Goal: Task Accomplishment & Management: Manage account settings

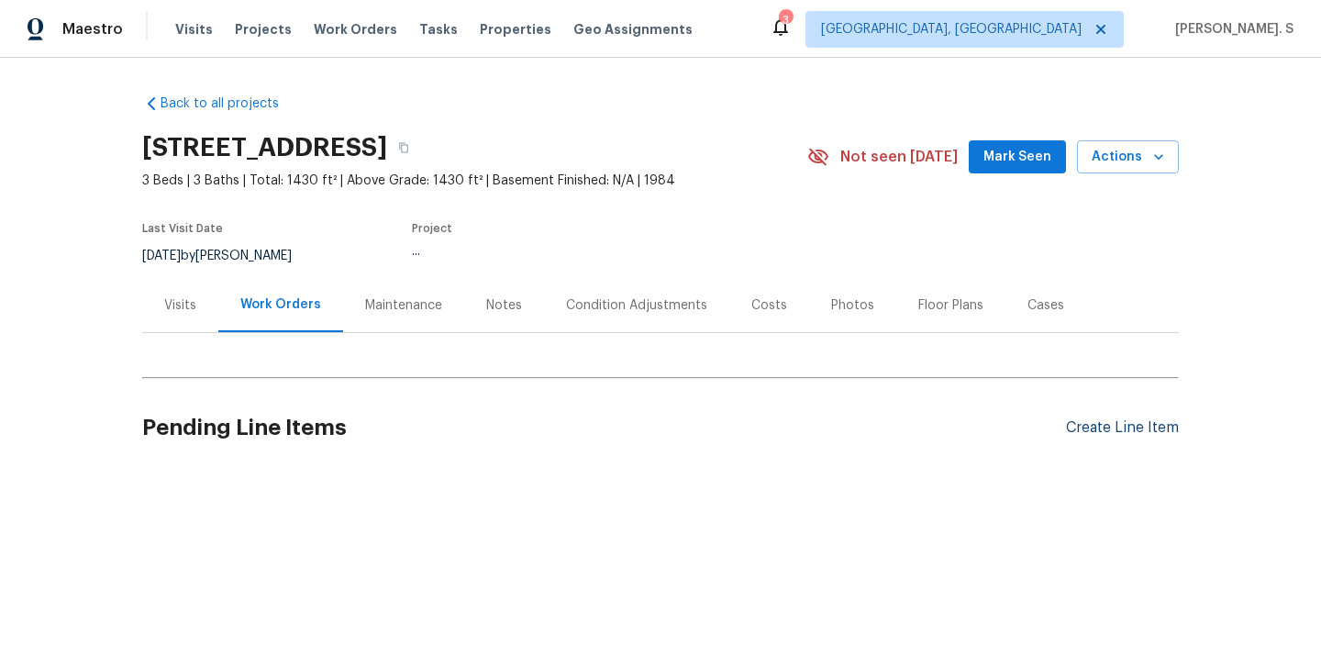
click at [1096, 437] on div "Create Line Item" at bounding box center [1122, 427] width 113 height 17
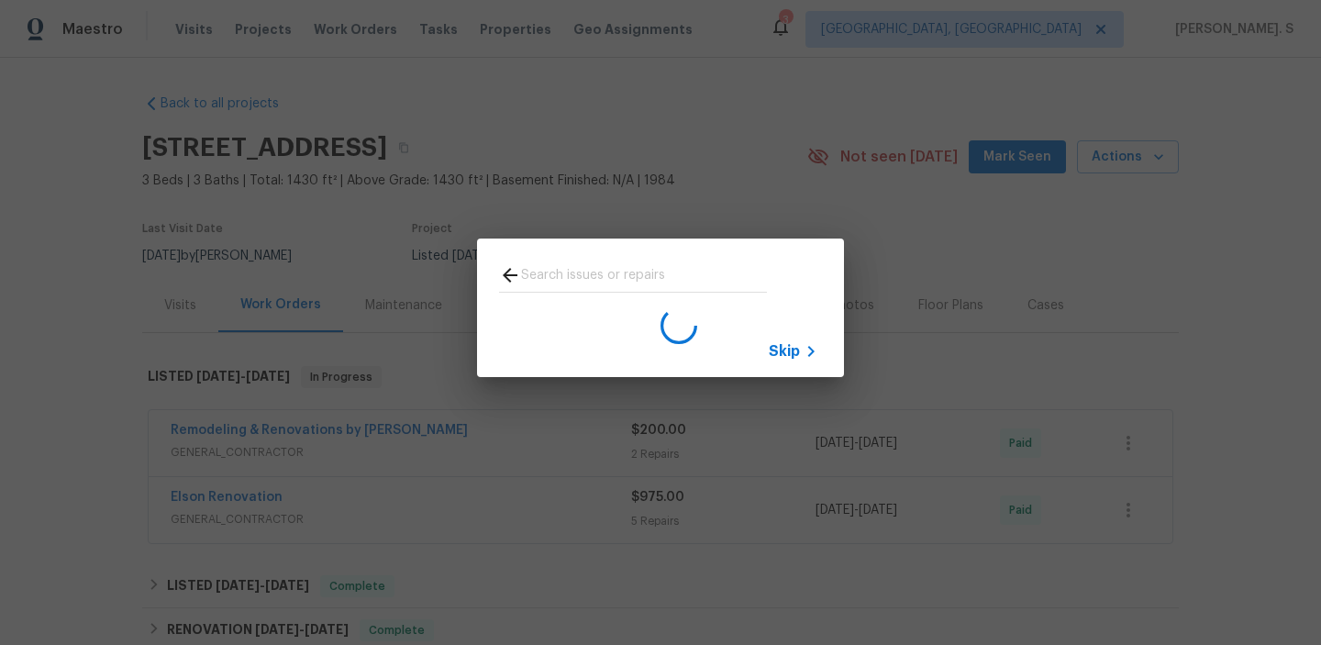
click at [272, 476] on div "Skip" at bounding box center [660, 308] width 1321 height 616
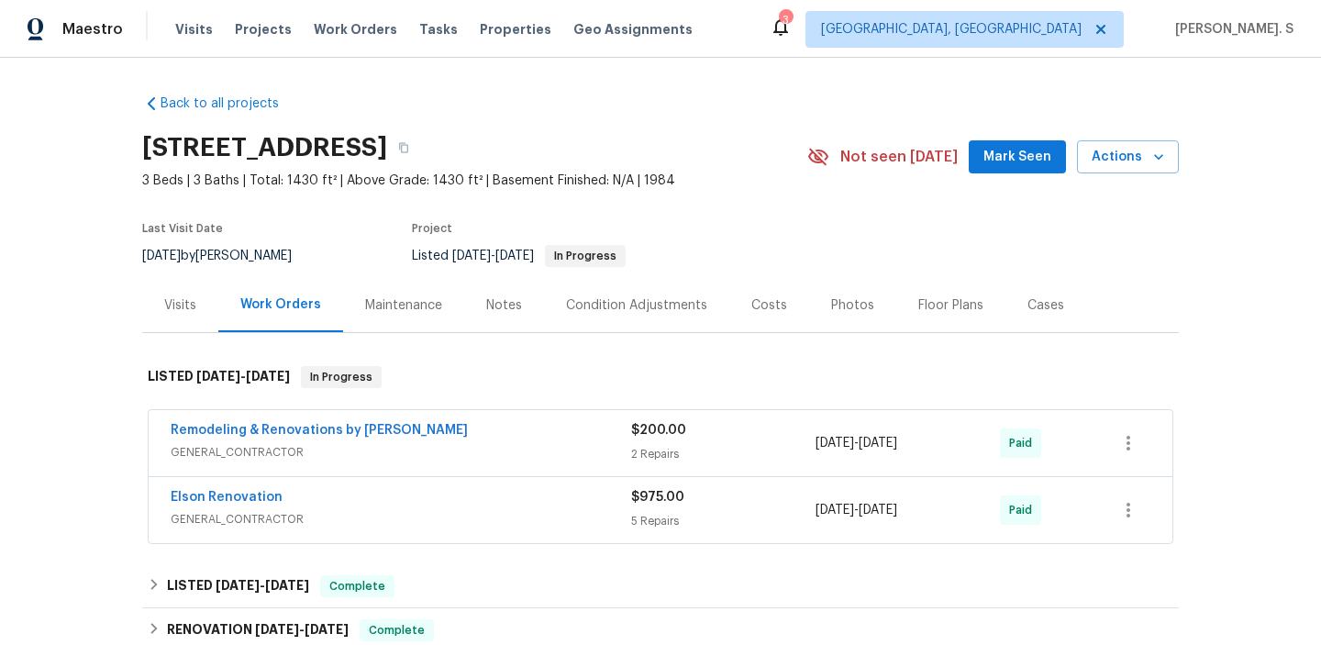
click at [272, 461] on span "GENERAL_CONTRACTOR" at bounding box center [401, 452] width 461 height 18
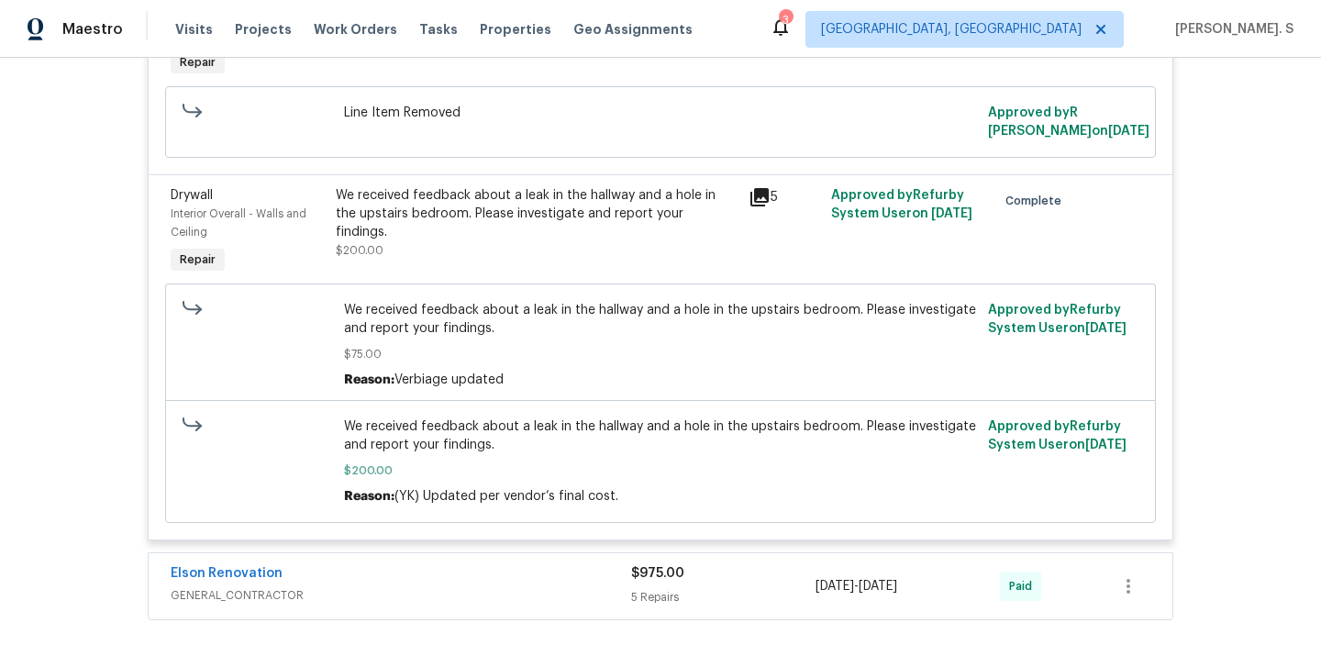
scroll to position [554, 0]
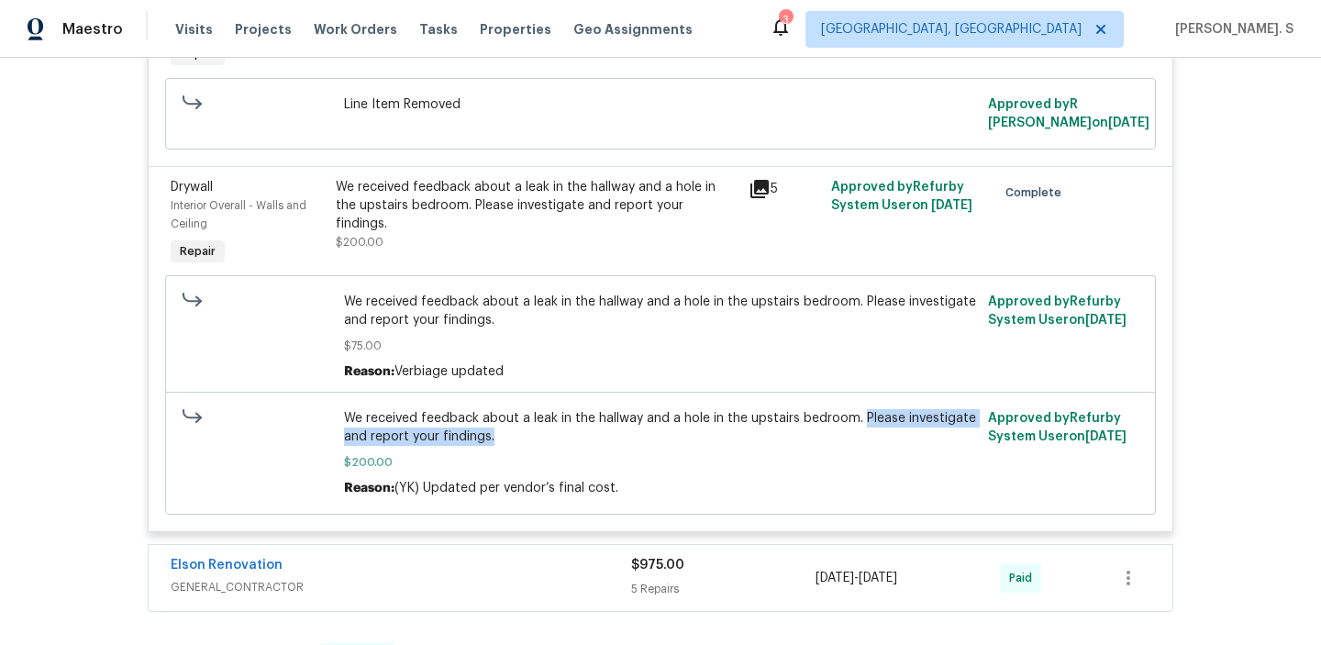
drag, startPoint x: 860, startPoint y: 438, endPoint x: 883, endPoint y: 458, distance: 30.6
click at [883, 446] on span "We received feedback about a leak in the hallway and a hole in the upstairs bed…" at bounding box center [661, 427] width 634 height 37
copy span "Please investigate and report your findings."
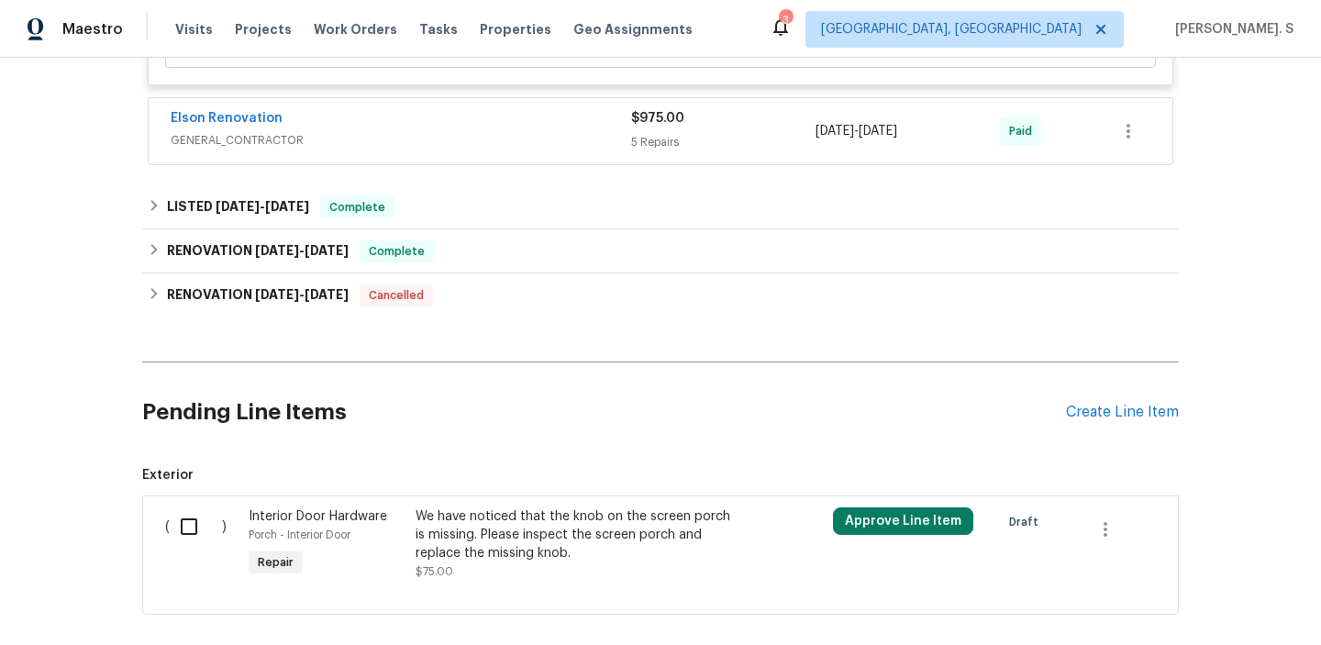
scroll to position [1117, 0]
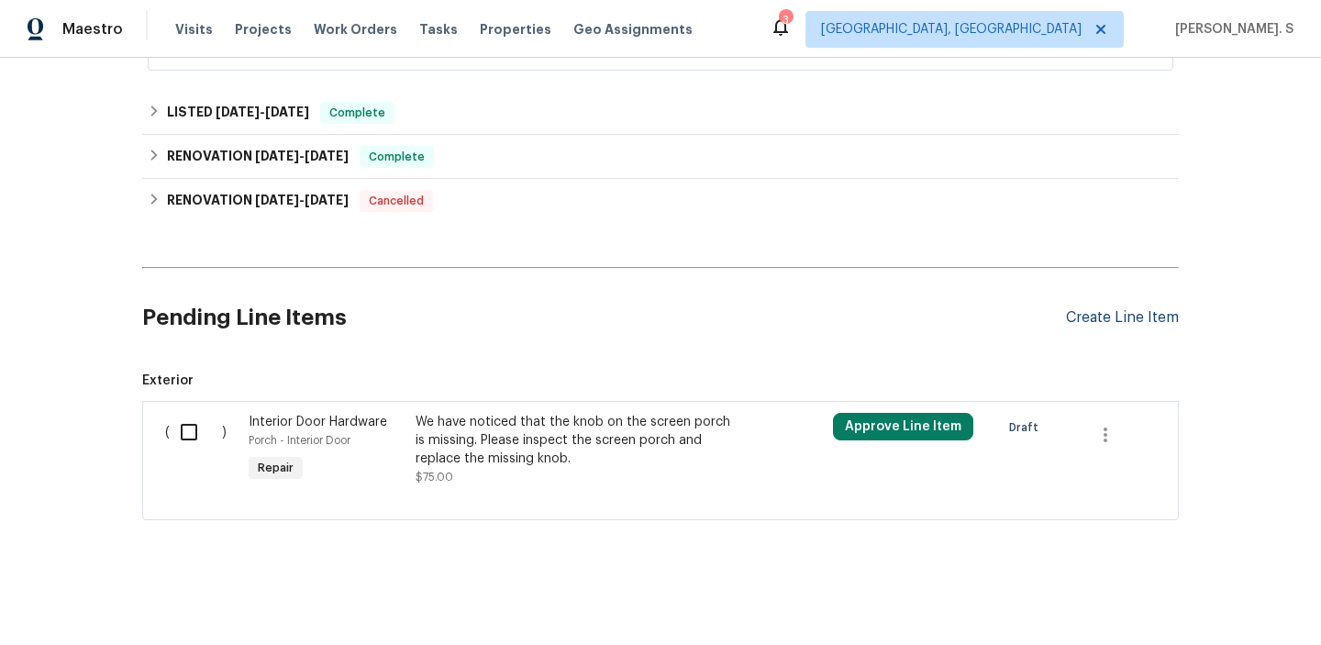
click at [1120, 325] on div "Create Line Item" at bounding box center [1122, 317] width 113 height 17
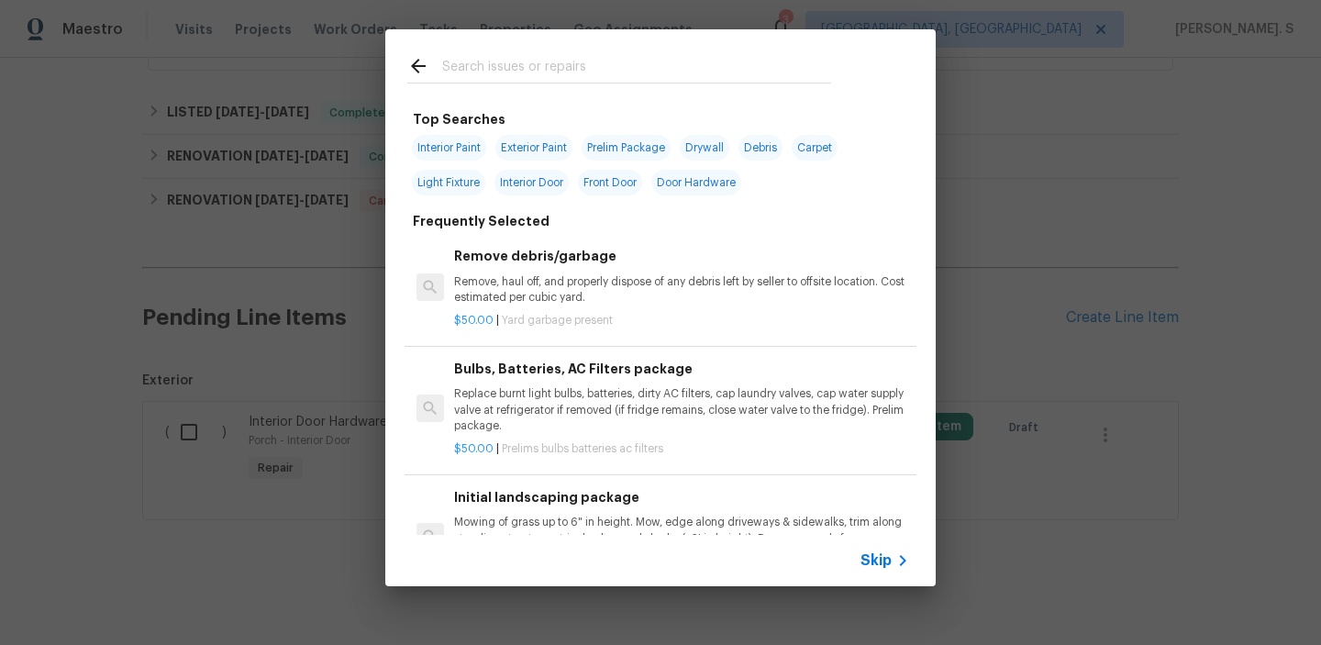
click at [510, 314] on p "$50.00 | Yard garbage present" at bounding box center [681, 321] width 455 height 16
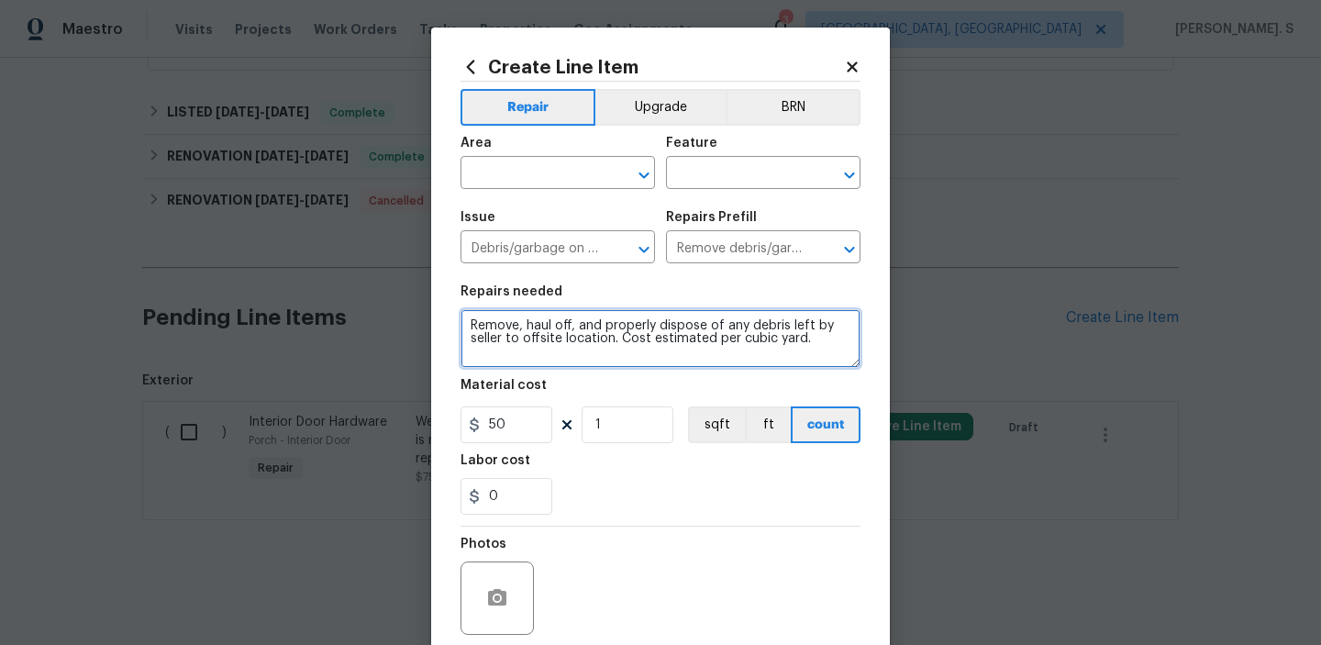
click at [586, 328] on textarea "Remove, haul off, and properly dispose of any debris left by seller to offsite …" at bounding box center [661, 338] width 400 height 59
paste textarea "mildew on the ceiling."
click at [646, 181] on icon "Open" at bounding box center [644, 175] width 22 height 22
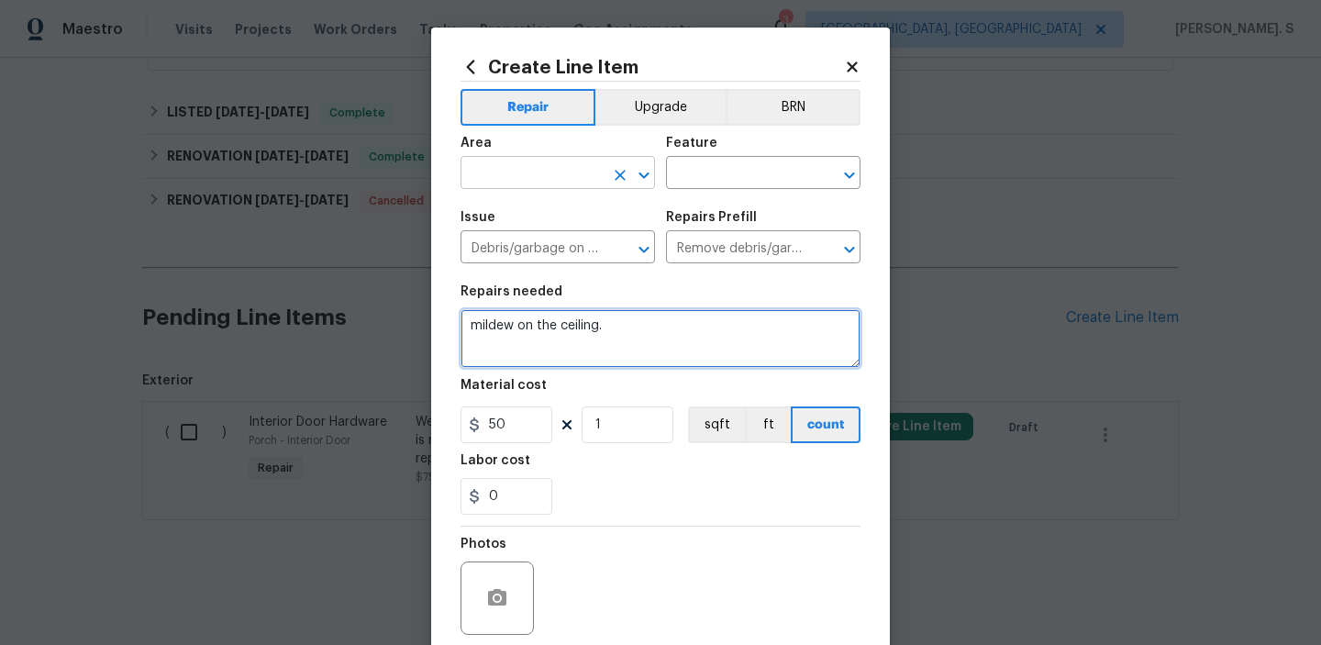
type textarea "mildew on the ceiling."
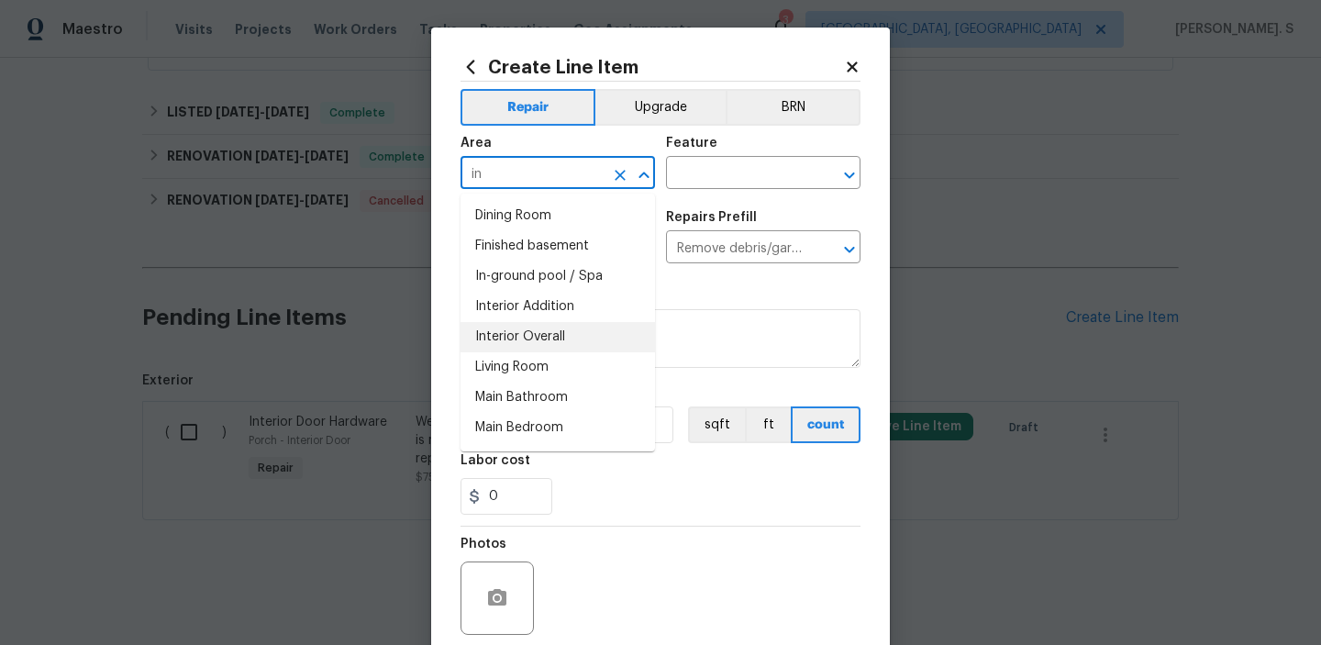
click at [548, 327] on li "Interior Overall" at bounding box center [558, 337] width 194 height 30
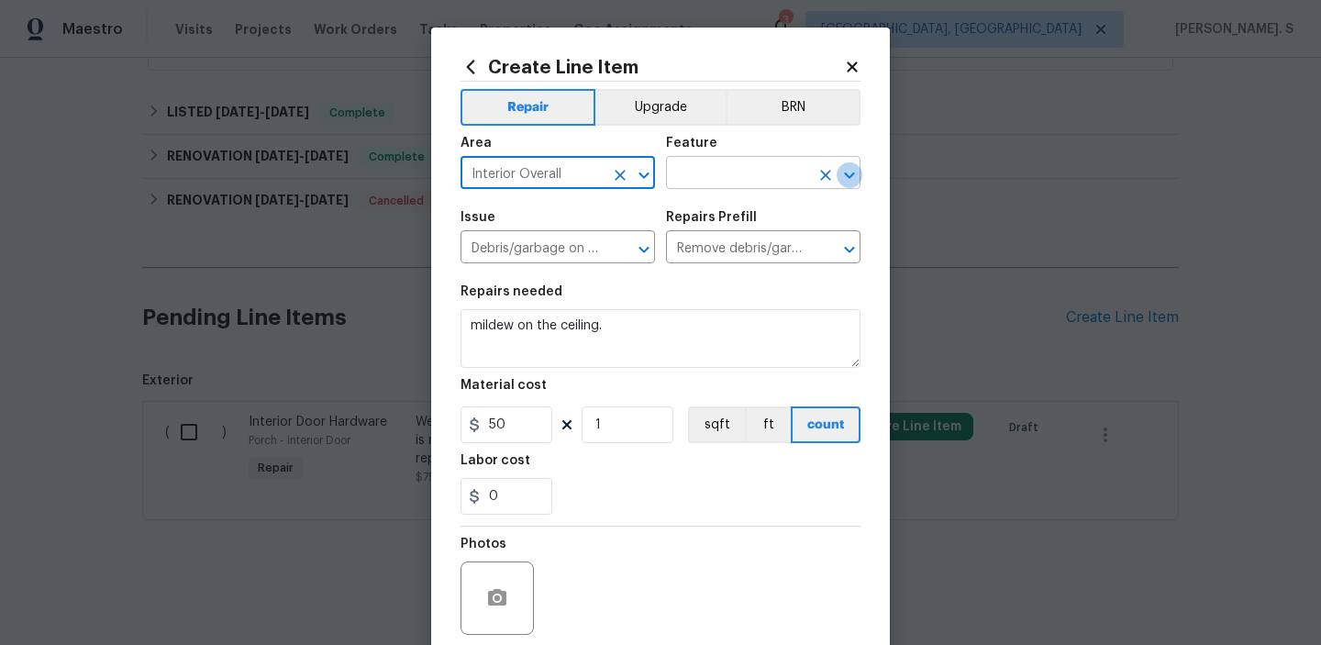
click at [854, 165] on icon "Open" at bounding box center [850, 175] width 22 height 22
type input "Interior Overall"
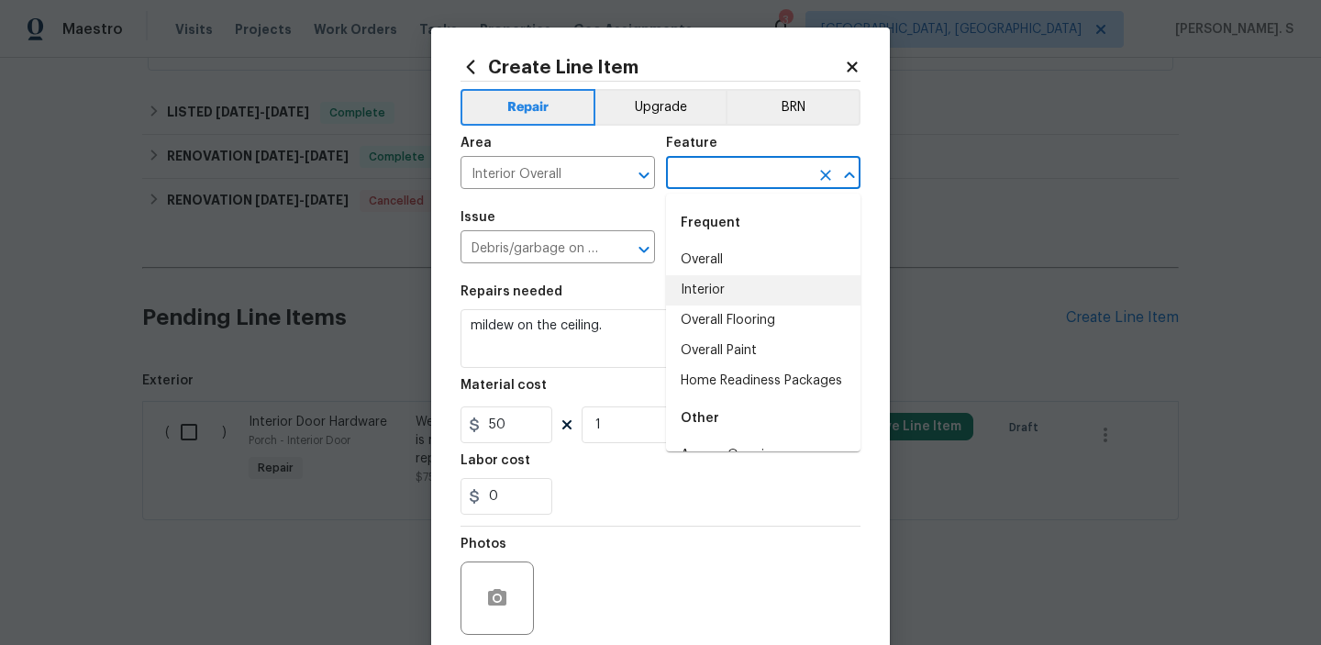
click at [695, 286] on li "Interior" at bounding box center [763, 290] width 194 height 30
type input "Interior"
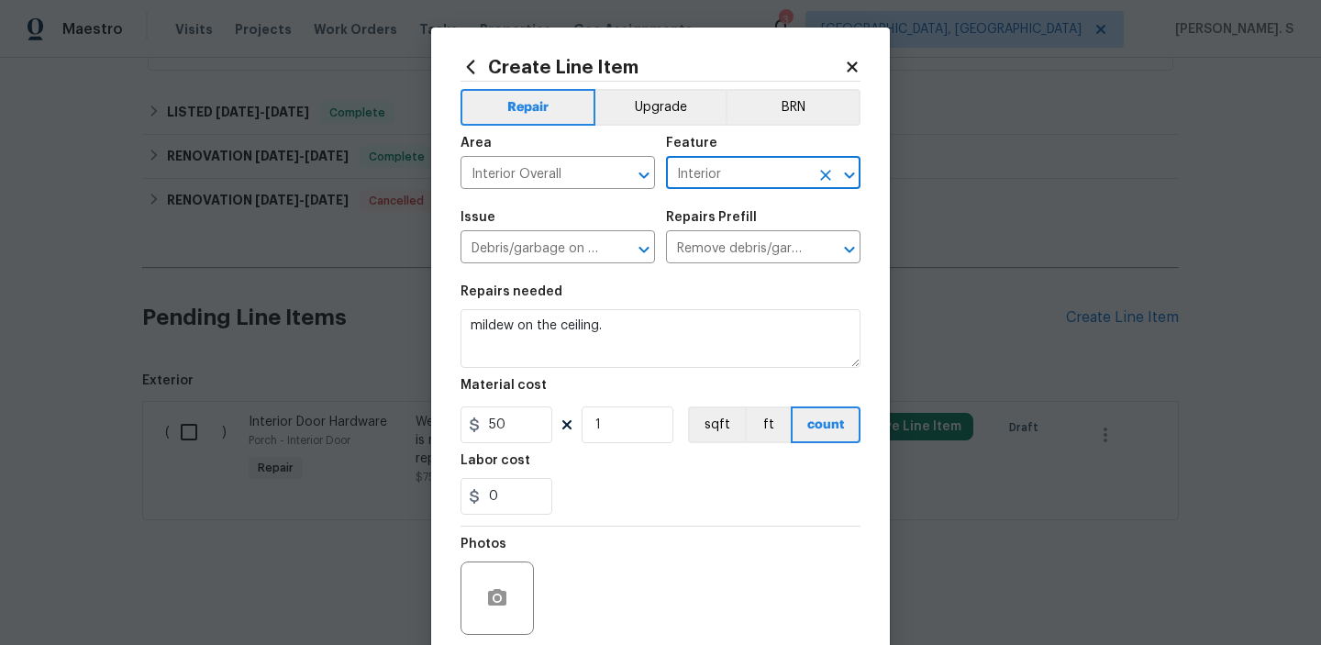
click at [827, 172] on icon "Clear" at bounding box center [825, 175] width 11 height 11
click at [782, 260] on li "Walls and Ceiling" at bounding box center [763, 260] width 194 height 30
click at [641, 247] on icon "Open" at bounding box center [644, 250] width 22 height 22
type input "Walls and Ceiling"
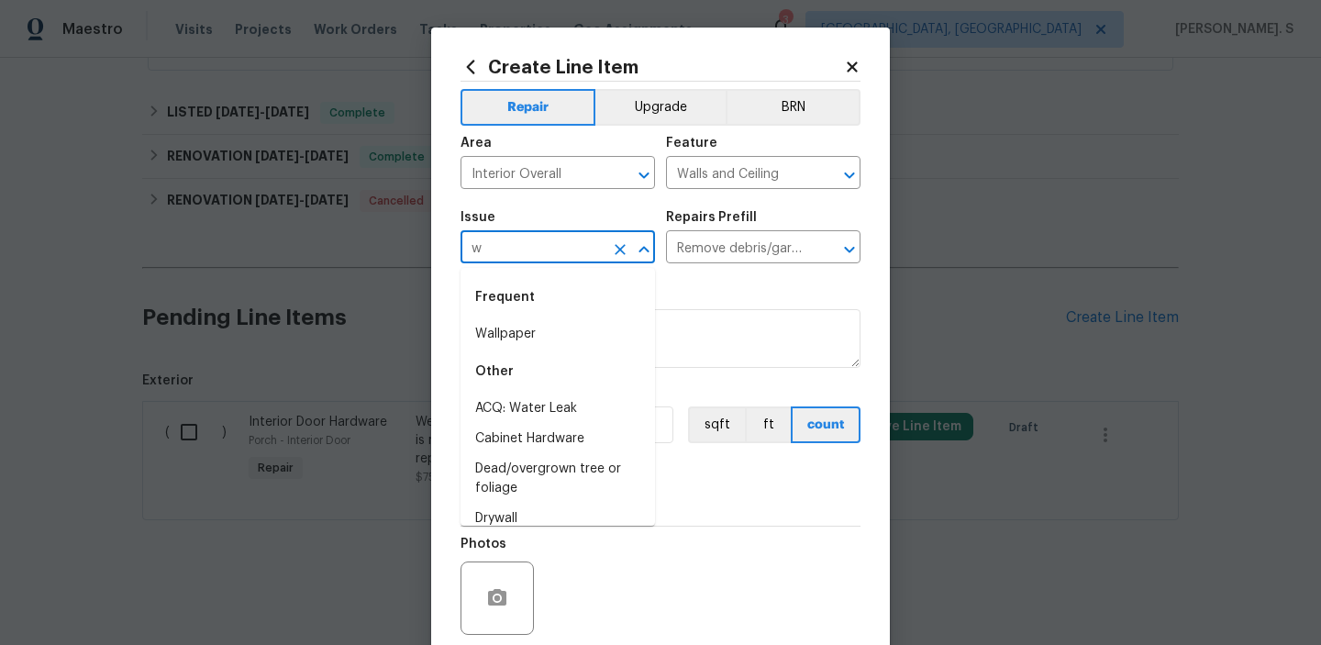
scroll to position [0, 0]
type input "w"
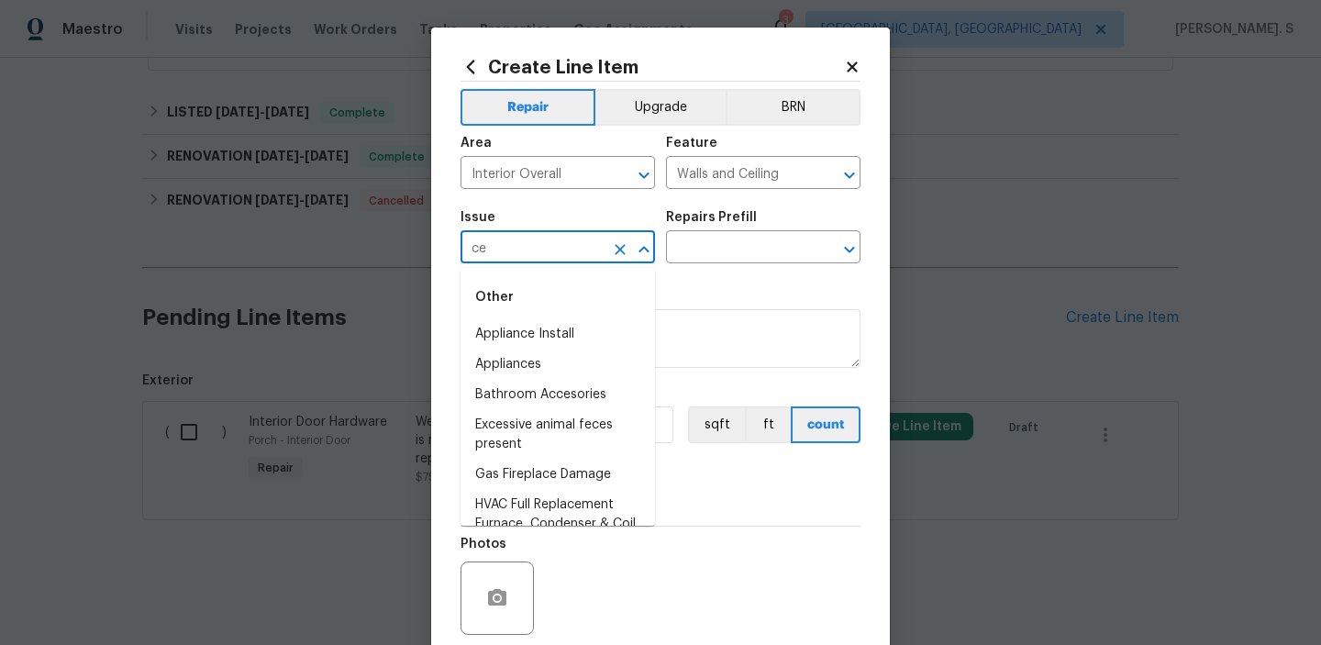
type input "c"
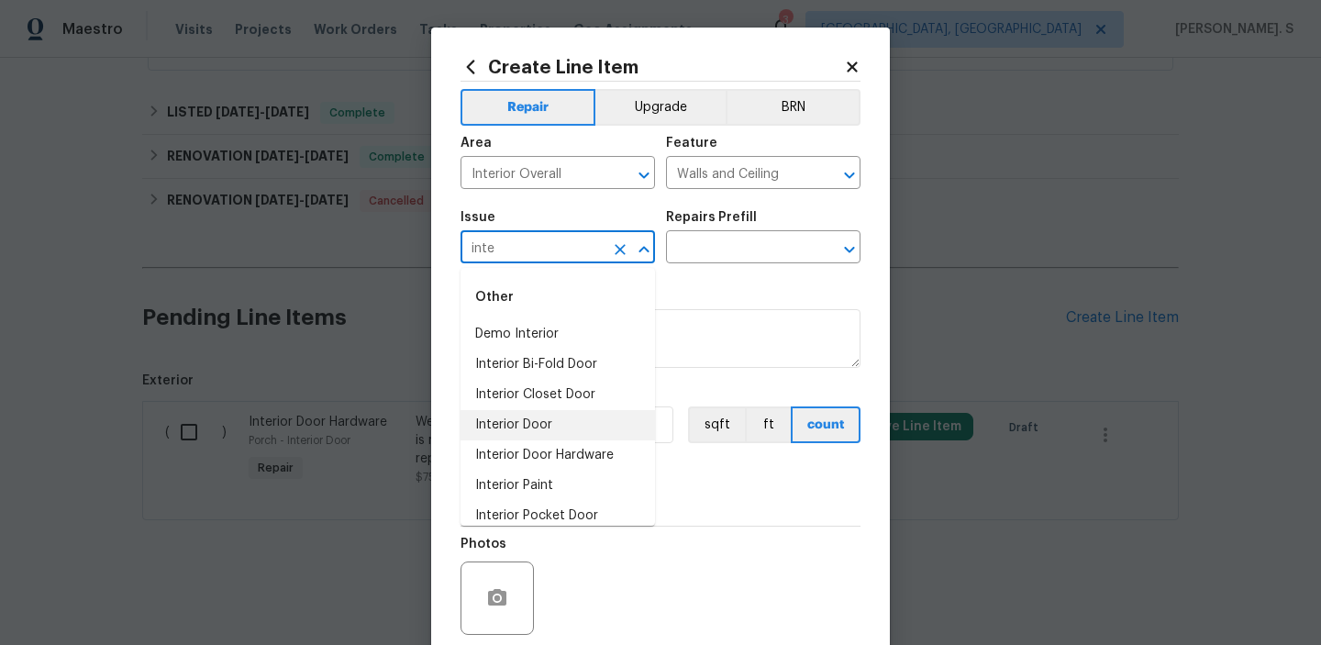
scroll to position [73, 0]
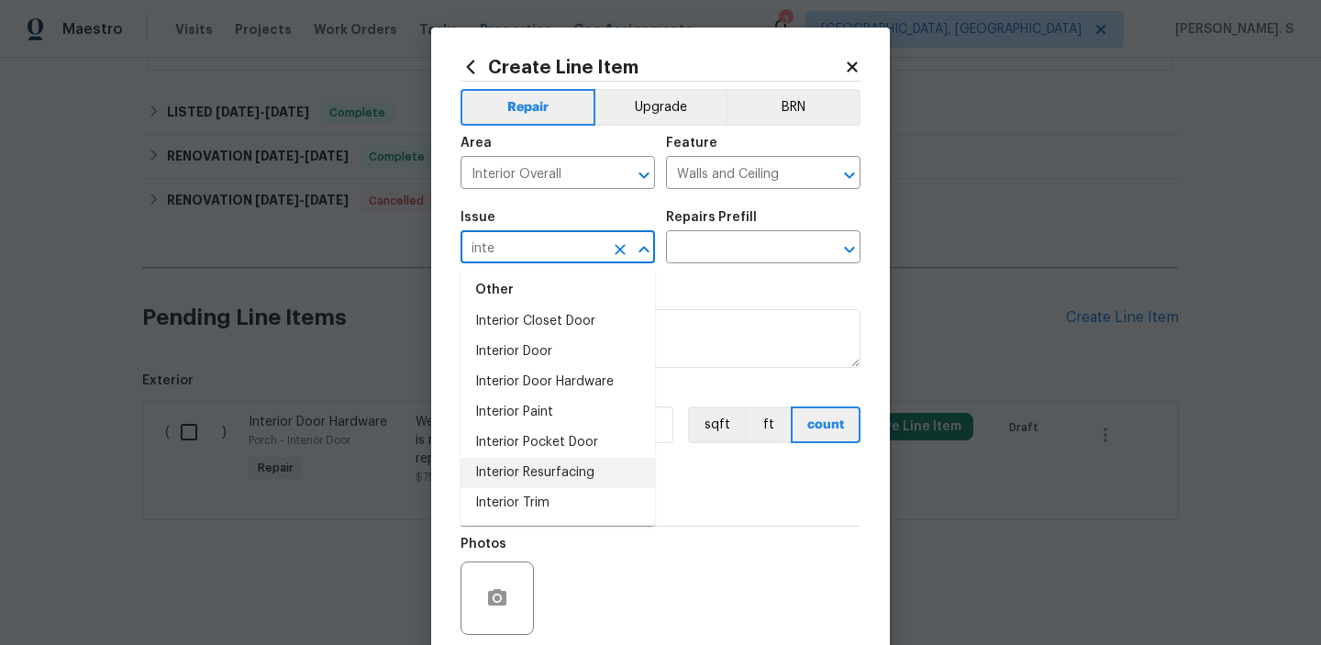
click at [559, 482] on li "Interior Resurfacing" at bounding box center [558, 473] width 194 height 30
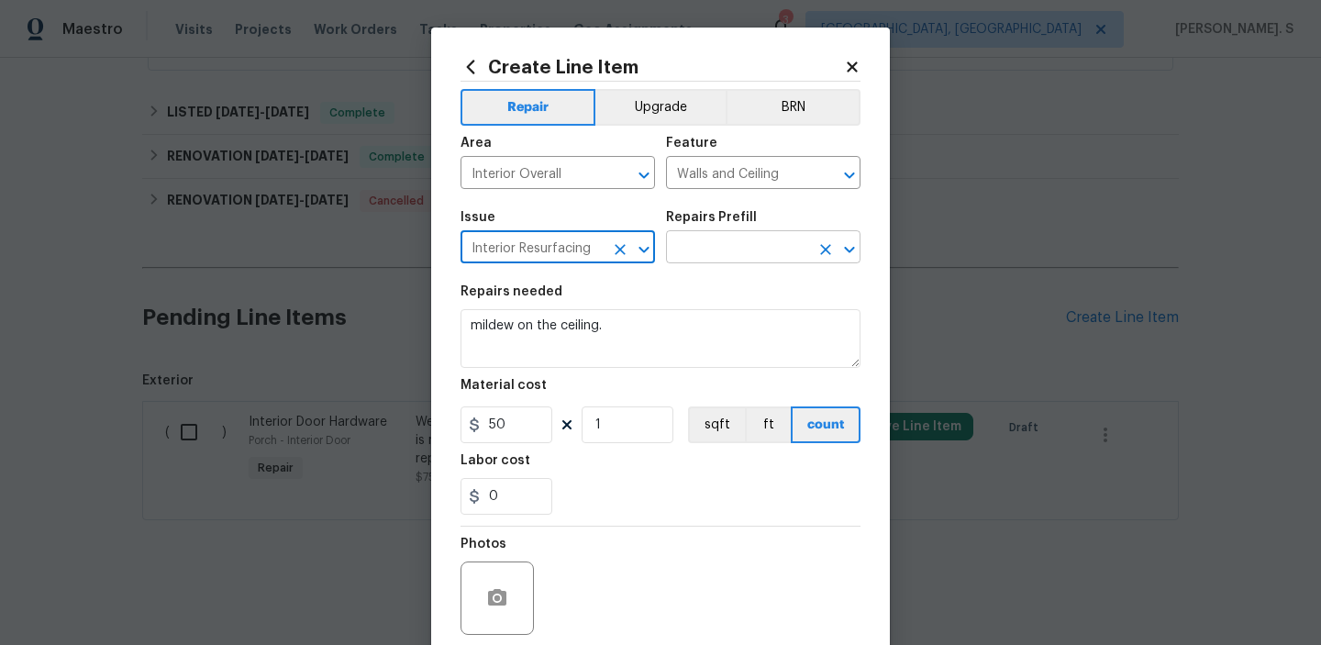
click at [839, 252] on icon "Open" at bounding box center [850, 250] width 22 height 22
type input "Interior Resurfacing"
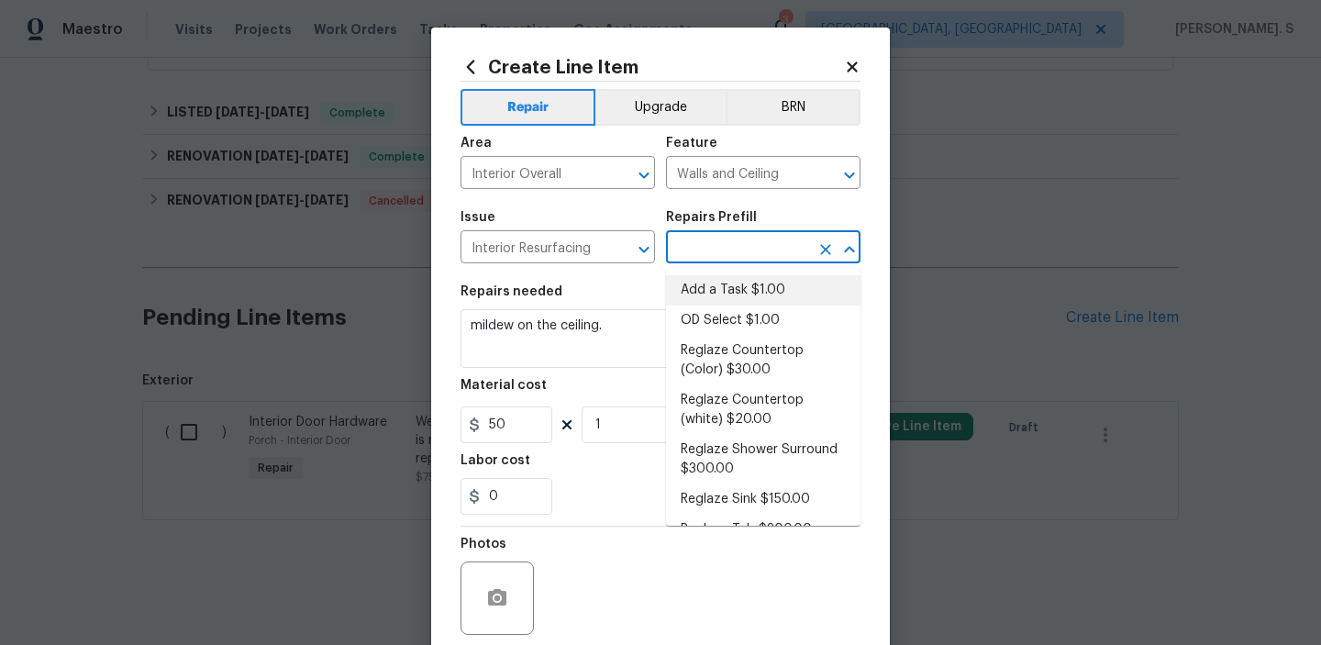
click at [747, 283] on li "Add a Task $1.00" at bounding box center [763, 290] width 194 height 30
type input "Add a Task $1.00"
type textarea "HPM to detail"
type input "1"
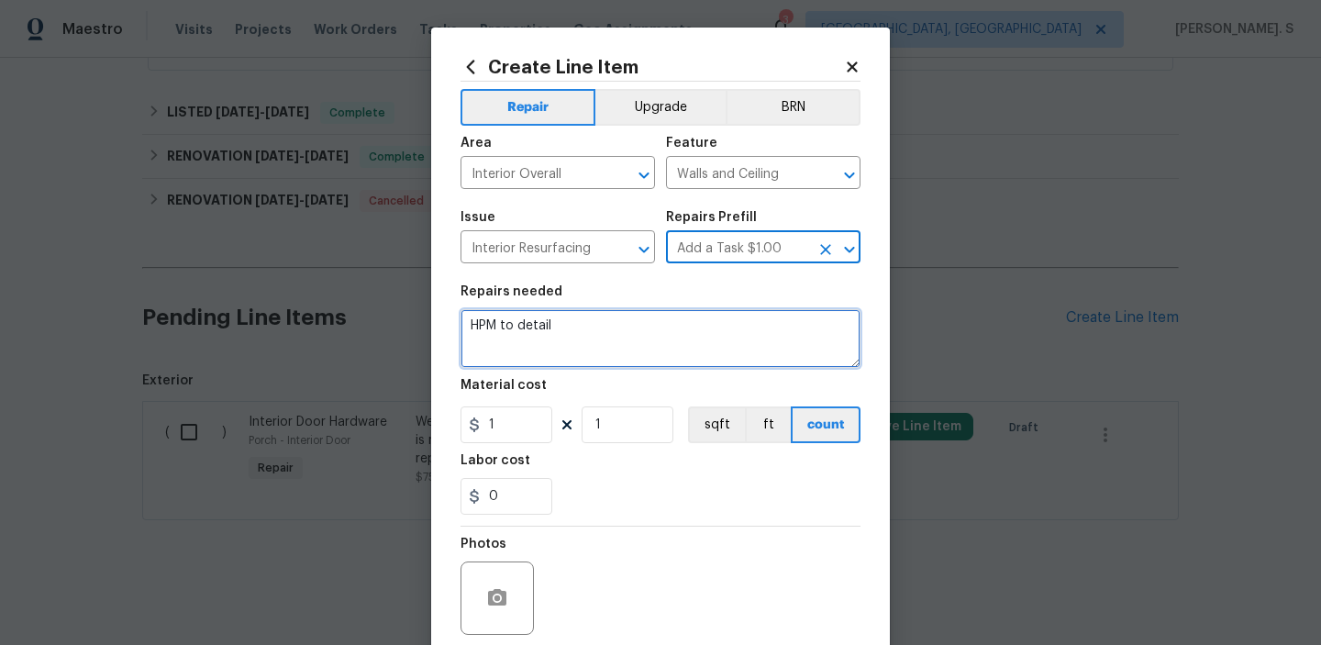
click at [610, 326] on textarea "HPM to detail" at bounding box center [661, 338] width 400 height 59
paste textarea "mildew on the ceiling."
click at [465, 328] on textarea "mildew on the ceiling." at bounding box center [661, 338] width 400 height 59
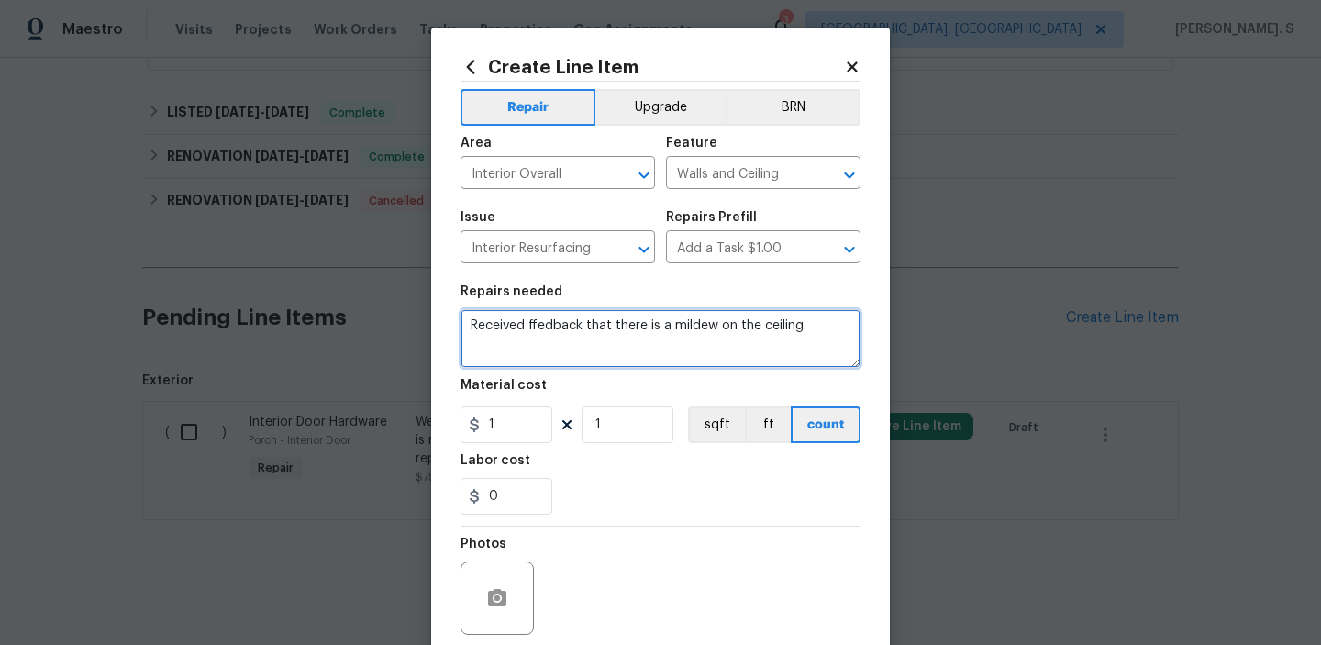
click at [542, 322] on textarea "Received ffedback that there is a mildew on the ceiling." at bounding box center [661, 338] width 400 height 59
type textarea "Received feedback that there is a mildew on the ceiling."
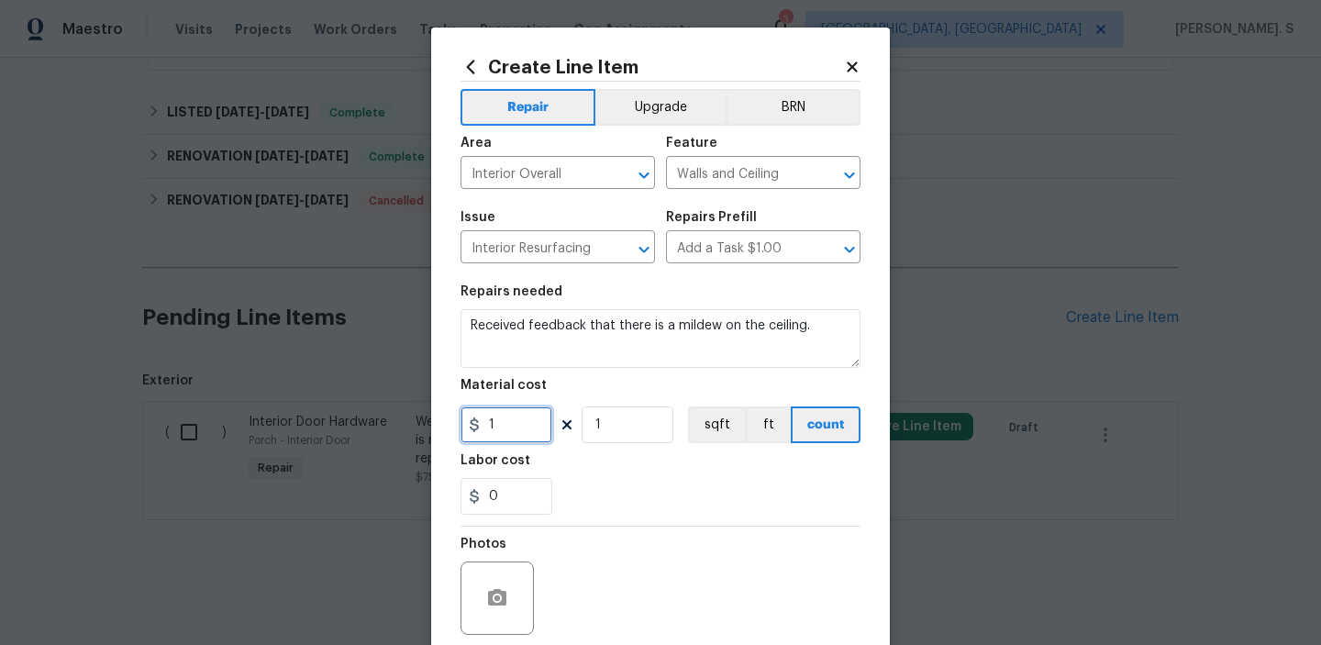
click at [511, 421] on input "1" at bounding box center [507, 424] width 92 height 37
type input "75"
click at [486, 598] on icon "button" at bounding box center [497, 598] width 22 height 22
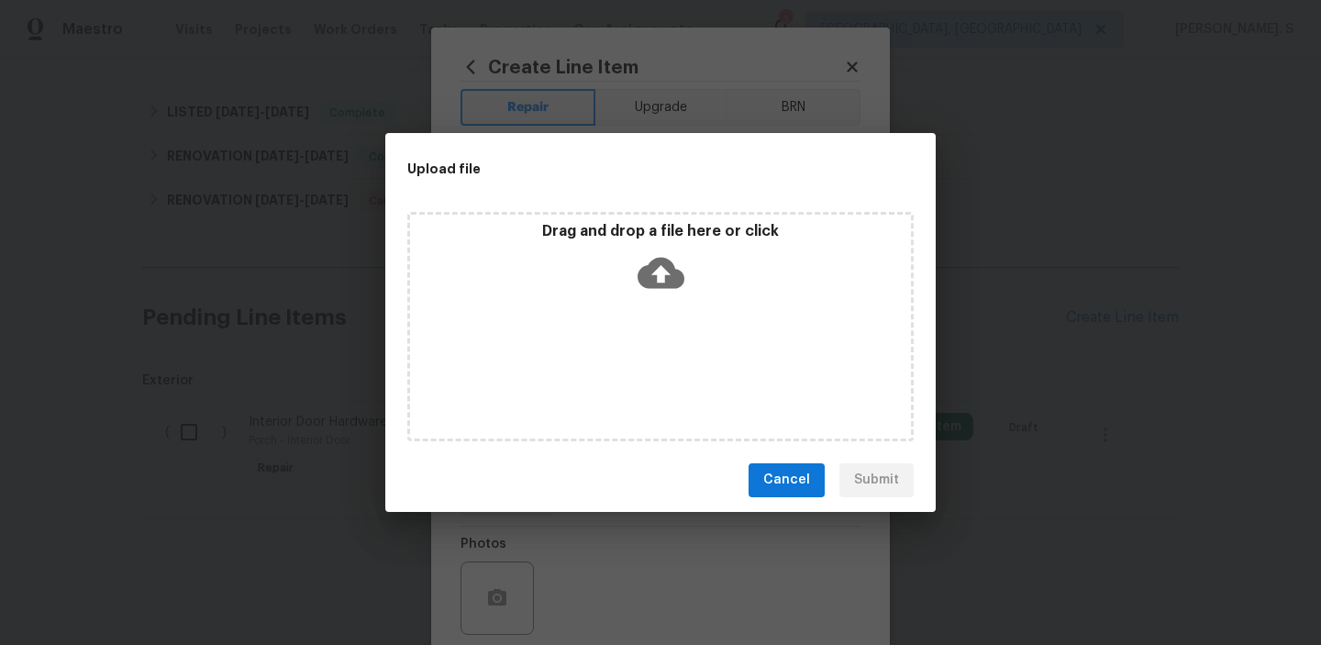
click at [665, 286] on icon at bounding box center [661, 272] width 47 height 31
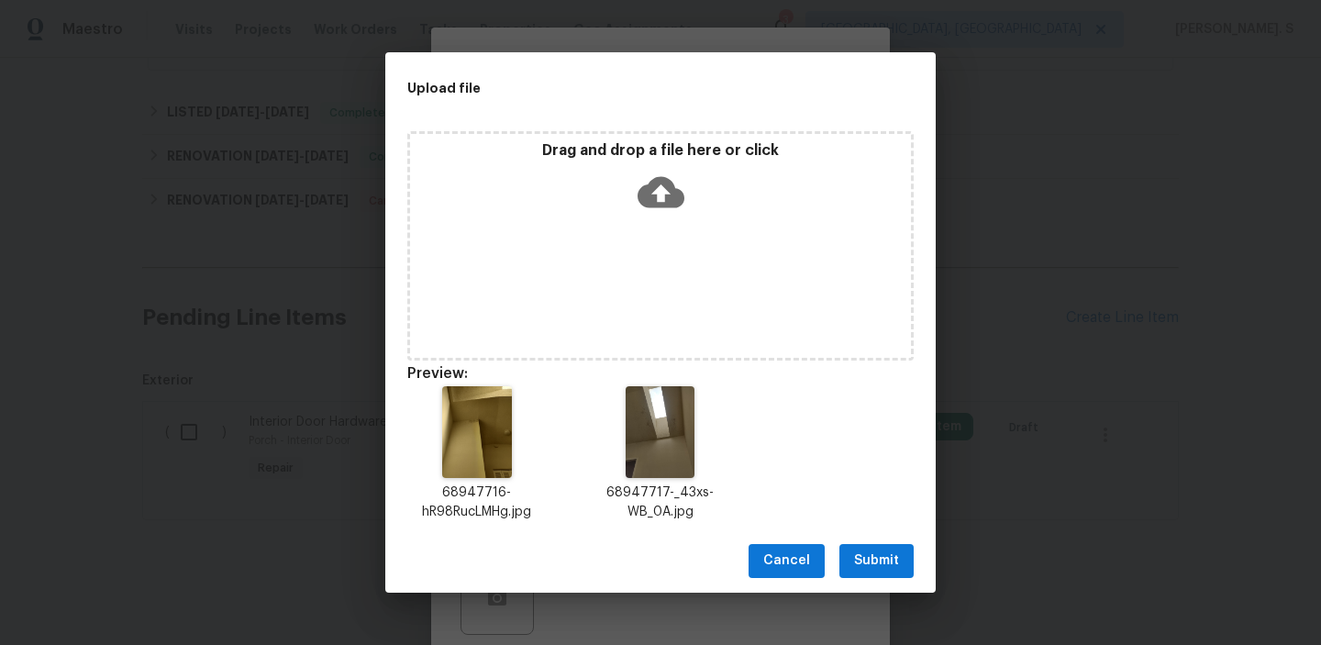
click at [860, 554] on span "Submit" at bounding box center [876, 561] width 45 height 23
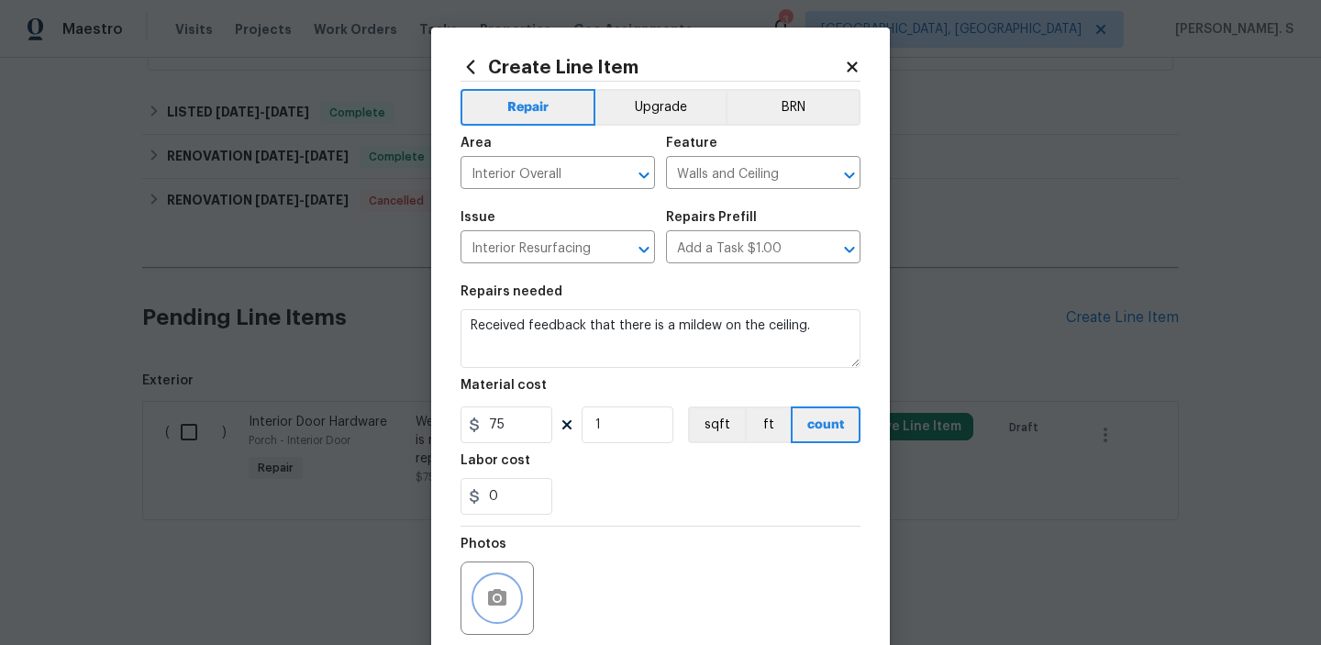
scroll to position [146, 0]
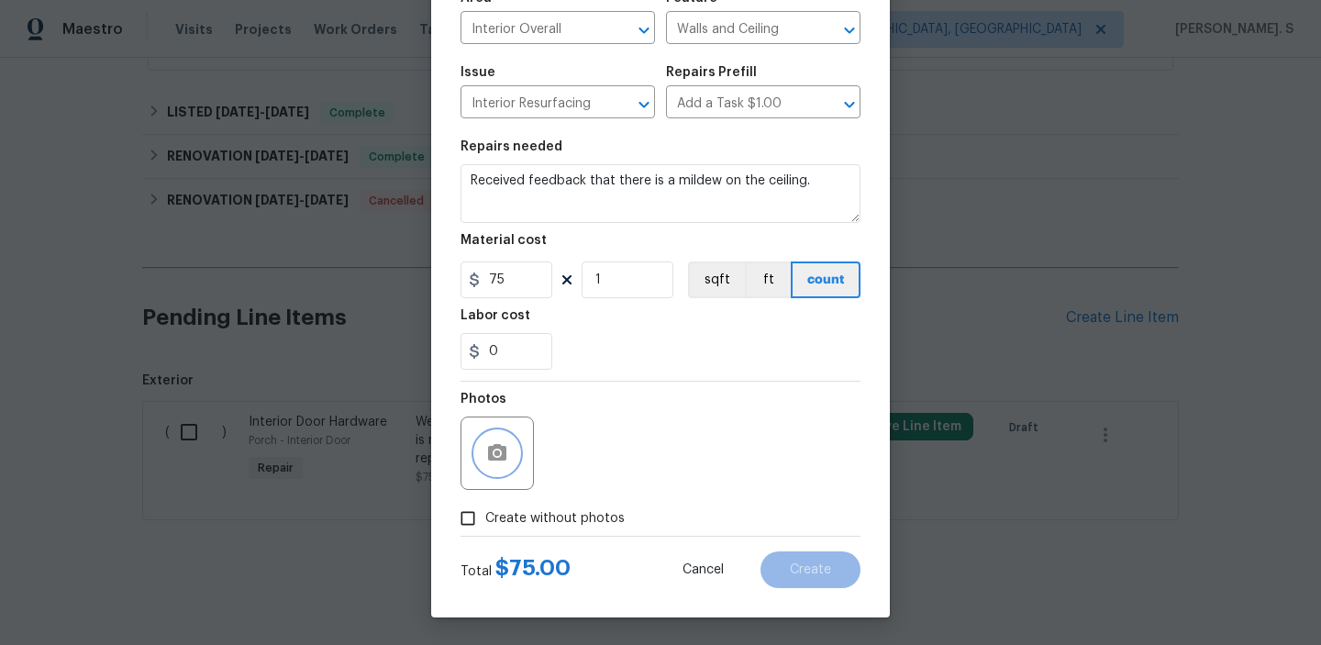
click at [0, 0] on span "mildew" at bounding box center [0, 0] width 0 height 0
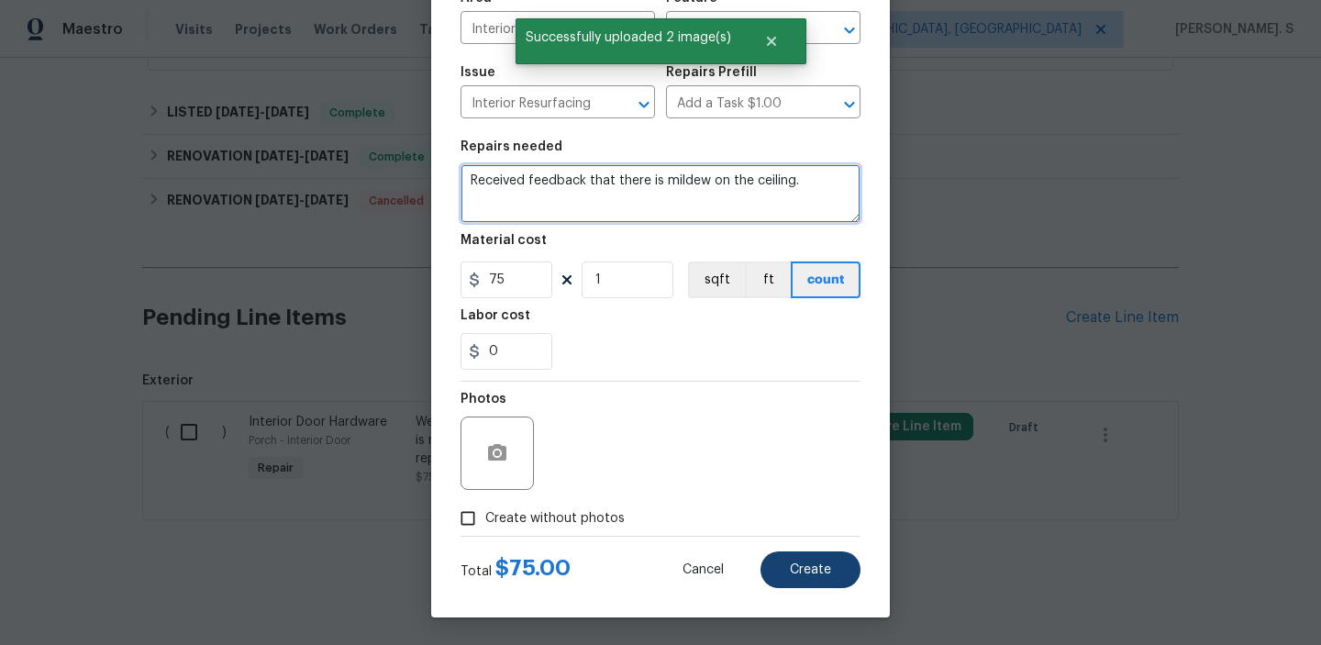
type textarea "Received feedback that there is mildew on the ceiling."
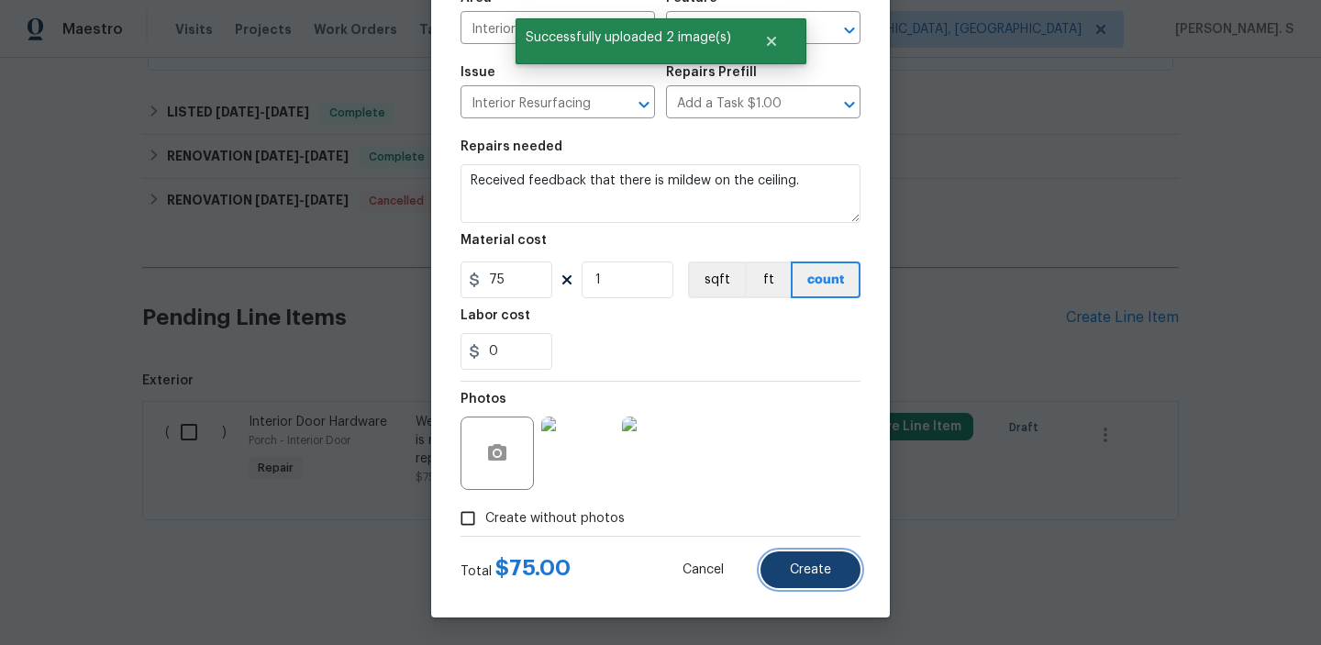
click at [803, 559] on button "Create" at bounding box center [811, 569] width 100 height 37
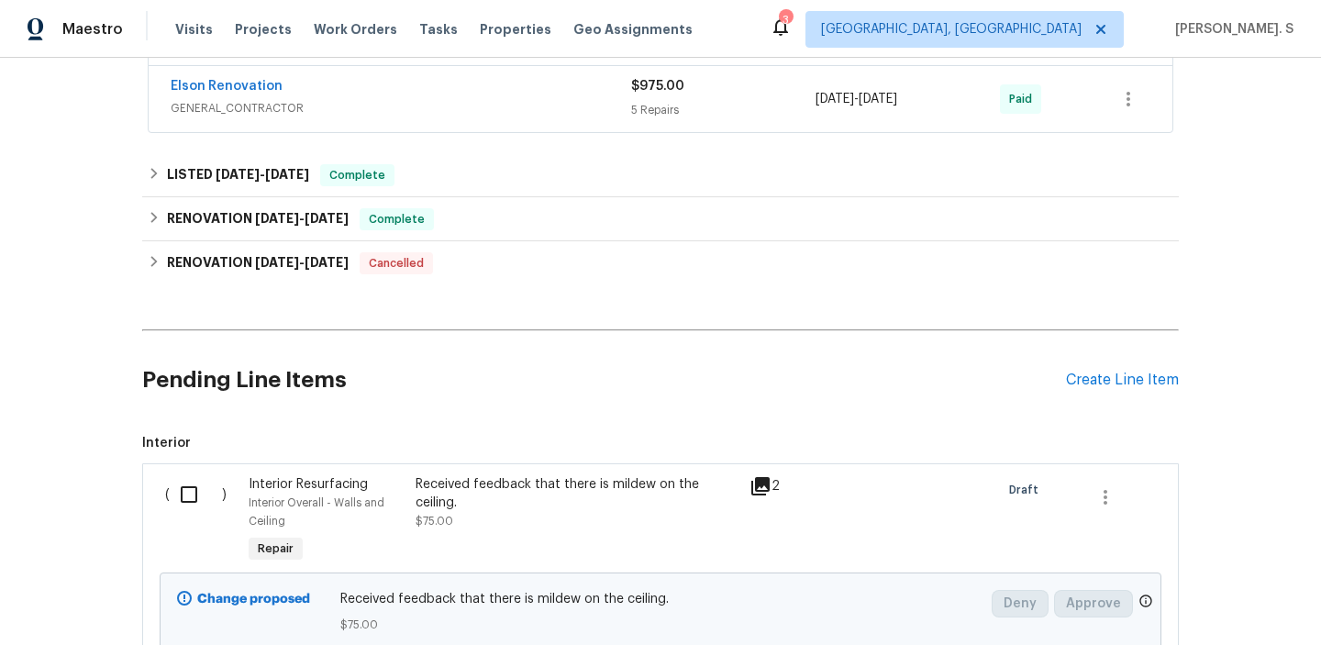
scroll to position [739, 0]
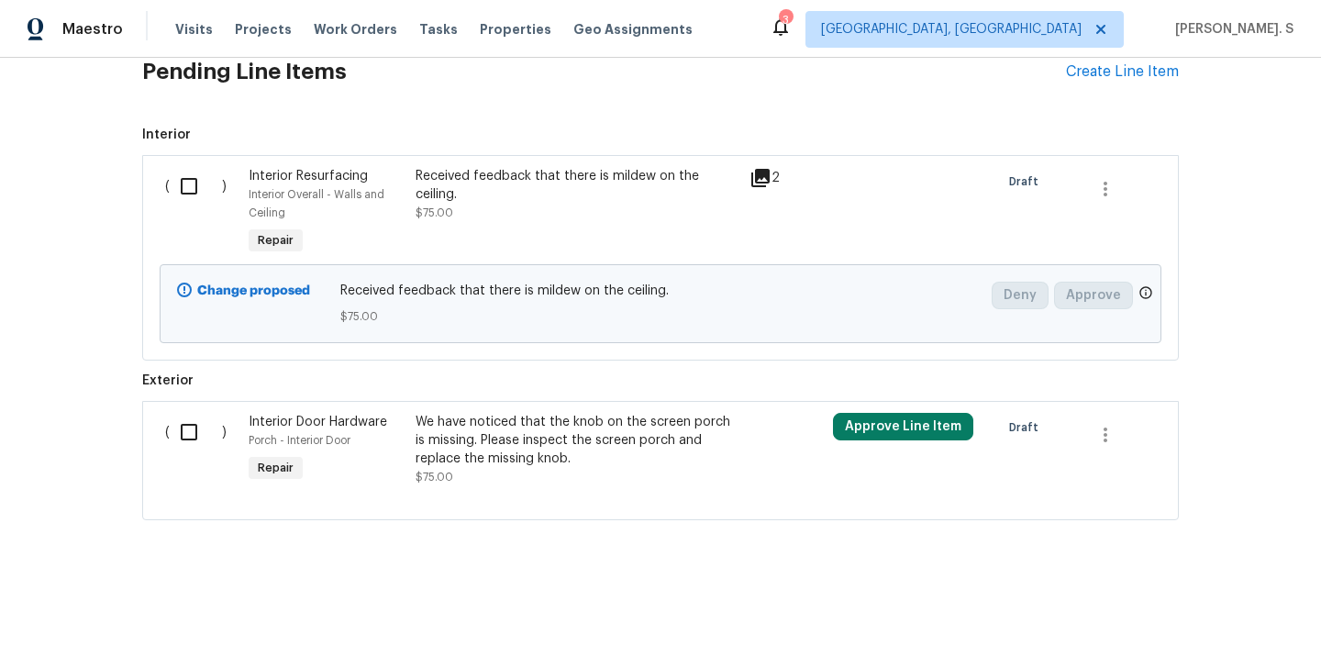
click at [210, 195] on input "checkbox" at bounding box center [196, 186] width 52 height 39
checkbox input "true"
click at [1254, 602] on span "Create Work Order" at bounding box center [1216, 599] width 122 height 23
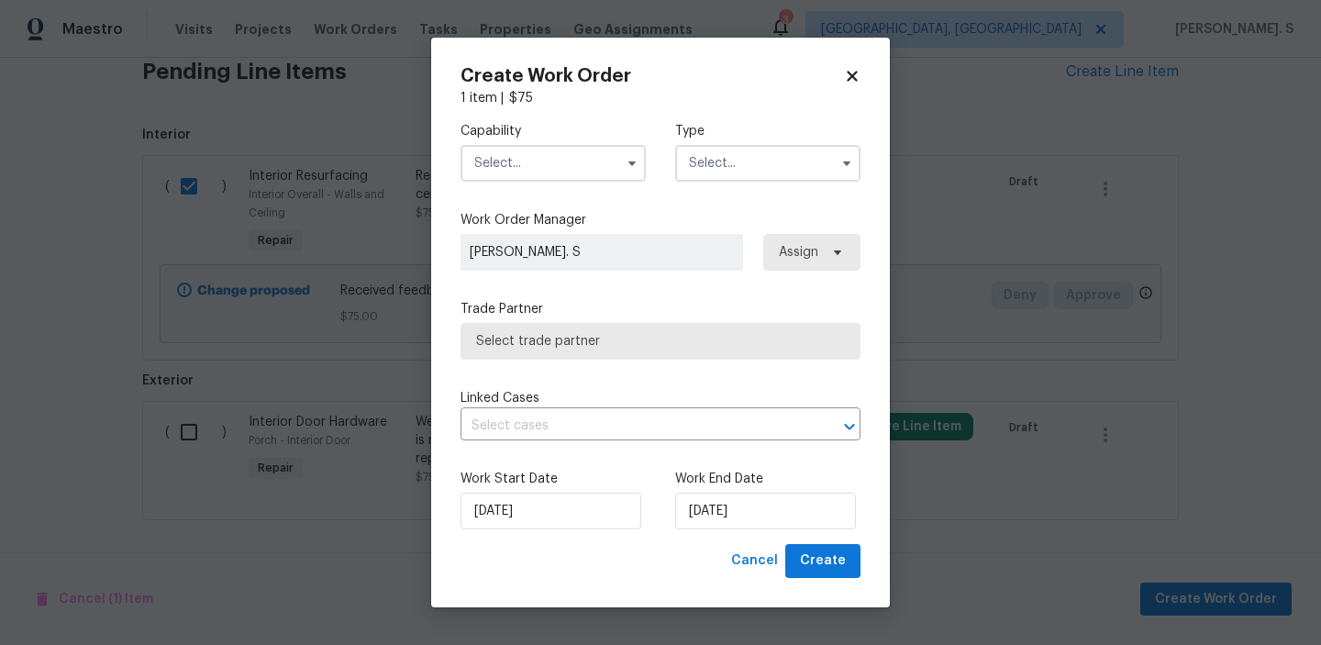
click at [527, 150] on input "text" at bounding box center [553, 163] width 185 height 37
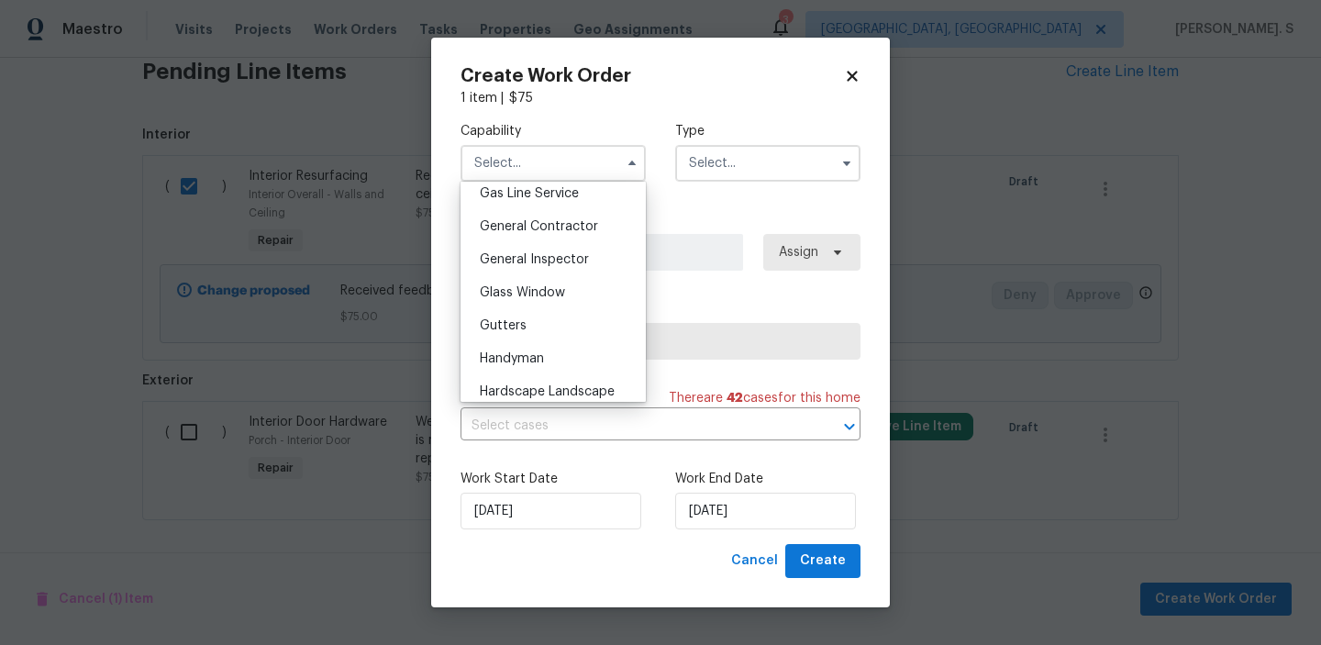
scroll to position [881, 0]
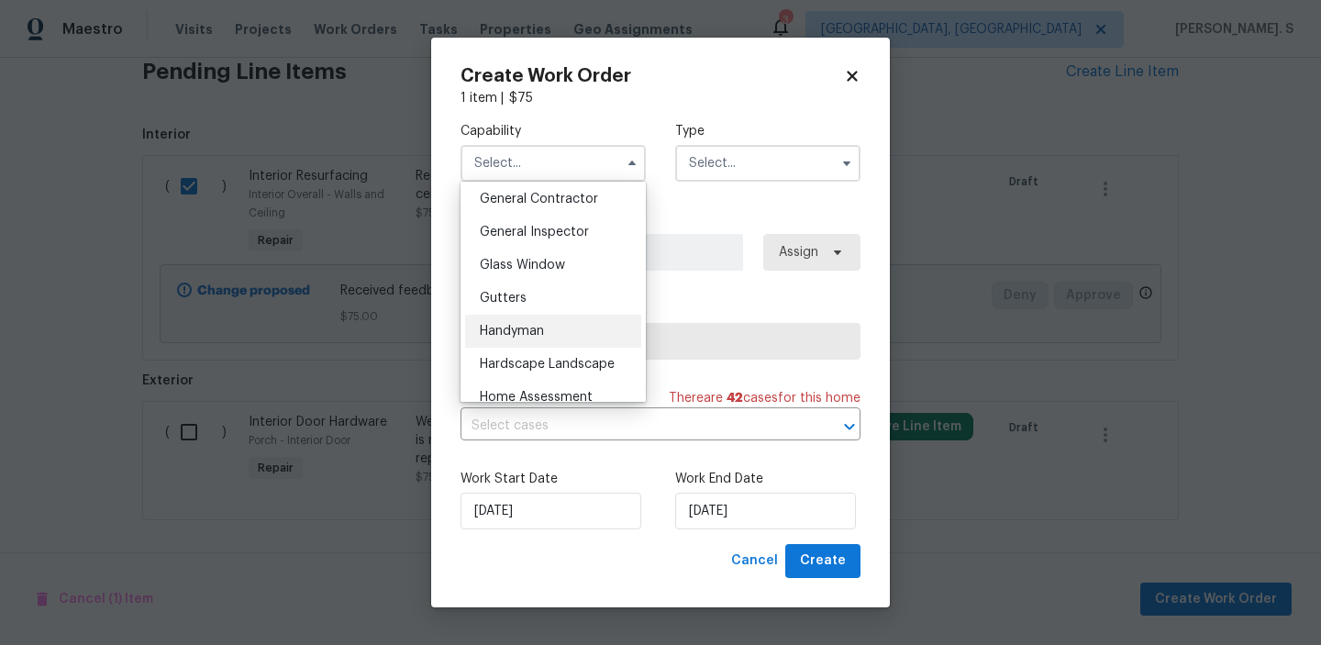
click at [518, 332] on span "Handyman" at bounding box center [512, 331] width 64 height 13
type input "Handyman"
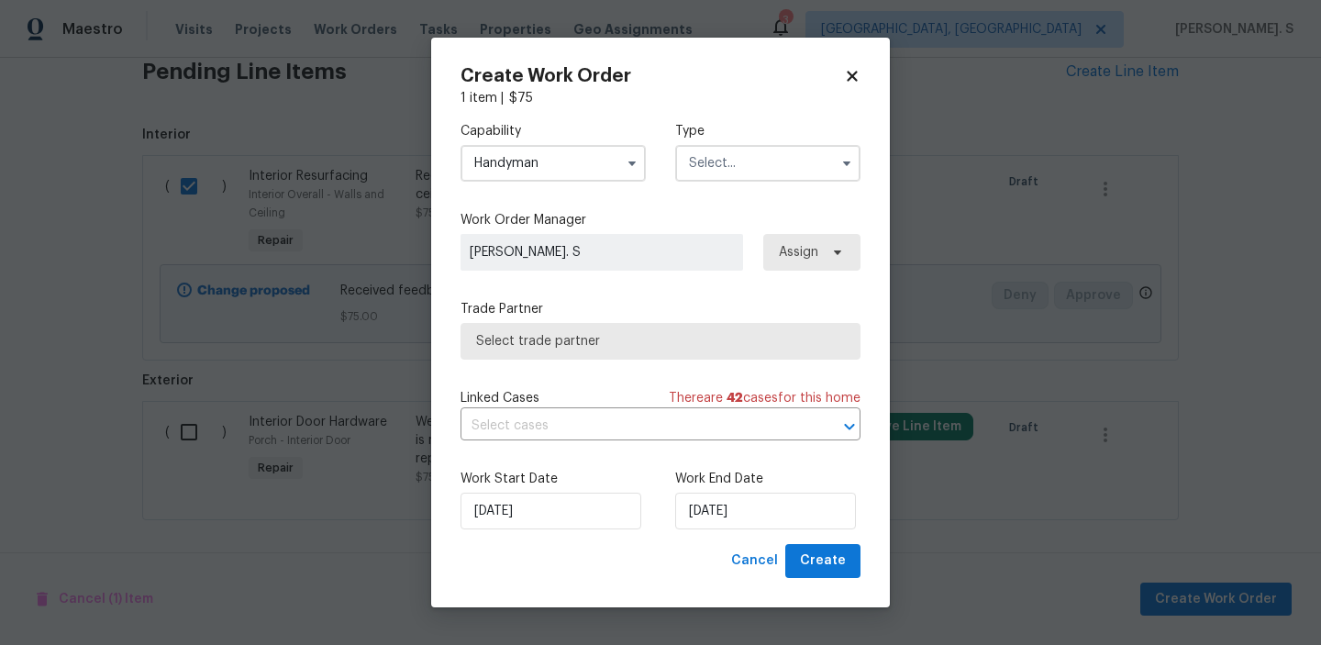
click at [766, 171] on input "text" at bounding box center [767, 163] width 185 height 37
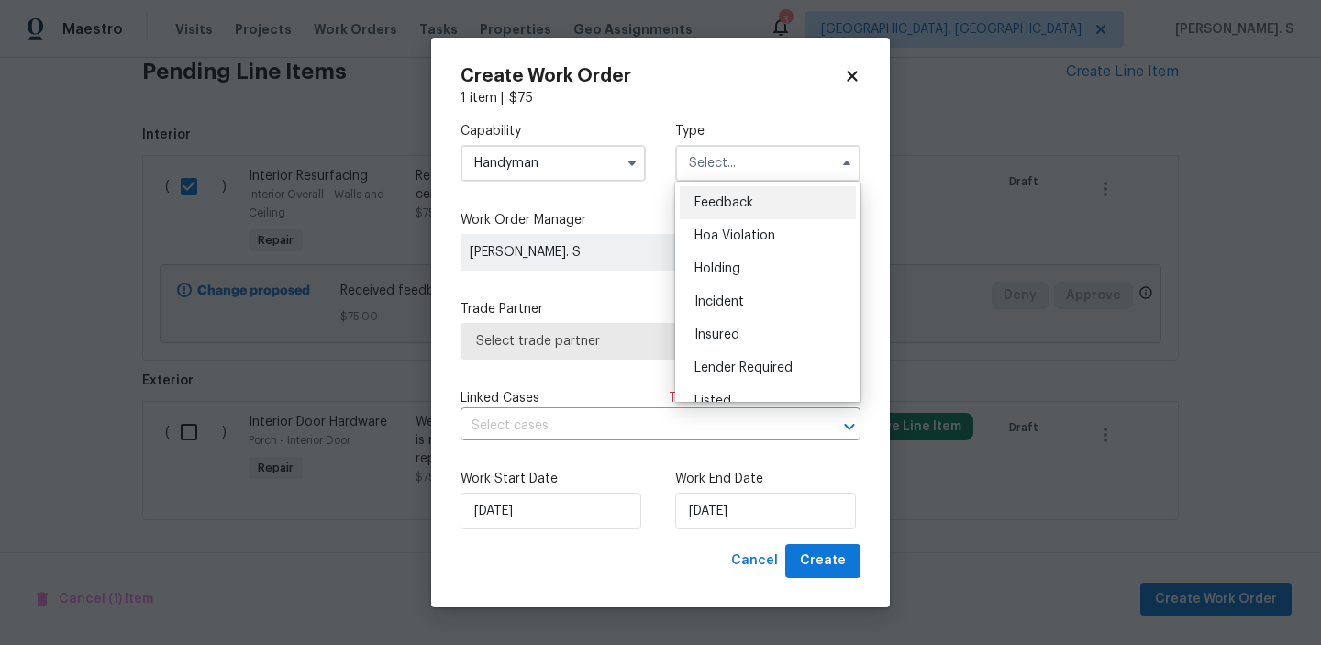
click at [764, 194] on div "Feedback" at bounding box center [768, 202] width 176 height 33
type input "Feedback"
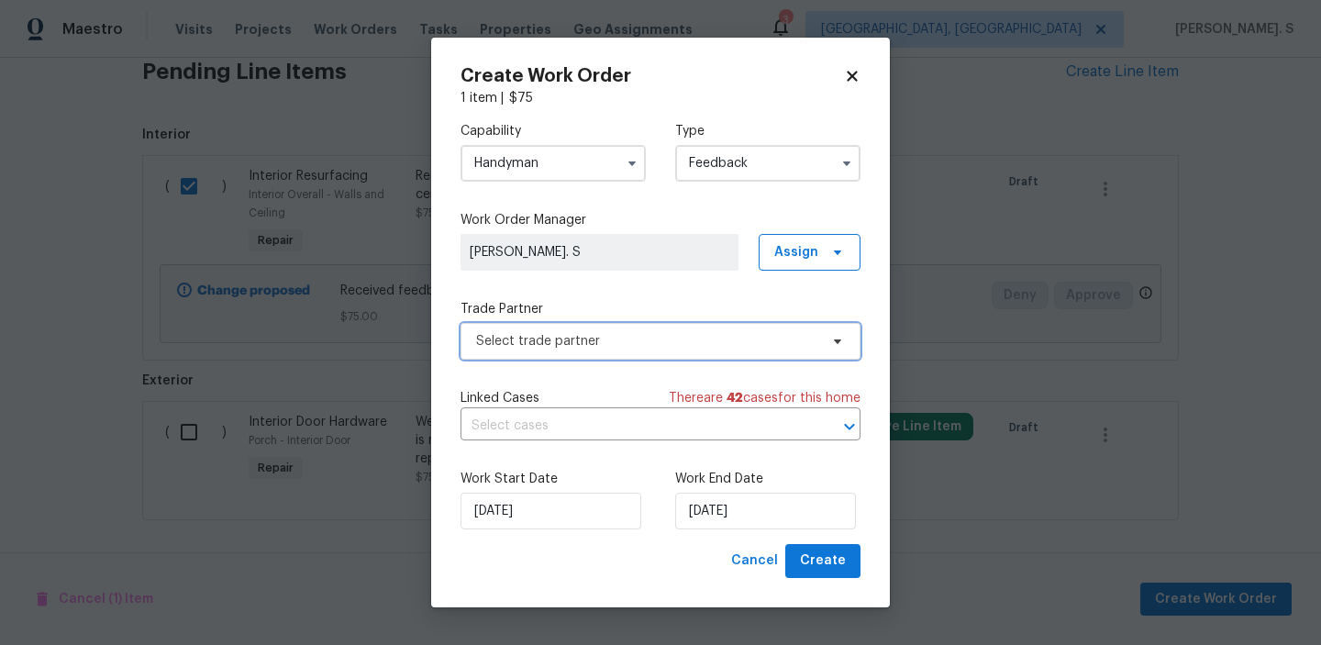
click at [631, 358] on span "Select trade partner" at bounding box center [661, 341] width 400 height 37
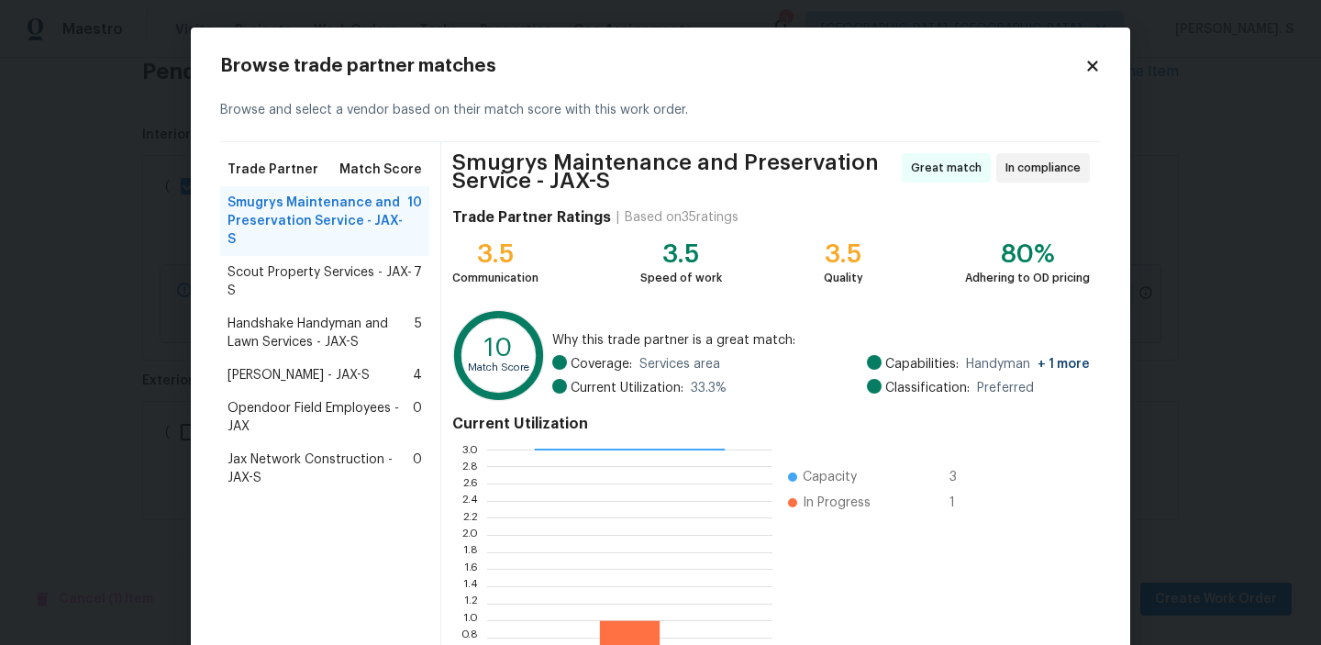
scroll to position [172, 0]
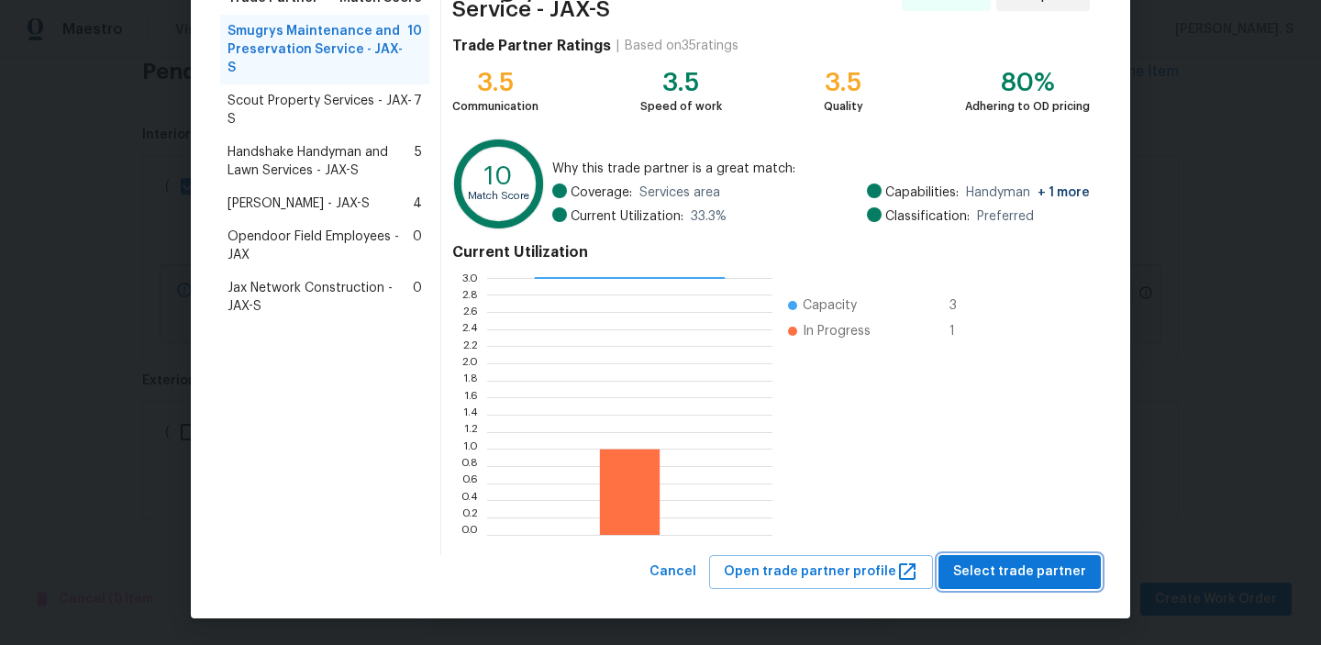
click at [1023, 571] on span "Select trade partner" at bounding box center [1019, 572] width 133 height 23
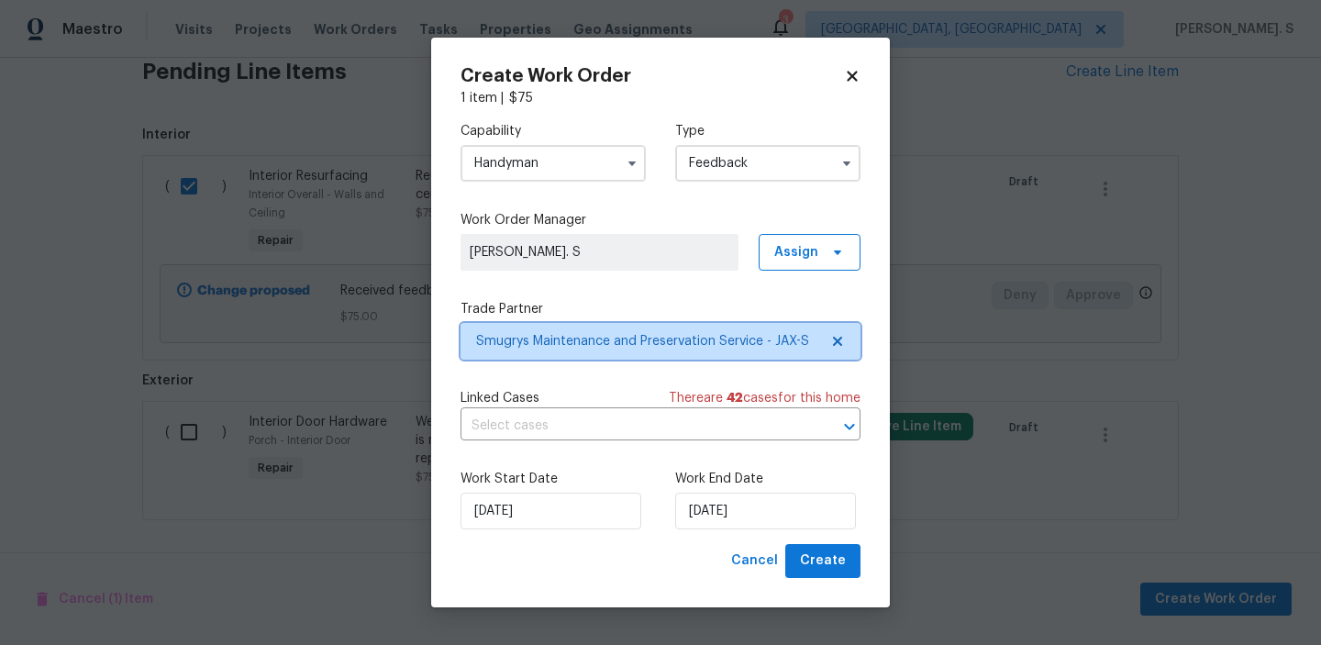
scroll to position [0, 0]
click at [637, 429] on input "text" at bounding box center [635, 426] width 349 height 28
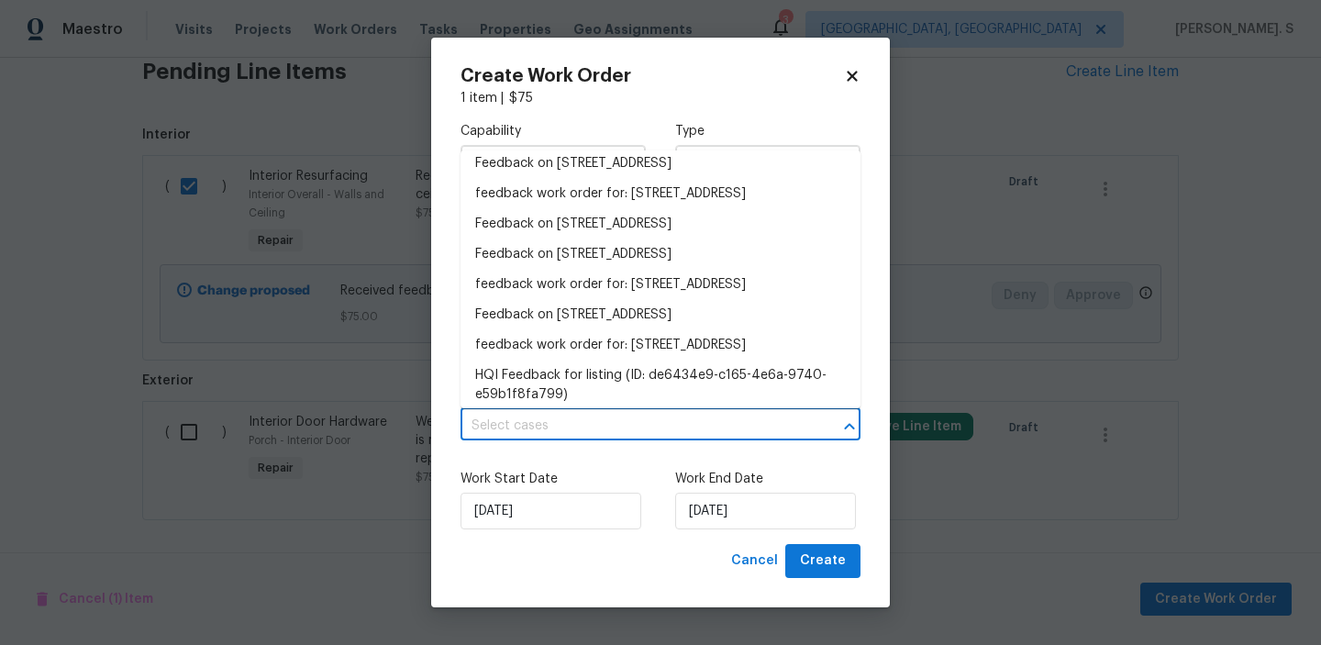
scroll to position [417, 0]
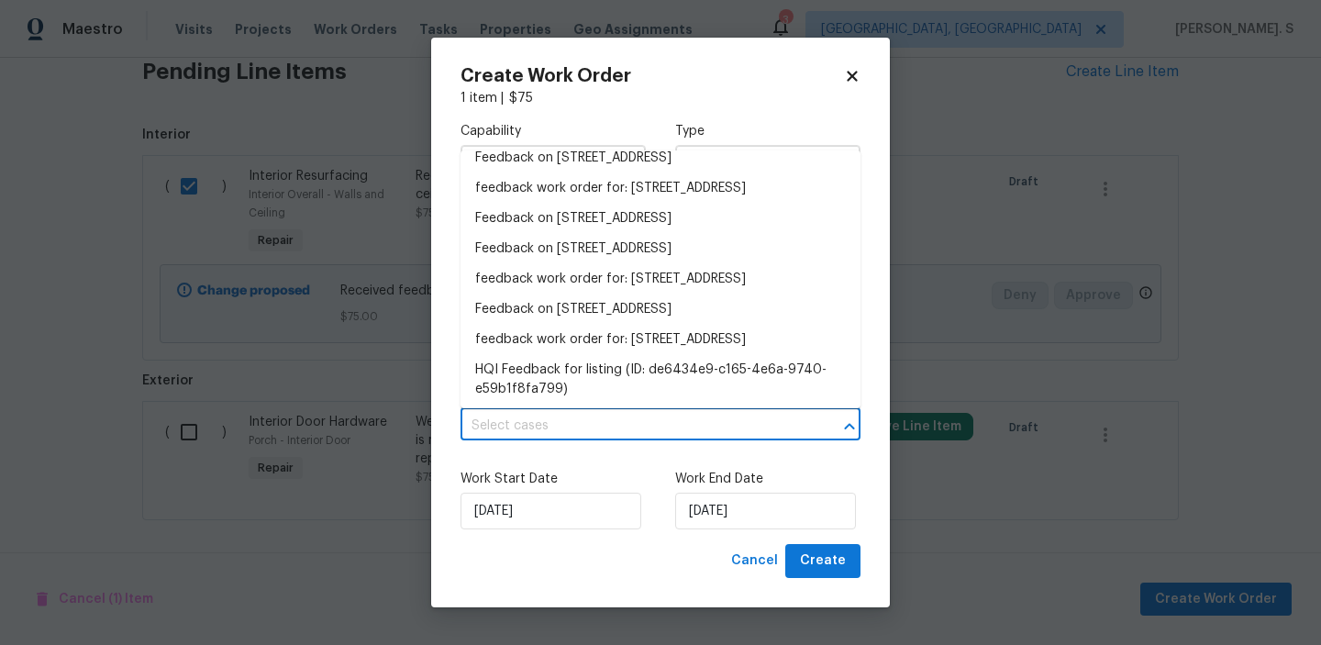
click at [595, 83] on li "3801 Crown Point Rd, Unit 1311, Jacksonville, FL 32257" at bounding box center [661, 67] width 400 height 30
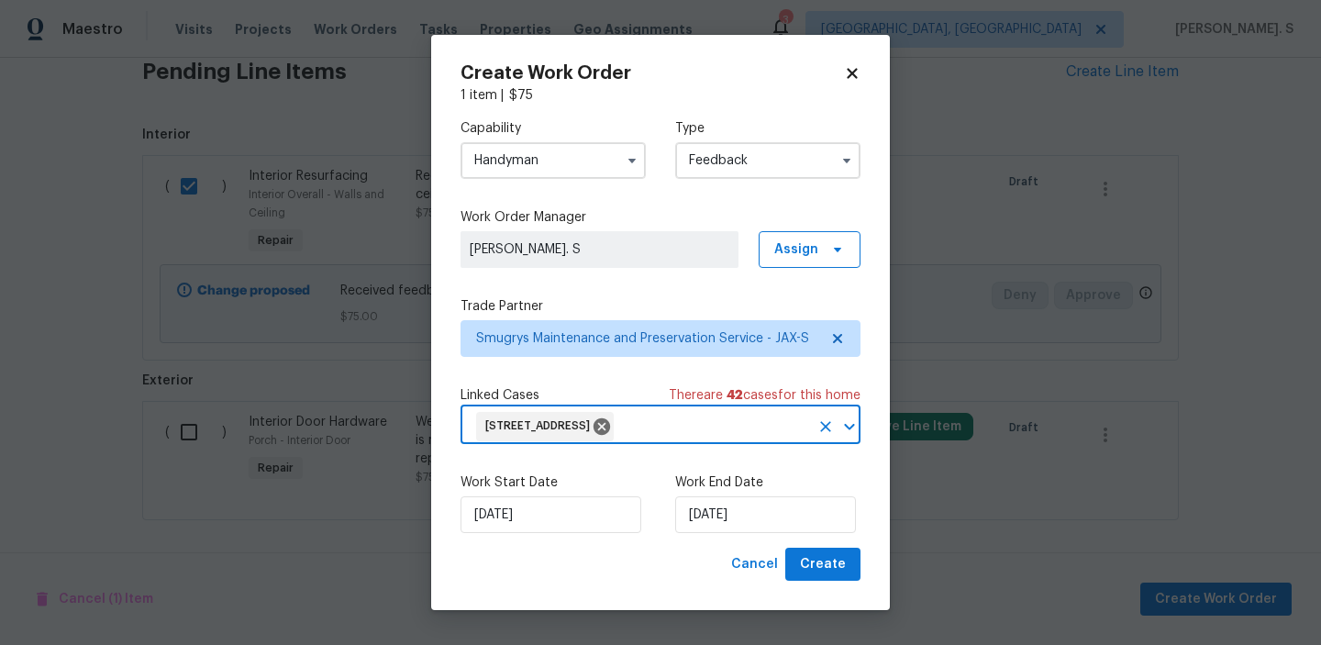
click at [854, 438] on icon "Open" at bounding box center [850, 427] width 22 height 22
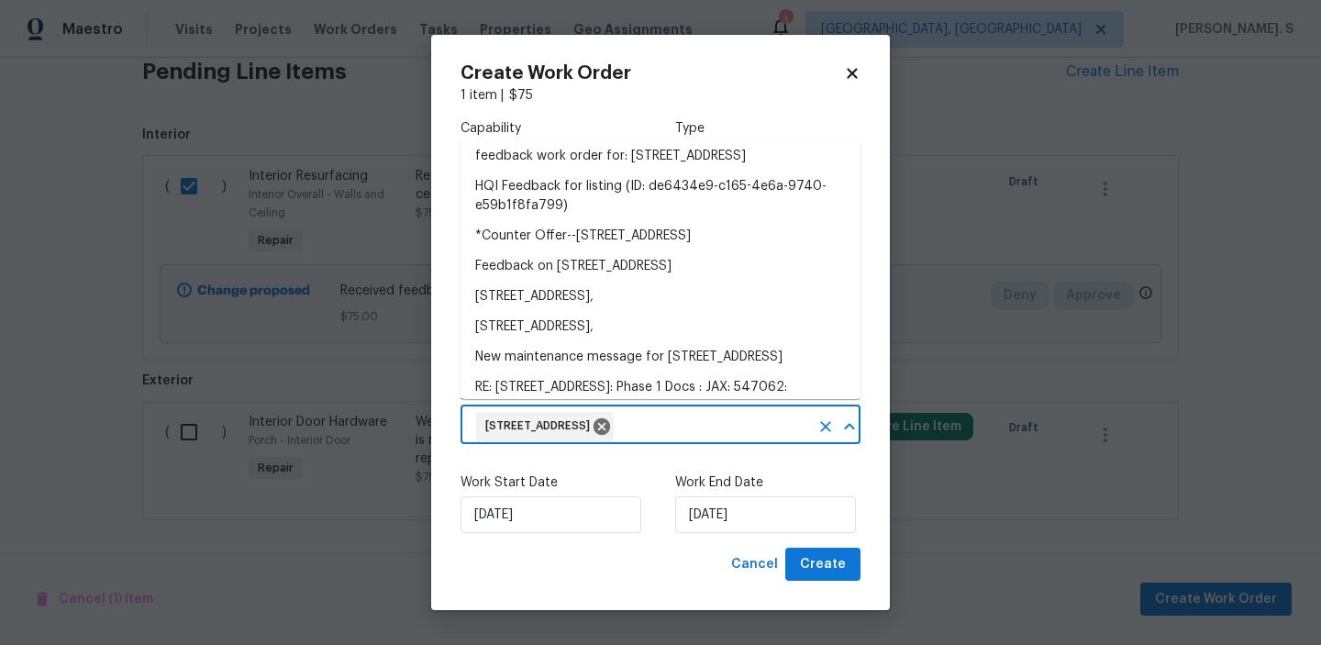
scroll to position [601, 0]
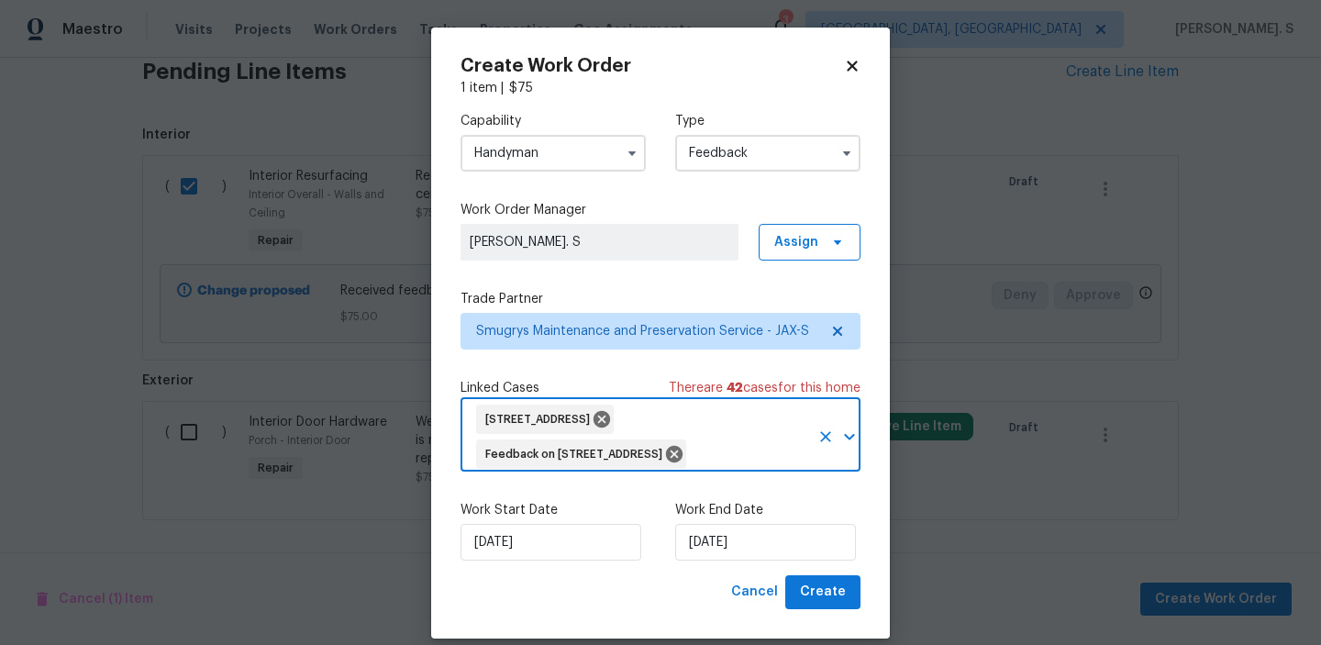
click at [693, 550] on div "Work End Date 9/8/2025" at bounding box center [767, 531] width 185 height 60
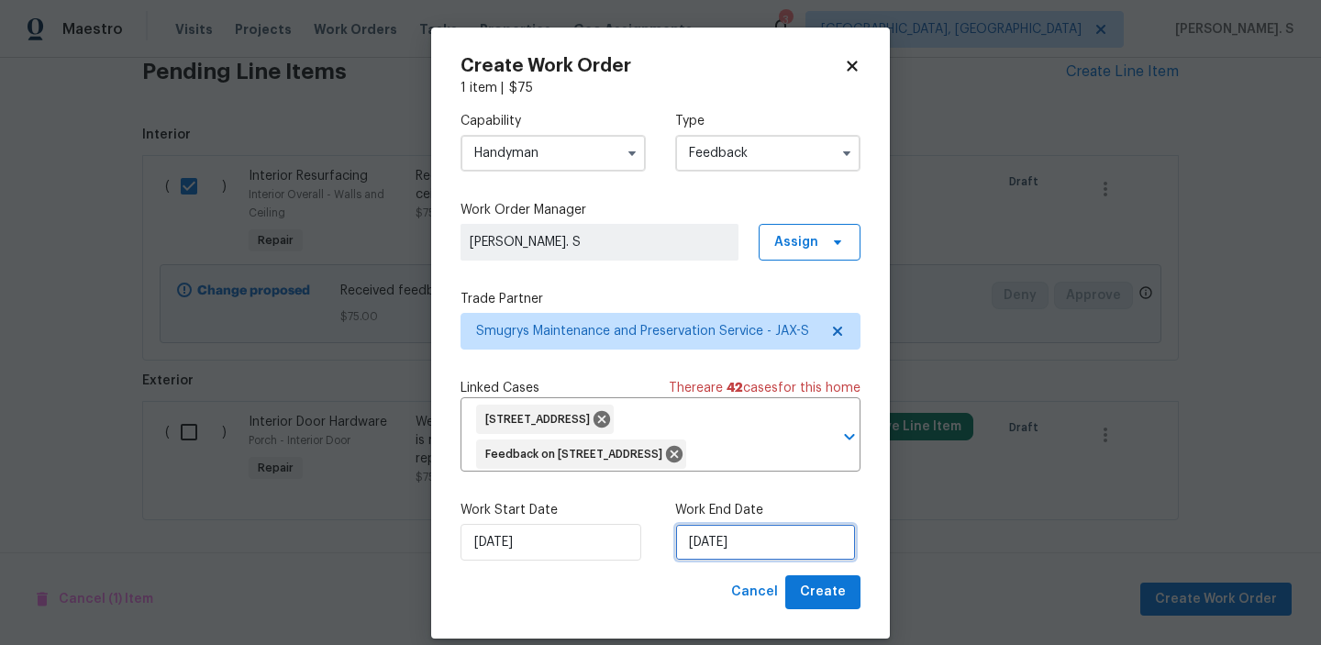
click at [693, 561] on input "[DATE]" at bounding box center [765, 542] width 181 height 37
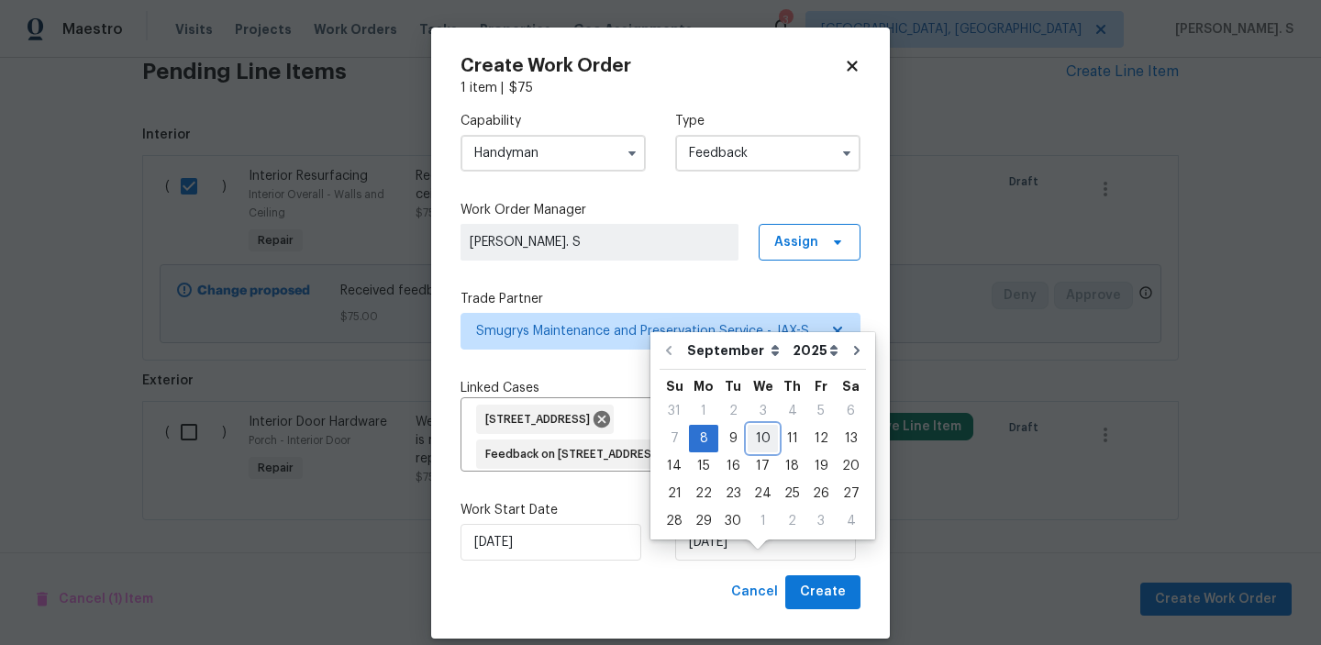
click at [762, 429] on div "10" at bounding box center [763, 439] width 30 height 26
type input "[DATE]"
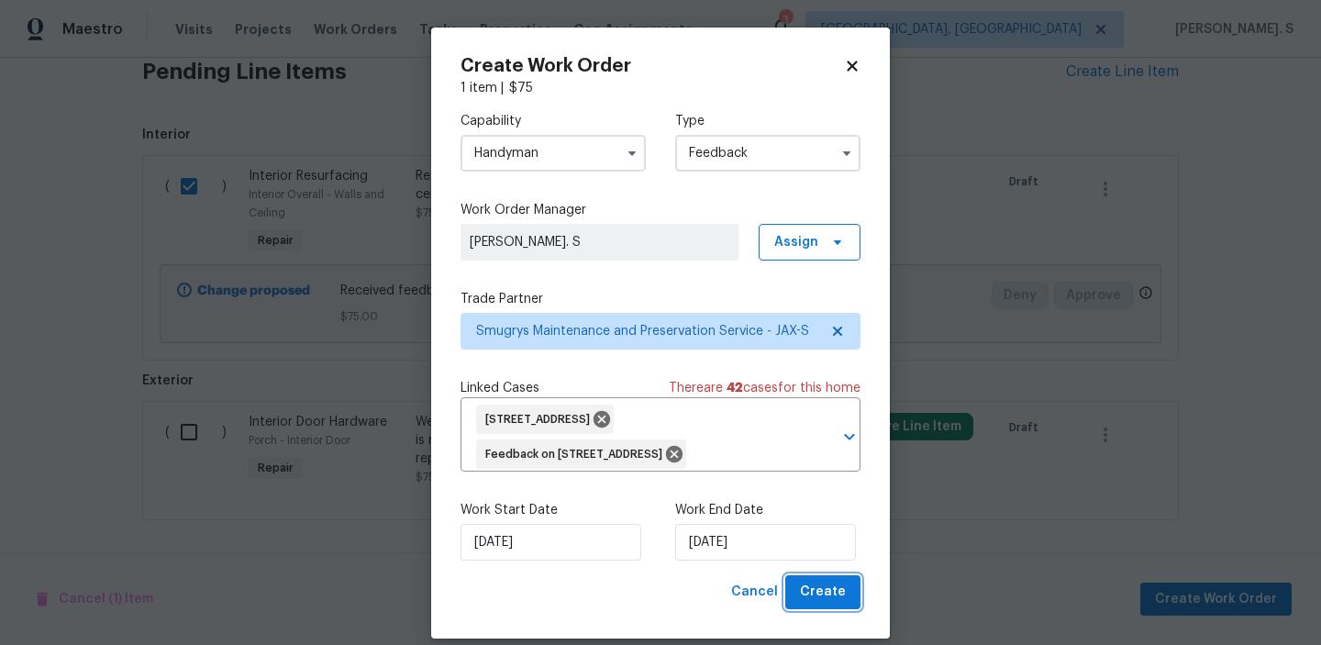
click at [817, 604] on span "Create" at bounding box center [823, 592] width 46 height 23
checkbox input "false"
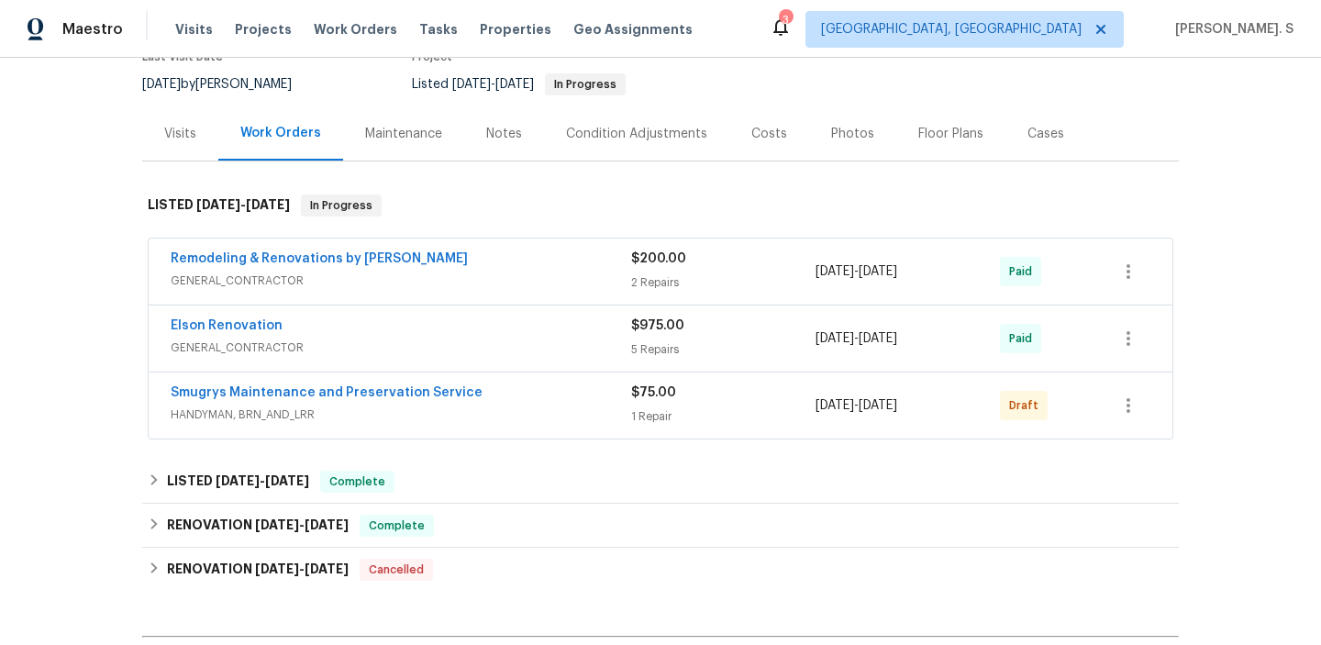
scroll to position [122, 0]
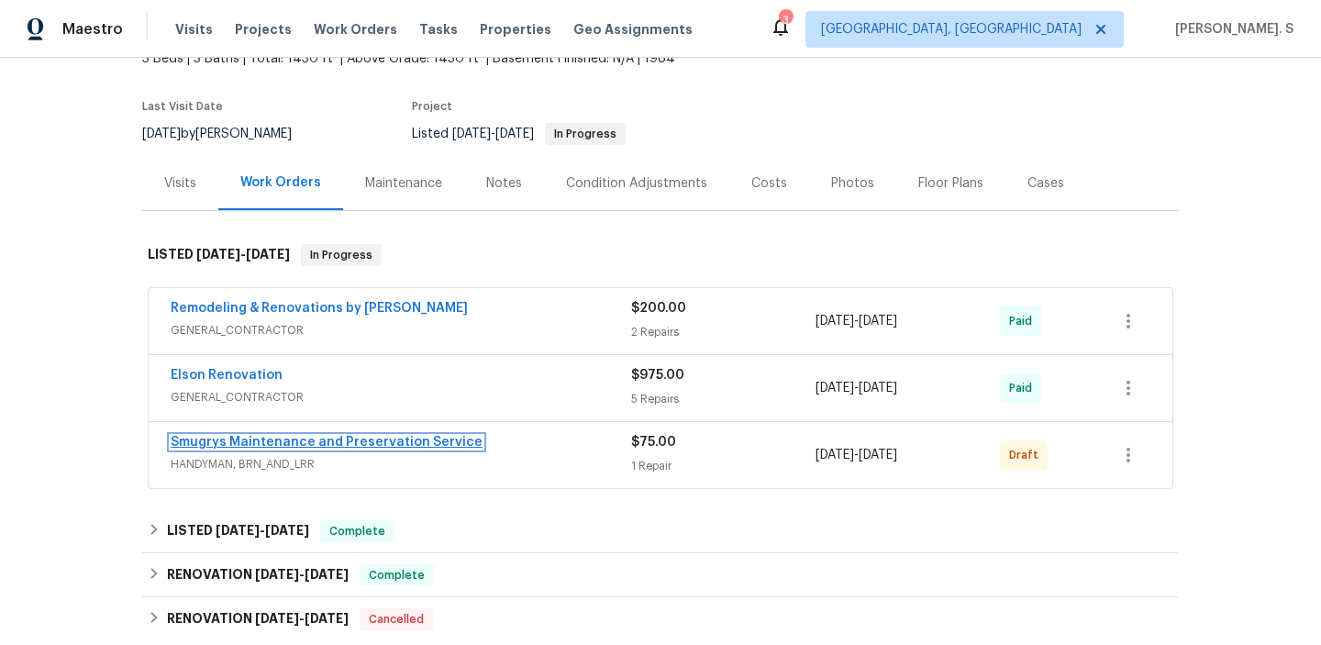
click at [237, 449] on link "Smugrys Maintenance and Preservation Service" at bounding box center [327, 442] width 312 height 13
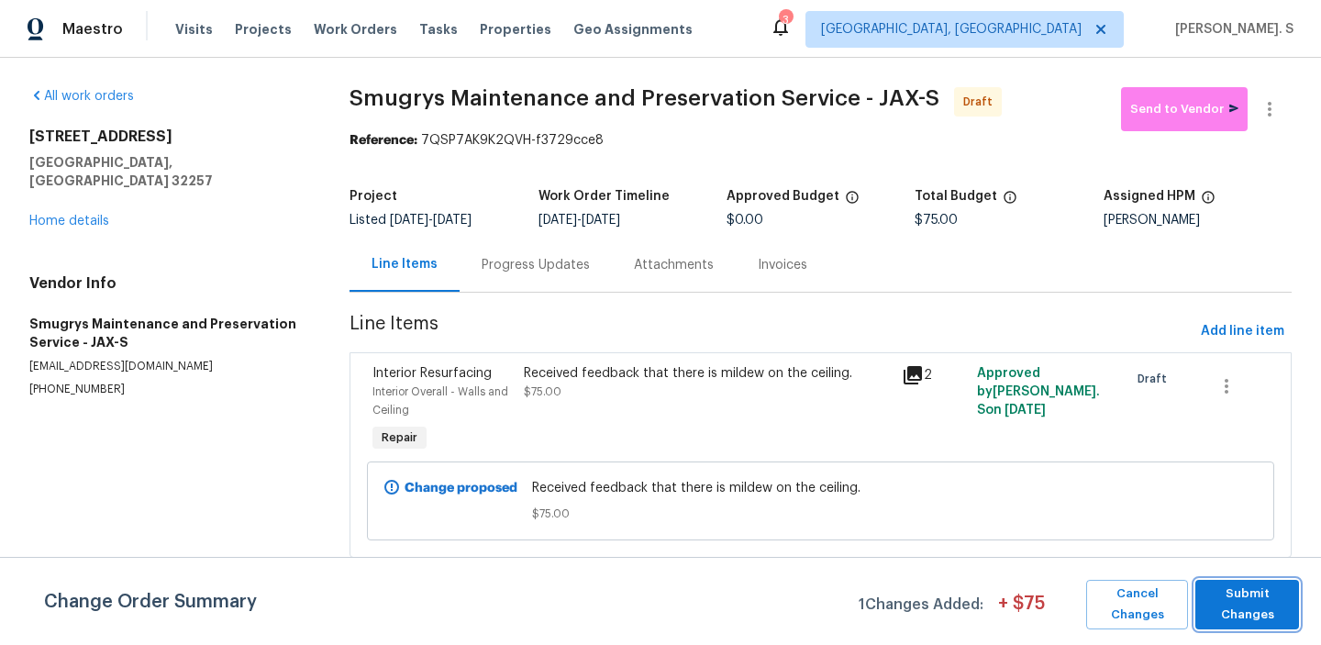
click at [1253, 623] on span "Submit Changes" at bounding box center [1247, 604] width 85 height 42
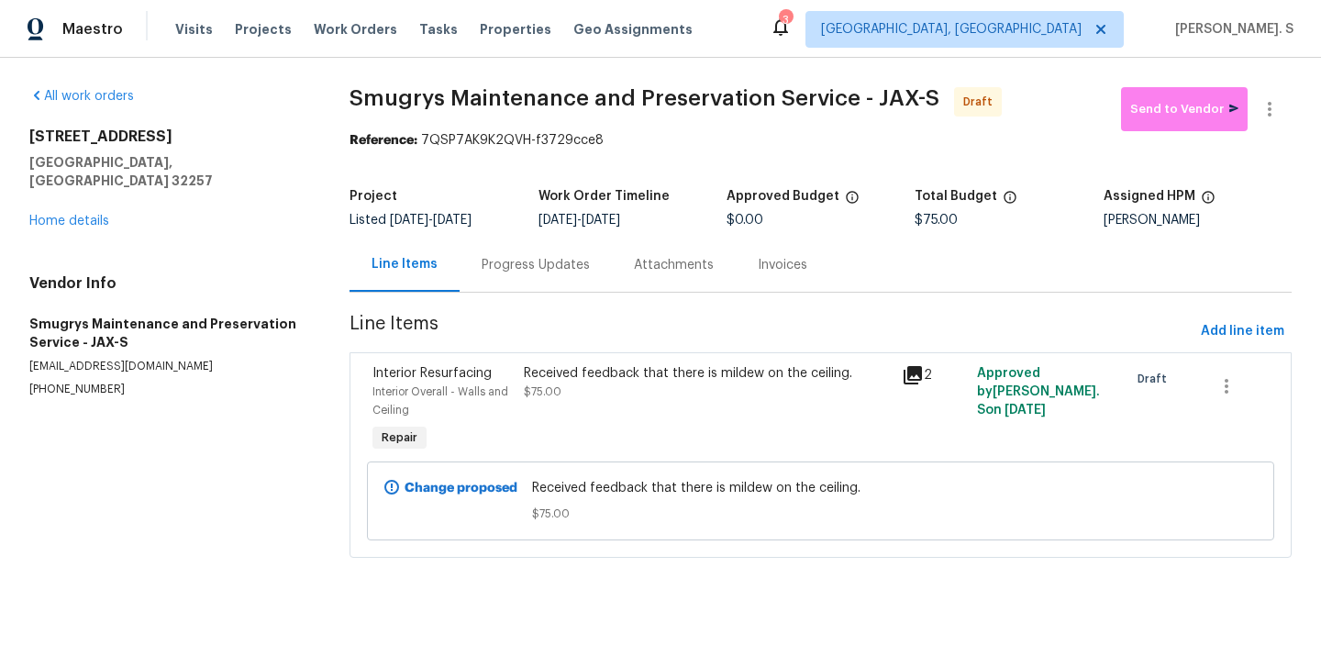
click at [489, 294] on section "Smugrys Maintenance and Preservation Service - JAX-S Draft Send to Vendor Refer…" at bounding box center [821, 333] width 942 height 493
click at [506, 272] on div "Progress Updates" at bounding box center [536, 265] width 108 height 18
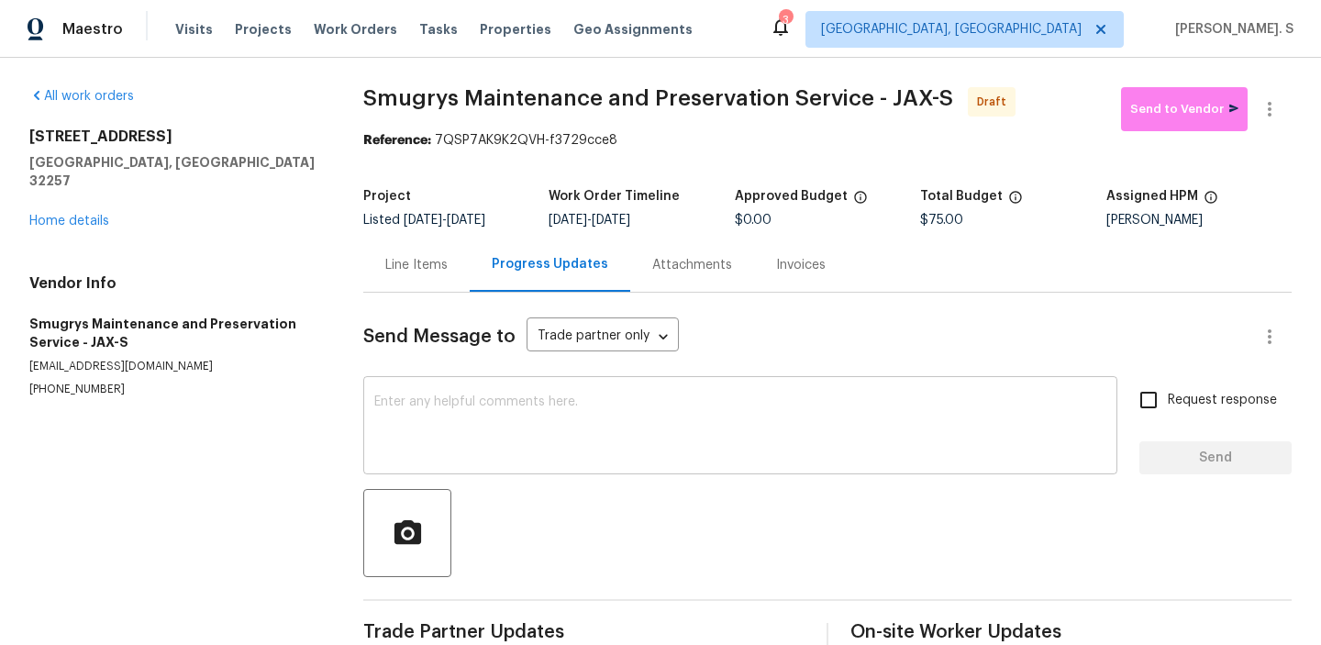
click at [517, 413] on textarea at bounding box center [740, 427] width 732 height 64
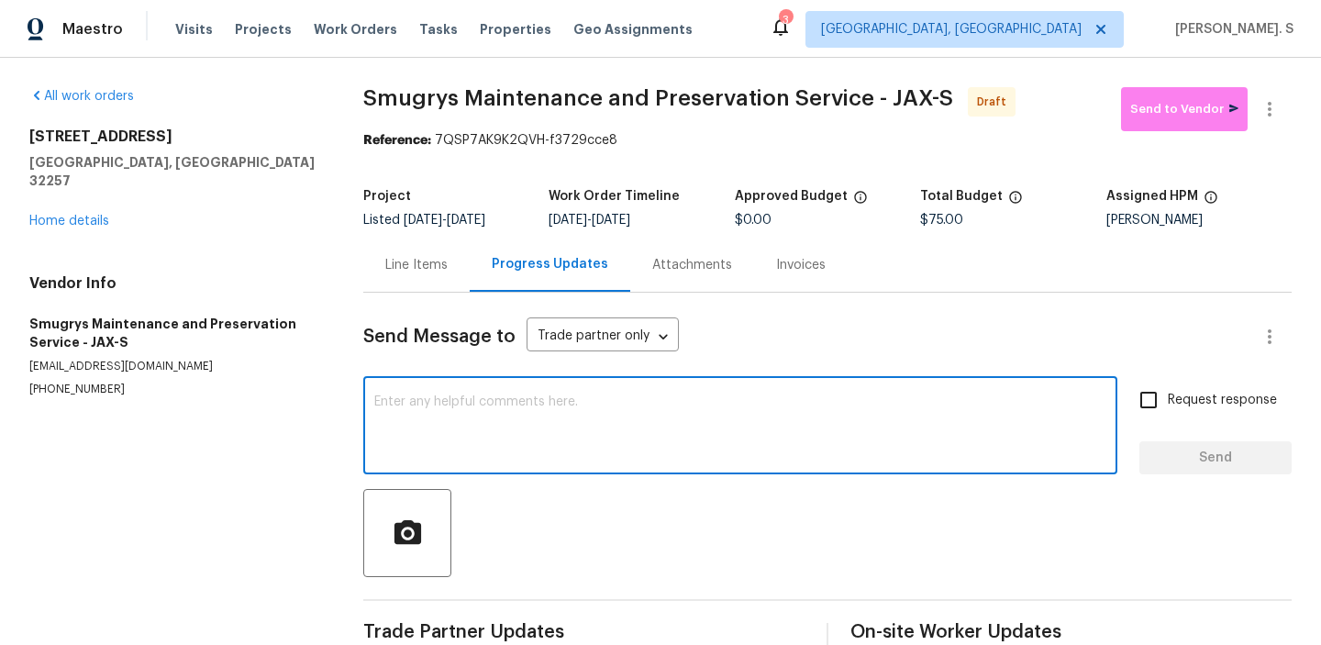
paste textarea "Hi this is Glory with Opendoor. I’m confirming you received the WO for the prop…"
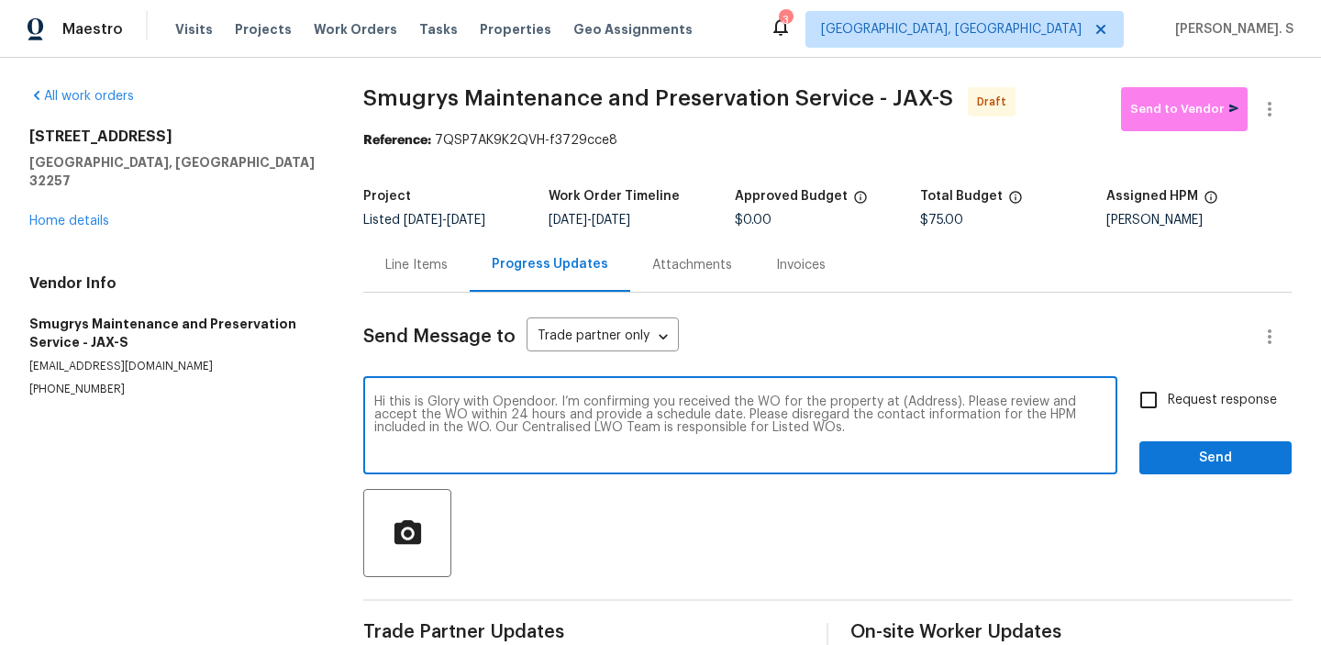
click at [919, 400] on textarea "Hi this is Glory with Opendoor. I’m confirming you received the WO for the prop…" at bounding box center [740, 427] width 732 height 64
paste textarea "3801 Crown Point Rd Unit 1311, Jacksonville, FL 32257"
type textarea "Hi this is Glory with Opendoor. I’m confirming you received the WO for the prop…"
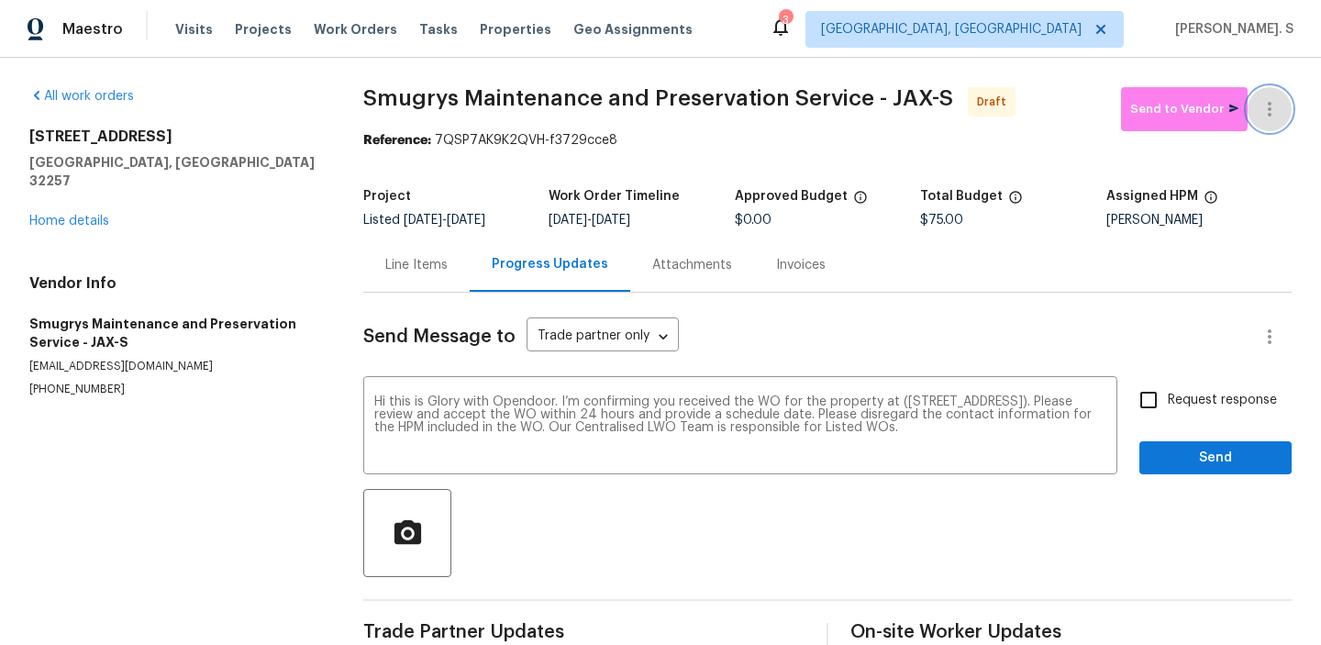
click at [1269, 104] on icon "button" at bounding box center [1270, 109] width 4 height 15
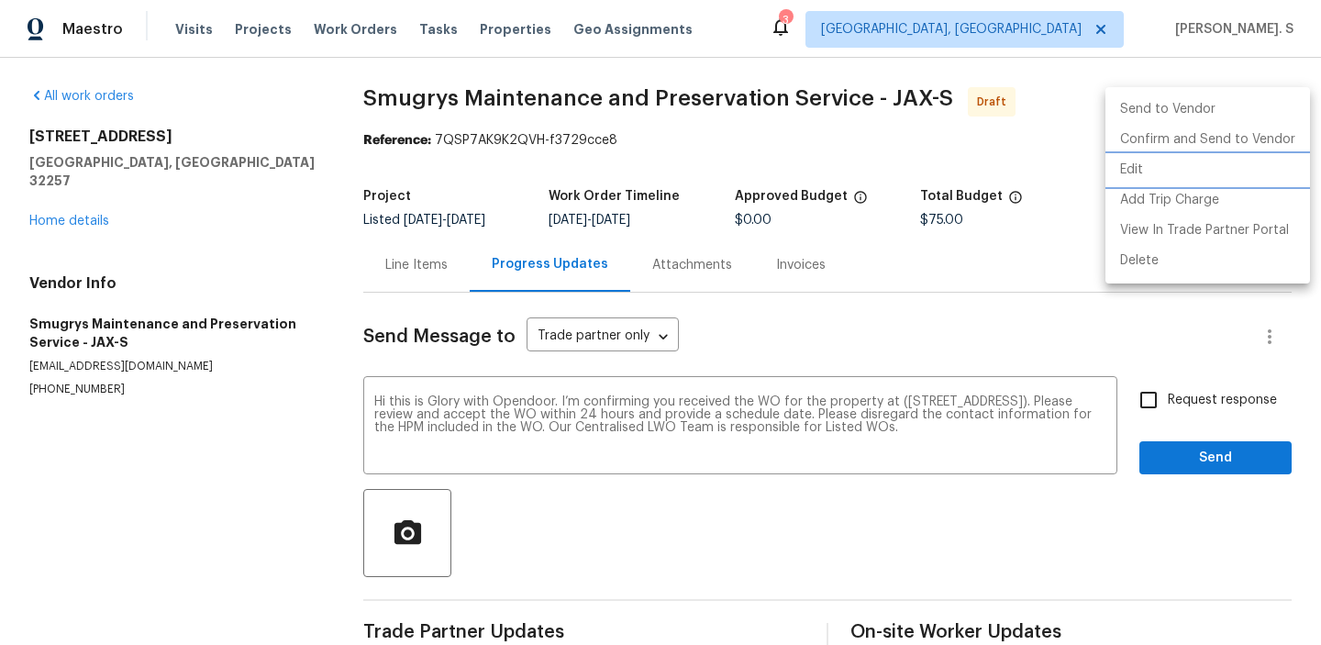
click at [1154, 165] on li "Edit" at bounding box center [1208, 170] width 205 height 30
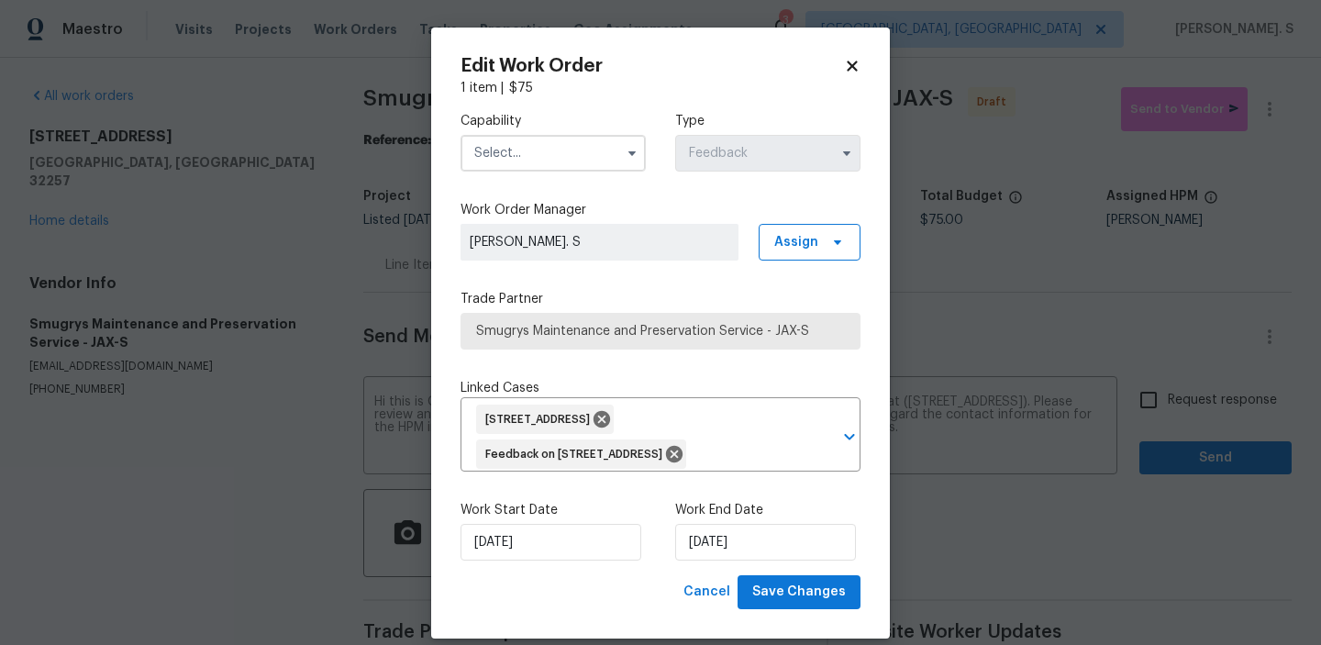
click at [517, 170] on input "text" at bounding box center [553, 153] width 185 height 37
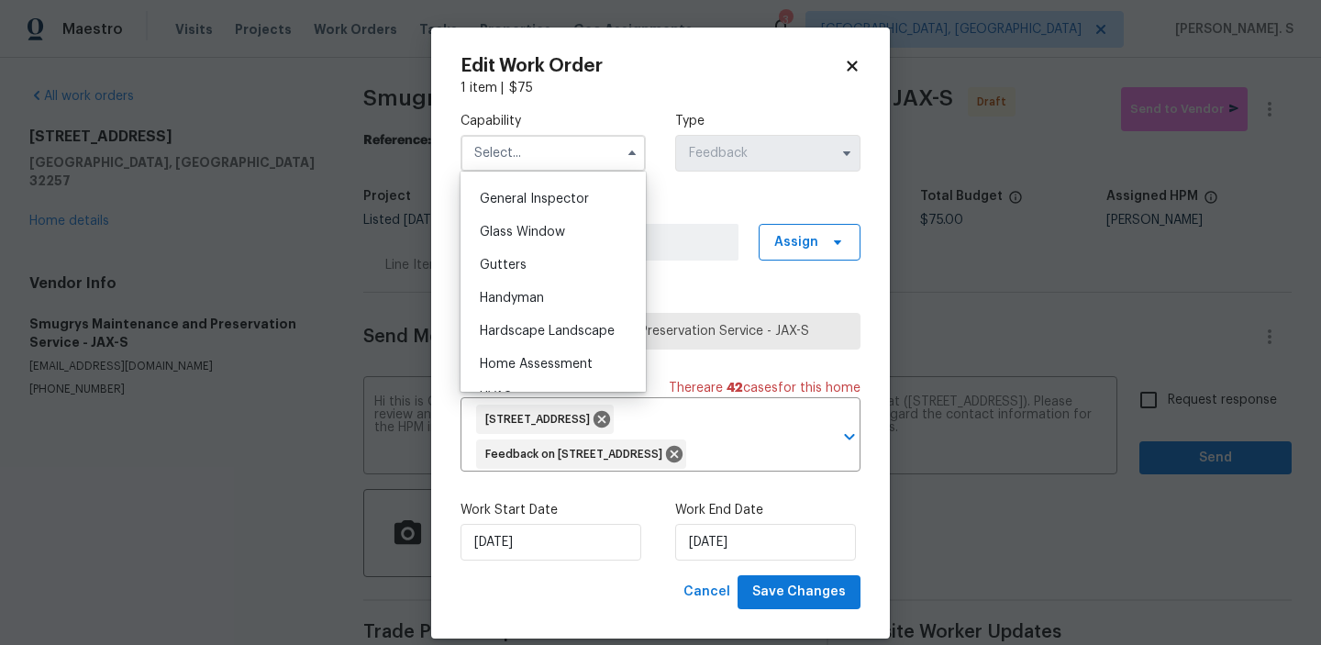
scroll to position [981, 0]
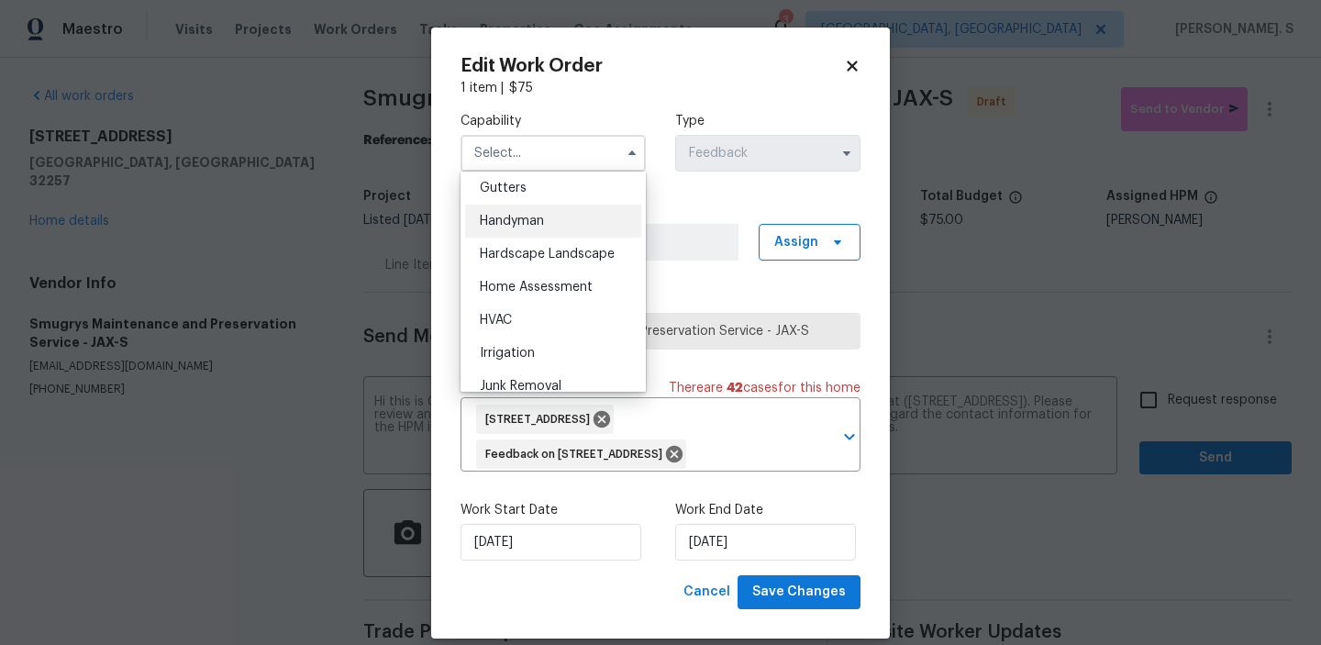
click at [528, 231] on div "Handyman" at bounding box center [553, 221] width 176 height 33
type input "Handyman"
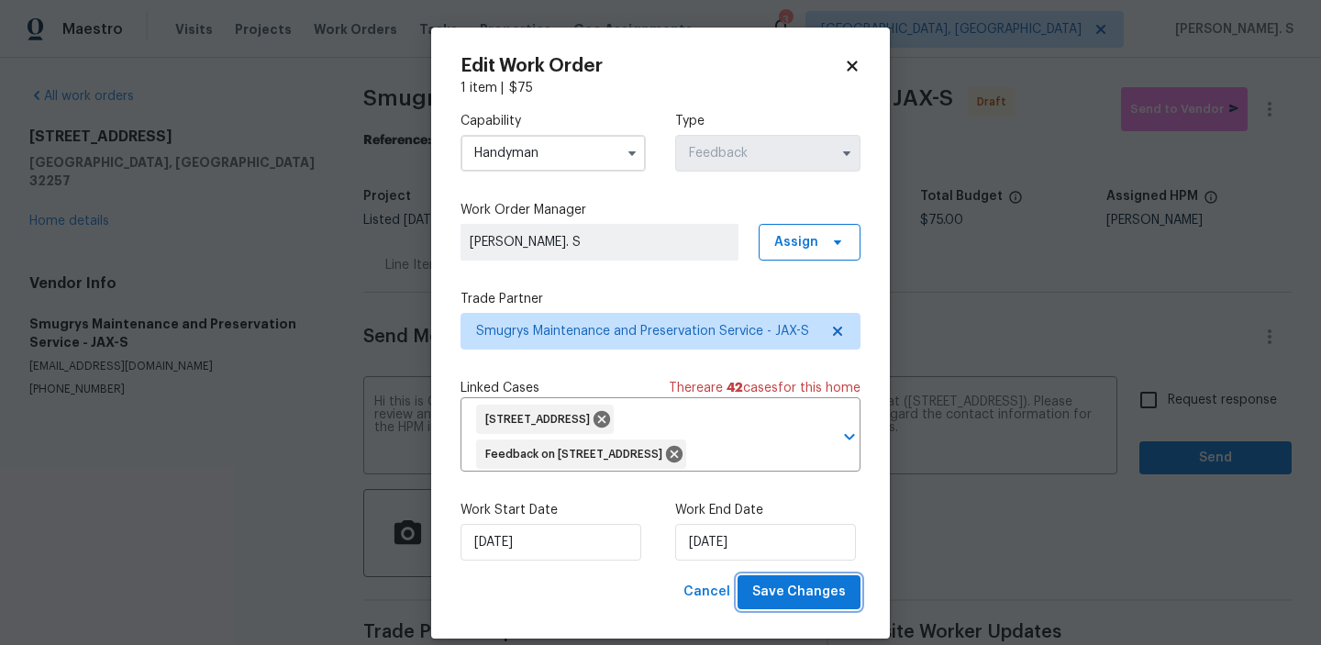
click at [774, 604] on span "Save Changes" at bounding box center [799, 592] width 94 height 23
click at [1153, 444] on body "Maestro Visits Projects Work Orders Tasks Properties Geo Assignments 3 Albuquer…" at bounding box center [660, 322] width 1321 height 645
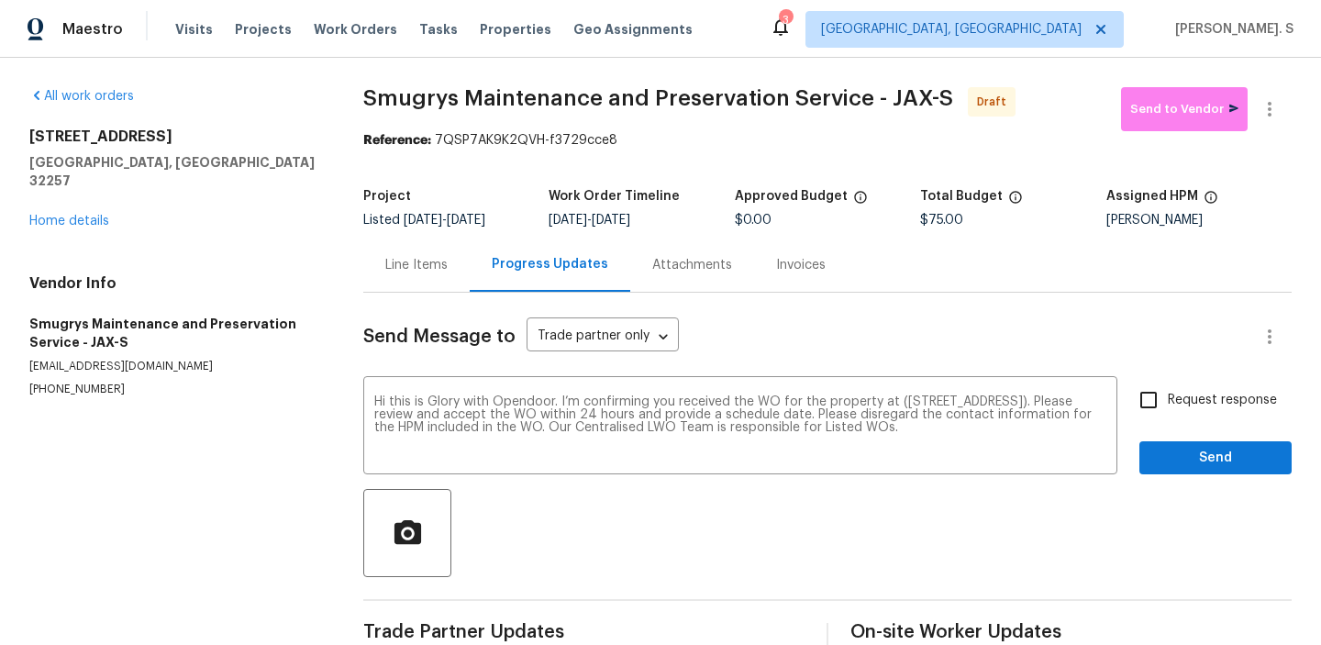
click at [1157, 414] on input "Request response" at bounding box center [1148, 400] width 39 height 39
checkbox input "true"
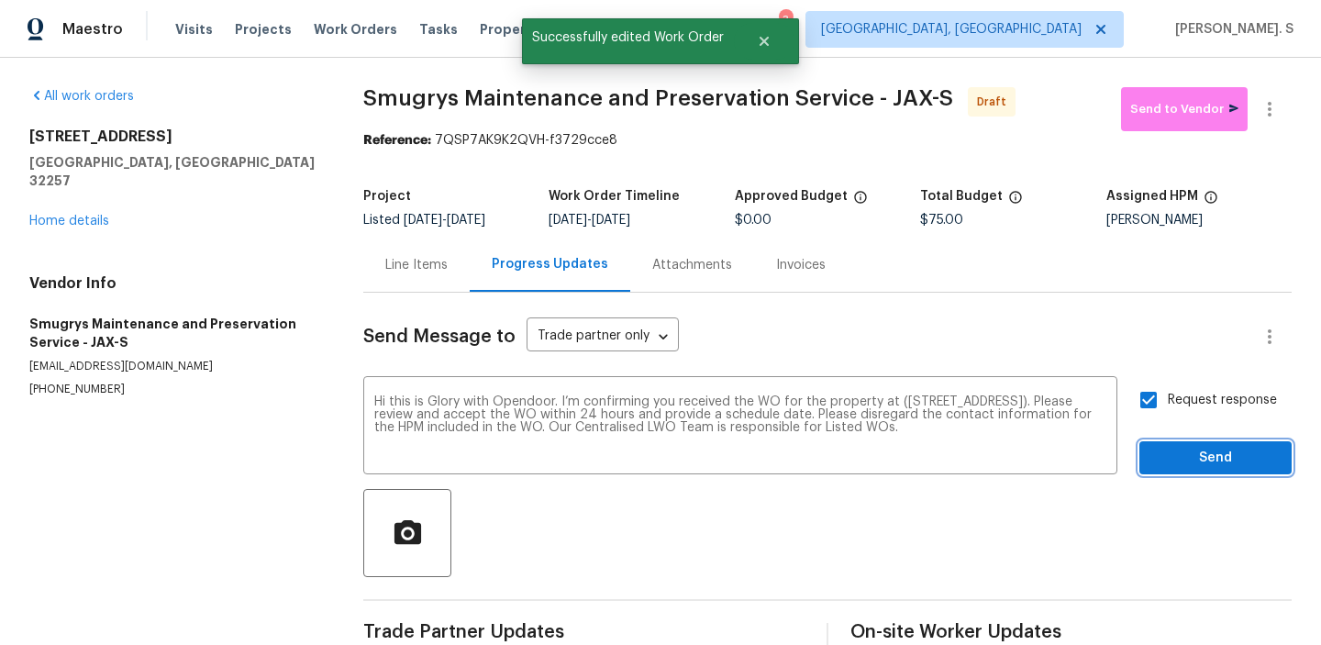
click at [1163, 446] on button "Send" at bounding box center [1215, 458] width 152 height 34
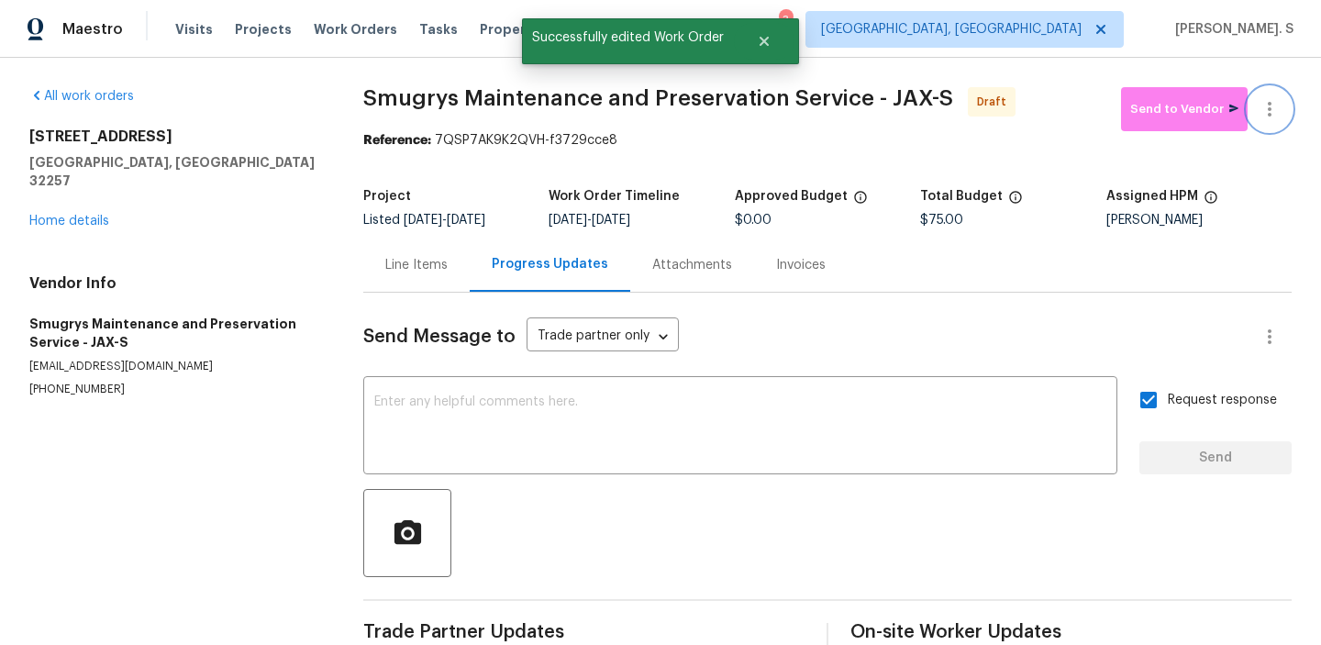
click at [1267, 101] on icon "button" at bounding box center [1270, 109] width 22 height 22
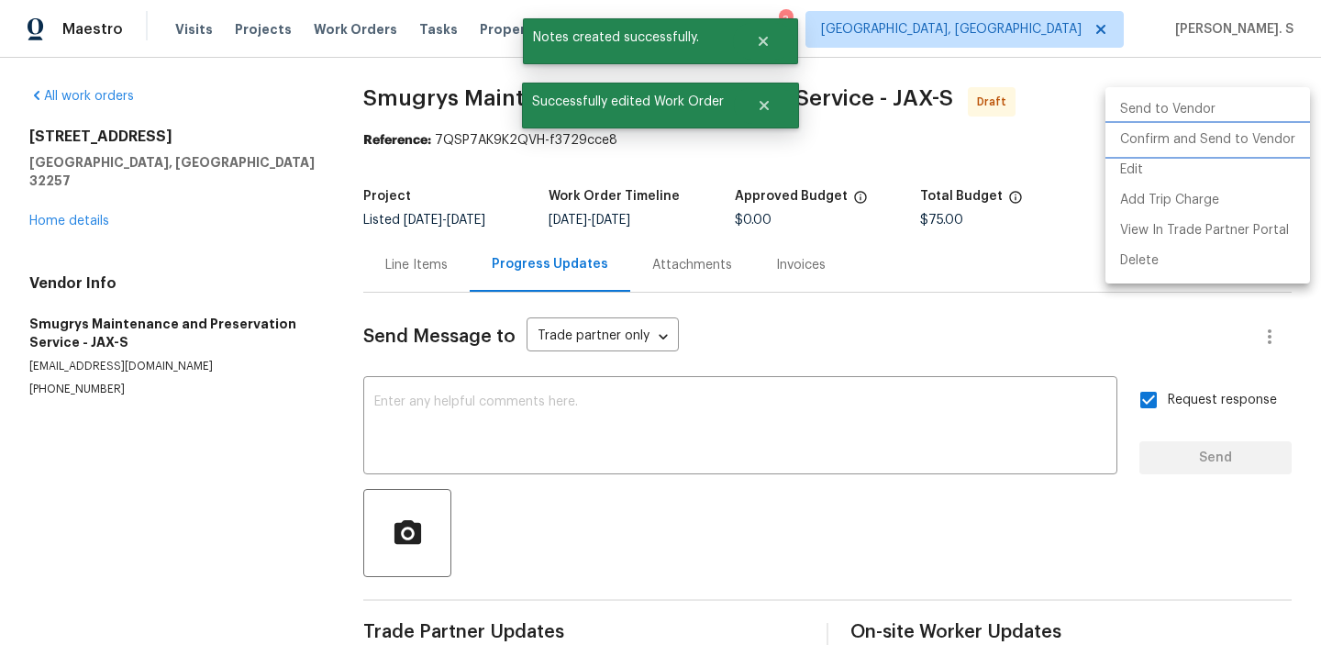
click at [1205, 147] on li "Confirm and Send to Vendor" at bounding box center [1208, 140] width 205 height 30
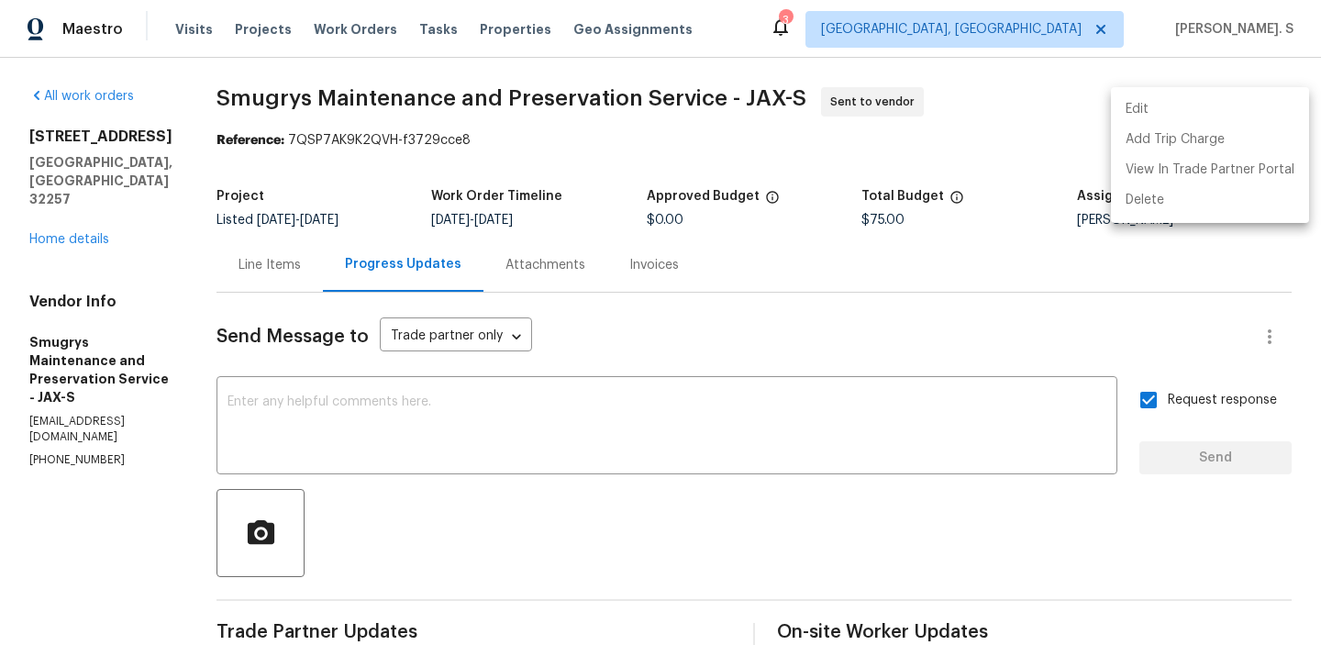
click at [514, 437] on div at bounding box center [660, 322] width 1321 height 645
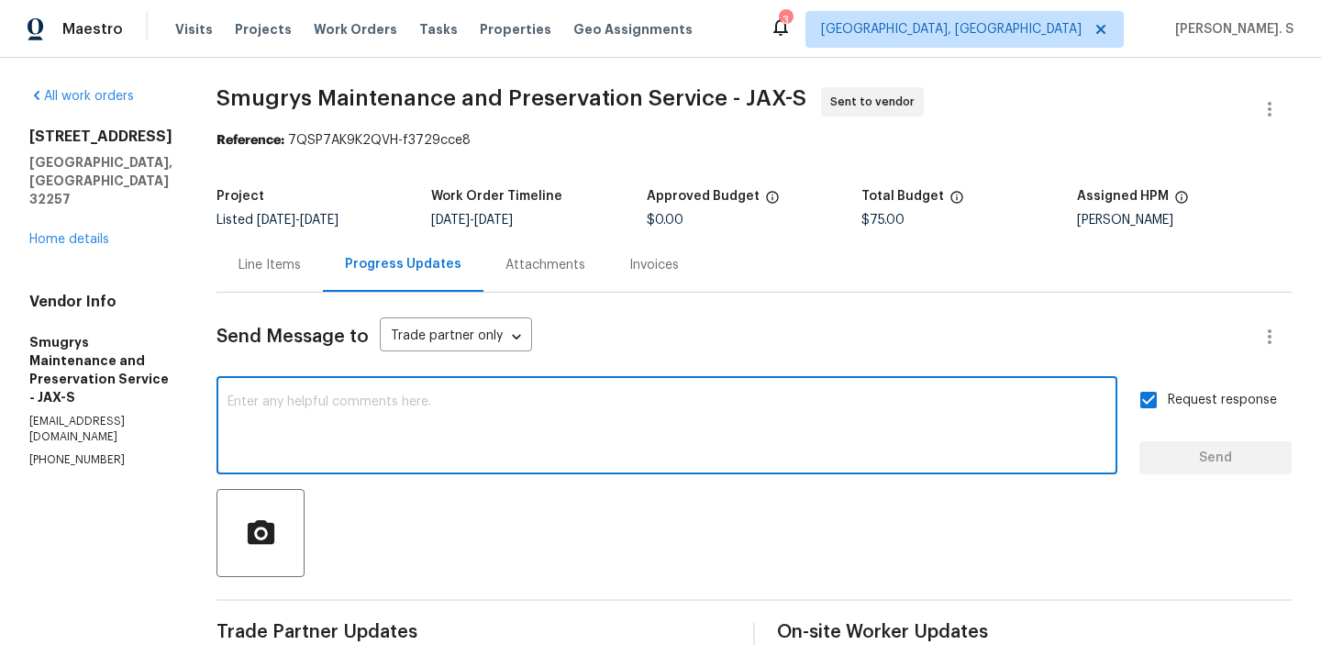
click at [484, 422] on textarea at bounding box center [667, 427] width 879 height 64
paste textarea "Work Orders must include before-photos (both close-up and wide-angle) and a com…"
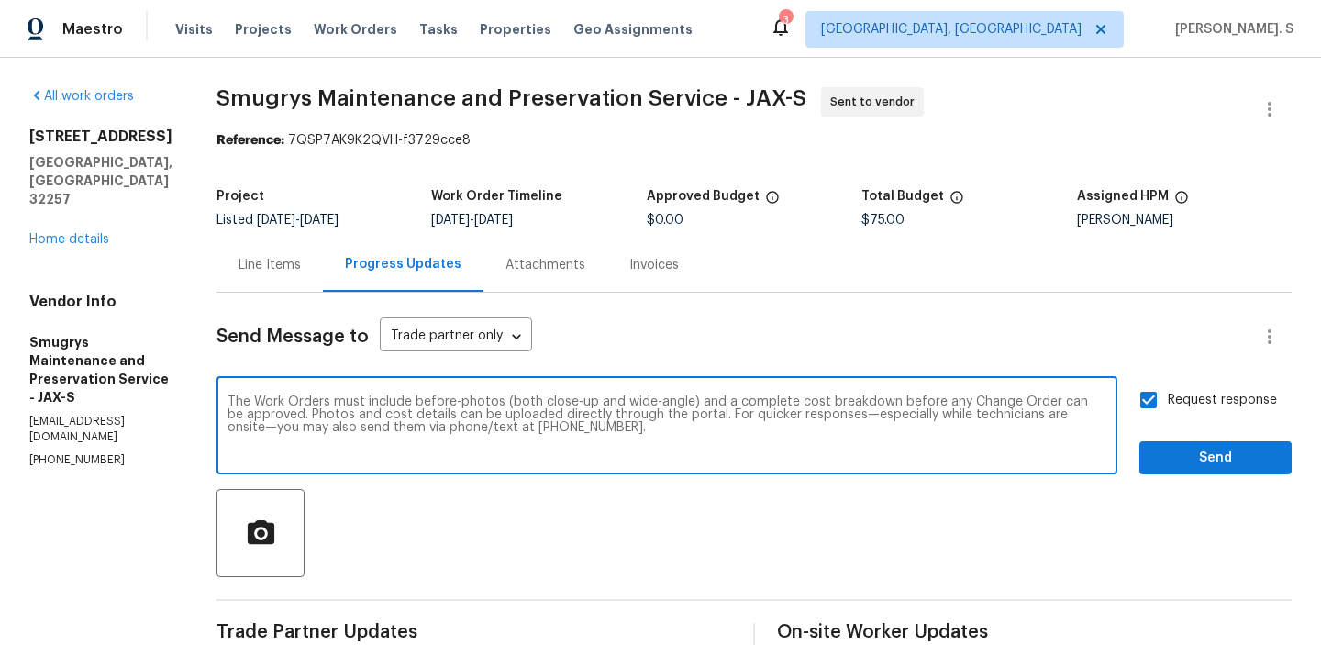
click at [317, 400] on textarea "The Work Orders must include before-photos (both close-up and wide-angle) and a…" at bounding box center [667, 427] width 879 height 64
click at [254, 401] on textarea "The Work Order must include before-photos (both close-up and wide-angle) and a …" at bounding box center [667, 427] width 879 height 64
type textarea "The work Order must include before-photos (both close-up and wide-angle) and a …"
click at [1168, 476] on div "Send Message to Trade partner only Trade partner only ​ The work Order must inc…" at bounding box center [754, 536] width 1075 height 486
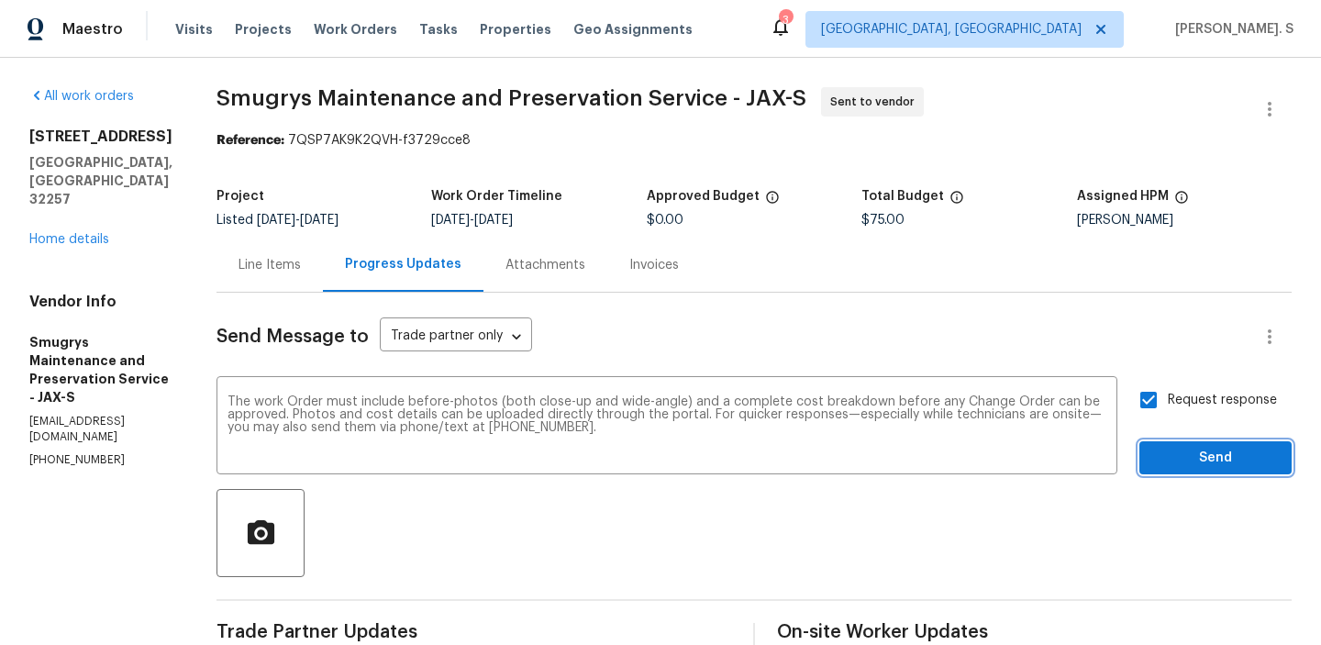
click at [1171, 469] on span "Send" at bounding box center [1215, 458] width 123 height 23
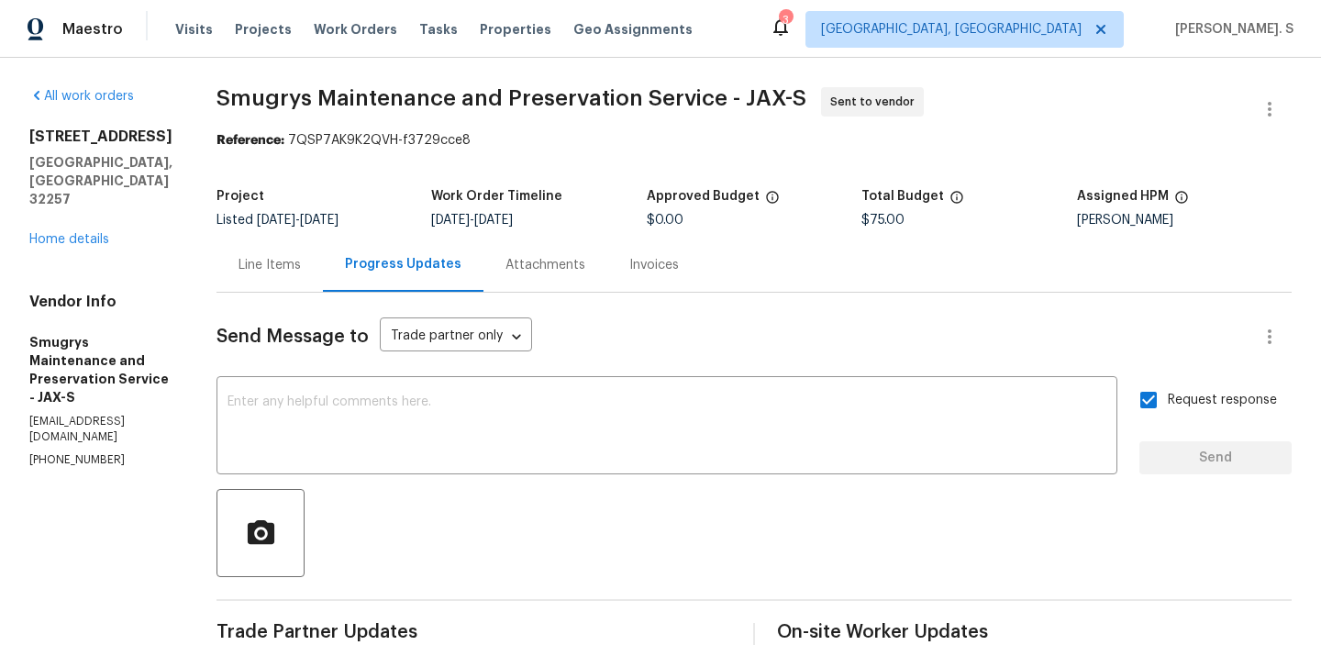
click at [325, 91] on span "Smugrys Maintenance and Preservation Service - JAX-S" at bounding box center [512, 98] width 590 height 22
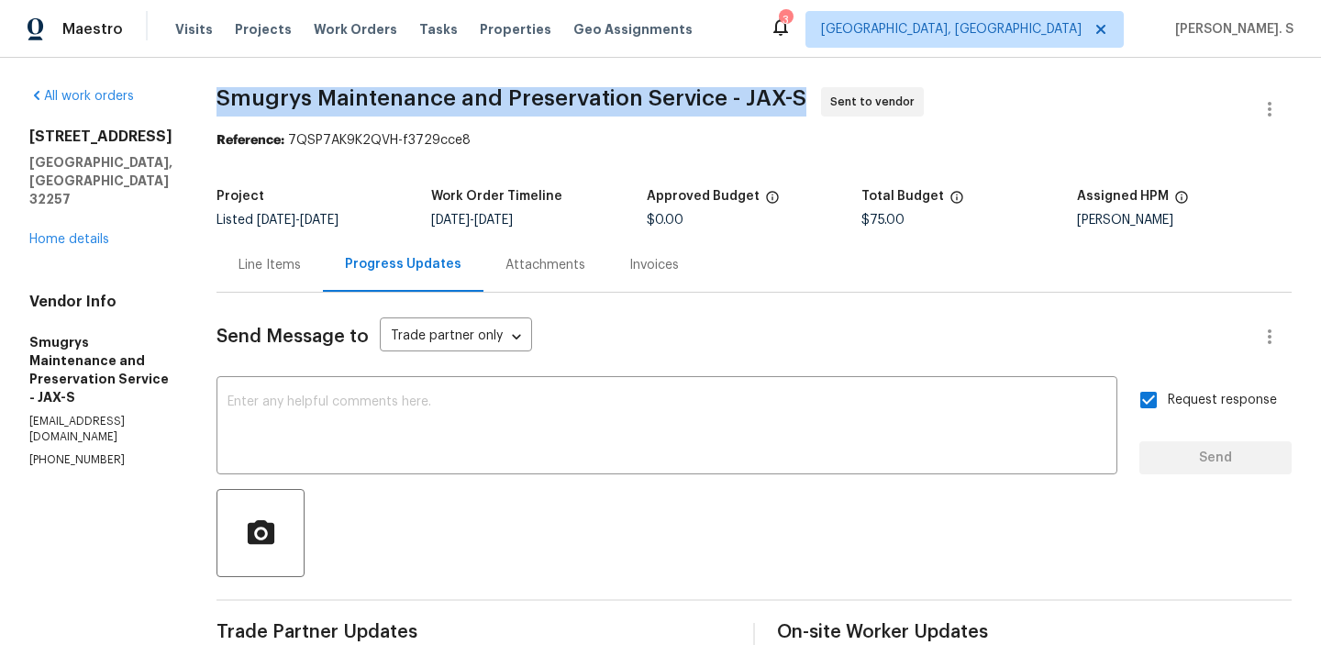
copy span "Smugrys Maintenance and Preservation Service - JAX-S"
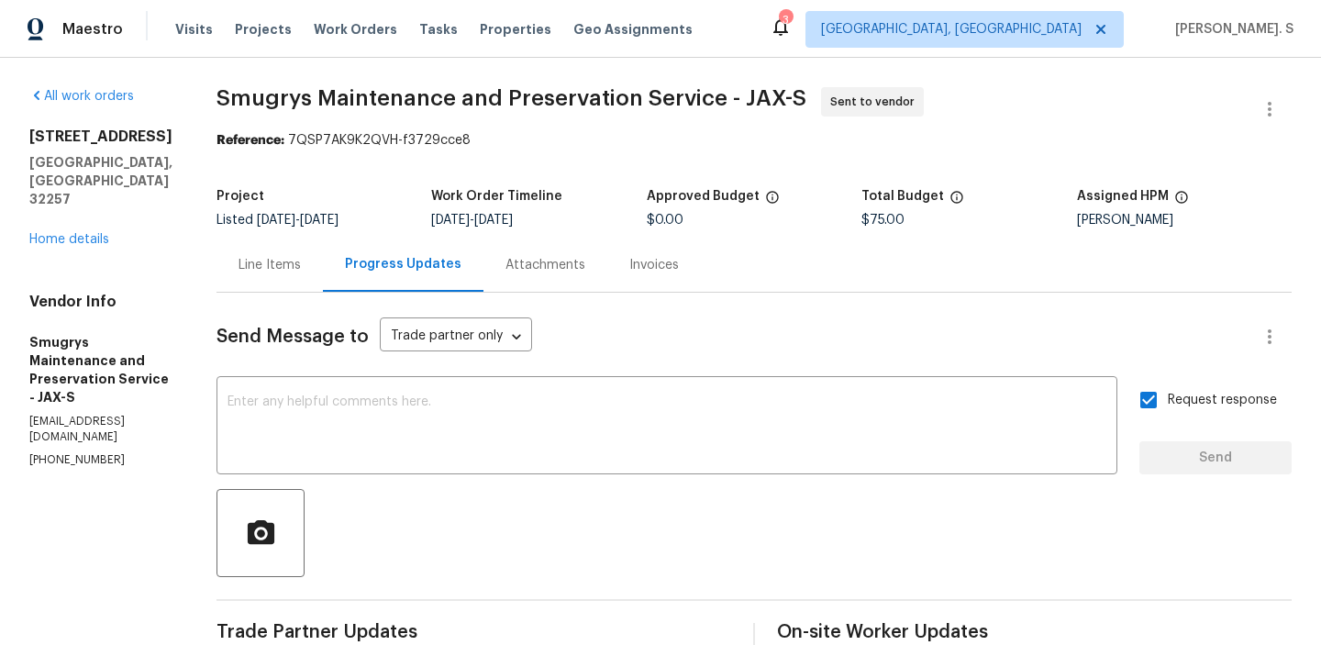
drag, startPoint x: 282, startPoint y: 140, endPoint x: 628, endPoint y: 140, distance: 345.9
click at [625, 140] on div "Reference: 7QSP7AK9K2QVH-f3729cce8" at bounding box center [754, 140] width 1075 height 18
drag, startPoint x: 279, startPoint y: 138, endPoint x: 682, endPoint y: 138, distance: 402.8
click at [682, 138] on div "Reference: 7QSP7AK9K2QVH-f3729cce8" at bounding box center [754, 140] width 1075 height 18
copy div "7QSP7AK9K2QVH-f3729cce8"
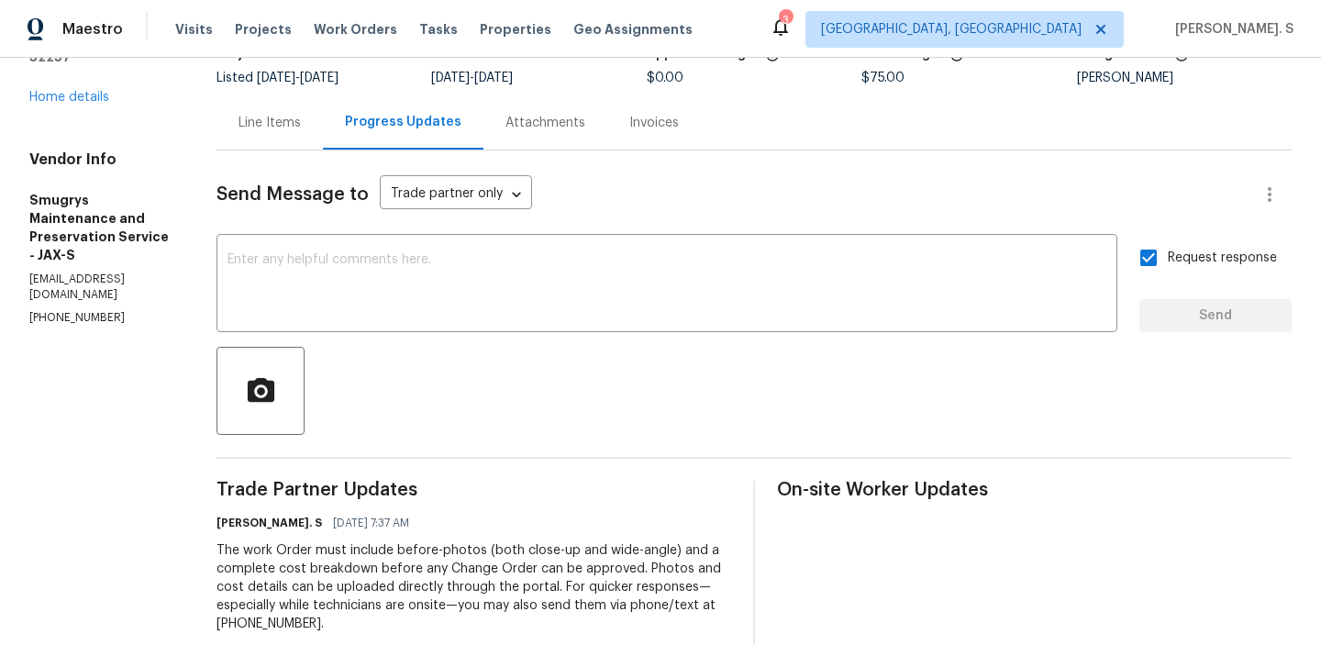
scroll to position [0, 0]
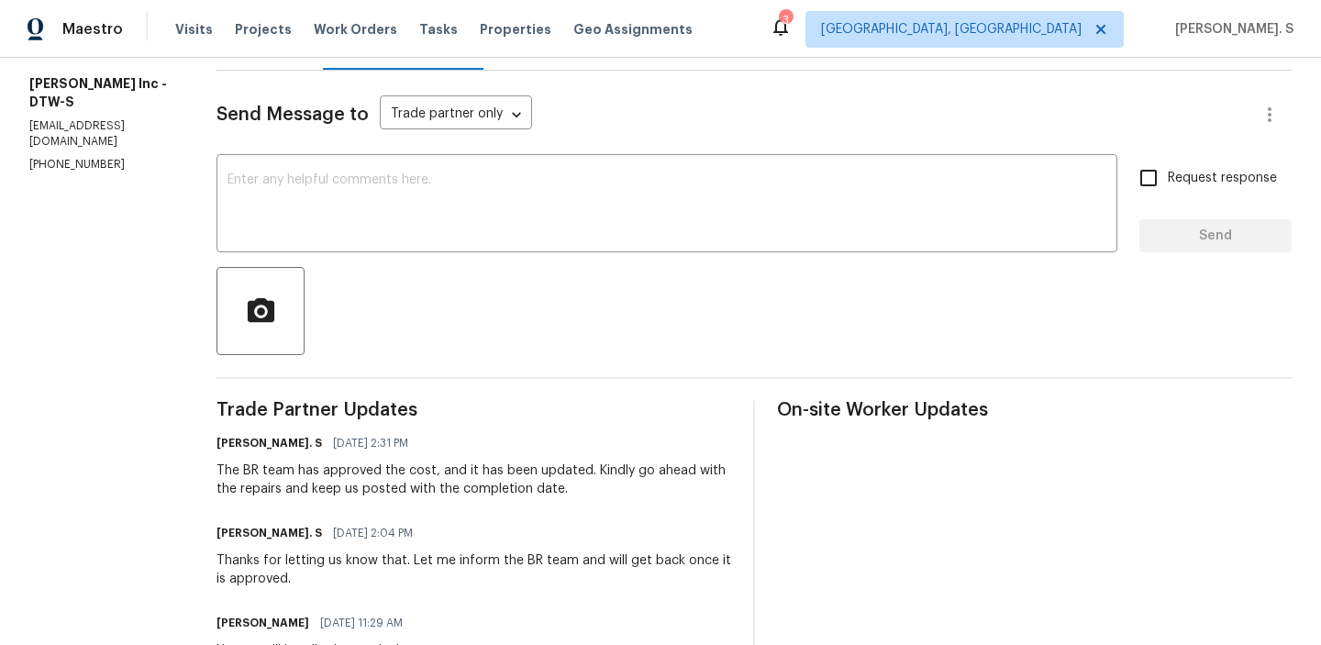
scroll to position [284, 0]
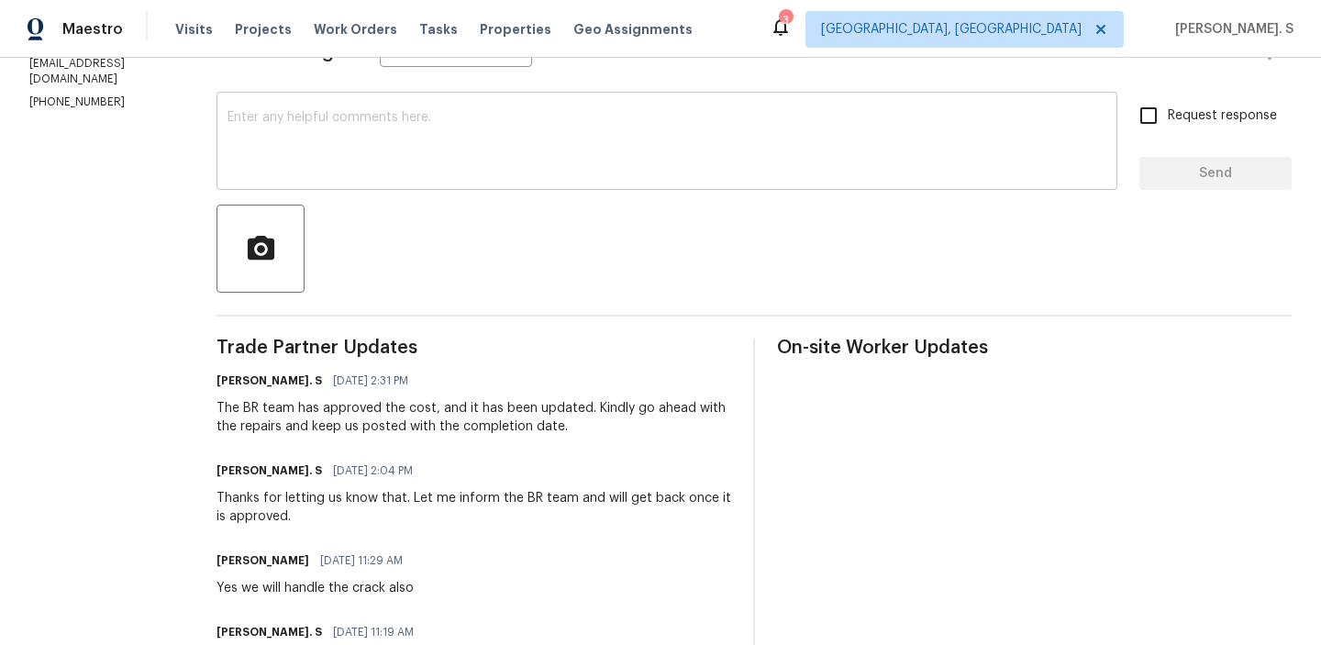
click at [339, 159] on textarea at bounding box center [667, 143] width 879 height 64
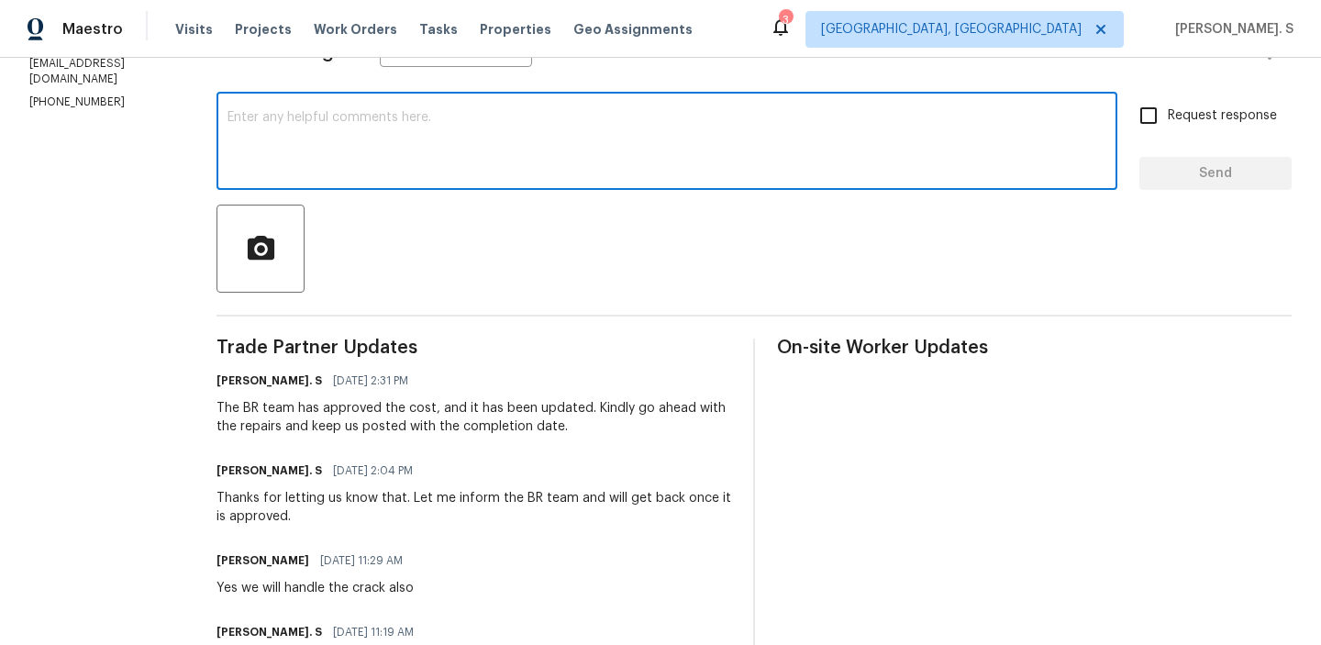
scroll to position [78, 0]
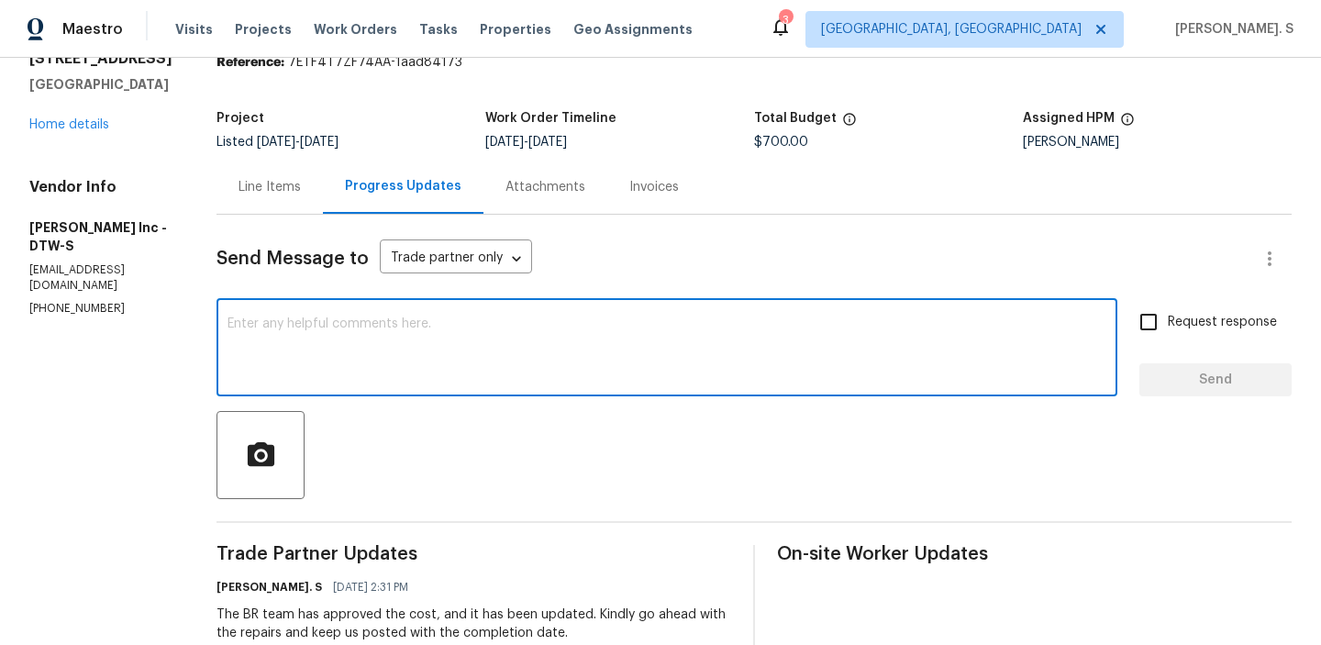
click at [417, 347] on textarea at bounding box center [667, 349] width 879 height 64
paste textarea "May we have an update on the progress of the work order?"
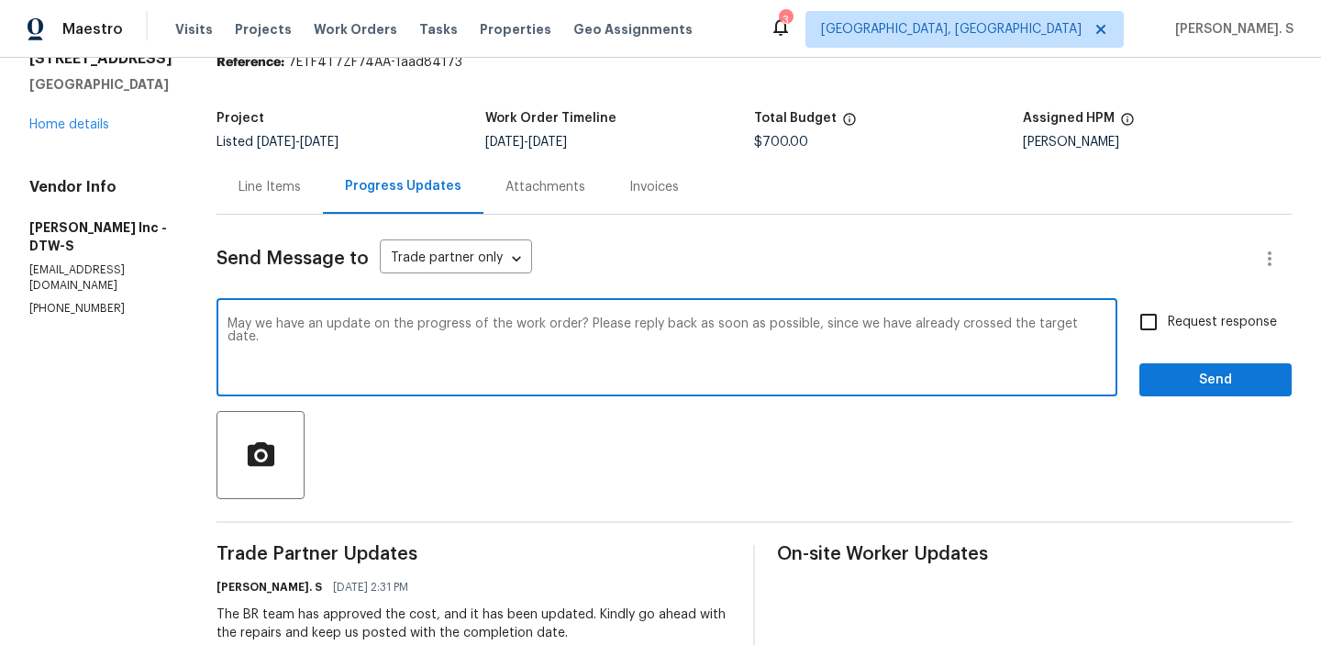
type textarea "May we have an update on the progress of the work order? Please reply back as s…"
click at [1208, 326] on span "Request response" at bounding box center [1222, 322] width 109 height 19
click at [1168, 326] on input "Request response" at bounding box center [1148, 322] width 39 height 39
checkbox input "true"
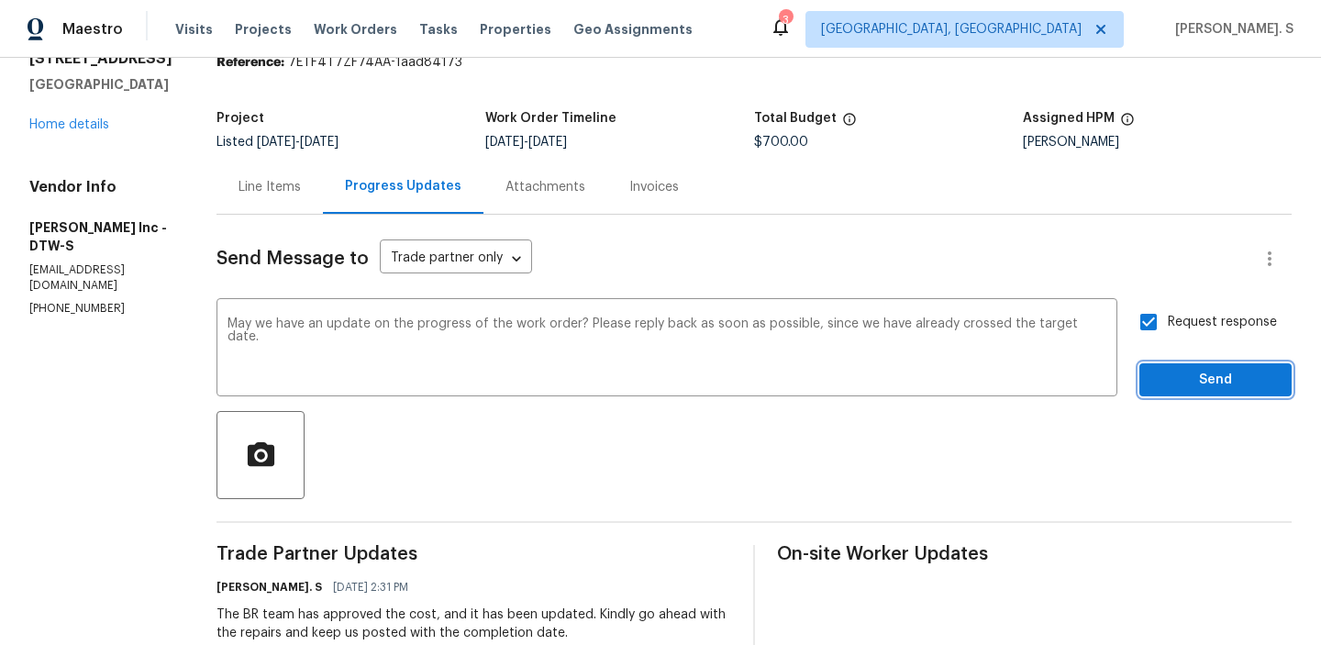
click at [1186, 376] on span "Send" at bounding box center [1215, 380] width 123 height 23
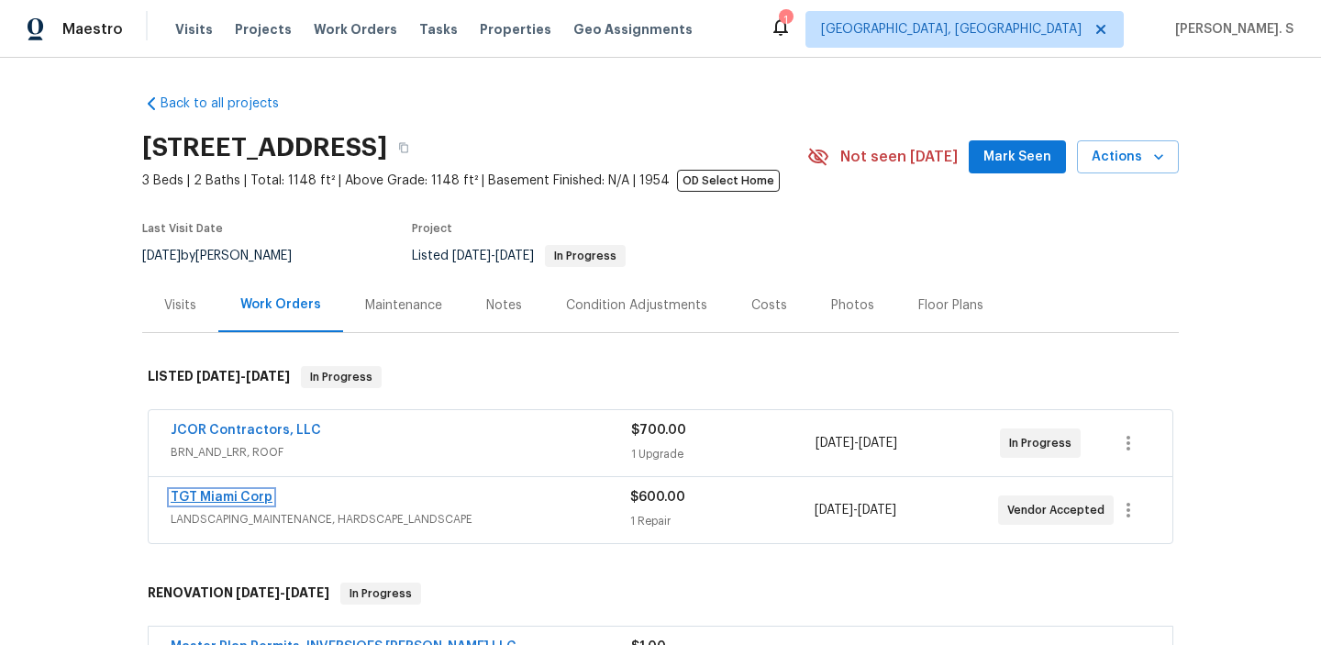
click at [214, 492] on link "TGT Miami Corp" at bounding box center [222, 497] width 102 height 13
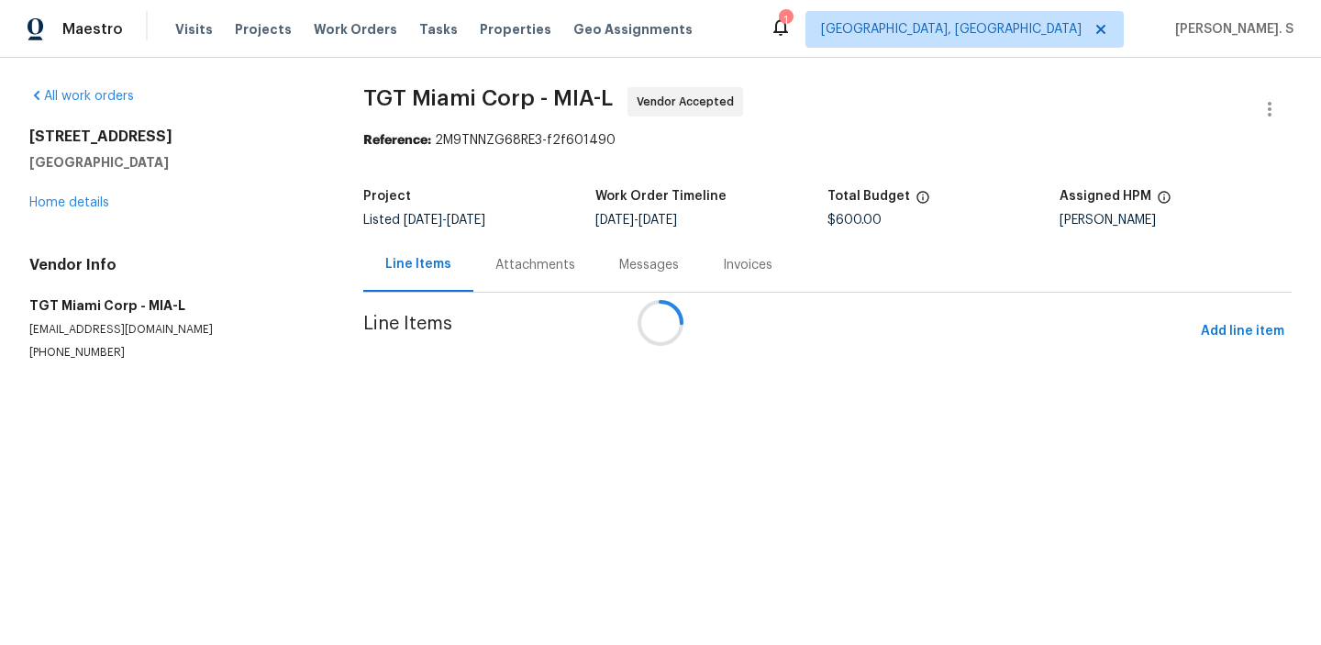
click at [500, 247] on div at bounding box center [660, 322] width 1321 height 645
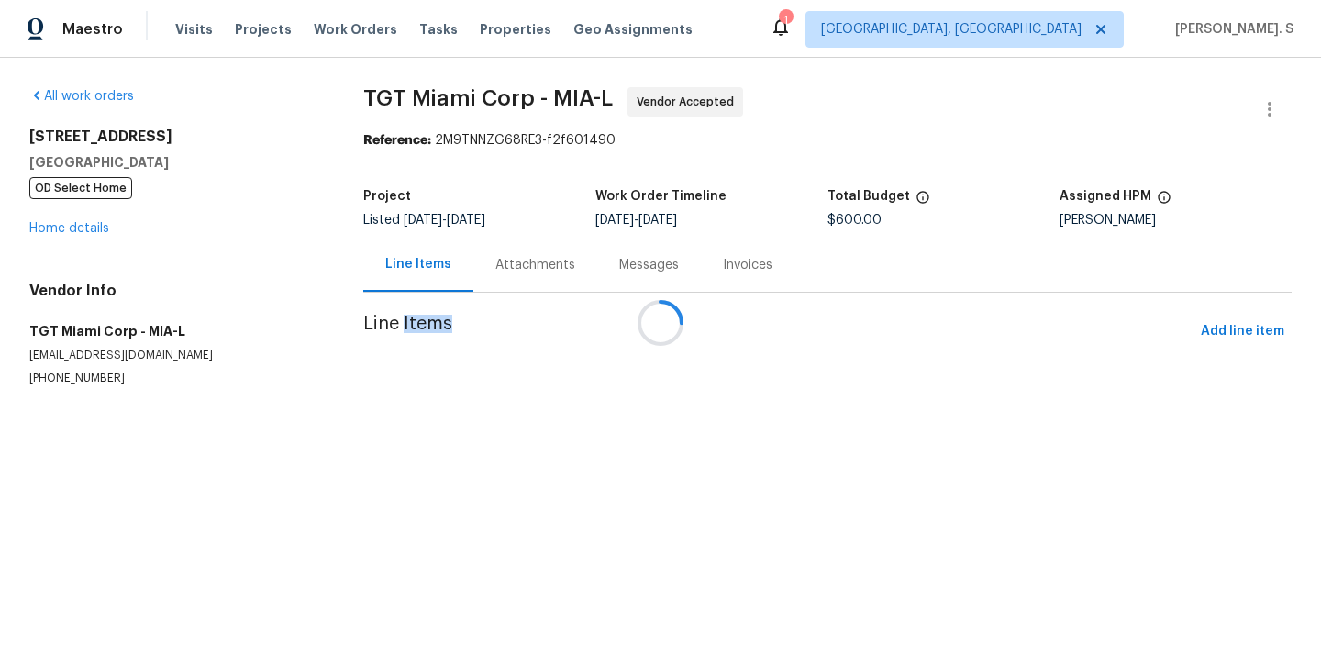
click at [597, 247] on div "Messages" at bounding box center [649, 265] width 104 height 54
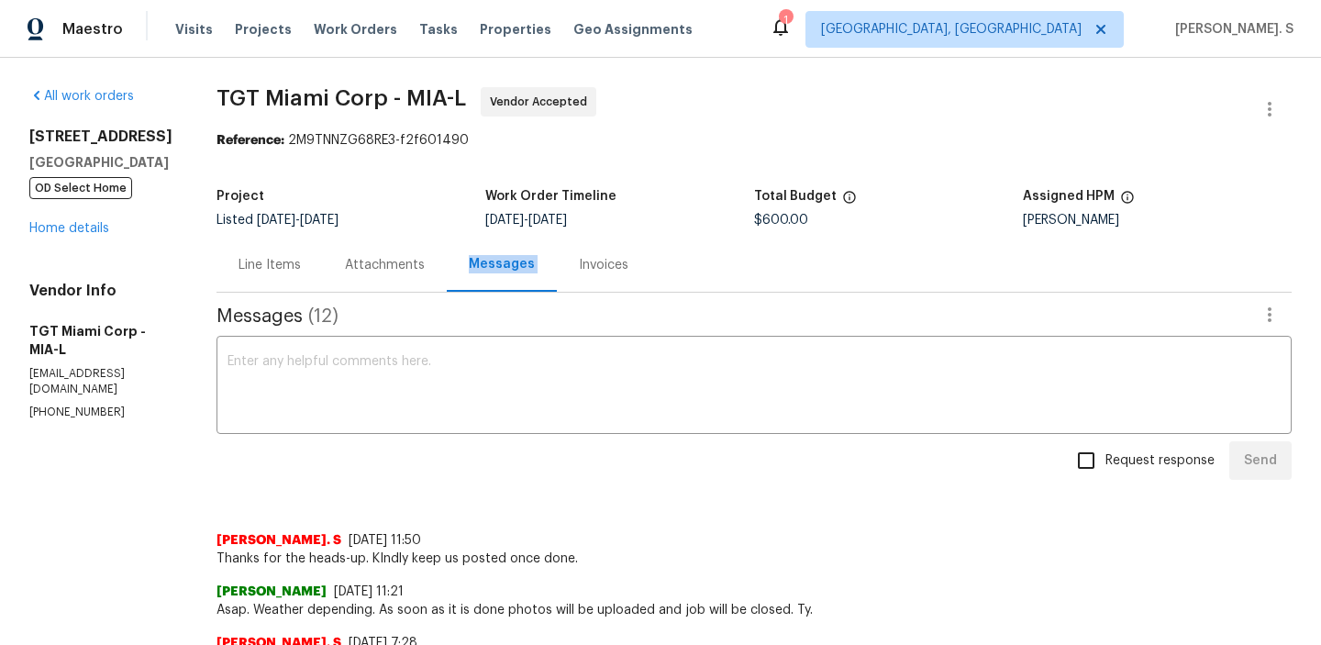
click at [500, 247] on div "Messages" at bounding box center [502, 265] width 110 height 54
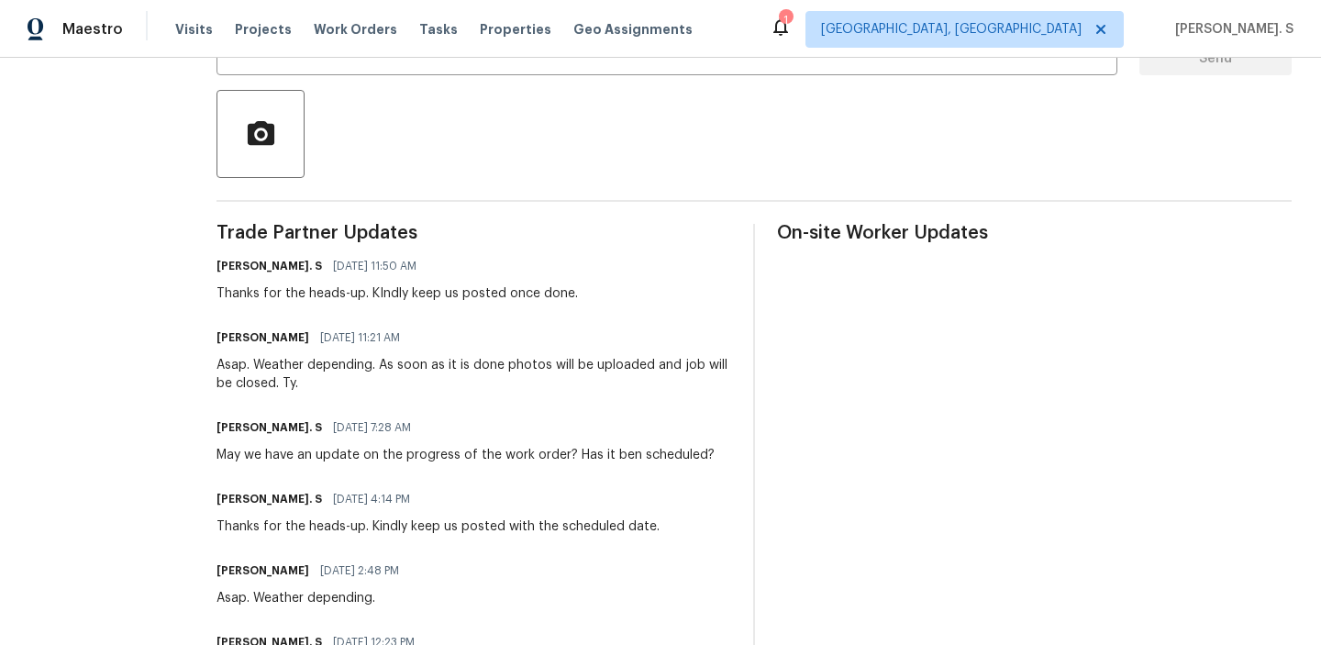
scroll to position [301, 0]
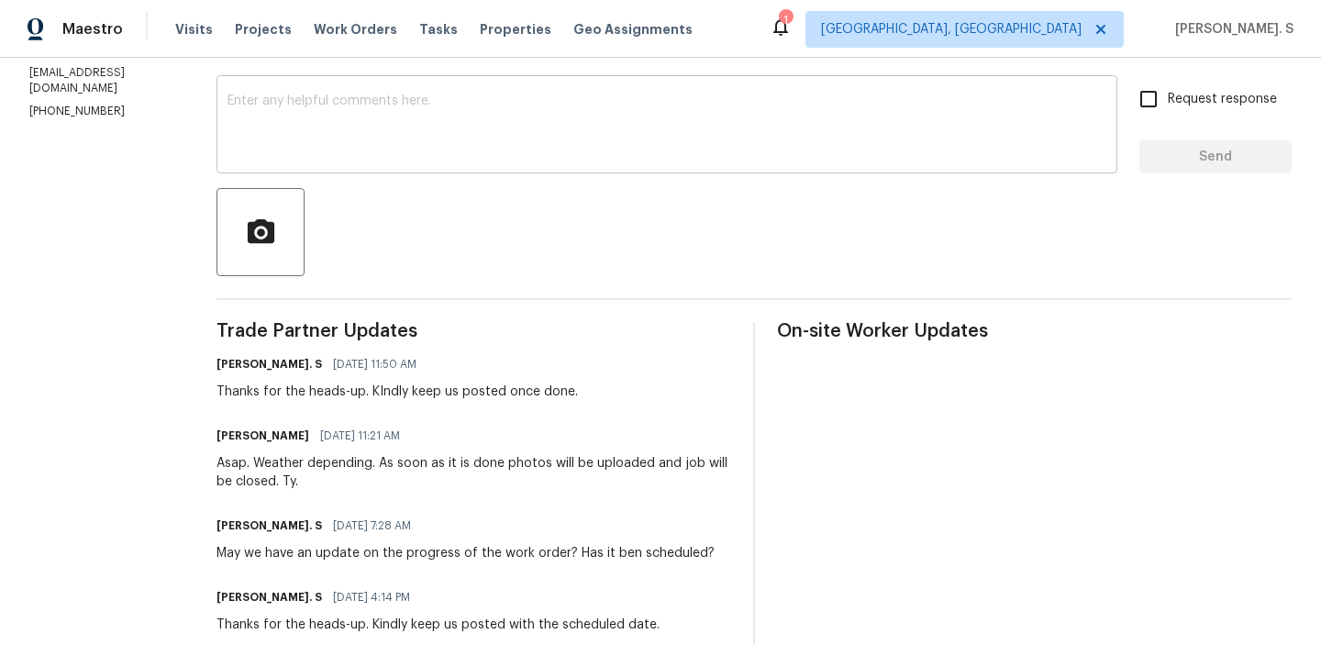
click at [401, 137] on textarea at bounding box center [667, 126] width 879 height 64
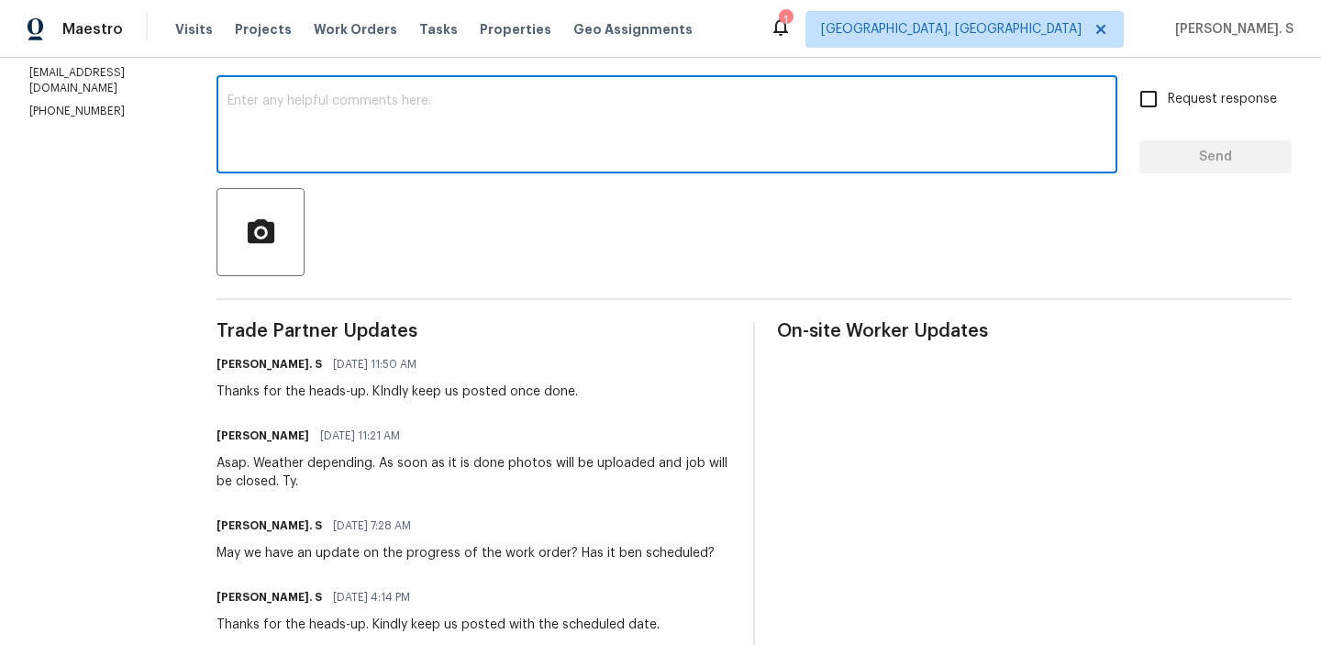
paste textarea "Hello, It's important that this work order is completed within the designated t…"
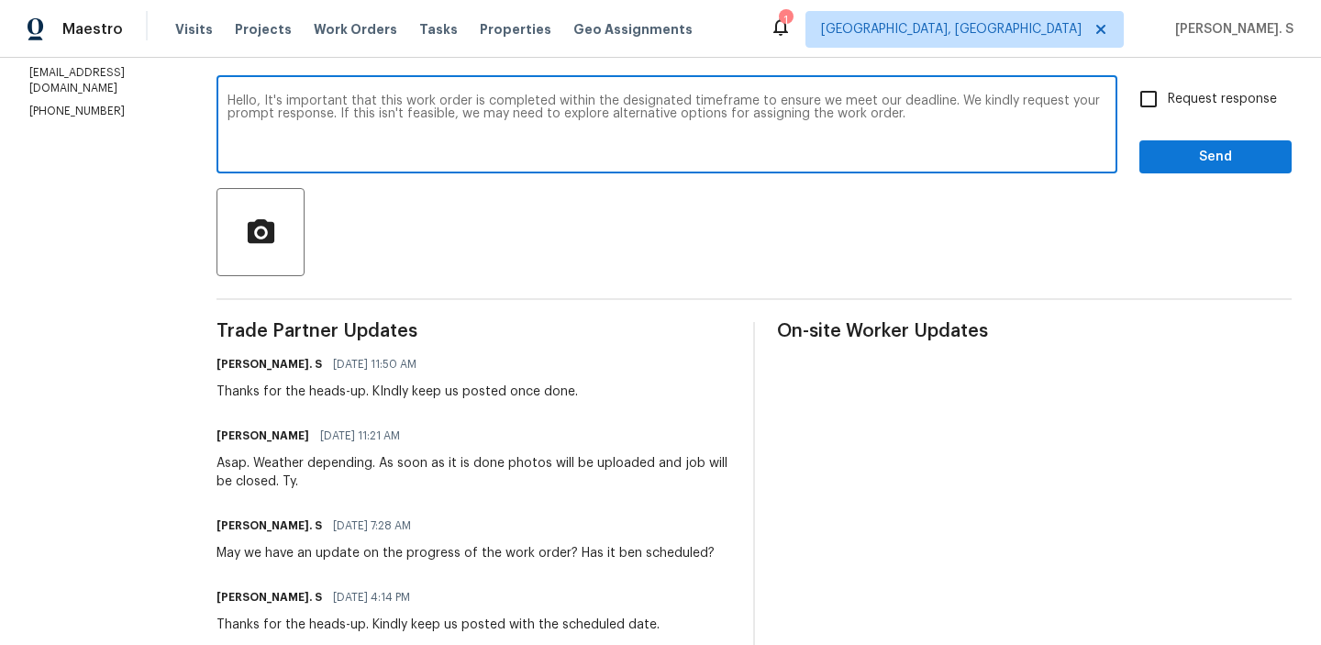
type textarea "Hello, It's important that this work order is completed within the designated t…"
click at [1162, 91] on input "Request response" at bounding box center [1148, 99] width 39 height 39
checkbox input "true"
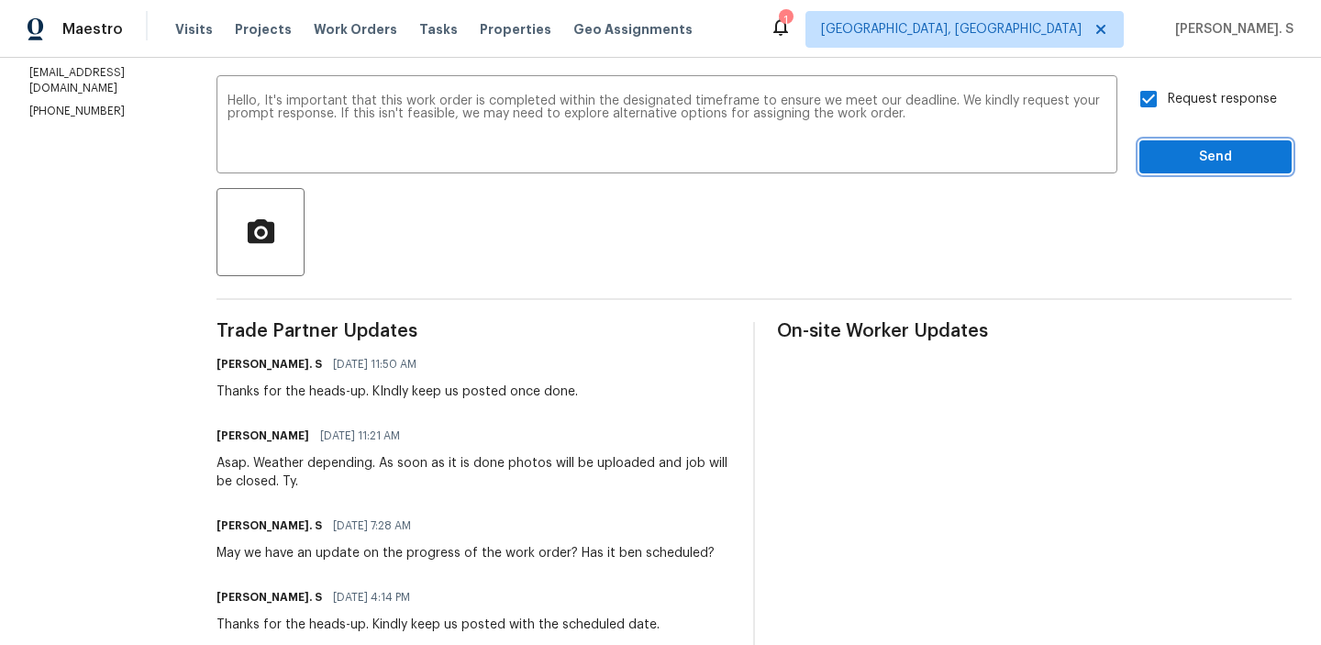
click at [1168, 142] on button "Send" at bounding box center [1215, 157] width 152 height 34
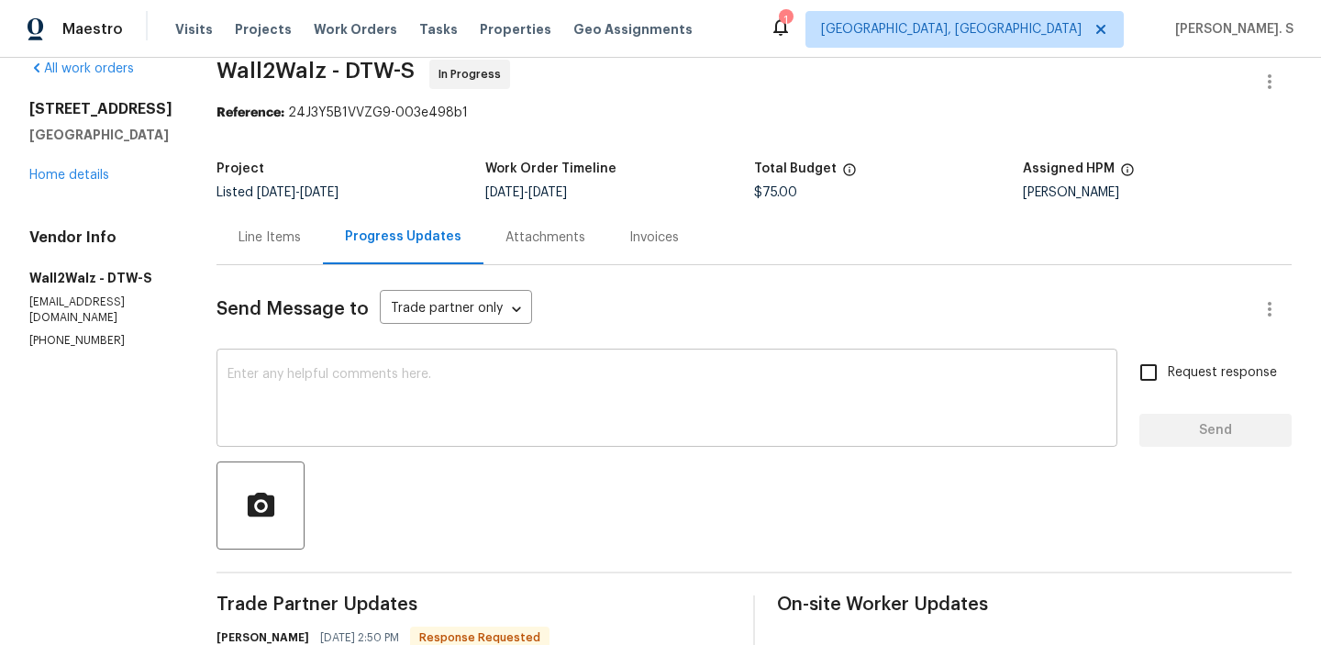
scroll to position [5, 0]
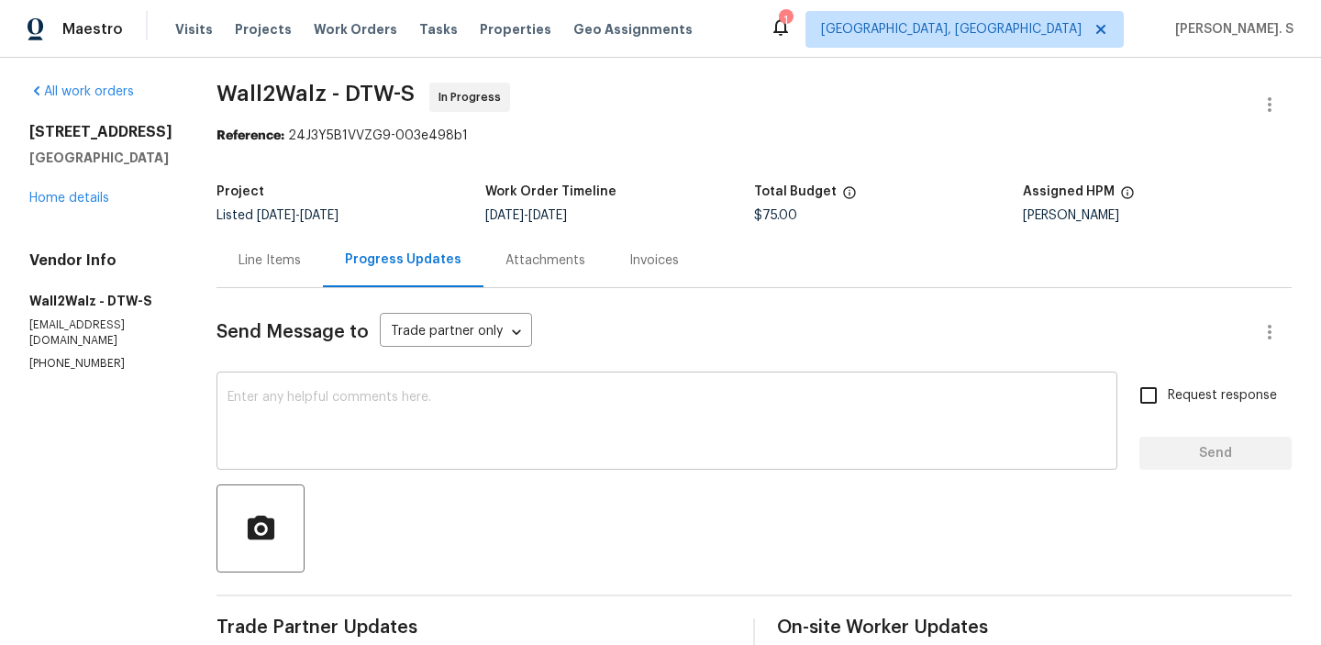
click at [320, 459] on div "x ​" at bounding box center [667, 423] width 901 height 94
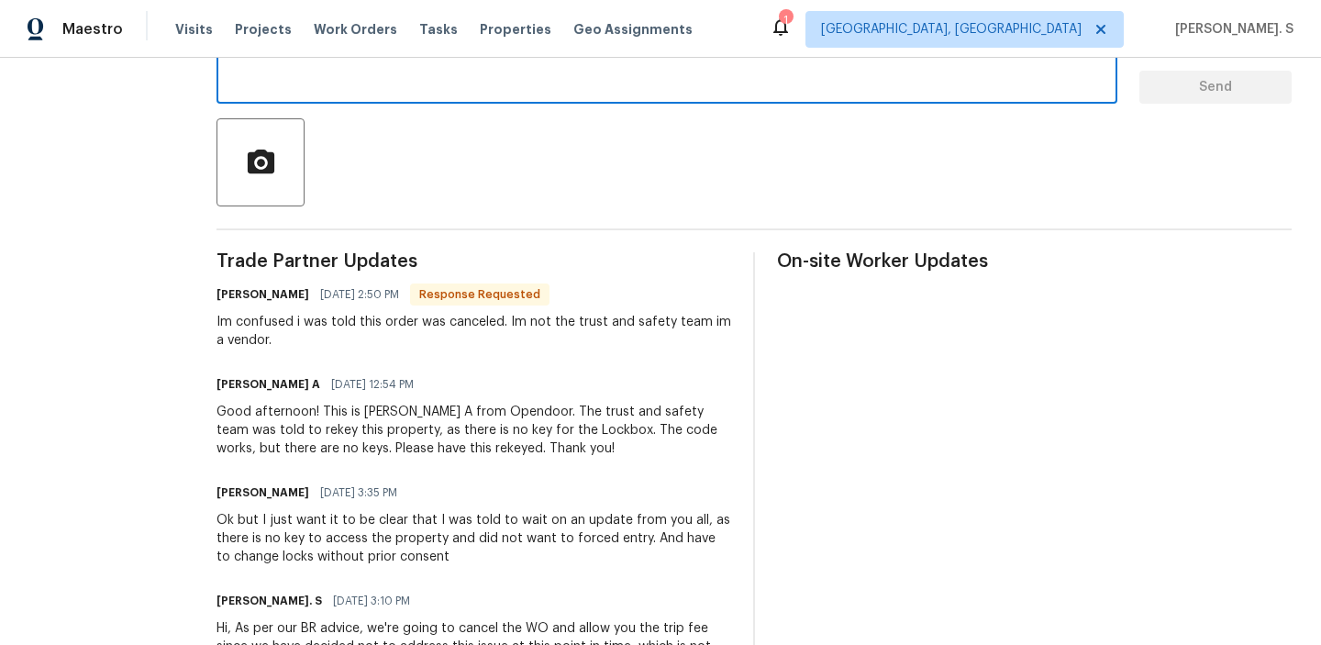
scroll to position [374, 0]
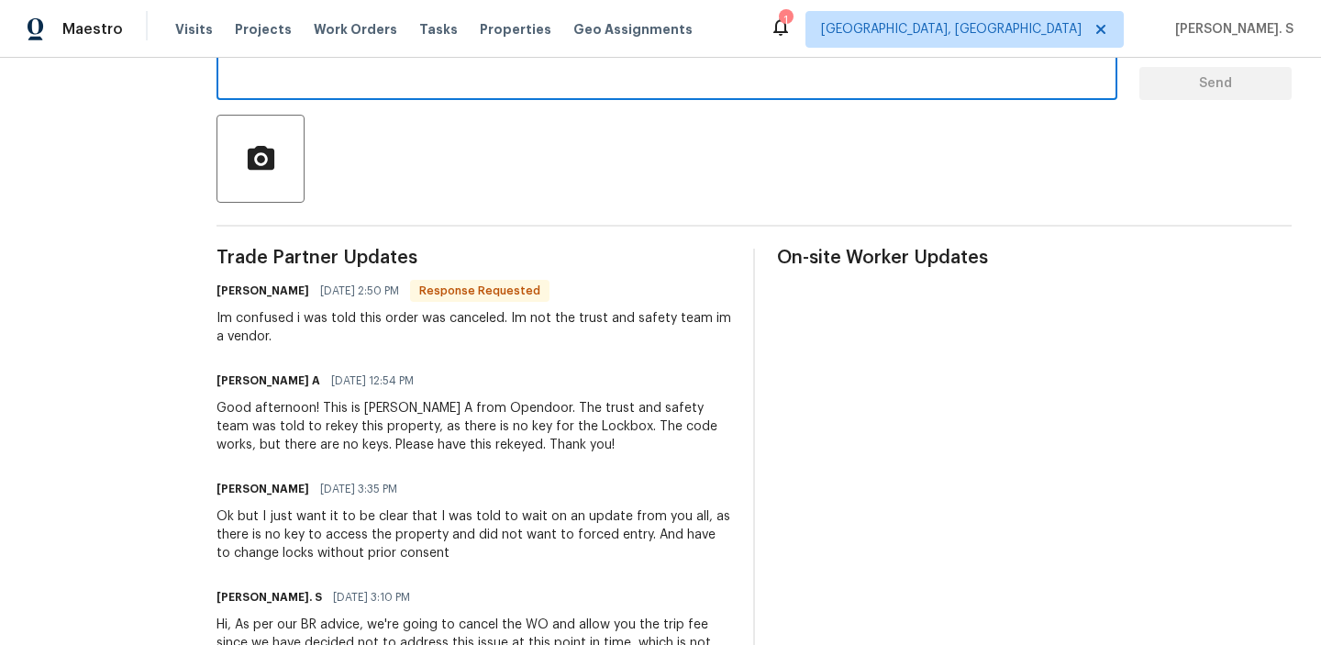
click at [294, 419] on div "Good afternoon! This is Afredi A from Opendoor. The trust and safety team was t…" at bounding box center [474, 426] width 515 height 55
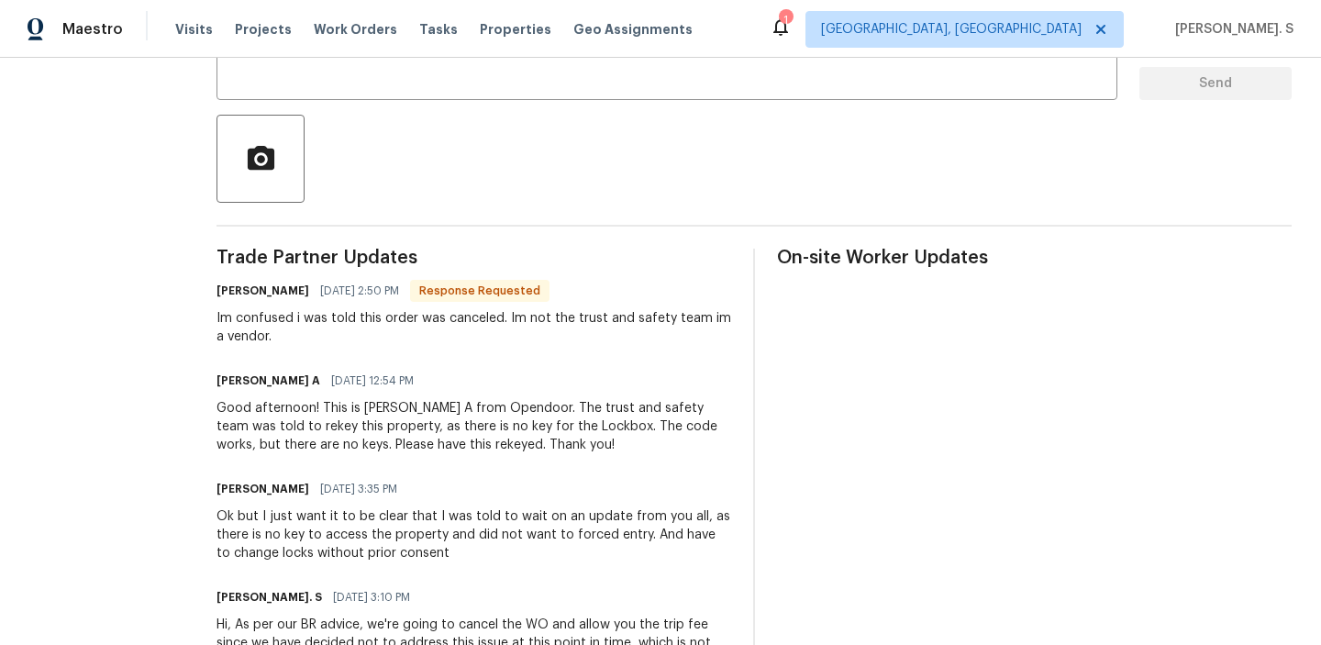
click at [294, 419] on div "Good afternoon! This is Afredi A from Opendoor. The trust and safety team was t…" at bounding box center [474, 426] width 515 height 55
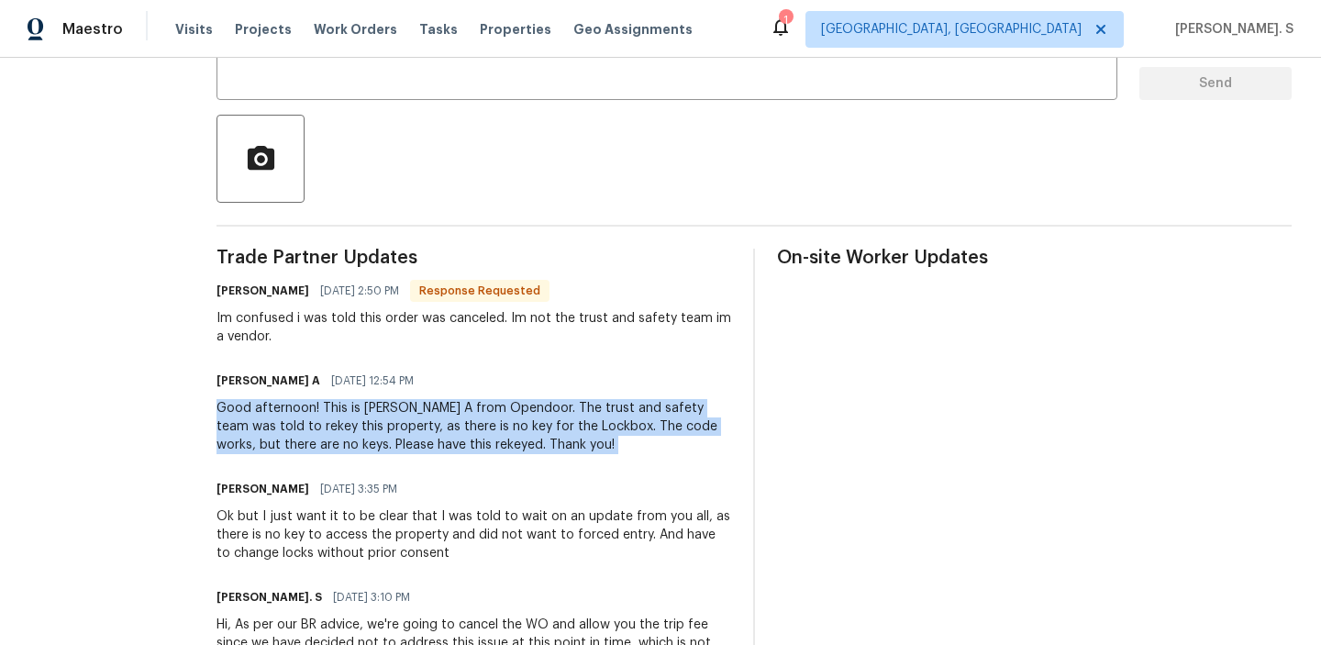
click at [294, 419] on div "Good afternoon! This is Afredi A from Opendoor. The trust and safety team was t…" at bounding box center [474, 426] width 515 height 55
copy div "Good afternoon! This is Afredi A from Opendoor. The trust and safety team was t…"
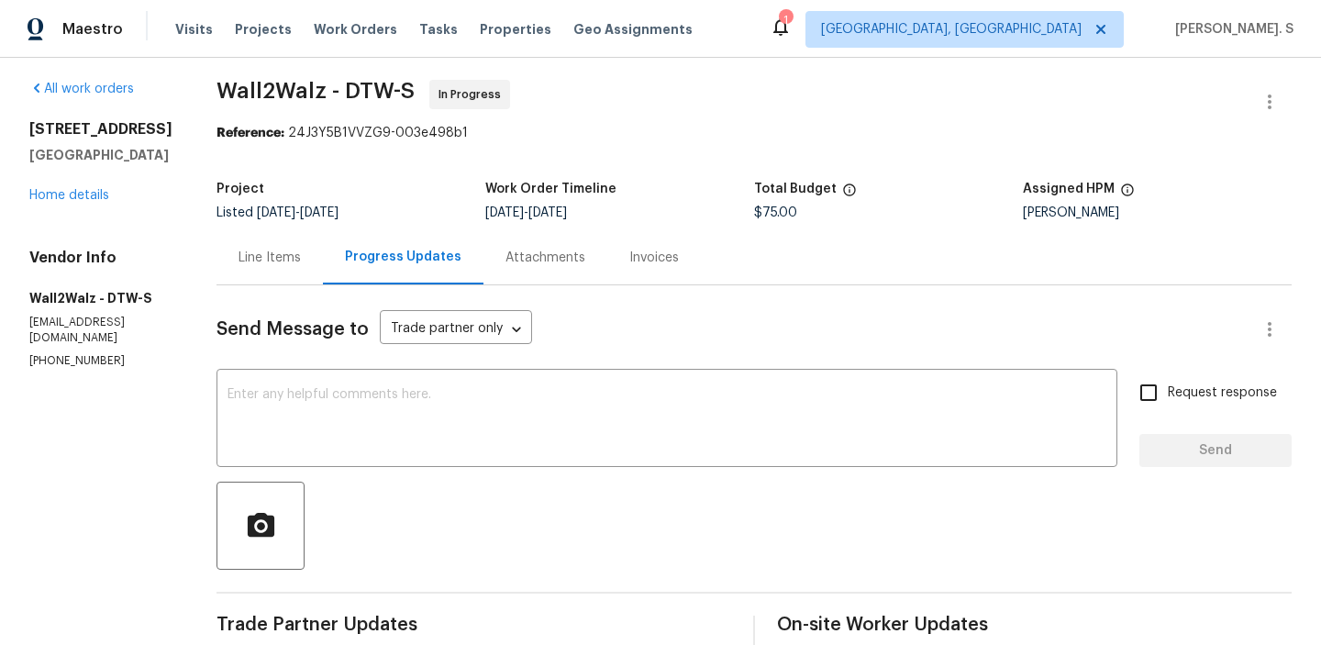
scroll to position [0, 0]
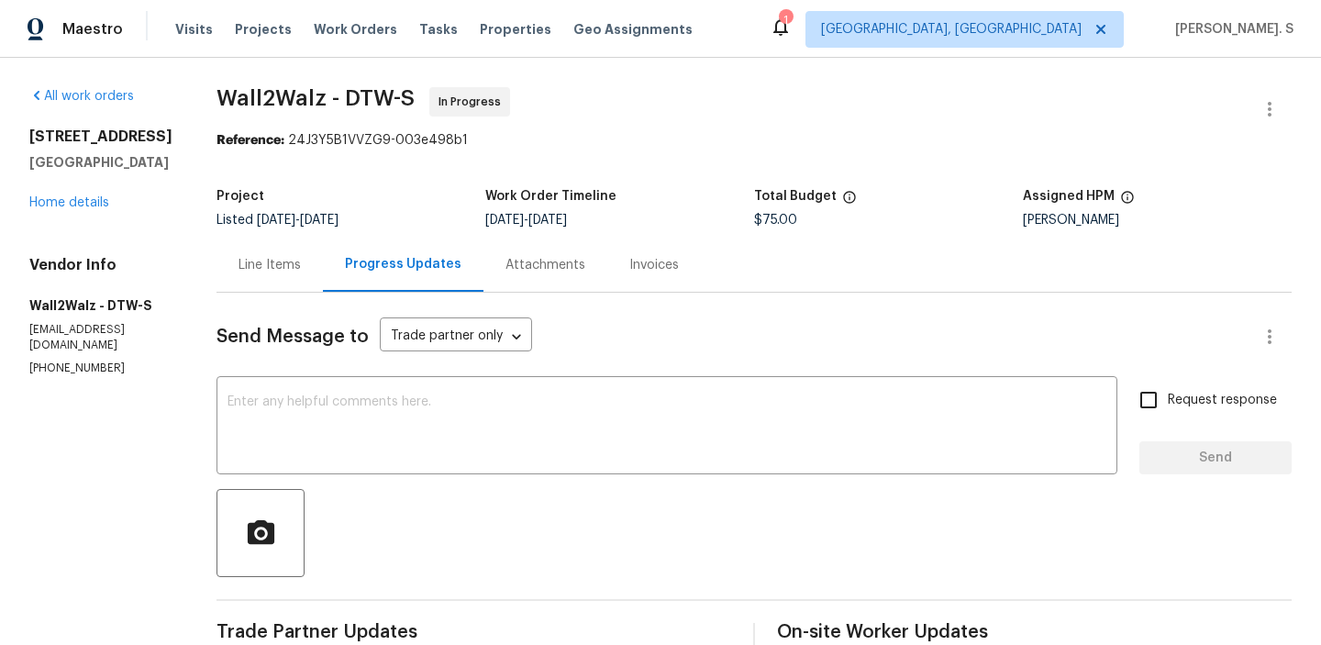
click at [269, 260] on div "Line Items" at bounding box center [270, 265] width 62 height 18
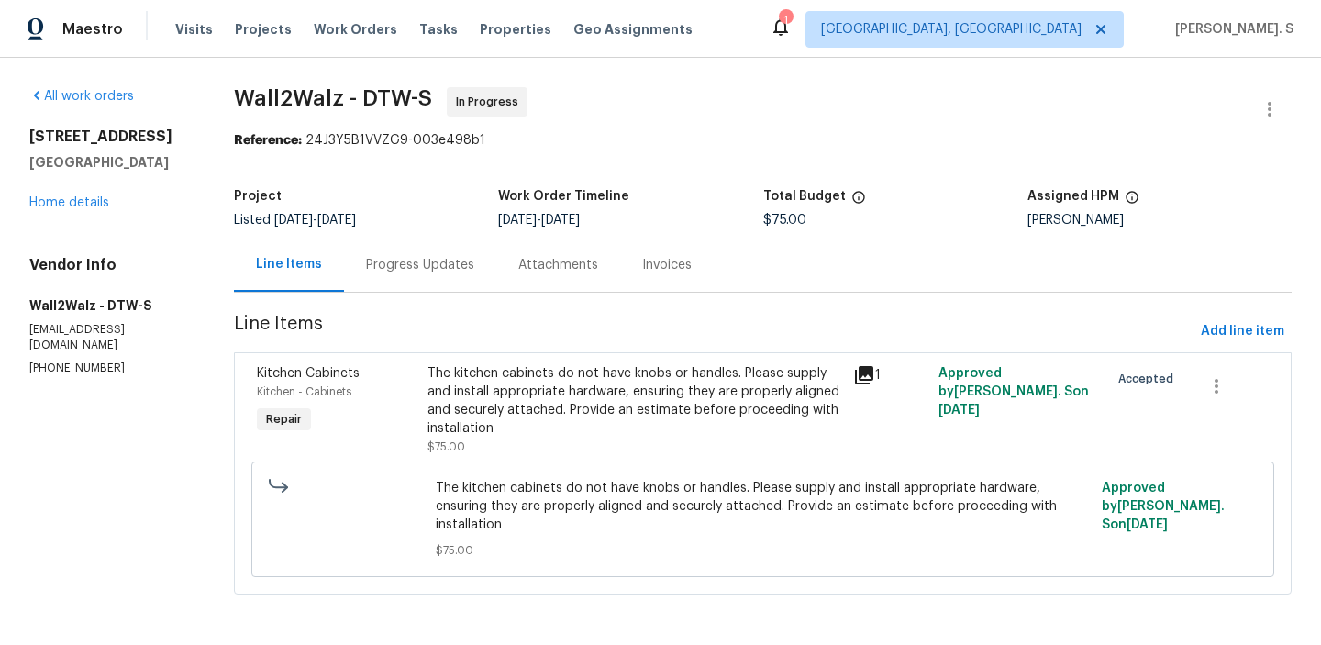
click at [394, 270] on div "Progress Updates" at bounding box center [420, 265] width 108 height 18
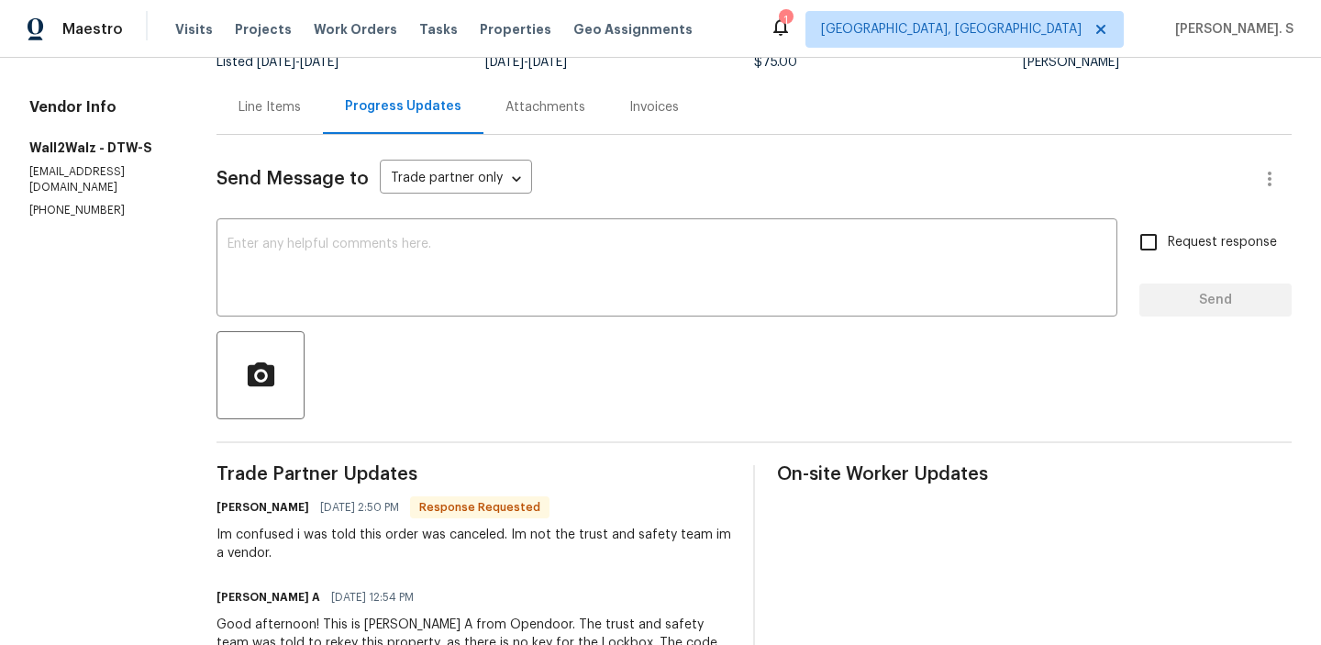
scroll to position [106, 0]
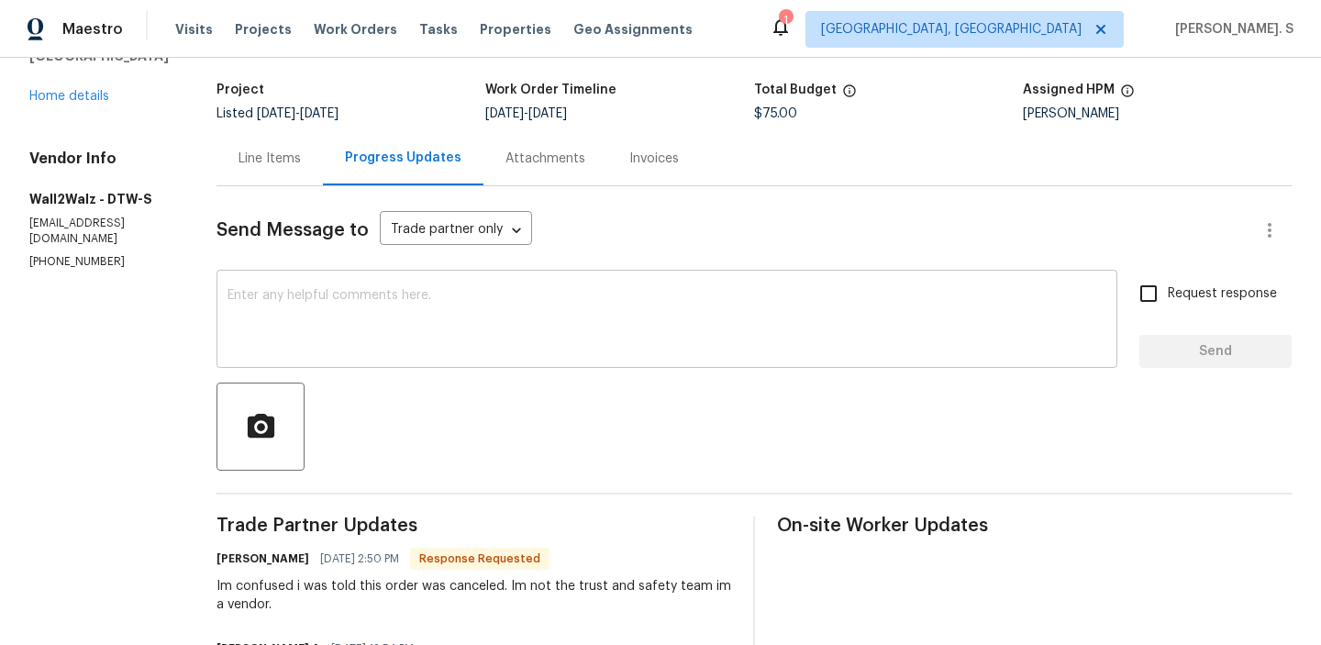
click at [351, 334] on textarea at bounding box center [667, 321] width 879 height 64
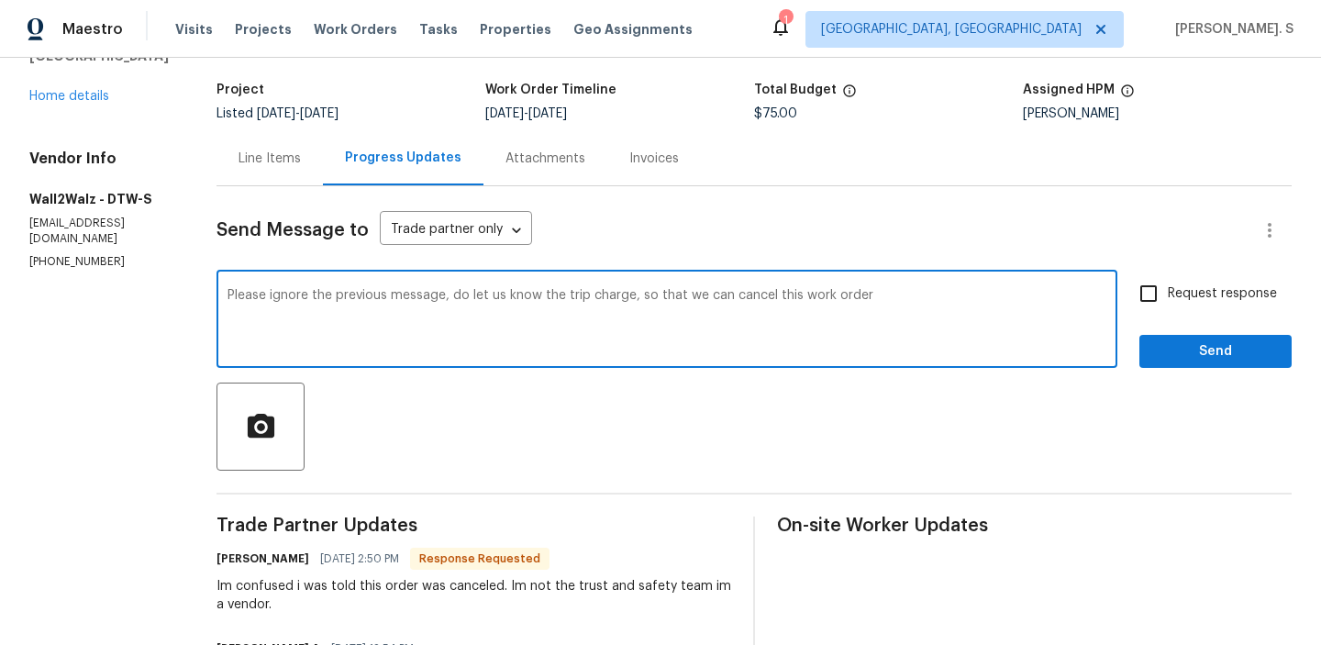
click at [0, 0] on span "." at bounding box center [0, 0] width 0 height 0
click at [877, 306] on textarea "Please ignore the previous message. do let us know the trip charge, so that we …" at bounding box center [667, 321] width 879 height 64
click at [872, 297] on textarea "Please ignore the previous message. do let us know the trip charge, so that we …" at bounding box center [667, 321] width 879 height 64
click at [560, 297] on textarea "Please ignore the previous message. do let us know the trip charge, so that we …" at bounding box center [667, 321] width 879 height 64
click at [0, 0] on icon "Paraphrase text" at bounding box center [0, 0] width 0 height 0
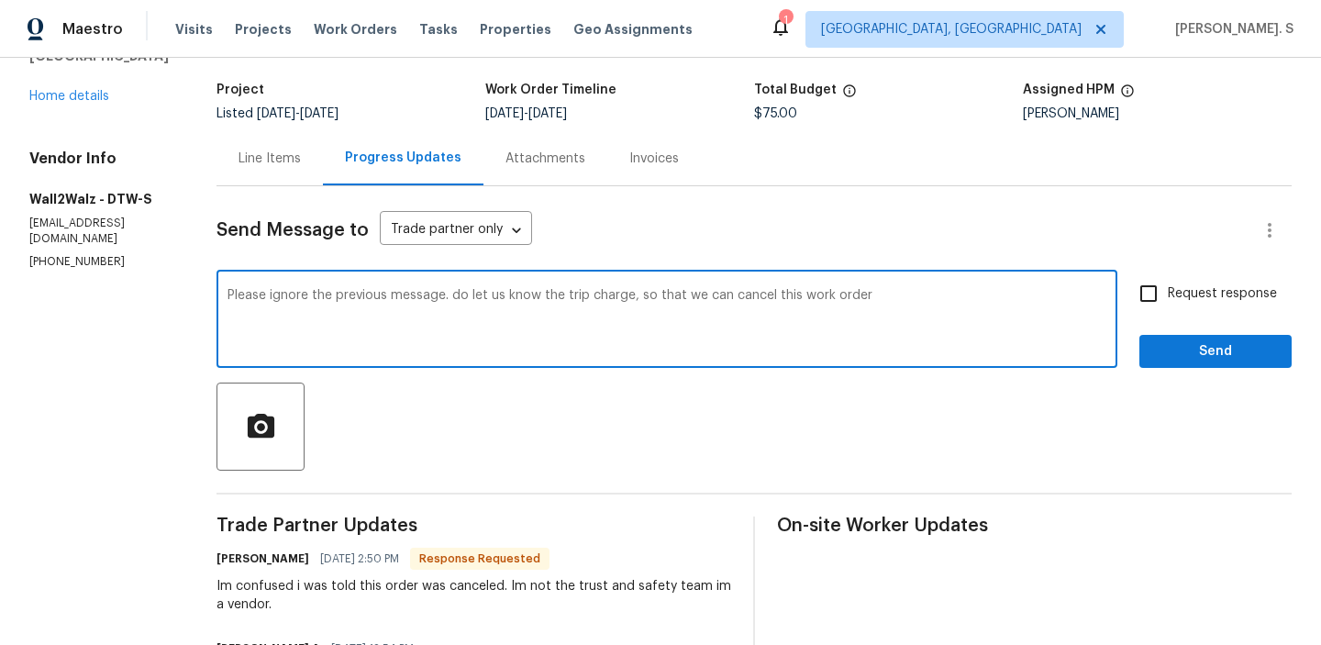
scroll to position [93, 0]
click at [859, 311] on textarea "Please ignore the previous message. do let us know the trip charge, so that we …" at bounding box center [667, 321] width 879 height 64
click at [699, 300] on textarea "Please ignore the previous message. do let us know the trip charge, so that we …" at bounding box center [667, 321] width 879 height 64
click at [0, 0] on icon "Paraphrase text" at bounding box center [0, 0] width 0 height 0
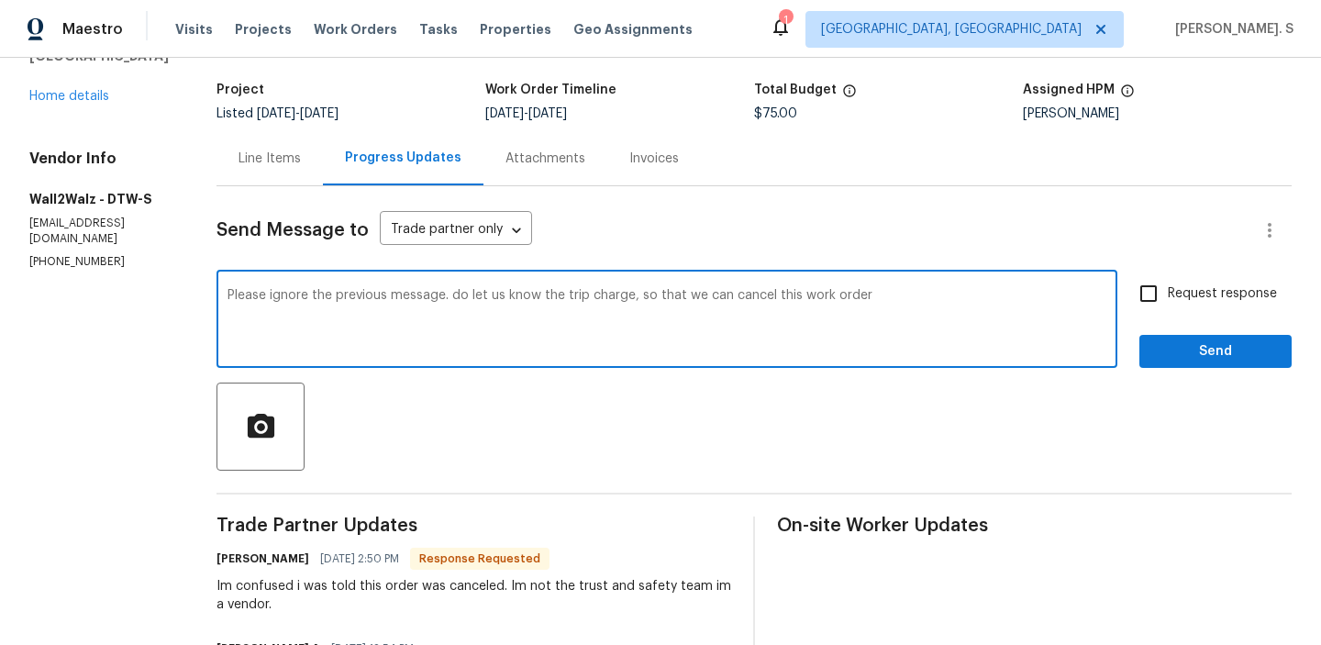
click at [851, 359] on div "Please ignore the previous message. do let us know the trip charge, so that we …" at bounding box center [667, 321] width 901 height 94
click at [448, 294] on textarea "Please ignore the previous message. do let us know the trip charge, so that we …" at bounding box center [667, 321] width 879 height 64
click at [910, 303] on textarea "Please ignore the previous message. Can you let us know the trip charge, so tha…" at bounding box center [667, 321] width 879 height 64
type textarea "Please ignore the previous message. Can you let us know the trip charge, so tha…"
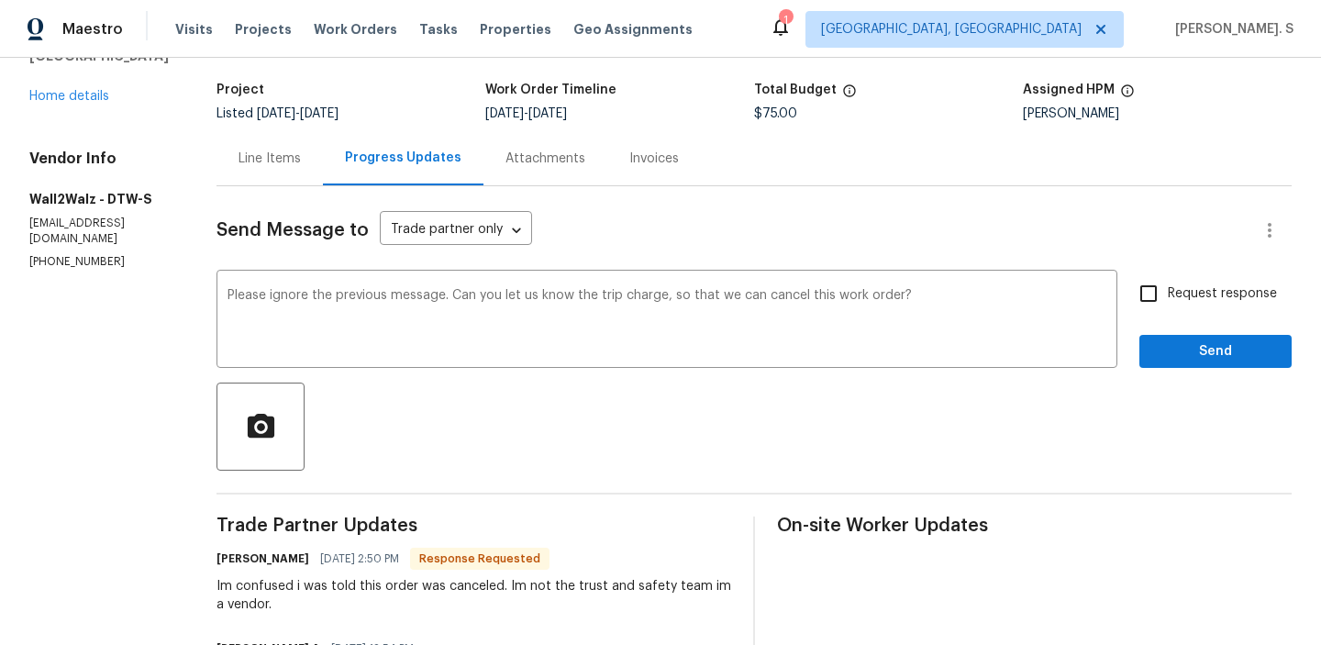
click at [1177, 284] on span "Request response" at bounding box center [1222, 293] width 109 height 19
click at [1168, 284] on input "Request response" at bounding box center [1148, 293] width 39 height 39
checkbox input "true"
click at [1168, 350] on span "Send" at bounding box center [1215, 351] width 123 height 23
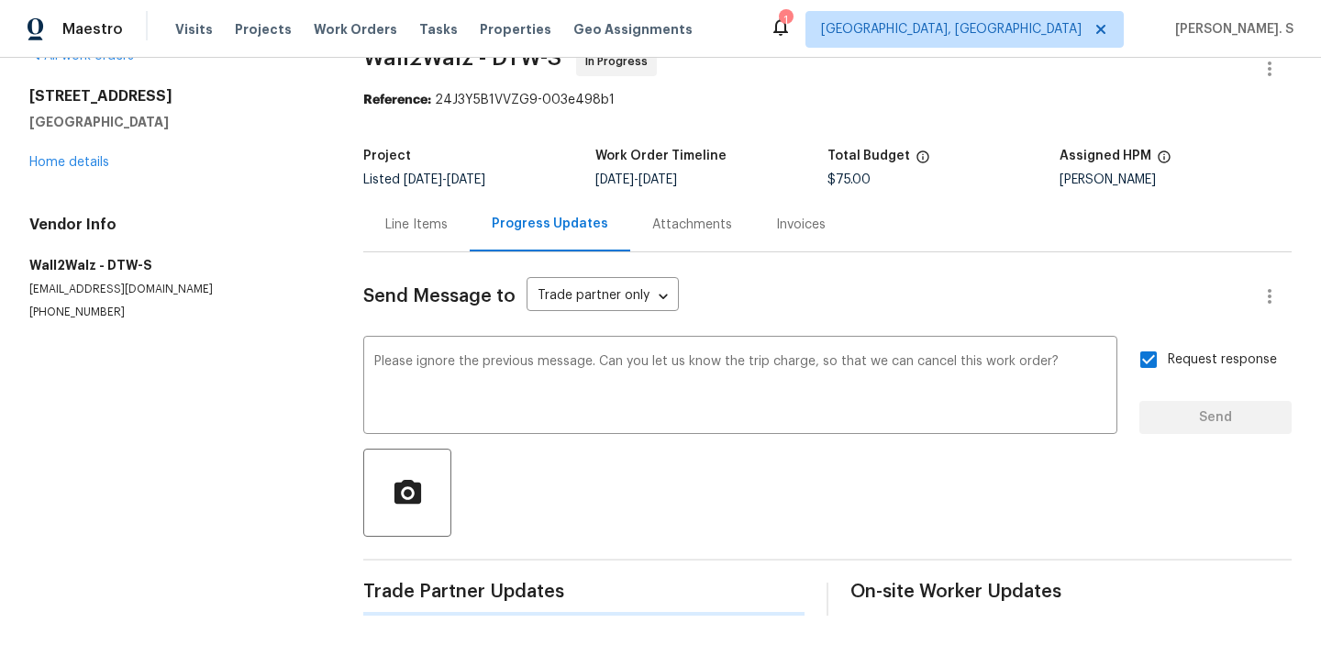
click at [36, 296] on div "Vendor Info Wall2Walz - DTW-S rewis4467@gmail.com (313) 405-4181" at bounding box center [174, 268] width 290 height 105
click at [36, 274] on h5 "Wall2Walz - DTW-S" at bounding box center [174, 265] width 290 height 18
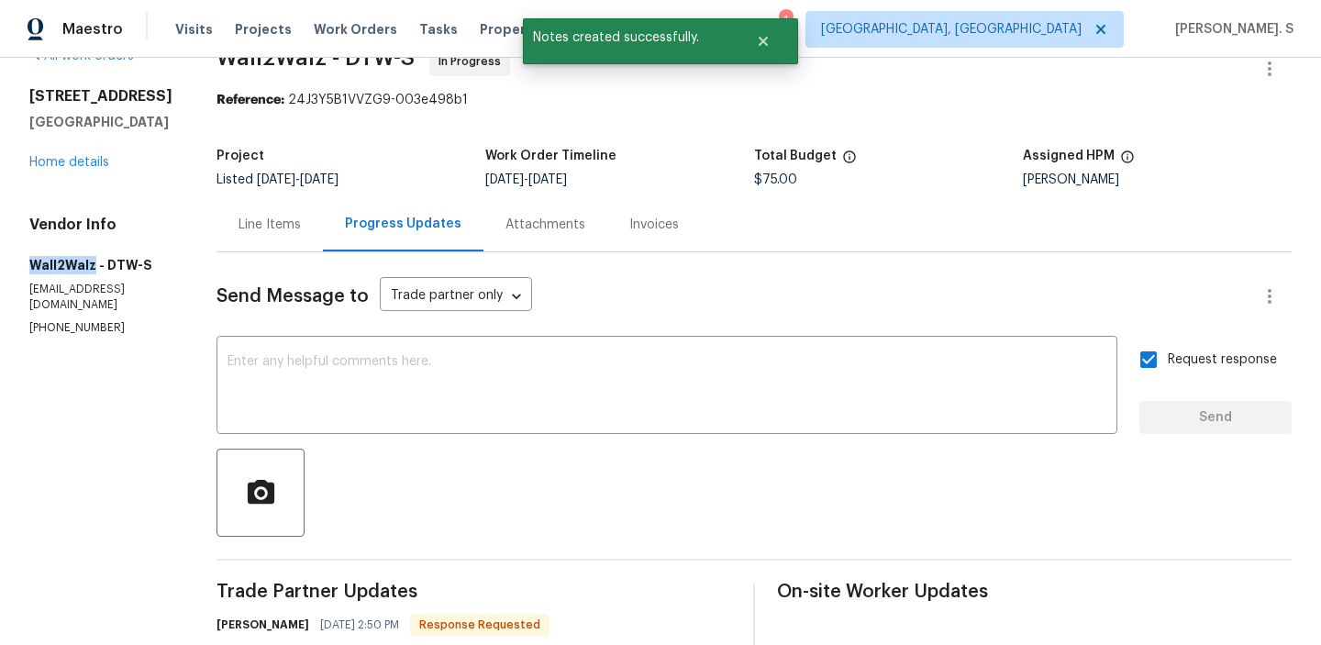
click at [36, 274] on h5 "Wall2Walz - DTW-S" at bounding box center [100, 265] width 143 height 18
click at [36, 336] on div "Vendor Info Wall2Walz - DTW-S rewis4467@gmail.com (313) 405-4181" at bounding box center [100, 276] width 143 height 120
copy p "(313) 405-4181"
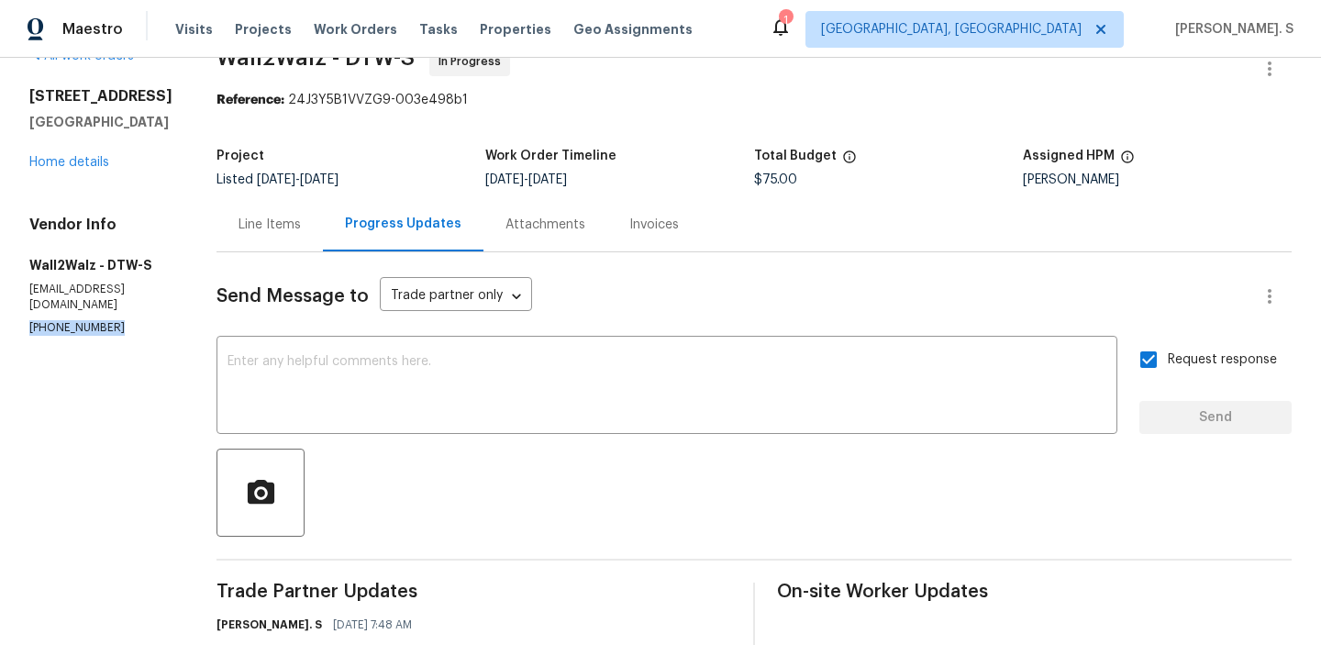
copy h2 "21521 Roosevelt Ave"
drag, startPoint x: 74, startPoint y: 110, endPoint x: 18, endPoint y: 89, distance: 59.8
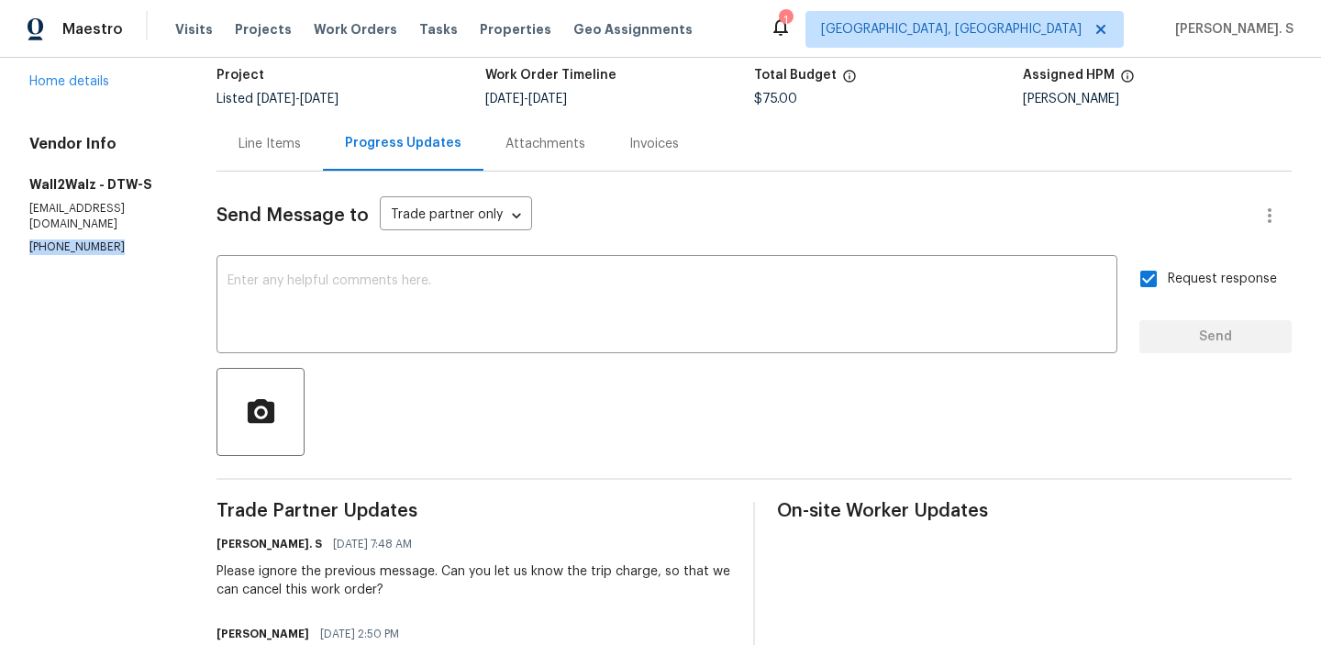
scroll to position [211, 0]
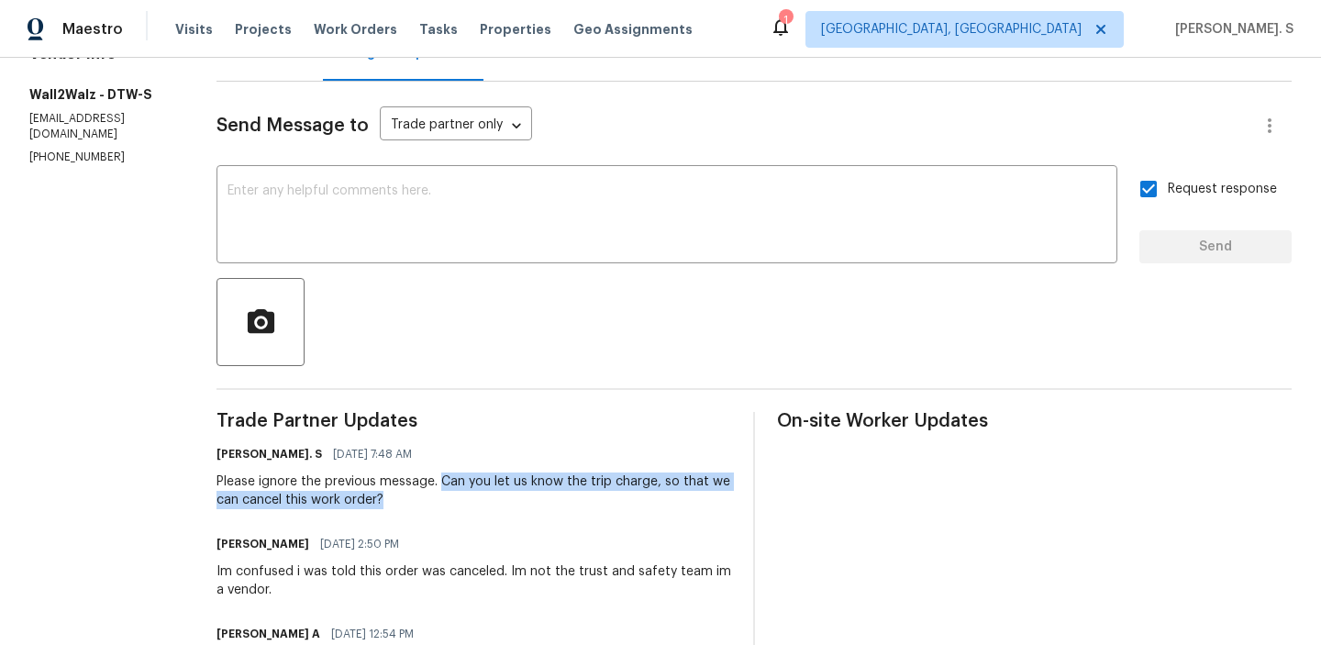
drag, startPoint x: 427, startPoint y: 483, endPoint x: 493, endPoint y: 501, distance: 68.3
click at [493, 501] on div "Please ignore the previous message. Can you let us know the trip charge, so tha…" at bounding box center [474, 490] width 515 height 37
copy div "Can you let us know the trip charge, so that we can cancel this work order?"
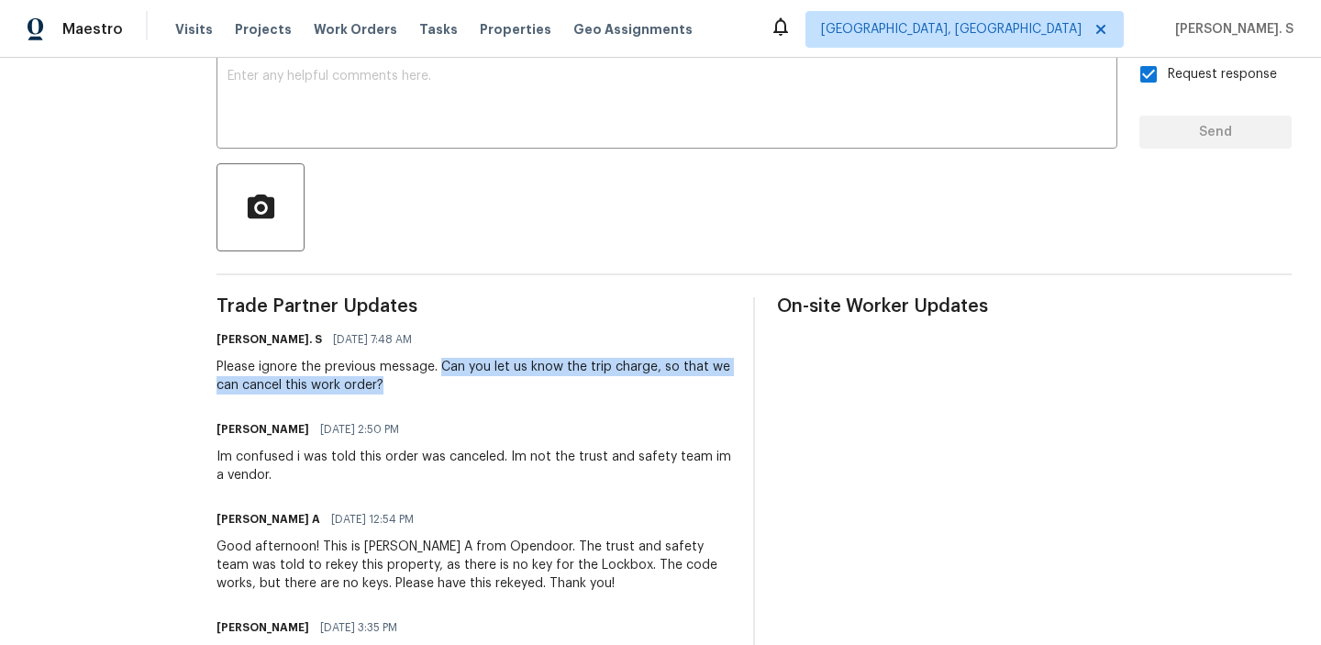
scroll to position [393, 0]
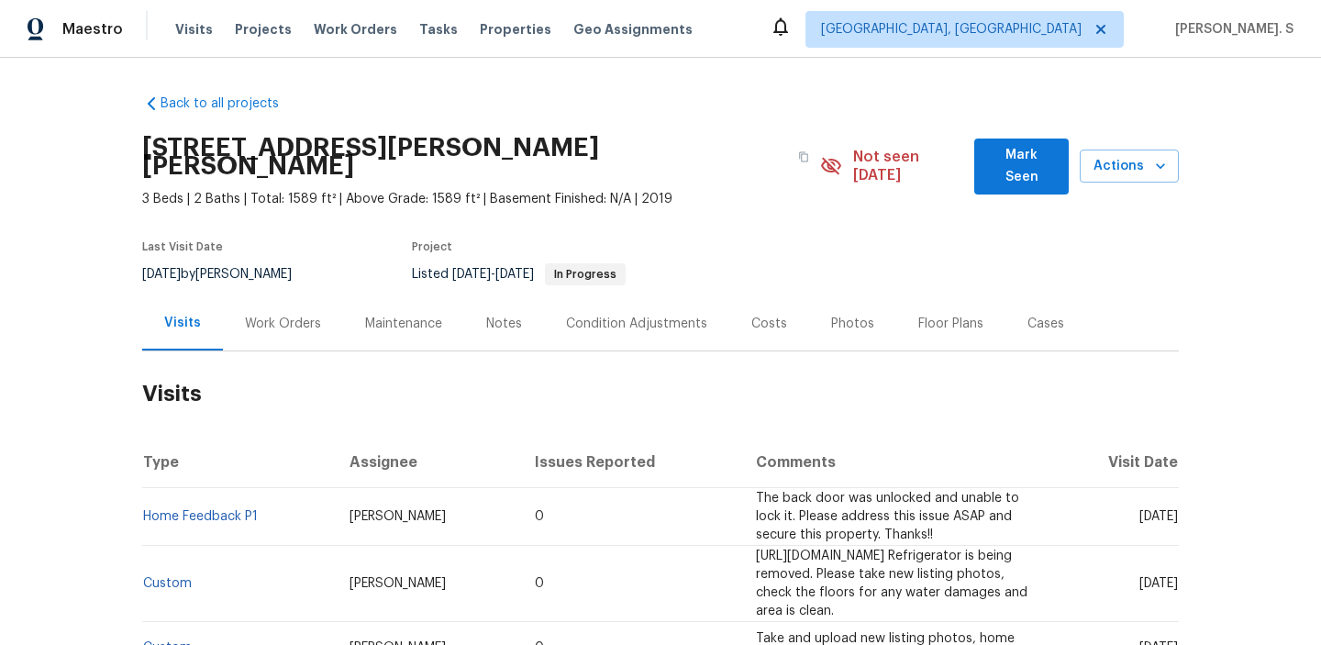
click at [311, 315] on div "Work Orders" at bounding box center [283, 324] width 76 height 18
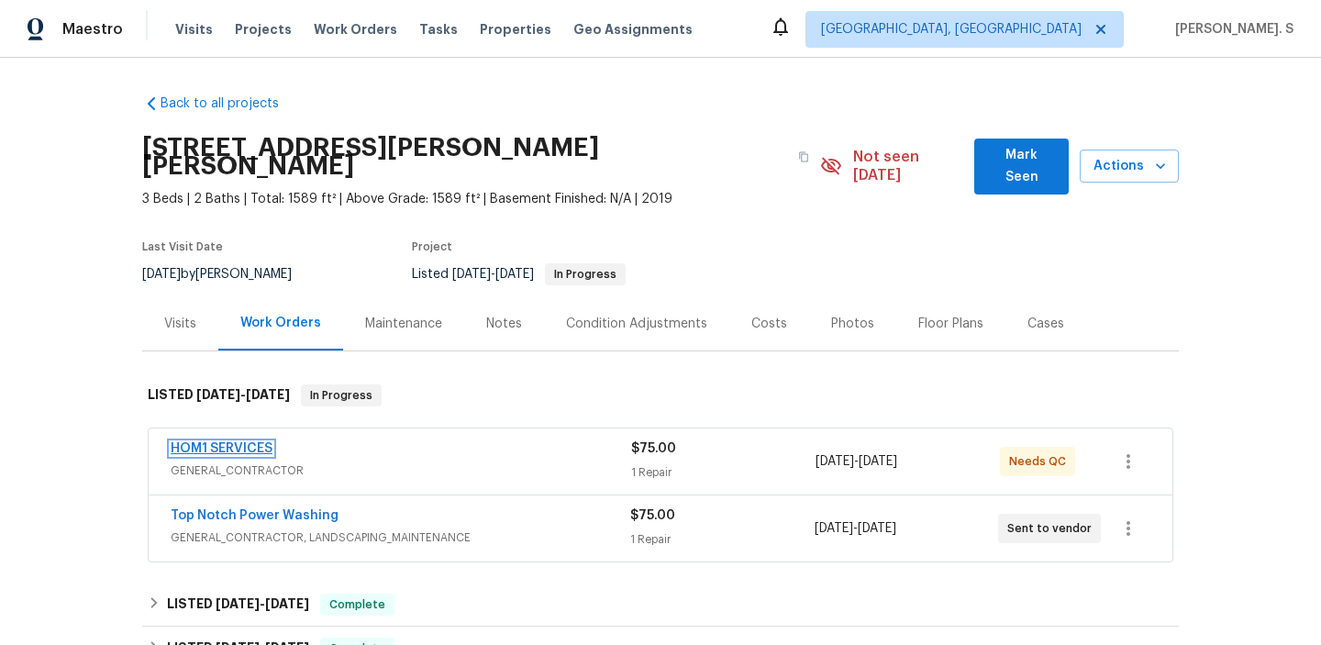
click at [234, 442] on link "HOM1 SERVICES" at bounding box center [222, 448] width 102 height 13
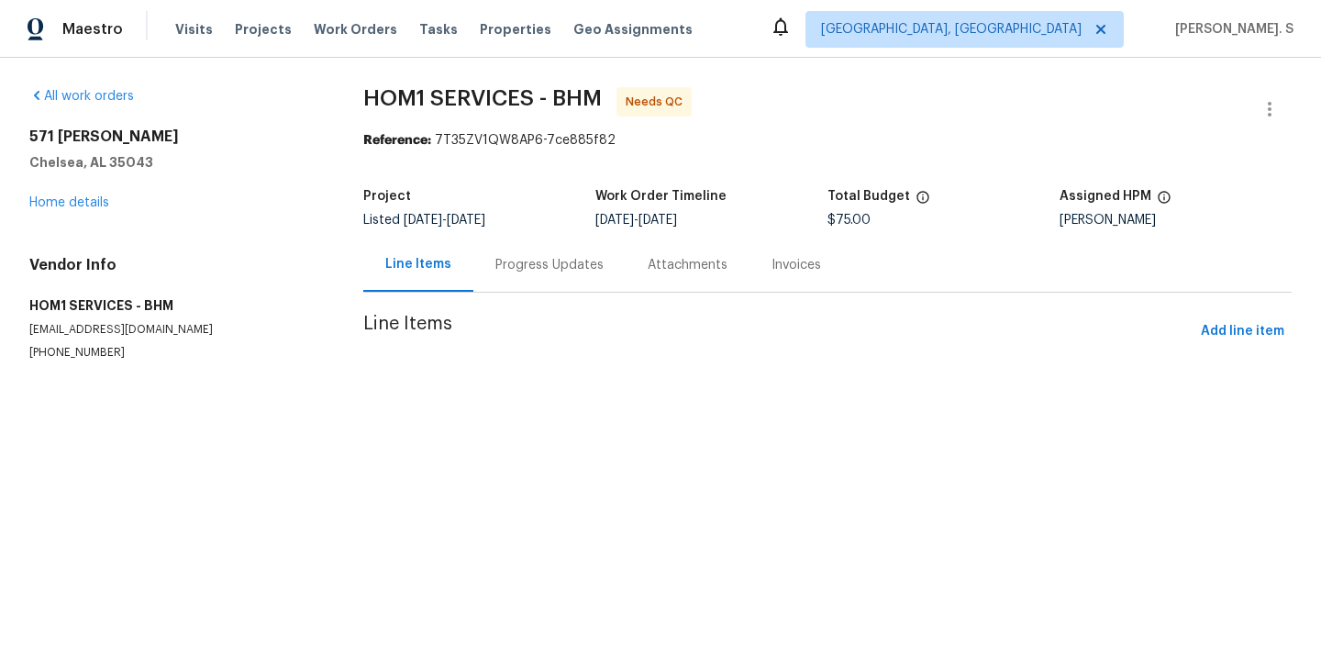
click at [533, 281] on div "Progress Updates" at bounding box center [549, 265] width 152 height 54
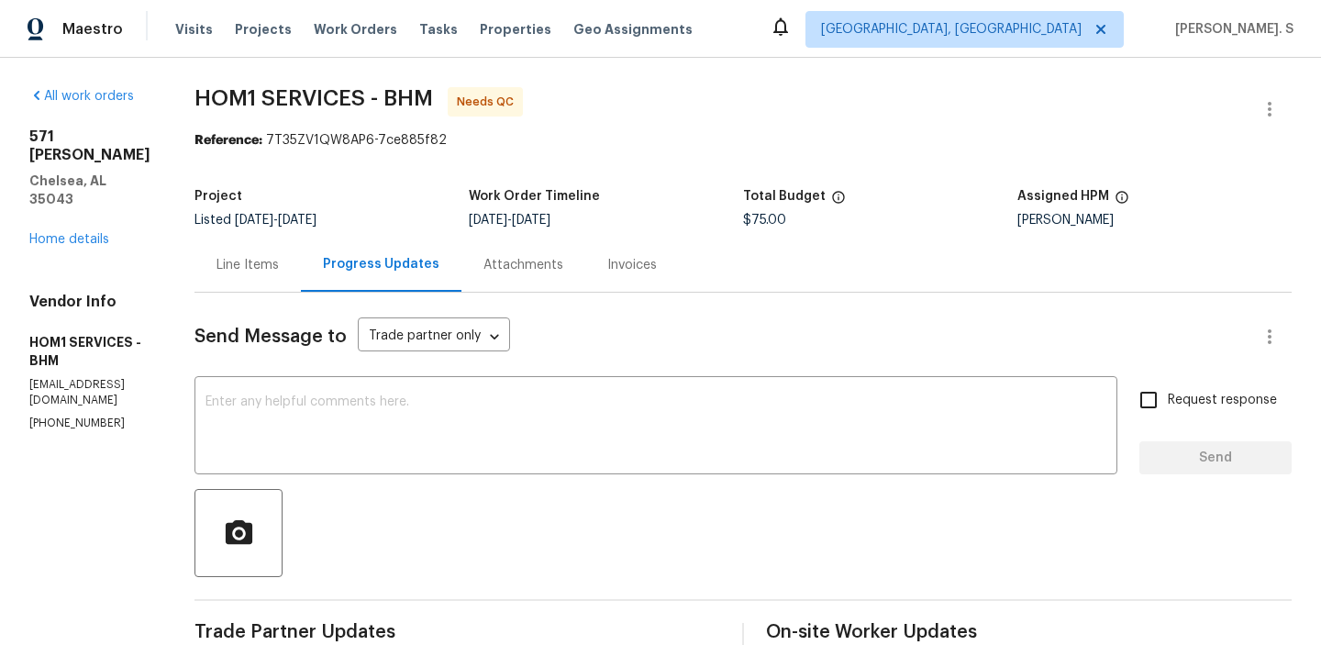
click at [201, 269] on div "Line Items" at bounding box center [247, 265] width 106 height 54
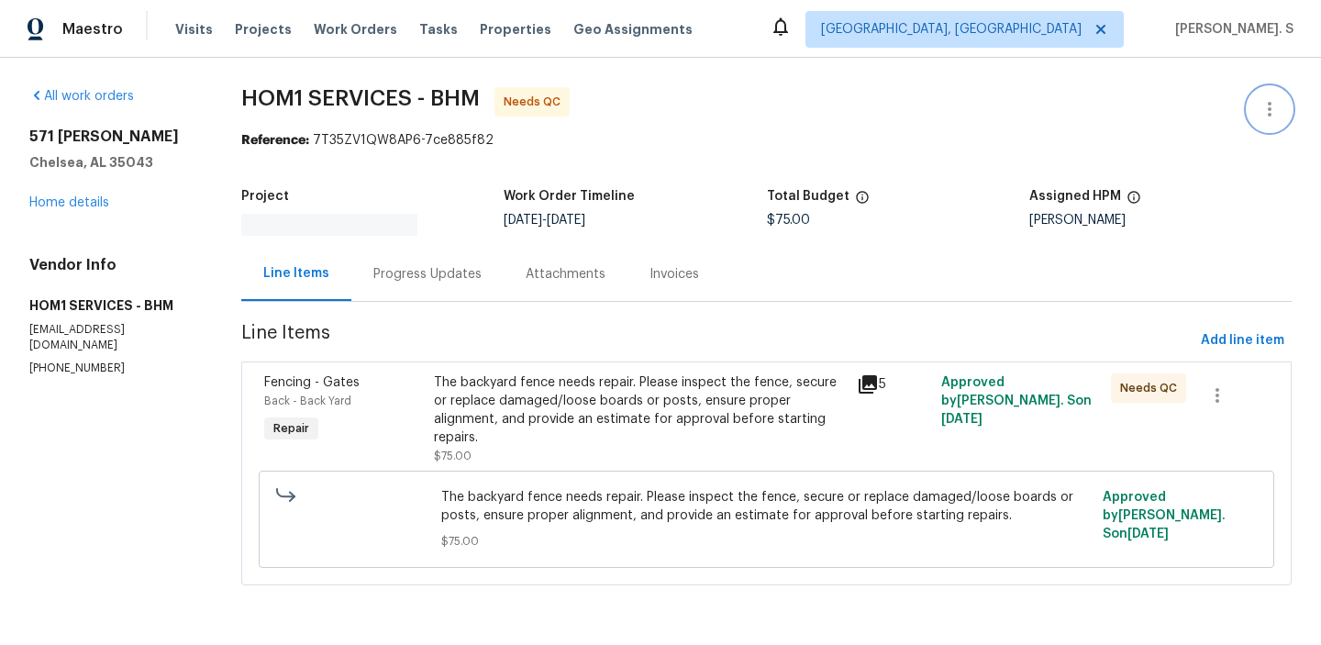
click at [1262, 103] on icon "button" at bounding box center [1270, 109] width 22 height 22
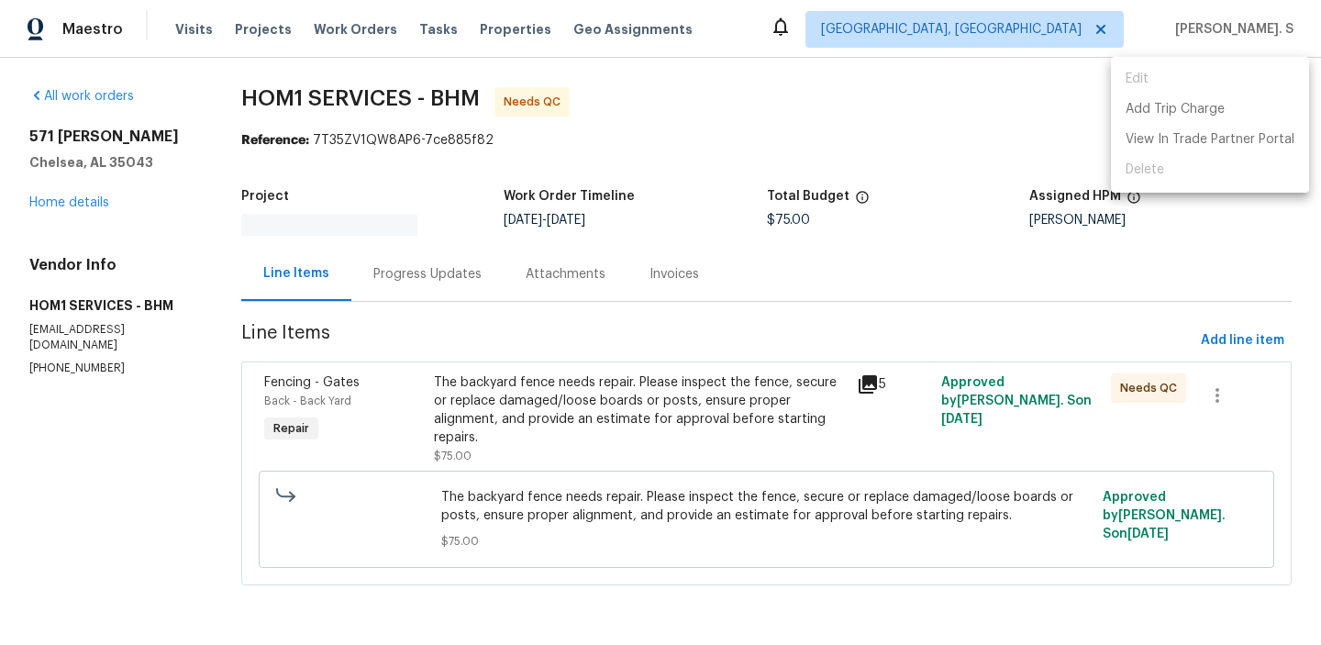
click at [1180, 106] on li "Add Trip Charge" at bounding box center [1210, 109] width 198 height 30
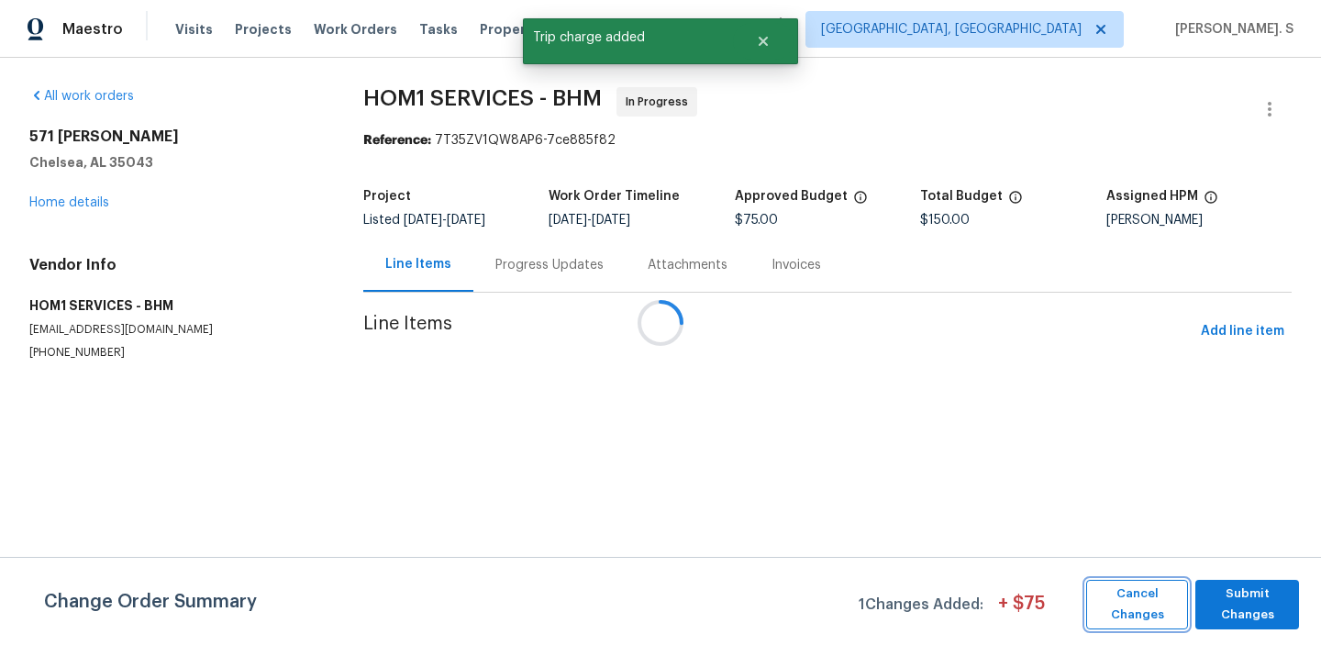
click at [1130, 606] on span "Cancel Changes" at bounding box center [1136, 604] width 83 height 42
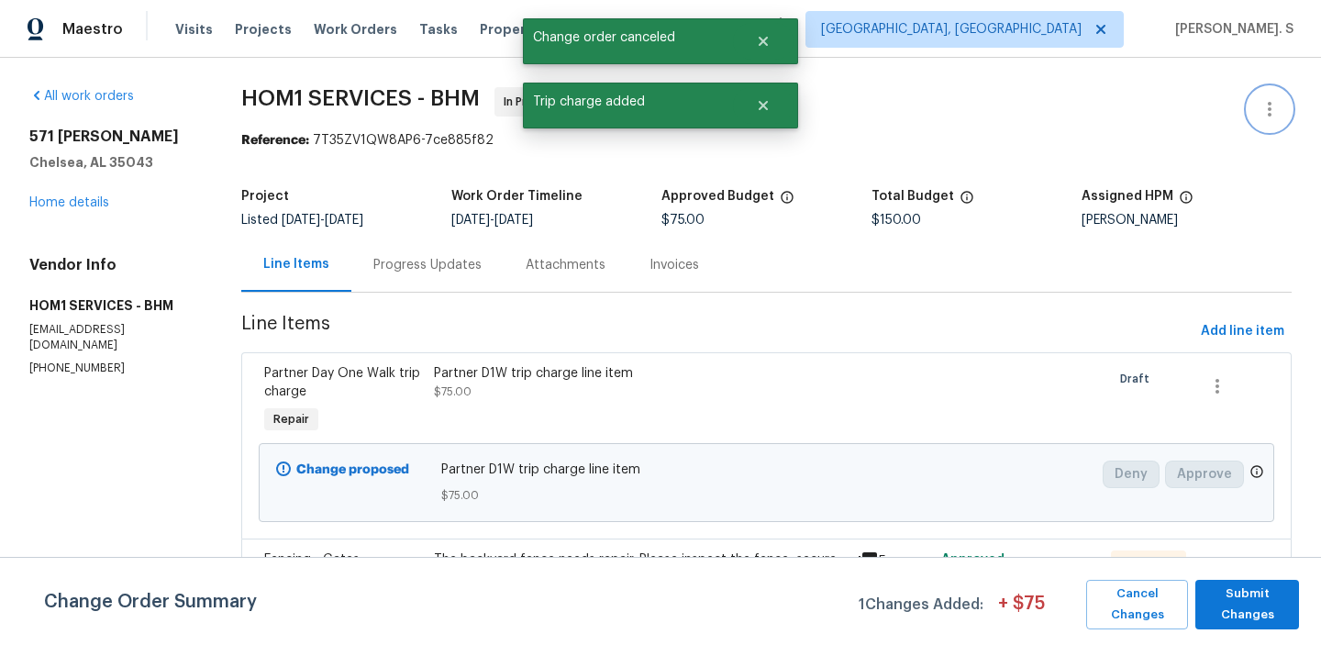
click at [1266, 110] on icon "button" at bounding box center [1270, 109] width 22 height 22
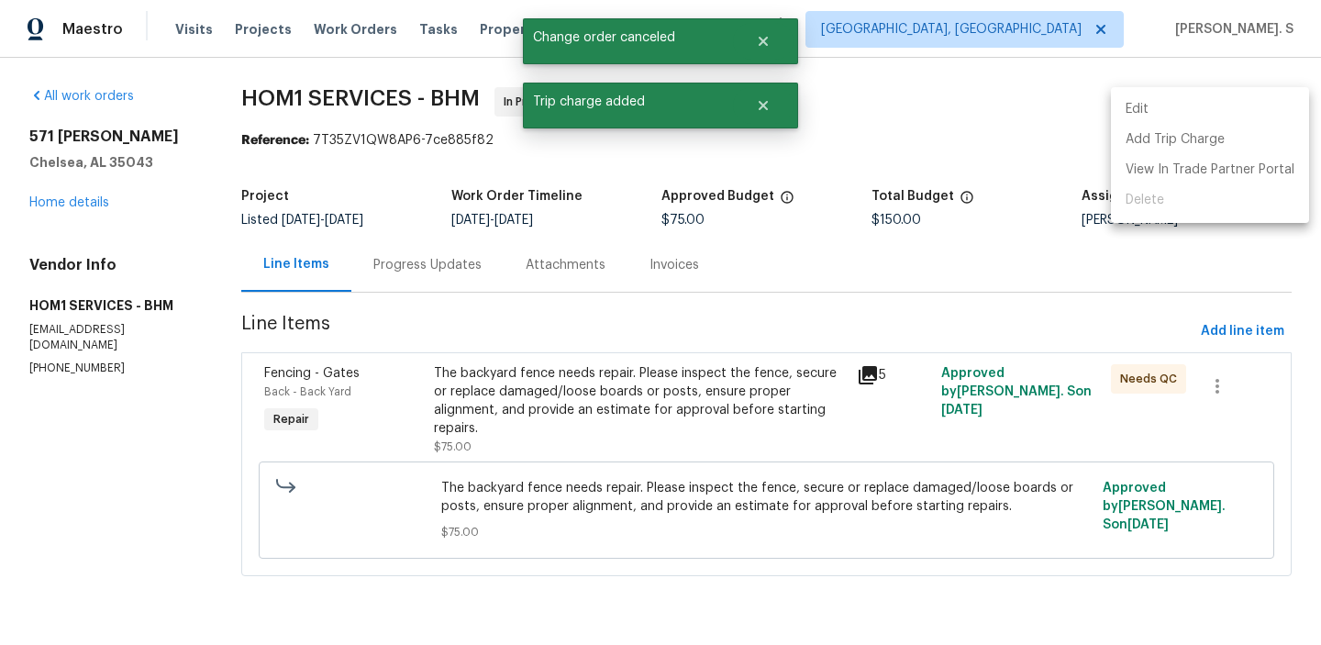
click at [1132, 106] on li "Edit" at bounding box center [1210, 109] width 198 height 30
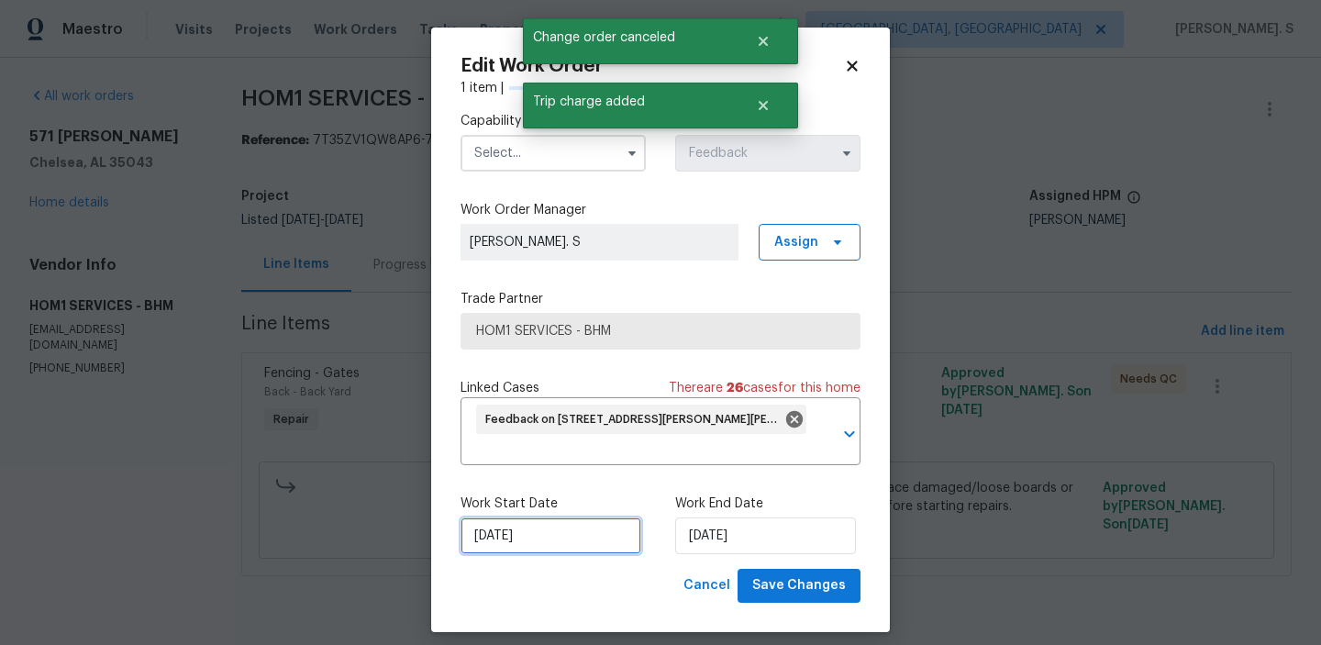
click at [546, 517] on input "[DATE]" at bounding box center [551, 535] width 181 height 37
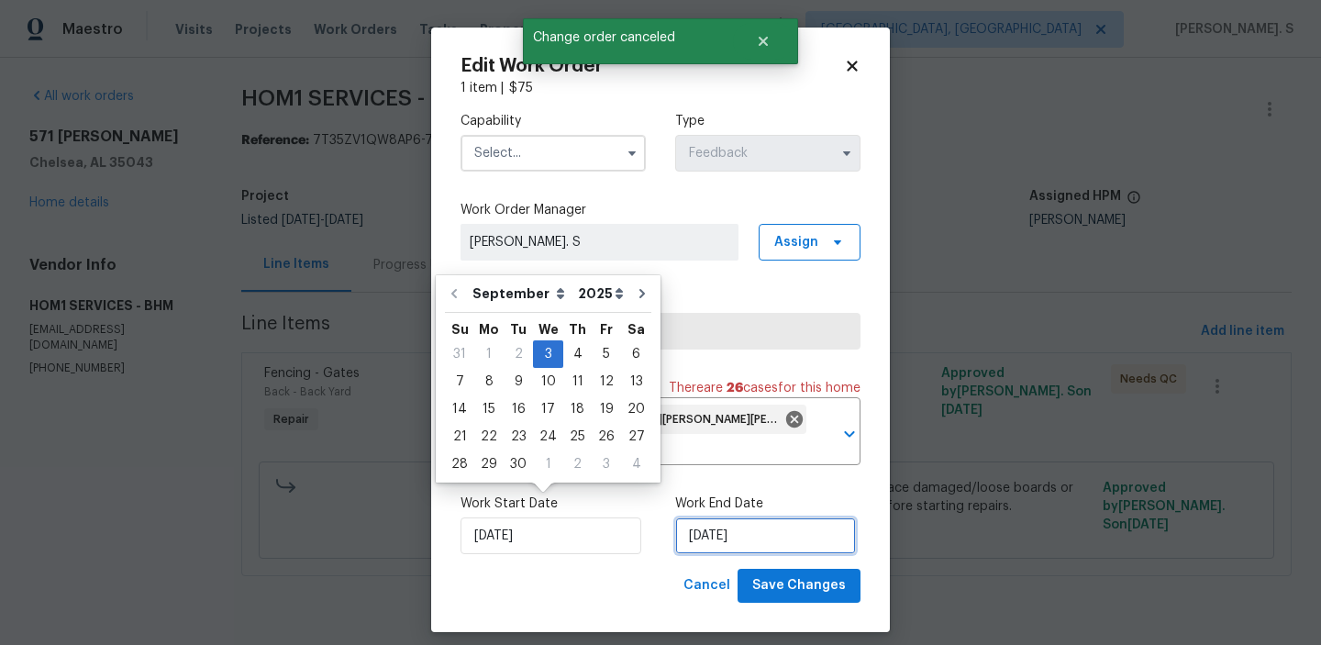
click at [707, 517] on input "[DATE]" at bounding box center [765, 535] width 181 height 37
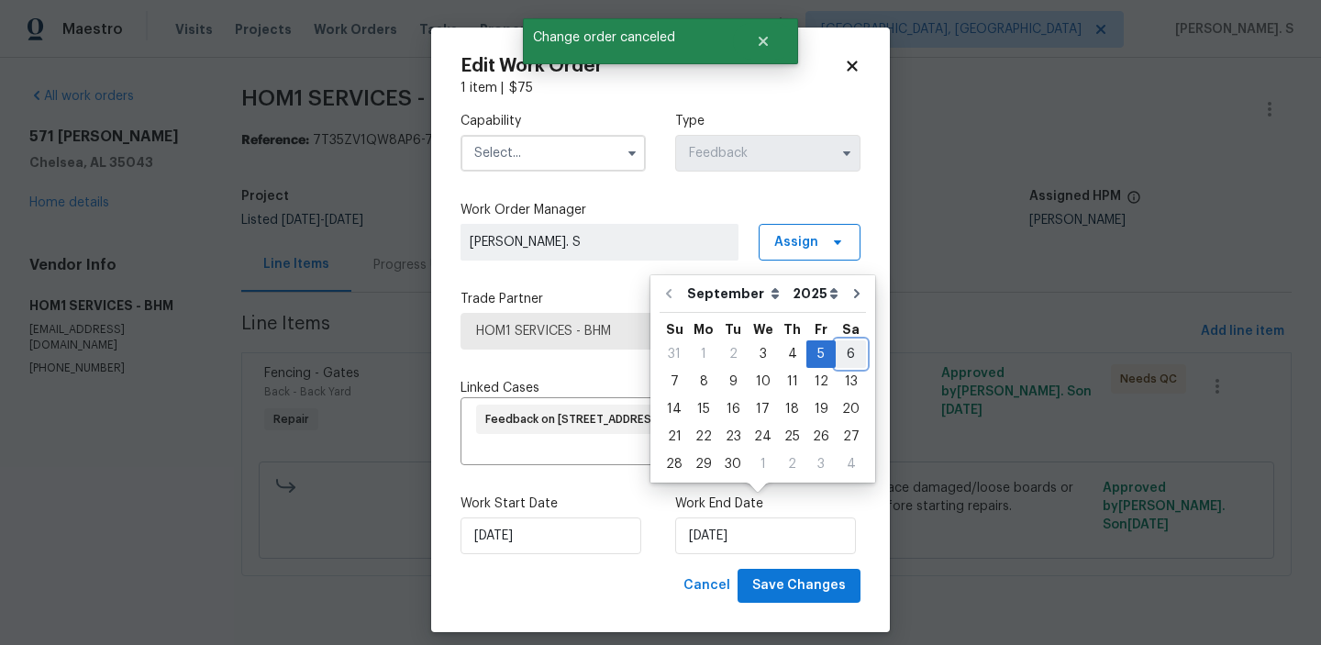
click at [840, 351] on div "6" at bounding box center [851, 354] width 30 height 26
type input "[DATE]"
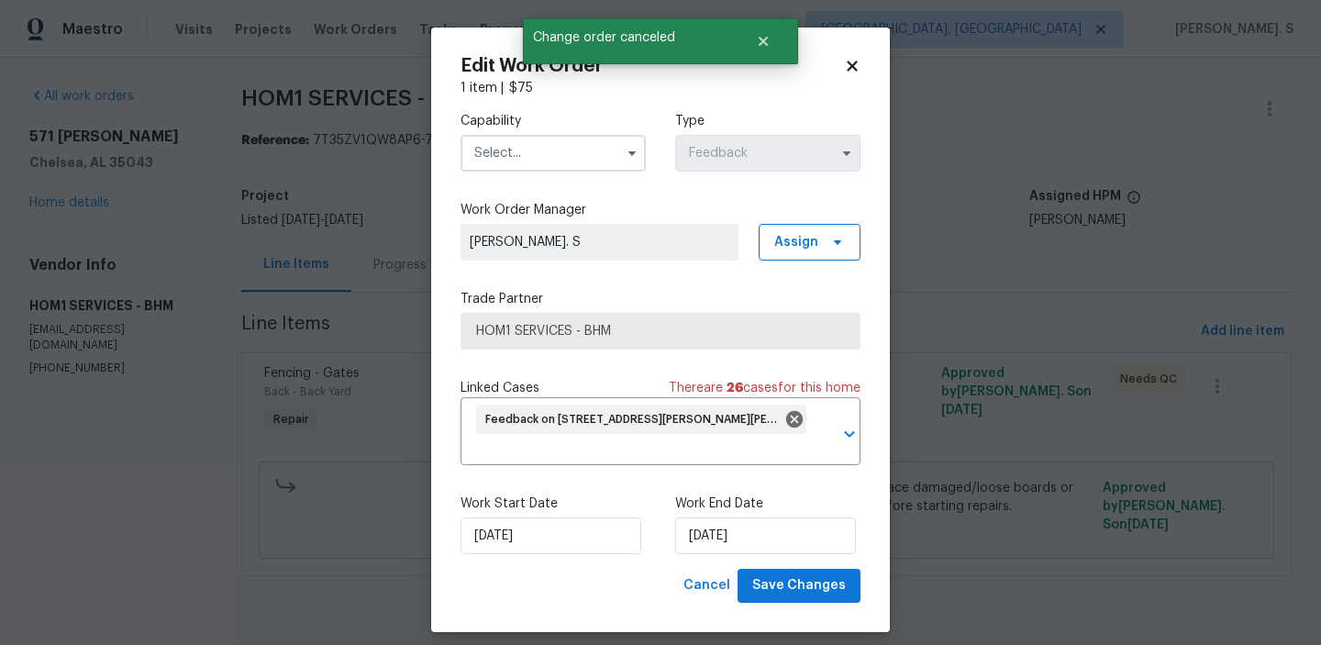
click at [502, 157] on input "text" at bounding box center [553, 153] width 185 height 37
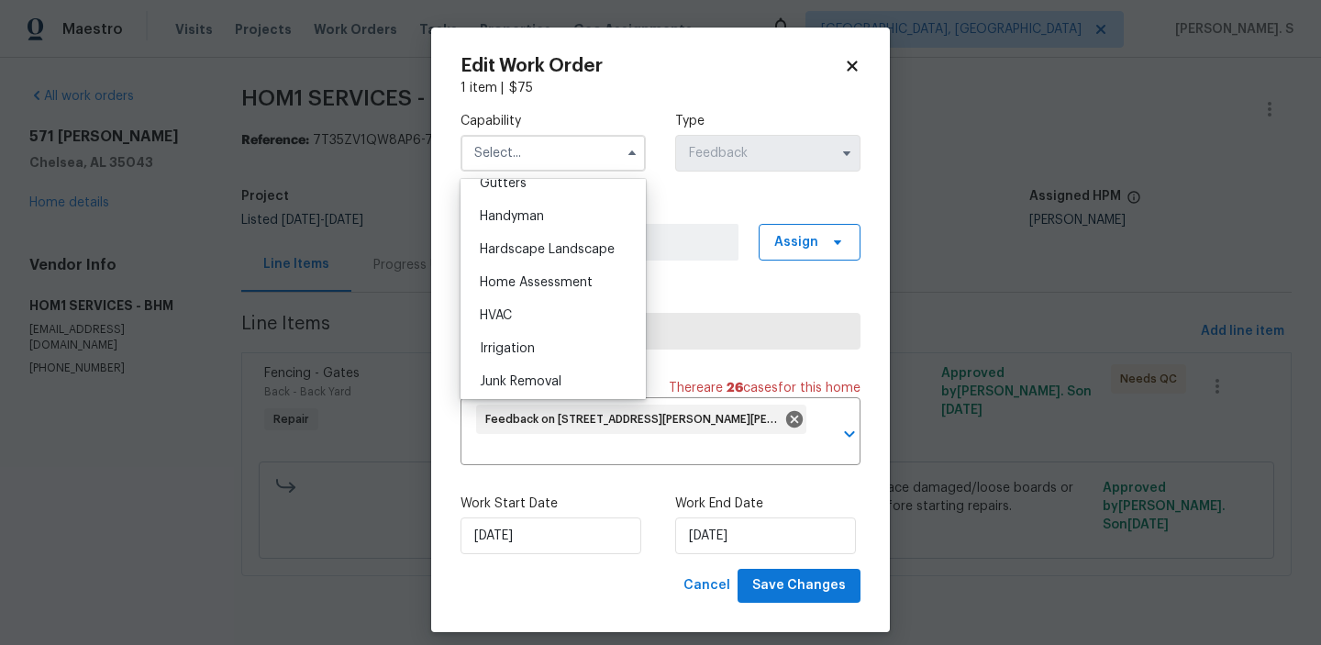
scroll to position [959, 0]
click at [537, 245] on span "Handyman" at bounding box center [512, 250] width 64 height 13
type input "Handyman"
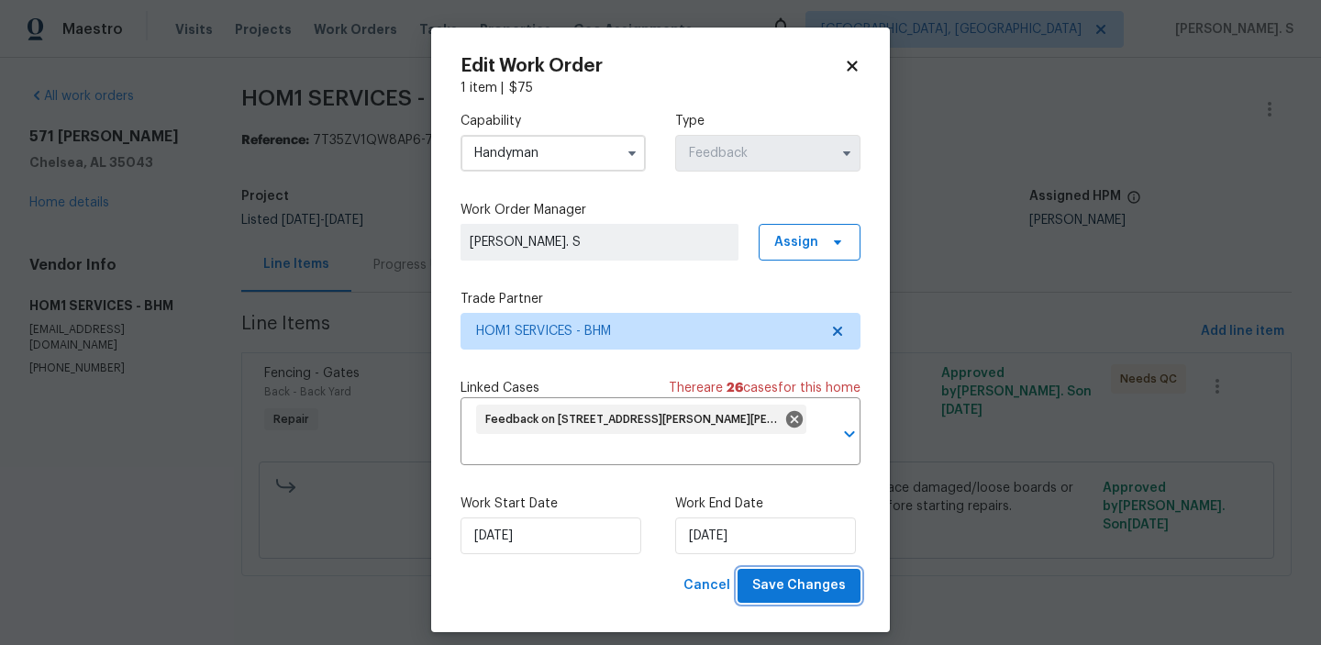
click at [802, 574] on span "Save Changes" at bounding box center [799, 585] width 94 height 23
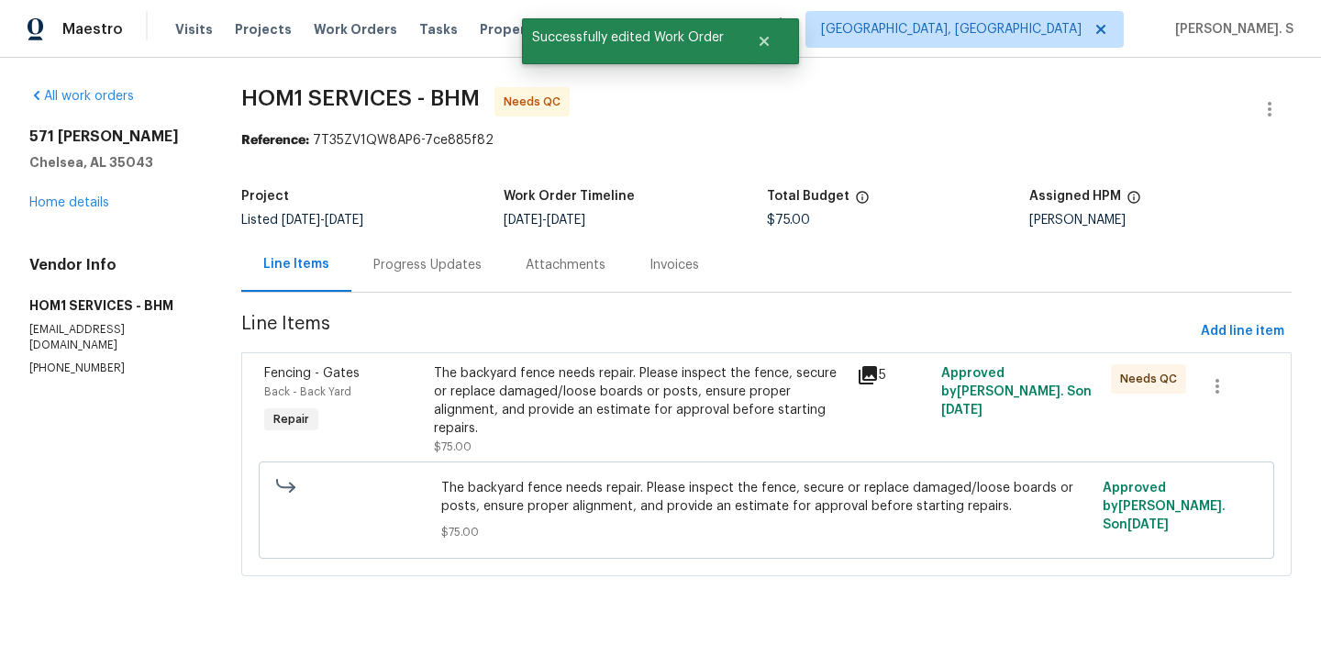
click at [616, 398] on div "The backyard fence needs repair. Please inspect the fence, secure or replace da…" at bounding box center [640, 400] width 412 height 73
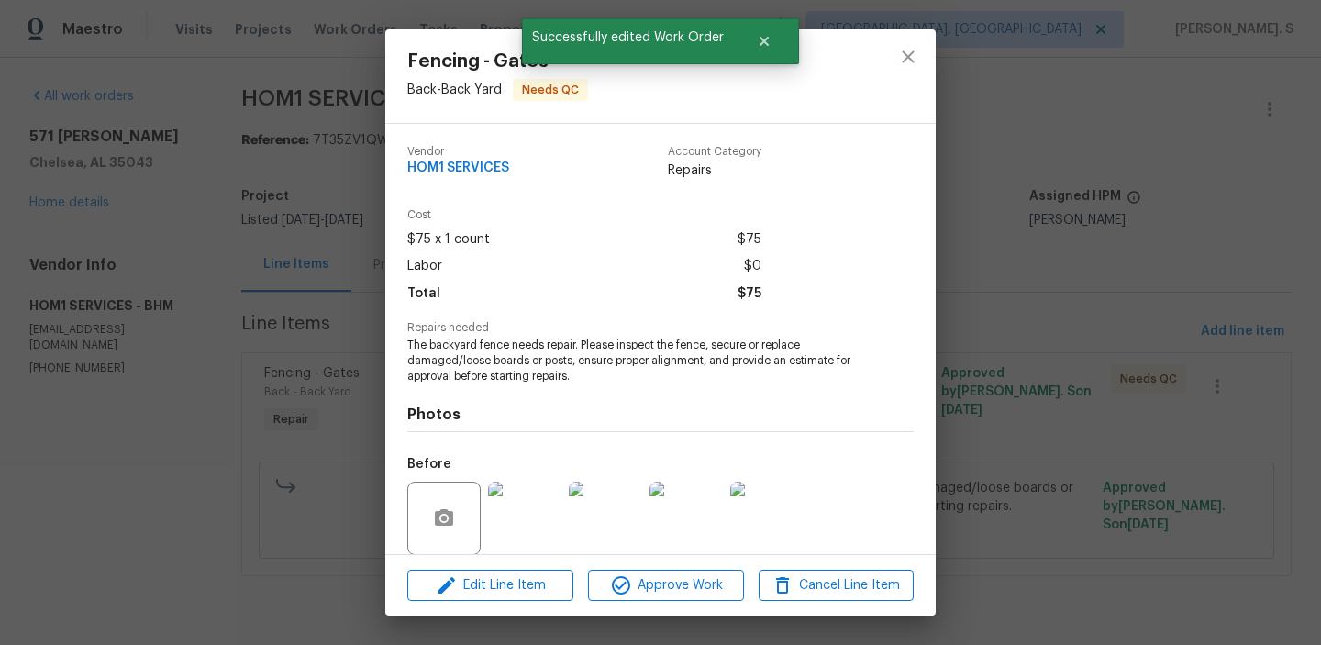
scroll to position [139, 0]
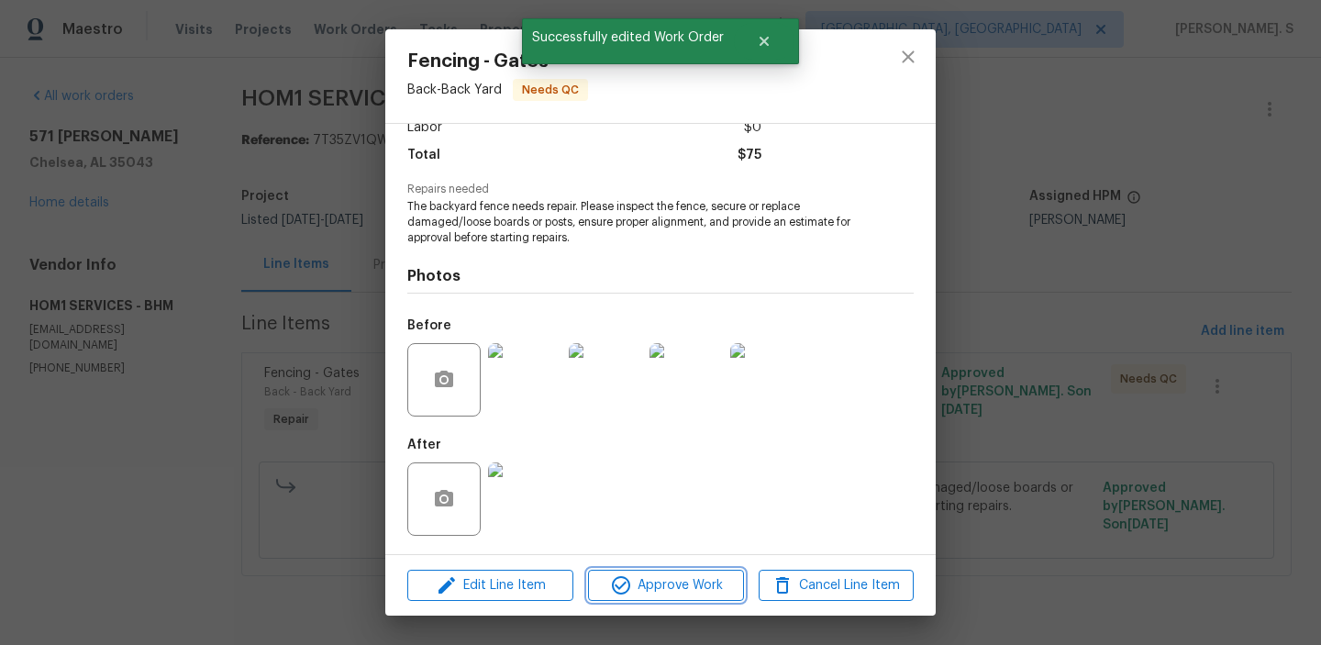
click at [681, 574] on span "Approve Work" at bounding box center [666, 585] width 144 height 23
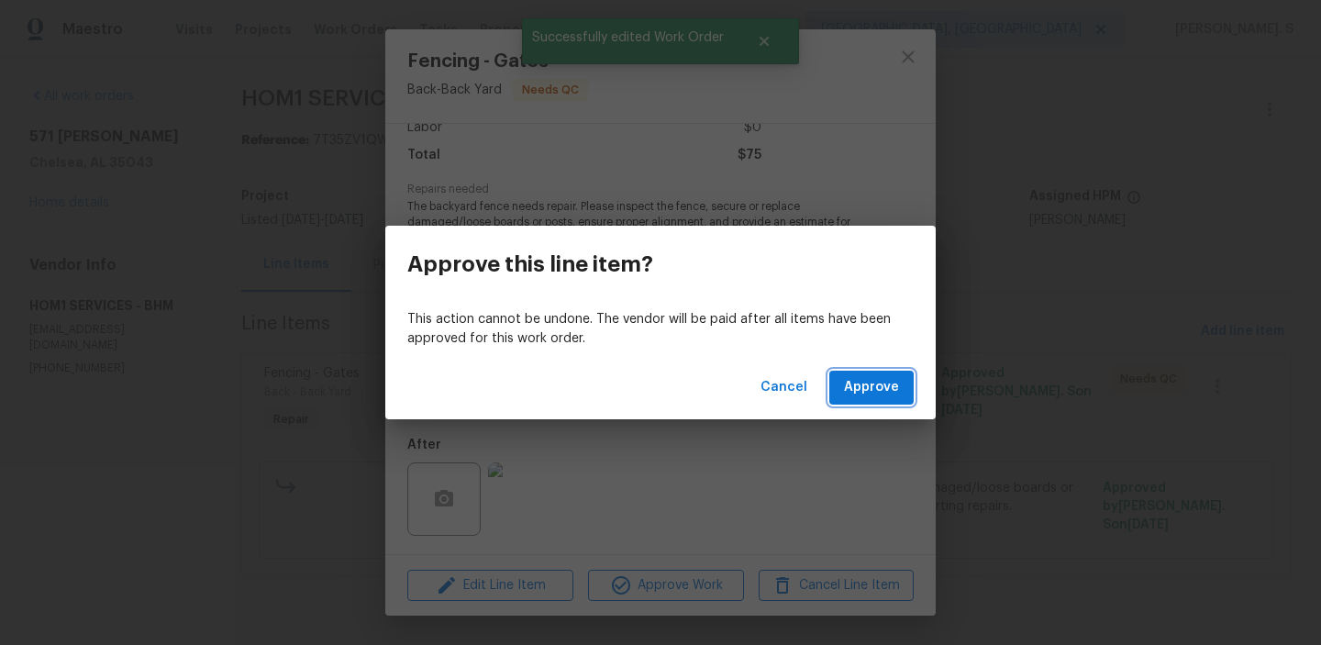
click at [880, 394] on span "Approve" at bounding box center [871, 387] width 55 height 23
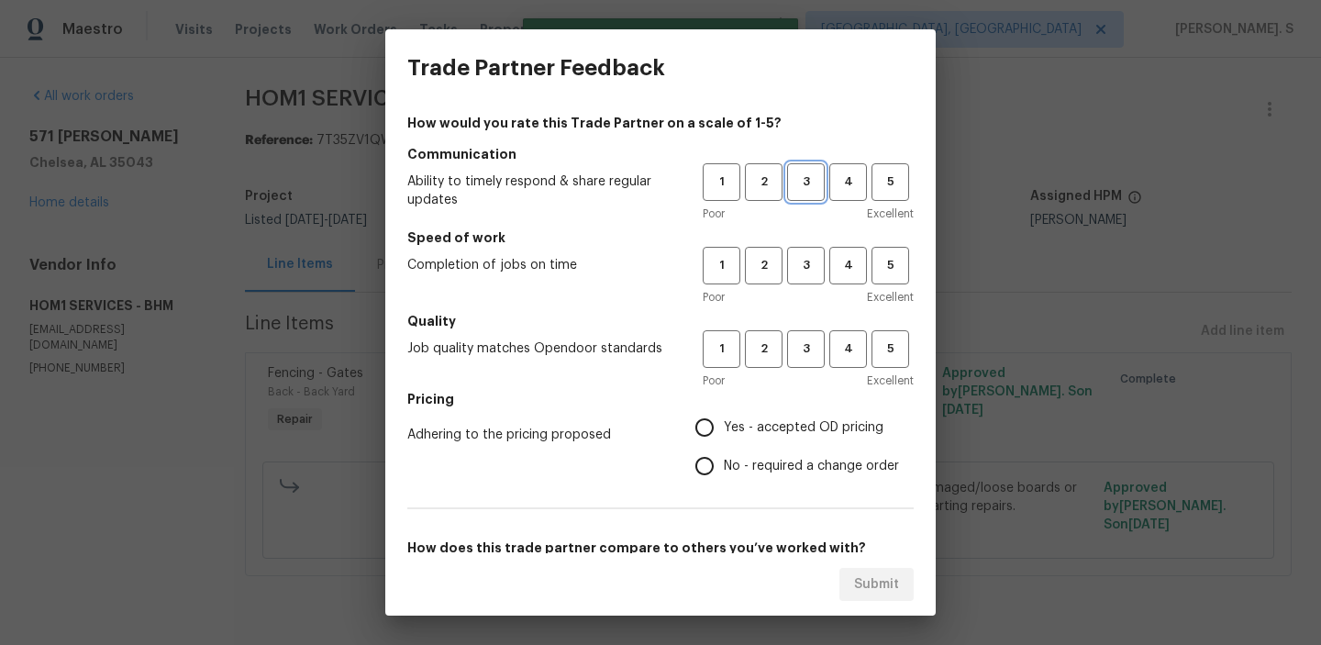
click at [808, 182] on span "3" at bounding box center [806, 182] width 34 height 21
click at [807, 288] on div "Poor Excellent" at bounding box center [808, 297] width 211 height 18
click at [807, 268] on span "3" at bounding box center [806, 265] width 34 height 21
click at [806, 350] on span "3" at bounding box center [806, 349] width 34 height 21
click at [761, 416] on label "Yes - accepted OD pricing" at bounding box center [792, 427] width 214 height 39
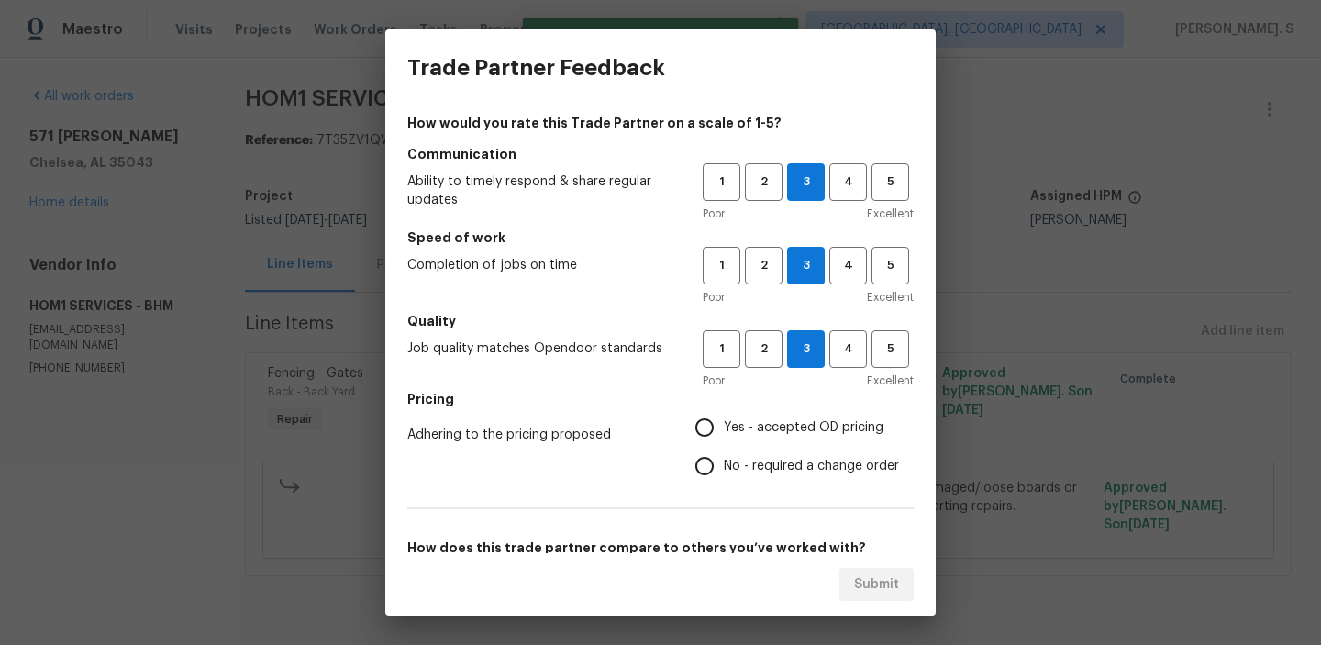
click at [724, 416] on input "Yes - accepted OD pricing" at bounding box center [704, 427] width 39 height 39
radio input "true"
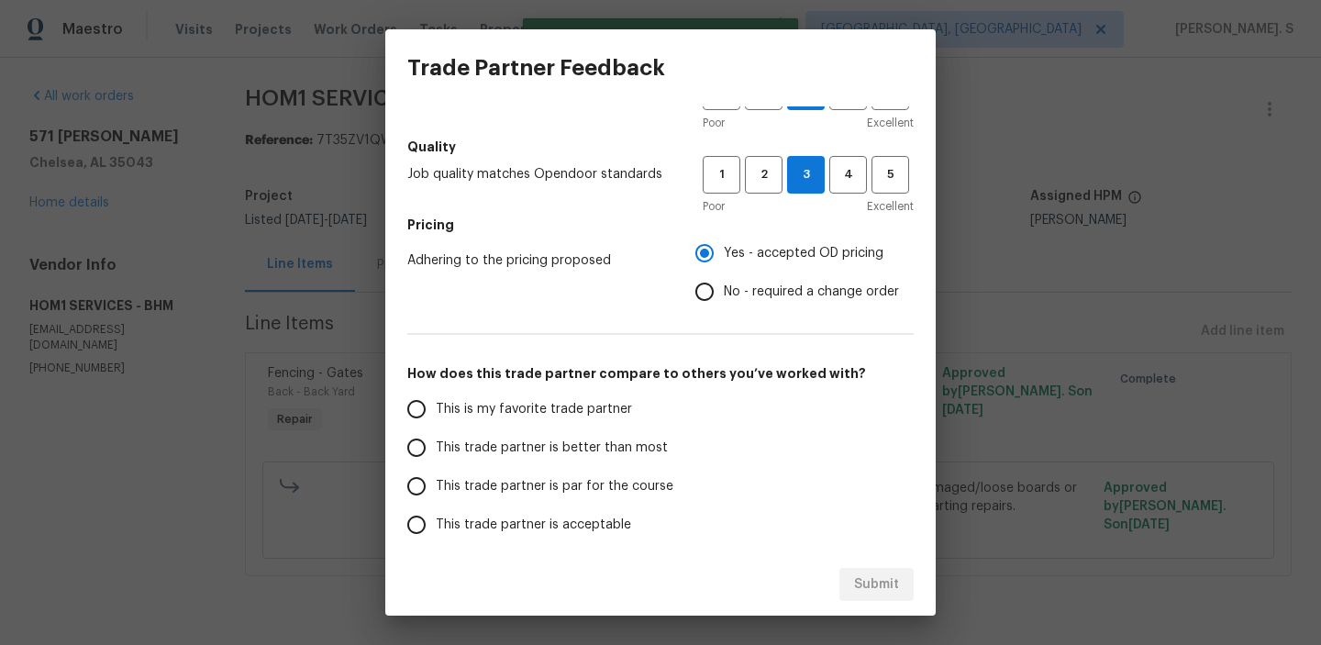
click at [597, 450] on span "This trade partner is better than most" at bounding box center [552, 448] width 232 height 19
click at [436, 450] on input "This trade partner is better than most" at bounding box center [416, 447] width 39 height 39
click at [861, 584] on span "Submit" at bounding box center [876, 584] width 45 height 23
radio input "true"
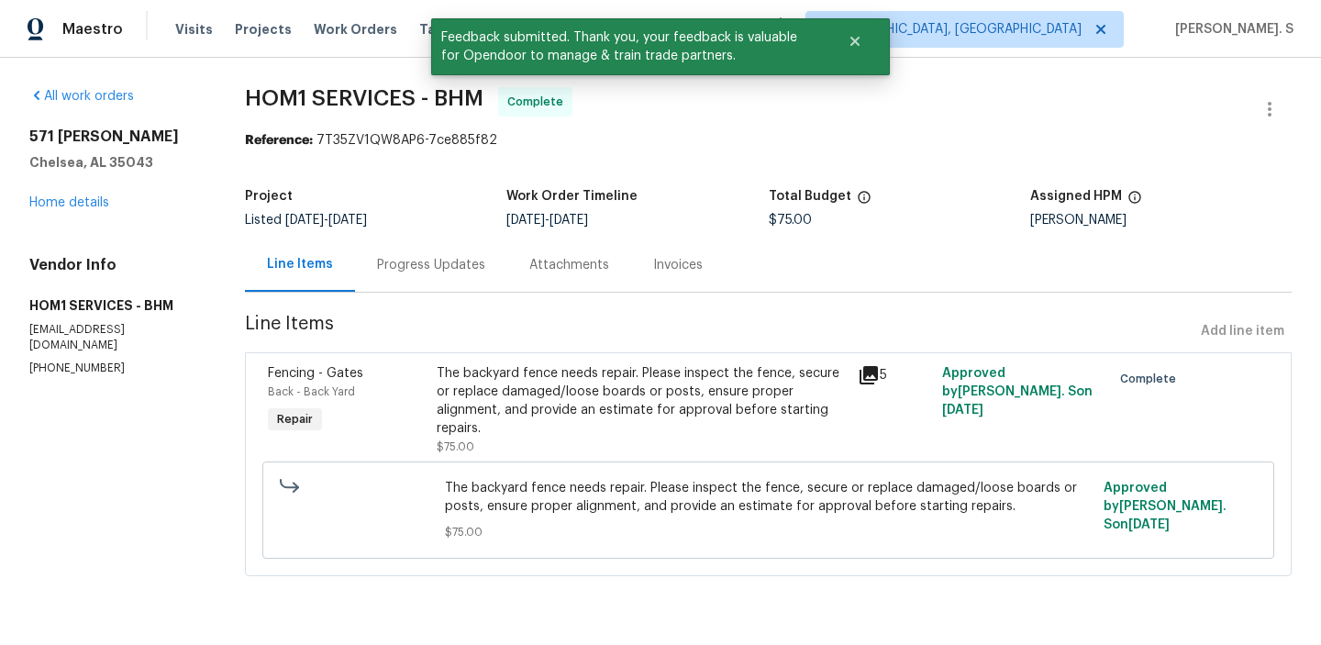
click at [474, 264] on div "Progress Updates" at bounding box center [431, 265] width 108 height 18
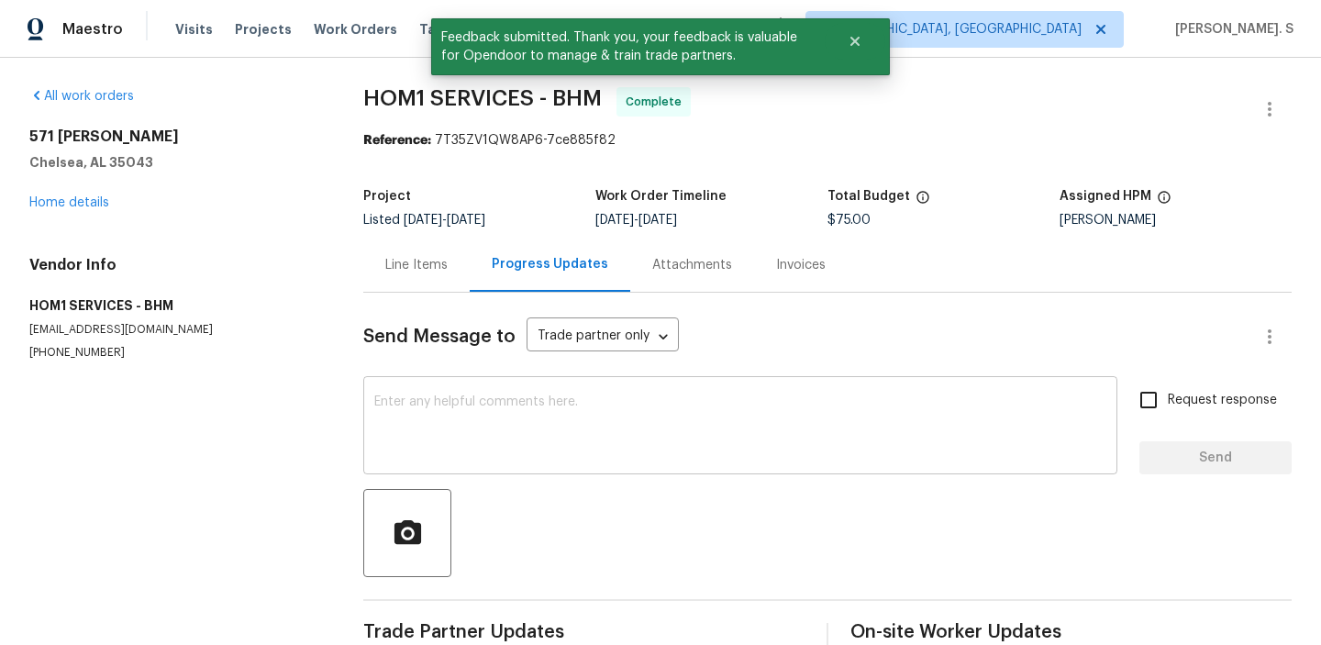
click at [520, 433] on textarea at bounding box center [740, 427] width 732 height 64
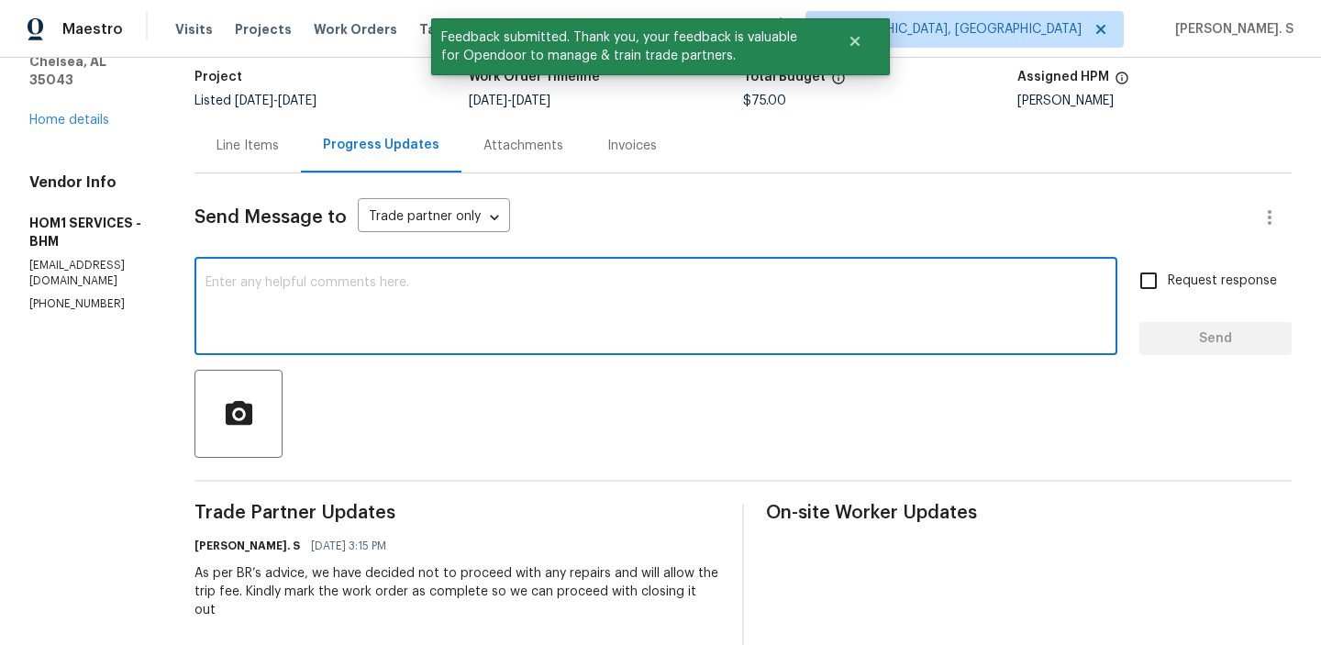
scroll to position [126, 0]
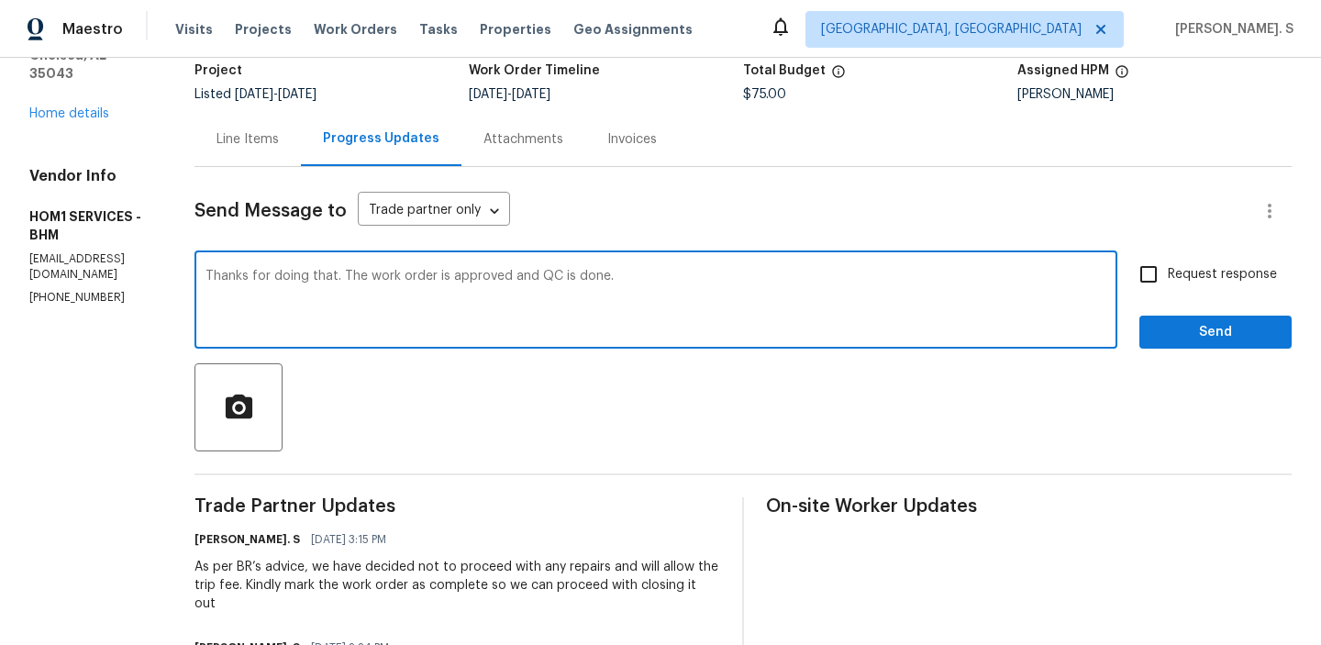
type textarea "Thanks for doing that. The work order is approved and QC is done."
click at [520, 433] on div at bounding box center [742, 407] width 1097 height 88
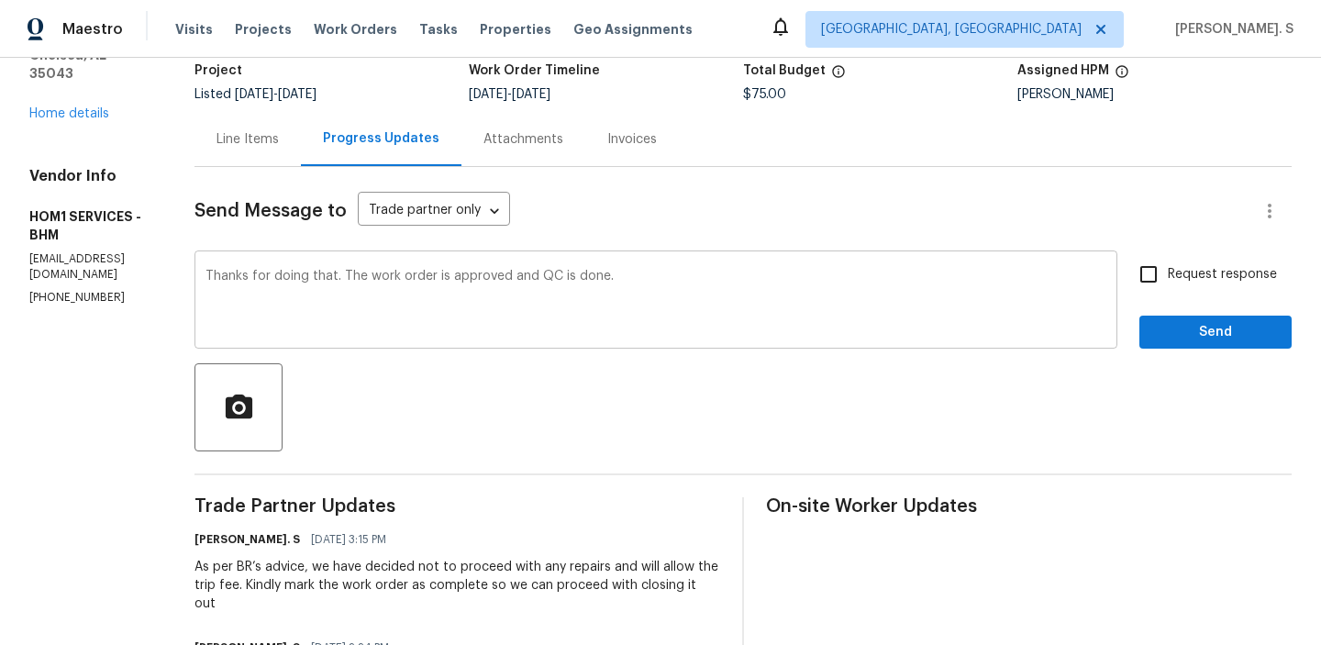
click at [520, 433] on div at bounding box center [742, 407] width 1097 height 88
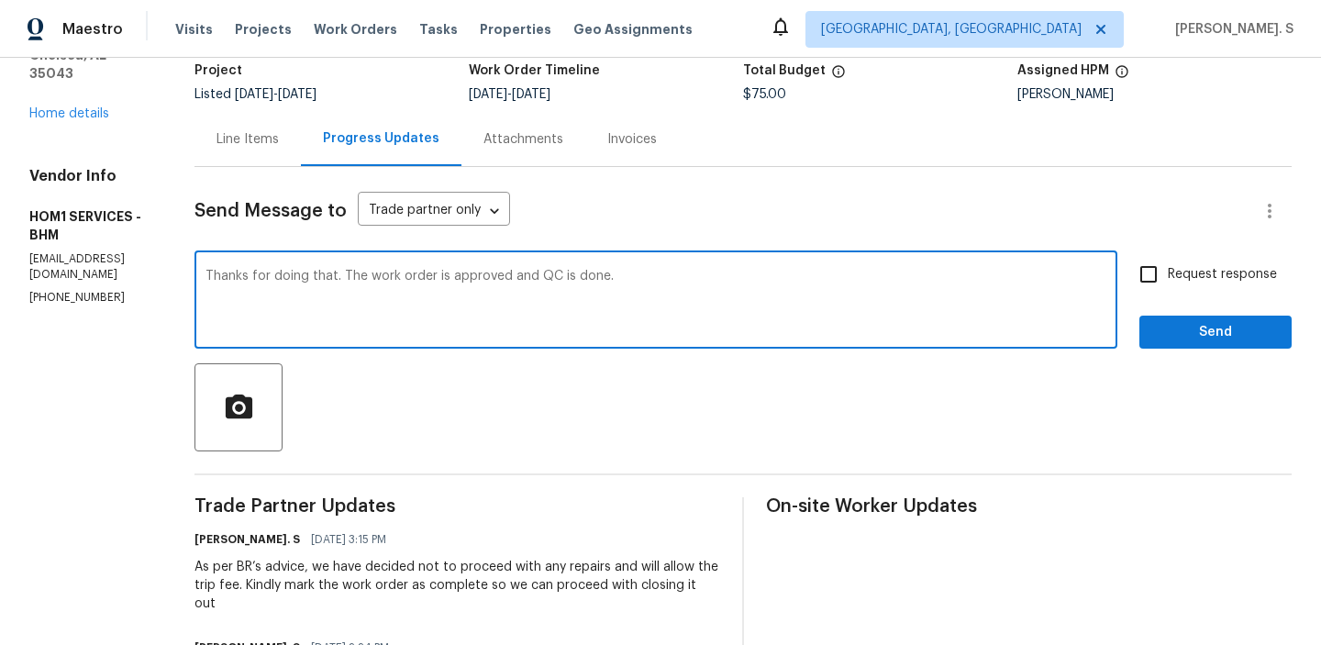
click at [569, 322] on textarea "Thanks for doing that. The work order is approved and QC is done." at bounding box center [656, 302] width 901 height 64
click at [1160, 271] on input "Request response" at bounding box center [1148, 274] width 39 height 39
checkbox input "true"
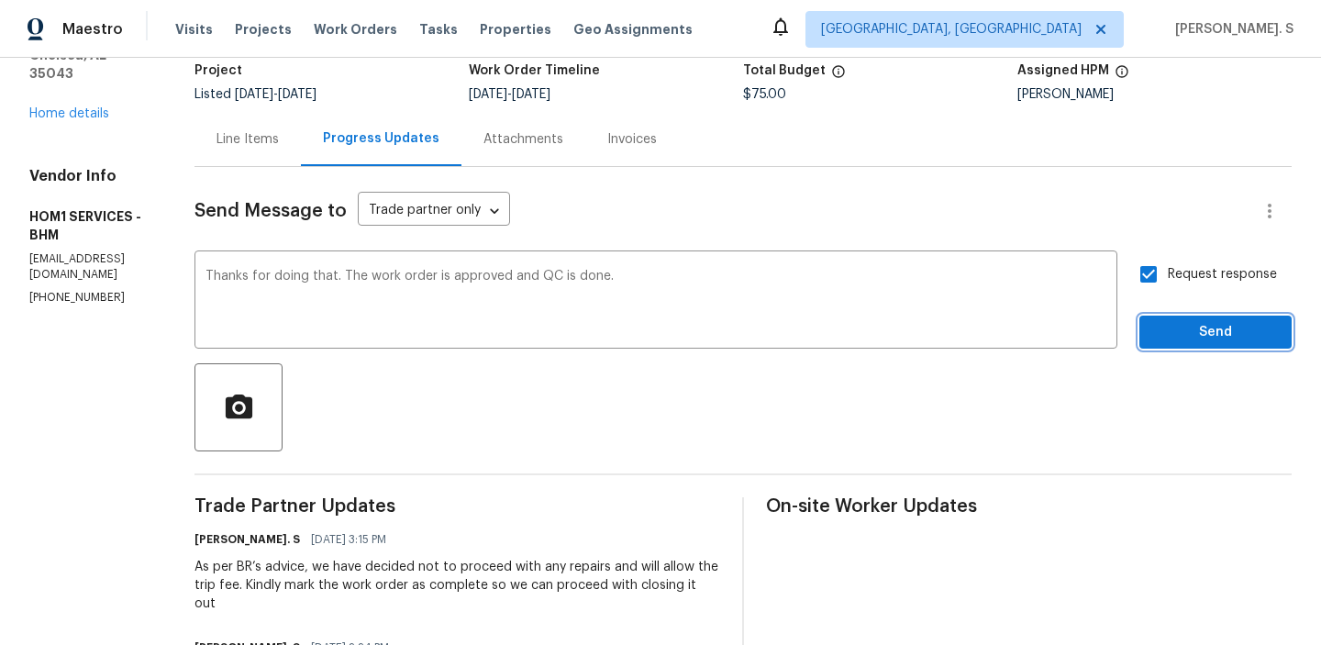
click at [1170, 344] on button "Send" at bounding box center [1215, 333] width 152 height 34
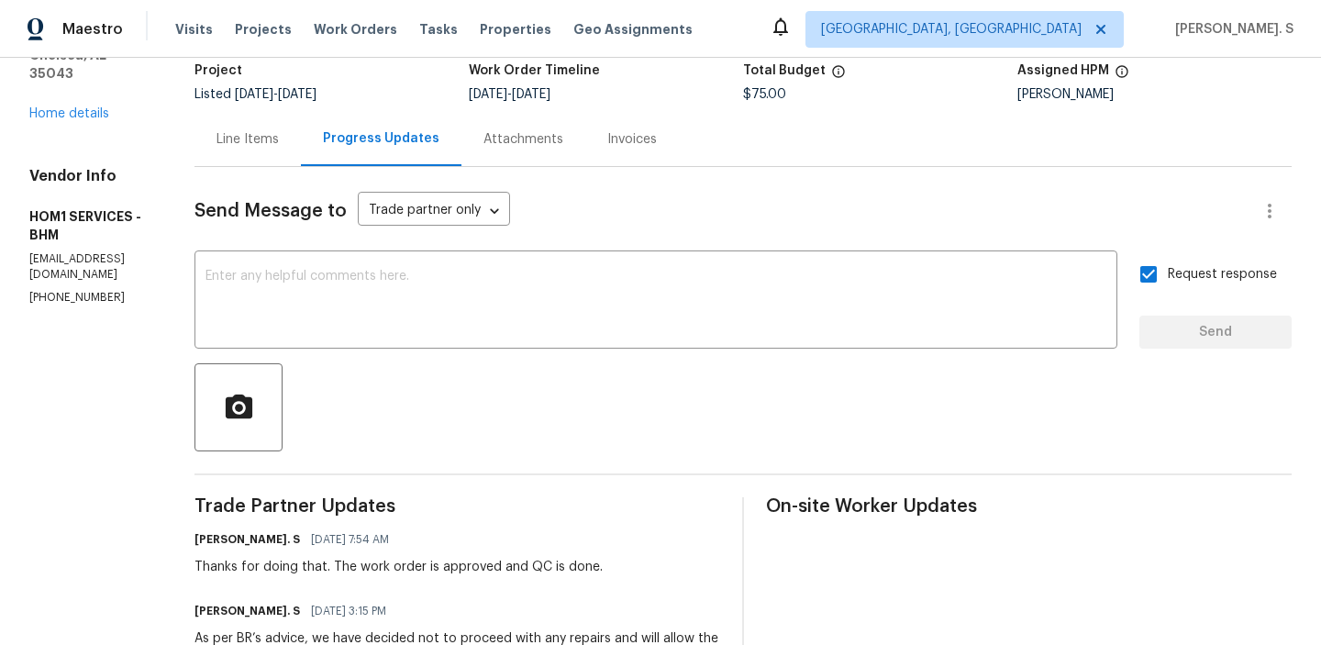
scroll to position [0, 0]
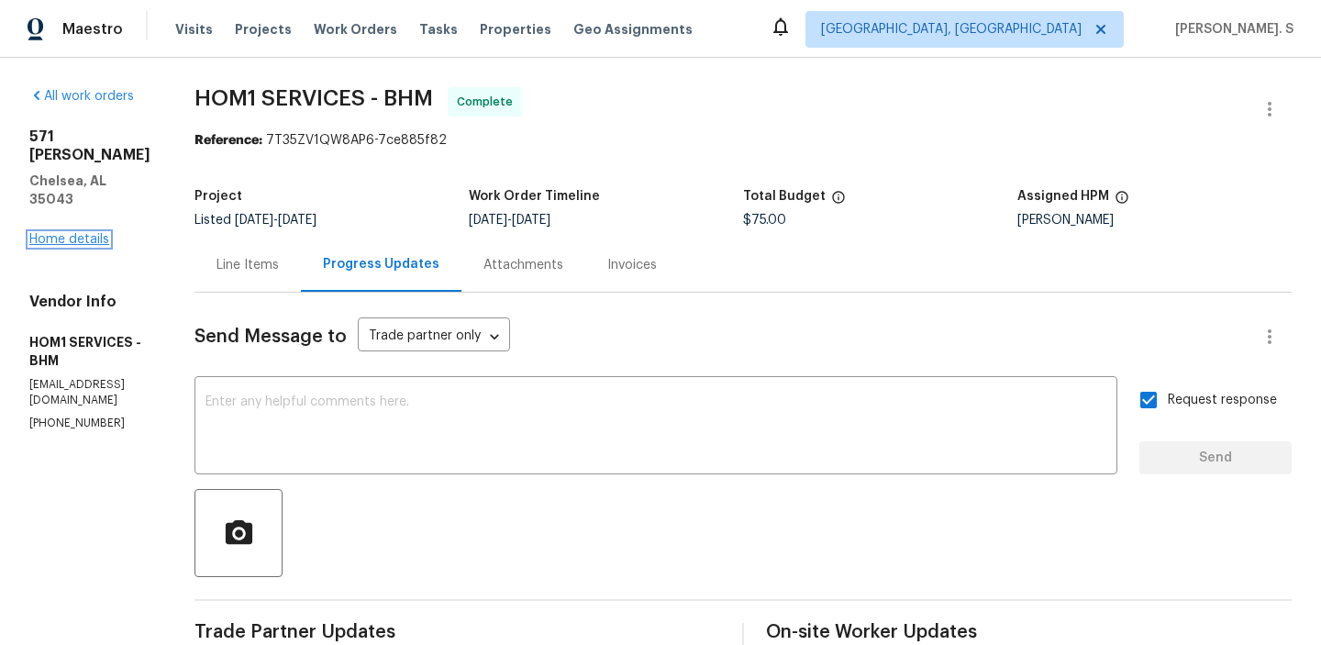
click at [71, 233] on link "Home details" at bounding box center [69, 239] width 80 height 13
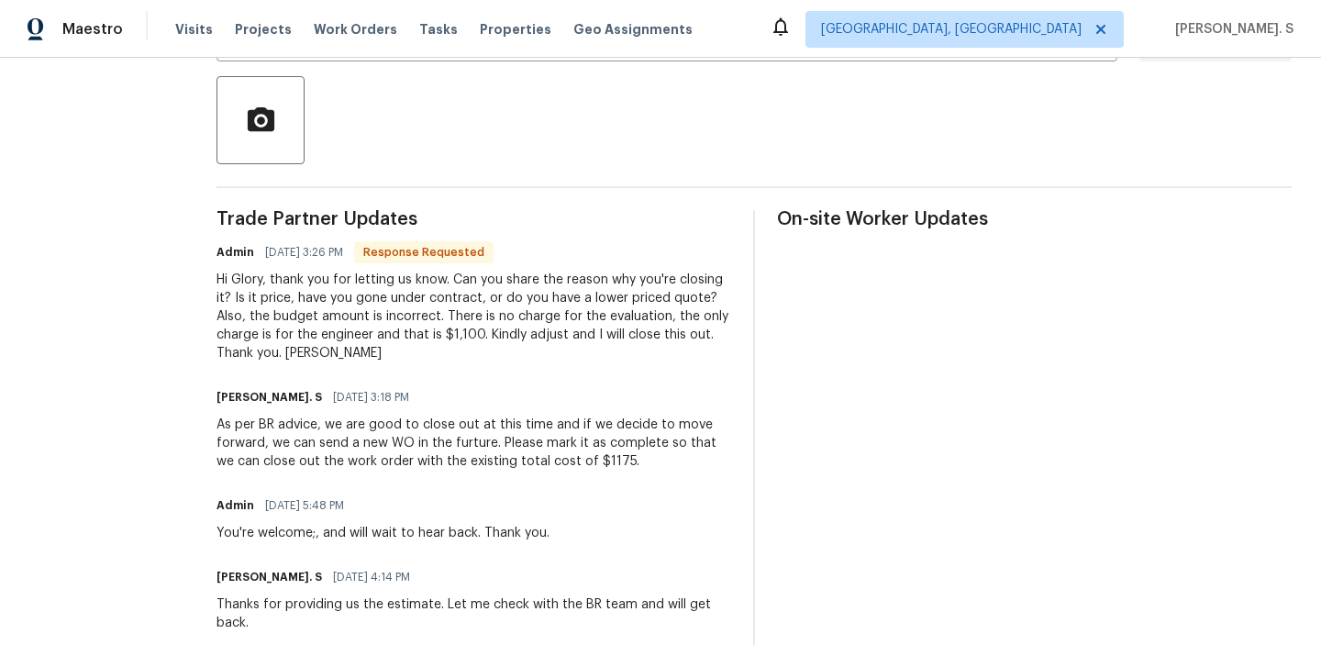
scroll to position [156, 0]
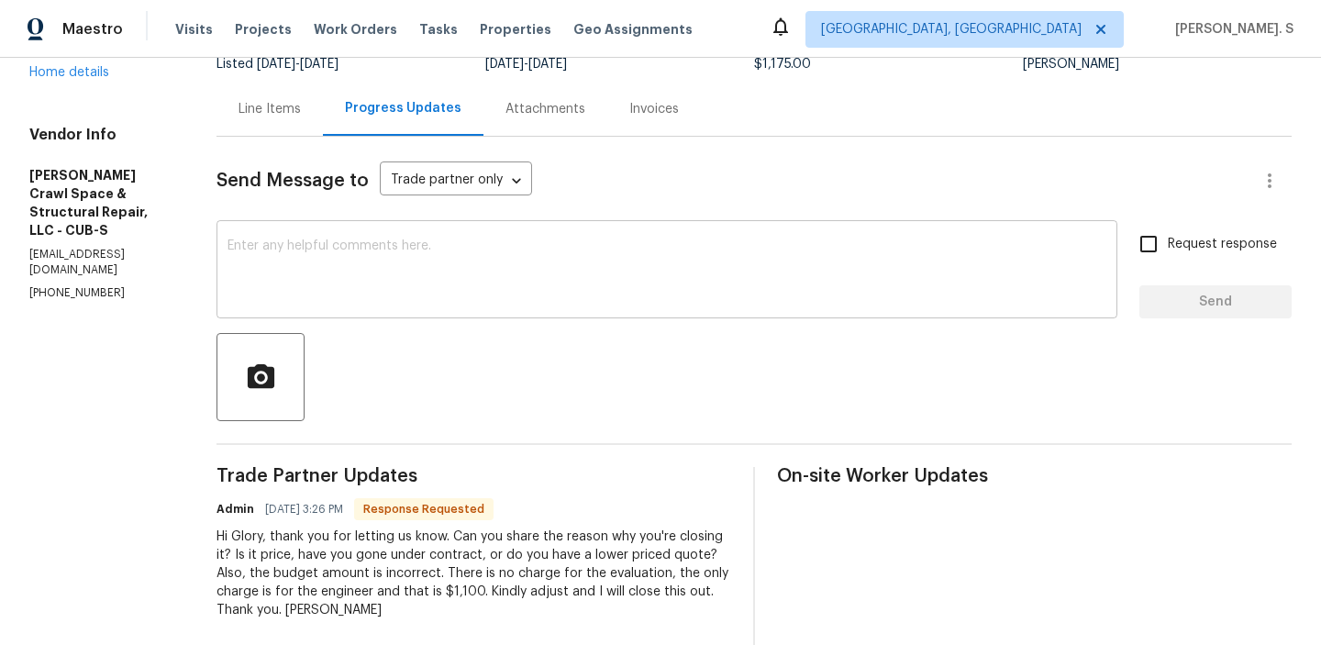
click at [398, 269] on textarea at bounding box center [667, 271] width 879 height 64
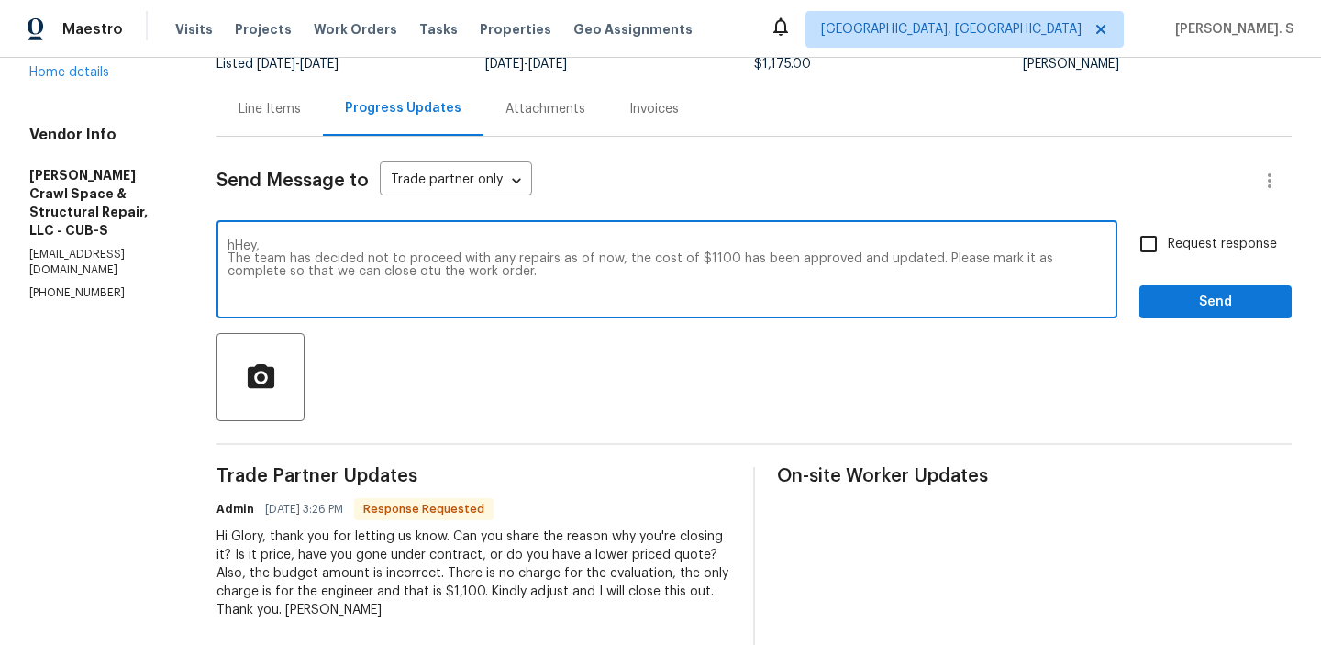
click at [389, 272] on textarea "hHey, The team has decided not to proceed with any repairs as of now, the cost …" at bounding box center [667, 271] width 879 height 64
click at [0, 0] on div "Correct the spelling error" at bounding box center [0, 0] width 0 height 0
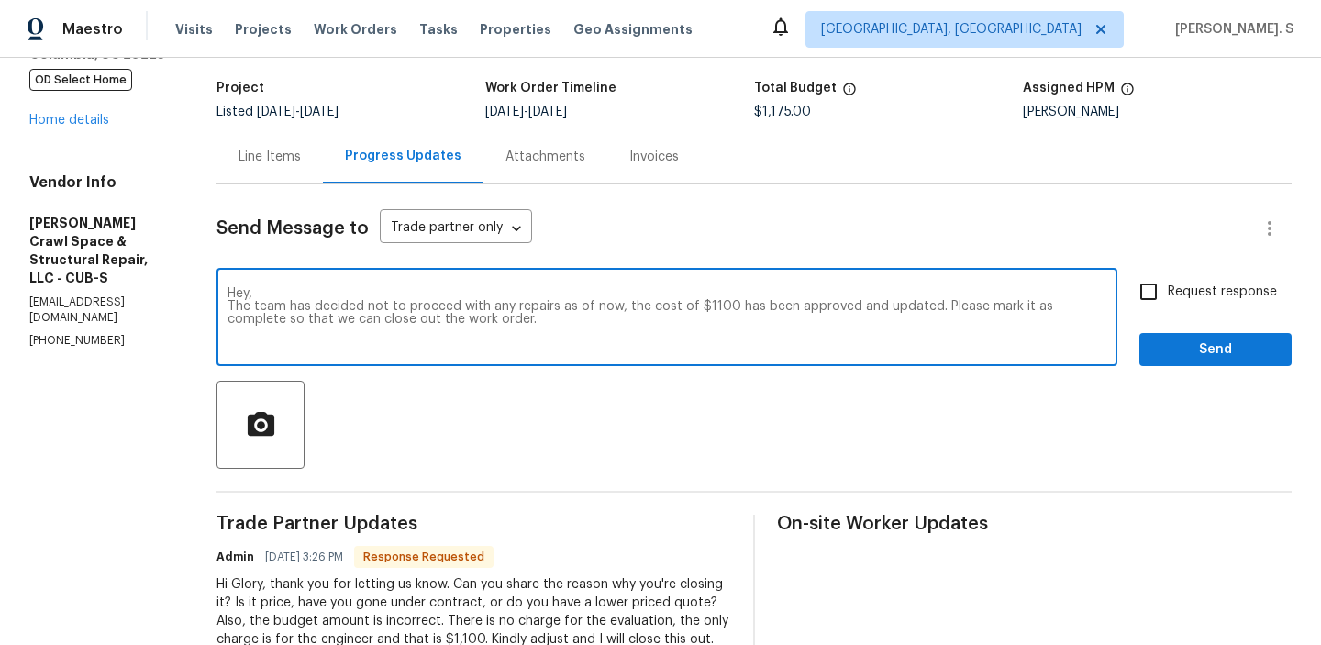
scroll to position [88, 0]
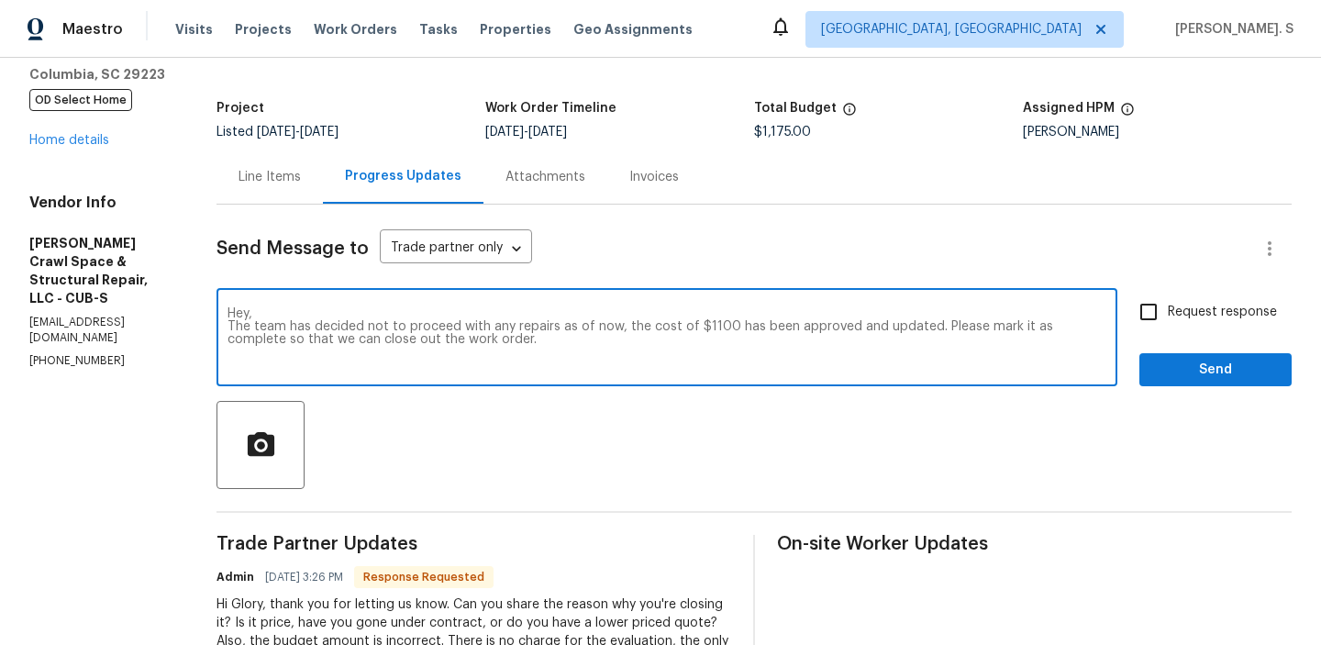
click at [0, 0] on div "n o w ; ," at bounding box center [0, 0] width 0 height 0
click at [840, 328] on textarea "Hey, The team has decided not to proceed with any repairs as of now; if we deci…" at bounding box center [667, 339] width 879 height 64
click at [933, 321] on textarea "Hey, The team has decided not to proceed with any repairs as of now; if we deci…" at bounding box center [667, 339] width 879 height 64
click at [736, 342] on textarea "Hey, The team has decided not to proceed with any repairs as of now; if we deci…" at bounding box center [667, 339] width 879 height 64
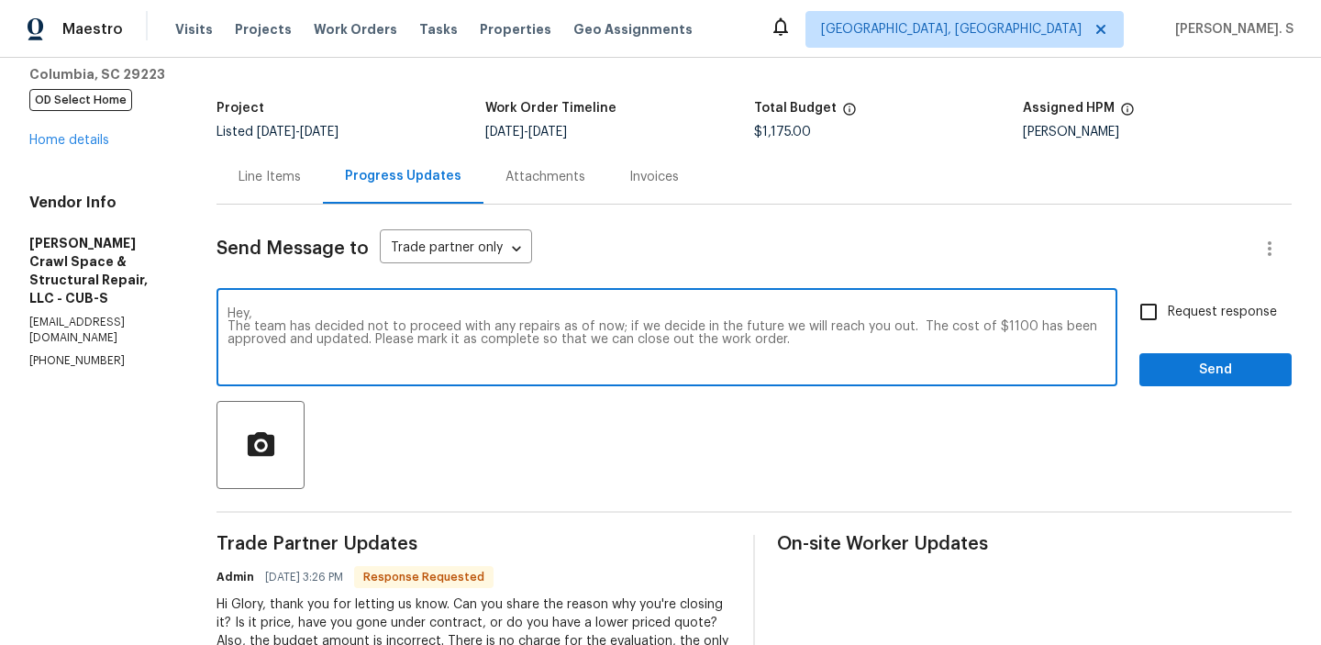
click at [736, 342] on textarea "Hey, The team has decided not to proceed with any repairs as of now; if we deci…" at bounding box center [667, 339] width 879 height 64
type textarea "Hey, The team has decided not to proceed with any repairs as of now; if we deci…"
click at [1193, 309] on span "Request response" at bounding box center [1222, 312] width 109 height 19
click at [1168, 309] on input "Request response" at bounding box center [1148, 312] width 39 height 39
checkbox input "true"
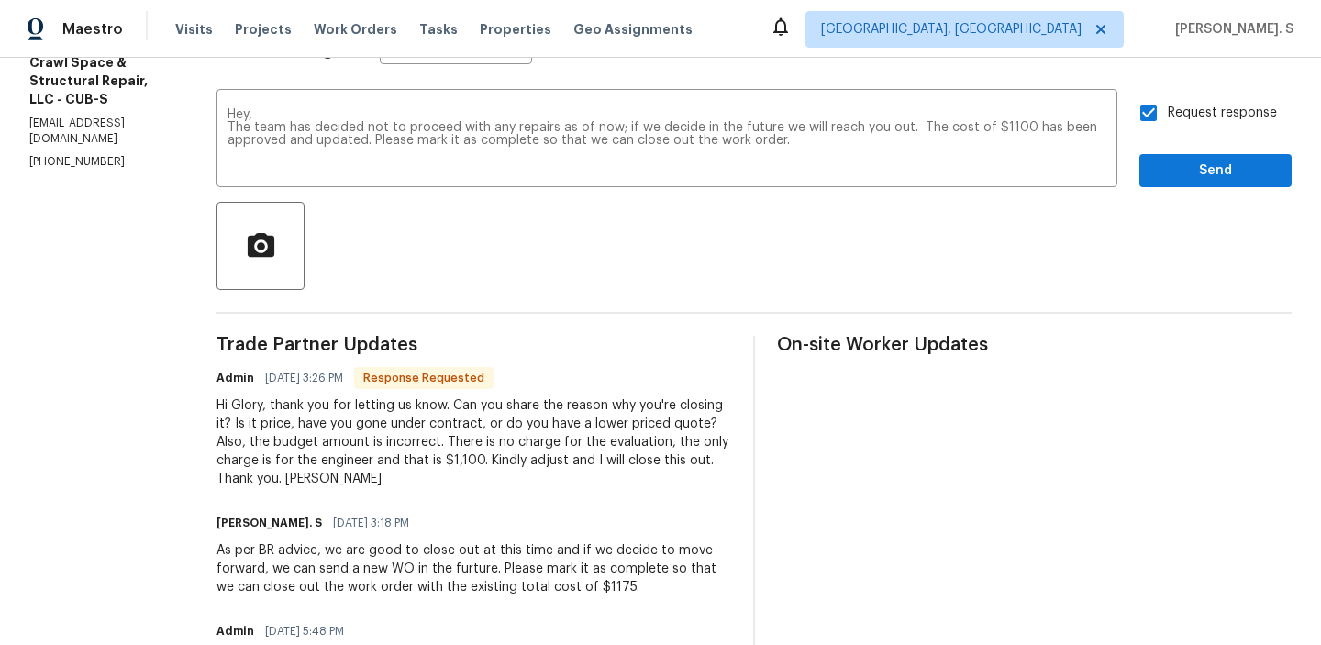
scroll to position [347, 0]
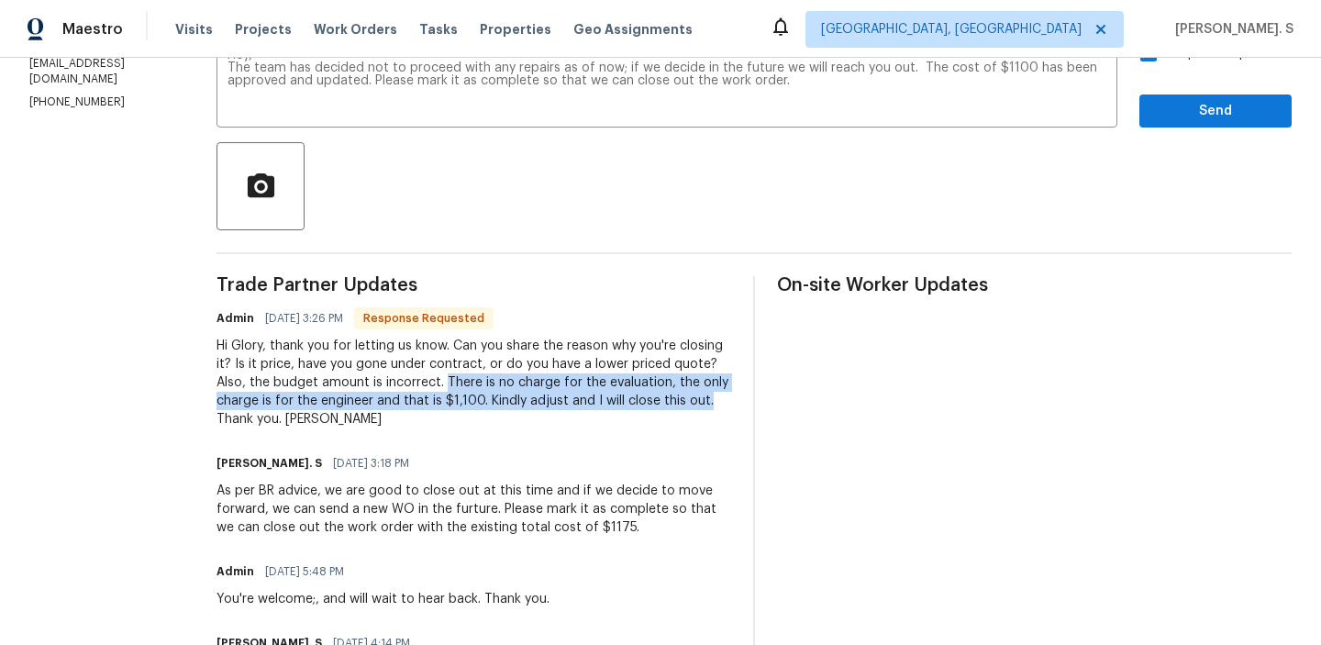
drag, startPoint x: 466, startPoint y: 380, endPoint x: 736, endPoint y: 396, distance: 270.2
click at [731, 396] on div "Hi Glory, thank you for letting us know. Can you share the reason why you're cl…" at bounding box center [474, 383] width 515 height 92
copy div "There is no charge for the evaluation, the only charge is for the engineer and …"
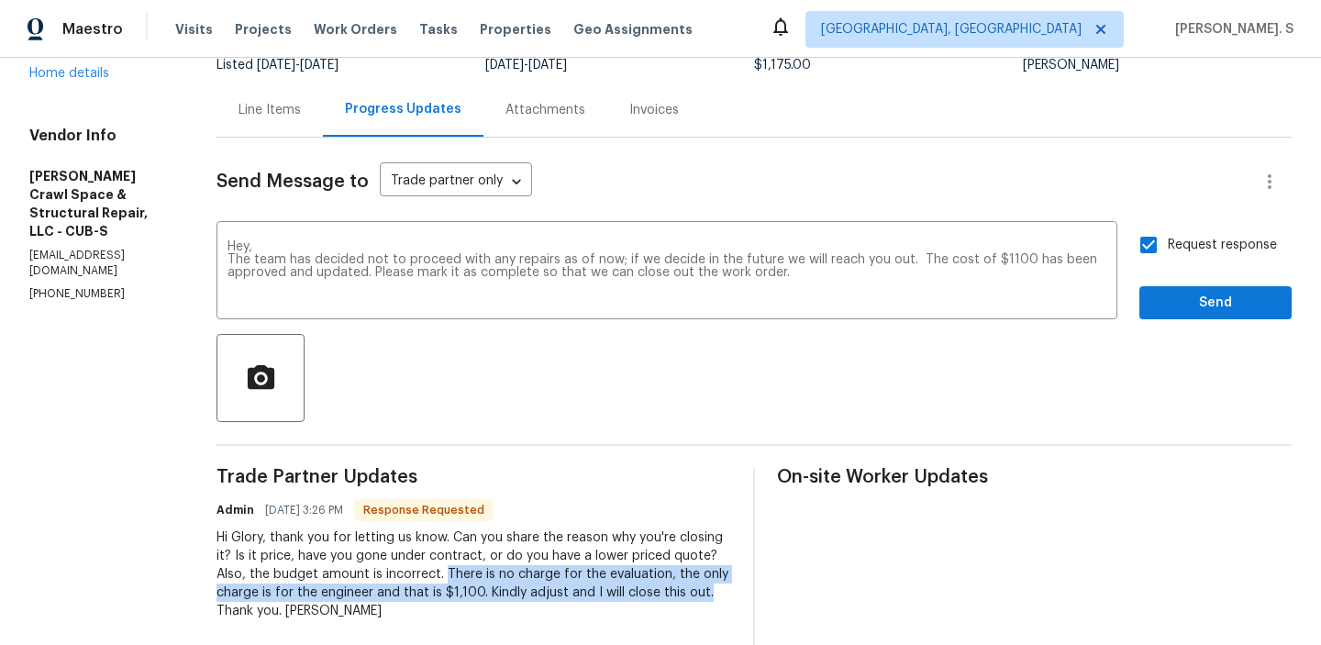
scroll to position [62, 0]
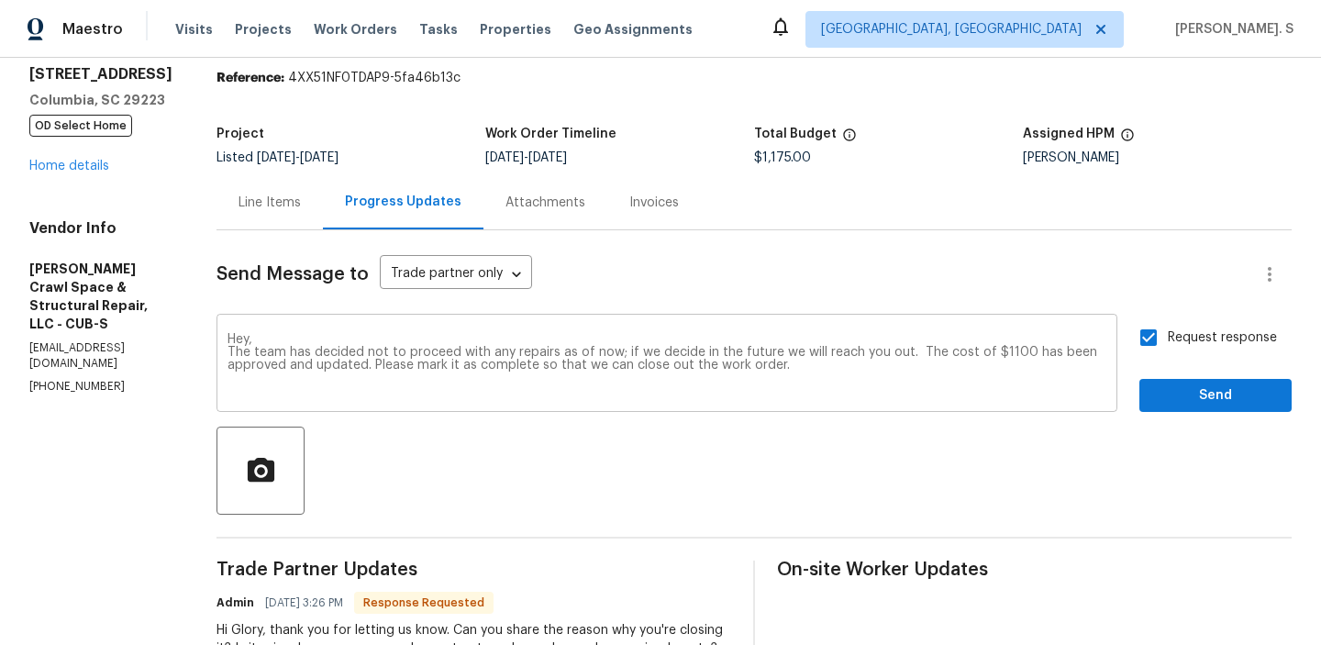
click at [0, 0] on div "f u t u r e ," at bounding box center [0, 0] width 0 height 0
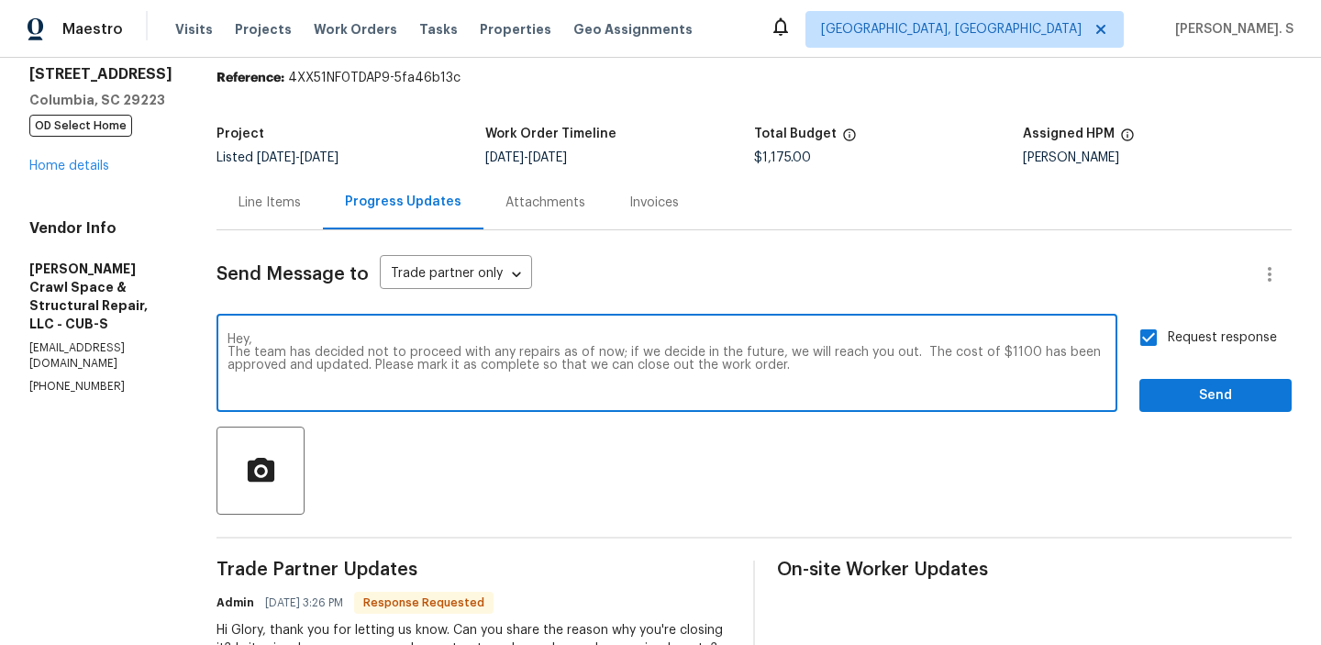
click at [0, 0] on div "out to you." at bounding box center [0, 0] width 0 height 0
type textarea "Hey, The team has decided not to proceed with any repairs as of now; if we deci…"
click at [1195, 378] on div "Request response Send" at bounding box center [1215, 365] width 152 height 94
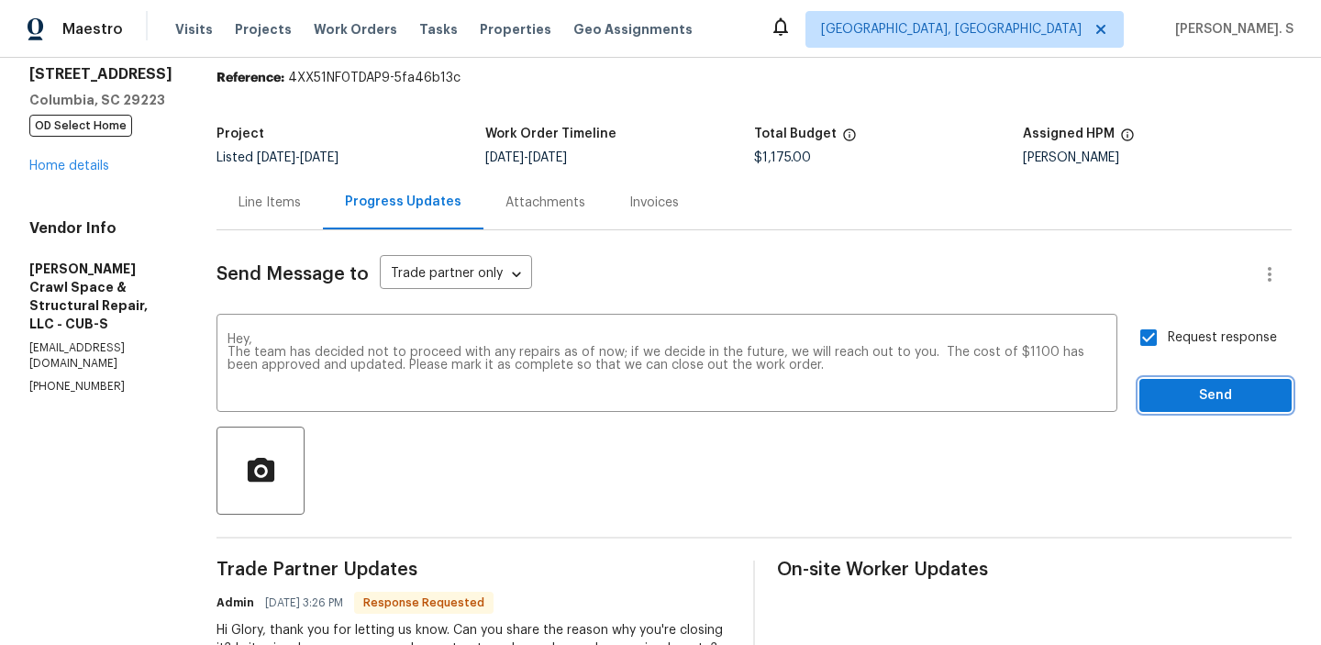
click at [1153, 394] on button "Send" at bounding box center [1215, 396] width 152 height 34
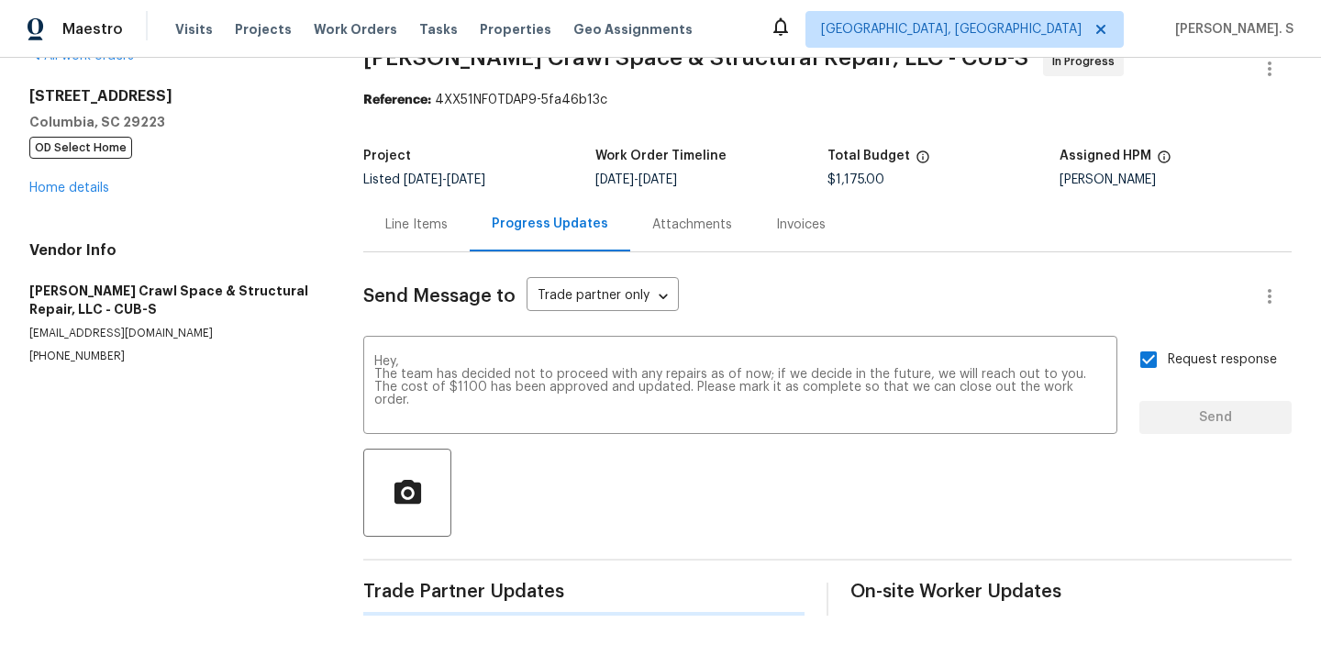
scroll to position [40, 0]
click at [430, 181] on span "8/12/2025" at bounding box center [423, 179] width 39 height 13
click at [412, 226] on div "Line Items" at bounding box center [416, 225] width 62 height 18
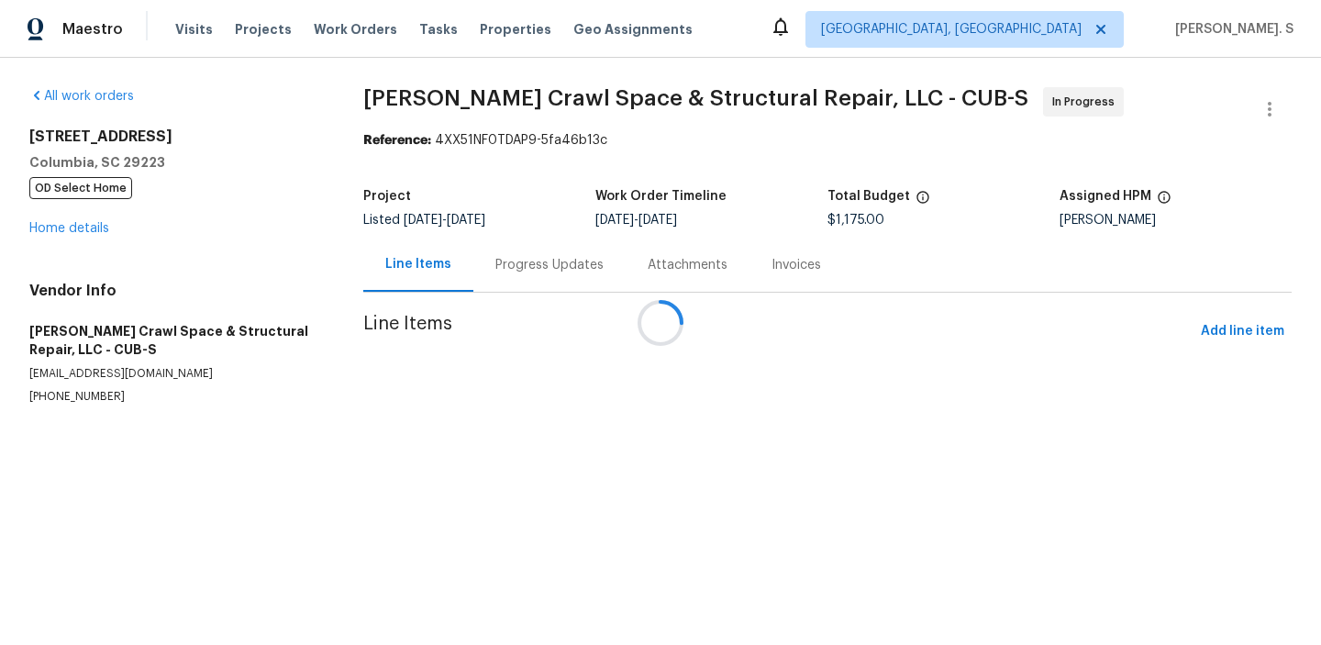
click at [412, 226] on div at bounding box center [660, 322] width 1321 height 645
click at [632, 368] on div at bounding box center [660, 322] width 1321 height 645
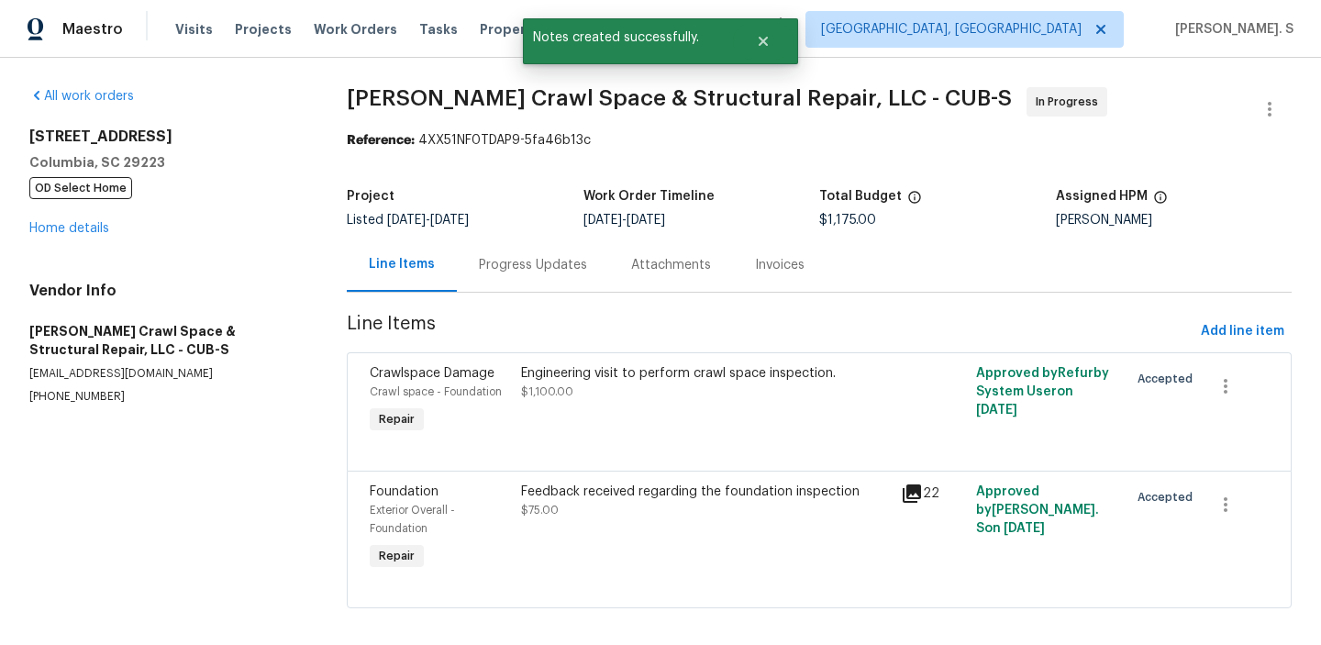
click at [632, 368] on div "Engineering visit to perform crawl space inspection." at bounding box center [705, 373] width 368 height 18
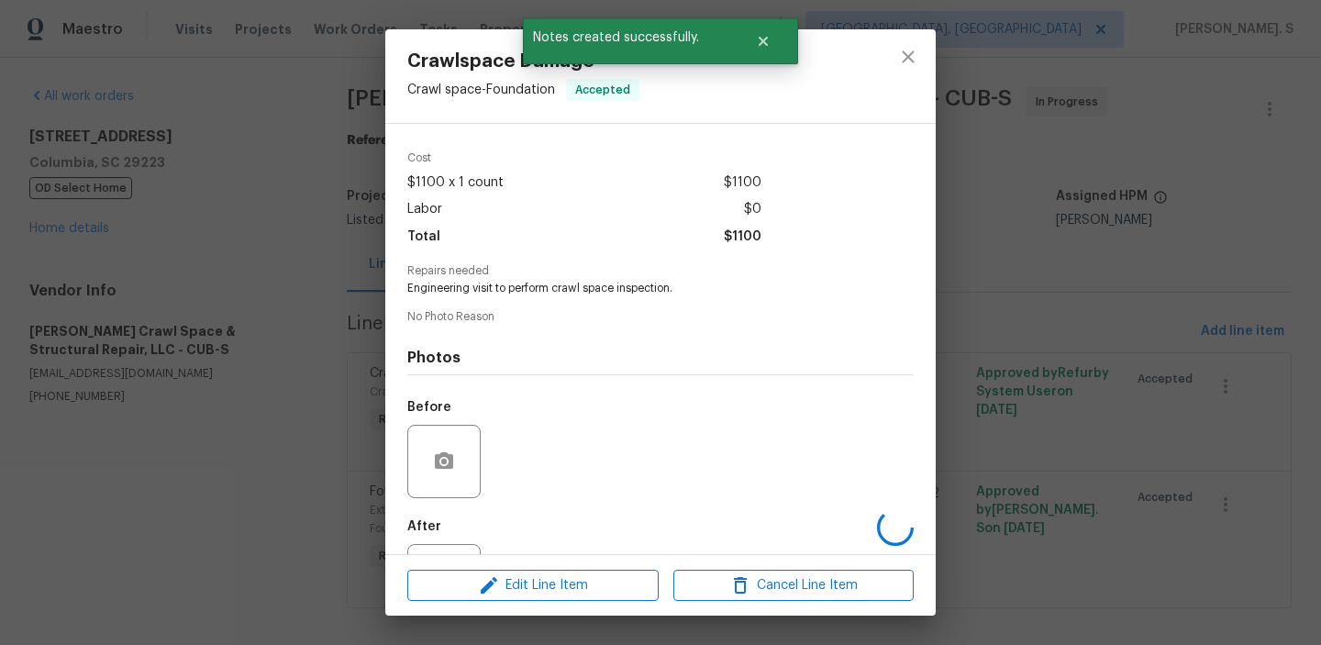
scroll to position [138, 0]
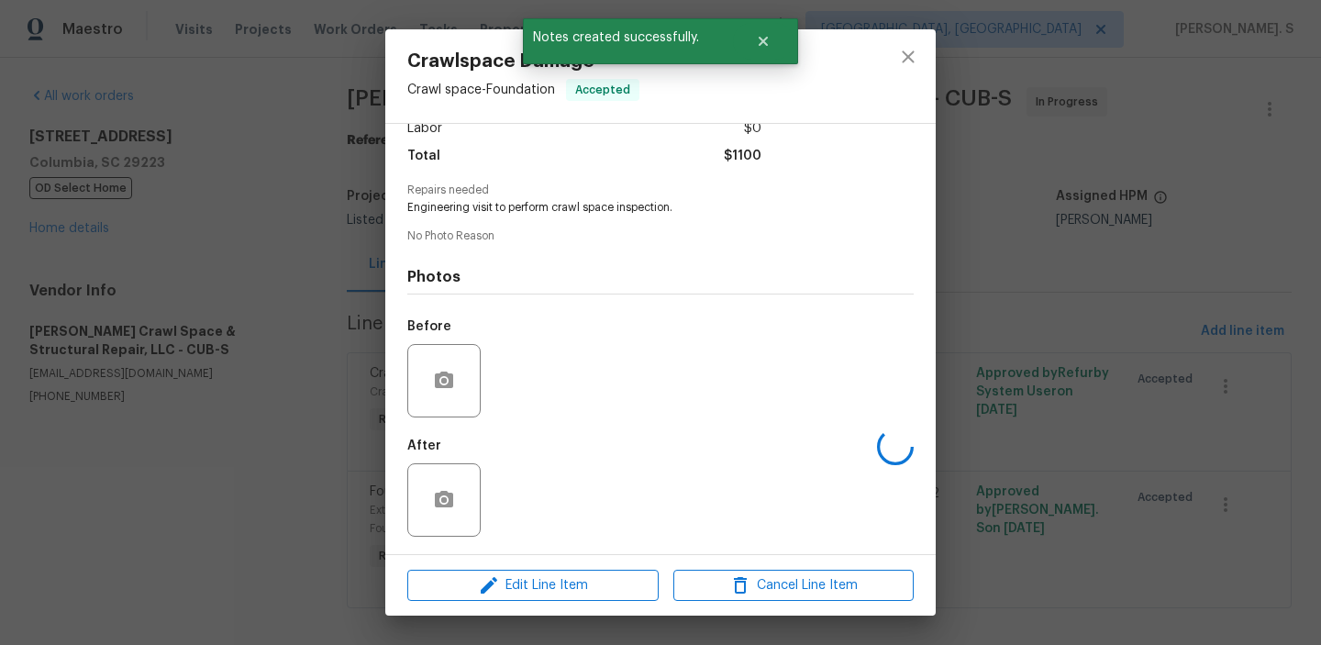
click at [1129, 280] on div "Crawlspace Damage Crawl space - Foundation Accepted Vendor No assigned vendor A…" at bounding box center [660, 322] width 1321 height 645
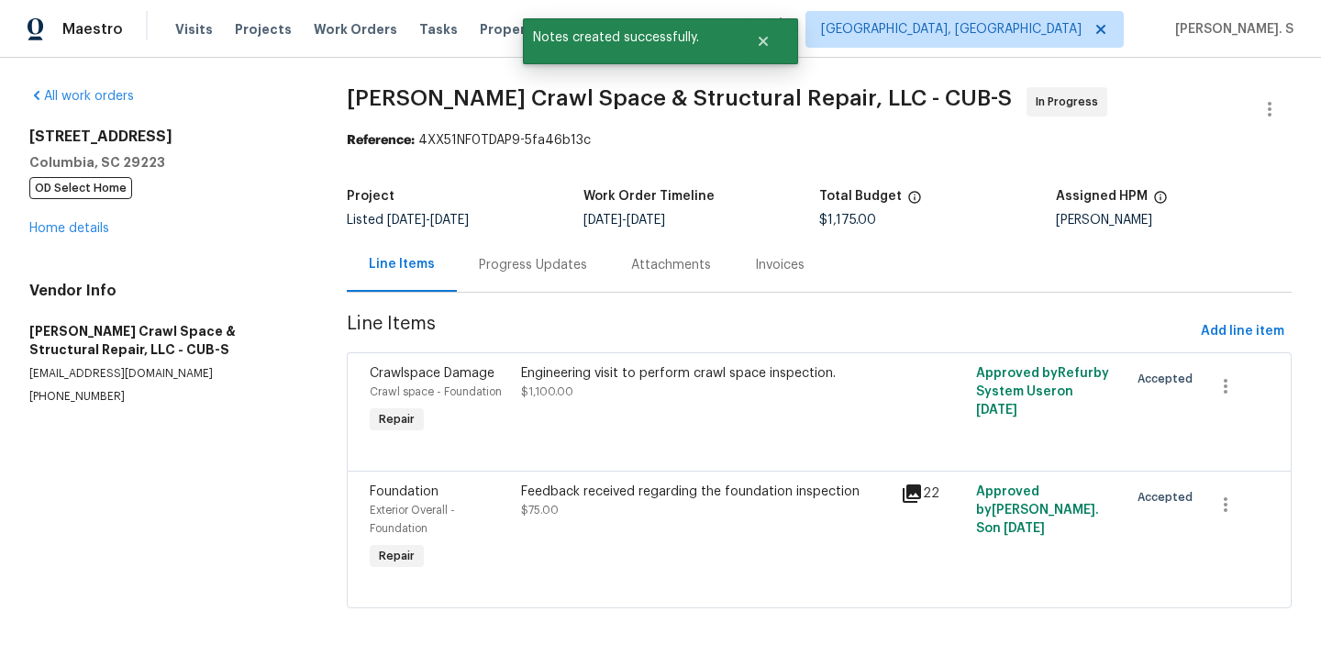
scroll to position [16, 0]
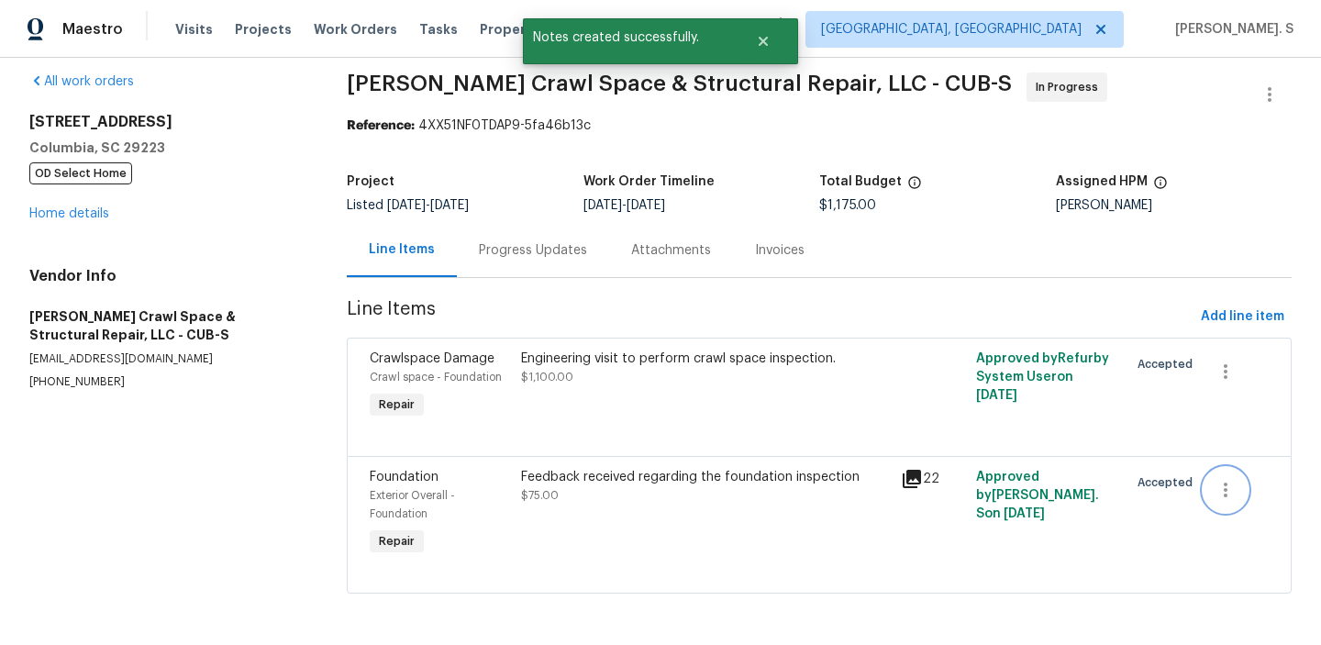
click at [1233, 489] on icon "button" at bounding box center [1226, 490] width 22 height 22
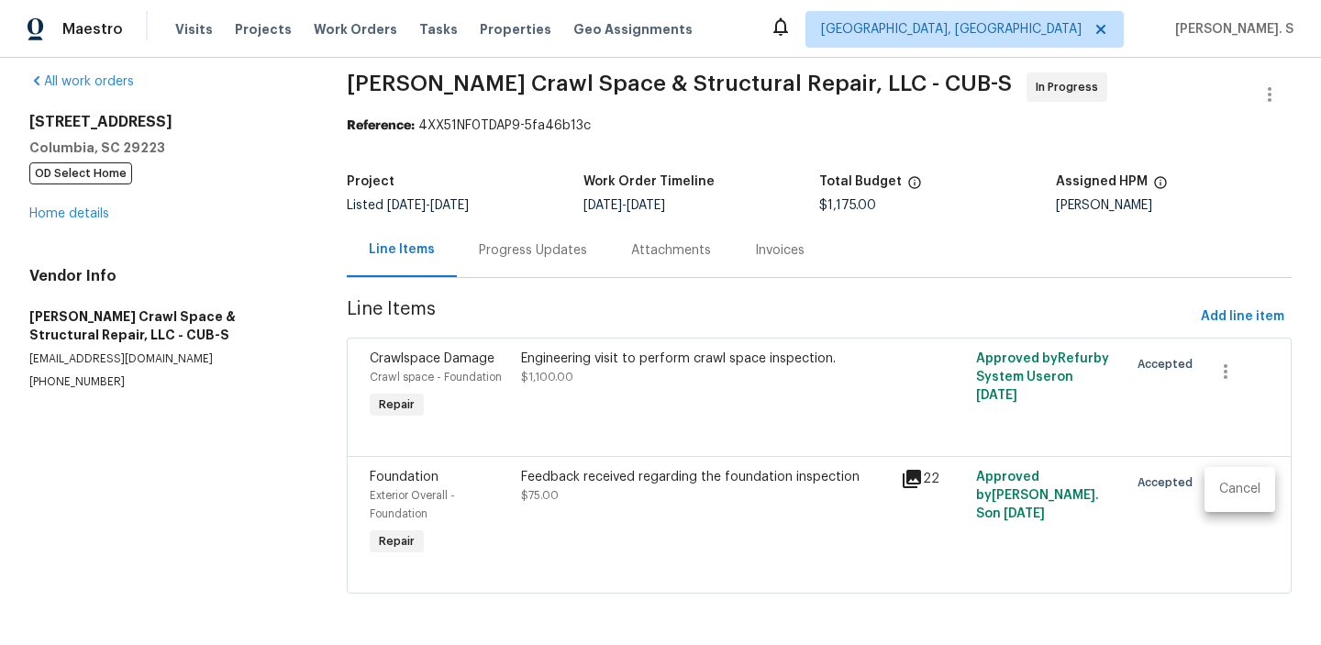
click at [1243, 492] on li "Cancel" at bounding box center [1240, 489] width 71 height 30
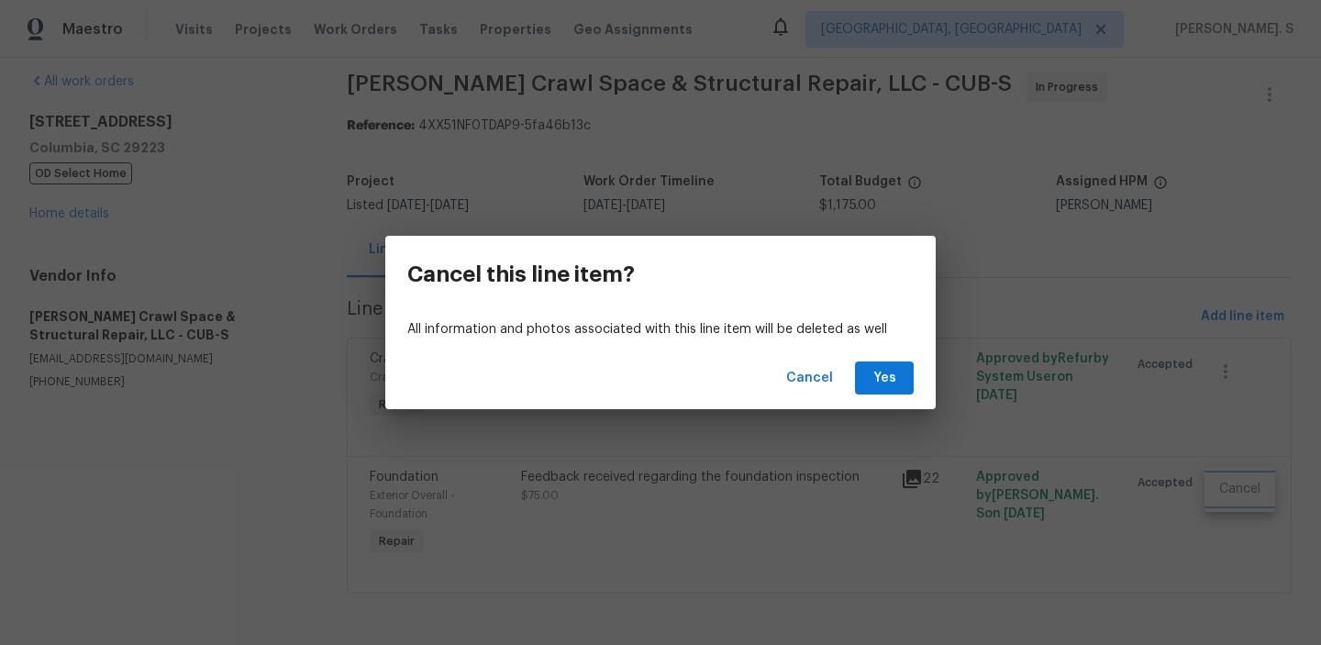
click at [962, 440] on div "Cancel this line item? All information and photos associated with this line ite…" at bounding box center [660, 322] width 1321 height 645
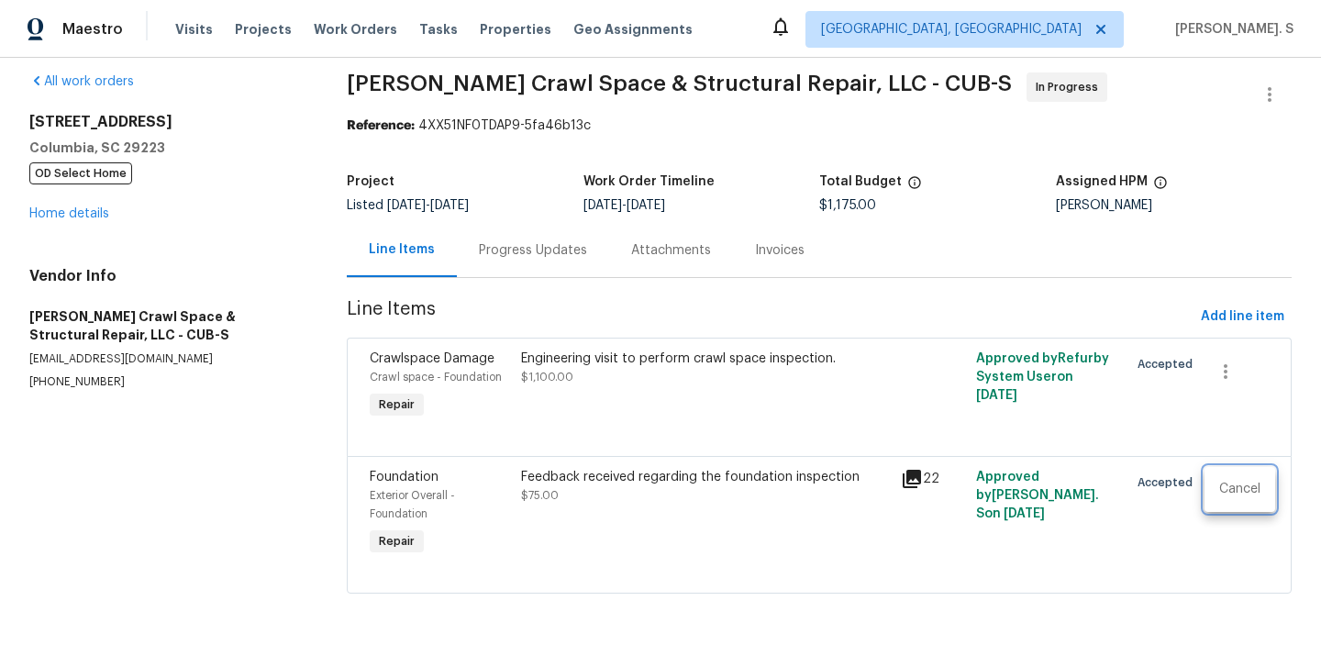
click at [712, 508] on div at bounding box center [660, 322] width 1321 height 645
click at [560, 350] on div "Engineering visit to perform crawl space inspection." at bounding box center [705, 359] width 368 height 18
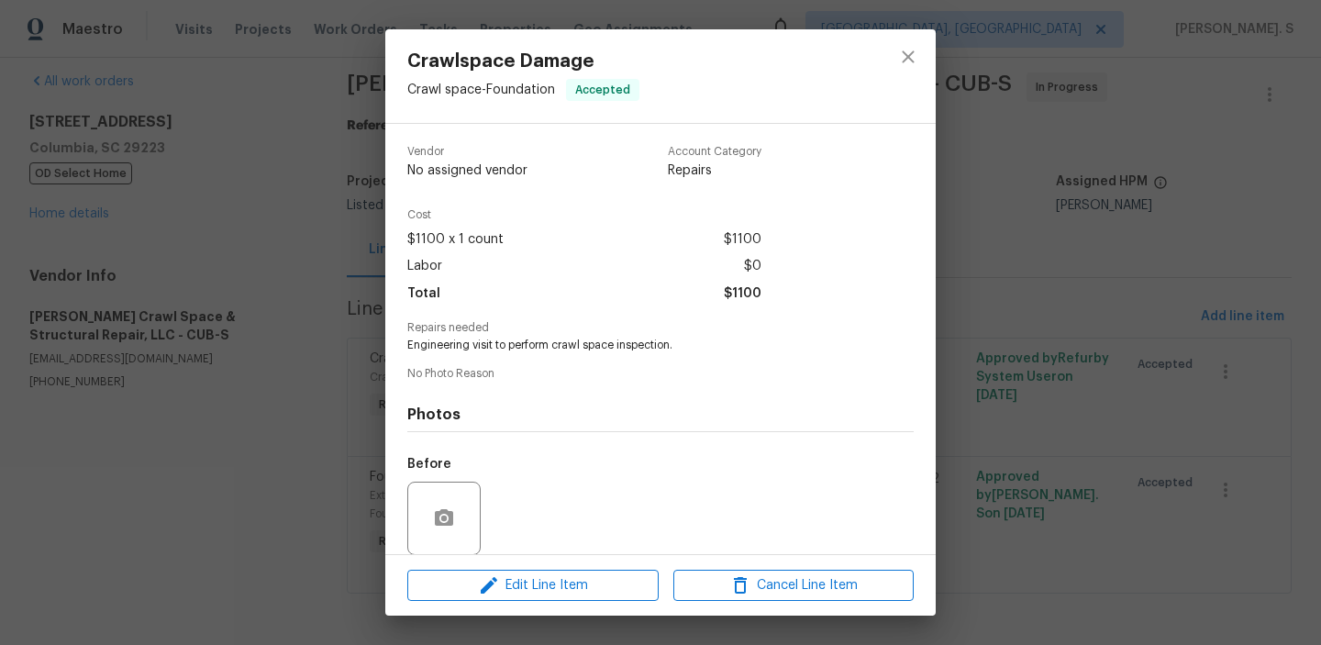
click at [573, 341] on span "Engineering visit to perform crawl space inspection." at bounding box center [635, 346] width 456 height 16
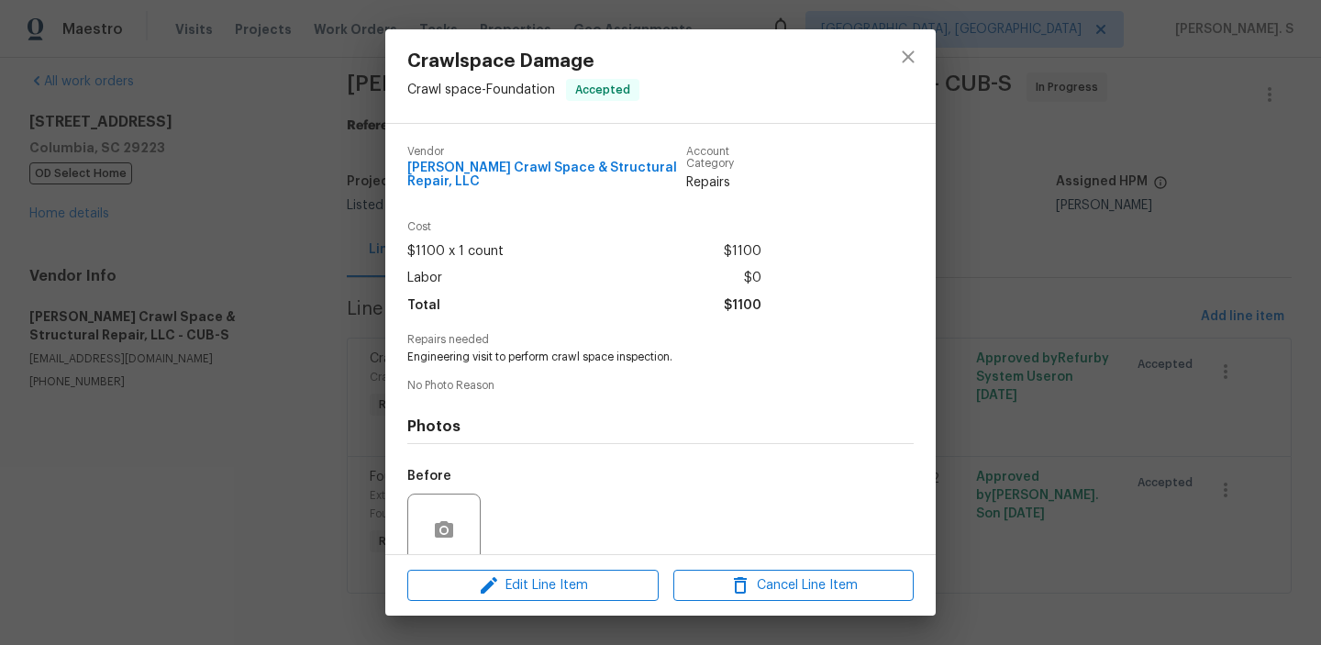
click at [573, 341] on span "Repairs needed" at bounding box center [660, 340] width 506 height 12
click at [572, 358] on span "Engineering visit to perform crawl space inspection." at bounding box center [635, 358] width 456 height 16
copy span "crawl"
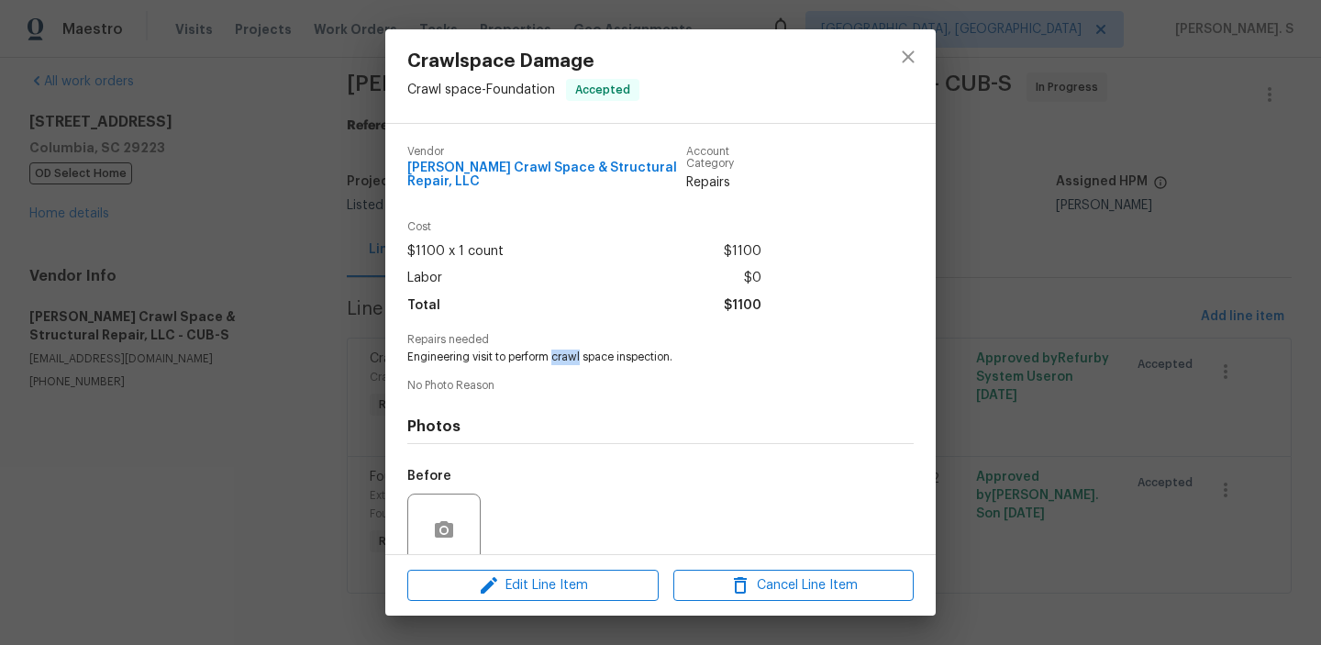
click at [591, 357] on span "Engineering visit to perform crawl space inspection." at bounding box center [635, 358] width 456 height 16
copy span "Engineering visit to perform crawl space inspection."
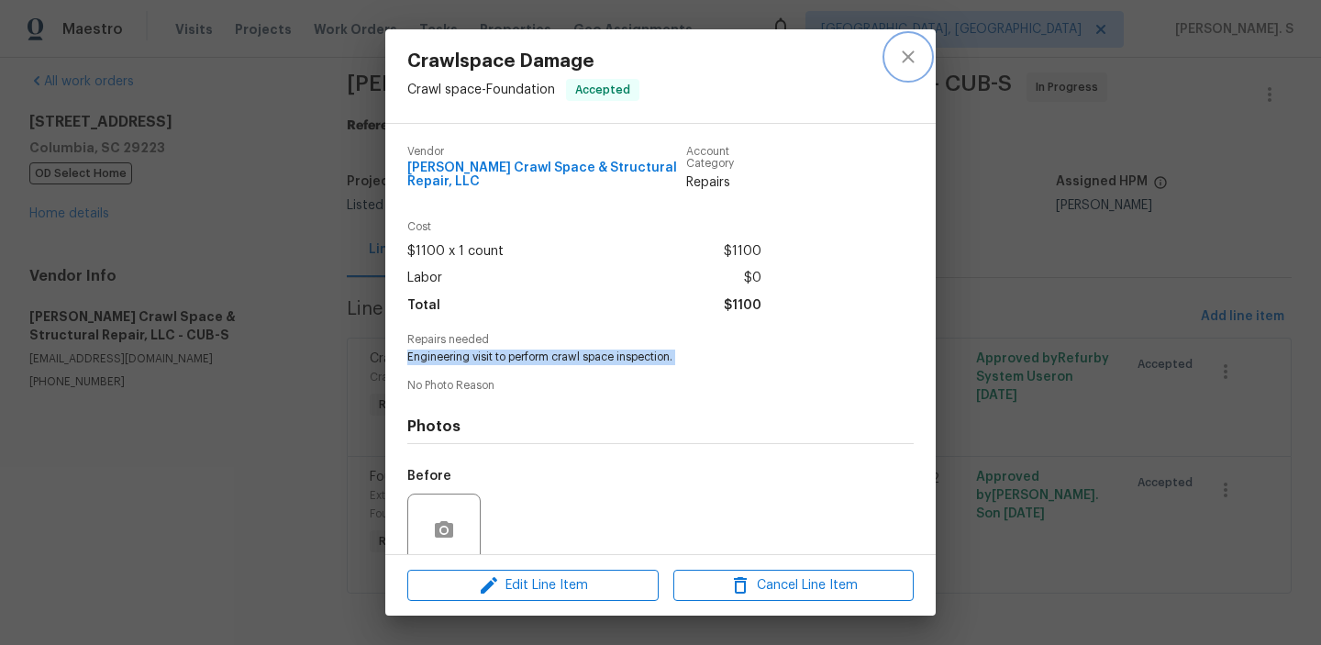
click at [912, 42] on button "close" at bounding box center [908, 57] width 44 height 44
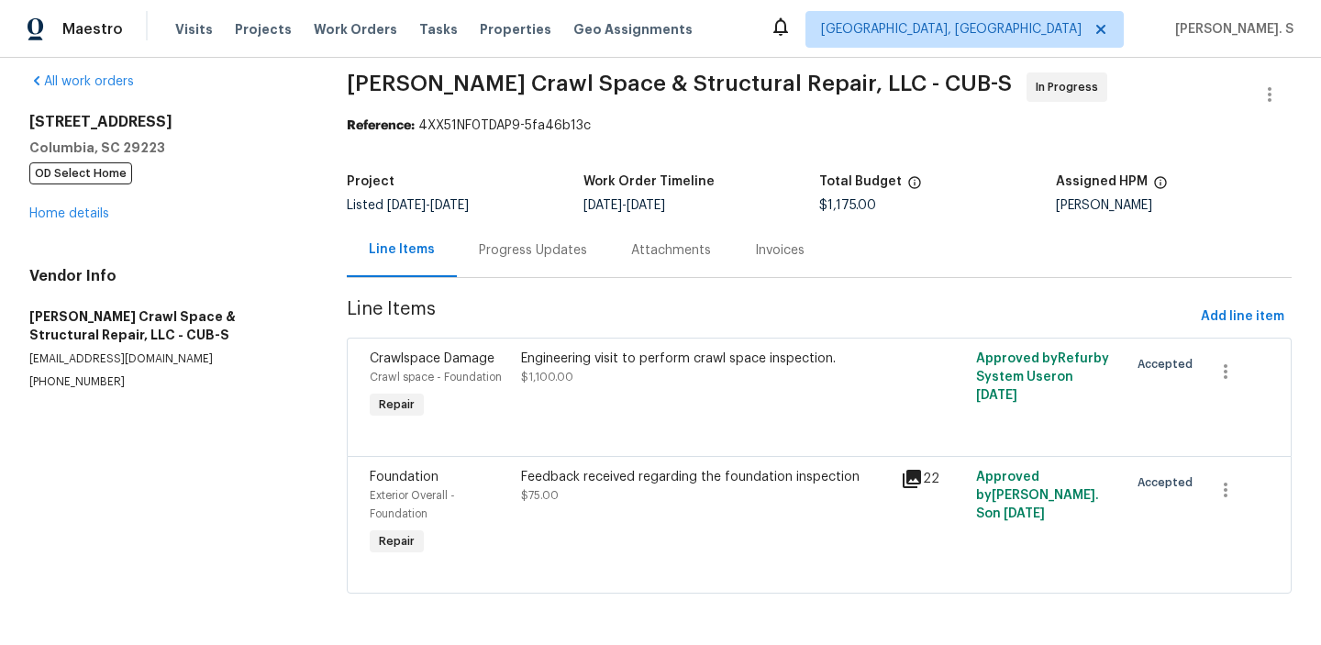
click at [664, 514] on div "Feedback received regarding the foundation inspection $75.00" at bounding box center [705, 513] width 379 height 103
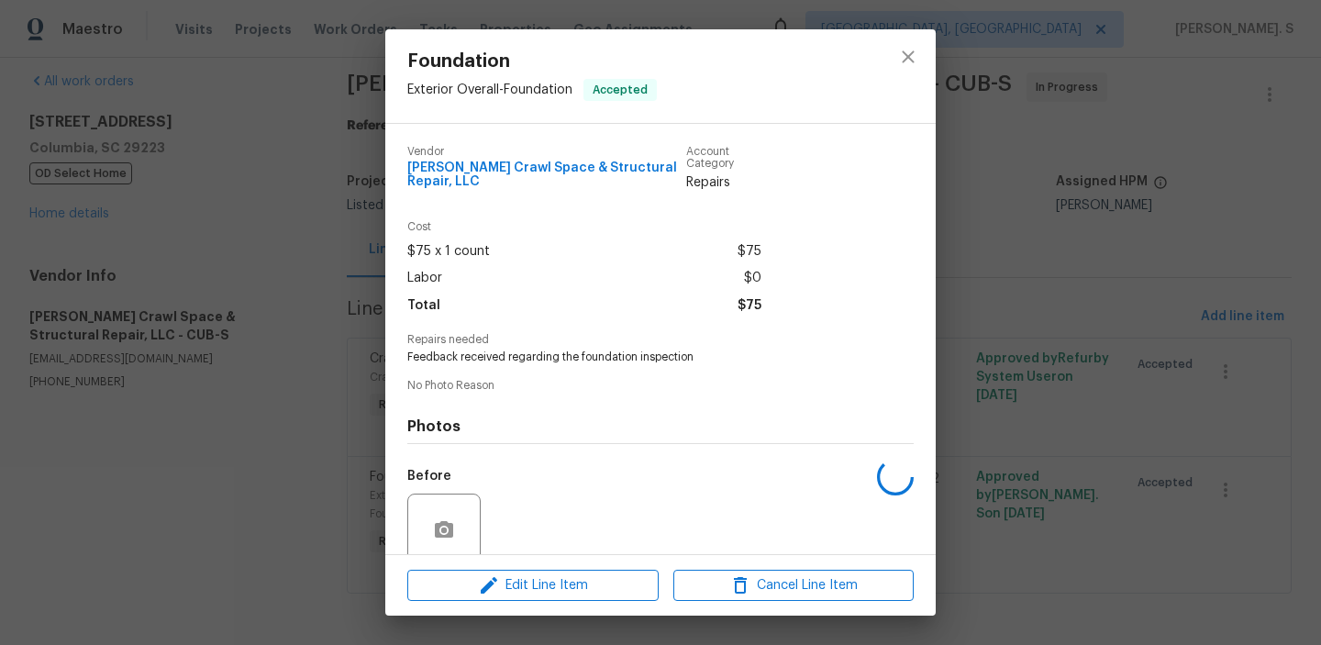
scroll to position [150, 0]
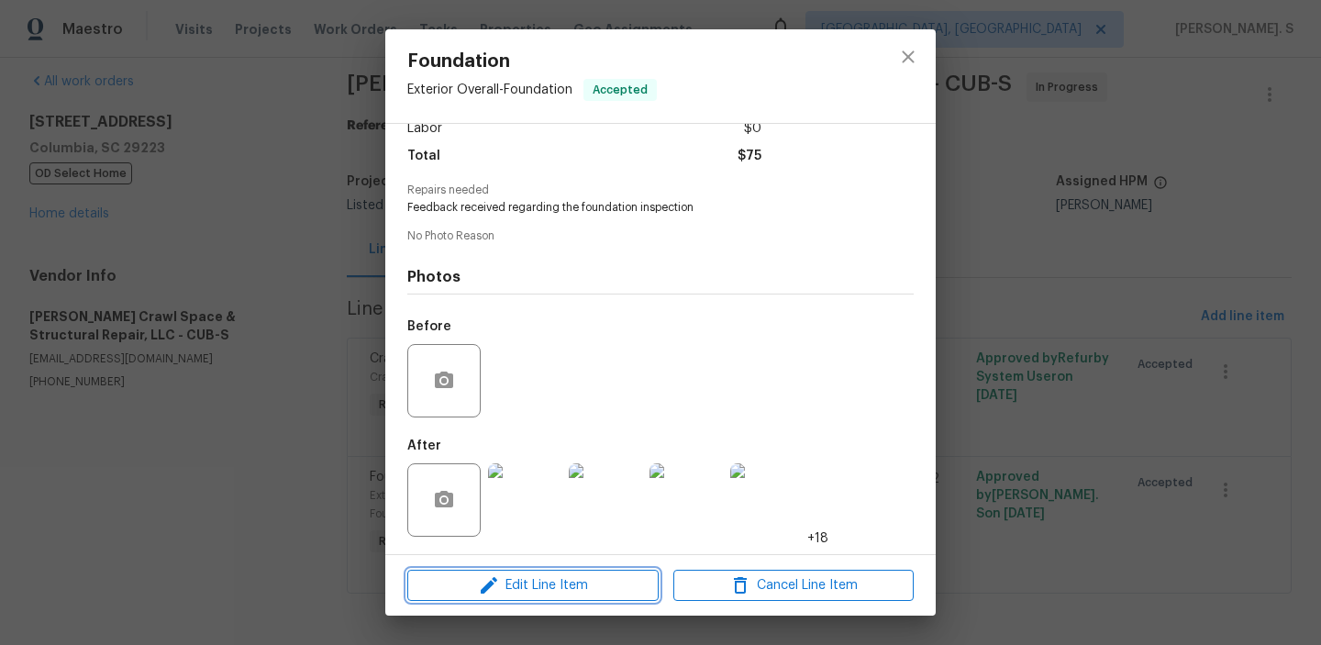
click at [578, 589] on span "Edit Line Item" at bounding box center [533, 585] width 240 height 23
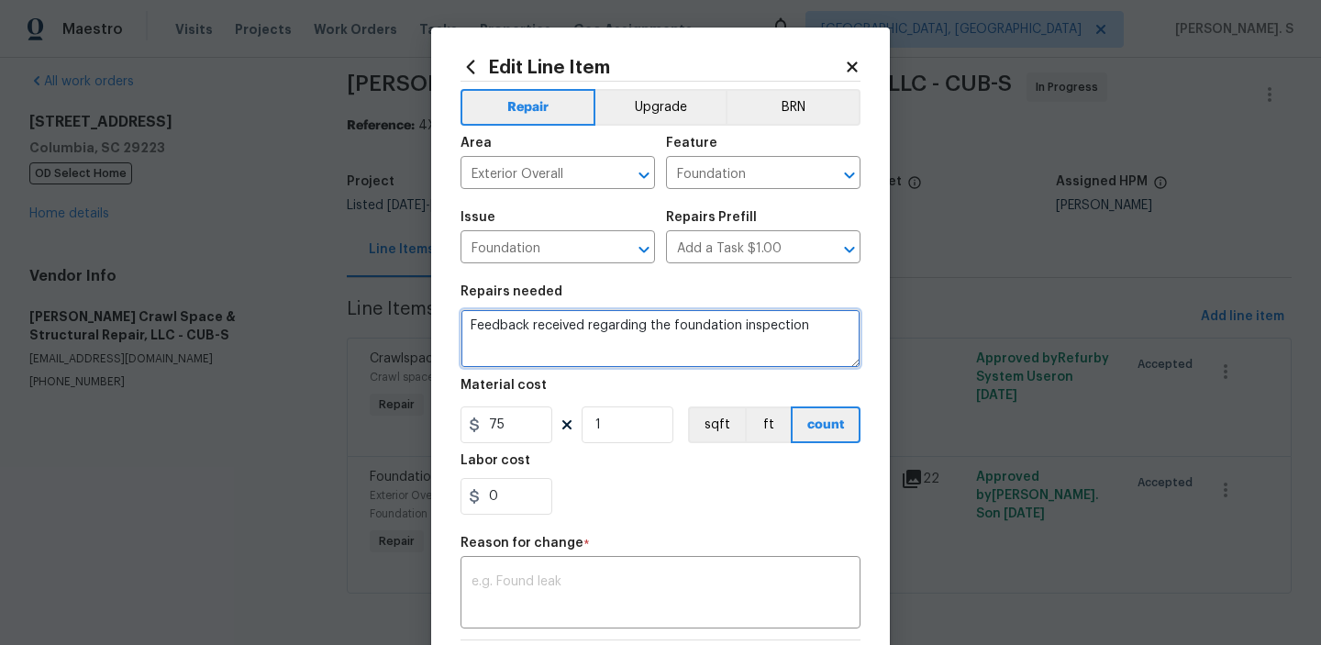
click at [550, 335] on textarea "Feedback received regarding the foundation inspection" at bounding box center [661, 338] width 400 height 59
paste textarea "Engineering visit to perform crawl space inspection."
click at [838, 322] on textarea "Feedback received regarding the foundation inspection" at bounding box center [661, 338] width 400 height 59
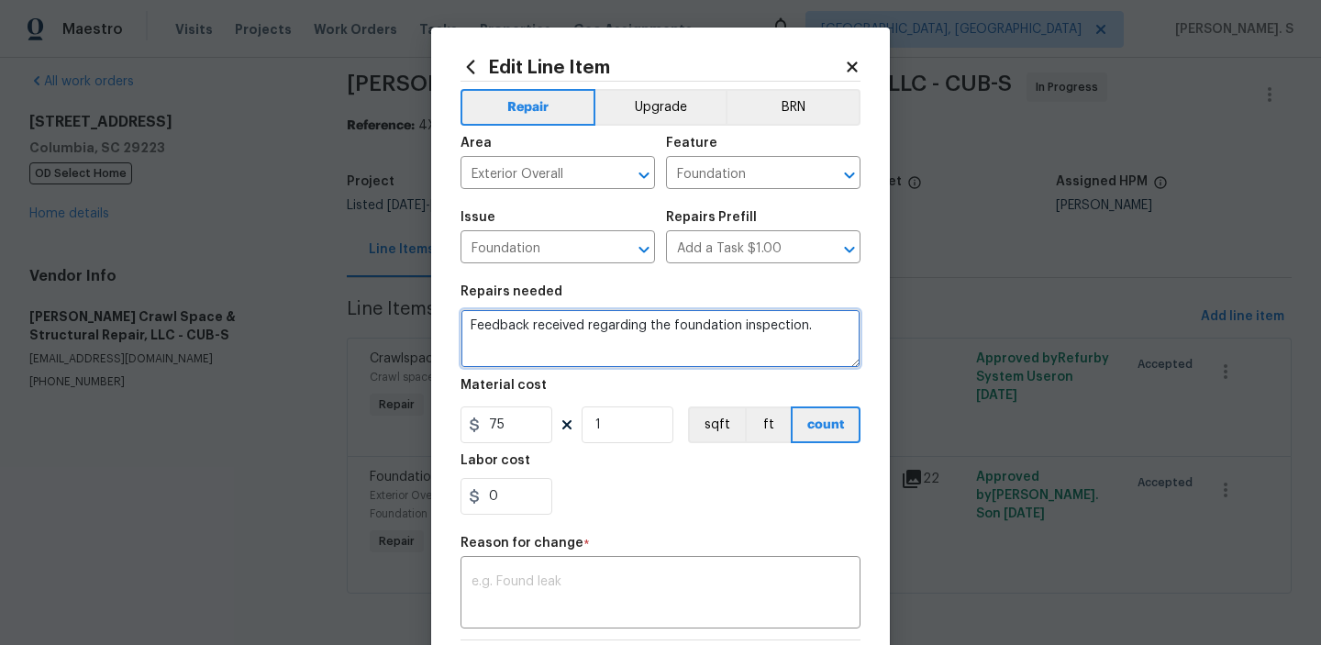
paste textarea "Engineering visit to perform crawl space inspection."
type textarea "Feedback received regarding the foundation inspection. Engineering visit to per…"
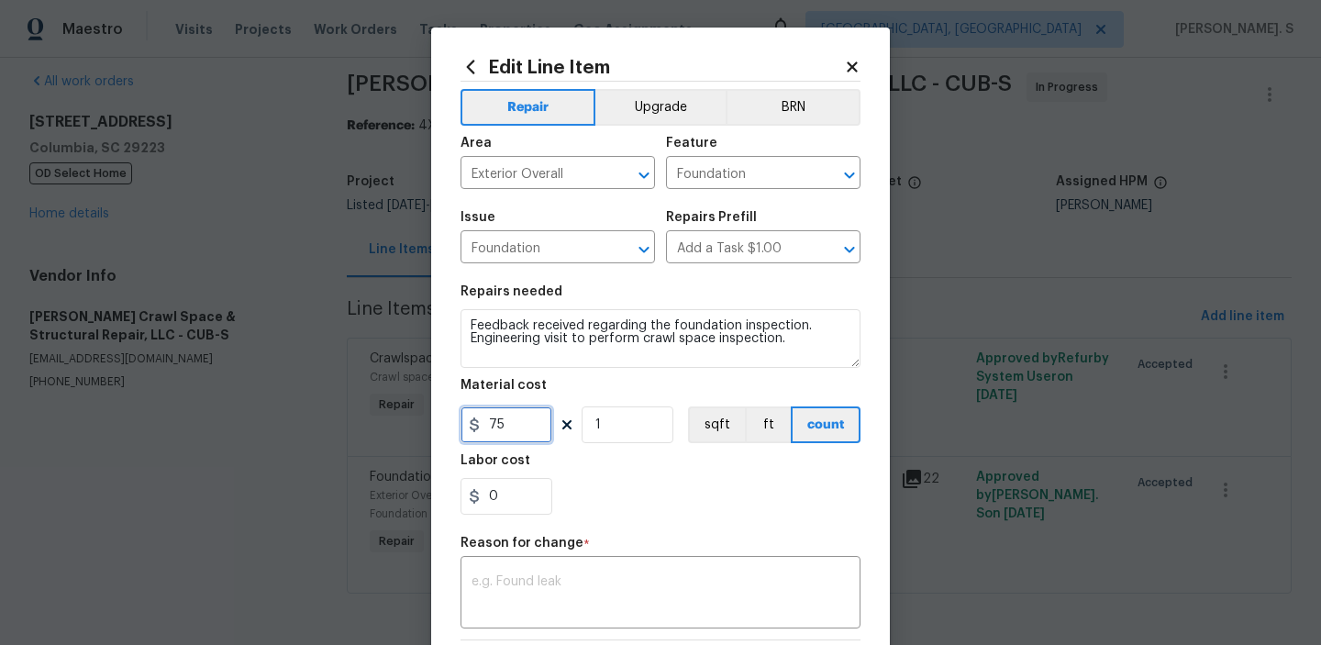
click at [518, 415] on input "75" at bounding box center [507, 424] width 92 height 37
type input "1100"
click at [550, 577] on textarea at bounding box center [661, 594] width 378 height 39
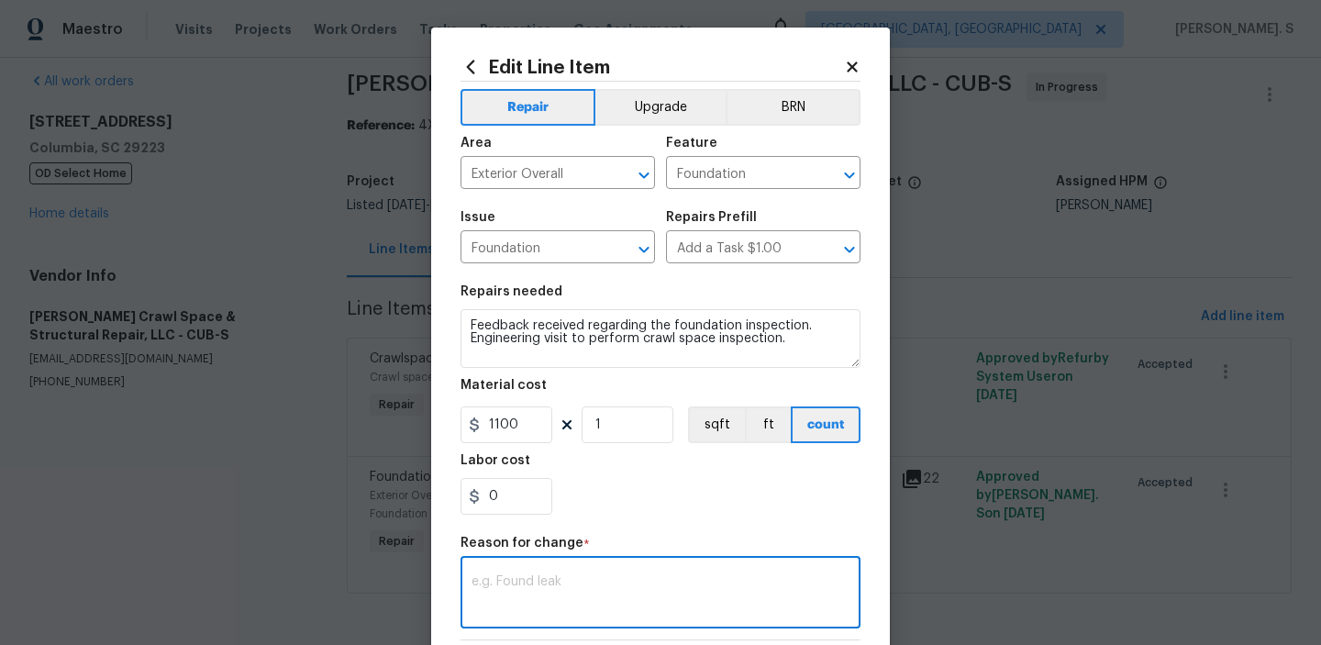
type textarea "V"
type textarea "v"
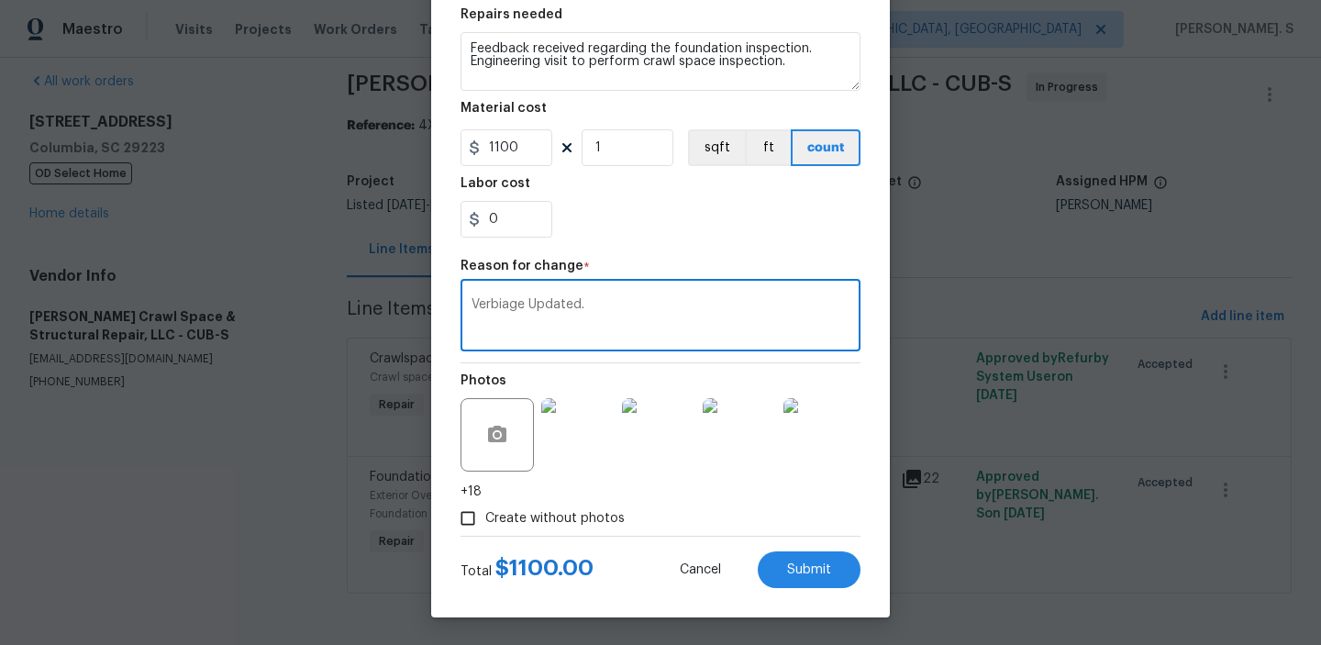
click at [0, 0] on span "Feedback" at bounding box center [0, 0] width 0 height 0
type textarea "Verbiage Updated."
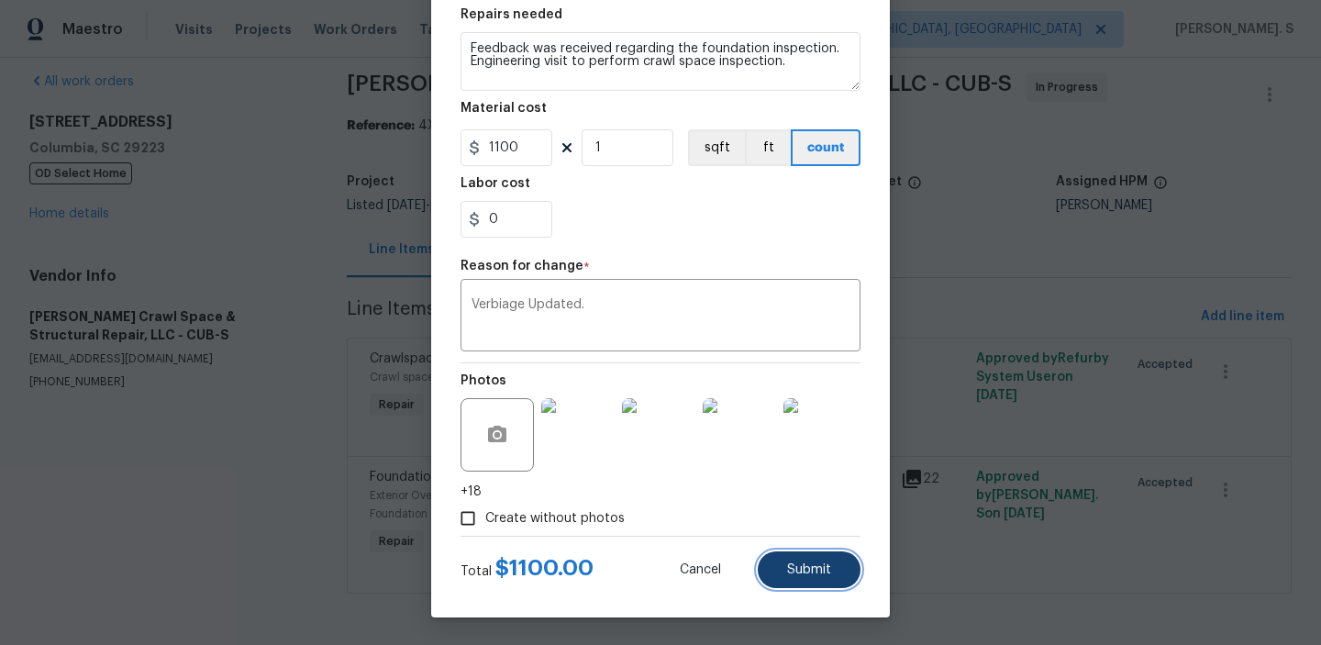
click at [815, 567] on span "Submit" at bounding box center [809, 570] width 44 height 14
type textarea "Feedback received regarding the foundation inspection"
type input "75"
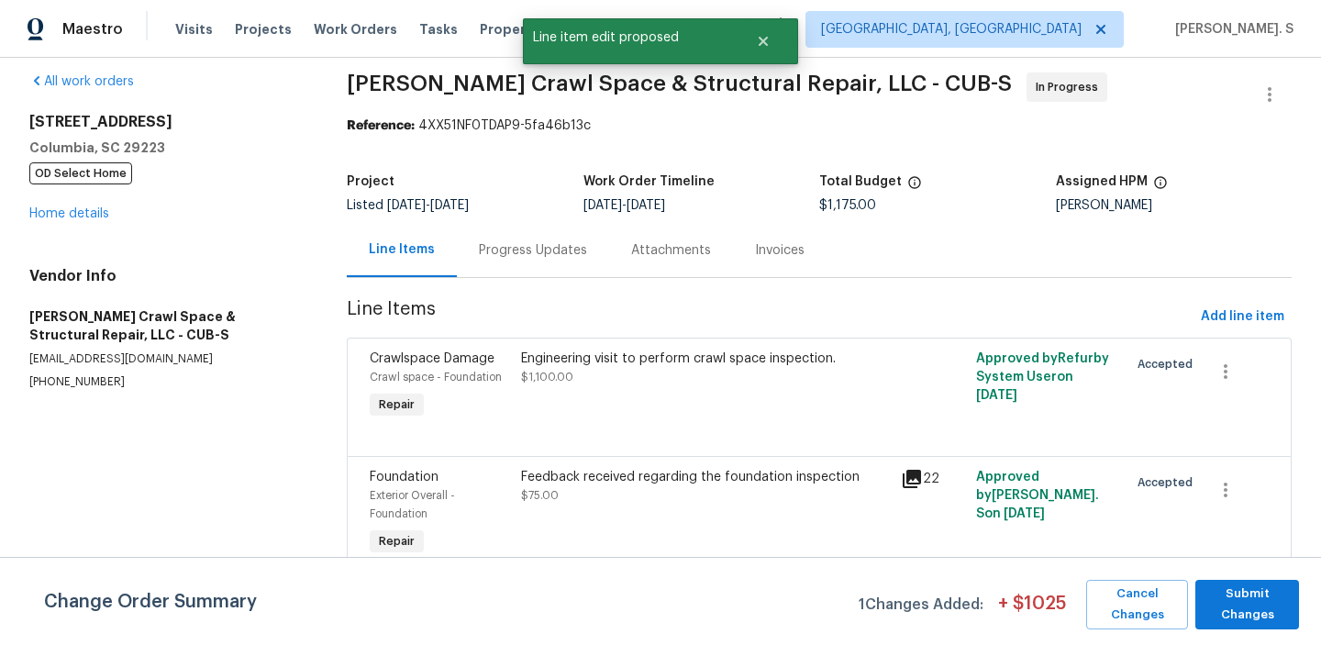
scroll to position [0, 0]
click at [1221, 365] on icon "button" at bounding box center [1226, 372] width 22 height 22
click at [1214, 362] on li "Cancel" at bounding box center [1240, 370] width 71 height 30
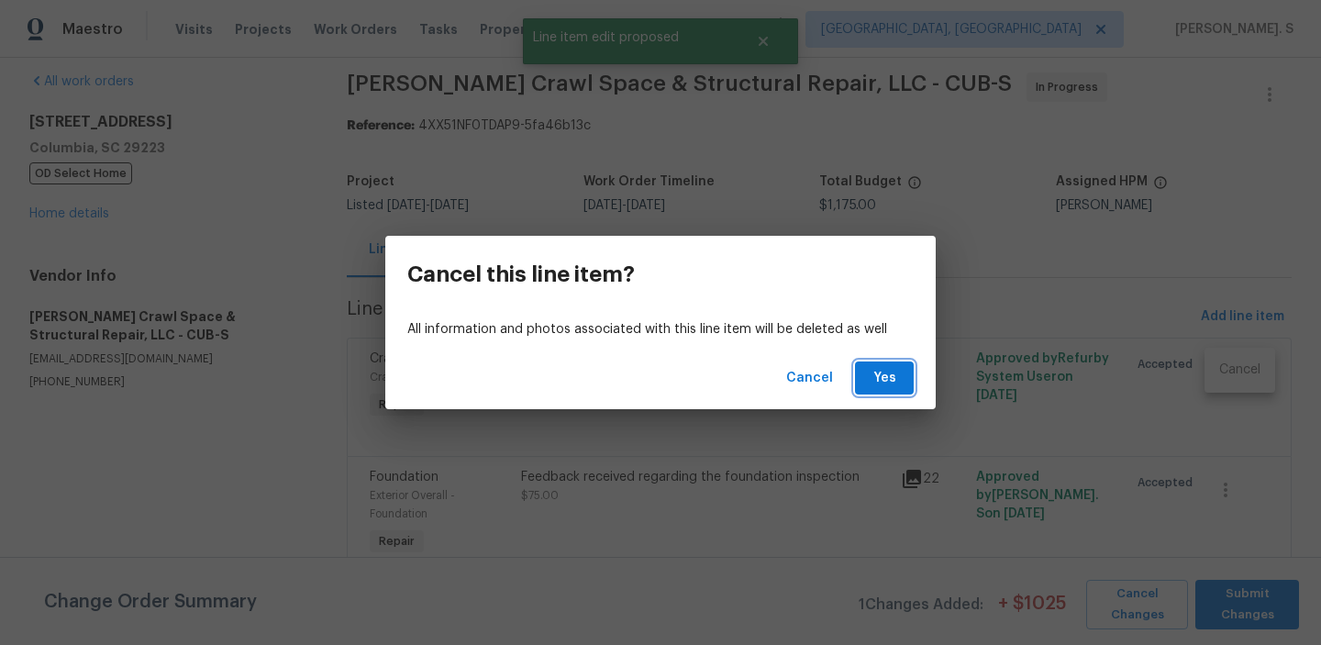
click at [878, 376] on span "Yes" at bounding box center [884, 378] width 29 height 23
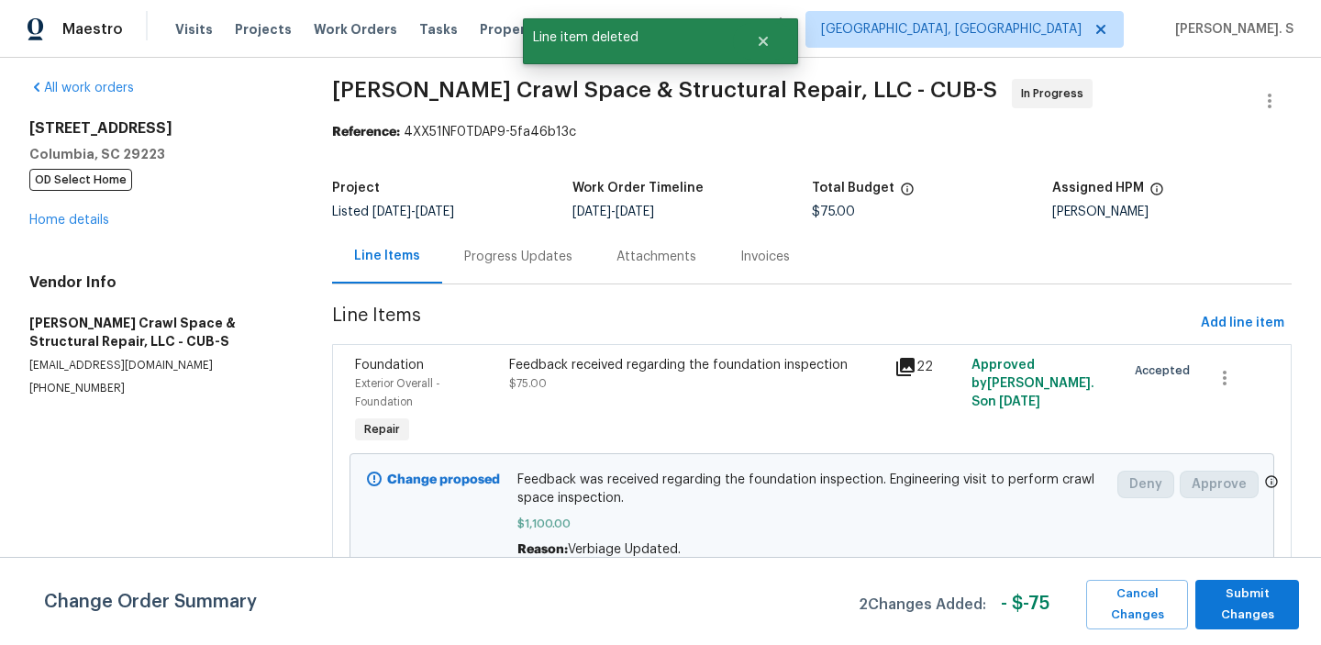
scroll to position [9, 0]
click at [1246, 627] on button "Submit Changes" at bounding box center [1247, 605] width 104 height 50
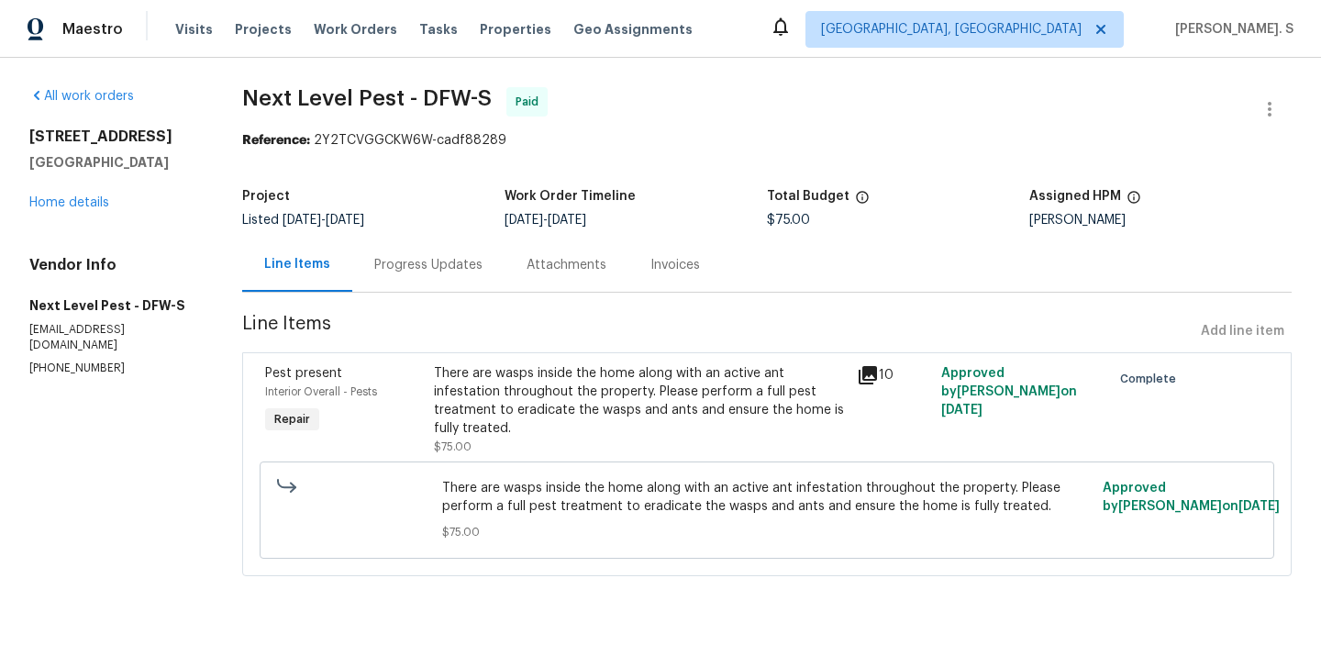
click at [63, 209] on div "[STREET_ADDRESS][PERSON_NAME] Home details" at bounding box center [113, 170] width 169 height 84
click at [71, 196] on link "Home details" at bounding box center [69, 202] width 80 height 13
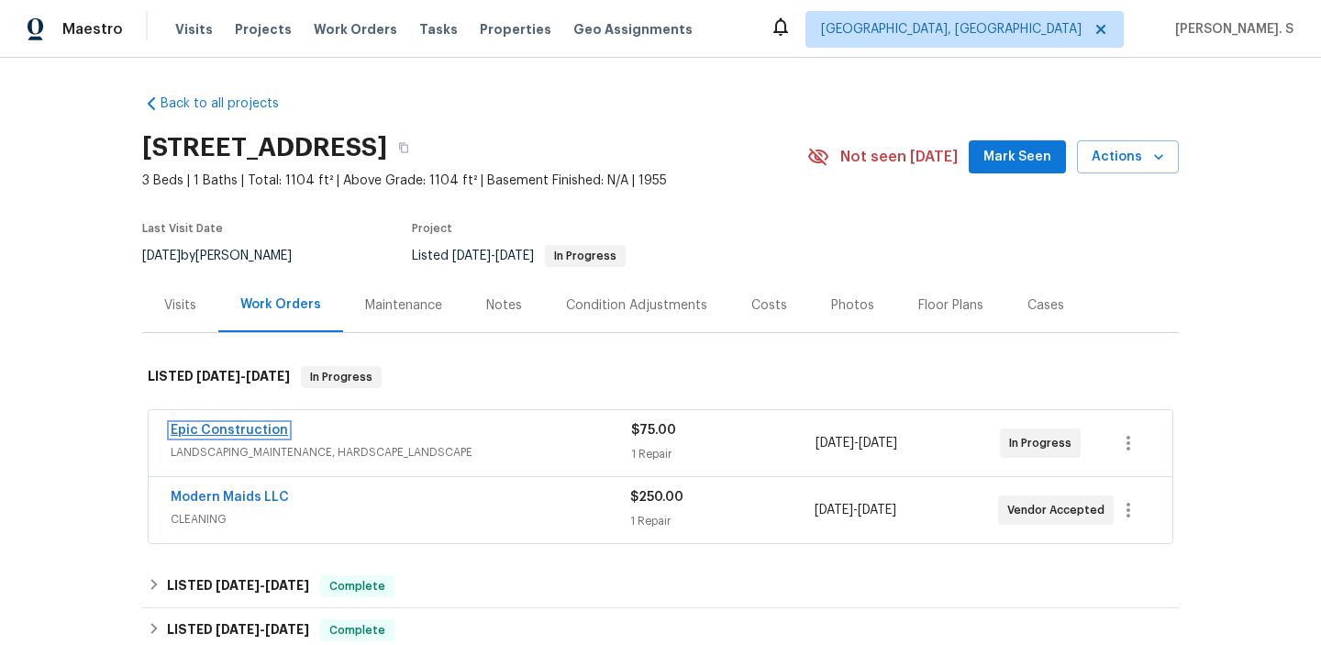
click at [217, 427] on link "Epic Construction" at bounding box center [229, 430] width 117 height 13
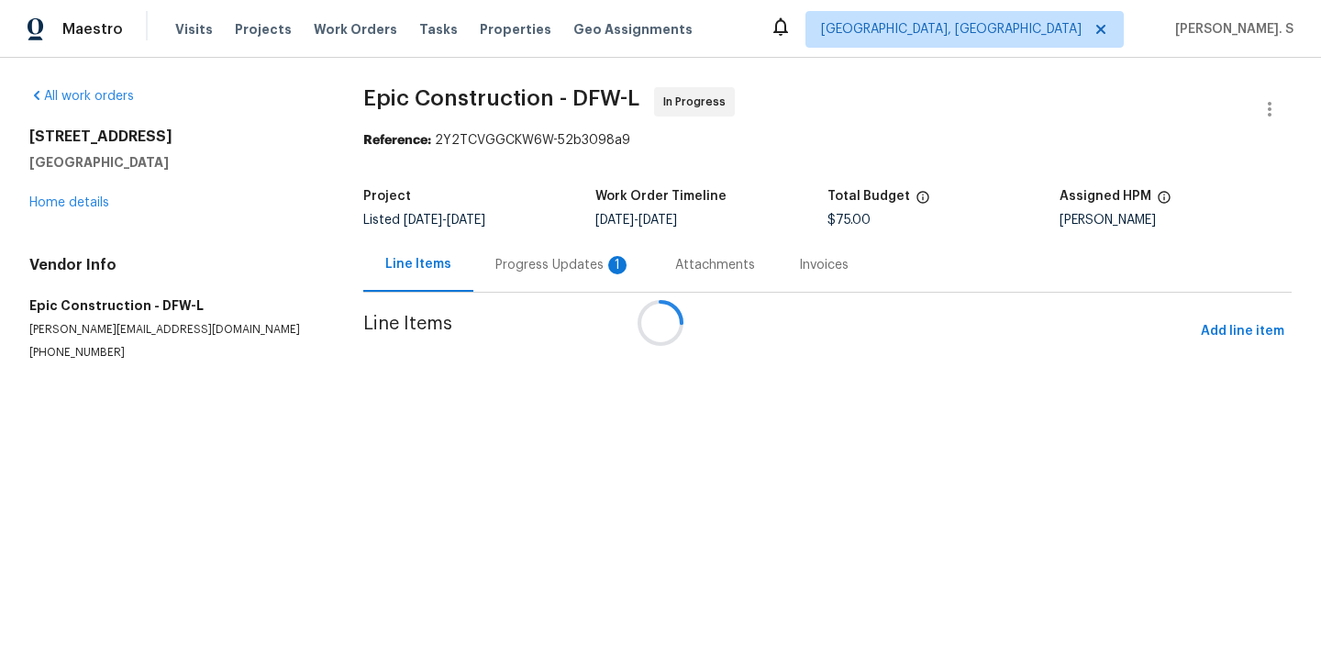
click at [491, 274] on div at bounding box center [660, 322] width 1321 height 645
click at [491, 274] on div "Progress Updates 1" at bounding box center [563, 265] width 180 height 54
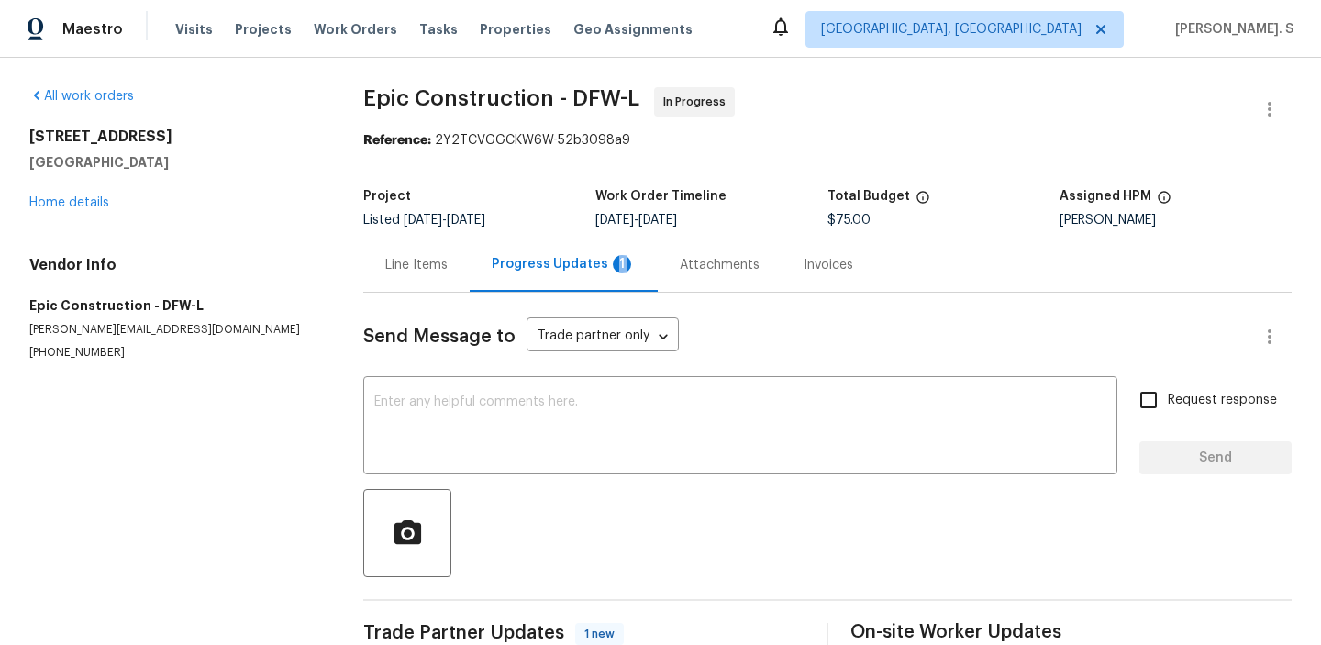
click at [491, 274] on div "Progress Updates 1" at bounding box center [564, 265] width 188 height 54
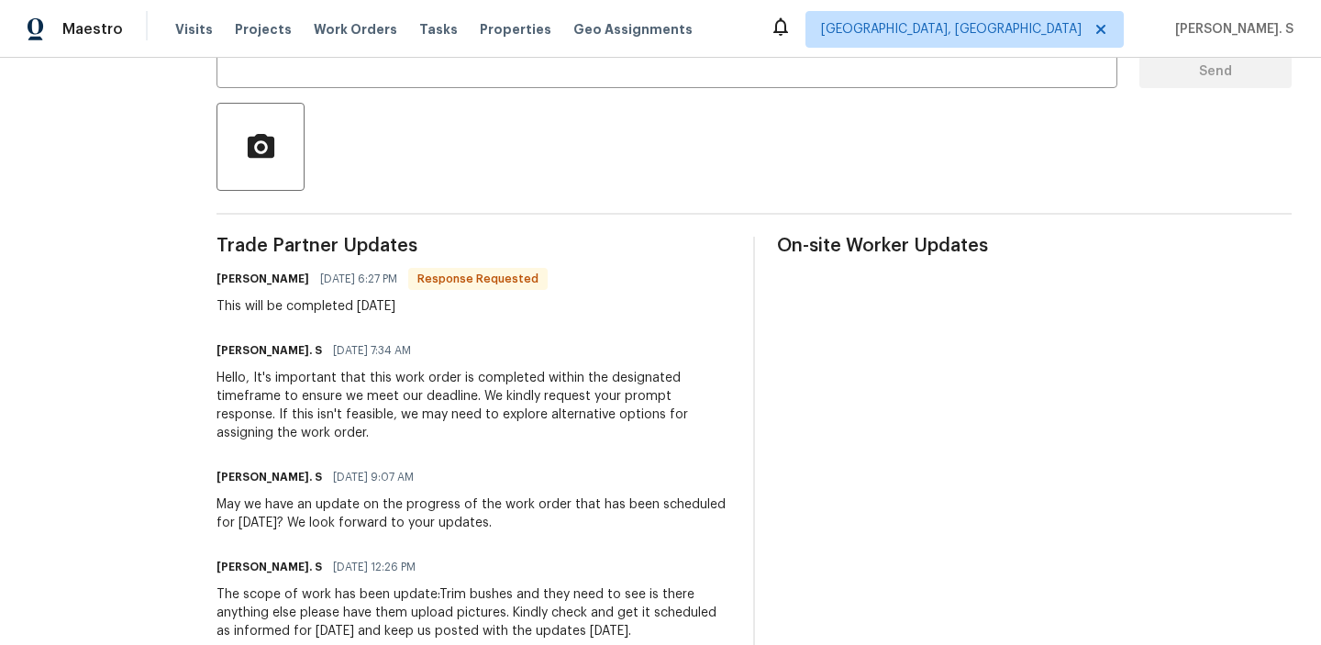
scroll to position [390, 0]
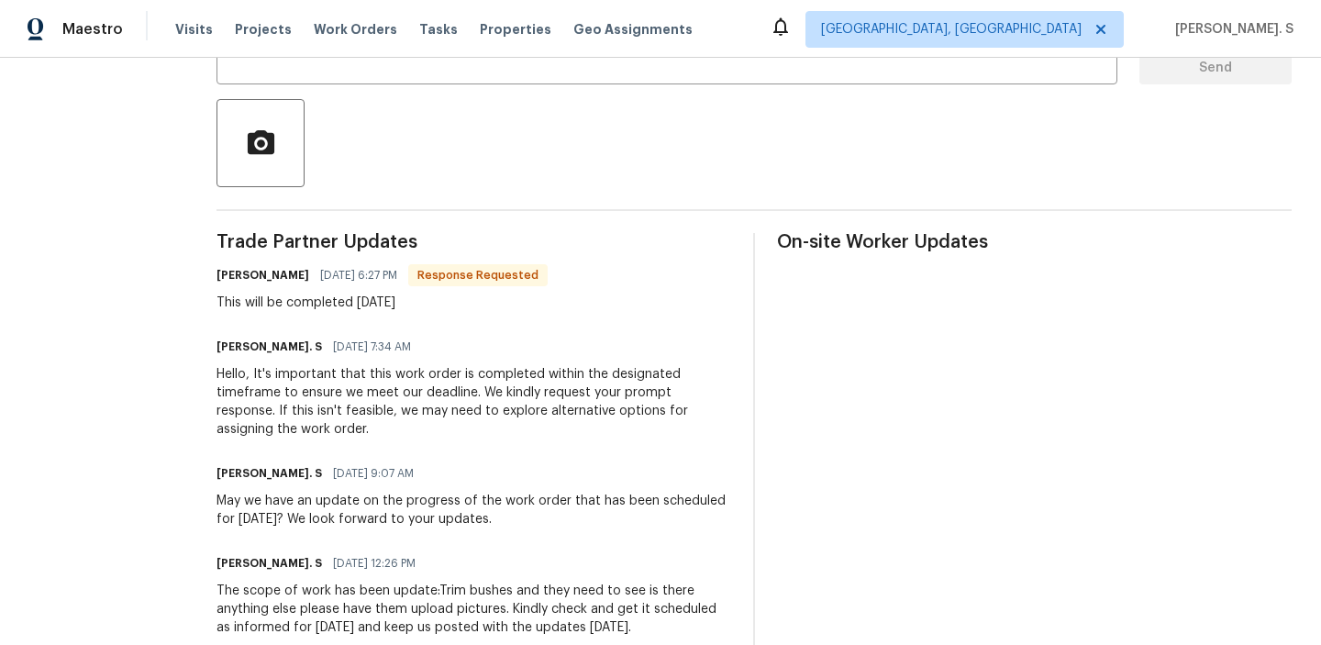
click at [359, 123] on div at bounding box center [754, 143] width 1075 height 88
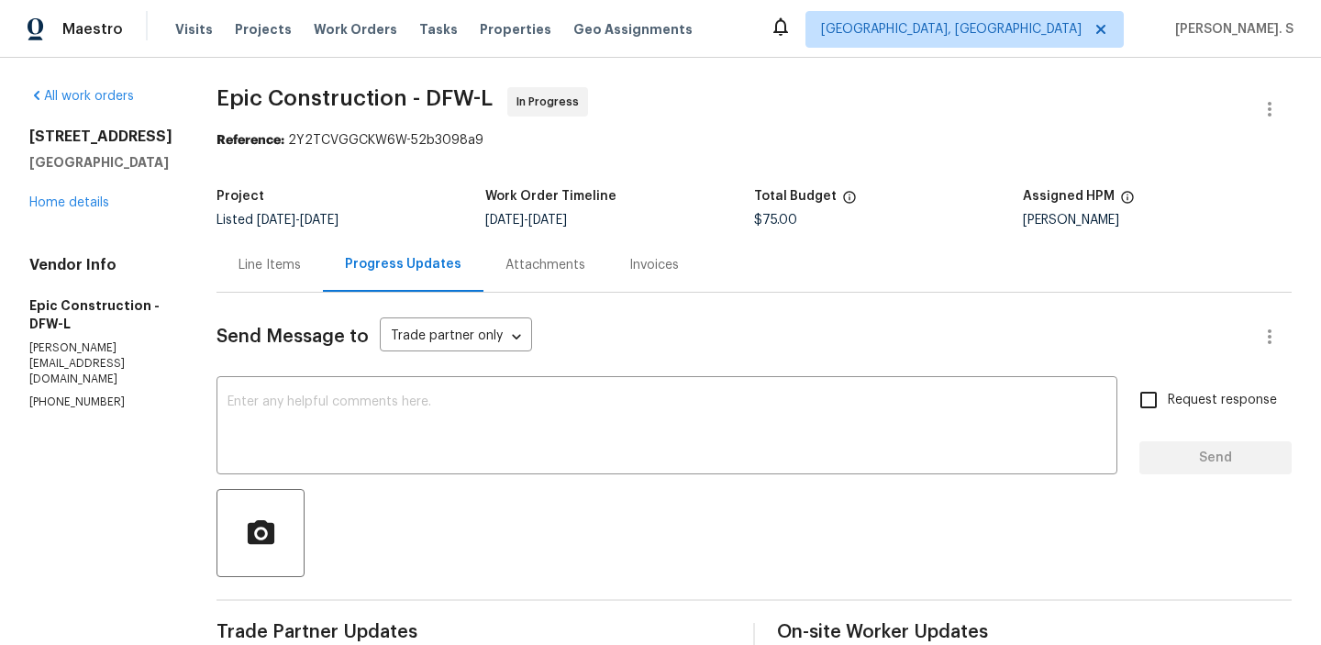
scroll to position [1, 0]
click at [250, 273] on div "Line Items" at bounding box center [270, 264] width 106 height 54
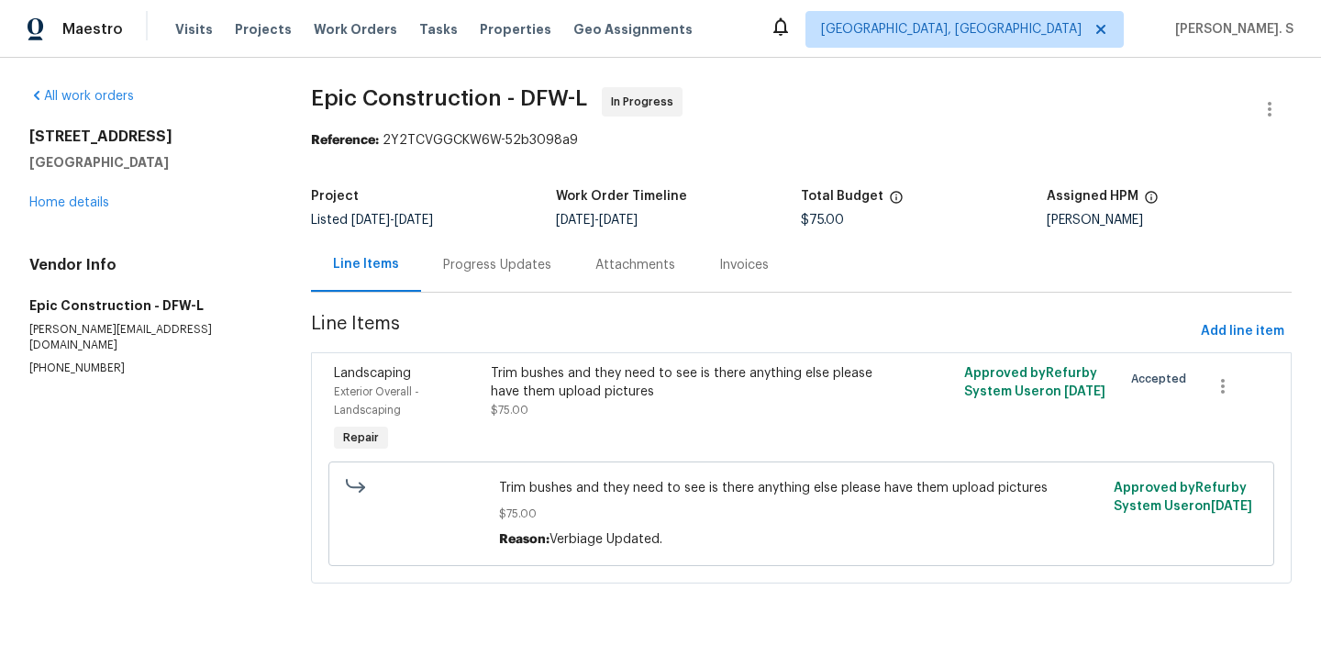
click at [449, 283] on div "Progress Updates" at bounding box center [497, 265] width 152 height 54
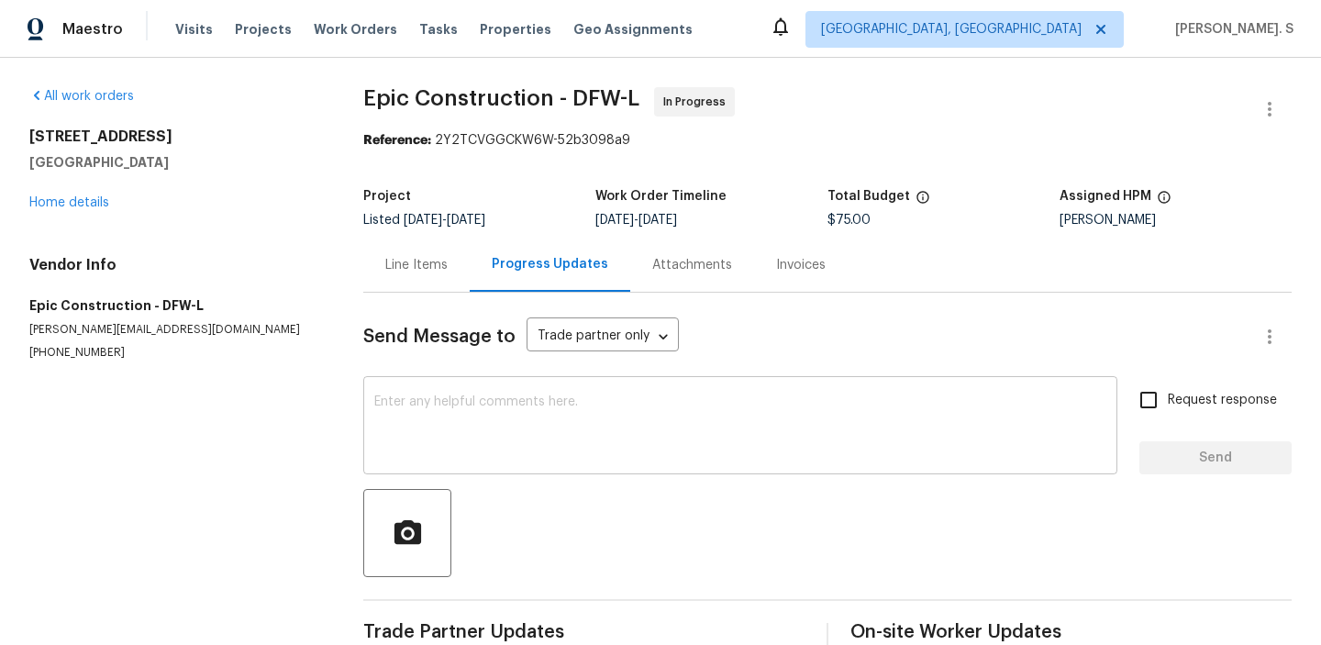
click at [454, 413] on textarea at bounding box center [740, 427] width 732 height 64
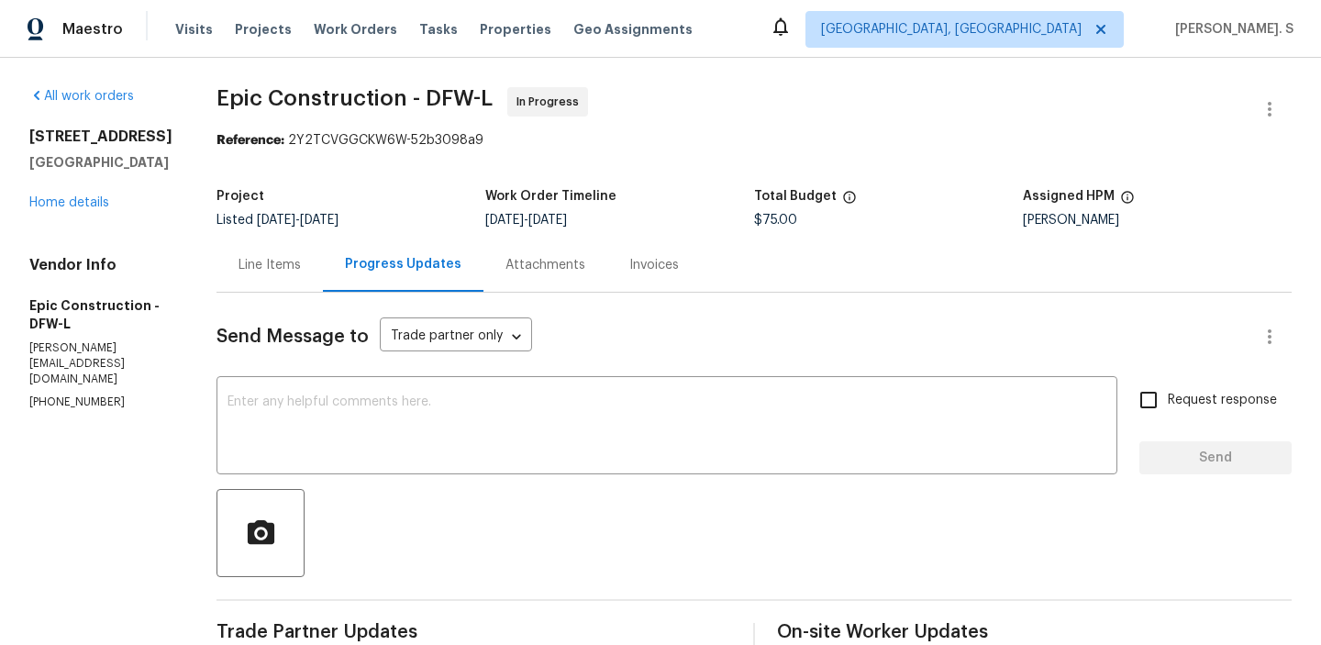
copy p "(214) 208-1878"
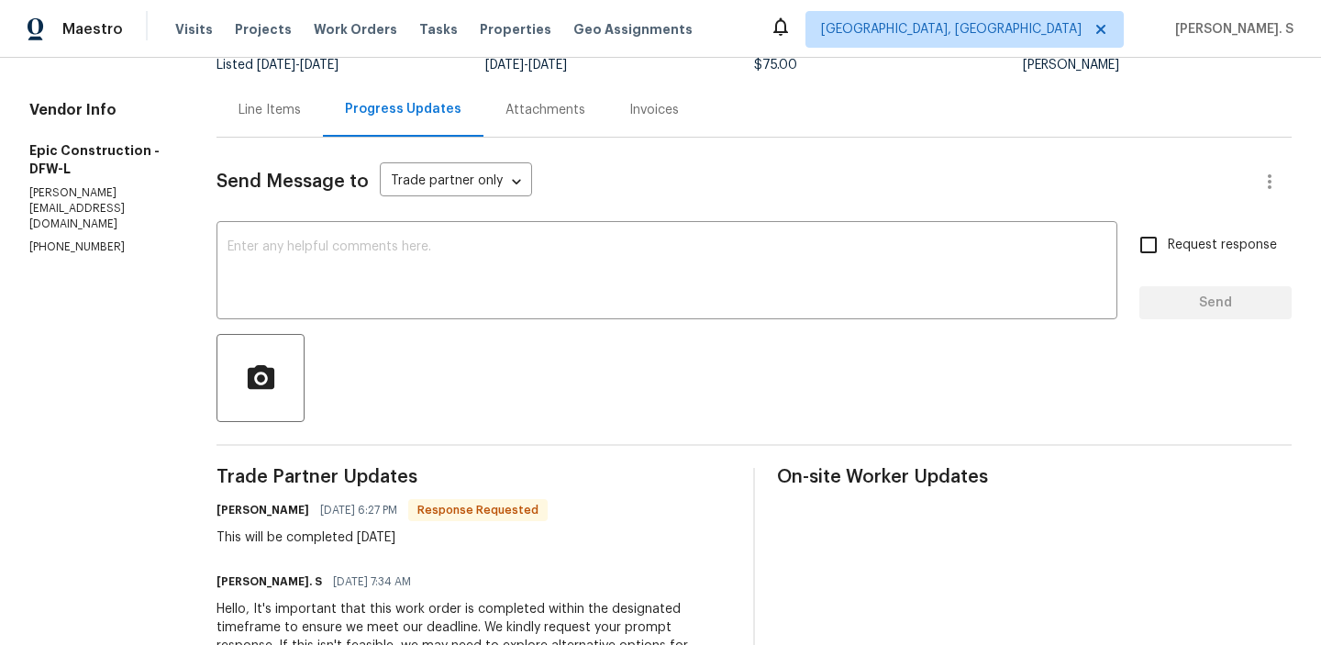
scroll to position [194, 0]
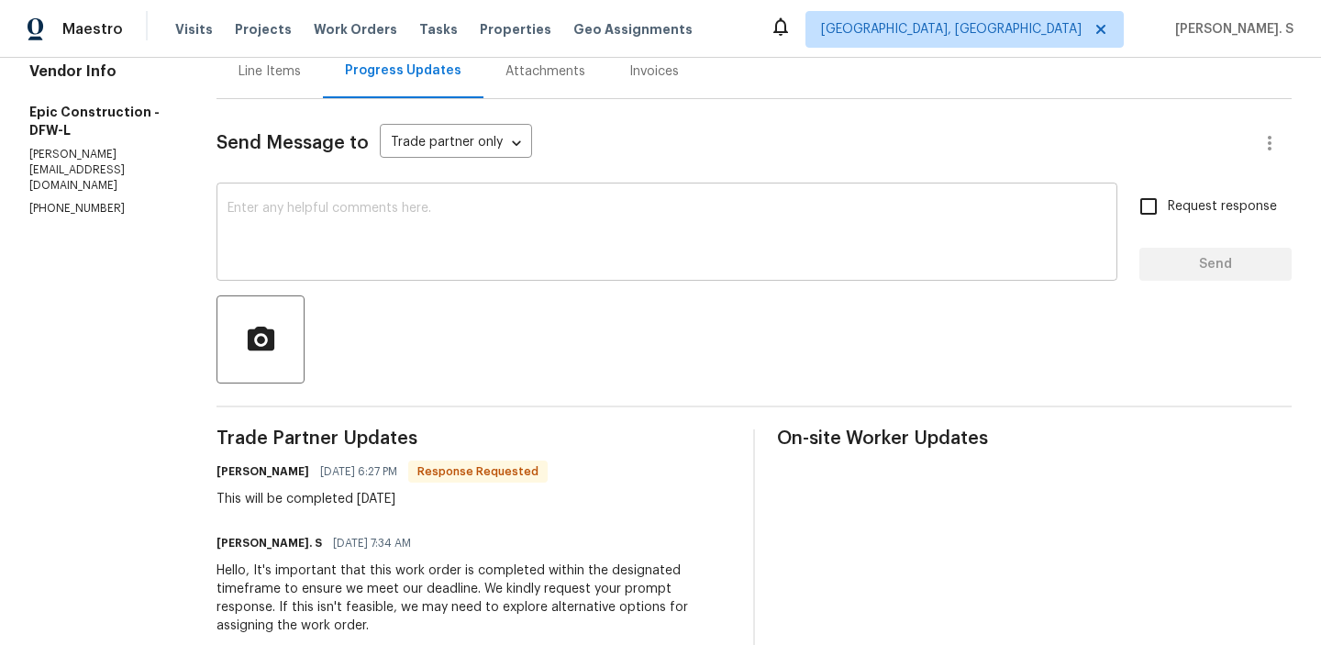
click at [511, 276] on div "x ​" at bounding box center [667, 234] width 901 height 94
paste textarea "“This work order was sent out on 08/27, and it has been 10 days with no action …"
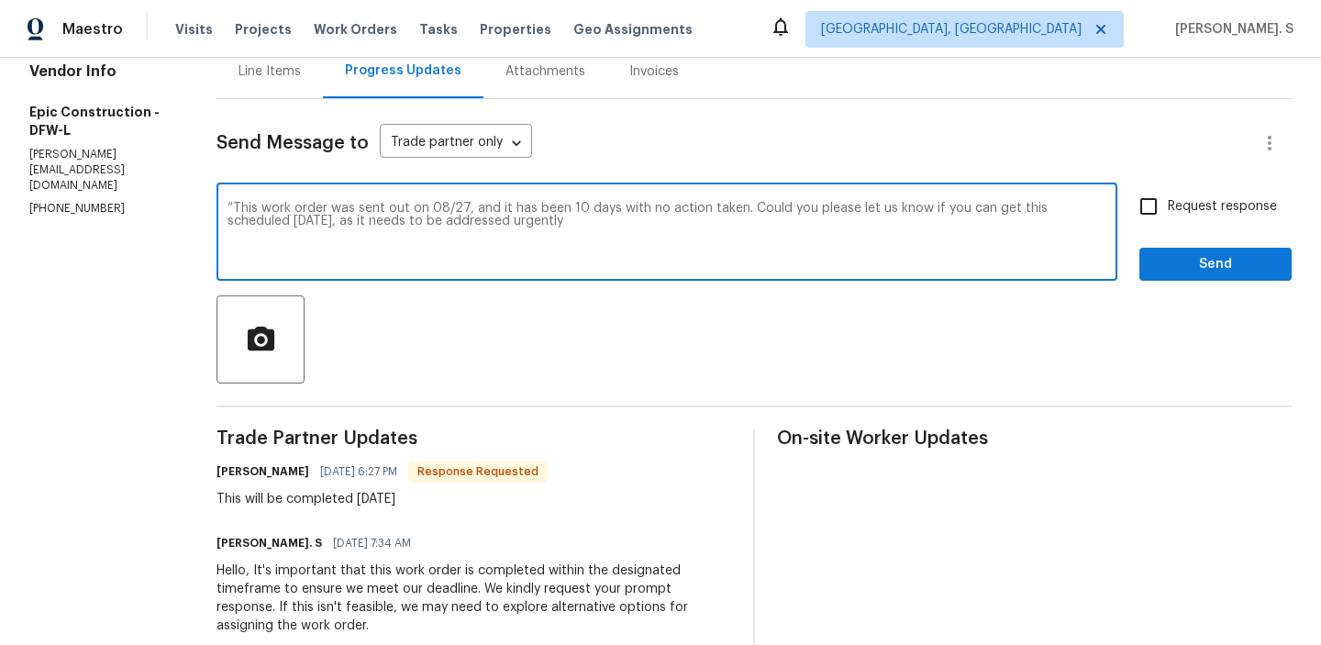
click at [228, 207] on textarea "“This work order was sent out on 08/27, and it has been 10 days with no action …" at bounding box center [667, 234] width 879 height 64
click at [395, 218] on textarea "This work order was sent out on 08/27, and it has been 10 days with no action t…" at bounding box center [667, 234] width 879 height 64
type textarea "This work order was sent out on 08/27, and it has been 10 days with no action t…"
click at [311, 211] on textarea "This work order was sent out on 08/27, and it has been 10 days with no action t…" at bounding box center [667, 234] width 879 height 64
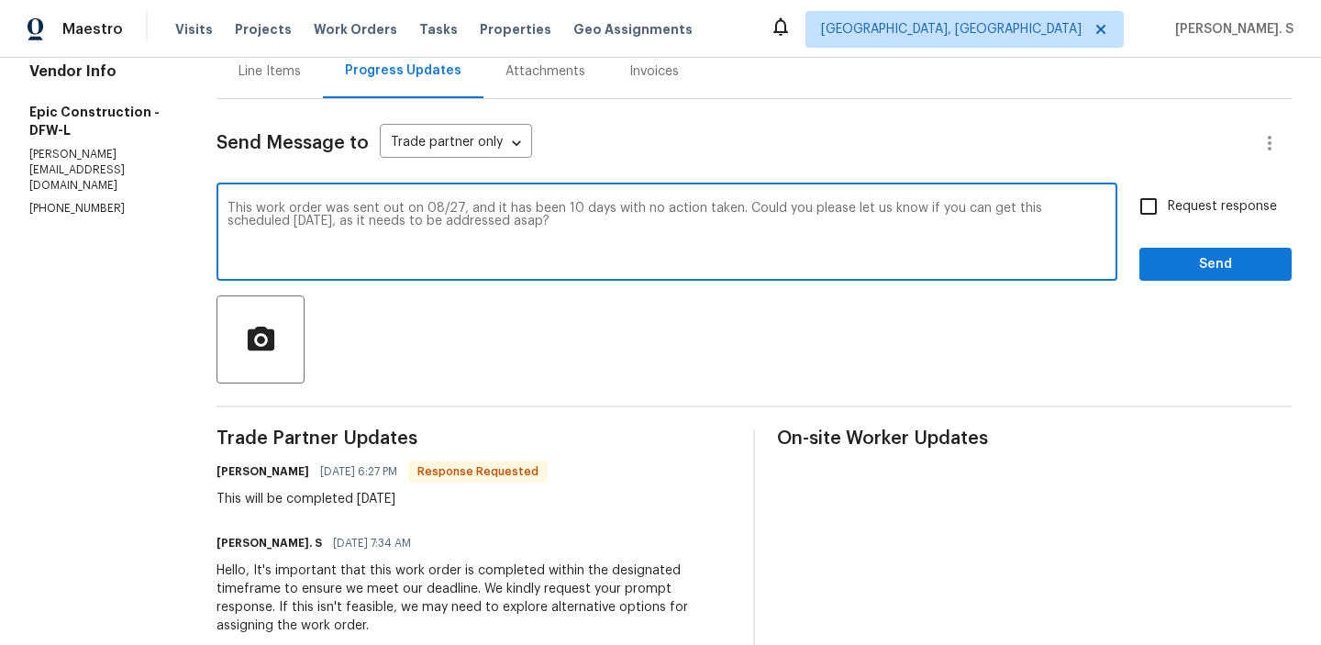
click at [311, 211] on textarea "This work order was sent out on 08/27, and it has been 10 days with no action t…" at bounding box center [667, 234] width 879 height 64
click at [1190, 228] on div "Request response Send" at bounding box center [1215, 234] width 152 height 94
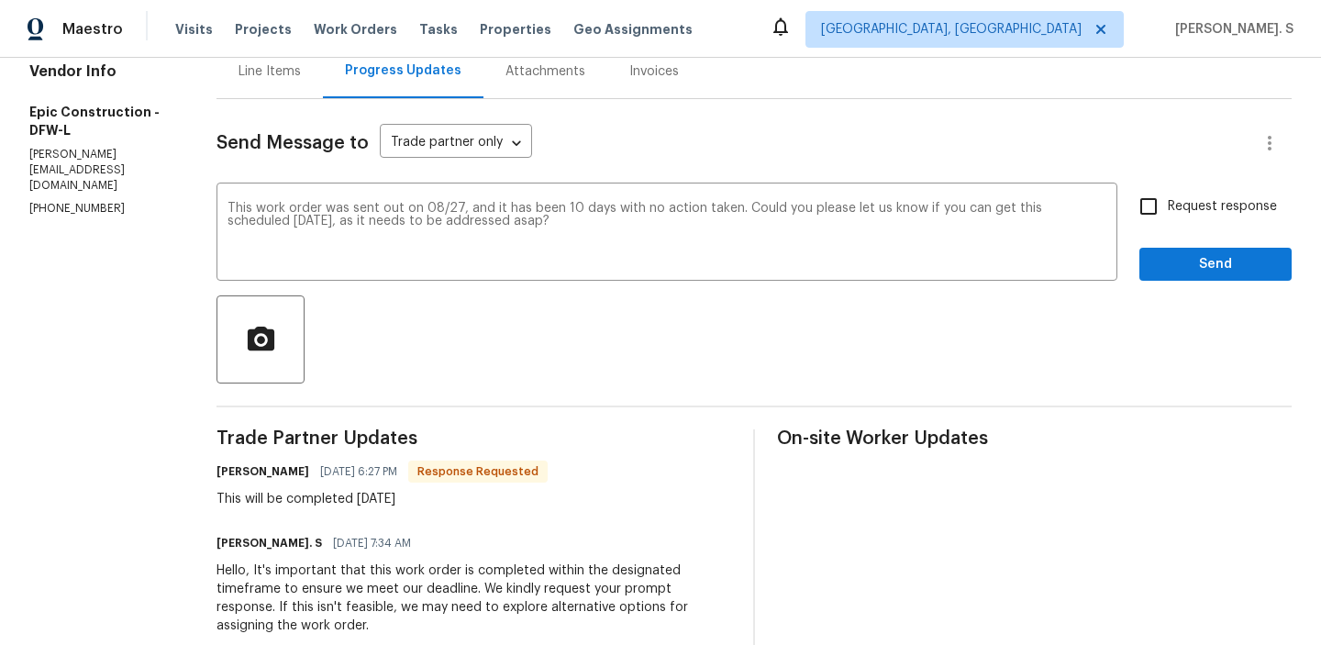
click at [1156, 198] on input "Request response" at bounding box center [1148, 206] width 39 height 39
checkbox input "true"
click at [306, 500] on div "This will be completed tomorrow" at bounding box center [382, 499] width 331 height 18
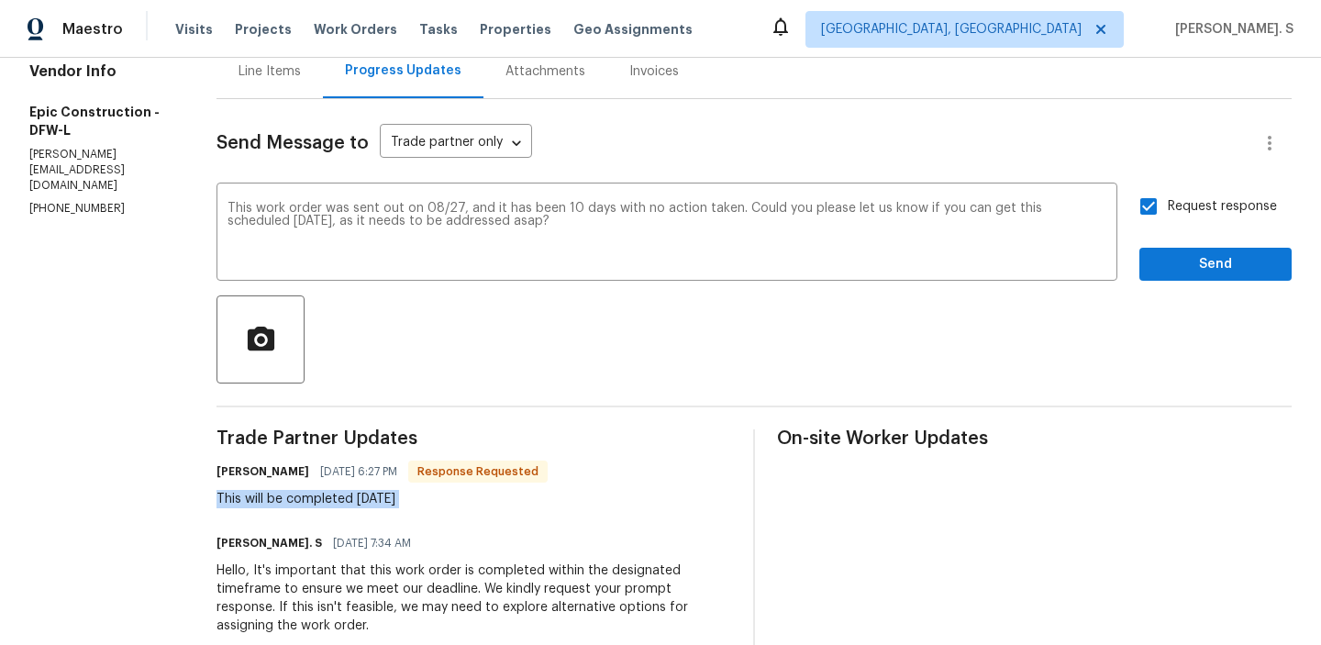
copy div "This will be completed tomorrow"
click at [1179, 264] on span "Send" at bounding box center [1215, 264] width 123 height 23
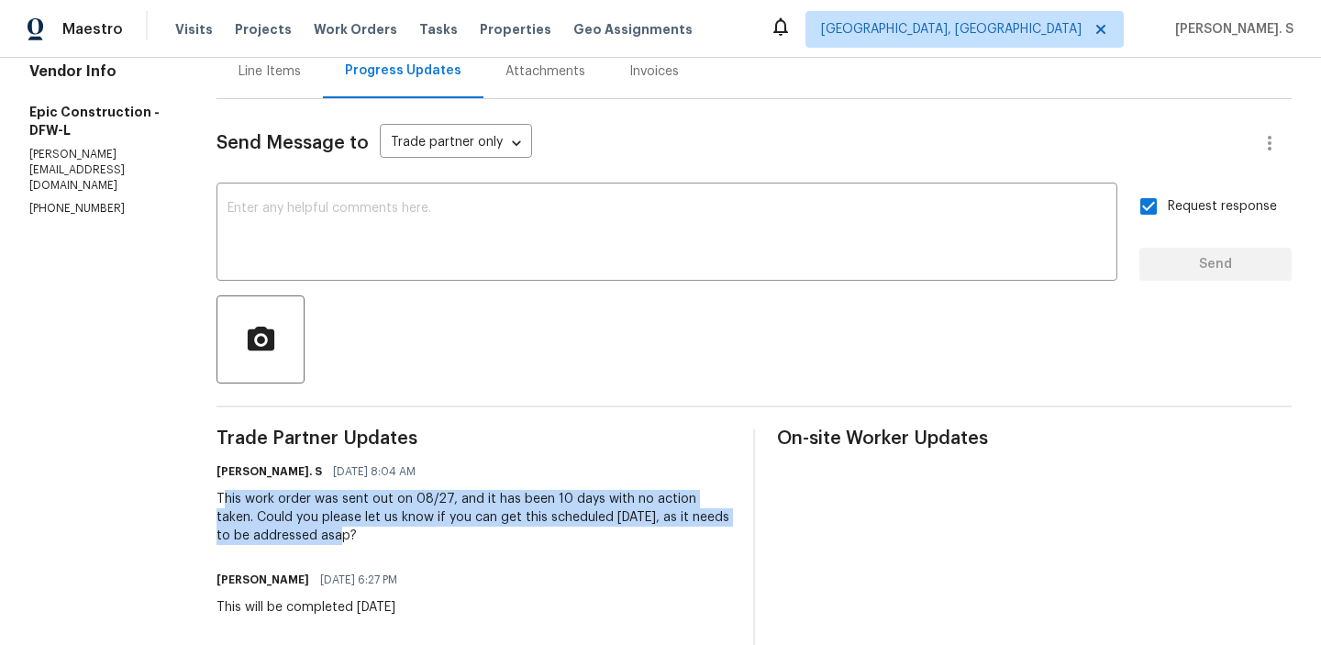
drag, startPoint x: 195, startPoint y: 505, endPoint x: 285, endPoint y: 533, distance: 94.3
click at [285, 533] on div "This work order was sent out on 08/27, and it has been 10 days with no action t…" at bounding box center [474, 517] width 515 height 55
copy div "his work order was sent out on 08/27, and it has been 10 days with no action ta…"
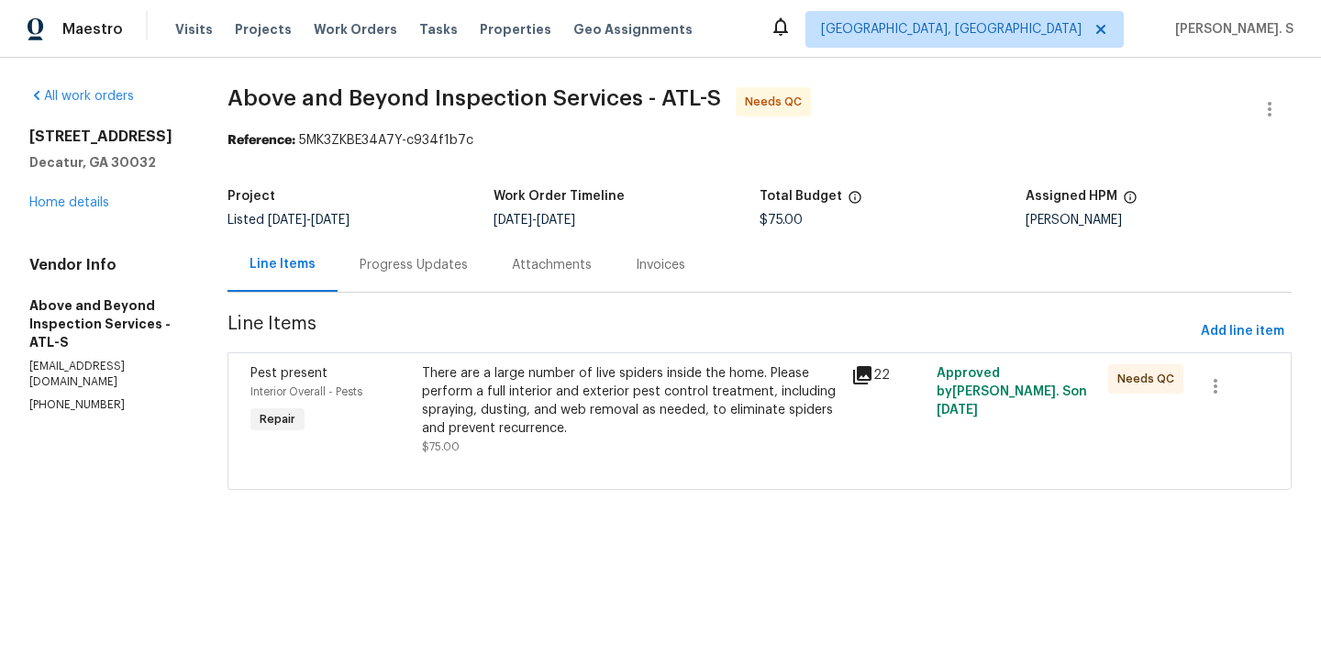
click at [467, 277] on div "Progress Updates" at bounding box center [414, 265] width 152 height 54
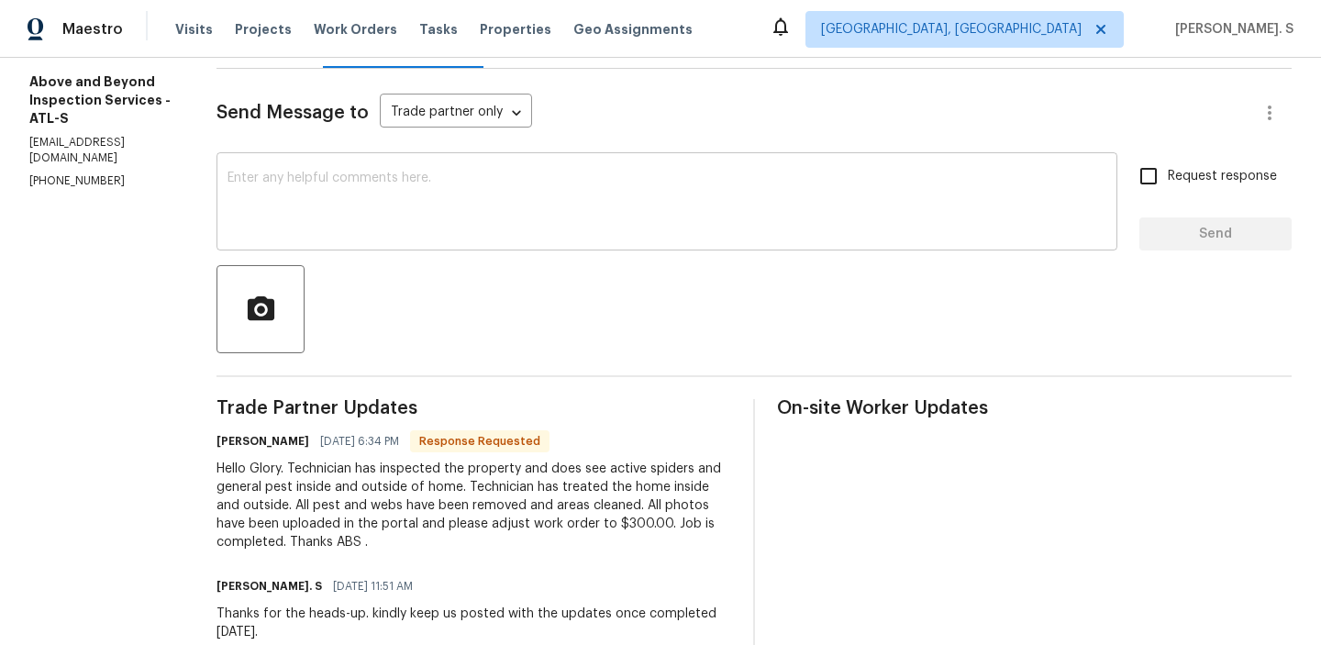
scroll to position [255, 0]
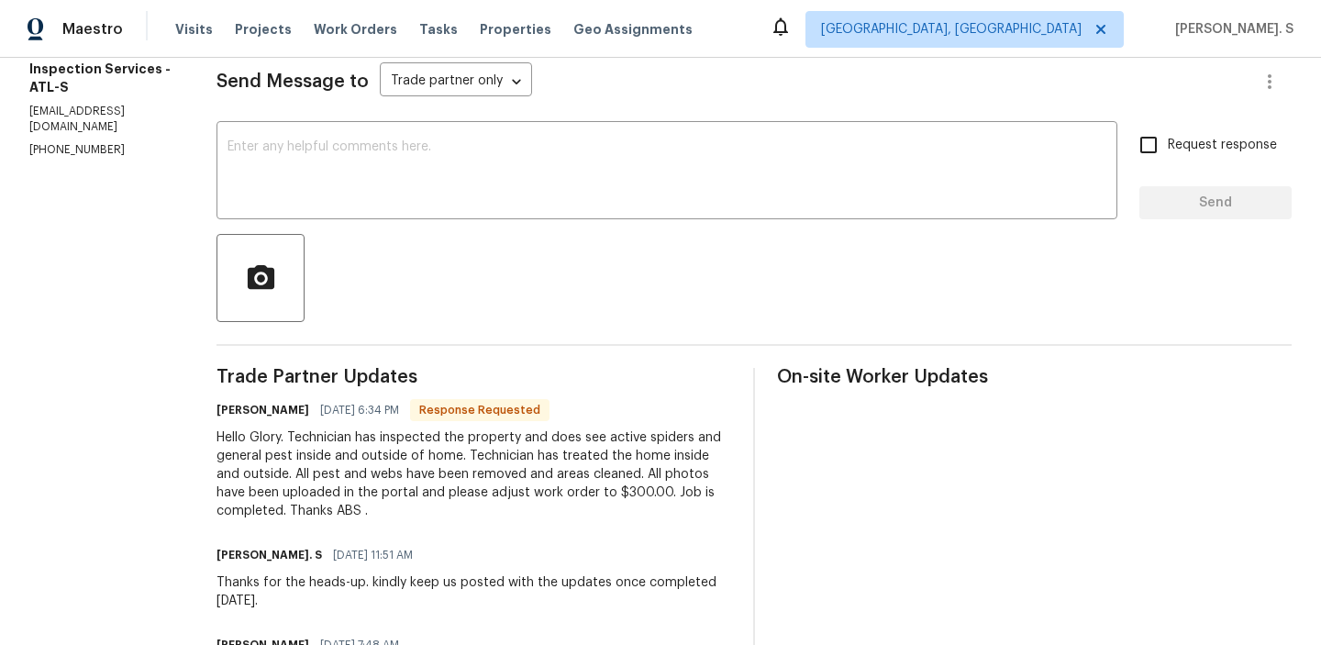
click at [360, 434] on div "Hello Glory. Technician has inspected the property and does see active spiders …" at bounding box center [474, 474] width 515 height 92
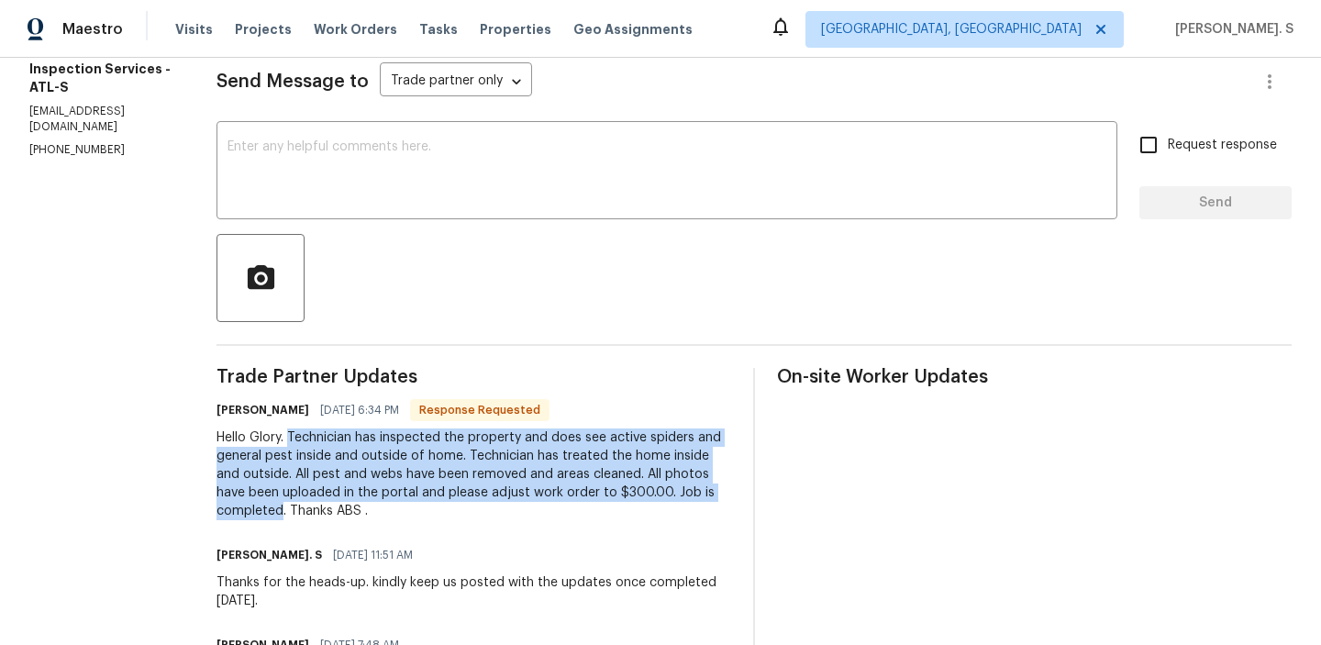
drag, startPoint x: 355, startPoint y: 430, endPoint x: 445, endPoint y: 511, distance: 120.8
click at [445, 511] on div "Hello Glory. Technician has inspected the property and does see active spiders …" at bounding box center [474, 474] width 515 height 92
click at [445, 219] on div "Send Message to Trade partner only Trade partner only ​ x ​ Request response Se…" at bounding box center [754, 552] width 1075 height 1028
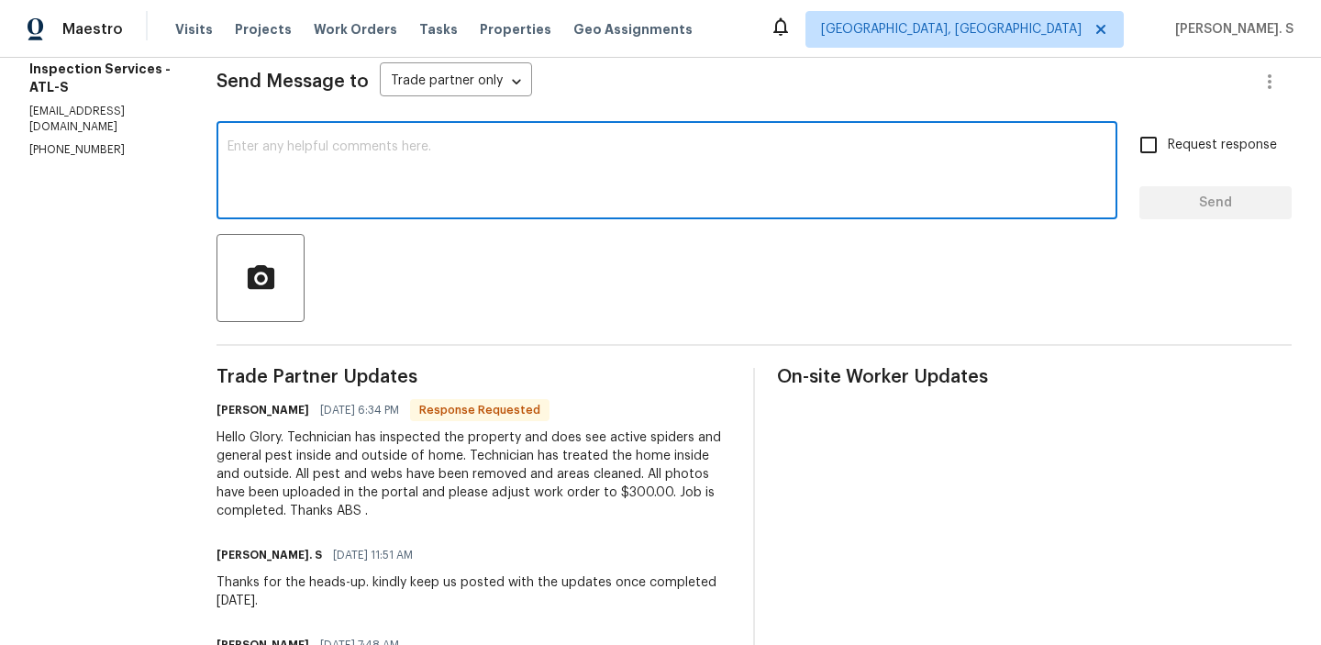
click at [446, 143] on textarea at bounding box center [667, 172] width 879 height 64
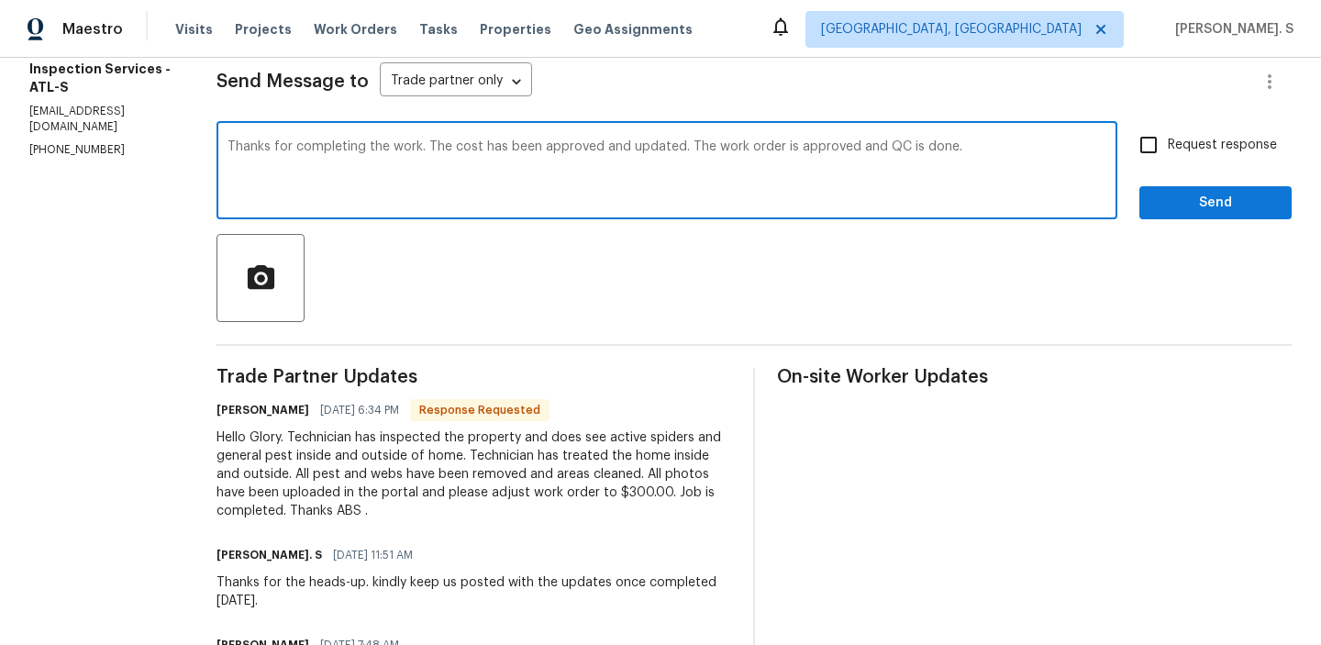
scroll to position [394, 0]
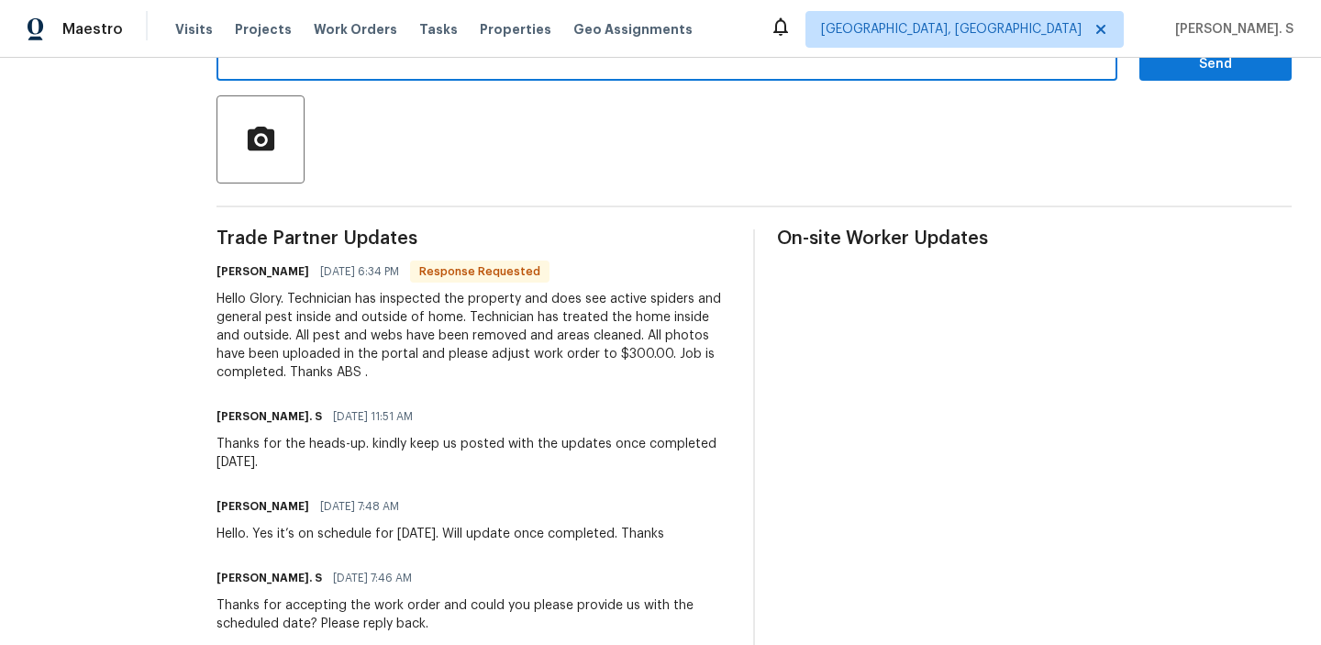
type textarea "Thanks for completing the work. The cost has been approved and updated. The wor…"
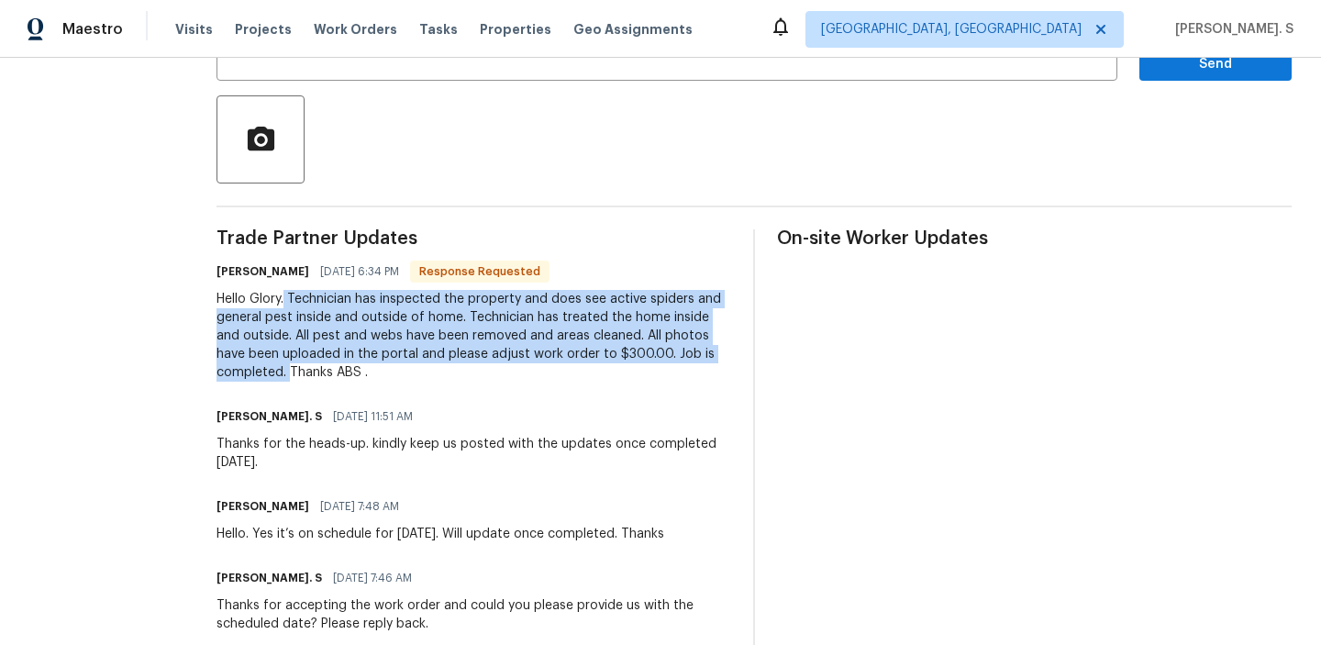
drag, startPoint x: 352, startPoint y: 295, endPoint x: 450, endPoint y: 364, distance: 119.9
click at [450, 364] on div "Hello Glory. Technician has inspected the property and does see active spiders …" at bounding box center [474, 336] width 515 height 92
copy div "Technician has inspected the property and does see active spiders and general p…"
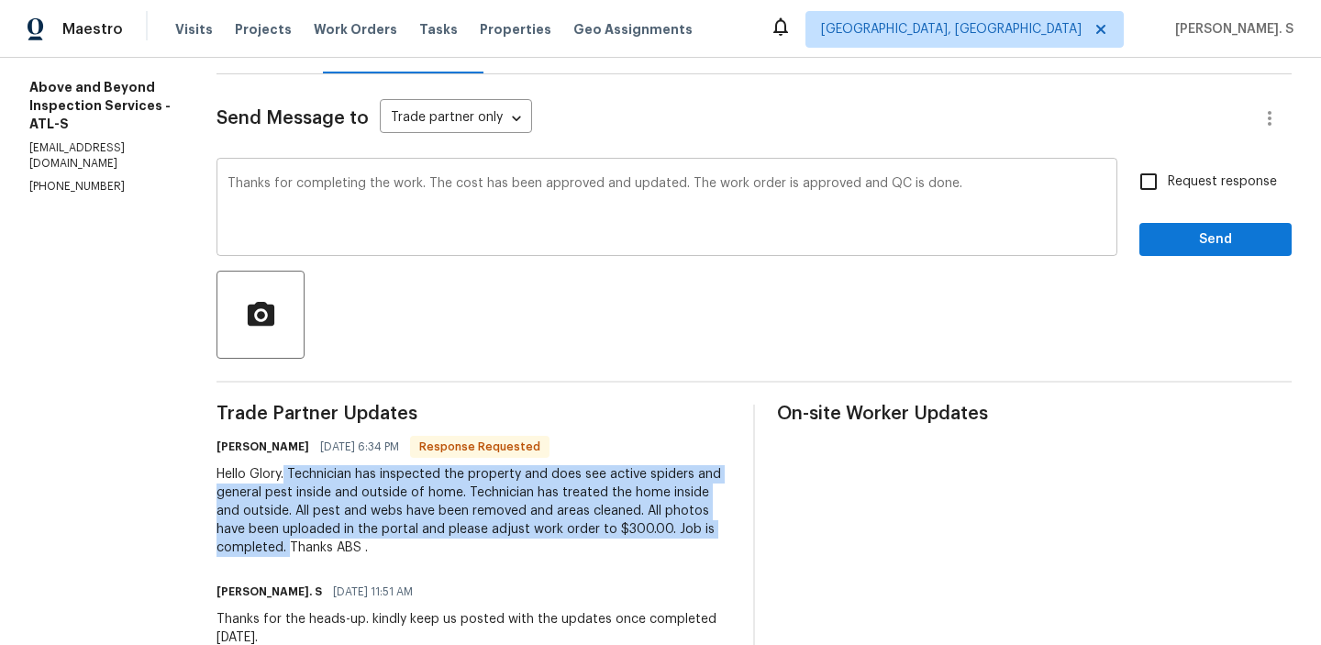
scroll to position [197, 0]
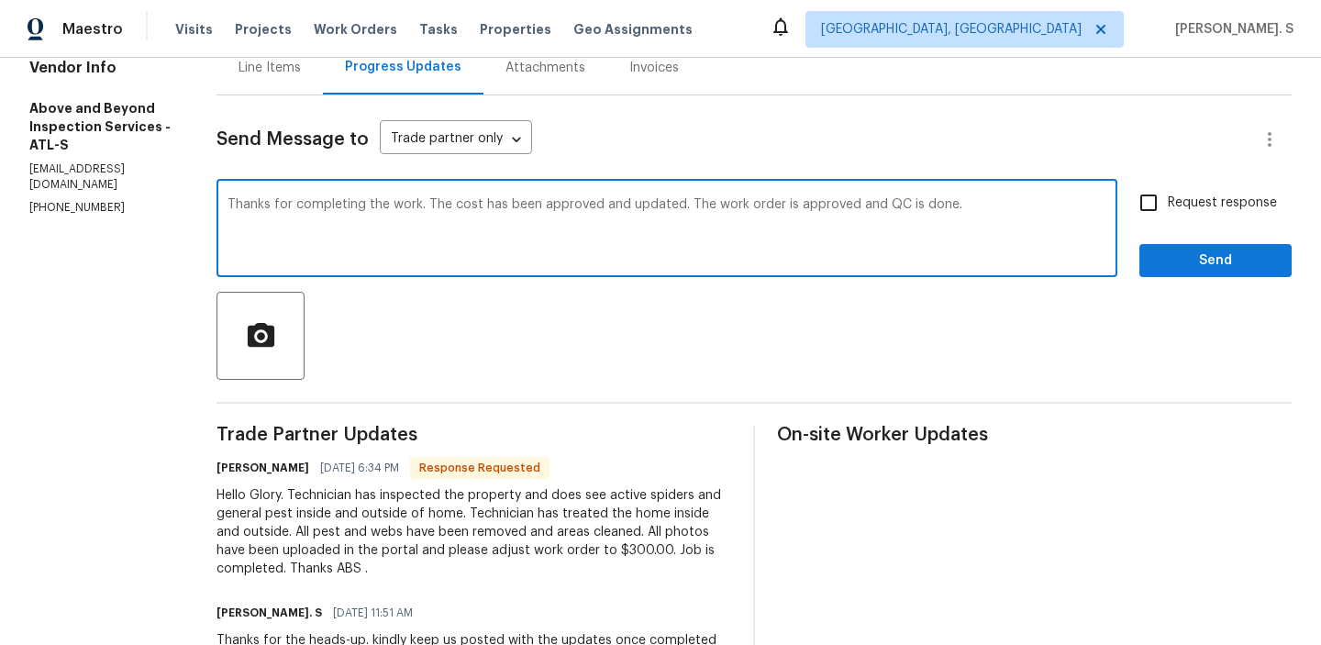
drag, startPoint x: 301, startPoint y: 203, endPoint x: 1259, endPoint y: 206, distance: 957.8
click at [1259, 206] on div "Thanks for completing the work. The cost has been approved and updated. The wor…" at bounding box center [754, 230] width 1075 height 94
click at [1259, 206] on span "Request response" at bounding box center [1222, 203] width 109 height 19
click at [1168, 206] on input "Request response" at bounding box center [1148, 202] width 39 height 39
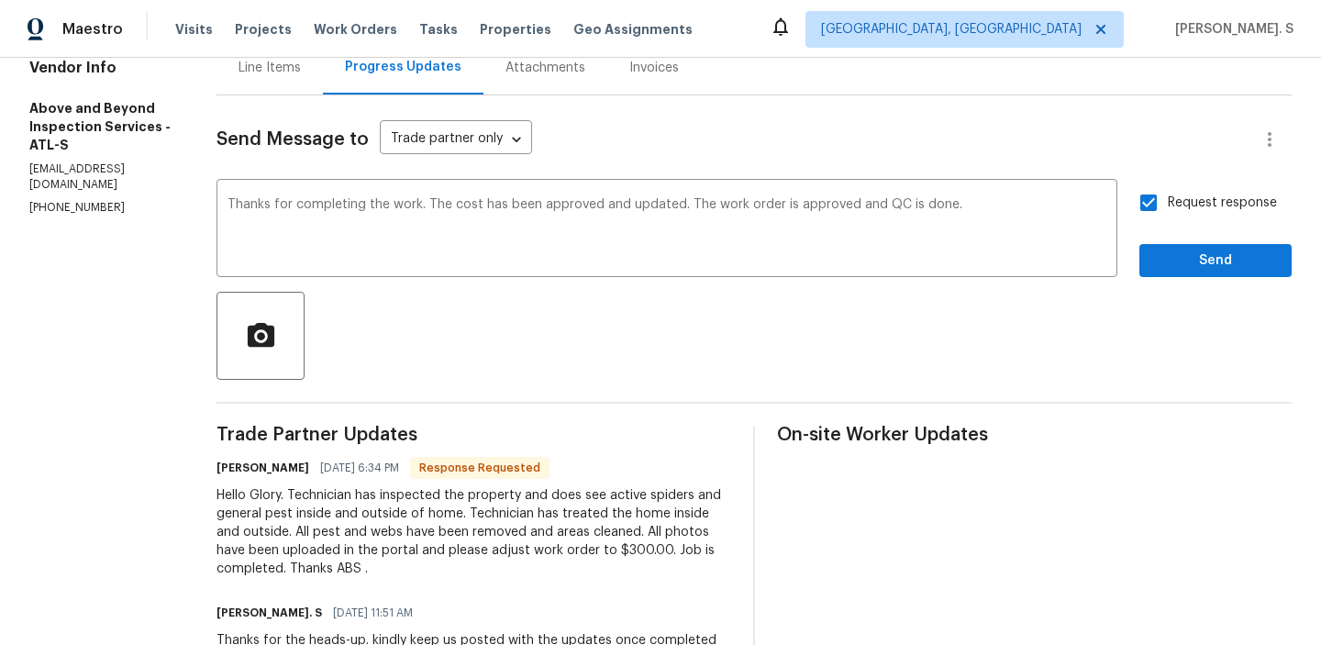
click at [1259, 206] on span "Request response" at bounding box center [1222, 203] width 109 height 19
click at [1168, 206] on input "Request response" at bounding box center [1148, 202] width 39 height 39
click at [1177, 192] on label "Request response" at bounding box center [1203, 202] width 148 height 39
click at [1168, 192] on input "Request response" at bounding box center [1148, 202] width 39 height 39
checkbox input "true"
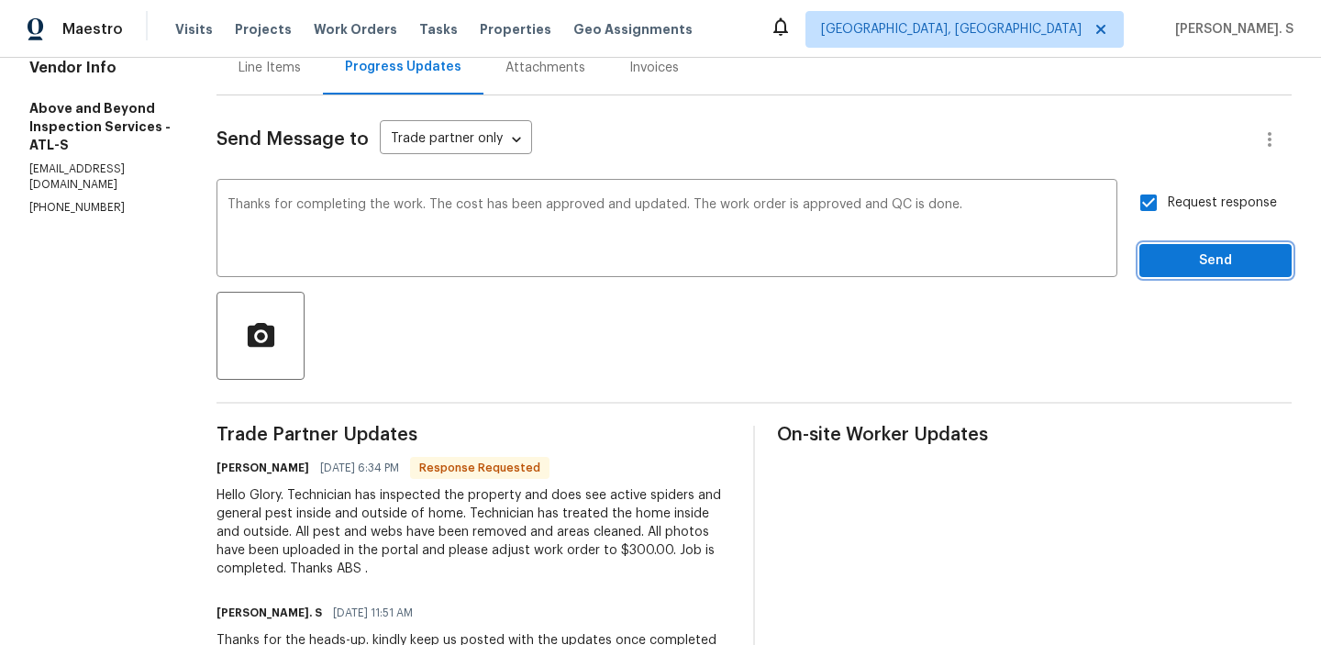
click at [1163, 261] on span "Send" at bounding box center [1215, 261] width 123 height 23
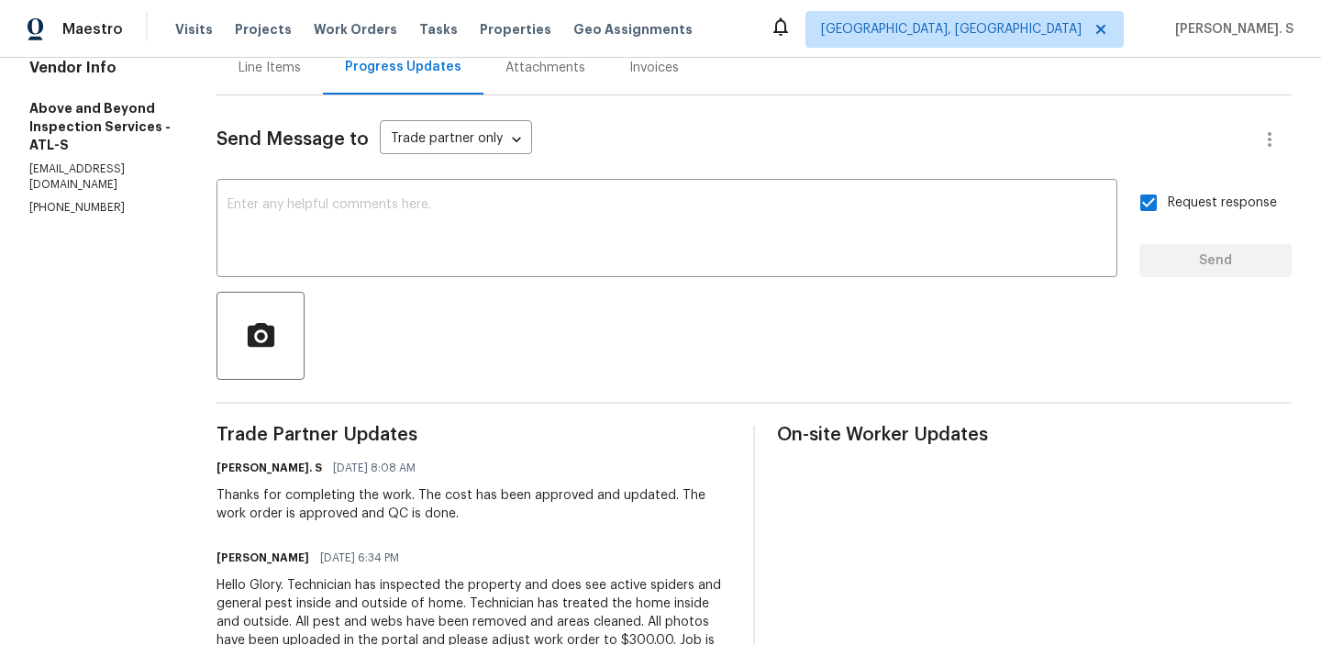
scroll to position [0, 0]
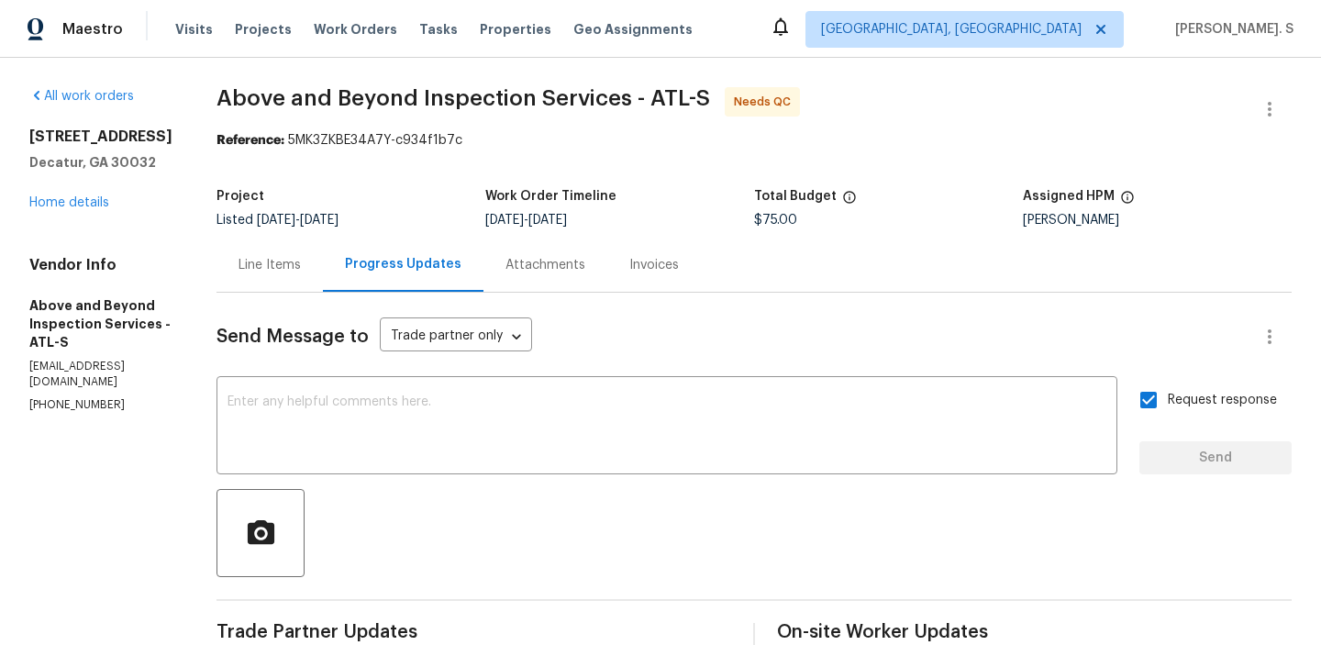
click at [380, 96] on span "Above and Beyond Inspection Services - ATL-S" at bounding box center [464, 98] width 494 height 22
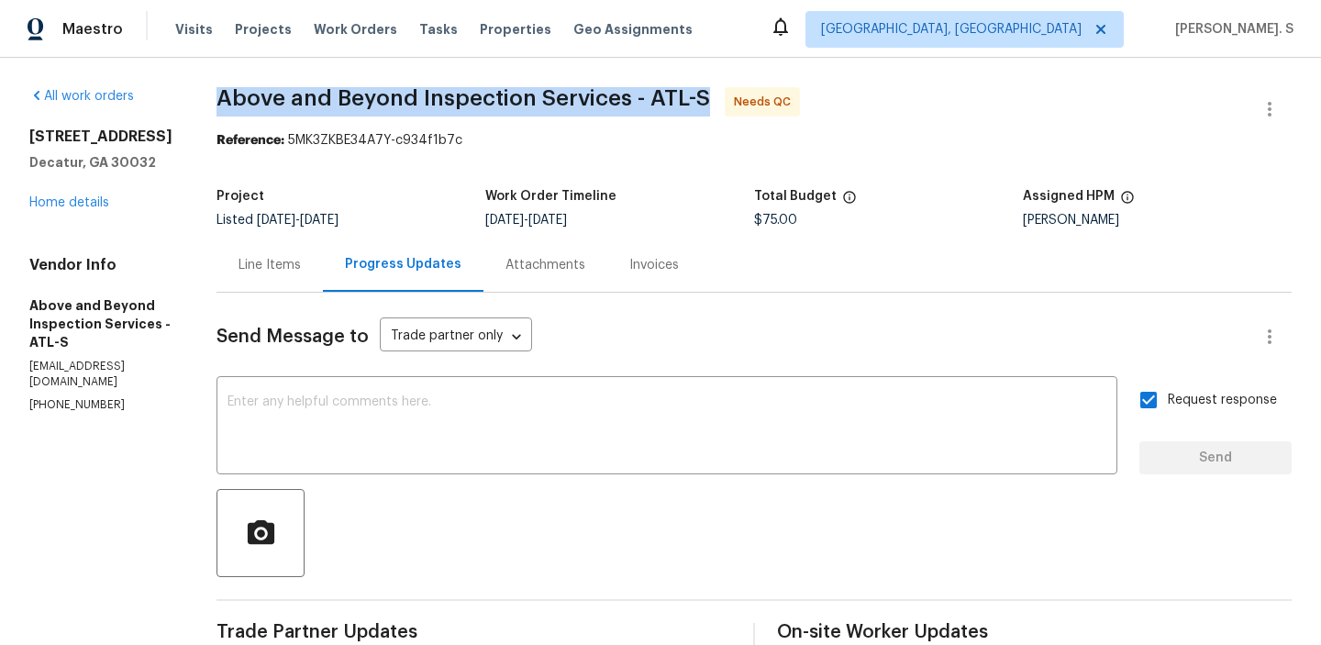
copy span "Above and Beyond Inspection Services - ATL-S"
click at [294, 268] on div "Line Items" at bounding box center [270, 265] width 106 height 54
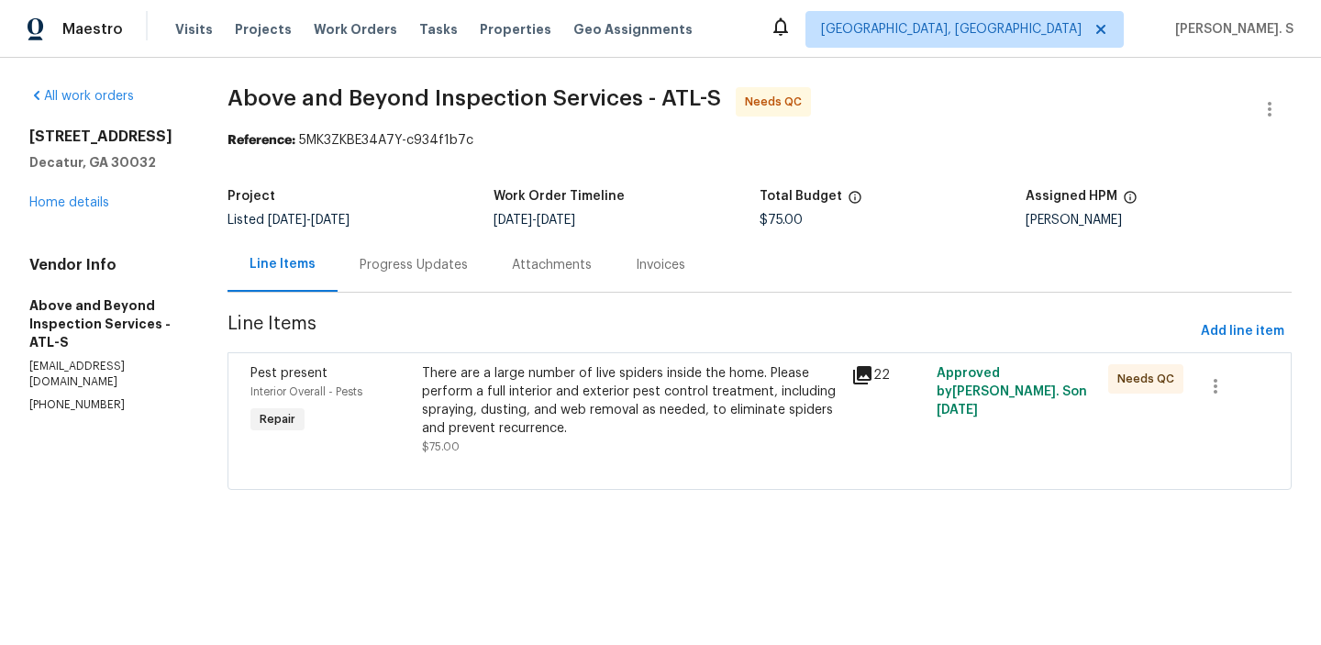
click at [572, 403] on div "There are a large number of live spiders inside the home. Please perform a full…" at bounding box center [630, 400] width 417 height 73
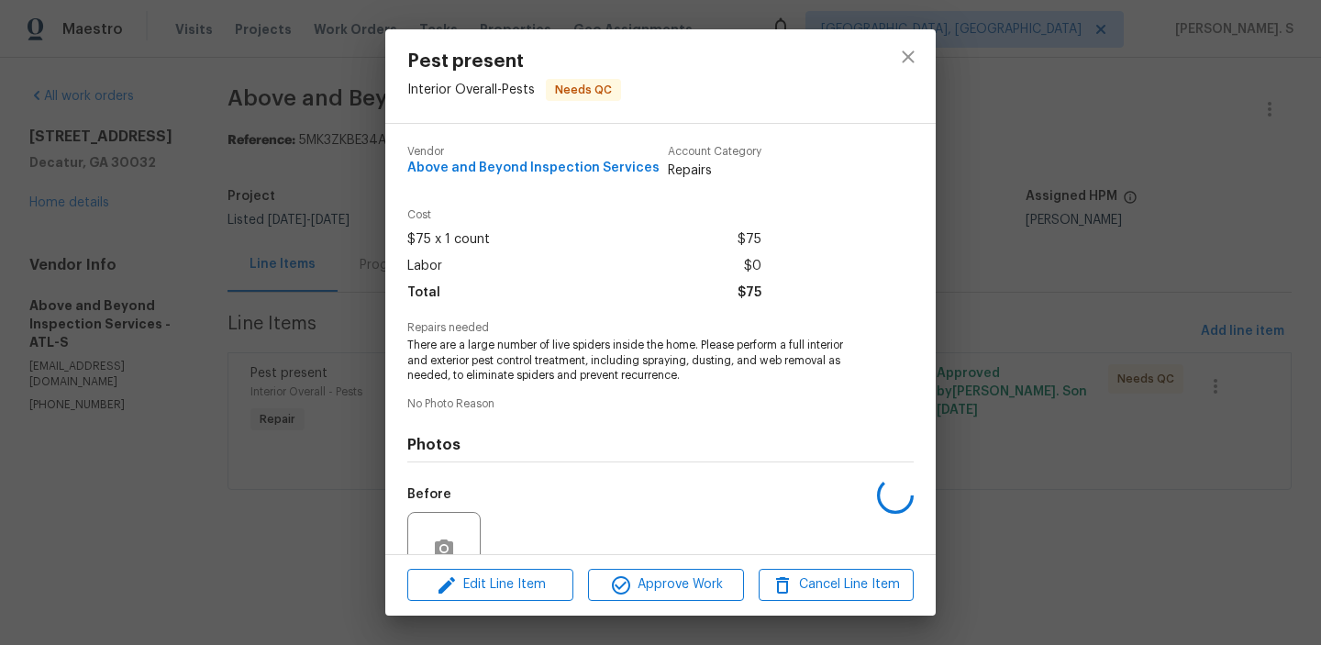
click at [570, 364] on span "There are a large number of live spiders inside the home. Please perform a full…" at bounding box center [635, 361] width 456 height 46
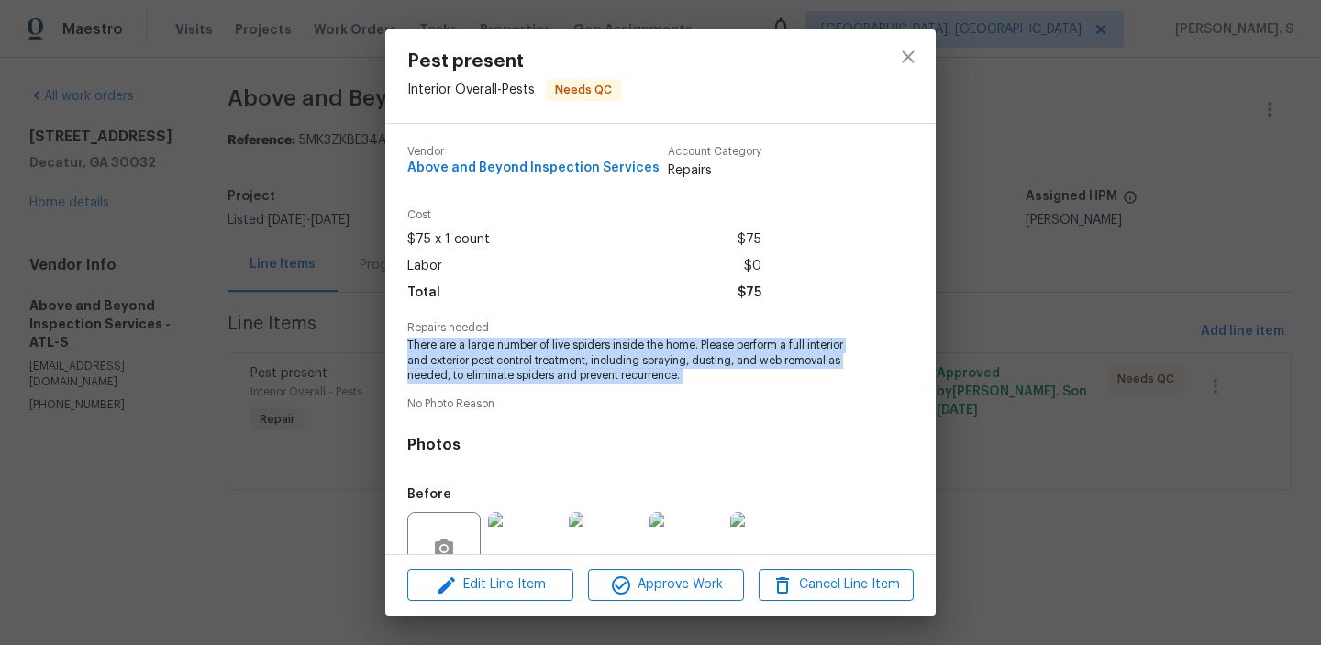
copy span "There are a large number of live spiders inside the home. Please perform a full…"
click at [927, 49] on button "close" at bounding box center [908, 57] width 44 height 44
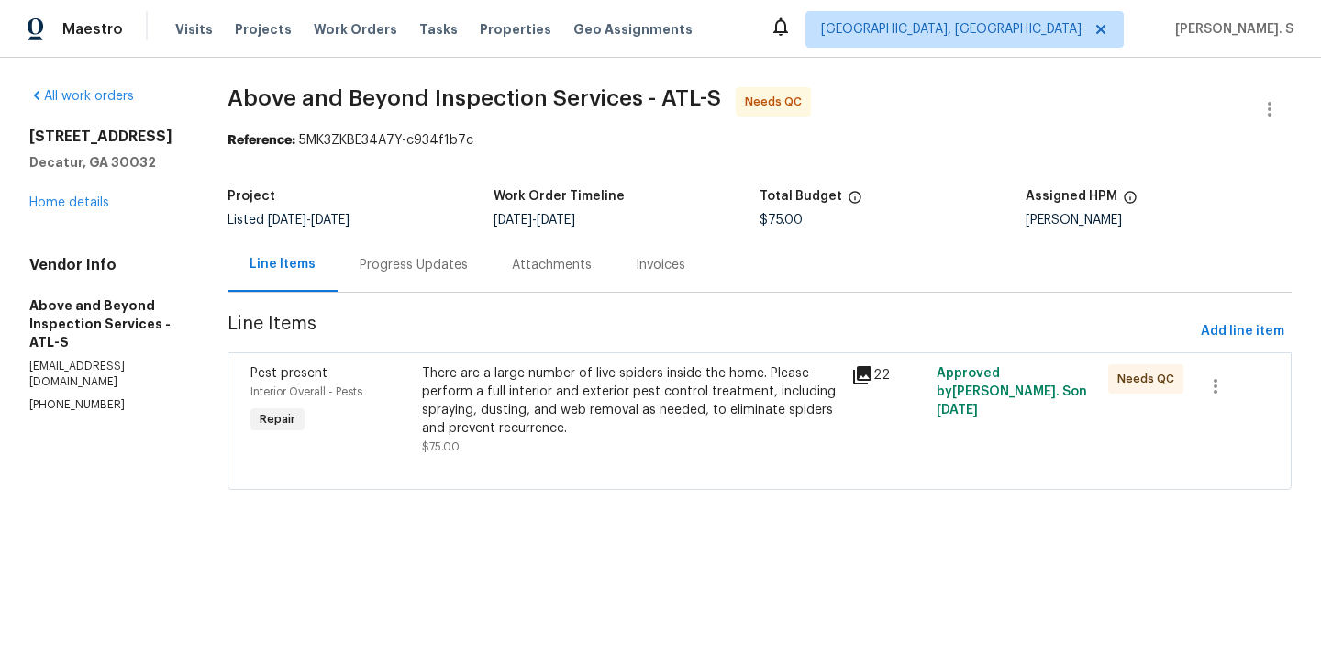
click at [472, 286] on div "Progress Updates" at bounding box center [414, 265] width 152 height 54
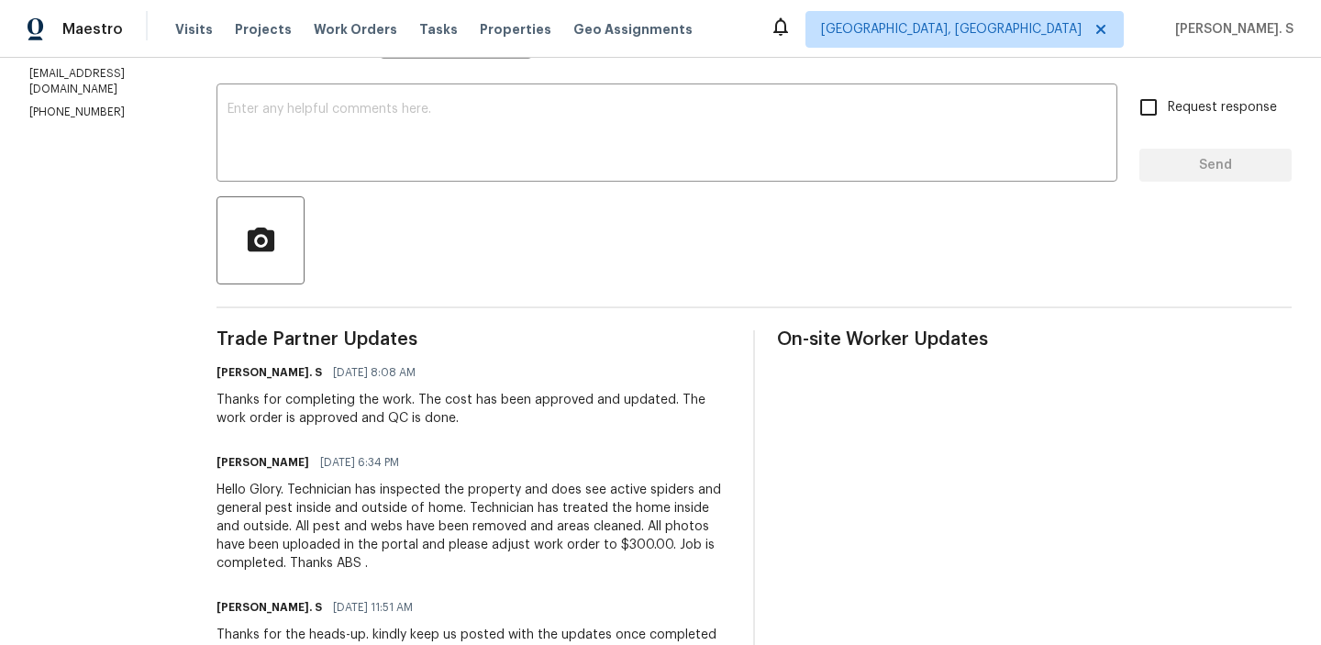
scroll to position [315, 0]
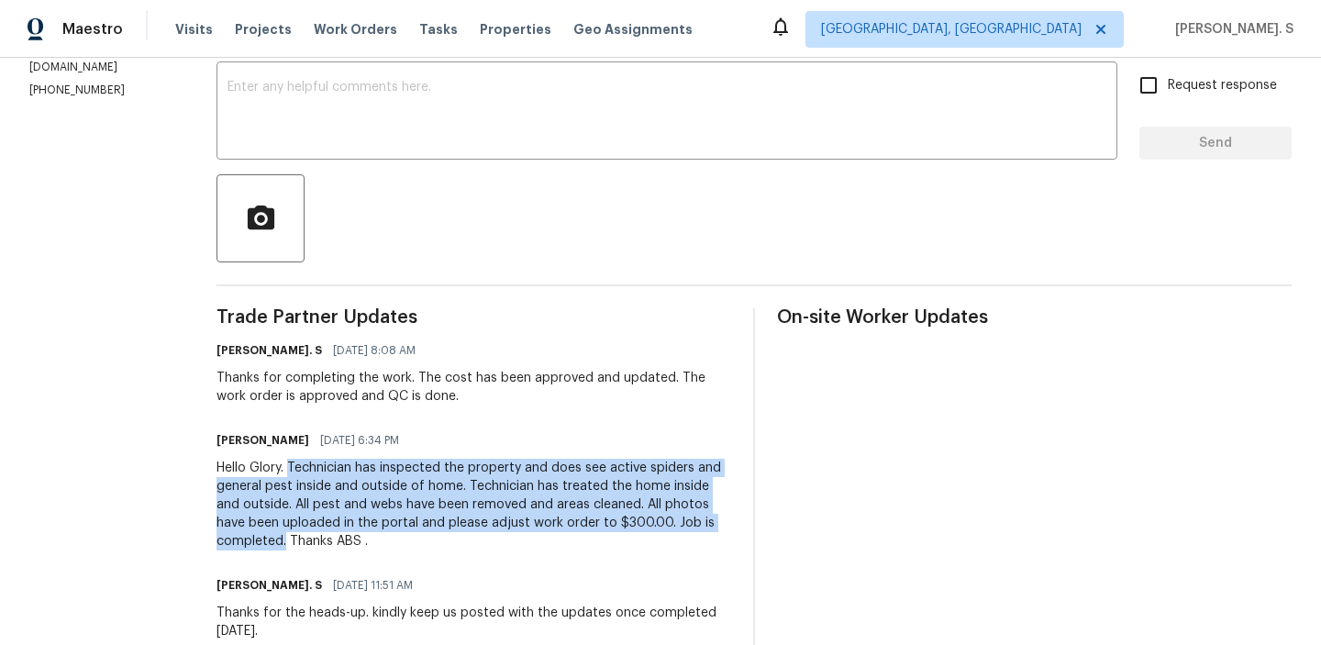
copy div "Technician has inspected the property and does see active spiders and general p…"
drag, startPoint x: 353, startPoint y: 470, endPoint x: 449, endPoint y: 537, distance: 116.6
click at [449, 537] on div "Hello Glory. Technician has inspected the property and does see active spiders …" at bounding box center [474, 505] width 515 height 92
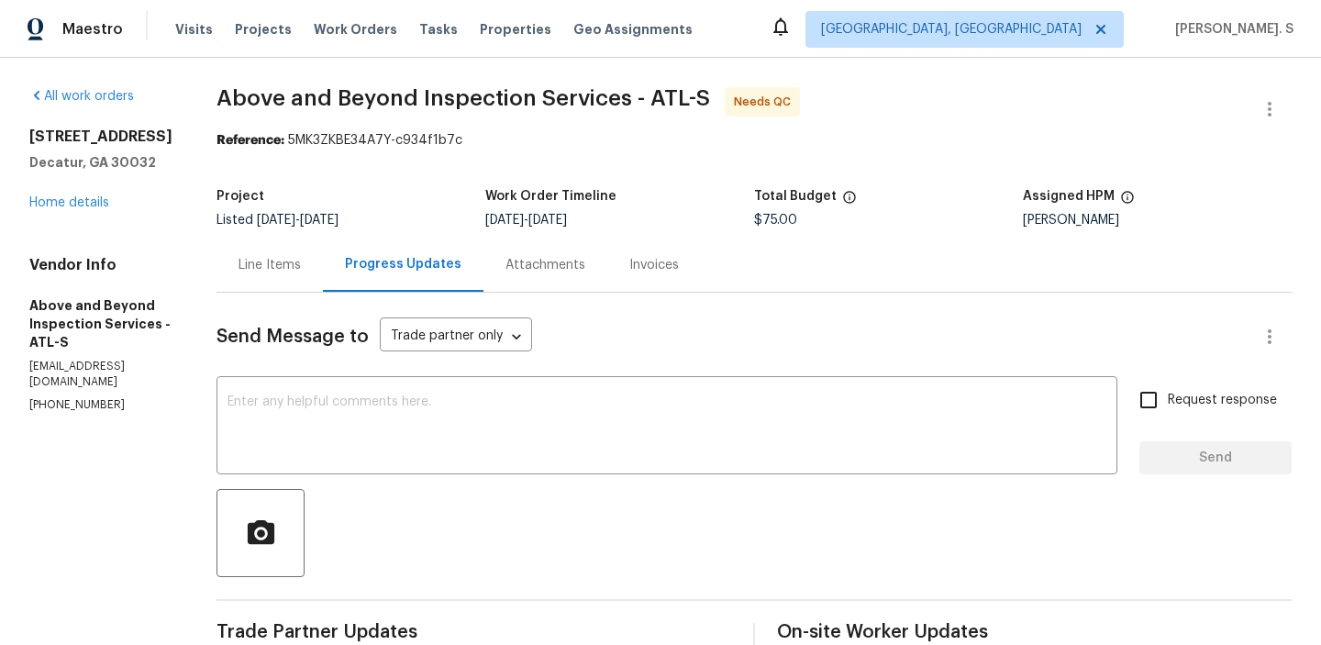
click at [301, 256] on div "Line Items" at bounding box center [270, 265] width 62 height 18
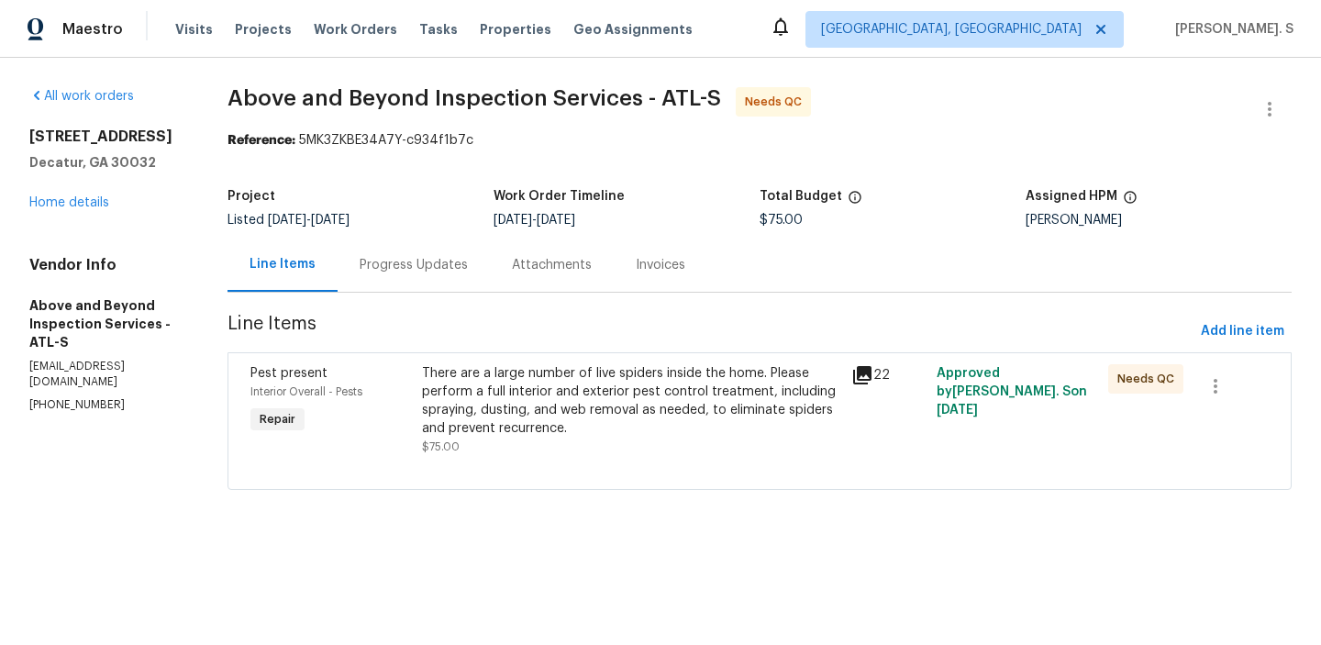
click at [594, 389] on div "There are a large number of live spiders inside the home. Please perform a full…" at bounding box center [630, 400] width 417 height 73
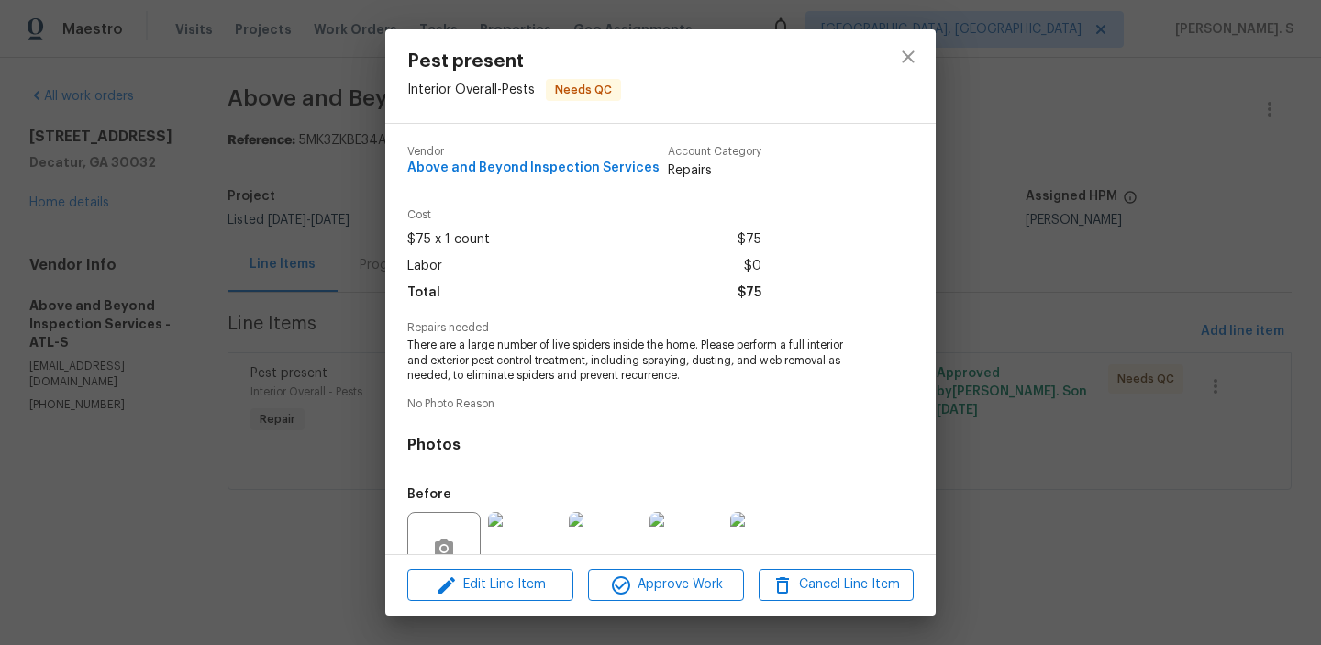
scroll to position [169, 0]
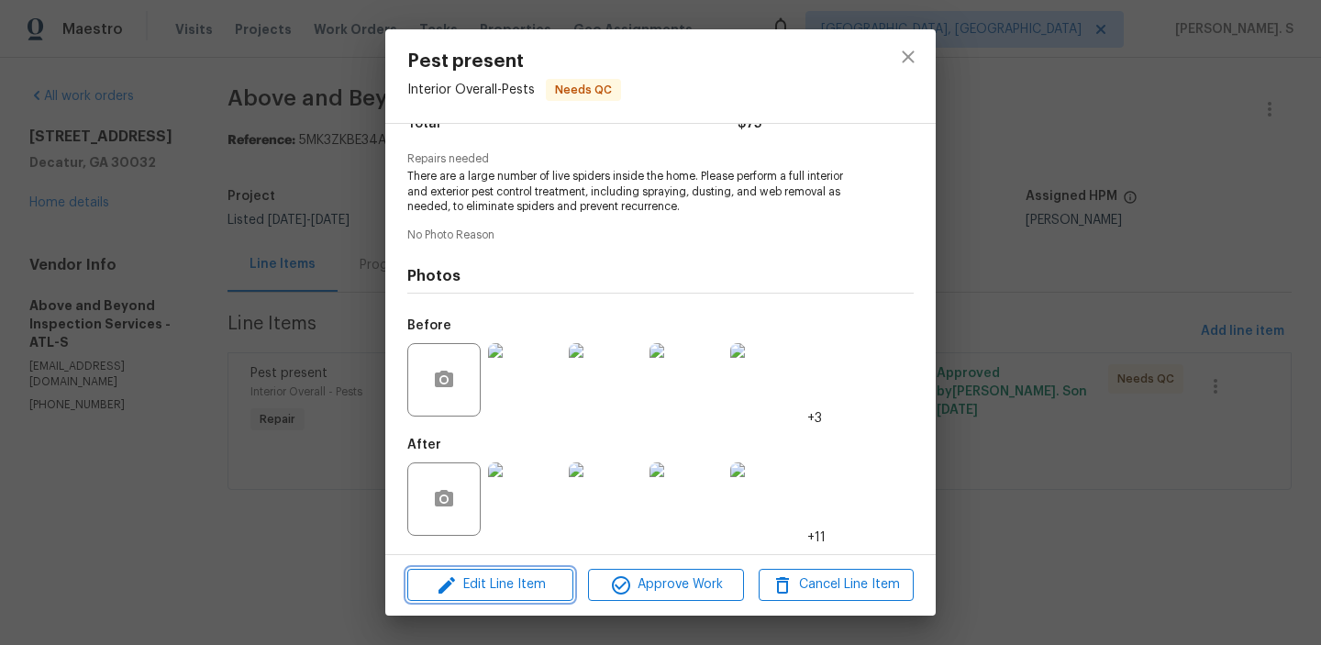
click at [550, 599] on button "Edit Line Item" at bounding box center [490, 585] width 166 height 32
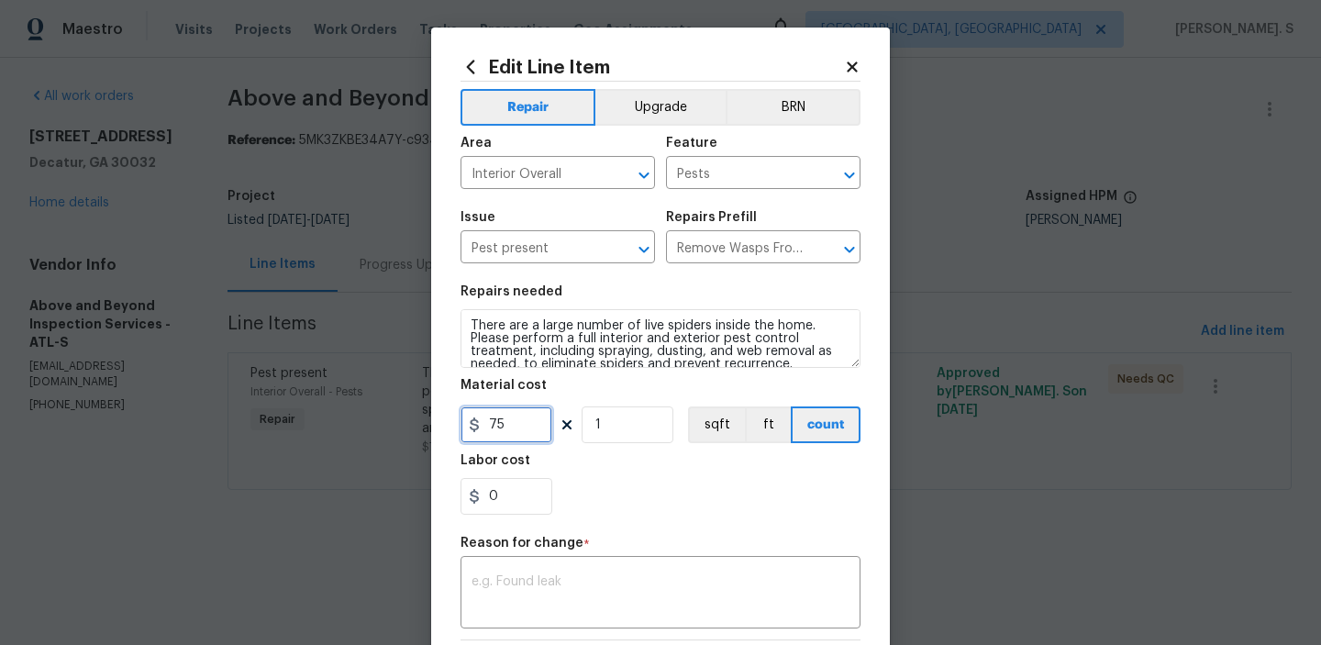
click at [527, 421] on input "75" at bounding box center [507, 424] width 92 height 37
type input "300"
click at [683, 595] on textarea at bounding box center [661, 594] width 378 height 39
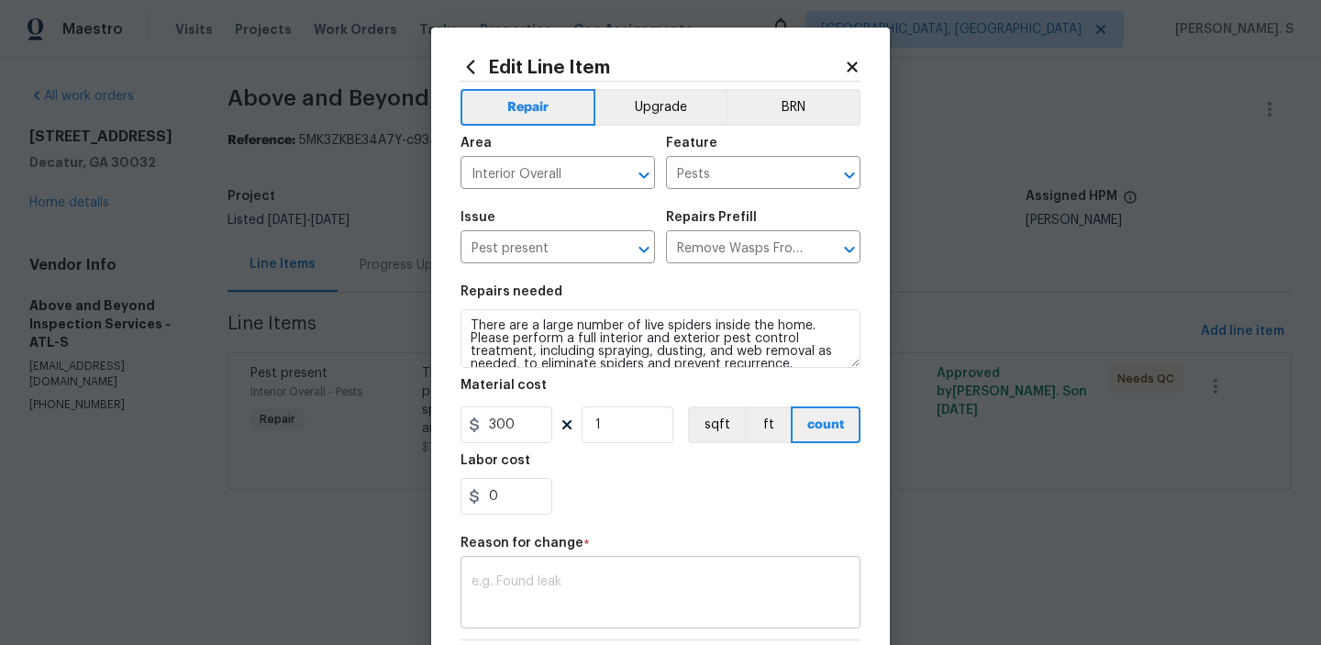
paste textarea "(GJ) Updated per vendor’s final cost."
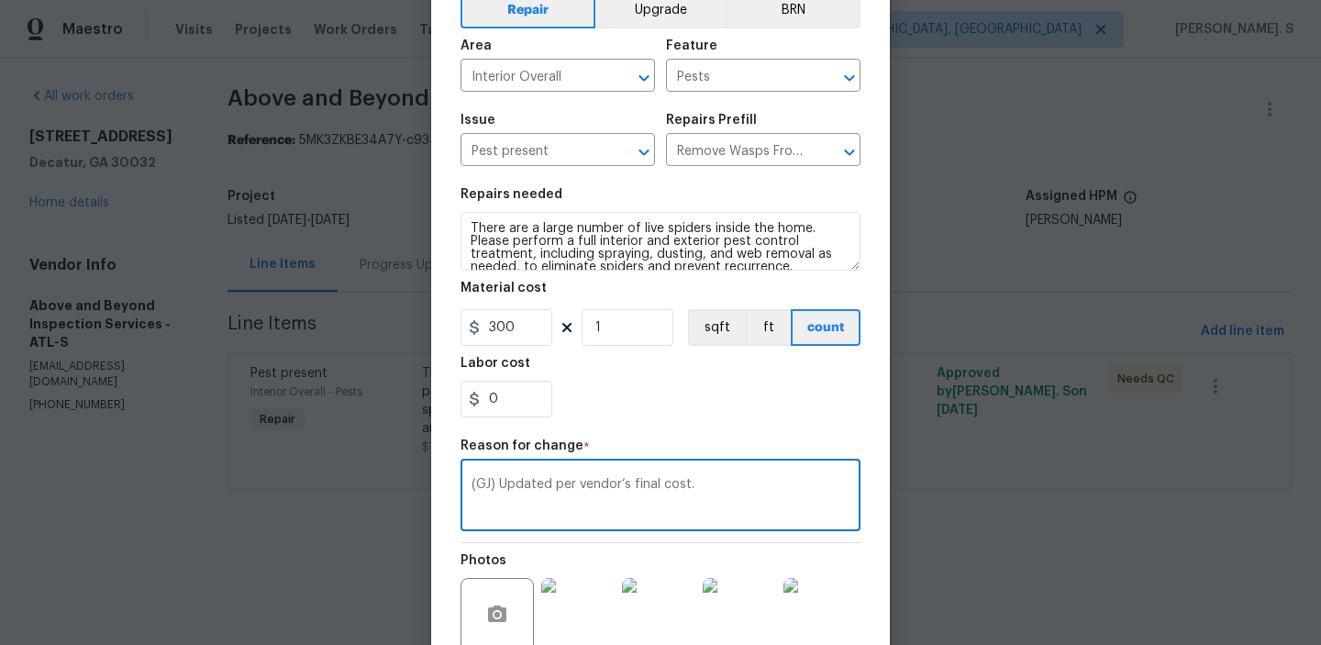
scroll to position [278, 0]
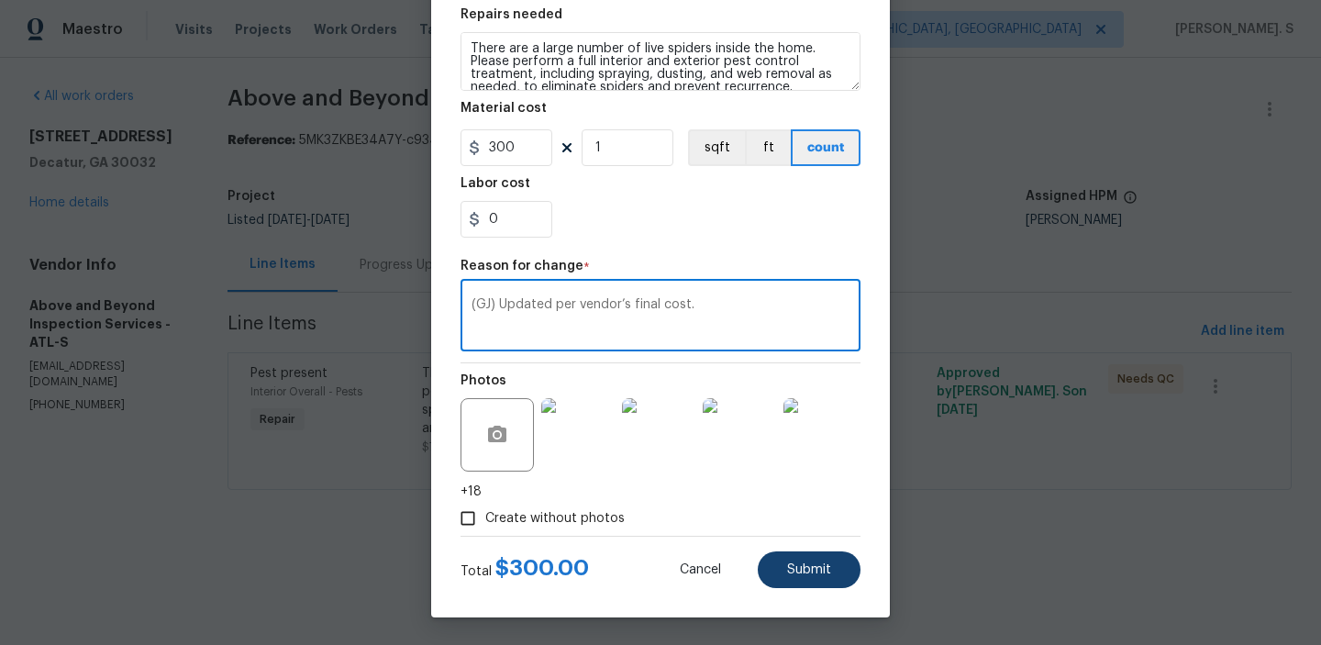
type textarea "(GJ) Updated per vendor’s final cost."
click at [798, 587] on button "Submit" at bounding box center [809, 569] width 103 height 37
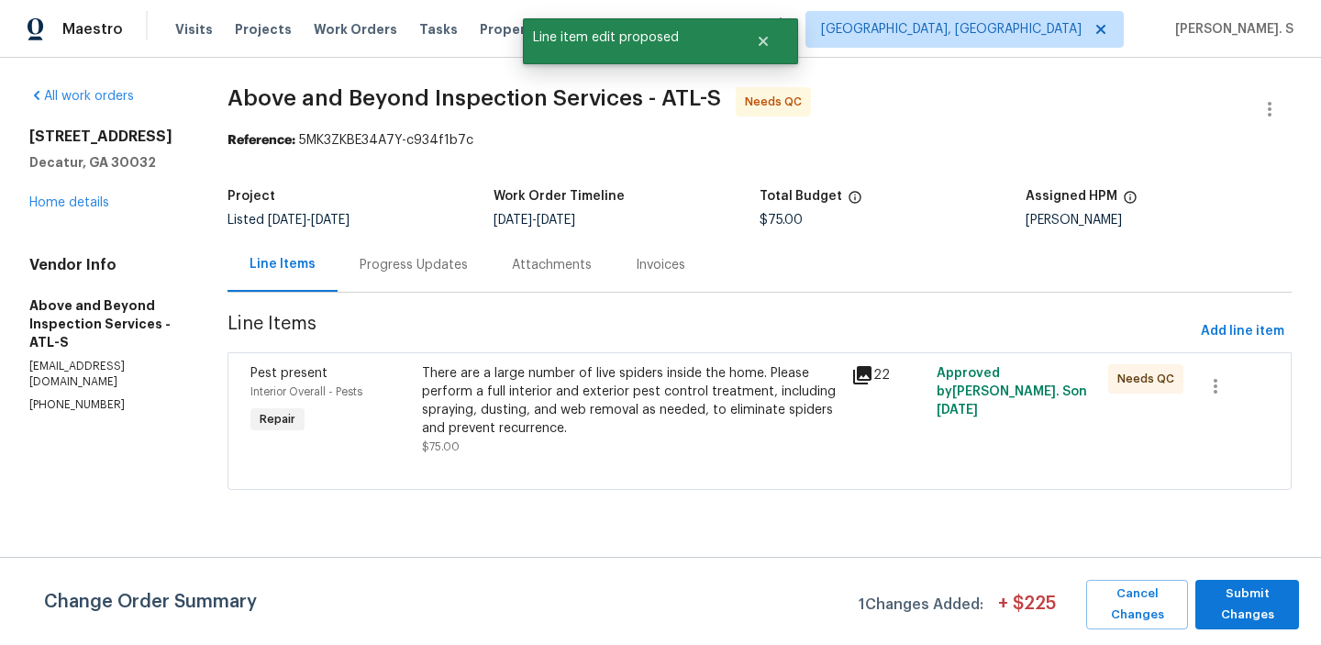
scroll to position [0, 0]
click at [1270, 87] on button "button" at bounding box center [1270, 109] width 44 height 44
click at [1198, 89] on ul "Edit Add Trip Charge View In Trade Partner Portal Delete" at bounding box center [1210, 155] width 198 height 136
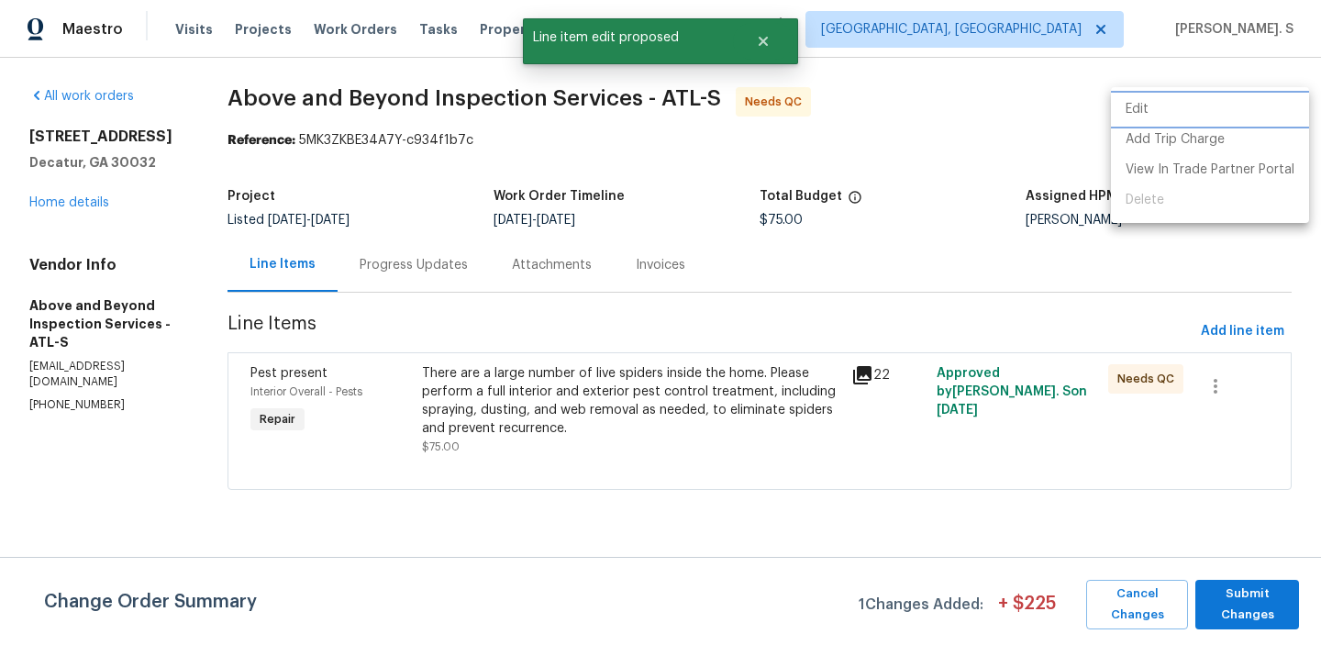
click at [1152, 113] on li "Edit" at bounding box center [1210, 109] width 198 height 30
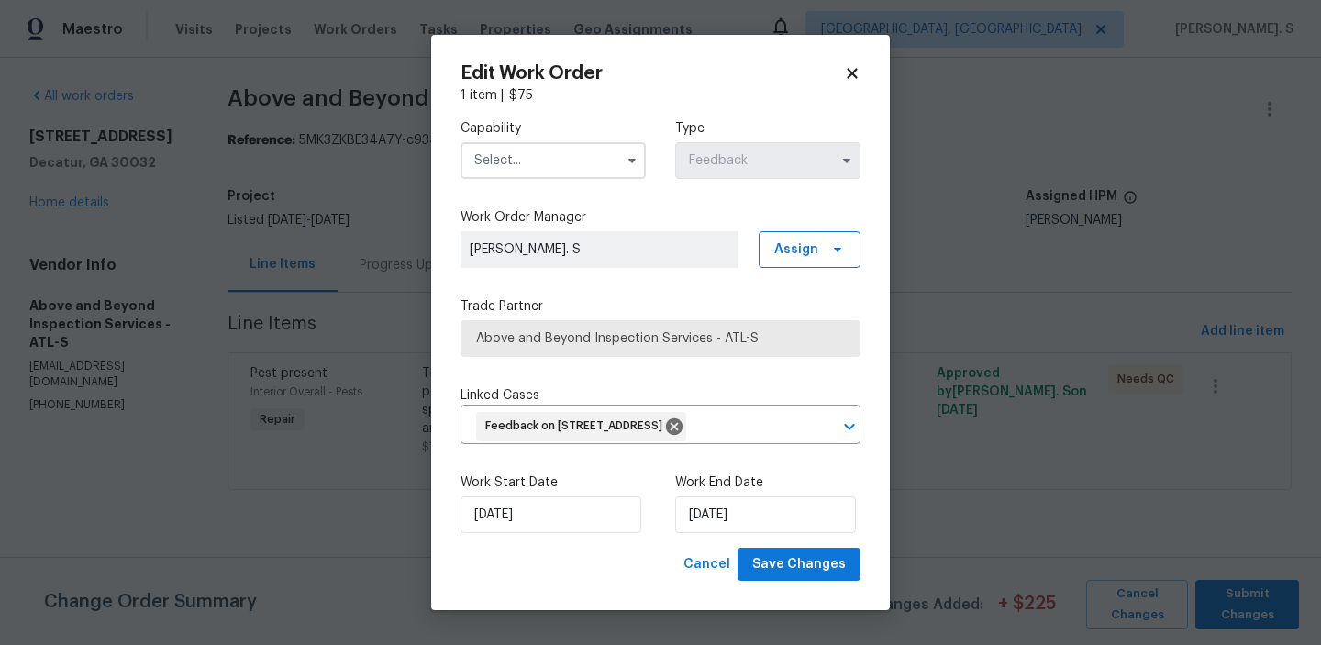
click at [551, 121] on label "Capability" at bounding box center [553, 128] width 185 height 18
click at [547, 160] on input "text" at bounding box center [553, 160] width 185 height 37
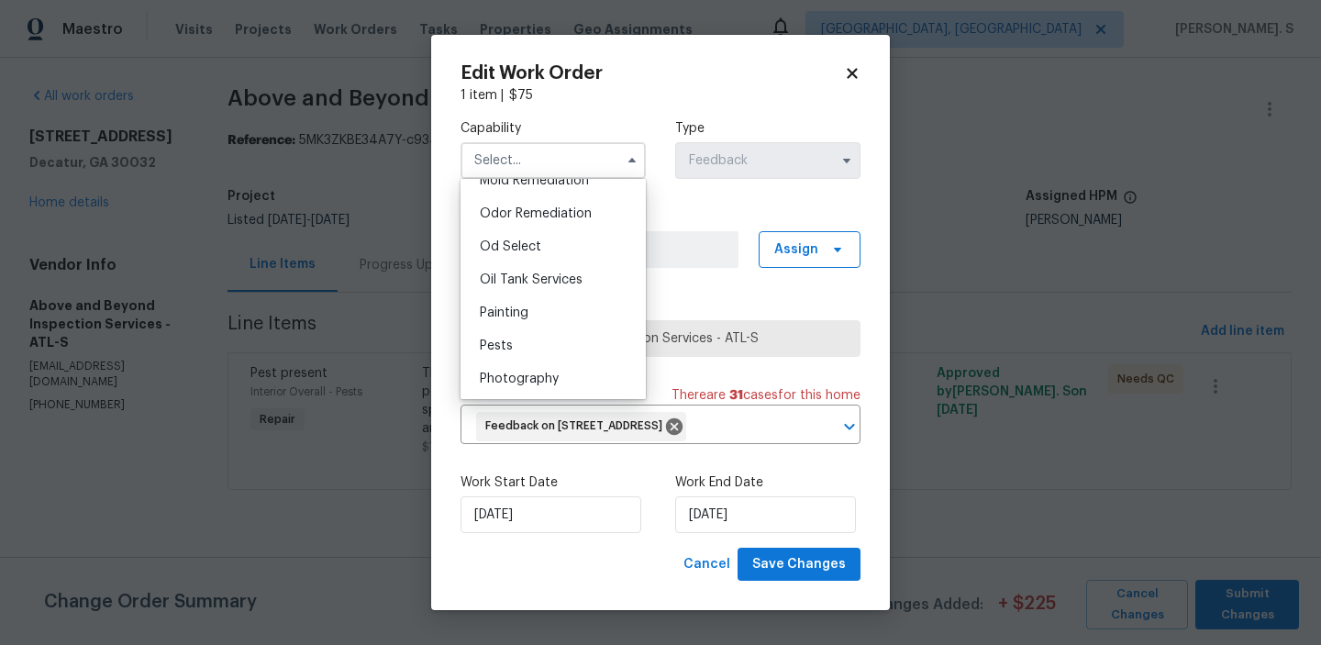
scroll to position [1483, 0]
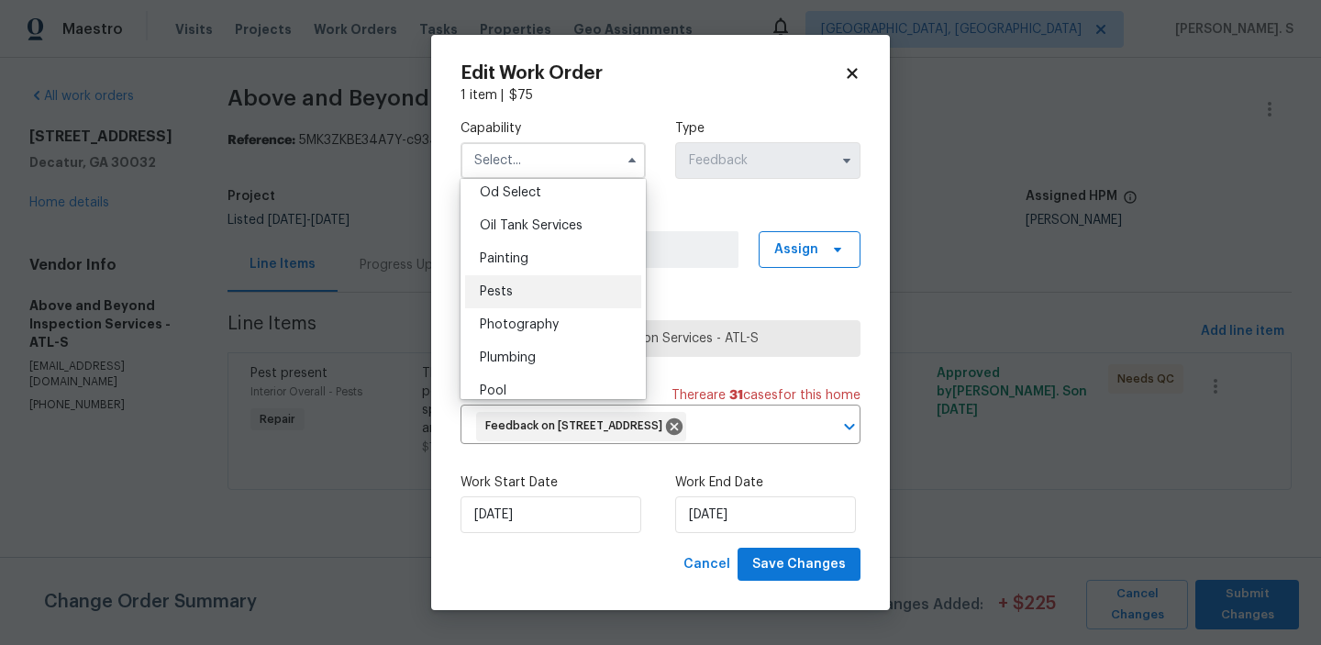
click at [537, 283] on div "Pests" at bounding box center [553, 291] width 176 height 33
type input "Pests"
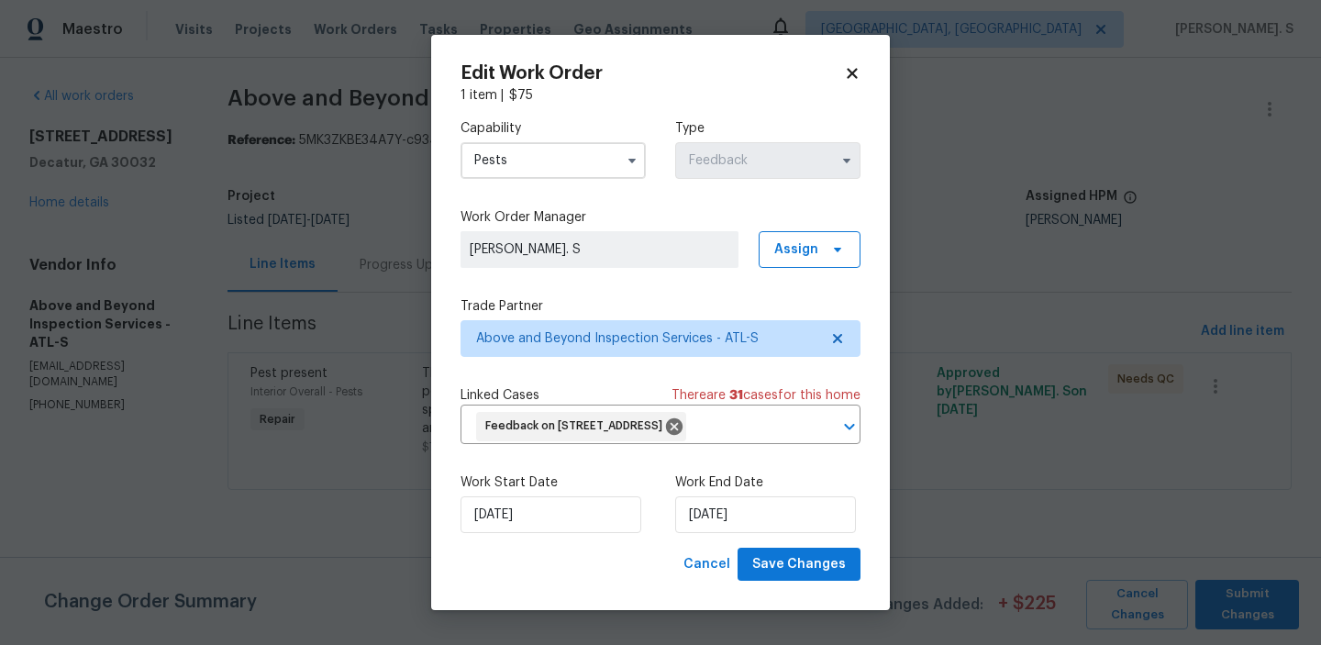
click at [813, 546] on div "Work Start Date 9/4/2025 Work End Date 9/6/2025" at bounding box center [661, 503] width 400 height 89
click at [813, 551] on button "Save Changes" at bounding box center [799, 565] width 123 height 34
click at [1261, 541] on body "Maestro Visits Projects Work Orders Tasks Properties Geo Assignments Albuquerqu…" at bounding box center [660, 270] width 1321 height 541
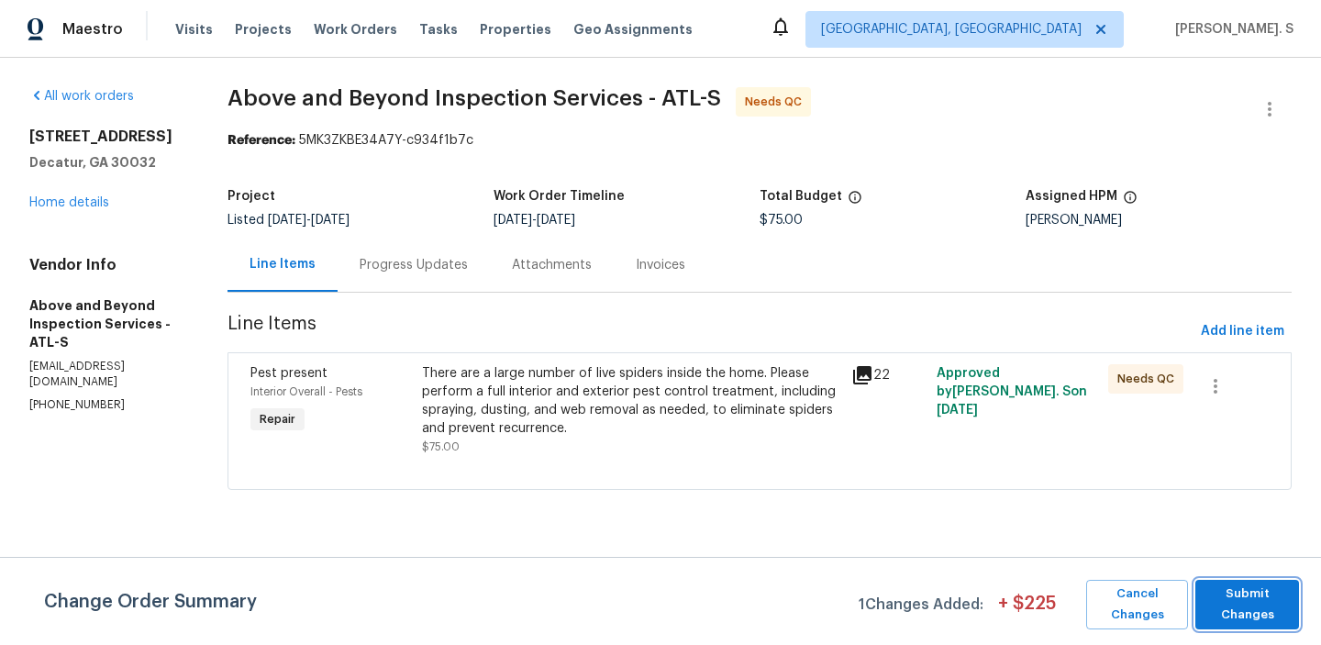
click at [1259, 606] on span "Submit Changes" at bounding box center [1247, 604] width 85 height 42
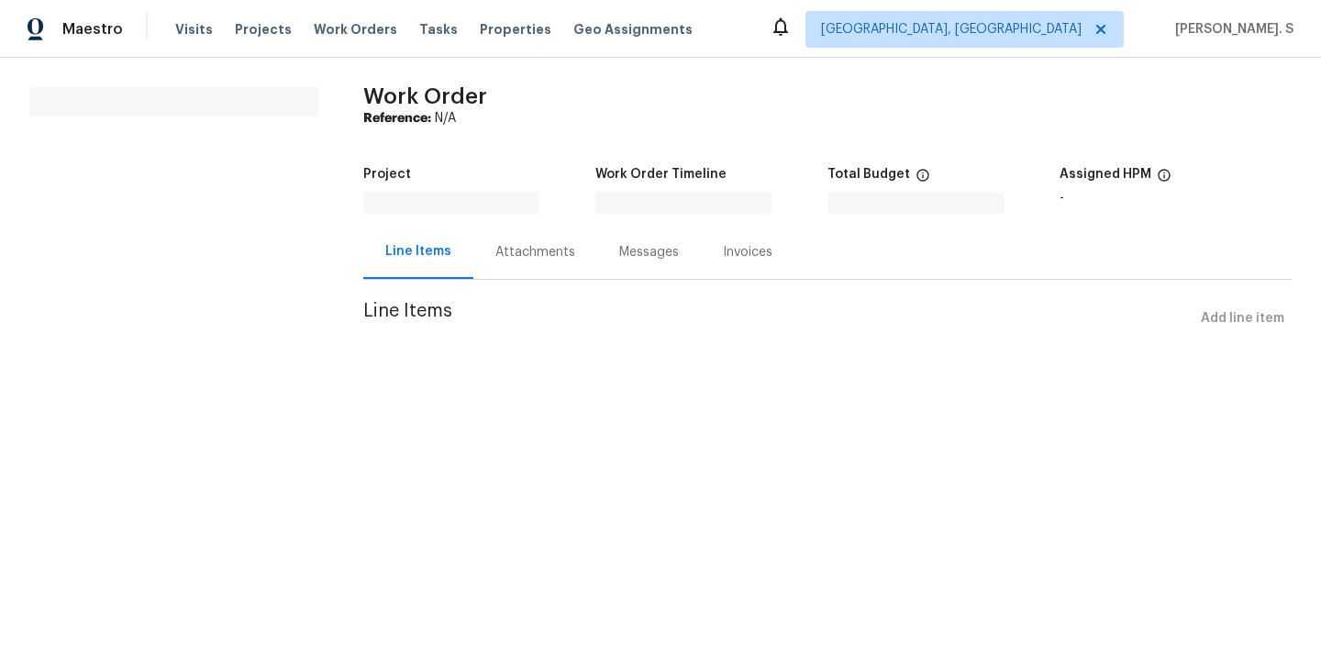
click at [572, 379] on div "All work orders Work Order Reference: N/A Project Work Order Timeline Total Bud…" at bounding box center [660, 222] width 1321 height 329
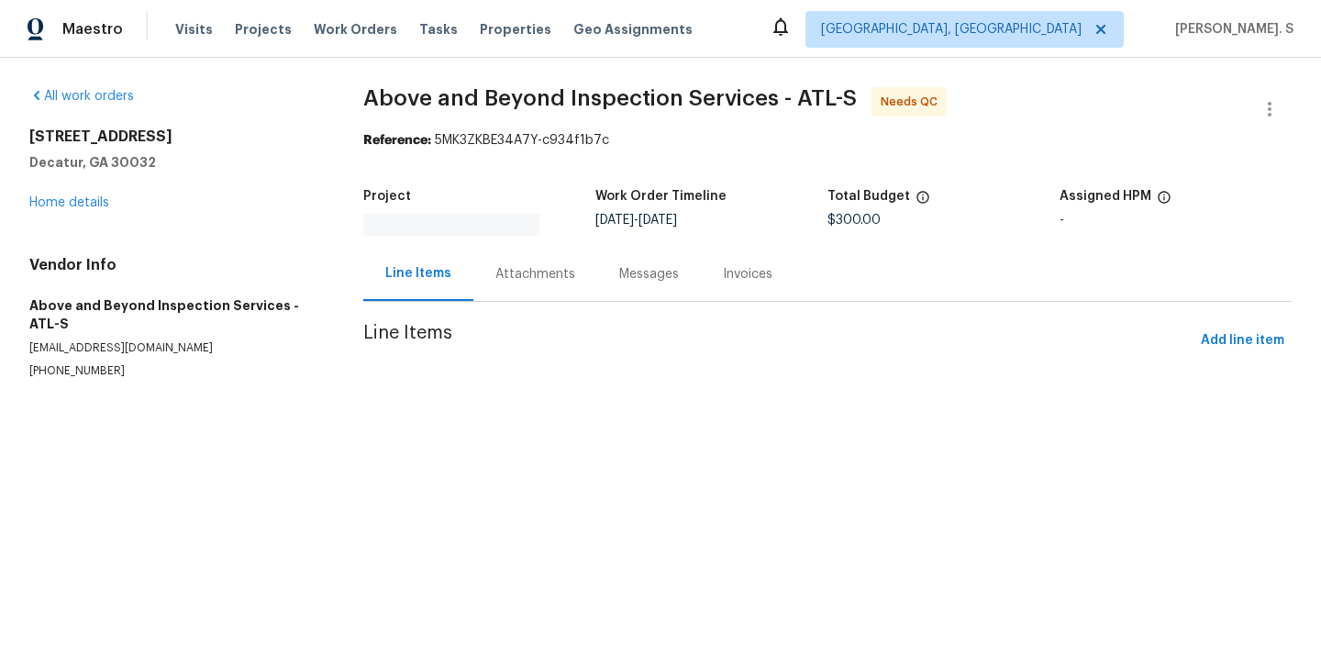
click at [572, 379] on section "Above and Beyond Inspection Services - ATL-S Needs QC Reference: 5MK3ZKBE34A7Y-…" at bounding box center [827, 255] width 928 height 336
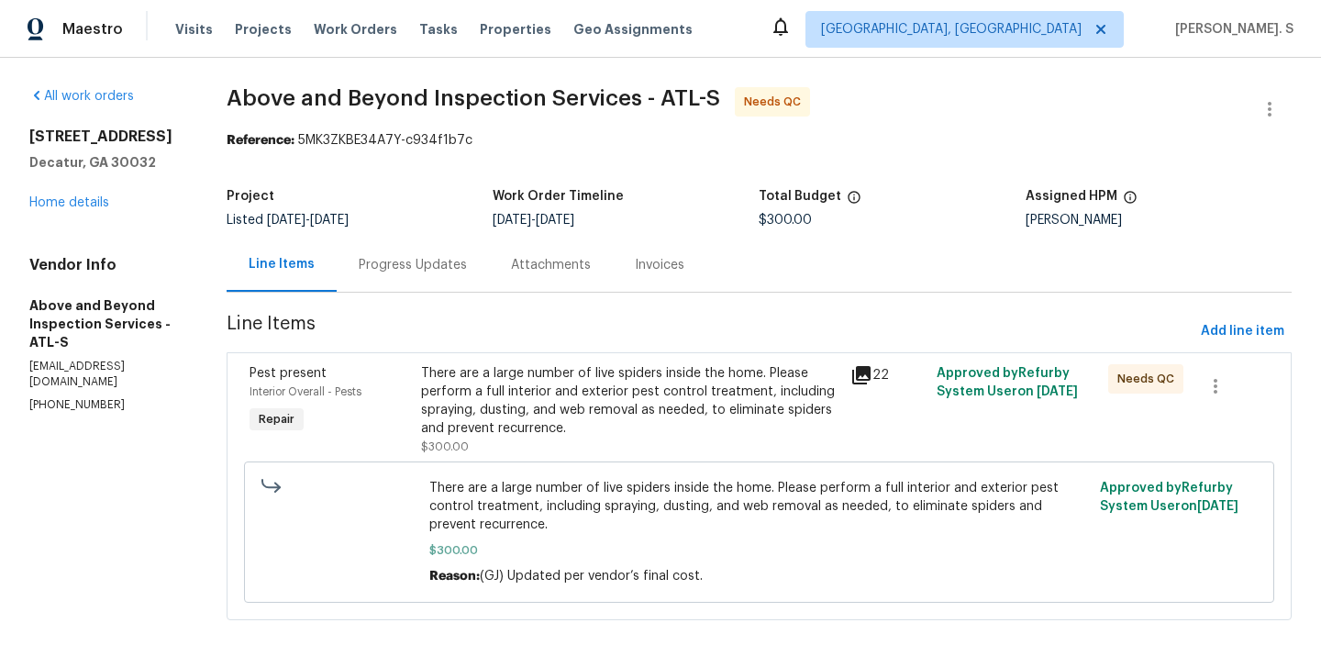
click at [572, 379] on div "There are a large number of live spiders inside the home. Please perform a full…" at bounding box center [630, 400] width 418 height 73
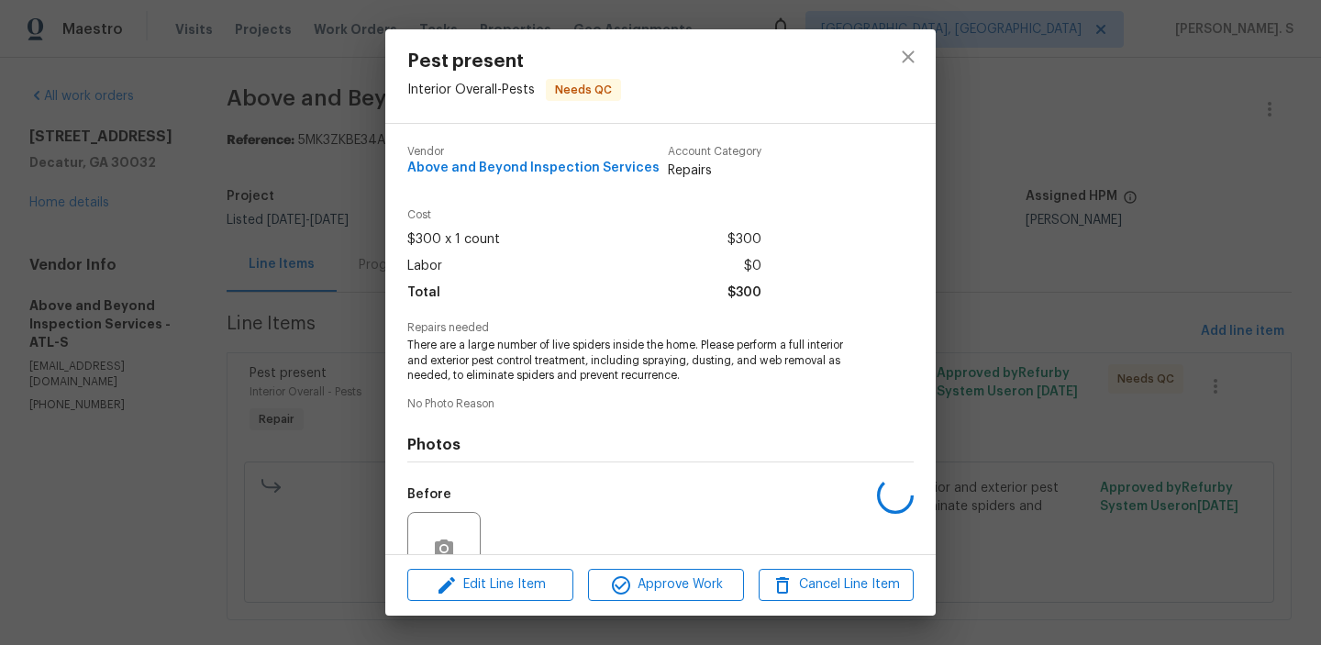
scroll to position [169, 0]
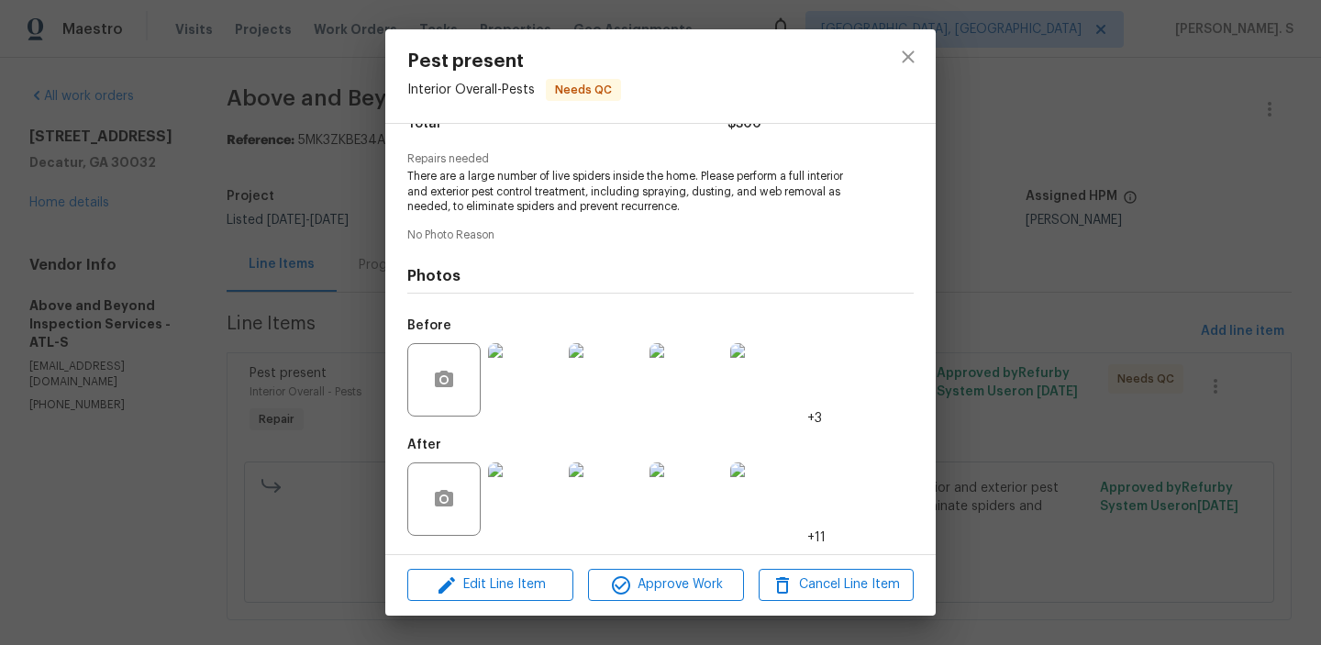
click at [622, 607] on div "Edit Line Item Approve Work Cancel Line Item" at bounding box center [660, 584] width 550 height 61
click at [639, 593] on span "Approve Work" at bounding box center [666, 584] width 144 height 23
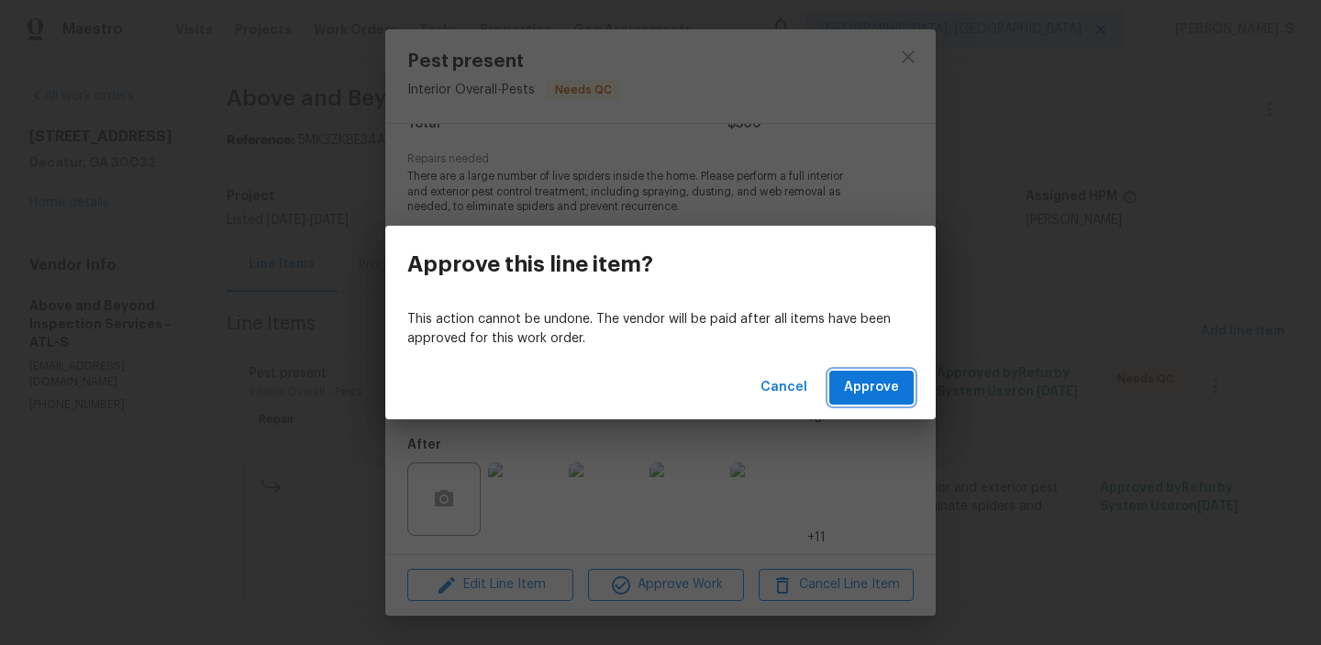
click at [866, 396] on span "Approve" at bounding box center [871, 387] width 55 height 23
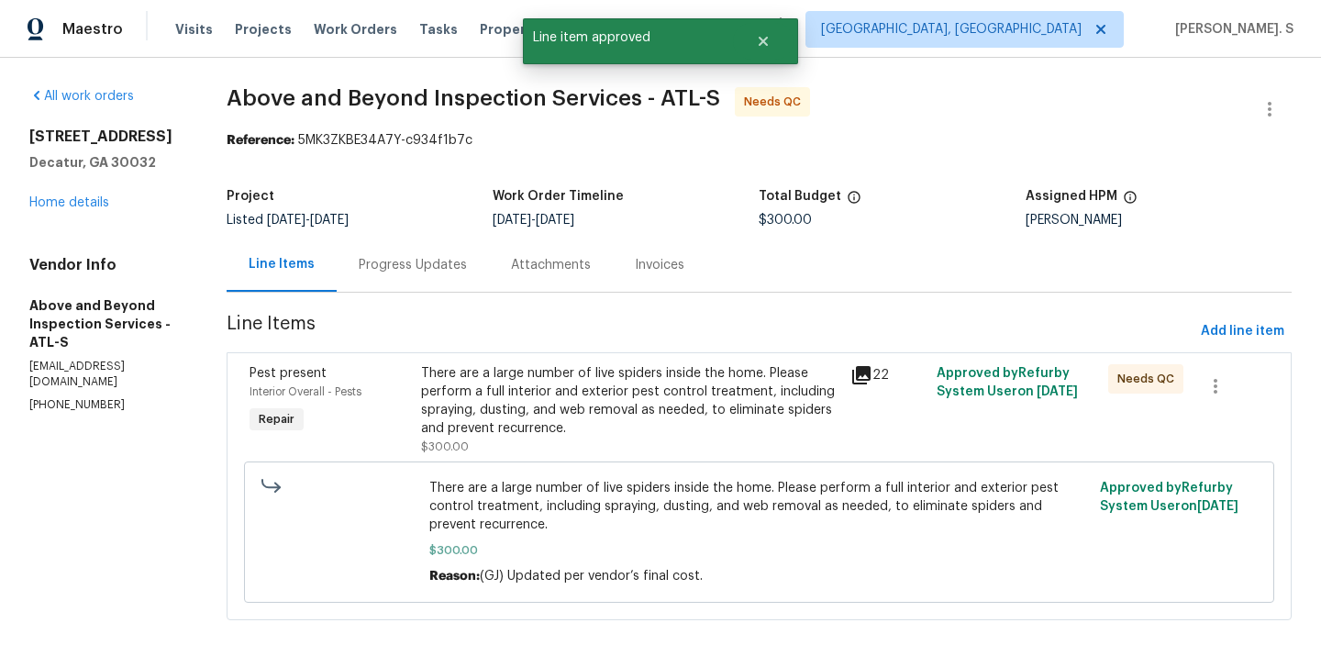
click at [810, 180] on div "Project Listed [DATE] - [DATE] Work Order Timeline [DATE] - [DATE] Total Budget…" at bounding box center [759, 208] width 1065 height 59
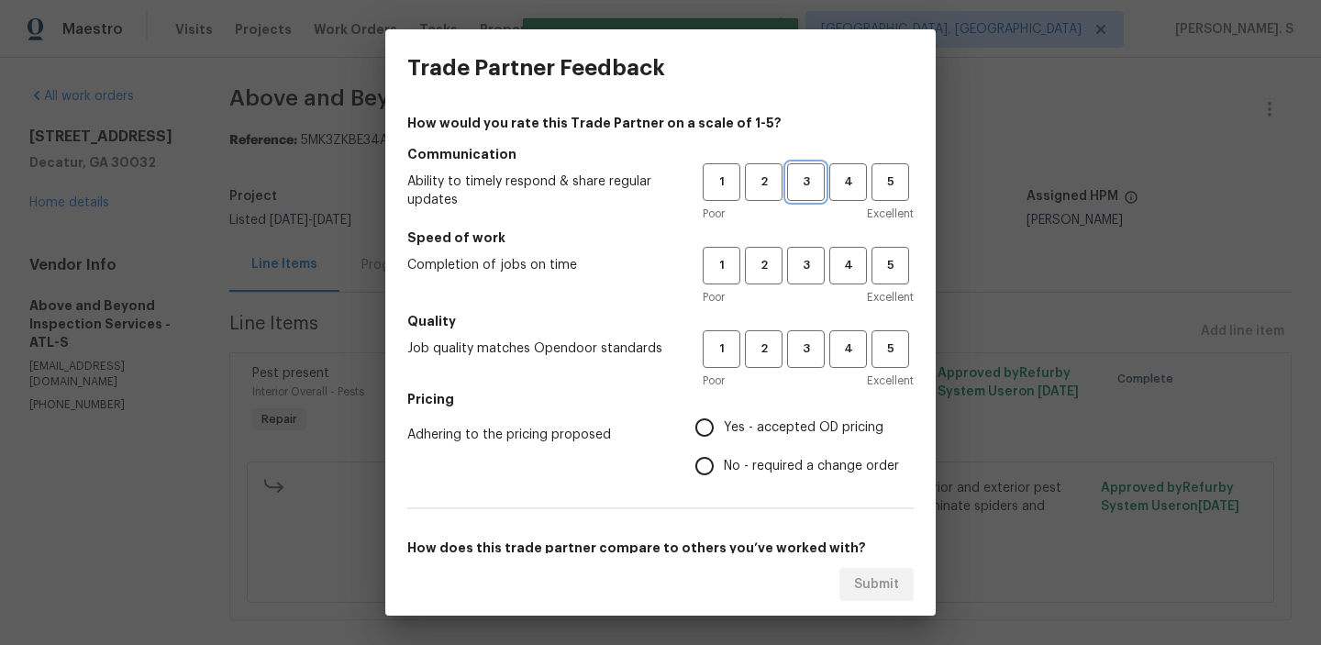
click at [812, 181] on span "3" at bounding box center [806, 182] width 34 height 21
click at [796, 255] on span "3" at bounding box center [806, 265] width 34 height 21
click at [803, 359] on span "3" at bounding box center [806, 349] width 34 height 21
click at [781, 460] on span "No - required a change order" at bounding box center [811, 466] width 175 height 19
click at [724, 460] on input "No - required a change order" at bounding box center [704, 466] width 39 height 39
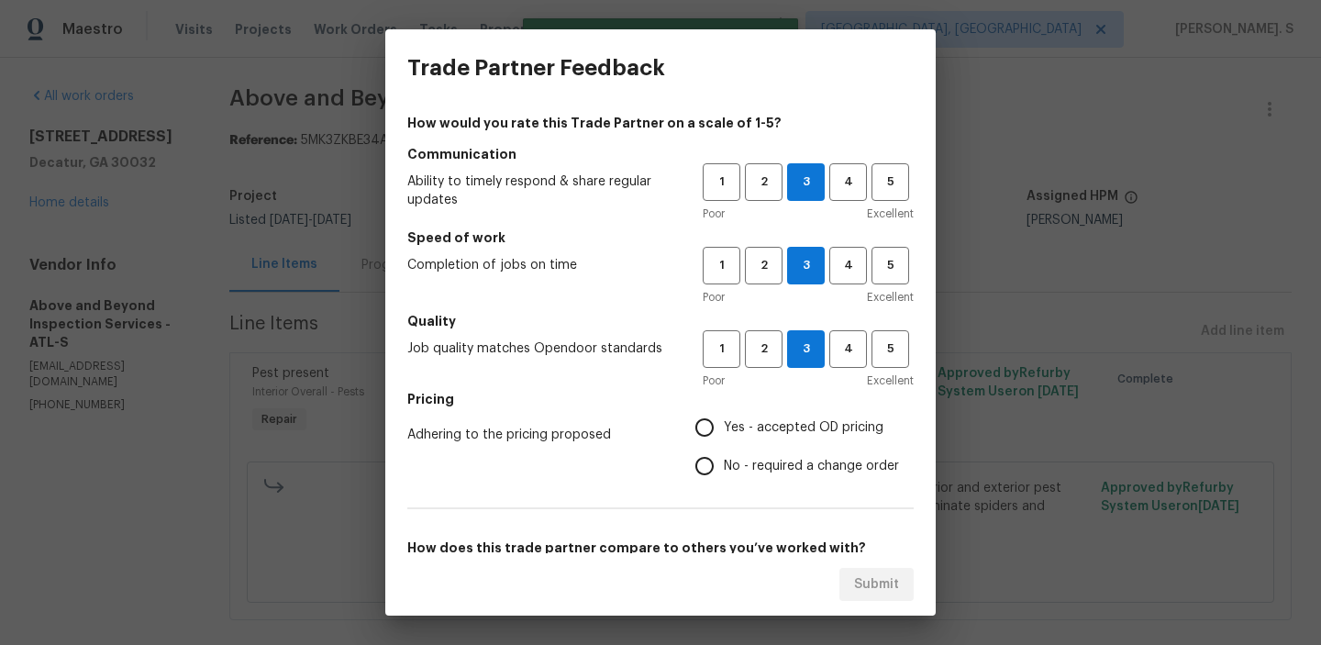
radio input "true"
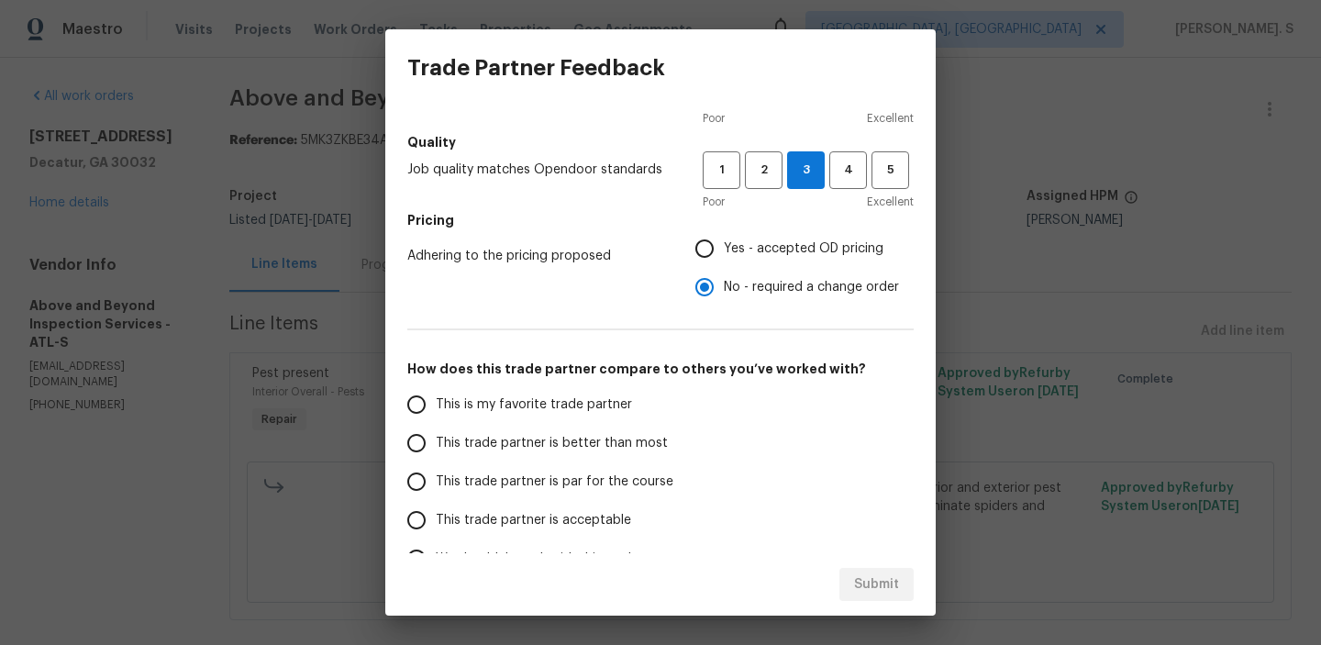
scroll to position [197, 0]
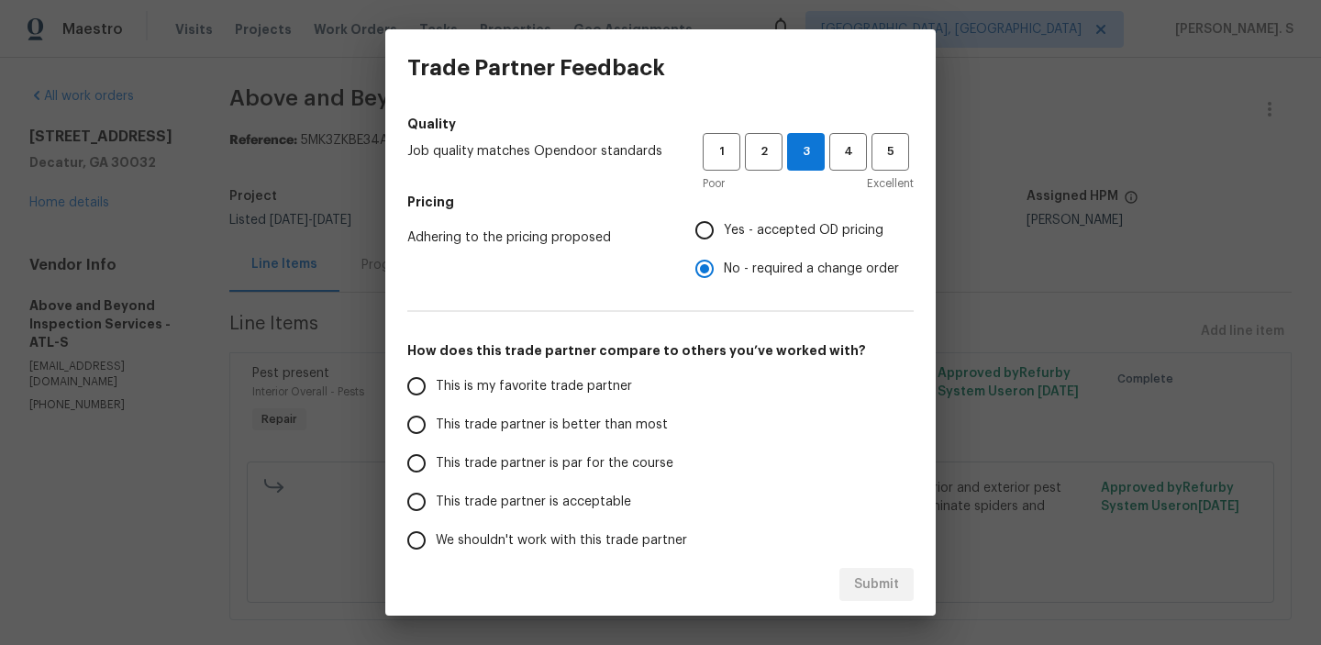
click at [567, 458] on span "This trade partner is par for the course" at bounding box center [555, 463] width 238 height 19
click at [436, 458] on input "This trade partner is par for the course" at bounding box center [416, 463] width 39 height 39
click at [883, 571] on button "Submit" at bounding box center [876, 585] width 74 height 34
radio input "true"
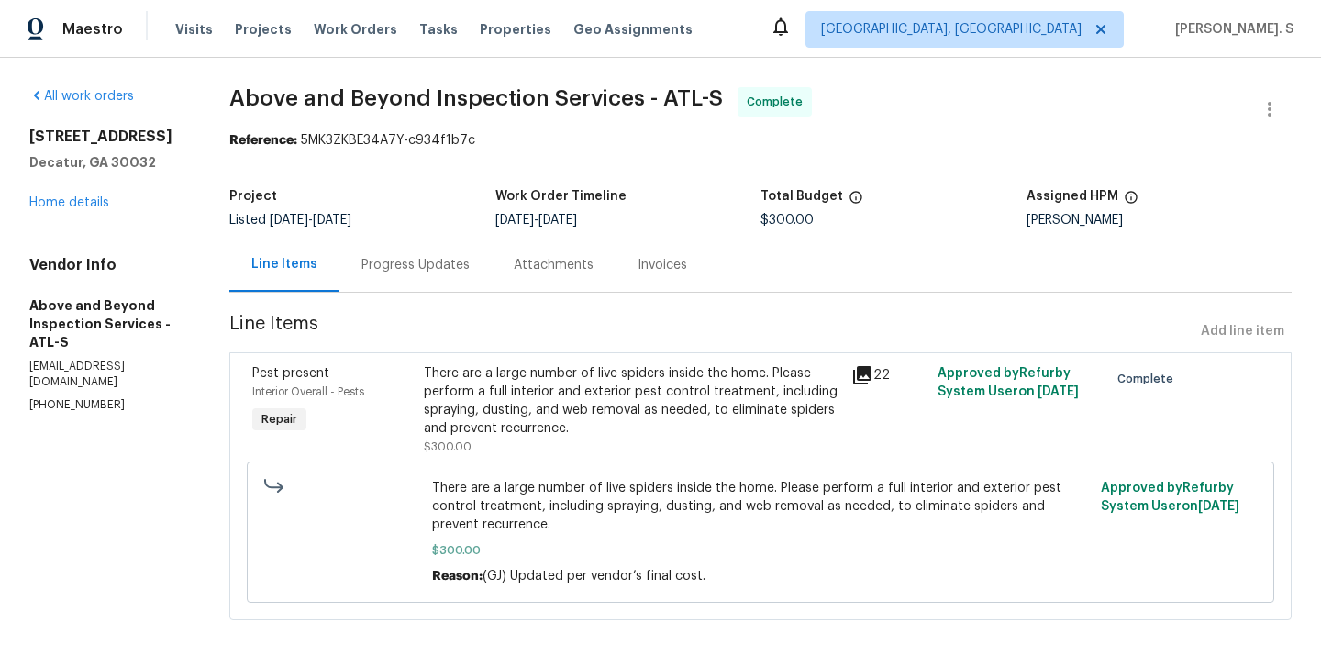
click at [91, 195] on div "2046 Dellwood Pl Decatur, GA 30032 Home details" at bounding box center [107, 170] width 156 height 84
click at [90, 200] on link "Home details" at bounding box center [69, 202] width 80 height 13
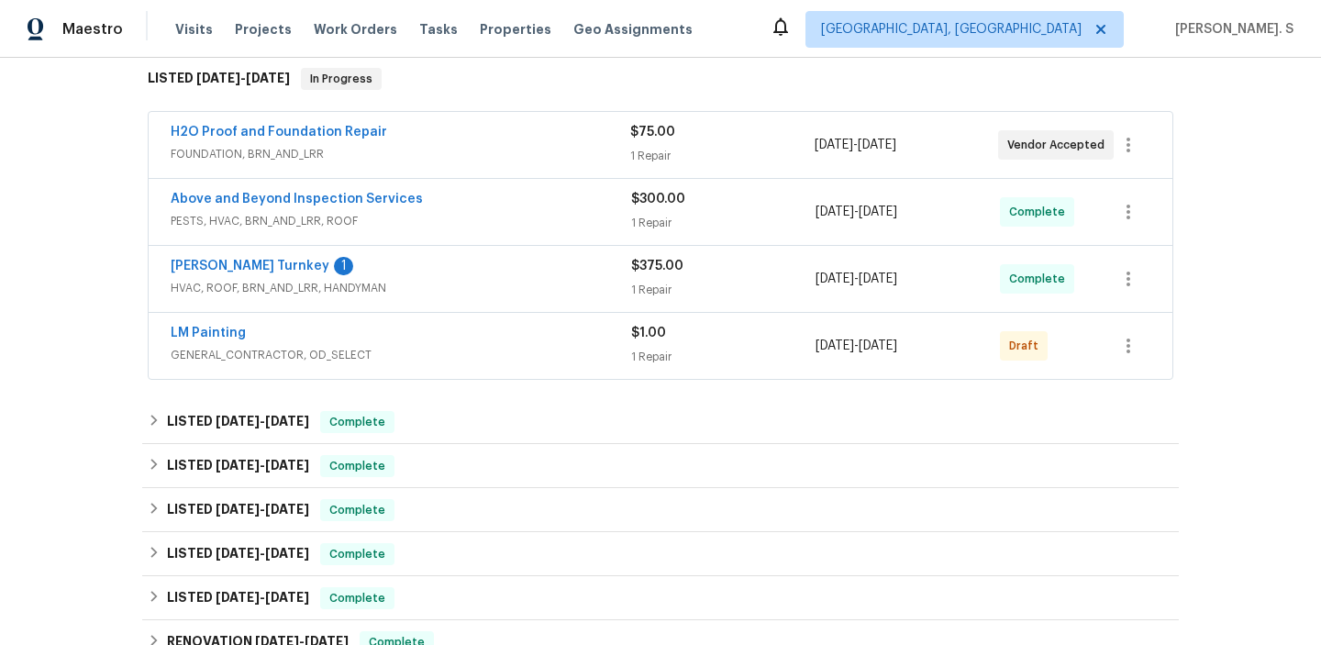
scroll to position [327, 0]
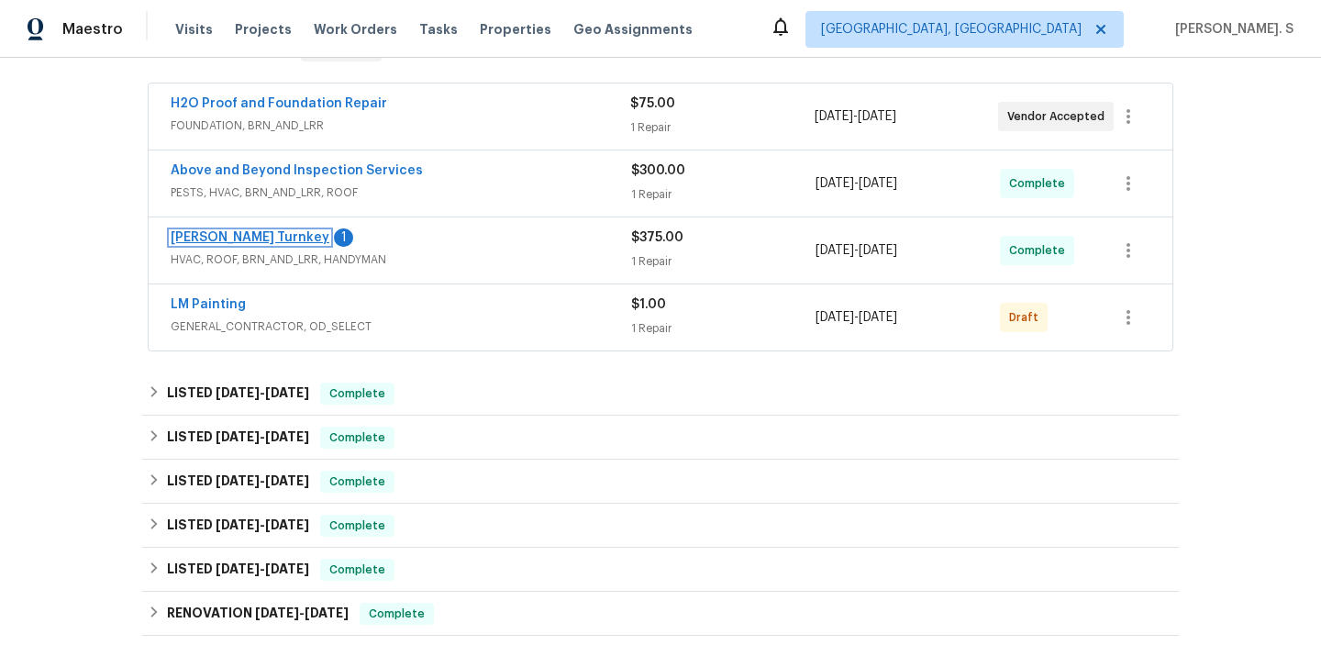
click at [233, 234] on link "Davis Turnkey" at bounding box center [250, 237] width 159 height 13
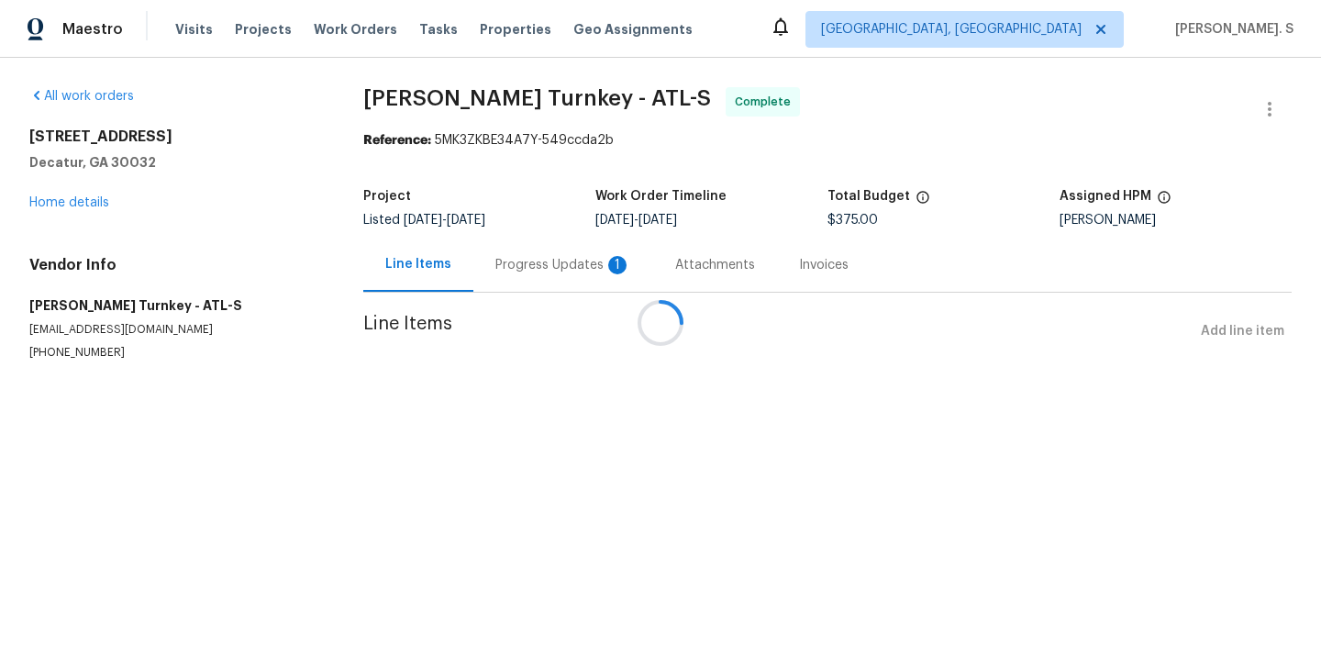
click at [494, 273] on div at bounding box center [660, 322] width 1321 height 645
click at [494, 273] on div "Progress Updates 1" at bounding box center [563, 265] width 180 height 54
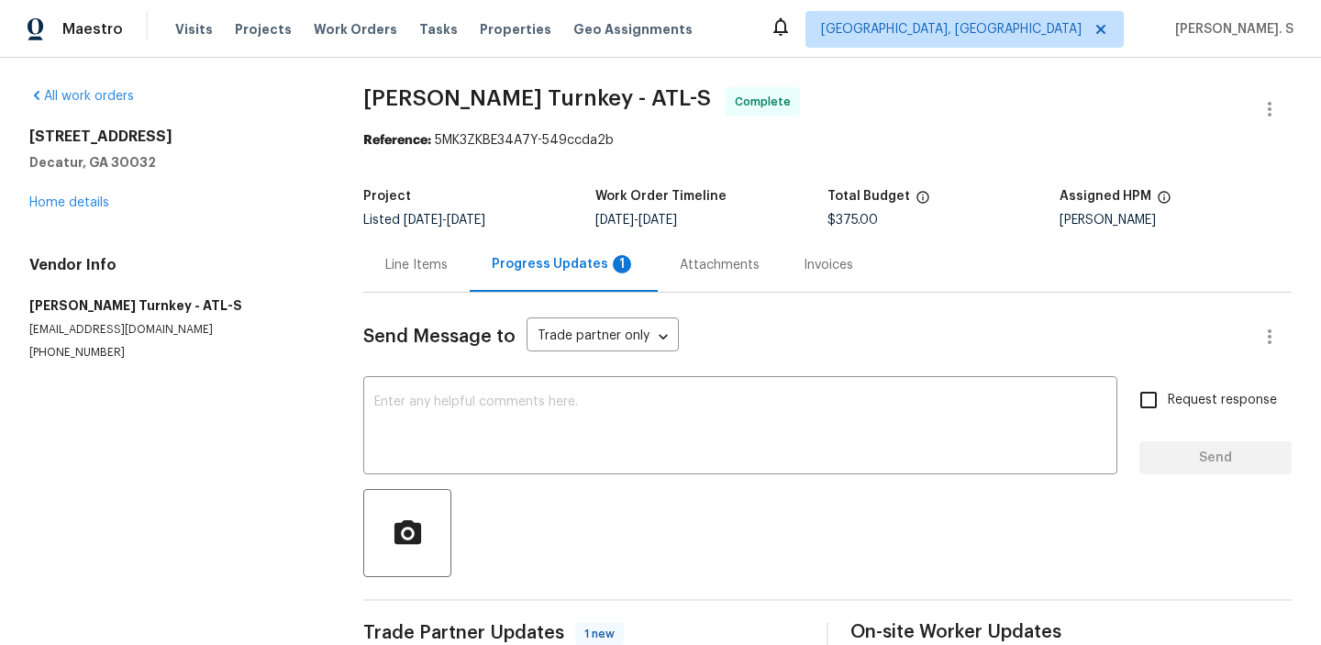
click at [494, 273] on div "Progress Updates 1" at bounding box center [564, 265] width 188 height 54
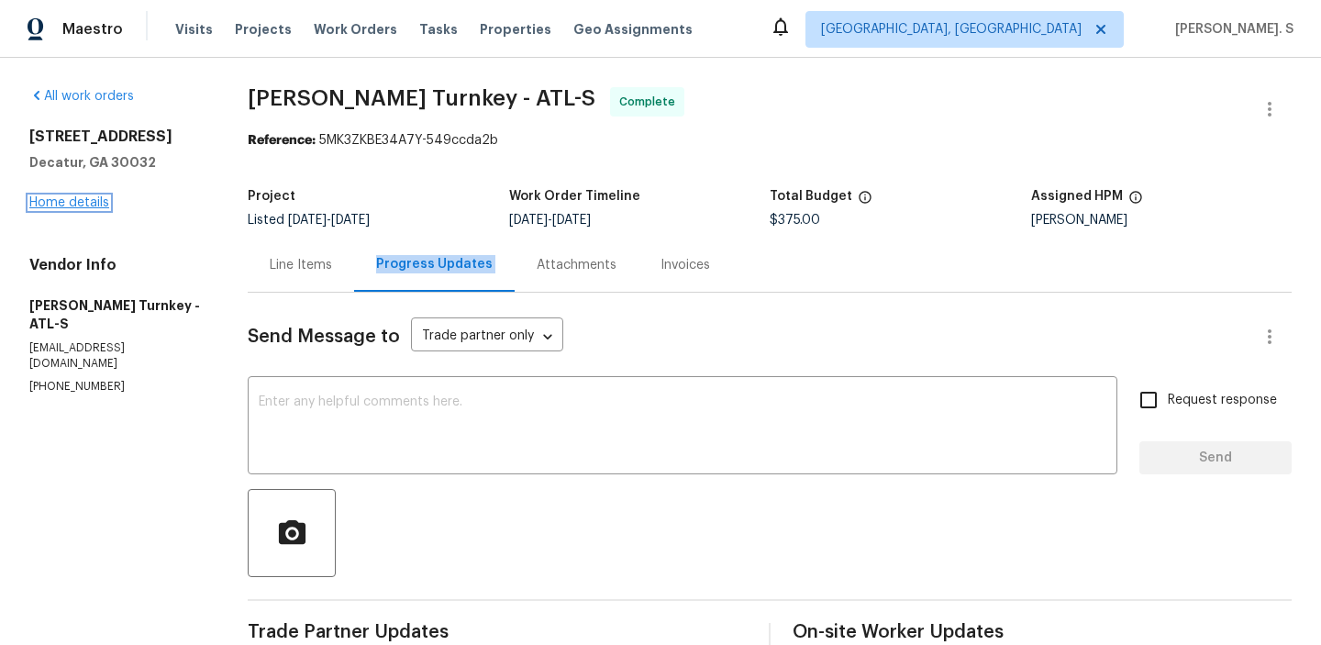
click at [93, 205] on link "Home details" at bounding box center [69, 202] width 80 height 13
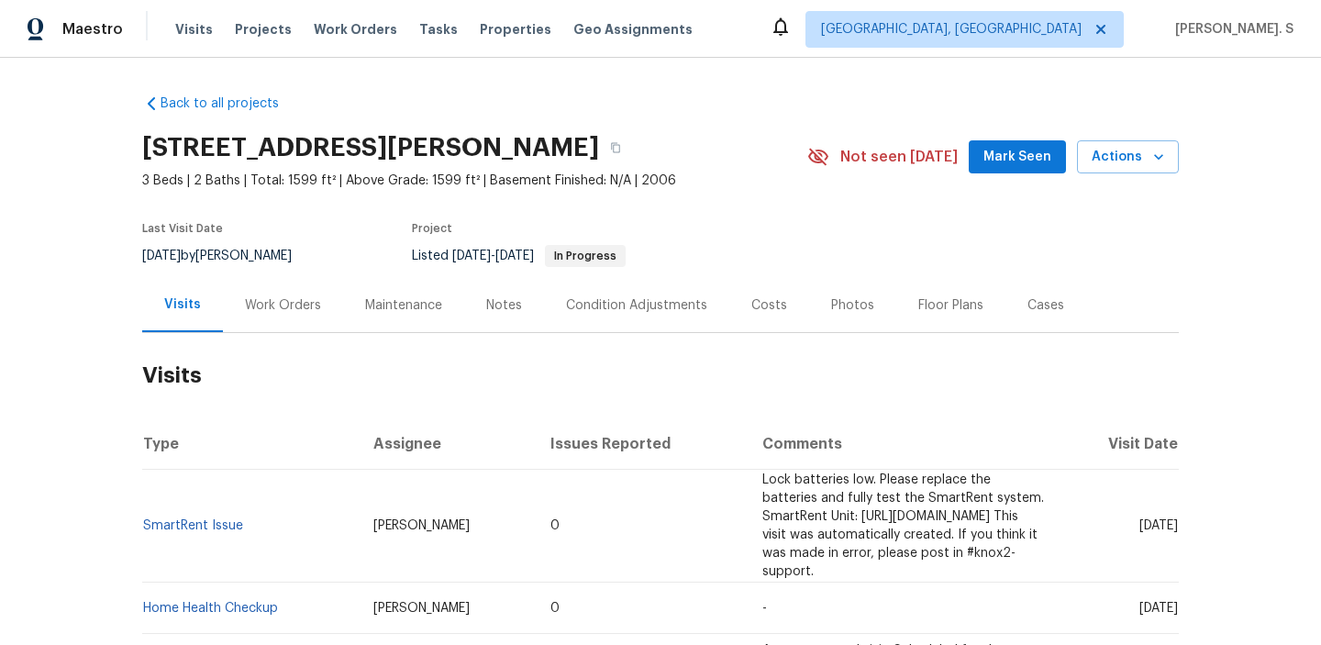
click at [285, 311] on div "Work Orders" at bounding box center [283, 305] width 76 height 18
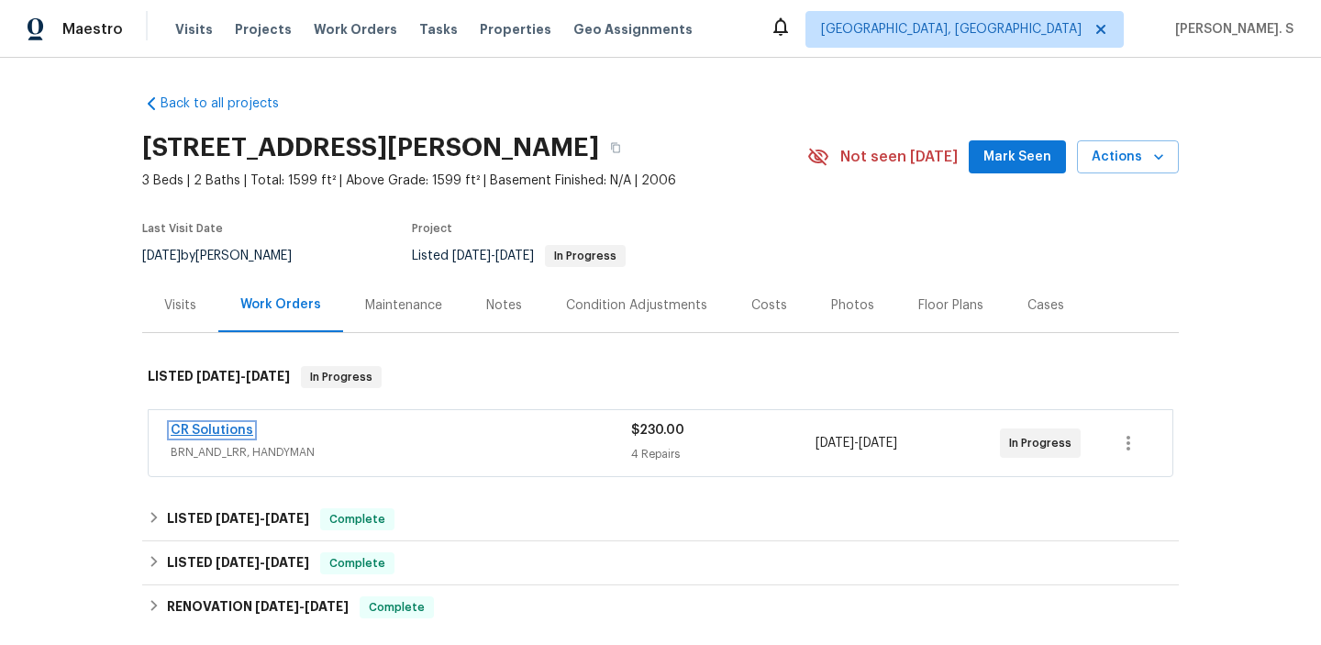
click at [232, 429] on link "CR Solutions" at bounding box center [212, 430] width 83 height 13
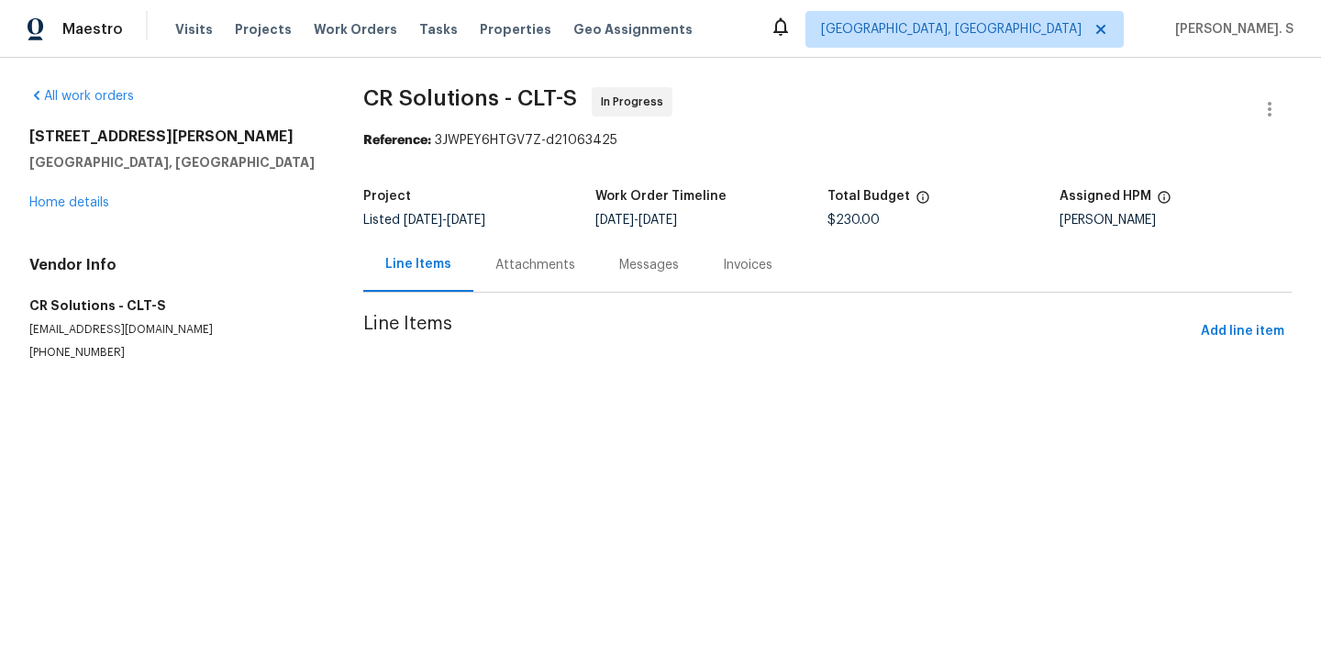
click at [522, 244] on div "Attachments" at bounding box center [535, 265] width 124 height 54
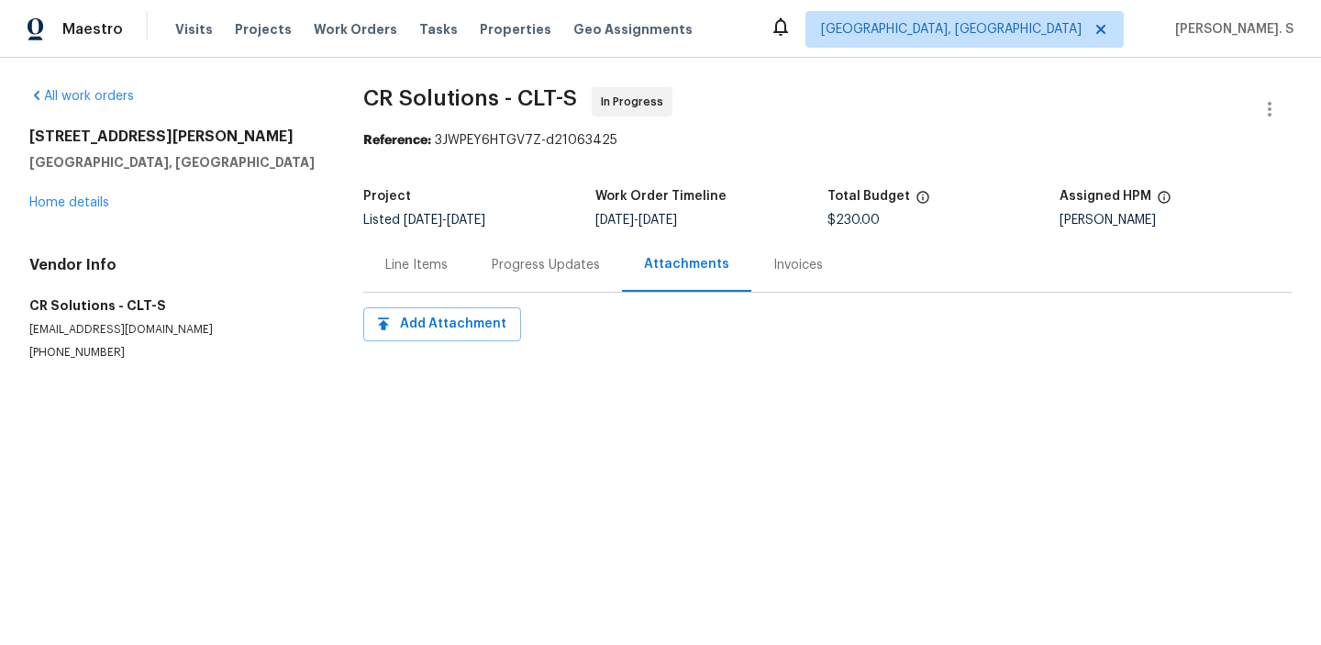
click at [522, 244] on div "Progress Updates" at bounding box center [546, 265] width 152 height 54
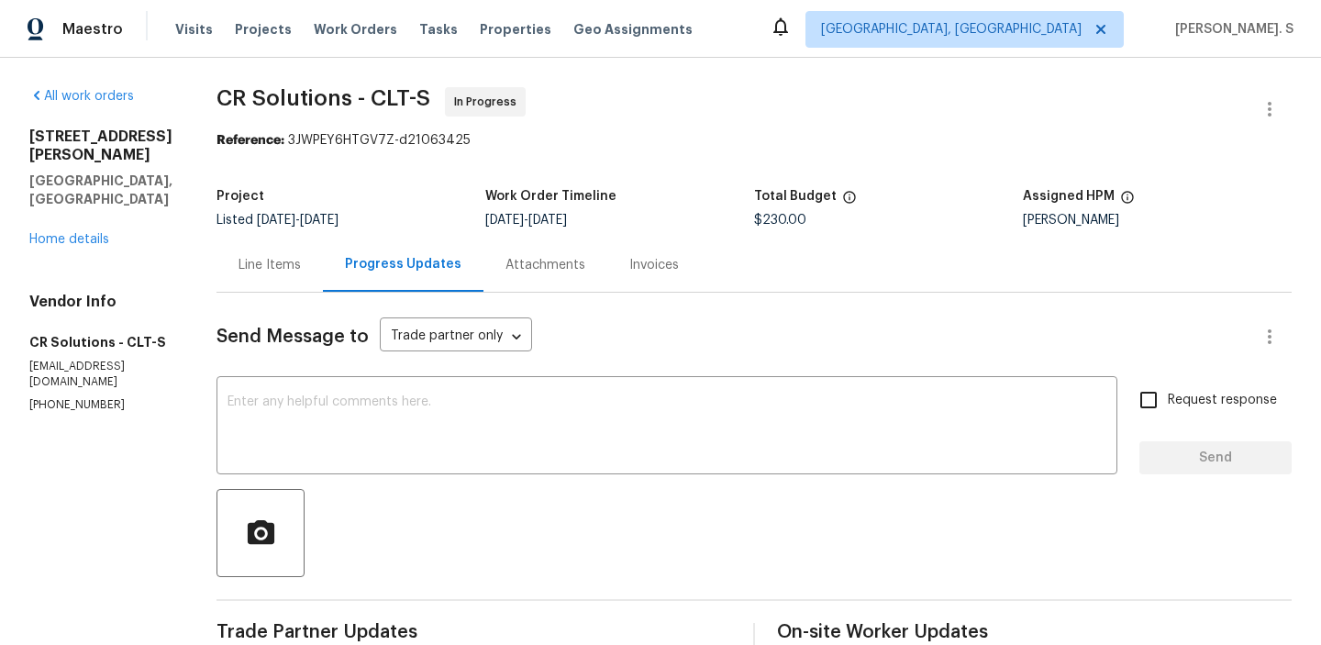
click at [94, 397] on p "(704) 860-5368" at bounding box center [100, 405] width 143 height 16
copy p "(704) 860-5368"
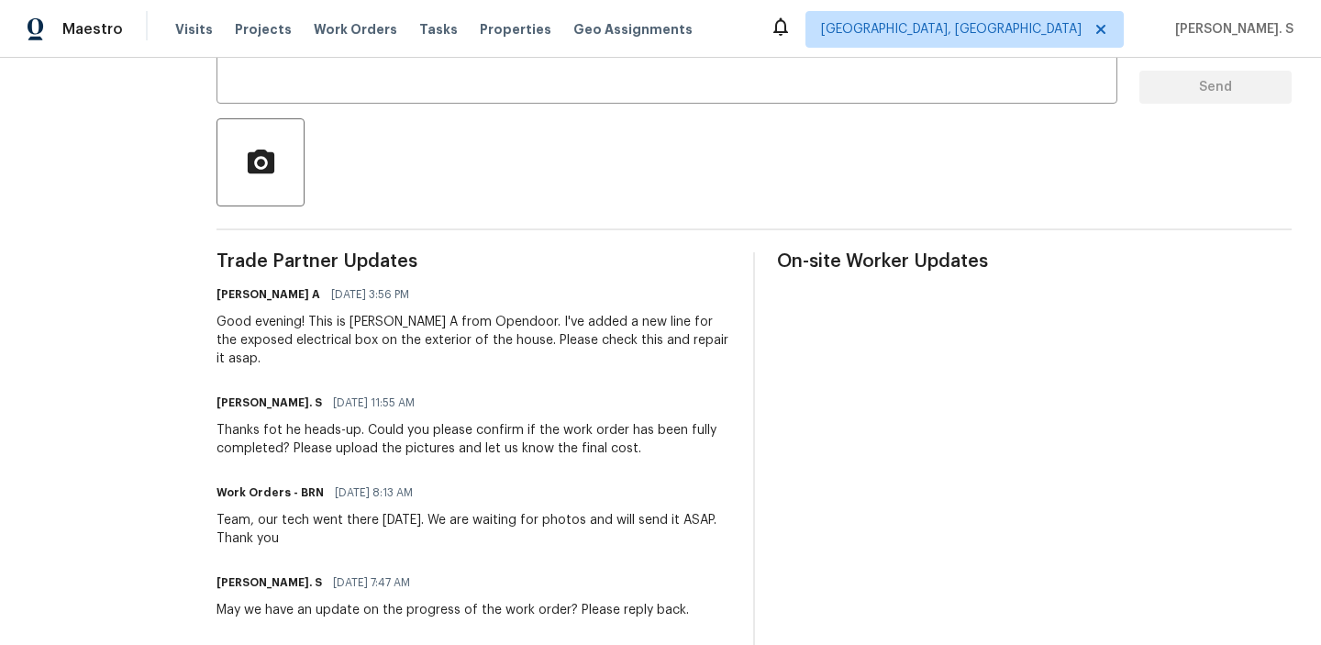
scroll to position [70, 0]
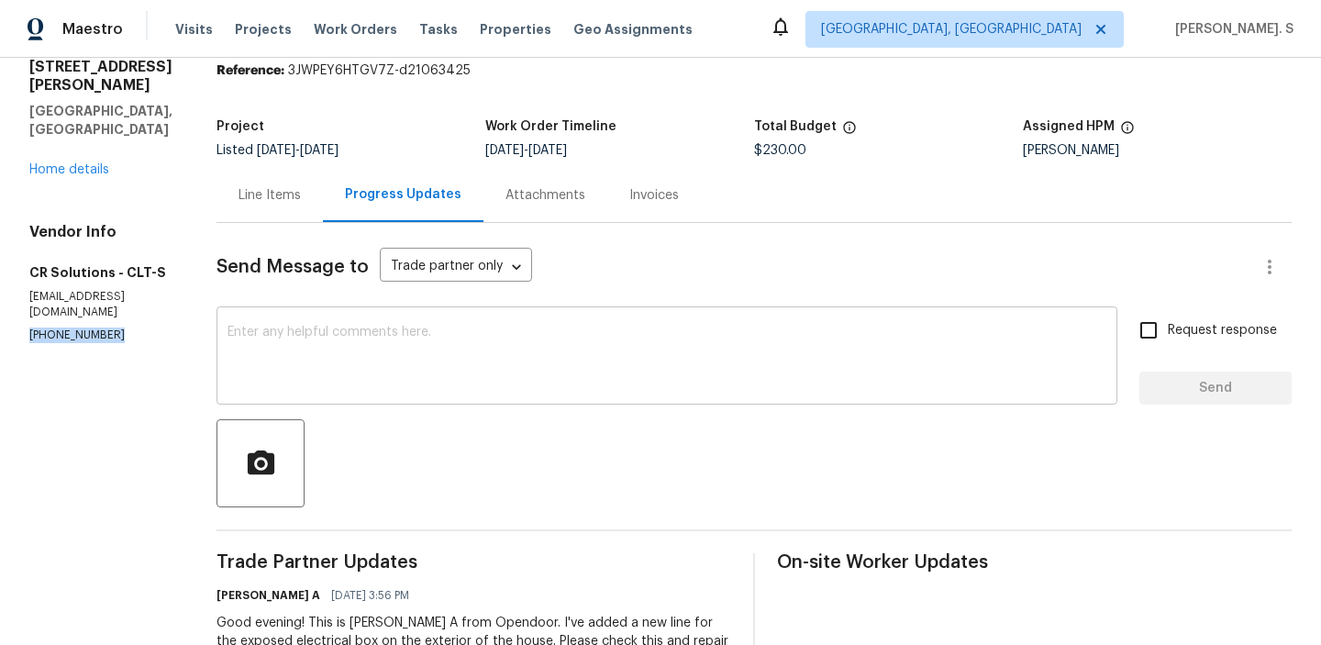
click at [600, 325] on div "x ​" at bounding box center [667, 358] width 901 height 94
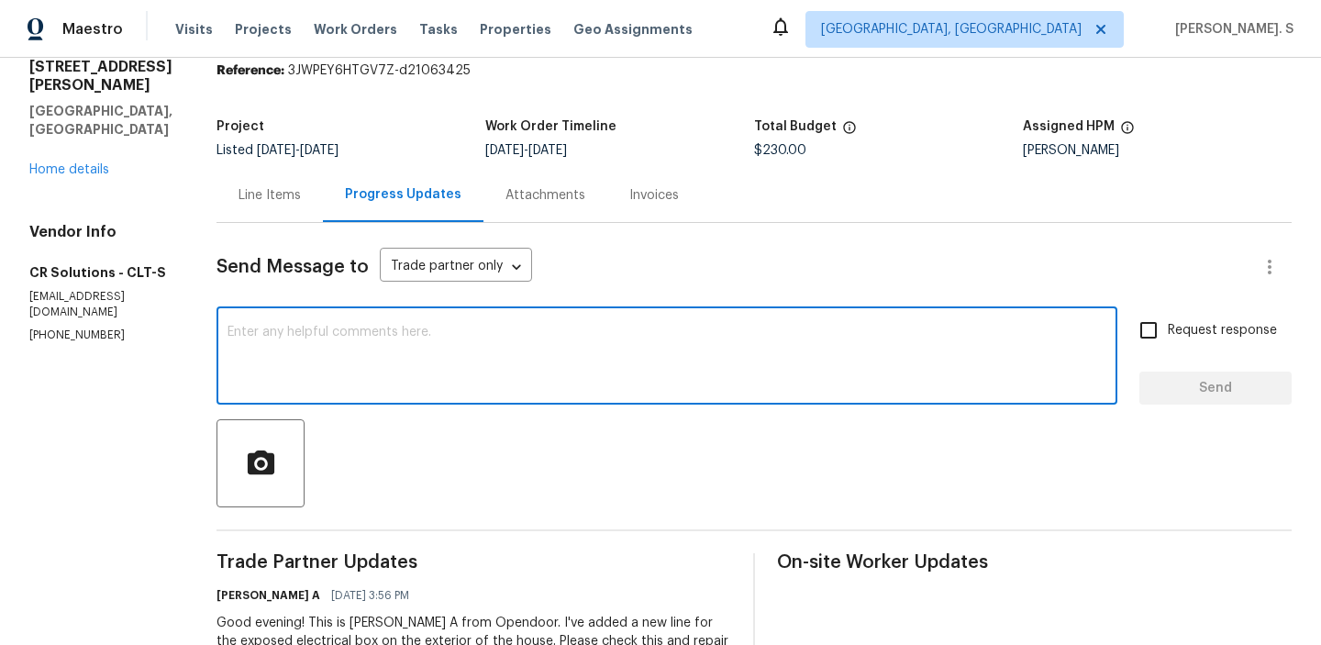
paste textarea "Hello, It's important that this work order is completed within the designated t…"
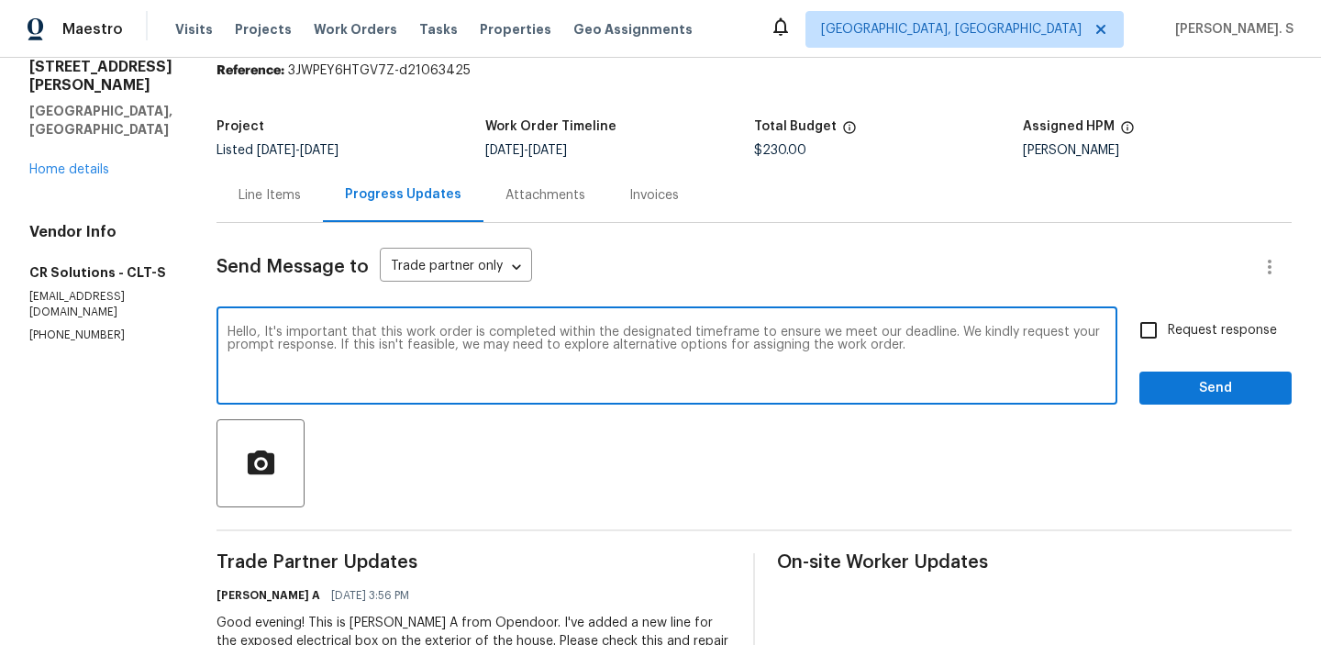
type textarea "Hello, It's important that this work order is completed within the designated t…"
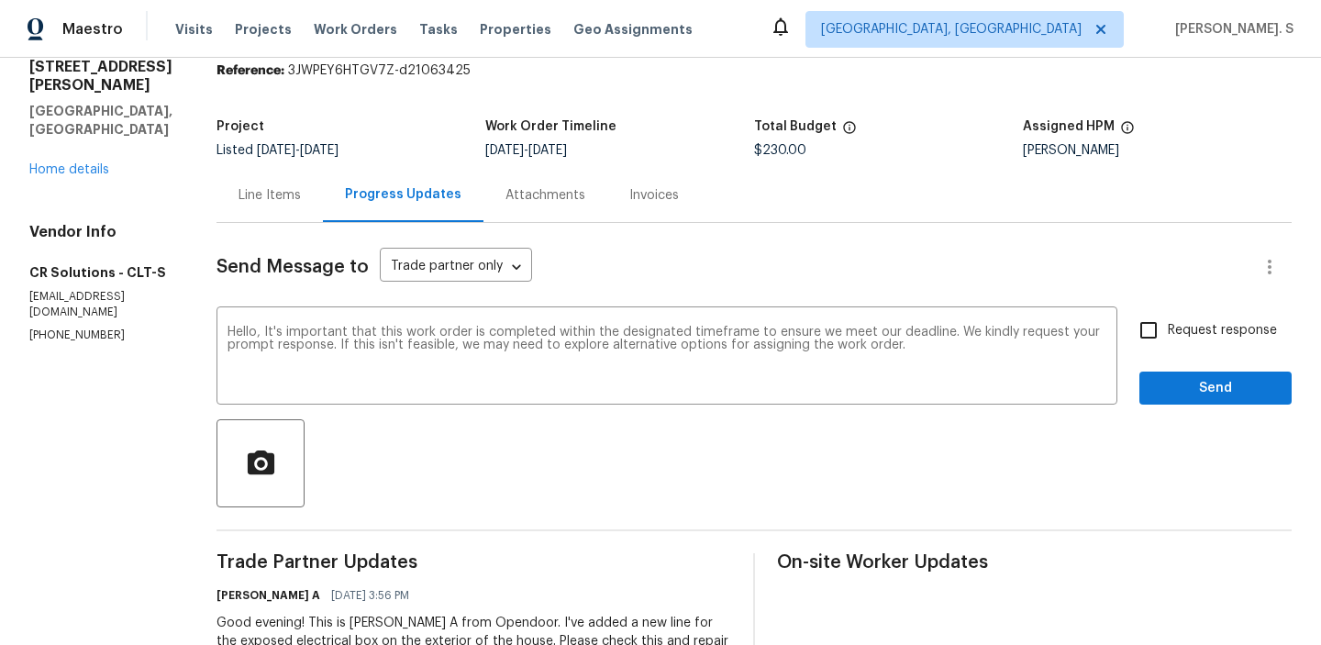
click at [1208, 328] on span "Request response" at bounding box center [1222, 330] width 109 height 19
click at [1168, 328] on input "Request response" at bounding box center [1148, 330] width 39 height 39
checkbox input "true"
click at [1193, 377] on span "Send" at bounding box center [1215, 388] width 123 height 23
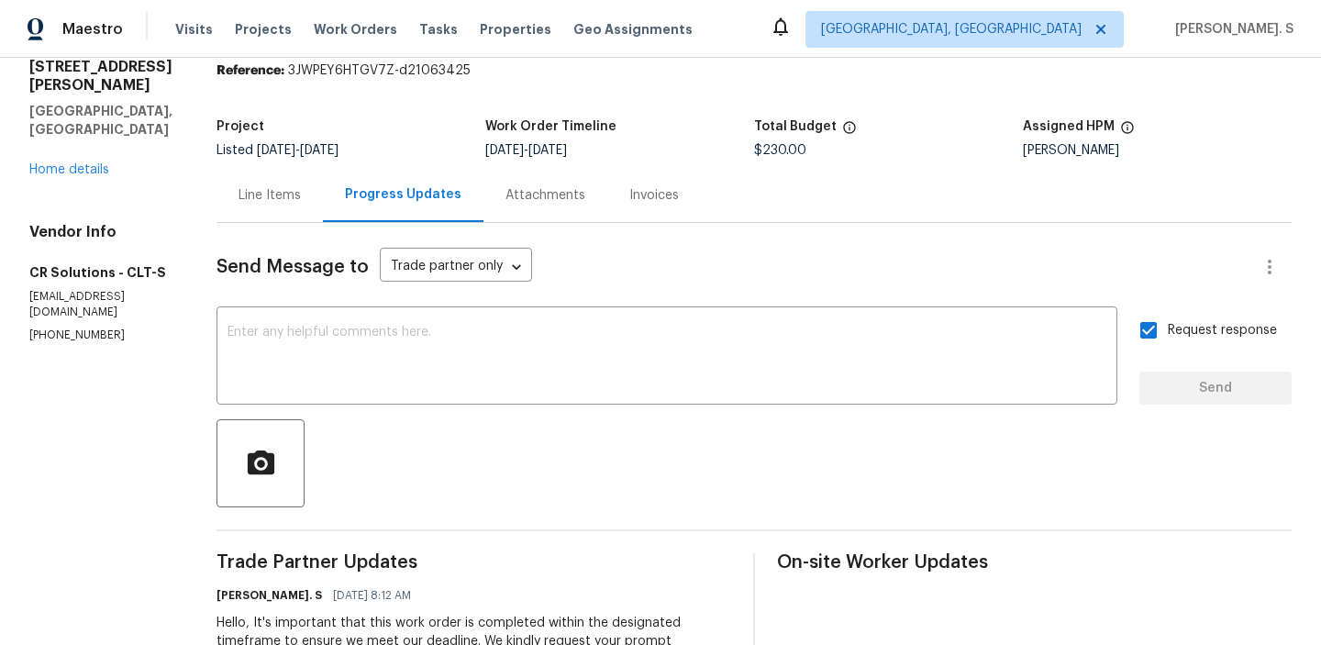
click at [96, 328] on p "(704) 860-5368" at bounding box center [100, 336] width 143 height 16
copy p "(704) 860-5368"
drag, startPoint x: 99, startPoint y: 111, endPoint x: 26, endPoint y: 67, distance: 85.6
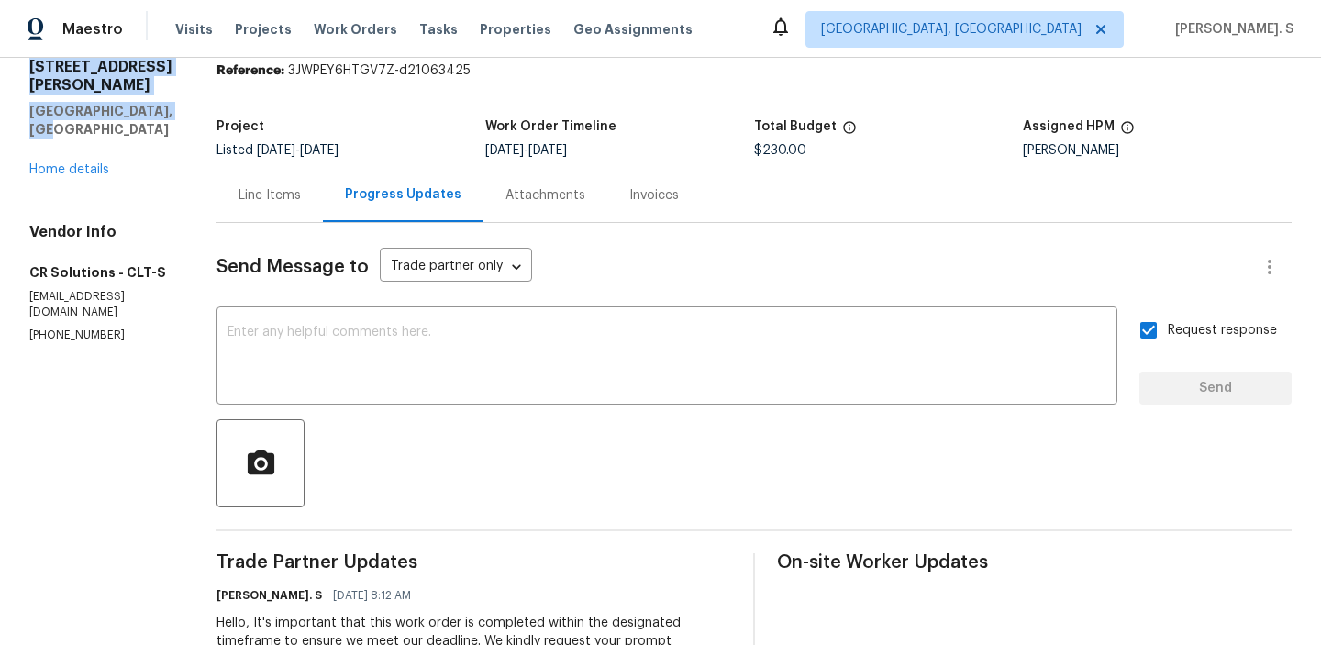
copy div "16815 Spruell St Huntersville, NC 28078"
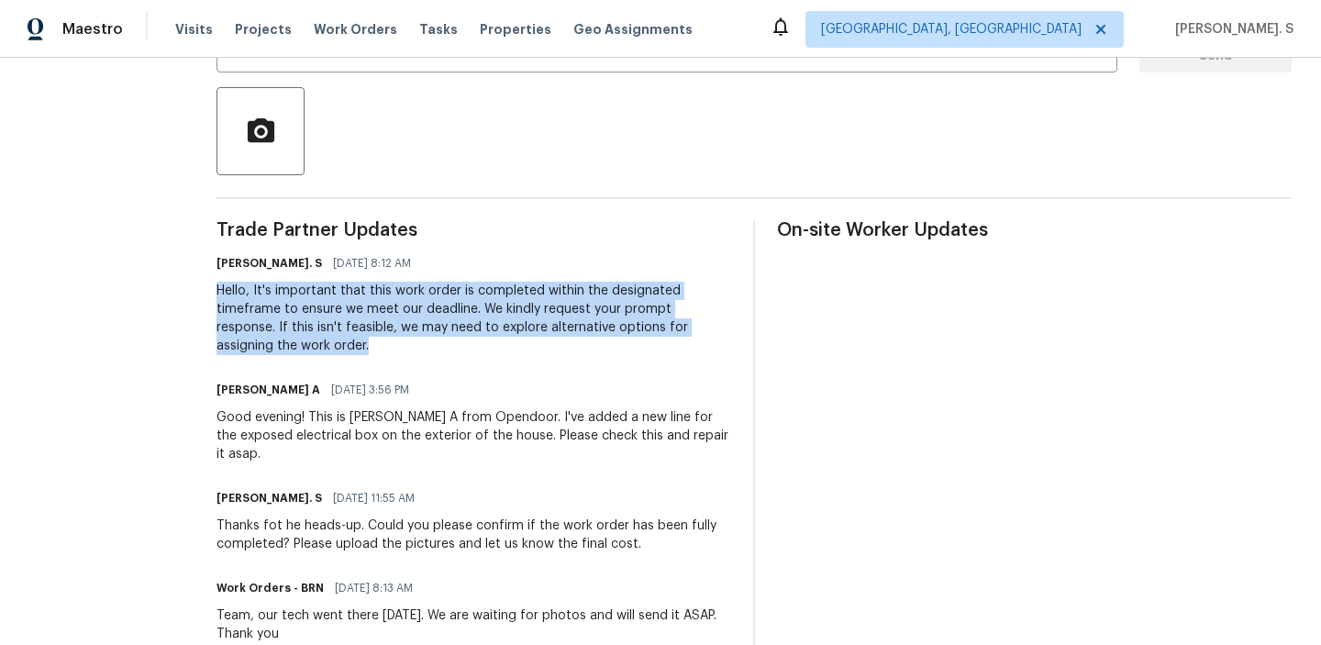
drag, startPoint x: 209, startPoint y: 283, endPoint x: 334, endPoint y: 356, distance: 144.8
click at [334, 356] on div "All work orders 16815 Spruell St Huntersville, NC 28078 Home details Vendor Inf…" at bounding box center [660, 355] width 1321 height 1398
copy div "Hello, It's important that this work order is completed within the designated t…"
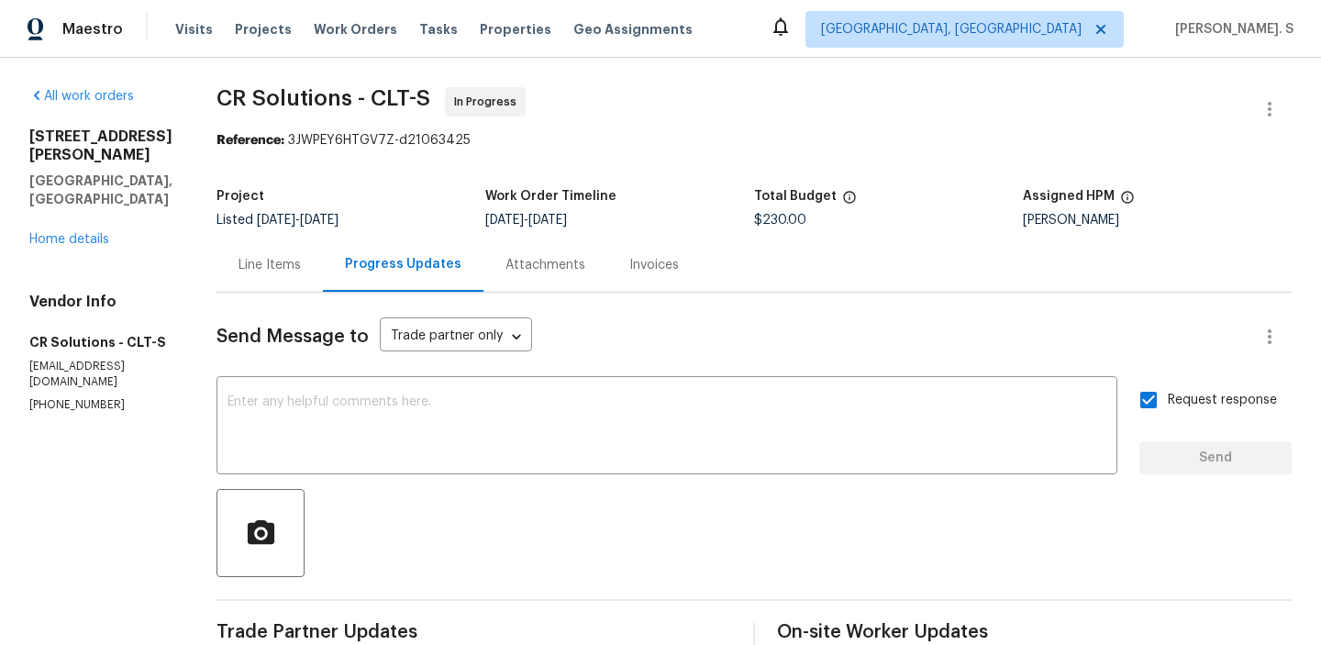
click at [53, 359] on p "turns@crsolutions.net" at bounding box center [100, 374] width 143 height 31
copy p "turns@crsolutions.net"
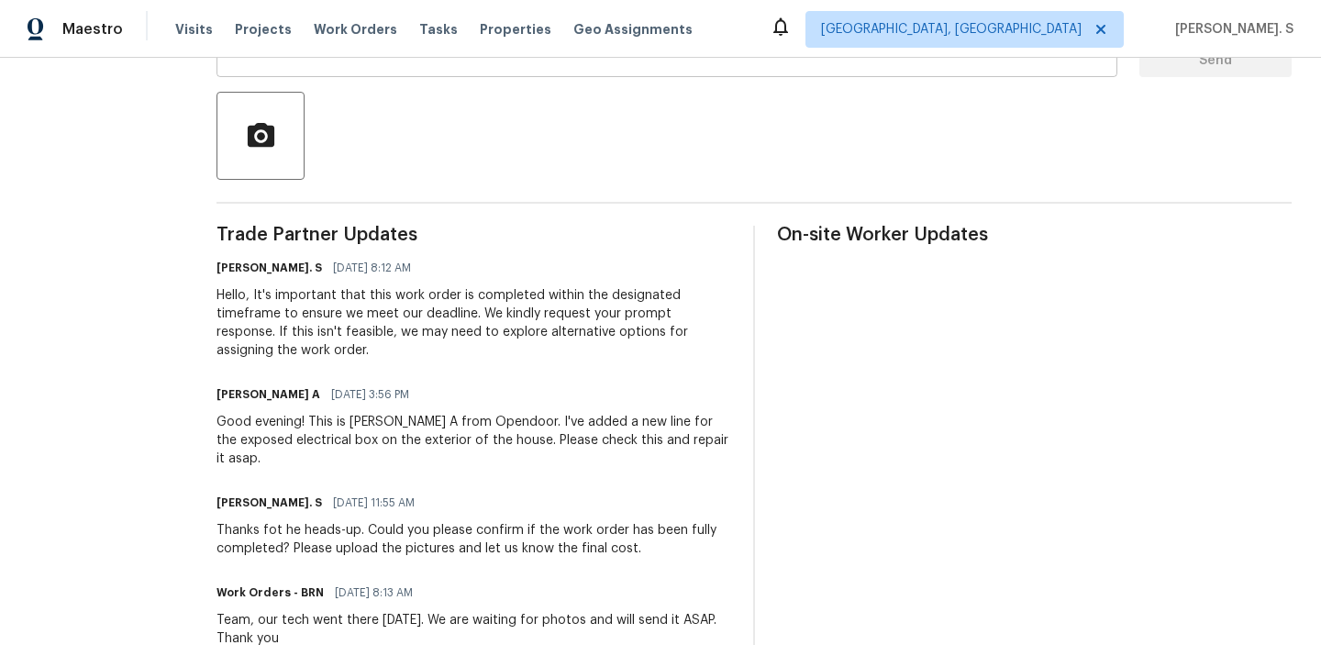
scroll to position [533, 0]
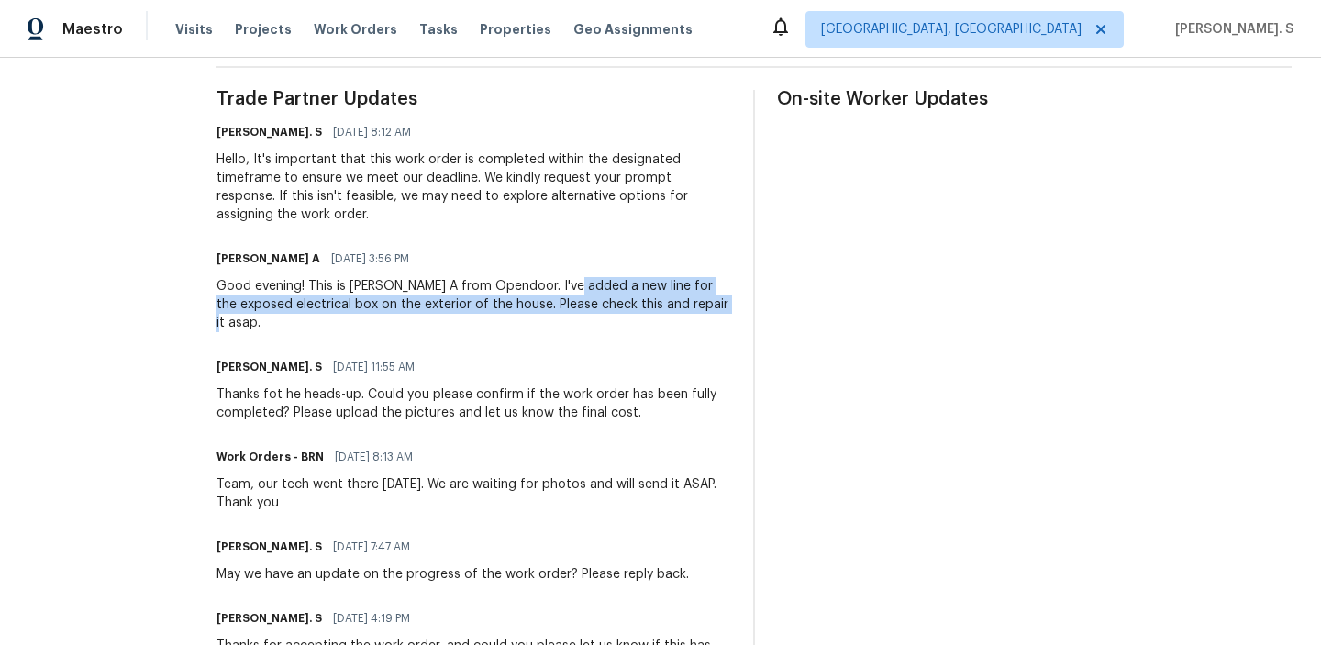
drag, startPoint x: 561, startPoint y: 287, endPoint x: 696, endPoint y: 308, distance: 137.4
click at [696, 308] on div "Good evening! This is Afredi A from Opendoor. I've added a new line for the exp…" at bounding box center [474, 304] width 515 height 55
copy div "a new line for the exposed electrical box on the exterior of the house. Please …"
click at [652, 354] on div "Glory Joyce. S 09/05/2025 11:55 AM" at bounding box center [474, 367] width 515 height 26
drag, startPoint x: 561, startPoint y: 283, endPoint x: 461, endPoint y: 302, distance: 102.7
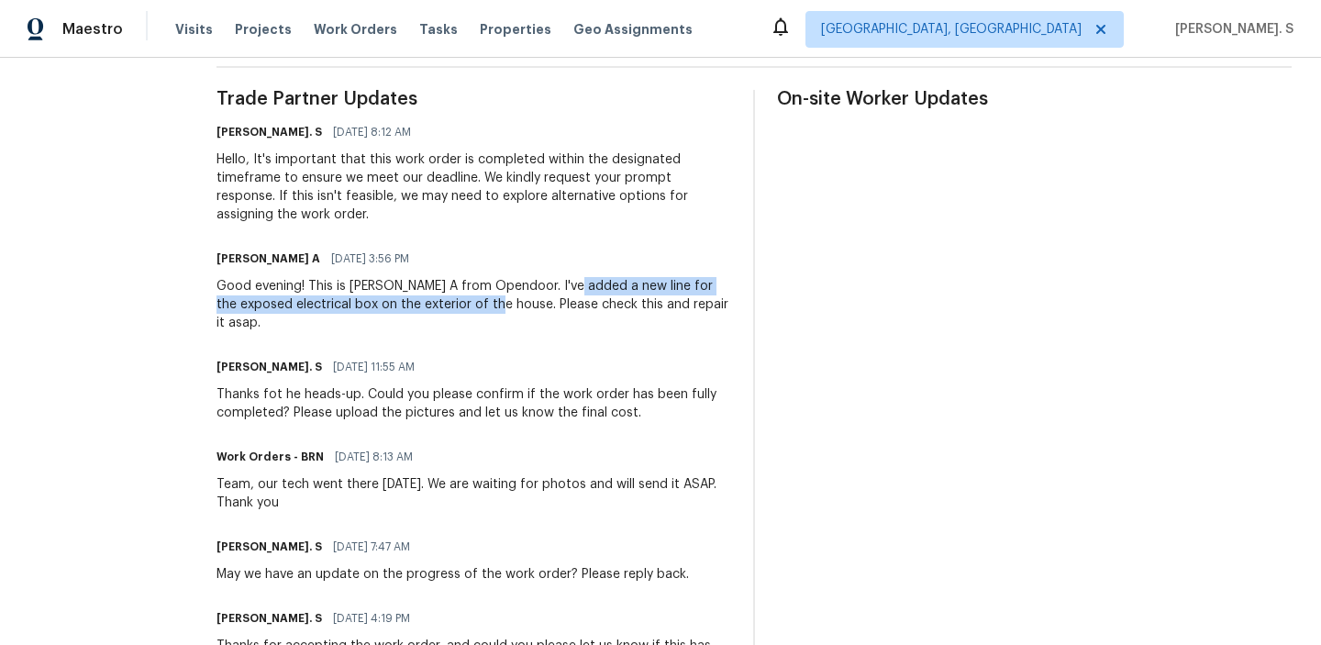
click at [461, 302] on div "Good evening! This is Afredi A from Opendoor. I've added a new line for the exp…" at bounding box center [474, 304] width 515 height 55
copy div "a new line for the exposed electrical box on the exterior of the house"
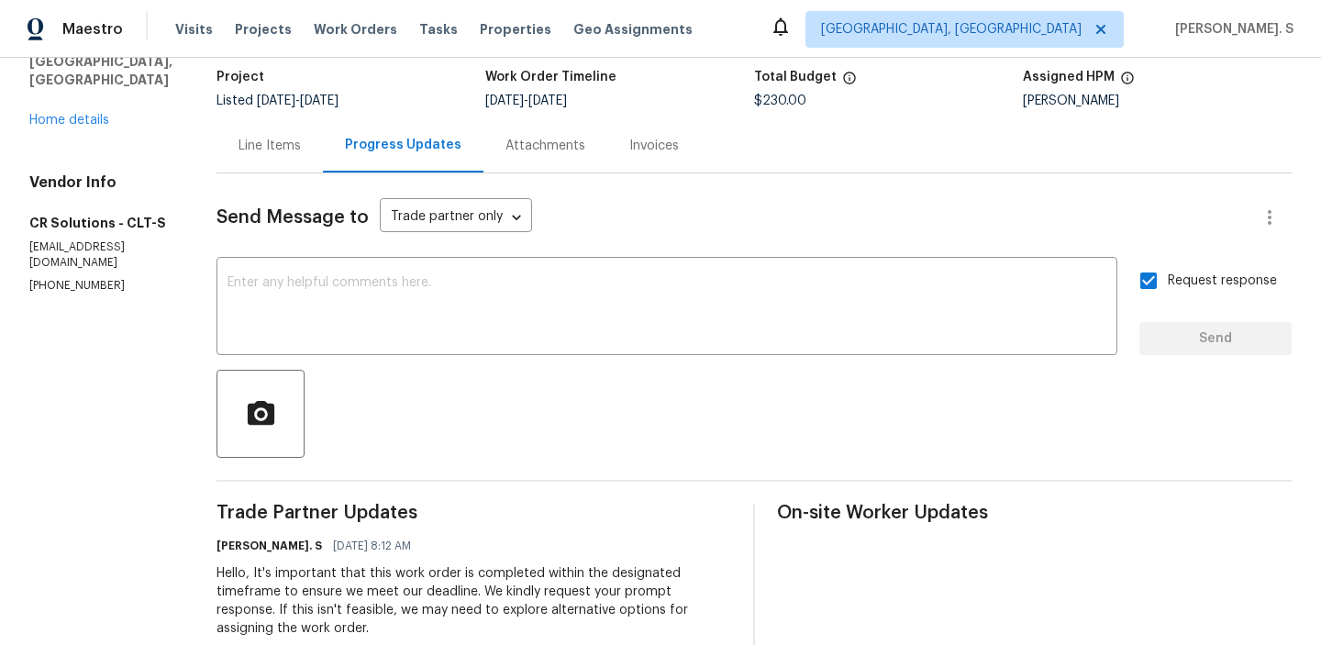
scroll to position [129, 0]
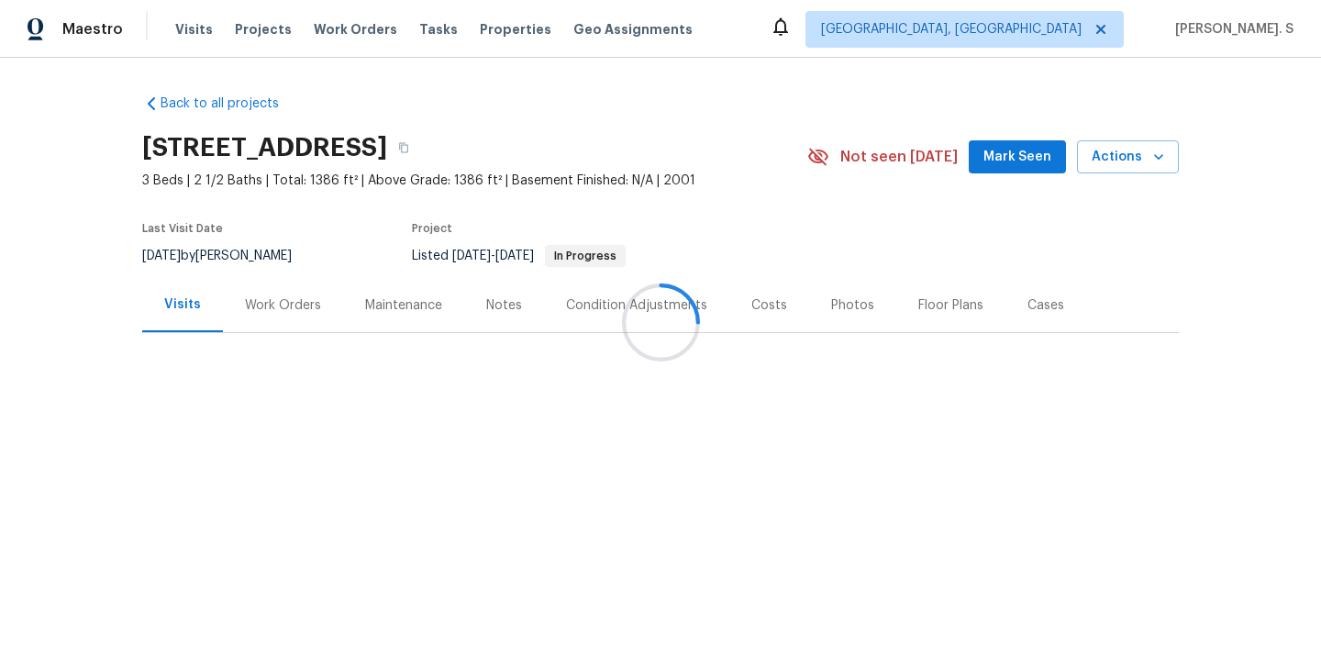
click at [283, 302] on div at bounding box center [660, 322] width 1321 height 645
click at [268, 317] on div "Work Orders" at bounding box center [283, 305] width 120 height 54
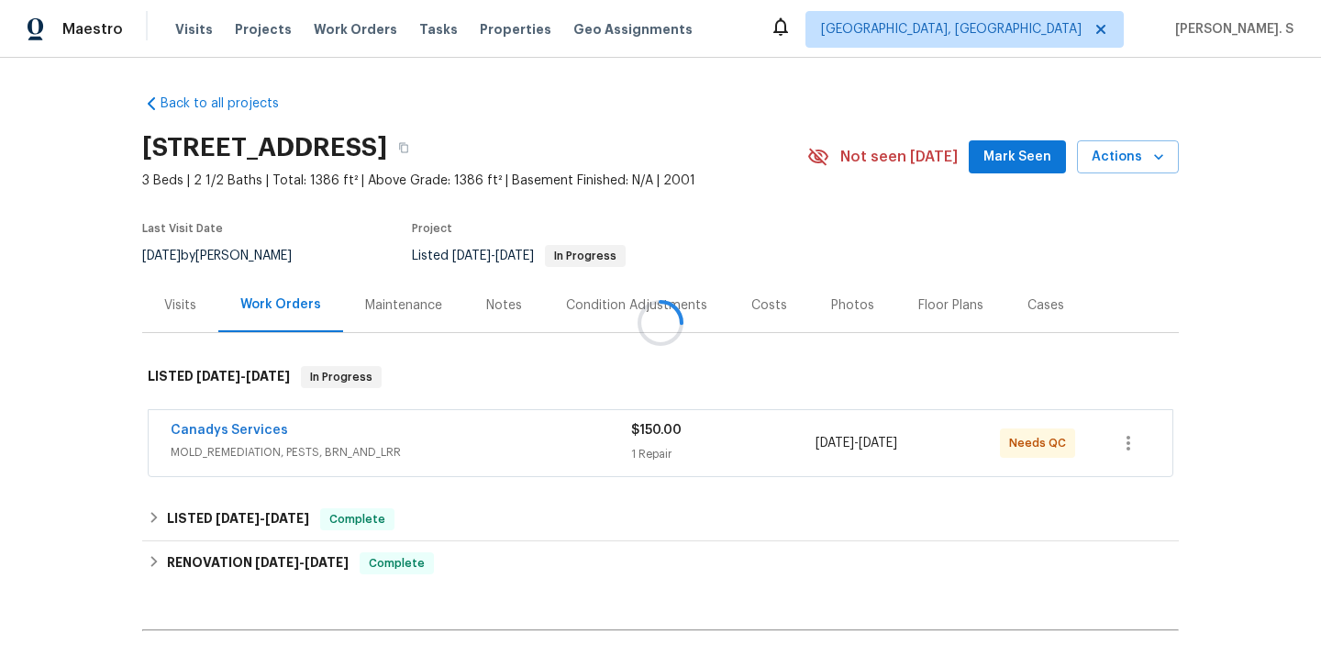
click at [268, 317] on div at bounding box center [660, 322] width 1321 height 645
click at [242, 434] on link "Canadys Services" at bounding box center [229, 430] width 117 height 13
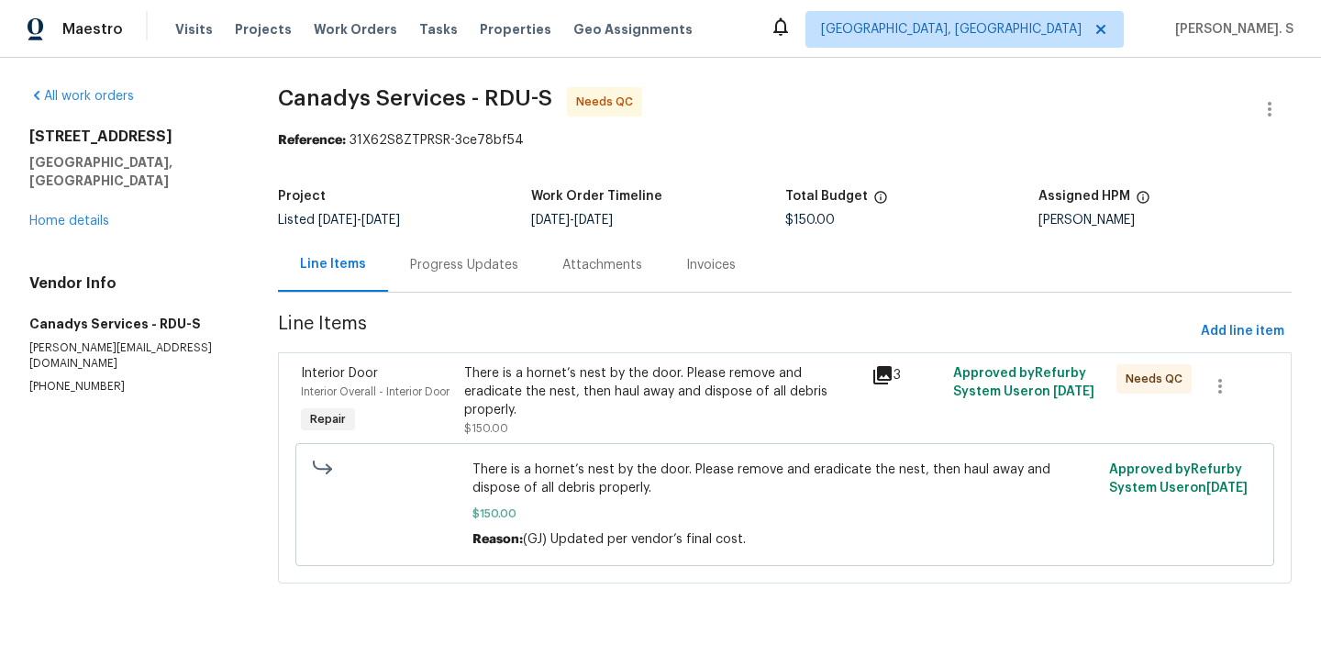
click at [483, 250] on div "Progress Updates" at bounding box center [464, 265] width 152 height 54
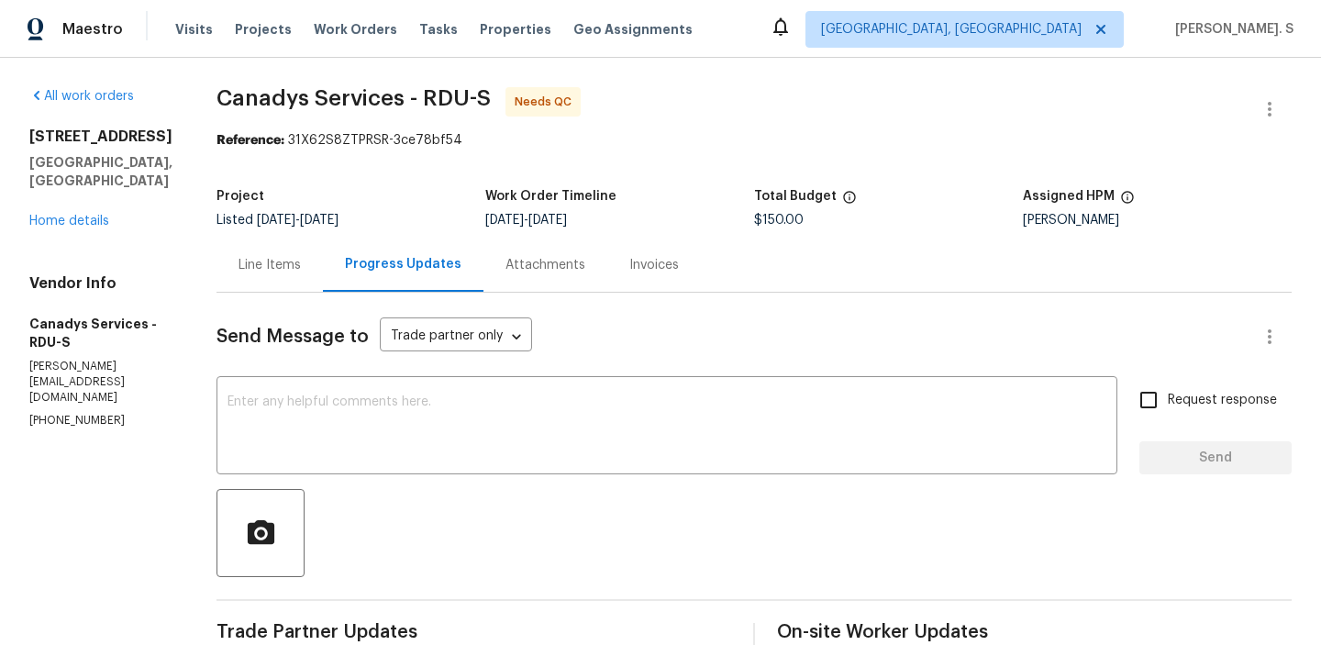
click at [299, 257] on div "Line Items" at bounding box center [270, 265] width 62 height 18
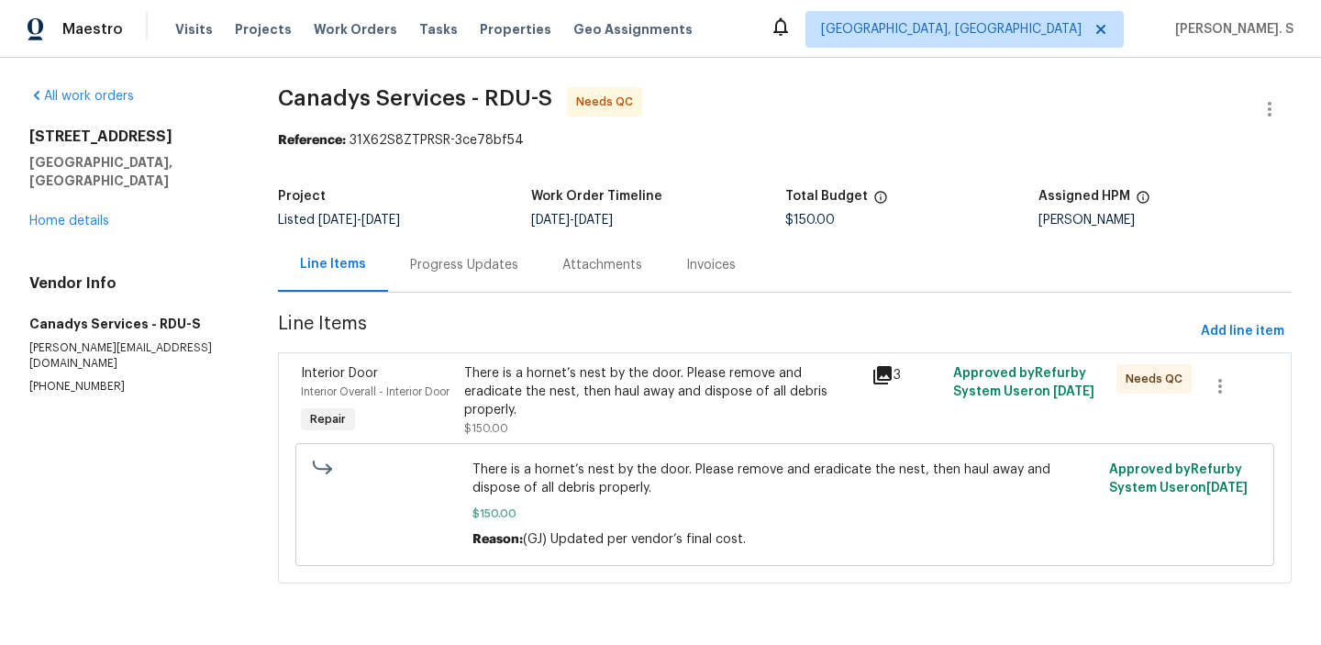
click at [550, 486] on span "There is a hornet’s nest by the door. Please remove and eradicate the nest, the…" at bounding box center [785, 479] width 626 height 37
click at [594, 411] on div "There is a hornet’s nest by the door. Please remove and eradicate the nest, the…" at bounding box center [662, 400] width 397 height 73
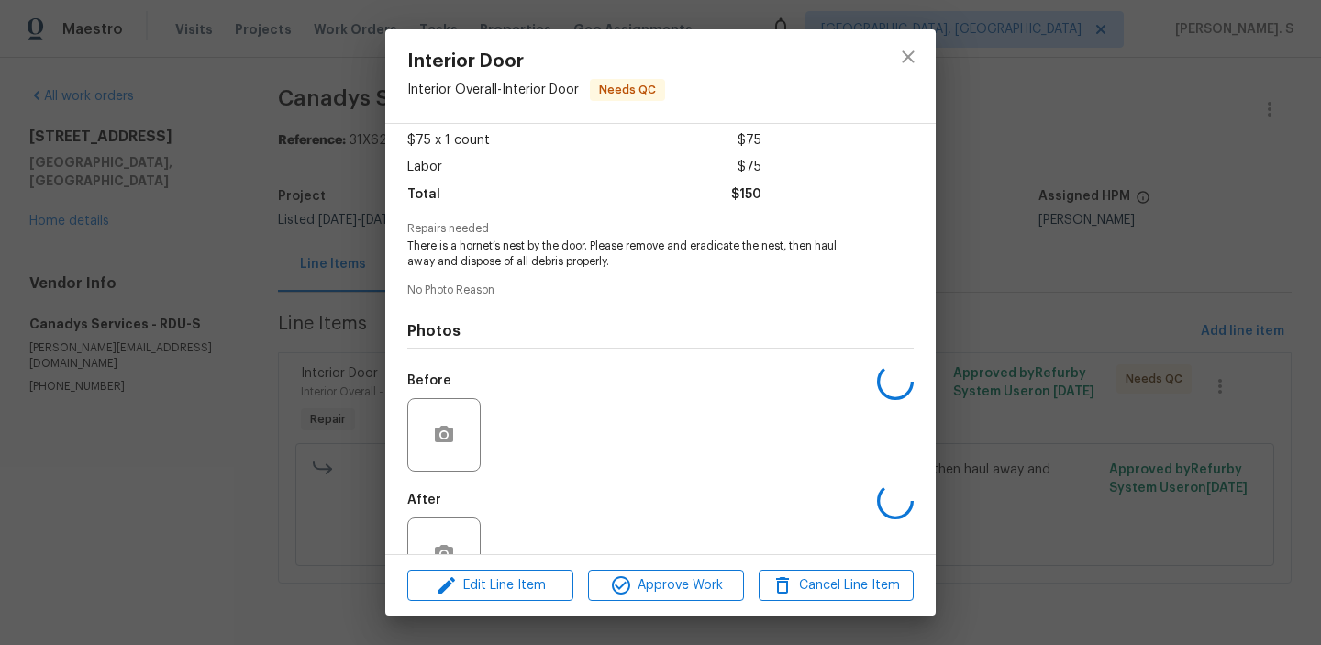
scroll to position [153, 0]
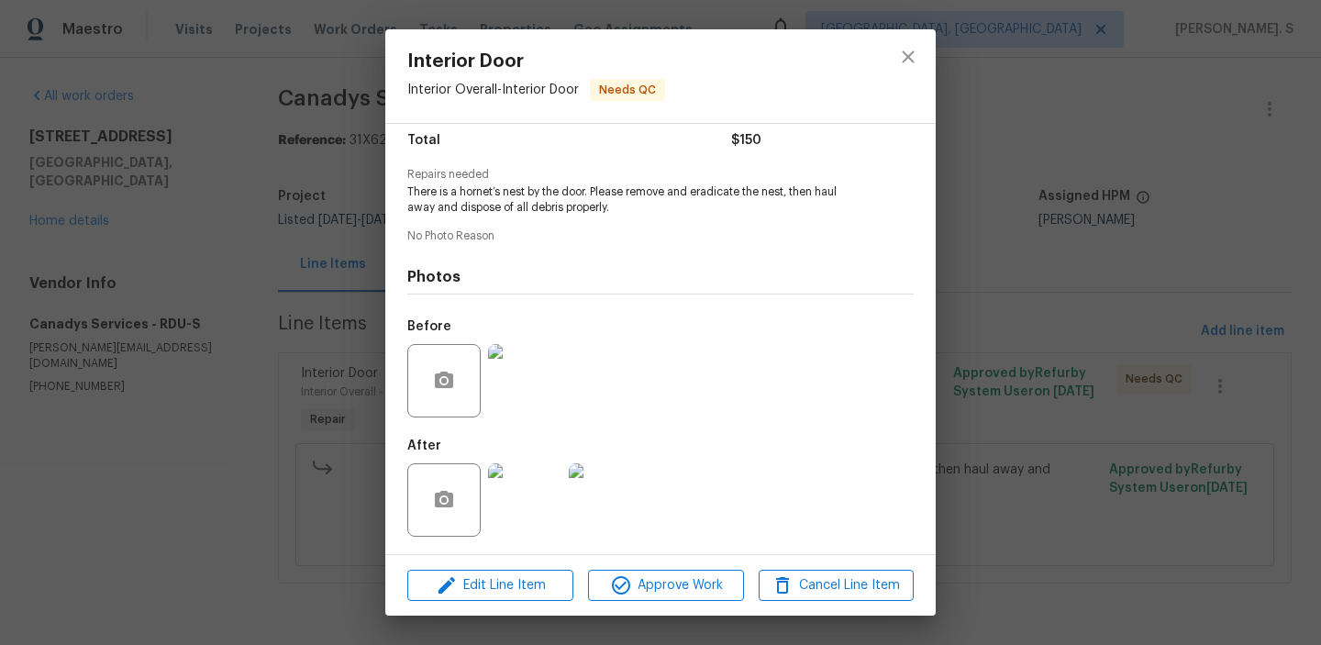
click at [528, 501] on img at bounding box center [524, 499] width 73 height 73
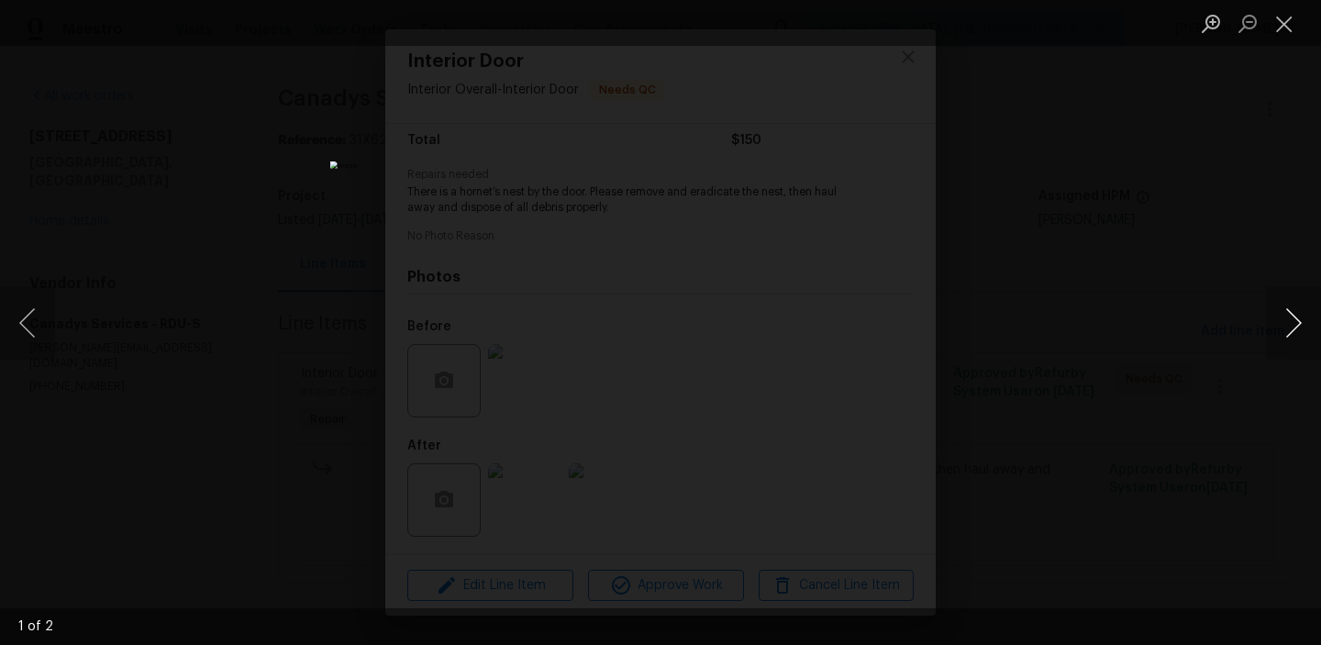
click at [1285, 332] on button "Next image" at bounding box center [1293, 322] width 55 height 73
click at [1297, 40] on li "Lightbox" at bounding box center [1284, 23] width 37 height 46
click at [1272, 15] on button "Close lightbox" at bounding box center [1284, 23] width 37 height 32
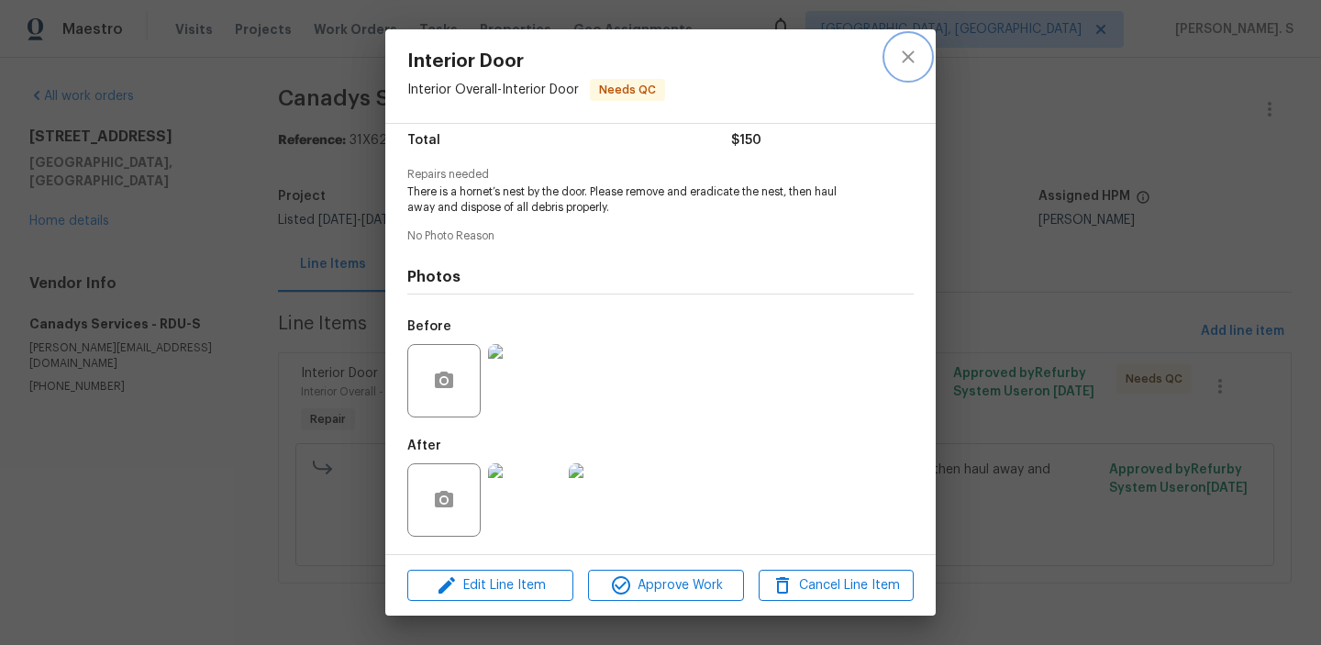
click at [895, 61] on button "close" at bounding box center [908, 57] width 44 height 44
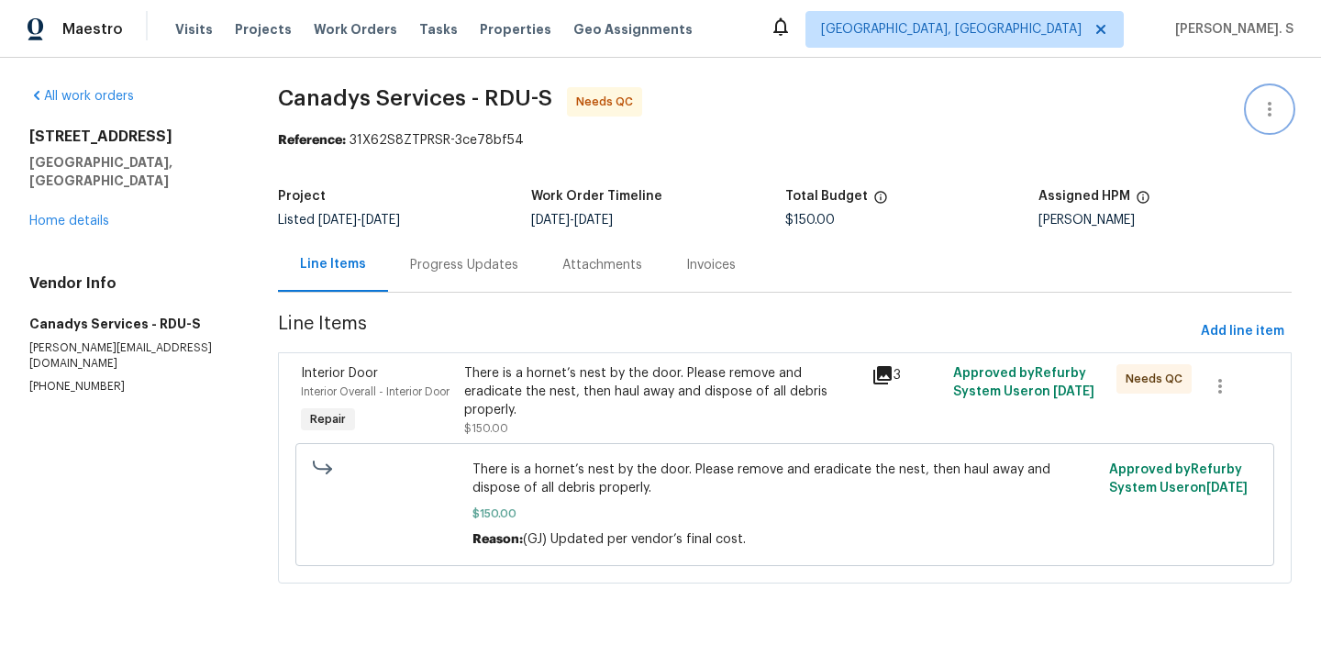
click at [1270, 99] on icon "button" at bounding box center [1270, 109] width 22 height 22
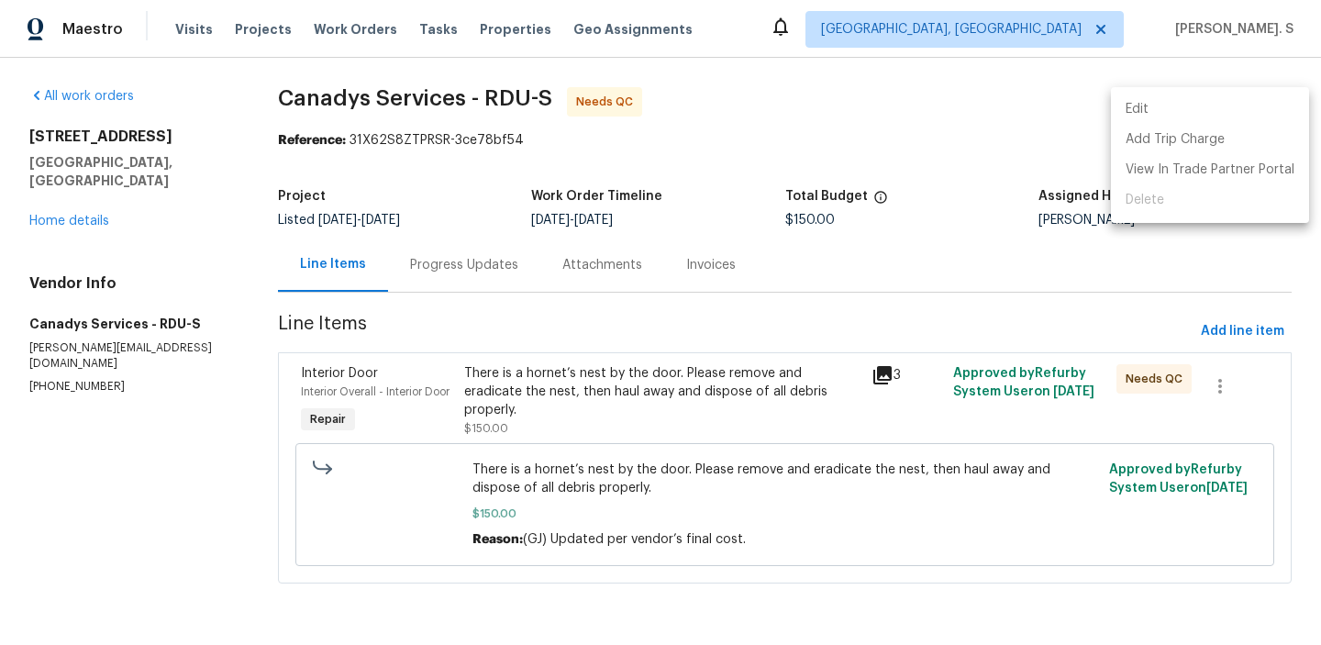
click at [1228, 114] on li "Edit" at bounding box center [1210, 109] width 198 height 30
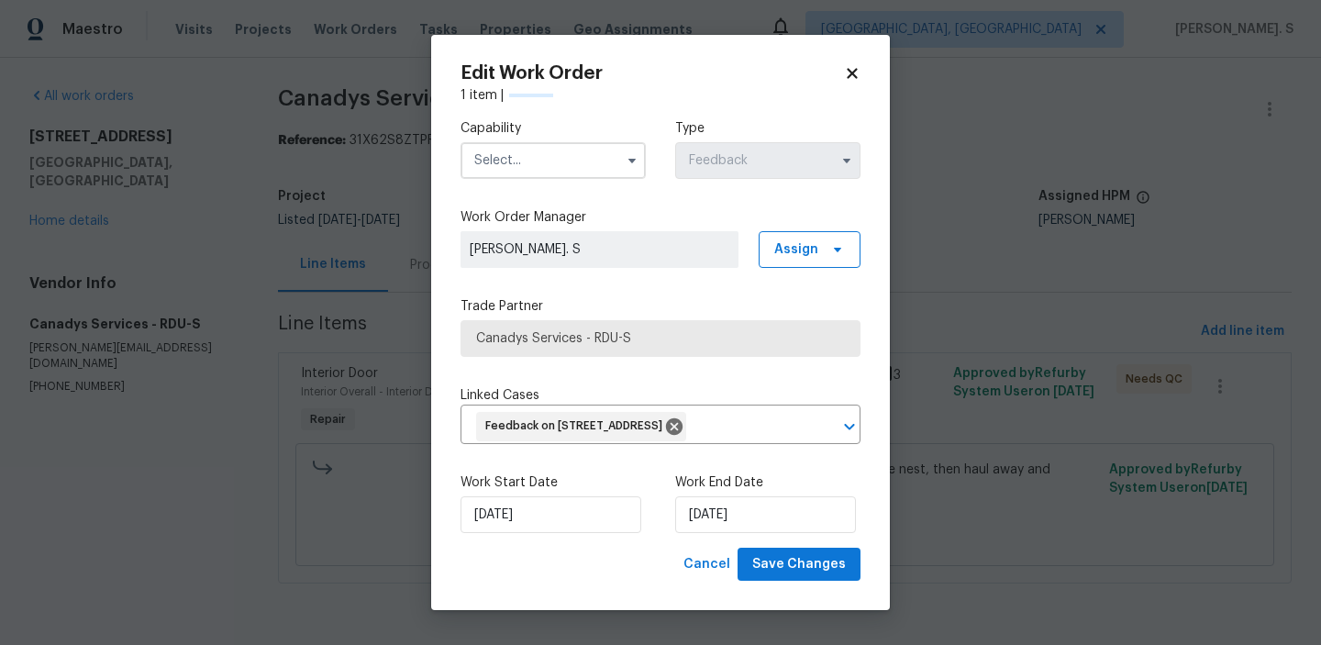
click at [549, 548] on div "Work Start Date 9/4/2025 Work End Date 9/6/2025" at bounding box center [661, 503] width 400 height 89
click at [555, 533] on input "9/4/2025" at bounding box center [551, 514] width 181 height 37
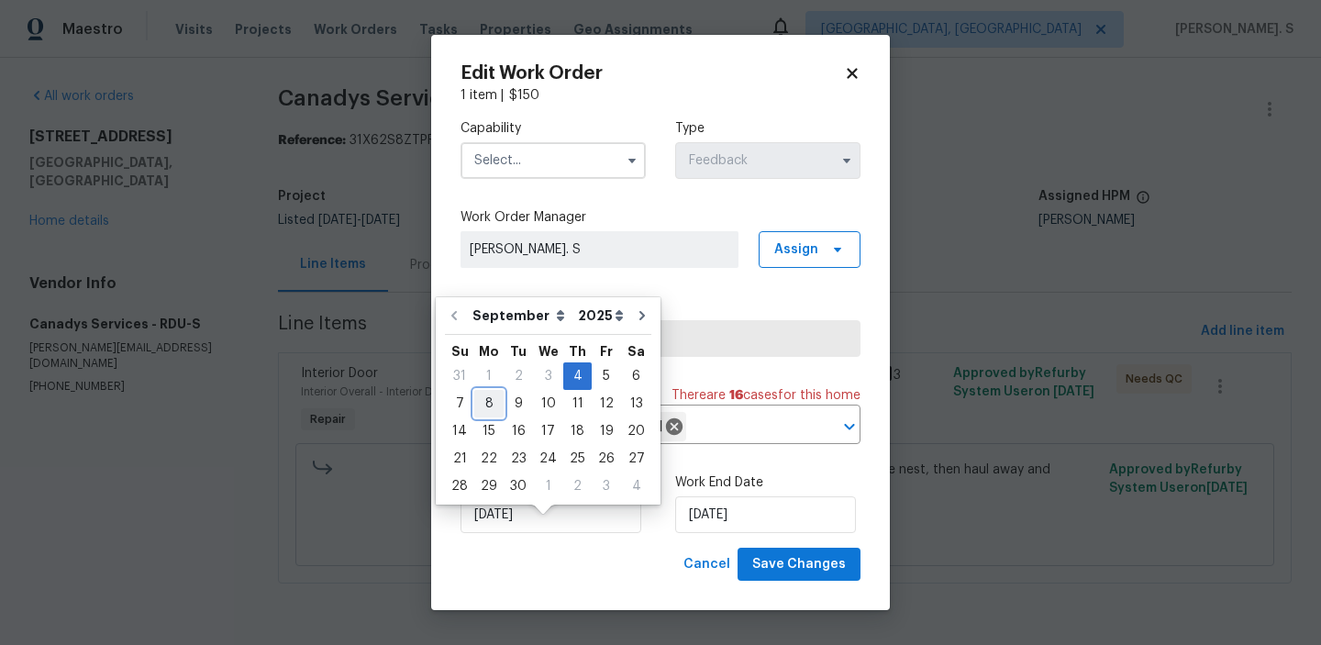
click at [490, 408] on div "8" at bounding box center [488, 404] width 29 height 26
type input "[DATE]"
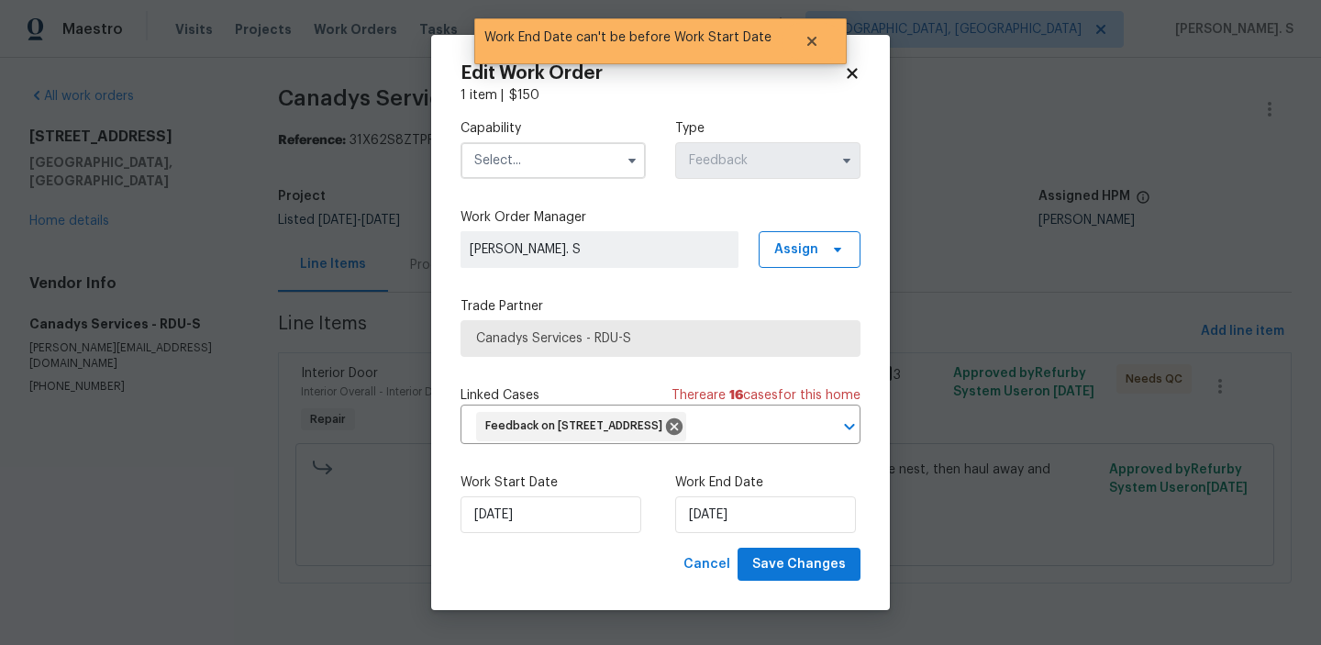
click at [572, 174] on div "Capability Type Feedback" at bounding box center [661, 149] width 400 height 89
click at [572, 158] on input "text" at bounding box center [553, 160] width 185 height 37
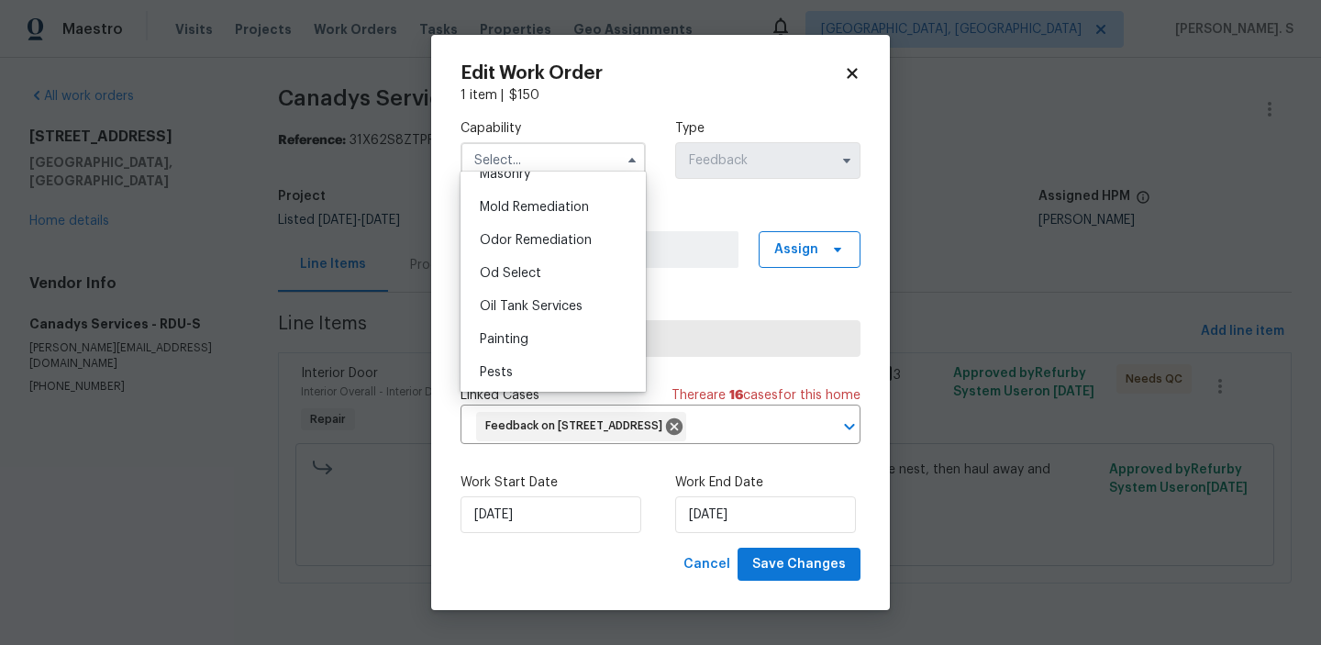
scroll to position [1430, 0]
click at [534, 338] on div "Pests" at bounding box center [553, 336] width 176 height 33
type input "Pests"
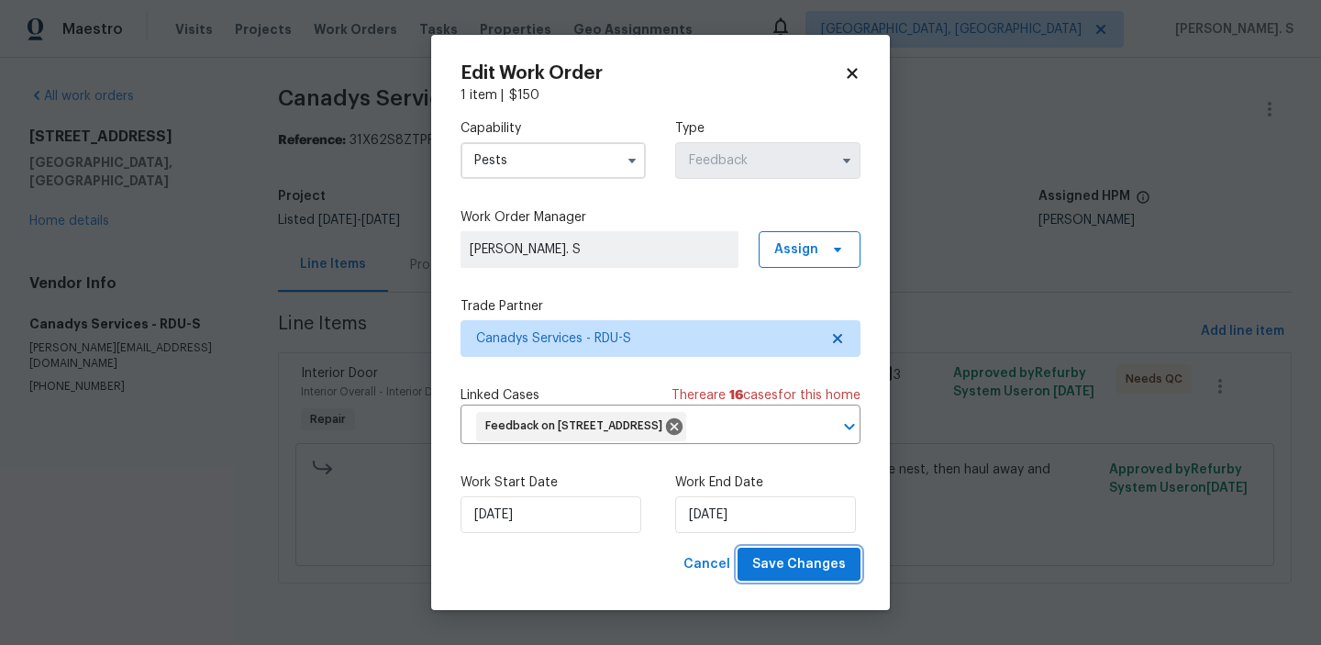
click at [792, 576] on span "Save Changes" at bounding box center [799, 564] width 94 height 23
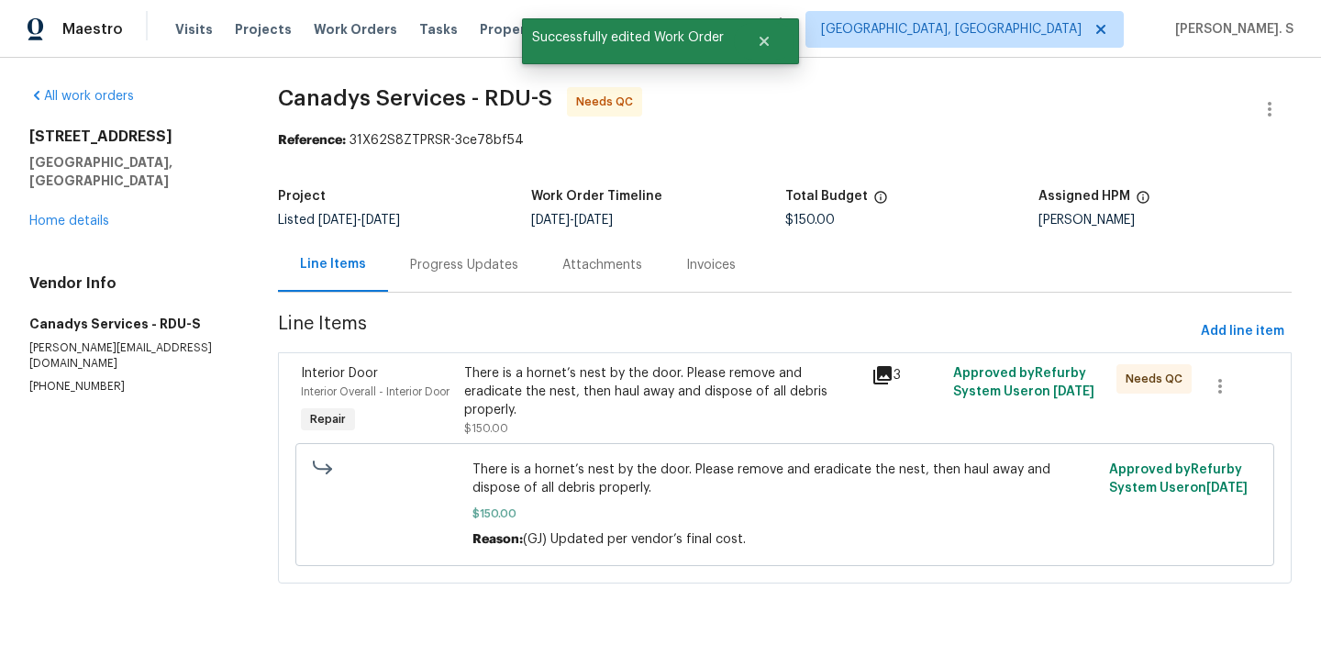
click at [527, 376] on div "There is a hornet’s nest by the door. Please remove and eradicate the nest, the…" at bounding box center [662, 391] width 397 height 55
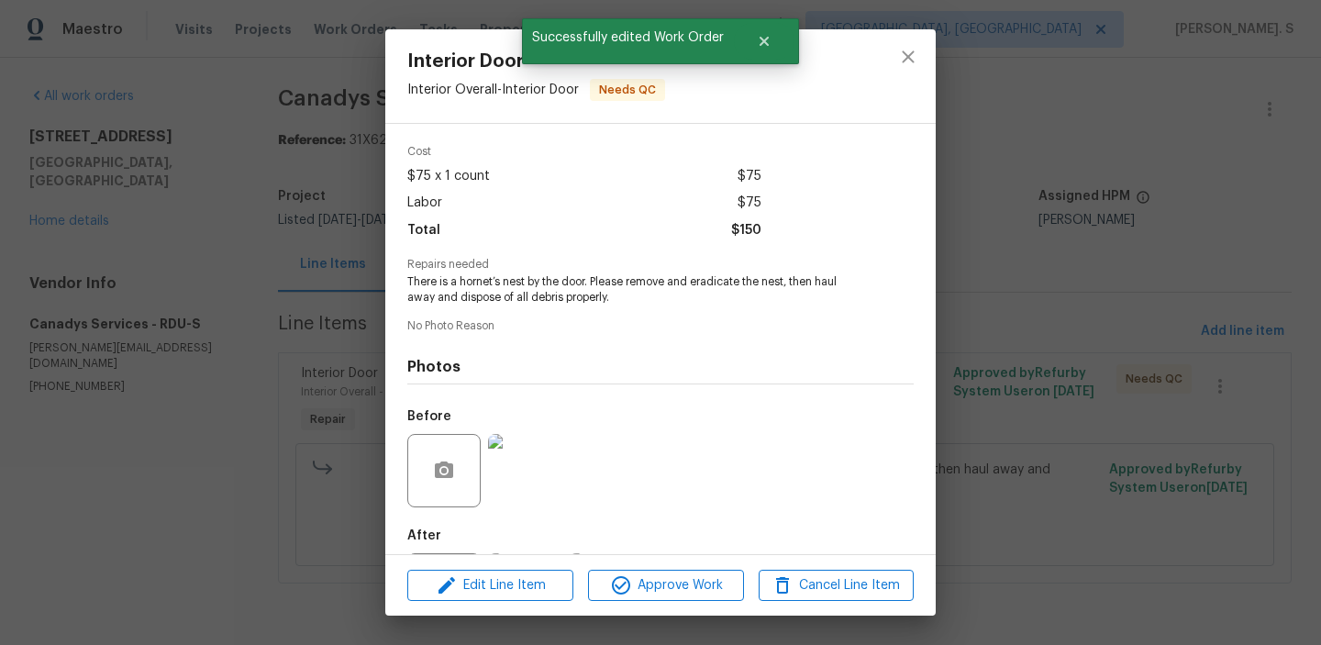
scroll to position [153, 0]
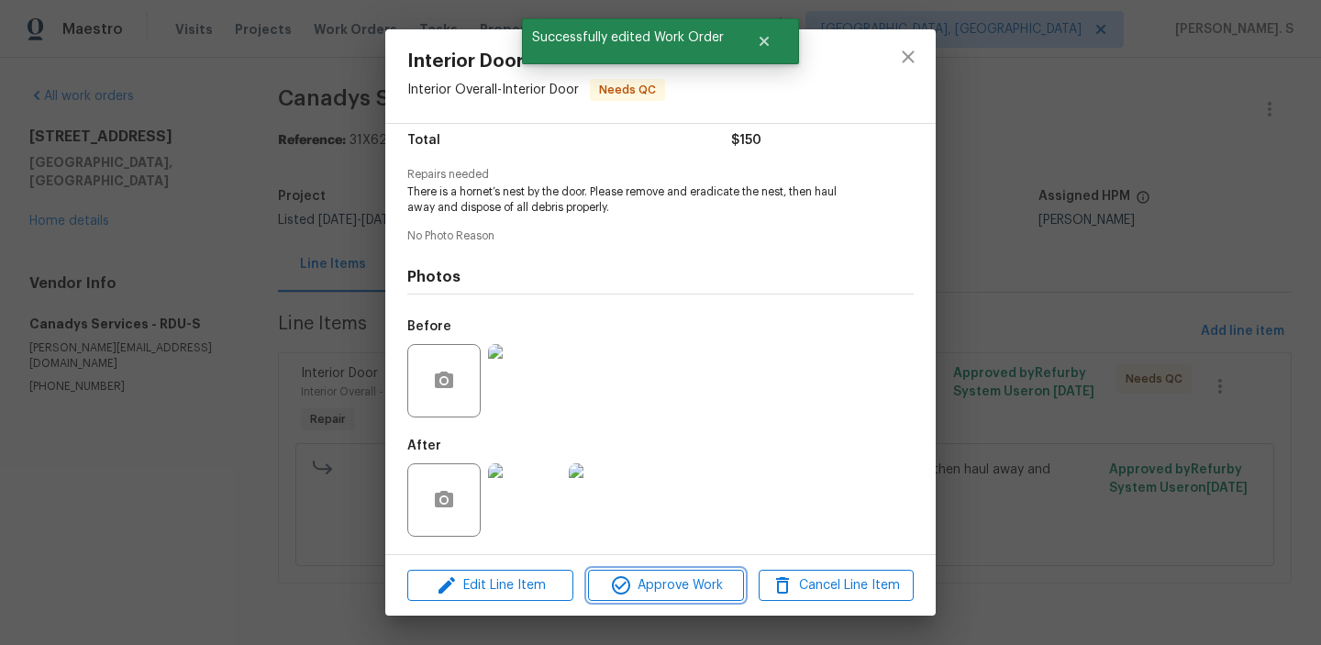
click at [627, 585] on icon "button" at bounding box center [621, 585] width 22 height 22
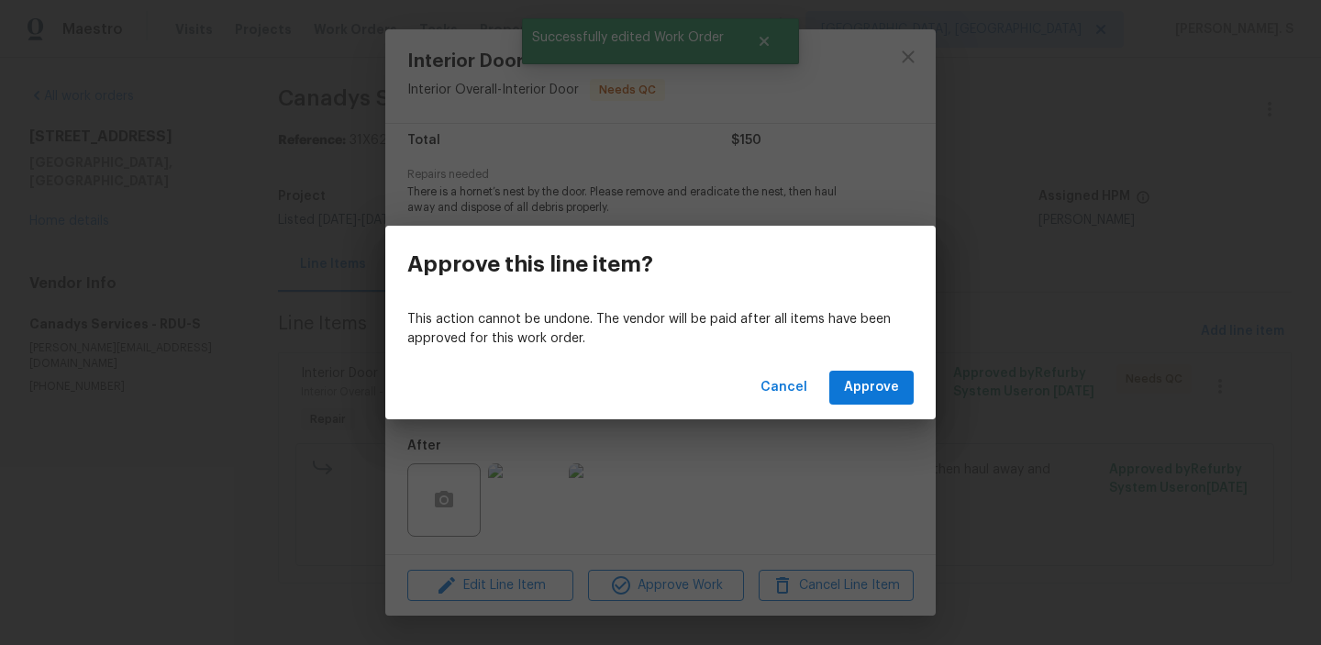
click at [916, 388] on div "Cancel Approve" at bounding box center [660, 387] width 550 height 63
click at [884, 390] on span "Approve" at bounding box center [871, 387] width 55 height 23
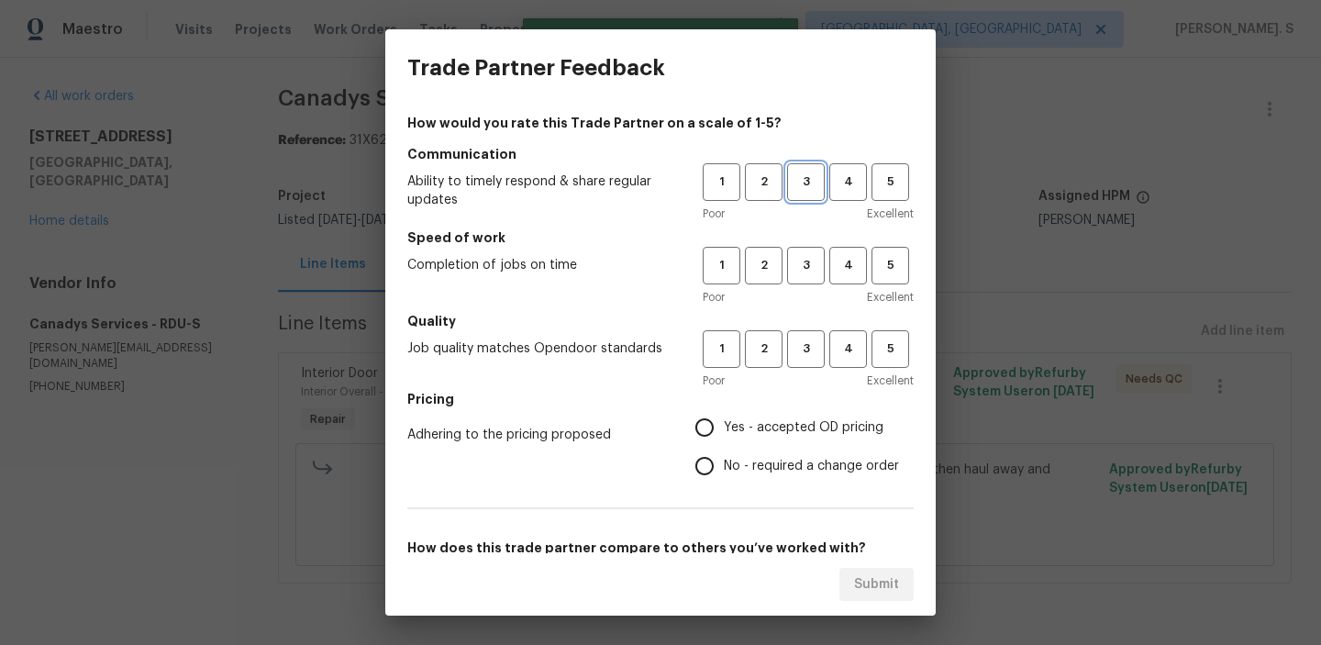
click at [804, 182] on span "3" at bounding box center [806, 182] width 34 height 21
click at [801, 269] on span "3" at bounding box center [806, 265] width 34 height 21
click at [801, 355] on span "3" at bounding box center [806, 349] width 34 height 21
click at [762, 468] on span "No - required a change order" at bounding box center [811, 466] width 175 height 19
click at [724, 468] on input "No - required a change order" at bounding box center [704, 466] width 39 height 39
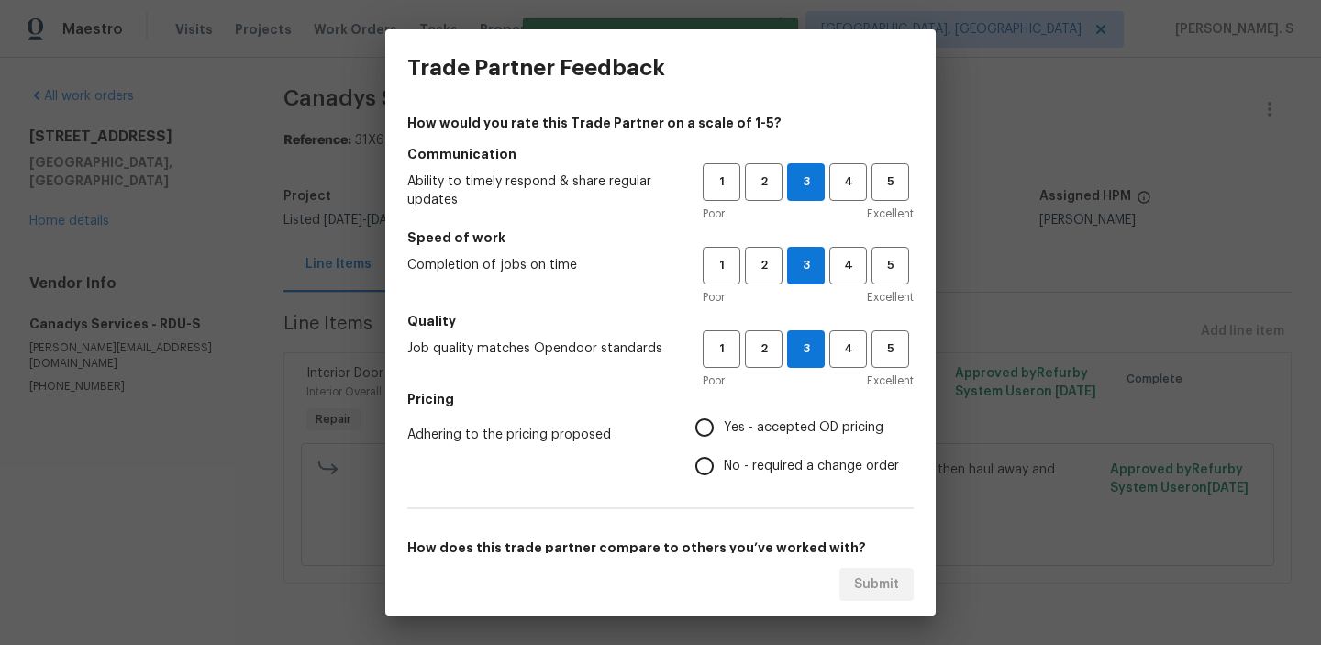
radio input "true"
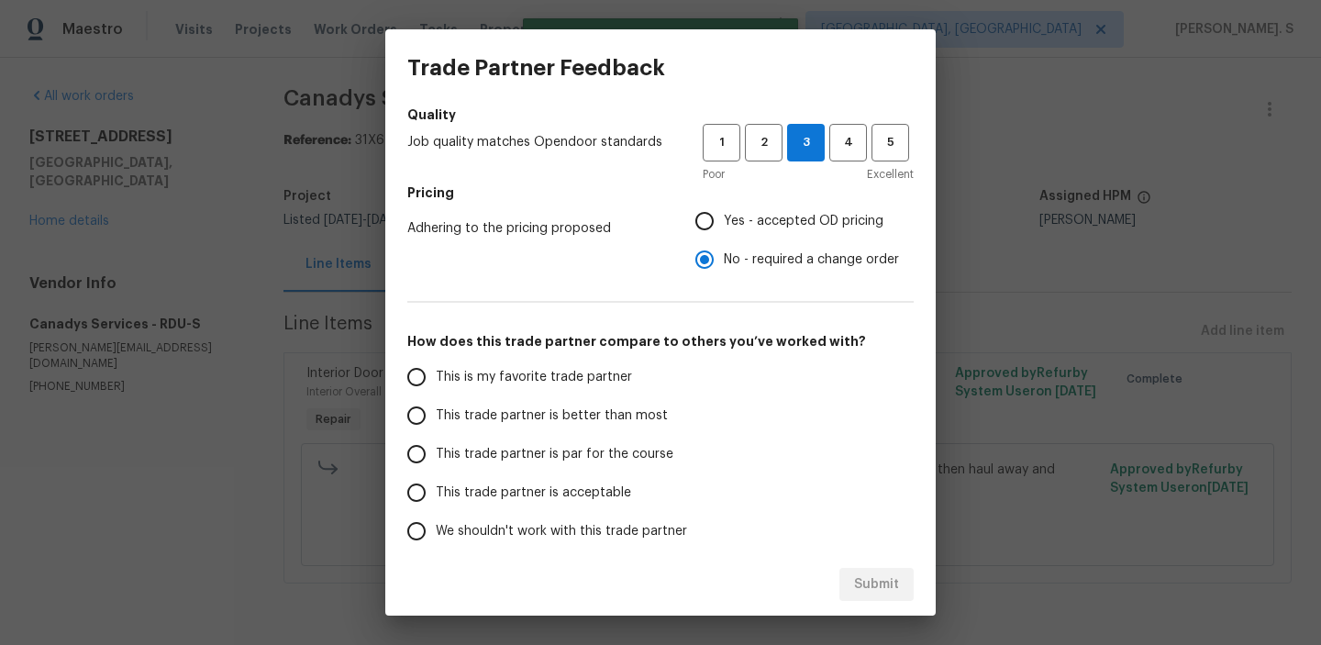
scroll to position [228, 0]
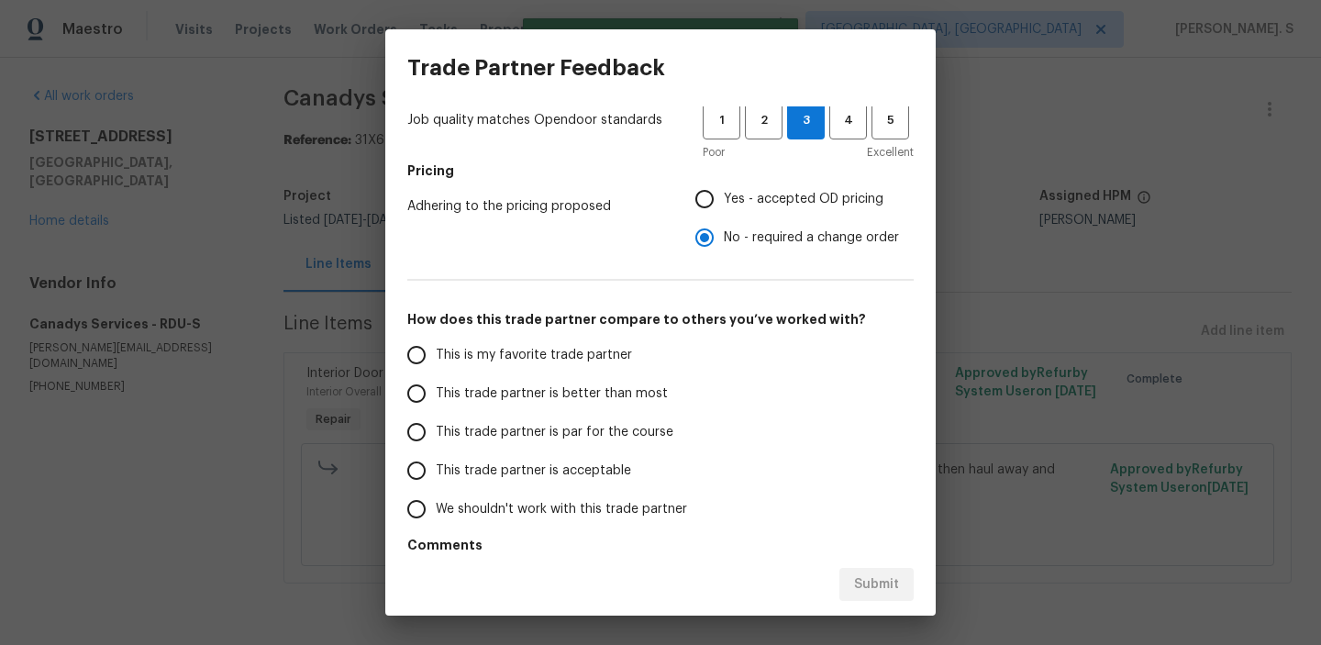
click at [611, 442] on label "This trade partner is par for the course" at bounding box center [542, 432] width 290 height 39
click at [436, 442] on input "This trade partner is par for the course" at bounding box center [416, 432] width 39 height 39
click at [856, 588] on span "Submit" at bounding box center [876, 584] width 45 height 23
radio input "true"
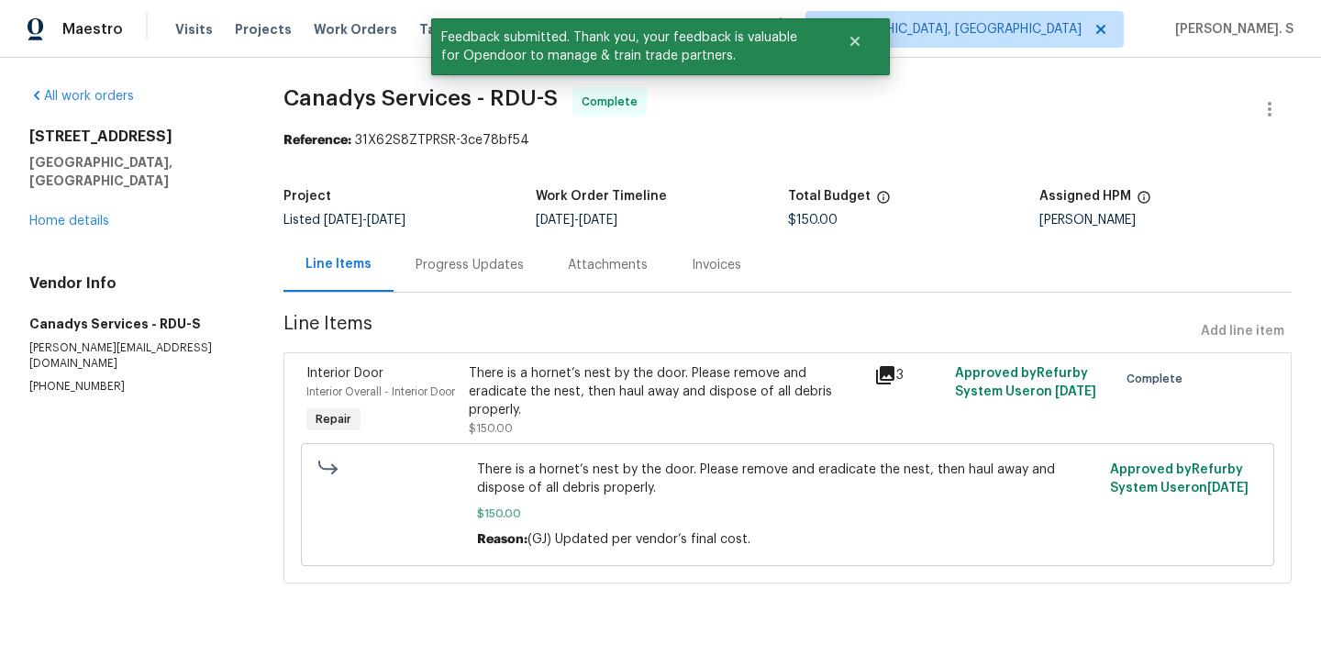
click at [450, 254] on div "Progress Updates" at bounding box center [470, 265] width 152 height 54
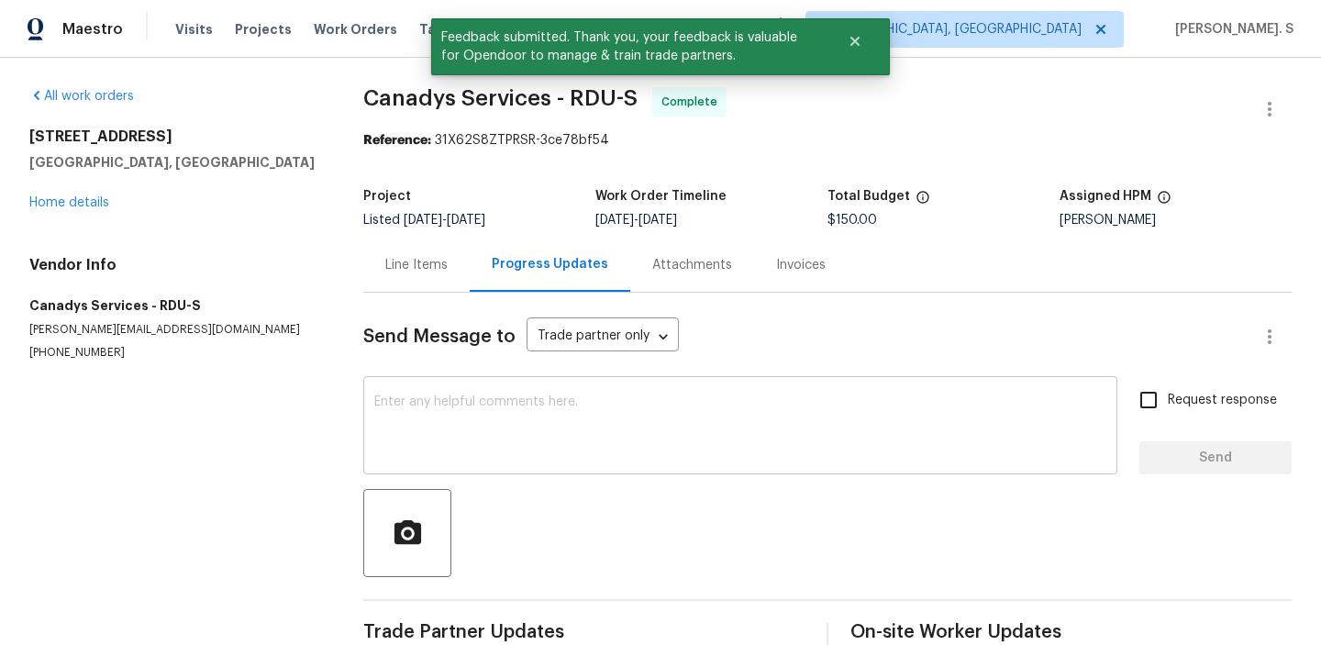
click at [449, 428] on textarea at bounding box center [740, 427] width 732 height 64
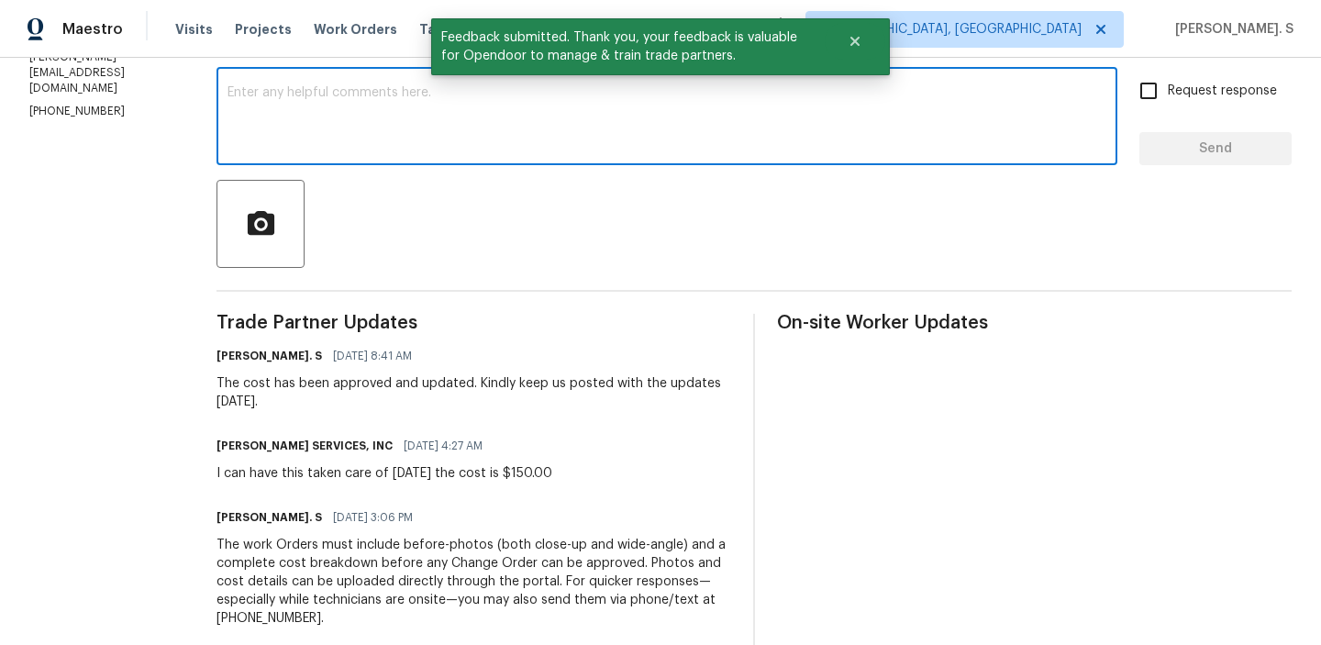
scroll to position [315, 0]
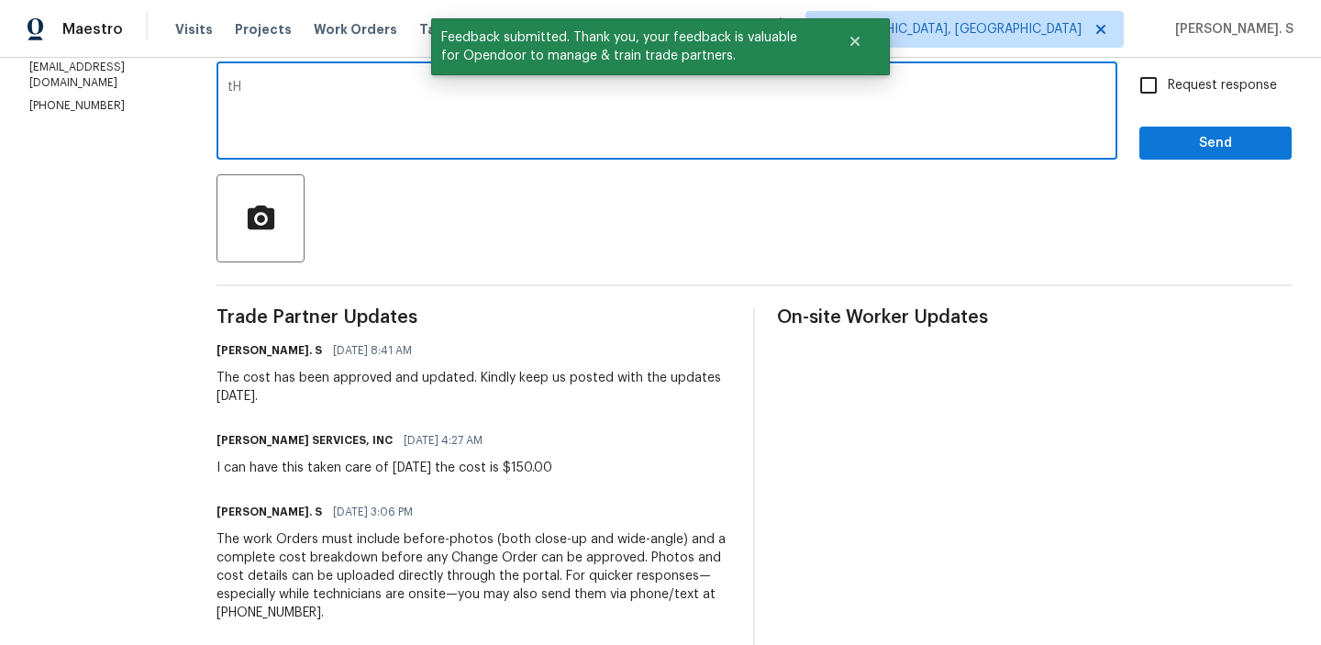
type textarea "t"
type textarea "R"
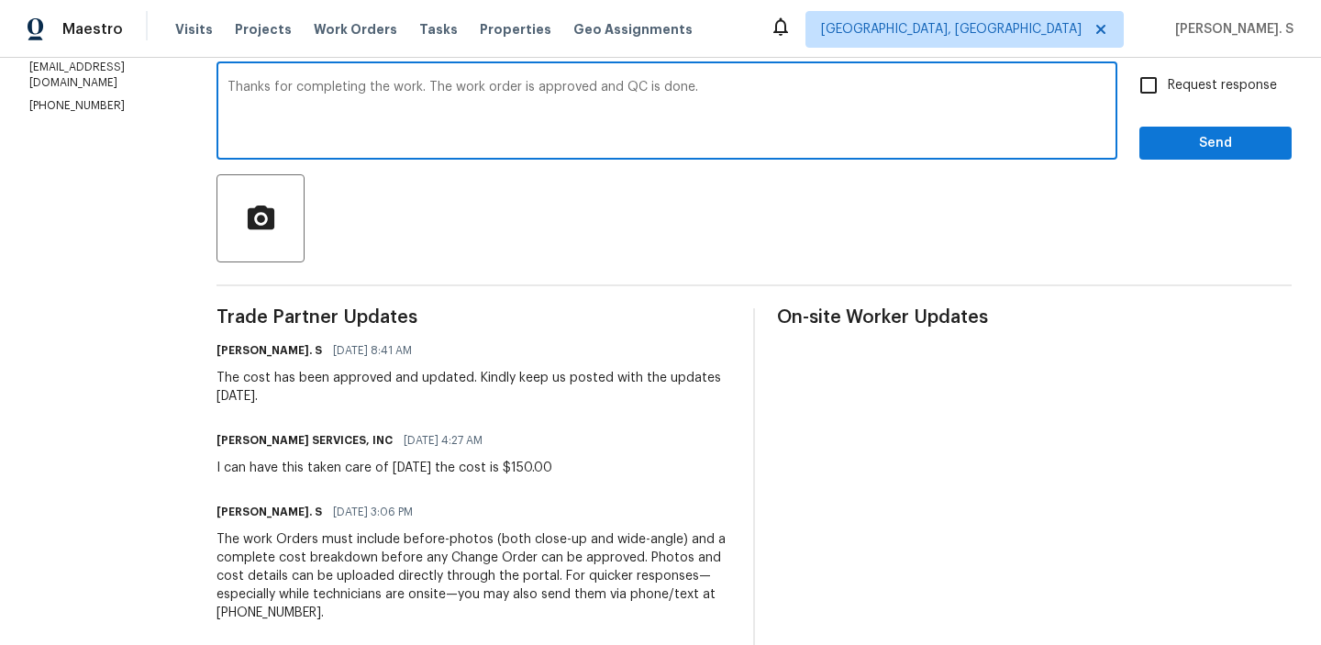
type textarea "Thanks for completing the work. The work order is approved and QC is done."
click at [449, 428] on div "CANADY'S SERVICES, INC 09/05/2025 4:27 AM" at bounding box center [385, 441] width 336 height 26
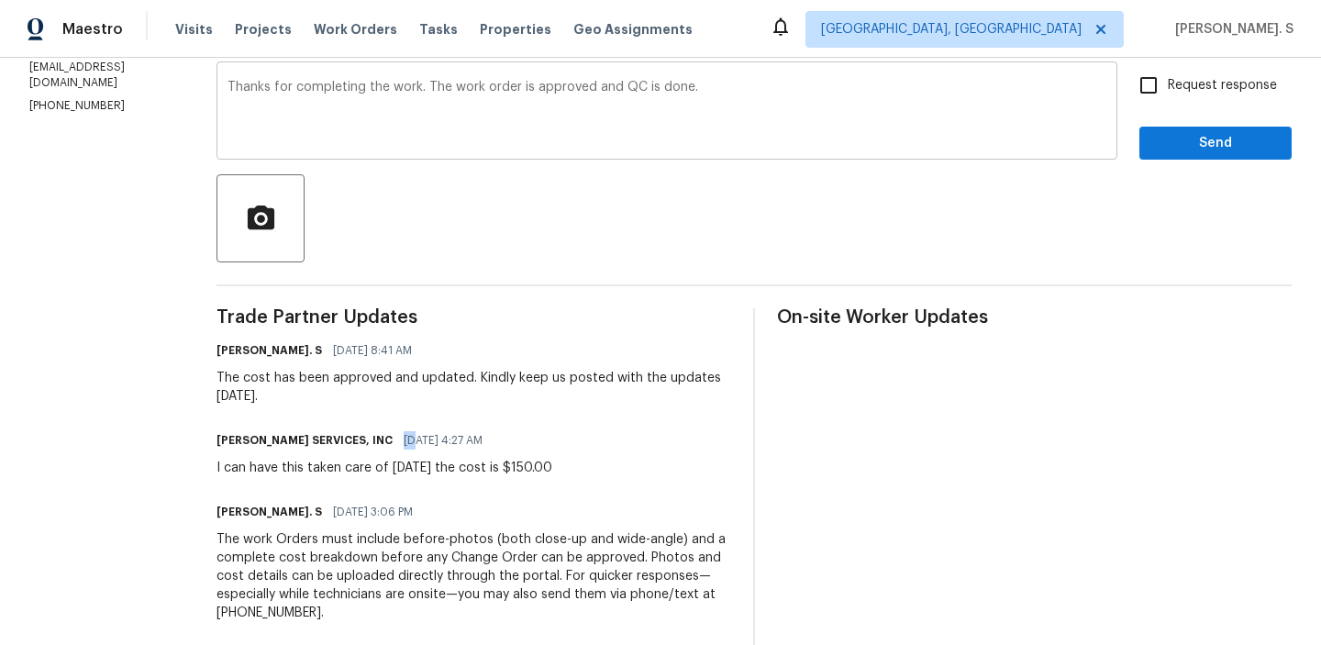
click at [449, 428] on div "CANADY'S SERVICES, INC 09/05/2025 4:27 AM" at bounding box center [385, 441] width 336 height 26
click at [576, 92] on textarea "Thanks for completing the work. The work order is approved and QC is done." at bounding box center [667, 113] width 879 height 64
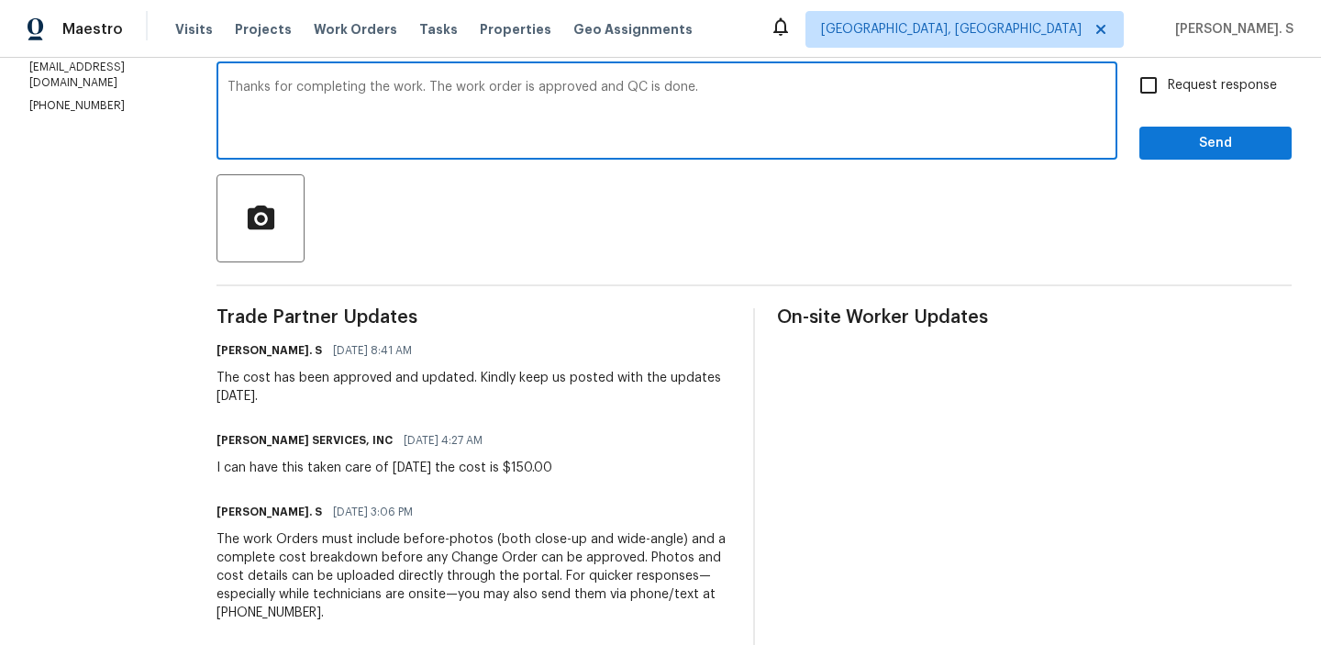
click at [576, 92] on textarea "Thanks for completing the work. The work order is approved and QC is done." at bounding box center [667, 113] width 879 height 64
click at [1161, 88] on input "Request response" at bounding box center [1148, 85] width 39 height 39
checkbox input "true"
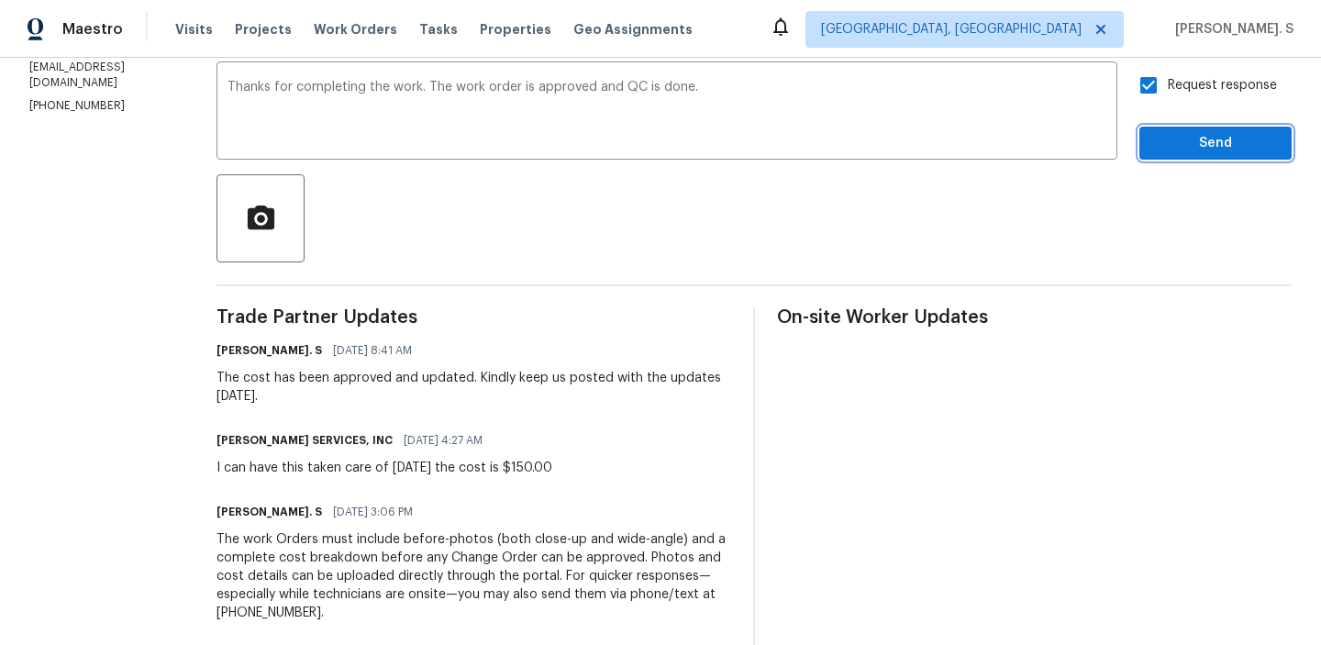
click at [1160, 148] on span "Send" at bounding box center [1215, 143] width 123 height 23
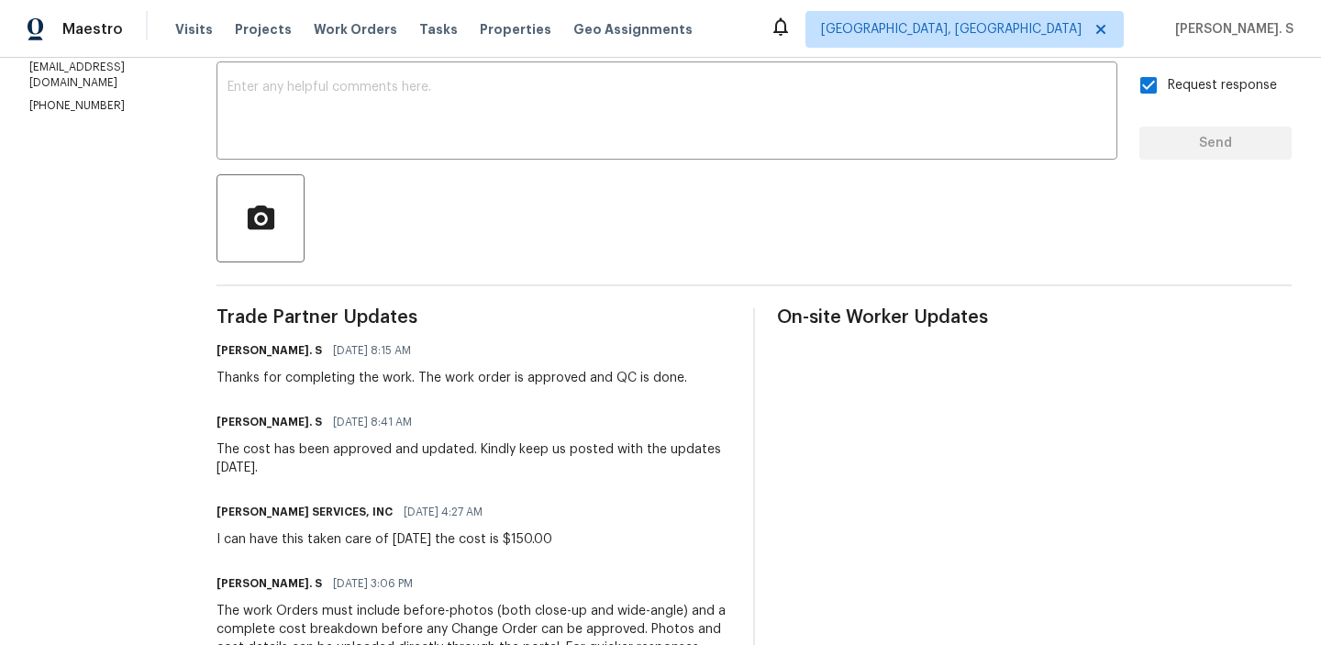
scroll to position [0, 0]
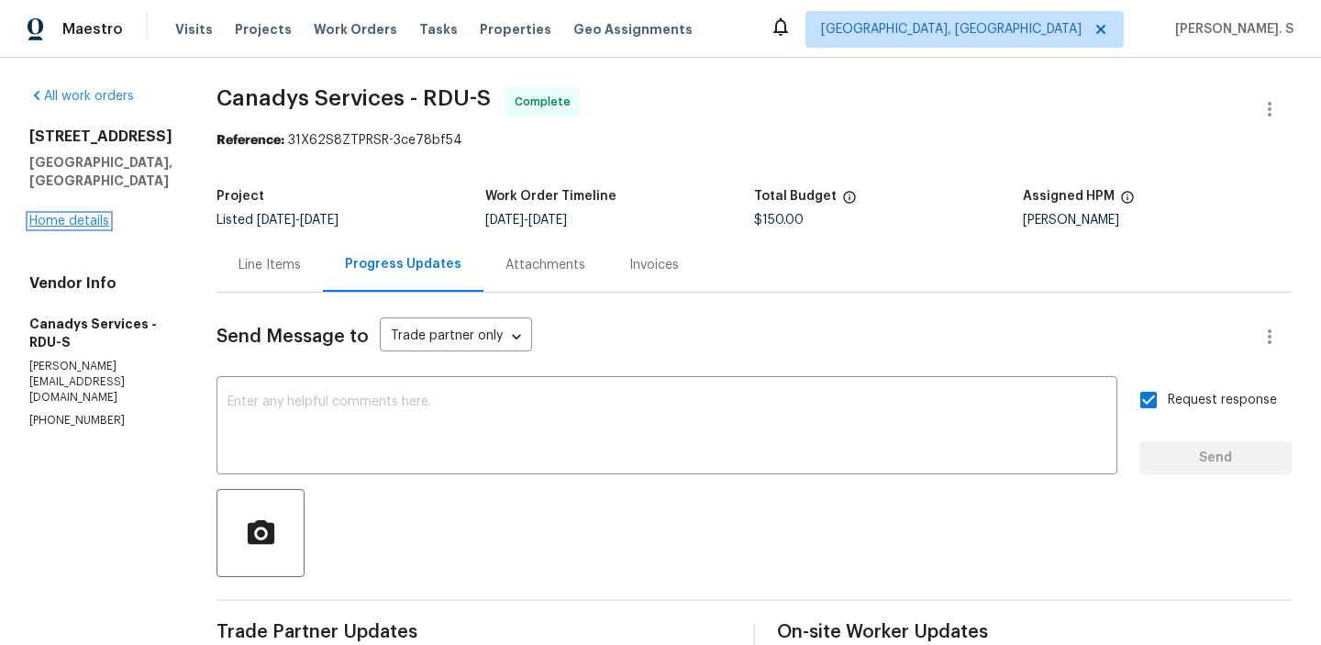
click at [105, 215] on link "Home details" at bounding box center [69, 221] width 80 height 13
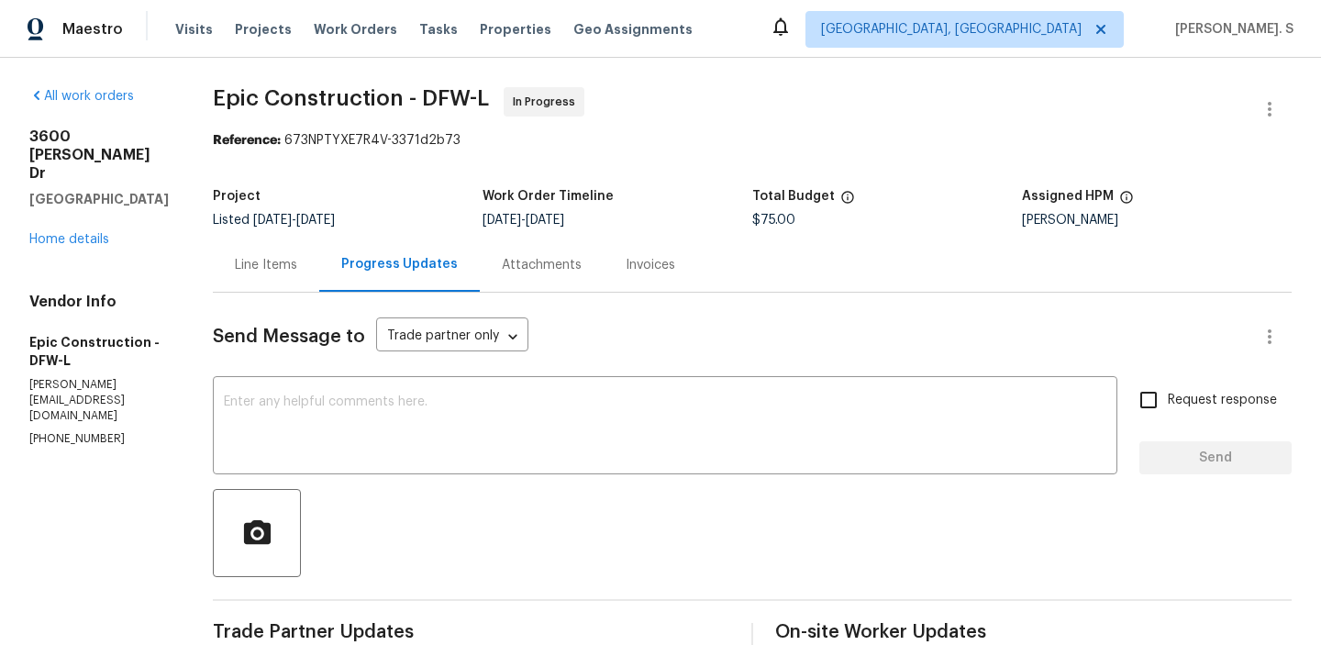
click at [330, 377] on div "Send Message to Trade partner only Trade partner only ​ x ​ Request response Se…" at bounding box center [752, 536] width 1079 height 486
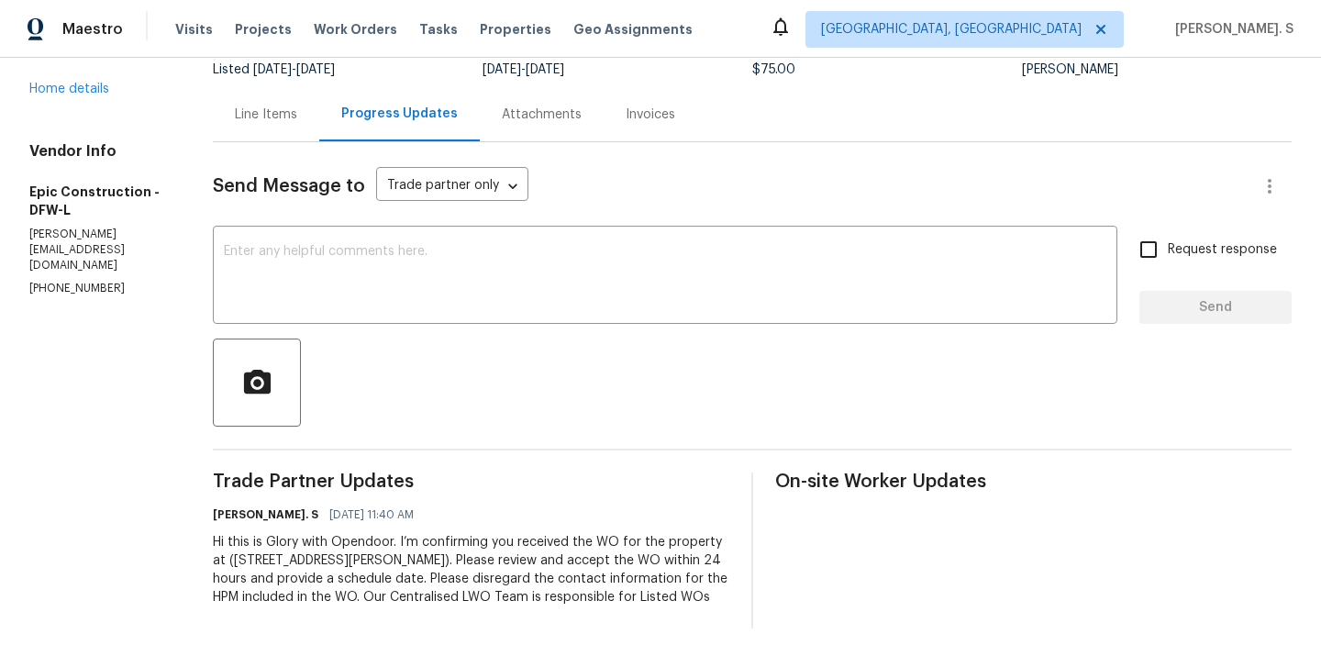
scroll to position [163, 0]
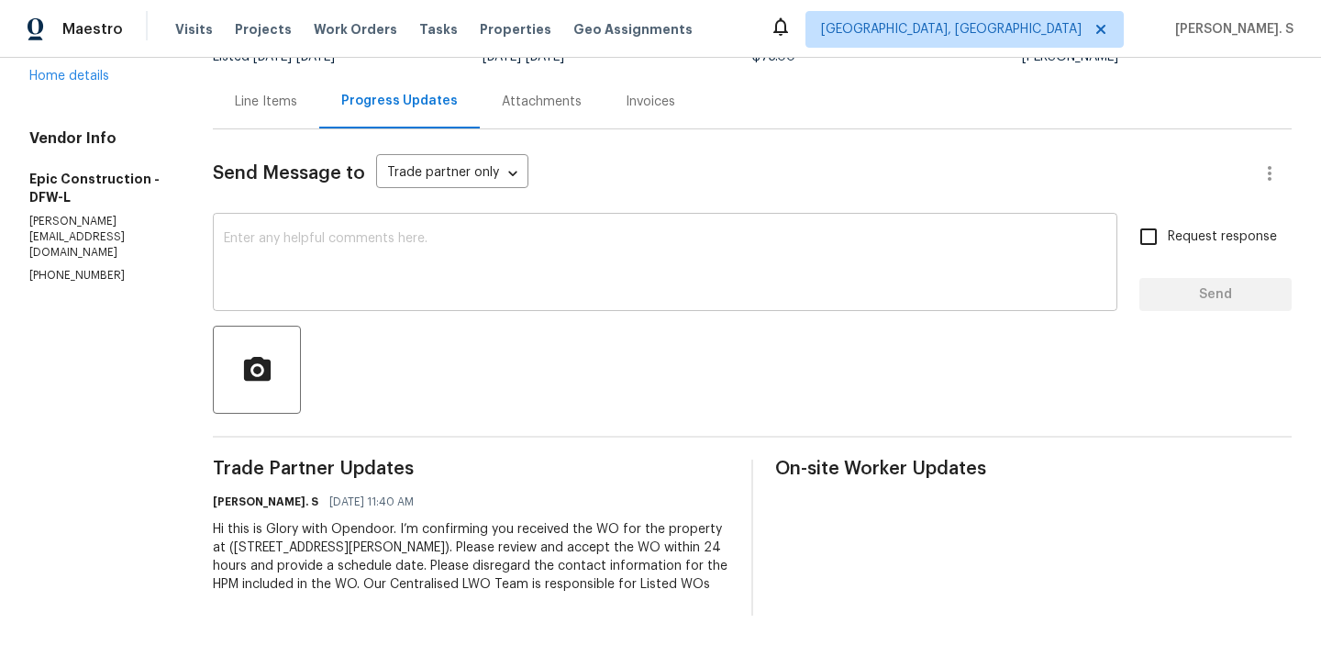
click at [339, 297] on div "x ​" at bounding box center [665, 264] width 905 height 94
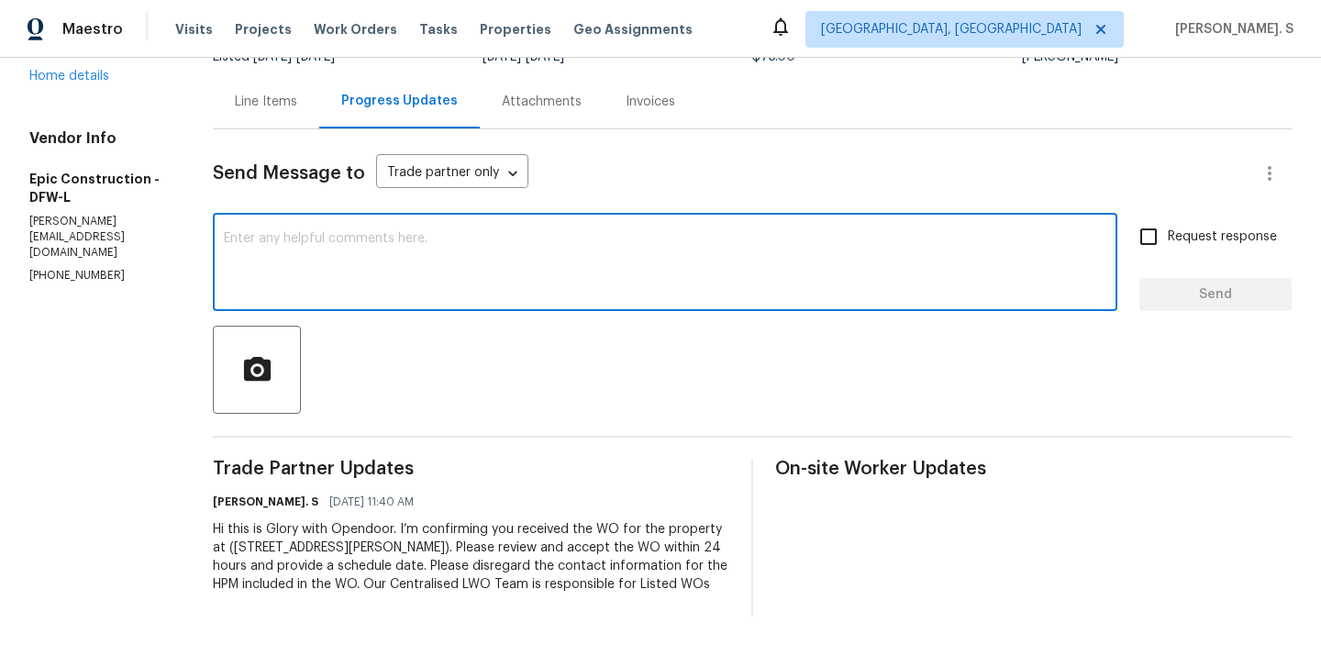
click at [344, 276] on textarea at bounding box center [665, 264] width 883 height 64
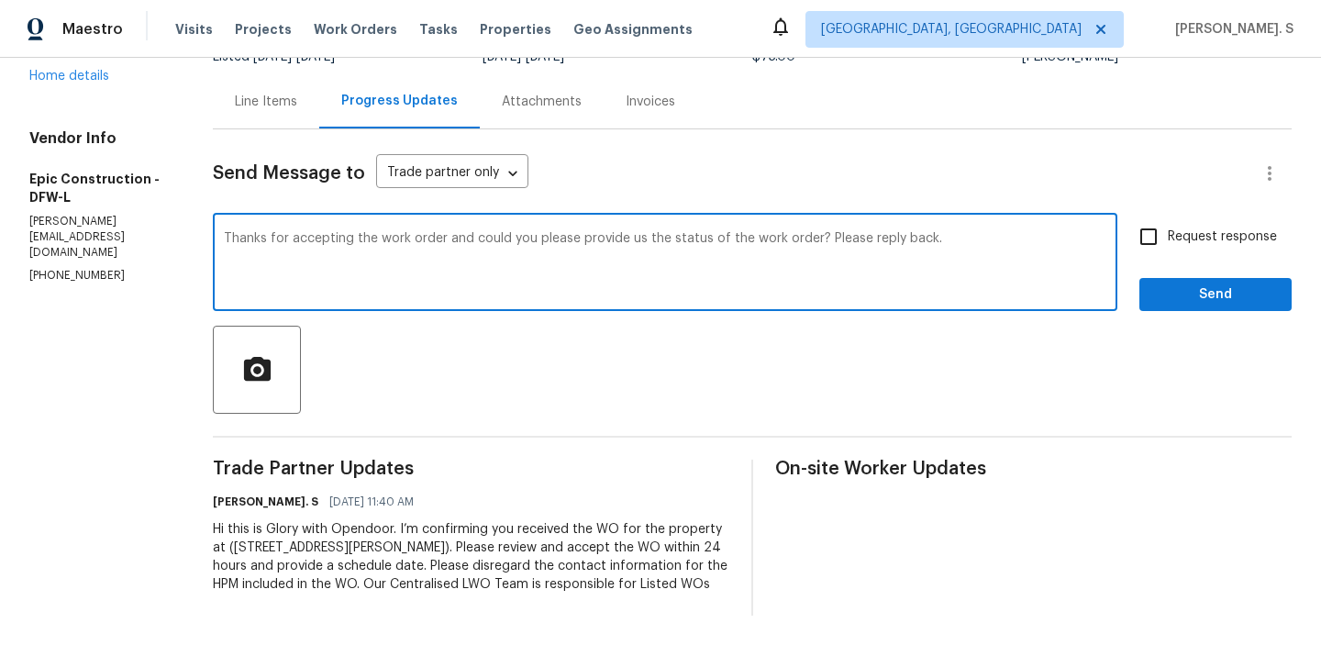
type textarea "Thanks for accepting the work order and could you please provide us the status …"
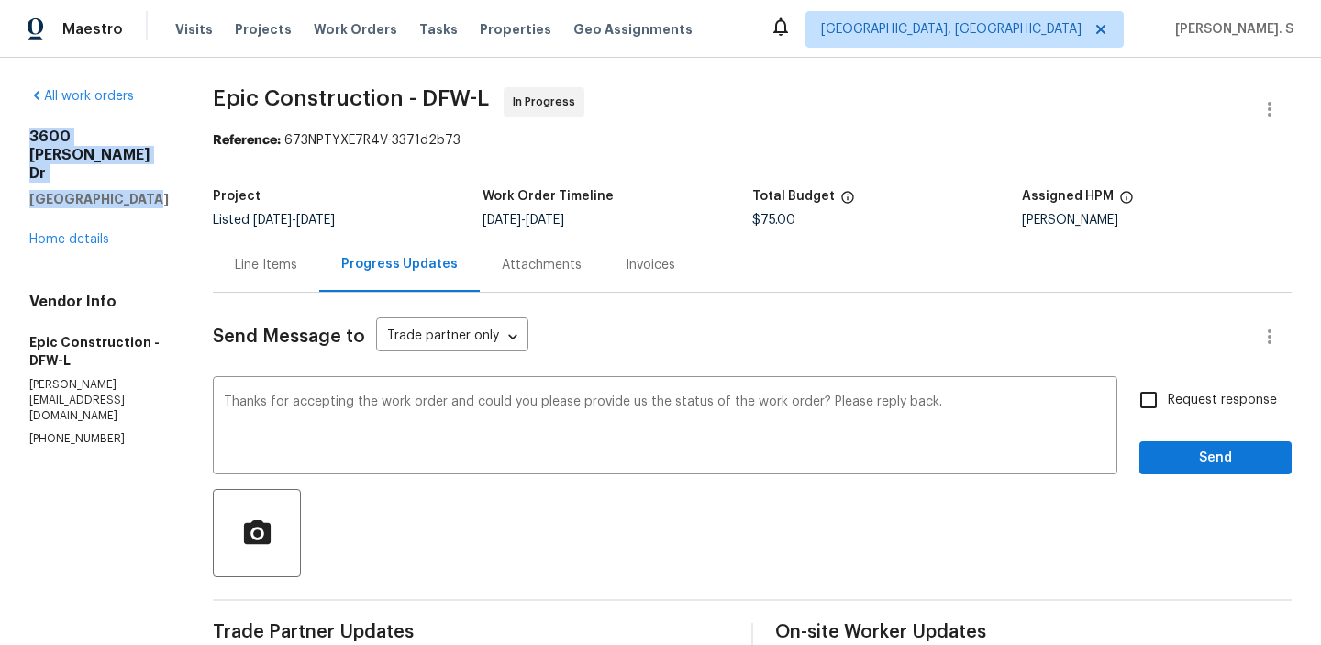
drag, startPoint x: 22, startPoint y: 138, endPoint x: 159, endPoint y: 157, distance: 138.0
click at [159, 157] on div "All work orders [STREET_ADDRESS][PERSON_NAME][PERSON_NAME] Home details Vendor …" at bounding box center [660, 433] width 1321 height 750
copy div "[STREET_ADDRESS][PERSON_NAME][PERSON_NAME]"
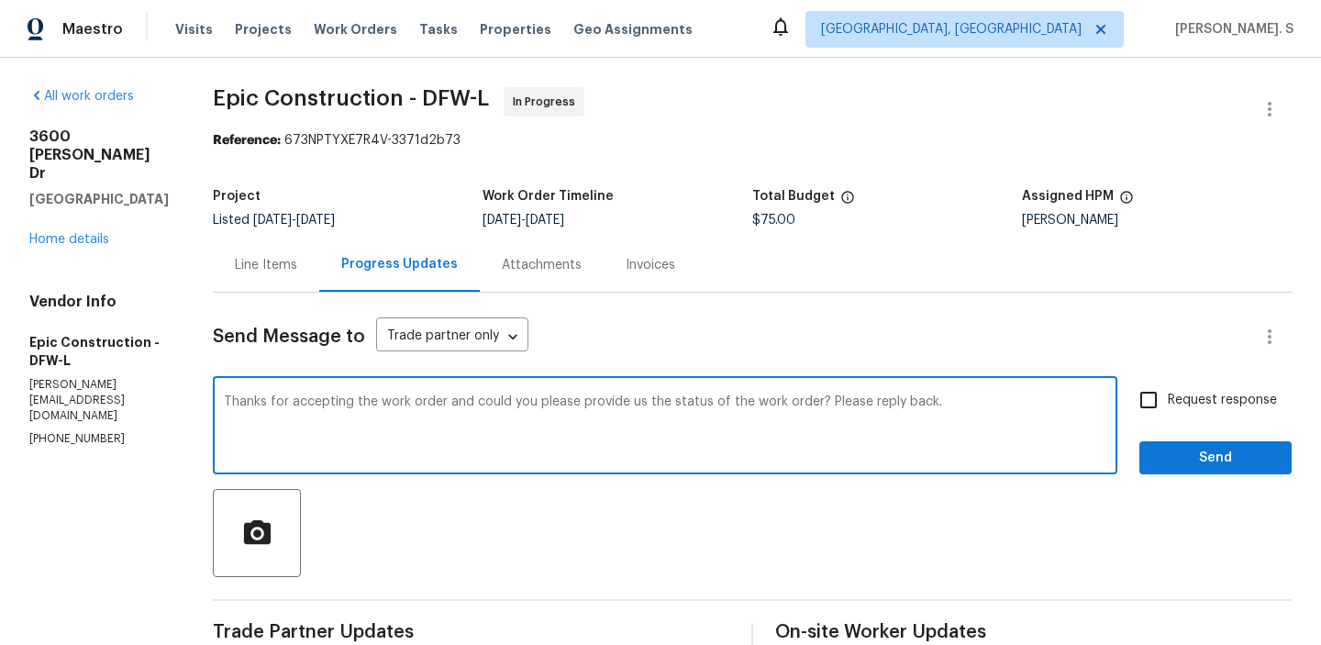
drag, startPoint x: 473, startPoint y: 404, endPoint x: 1171, endPoint y: 404, distance: 697.3
click at [1171, 404] on div "Thanks for accepting the work order and could you please provide us the status …" at bounding box center [752, 428] width 1079 height 94
click at [1187, 406] on span "Request response" at bounding box center [1222, 400] width 109 height 19
click at [1168, 406] on input "Request response" at bounding box center [1148, 400] width 39 height 39
checkbox input "true"
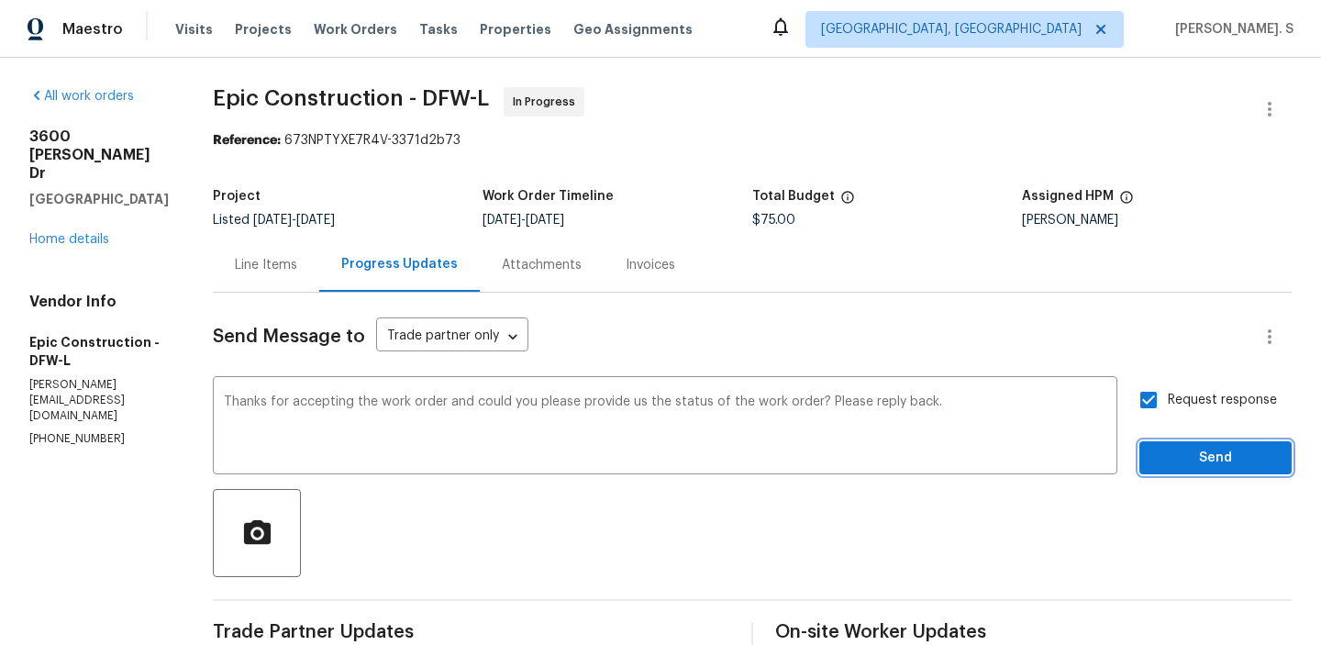
click at [1172, 472] on button "Send" at bounding box center [1215, 458] width 152 height 34
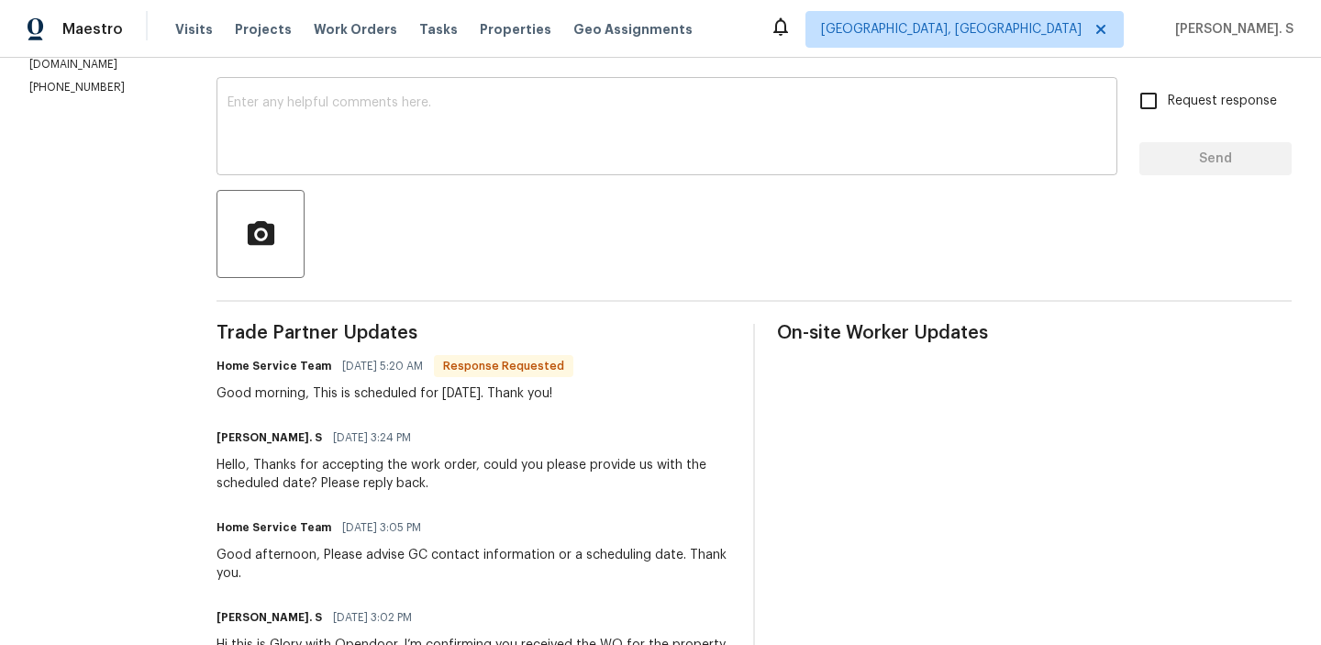
scroll to position [333, 0]
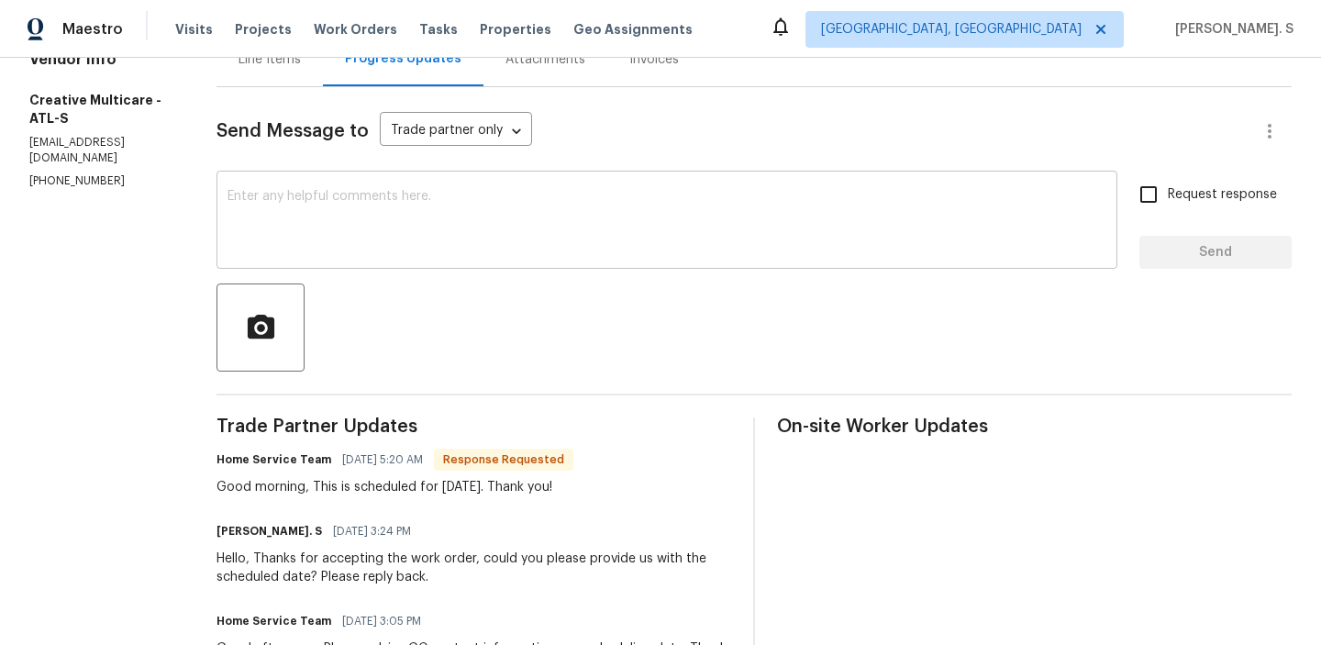
click at [417, 244] on textarea at bounding box center [667, 222] width 879 height 64
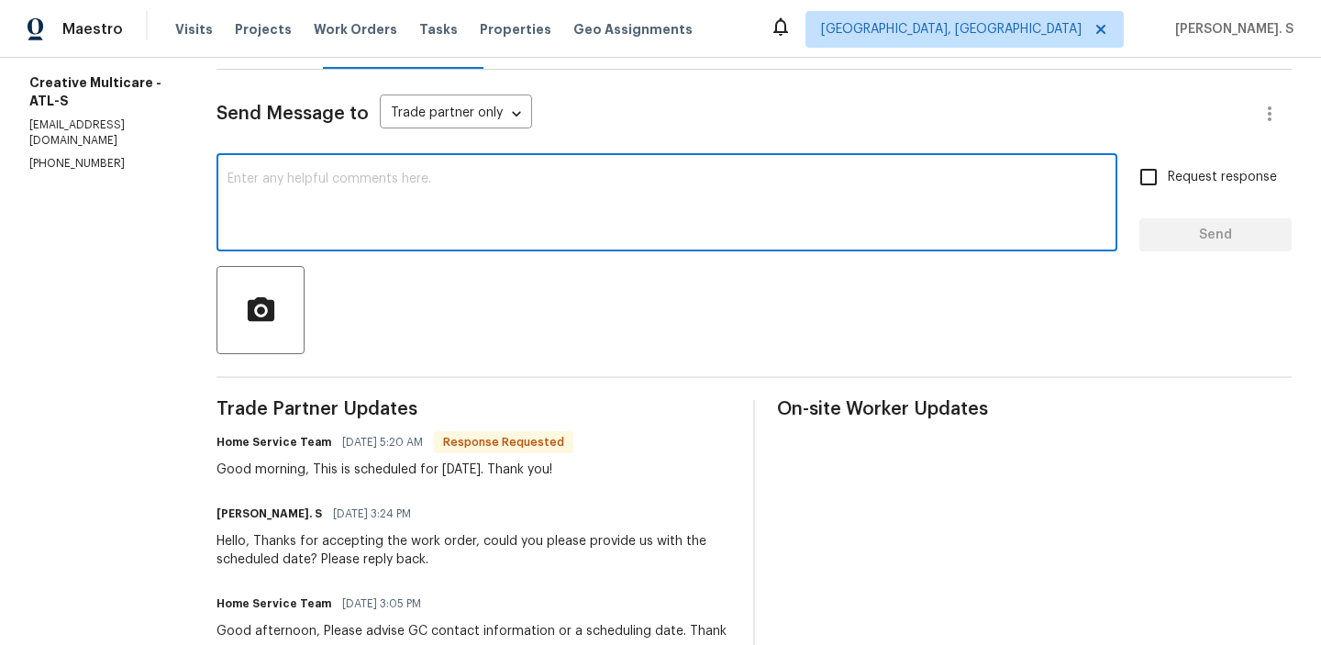
scroll to position [205, 0]
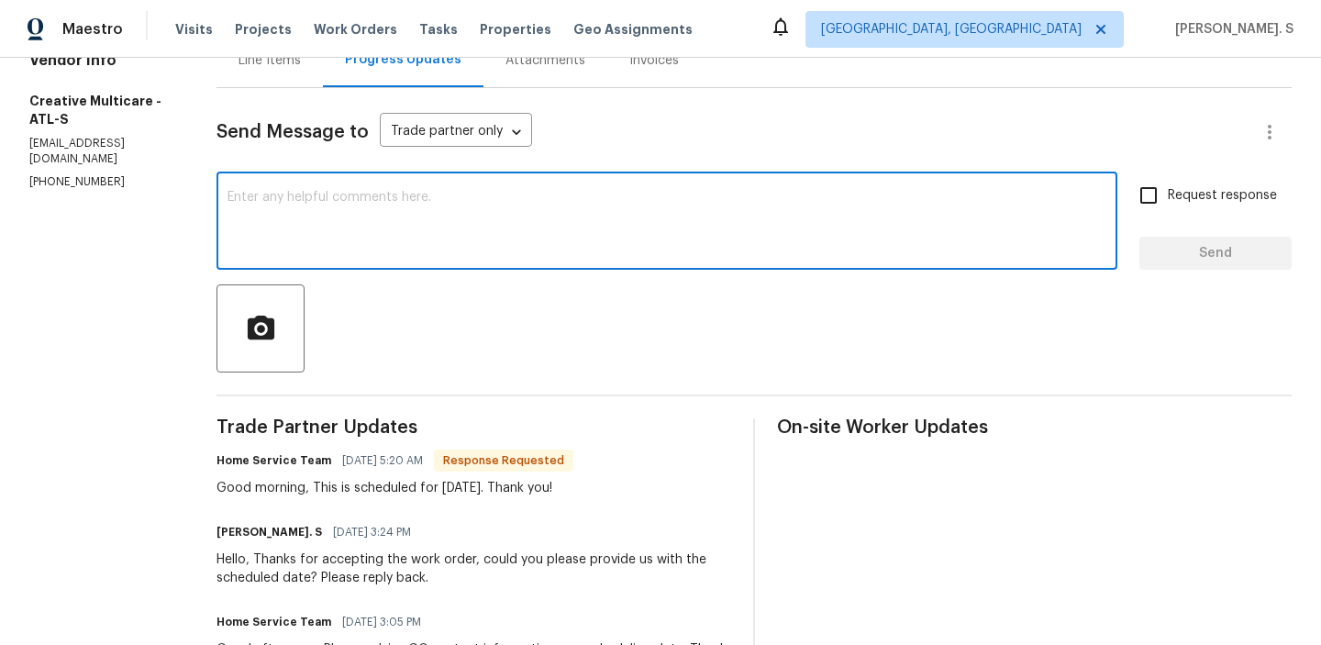
click at [339, 258] on div "x ​" at bounding box center [667, 223] width 901 height 94
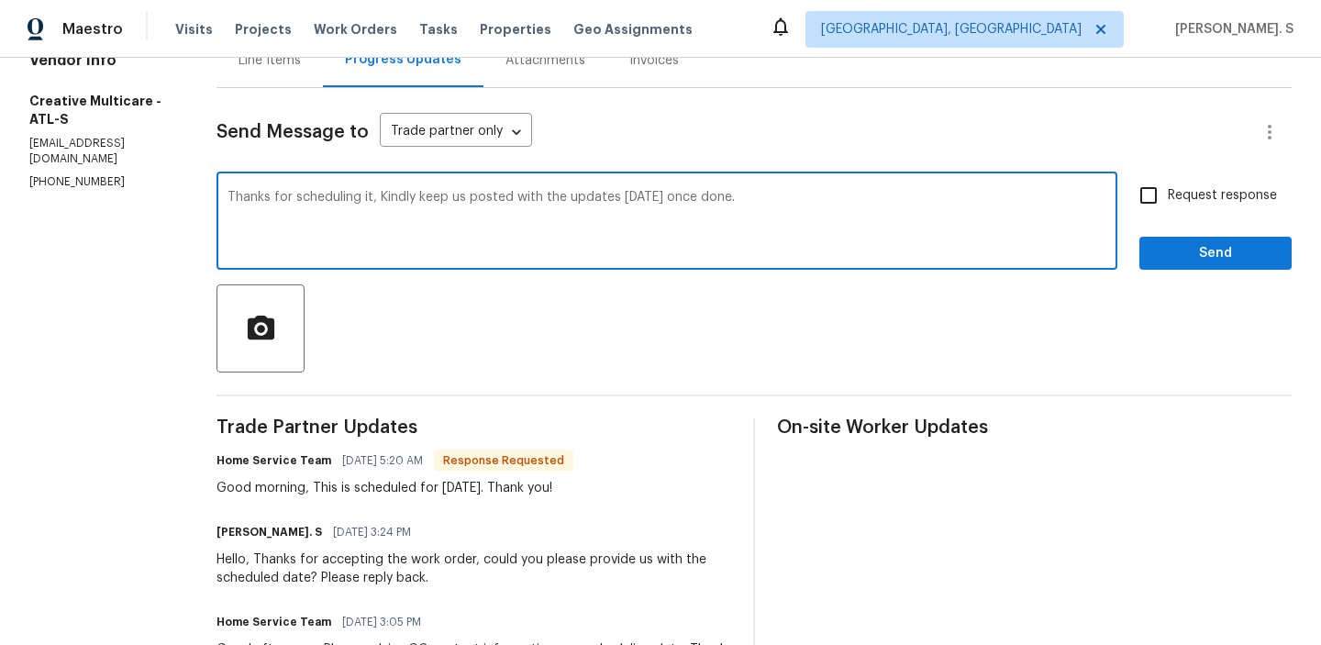
click at [424, 202] on textarea "Thanks for scheduling it, Kindly keep us posted with the updates today once don…" at bounding box center [667, 223] width 879 height 64
type textarea "Thanks for scheduling it. Kindly keep us posted with the updates today once don…"
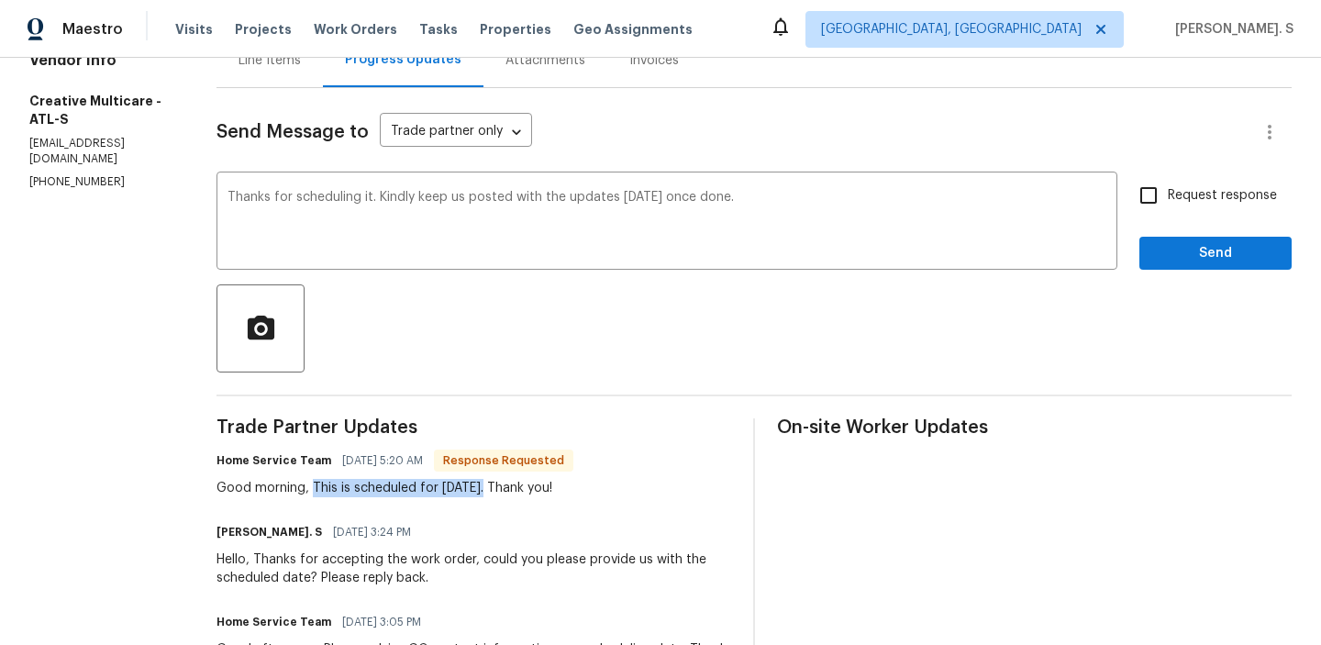
drag, startPoint x: 362, startPoint y: 487, endPoint x: 528, endPoint y: 487, distance: 166.1
click at [529, 487] on div "Good morning, This is scheduled for today. Thank you!" at bounding box center [395, 488] width 357 height 18
copy div "This is scheduled for today."
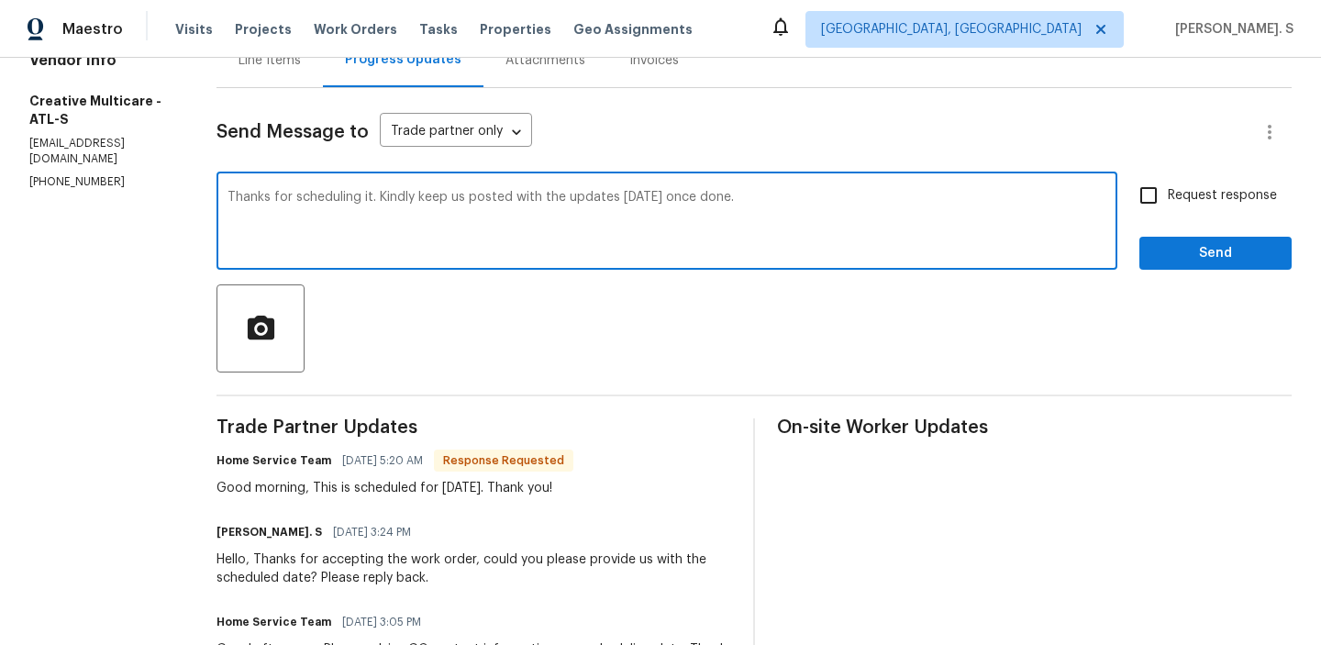
drag, startPoint x: 466, startPoint y: 194, endPoint x: 1001, endPoint y: 194, distance: 534.9
click at [1001, 194] on textarea "Thanks for scheduling it. Kindly keep us posted with the updates today once don…" at bounding box center [667, 223] width 879 height 64
click at [1179, 191] on span "Request response" at bounding box center [1222, 195] width 109 height 19
click at [1168, 191] on input "Request response" at bounding box center [1148, 195] width 39 height 39
checkbox input "true"
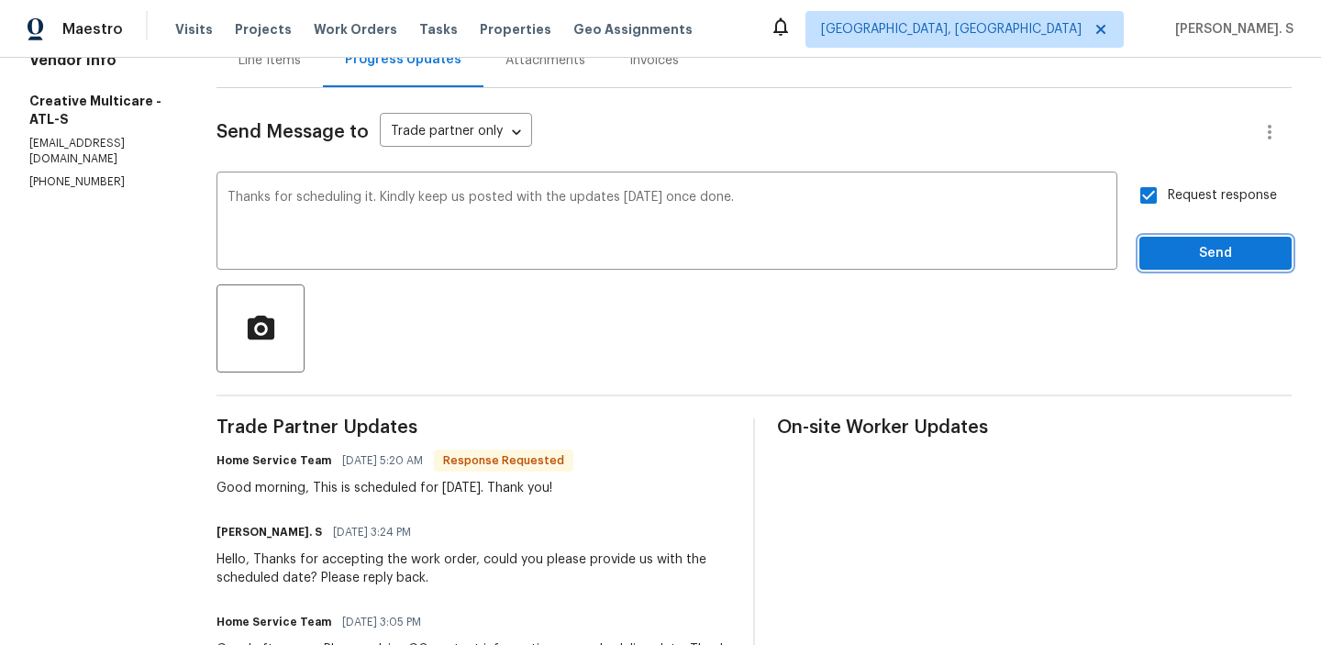
click at [1183, 239] on button "Send" at bounding box center [1215, 254] width 152 height 34
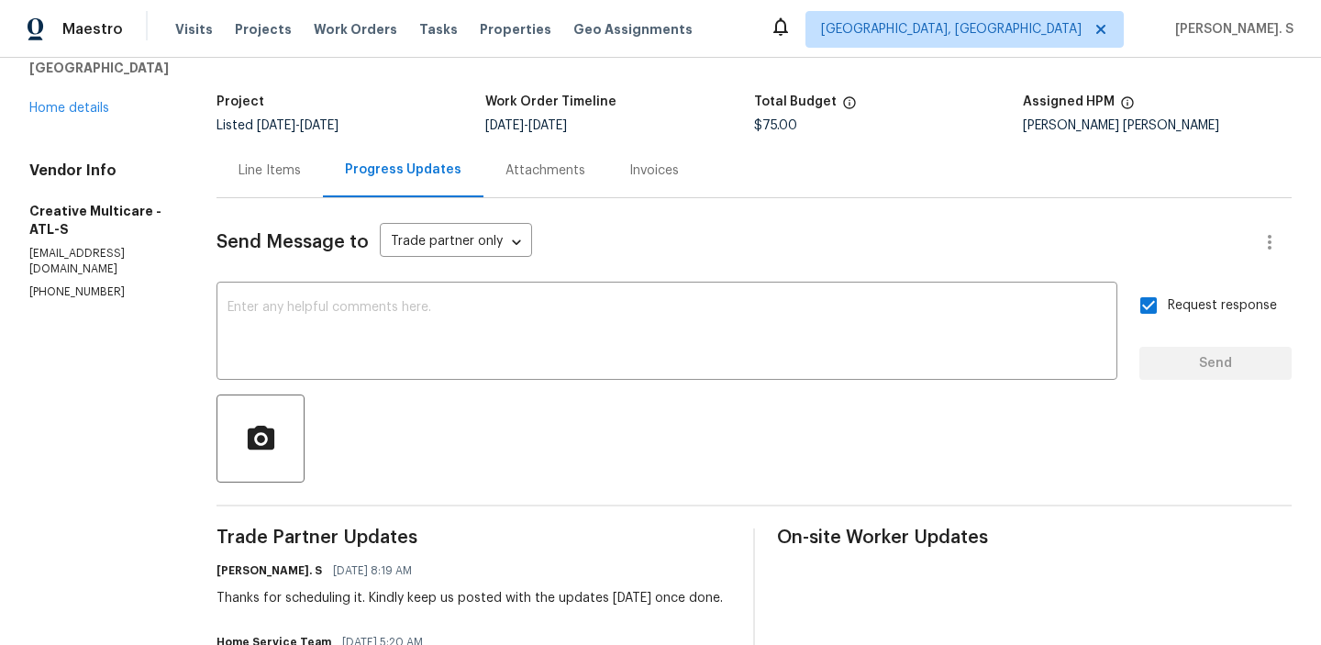
scroll to position [0, 0]
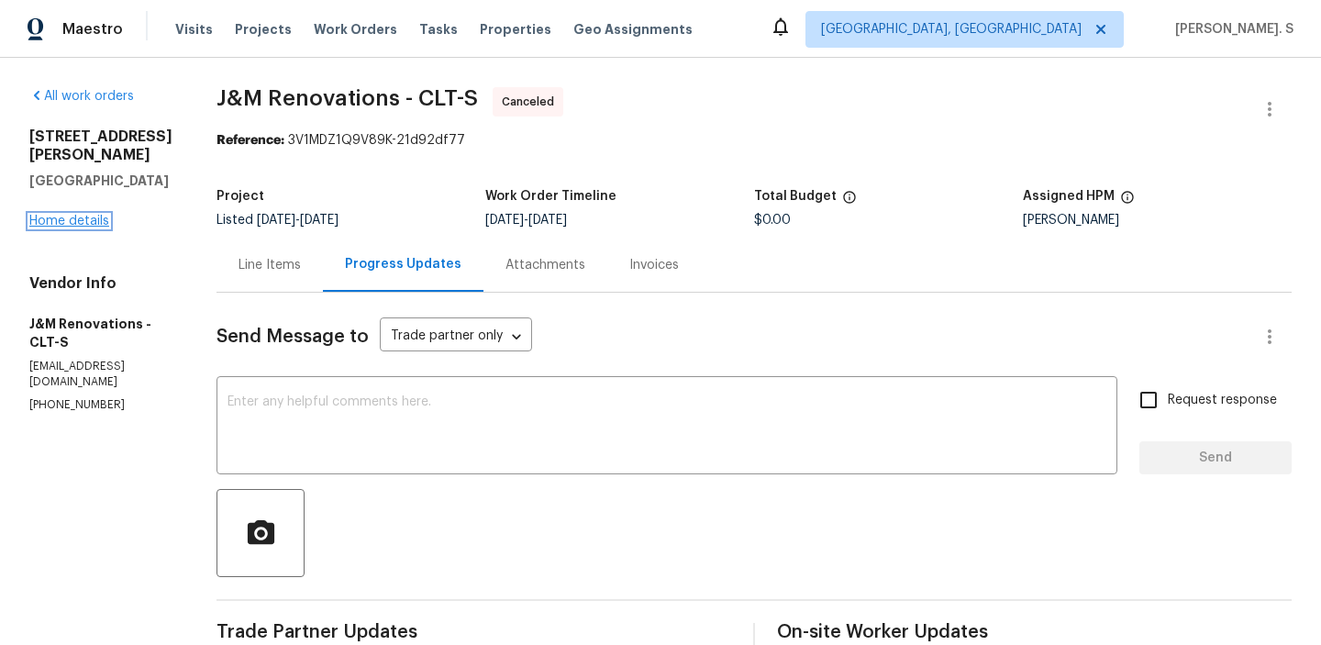
click at [91, 215] on link "Home details" at bounding box center [69, 221] width 80 height 13
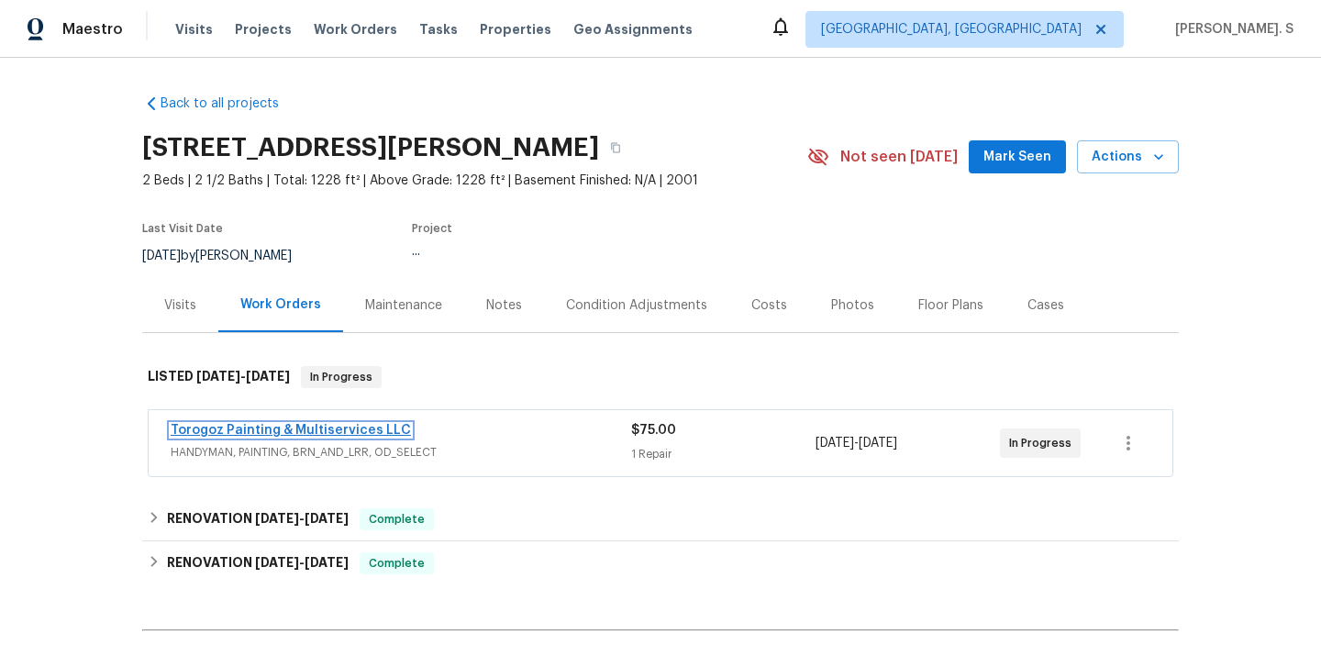
click at [304, 425] on link "Torogoz Painting & Multiservices LLC" at bounding box center [291, 430] width 240 height 13
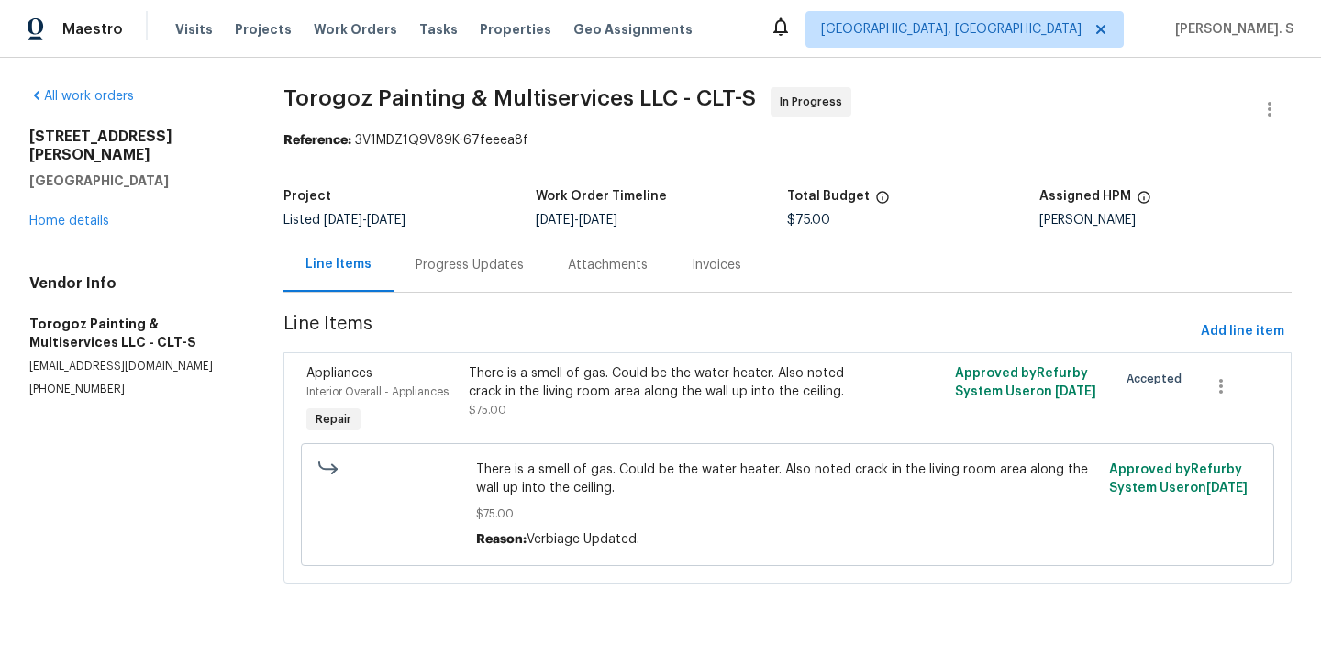
click at [363, 284] on div "Line Items" at bounding box center [338, 265] width 110 height 54
click at [475, 272] on div "Progress Updates" at bounding box center [470, 265] width 108 height 18
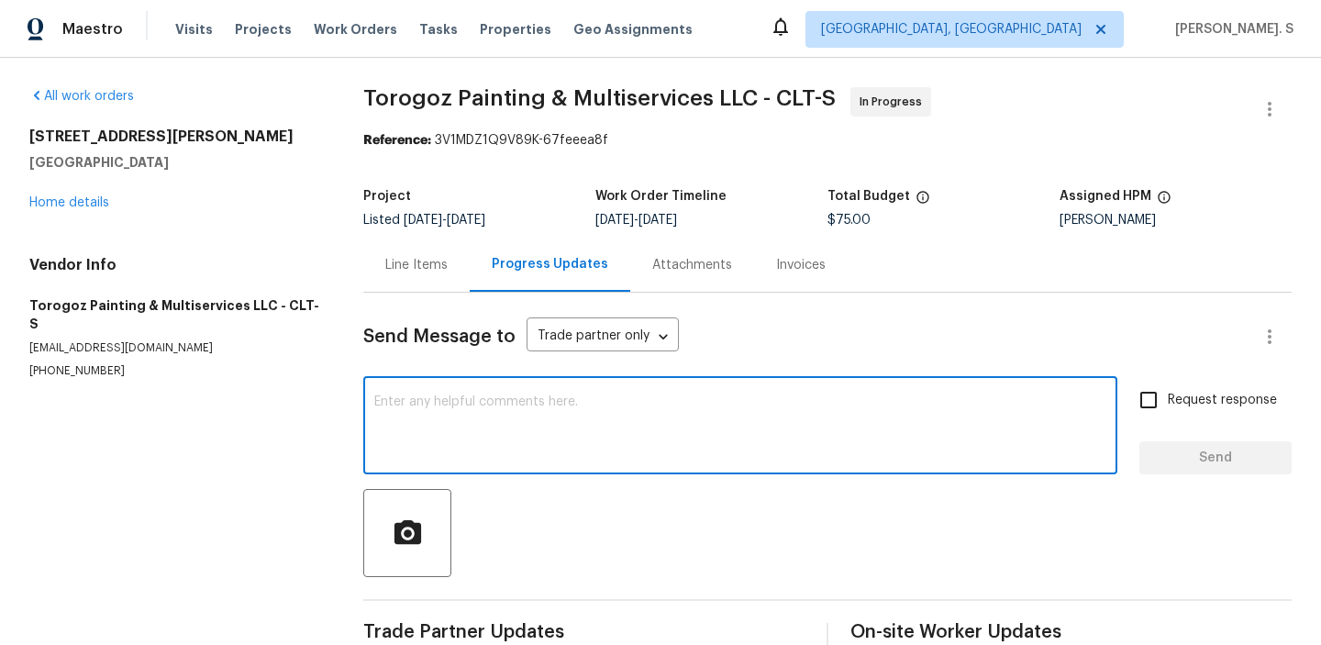
click at [439, 429] on textarea at bounding box center [740, 427] width 732 height 64
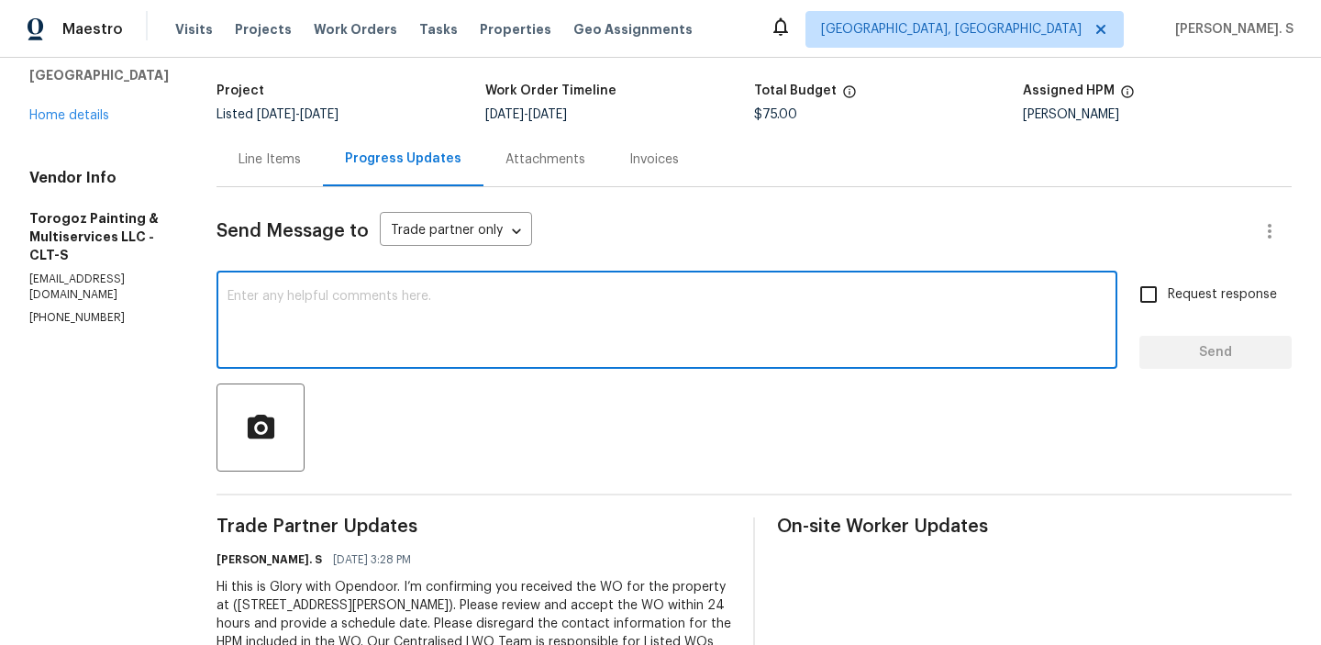
scroll to position [182, 0]
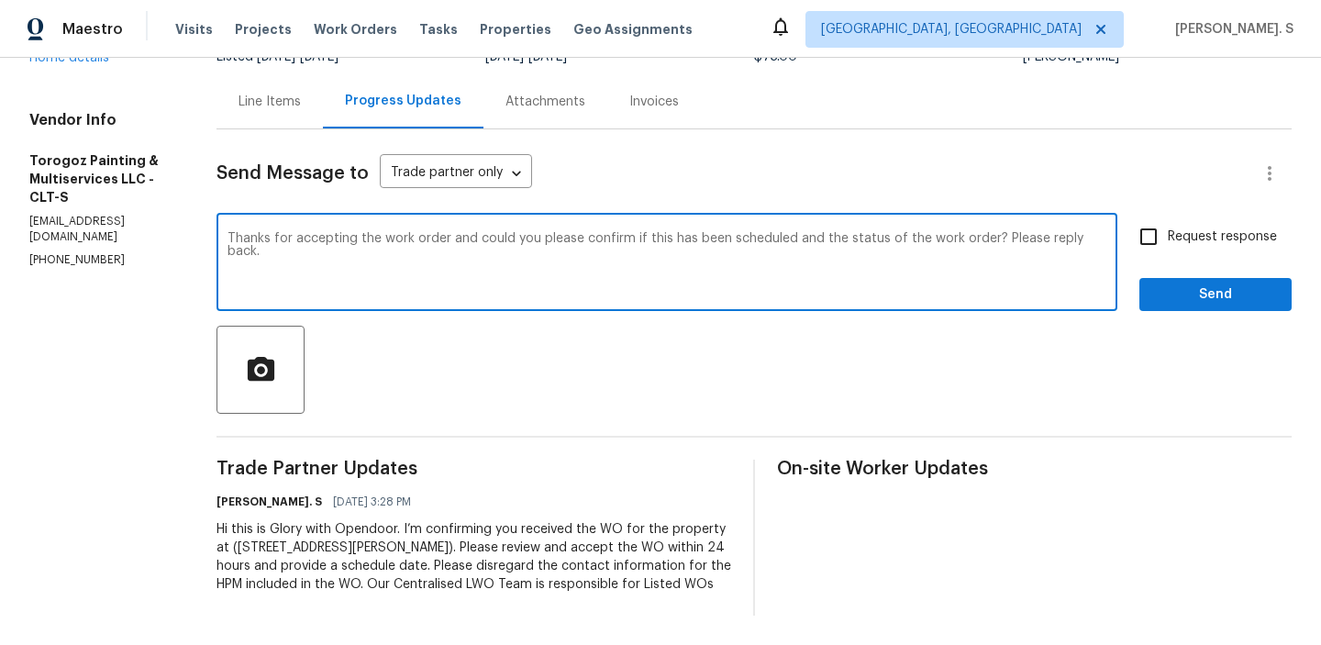
type textarea "Thanks for accepting the work order and could you please confirm if this has be…"
click at [1195, 242] on div "Request response Send" at bounding box center [1215, 264] width 152 height 94
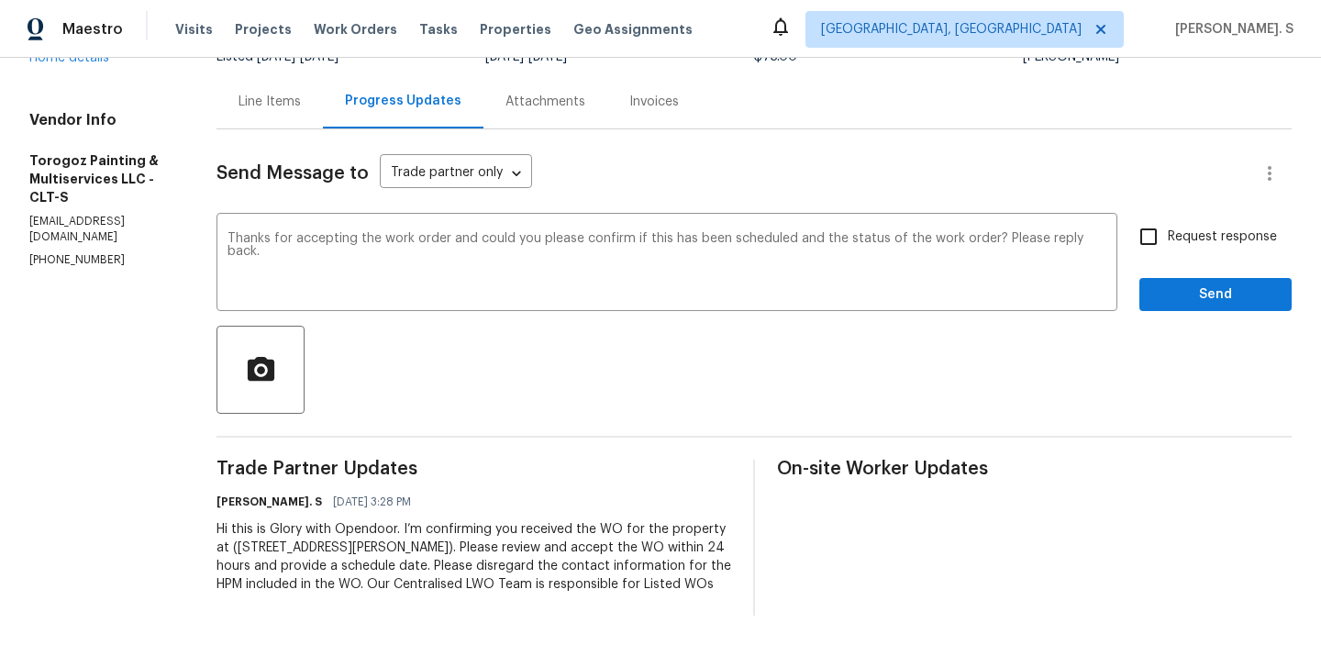
click at [1189, 195] on div "Send Message to Trade partner only Trade partner only ​ Thanks for accepting th…" at bounding box center [754, 372] width 1075 height 486
click at [1183, 228] on span "Request response" at bounding box center [1222, 237] width 109 height 19
click at [1168, 217] on input "Request response" at bounding box center [1148, 236] width 39 height 39
checkbox input "true"
click at [1183, 283] on span "Send" at bounding box center [1215, 294] width 123 height 23
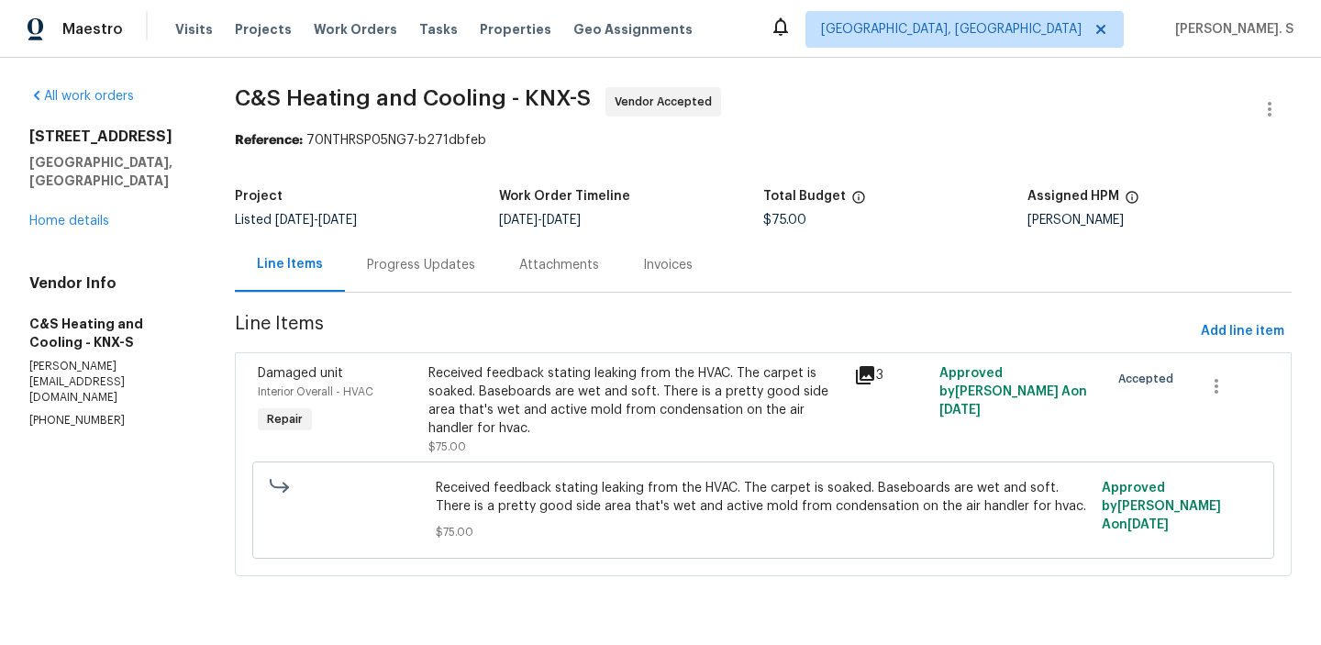
click at [475, 262] on div "Progress Updates" at bounding box center [421, 265] width 108 height 18
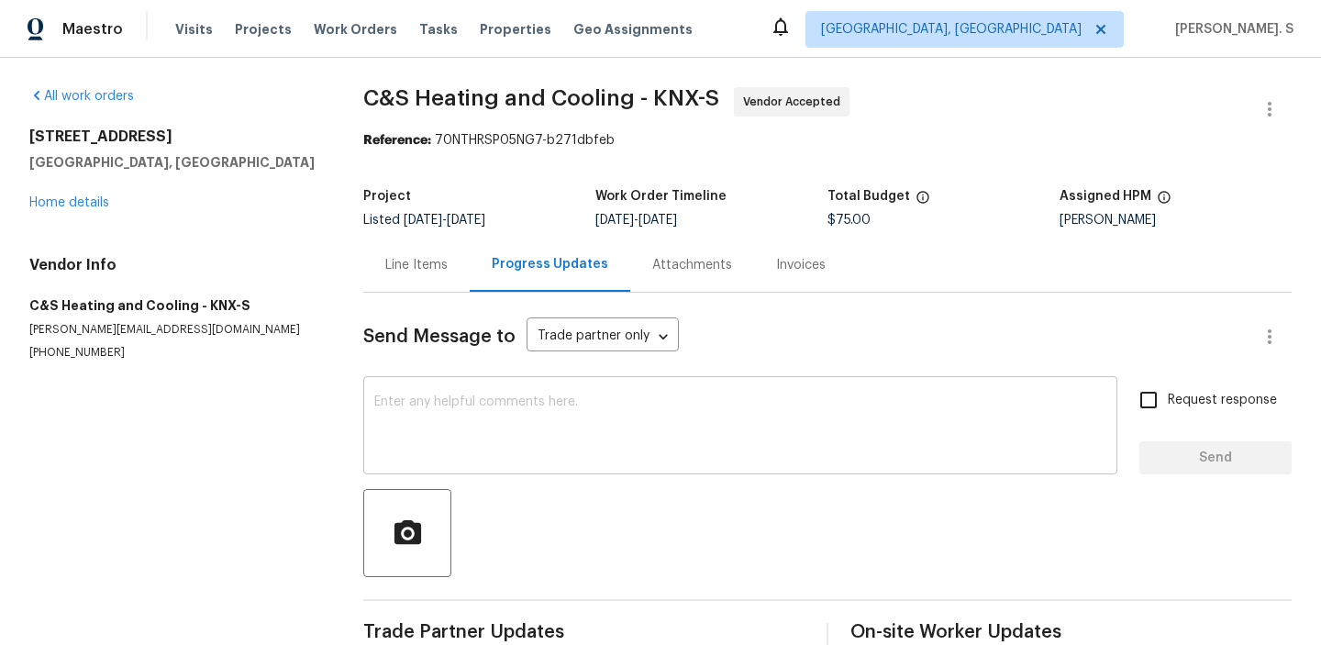
click at [512, 433] on textarea at bounding box center [740, 427] width 732 height 64
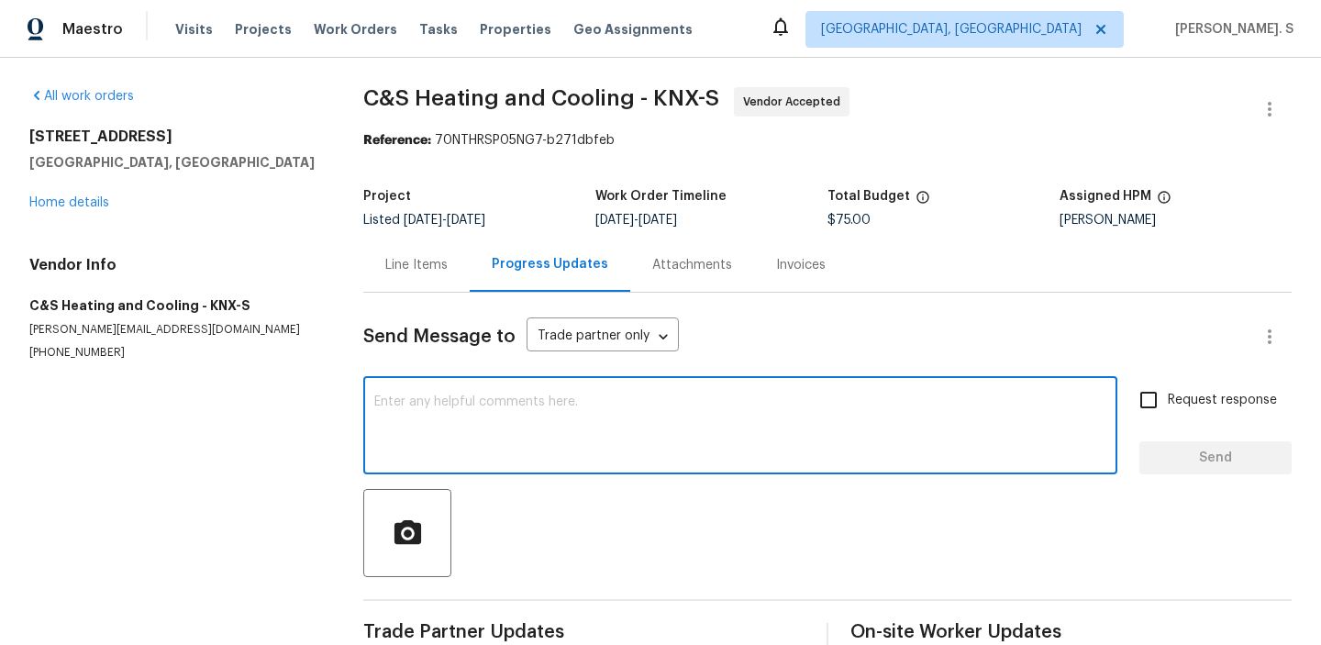
scroll to position [37, 0]
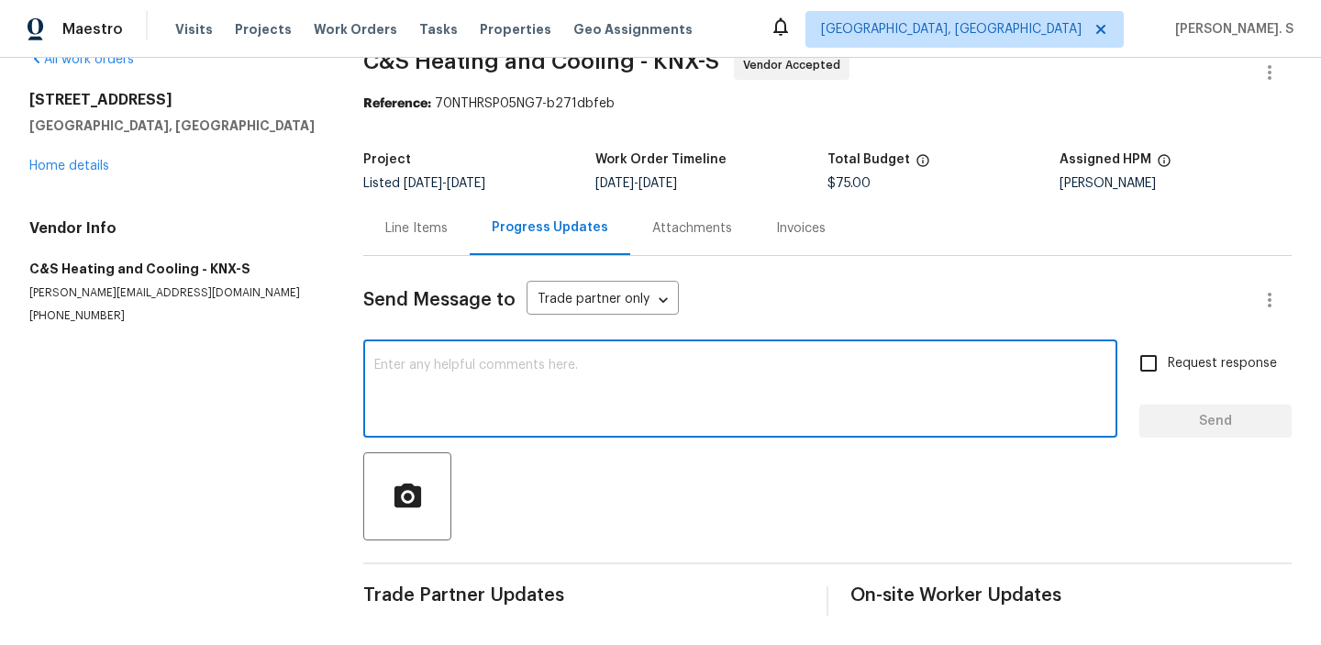
click at [461, 390] on textarea at bounding box center [740, 391] width 732 height 64
paste textarea "Hi, this is Glory with Opendoor. I’m confirming you received the WO for the pro…"
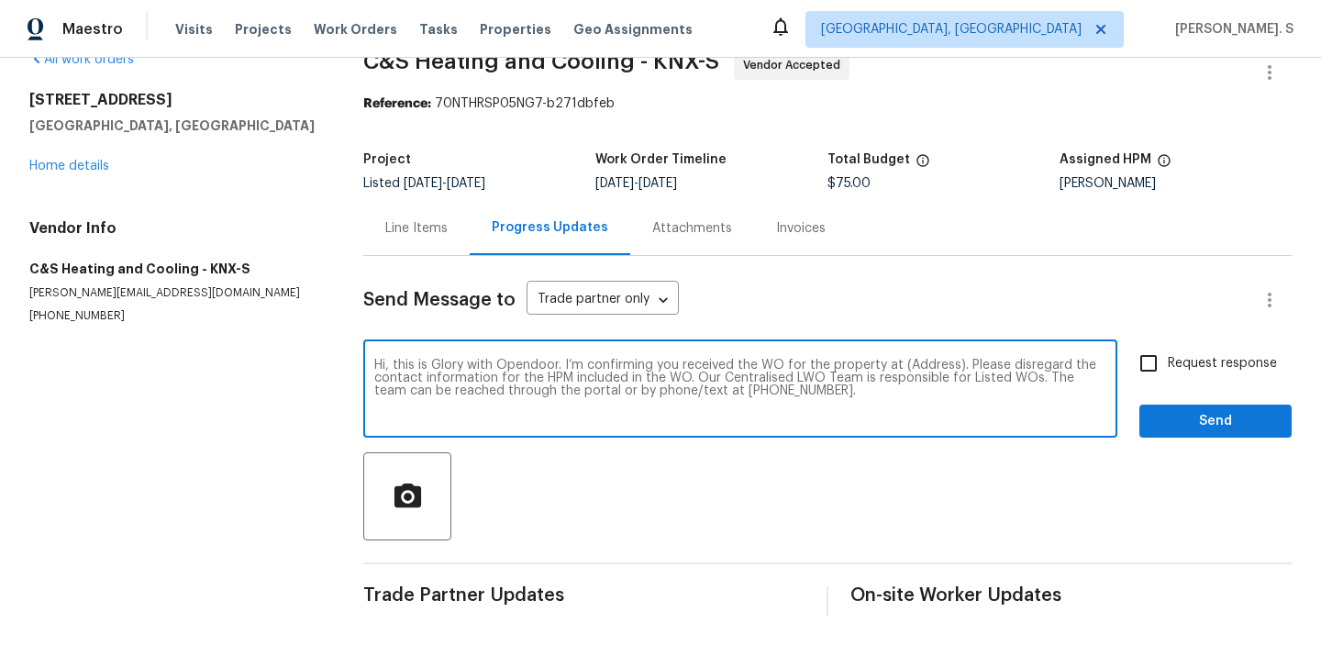
click at [929, 364] on textarea "Hi, this is Glory with Opendoor. I’m confirming you received the WO for the pro…" at bounding box center [740, 391] width 732 height 64
paste textarea "[STREET_ADDRESS]"
type textarea "Hi, this is Glory with Opendoor. I’m confirming you received the WO for the pro…"
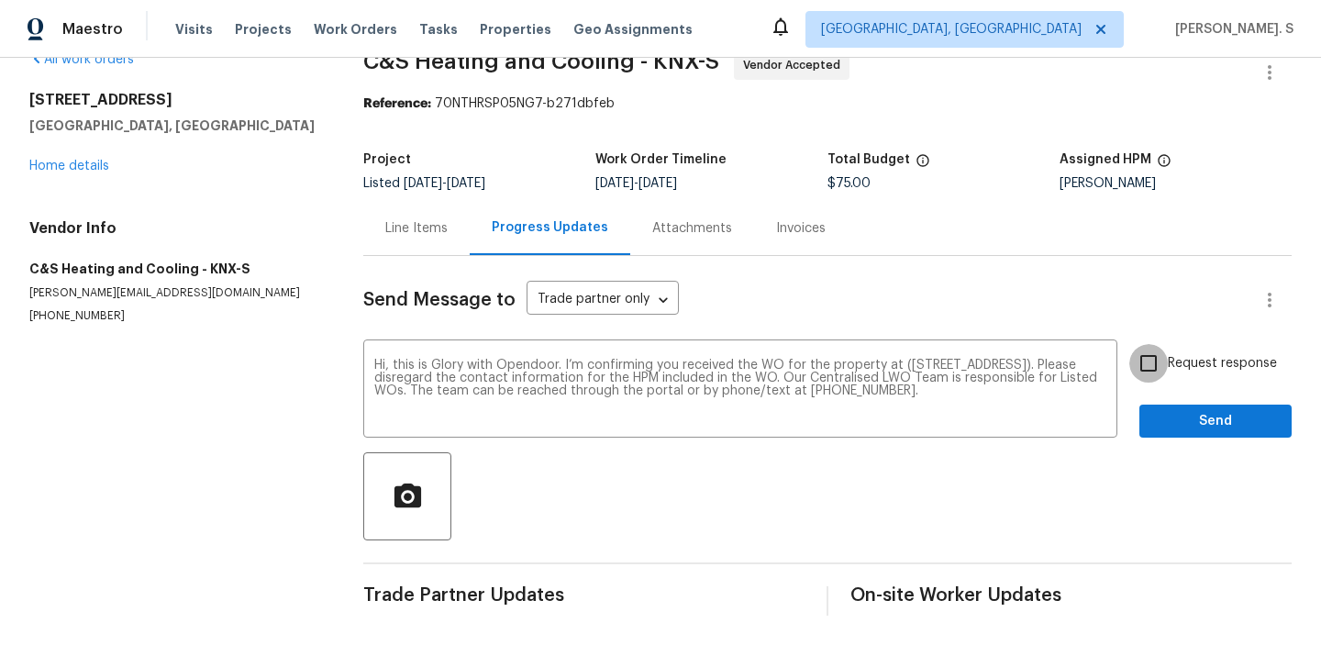
click at [1145, 379] on input "Request response" at bounding box center [1148, 363] width 39 height 39
checkbox input "true"
click at [1160, 405] on button "Send" at bounding box center [1215, 422] width 152 height 34
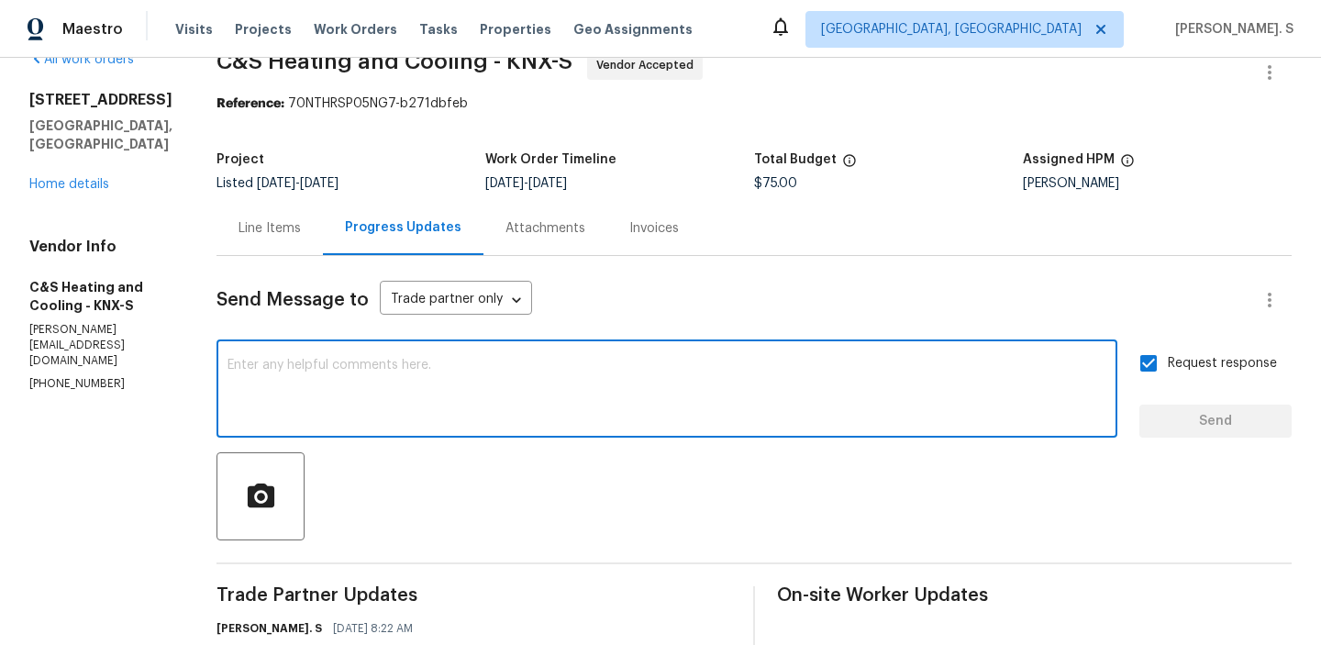
click at [607, 392] on textarea at bounding box center [667, 391] width 879 height 64
paste textarea "ork Orders must include before-photos (both close-up and wide-angle) and a comp…"
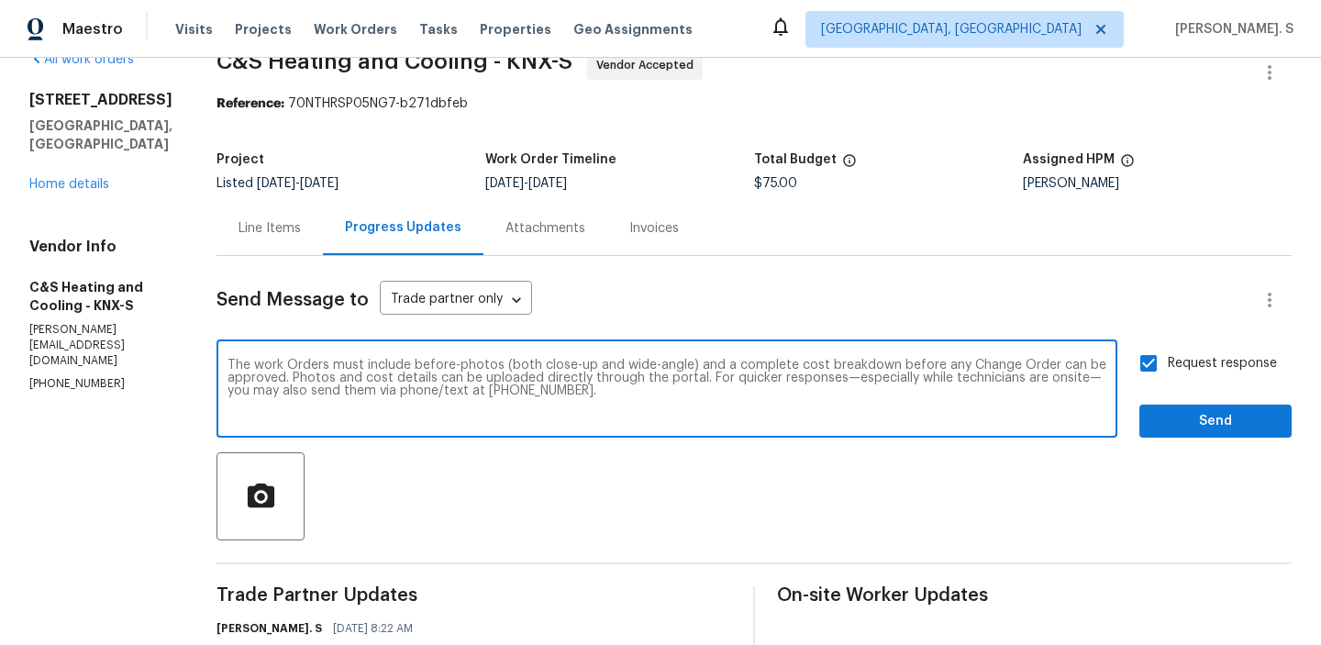
type textarea "The work Orders must include before-photos (both close-up and wide-angle) and a…"
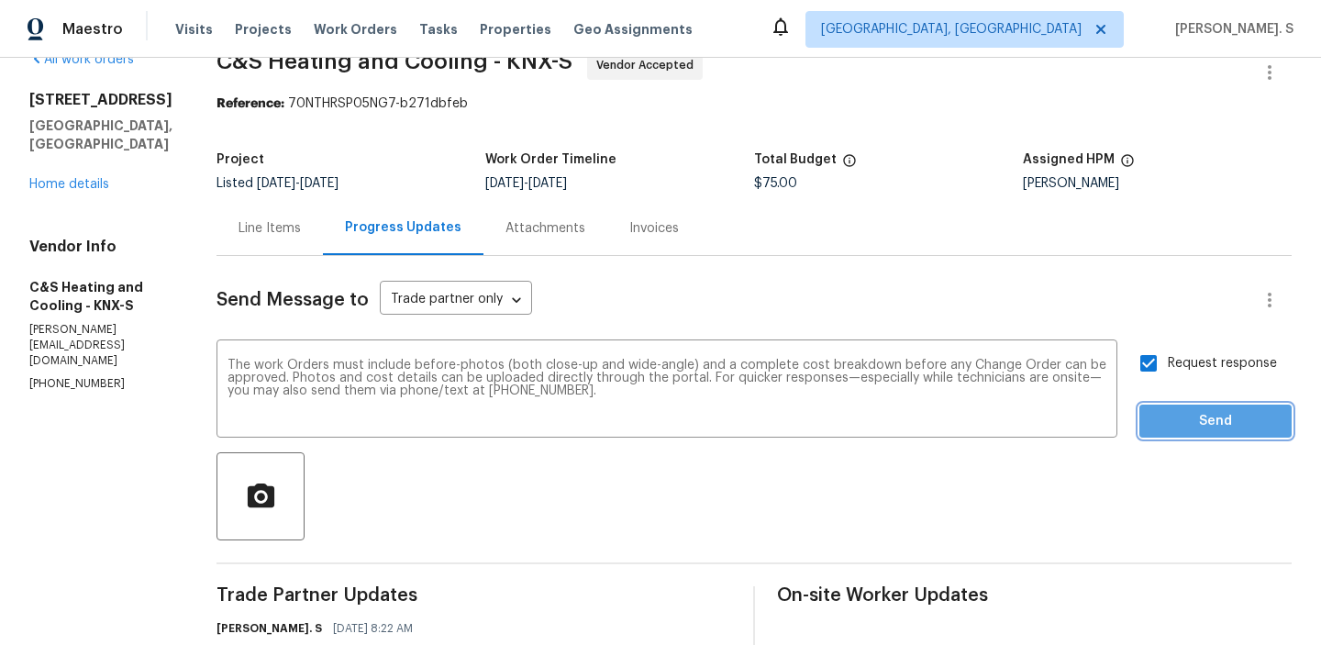
click at [1183, 415] on span "Send" at bounding box center [1215, 421] width 123 height 23
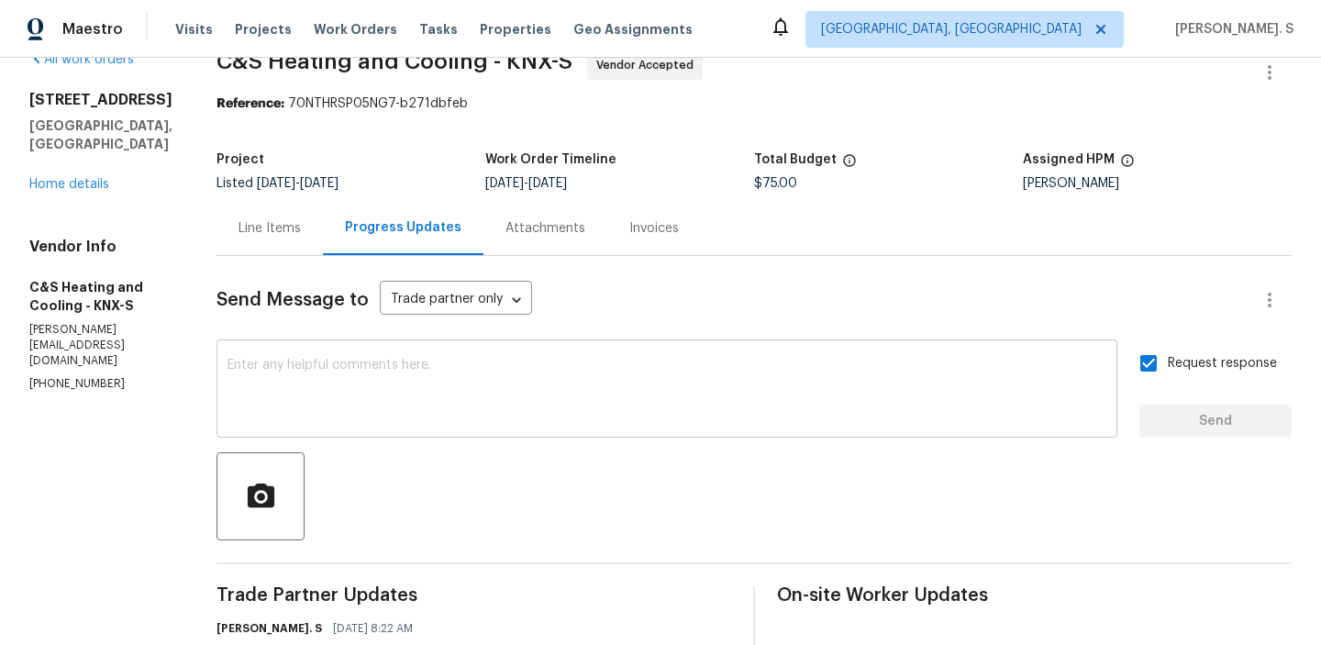
click at [547, 346] on div "x ​" at bounding box center [667, 391] width 901 height 94
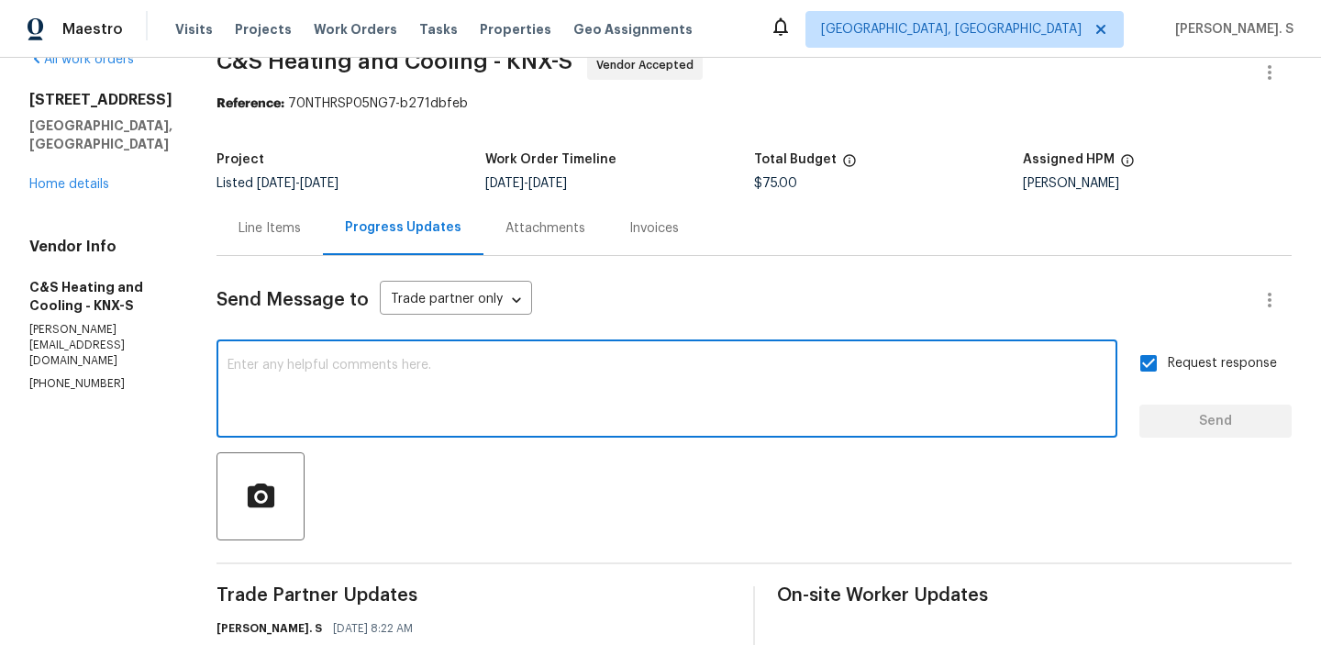
click at [489, 370] on textarea at bounding box center [667, 391] width 879 height 64
paste textarea "May we have an update on the progress of the work order?"
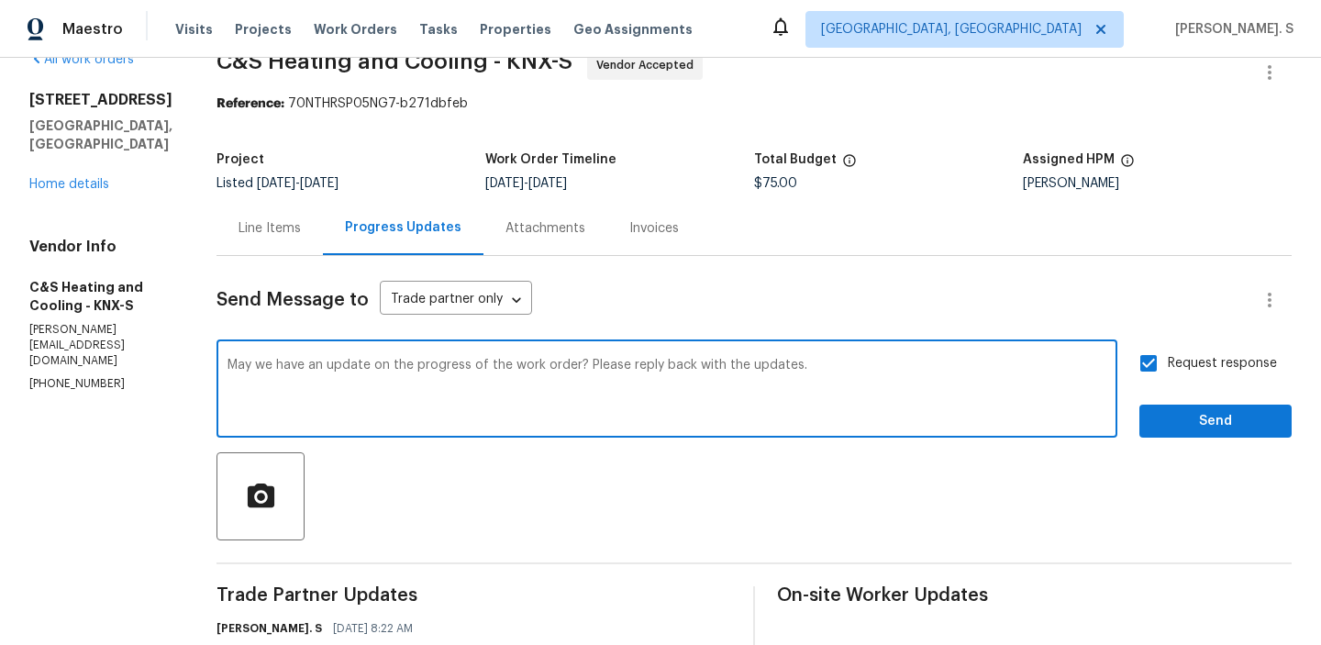
type textarea "May we have an update on the progress of the work order? Please reply back with…"
click at [1249, 420] on span "Send" at bounding box center [1215, 421] width 123 height 23
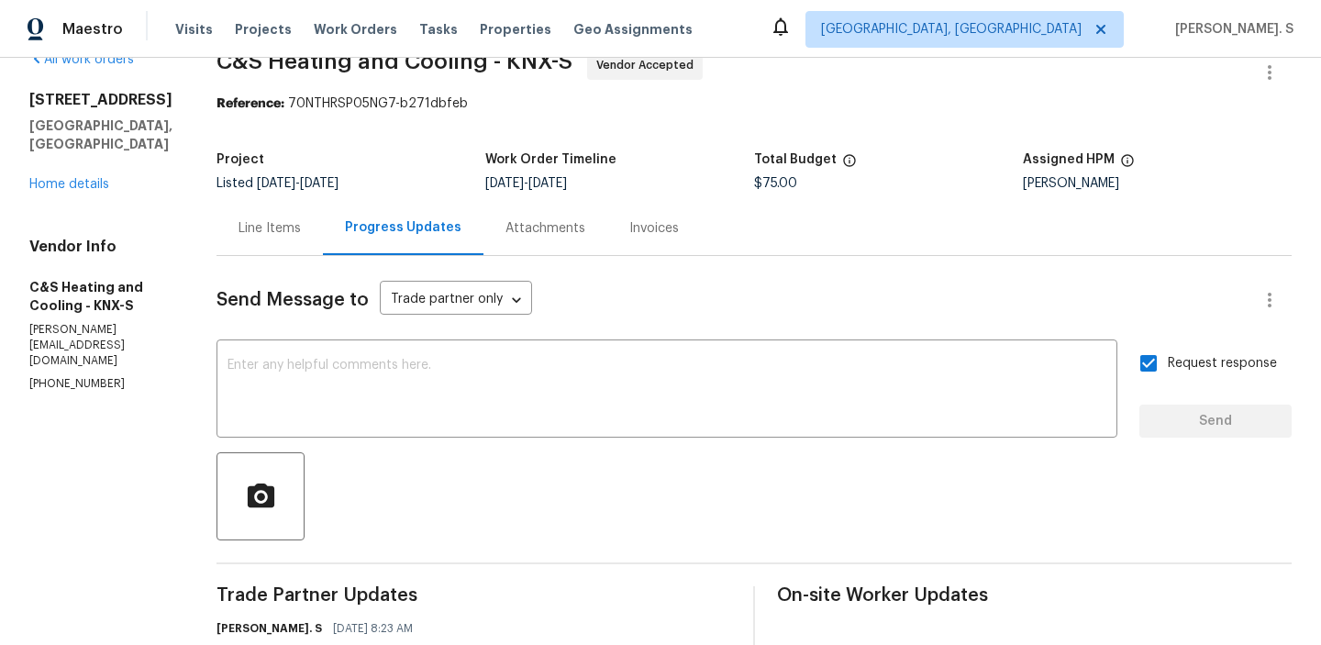
scroll to position [0, 0]
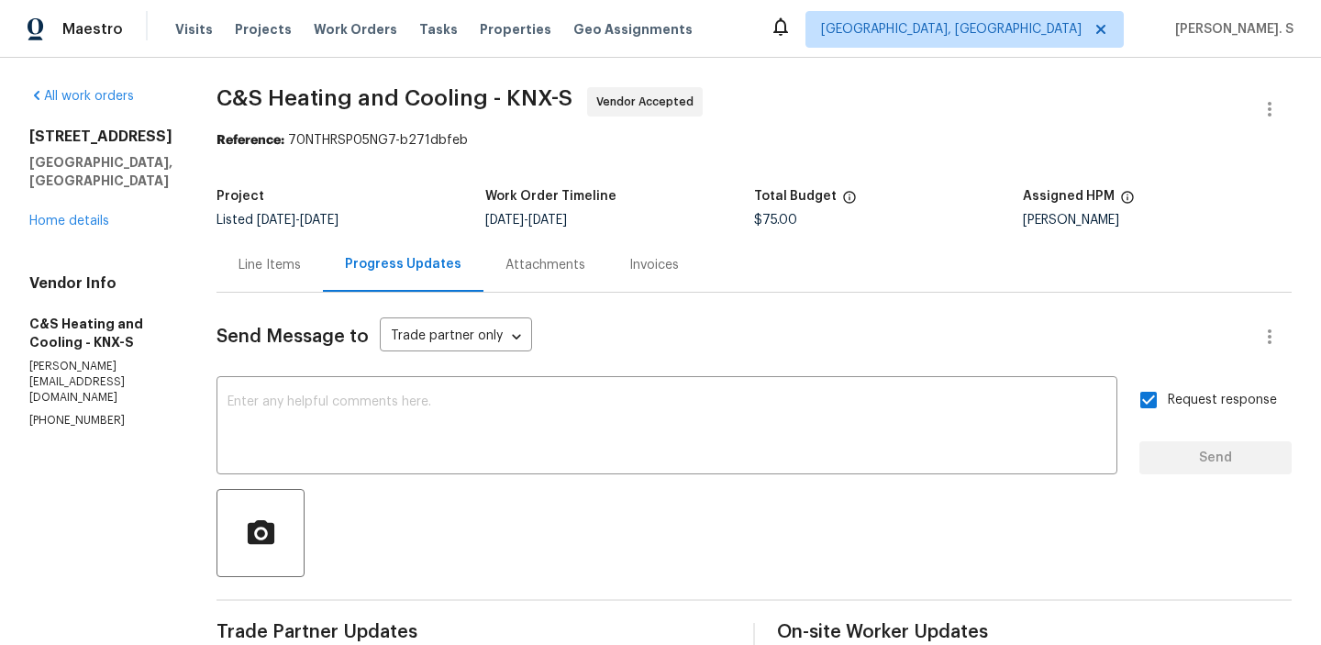
click at [447, 91] on span "C&S Heating and Cooling - KNX-S" at bounding box center [395, 98] width 356 height 22
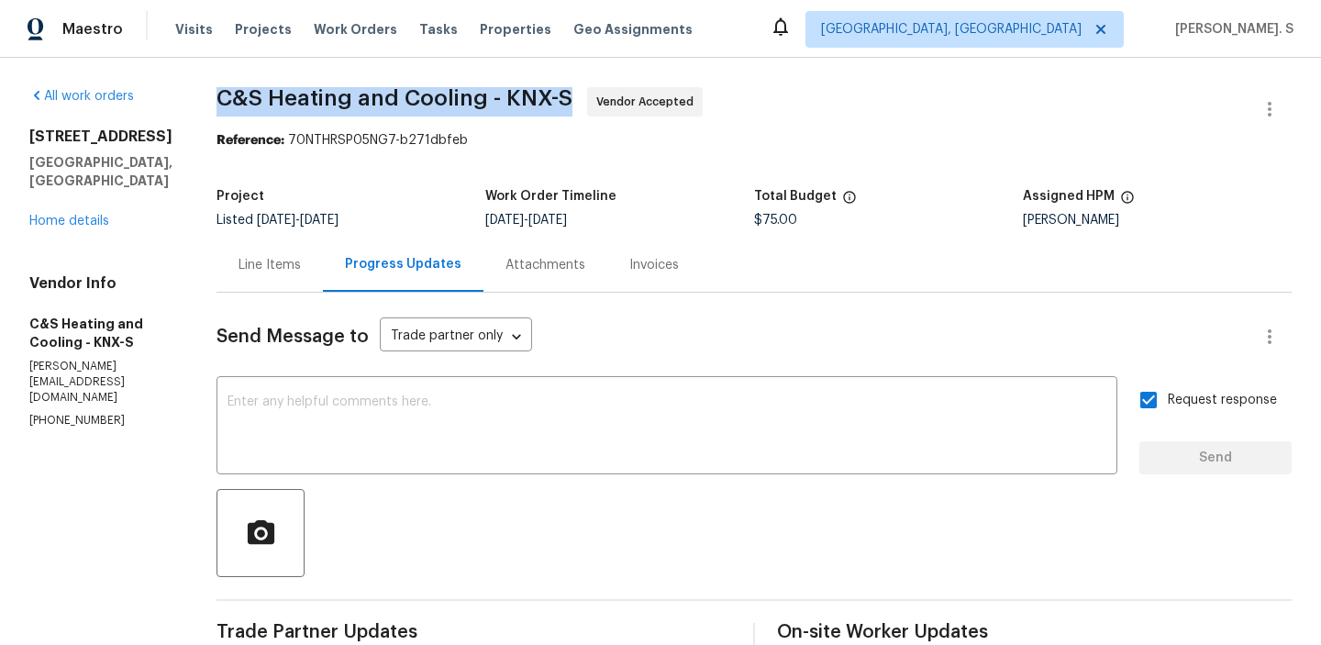
copy span "C&S Heating and Cooling - KNX-S"
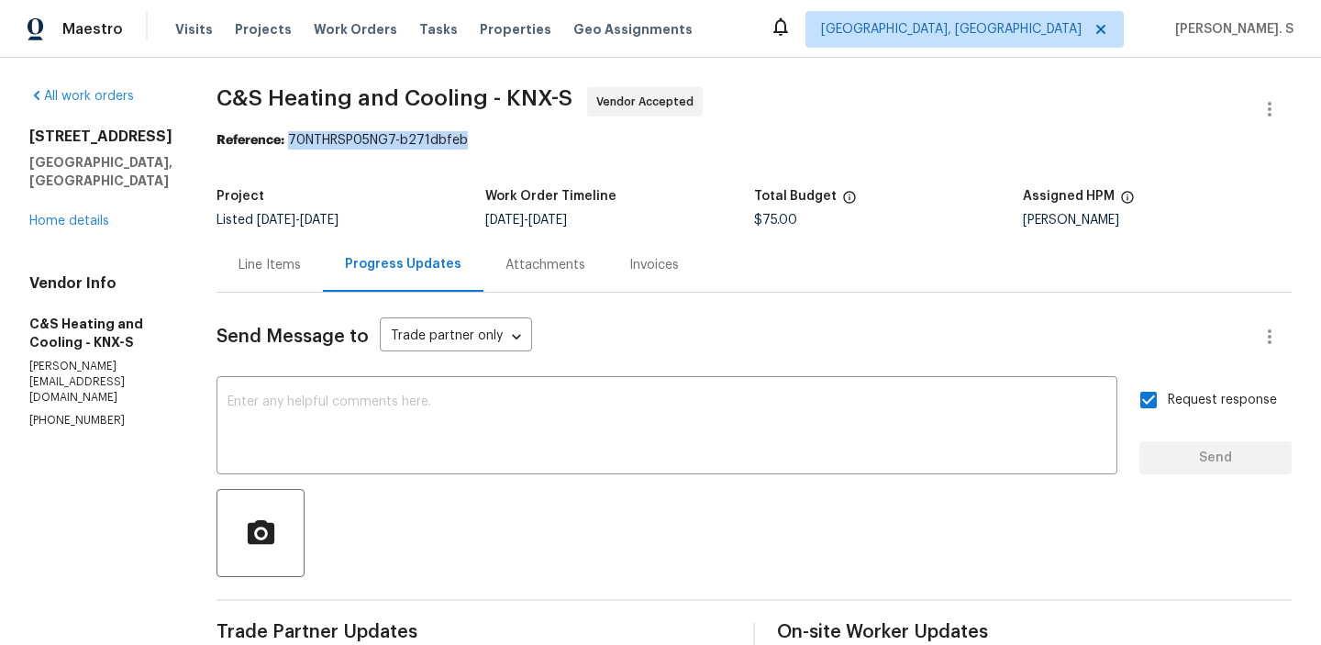
drag, startPoint x: 368, startPoint y: 139, endPoint x: 678, endPoint y: 134, distance: 310.1
click at [678, 137] on div "Reference: 70NTHRSP05NG7-b271dbfeb" at bounding box center [754, 140] width 1075 height 18
copy div "70NTHRSP05NG7-b271dbfeb"
click at [284, 134] on b "Reference:" at bounding box center [251, 140] width 68 height 13
click at [379, 107] on span "C&S Heating and Cooling - KNX-S" at bounding box center [395, 98] width 356 height 22
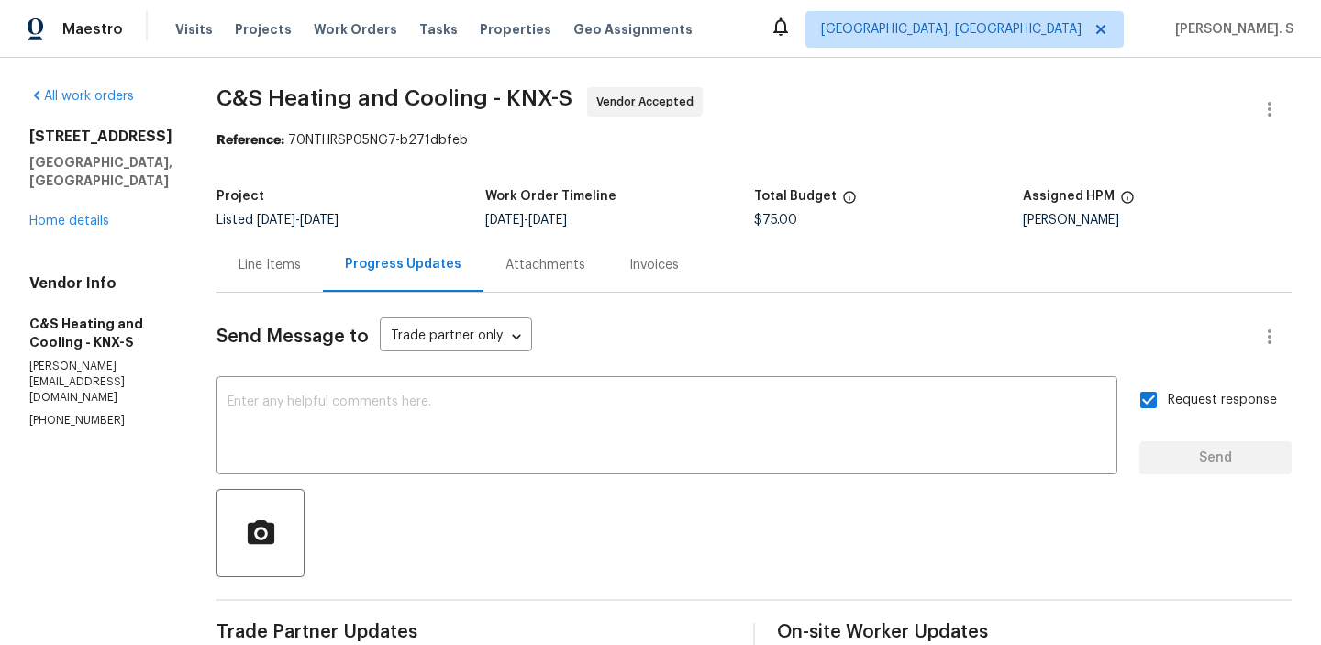
click at [379, 107] on span "C&S Heating and Cooling - KNX-S" at bounding box center [395, 98] width 356 height 22
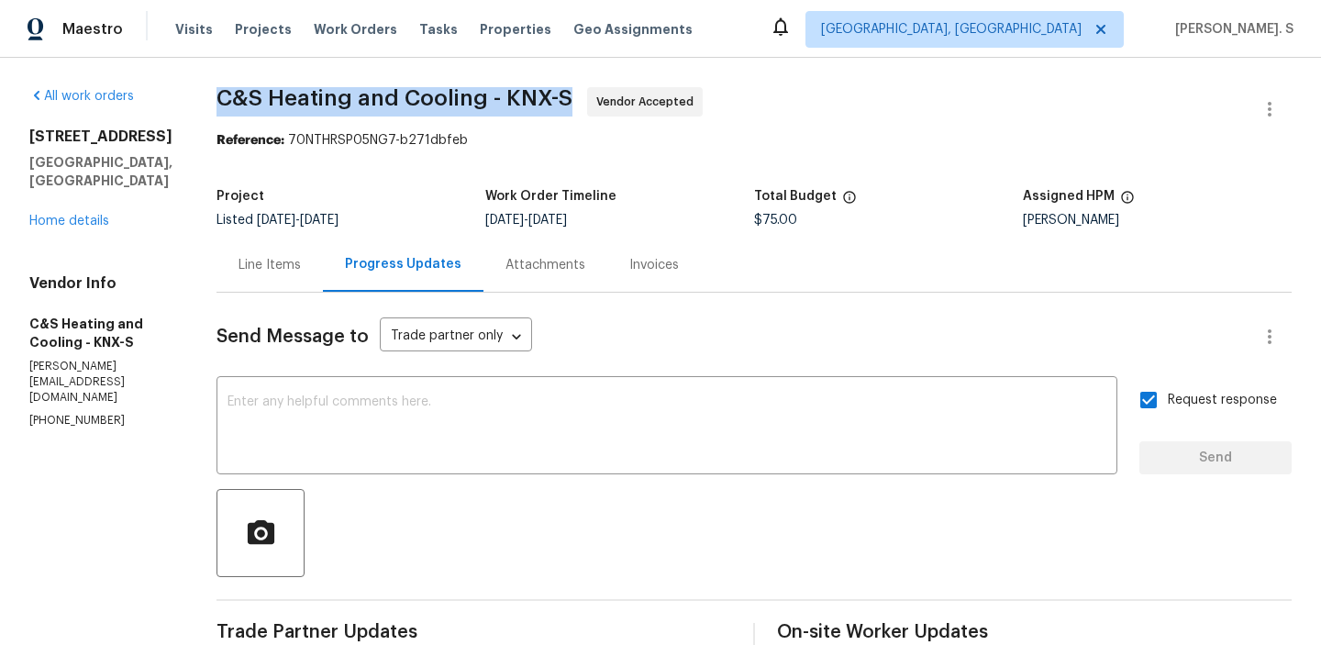
click at [379, 107] on span "C&S Heating and Cooling - KNX-S" at bounding box center [395, 98] width 356 height 22
copy span "C&S Heating and Cooling - KNX-S"
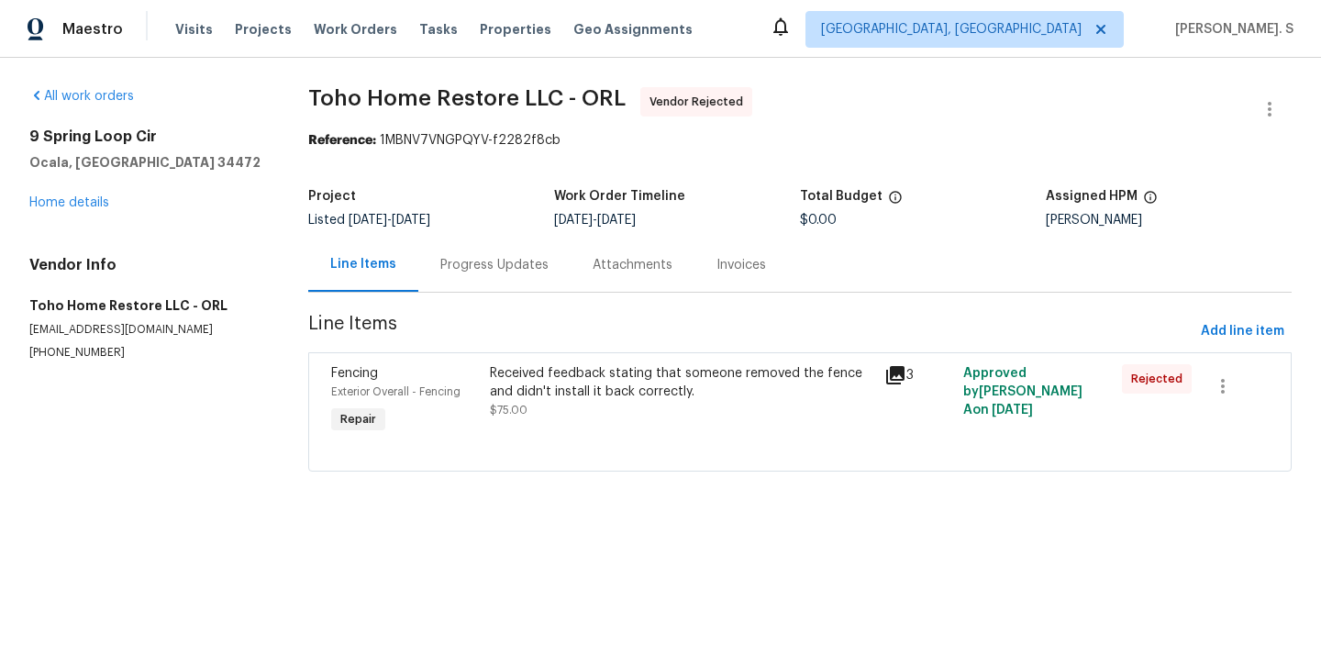
click at [474, 278] on div "Progress Updates" at bounding box center [494, 265] width 152 height 54
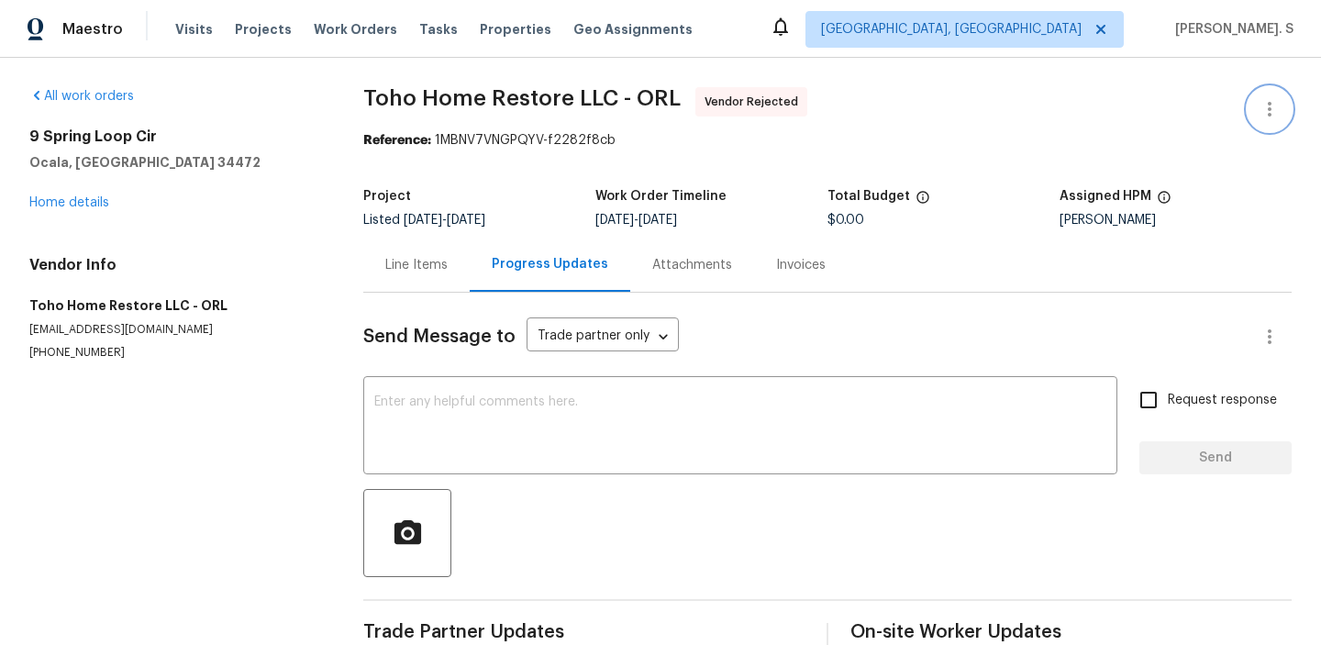
click at [1279, 98] on icon "button" at bounding box center [1270, 109] width 22 height 22
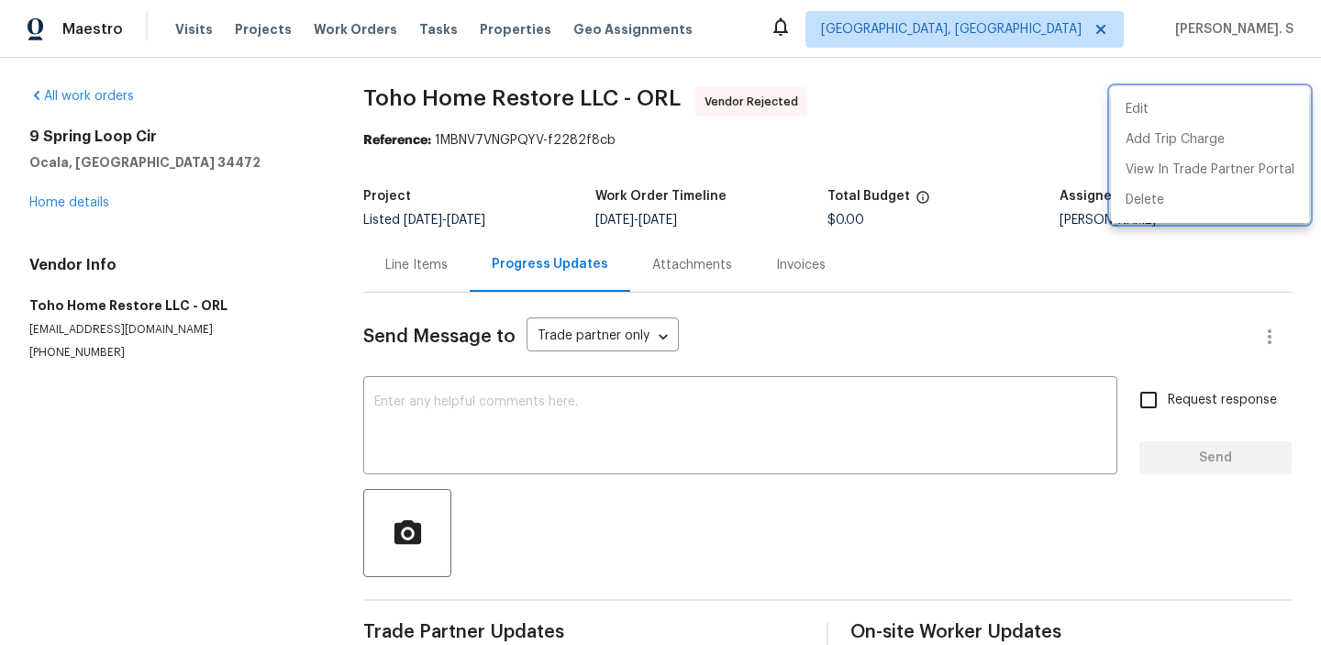
click at [415, 264] on div at bounding box center [660, 322] width 1321 height 645
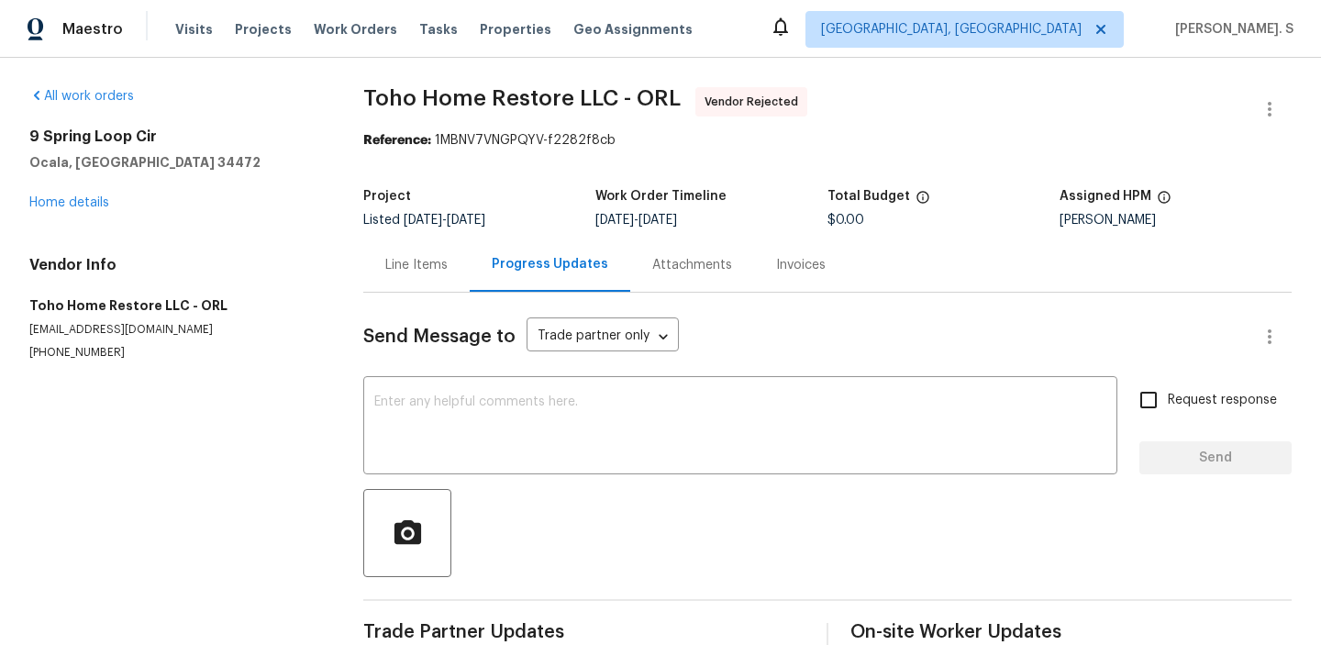
click at [415, 264] on div "Edit Add Trip Charge View In Trade Partner Portal Delete" at bounding box center [660, 322] width 1321 height 645
click at [415, 264] on div "Line Items" at bounding box center [416, 265] width 62 height 18
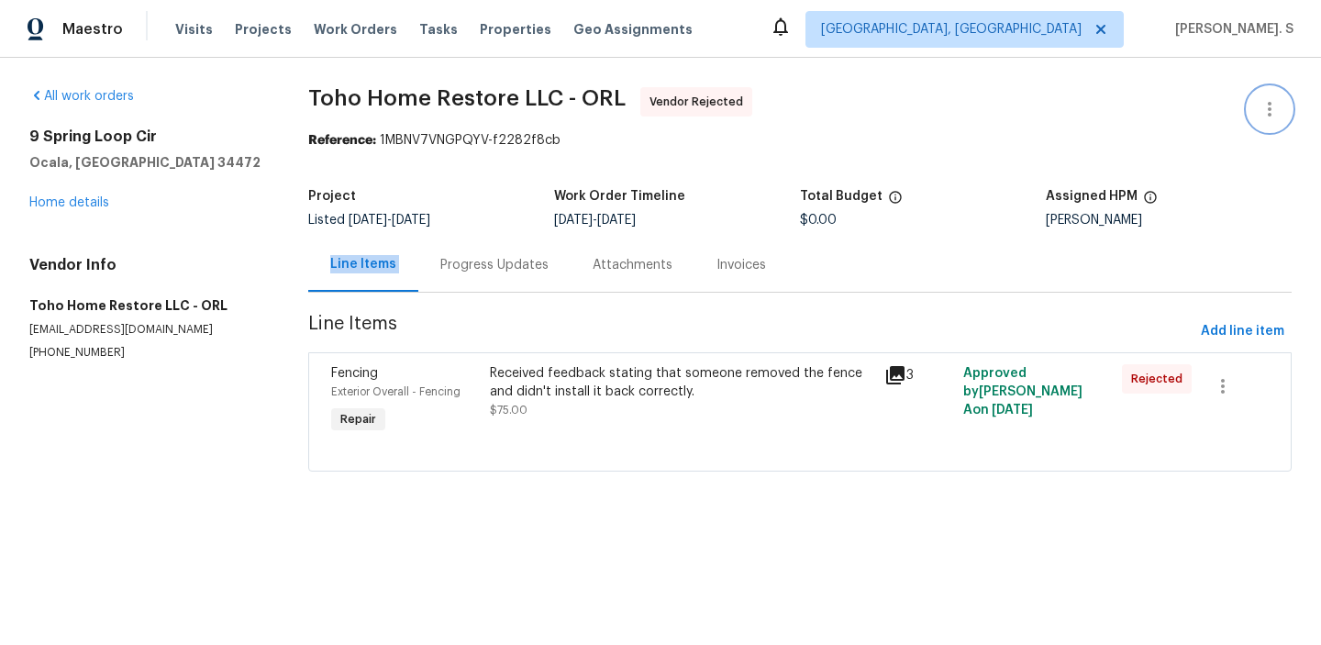
click at [1262, 106] on icon "button" at bounding box center [1270, 109] width 22 height 22
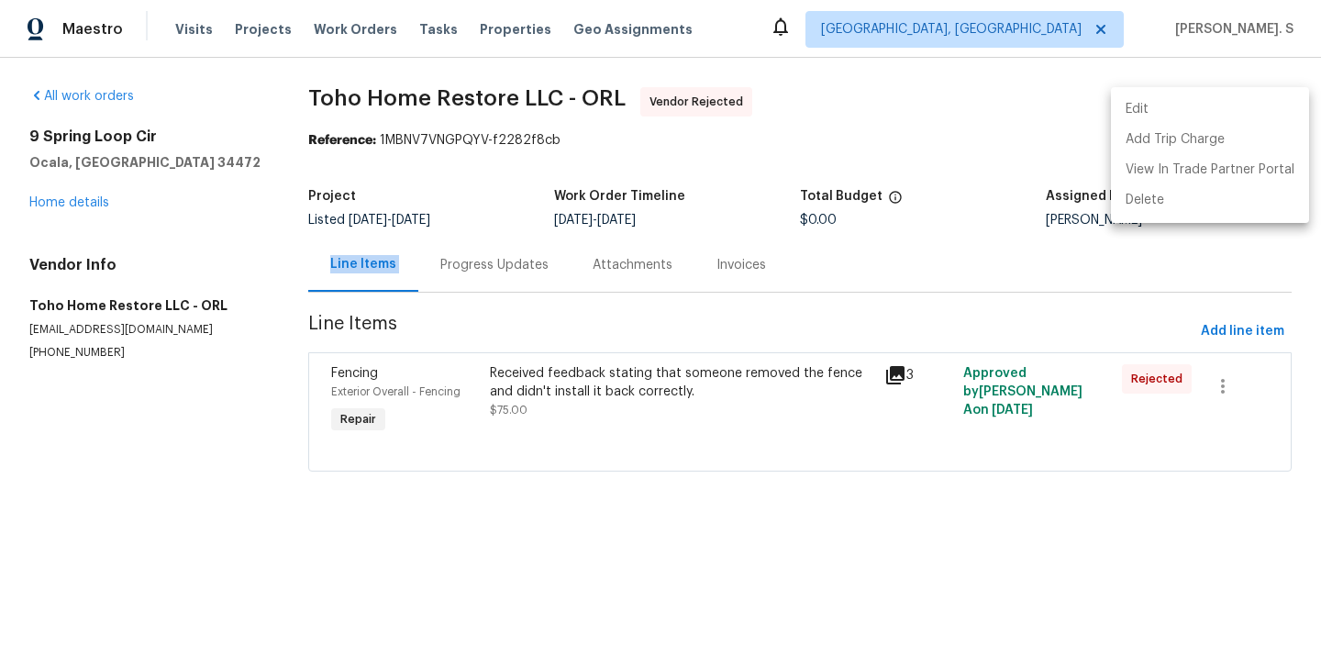
click at [1219, 106] on li "Edit" at bounding box center [1210, 109] width 198 height 30
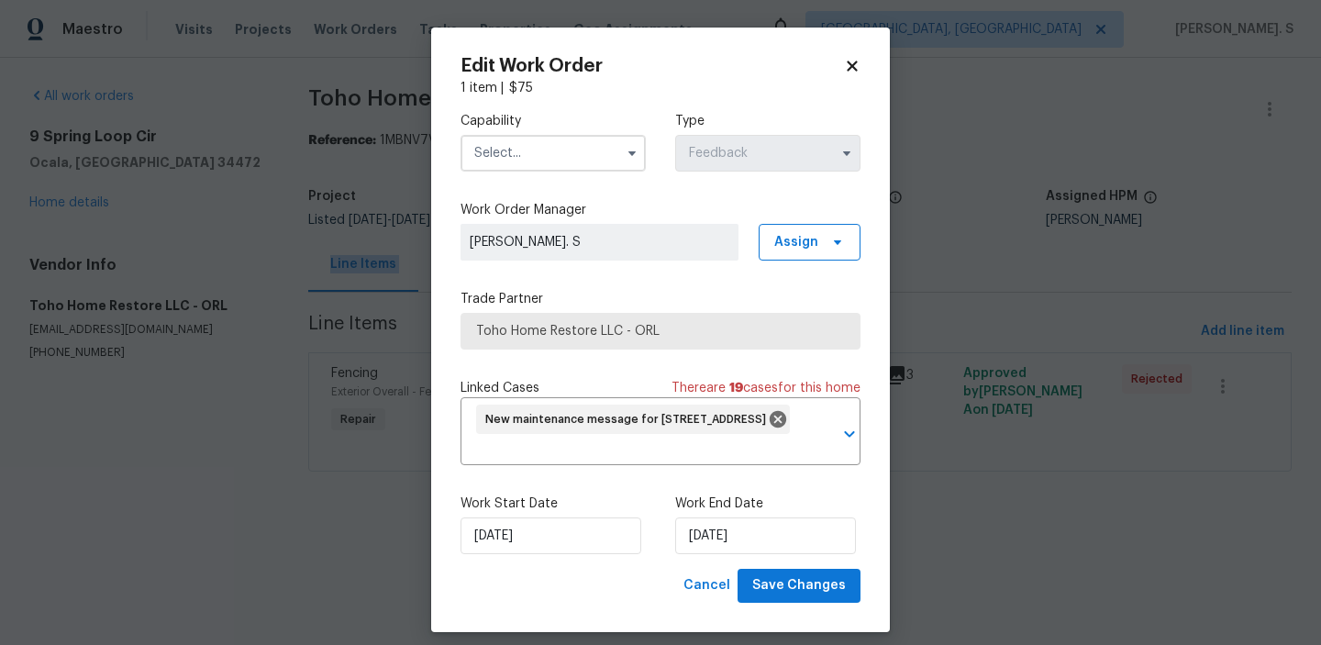
click at [537, 159] on input "text" at bounding box center [553, 153] width 185 height 37
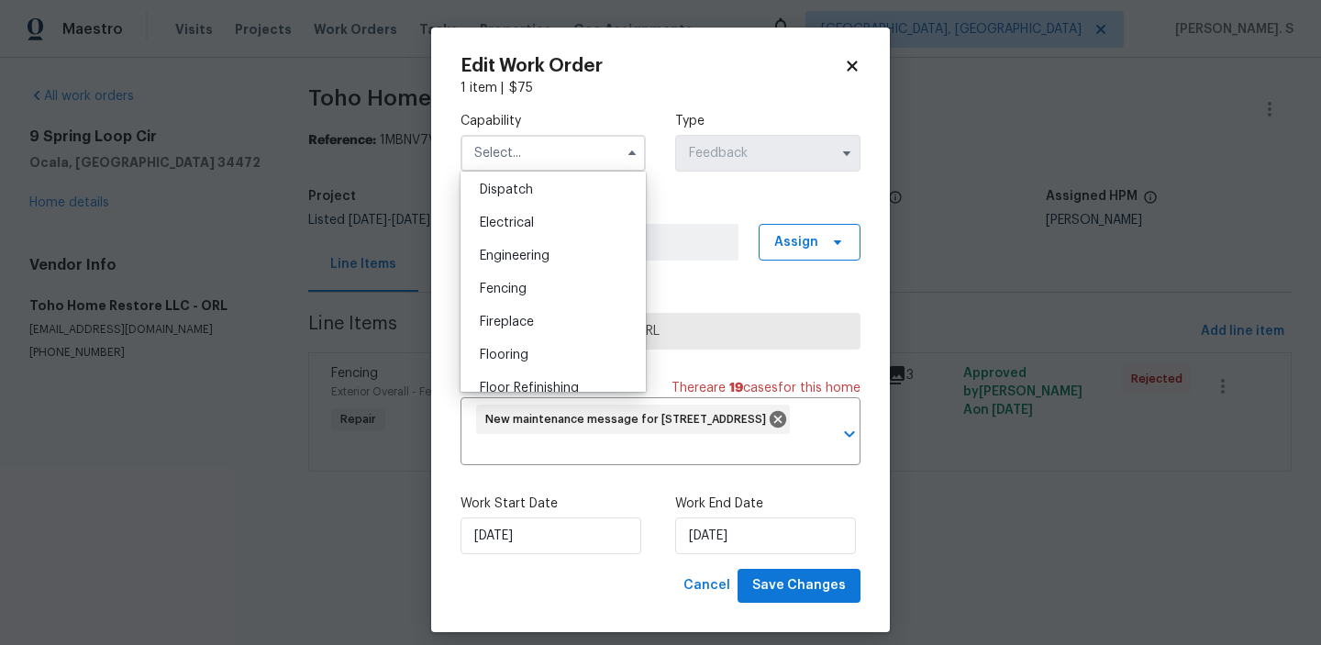
scroll to position [531, 0]
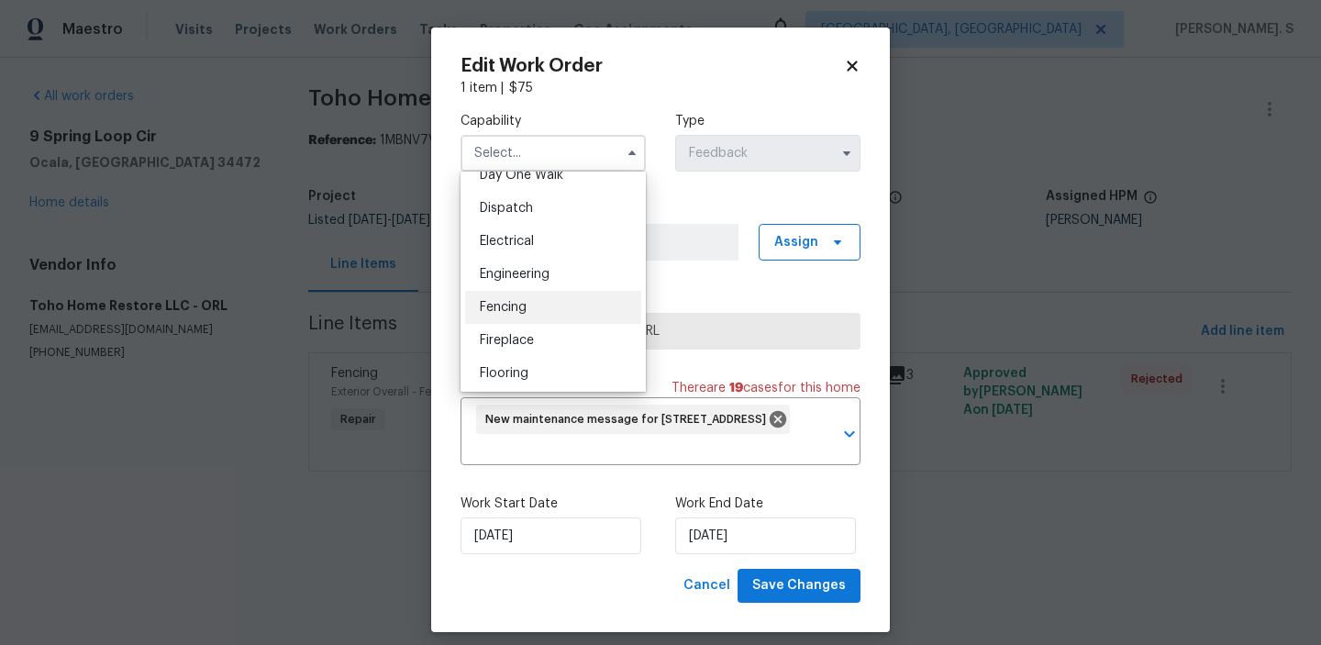
click at [521, 303] on span "Fencing" at bounding box center [503, 307] width 47 height 13
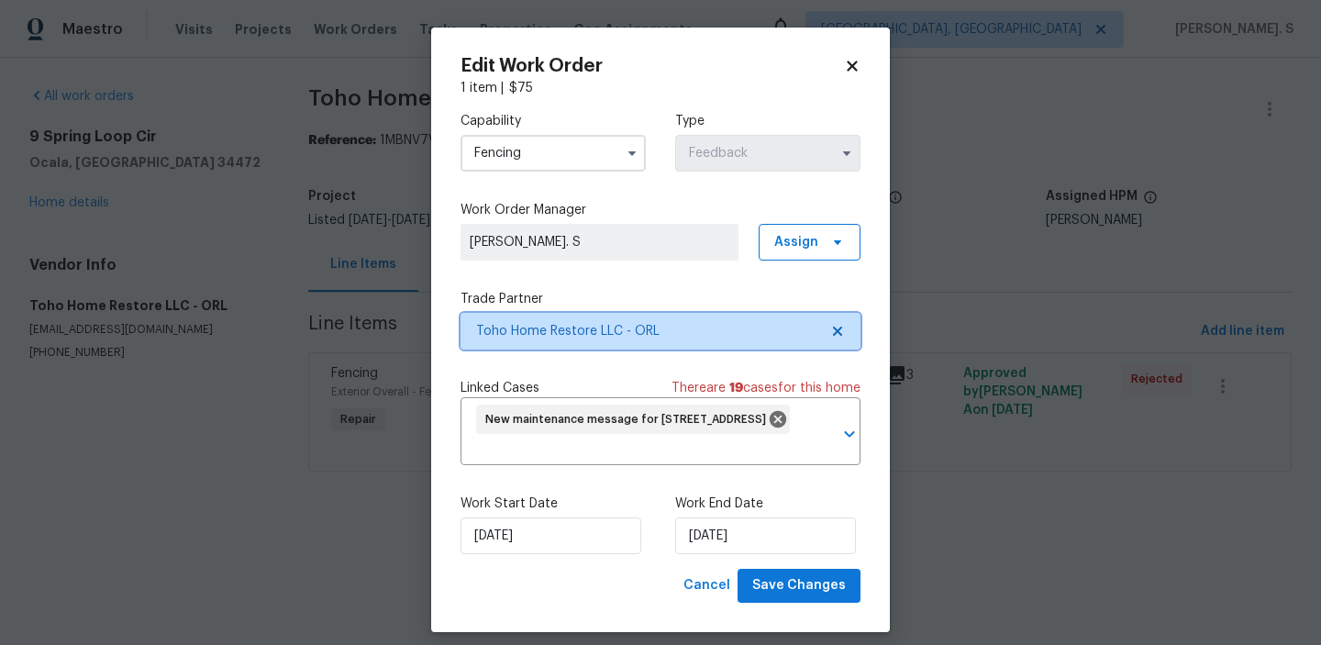
click at [843, 331] on icon at bounding box center [837, 331] width 15 height 15
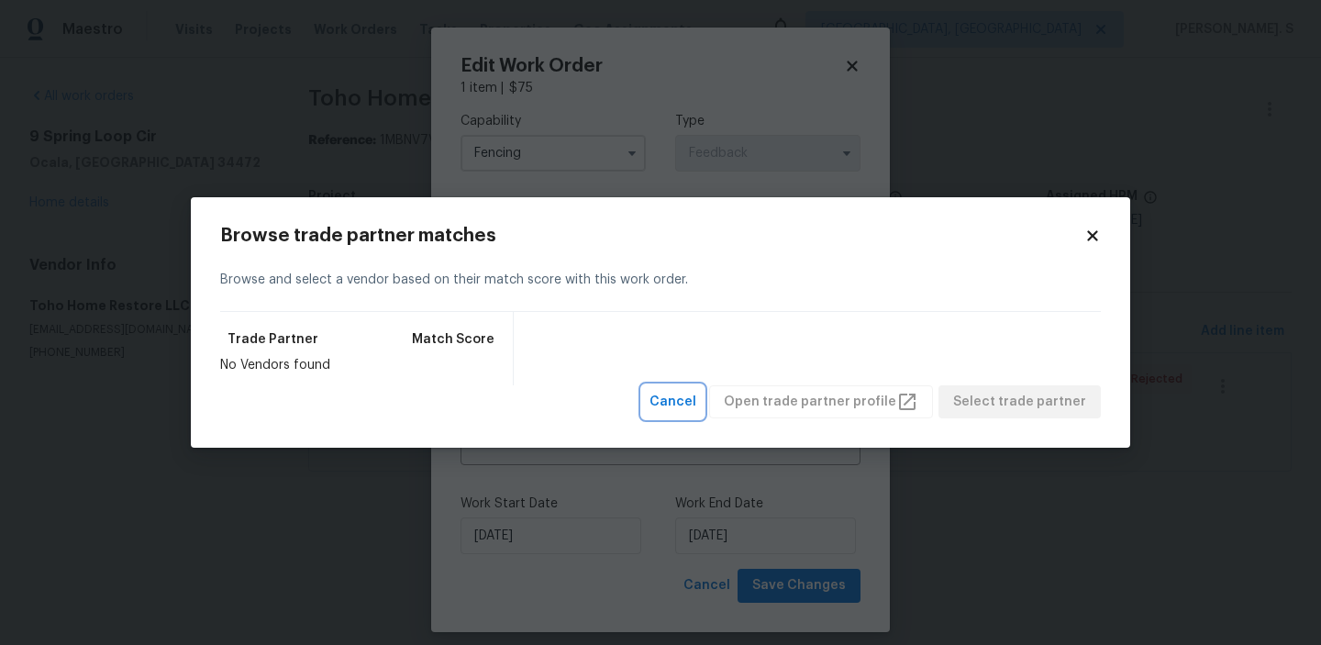
click at [684, 414] on button "Cancel" at bounding box center [672, 402] width 61 height 34
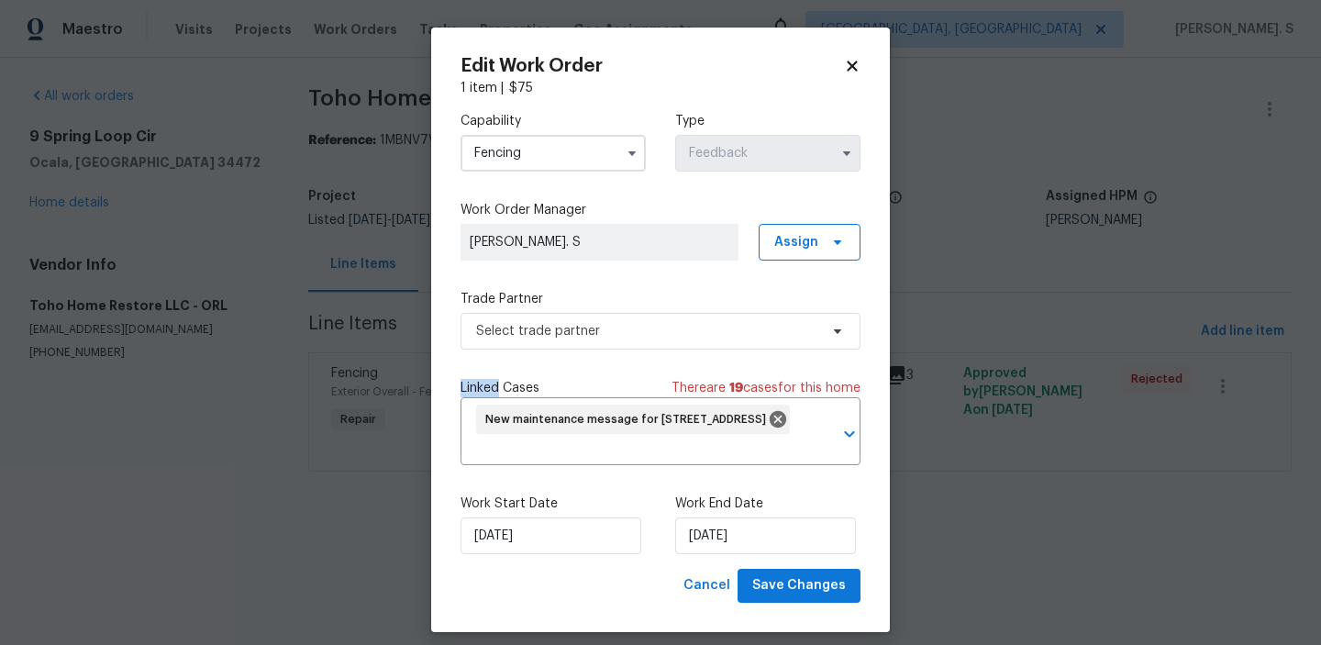
click at [592, 166] on input "Fencing" at bounding box center [553, 153] width 185 height 37
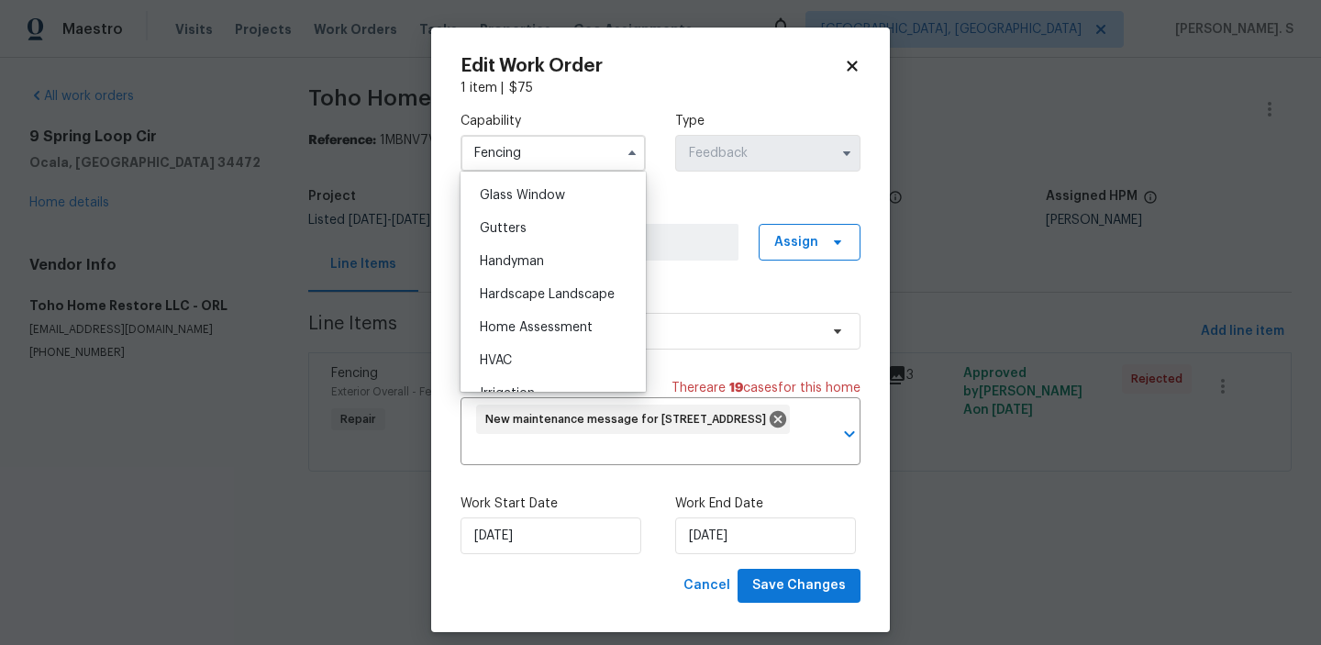
scroll to position [969, 0]
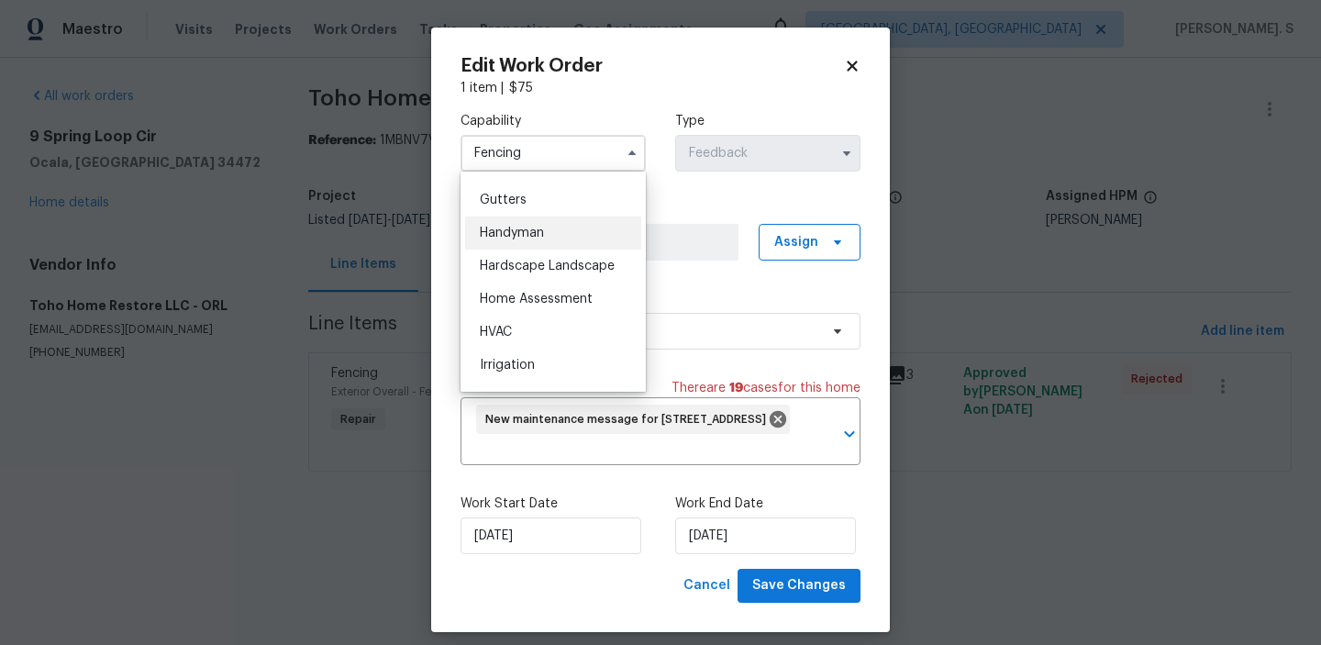
click at [536, 232] on span "Handyman" at bounding box center [512, 233] width 64 height 13
type input "Handyman"
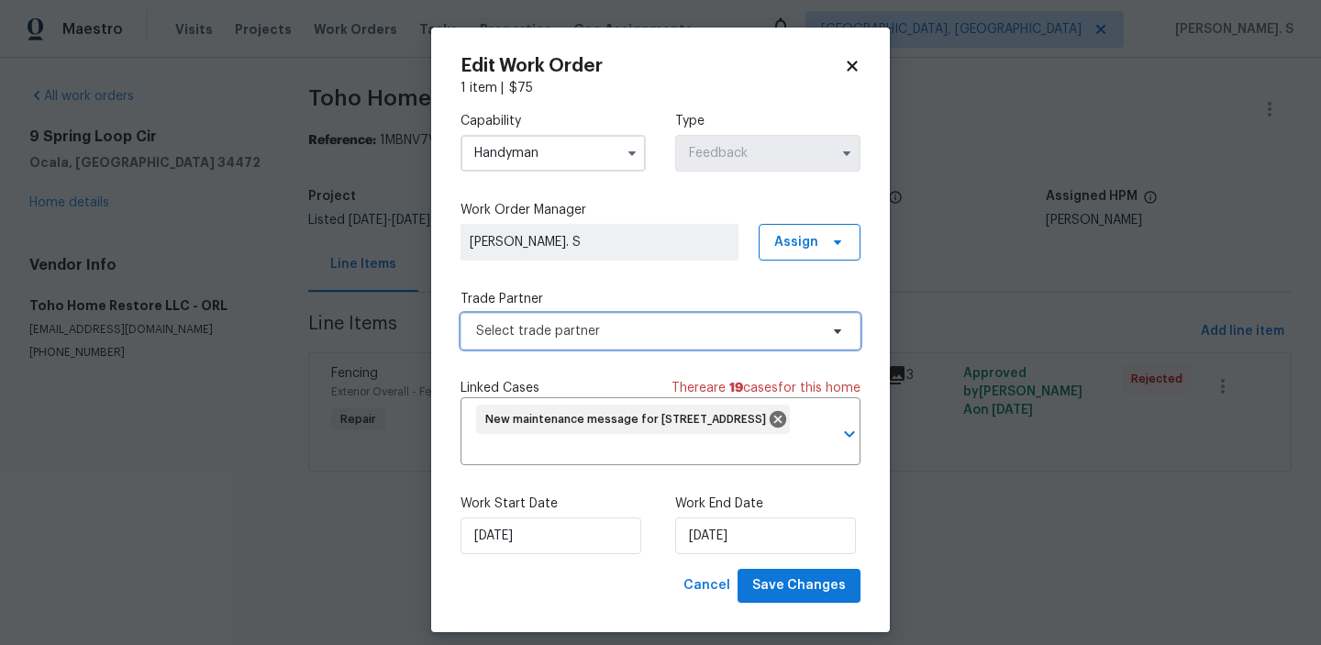
click at [583, 330] on span "Select trade partner" at bounding box center [647, 331] width 342 height 18
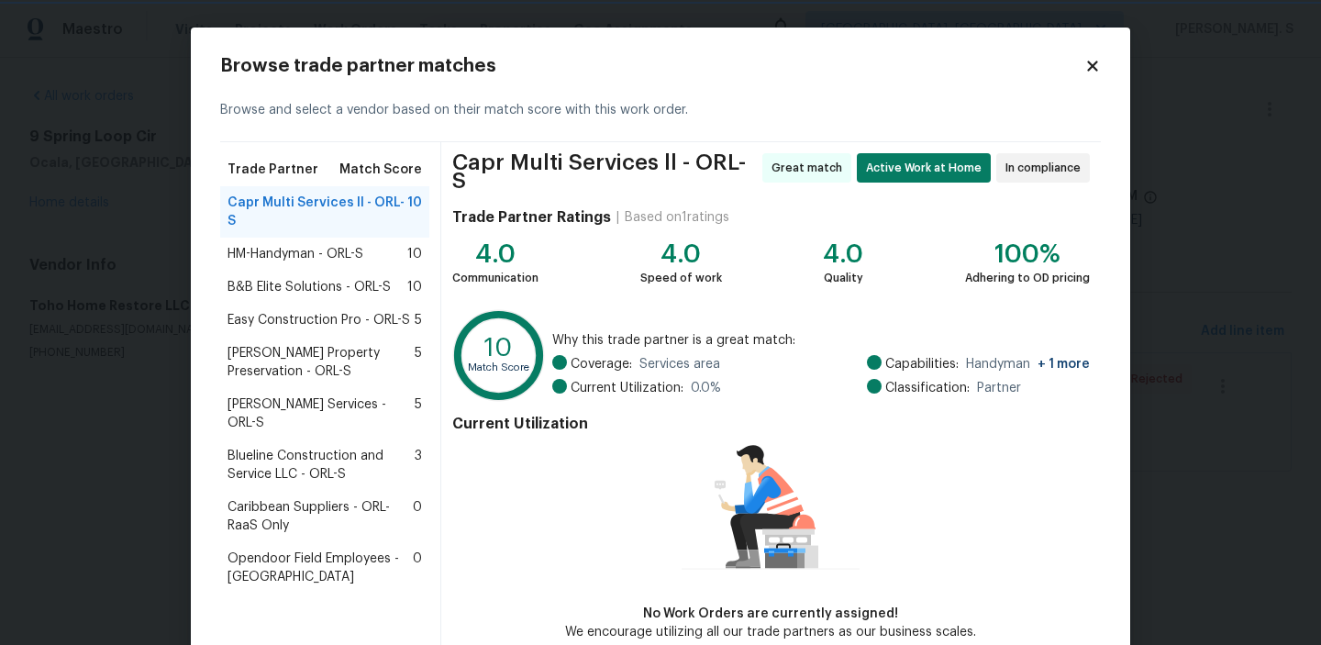
scroll to position [89, 0]
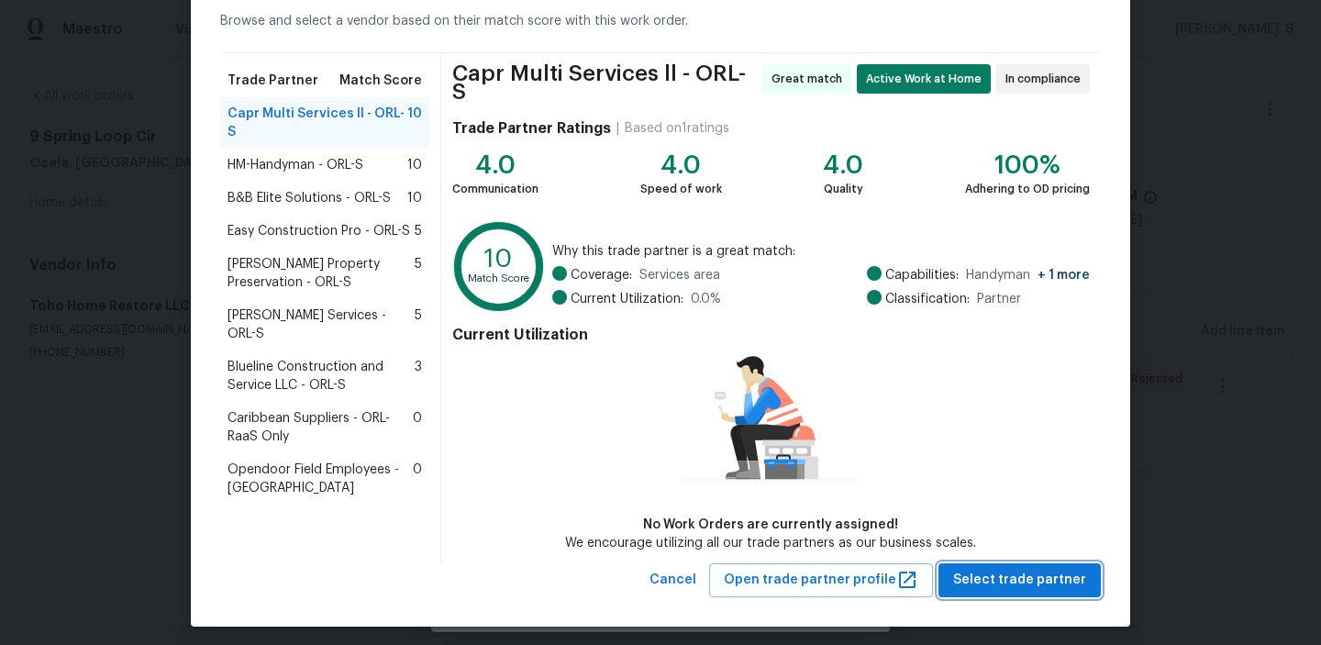
click at [1023, 569] on span "Select trade partner" at bounding box center [1019, 580] width 133 height 23
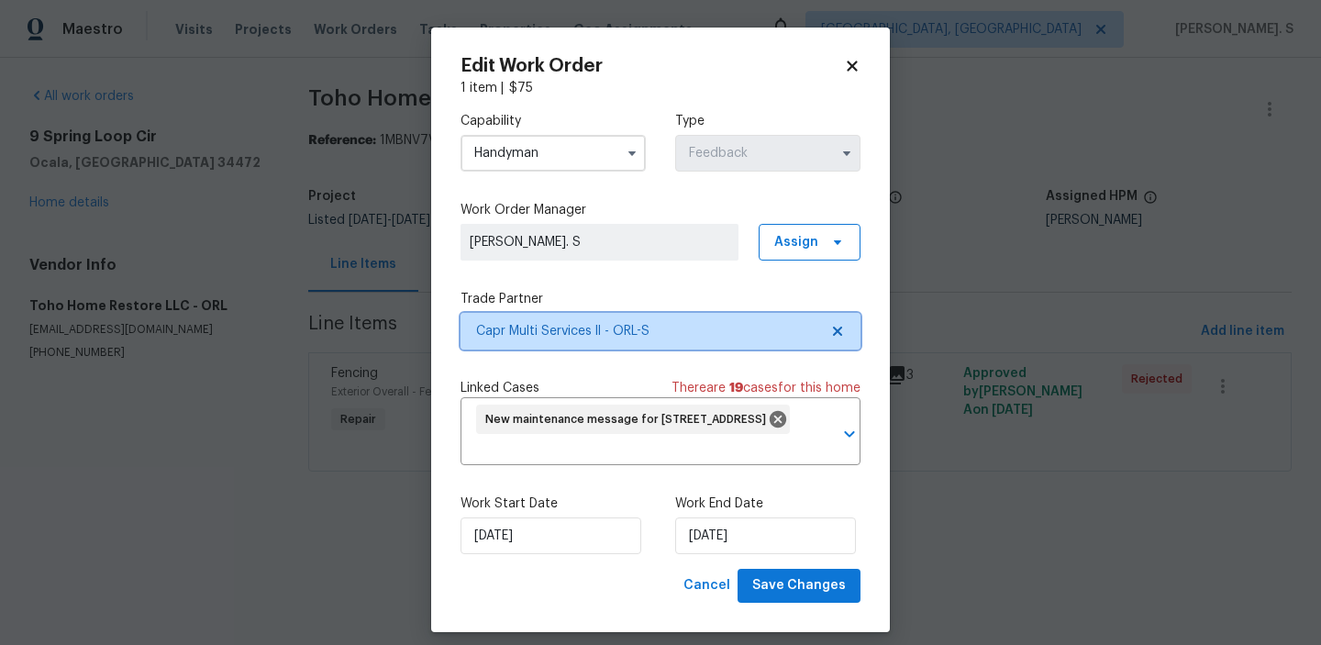
scroll to position [0, 0]
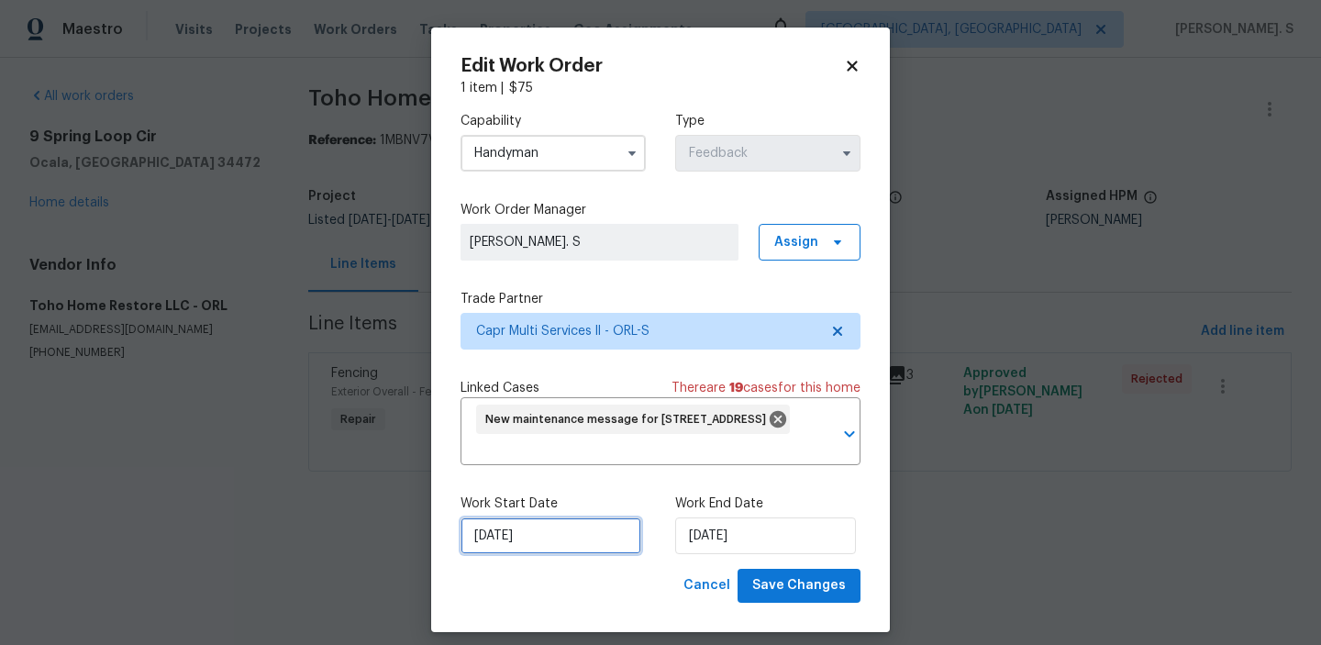
click at [617, 538] on input "9/7/2025" at bounding box center [551, 535] width 181 height 37
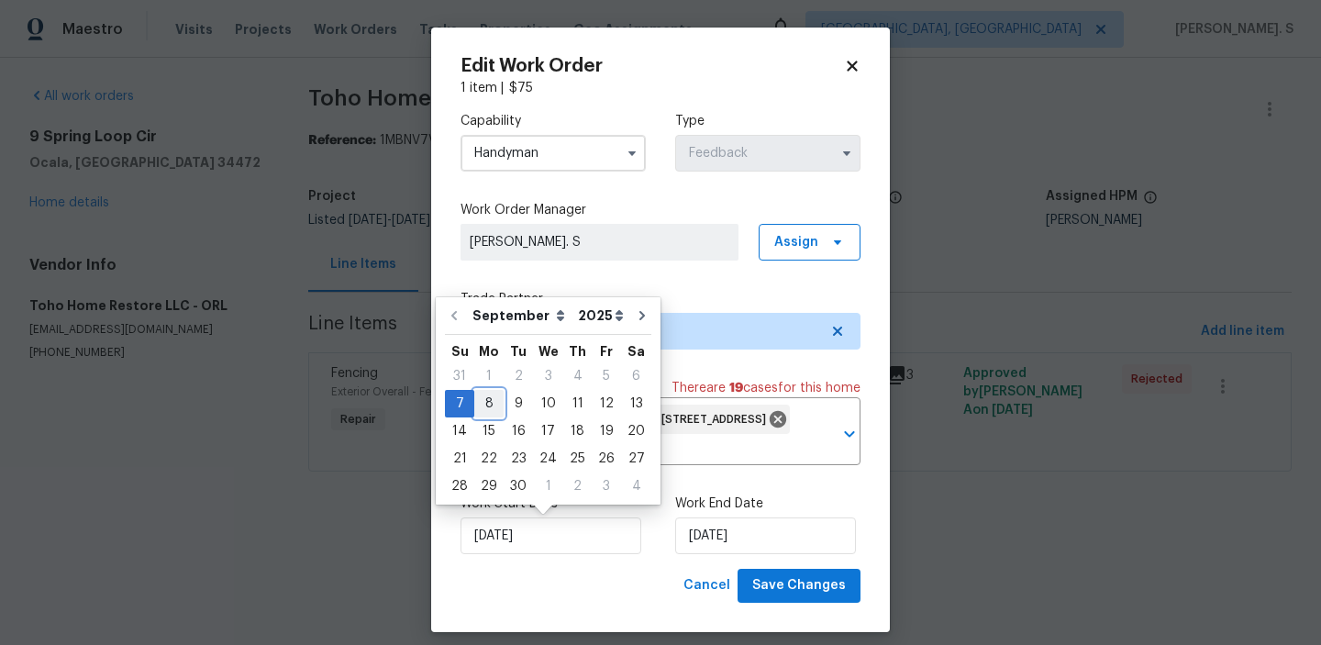
click at [495, 405] on div "8" at bounding box center [488, 404] width 29 height 26
type input "[DATE]"
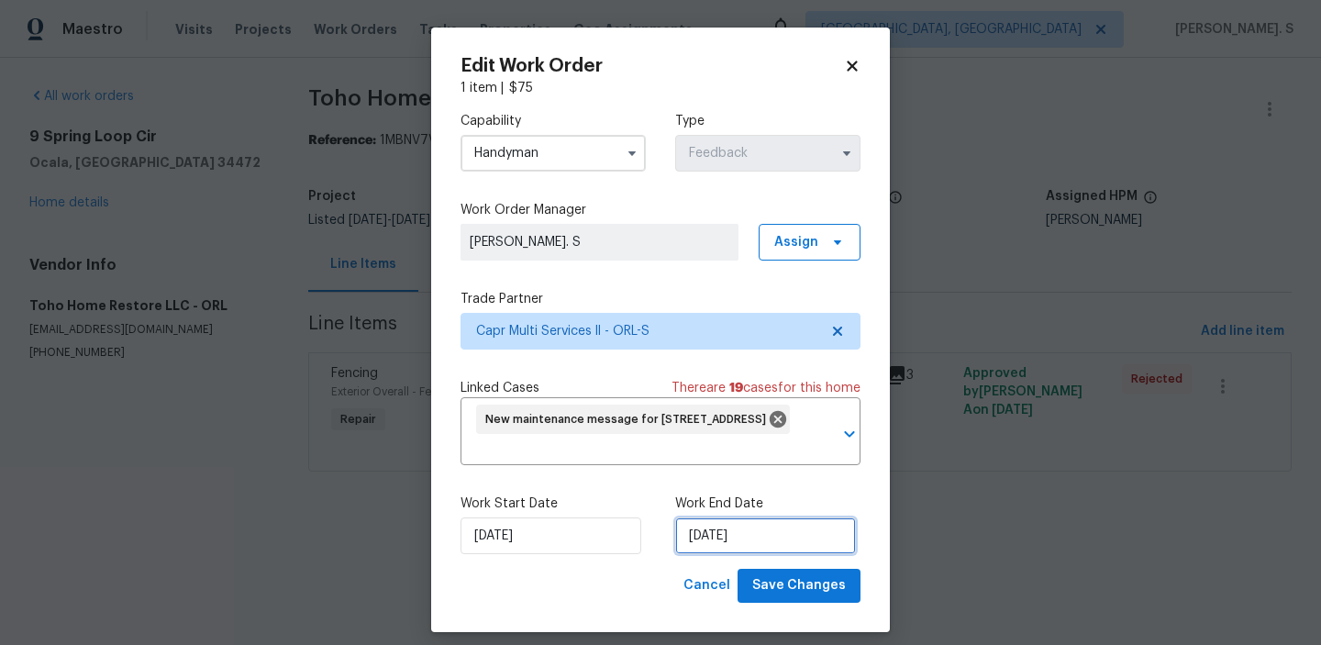
click at [794, 539] on input "[DATE]" at bounding box center [765, 535] width 181 height 37
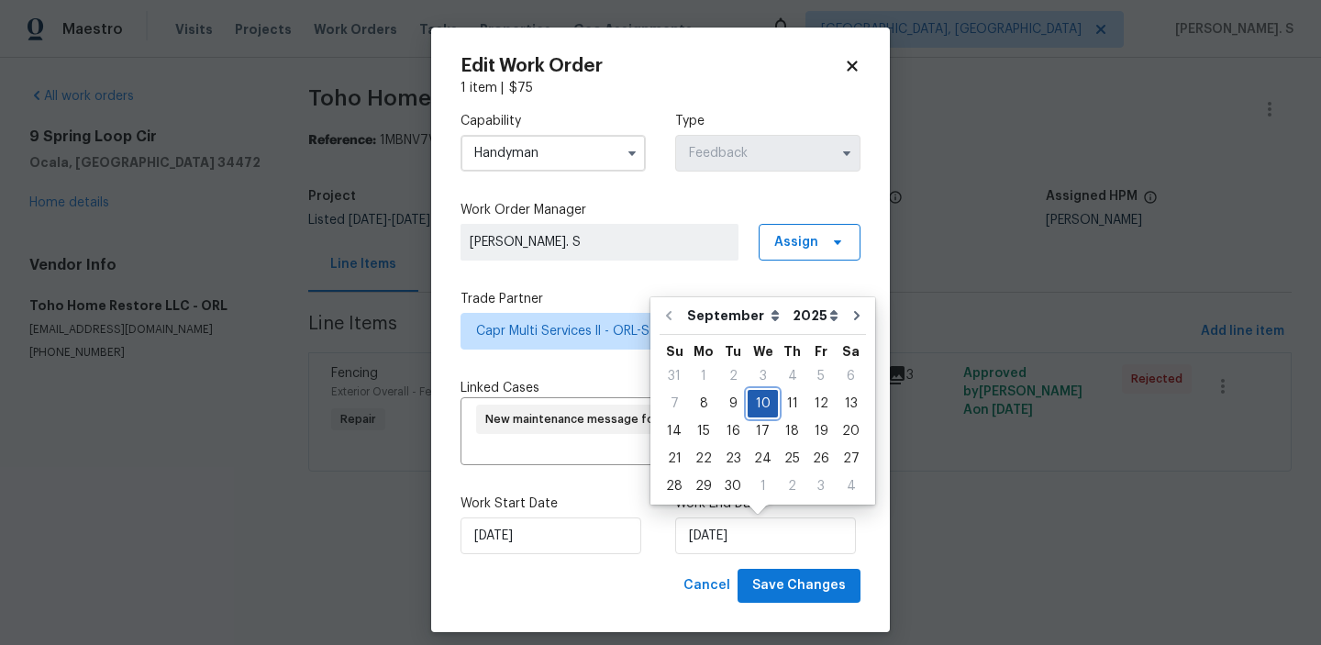
click at [761, 394] on div "10" at bounding box center [763, 404] width 30 height 26
click at [759, 589] on span "Save Changes" at bounding box center [799, 585] width 94 height 23
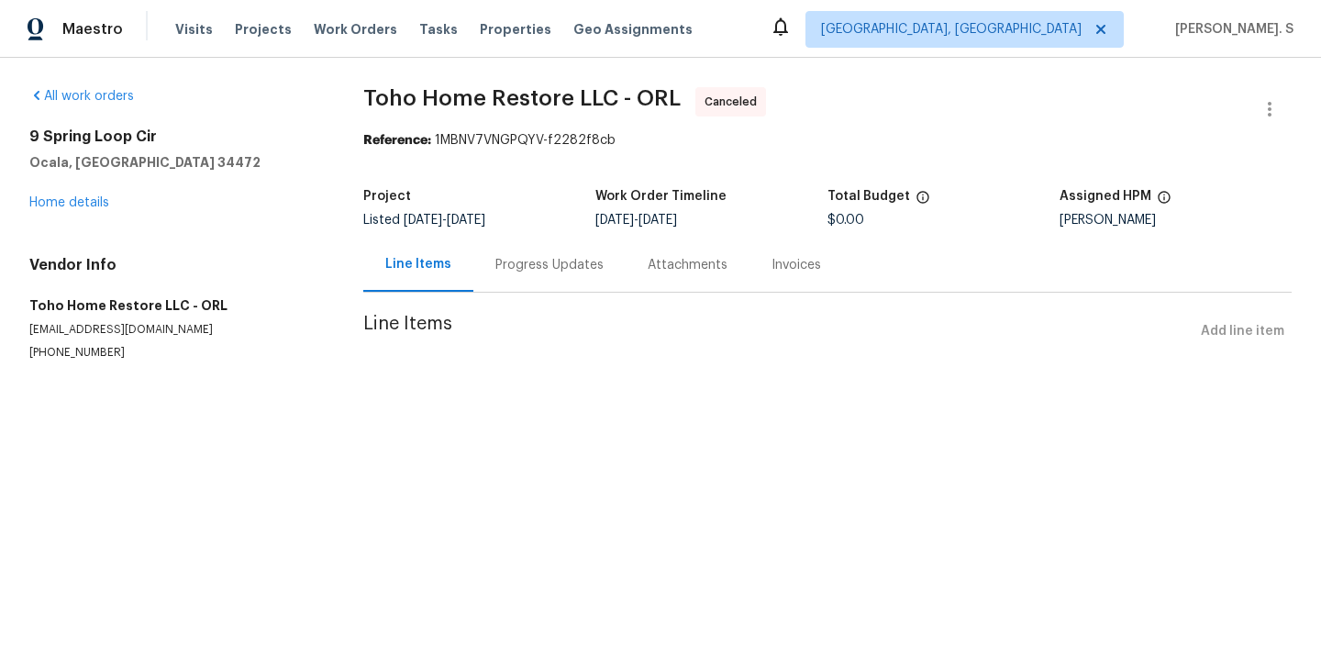
click at [56, 204] on body "Maestro Visits Projects Work Orders Tasks Properties Geo Assignments Albuquerqu…" at bounding box center [660, 217] width 1321 height 434
click at [442, 96] on span "Toho Home Restore LLC - ORL" at bounding box center [521, 98] width 317 height 22
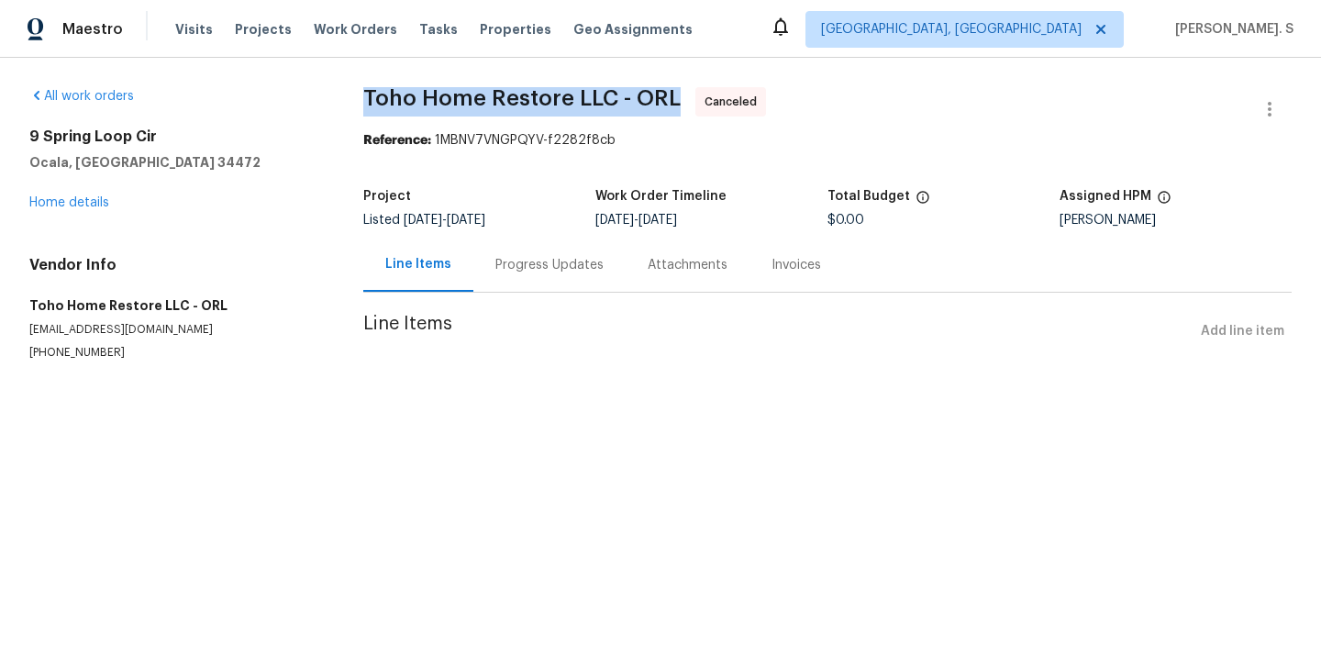
click at [442, 96] on span "Toho Home Restore LLC - ORL" at bounding box center [521, 98] width 317 height 22
copy span "Toho Home Restore LLC - ORL"
click at [77, 203] on link "Home details" at bounding box center [69, 202] width 80 height 13
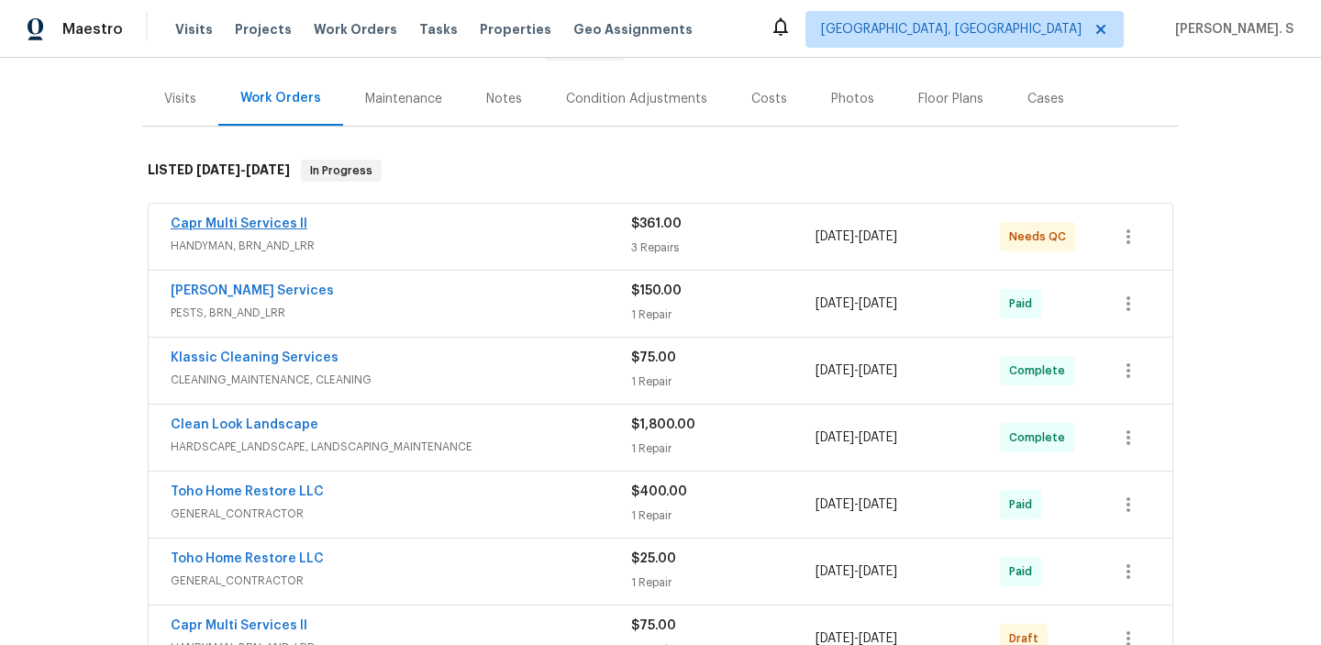
scroll to position [306, 0]
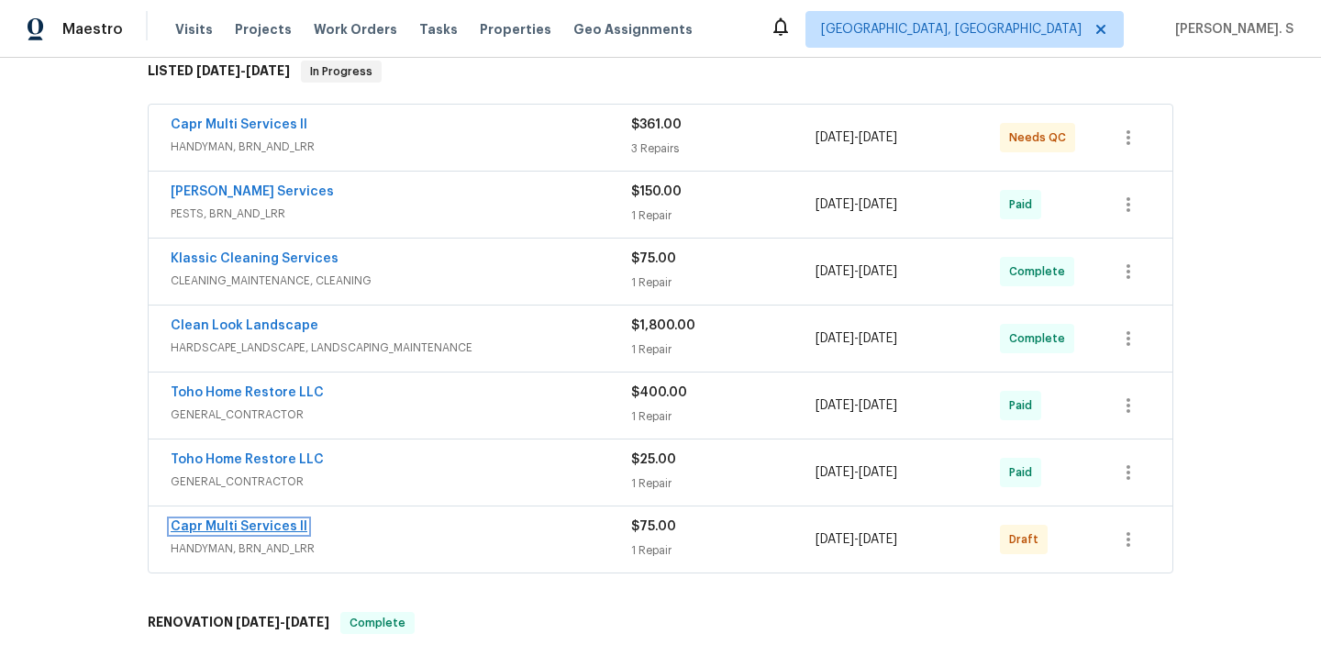
click at [228, 522] on link "Capr Multi Services ll" at bounding box center [239, 526] width 137 height 13
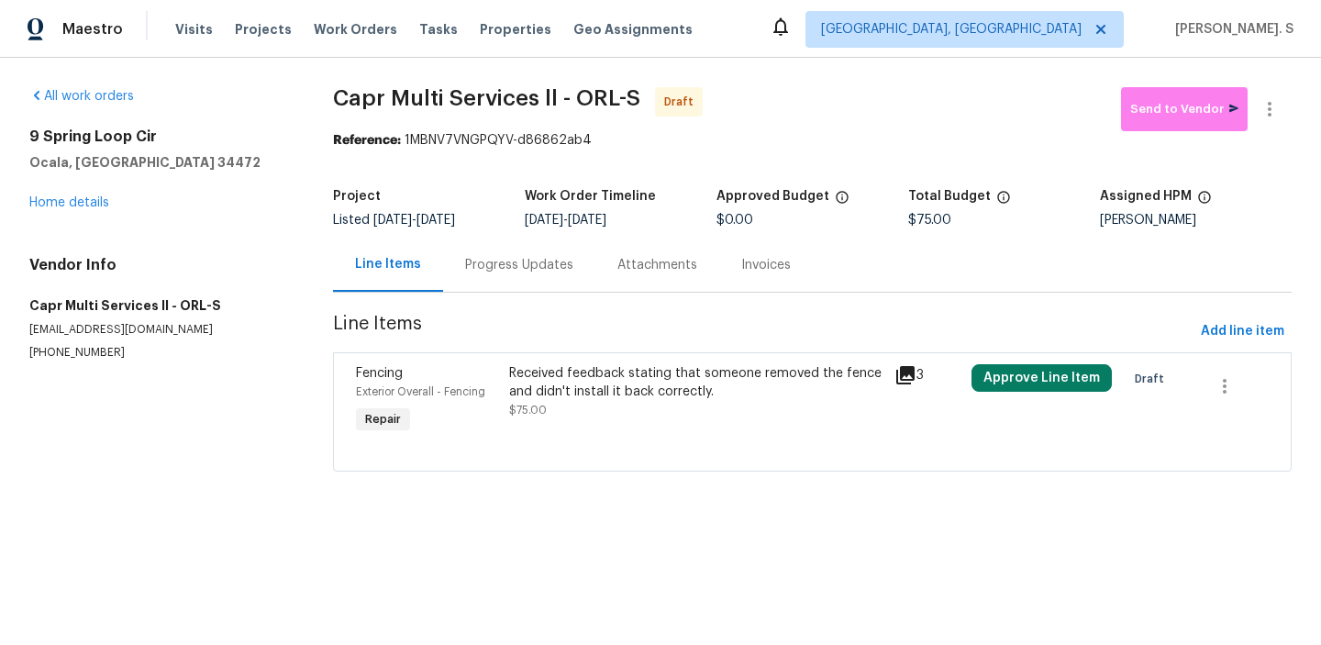
click at [573, 412] on div "Received feedback stating that someone removed the fence and didn't install it …" at bounding box center [696, 391] width 374 height 55
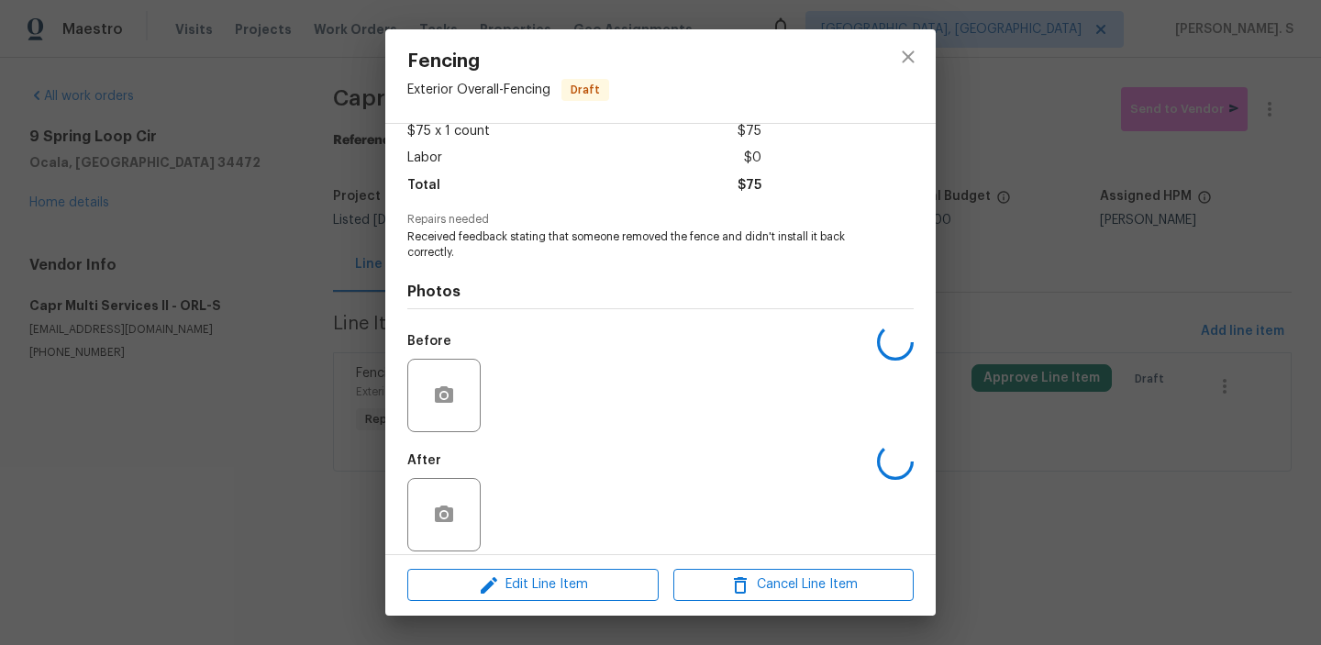
scroll to position [124, 0]
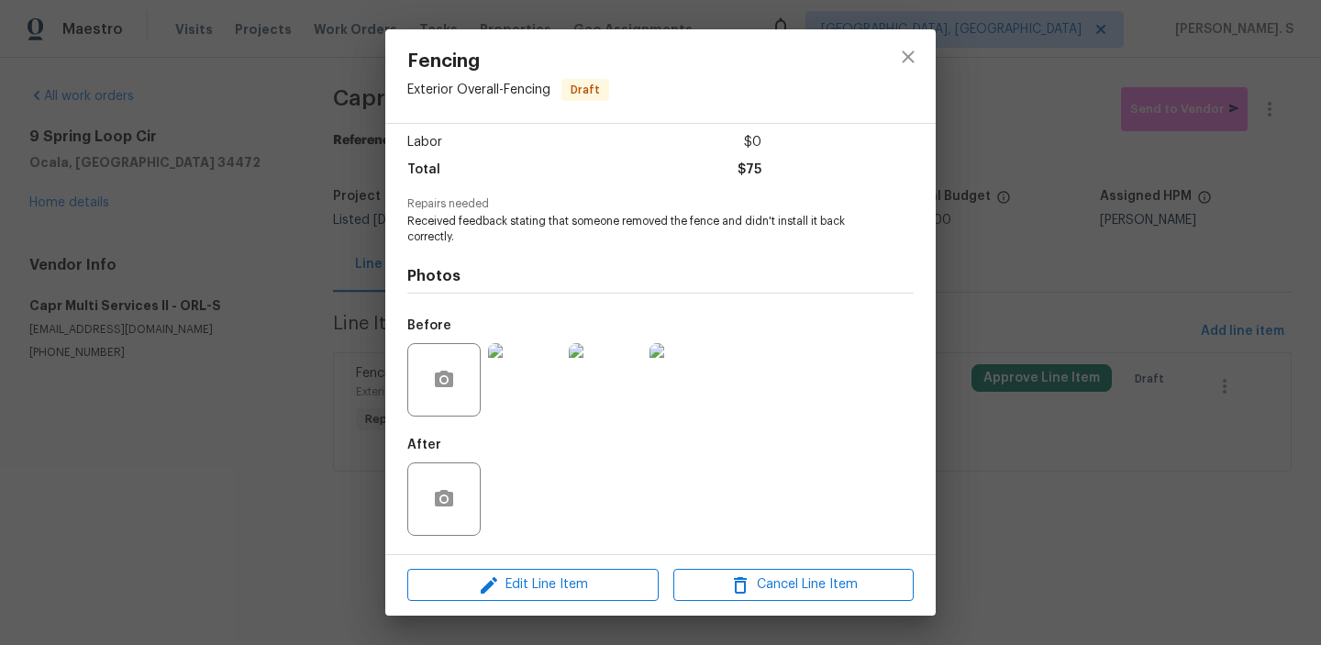
click at [536, 603] on div "Edit Line Item Cancel Line Item" at bounding box center [660, 584] width 550 height 61
click at [537, 575] on span "Edit Line Item" at bounding box center [533, 584] width 240 height 23
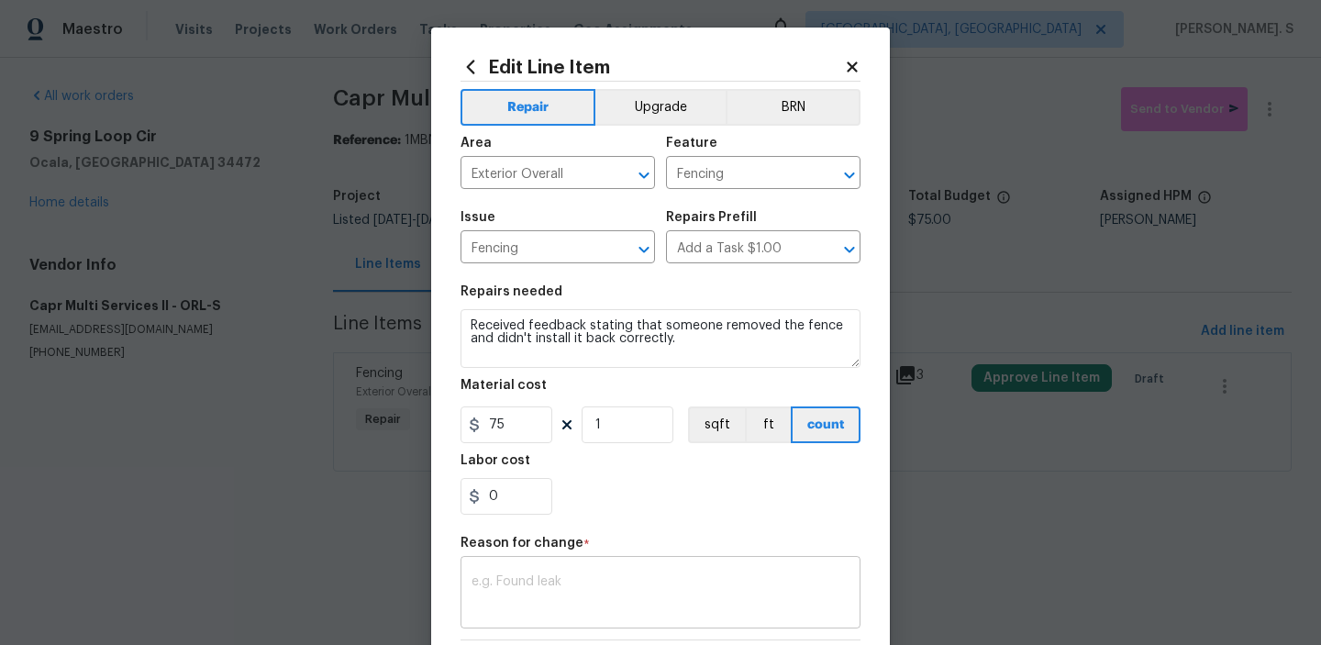
click at [538, 581] on textarea at bounding box center [661, 594] width 378 height 39
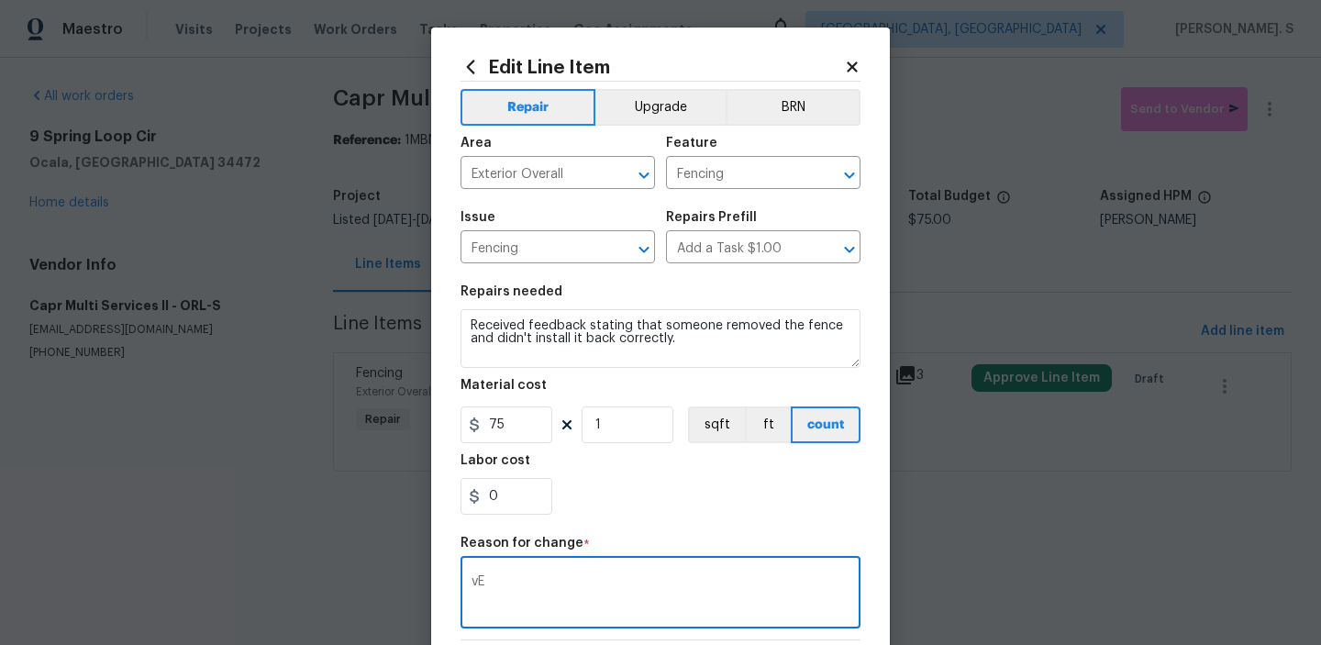
type textarea "v"
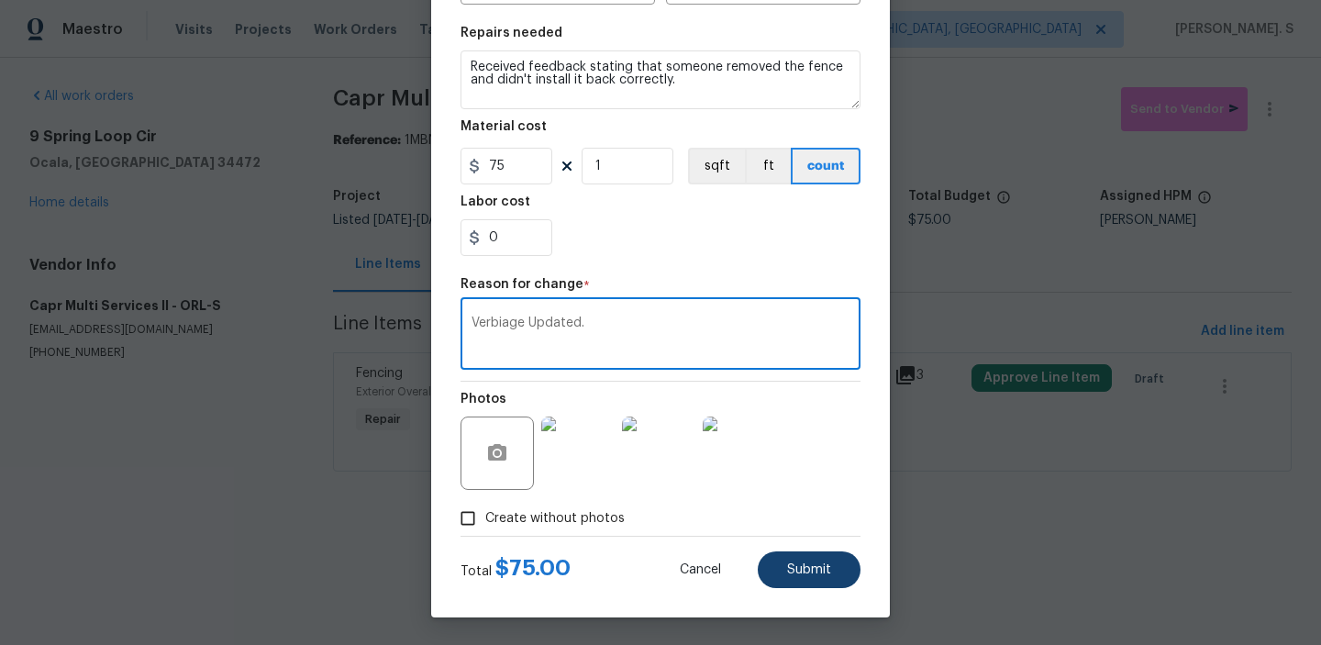
type textarea "Verbiage Updated."
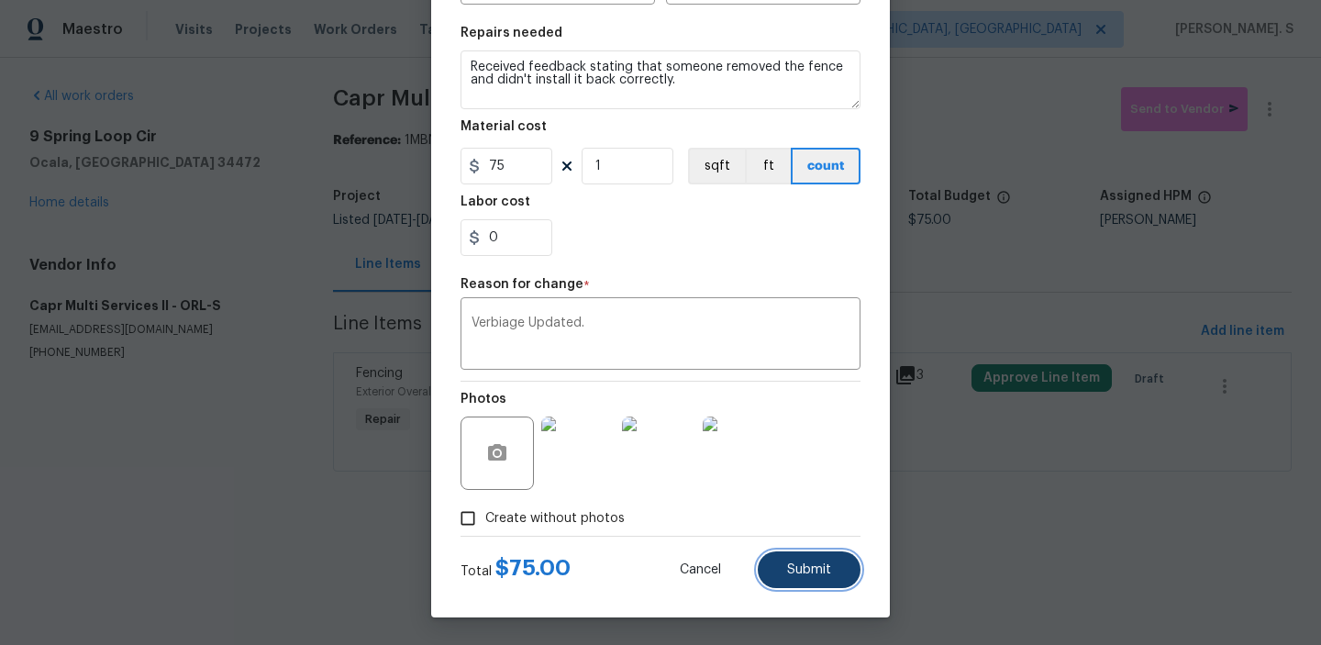
click at [795, 555] on button "Submit" at bounding box center [809, 569] width 103 height 37
click at [397, 94] on body "Maestro Visits Projects Work Orders Tasks Properties Geo Assignments Albuquerqu…" at bounding box center [660, 261] width 1321 height 523
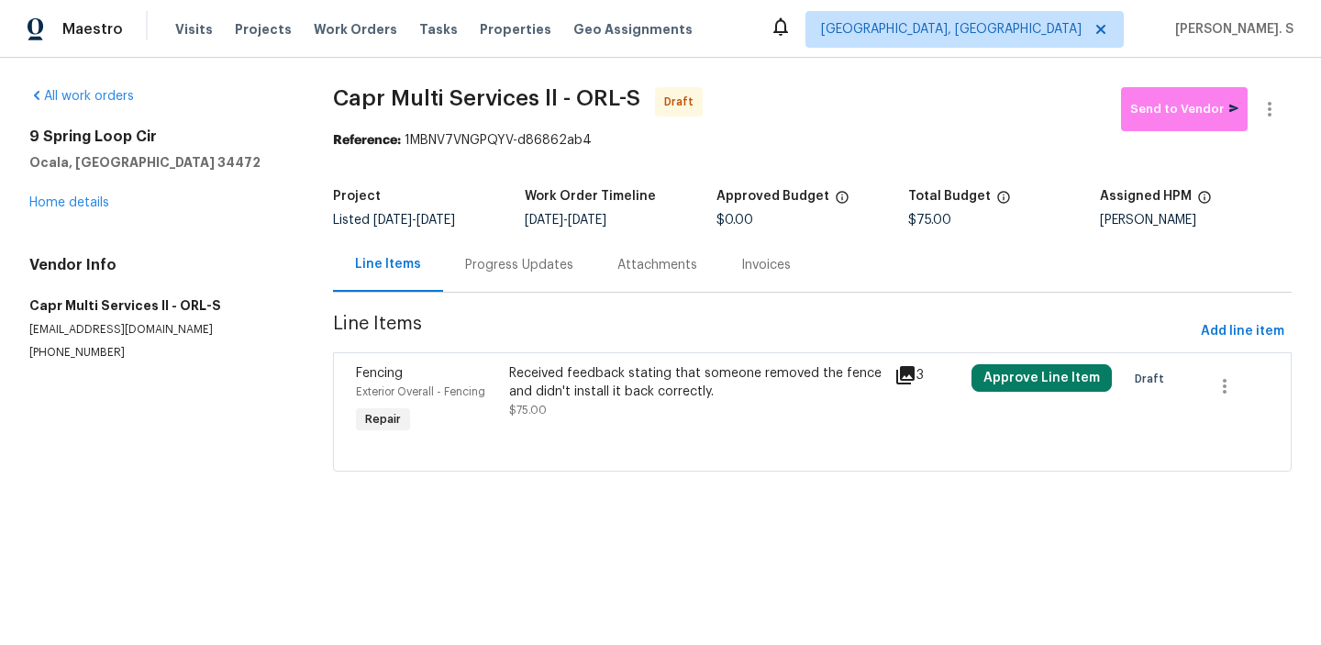
click at [397, 94] on span "Capr Multi Services ll - ORL-S" at bounding box center [486, 98] width 307 height 22
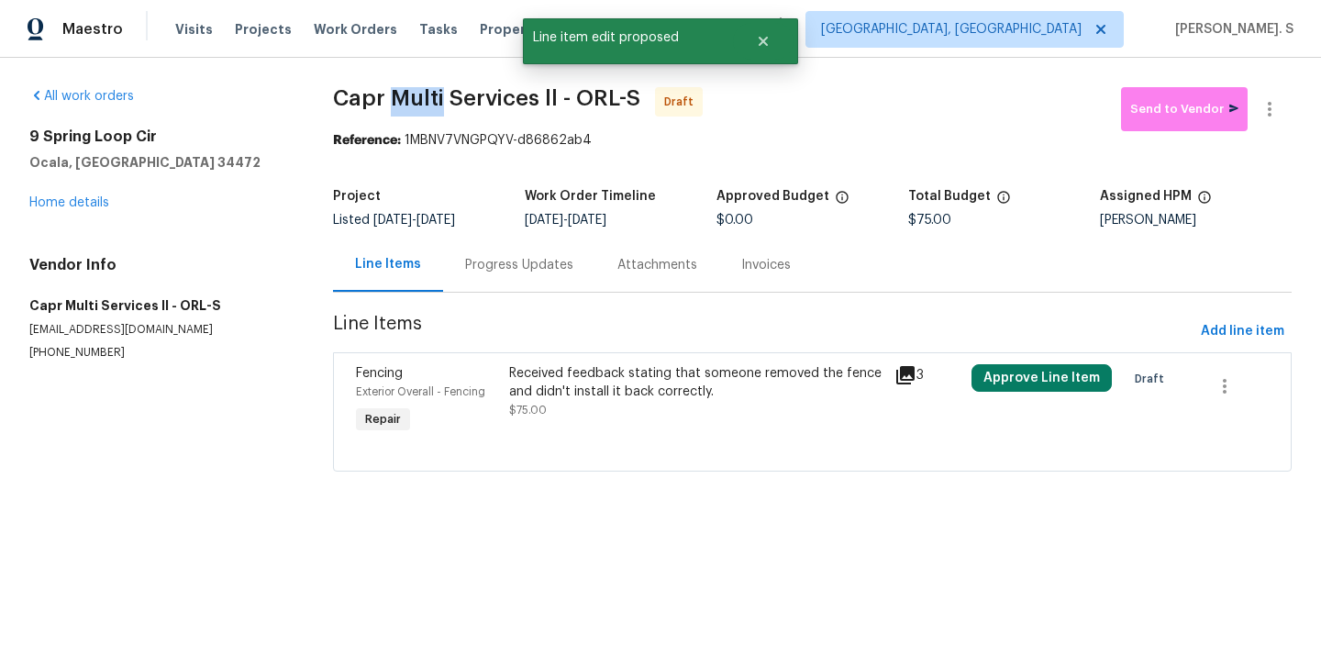
click at [397, 94] on span "Capr Multi Services ll - ORL-S" at bounding box center [486, 98] width 307 height 22
copy span "Capr Multi Services ll - ORL-S"
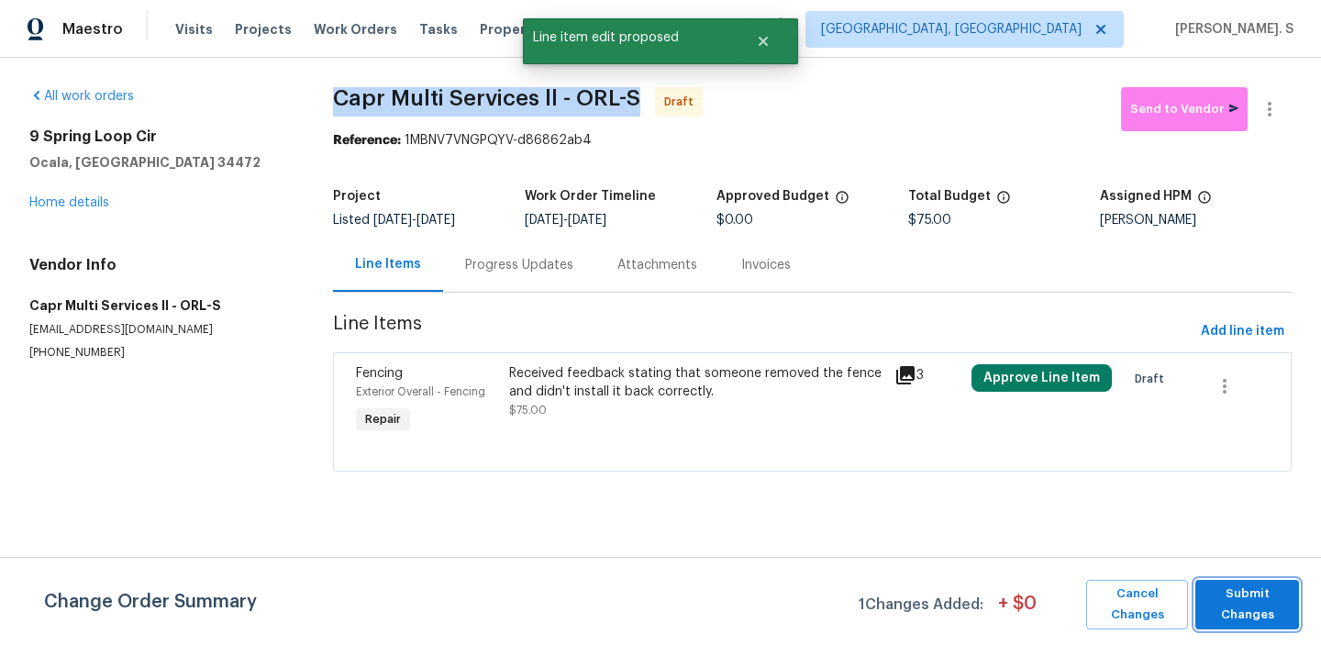
click at [1238, 605] on span "Submit Changes" at bounding box center [1247, 604] width 85 height 42
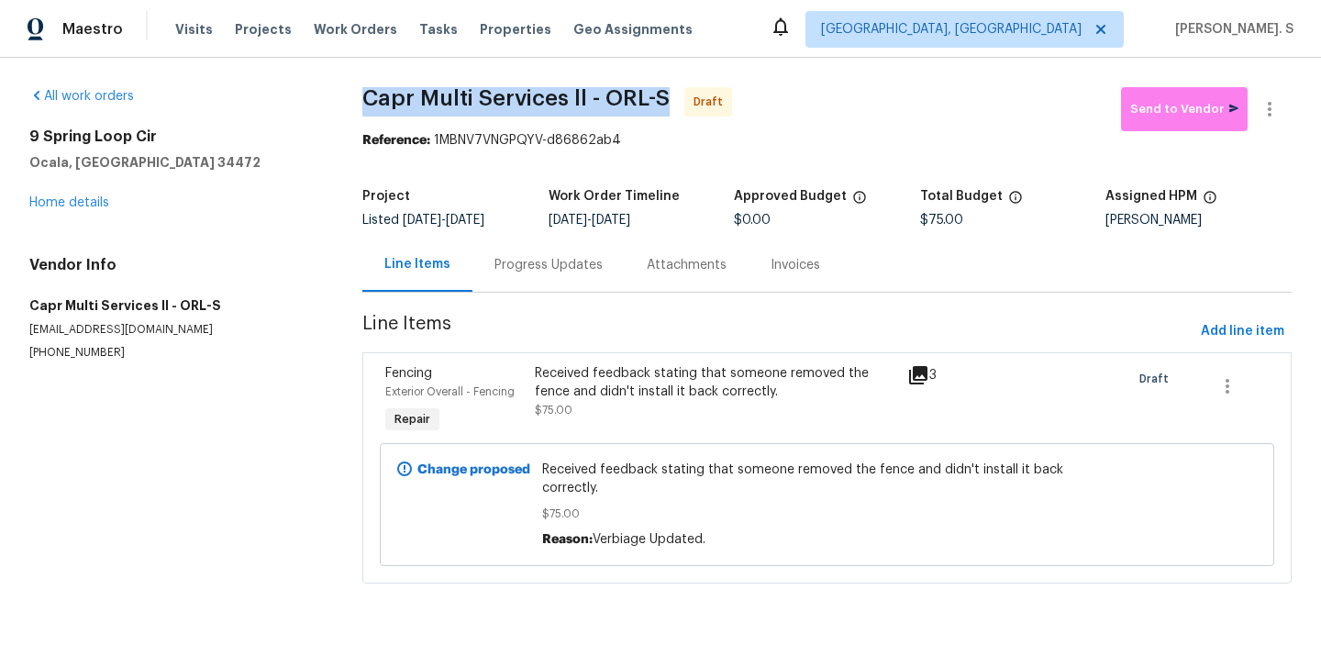
copy span "Capr Multi Services ll - ORL-S"
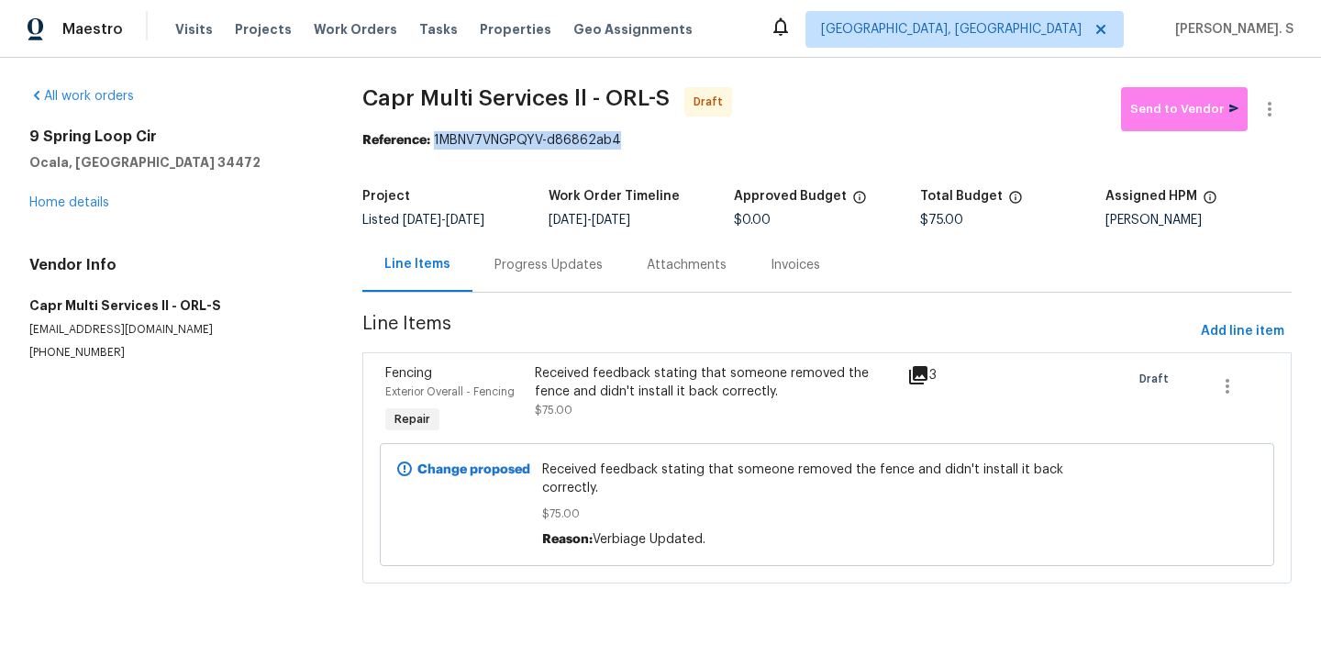
drag, startPoint x: 436, startPoint y: 137, endPoint x: 700, endPoint y: 137, distance: 264.2
click at [700, 137] on div "Reference: 1MBNV7VNGPQYV-d86862ab4" at bounding box center [826, 140] width 929 height 18
copy div "1MBNV7VNGPQYV-d86862ab4"
click at [1281, 98] on button "button" at bounding box center [1270, 109] width 44 height 44
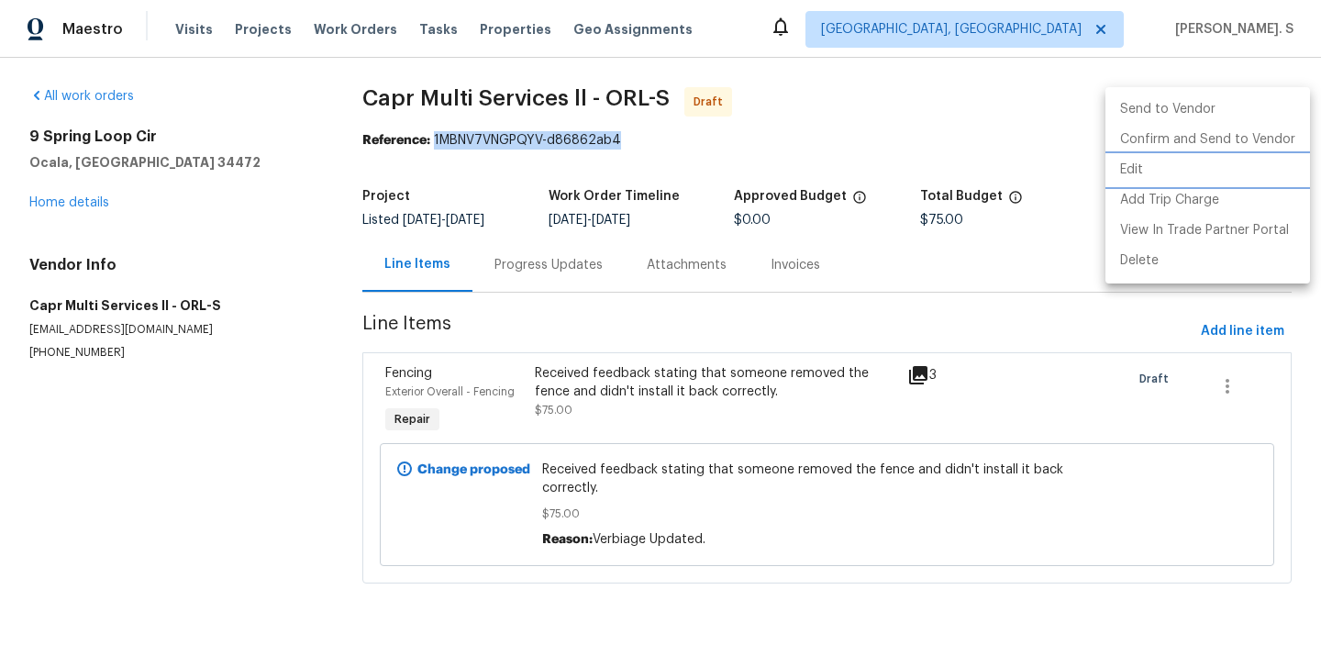
click at [1151, 161] on li "Edit" at bounding box center [1208, 170] width 205 height 30
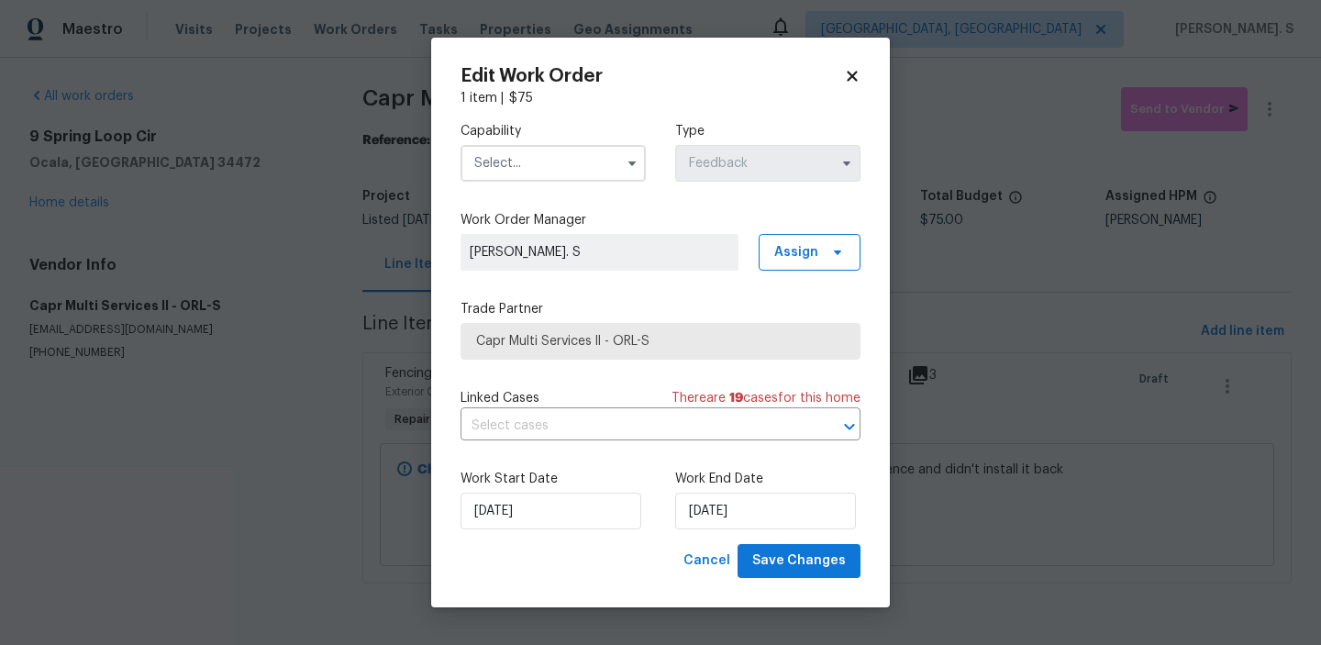
click at [619, 166] on span at bounding box center [632, 164] width 28 height 28
click at [619, 157] on span at bounding box center [632, 164] width 28 height 28
click at [572, 151] on input "text" at bounding box center [553, 163] width 185 height 37
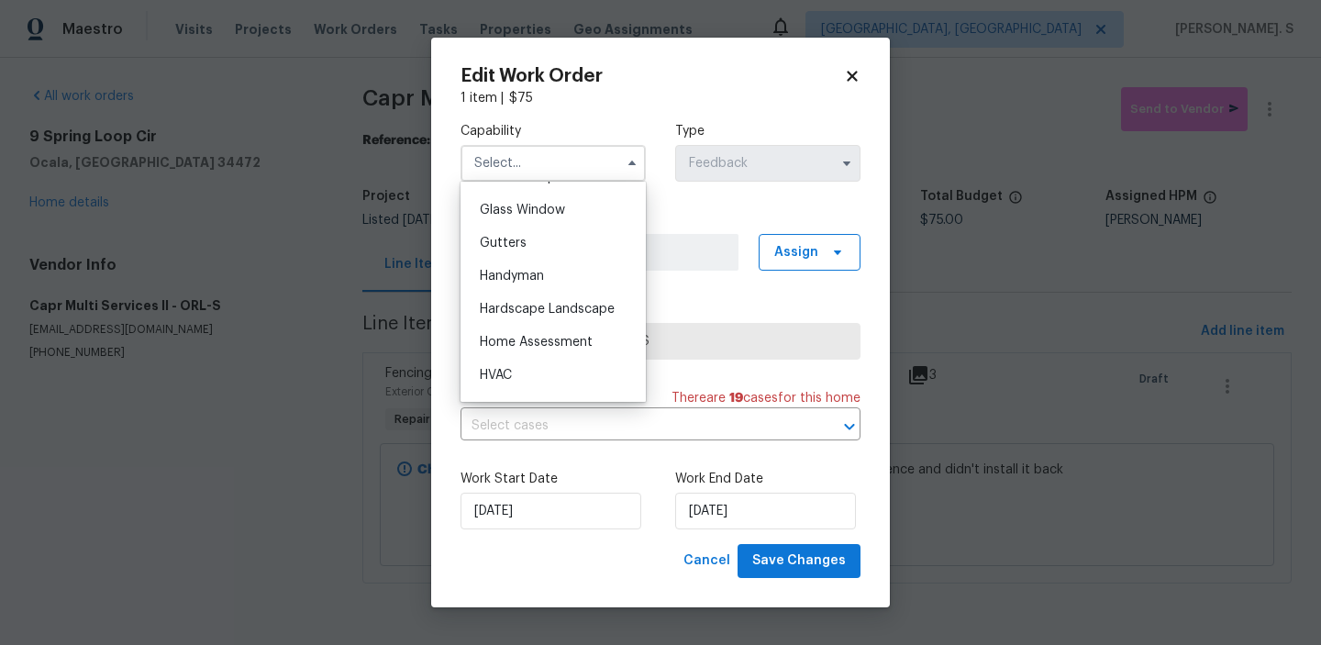
scroll to position [929, 0]
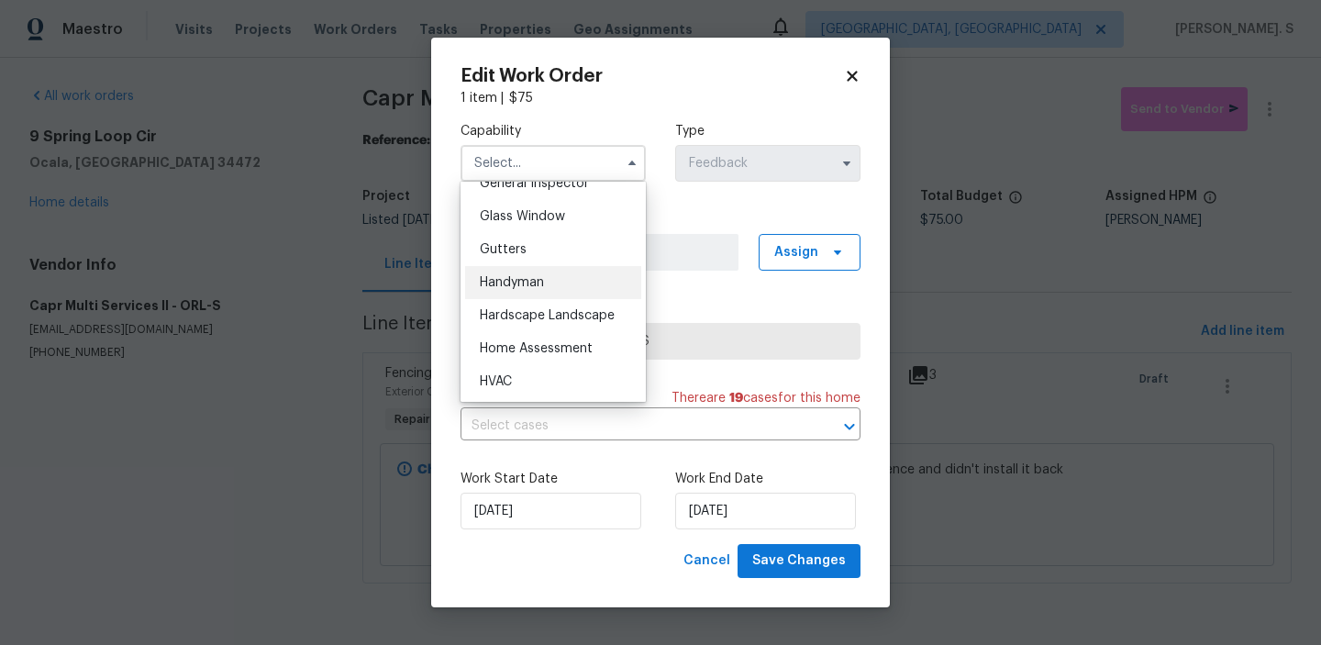
click at [549, 283] on div "Handyman" at bounding box center [553, 282] width 176 height 33
type input "Handyman"
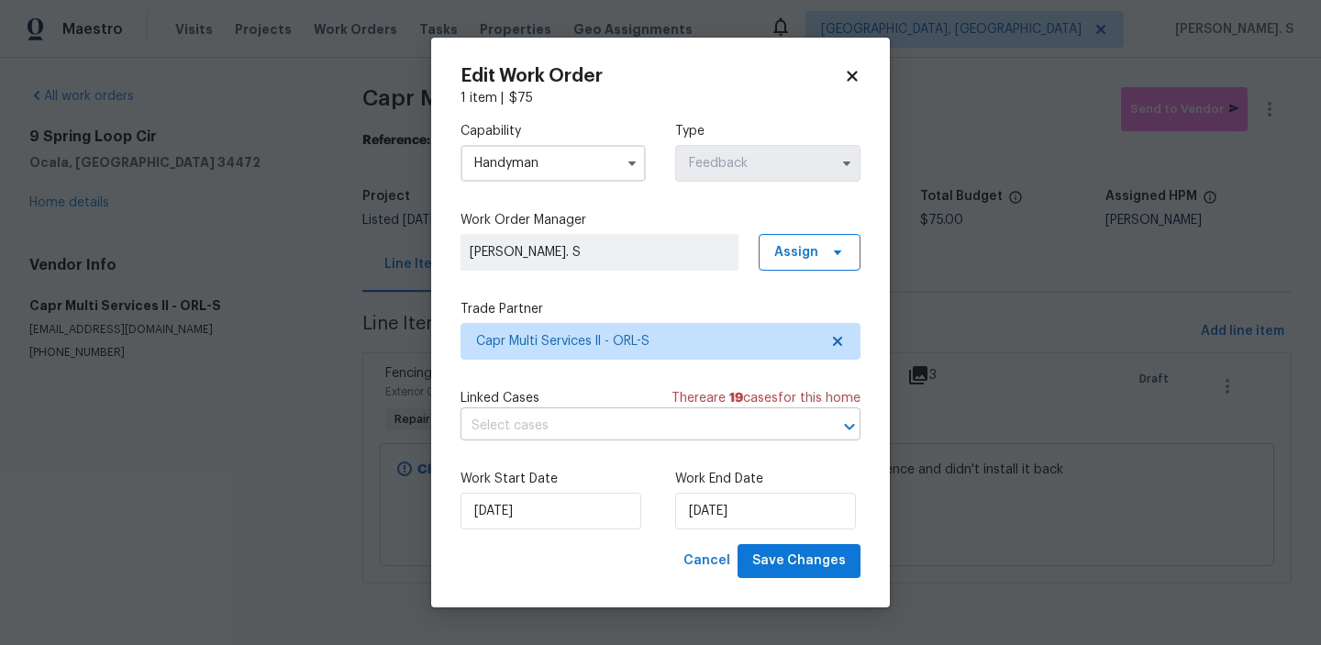
click at [551, 436] on input "text" at bounding box center [635, 426] width 349 height 28
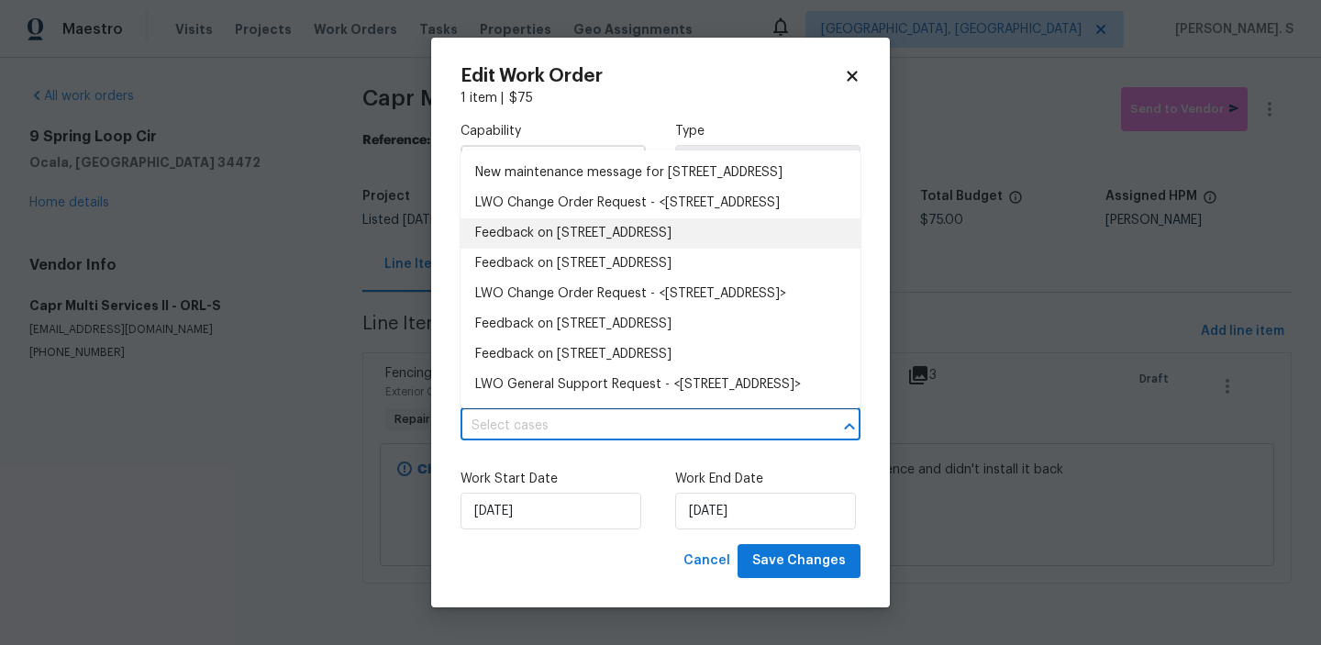
click at [536, 249] on li "Feedback on 9 Spring Loop Cir, Ocala, FL 34472" at bounding box center [661, 233] width 400 height 30
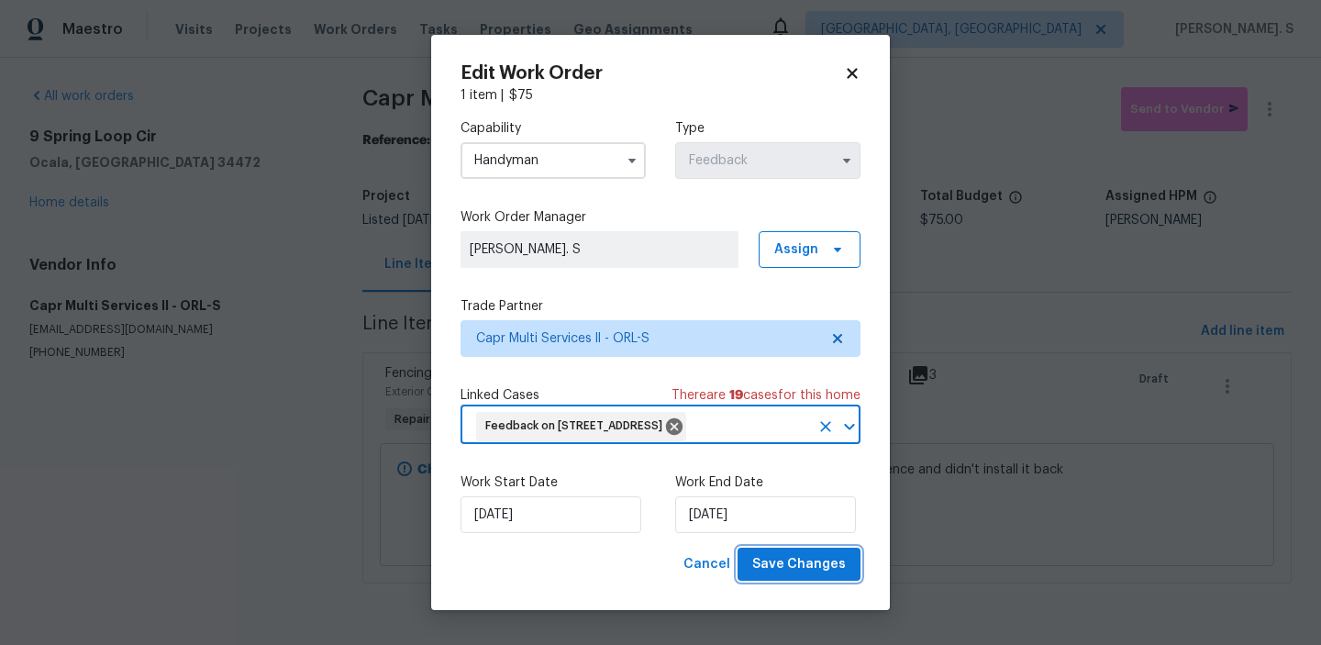
click at [780, 548] on button "Save Changes" at bounding box center [799, 565] width 123 height 34
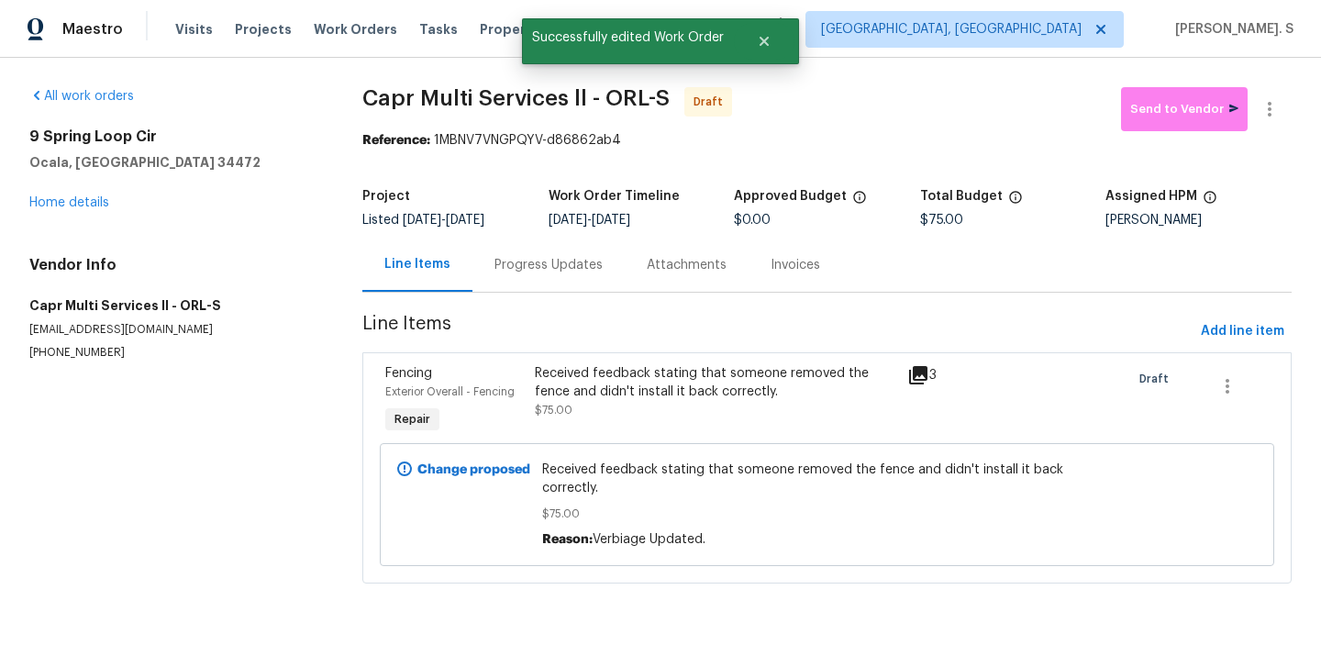
click at [478, 276] on div "Progress Updates" at bounding box center [548, 265] width 152 height 54
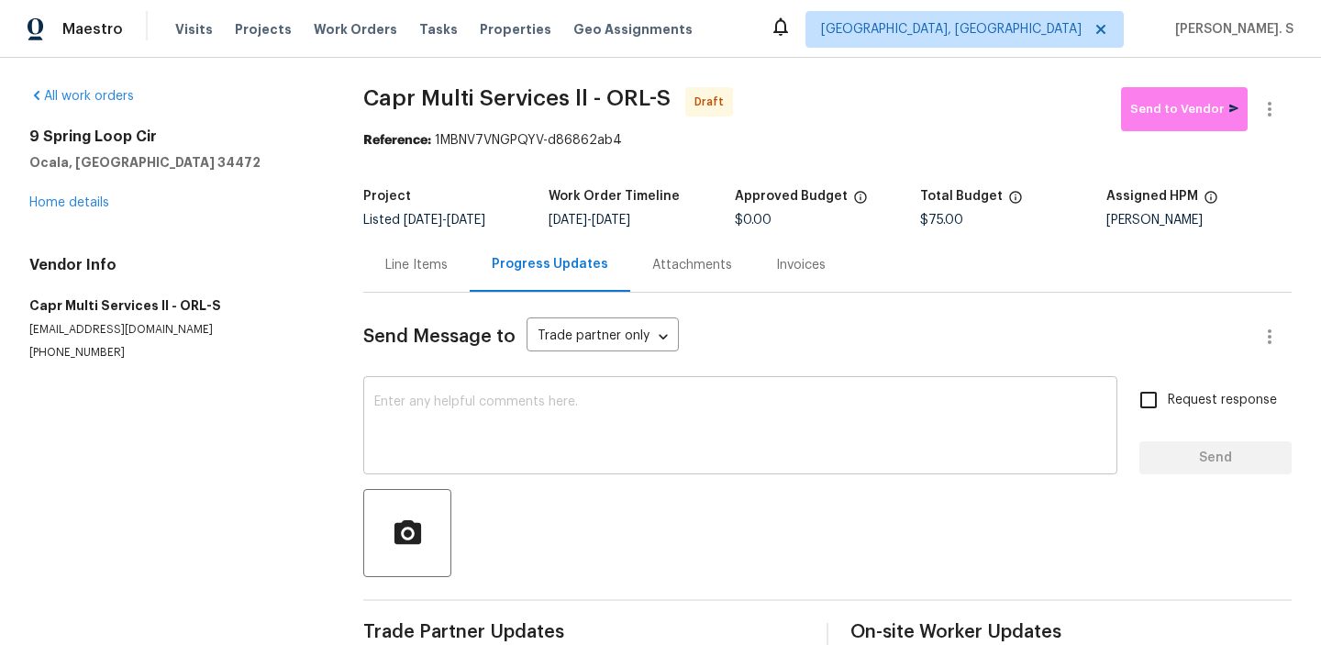
click at [490, 451] on textarea at bounding box center [740, 427] width 732 height 64
paste textarea "Hi this is Glory with Opendoor. I’m confirming you received the WO for the prop…"
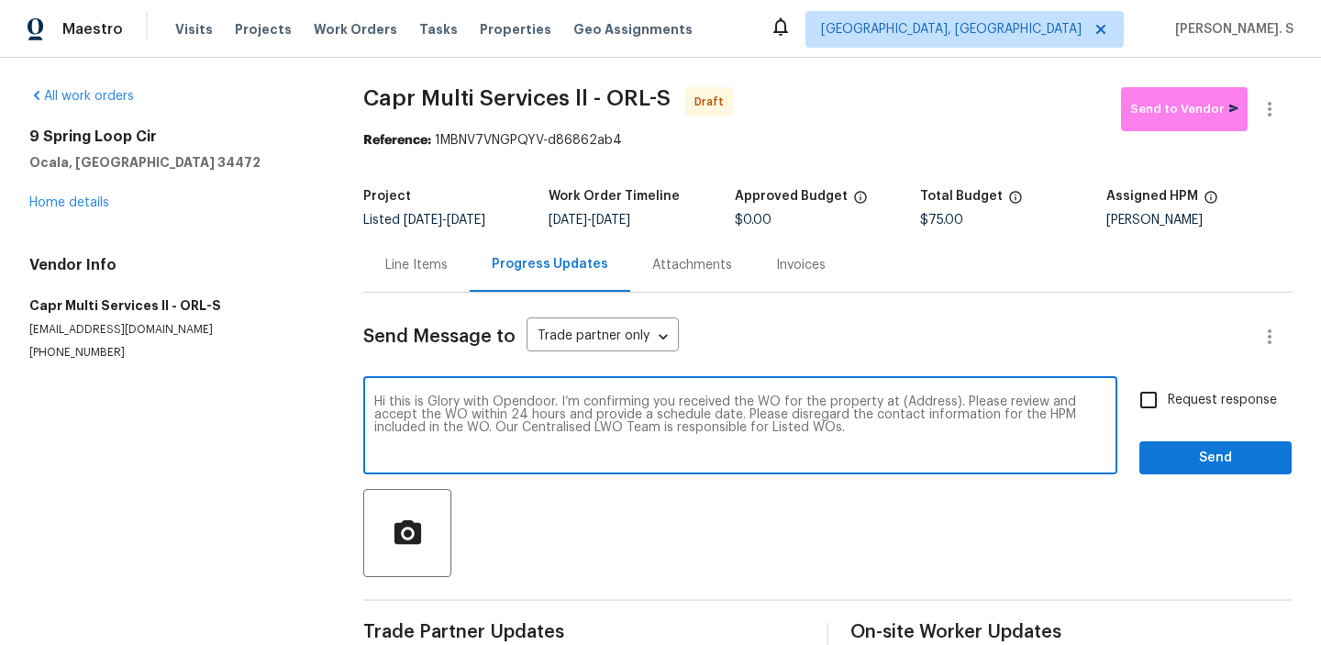
click at [909, 400] on textarea "Hi this is Glory with Opendoor. I’m confirming you received the WO for the prop…" at bounding box center [740, 427] width 732 height 64
paste textarea "9 Spring Loop Cir, Ocala, FL 34472"
type textarea "Hi this is Glory with Opendoor. I’m confirming you received the WO for the prop…"
click at [1263, 106] on icon "button" at bounding box center [1270, 109] width 22 height 22
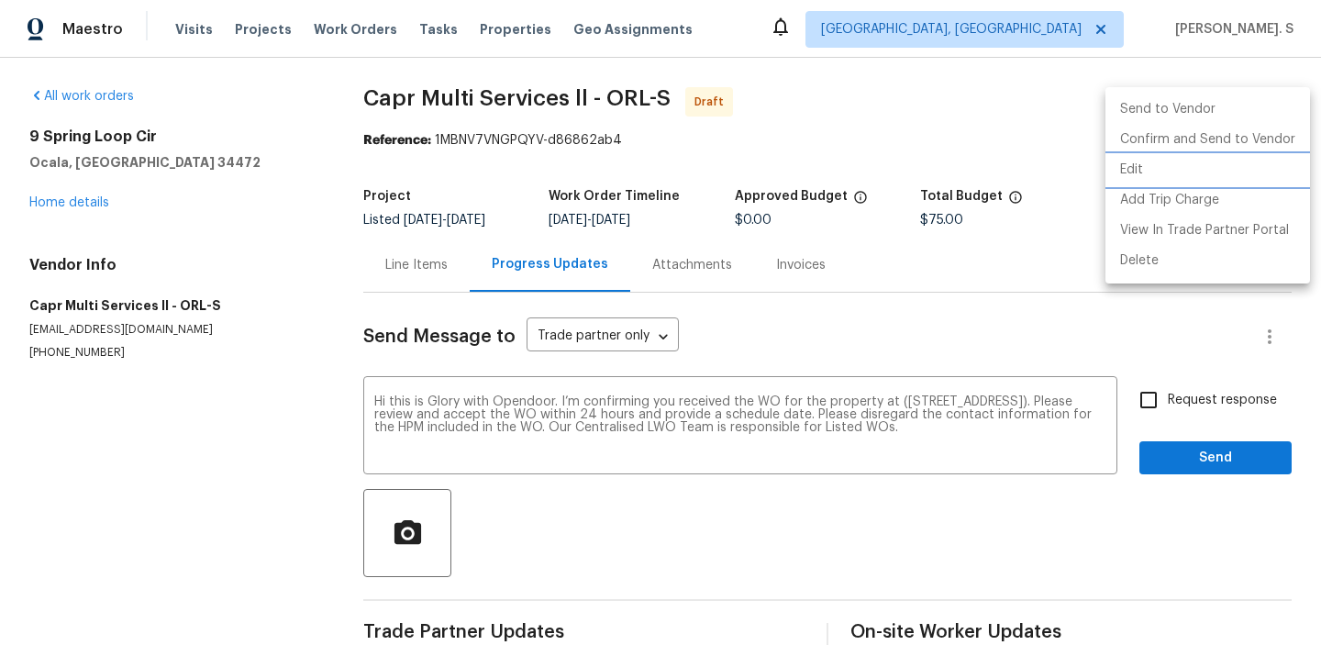
click at [1173, 165] on li "Edit" at bounding box center [1208, 170] width 205 height 30
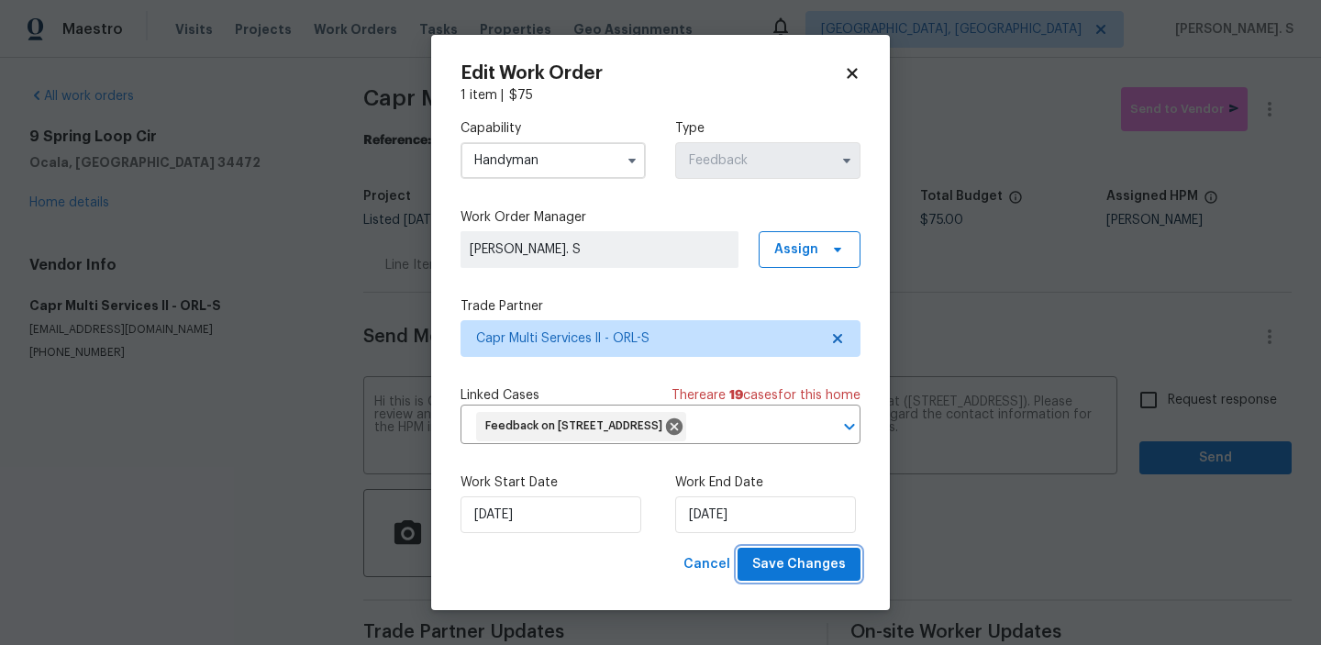
click at [808, 549] on button "Save Changes" at bounding box center [799, 565] width 123 height 34
click at [1176, 372] on body "Maestro Visits Projects Work Orders Tasks Properties Geo Assignments Albuquerqu…" at bounding box center [660, 322] width 1321 height 645
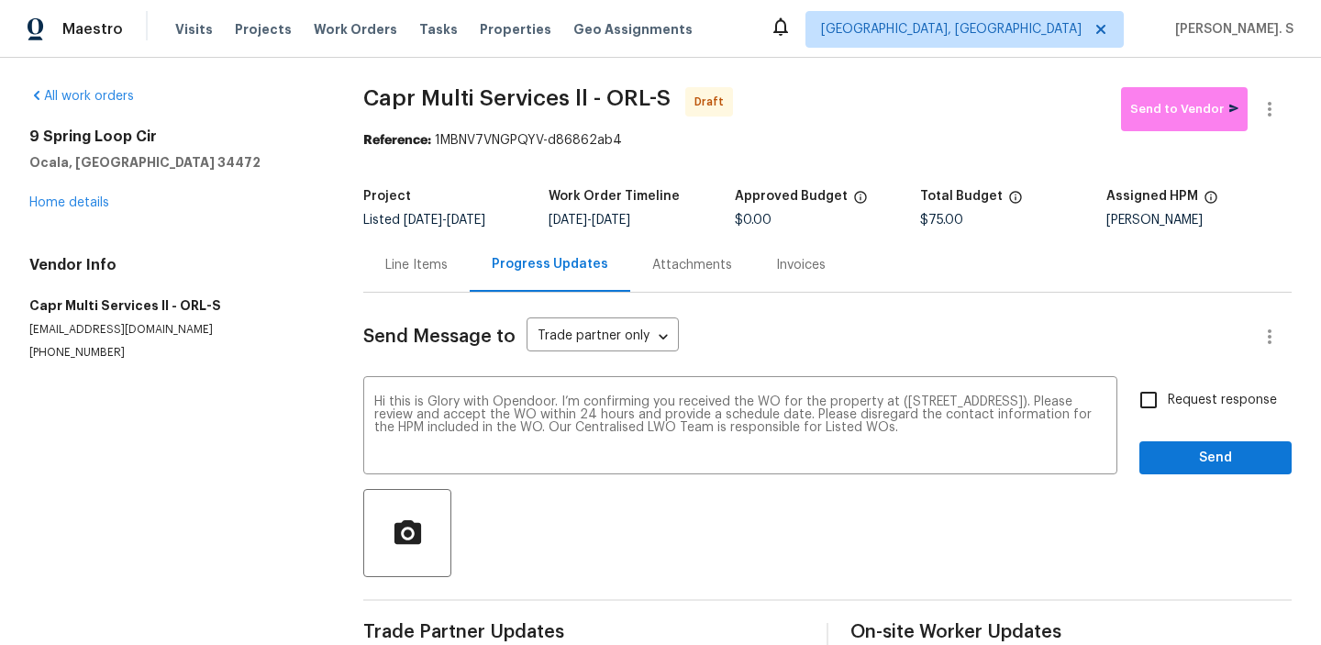
click at [1170, 398] on span "Request response" at bounding box center [1222, 400] width 109 height 19
click at [1168, 398] on input "Request response" at bounding box center [1148, 400] width 39 height 39
checkbox input "true"
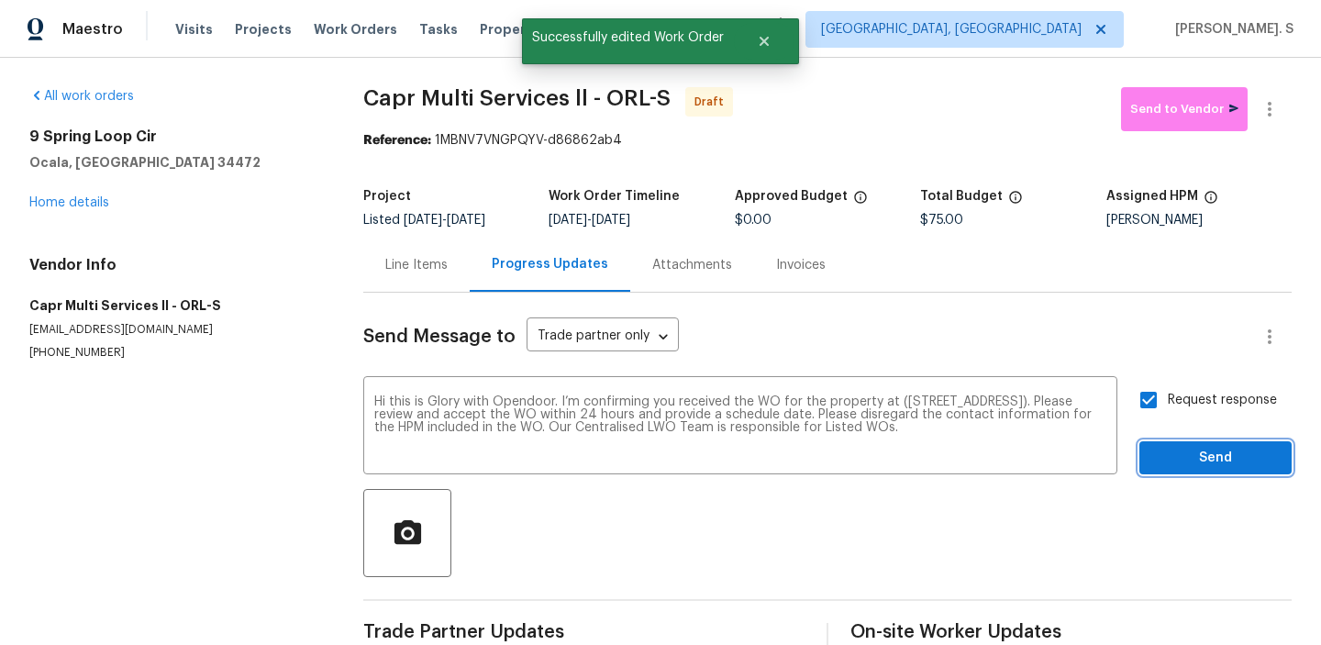
click at [1167, 451] on span "Send" at bounding box center [1215, 458] width 123 height 23
click at [1270, 117] on icon "button" at bounding box center [1270, 109] width 22 height 22
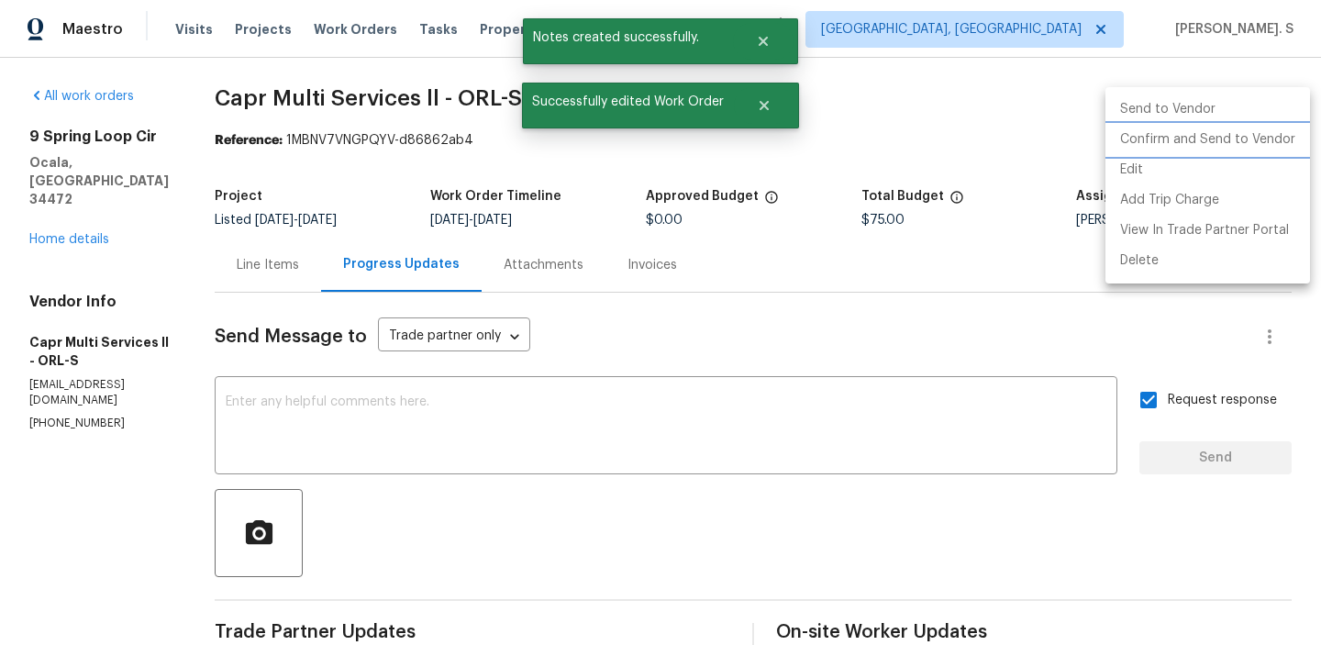
click at [1185, 143] on li "Confirm and Send to Vendor" at bounding box center [1208, 140] width 205 height 30
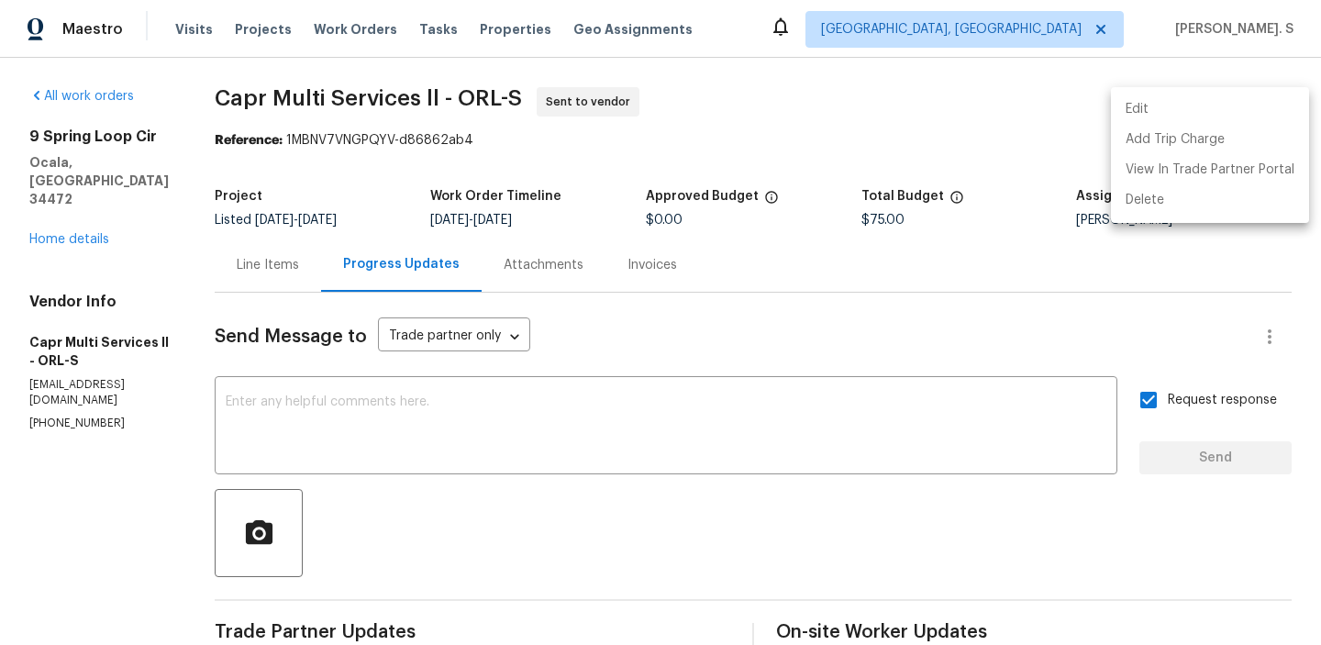
click at [377, 414] on div at bounding box center [660, 322] width 1321 height 645
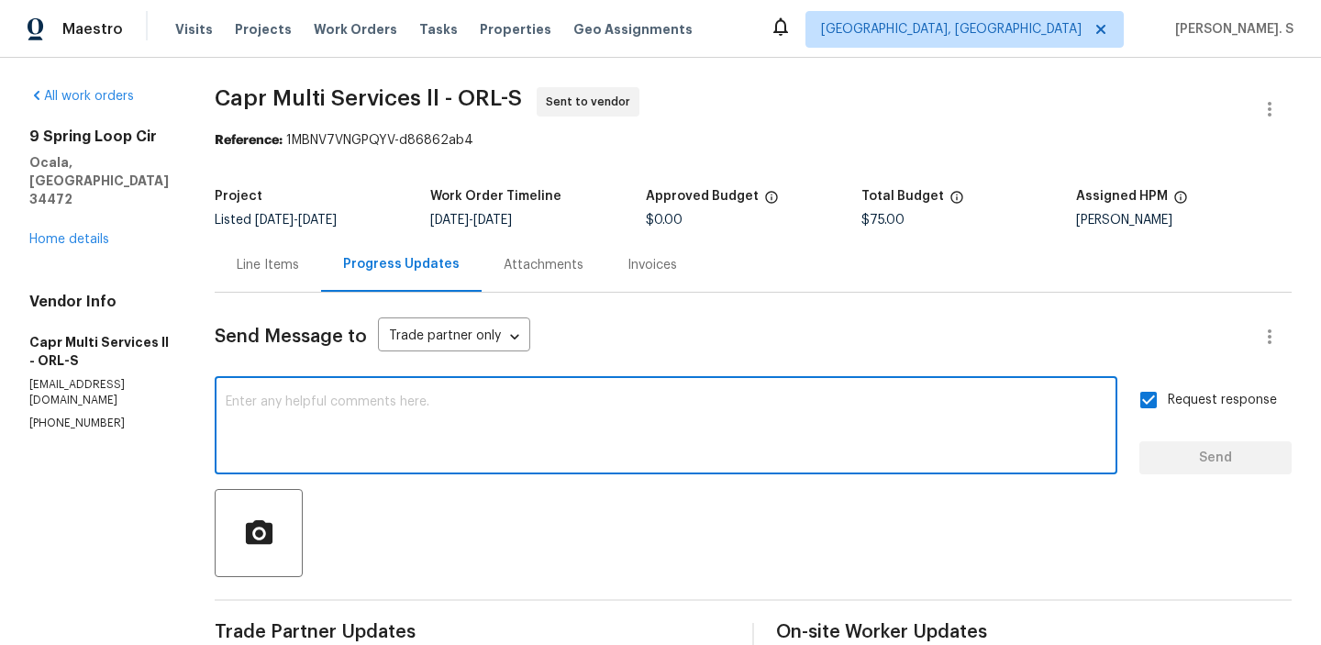
click at [377, 414] on textarea at bounding box center [666, 427] width 881 height 64
paste textarea "rk Orders must include before-photos (both close-up and wide-angle) and a compl…"
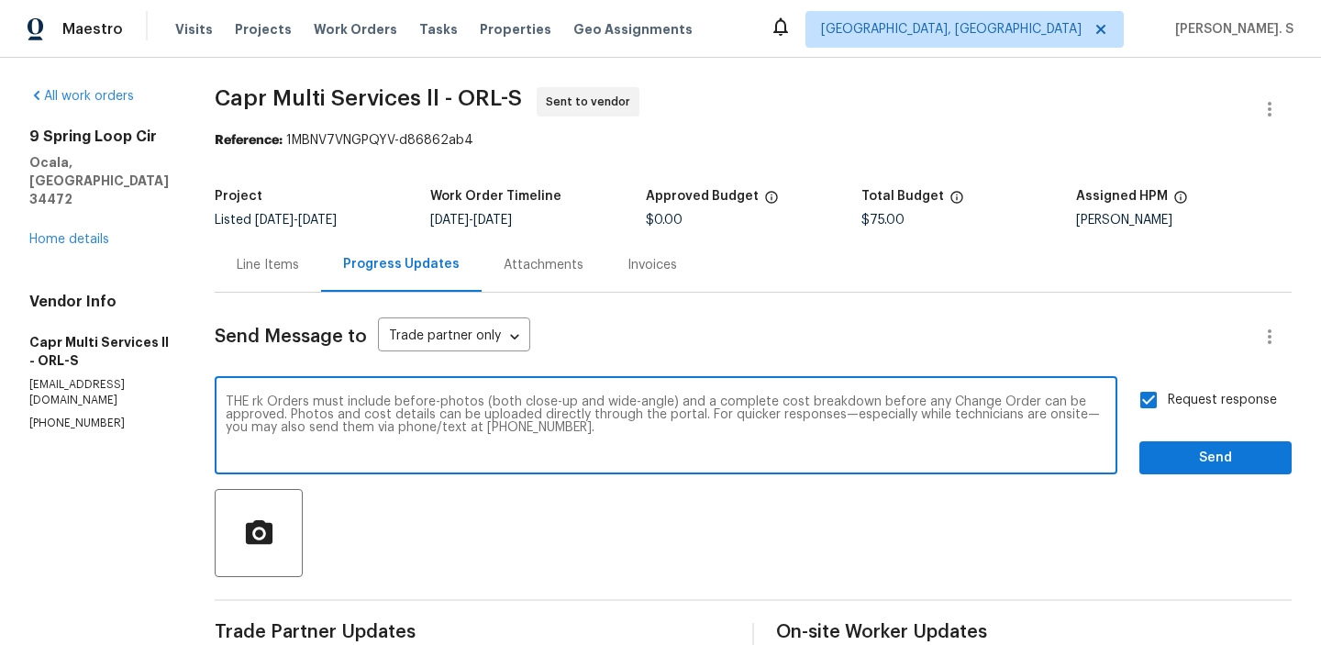
click at [245, 400] on textarea "THE rk Orders must include before-photos (both close-up and wide-angle) and a c…" at bounding box center [666, 427] width 881 height 64
type textarea "The work Orders must include before-photos (both close-up and wide-angle) and a…"
click at [1155, 471] on button "Send" at bounding box center [1215, 458] width 152 height 34
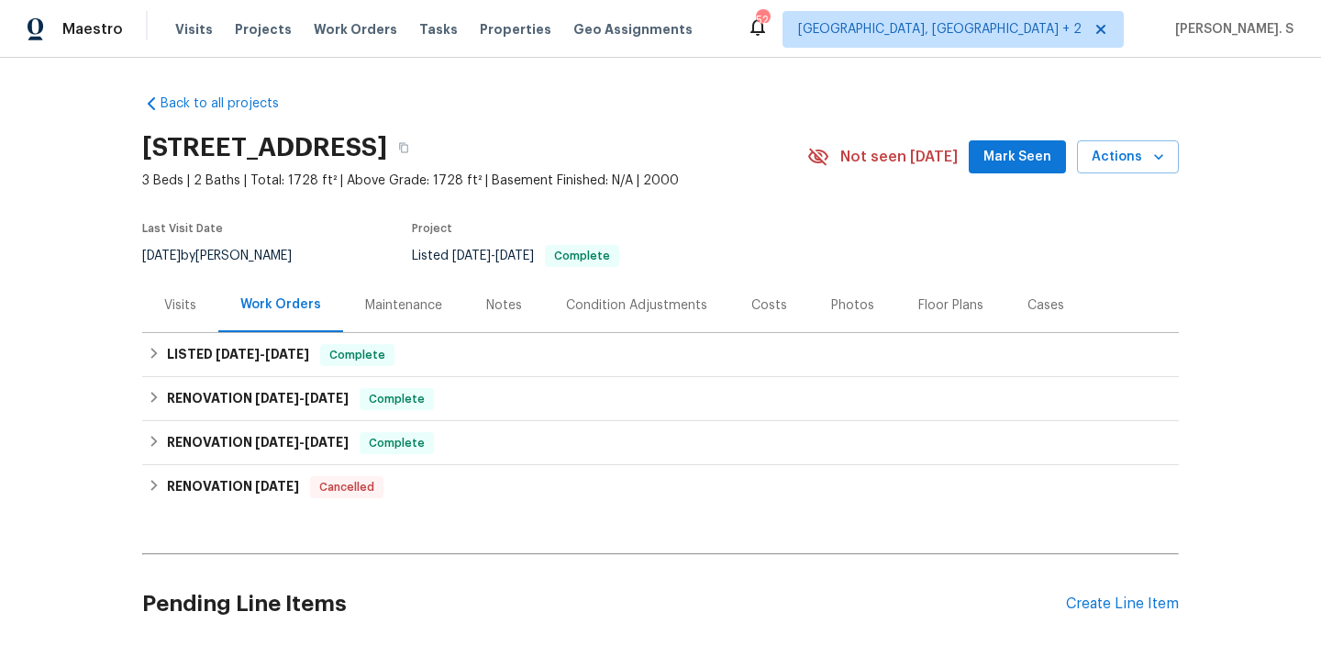
scroll to position [145, 0]
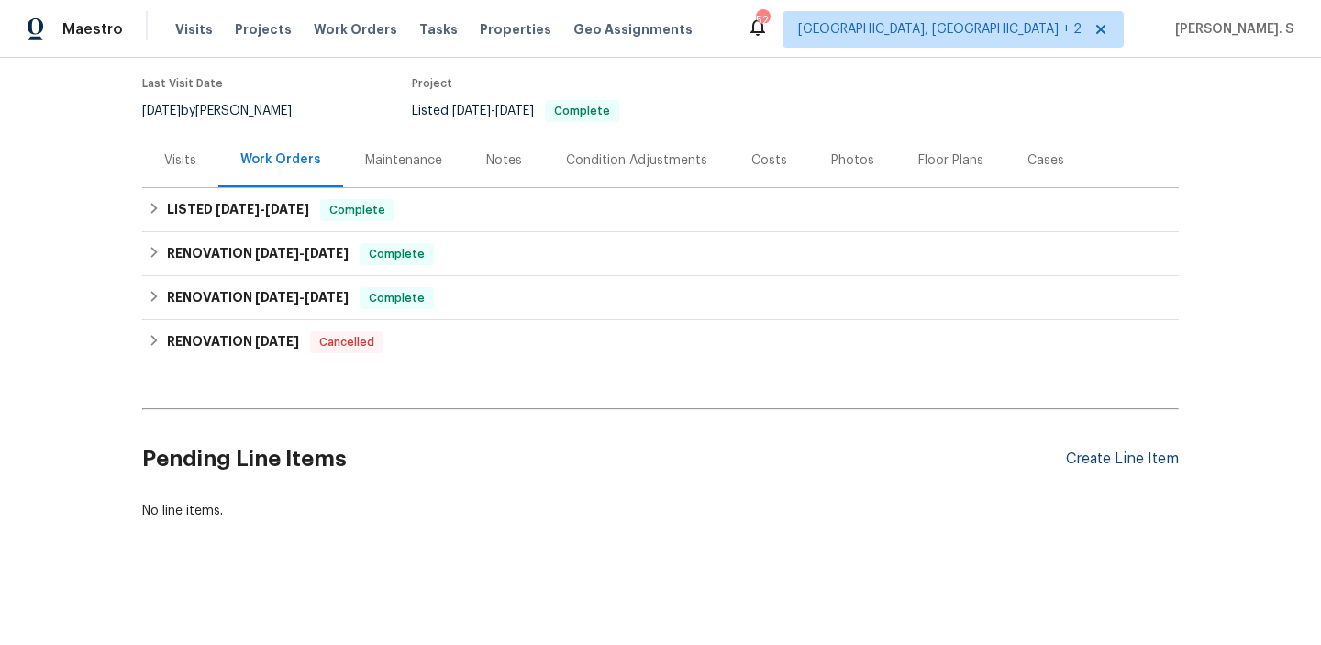
click at [1084, 455] on div "Create Line Item" at bounding box center [1122, 458] width 113 height 17
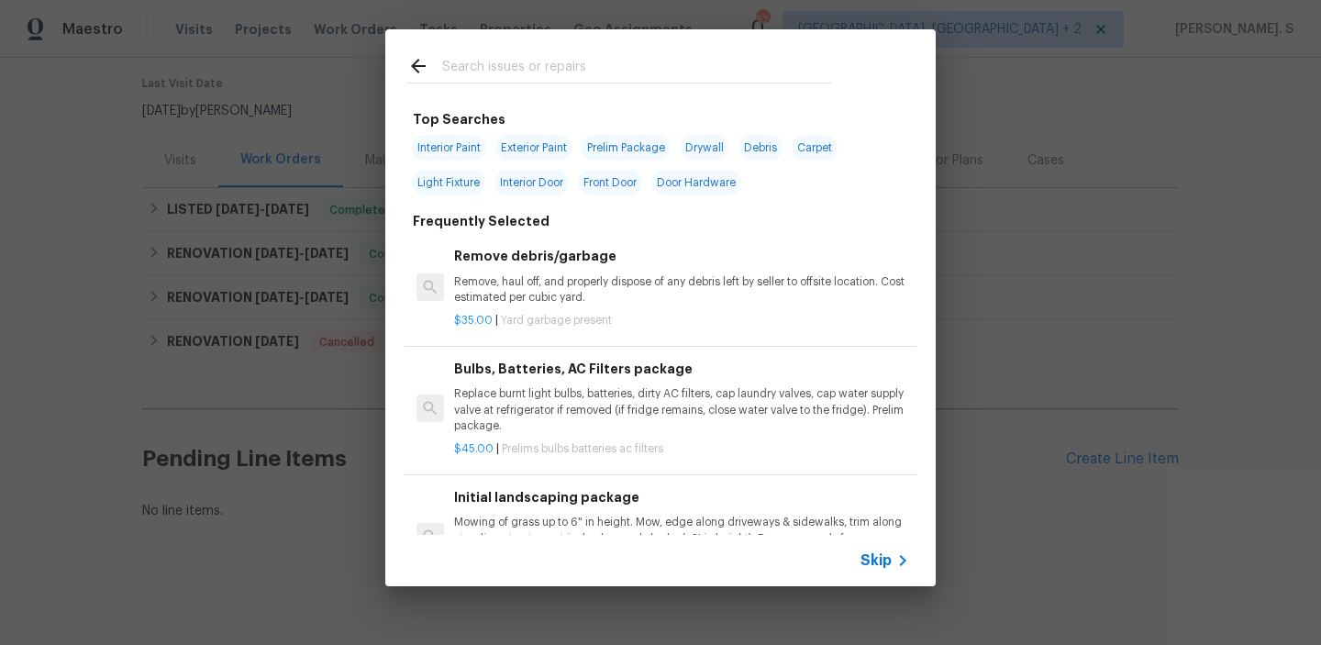
click at [680, 288] on p "Remove, haul off, and properly dispose of any debris left by seller to offsite …" at bounding box center [681, 289] width 455 height 31
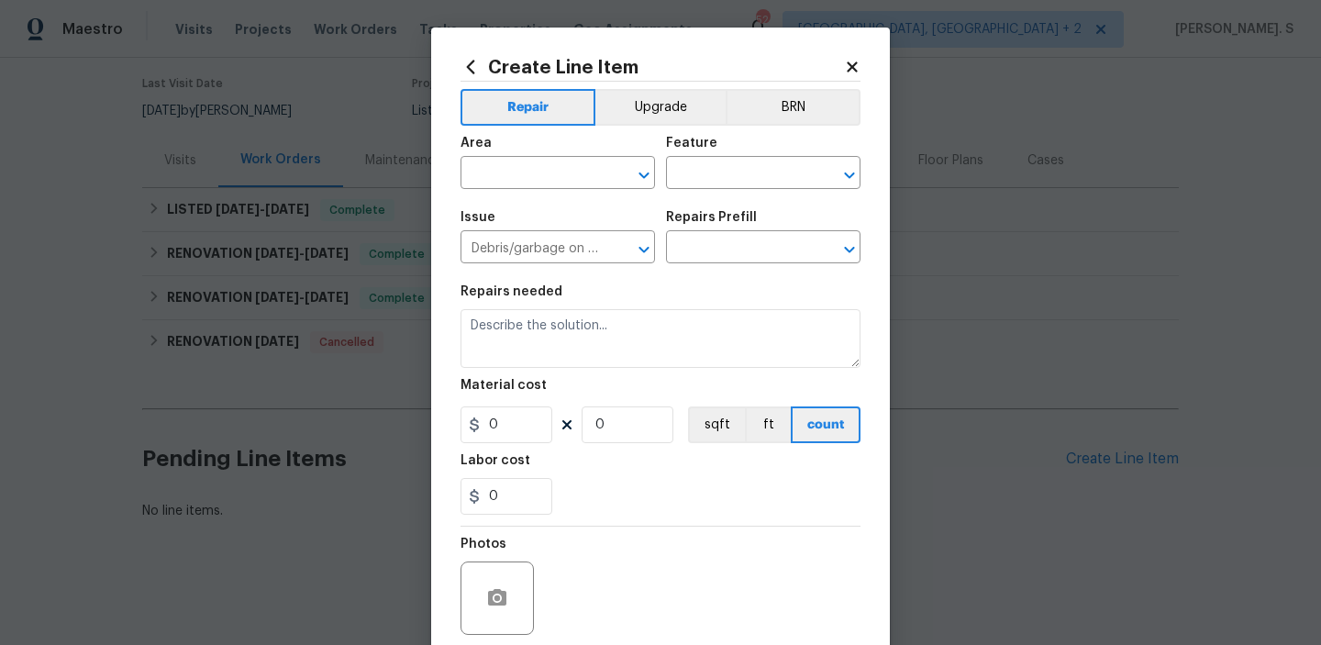
type input "Remove debris/garbage $35.00"
type textarea "Remove, haul off, and properly dispose of any debris left by seller to offsite …"
type input "35"
type input "1"
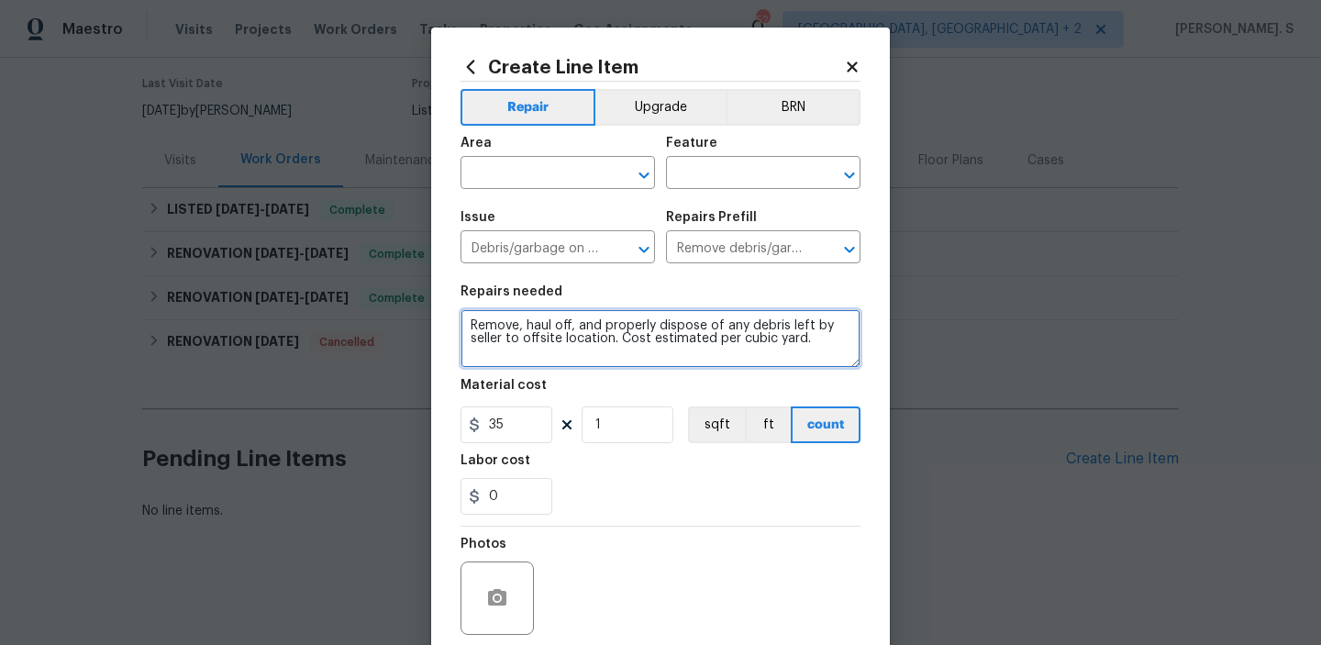
click at [587, 348] on textarea "Remove, haul off, and properly dispose of any debris left by seller to offsite …" at bounding box center [661, 338] width 400 height 59
paste textarea "Pull weeds/grass that has made its way through the weed barrier in front beds. …"
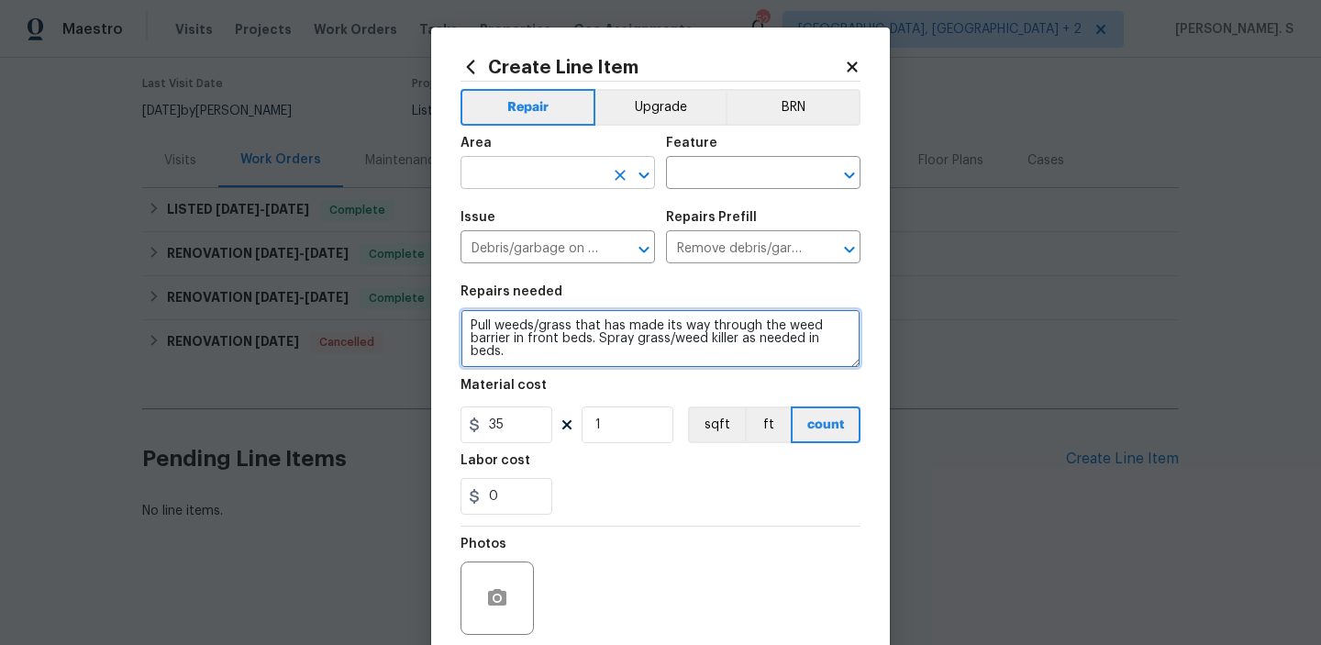
click at [648, 172] on icon "Open" at bounding box center [644, 175] width 10 height 6
type textarea "Pull weeds/grass that has made its way through the weed barrier in front beds. …"
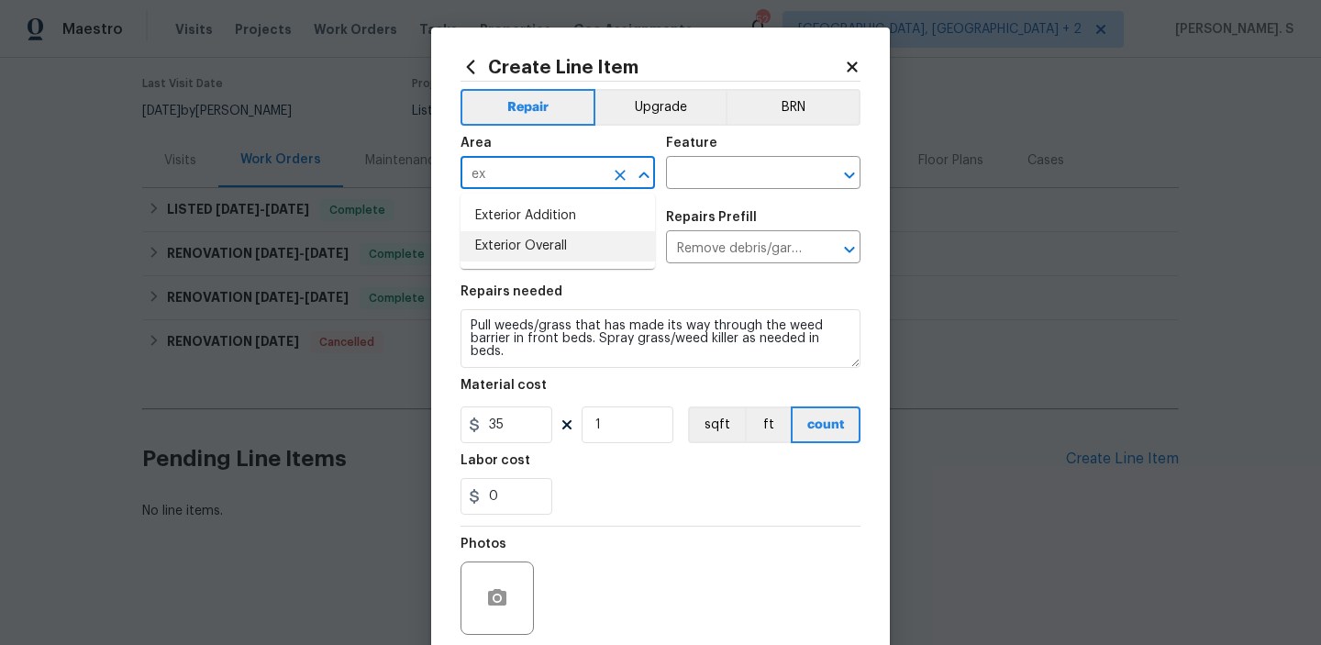
click at [598, 236] on li "Exterior Overall" at bounding box center [558, 246] width 194 height 30
click at [859, 171] on icon "Open" at bounding box center [850, 175] width 22 height 22
type input "Exterior Overall"
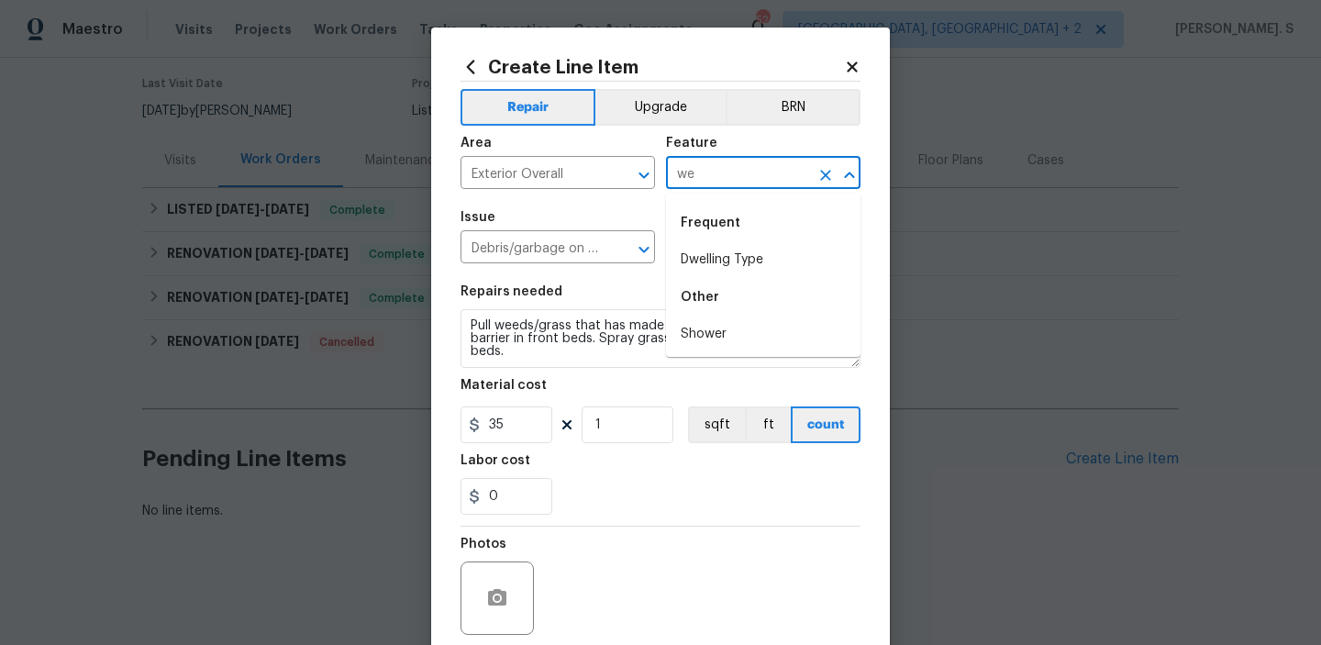
type input "w"
type input "g"
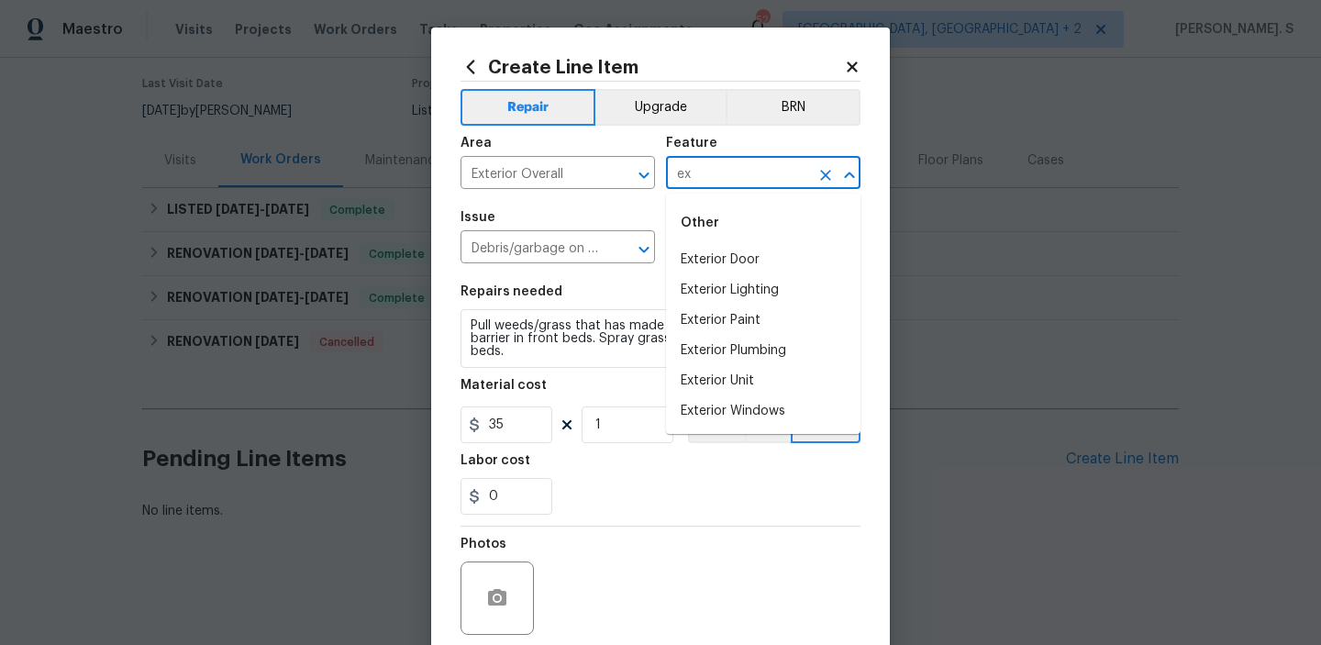
type input "e"
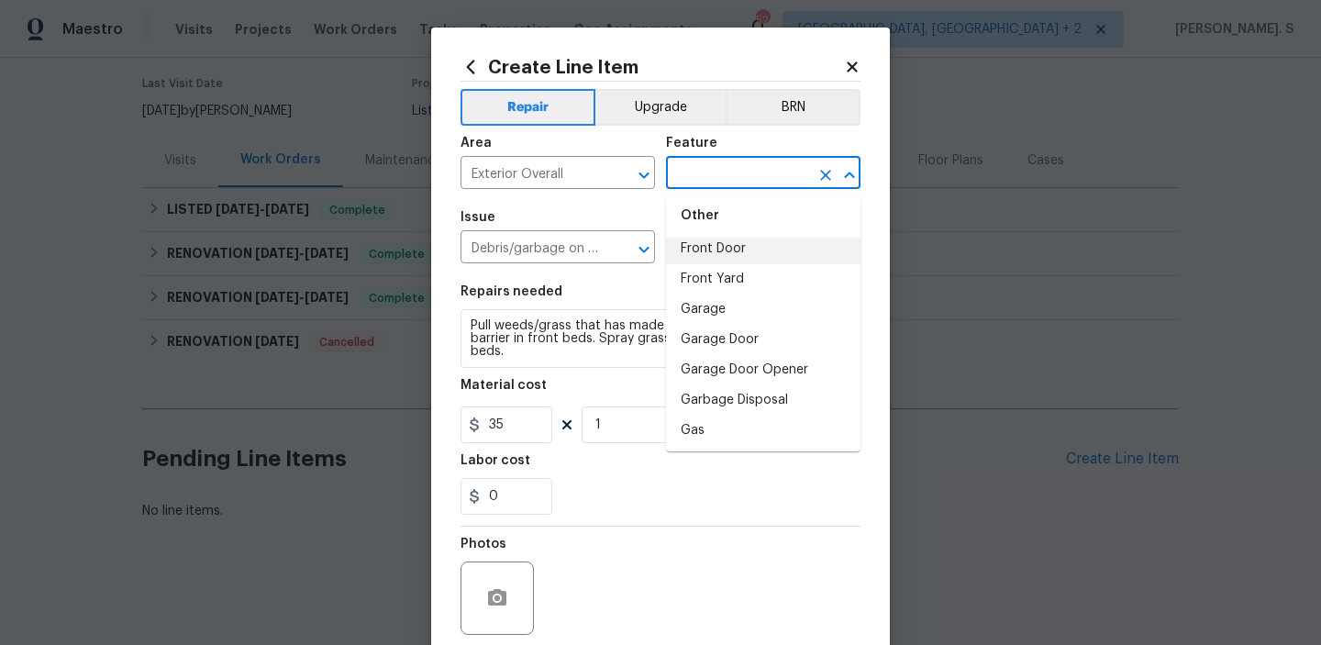
click at [723, 260] on li "Front Door" at bounding box center [763, 249] width 194 height 30
type input "Front Door"
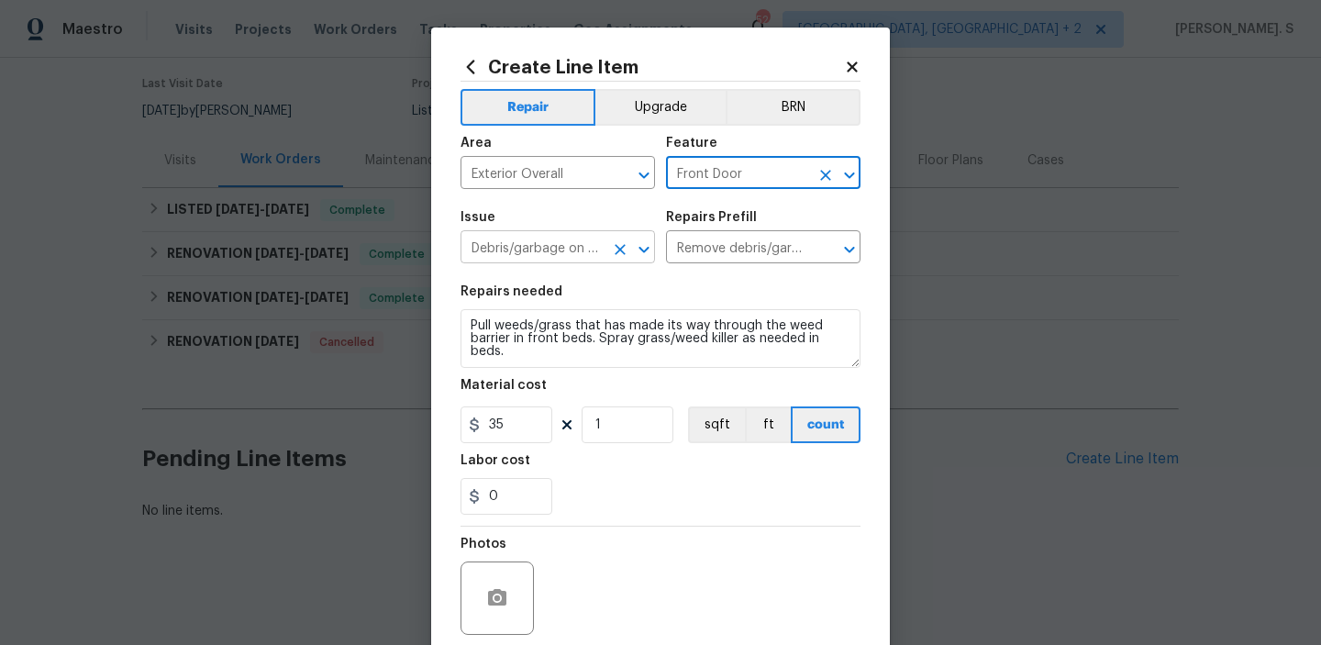
click at [639, 247] on icon "Open" at bounding box center [644, 249] width 10 height 6
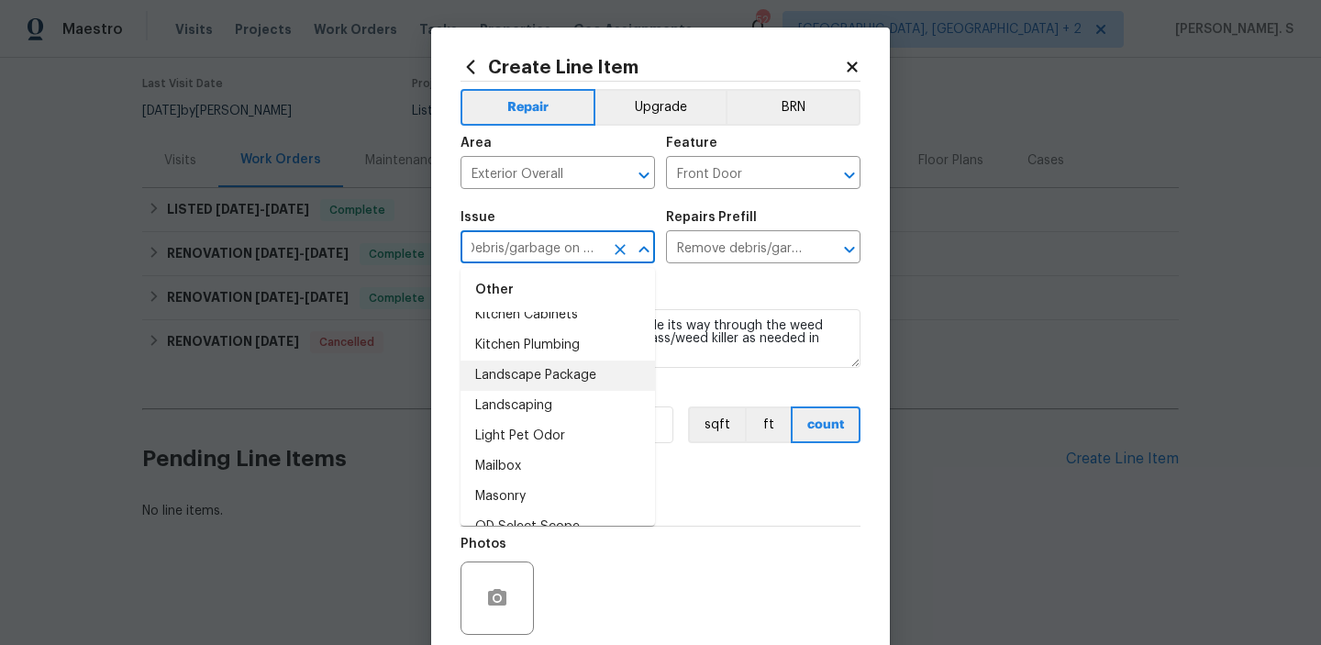
scroll to position [2763, 0]
click at [586, 408] on li "Landscaping" at bounding box center [558, 409] width 194 height 30
type input "Landscaping"
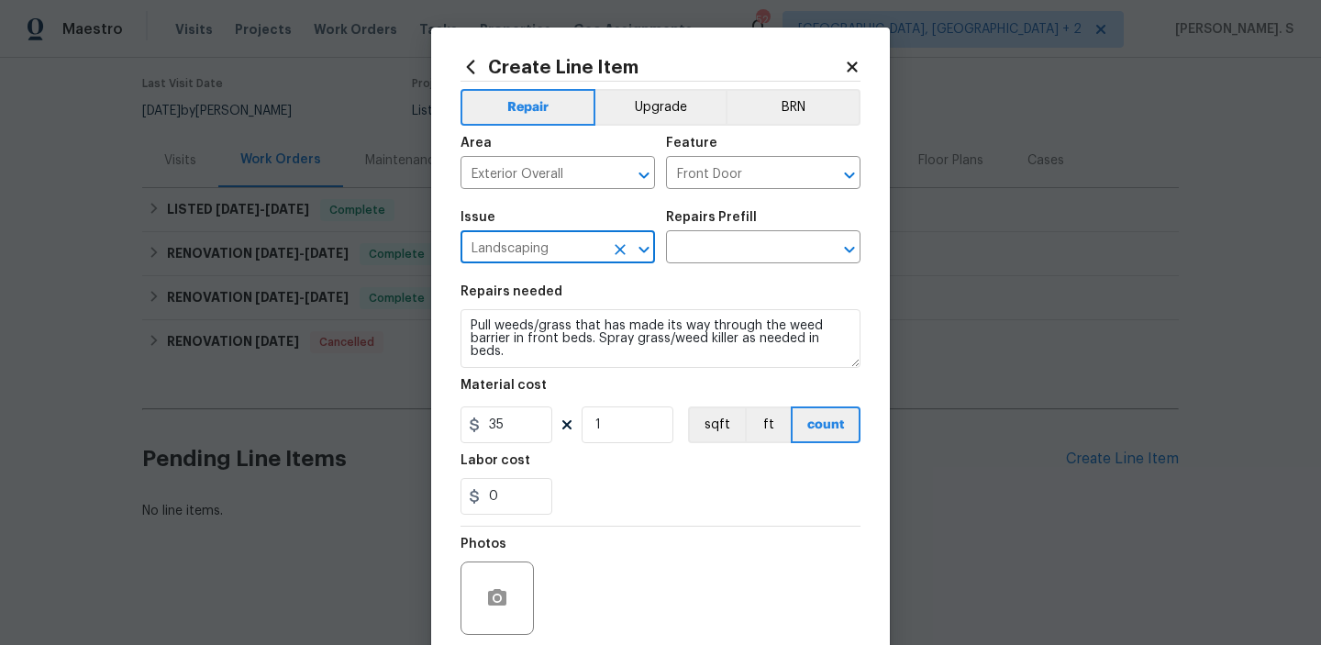
scroll to position [0, 0]
click at [860, 244] on icon "Open" at bounding box center [850, 250] width 22 height 22
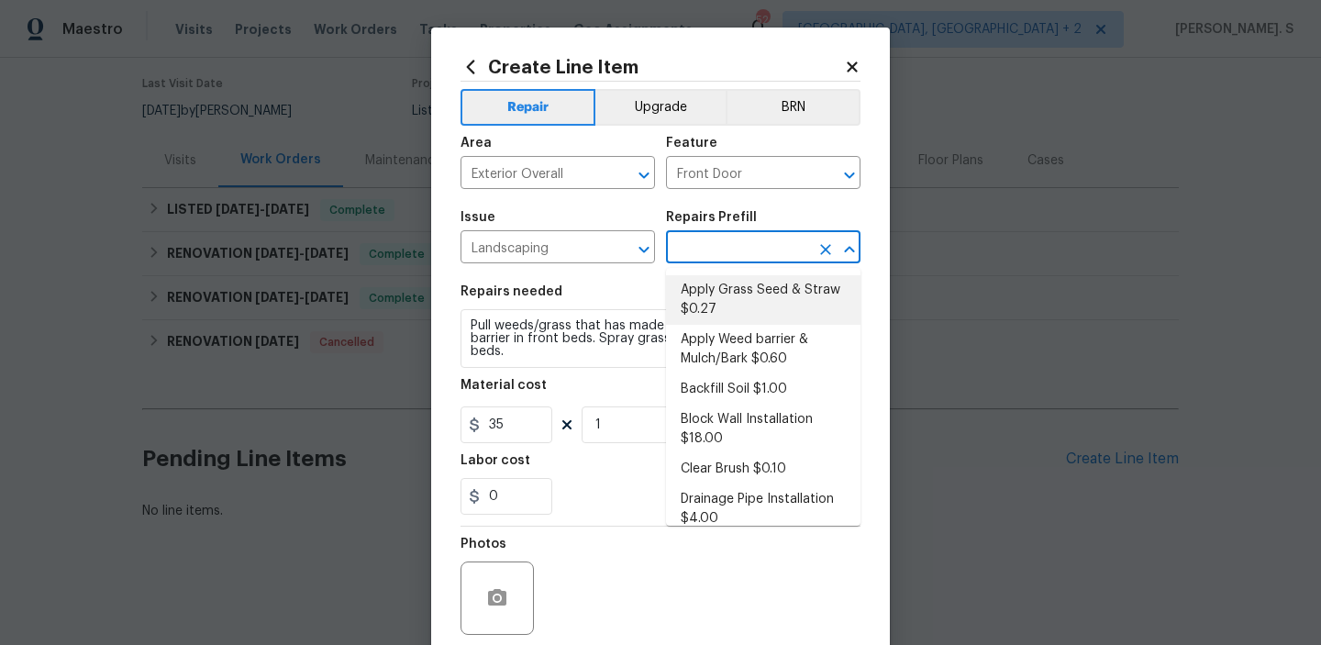
scroll to position [39, 0]
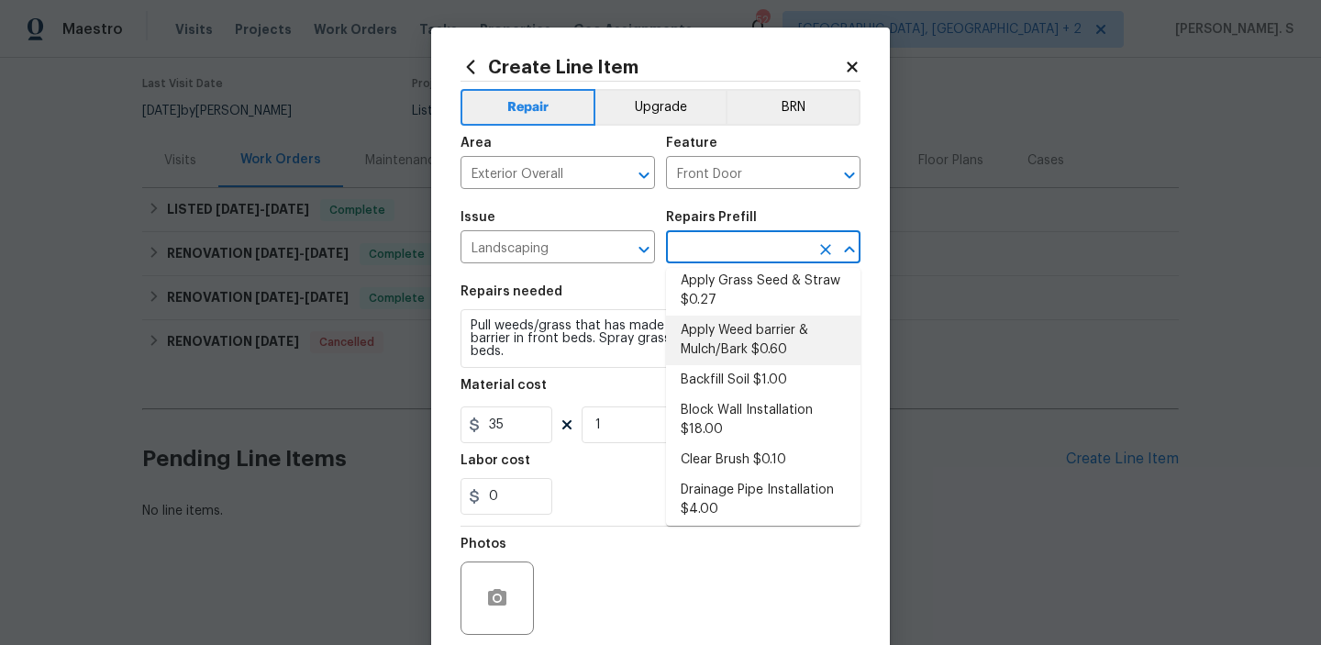
click at [732, 327] on li "Apply Weed barrier & Mulch/Bark $0.60" at bounding box center [763, 341] width 194 height 50
type input "Apply Weed barrier & Mulch/Bark $0.60"
type textarea "Prep the area/ remove all debris and install weed barrier and mulch as directed…"
type input "0.6"
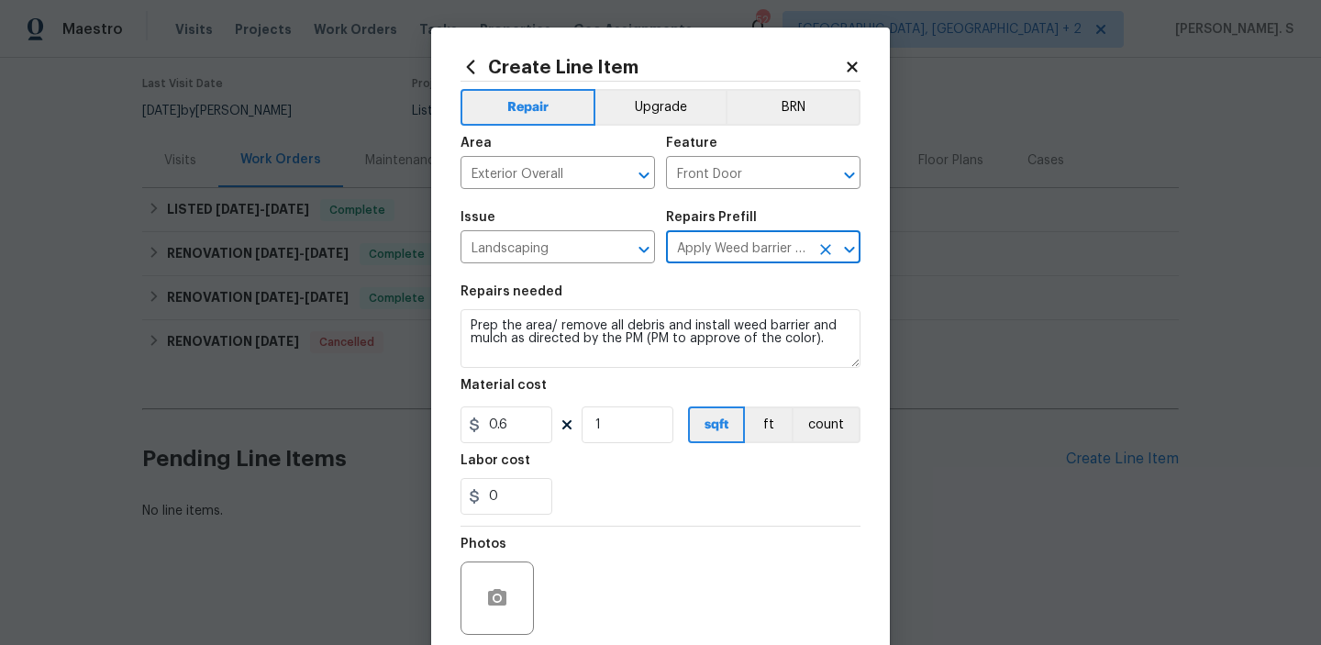
click at [628, 369] on section "Repairs needed Prep the area/ remove all debris and install weed barrier and mu…" at bounding box center [661, 399] width 400 height 251
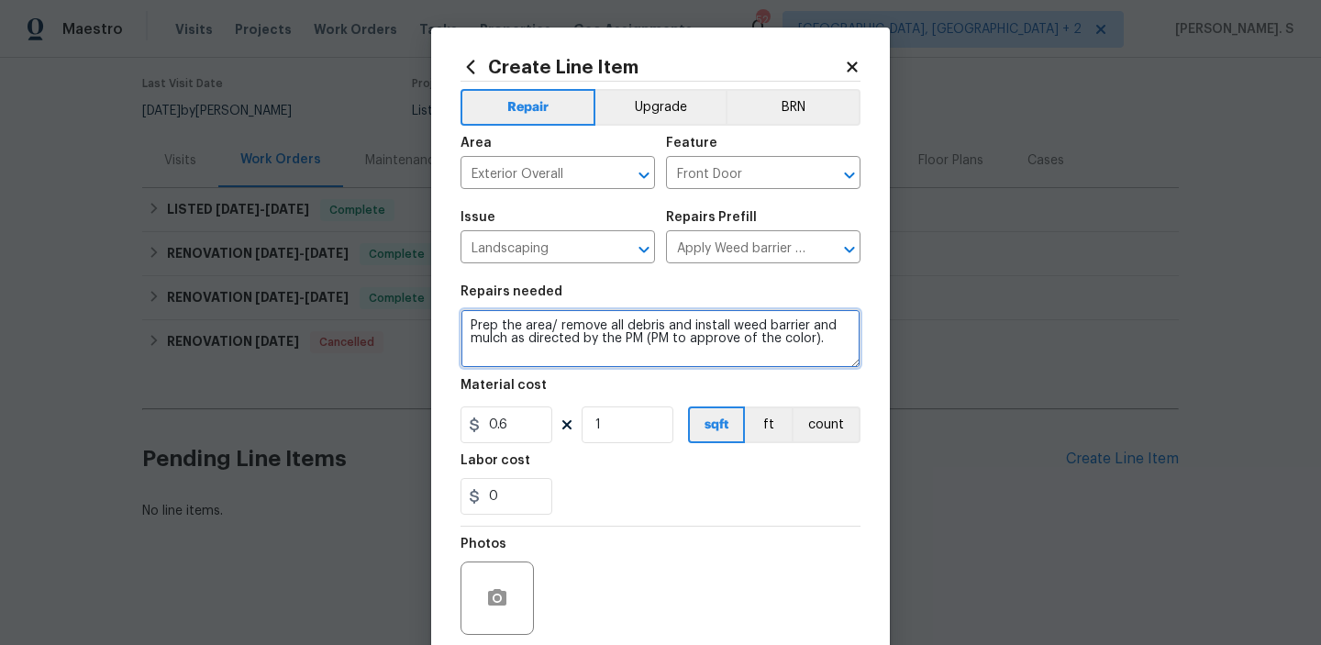
click at [634, 350] on textarea "Prep the area/ remove all debris and install weed barrier and mulch as directed…" at bounding box center [661, 338] width 400 height 59
paste textarea "ull weeds/grass that has made its way through the weed barrier in front beds. S…"
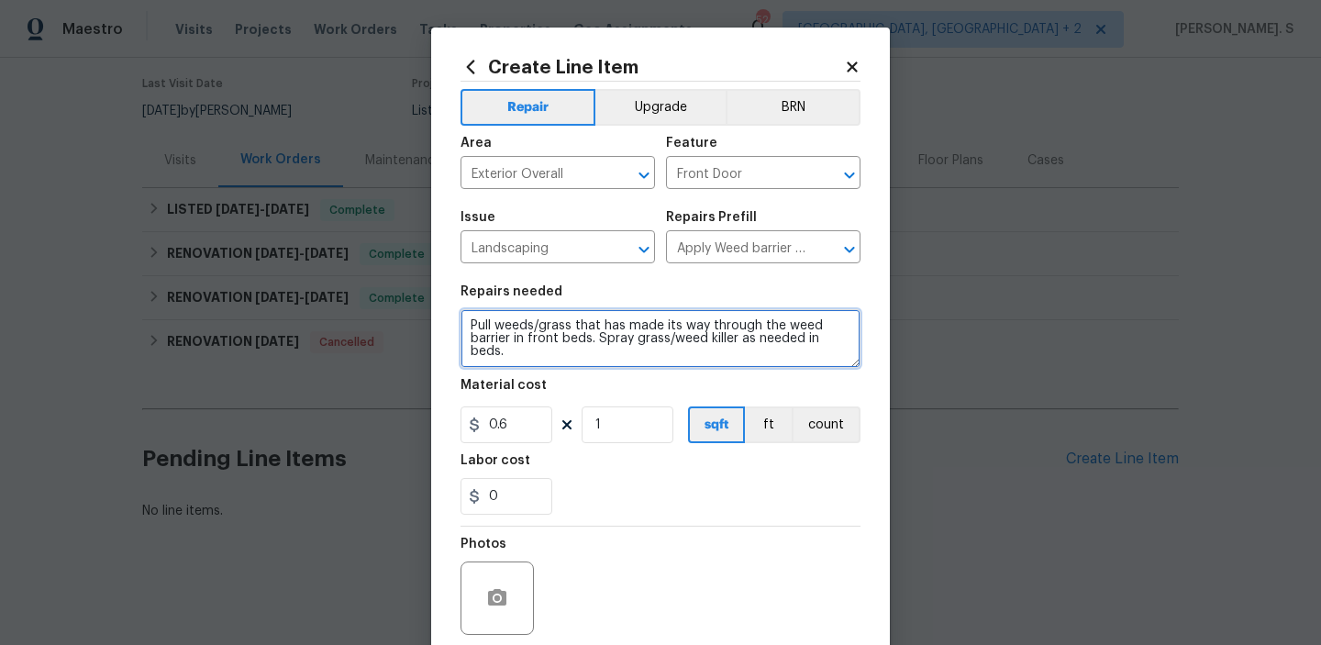
type textarea "Pull weeds/grass that has made its way through the weed barrier in front beds. …"
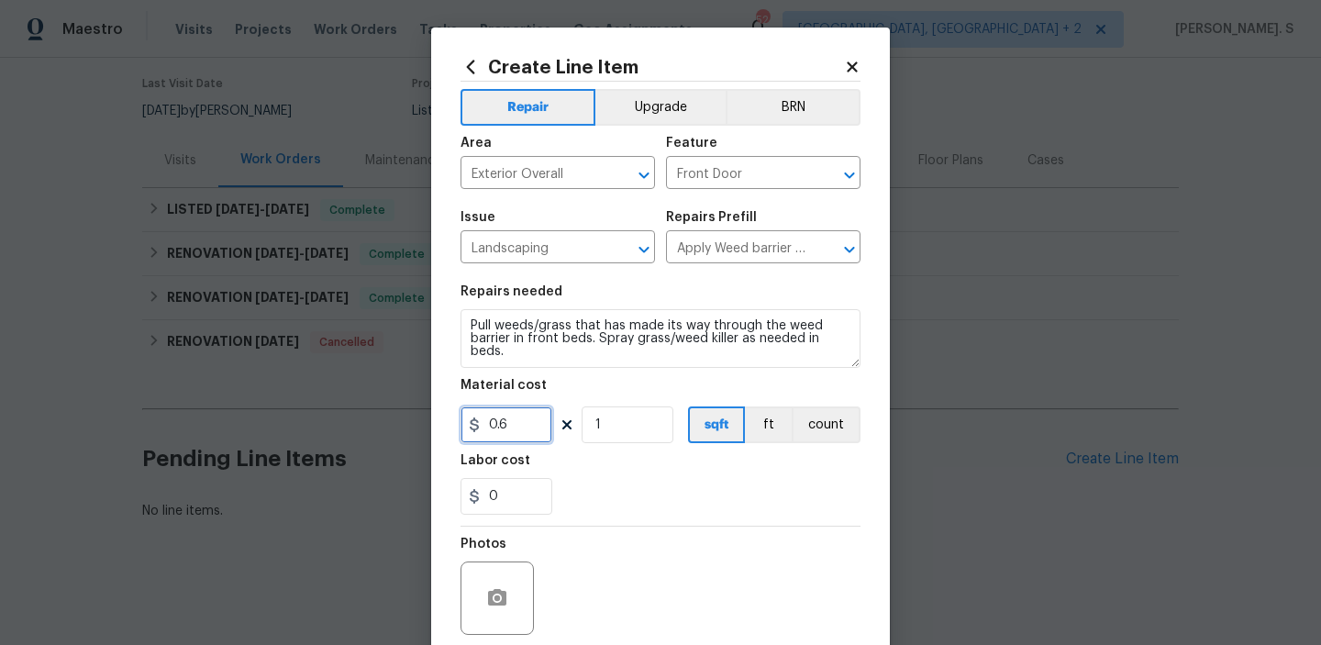
click at [528, 439] on input "0.6" at bounding box center [507, 424] width 92 height 37
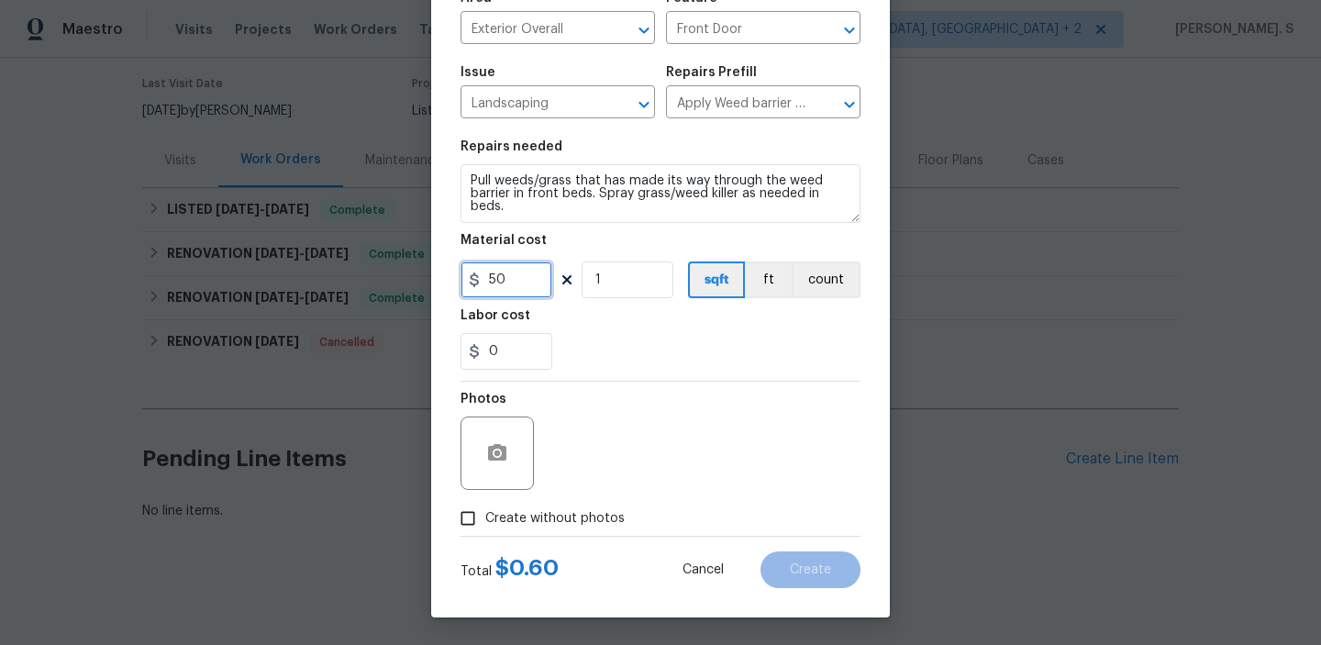
type input "50"
click at [486, 439] on button "button" at bounding box center [497, 453] width 44 height 44
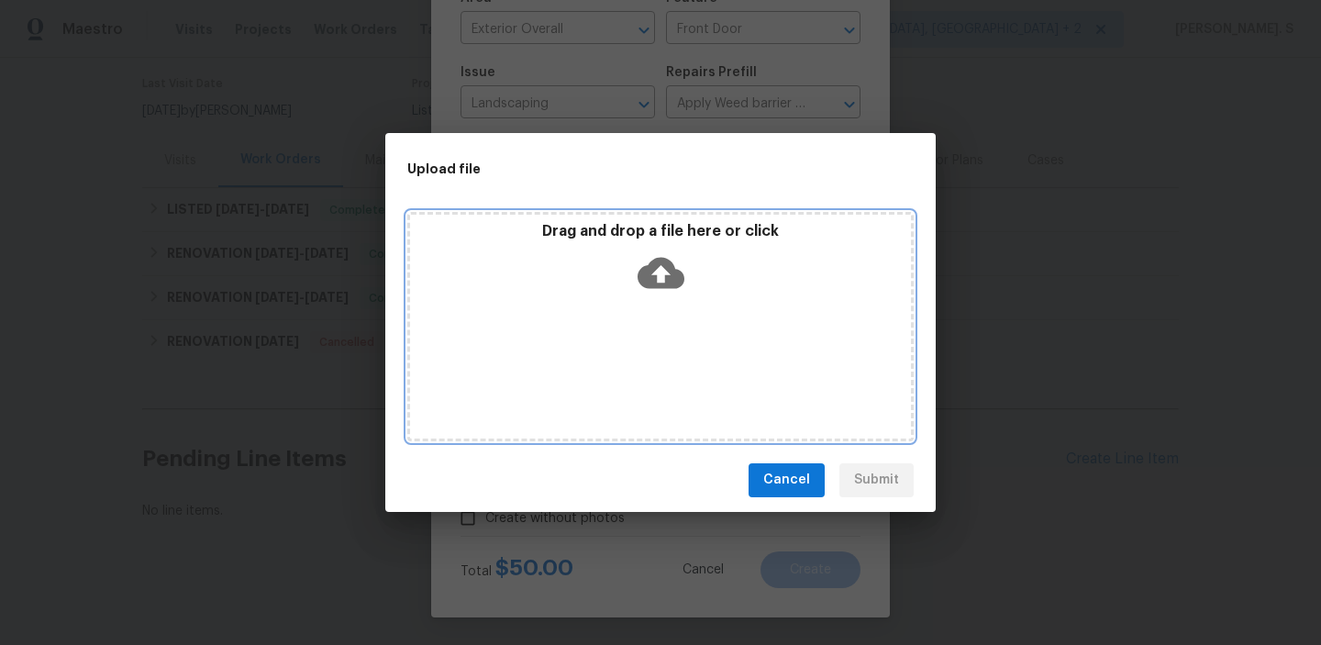
click at [650, 267] on icon at bounding box center [661, 272] width 47 height 31
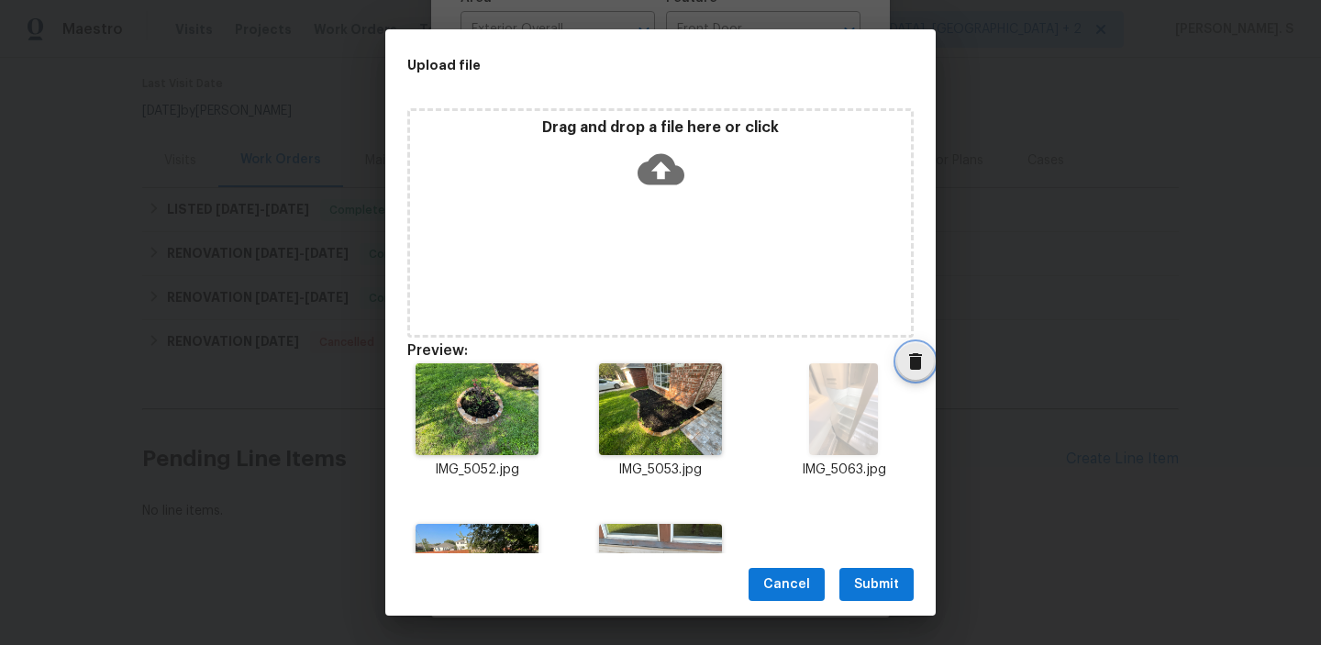
click at [914, 363] on icon "Delete" at bounding box center [915, 361] width 13 height 17
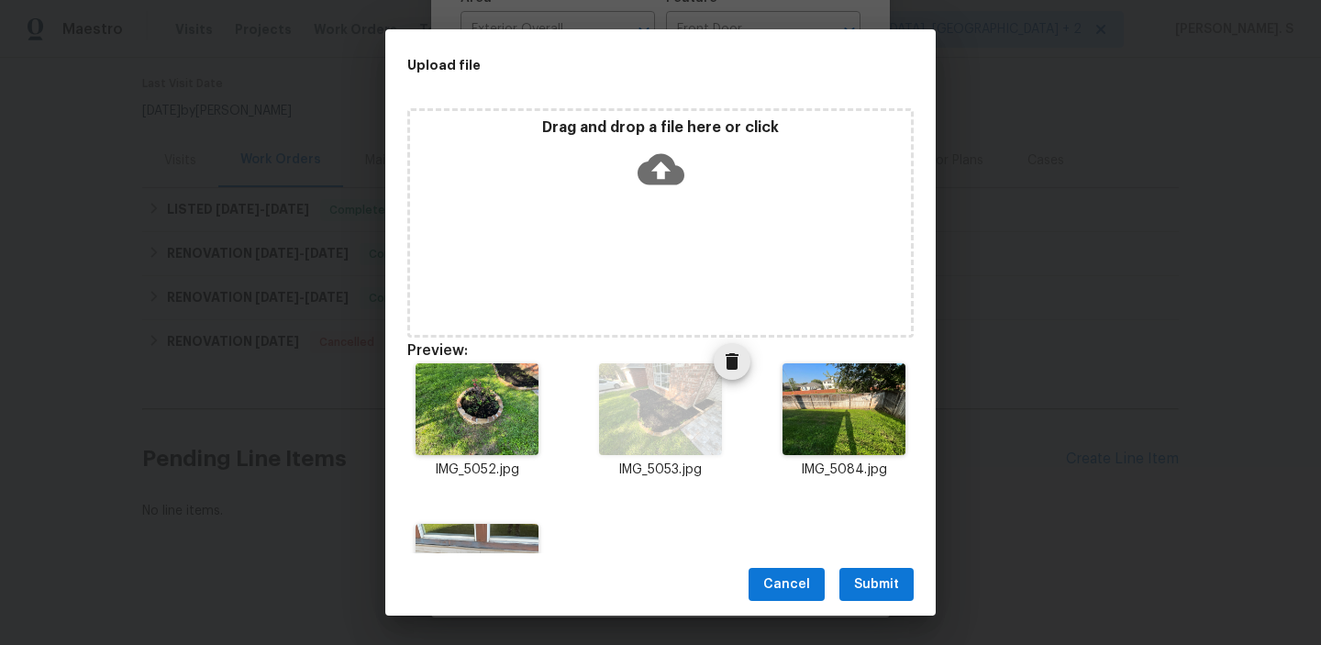
scroll to position [109, 0]
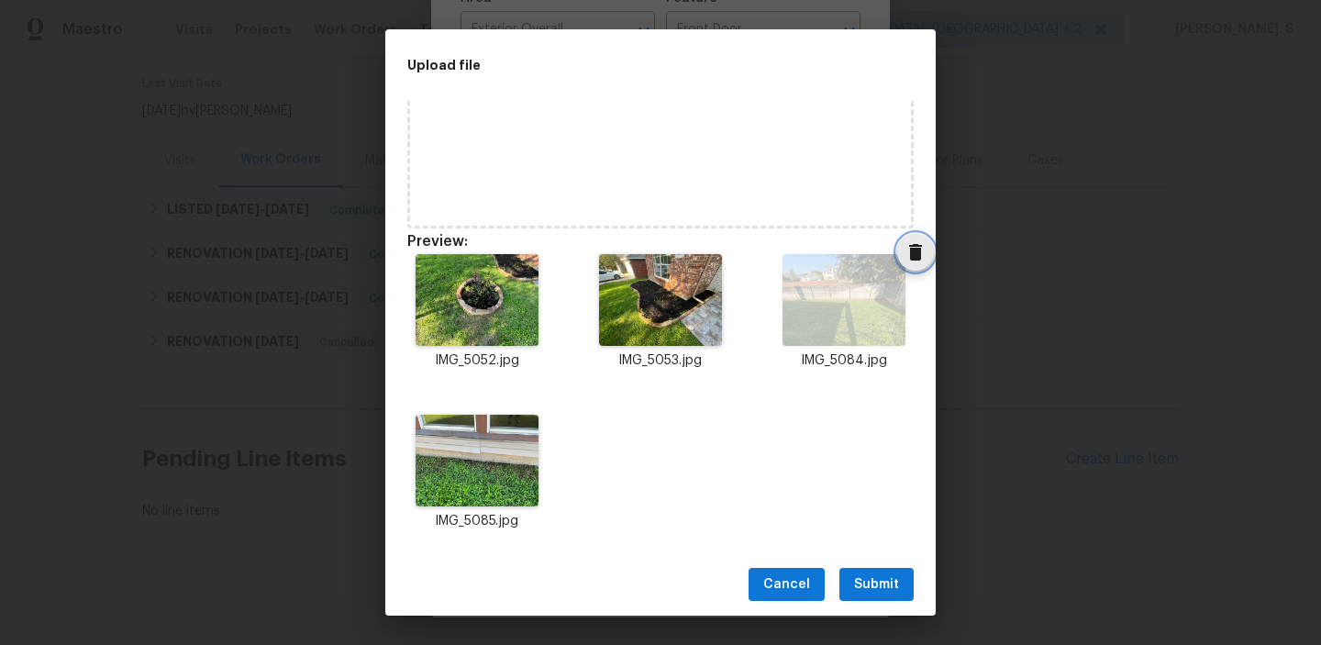
click at [922, 247] on icon "Delete" at bounding box center [916, 252] width 22 height 22
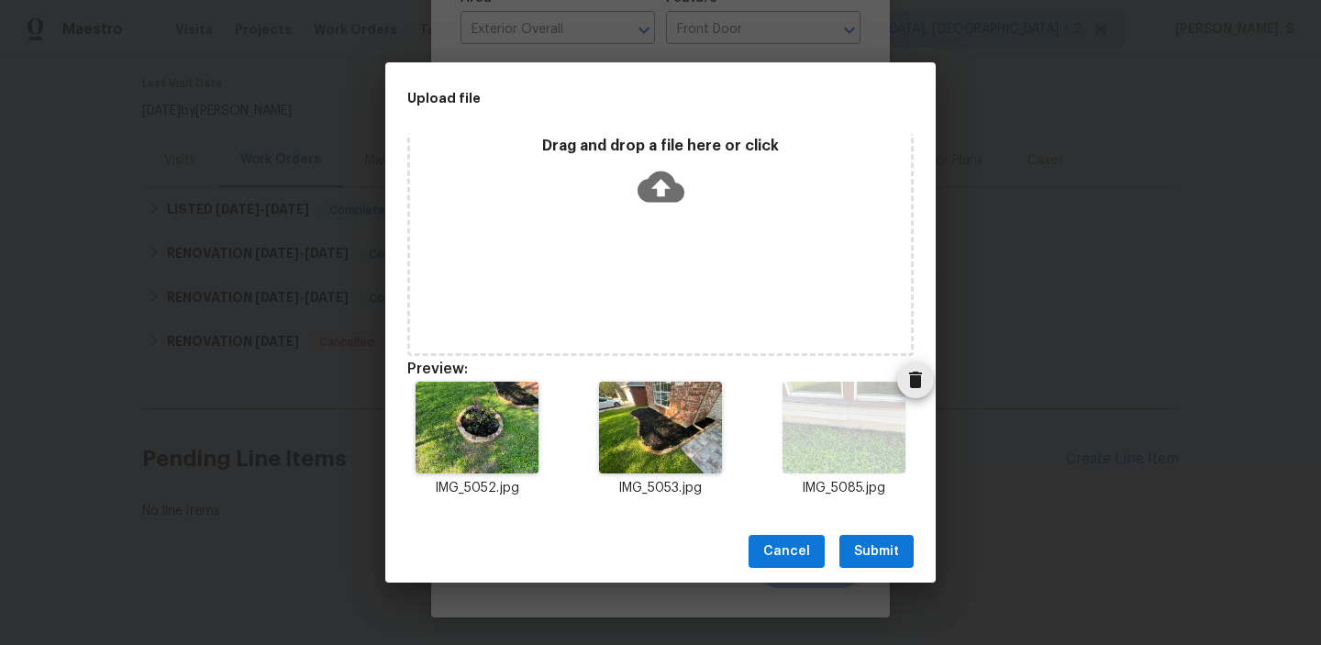
scroll to position [15, 0]
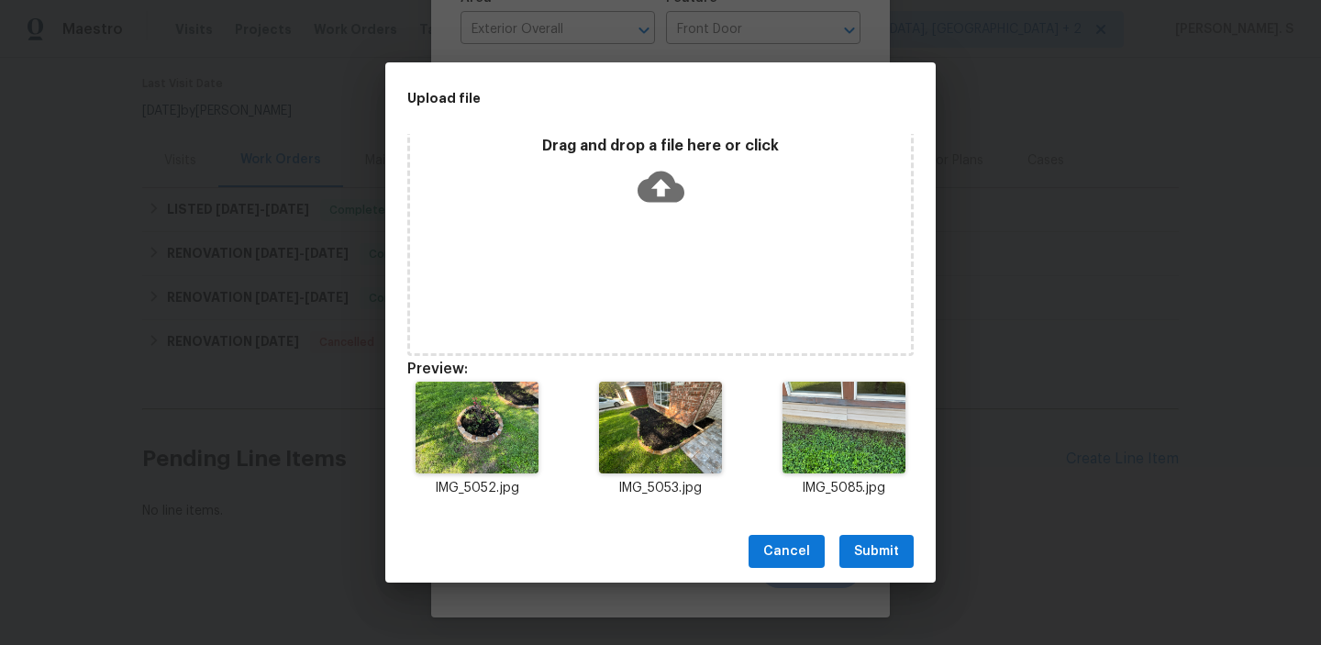
click at [895, 539] on button "Submit" at bounding box center [876, 552] width 74 height 34
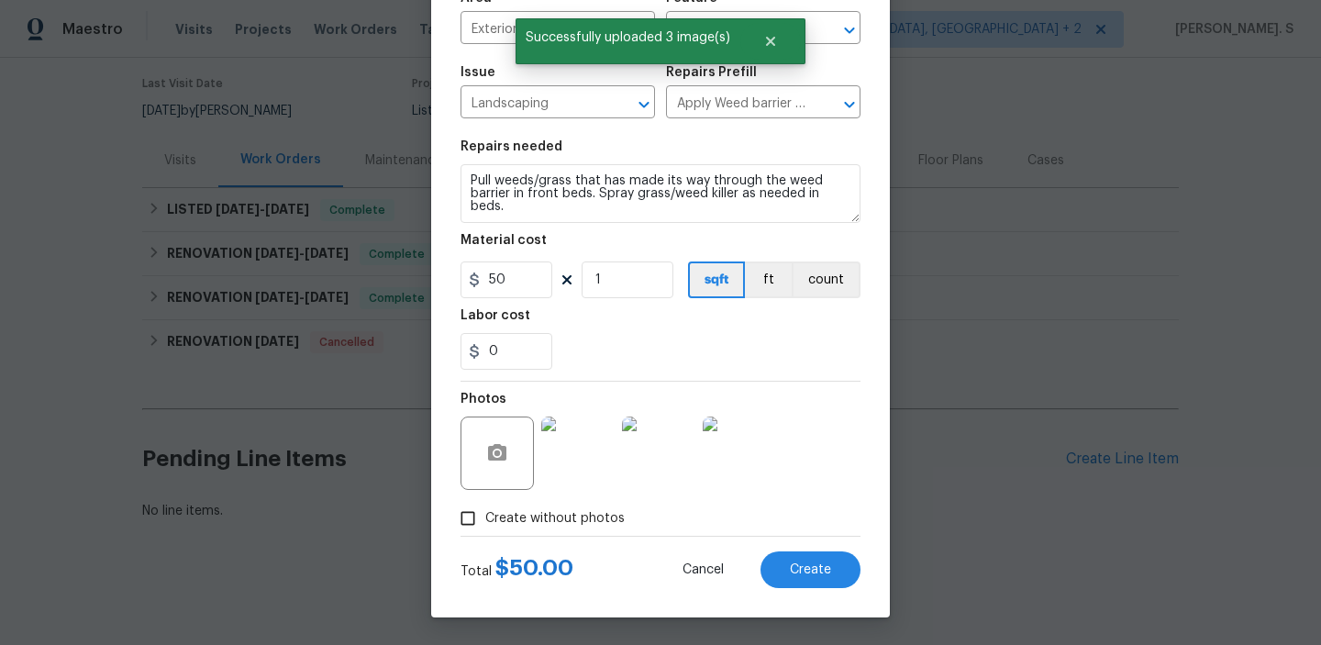
click at [809, 589] on div "Create Line Item Repair Upgrade BRN Area Exterior Overall ​ Feature Front Door …" at bounding box center [660, 250] width 459 height 735
click at [807, 572] on span "Create" at bounding box center [810, 570] width 41 height 14
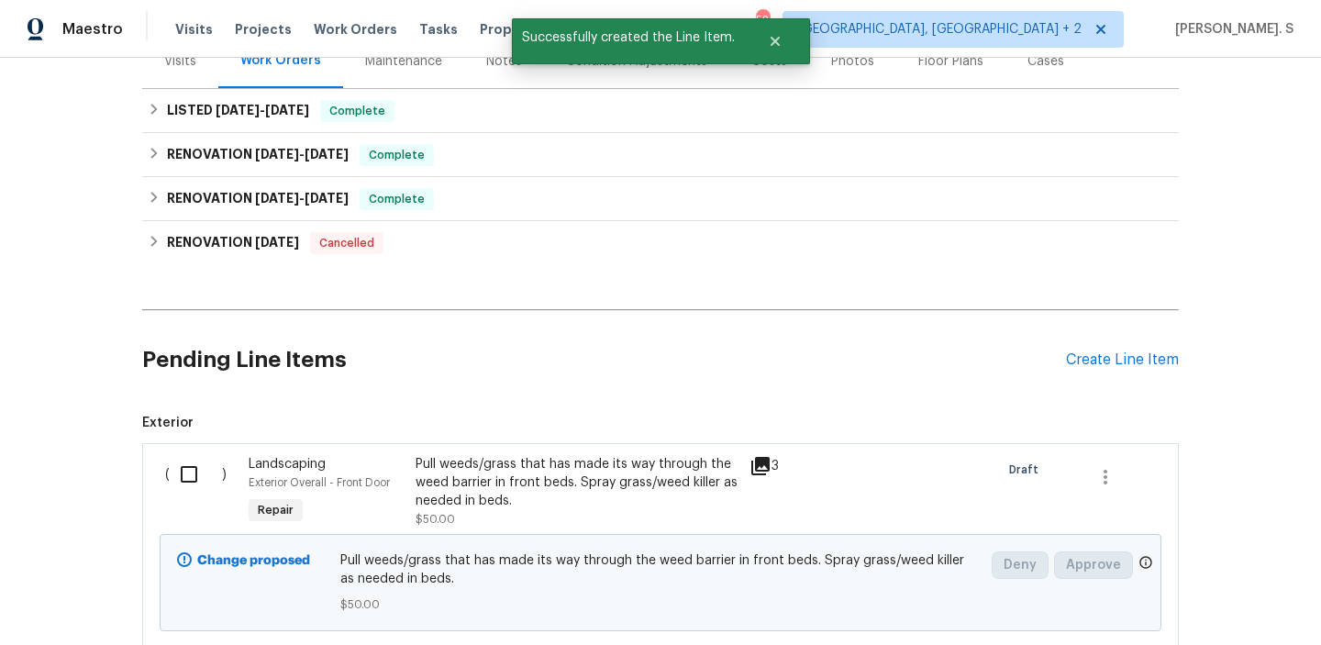
scroll to position [372, 0]
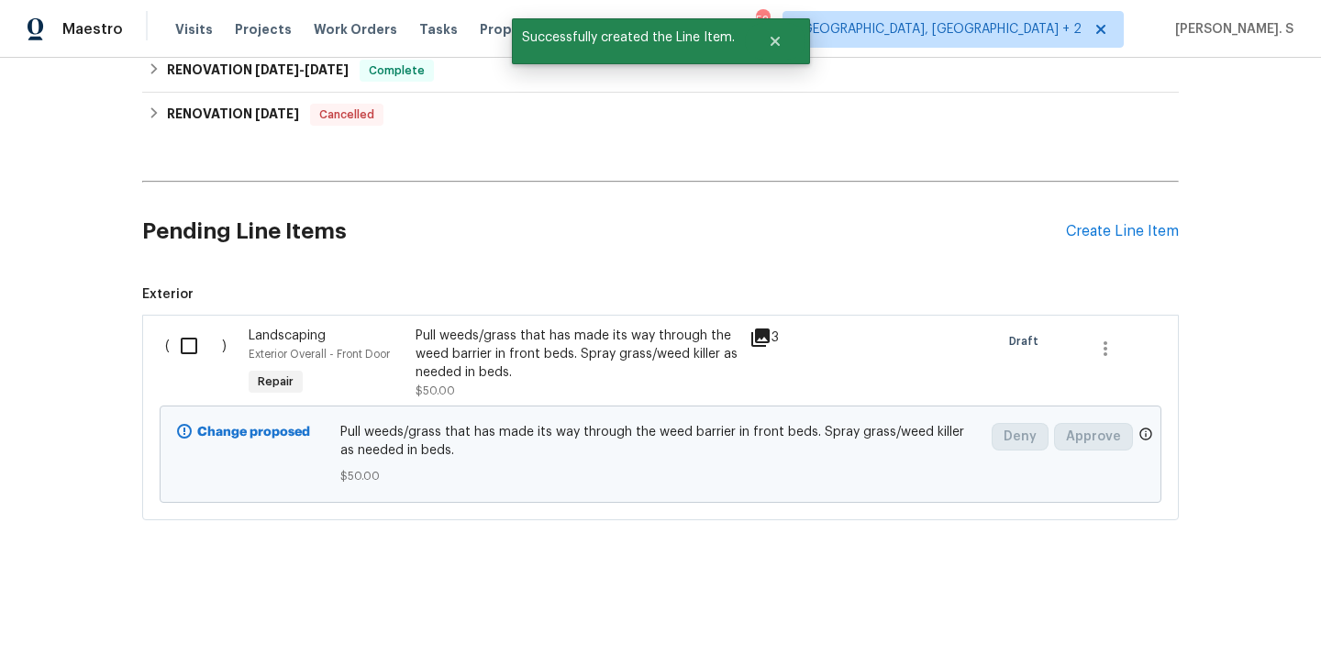
click at [209, 325] on div "( )" at bounding box center [201, 363] width 83 height 84
click at [196, 336] on input "checkbox" at bounding box center [196, 346] width 52 height 39
checkbox input "true"
click at [1156, 583] on button "Create Work Order" at bounding box center [1215, 600] width 151 height 34
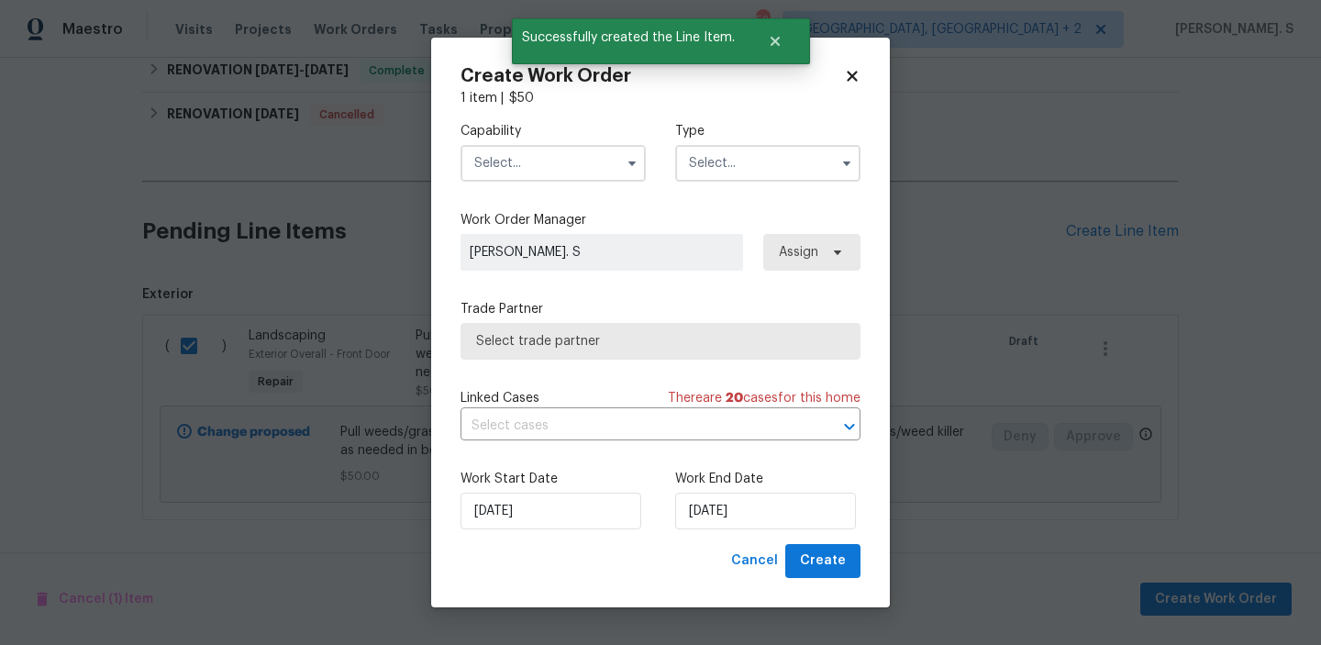
click at [575, 169] on input "text" at bounding box center [553, 163] width 185 height 37
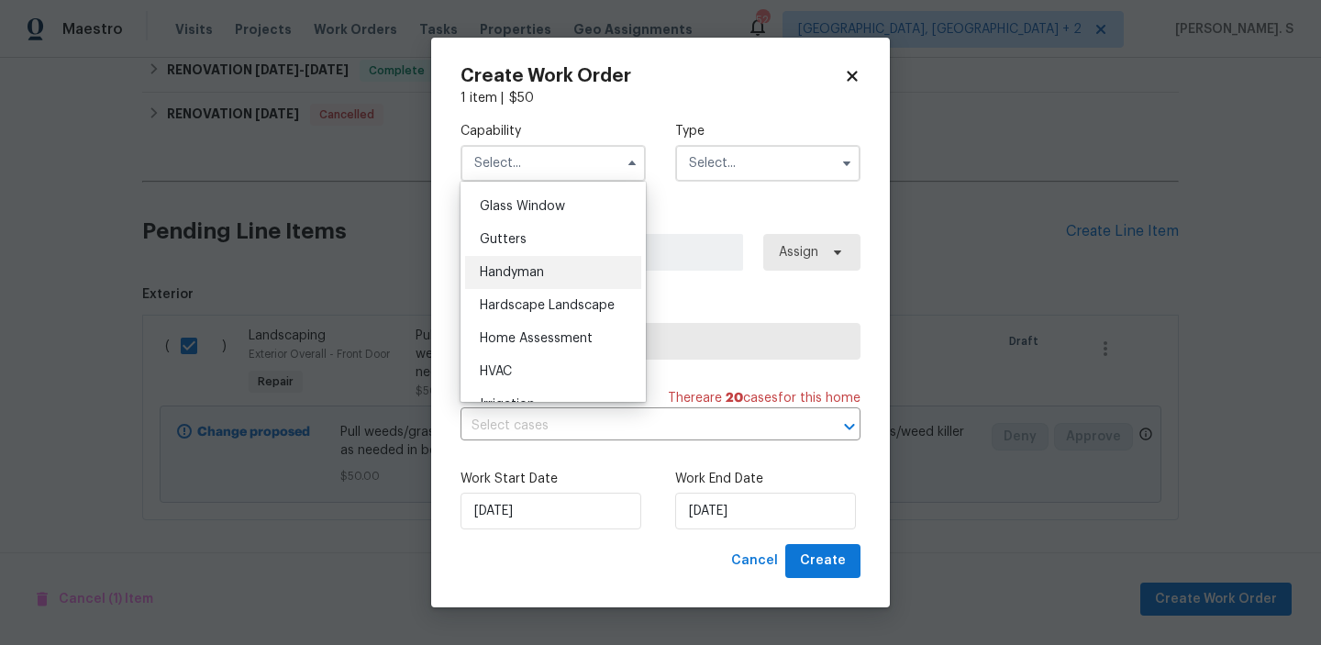
scroll to position [949, 0]
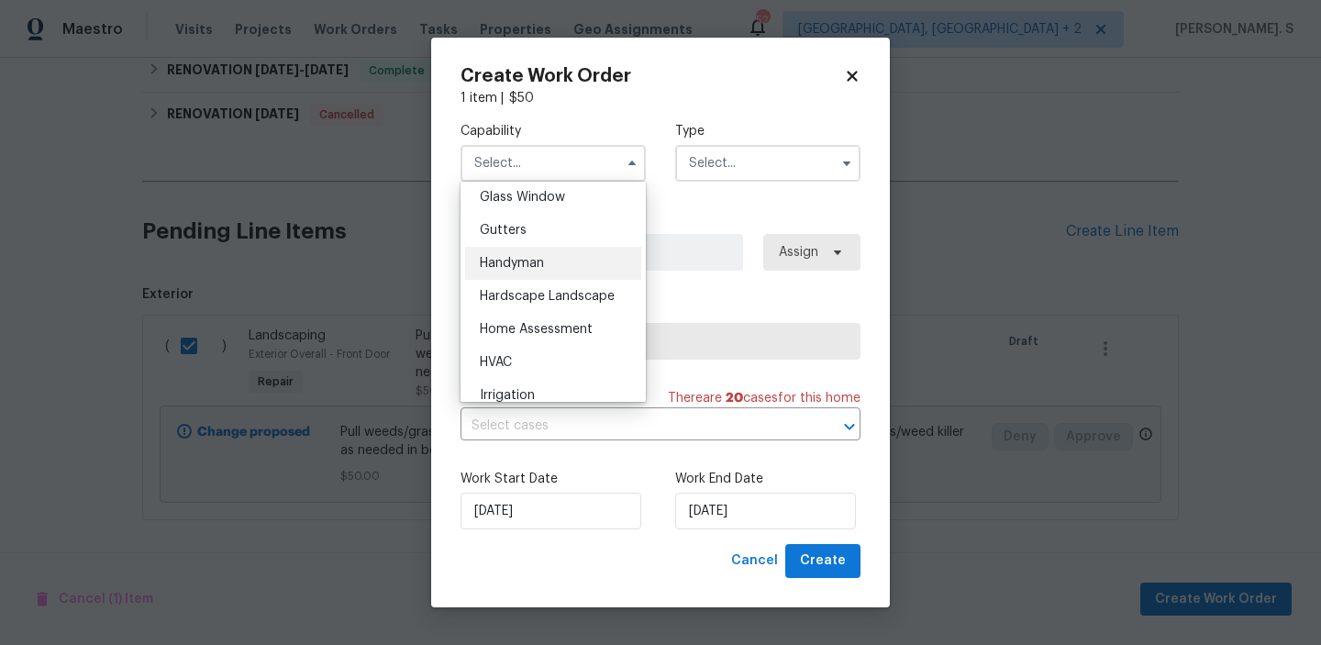
click at [563, 262] on div "Handyman" at bounding box center [553, 263] width 176 height 33
type input "Handyman"
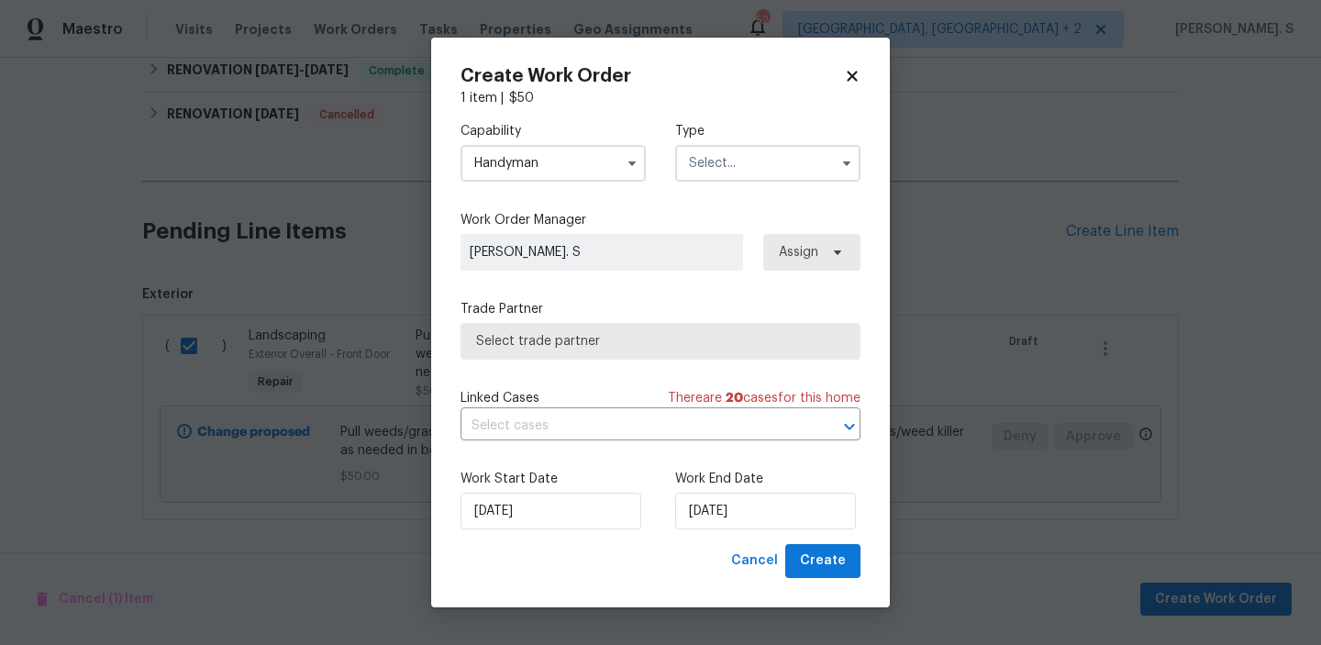
click at [705, 183] on div "Capability Handyman Type" at bounding box center [661, 151] width 400 height 89
click at [716, 172] on input "text" at bounding box center [767, 163] width 185 height 37
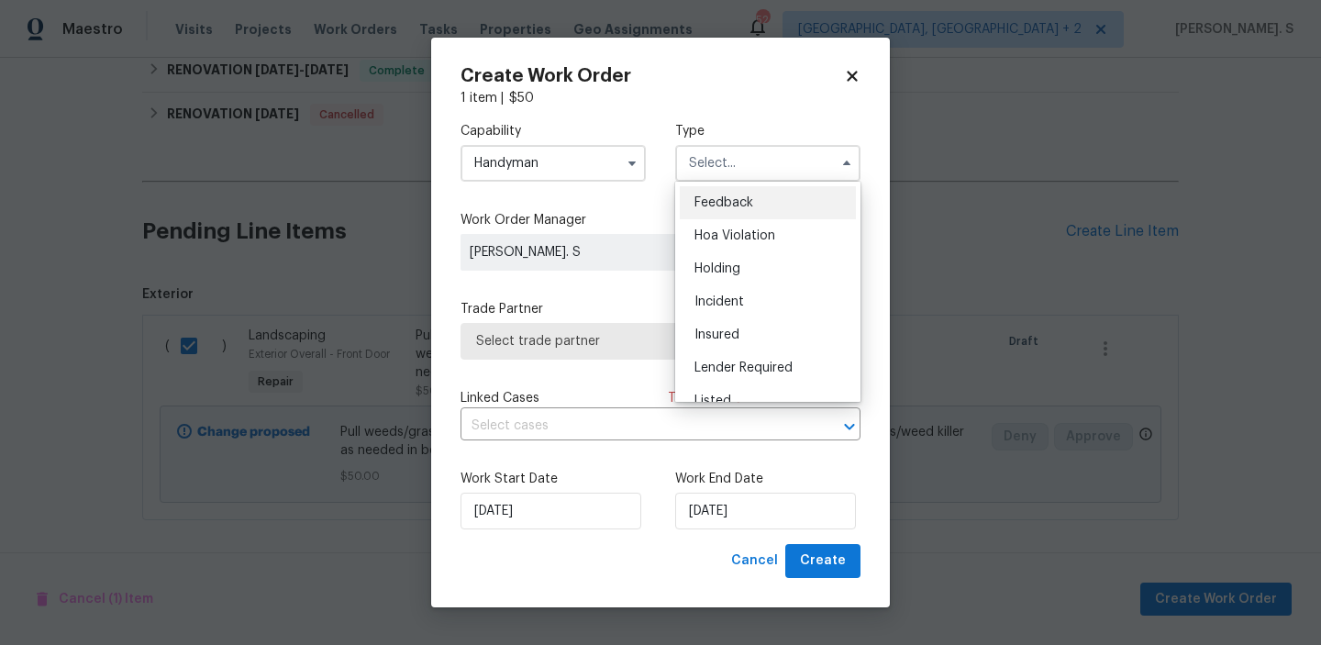
click at [710, 196] on span "Feedback" at bounding box center [724, 202] width 59 height 13
type input "Feedback"
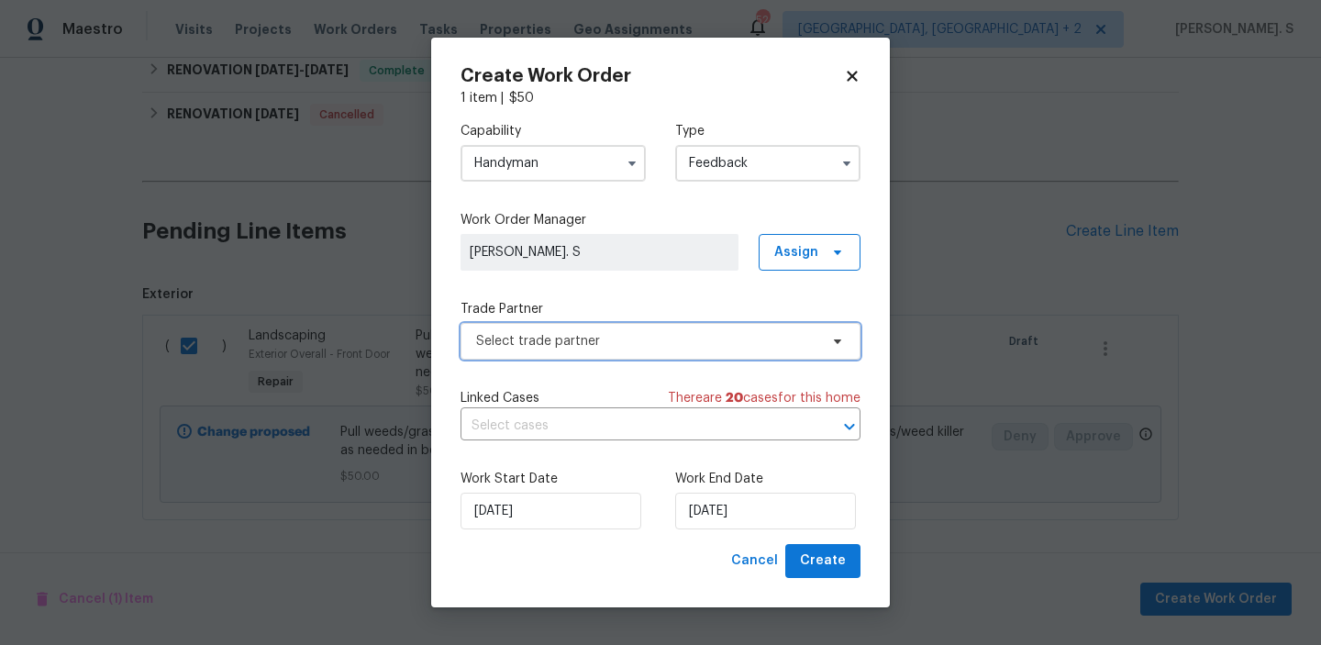
click at [614, 326] on span "Select trade partner" at bounding box center [661, 341] width 400 height 37
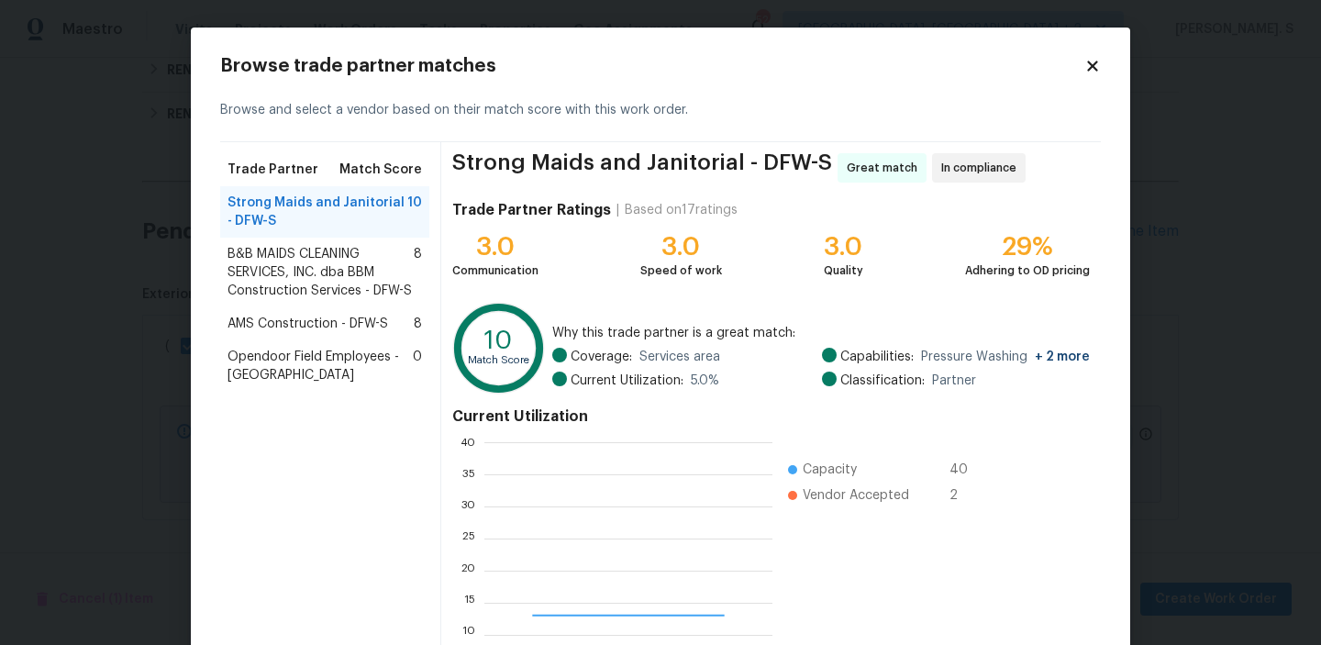
scroll to position [257, 288]
click at [413, 278] on span "B&B MAIDS CLEANING SERVICES, INC. dba BBM Construction Services - DFW-S" at bounding box center [321, 272] width 186 height 55
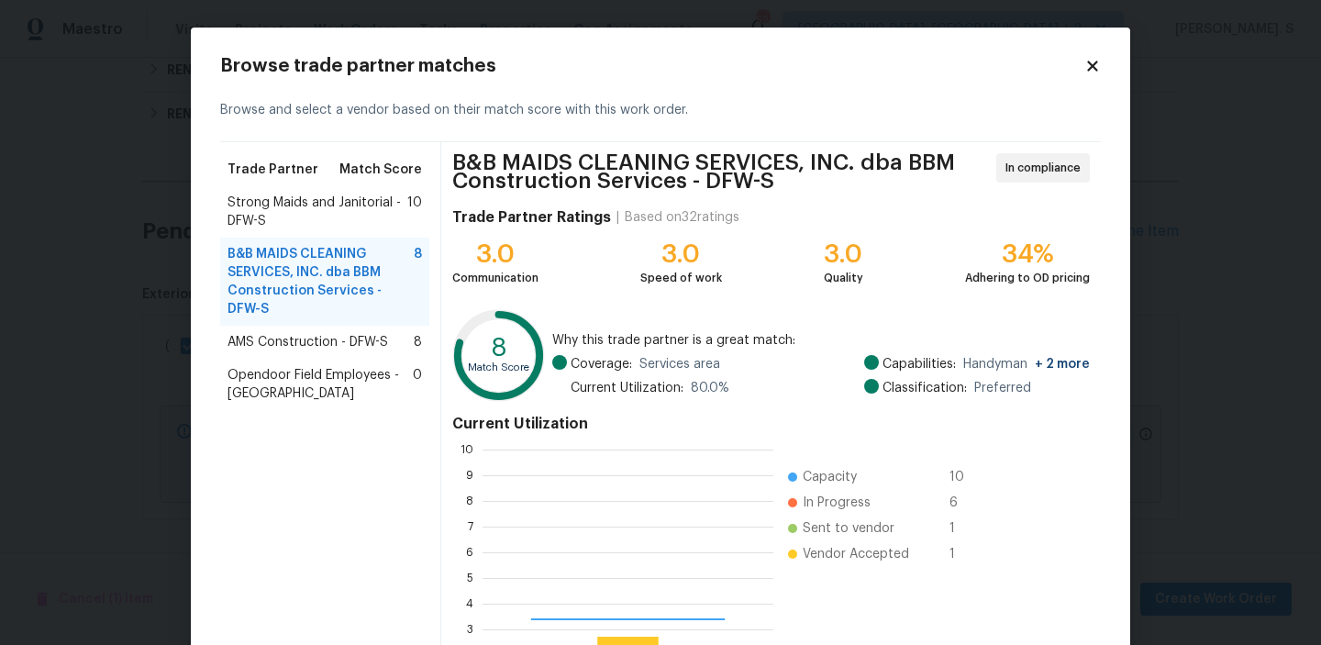
scroll to position [257, 291]
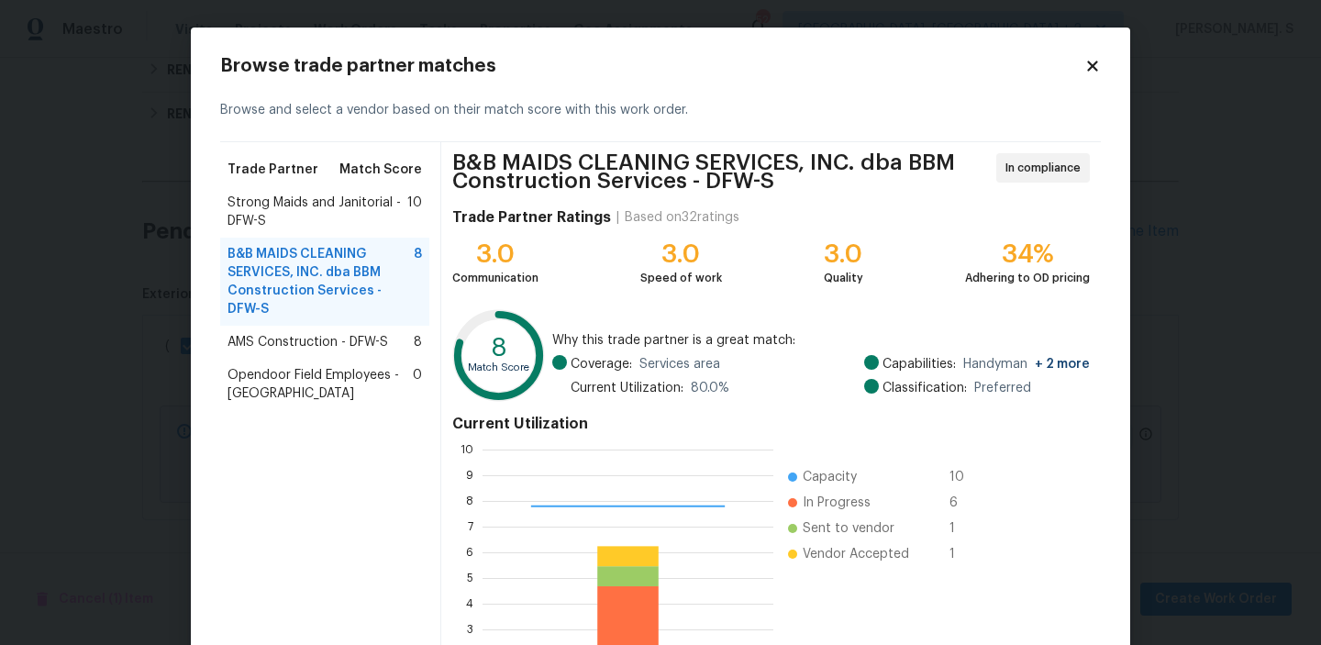
click at [371, 320] on div "B&B MAIDS CLEANING SERVICES, INC. dba BBM Construction Services - DFW-S 8" at bounding box center [324, 282] width 209 height 88
click at [358, 350] on span "AMS Construction - DFW-S" at bounding box center [308, 342] width 161 height 18
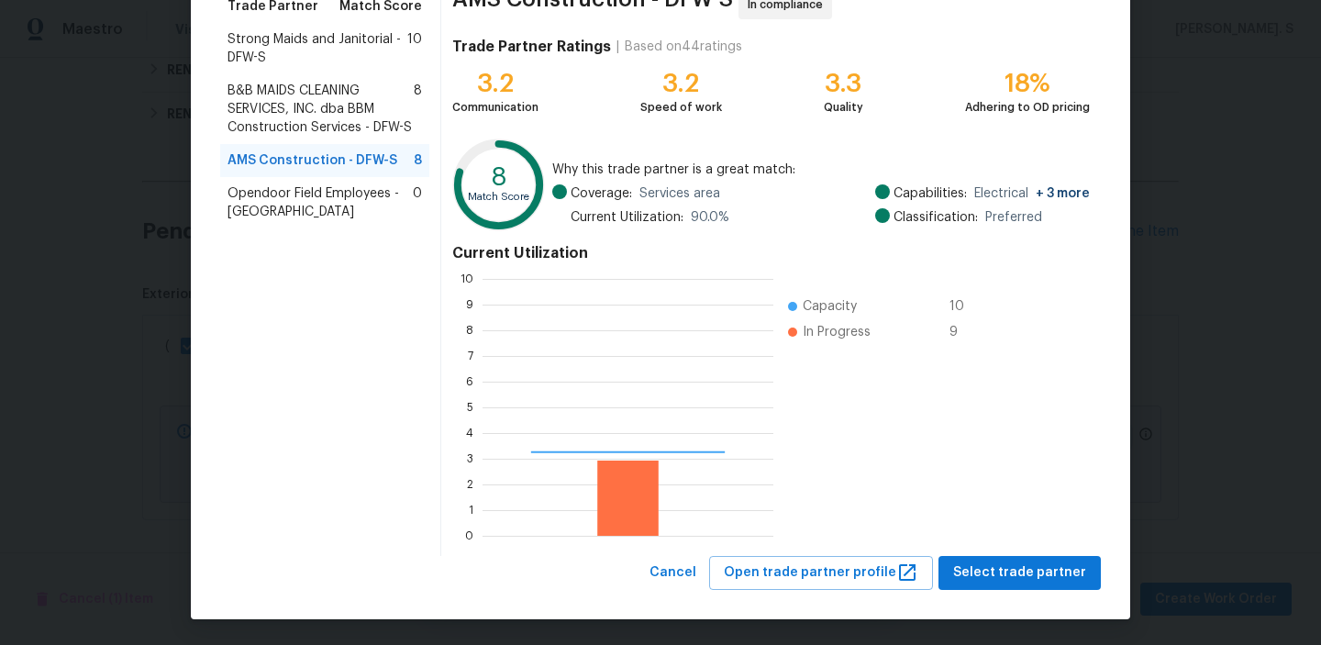
scroll to position [164, 0]
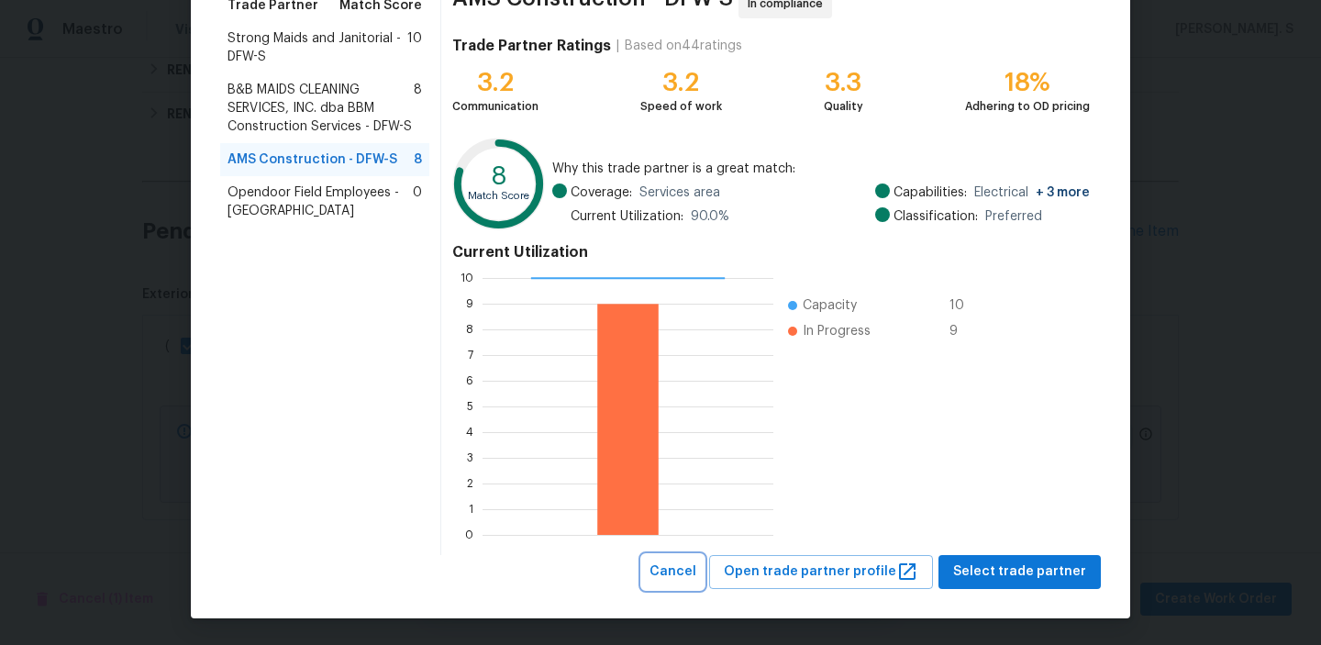
click at [701, 558] on button "Cancel" at bounding box center [672, 572] width 61 height 34
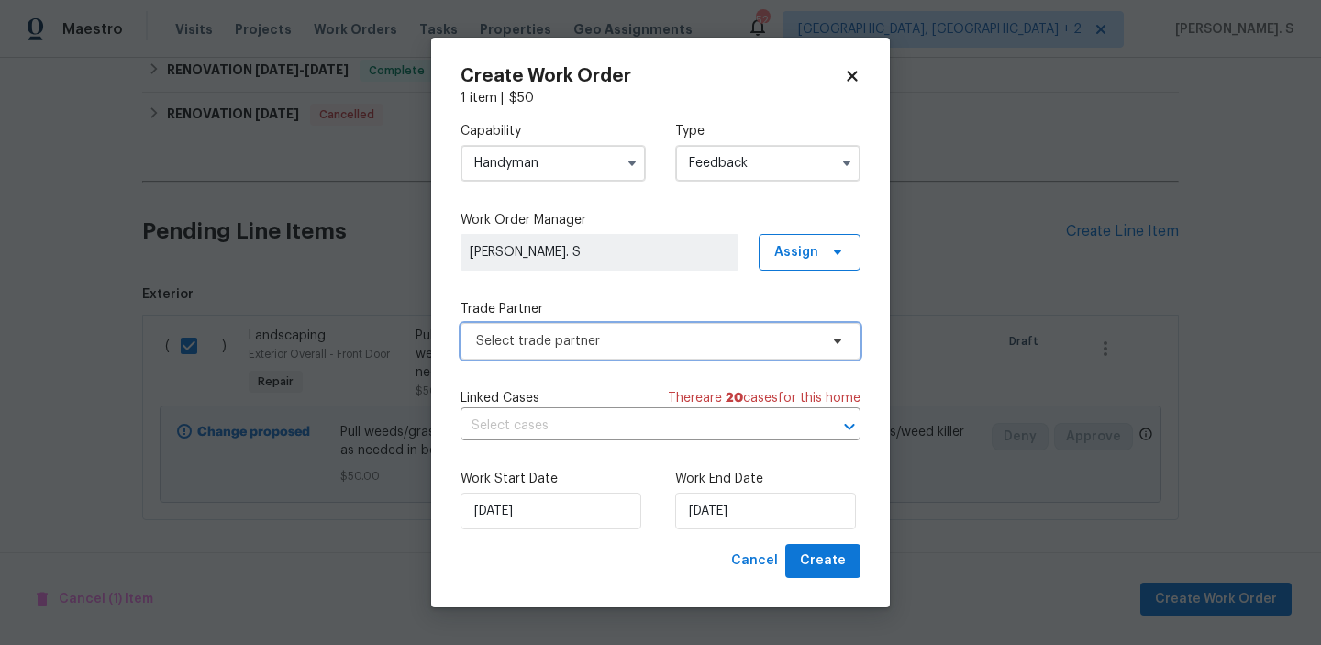
scroll to position [0, 0]
click at [582, 169] on input "Handyman" at bounding box center [553, 163] width 185 height 37
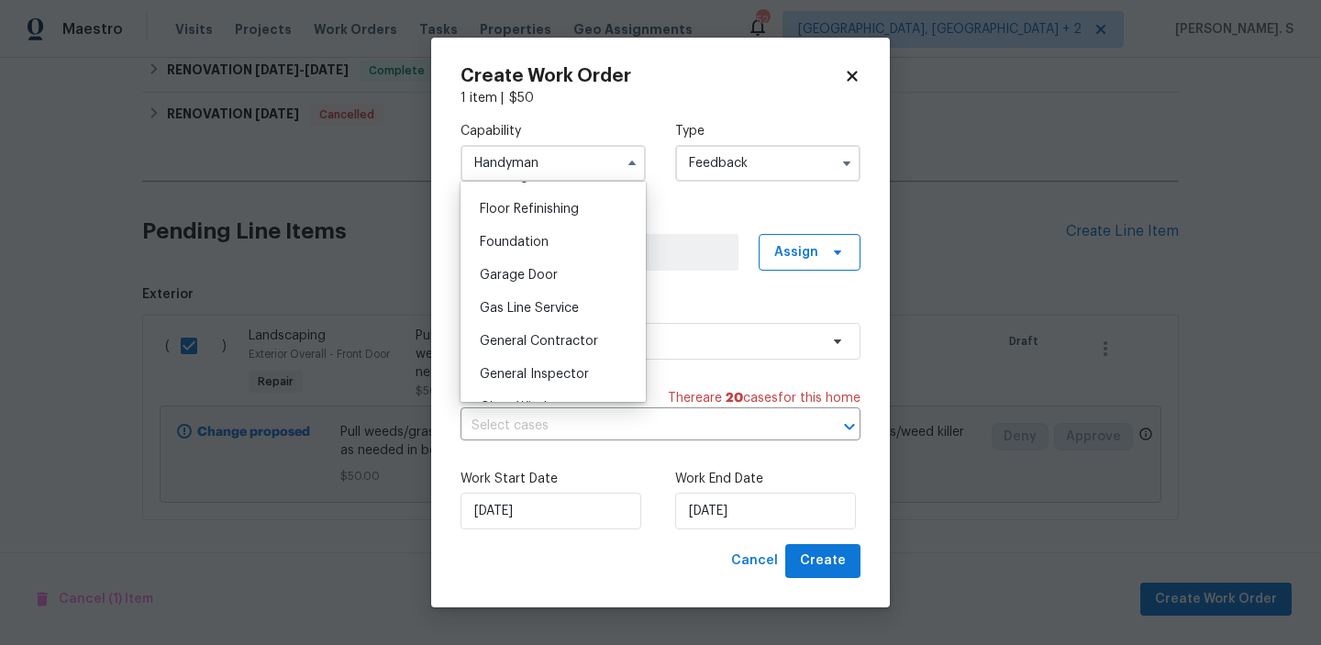
scroll to position [771, 0]
click at [557, 312] on span "General Contractor" at bounding box center [539, 309] width 118 height 13
type input "General Contractor"
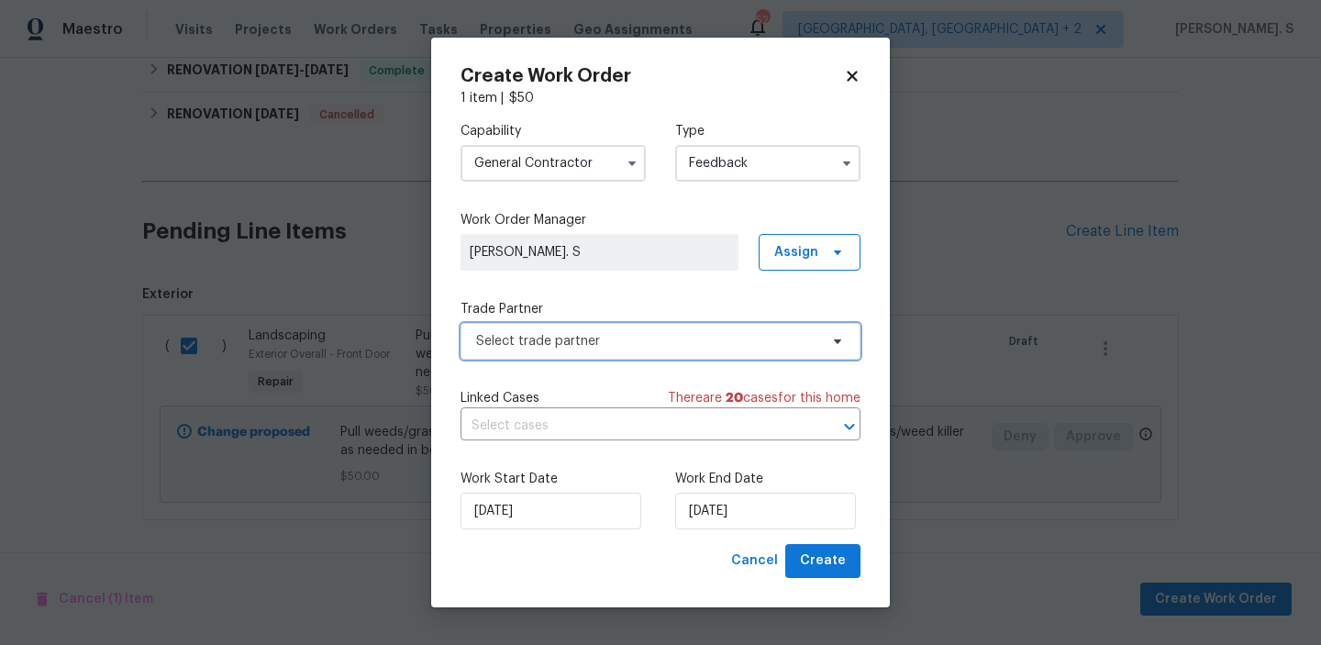
click at [650, 350] on span "Select trade partner" at bounding box center [661, 341] width 400 height 37
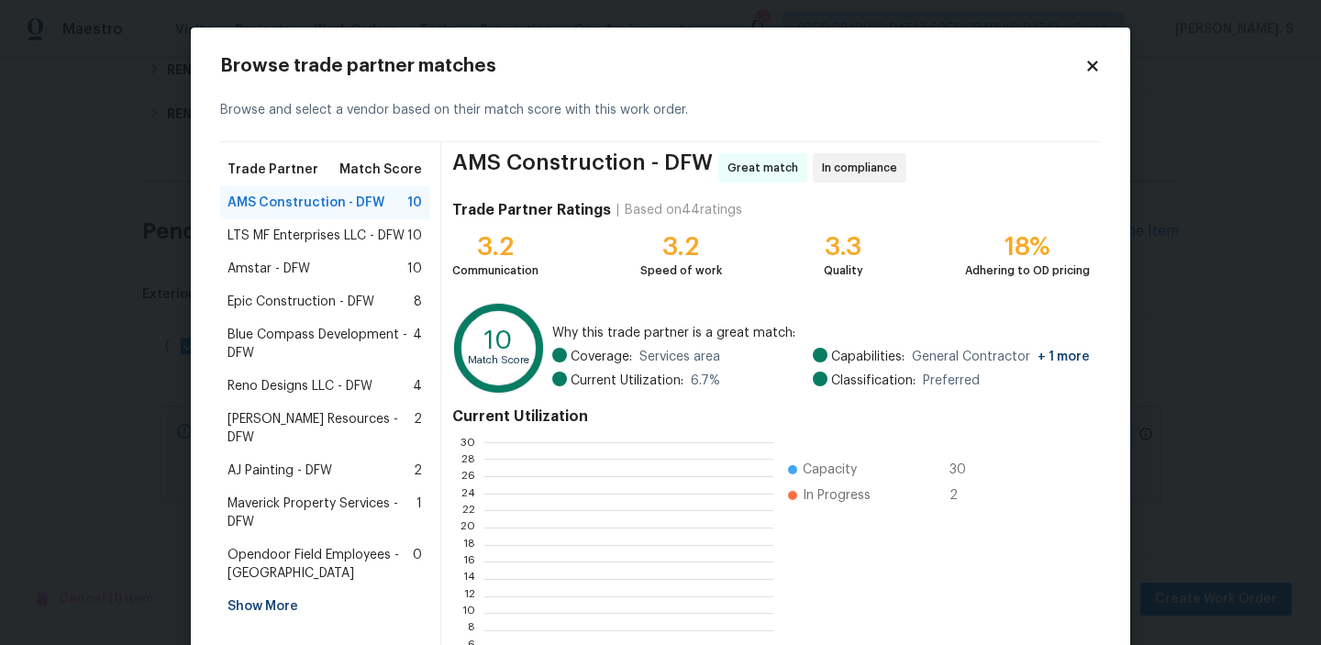
scroll to position [257, 288]
click at [308, 253] on div "Amstar - DFW 10" at bounding box center [324, 268] width 209 height 33
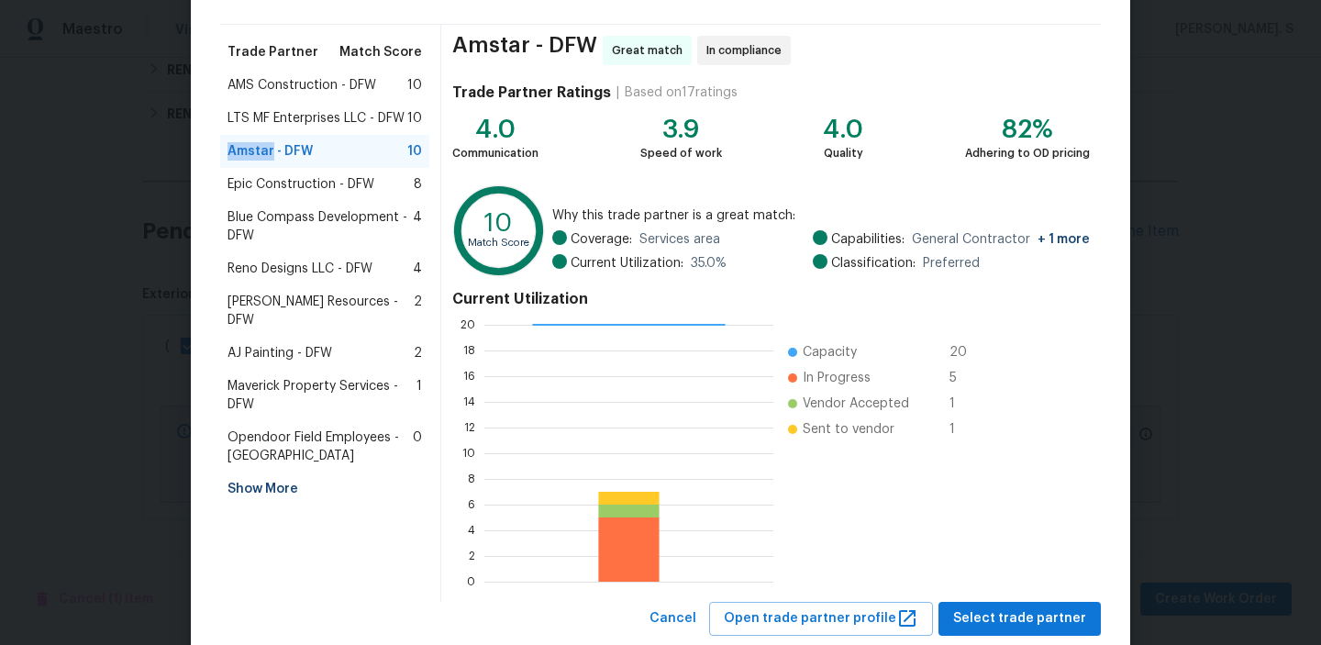
scroll to position [164, 0]
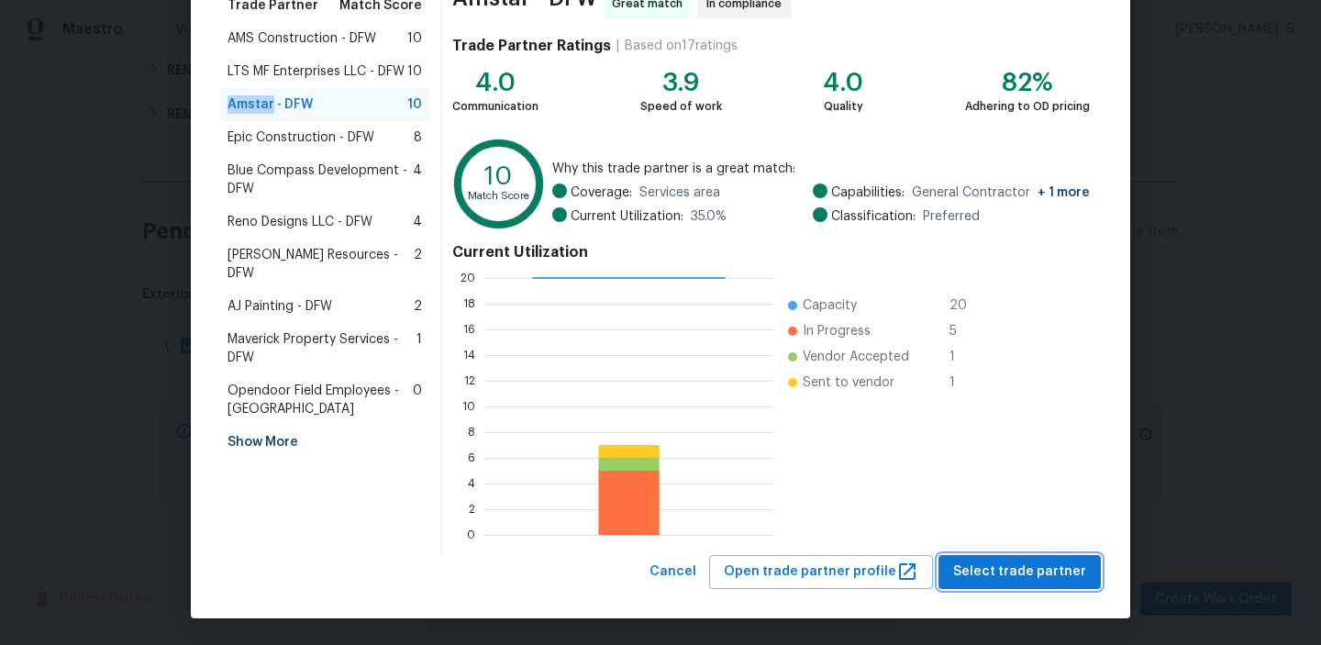
click at [1001, 568] on span "Select trade partner" at bounding box center [1019, 572] width 133 height 23
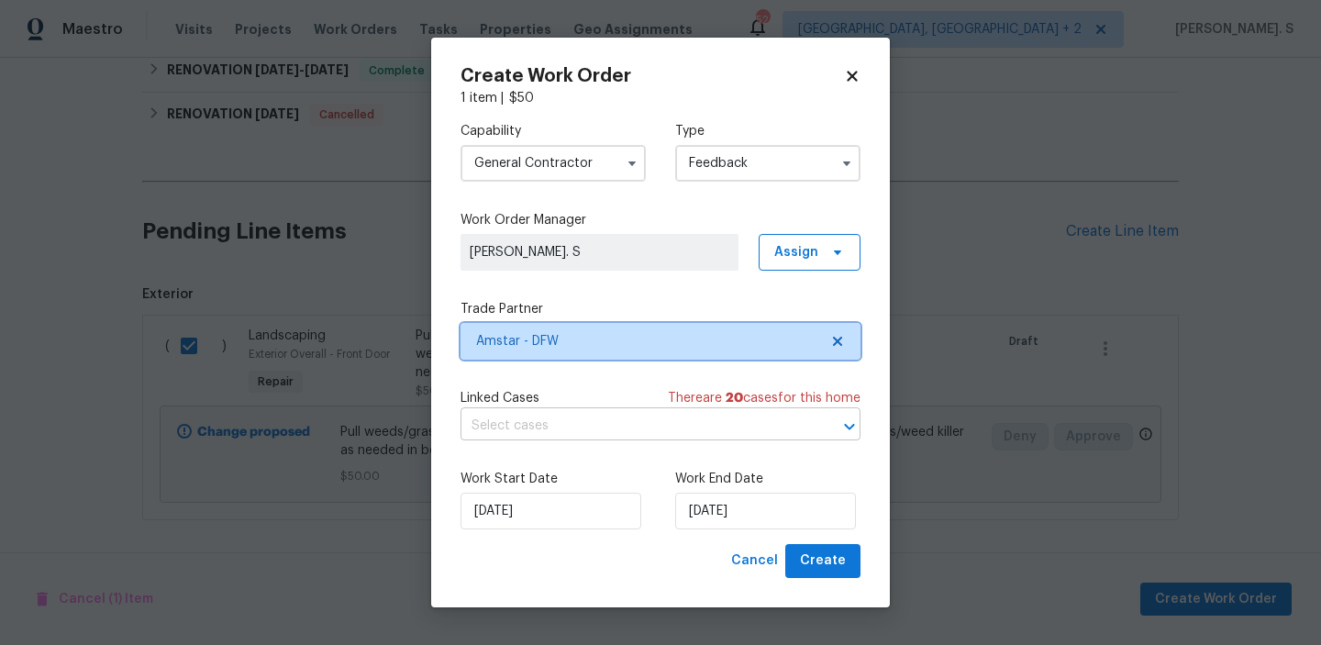
scroll to position [0, 0]
click at [646, 433] on input "text" at bounding box center [635, 426] width 349 height 28
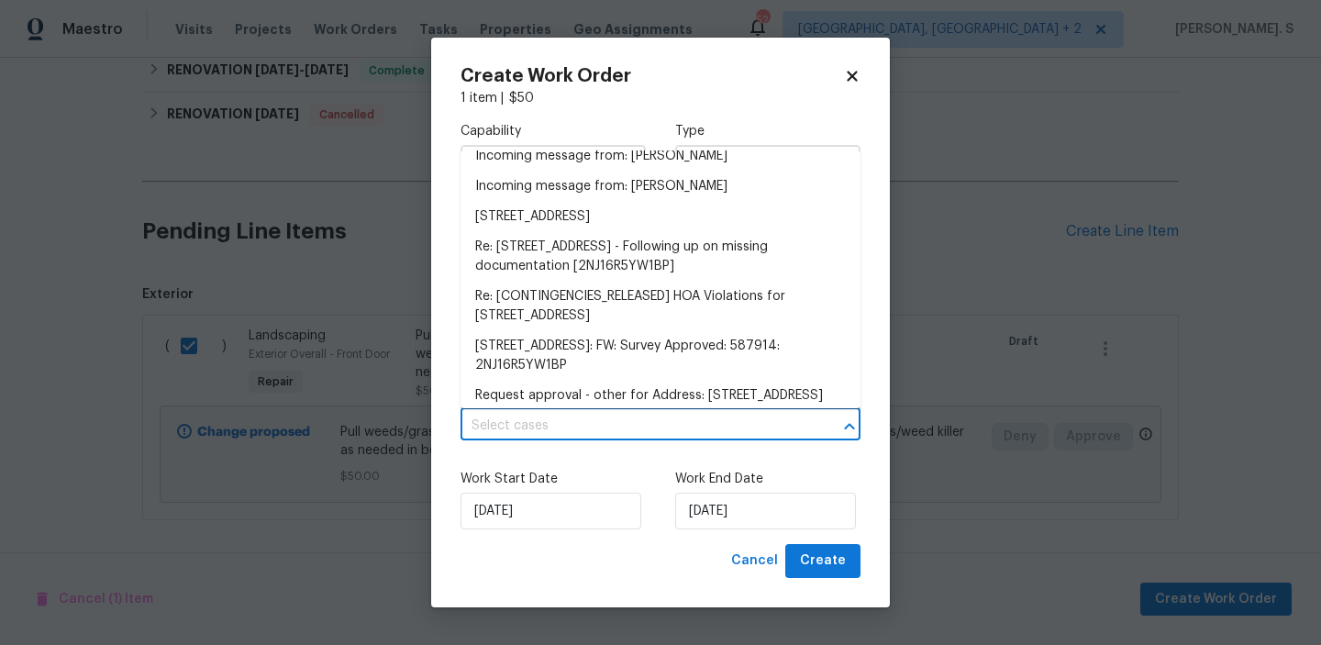
scroll to position [122, 0]
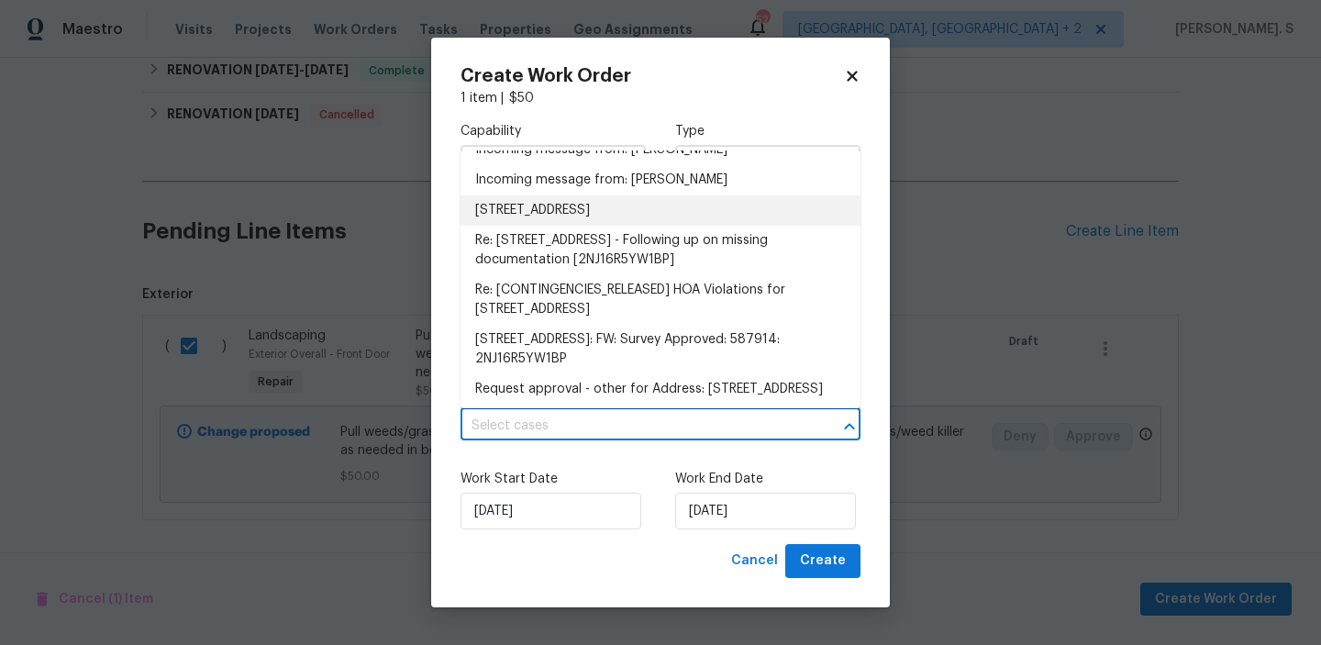
click at [605, 207] on li "4925 Prestwick Dr, Fort Worth, TX 76135" at bounding box center [661, 210] width 400 height 30
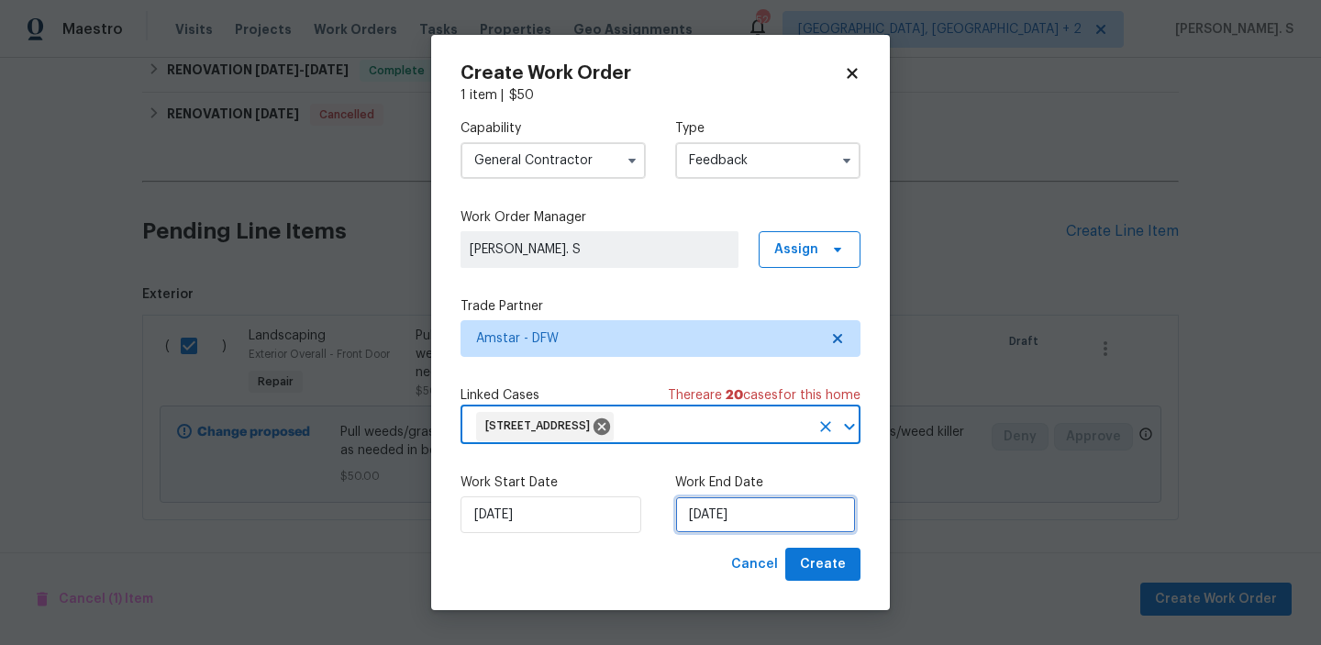
click at [773, 515] on input "[DATE]" at bounding box center [765, 514] width 181 height 37
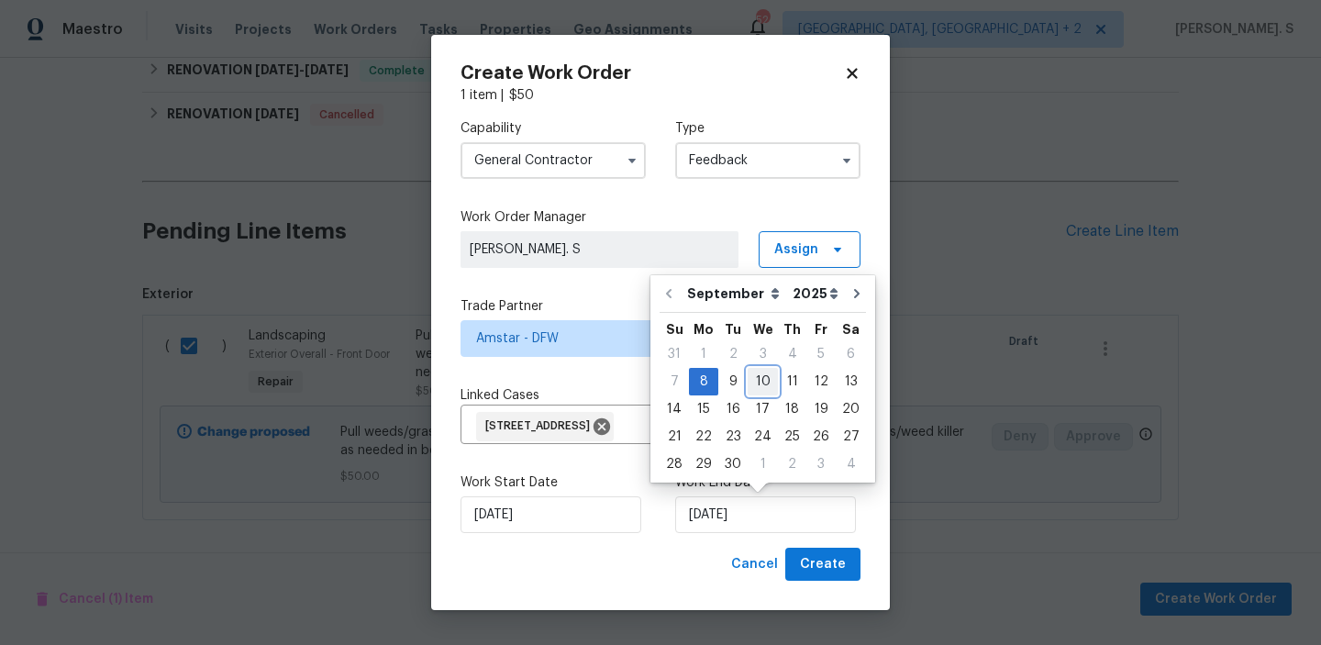
click at [770, 378] on div "10" at bounding box center [763, 382] width 30 height 26
type input "[DATE]"
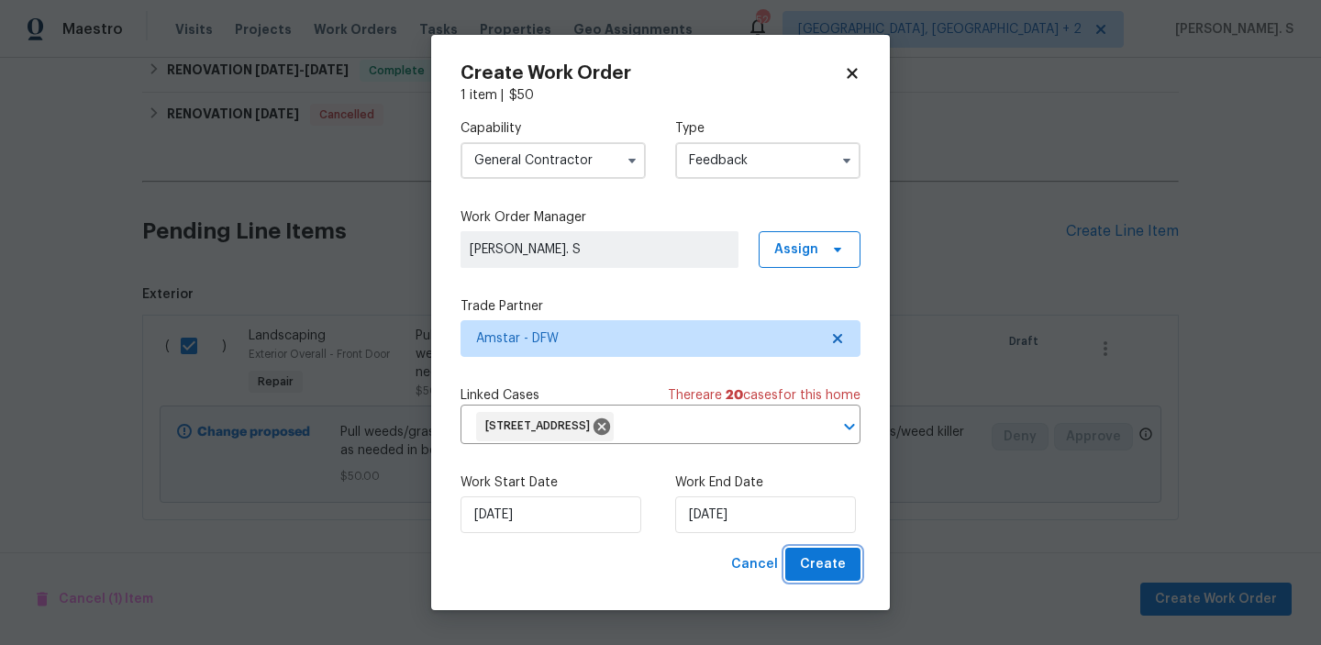
click at [815, 550] on button "Create" at bounding box center [822, 565] width 75 height 34
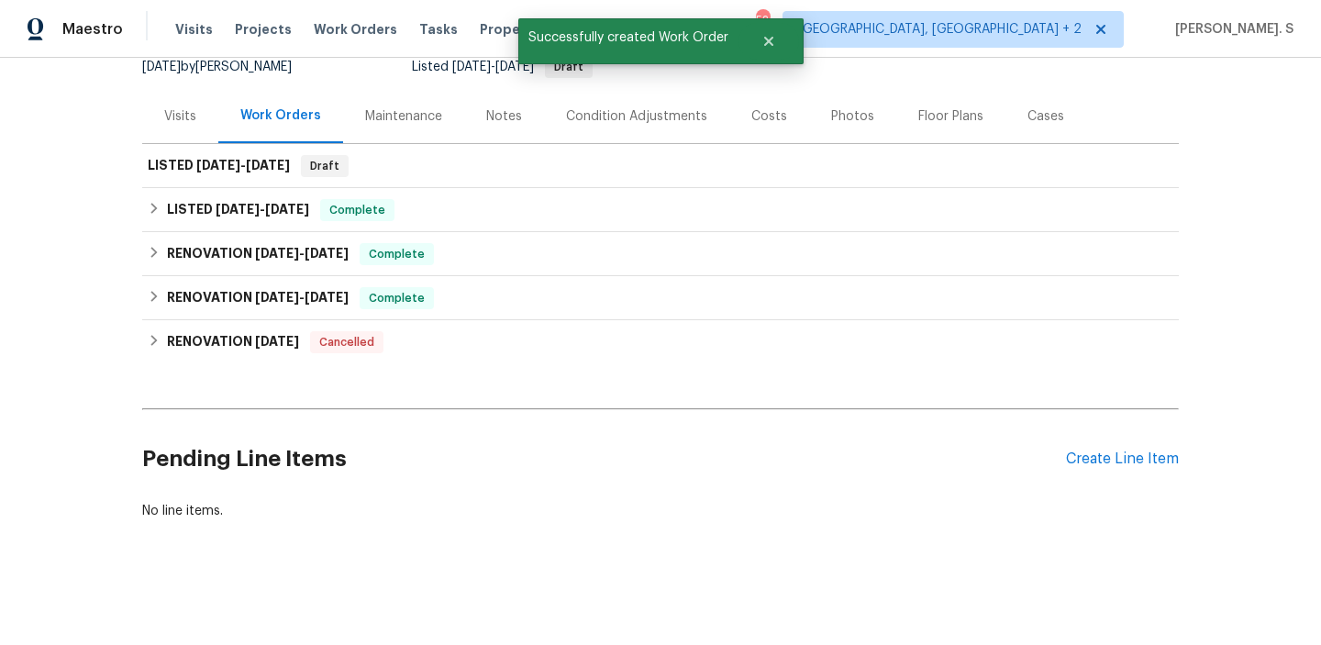
scroll to position [189, 0]
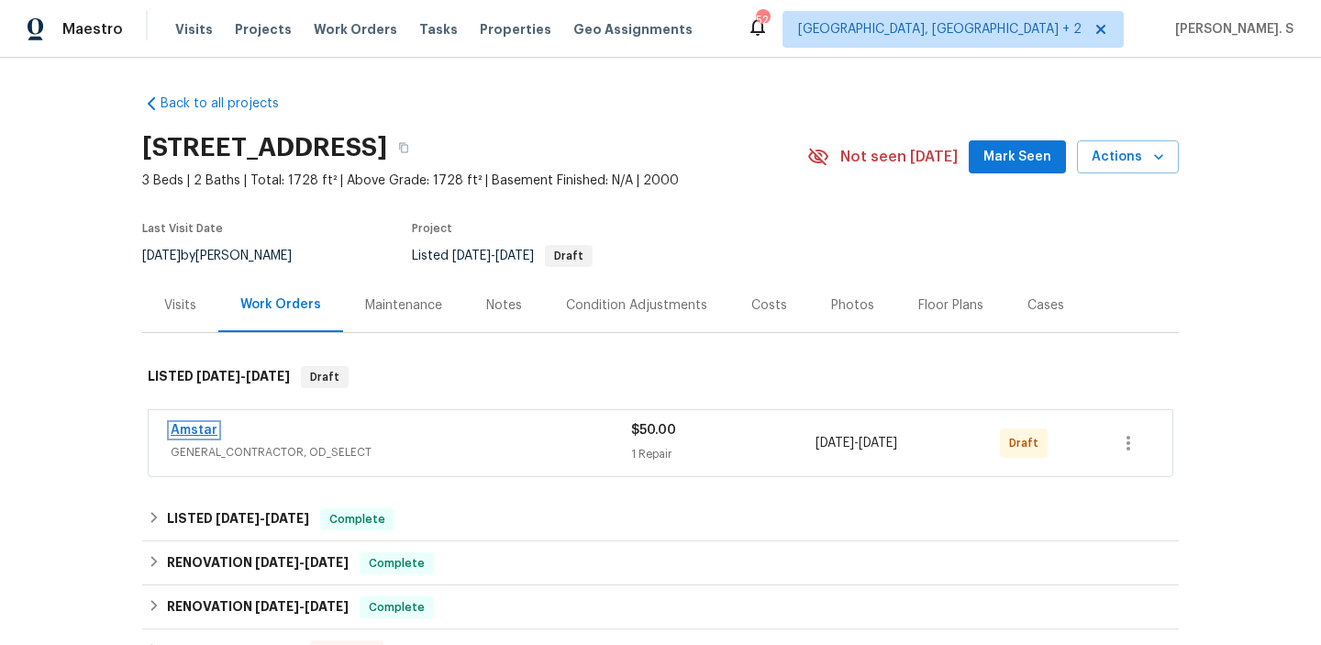
click at [194, 434] on link "Amstar" at bounding box center [194, 430] width 47 height 13
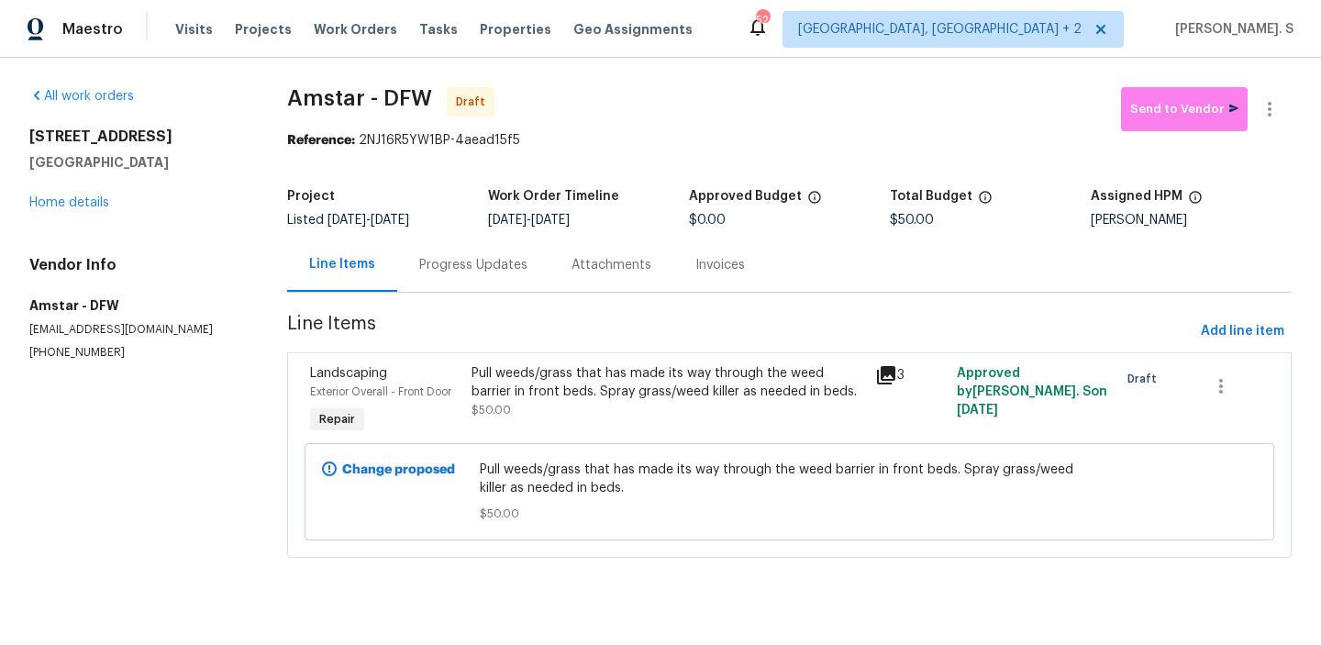
click at [494, 281] on div "Progress Updates" at bounding box center [473, 265] width 152 height 54
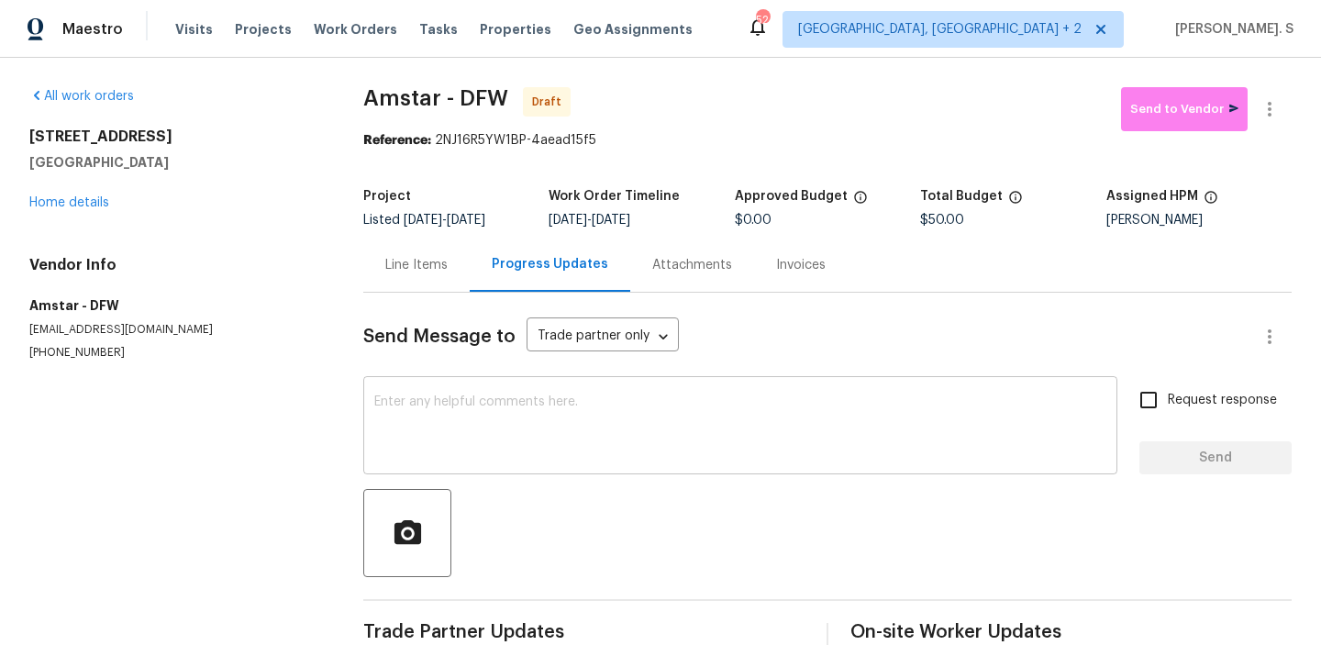
click at [486, 425] on textarea at bounding box center [740, 427] width 732 height 64
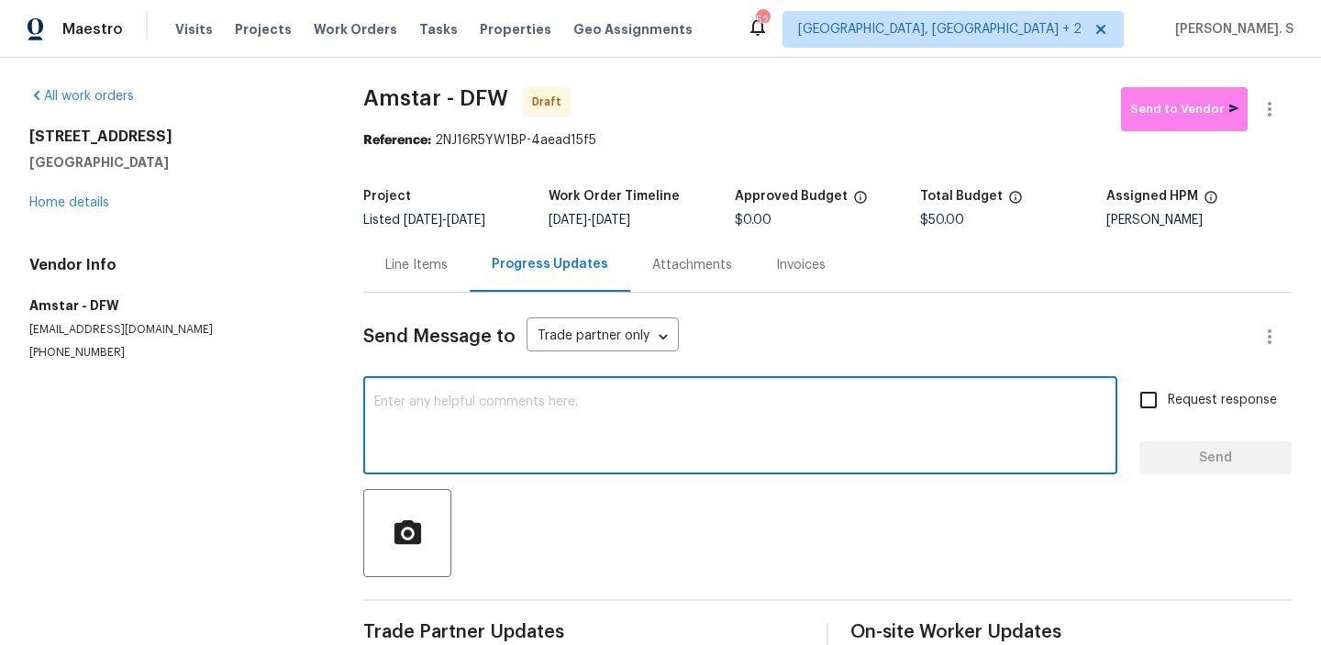
paste textarea "Hi this is Glory with Opendoor. I’m confirming you received the WO for the prop…"
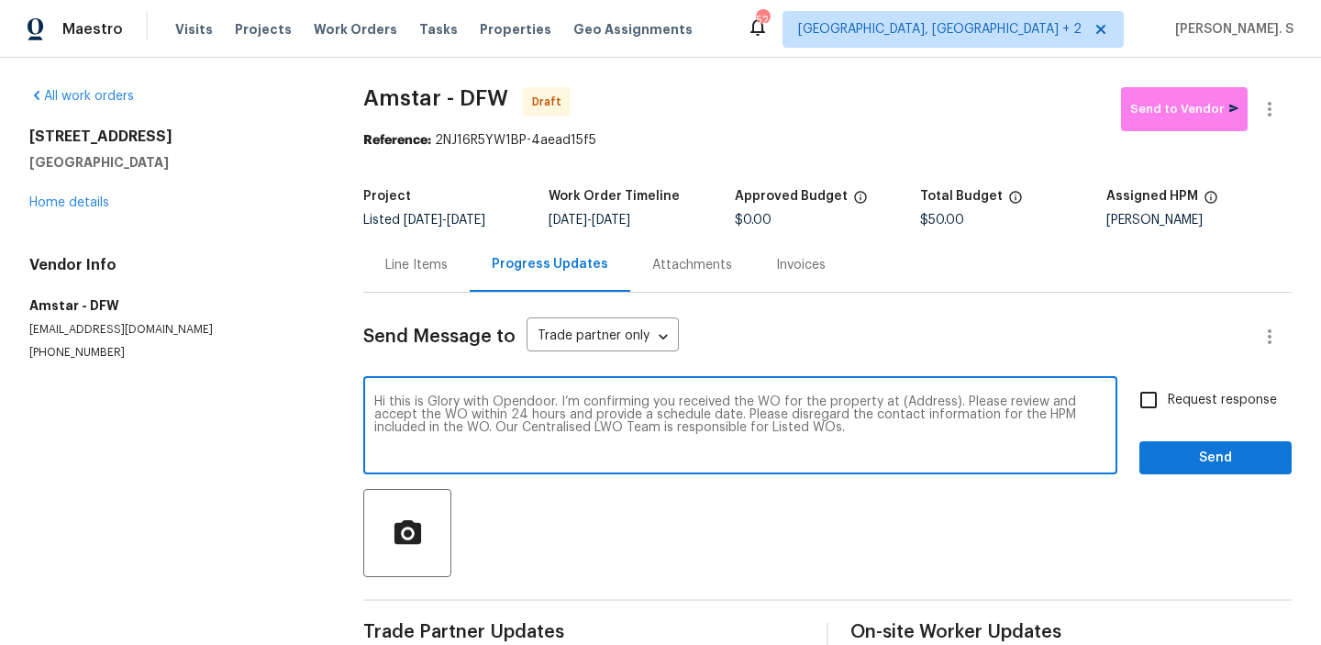
click at [919, 399] on textarea "Hi this is Glory with Opendoor. I’m confirming you received the WO for the prop…" at bounding box center [740, 427] width 732 height 64
paste textarea "[STREET_ADDRESS]"
type textarea "Hi this is Glory with Opendoor. I’m confirming you received the WO for the prop…"
click at [1275, 122] on button "button" at bounding box center [1270, 109] width 44 height 44
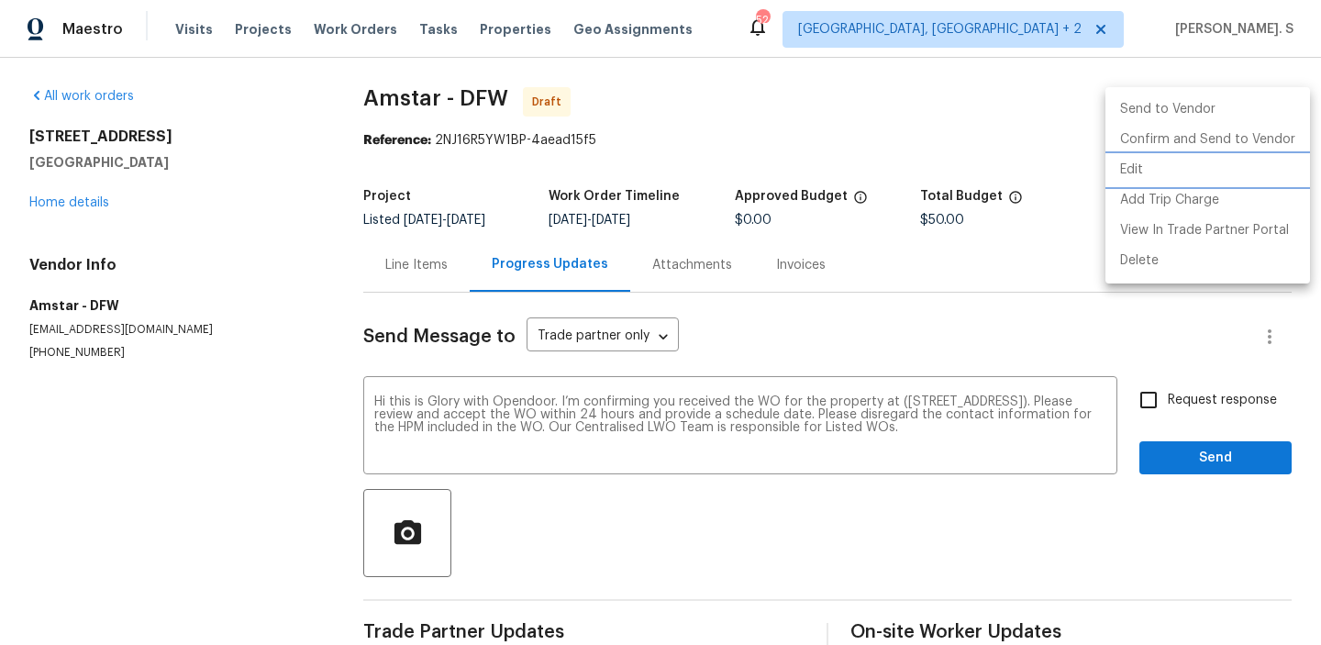
click at [1152, 168] on li "Edit" at bounding box center [1208, 170] width 205 height 30
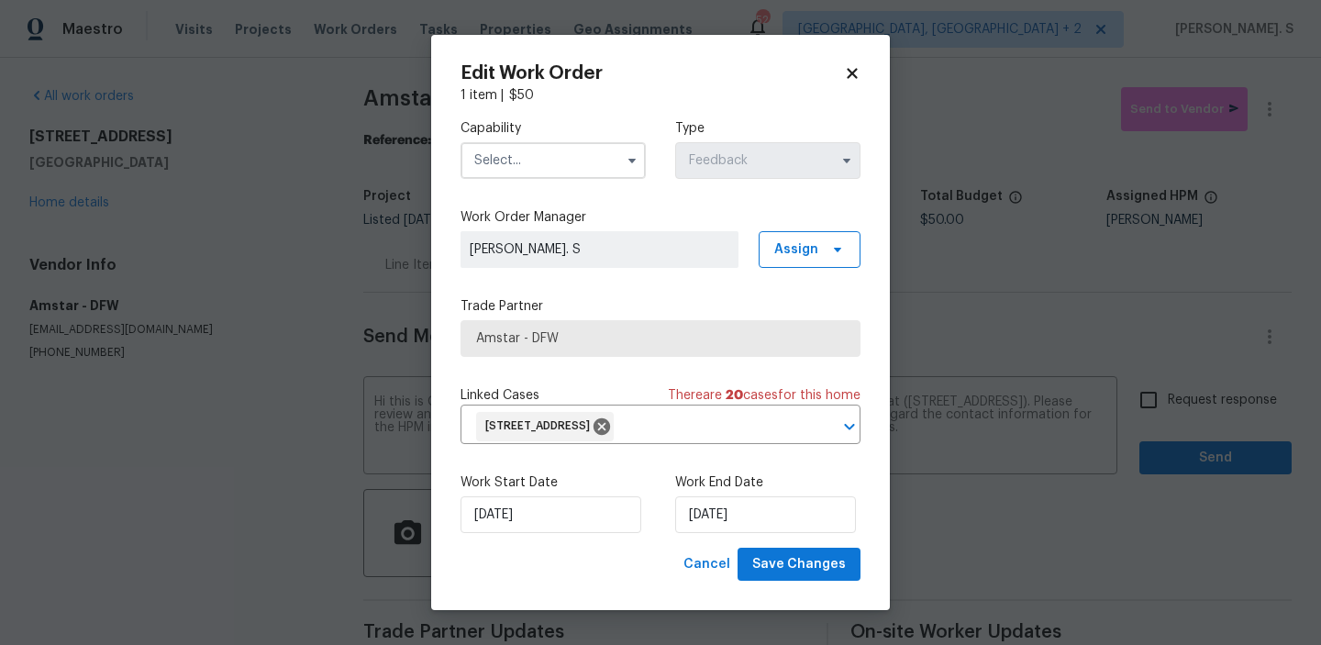
click at [551, 144] on input "text" at bounding box center [553, 160] width 185 height 37
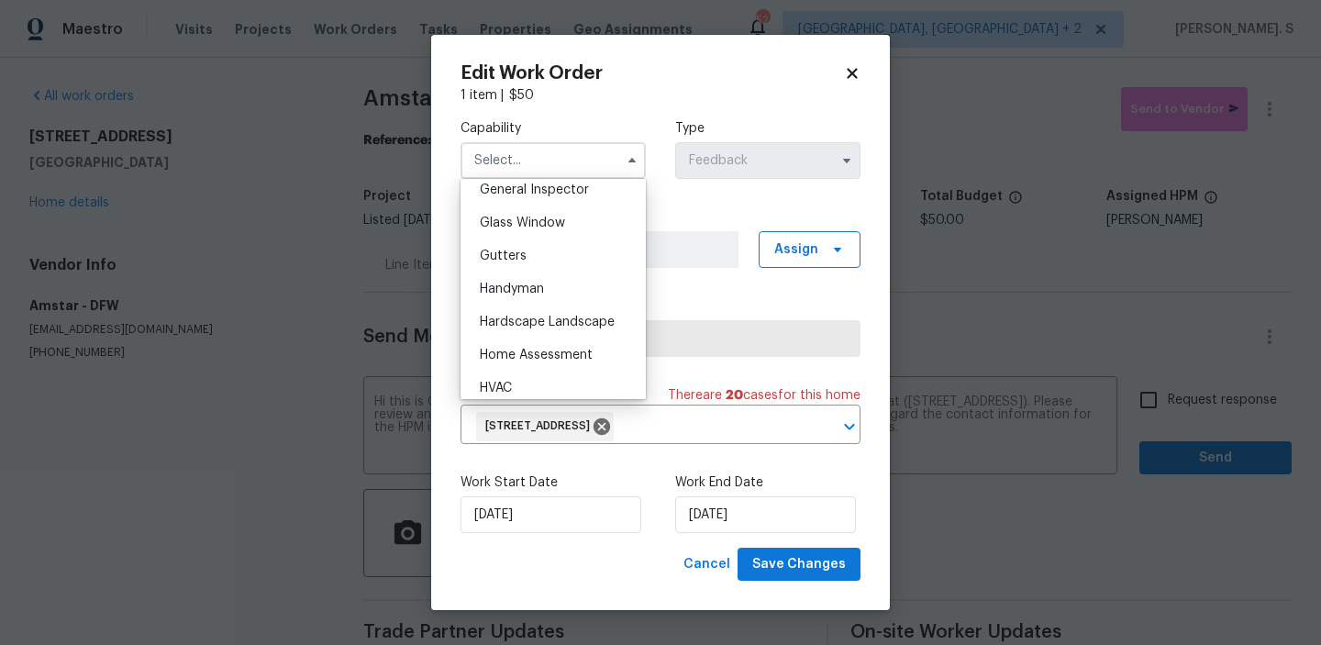
scroll to position [952, 0]
click at [532, 253] on span "Handyman" at bounding box center [512, 256] width 64 height 13
type input "Handyman"
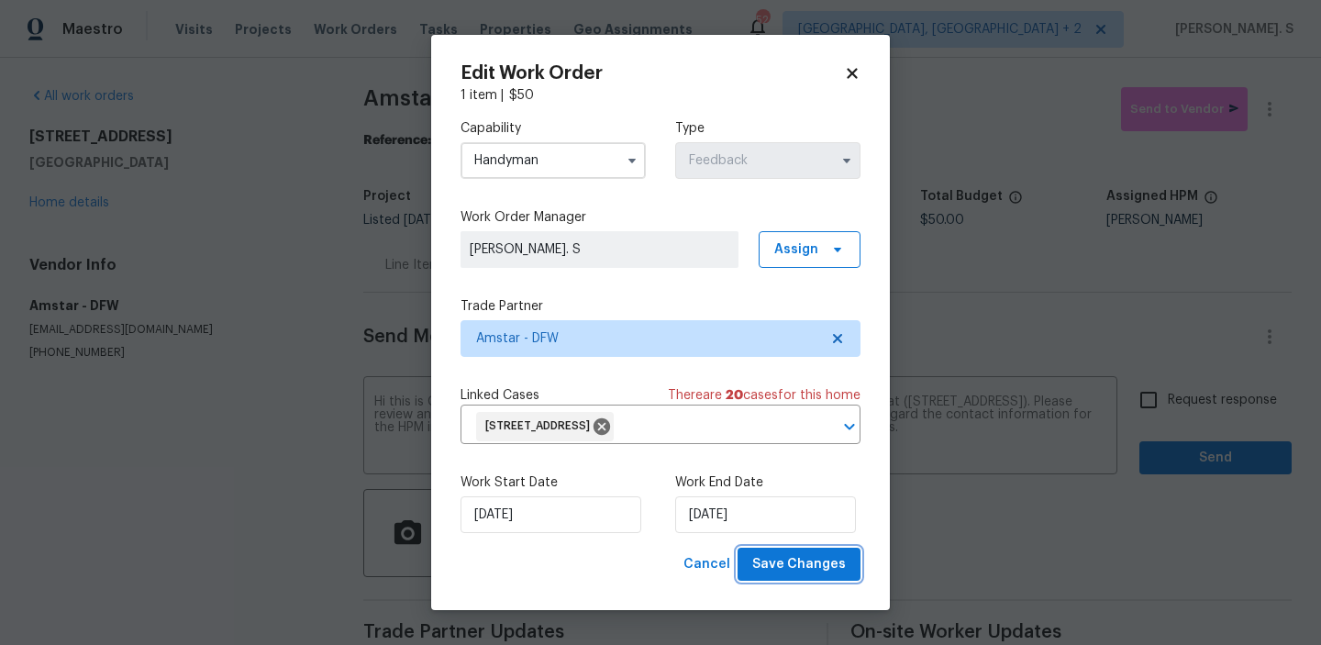
click at [806, 551] on button "Save Changes" at bounding box center [799, 565] width 123 height 34
click at [1198, 409] on body "Maestro Visits Projects Work Orders Tasks Properties Geo Assignments 52 [GEOGRA…" at bounding box center [660, 322] width 1321 height 645
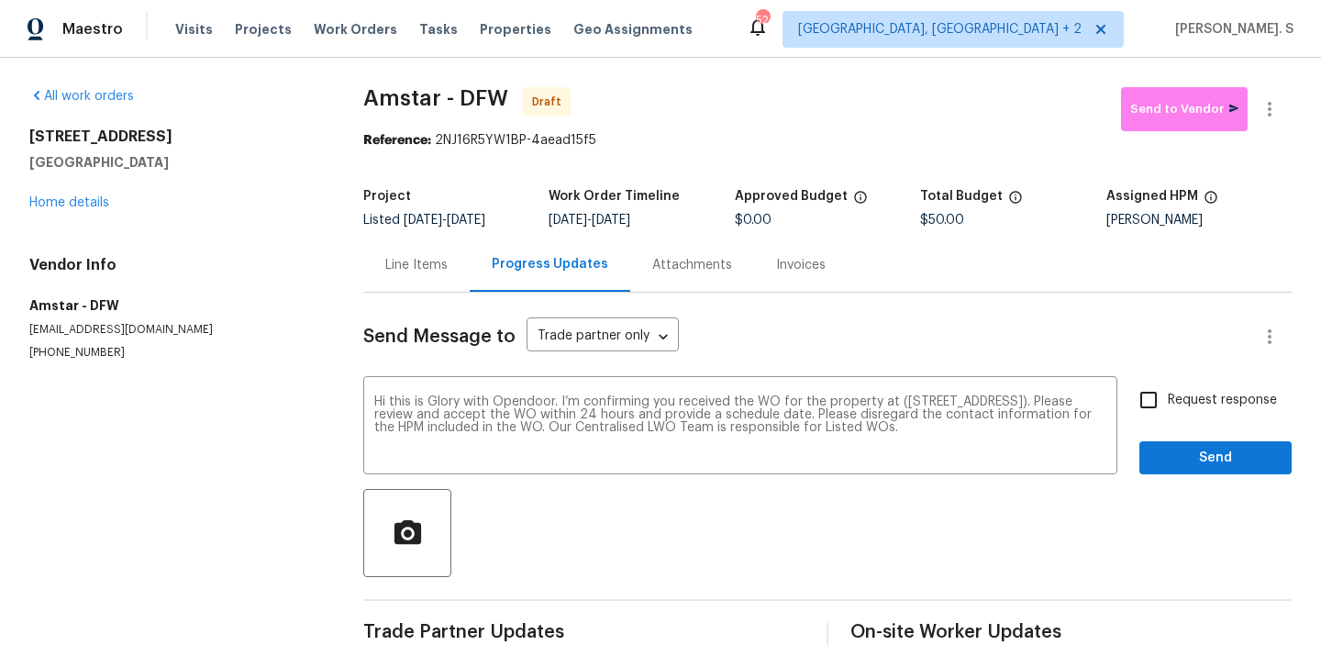
click at [1198, 409] on span "Request response" at bounding box center [1222, 400] width 109 height 19
click at [1168, 409] on input "Request response" at bounding box center [1148, 400] width 39 height 39
checkbox input "true"
click at [1188, 452] on span "Send" at bounding box center [1215, 458] width 123 height 23
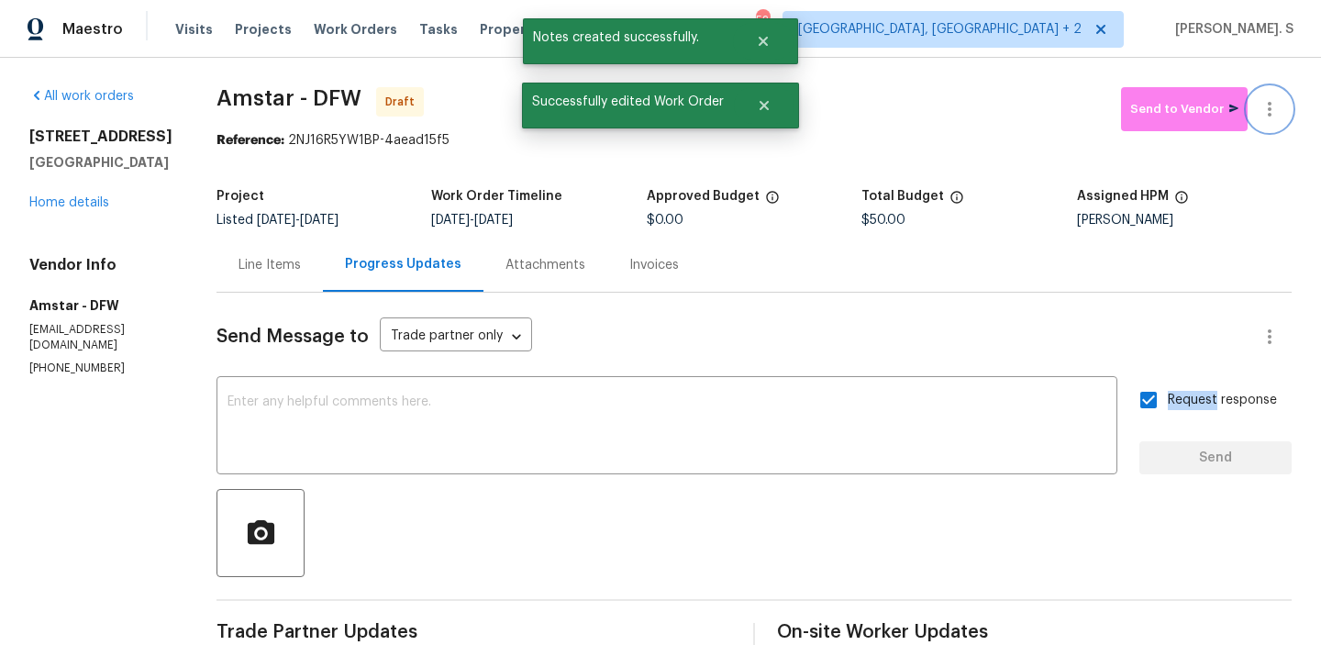
click at [1261, 98] on icon "button" at bounding box center [1270, 109] width 22 height 22
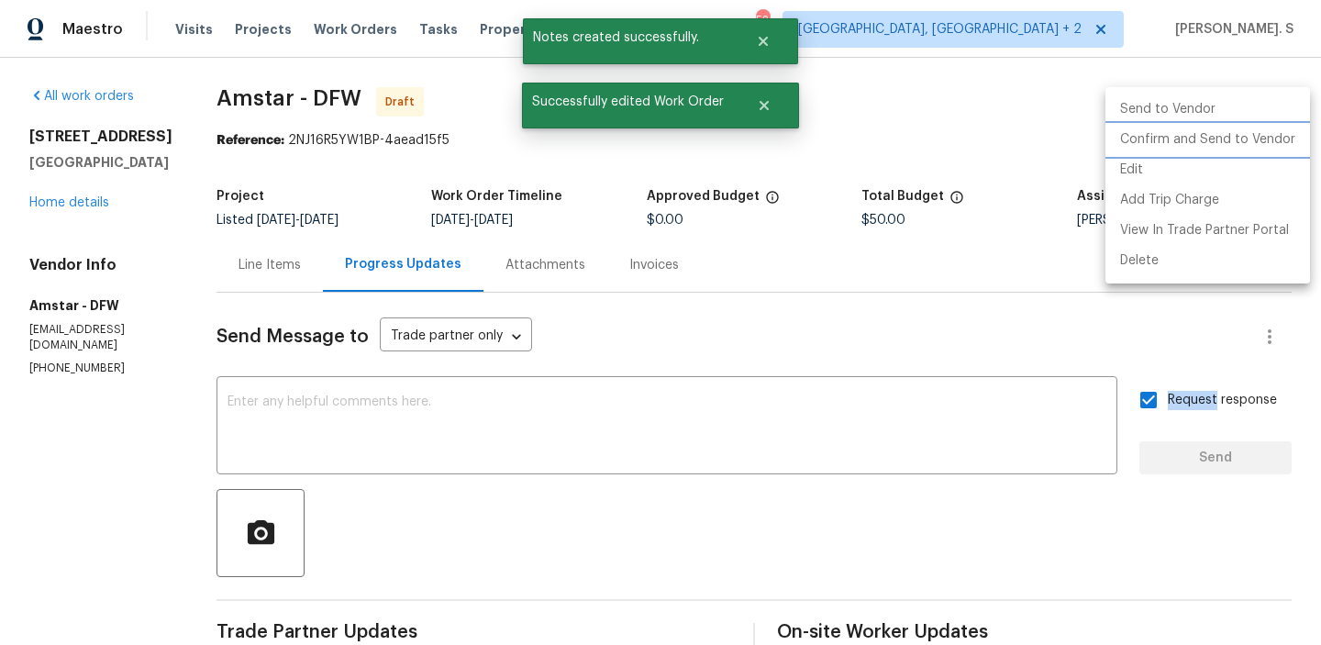
click at [1247, 149] on li "Confirm and Send to Vendor" at bounding box center [1208, 140] width 205 height 30
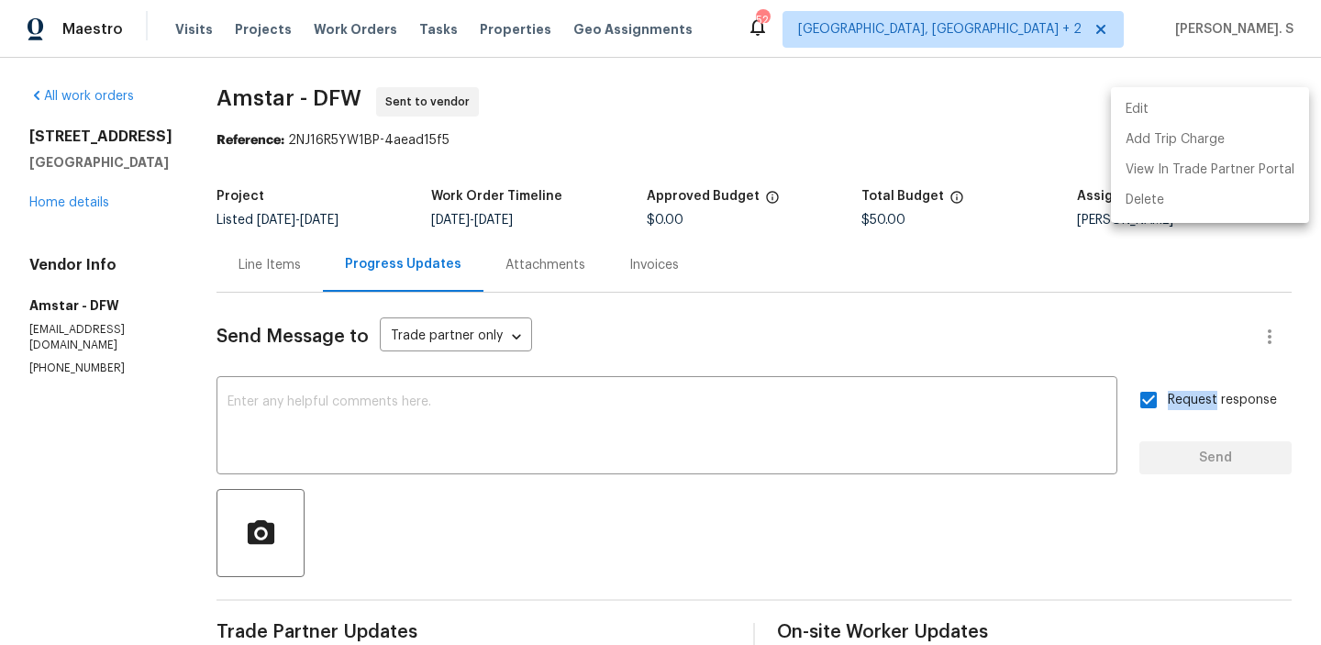
click at [542, 459] on div at bounding box center [660, 322] width 1321 height 645
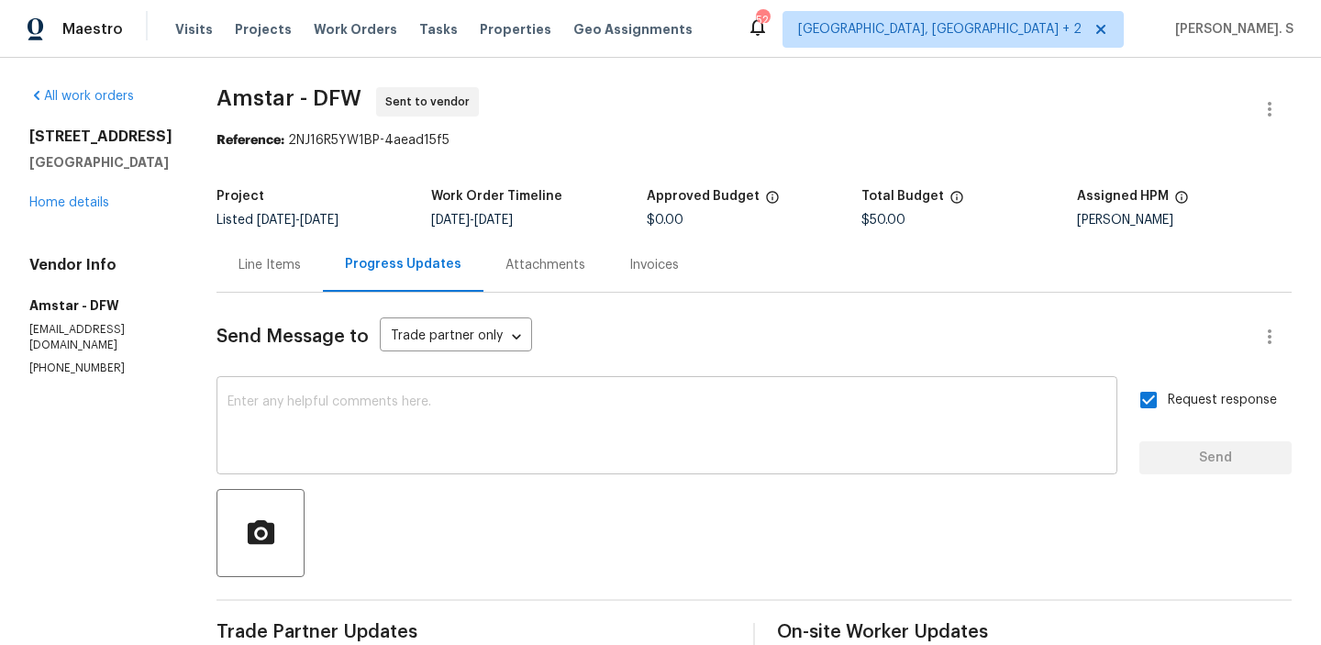
click at [539, 422] on textarea at bounding box center [667, 427] width 879 height 64
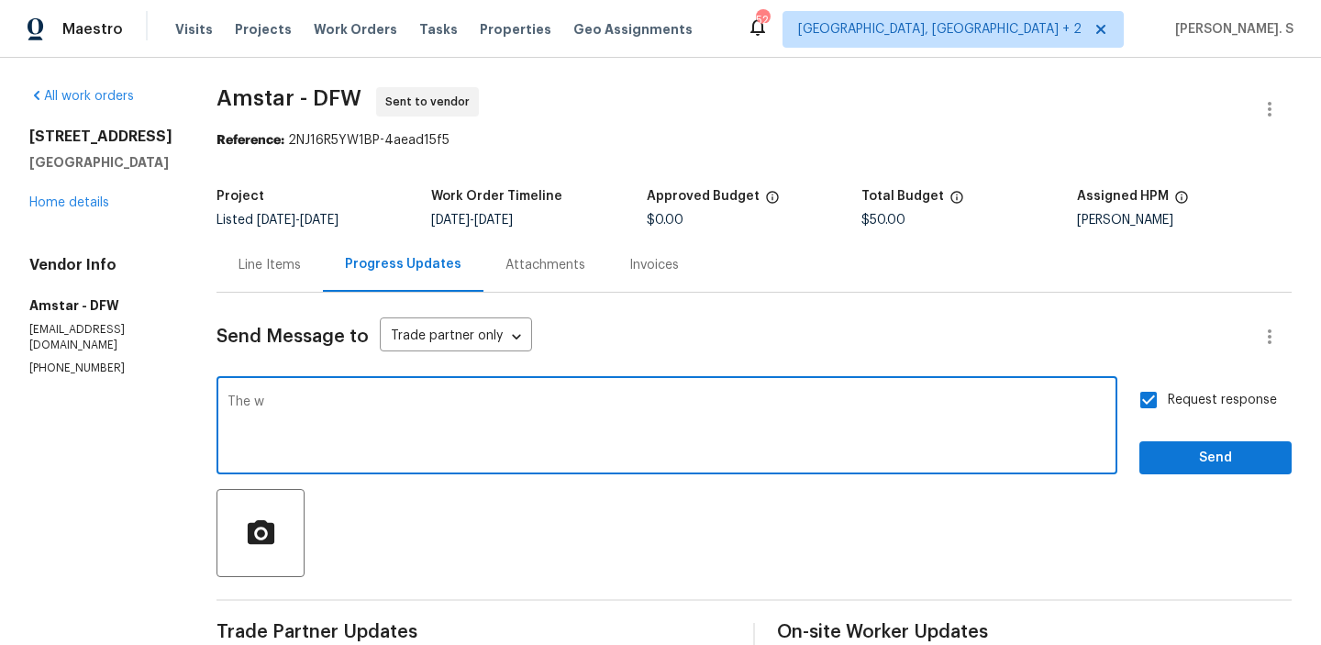
paste textarea "ork Orders must include before-photos (both close-up and wide-angle) and a comp…"
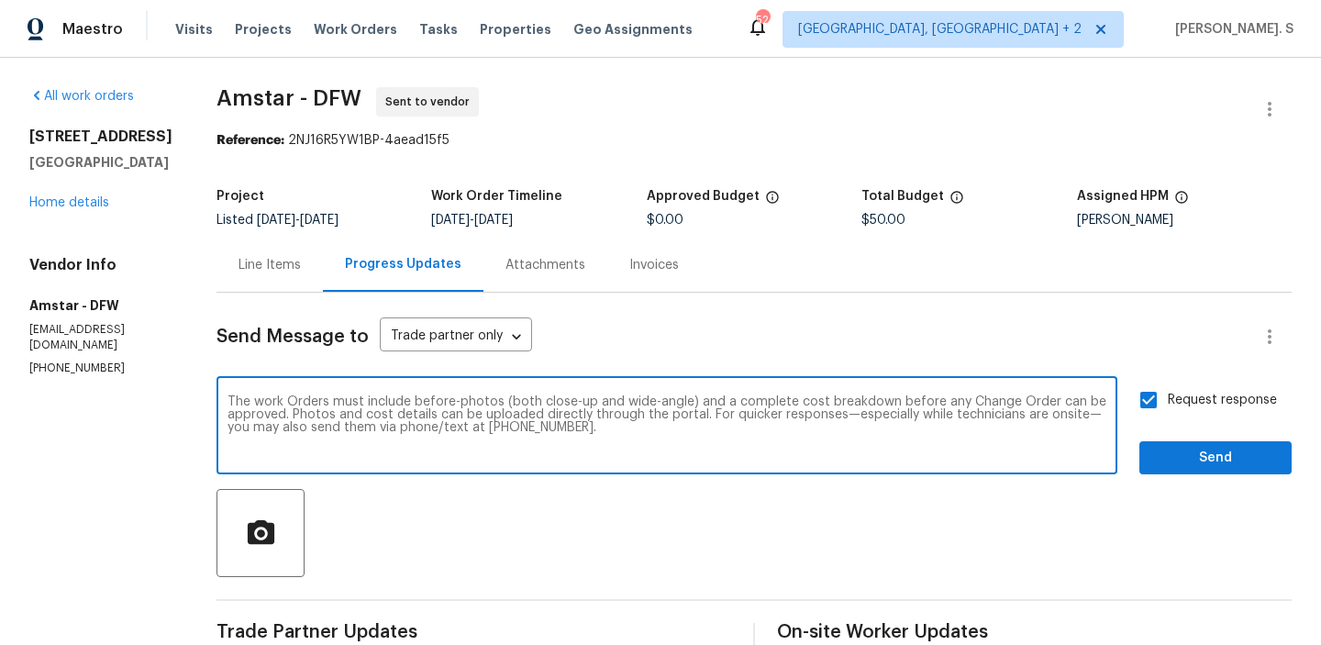
click at [292, 403] on textarea "The work Orders must include before-photos (both close-up and wide-angle) and a…" at bounding box center [667, 427] width 879 height 64
type textarea "The work orders must include before-photos (both close-up and wide-angle) and a…"
click at [1204, 472] on button "Send" at bounding box center [1215, 458] width 152 height 34
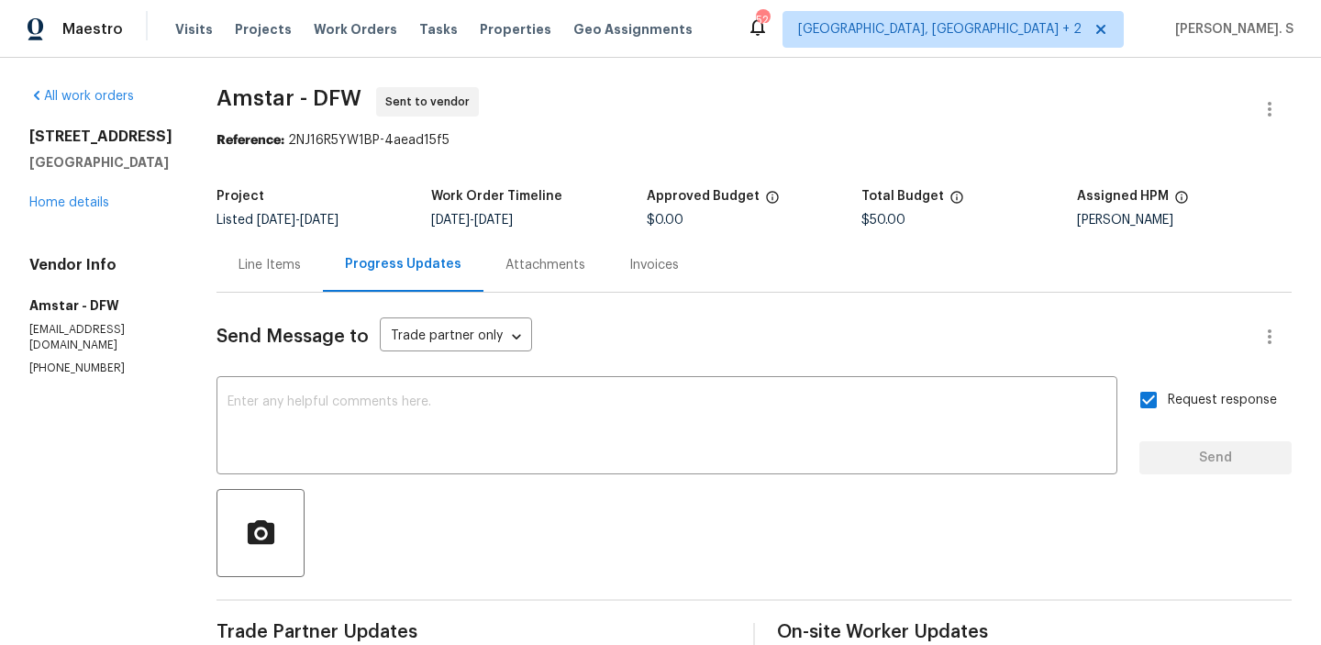
click at [268, 106] on span "Amstar - DFW" at bounding box center [289, 98] width 145 height 22
copy span "Amstar - DFW"
click at [303, 118] on span "Amstar - DFW Sent to vendor" at bounding box center [732, 109] width 1031 height 44
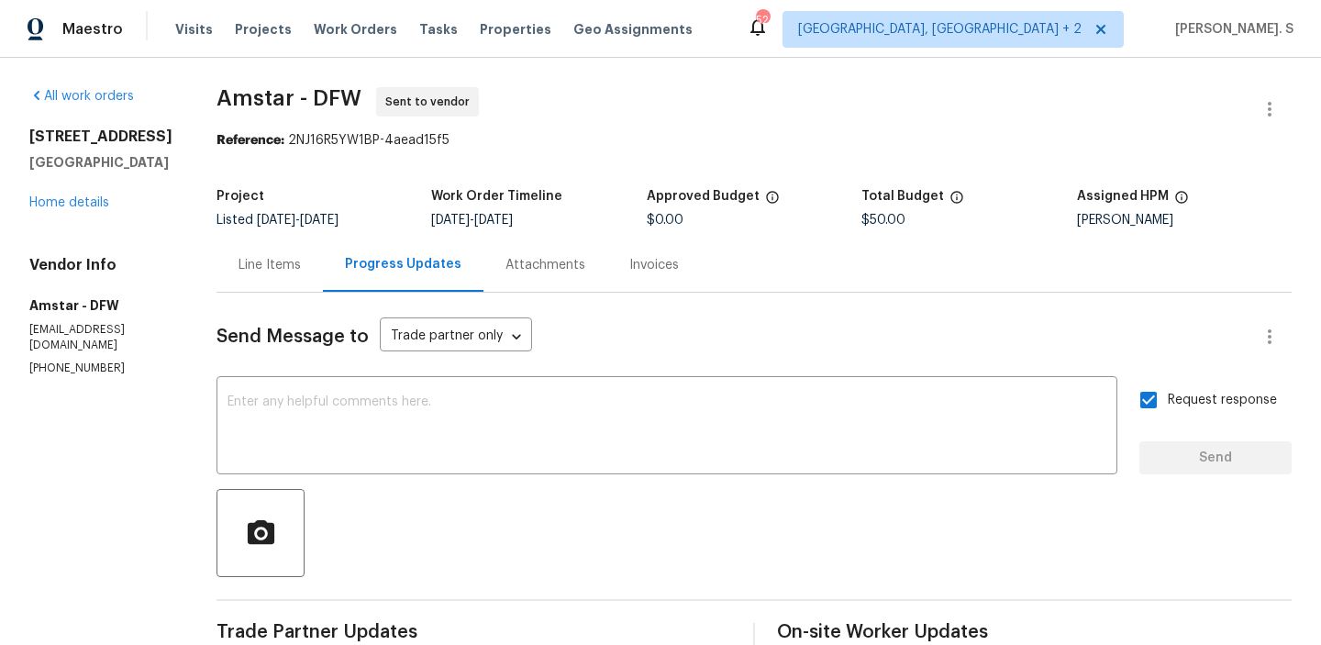
click at [309, 102] on span "Amstar - DFW" at bounding box center [289, 98] width 145 height 22
copy span "Amstar - DFW"
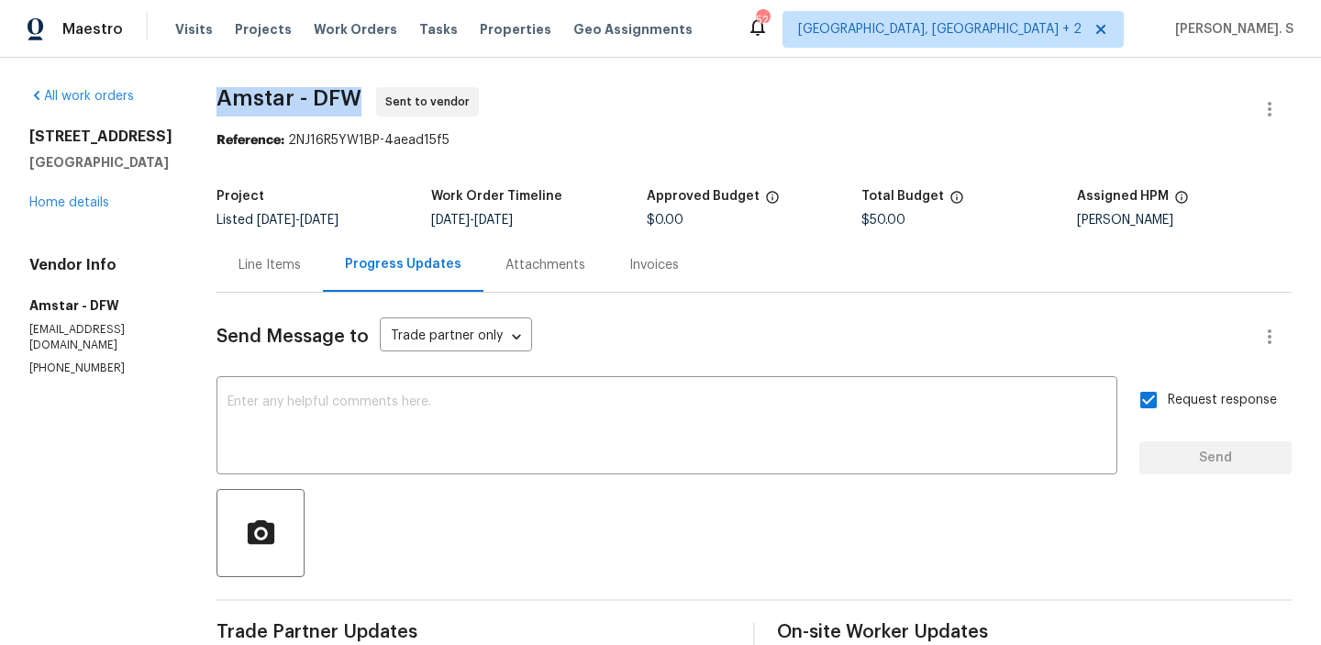
click at [271, 276] on div "Line Items" at bounding box center [270, 265] width 106 height 54
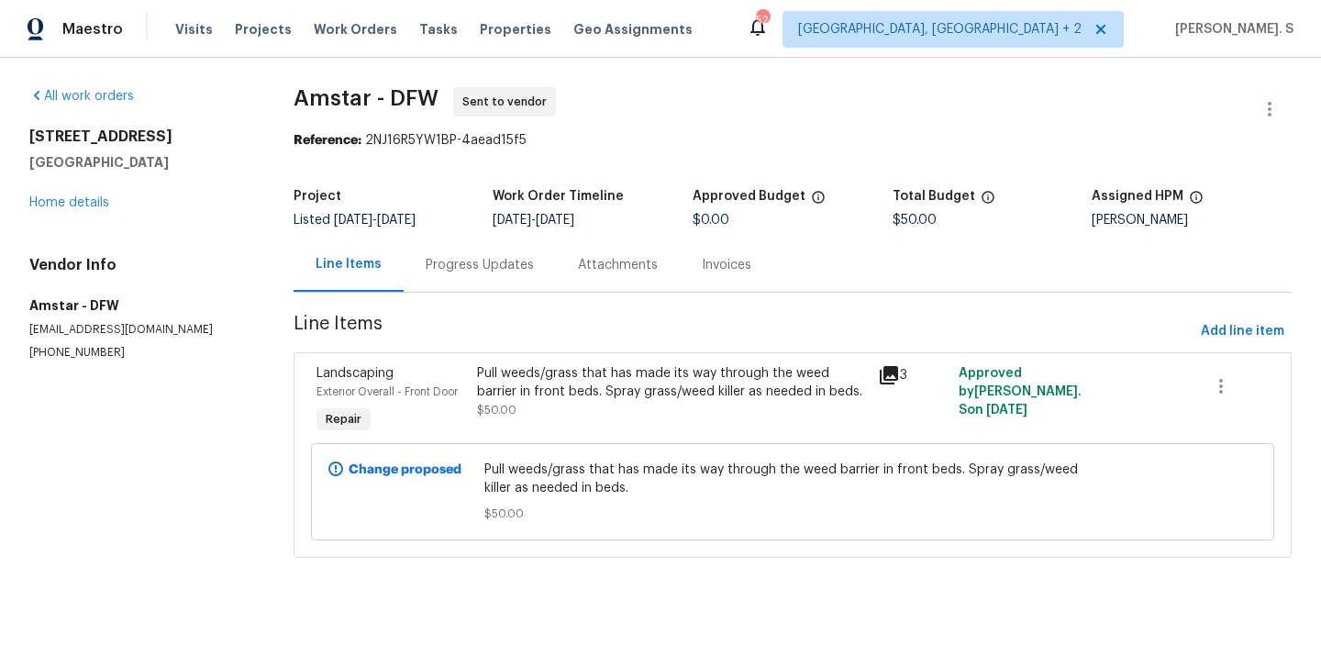
click at [271, 276] on div "All work orders 4925 Prestwick Dr Fort Worth, TX 76135 Home details Vendor Info…" at bounding box center [660, 333] width 1321 height 551
click at [1235, 310] on section "Amstar - DFW Sent to vendor Reference: 2NJ16R5YW1BP-4aead15f5 Project Listed 9/…" at bounding box center [793, 333] width 998 height 493
click at [1231, 332] on span "Add line item" at bounding box center [1242, 331] width 83 height 23
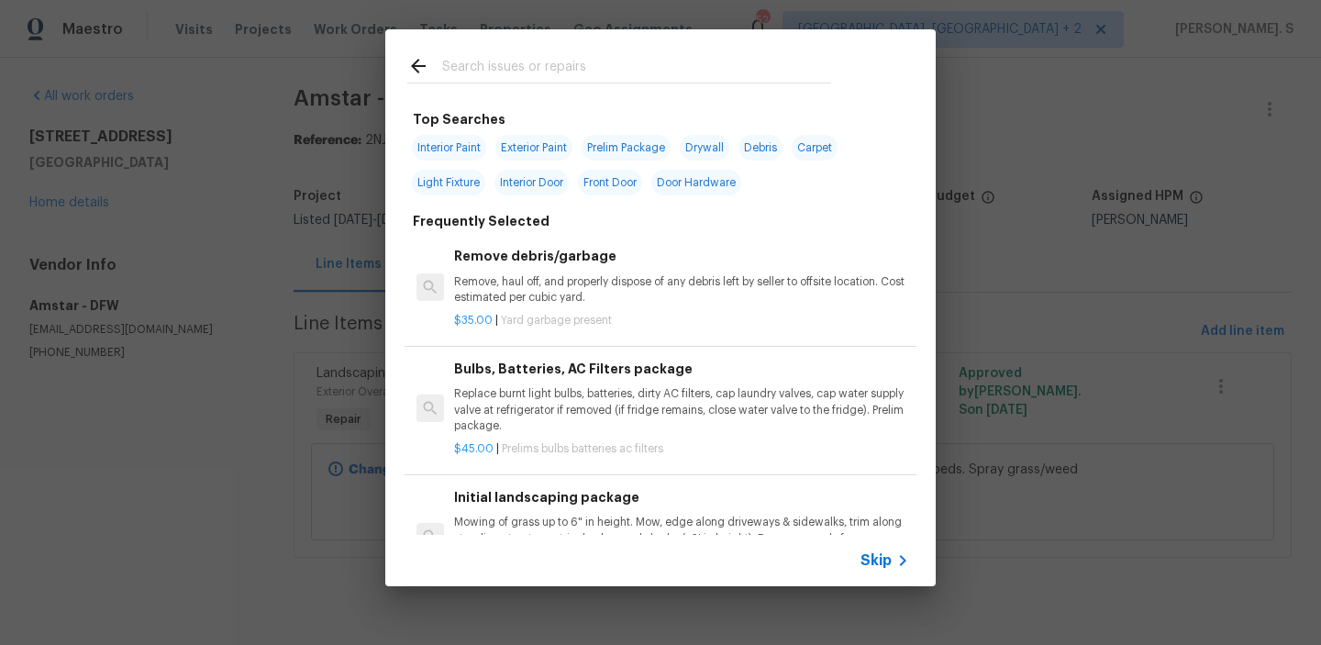
click at [653, 396] on p "Replace burnt light bulbs, batteries, dirty AC filters, cap laundry valves, cap…" at bounding box center [681, 409] width 455 height 47
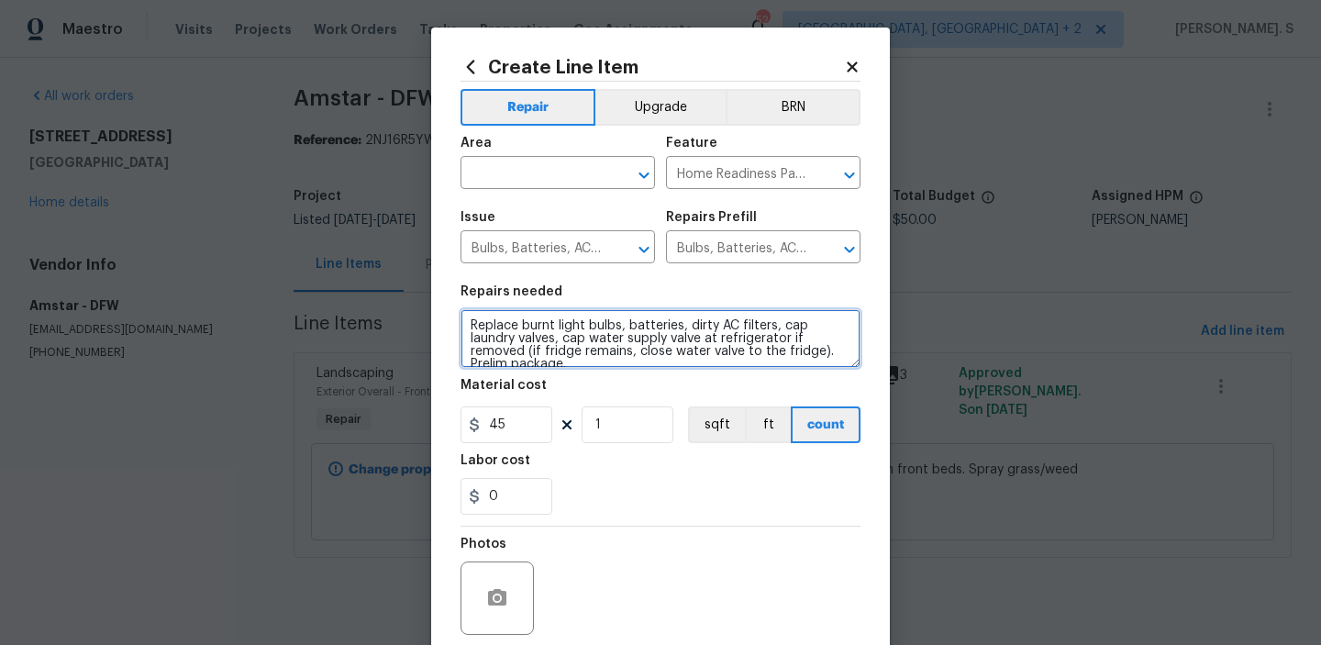
click at [593, 366] on textarea "Replace burnt light bulbs, batteries, dirty AC filters, cap laundry valves, cap…" at bounding box center [661, 338] width 400 height 59
paste textarea "install falling siding"
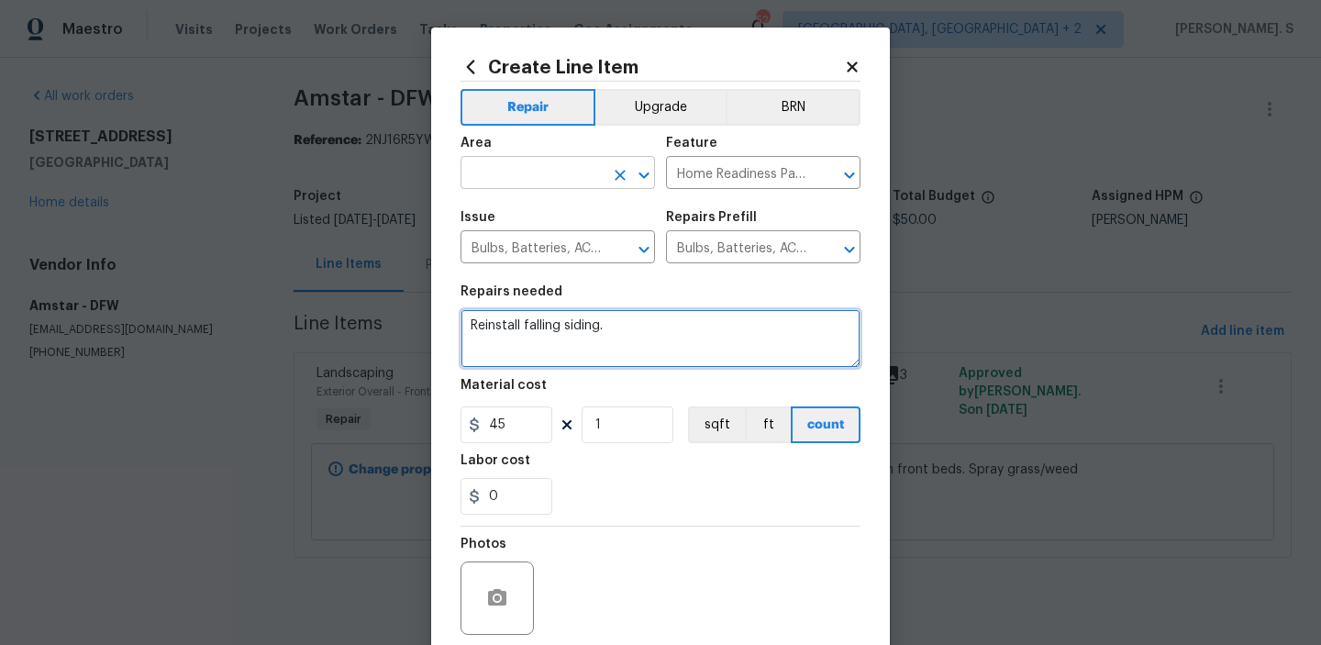
click at [642, 171] on icon "Open" at bounding box center [644, 175] width 22 height 22
type textarea "Reinstall falling siding."
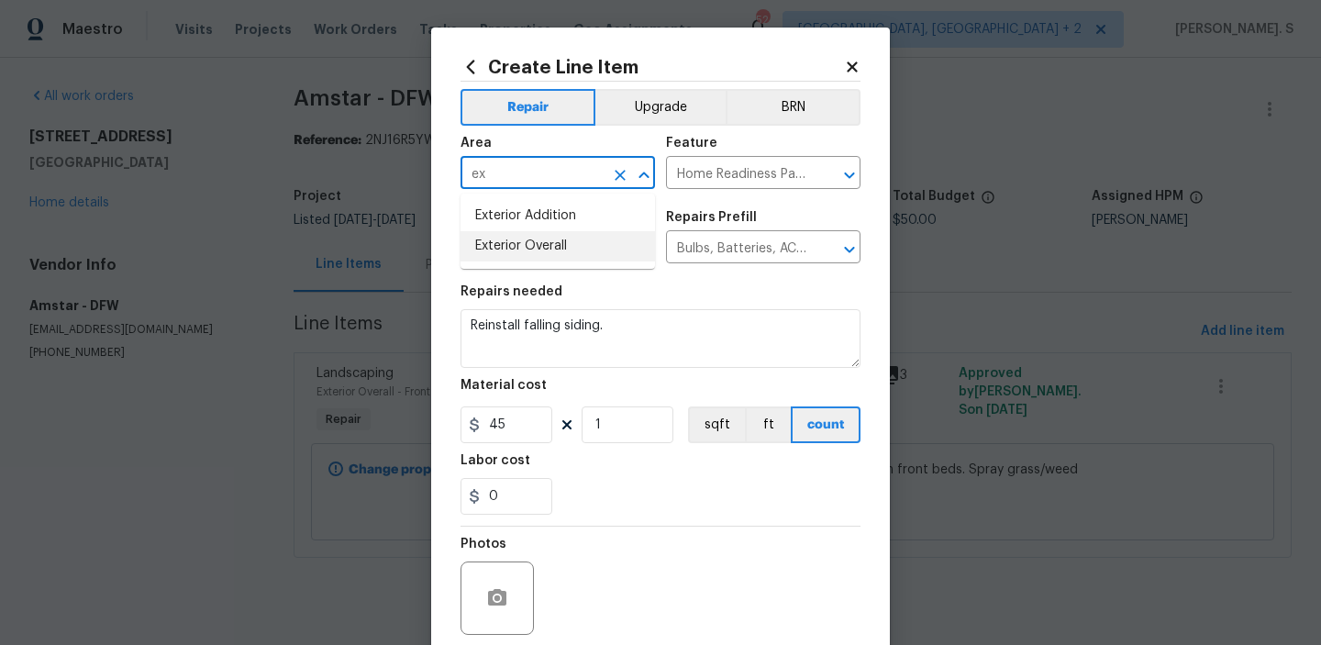
click at [548, 254] on li "Exterior Overall" at bounding box center [558, 246] width 194 height 30
click at [860, 175] on icon "Open" at bounding box center [850, 175] width 22 height 22
type input "Exterior Overall"
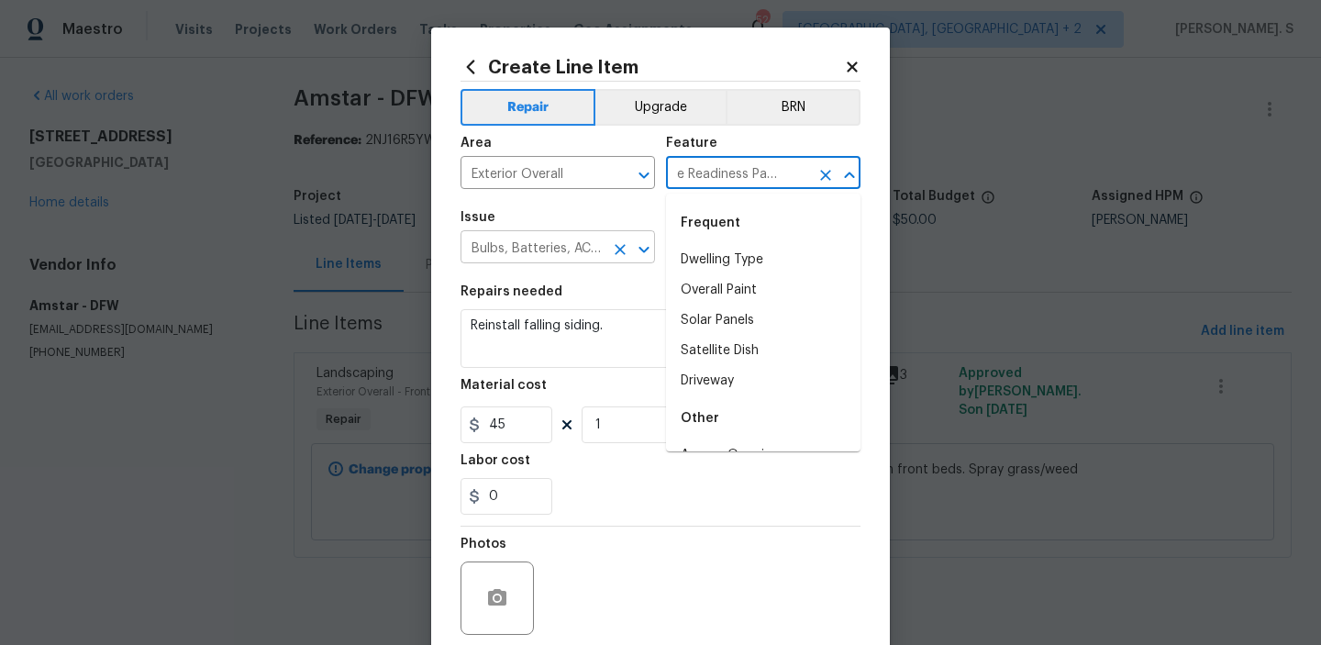
click at [646, 254] on icon "Open" at bounding box center [644, 250] width 22 height 22
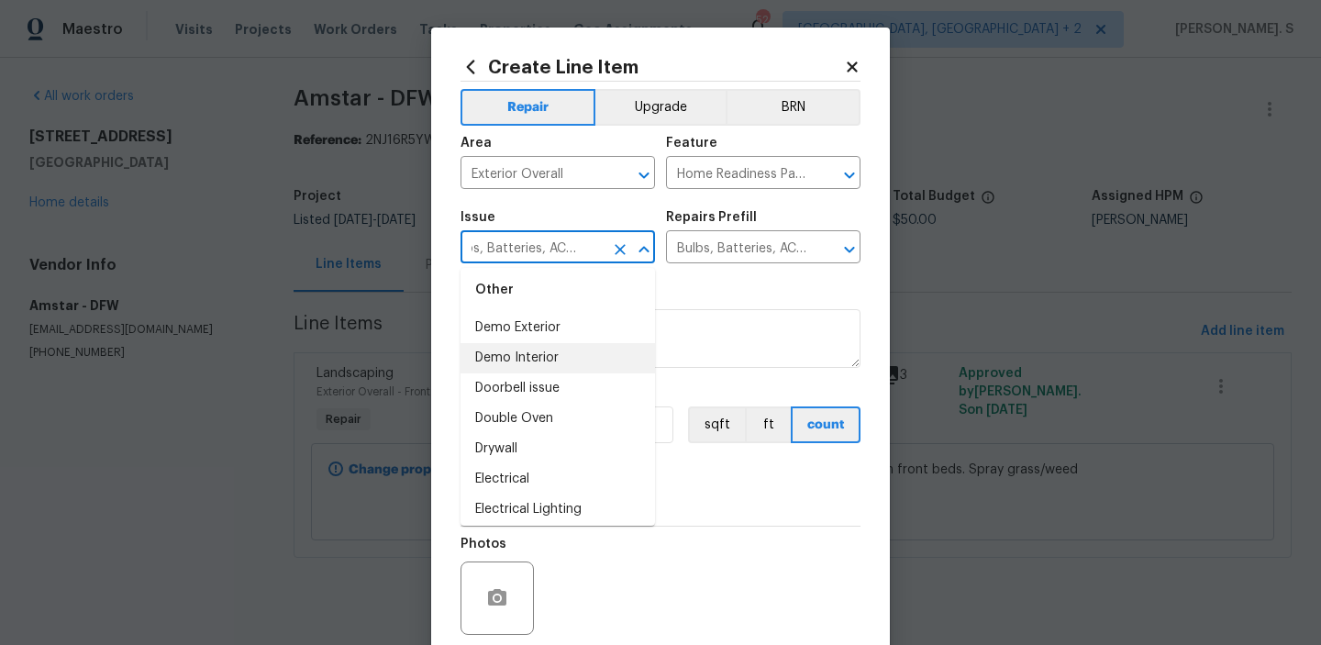
scroll to position [919, 0]
click at [554, 366] on li "Demo Interior" at bounding box center [558, 356] width 194 height 30
type input "Demo Interior"
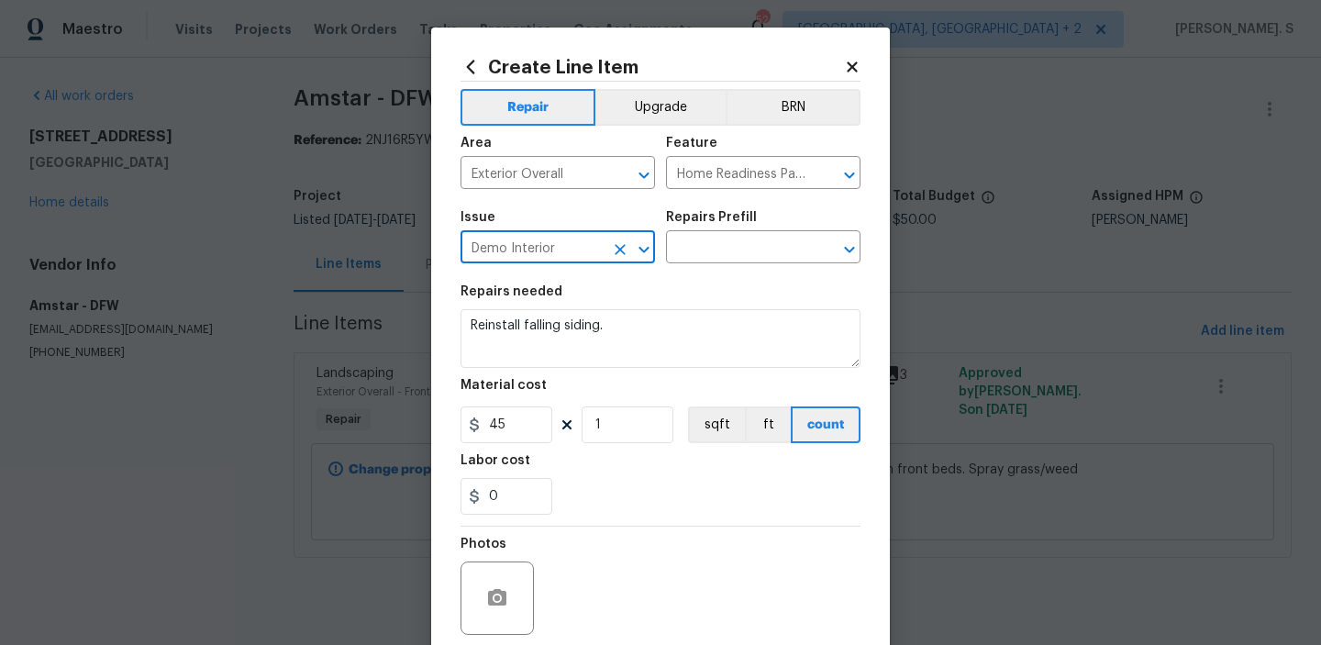
scroll to position [0, 0]
click at [843, 250] on icon "Open" at bounding box center [850, 250] width 22 height 22
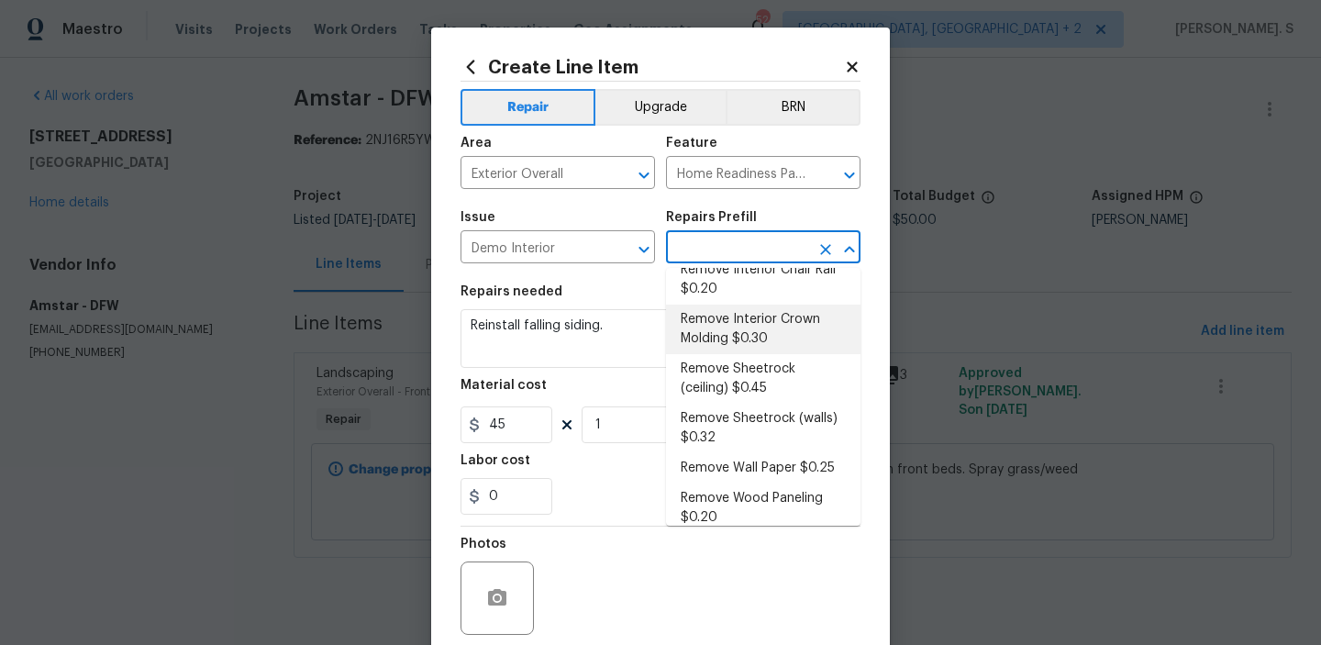
scroll to position [244, 0]
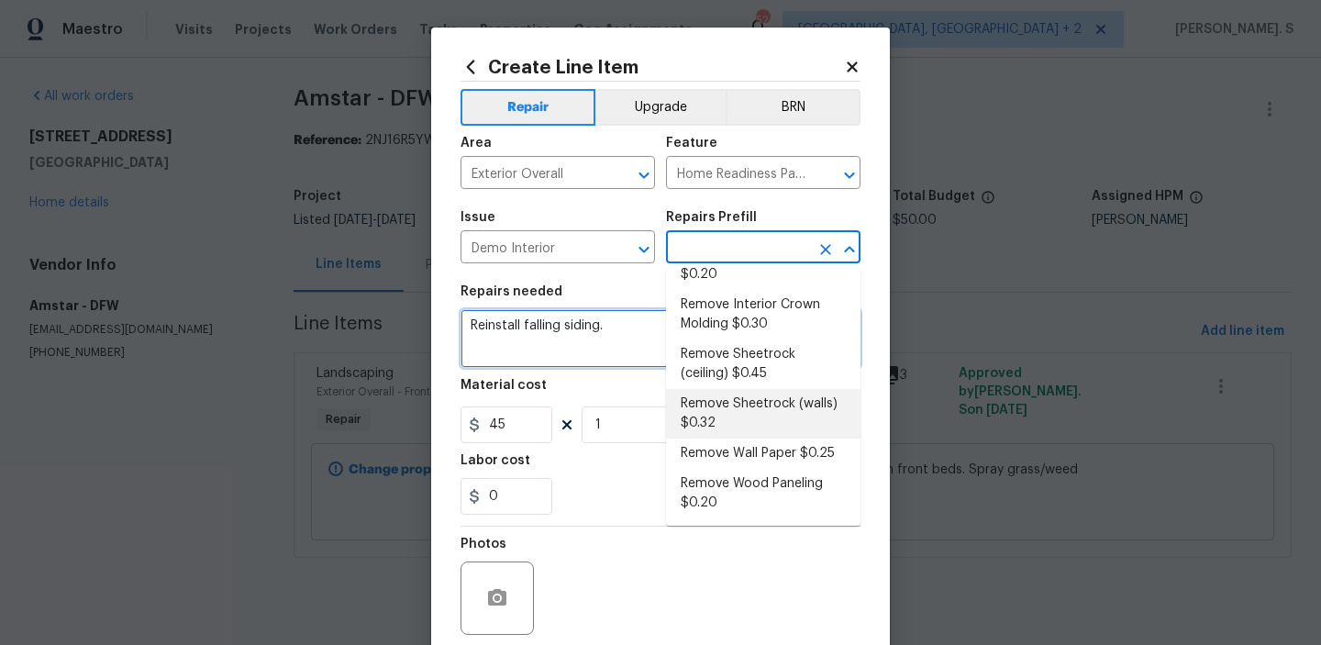
click at [615, 312] on textarea "Reinstall falling siding." at bounding box center [661, 338] width 400 height 59
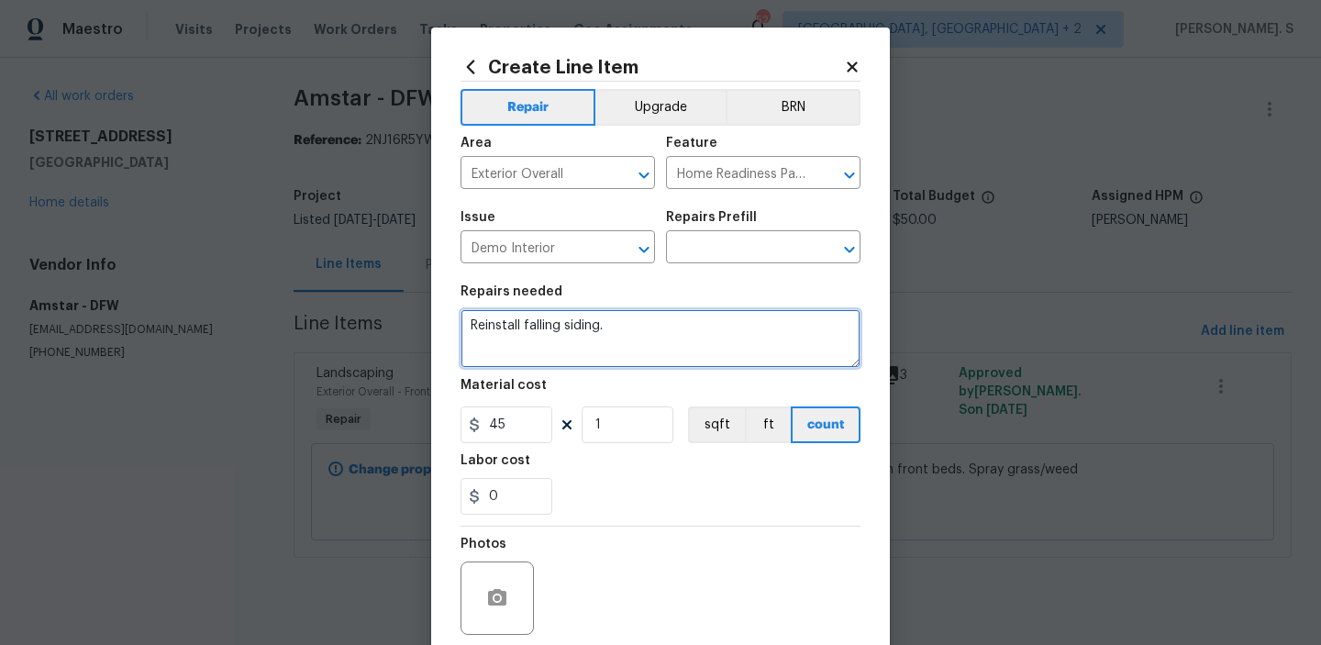
click at [615, 312] on textarea "Reinstall falling siding." at bounding box center [661, 338] width 400 height 59
click at [848, 242] on icon "Open" at bounding box center [850, 250] width 22 height 22
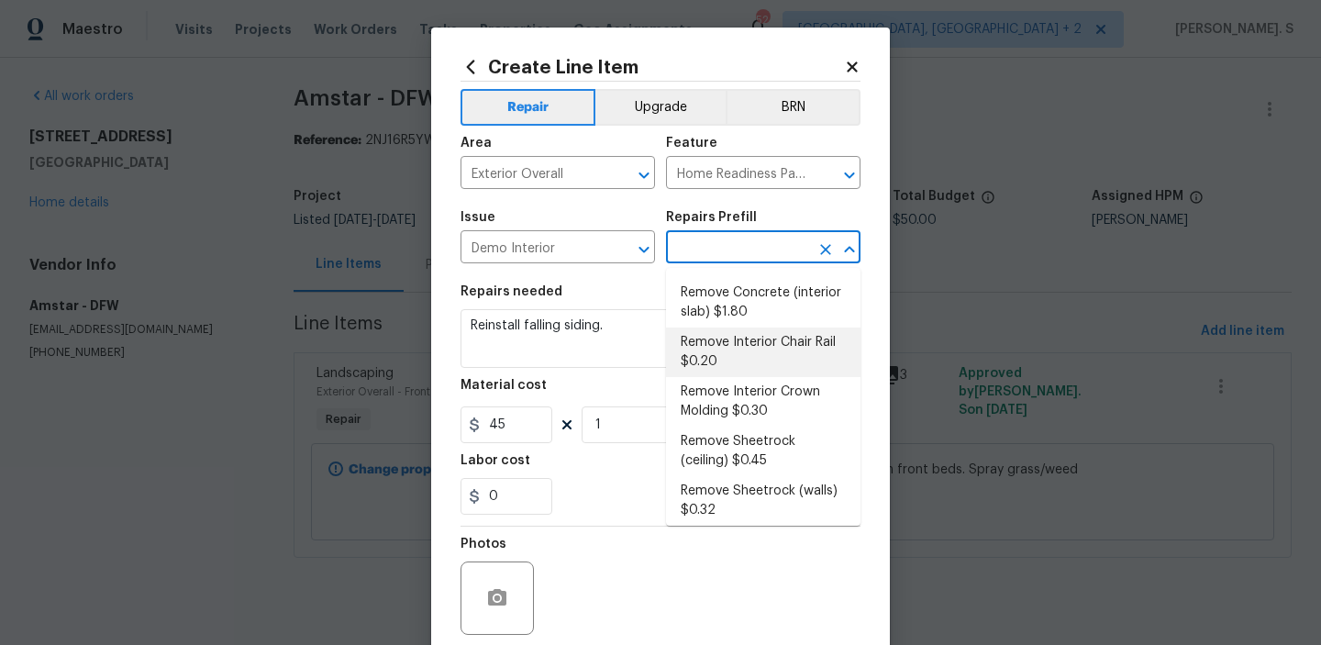
scroll to position [0, 0]
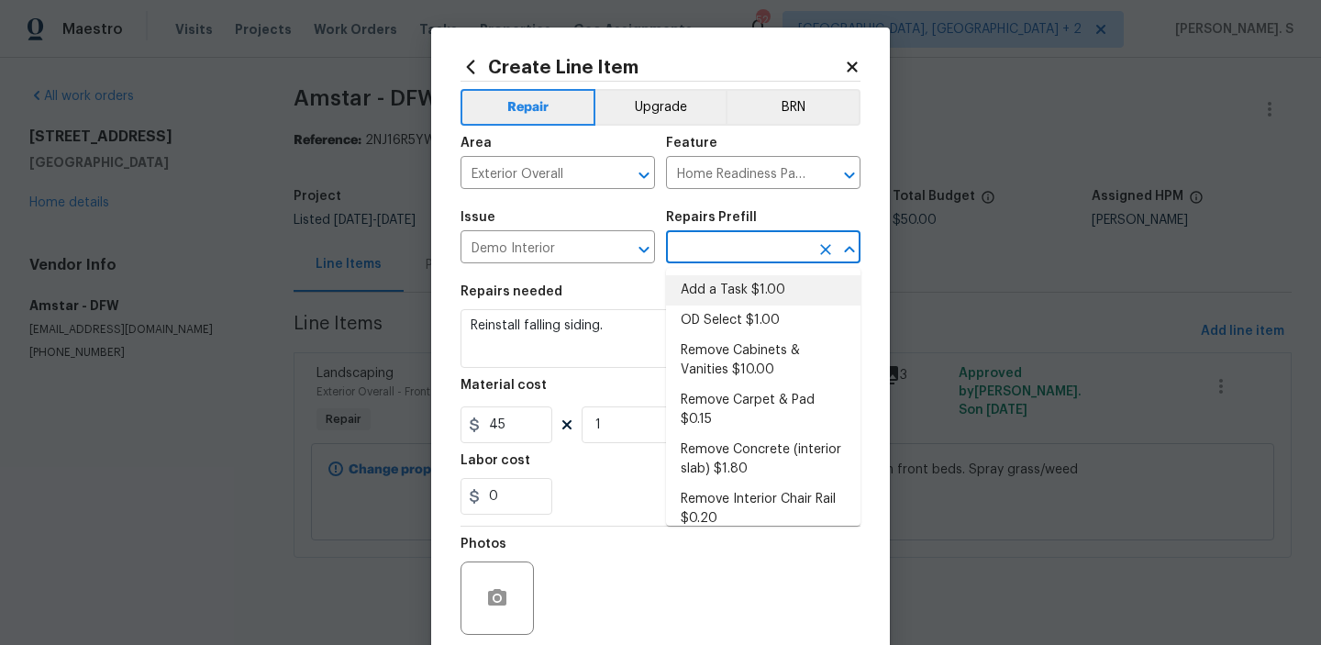
click at [737, 288] on li "Add a Task $1.00" at bounding box center [763, 290] width 194 height 30
type input "Demolition"
type input "Add a Task $1.00"
type textarea "HPM to detail"
type input "1"
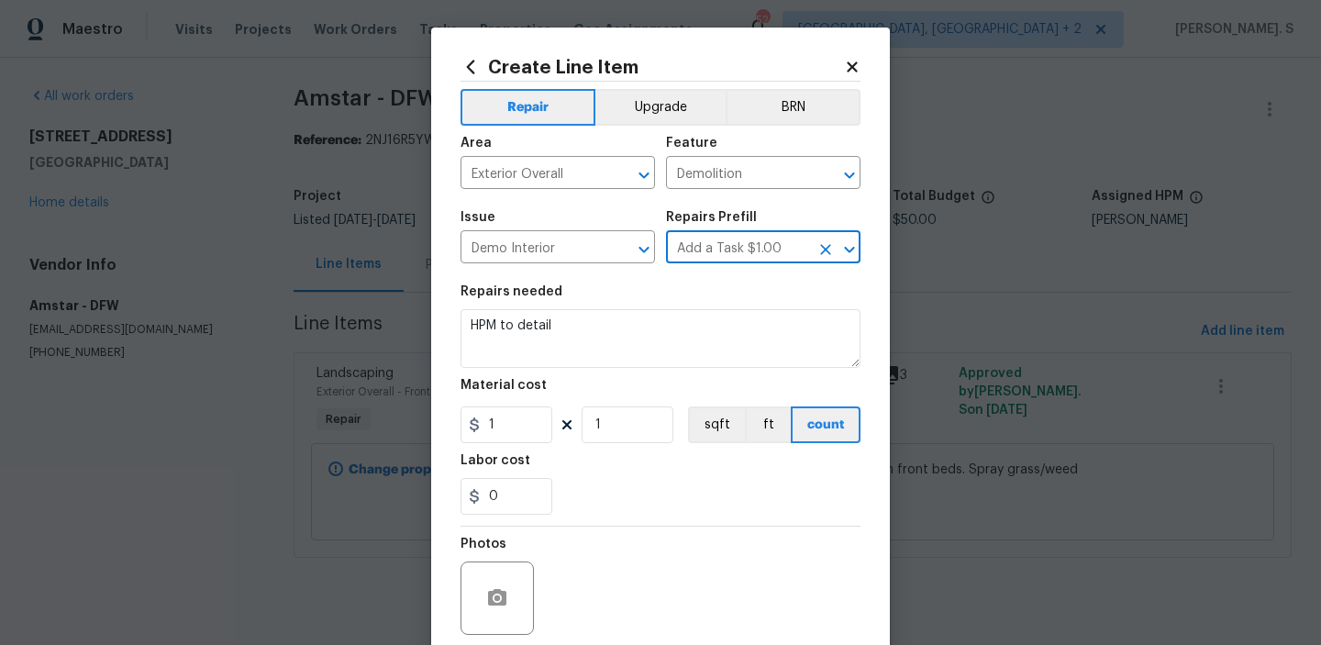
click at [565, 300] on div "Repairs needed" at bounding box center [661, 297] width 400 height 24
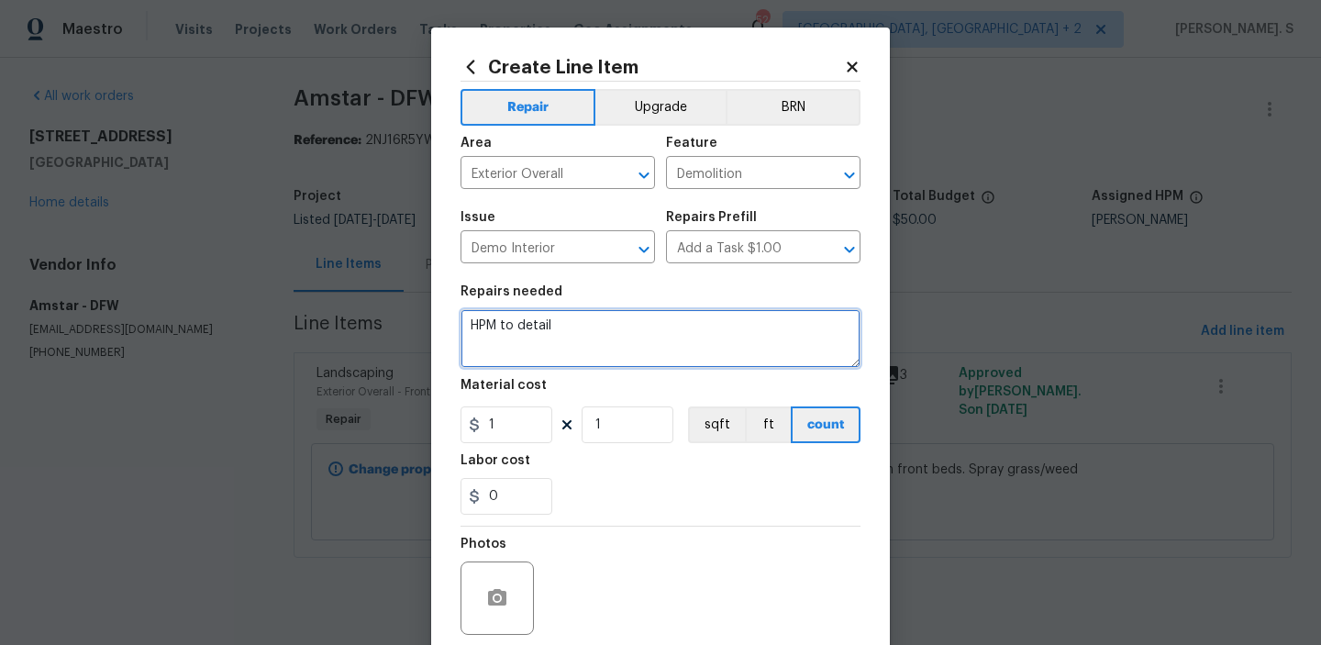
click at [565, 312] on textarea "HPM to detail" at bounding box center [661, 338] width 400 height 59
paste textarea "Reinstall falling siding."
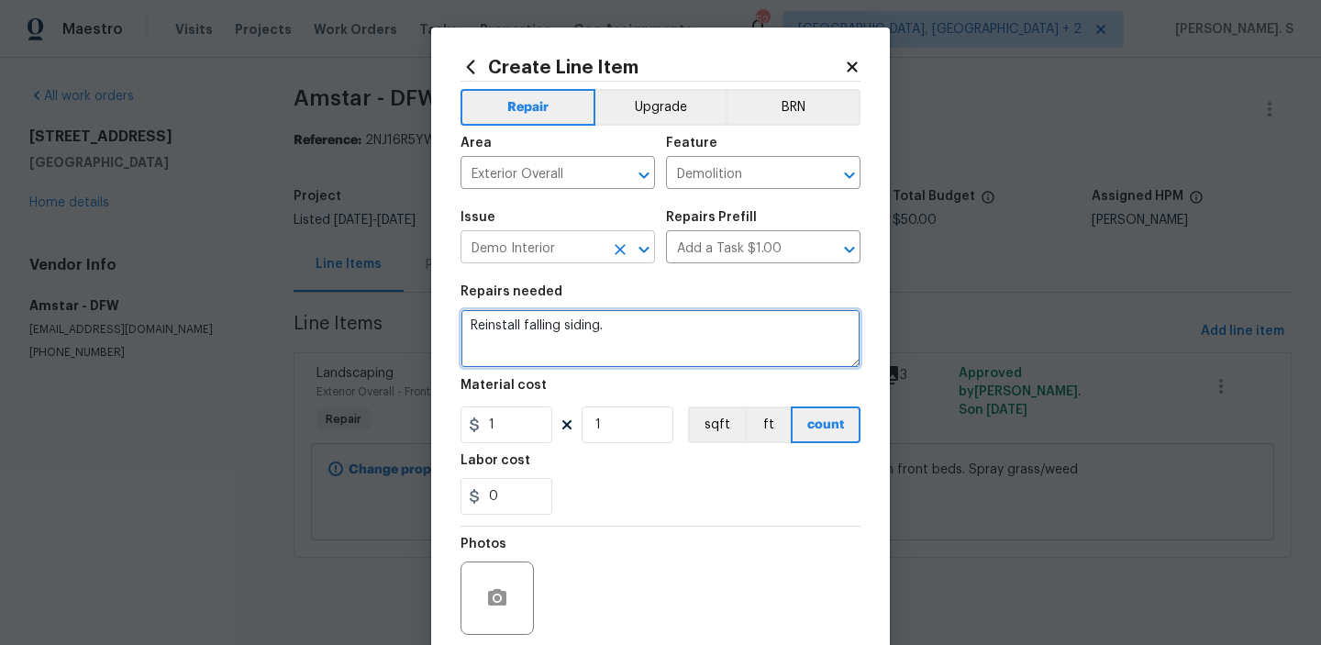
click at [641, 255] on icon "Open" at bounding box center [644, 250] width 22 height 22
type textarea "Reinstall falling siding."
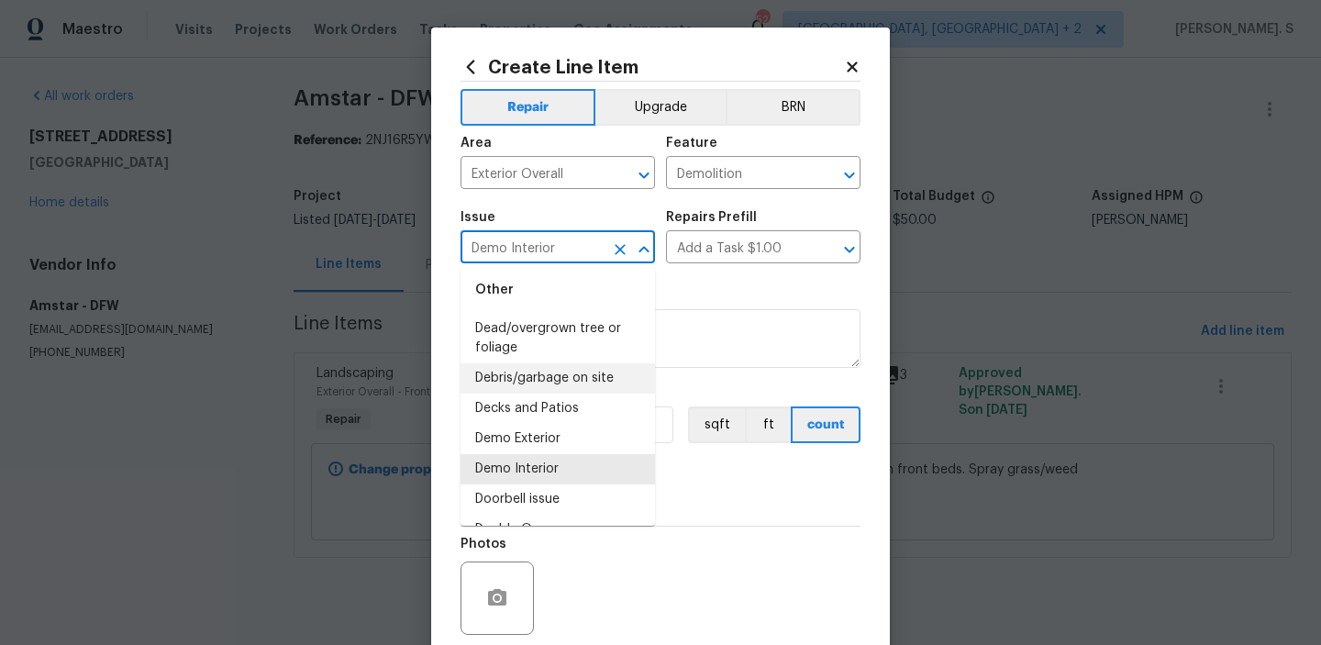
scroll to position [805, 0]
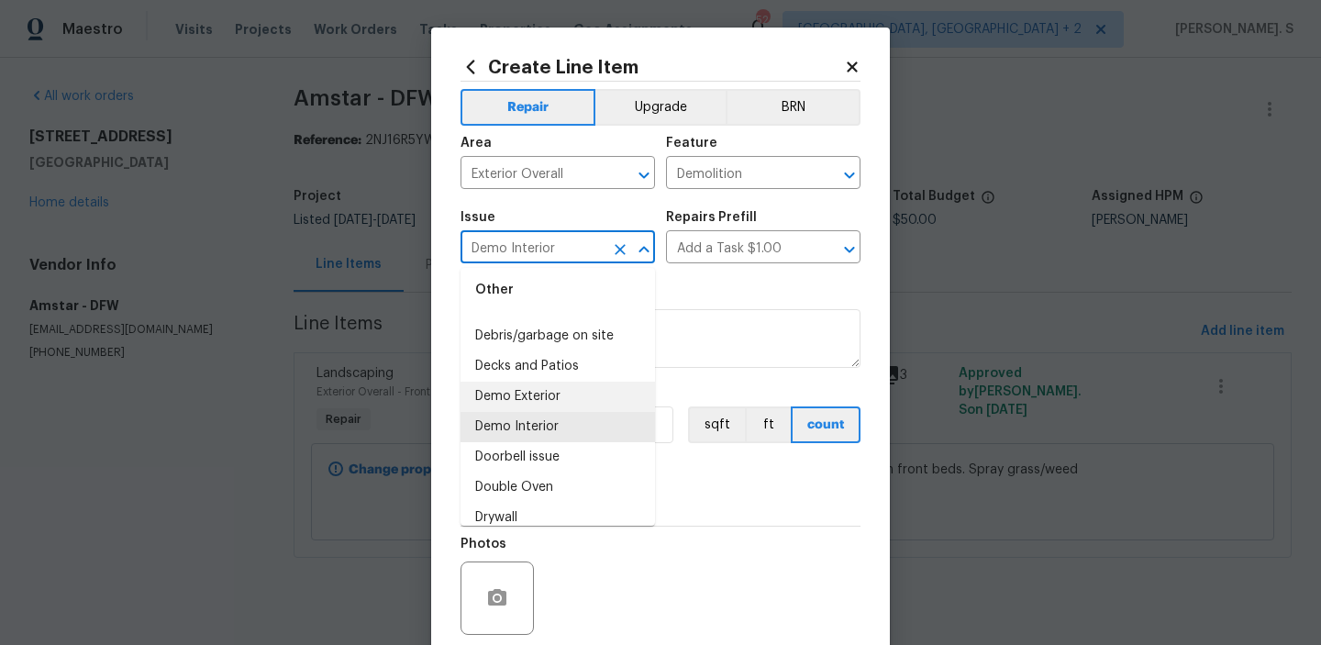
click at [560, 391] on li "Demo Exterior" at bounding box center [558, 397] width 194 height 30
type input "Demo Exterior"
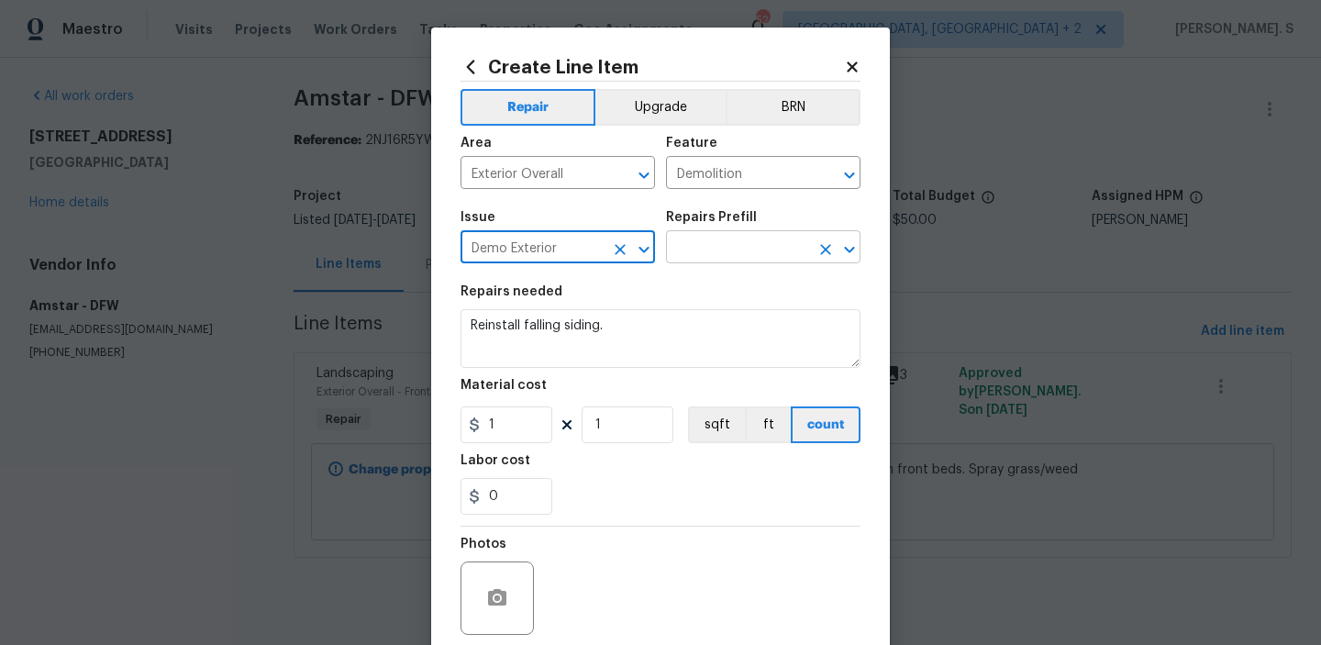
click at [837, 242] on div at bounding box center [837, 250] width 48 height 26
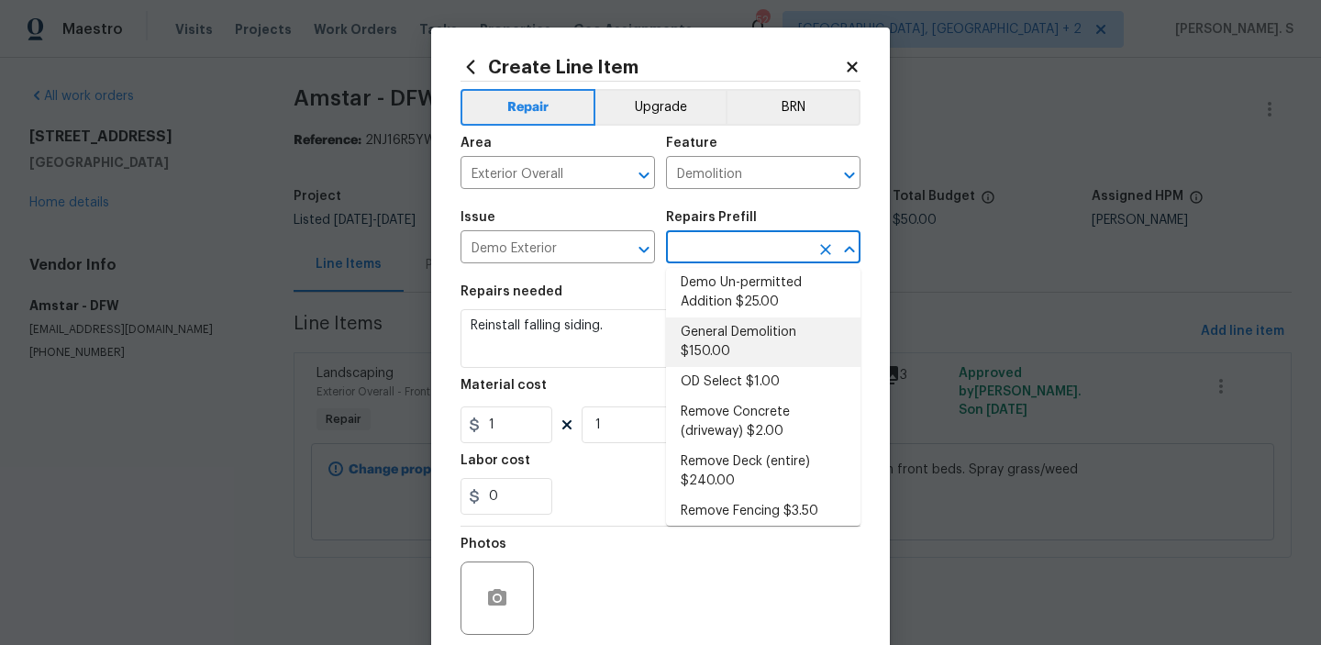
scroll to position [46, 0]
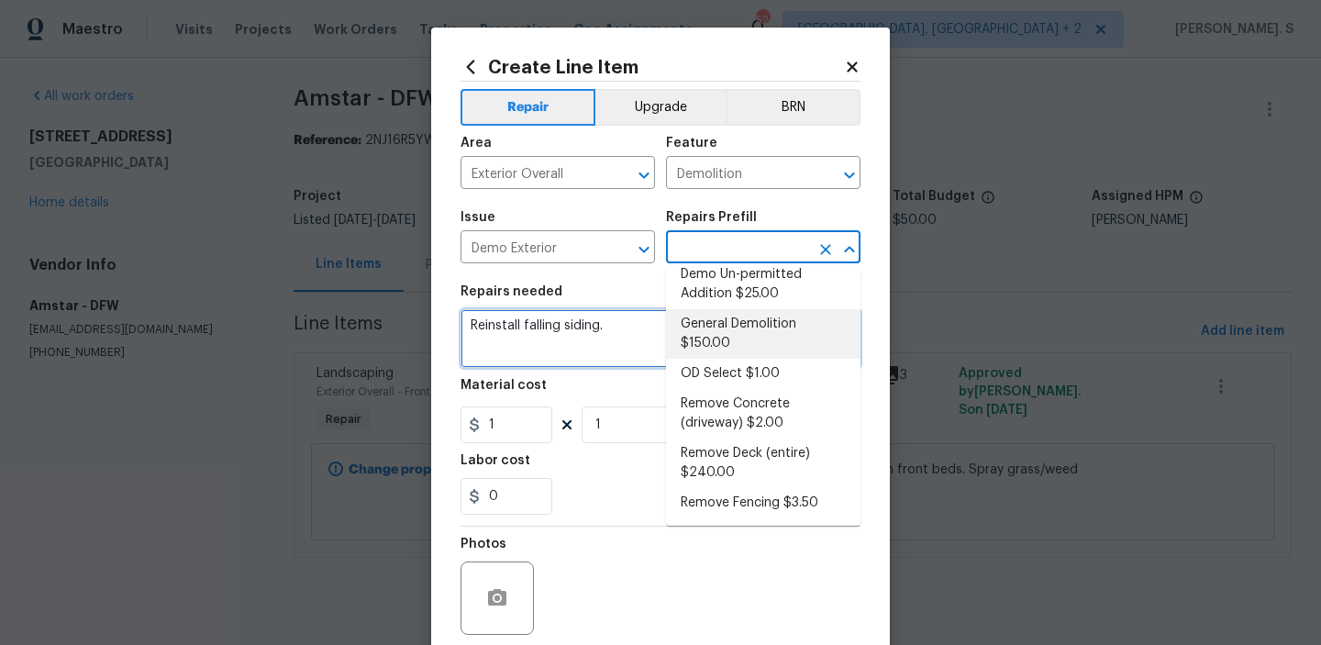
click at [518, 328] on textarea "Reinstall falling siding." at bounding box center [661, 338] width 400 height 59
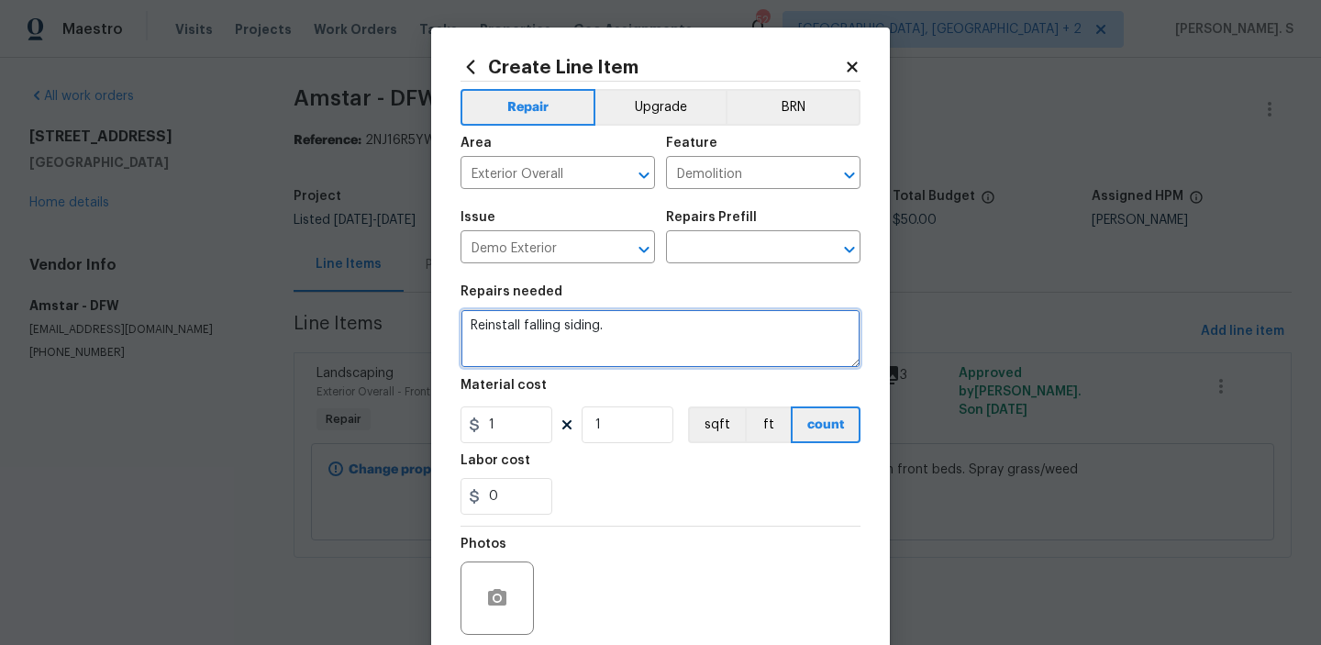
click at [518, 328] on textarea "Reinstall falling siding." at bounding box center [661, 338] width 400 height 59
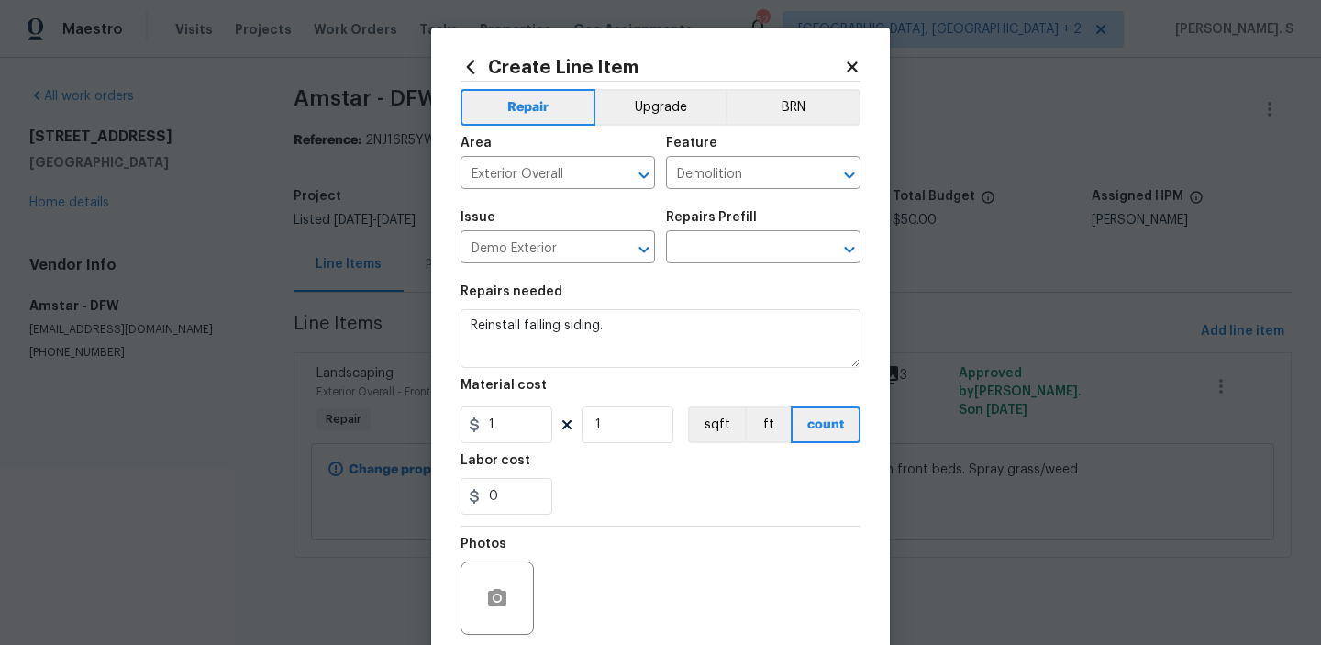
click at [864, 248] on div "Create Line Item Repair Upgrade BRN Area Exterior Overall ​ Feature Demolition …" at bounding box center [660, 395] width 459 height 735
click at [855, 250] on icon "Open" at bounding box center [850, 250] width 22 height 22
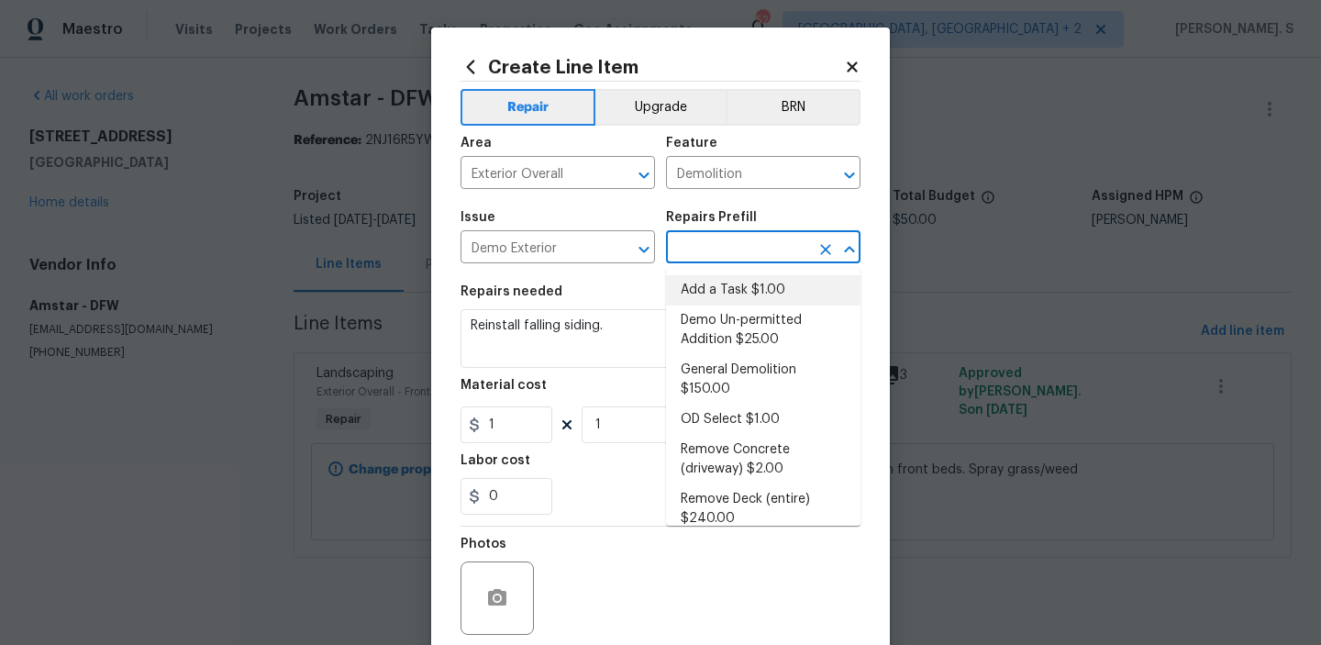
click at [728, 298] on li "Add a Task $1.00" at bounding box center [763, 290] width 194 height 30
type input "Add a Task $1.00"
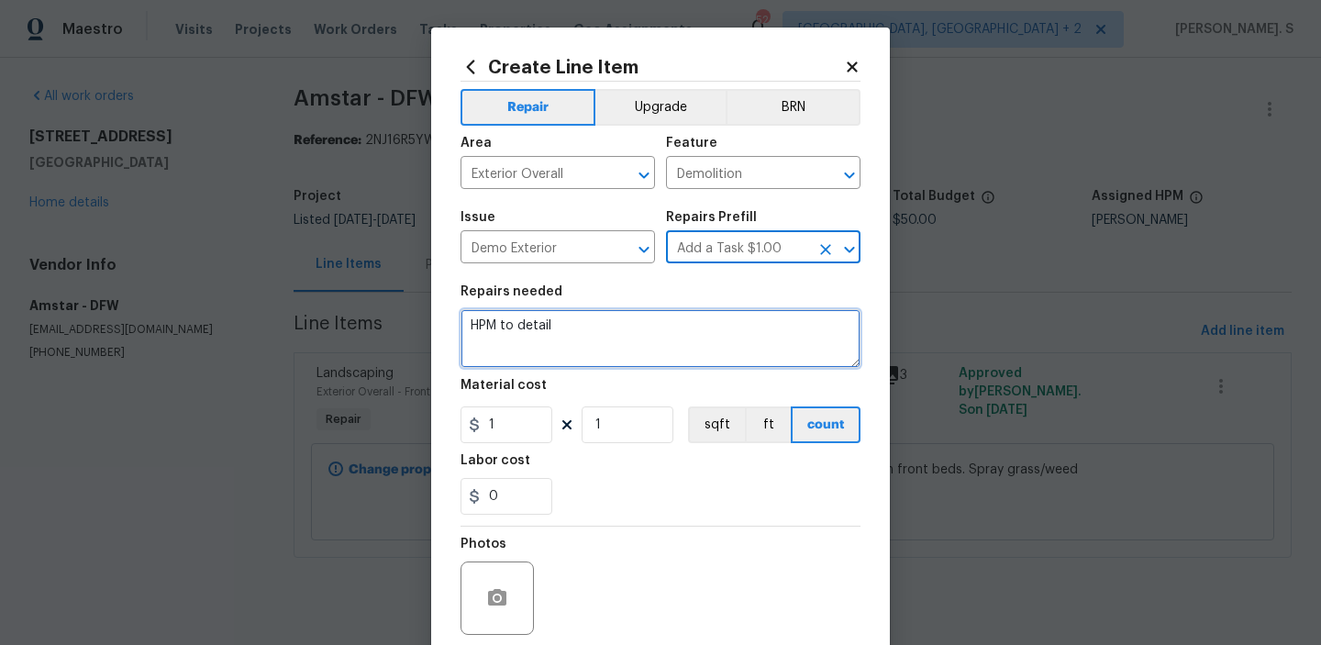
click at [537, 337] on textarea "HPM to detail" at bounding box center [661, 338] width 400 height 59
paste textarea "Reinstall falling siding."
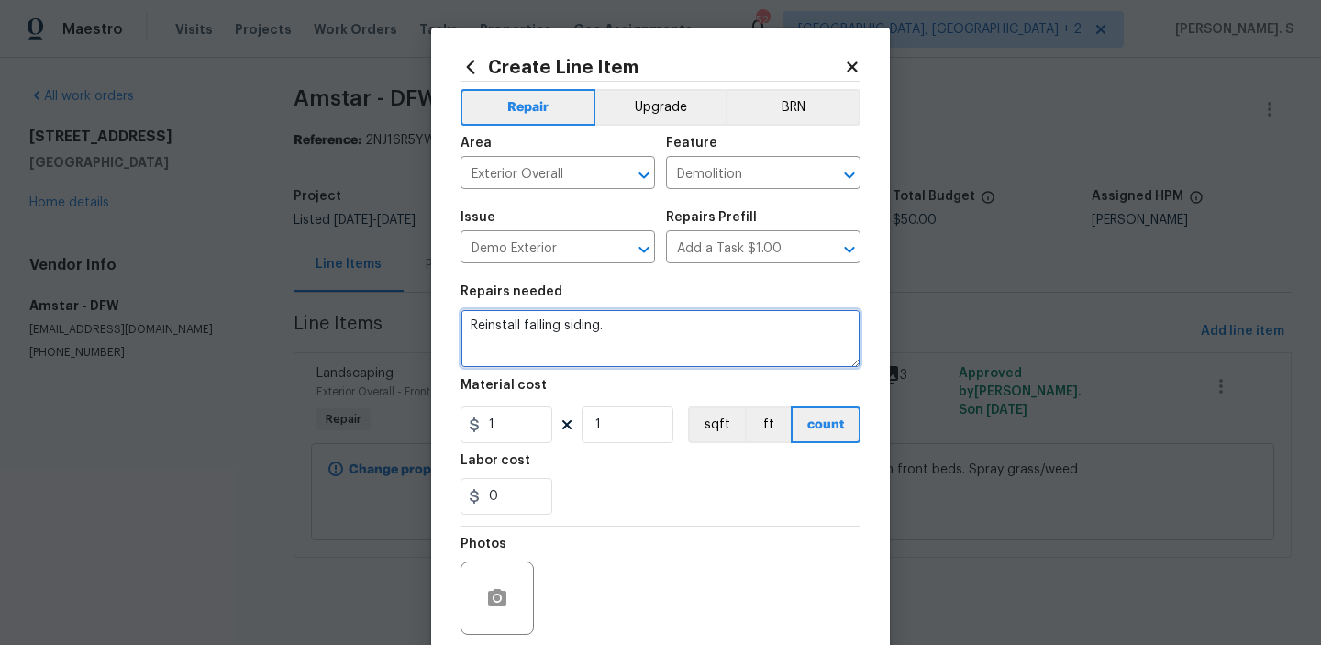
type textarea "Reinstall falling siding."
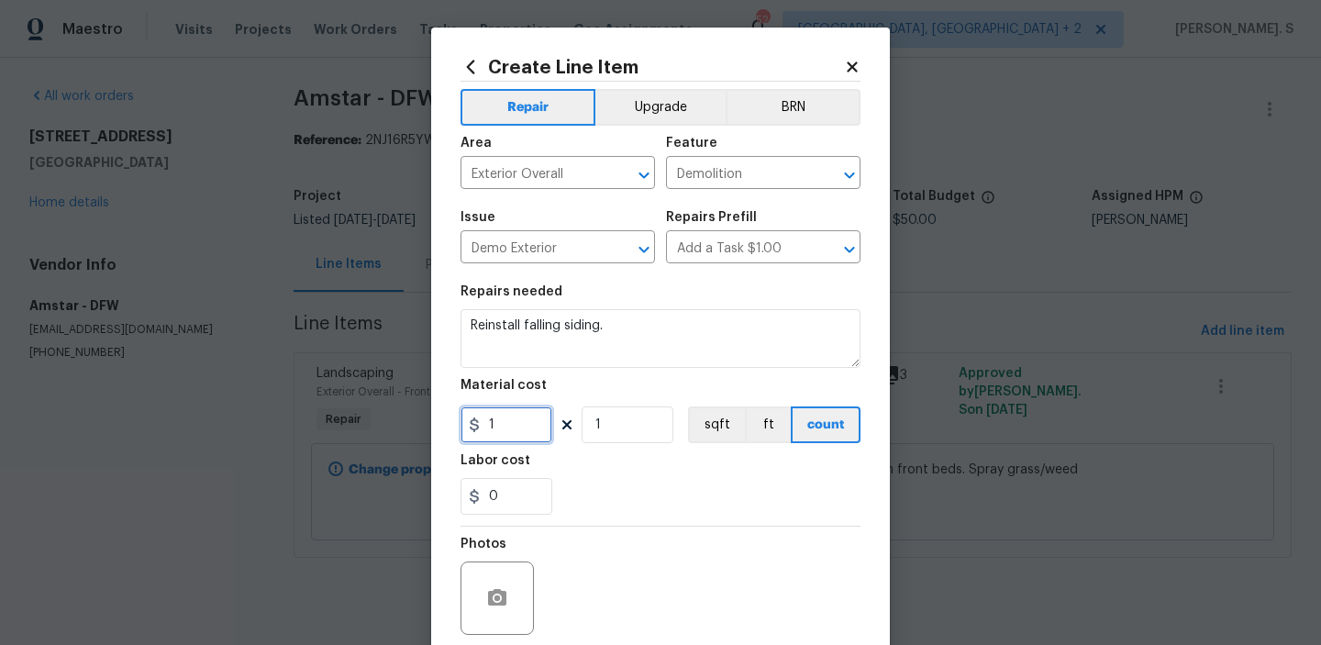
click at [550, 428] on input "1" at bounding box center [507, 424] width 92 height 37
type input "50"
click at [494, 612] on button "button" at bounding box center [497, 598] width 44 height 44
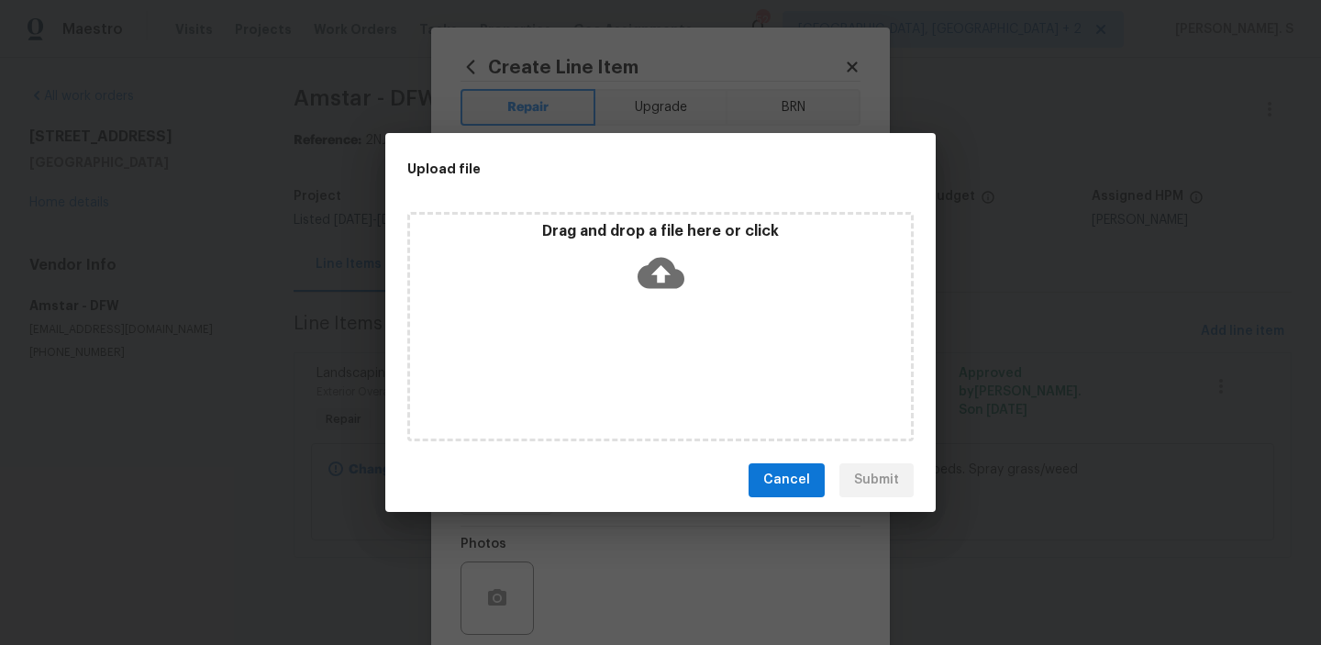
click at [654, 272] on icon at bounding box center [661, 273] width 47 height 47
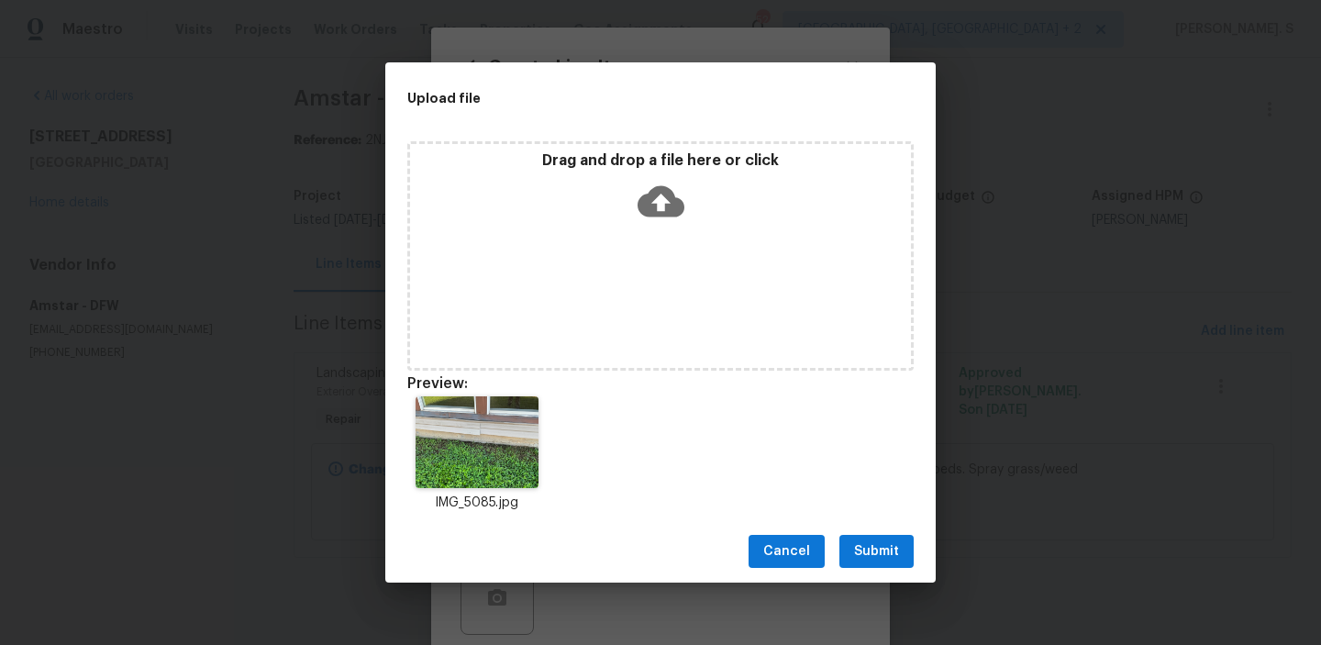
click at [877, 550] on span "Submit" at bounding box center [876, 551] width 45 height 23
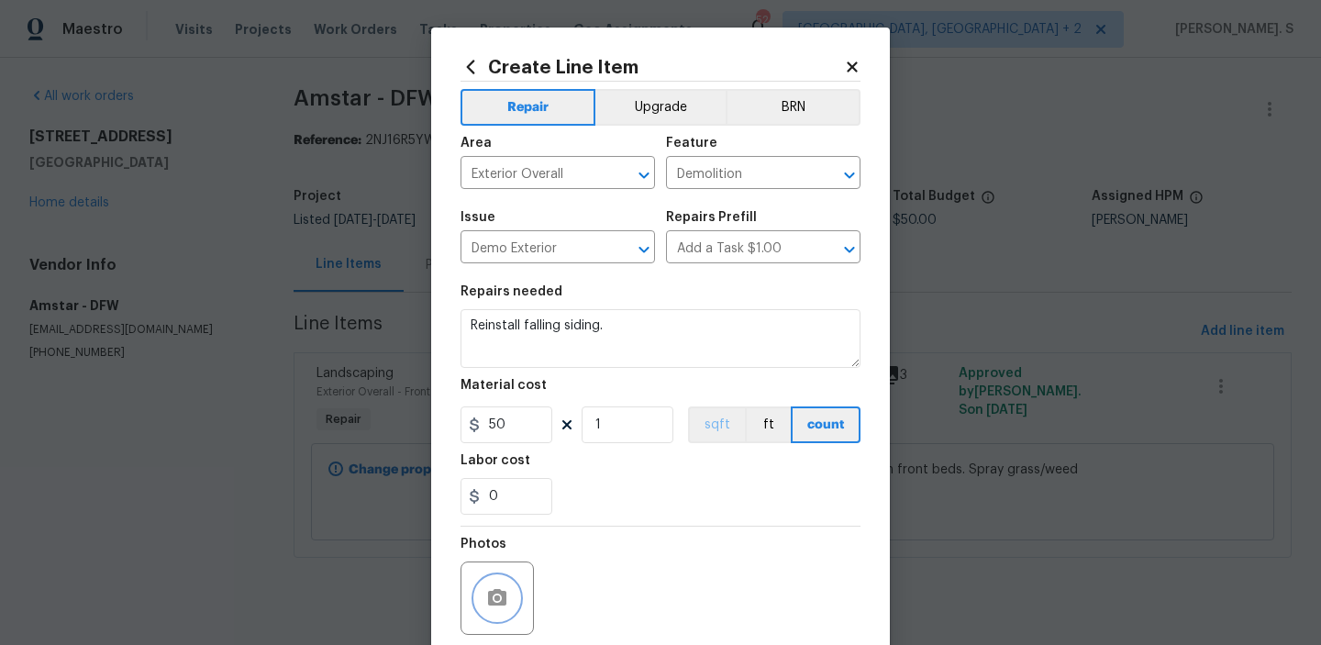
scroll to position [146, 0]
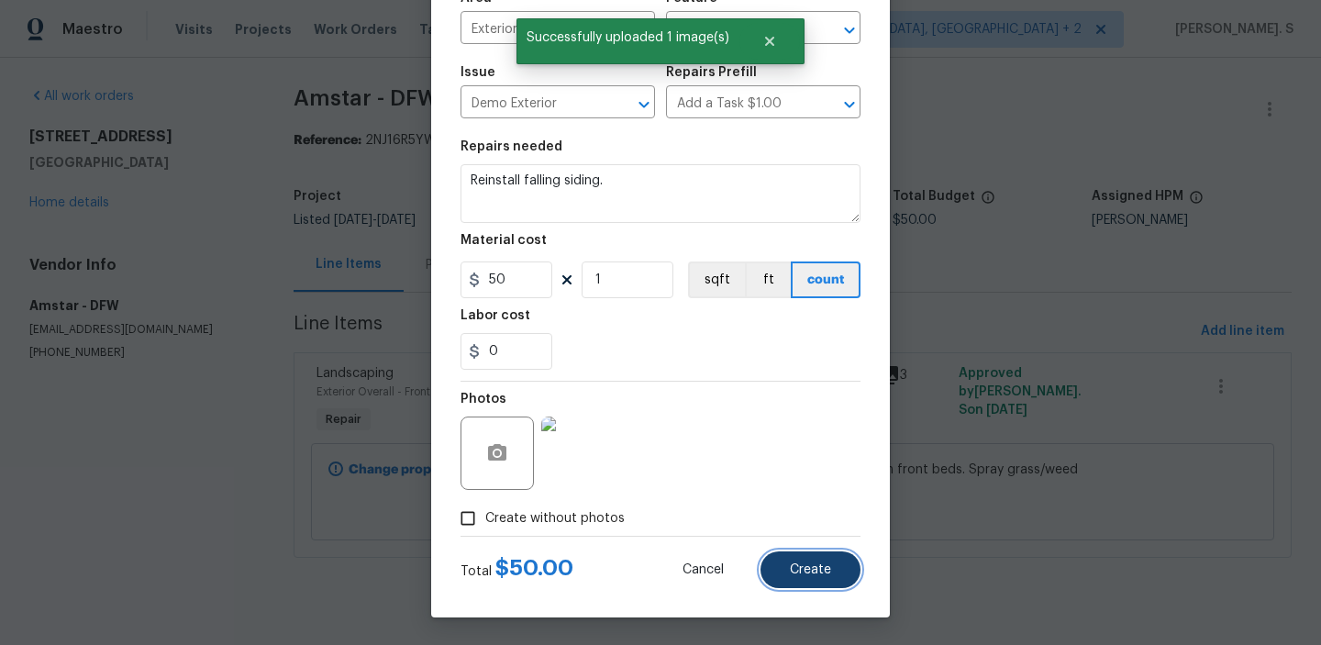
click at [788, 560] on button "Create" at bounding box center [811, 569] width 100 height 37
type input "0"
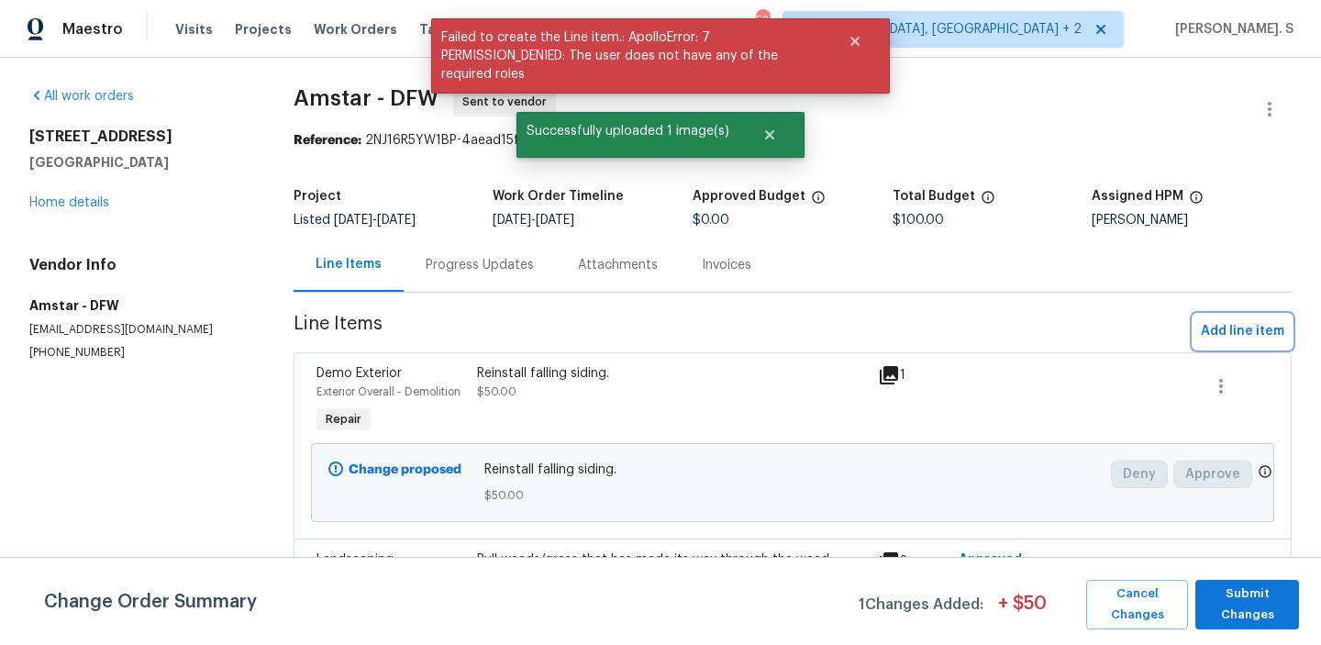
click at [1237, 342] on span "Add line item" at bounding box center [1242, 331] width 83 height 23
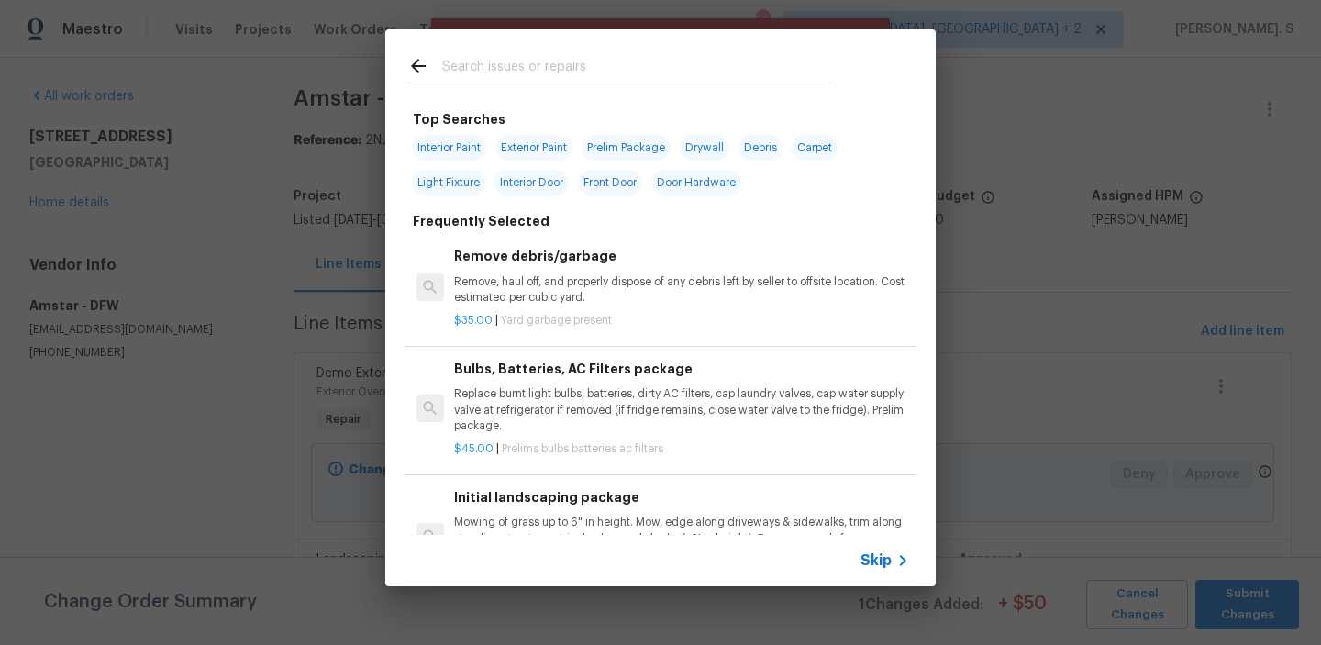
click at [528, 295] on p "Remove, haul off, and properly dispose of any debris left by seller to offsite …" at bounding box center [681, 289] width 455 height 31
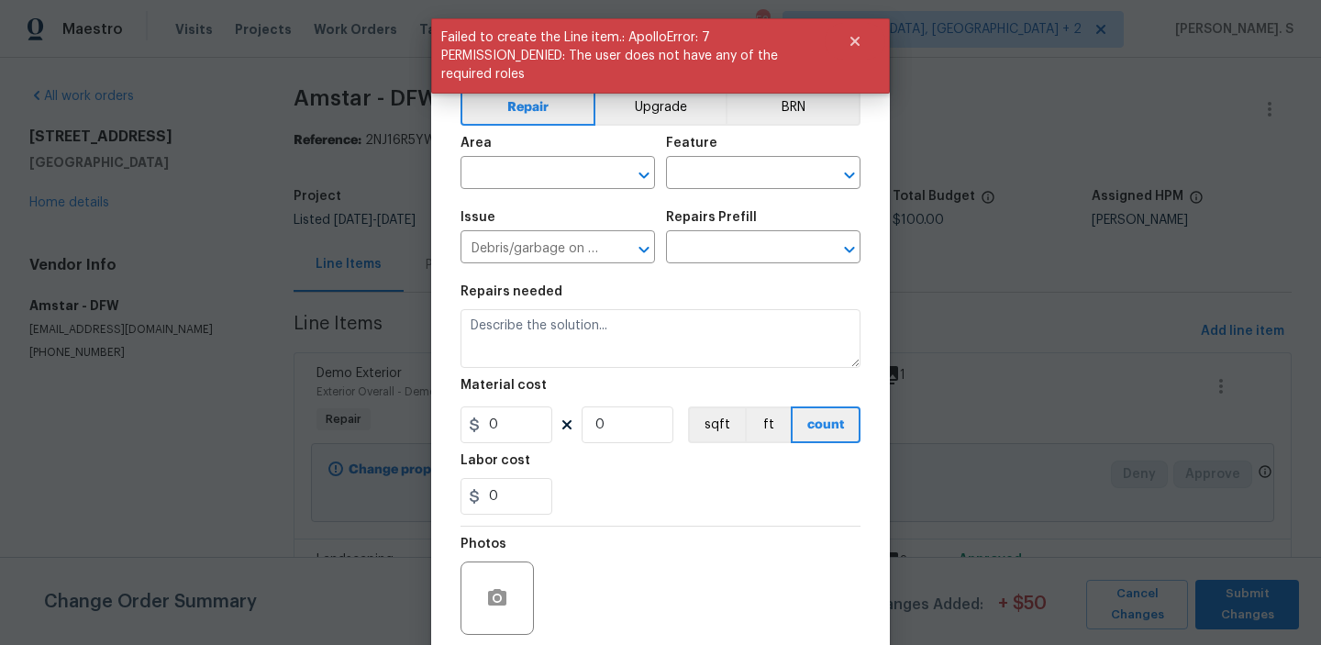
type input "Remove debris/garbage $35.00"
type textarea "Remove, haul off, and properly dispose of any debris left by seller to offsite …"
type input "35"
type input "1"
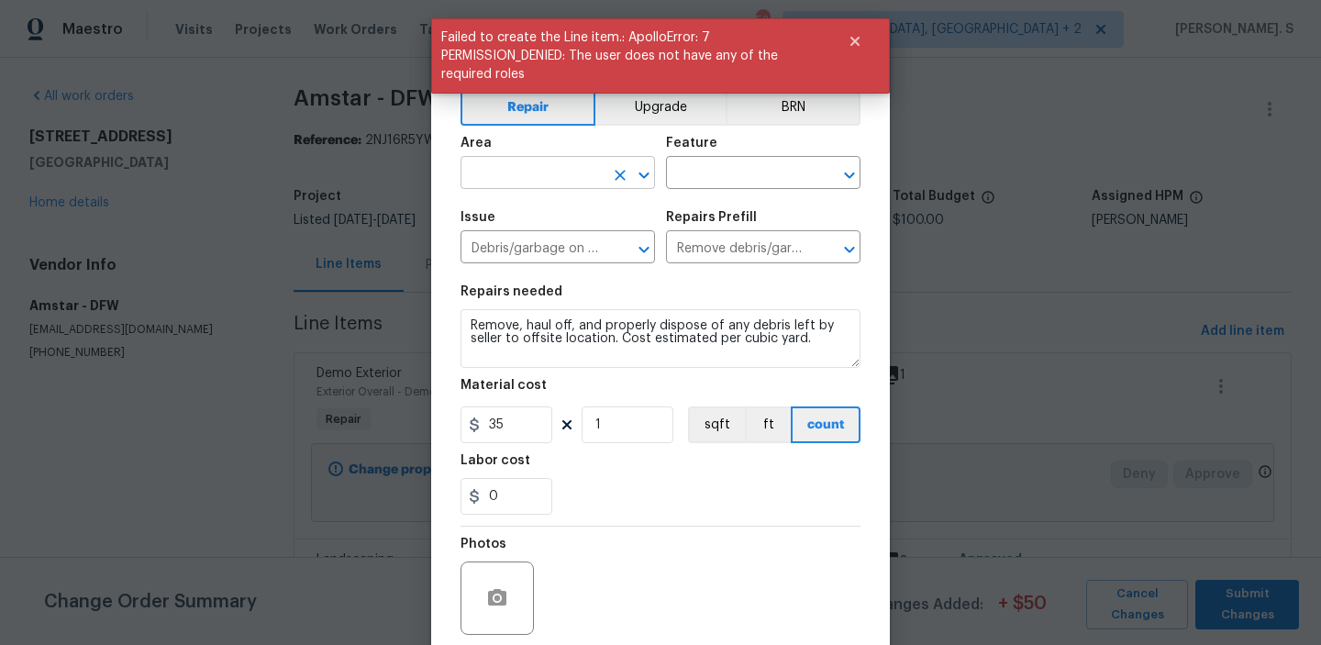
click at [652, 180] on icon "Open" at bounding box center [644, 175] width 22 height 22
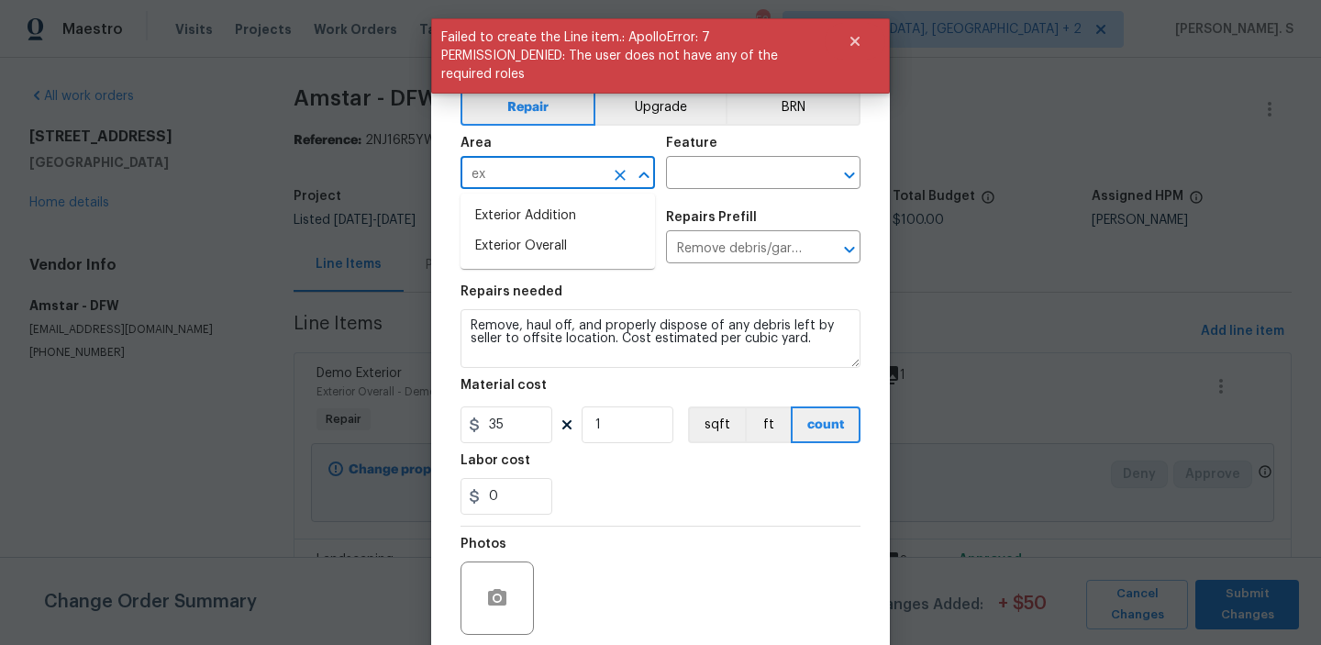
type input "e"
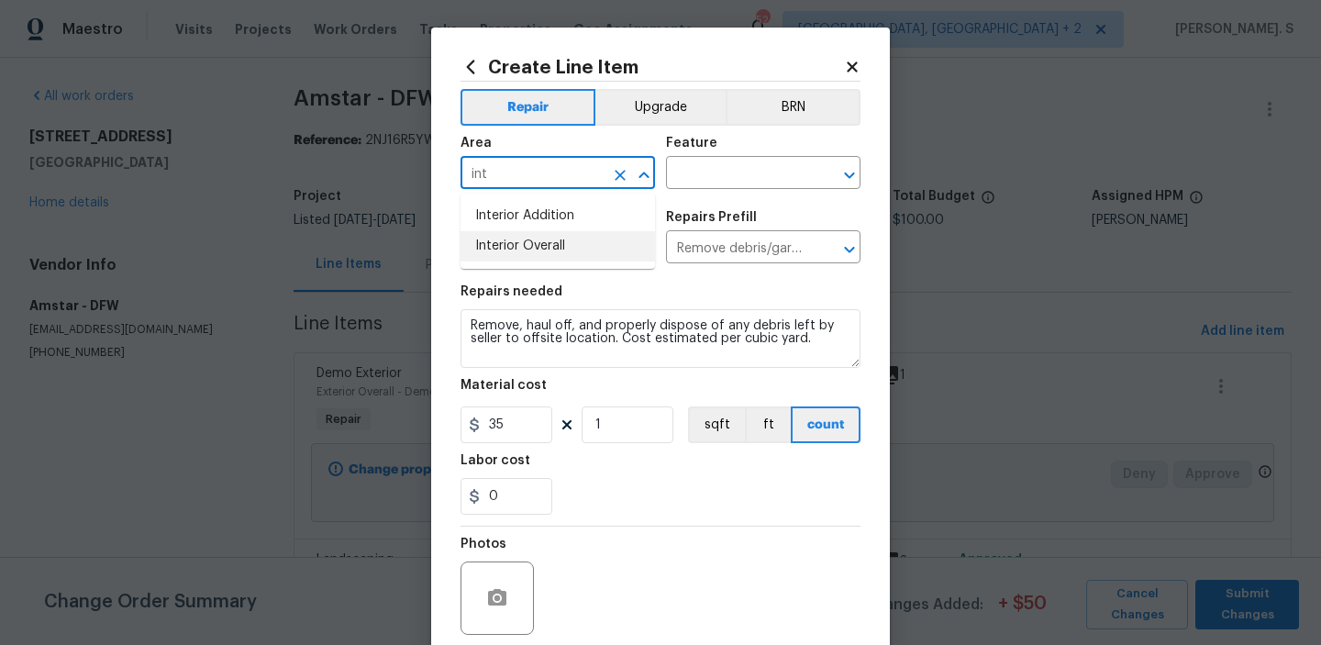
click at [612, 241] on li "Interior Overall" at bounding box center [558, 246] width 194 height 30
click at [854, 176] on icon "Open" at bounding box center [850, 175] width 22 height 22
type input "Interior Overall"
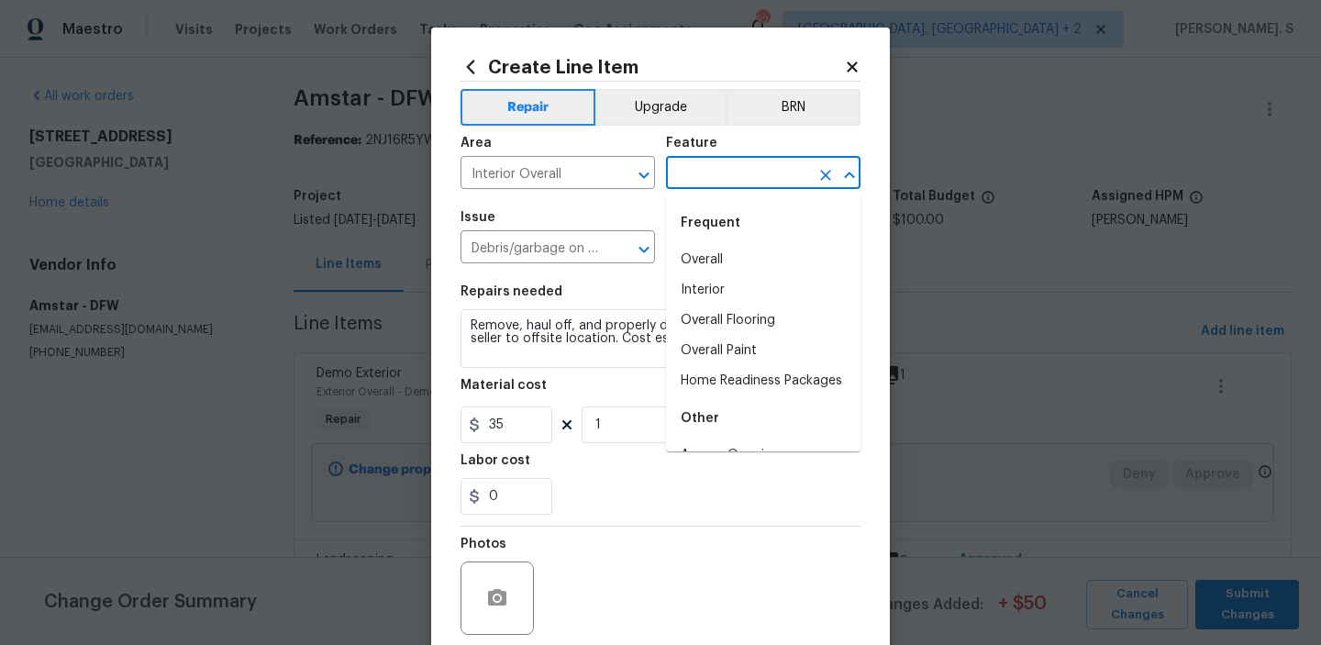
type input "d"
type input "g"
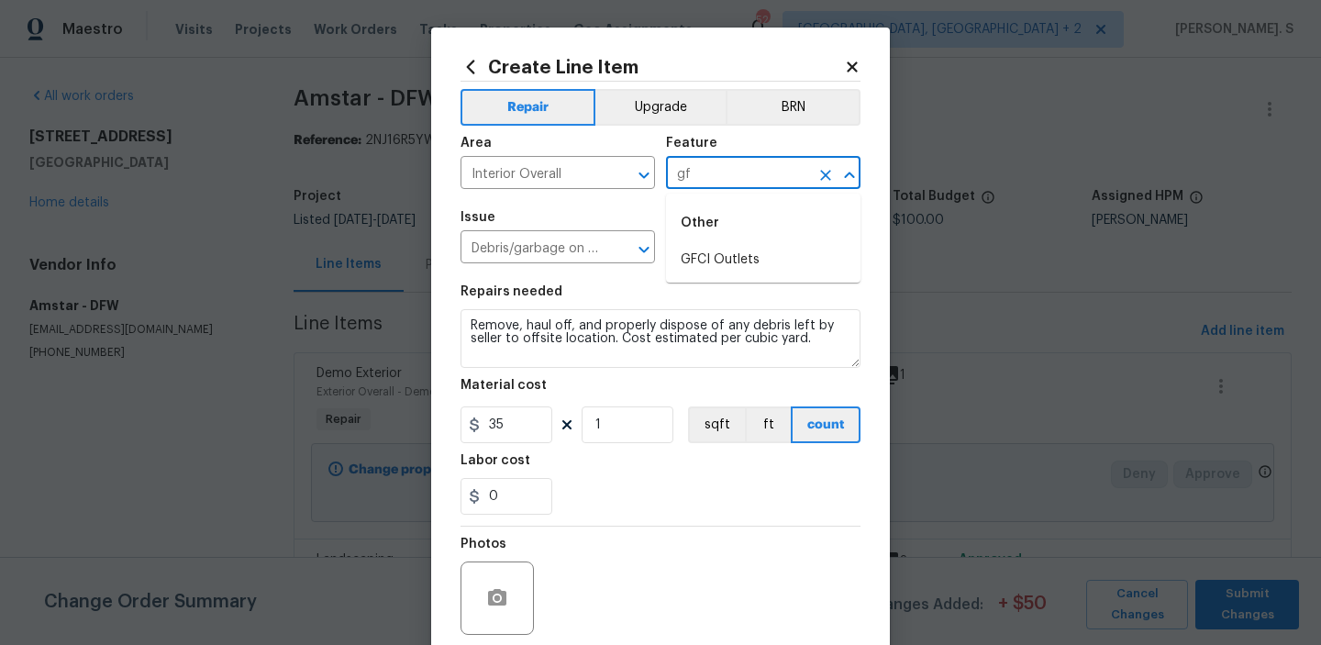
type input "g"
click at [819, 251] on li "Fence" at bounding box center [763, 260] width 194 height 30
click at [645, 250] on icon "Open" at bounding box center [644, 249] width 10 height 6
type input "Fence"
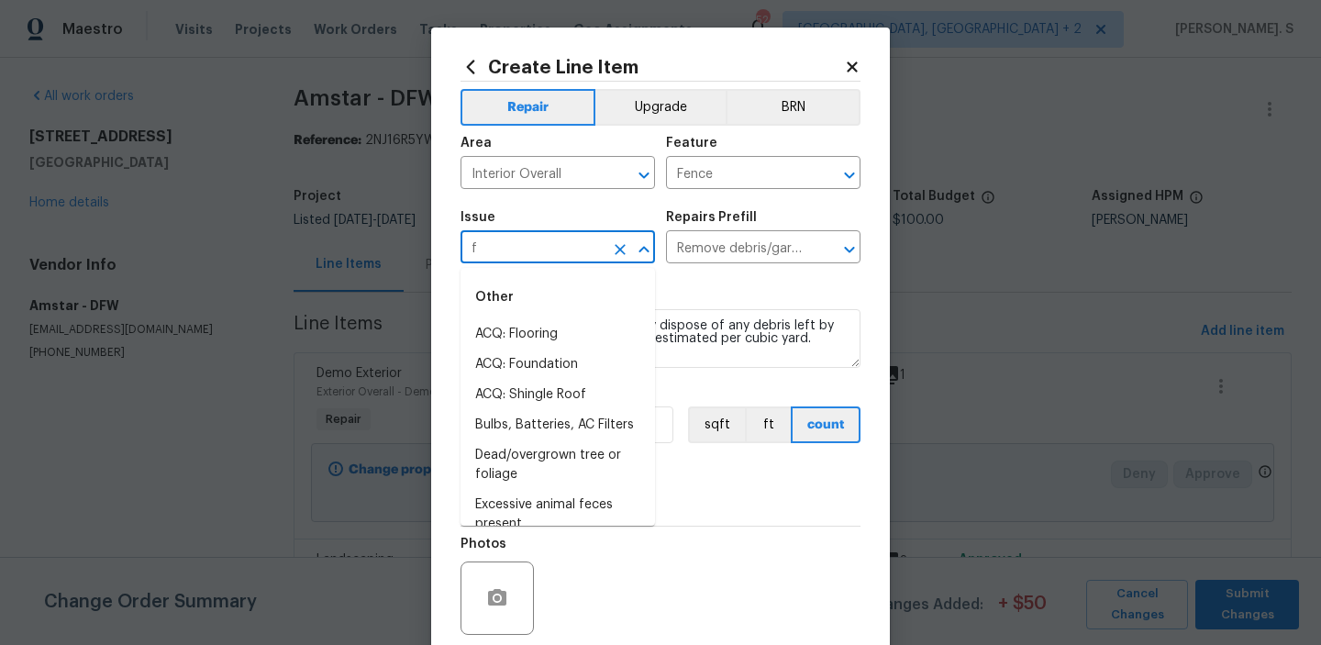
scroll to position [0, 0]
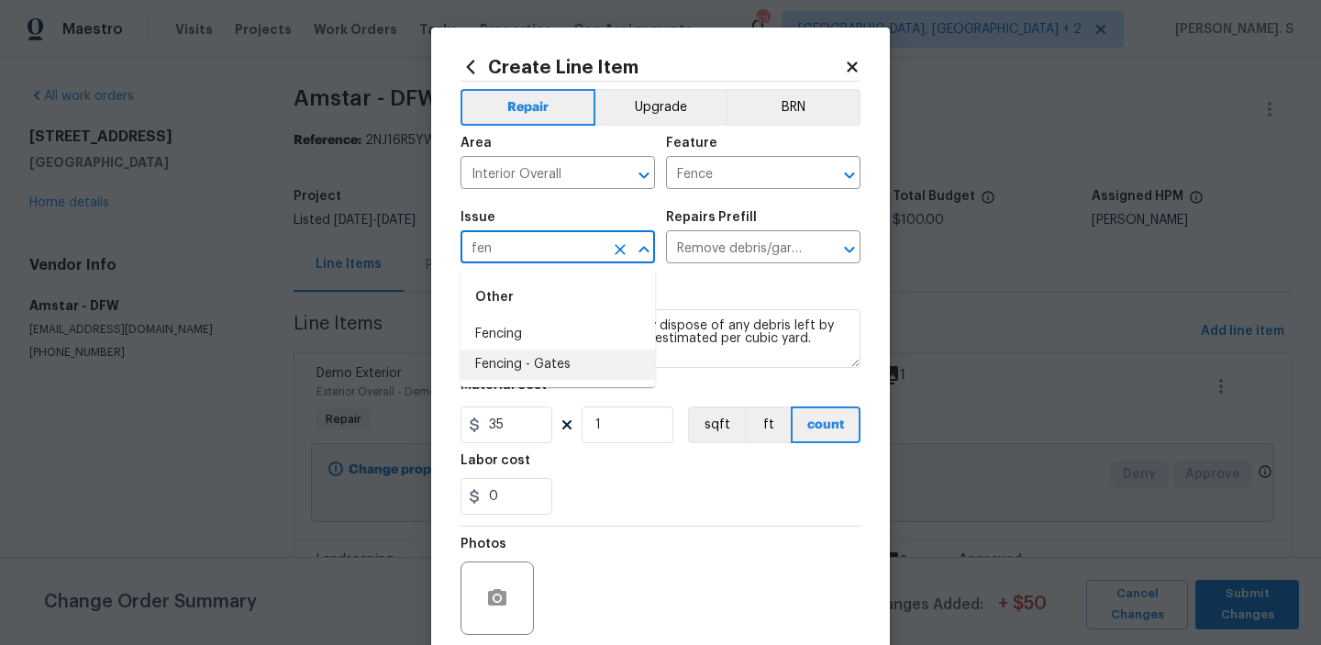
click at [551, 369] on li "Fencing - Gates" at bounding box center [558, 365] width 194 height 30
type input "Fencing - Gates"
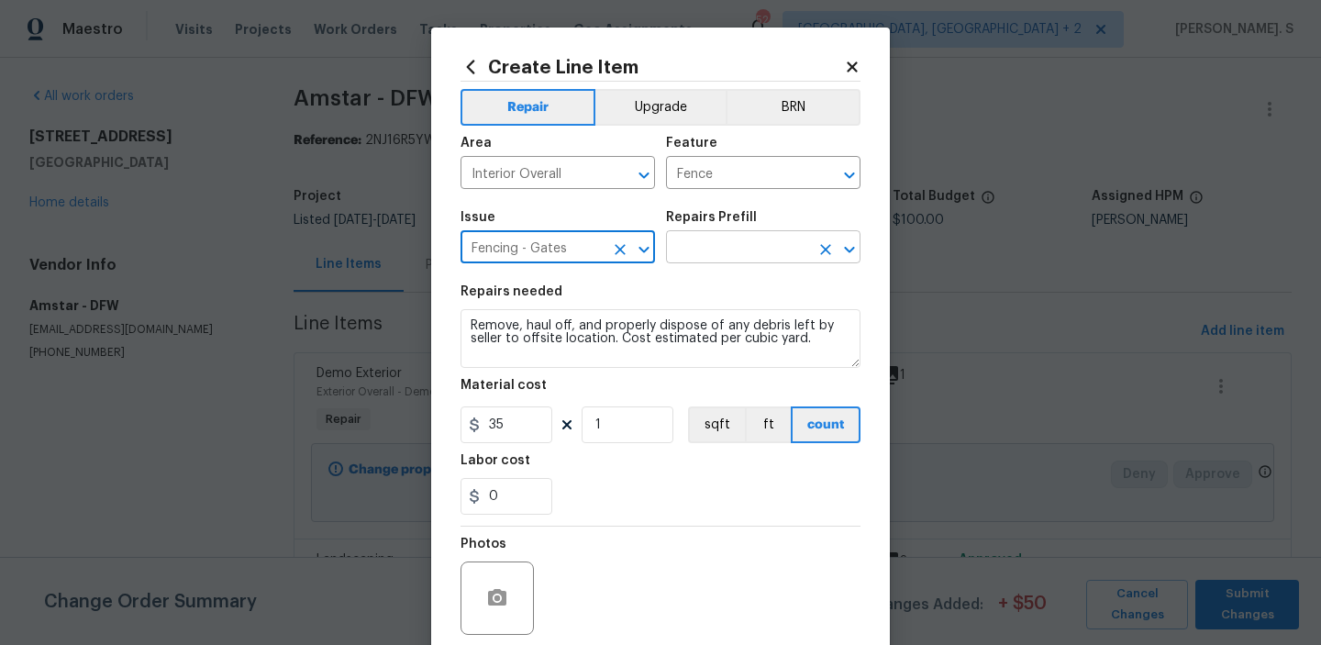
click at [843, 248] on icon "Open" at bounding box center [850, 250] width 22 height 22
type input "Fencing - Gates"
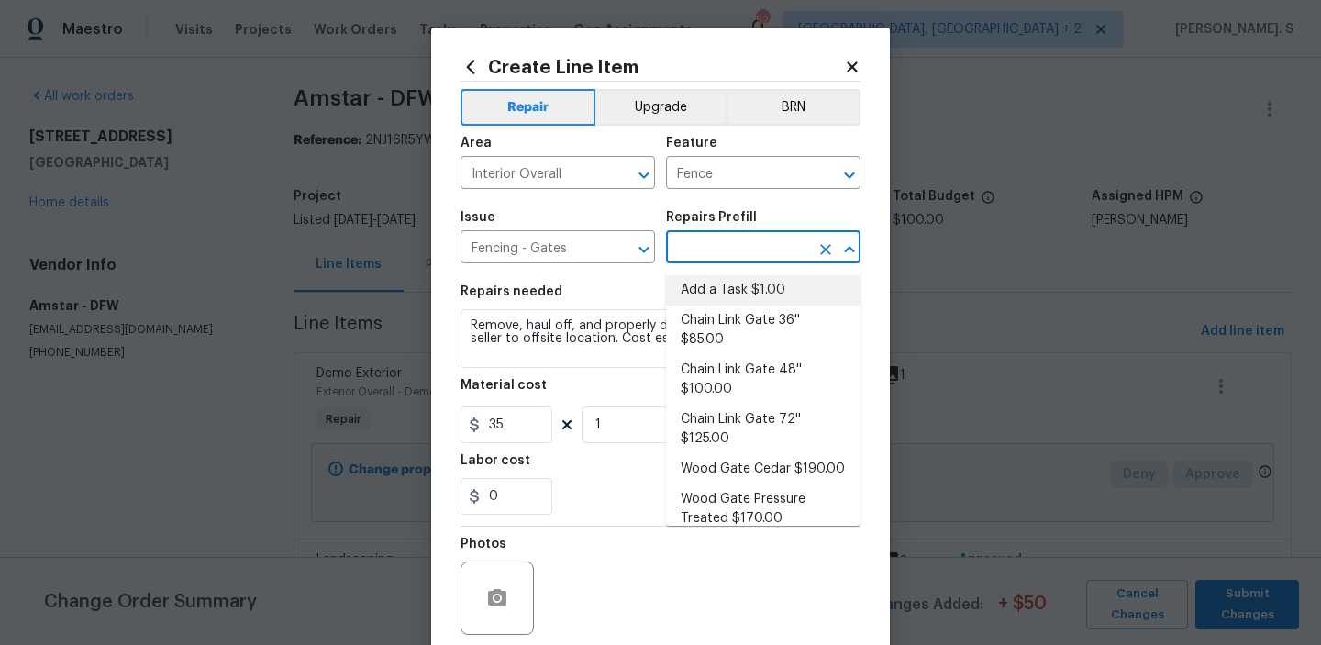
click at [782, 284] on li "Add a Task $1.00" at bounding box center [763, 290] width 194 height 30
type input "Add a Task $1.00"
type textarea "HPM to detail"
type input "1"
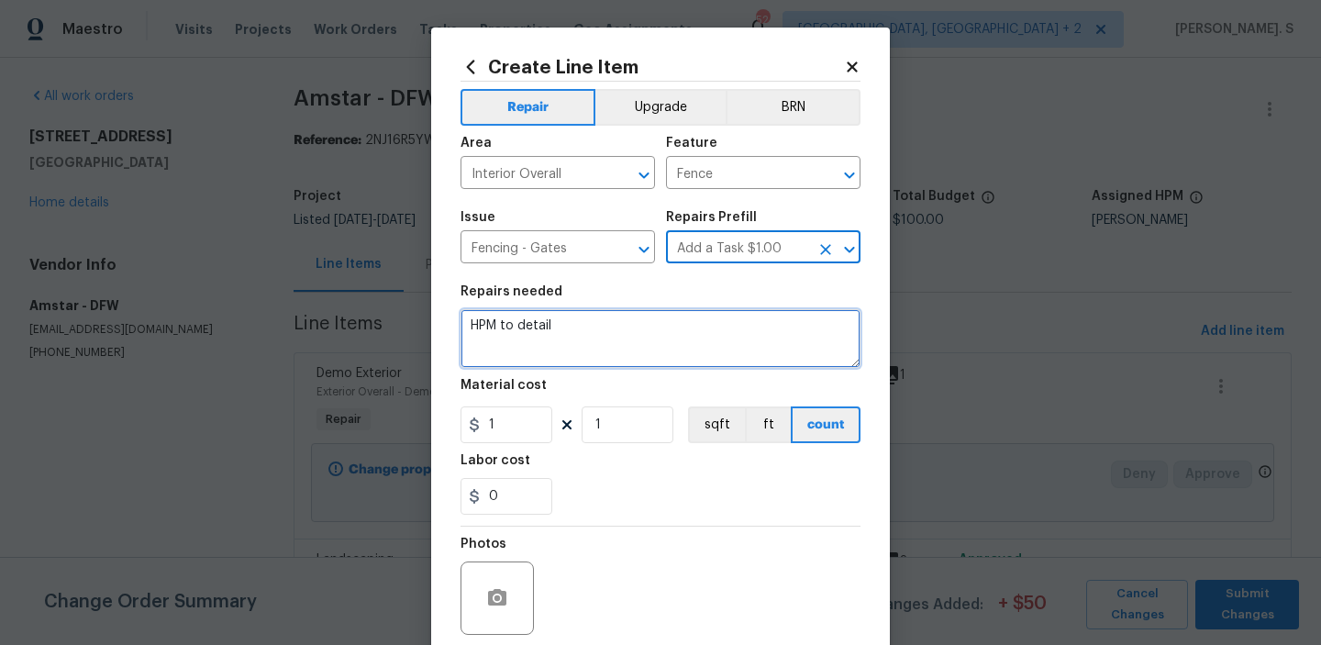
click at [550, 366] on textarea "HPM to detail" at bounding box center [661, 338] width 400 height 59
paste textarea "Adjust door on freezer in kitchen so it will close all the way."
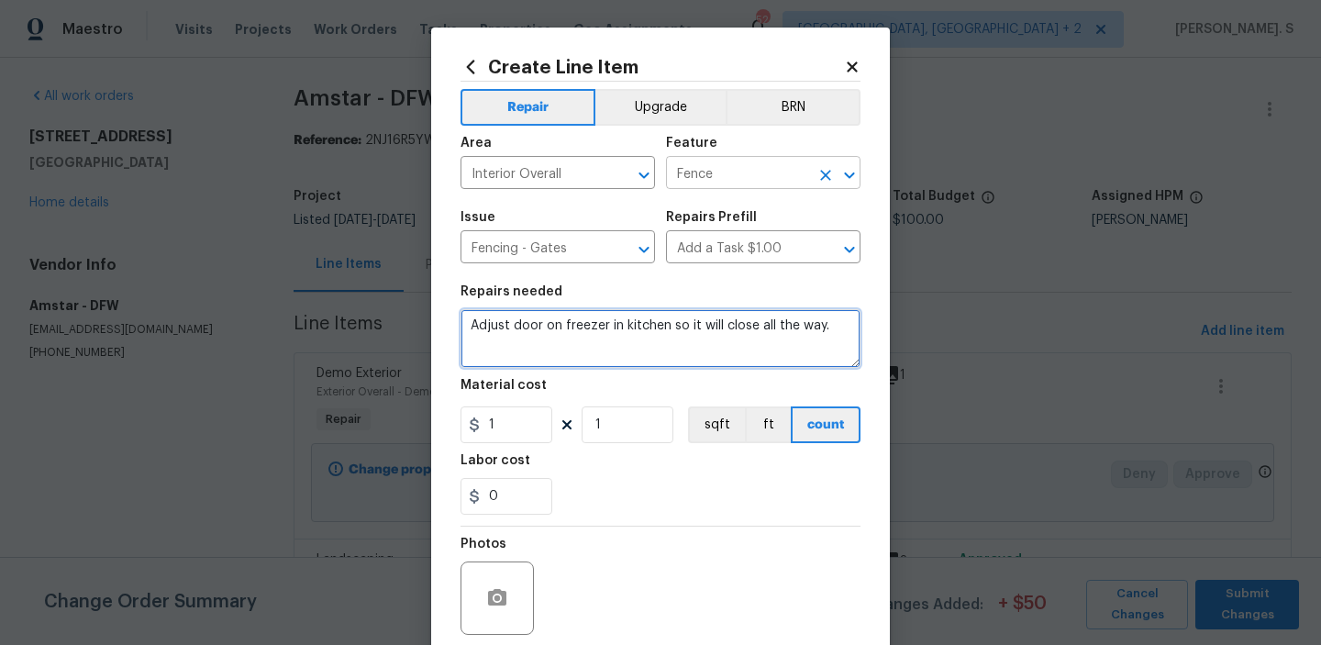
click at [861, 172] on button "Open" at bounding box center [850, 175] width 26 height 26
type textarea "Adjust door on freezer in kitchen so it will close all the way."
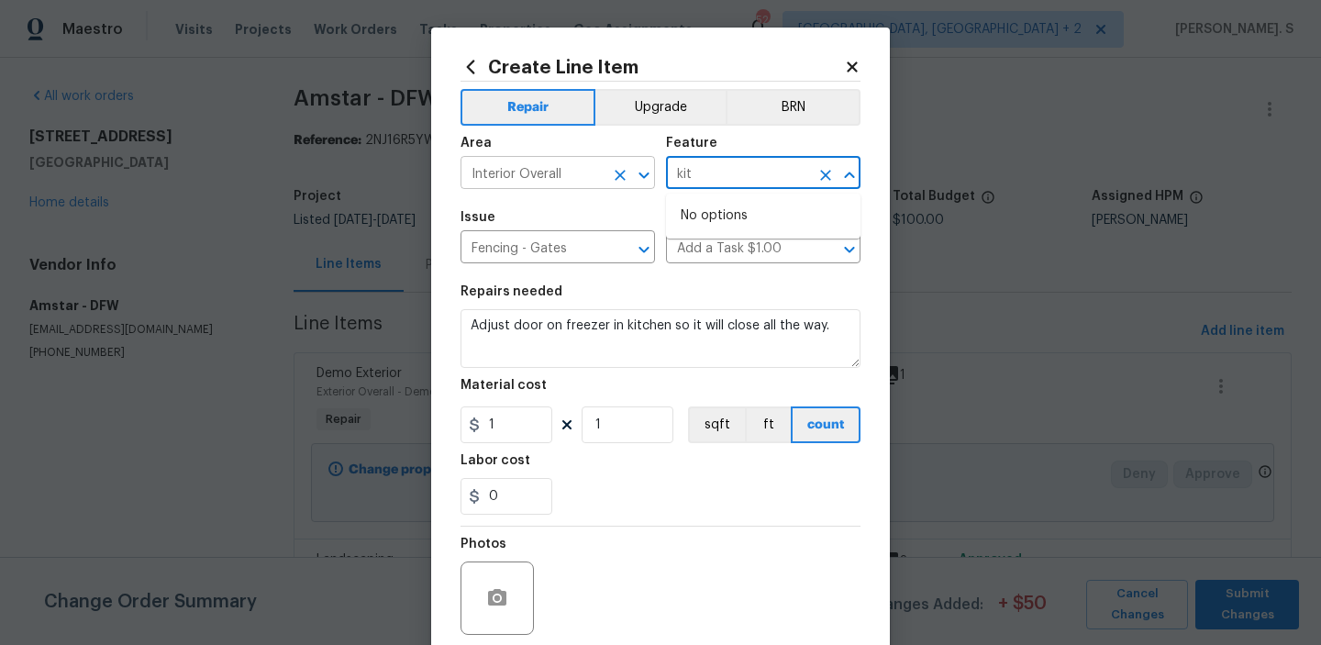
click at [652, 178] on icon "Open" at bounding box center [644, 175] width 22 height 22
type input "Fence"
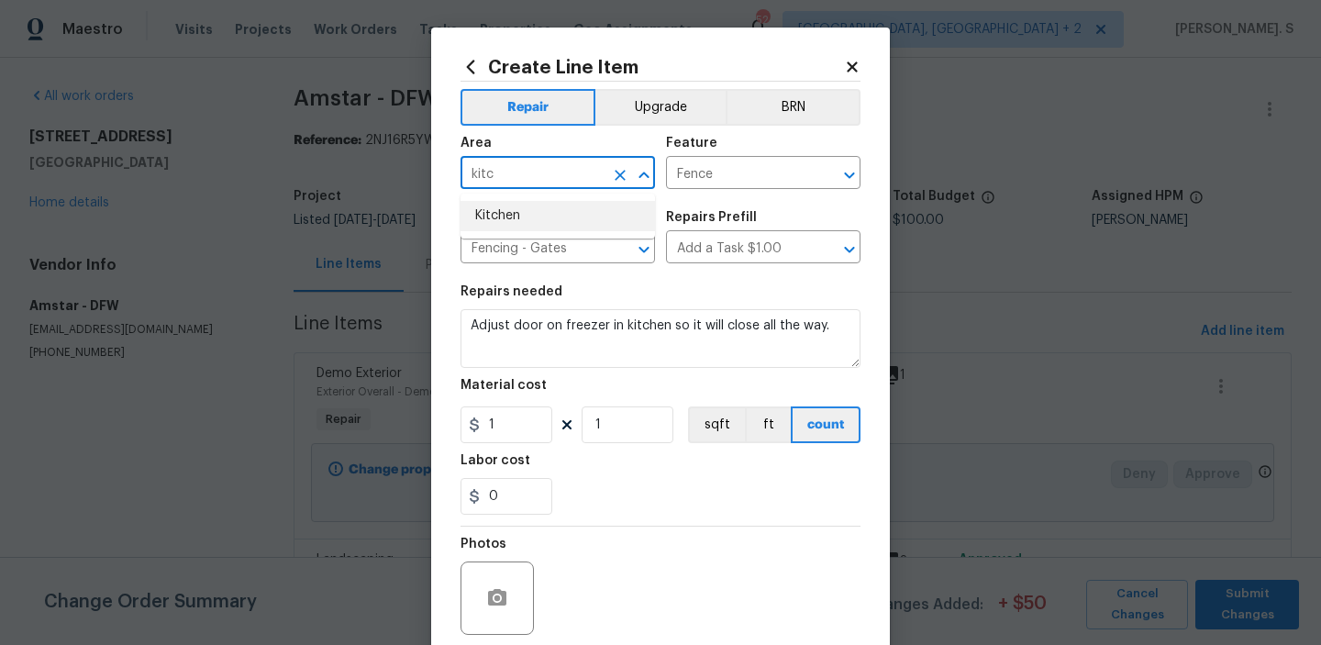
click at [586, 216] on li "Kitchen" at bounding box center [558, 216] width 194 height 30
click at [852, 165] on icon "Open" at bounding box center [850, 175] width 22 height 22
type input "Kitchen"
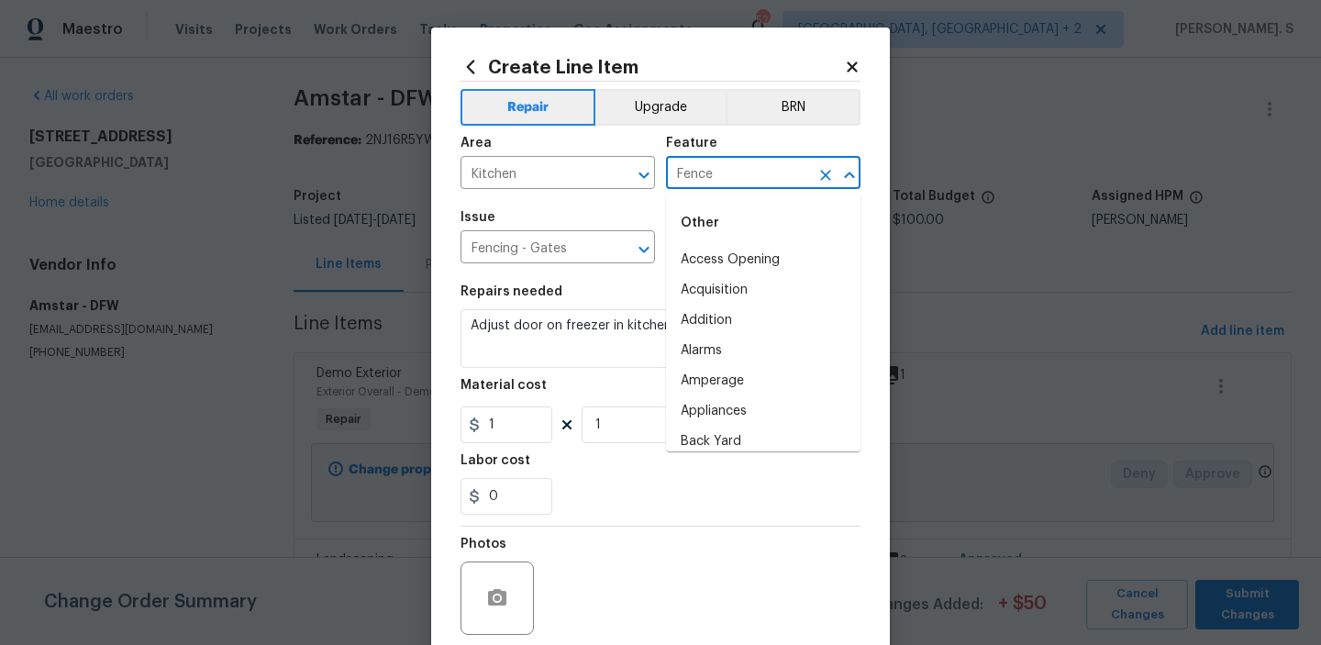
type input "c"
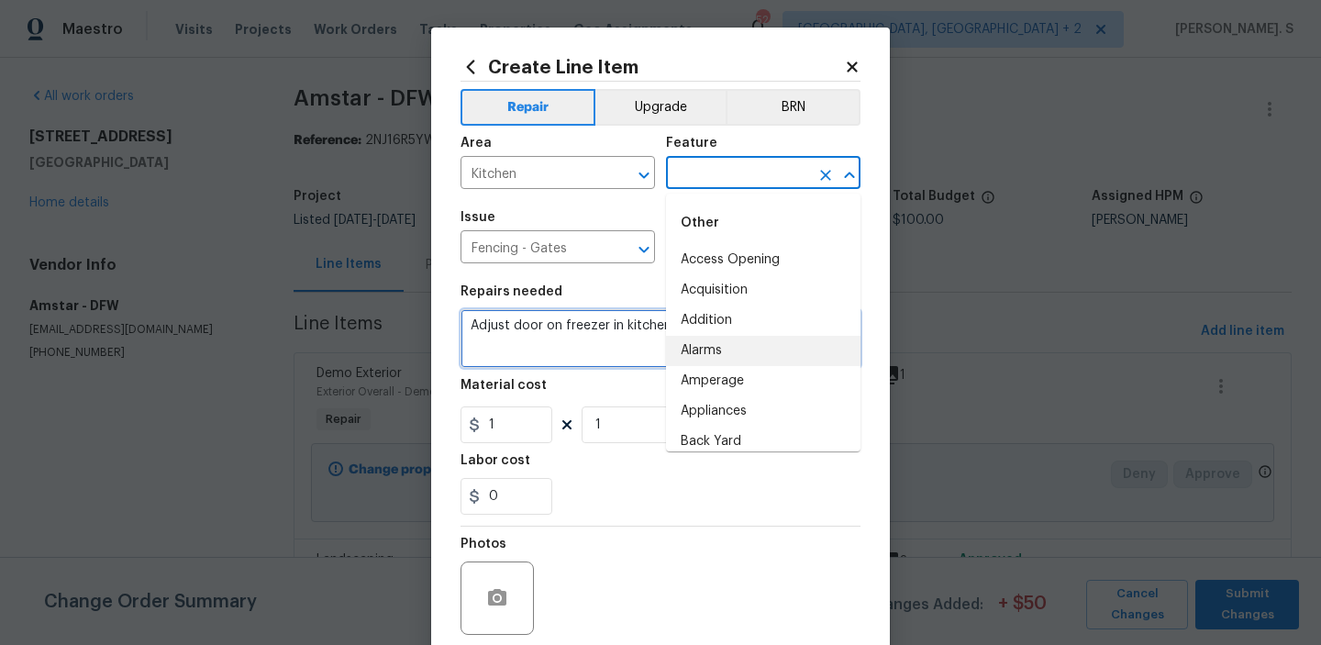
click at [527, 350] on textarea "Adjust door on freezer in kitchen so it will close all the way." at bounding box center [661, 338] width 400 height 59
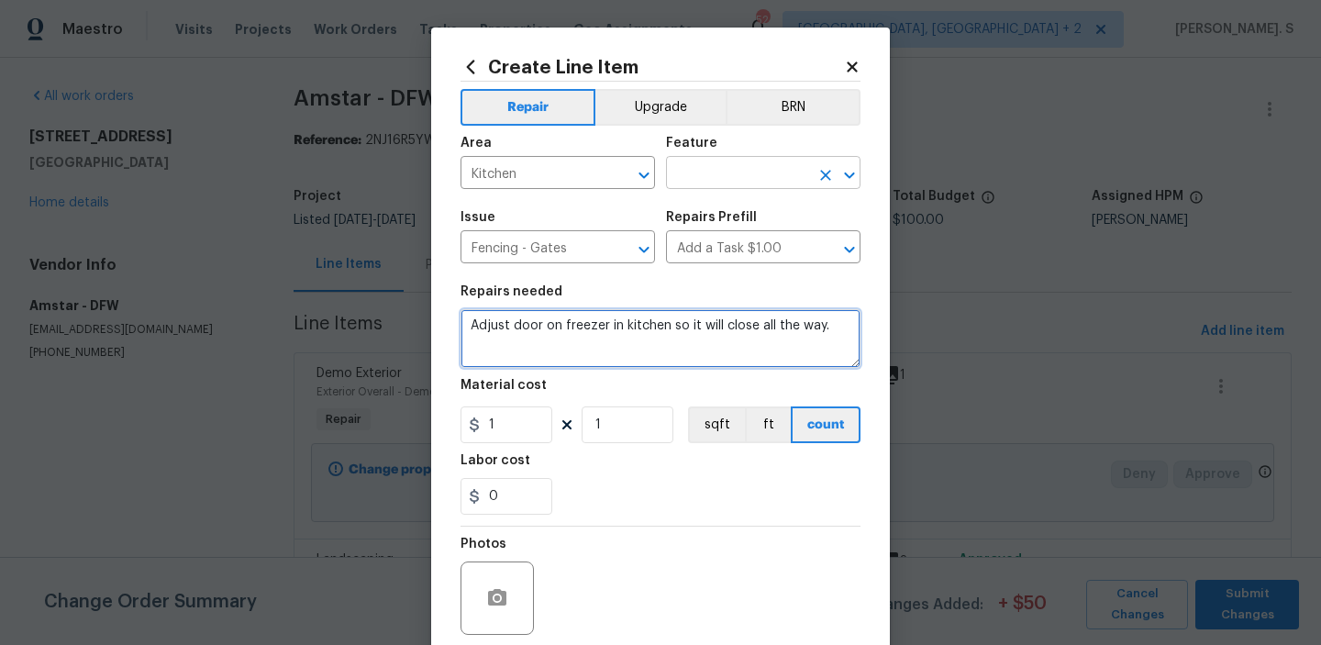
click at [856, 175] on icon "Open" at bounding box center [850, 175] width 22 height 22
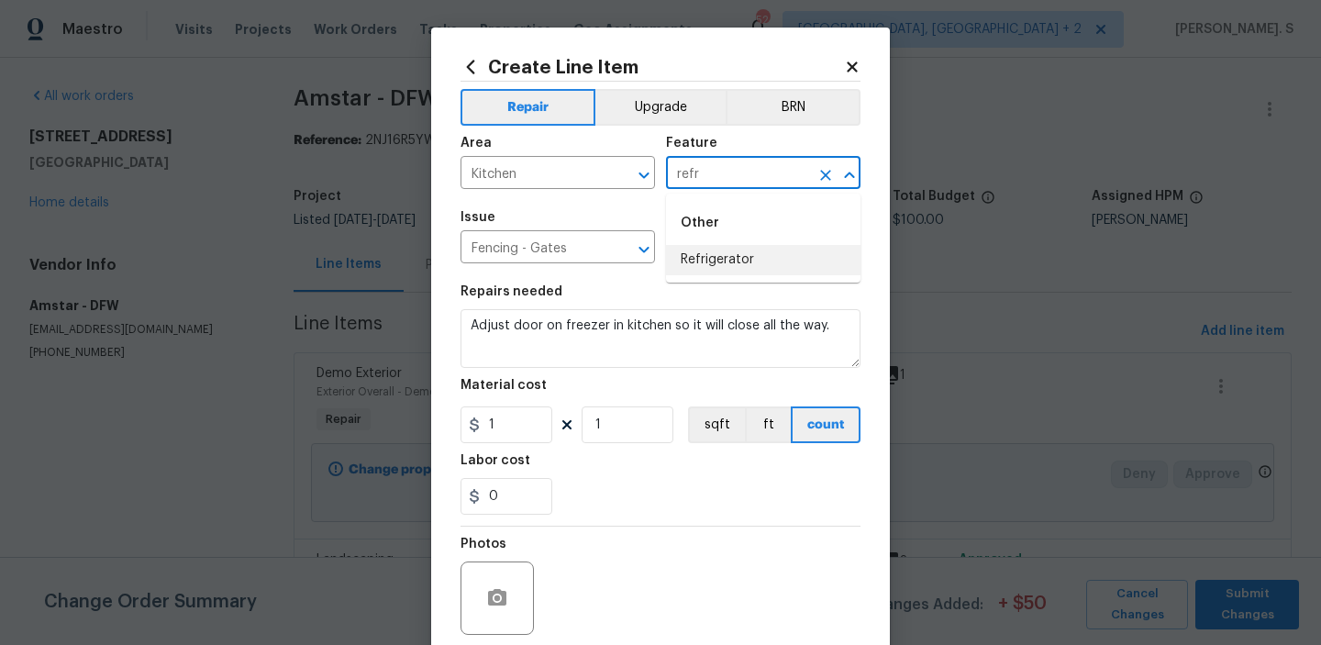
click at [786, 268] on li "Refrigerator" at bounding box center [763, 260] width 194 height 30
click at [649, 256] on icon "Open" at bounding box center [644, 250] width 22 height 22
type input "Refrigerator"
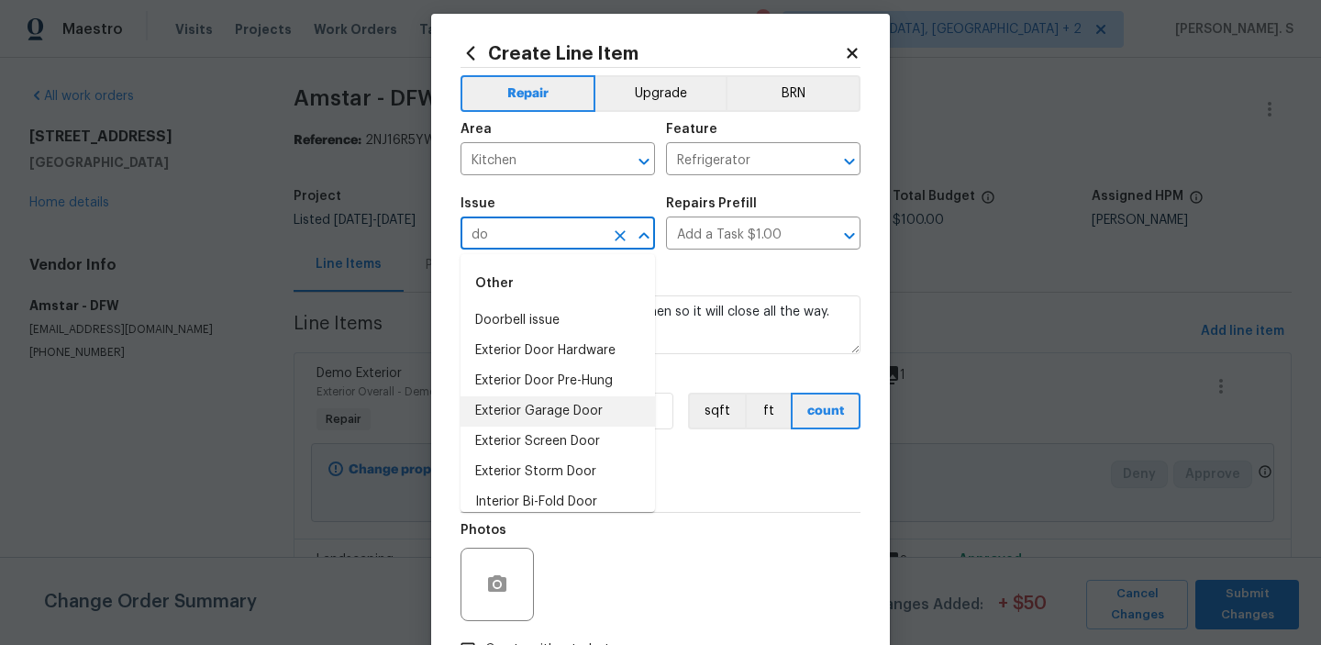
type input "d"
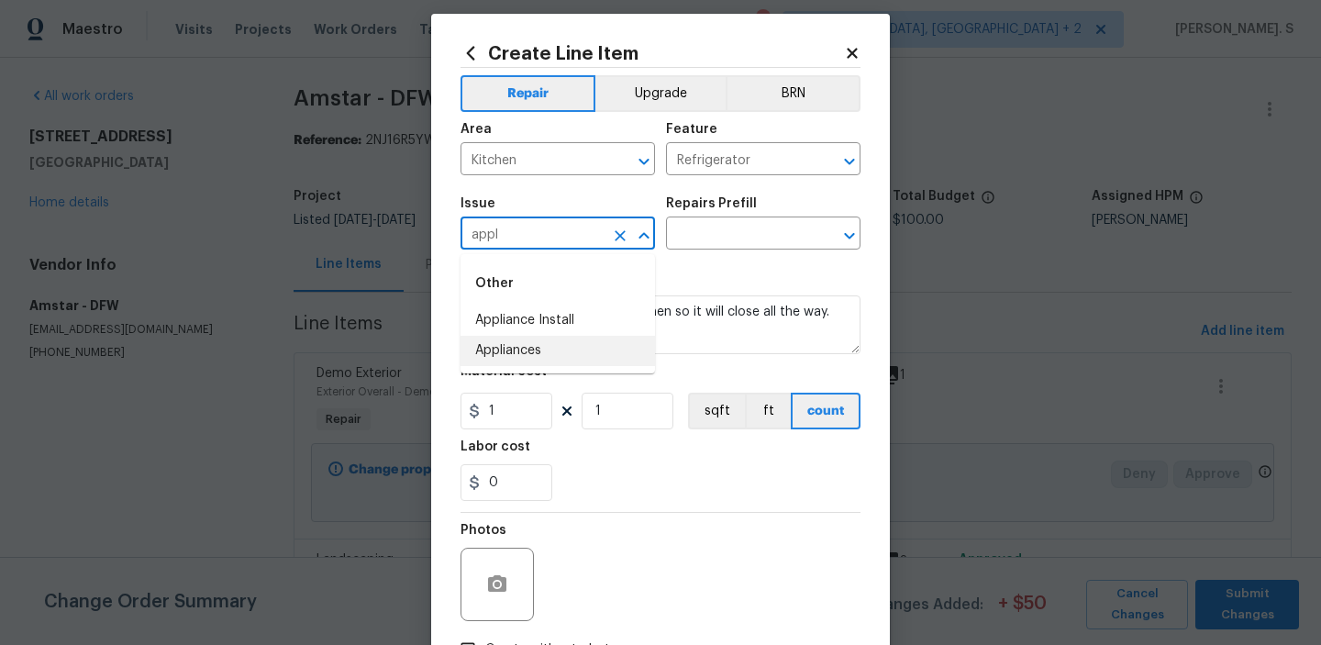
click at [547, 363] on li "Appliances" at bounding box center [558, 351] width 194 height 30
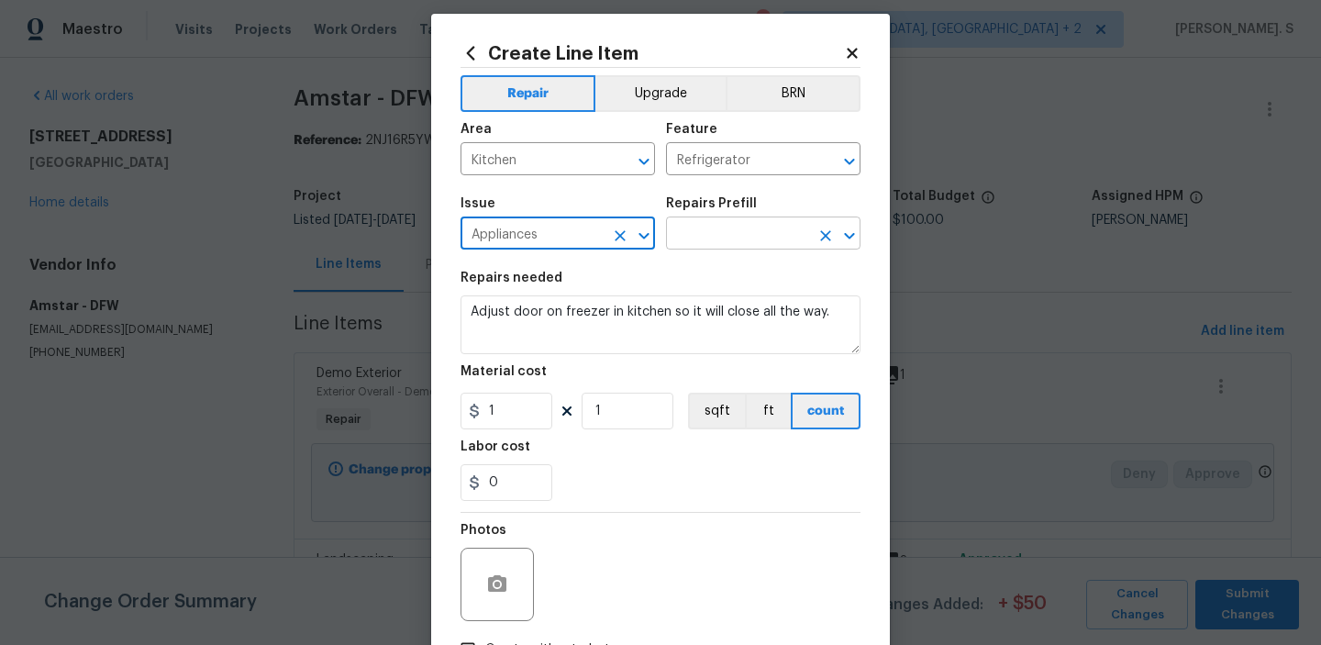
click at [854, 236] on icon "Open" at bounding box center [850, 236] width 22 height 22
type input "Appliances"
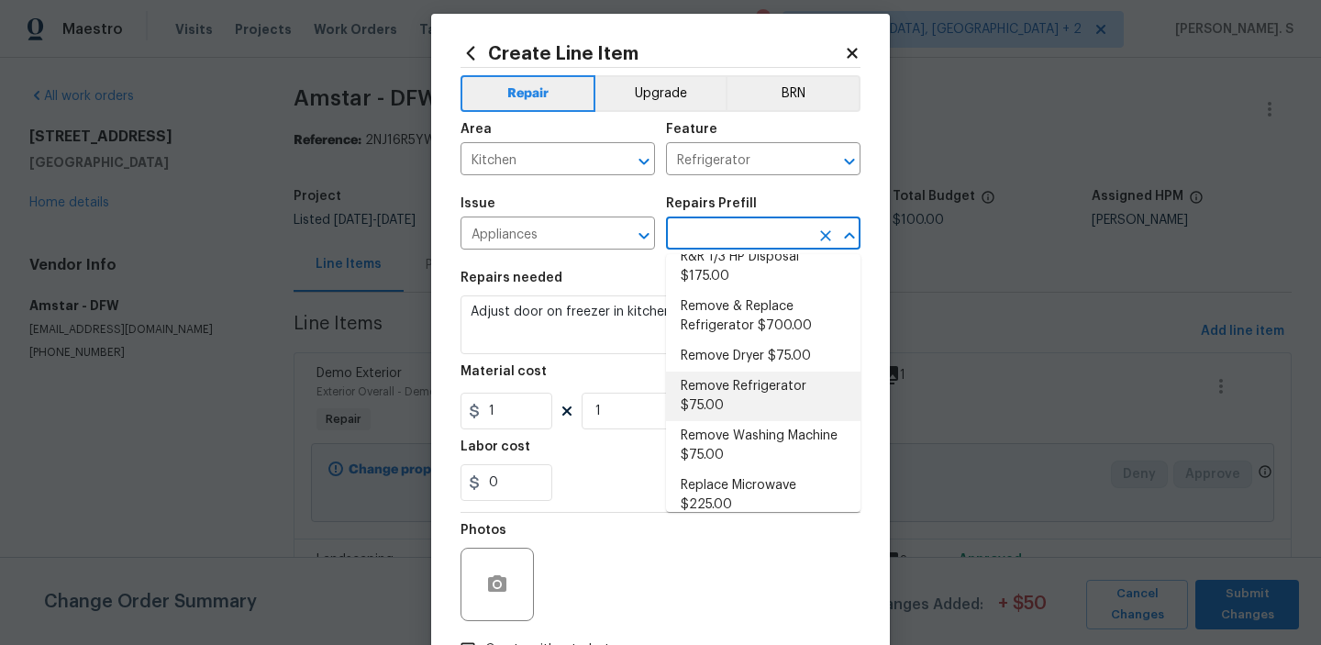
scroll to position [412, 0]
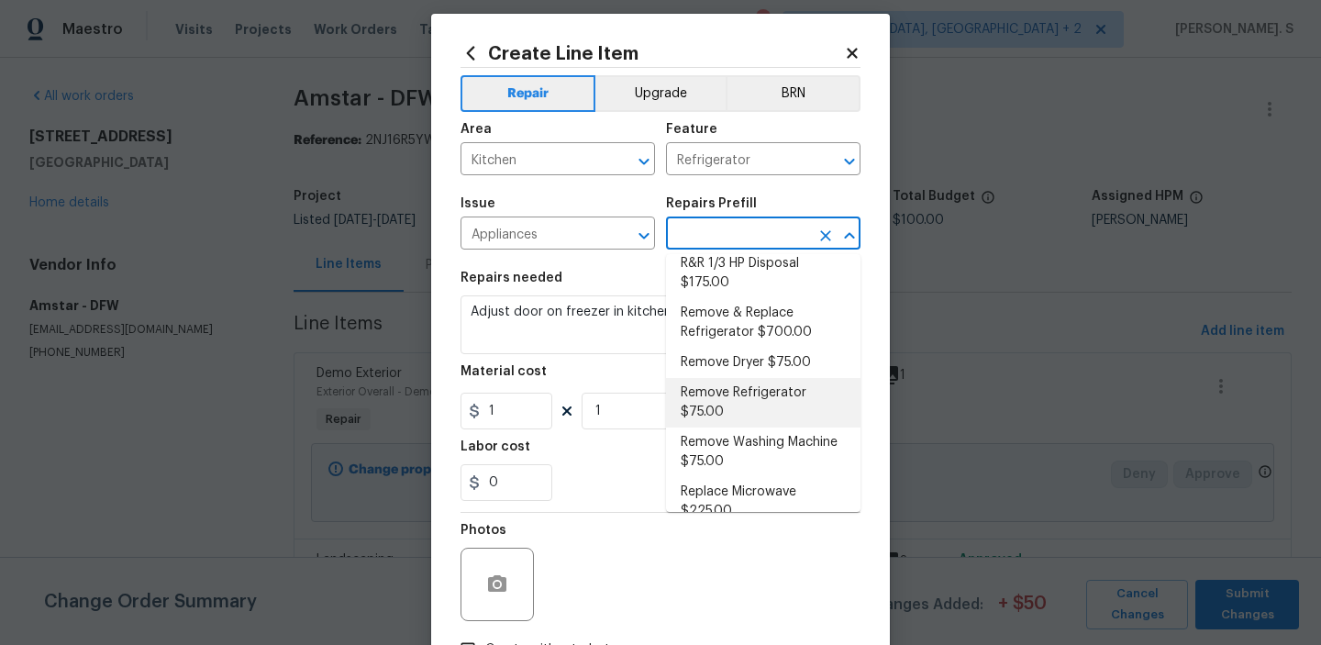
click at [725, 384] on li "Remove Refrigerator $75.00" at bounding box center [763, 403] width 194 height 50
type input "Appliances"
type input "Remove Refrigerator $75.00"
type textarea "Remove the existing refrigerator from the dwelling and donate or dispose of it …"
type input "75"
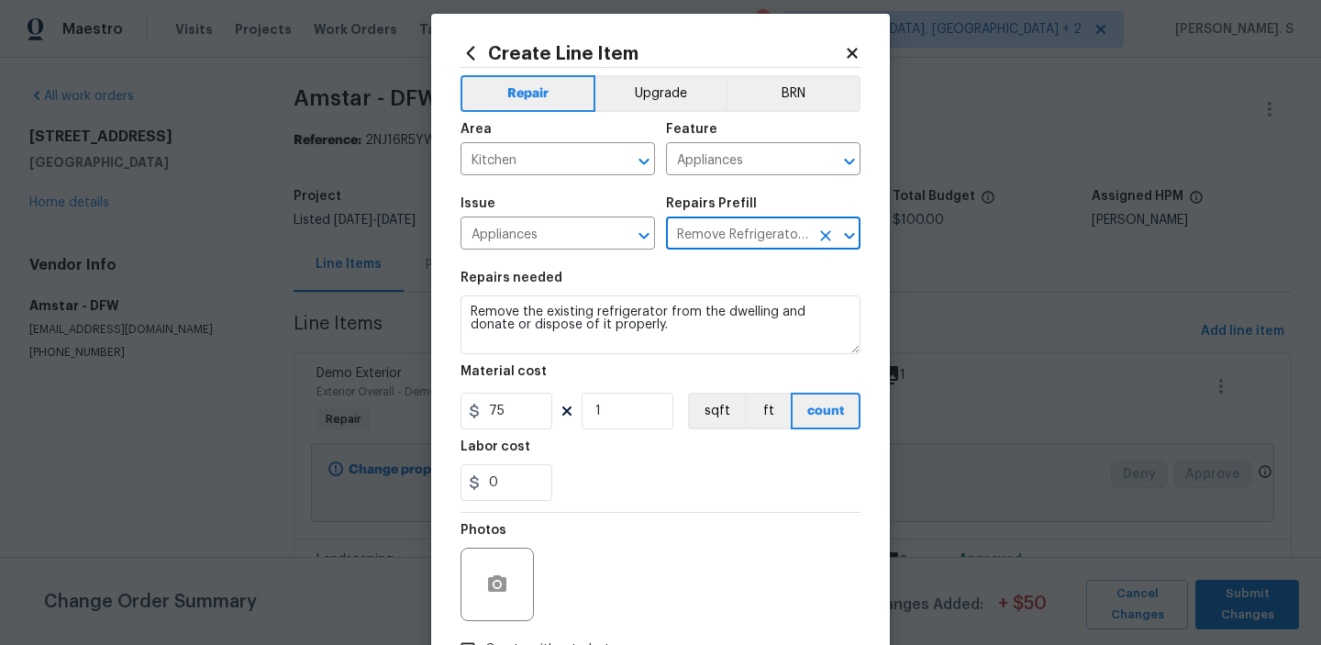
click at [582, 271] on section "Repairs needed Remove the existing refrigerator from the dwelling and donate or…" at bounding box center [661, 386] width 400 height 251
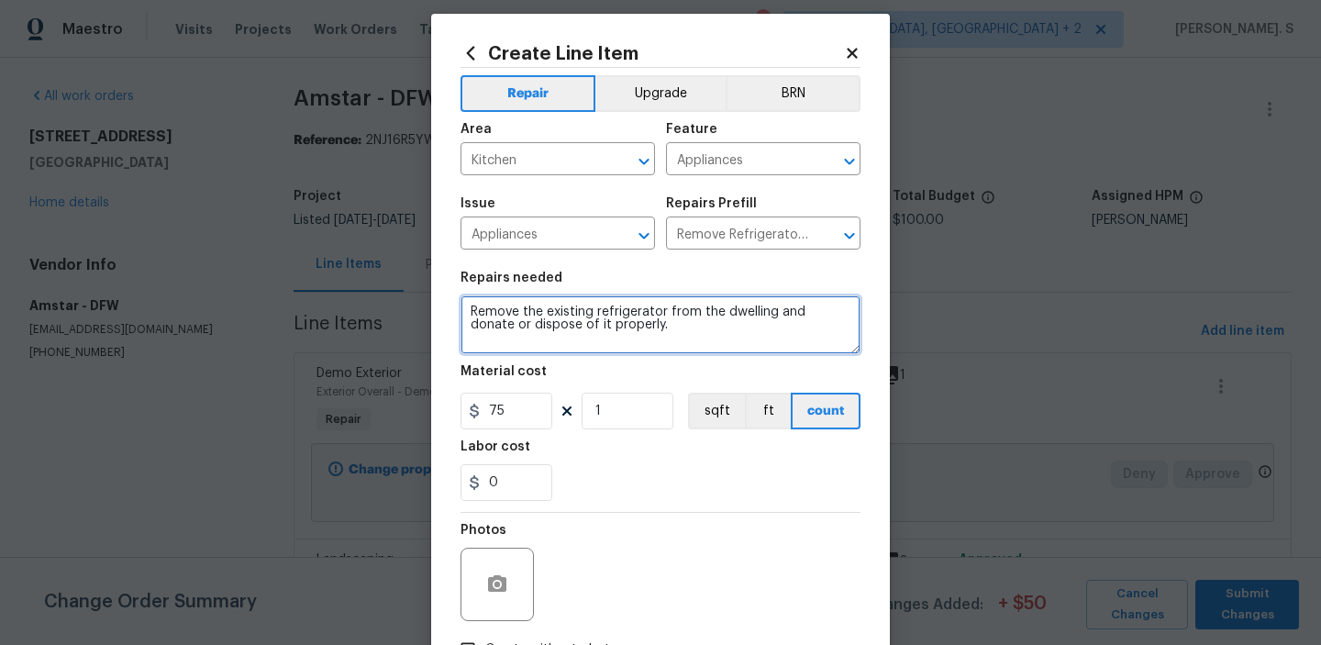
click at [583, 318] on textarea "Remove the existing refrigerator from the dwelling and donate or dispose of it …" at bounding box center [661, 324] width 400 height 59
paste textarea "Adjust door on freezer in kitchen so it will close all the way."
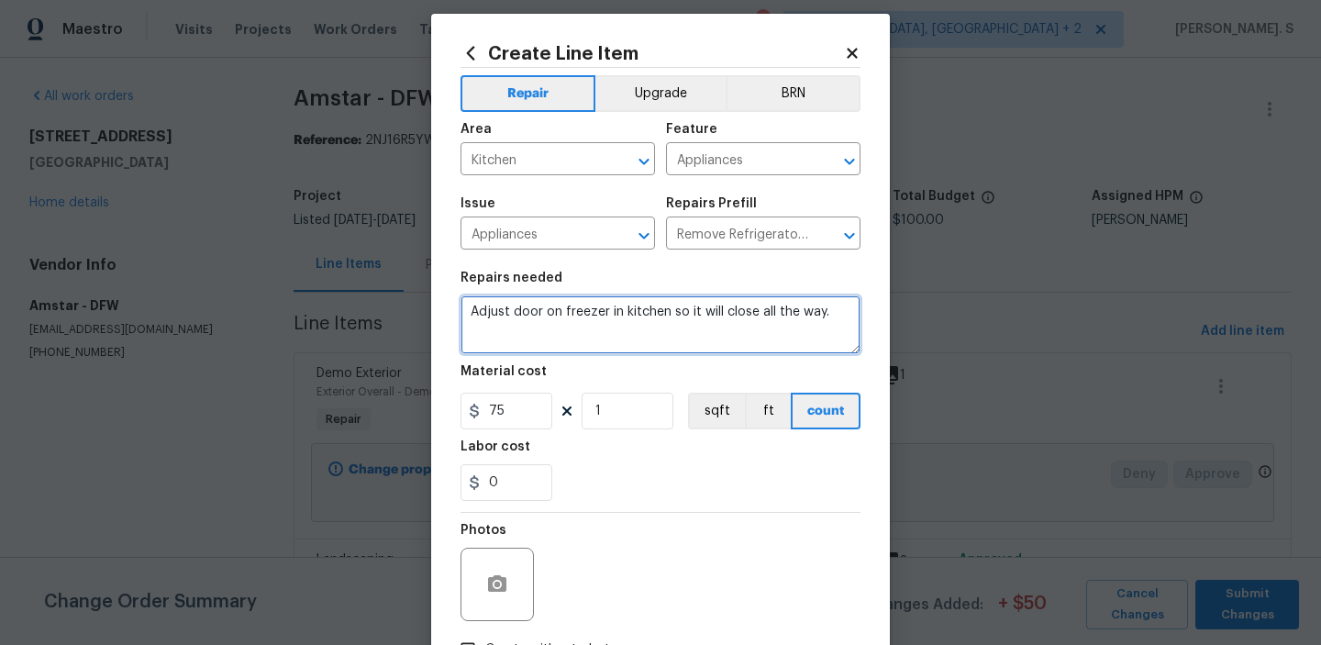
type textarea "Adjust door on freezer in kitchen so it will close all the way."
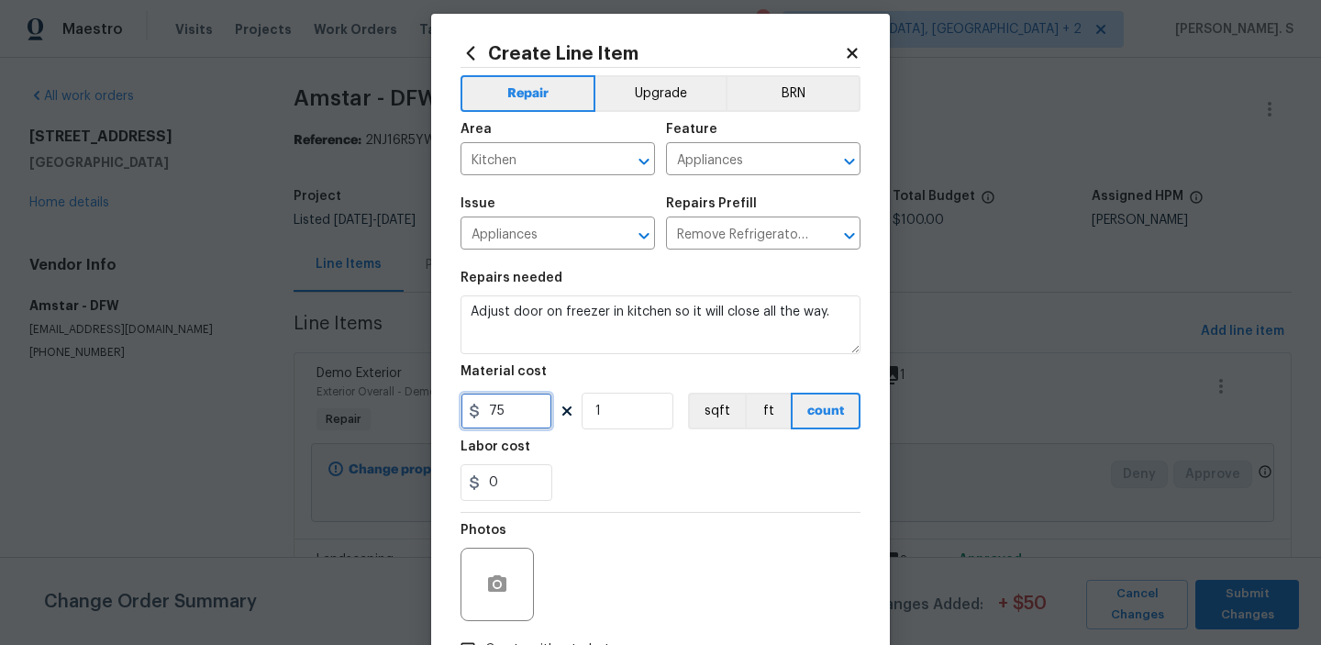
click at [534, 401] on input "75" at bounding box center [507, 411] width 92 height 37
type input "75"
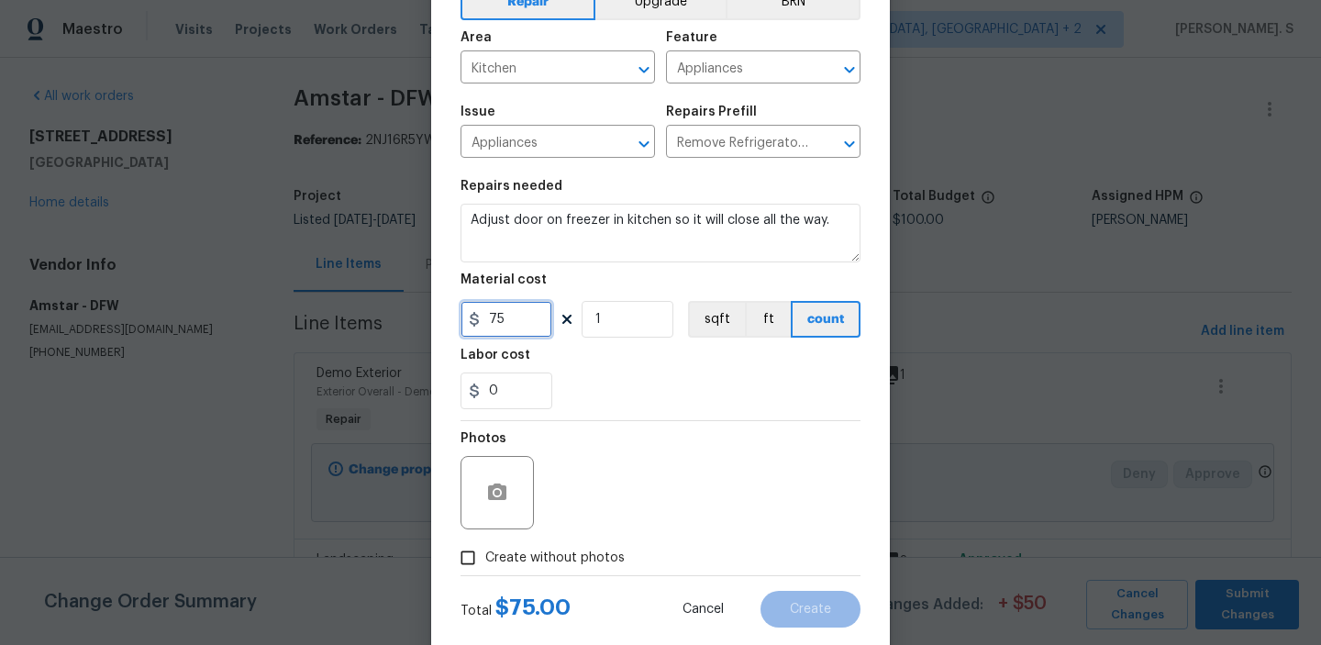
scroll to position [146, 0]
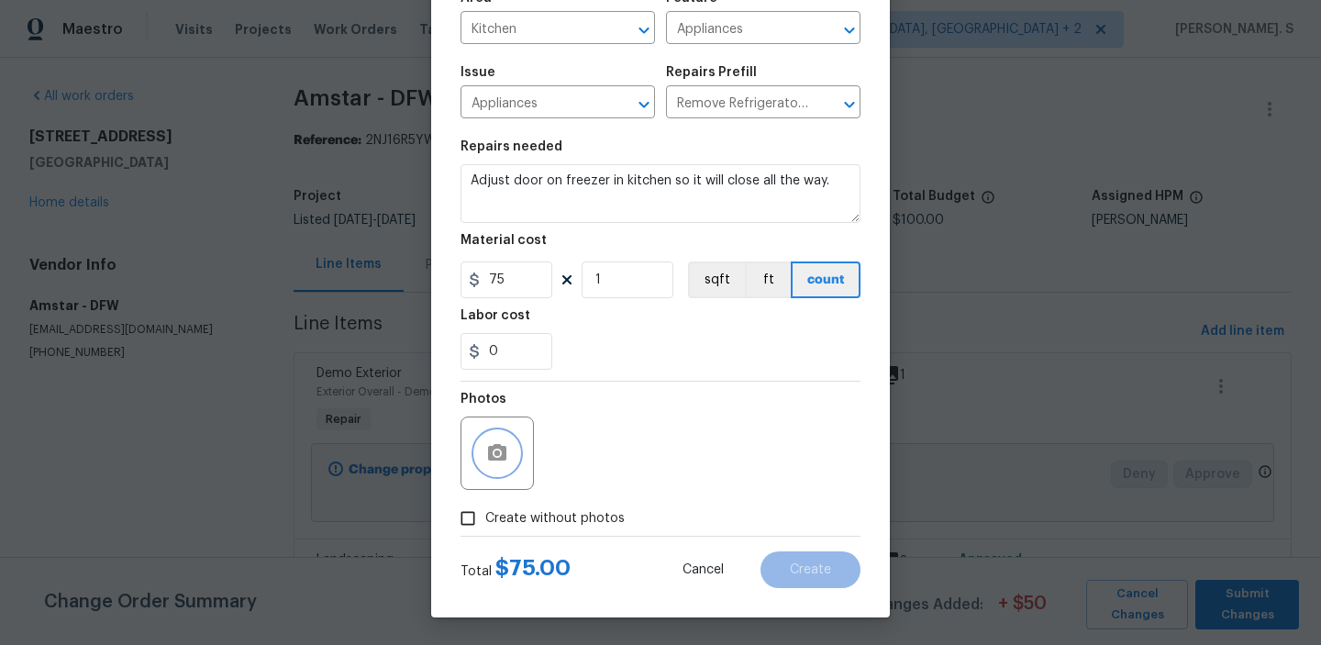
click at [498, 442] on icon "button" at bounding box center [497, 453] width 22 height 22
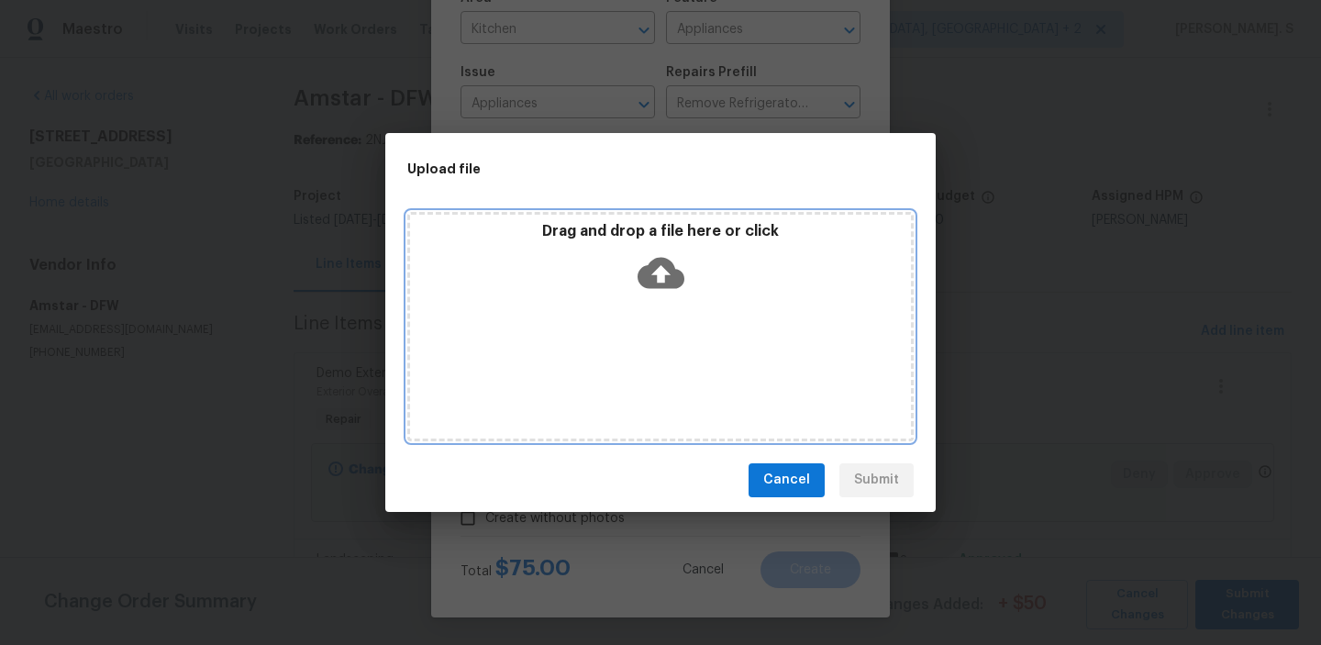
click at [664, 255] on icon at bounding box center [661, 273] width 47 height 47
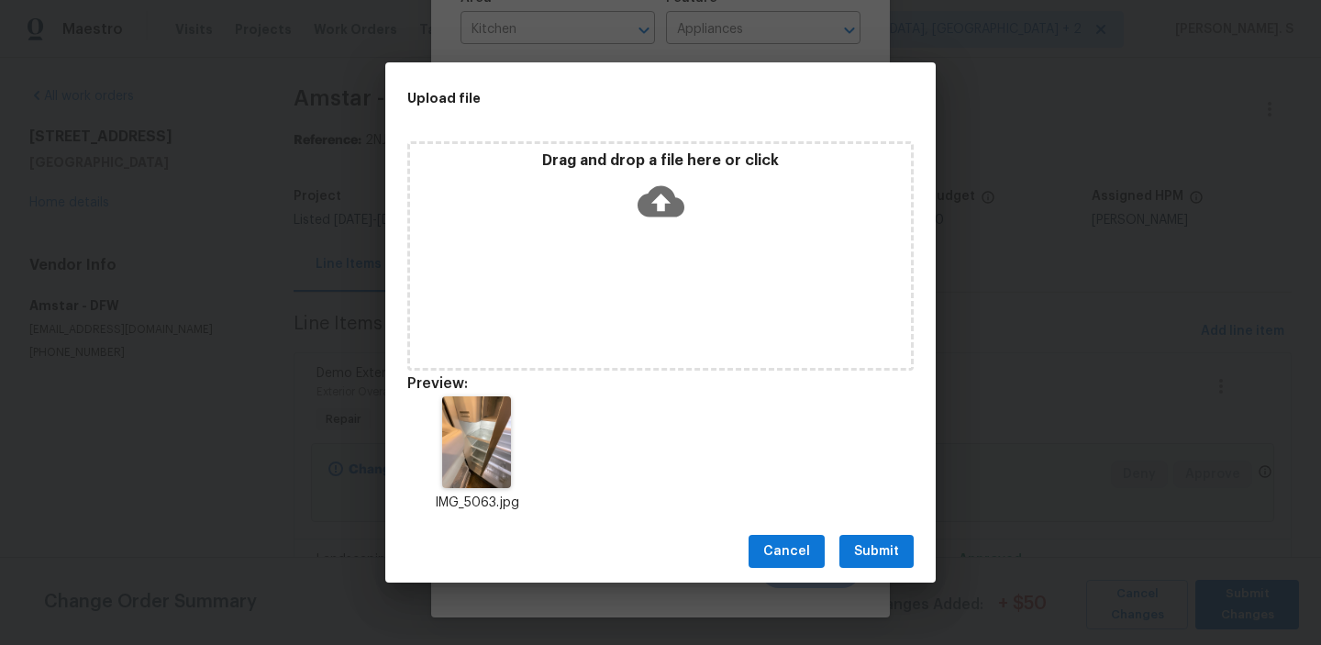
click at [880, 542] on span "Submit" at bounding box center [876, 551] width 45 height 23
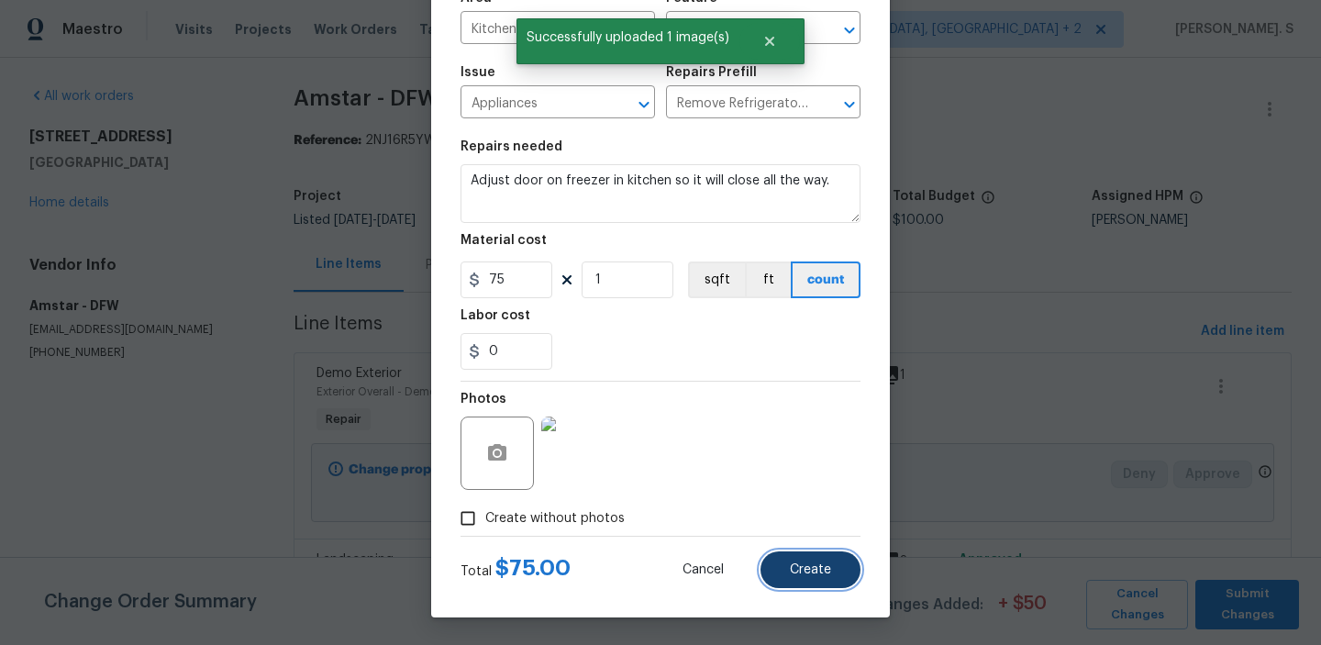
click at [823, 573] on span "Create" at bounding box center [810, 570] width 41 height 14
type input "0"
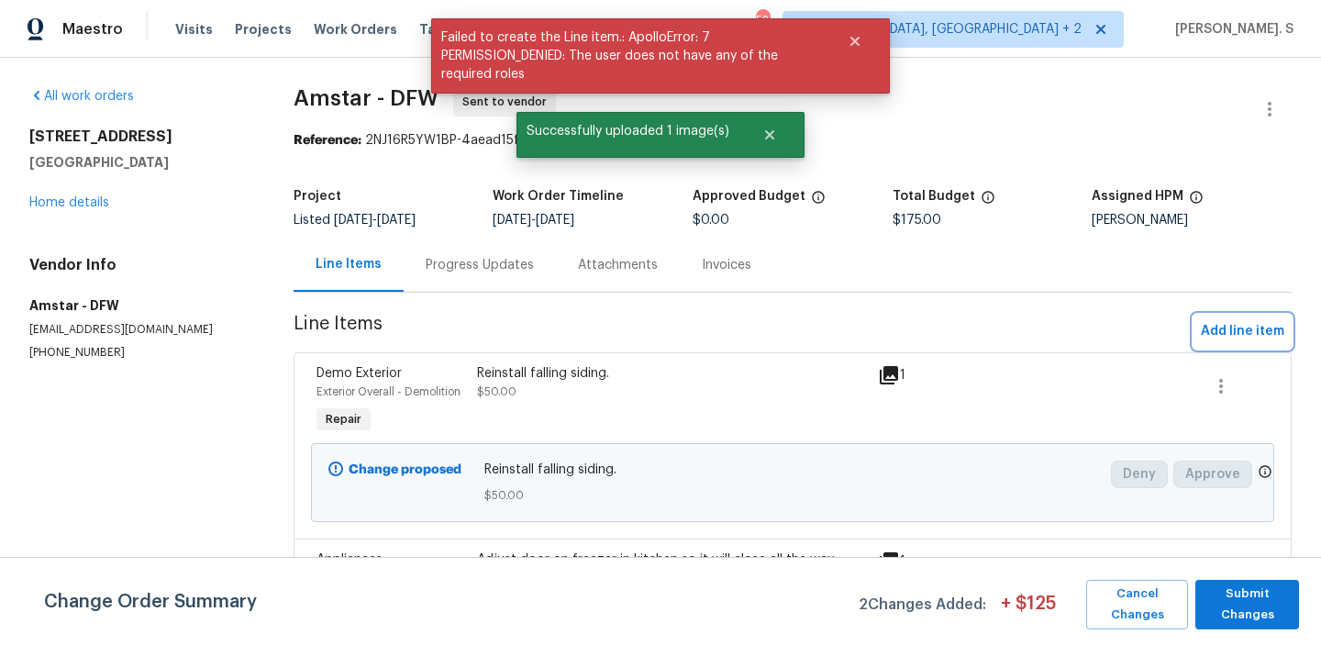
click at [1220, 332] on span "Add line item" at bounding box center [1242, 331] width 83 height 23
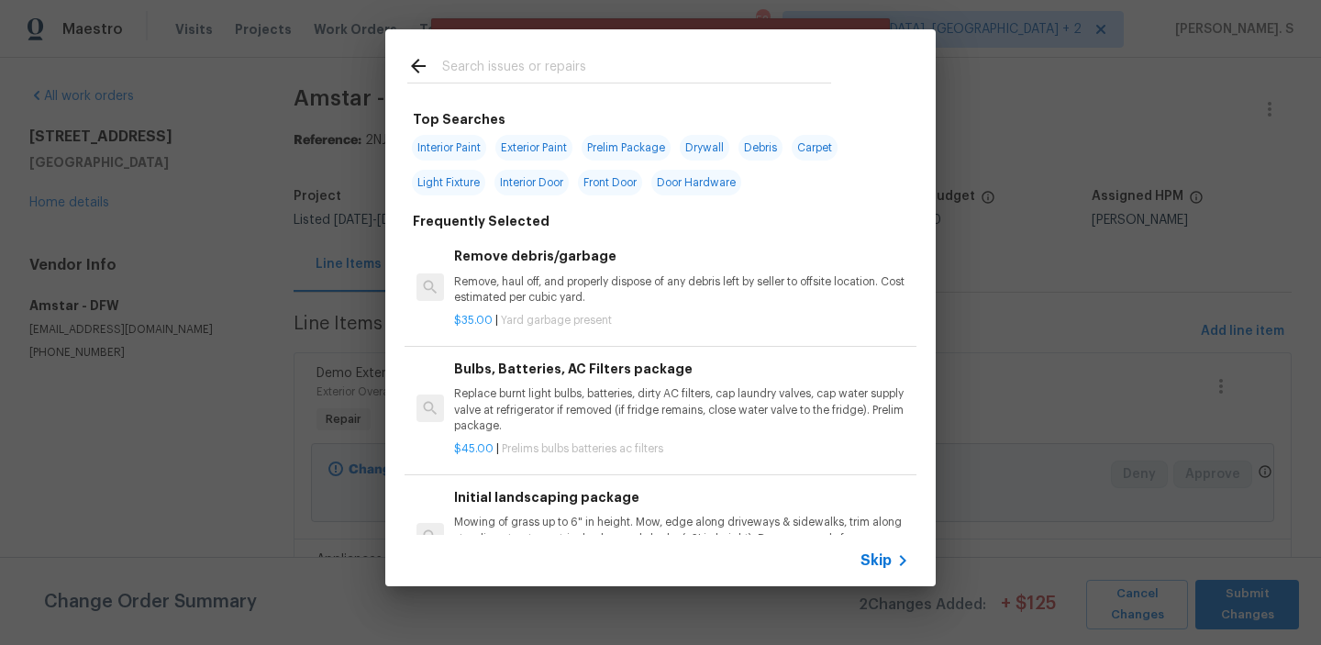
click at [638, 247] on h6 "Remove debris/garbage" at bounding box center [681, 256] width 455 height 20
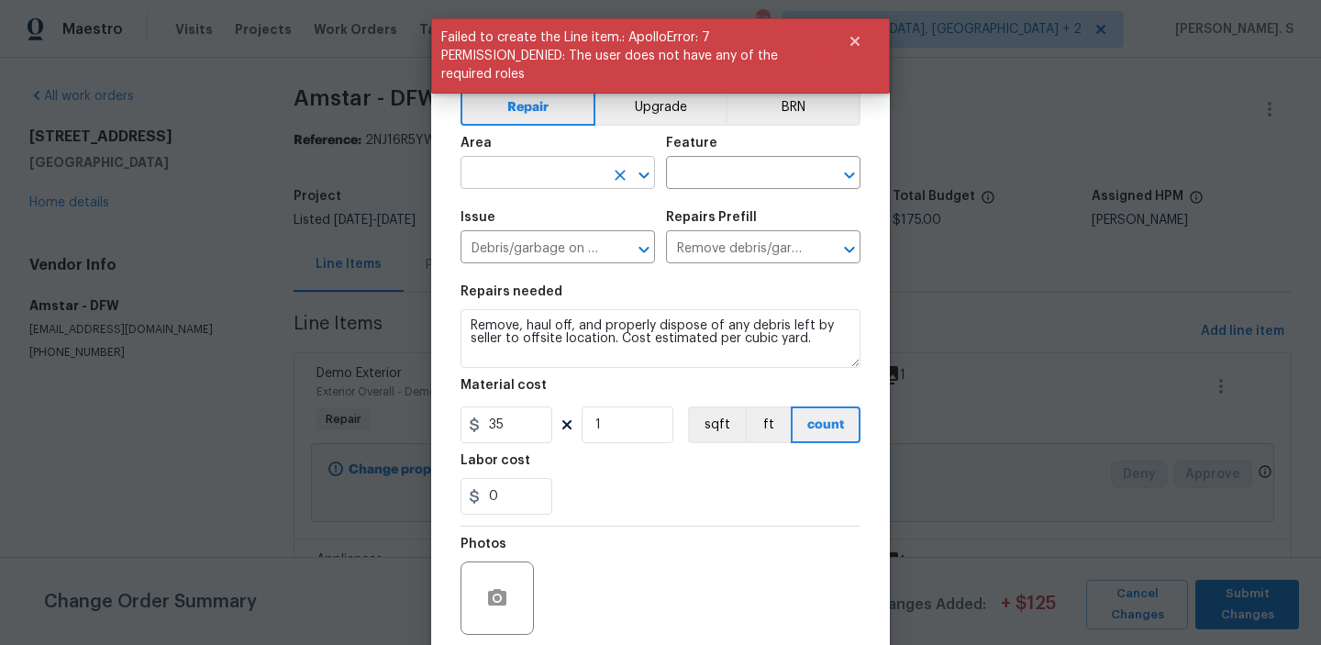
click at [632, 180] on button "Open" at bounding box center [644, 175] width 26 height 26
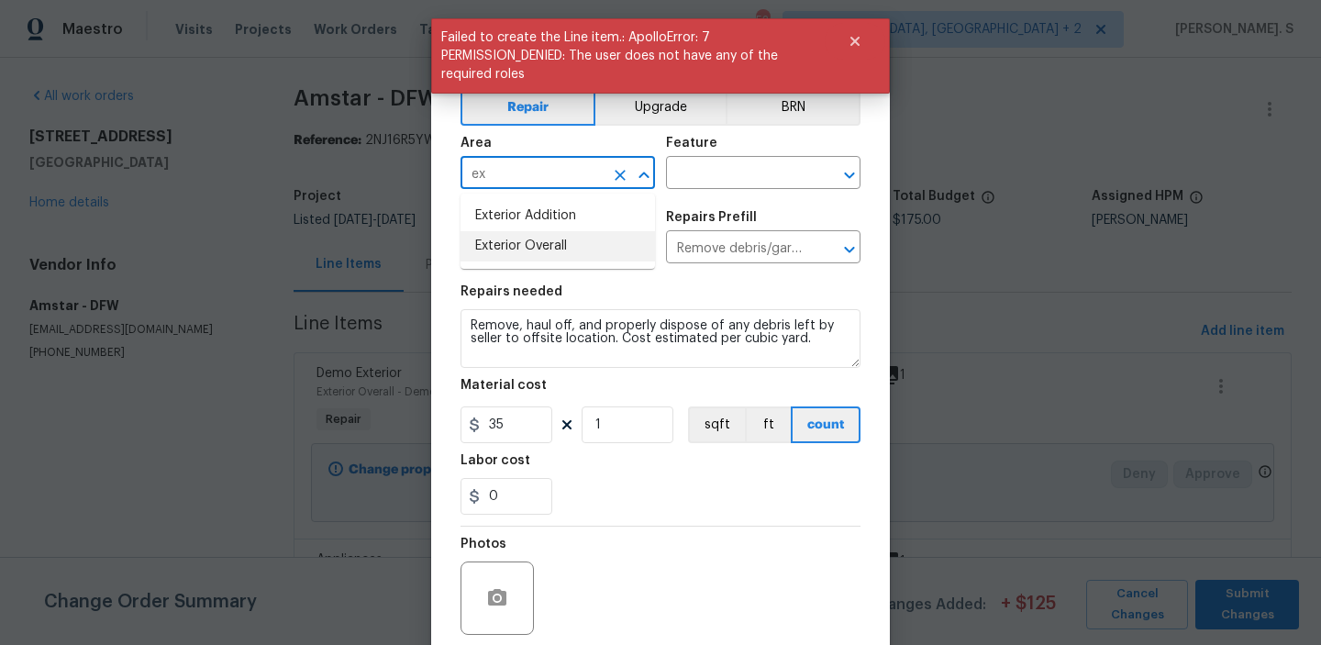
click at [594, 250] on li "Exterior Overall" at bounding box center [558, 246] width 194 height 30
click at [858, 174] on icon "Open" at bounding box center [850, 175] width 22 height 22
type input "Exterior Overall"
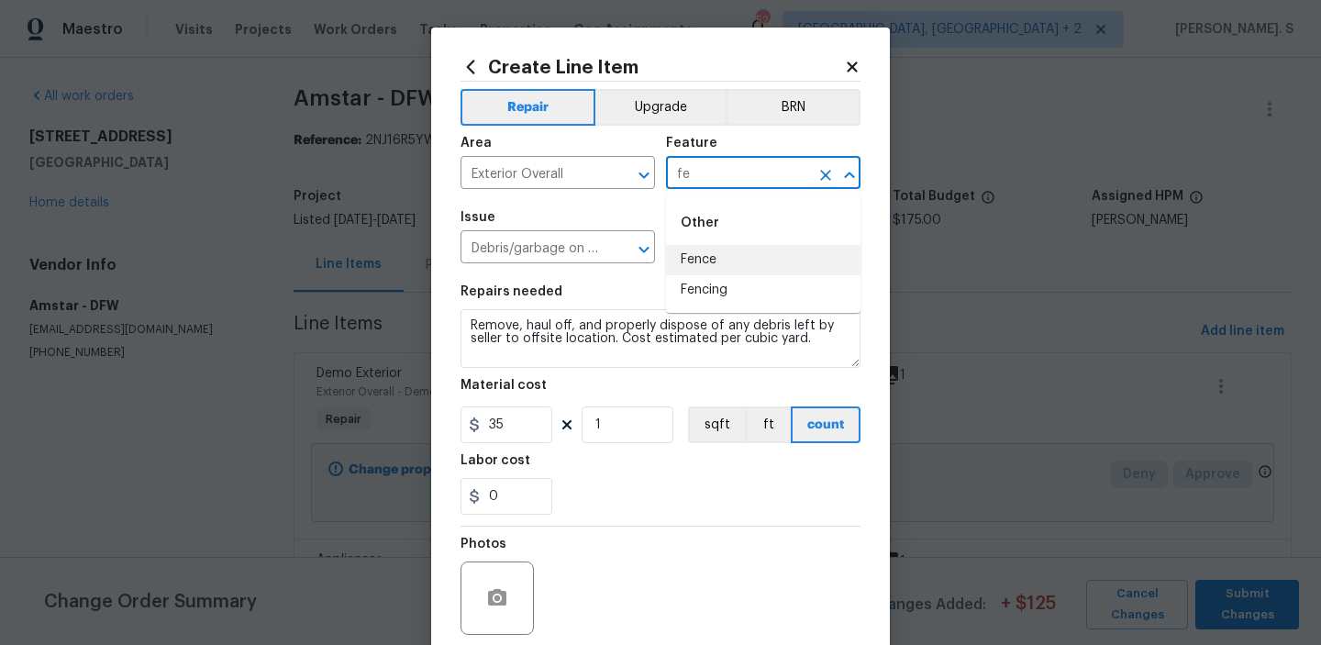
click at [759, 264] on li "Fence" at bounding box center [763, 260] width 194 height 30
click at [643, 253] on icon "Open" at bounding box center [644, 250] width 22 height 22
type input "Fence"
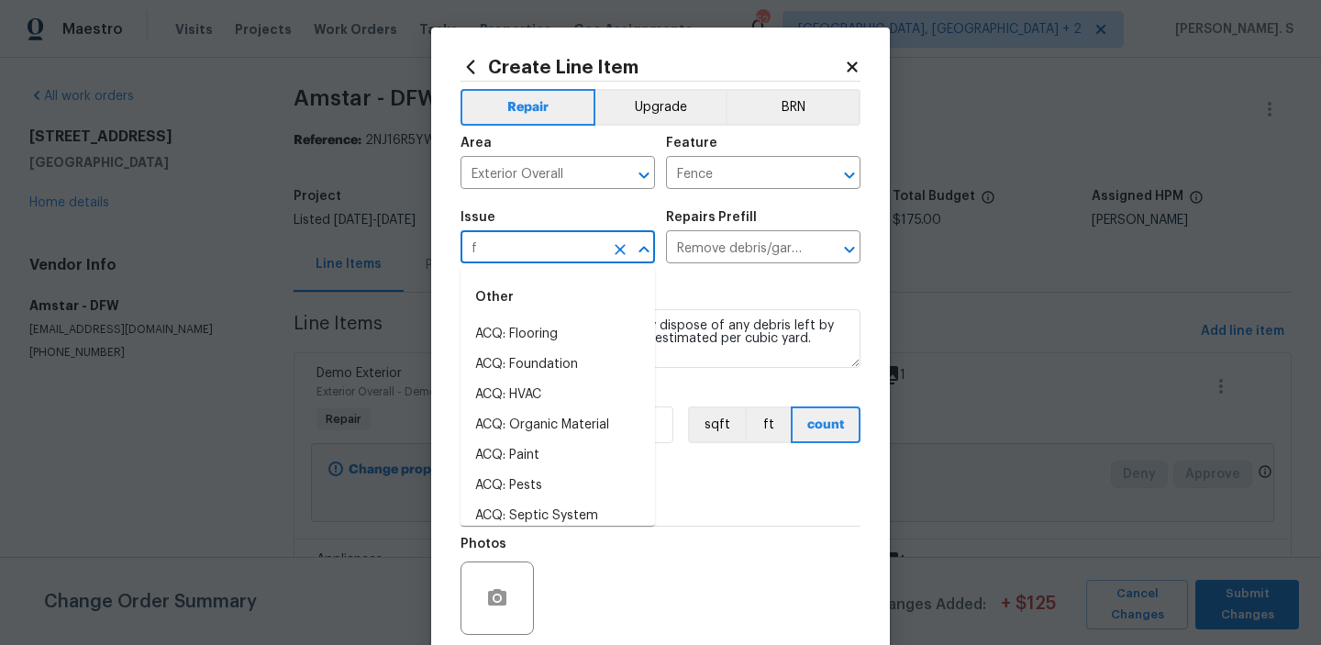
scroll to position [0, 0]
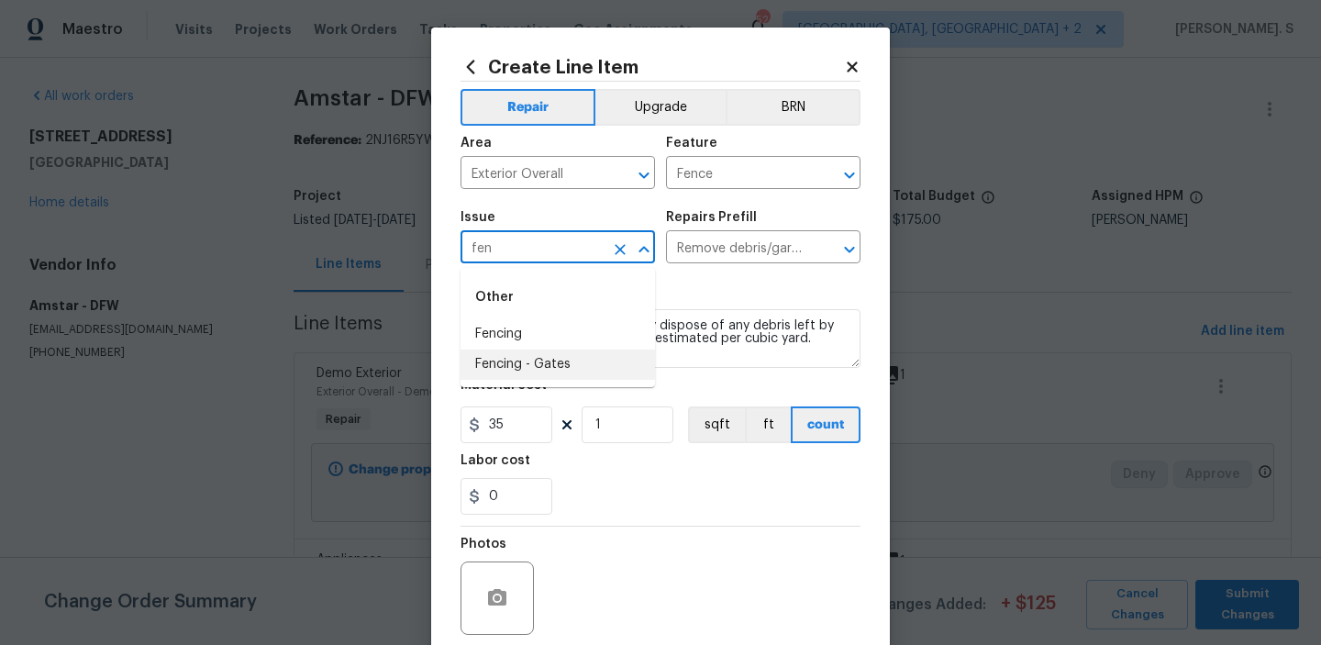
click at [487, 377] on li "Fencing - Gates" at bounding box center [558, 365] width 194 height 30
type input "Fencing - Gates"
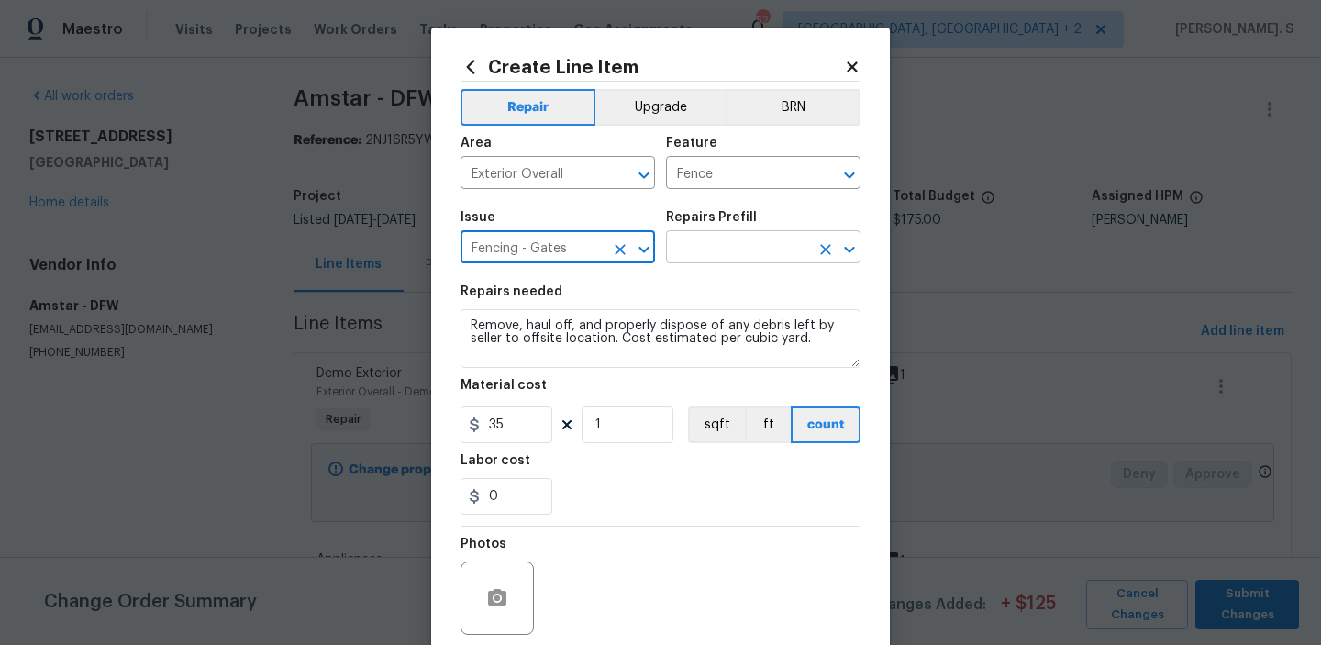
click at [855, 249] on icon "Open" at bounding box center [850, 250] width 22 height 22
type input "Fencing - Gates"
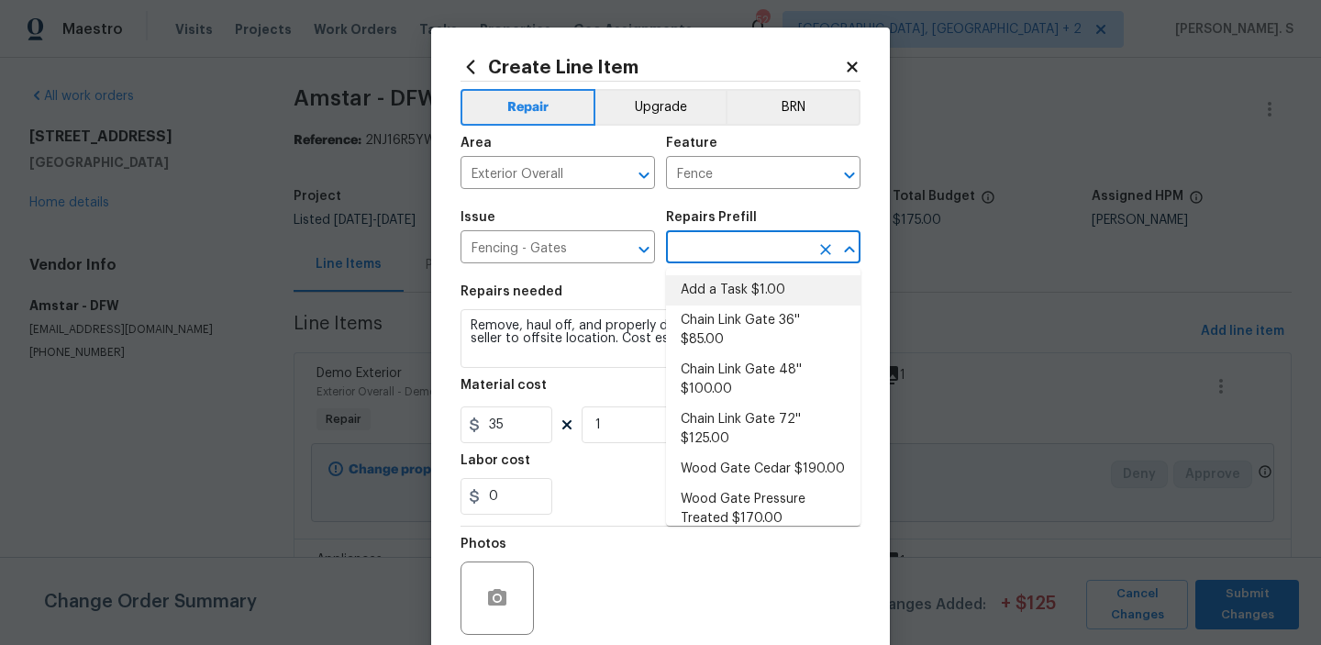
click at [795, 280] on li "Add a Task $1.00" at bounding box center [763, 290] width 194 height 30
type input "Add a Task $1.00"
type textarea "HPM to detail"
type input "1"
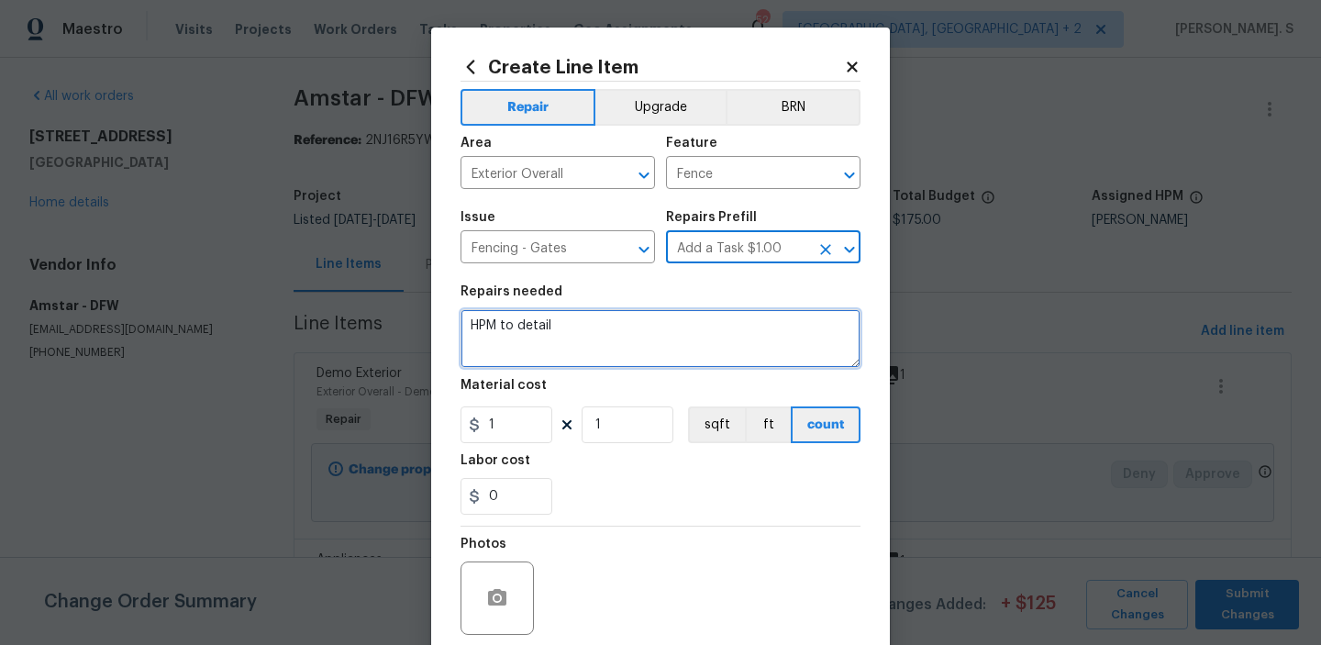
click at [562, 324] on textarea "HPM to detail" at bounding box center [661, 338] width 400 height 59
paste textarea "Replace missing picket on back fence."
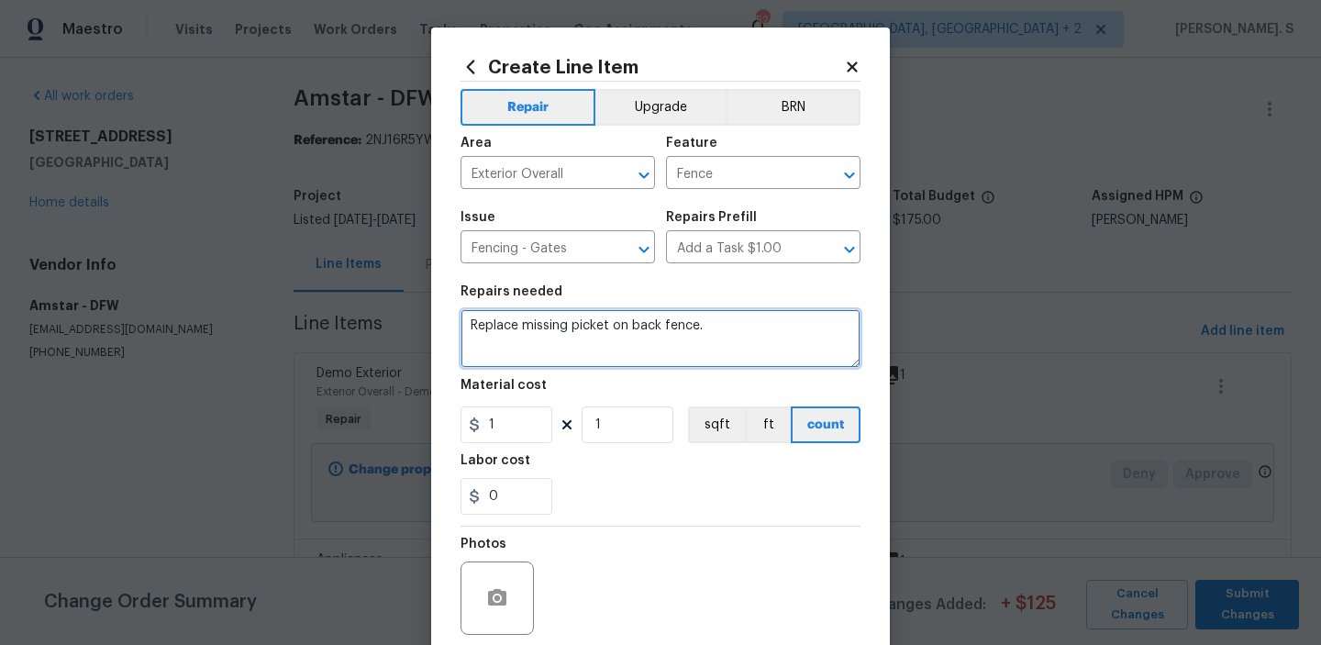
type textarea "Replace missing picket on back fence."
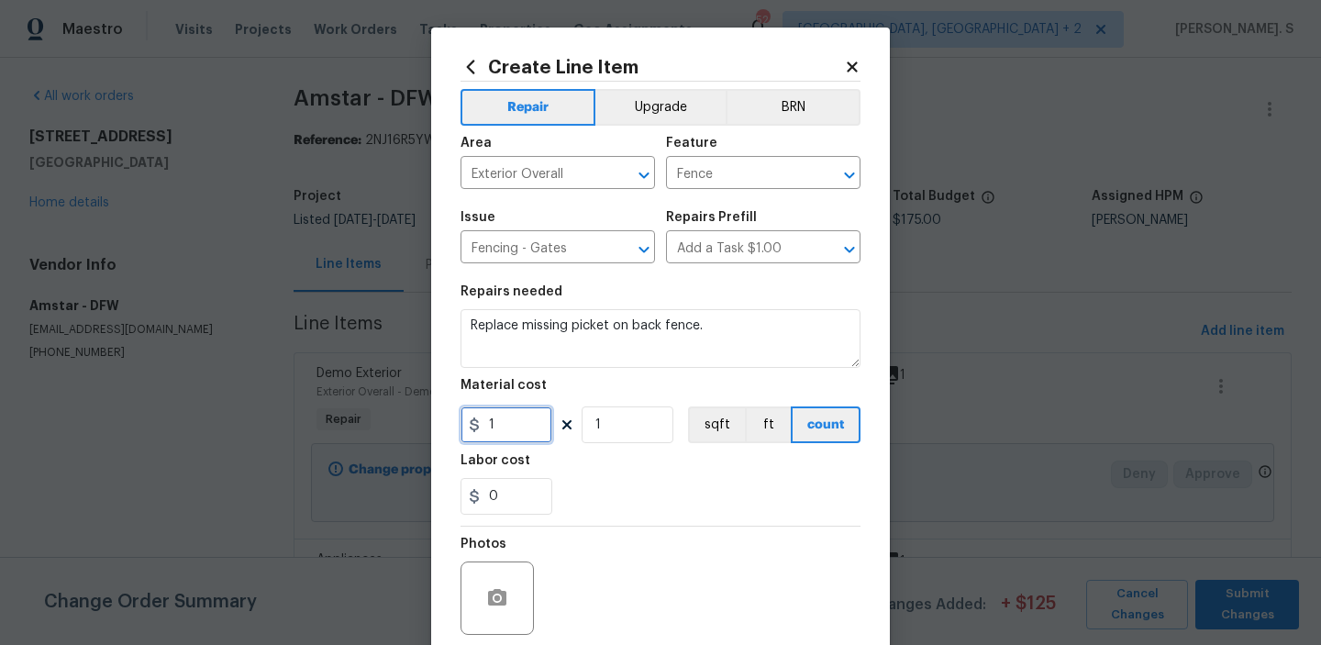
click at [516, 427] on input "1" at bounding box center [507, 424] width 92 height 37
type input "50"
click at [498, 595] on icon "button" at bounding box center [497, 598] width 22 height 22
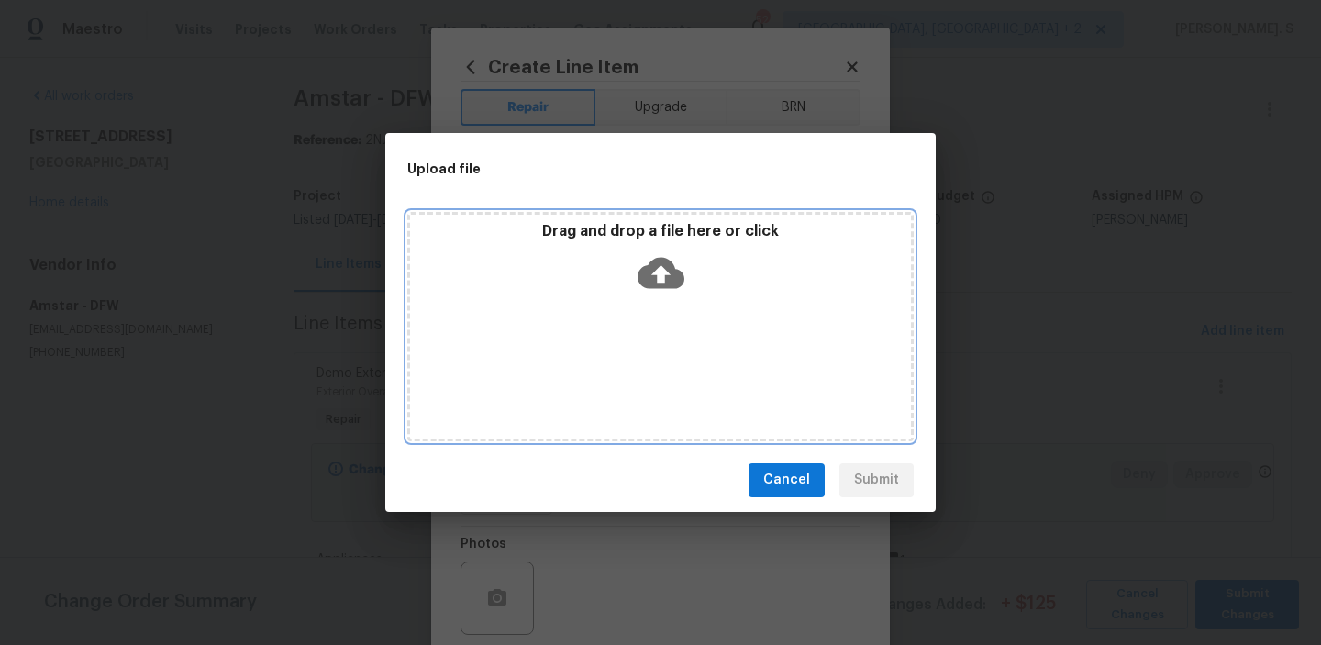
click at [666, 284] on icon at bounding box center [661, 272] width 47 height 31
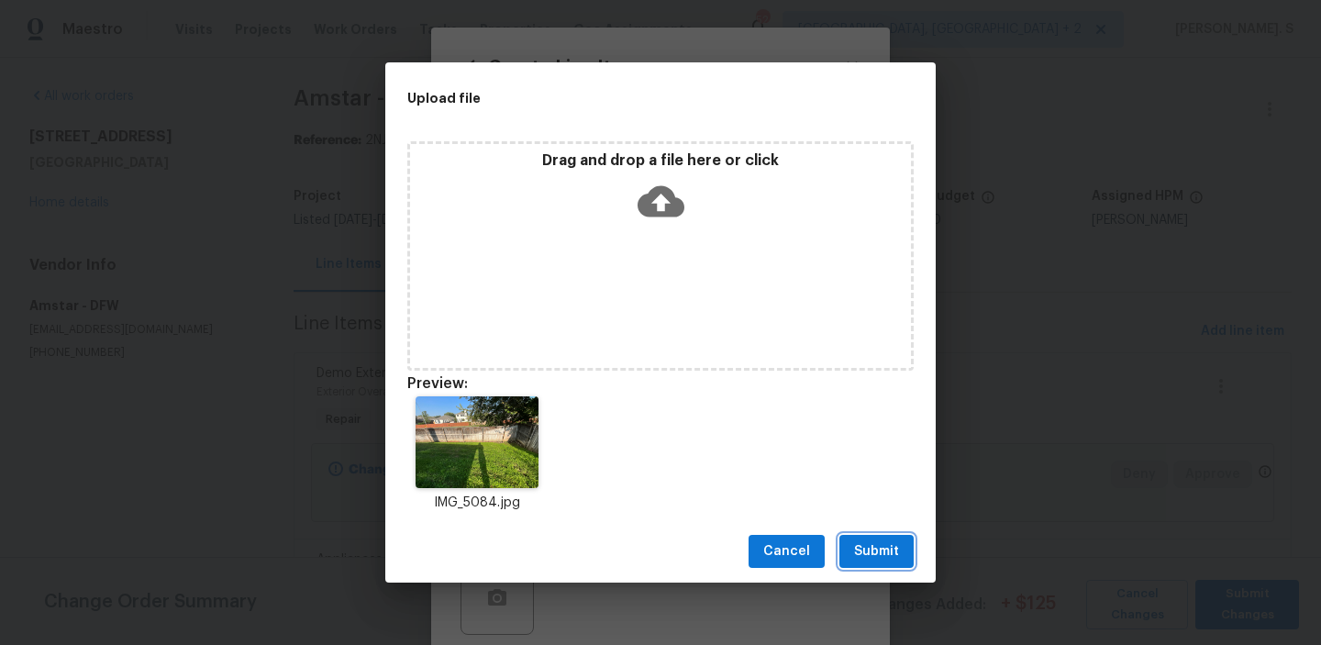
click at [873, 539] on button "Submit" at bounding box center [876, 552] width 74 height 34
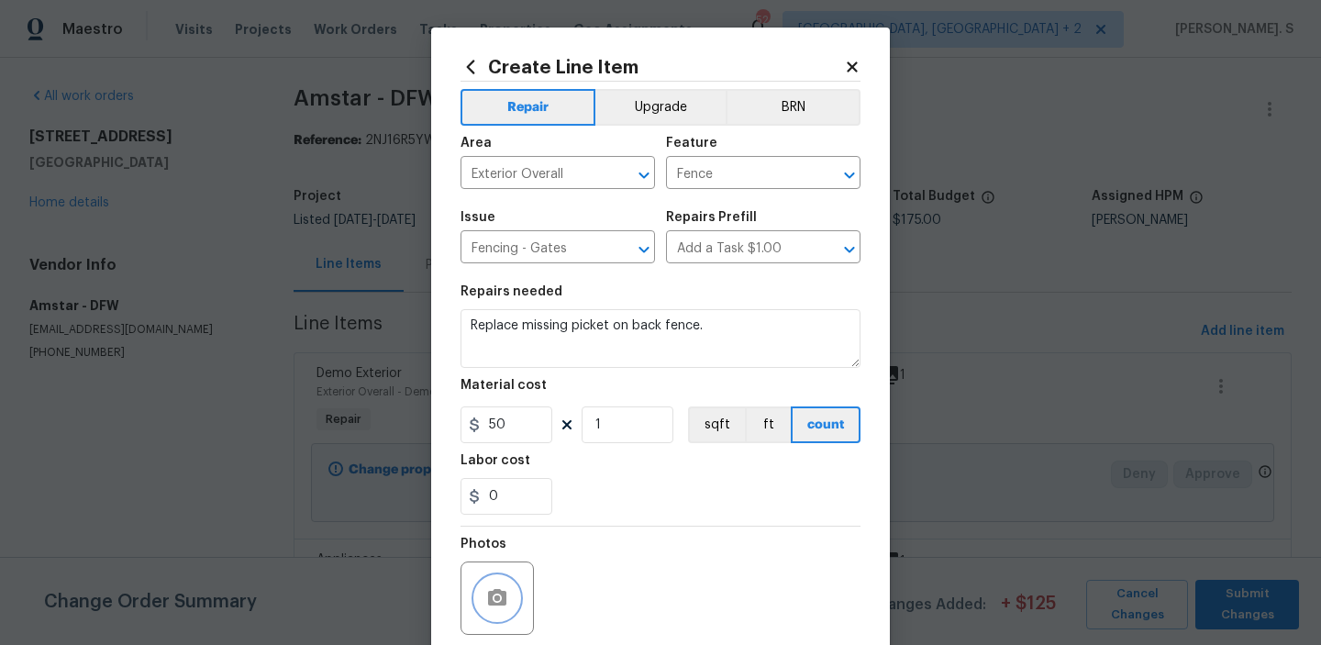
scroll to position [146, 0]
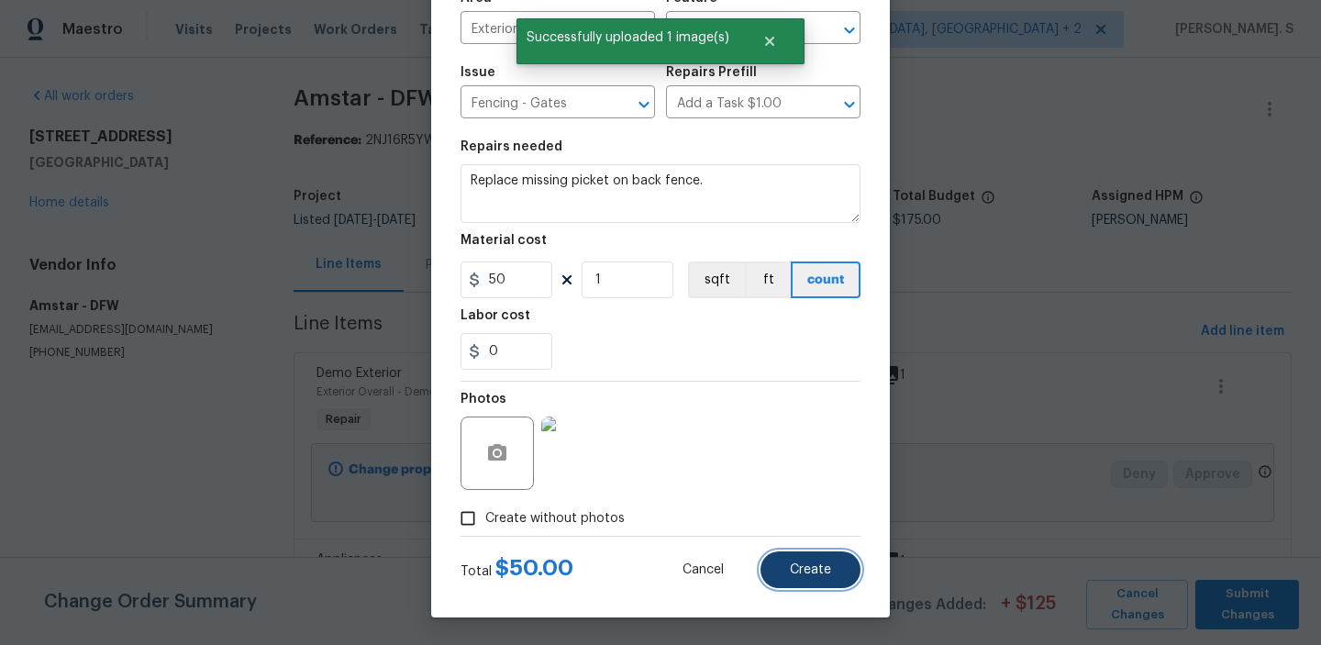
click at [803, 551] on button "Create" at bounding box center [811, 569] width 100 height 37
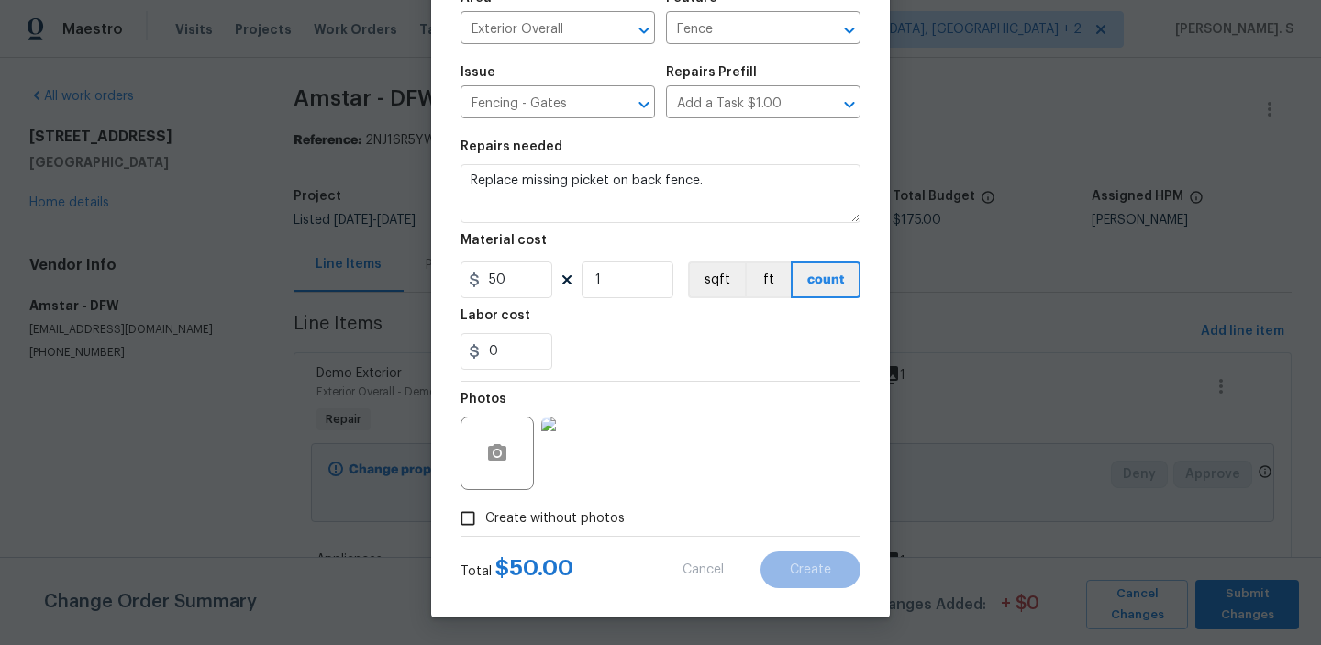
type input "0"
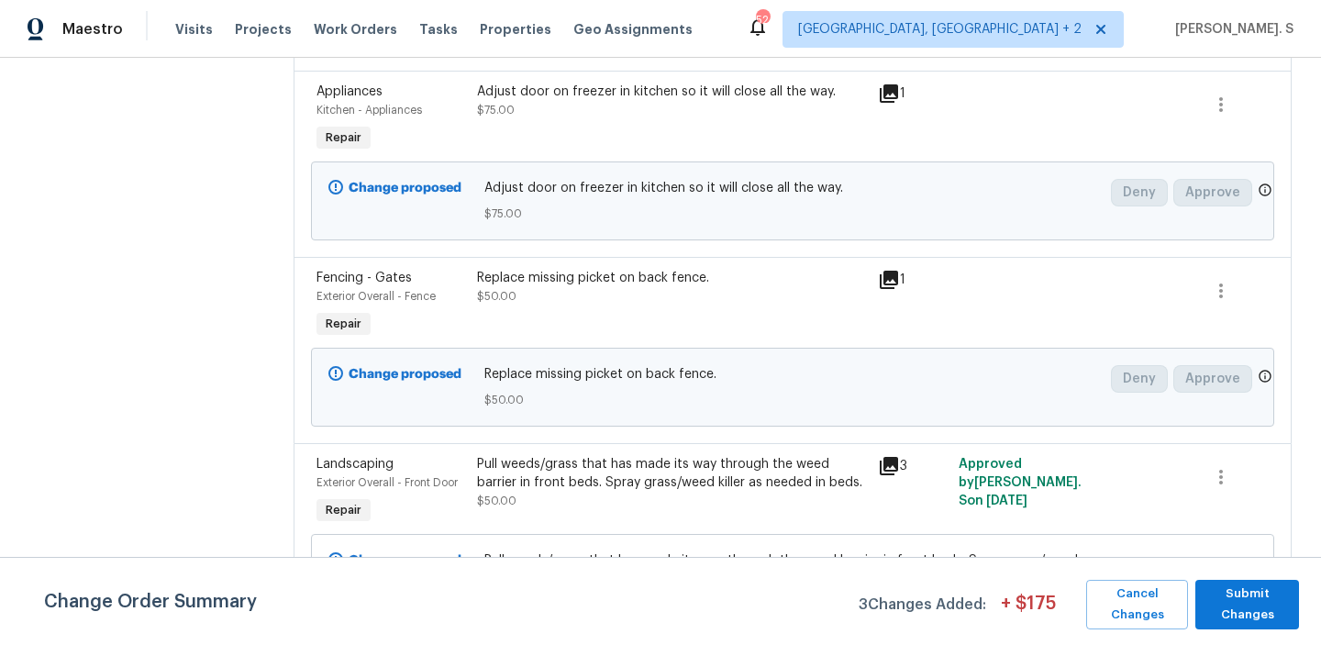
scroll to position [364, 0]
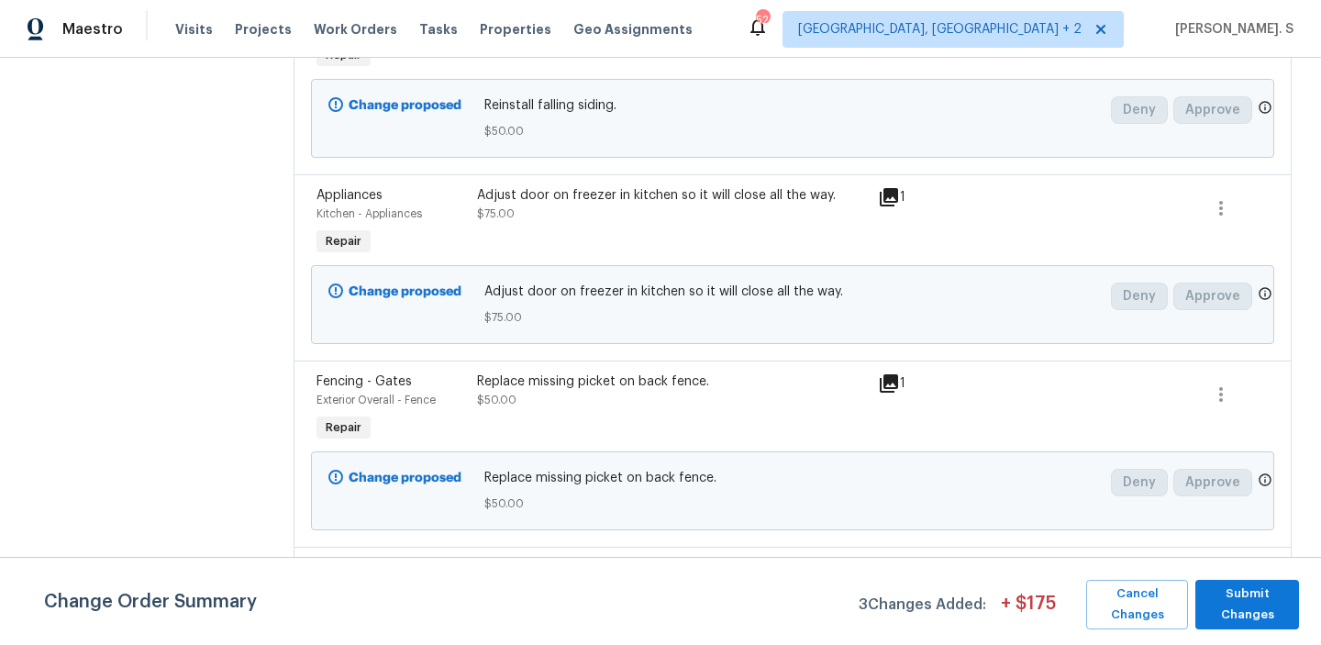
click at [571, 215] on div "Adjust door on freezer in kitchen so it will close all the way. $75.00" at bounding box center [672, 204] width 391 height 37
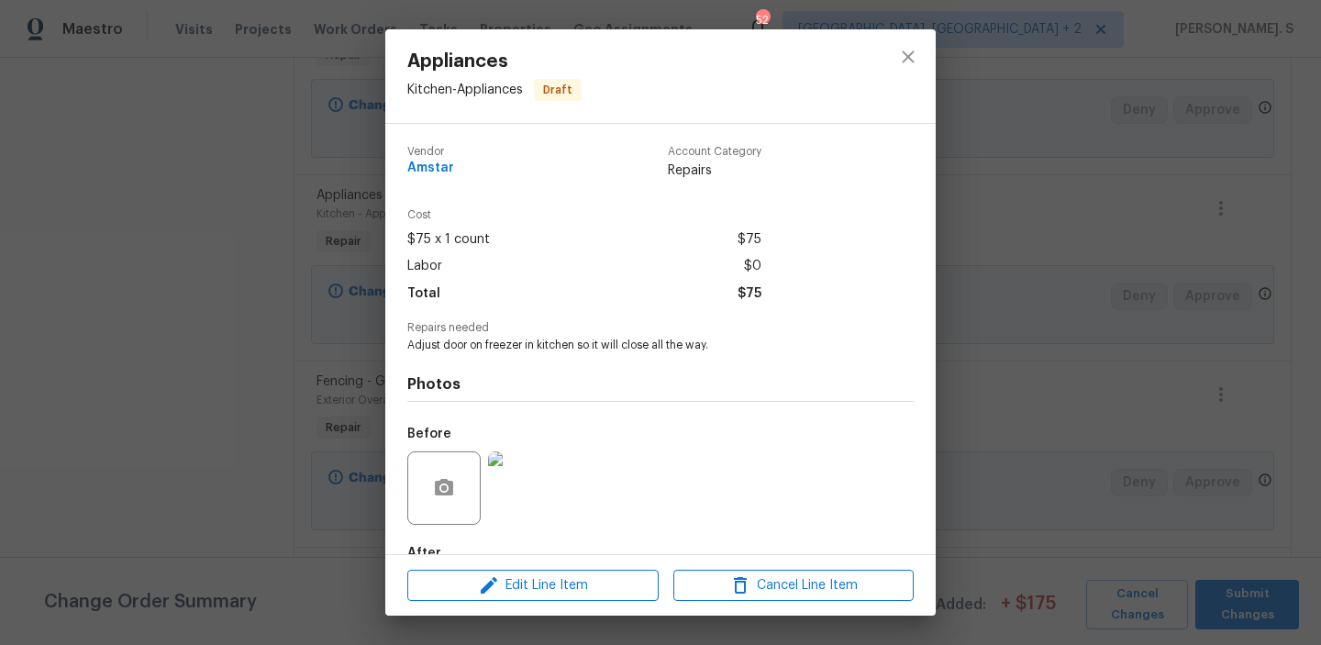
scroll to position [108, 0]
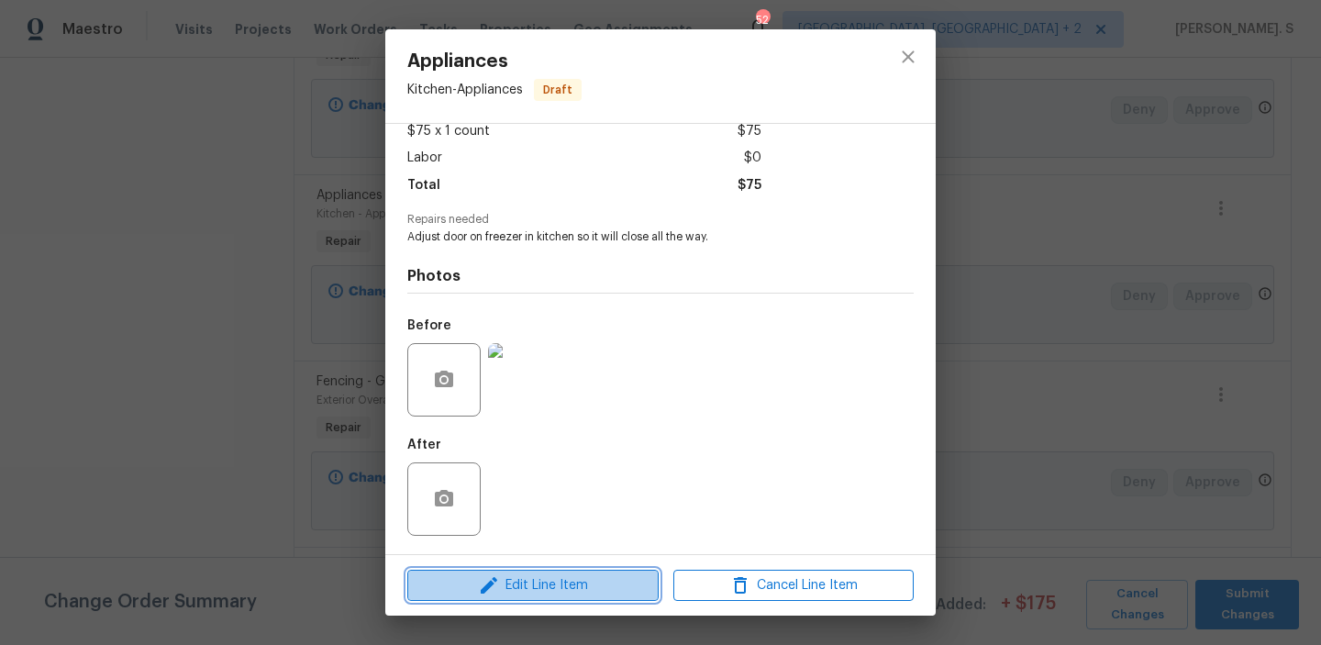
click at [504, 591] on span "Edit Line Item" at bounding box center [533, 585] width 240 height 23
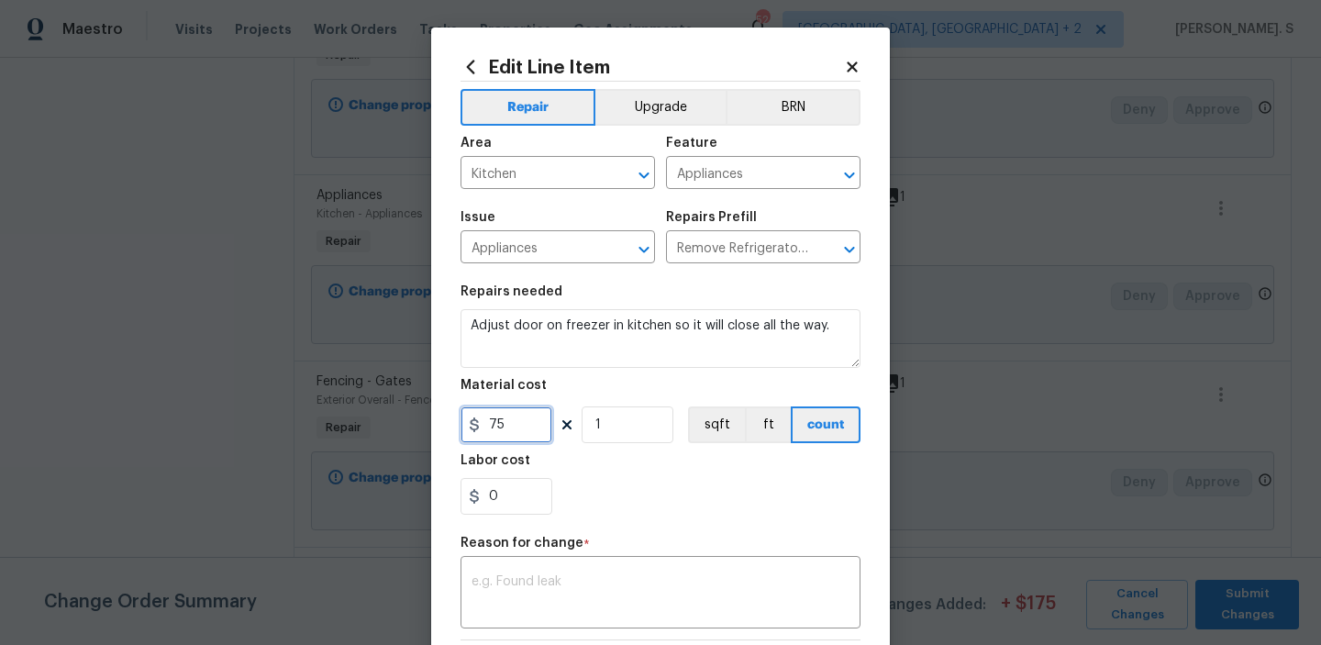
click at [509, 439] on input "75" at bounding box center [507, 424] width 92 height 37
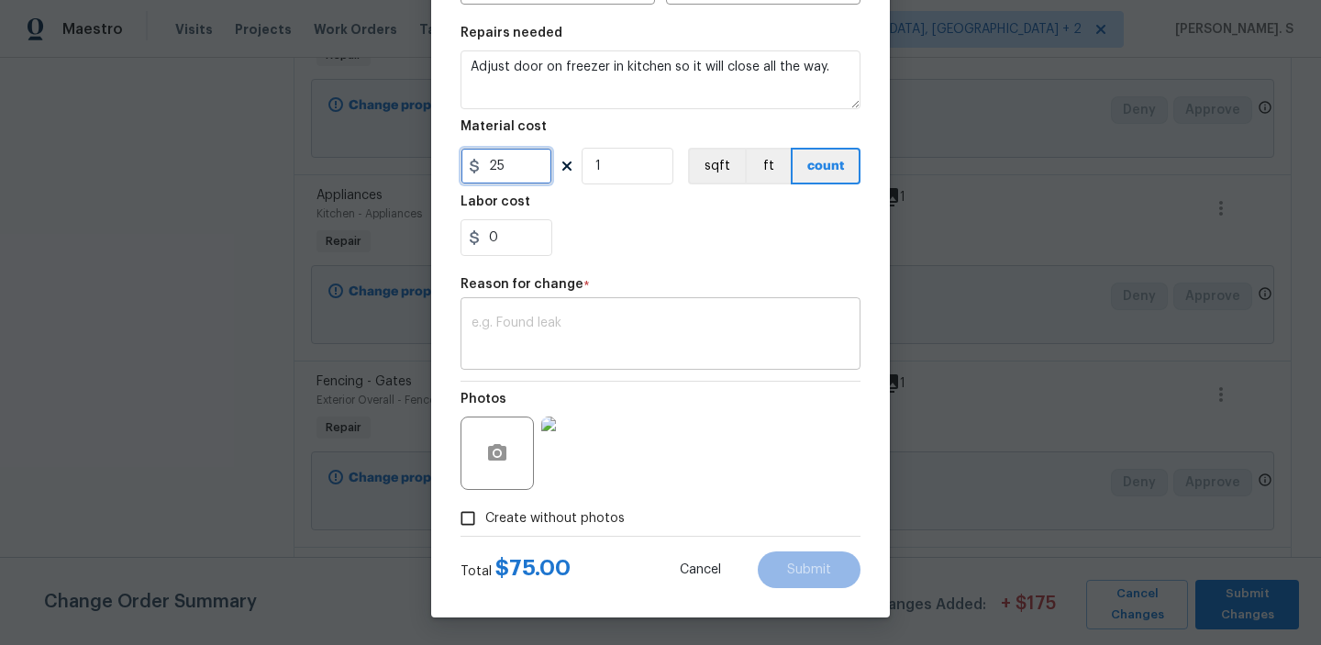
type input "25"
click at [518, 312] on div "x ​" at bounding box center [661, 336] width 400 height 68
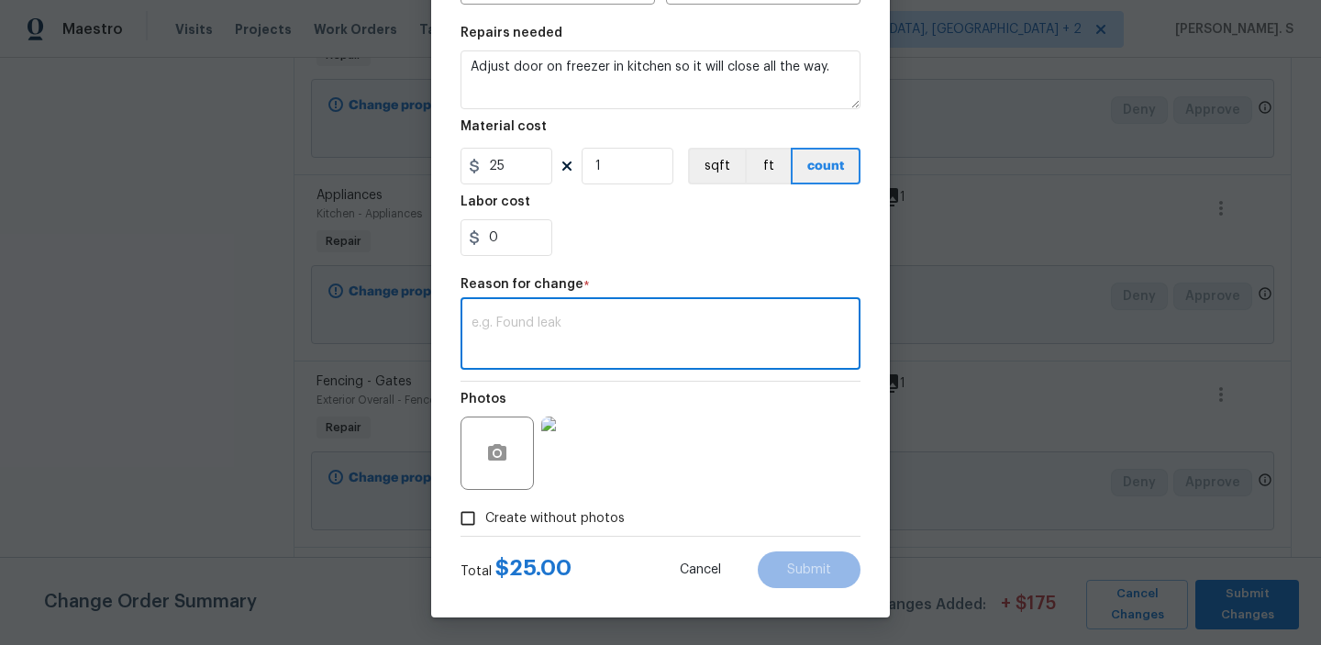
type textarea "C"
type textarea "Verbiage Updated."
click at [808, 588] on div "Edit Line Item Repair Upgrade BRN Area Kitchen ​ Feature Appliances ​ Issue App…" at bounding box center [660, 193] width 459 height 849
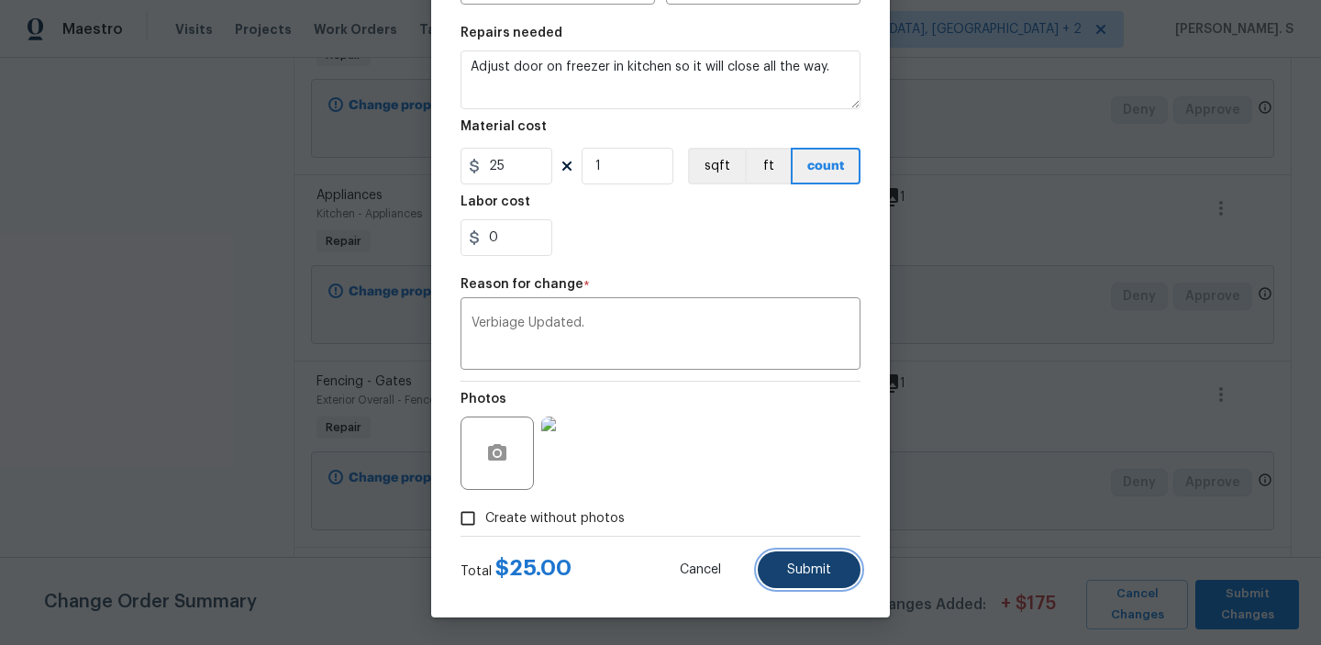
click at [813, 586] on button "Submit" at bounding box center [809, 569] width 103 height 37
type input "75"
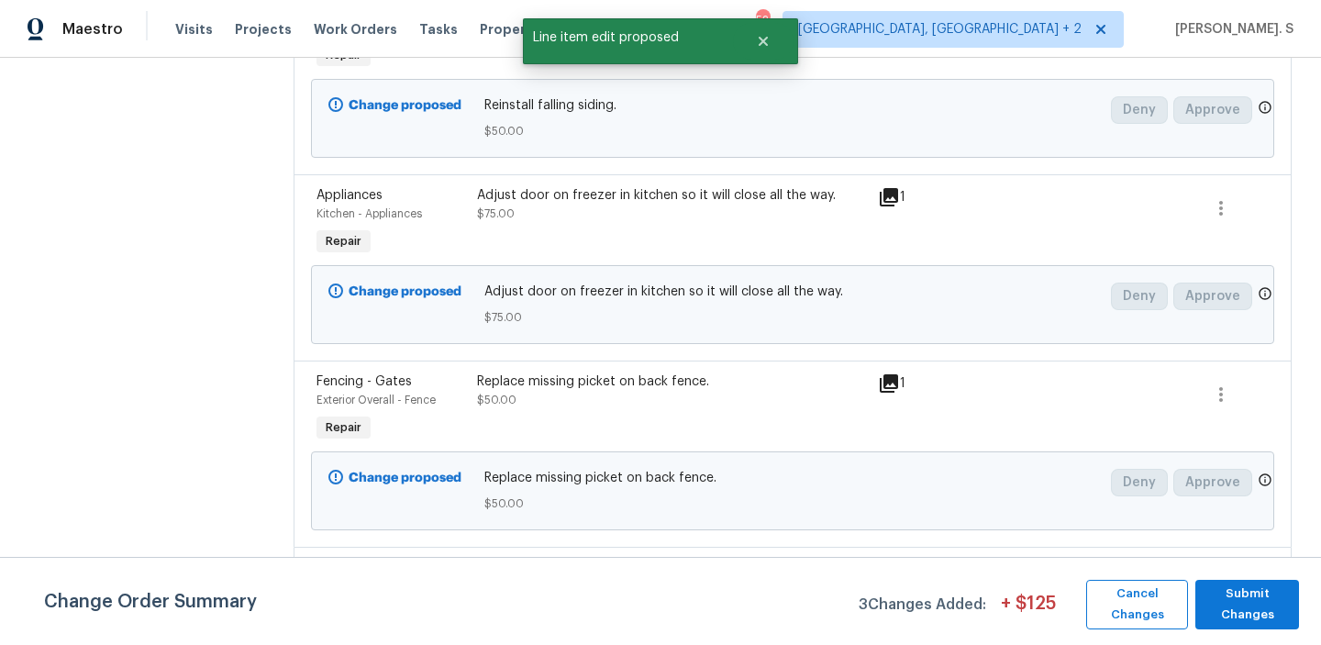
scroll to position [0, 0]
click at [1219, 599] on span "Submit Changes" at bounding box center [1247, 604] width 85 height 42
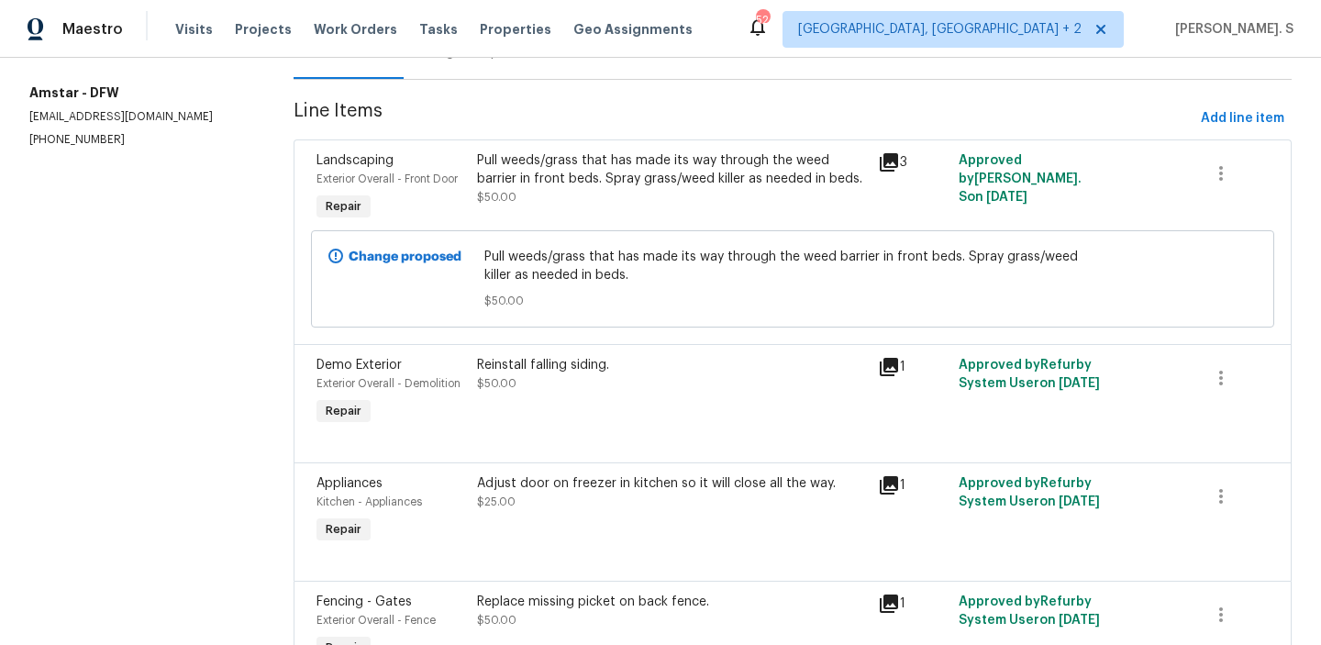
scroll to position [152, 0]
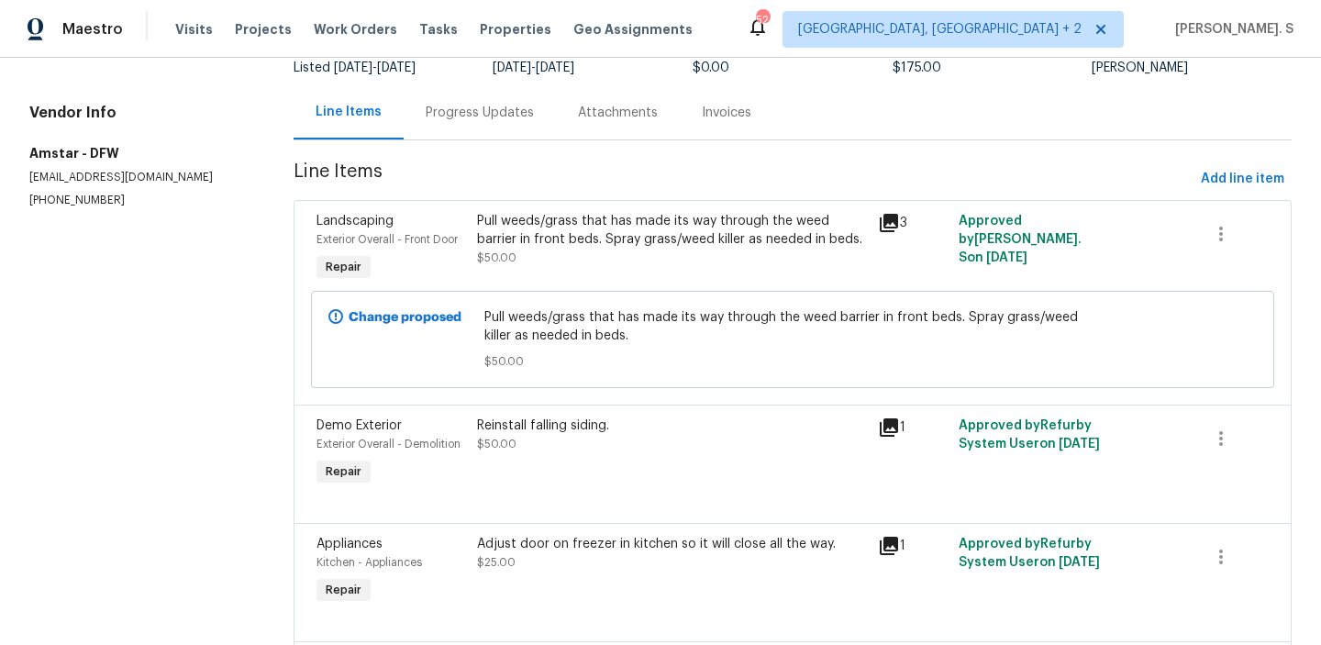
click at [541, 438] on div "Reinstall falling siding. $50.00" at bounding box center [672, 435] width 391 height 37
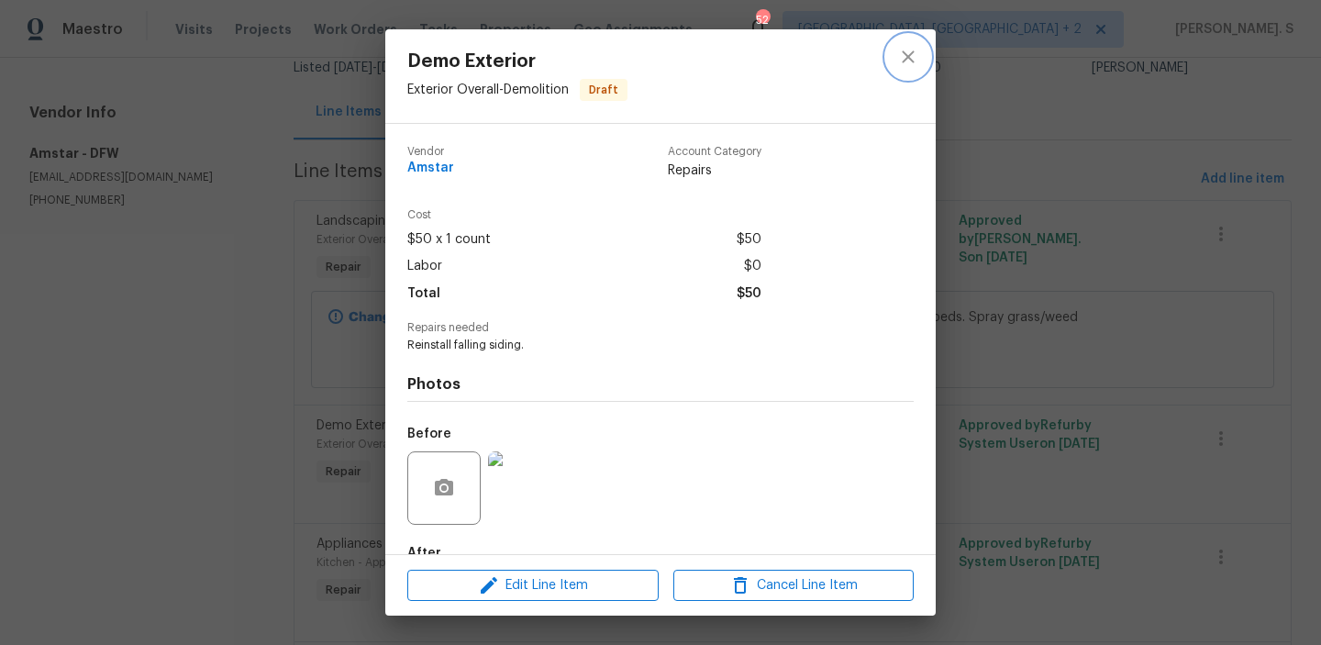
click at [917, 50] on icon "close" at bounding box center [908, 57] width 22 height 22
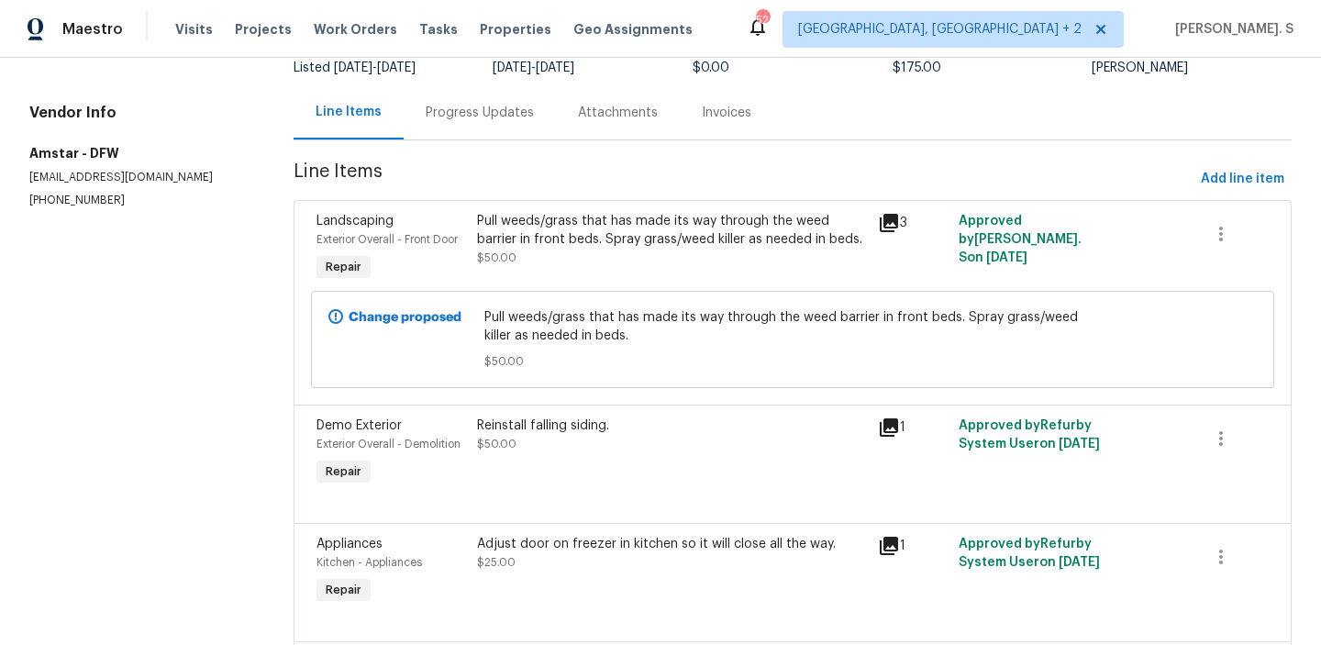
click at [517, 110] on div "Progress Updates" at bounding box center [480, 113] width 108 height 18
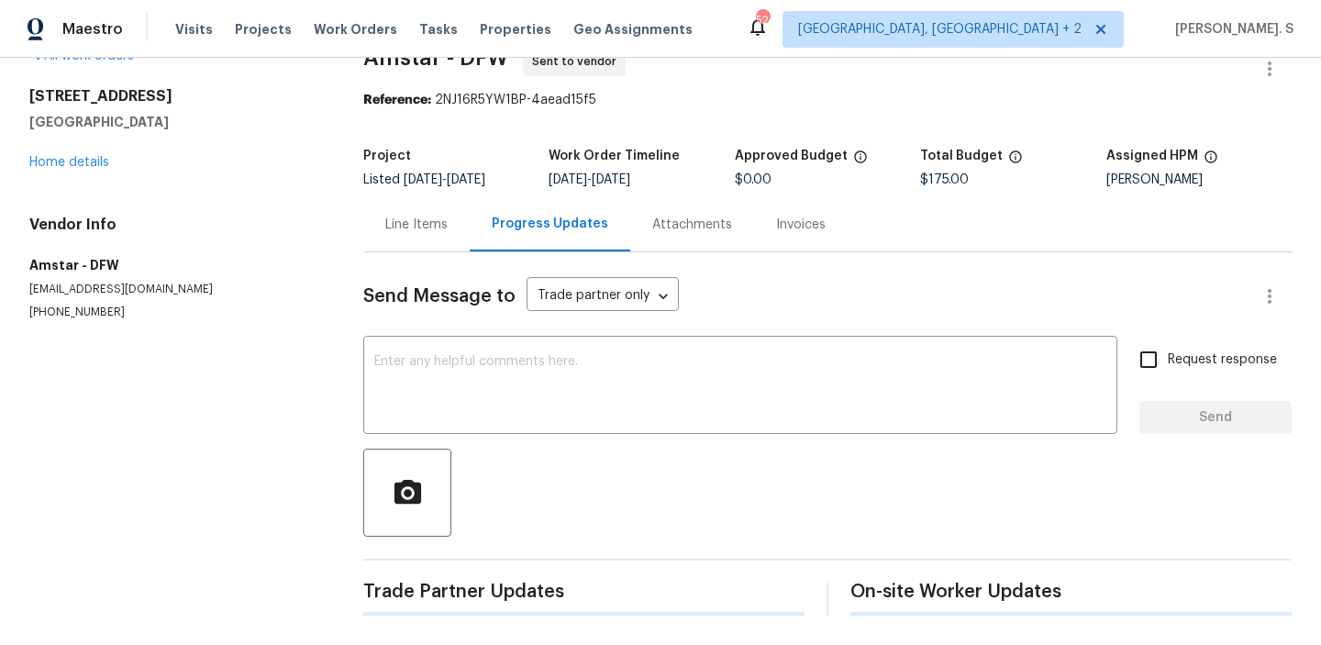
scroll to position [152, 0]
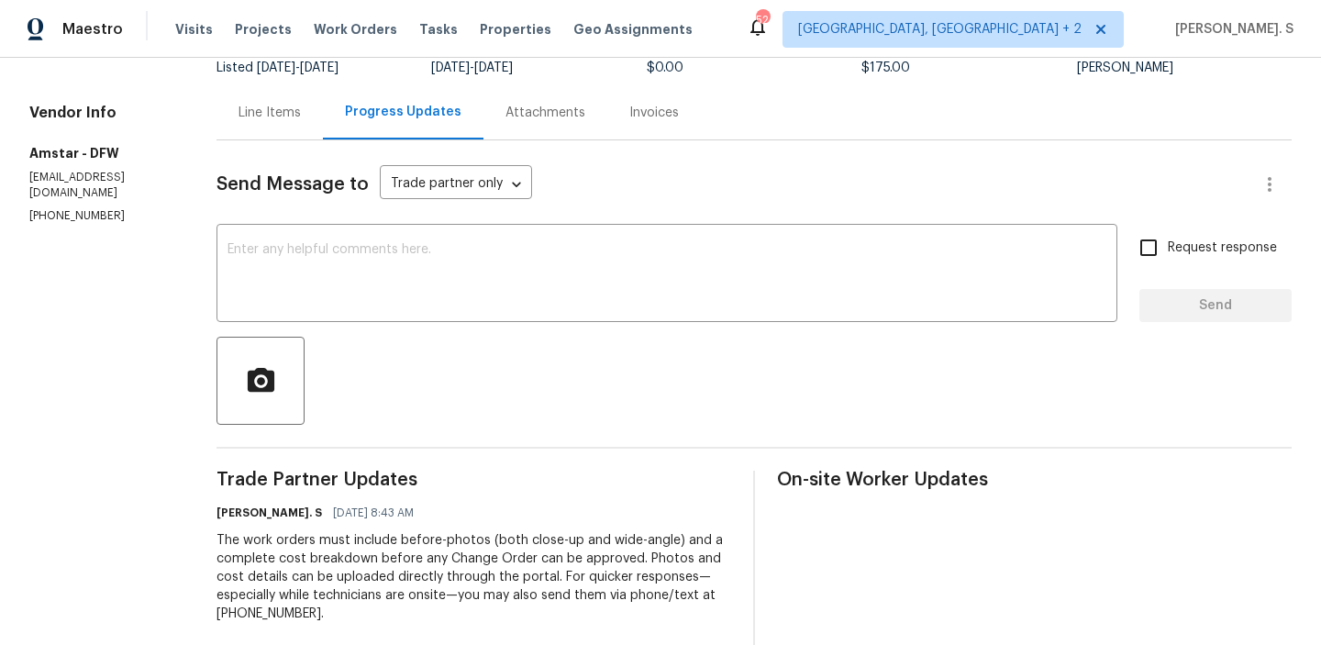
click at [257, 152] on div "Send Message to Trade partner only Trade partner only ​ x ​ Request response Se…" at bounding box center [754, 455] width 1075 height 631
click at [259, 128] on div "Line Items" at bounding box center [270, 112] width 106 height 54
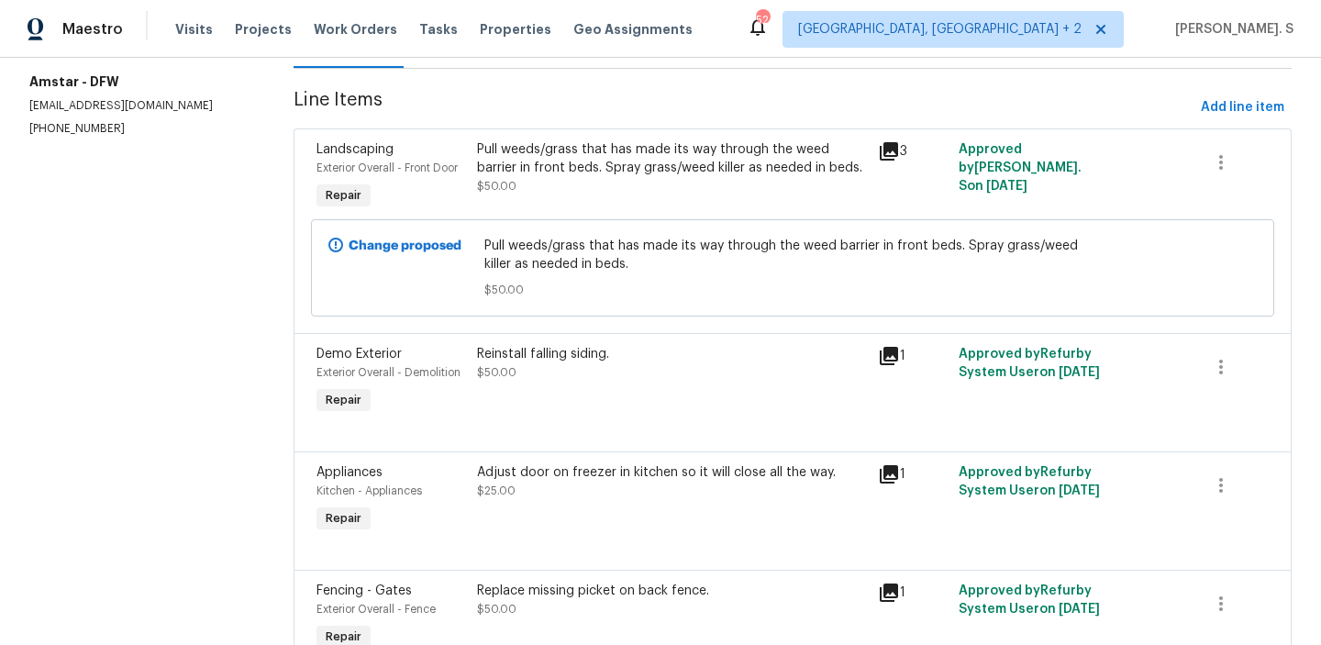
scroll to position [245, 0]
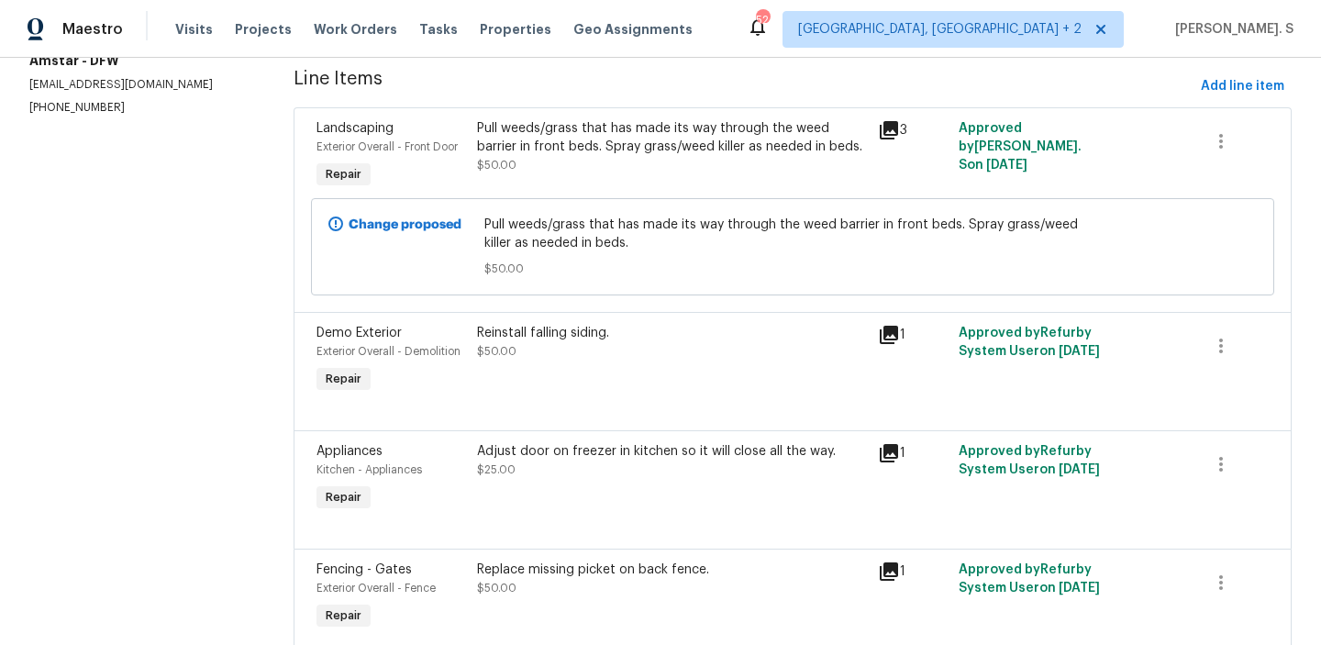
click at [540, 181] on div "Pull weeds/grass that has made its way through the weed barrier in front beds. …" at bounding box center [673, 156] width 402 height 84
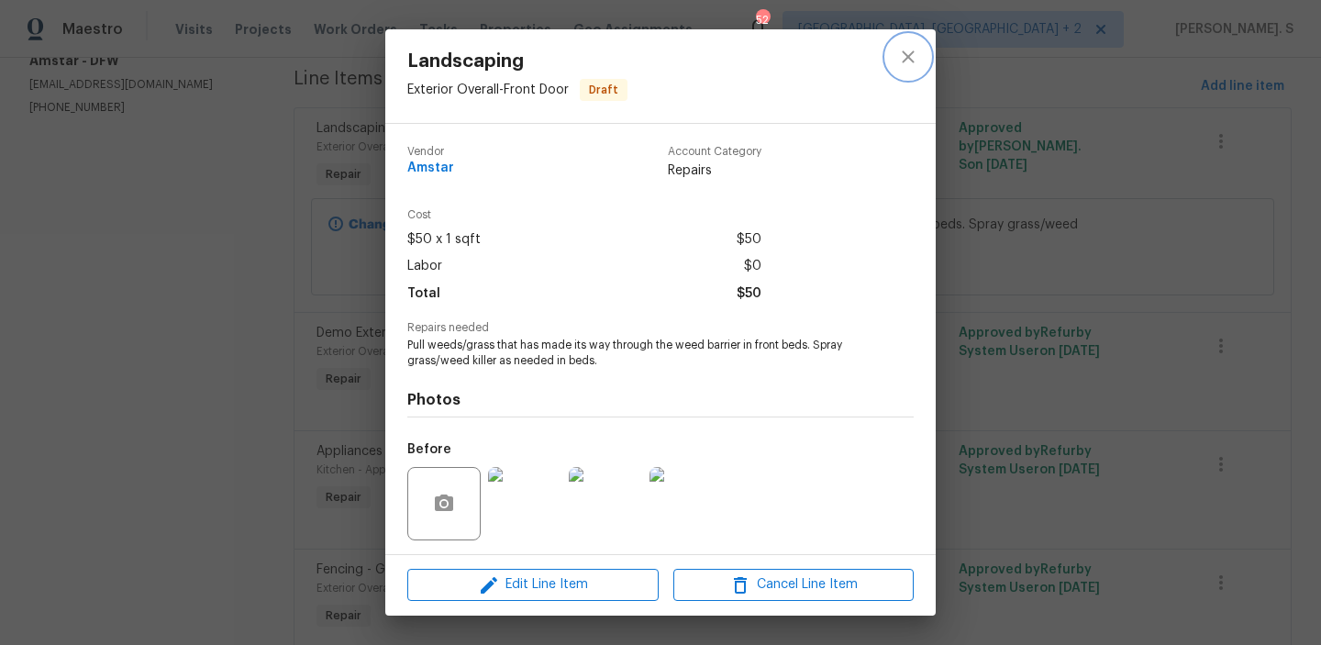
click at [914, 63] on icon "close" at bounding box center [908, 57] width 22 height 22
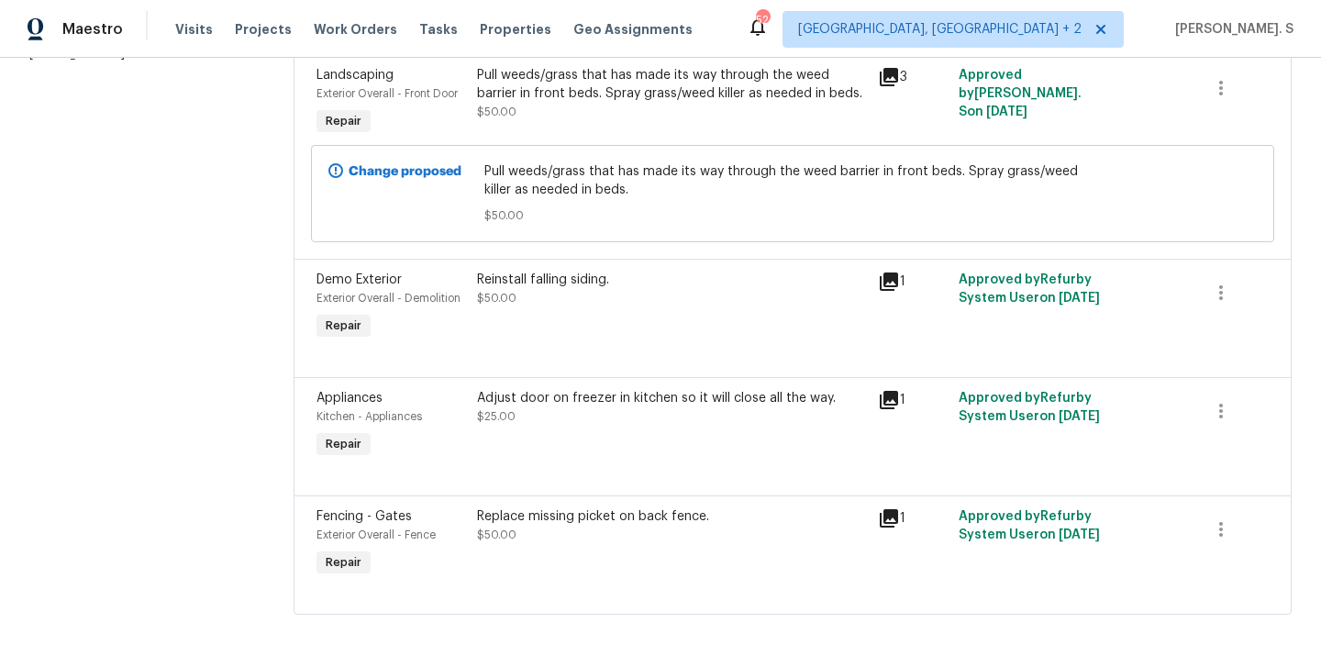
scroll to position [321, 0]
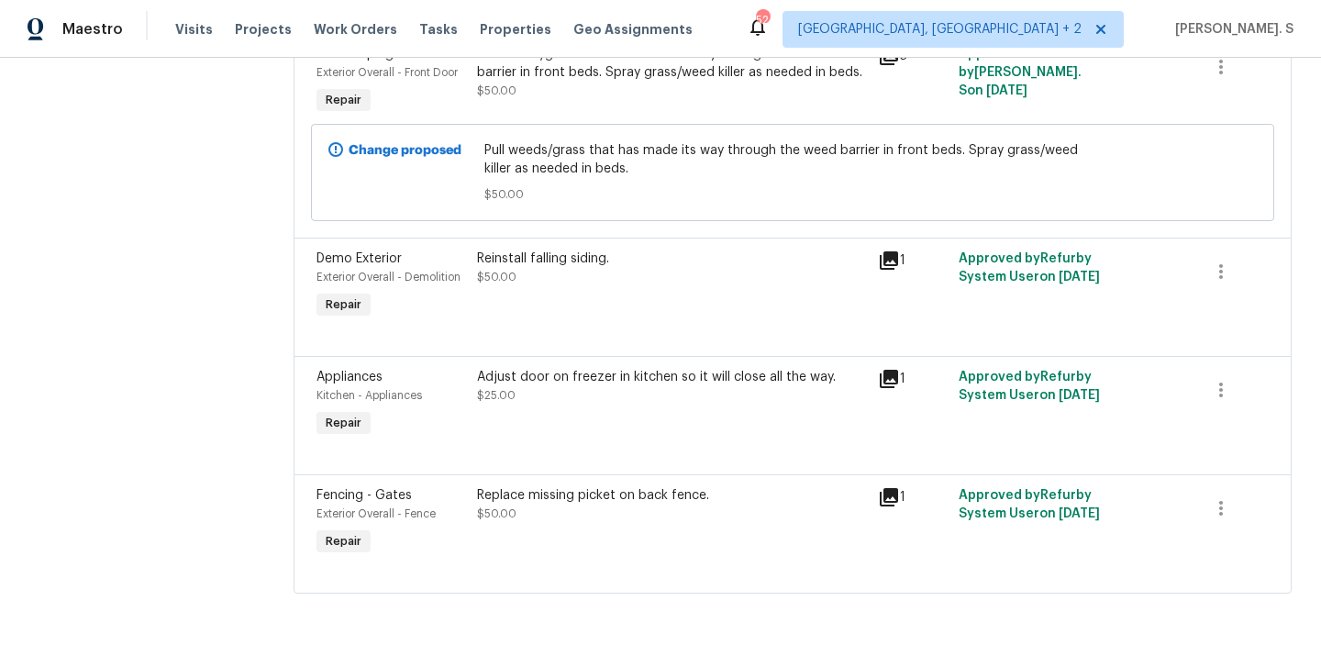
click at [570, 259] on div "Reinstall falling siding." at bounding box center [672, 259] width 391 height 18
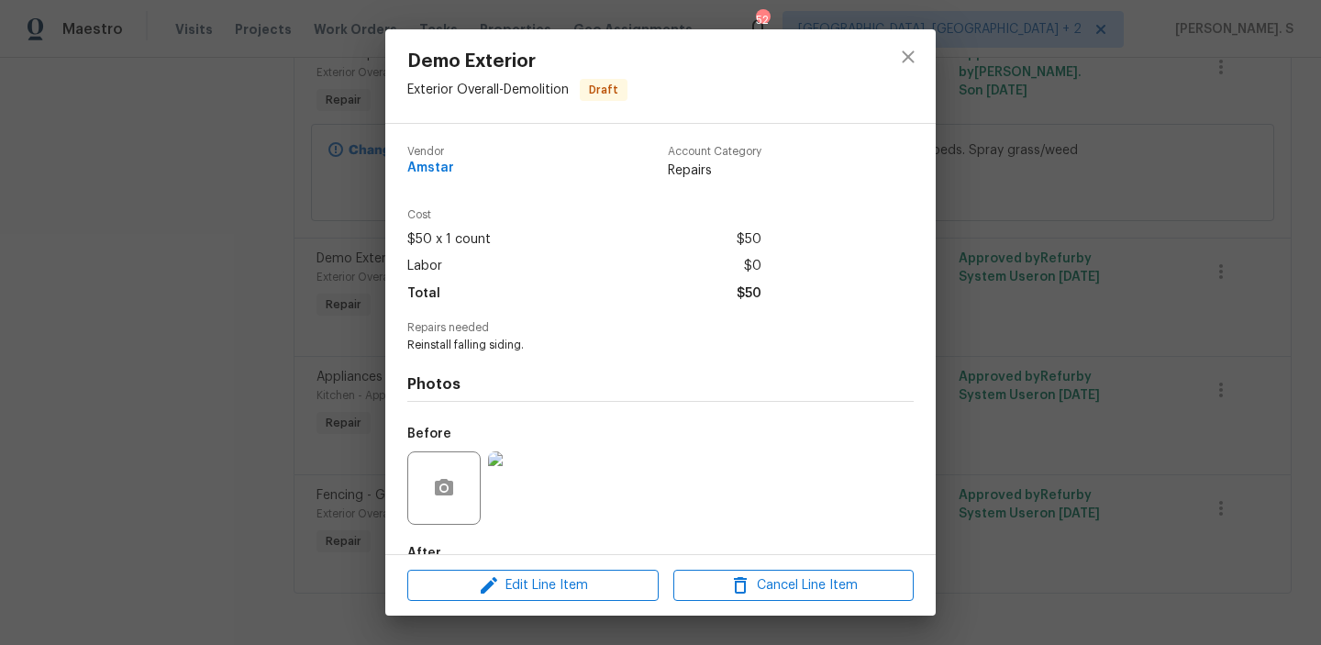
click at [1051, 317] on div "Demo Exterior Exterior Overall - Demolition Draft Vendor Amstar Account Categor…" at bounding box center [660, 322] width 1321 height 645
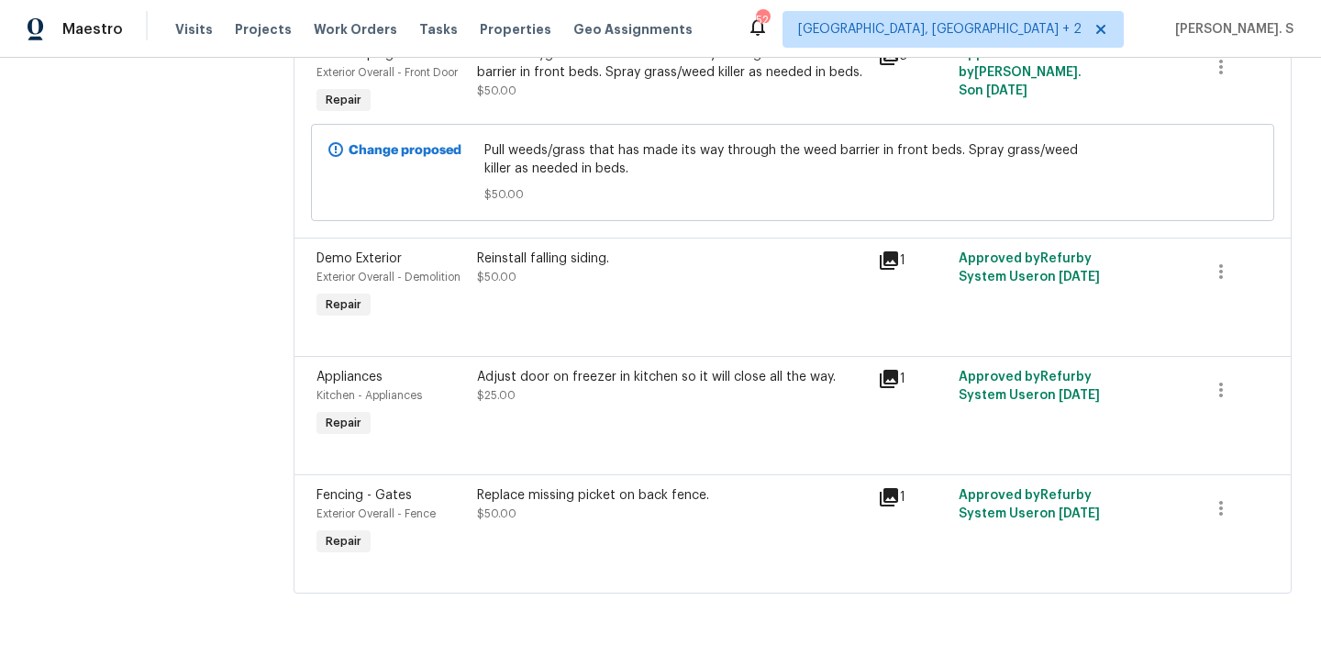
click at [557, 524] on div "Replace missing picket on back fence. $50.00" at bounding box center [673, 523] width 402 height 84
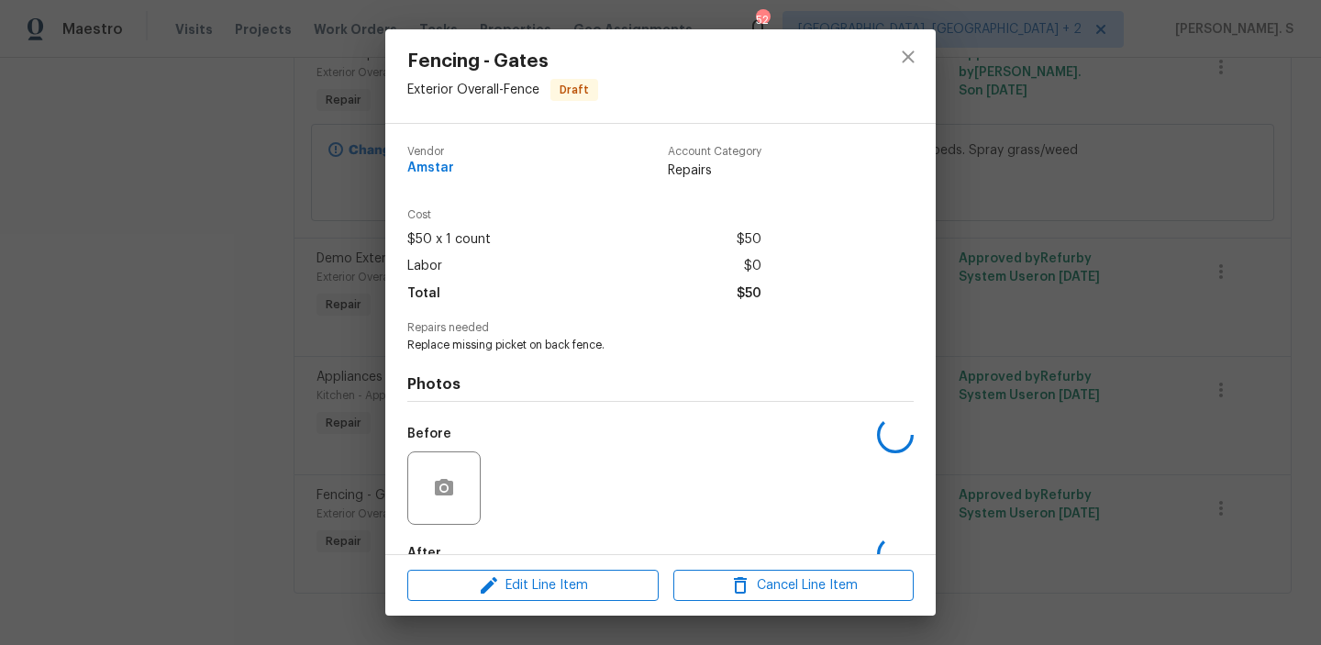
scroll to position [99, 0]
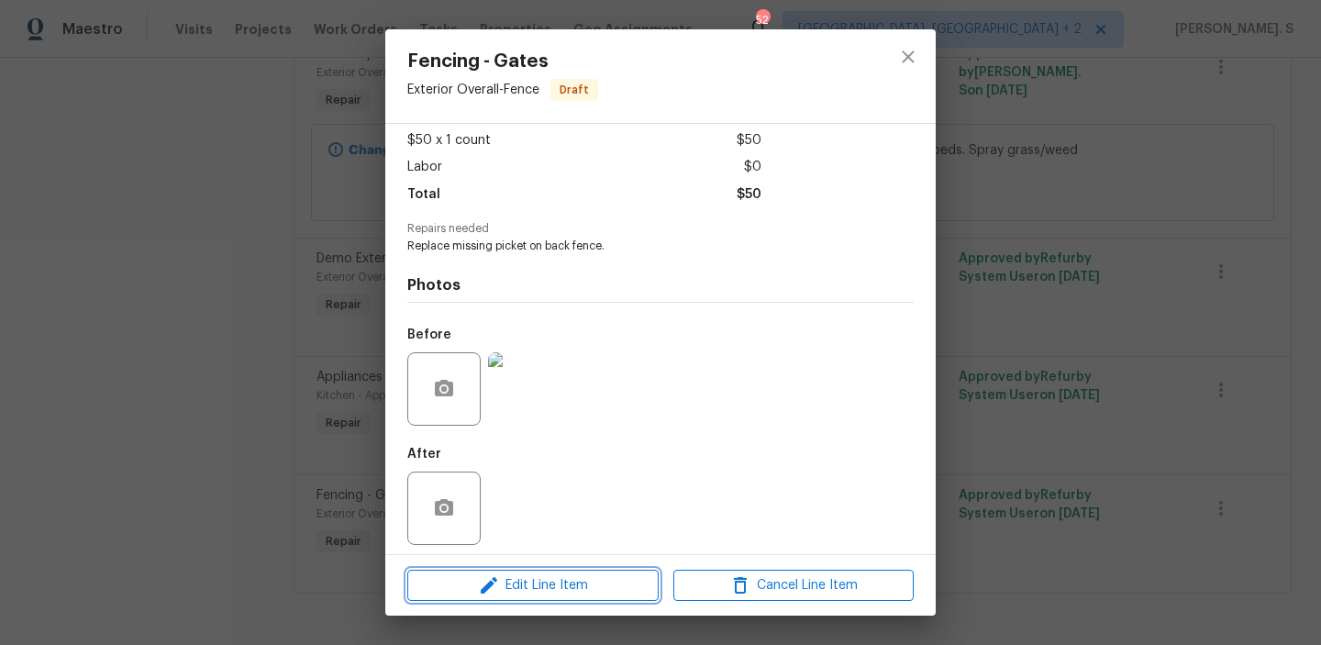
click at [555, 580] on span "Edit Line Item" at bounding box center [533, 585] width 240 height 23
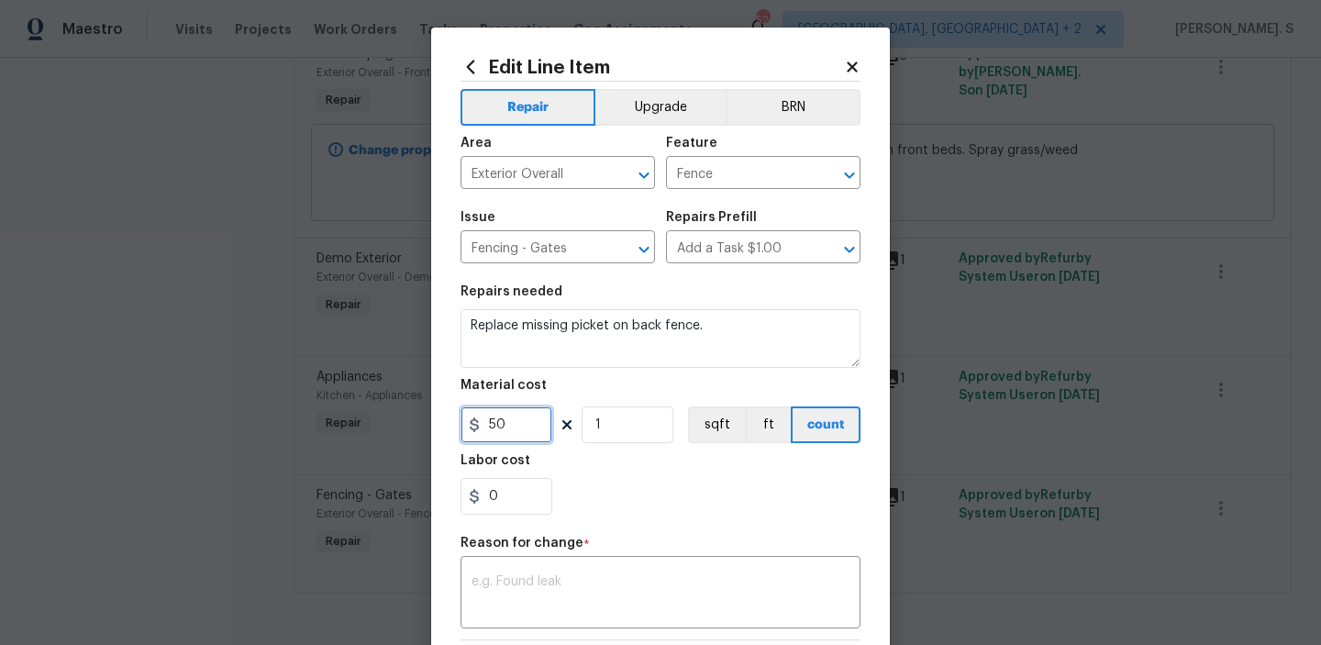
click at [503, 429] on input "50" at bounding box center [507, 424] width 92 height 37
click at [972, 451] on body "Maestro Visits Projects Work Orders Tasks Properties Geo Assignments 52 [GEOGRA…" at bounding box center [660, 322] width 1321 height 645
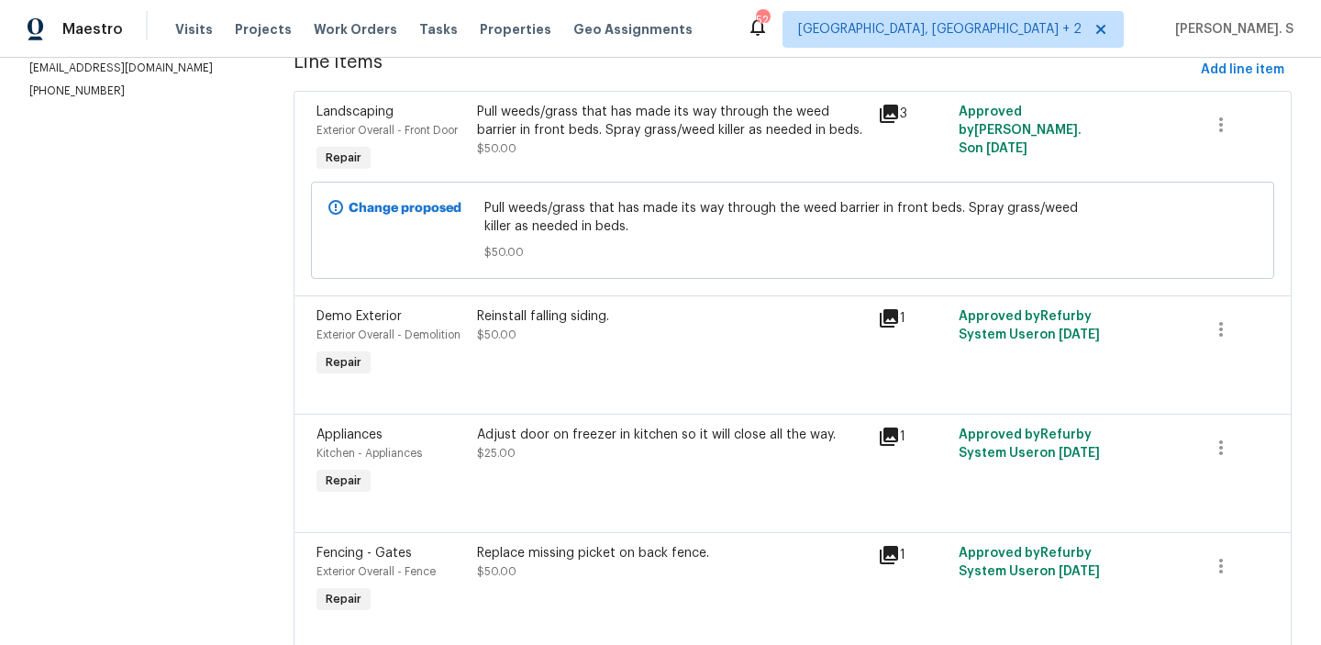
scroll to position [238, 0]
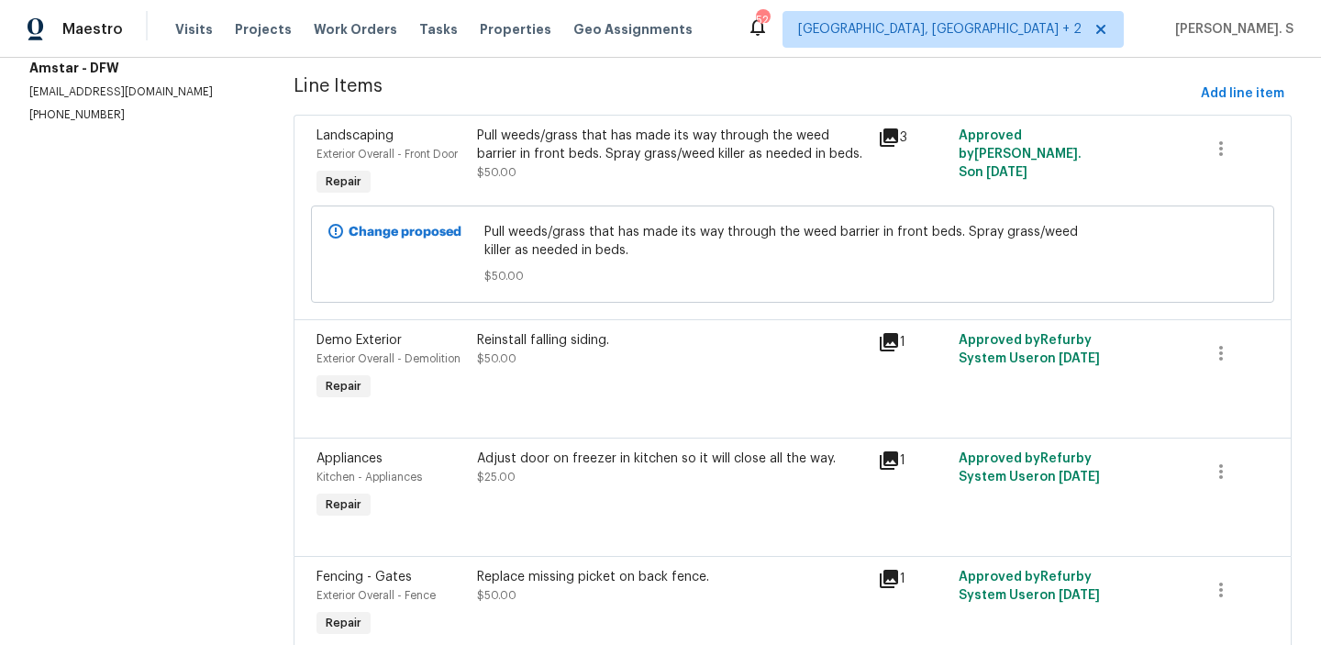
click at [550, 169] on div "Pull weeds/grass that has made its way through the weed barrier in front beds. …" at bounding box center [672, 154] width 391 height 55
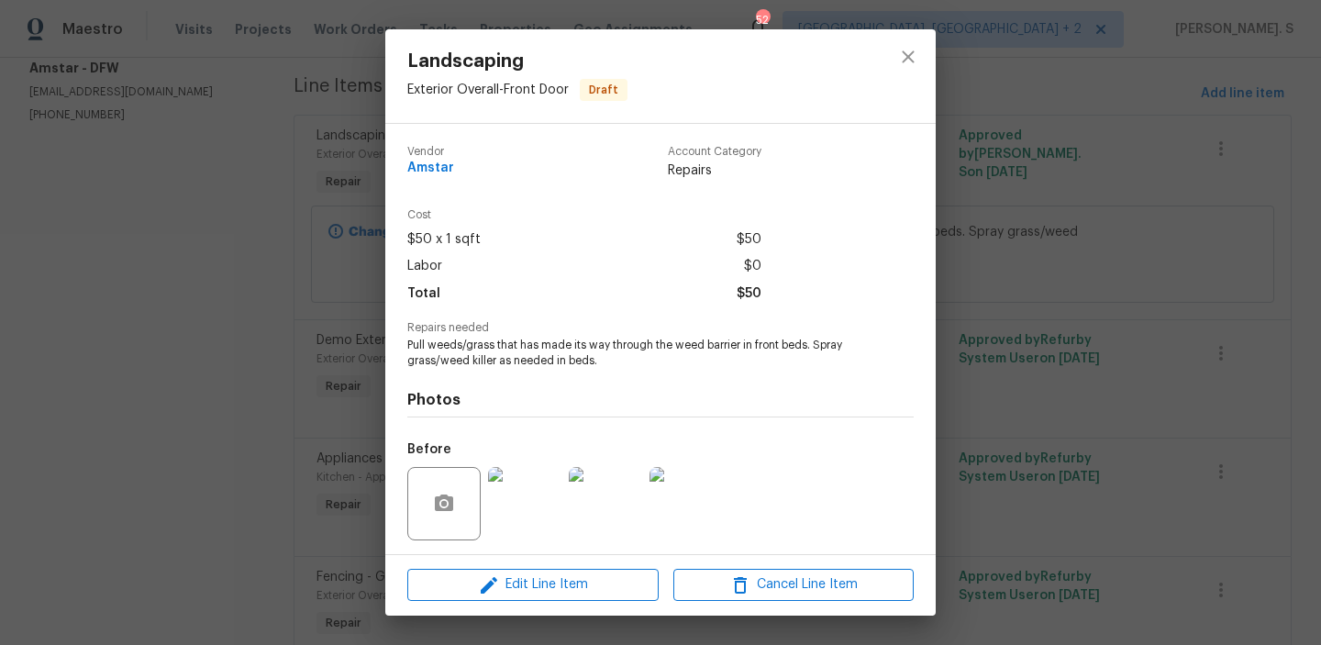
click at [1036, 334] on div "Landscaping Exterior Overall - Front Door Draft Vendor Amstar Account Category …" at bounding box center [660, 322] width 1321 height 645
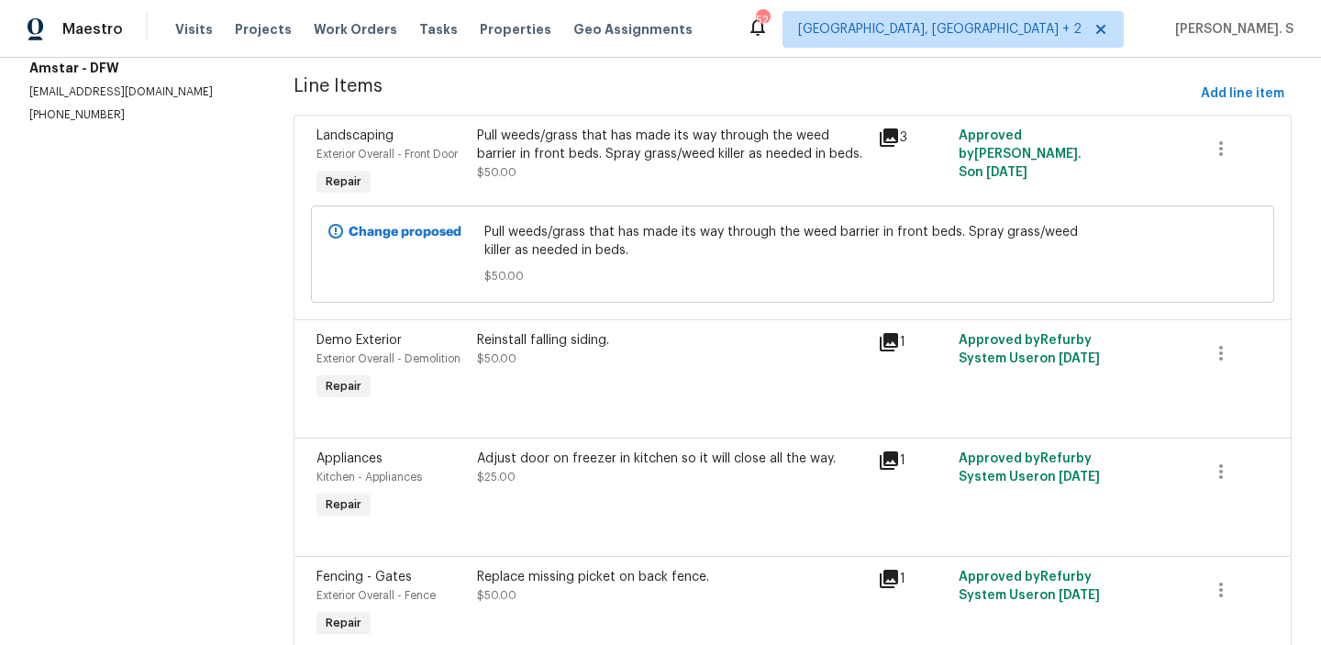
click at [660, 209] on div "Change proposed Pull weeds/grass that has made its way through the weed barrier…" at bounding box center [792, 254] width 963 height 97
click at [663, 159] on div "Pull weeds/grass that has made its way through the weed barrier in front beds. …" at bounding box center [672, 145] width 391 height 37
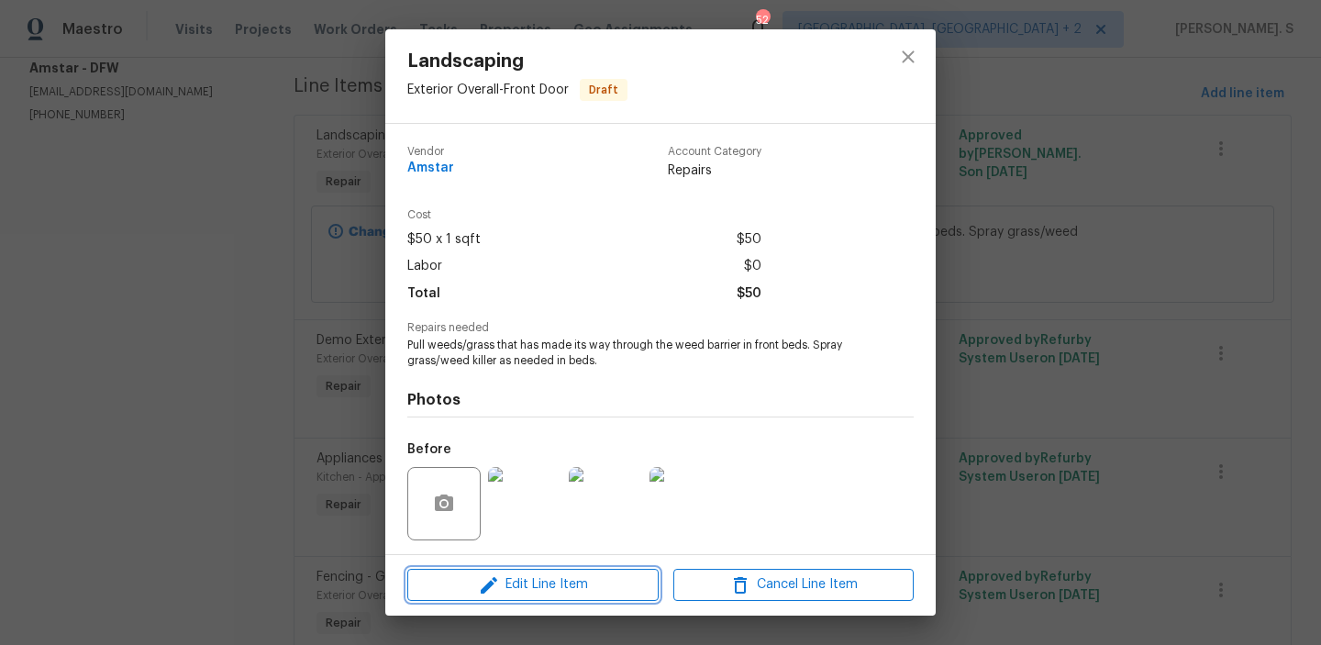
click at [572, 575] on span "Edit Line Item" at bounding box center [533, 584] width 240 height 23
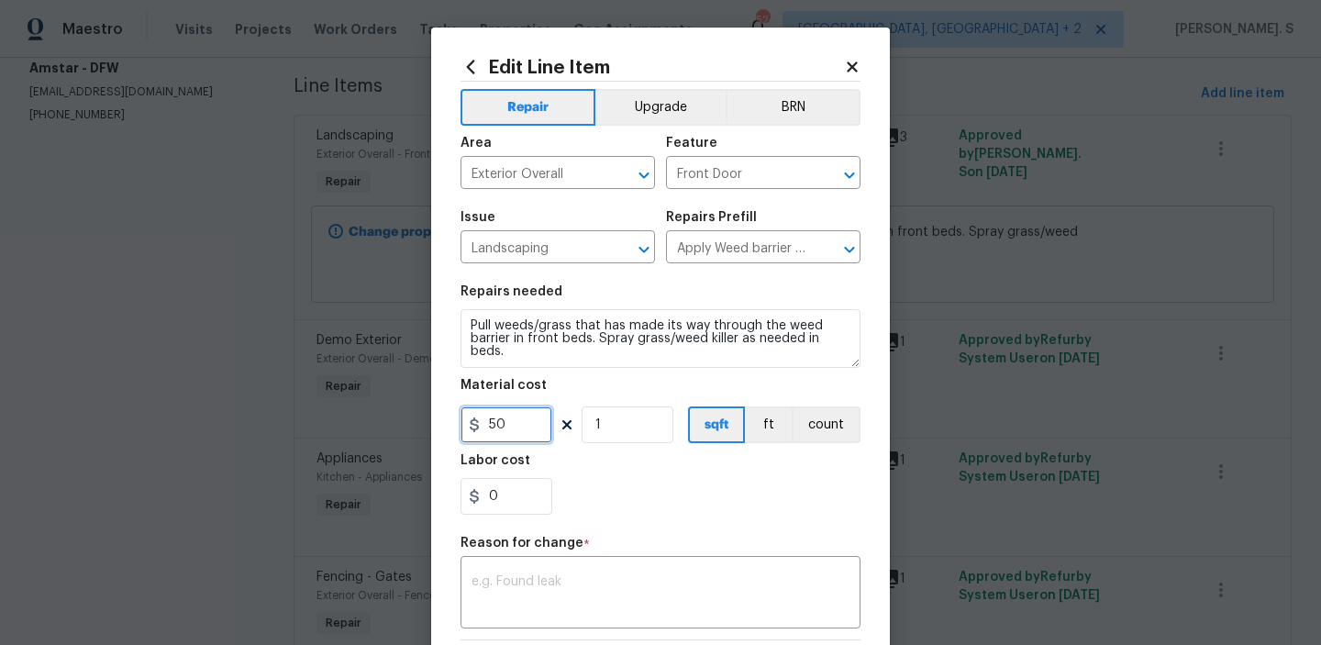
click at [495, 412] on input "50" at bounding box center [507, 424] width 92 height 37
type input "25"
click at [477, 553] on div "Reason for change *" at bounding box center [661, 549] width 400 height 24
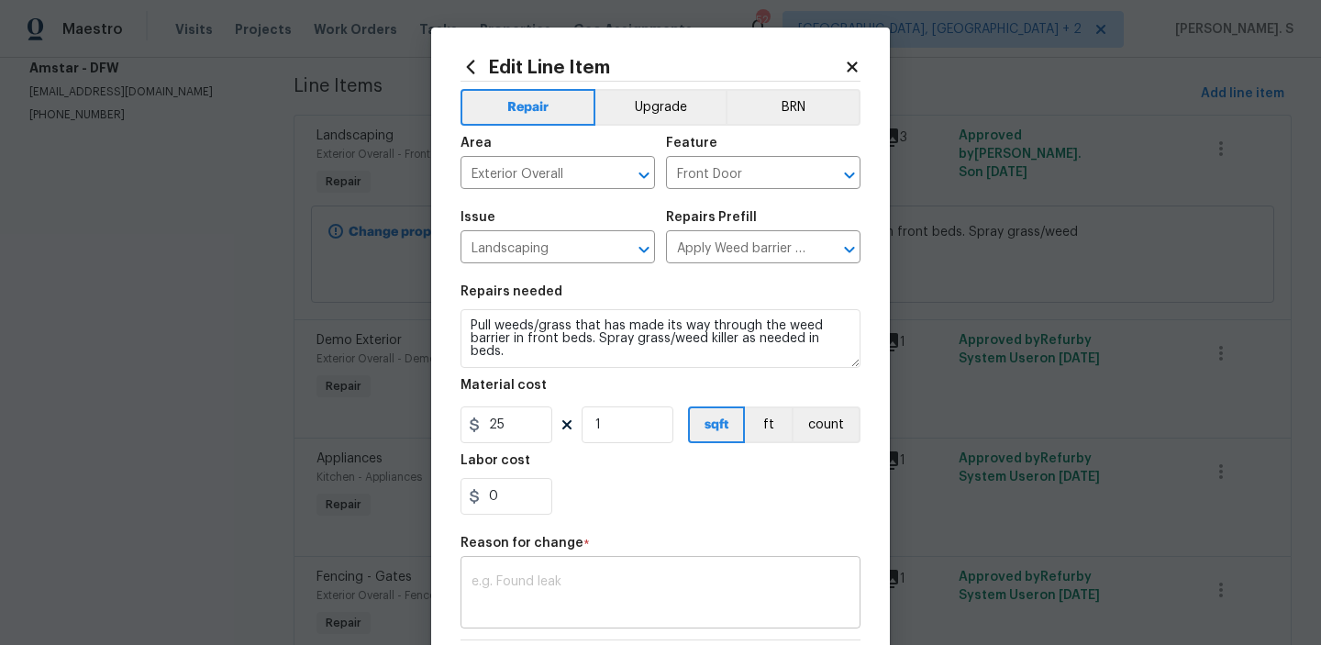
click at [483, 568] on div "x ​" at bounding box center [661, 595] width 400 height 68
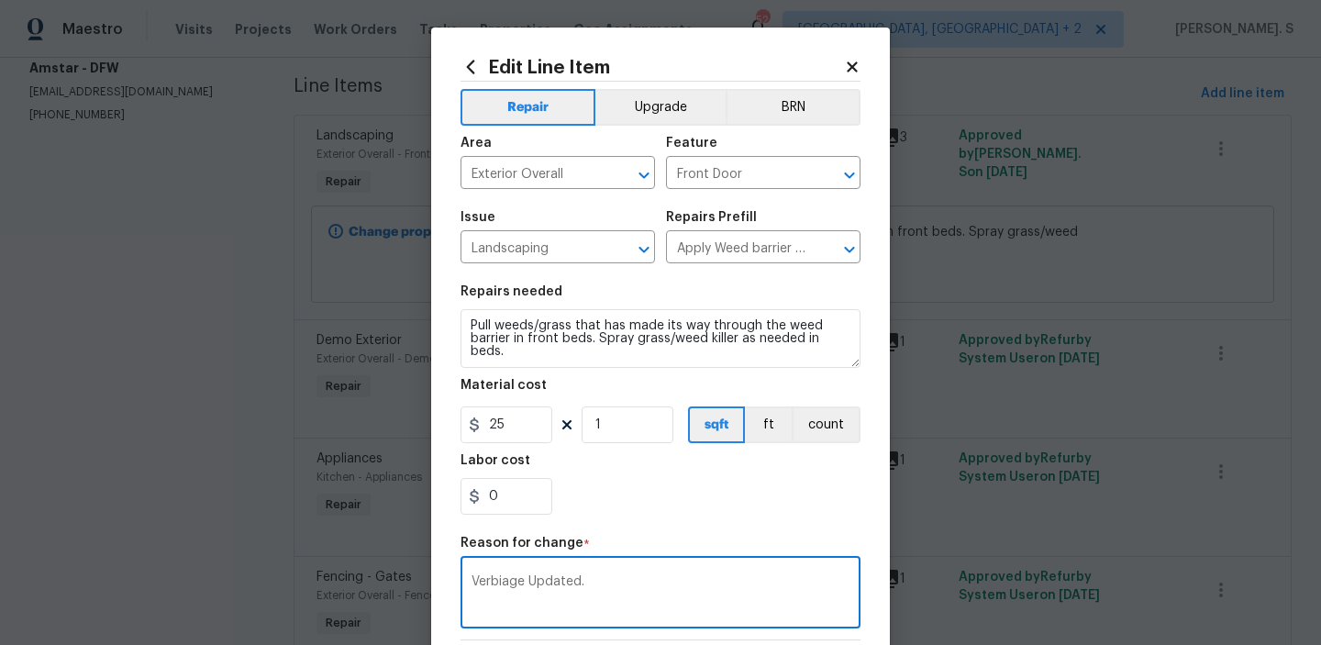
scroll to position [260, 0]
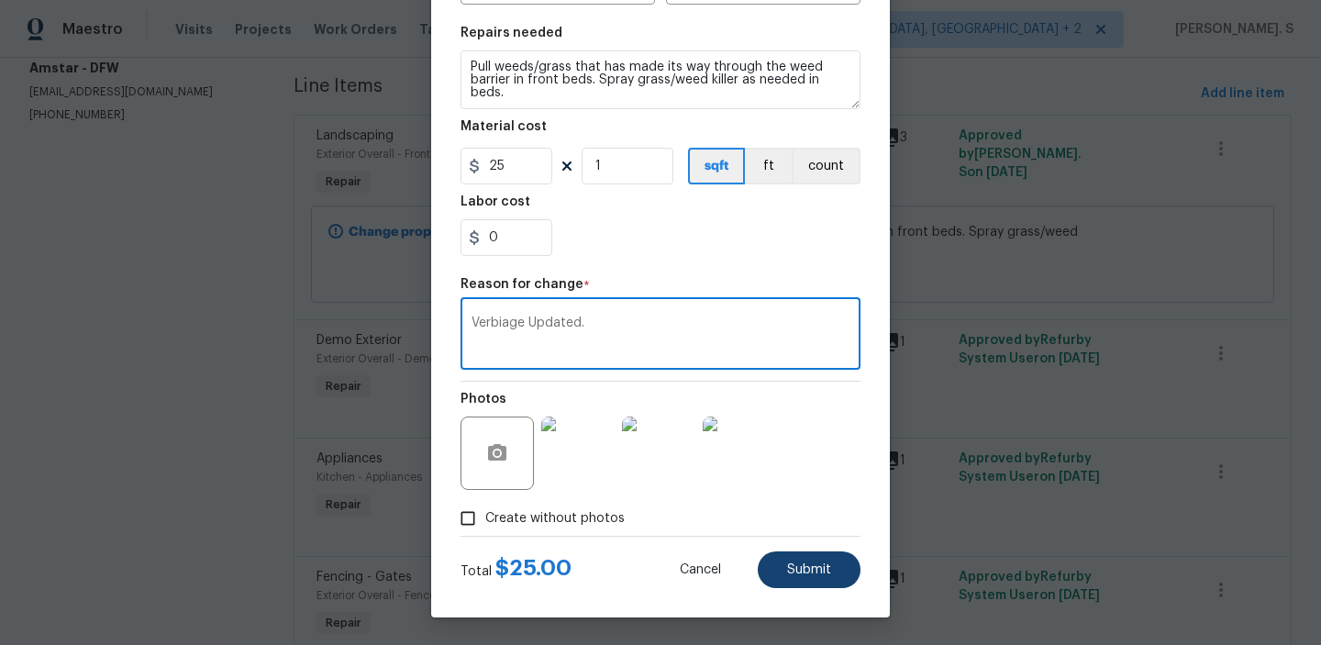
type textarea "Verbiage Updated."
click at [775, 566] on button "Submit" at bounding box center [809, 569] width 103 height 37
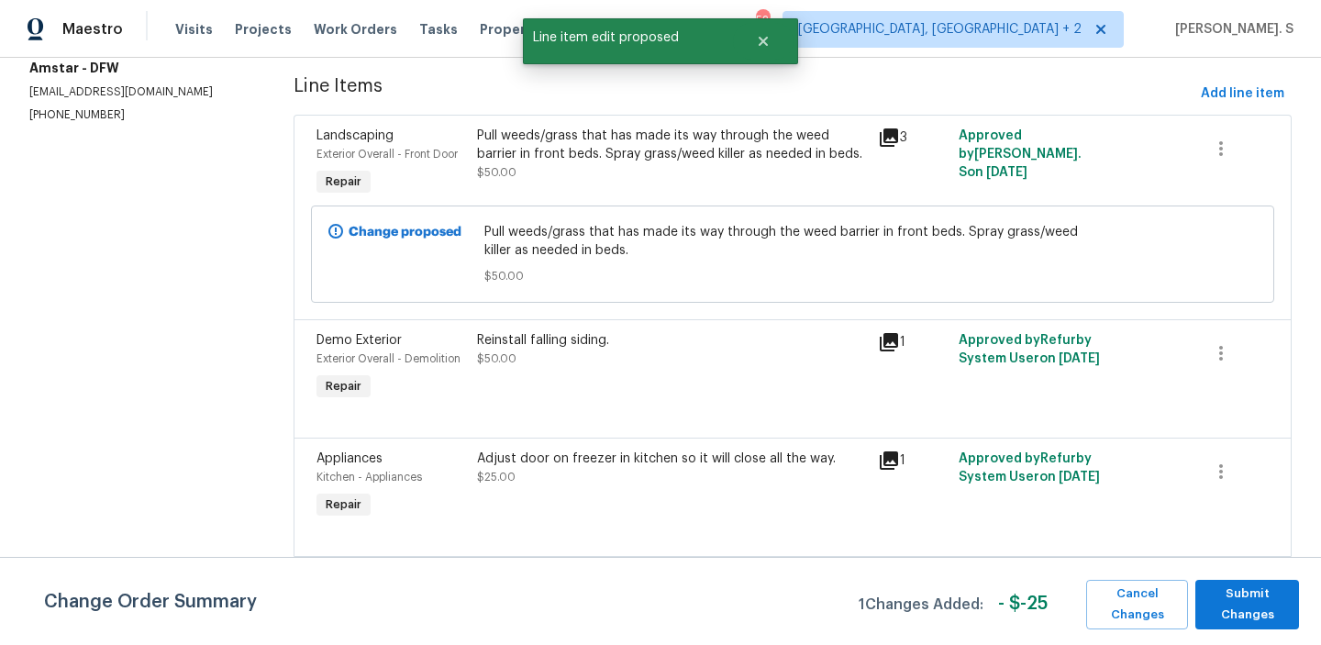
scroll to position [0, 0]
click at [1238, 623] on span "Submit Changes" at bounding box center [1247, 604] width 85 height 42
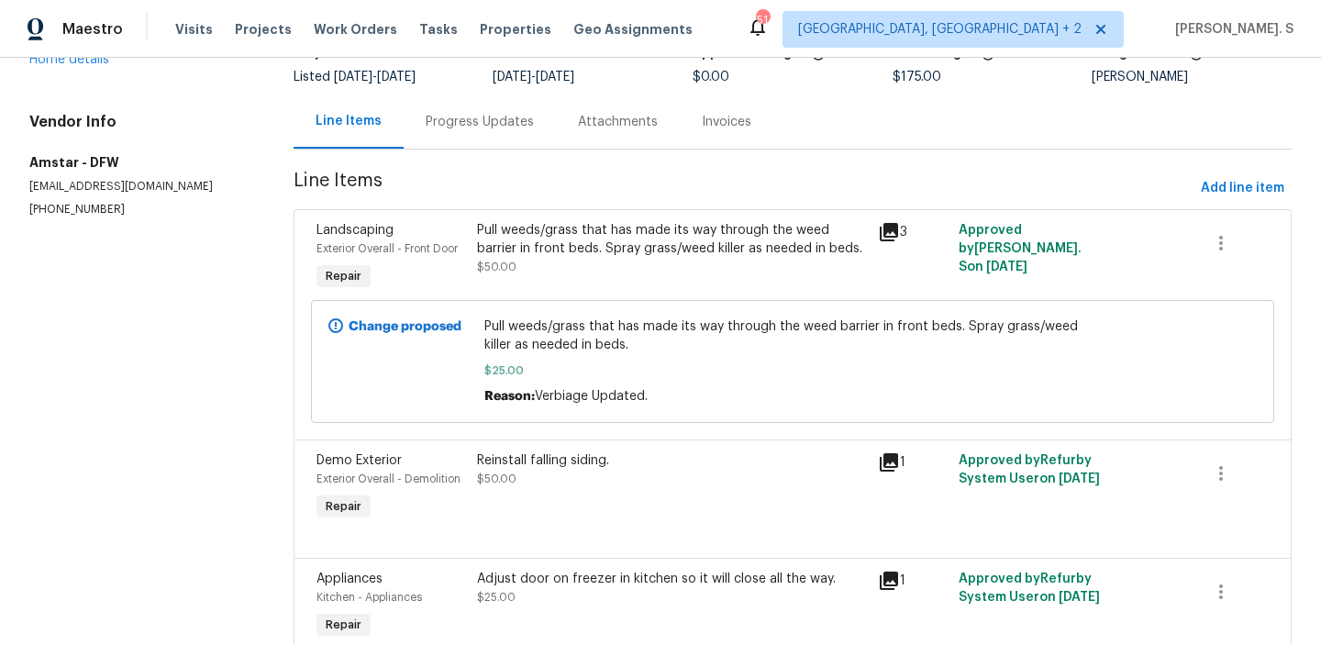
scroll to position [136, 0]
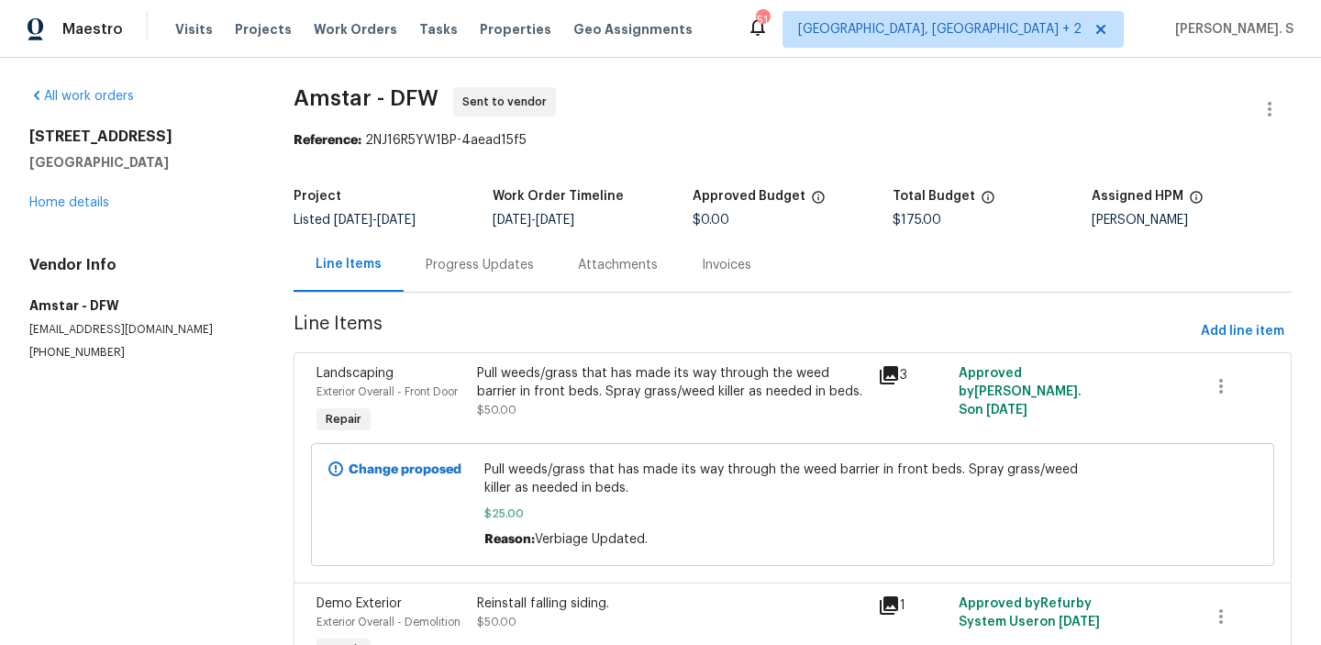
click at [547, 248] on div "Progress Updates" at bounding box center [480, 265] width 152 height 54
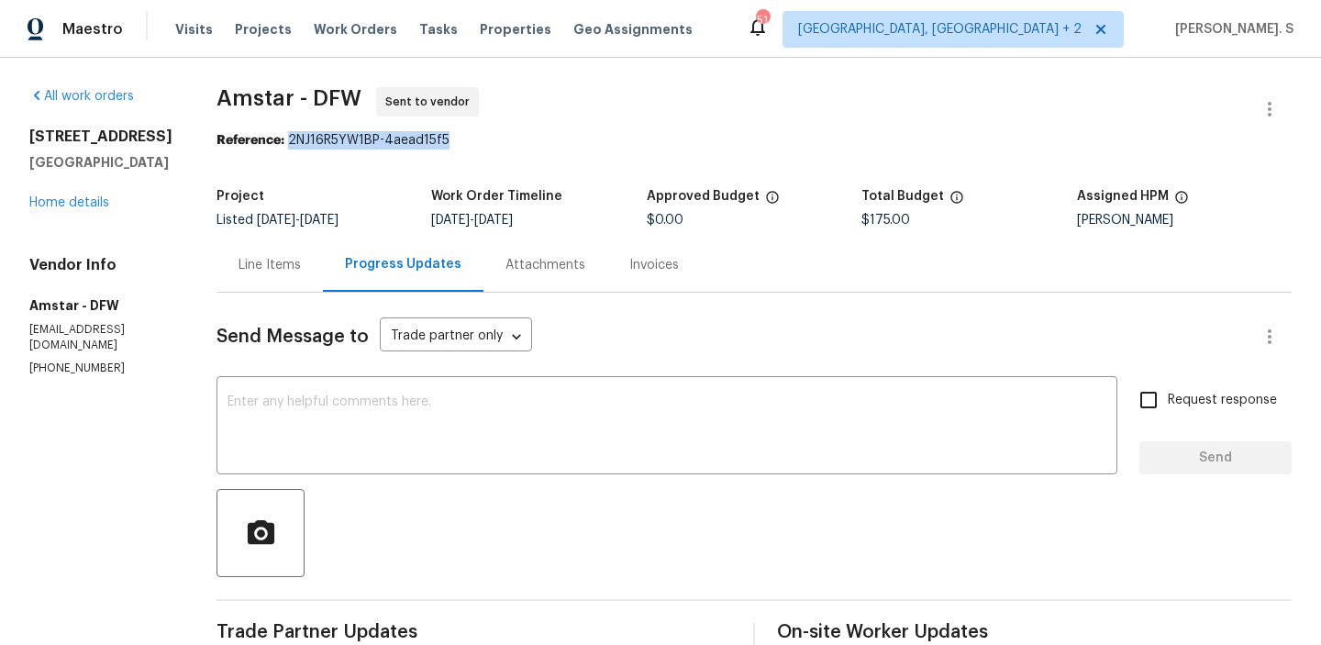
drag, startPoint x: 283, startPoint y: 135, endPoint x: 697, endPoint y: 135, distance: 414.7
click at [695, 135] on div "Reference: 2NJ16R5YW1BP-4aead15f5" at bounding box center [754, 140] width 1075 height 18
copy div "2NJ16R5YW1BP-4aead15f5"
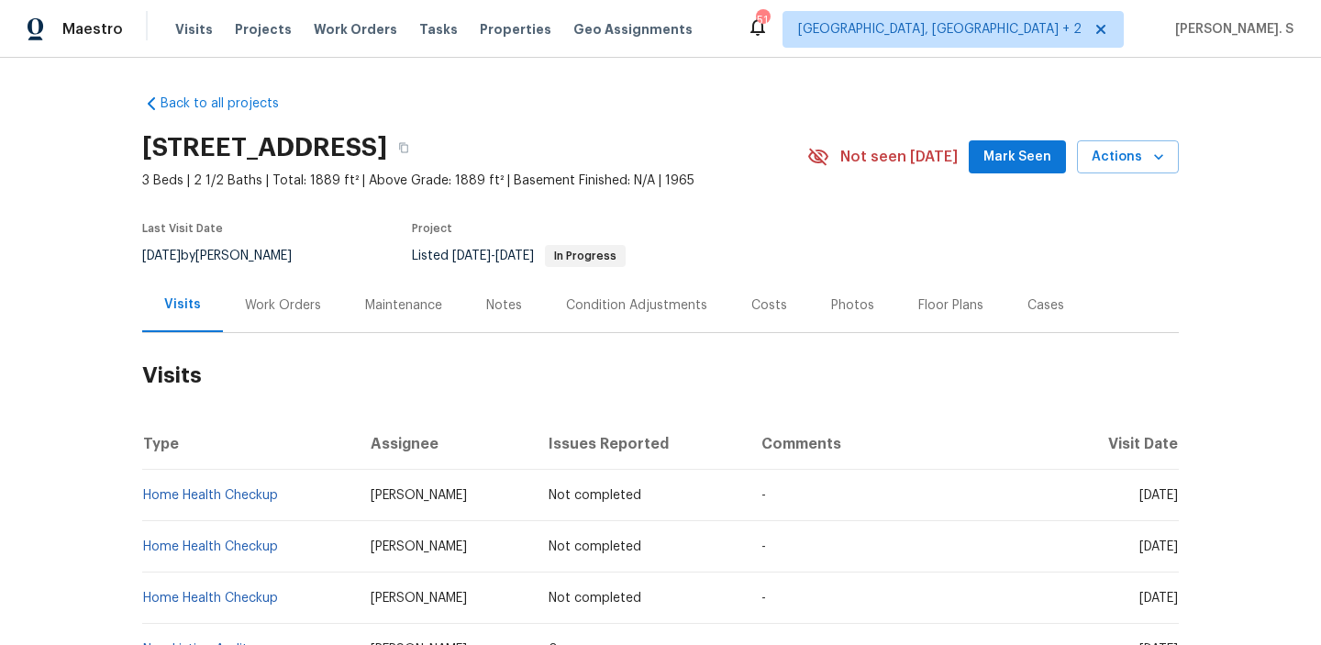
click at [301, 297] on div "Work Orders" at bounding box center [283, 305] width 76 height 18
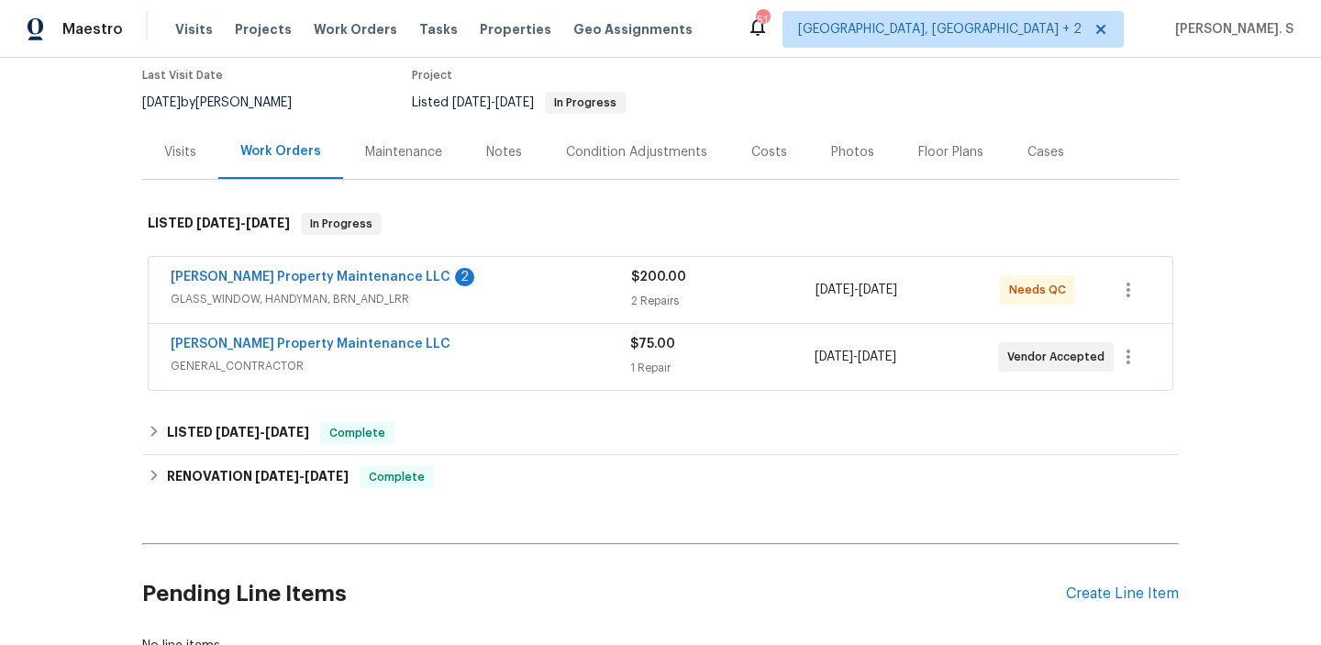
scroll to position [189, 0]
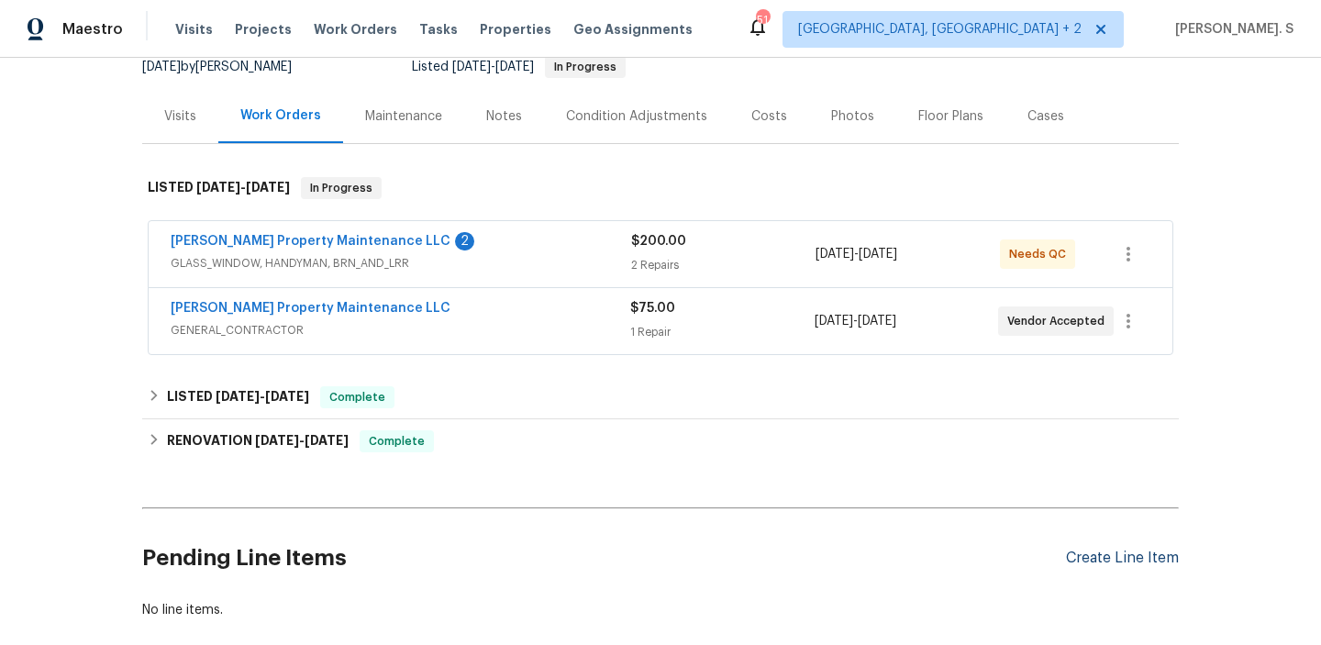
click at [1087, 555] on div "Create Line Item" at bounding box center [1122, 558] width 113 height 17
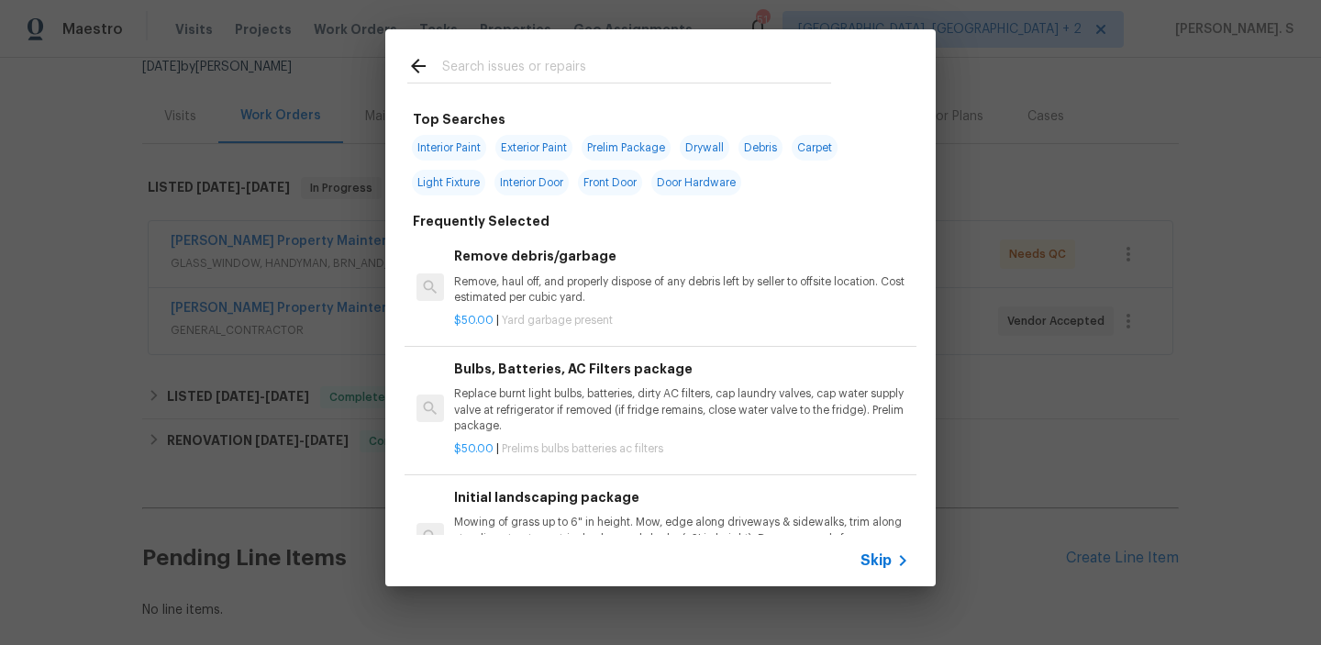
click at [594, 320] on span "Yard garbage present" at bounding box center [557, 320] width 111 height 11
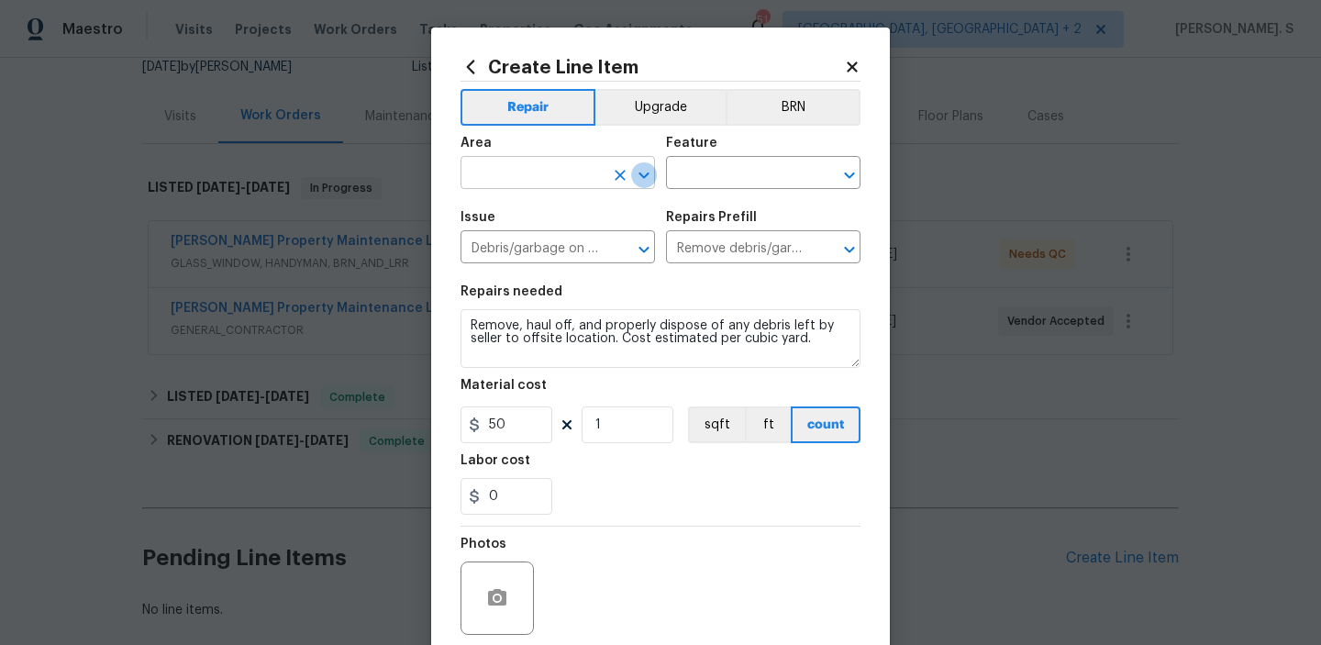
click at [636, 165] on icon "Open" at bounding box center [644, 175] width 22 height 22
click at [515, 216] on li "HVAC" at bounding box center [558, 216] width 194 height 30
click at [841, 177] on icon "Open" at bounding box center [850, 175] width 22 height 22
type input "HVAC"
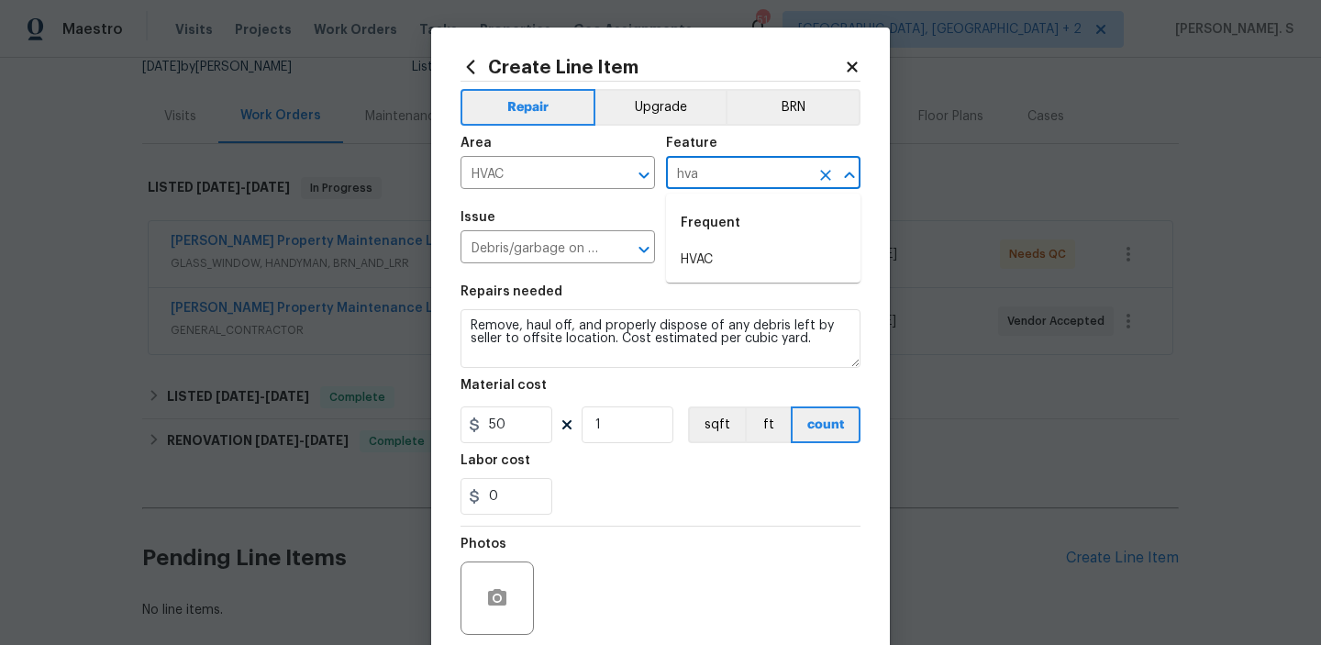
click at [750, 254] on li "HVAC" at bounding box center [763, 260] width 194 height 30
click at [649, 250] on icon "Open" at bounding box center [644, 250] width 22 height 22
type input "HVAC"
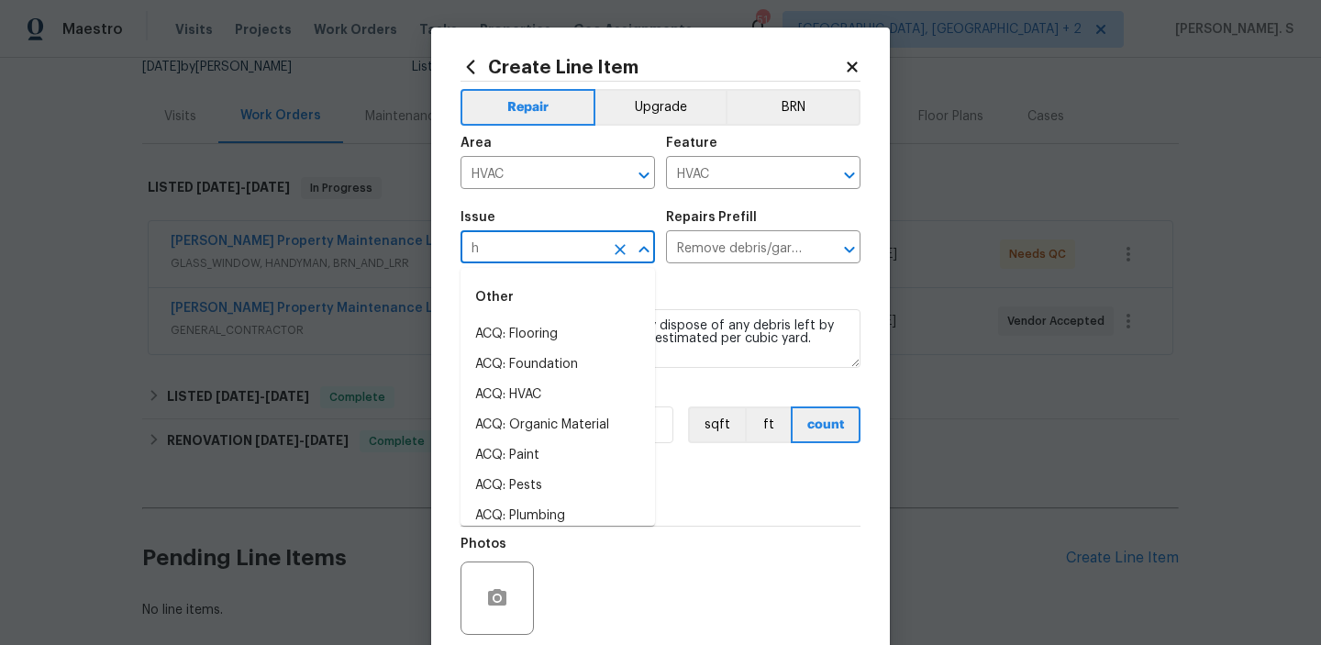
scroll to position [0, 0]
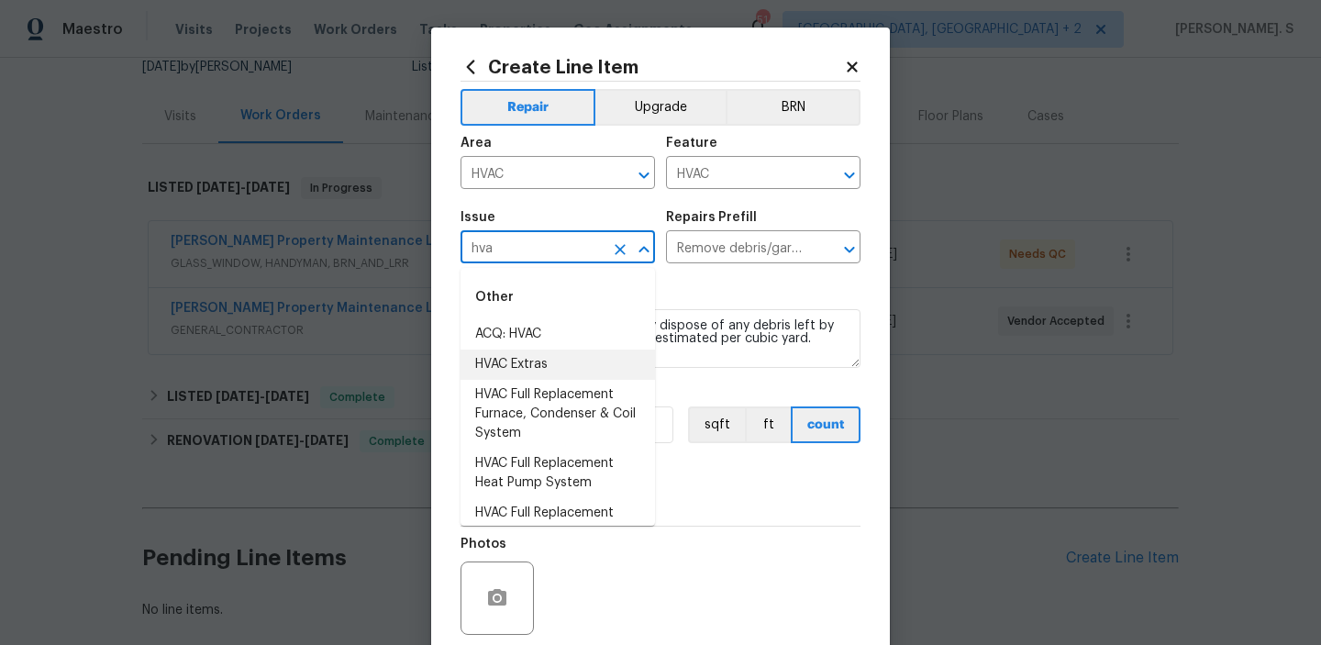
click at [614, 370] on li "HVAC Extras" at bounding box center [558, 365] width 194 height 30
type input "HVAC Extras"
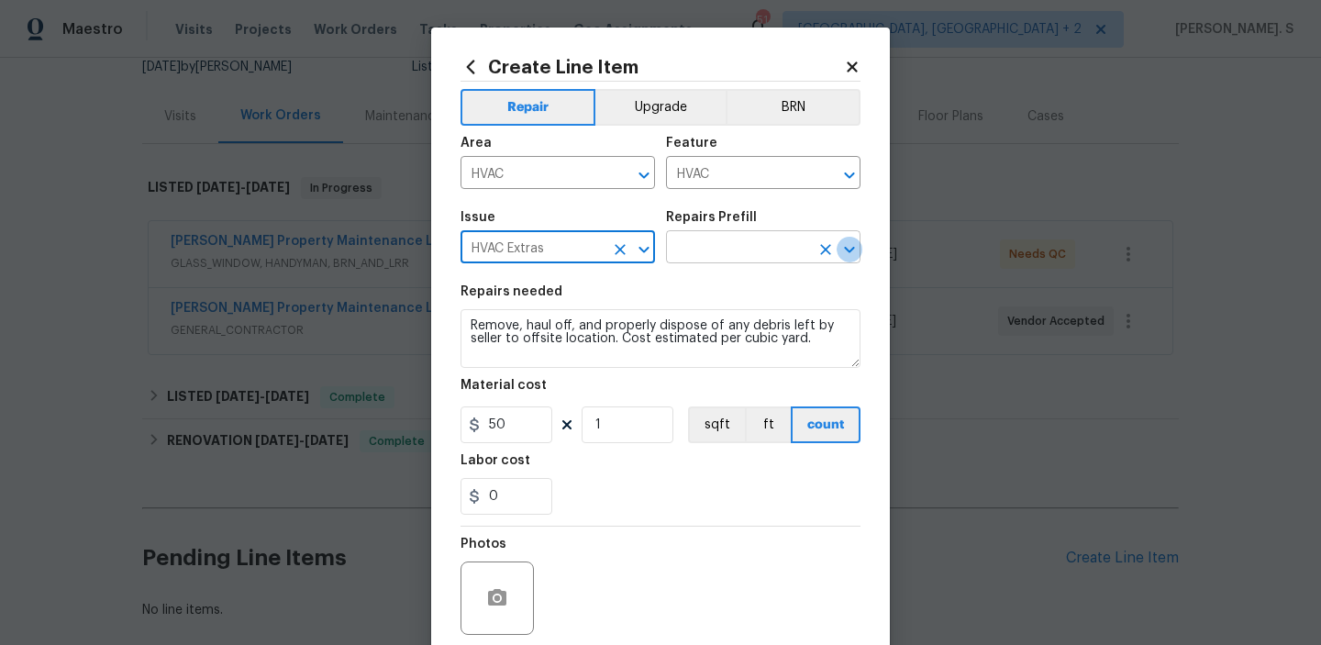
click at [849, 252] on icon "Open" at bounding box center [849, 249] width 10 height 6
type input "HVAC Extras"
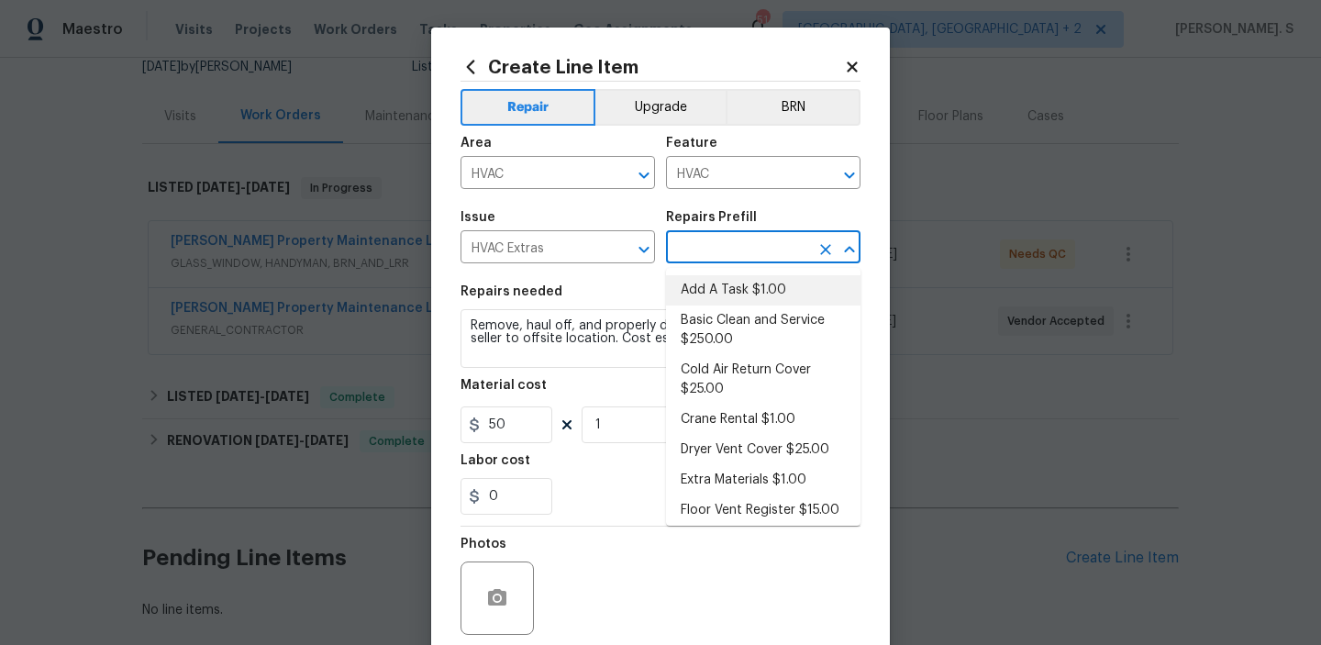
click at [754, 288] on li "Add A Task $1.00" at bounding box center [763, 290] width 194 height 30
type input "Add A Task $1.00"
type textarea "HPM to detail"
type input "1"
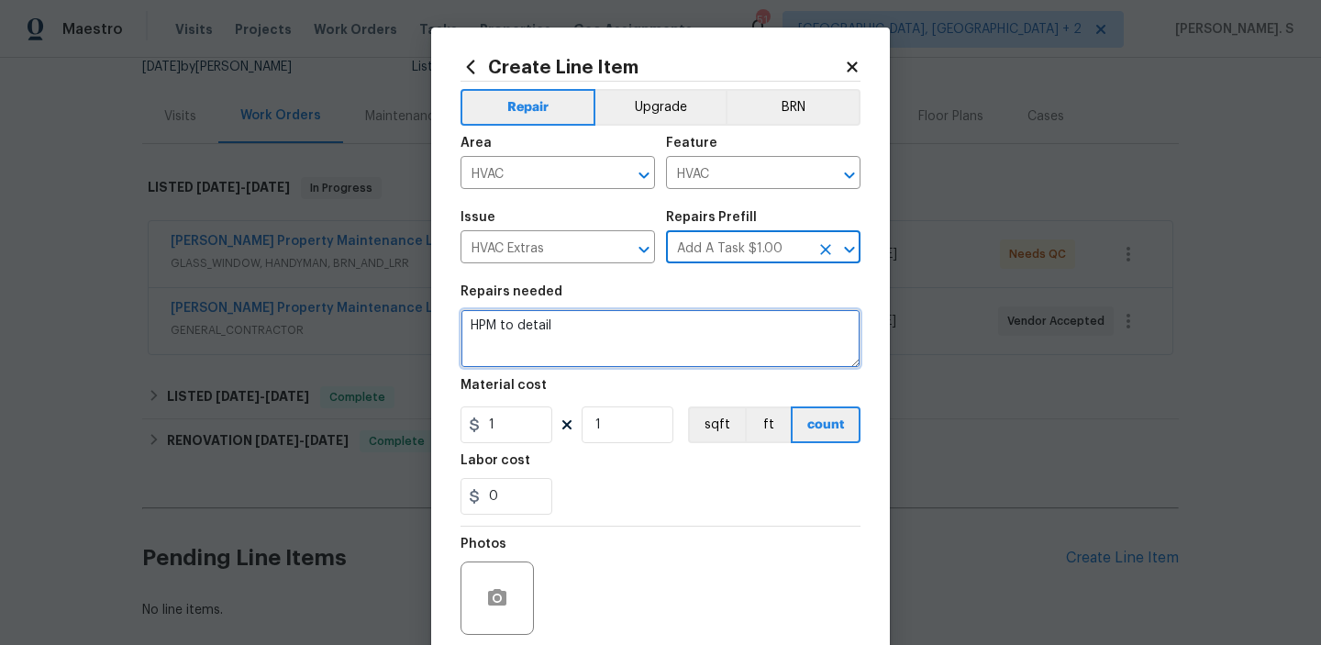
click at [608, 331] on textarea "HPM to detail" at bounding box center [661, 338] width 400 height 59
paste textarea "Feedback received that the HVAC is leaking water at the bottom of the unit into…"
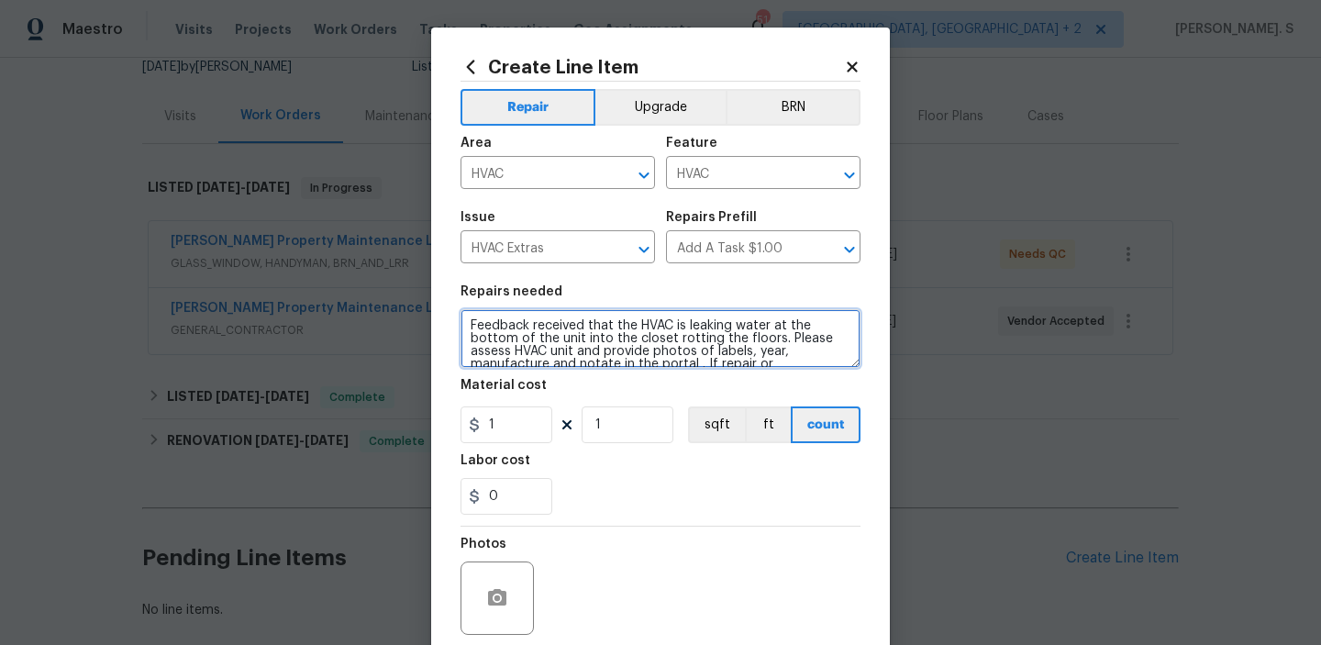
scroll to position [55, 0]
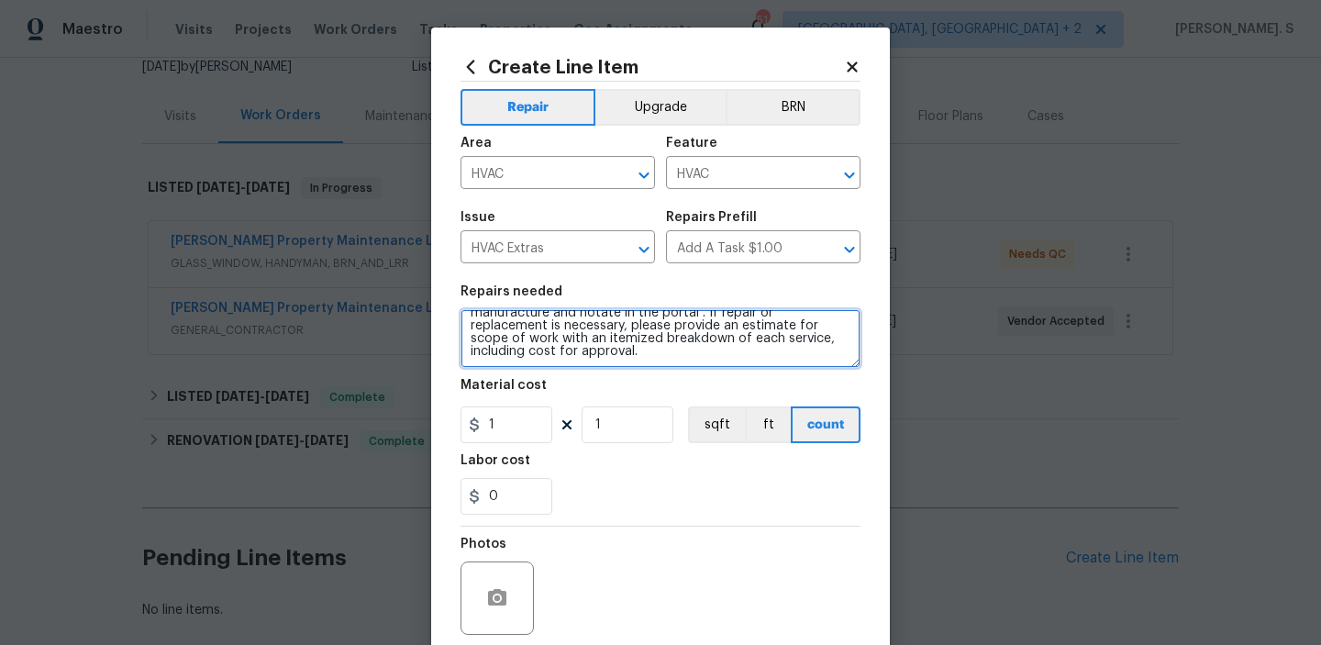
type textarea "Feedback received that the HVAC is leaking water at the bottom of the unit into…"
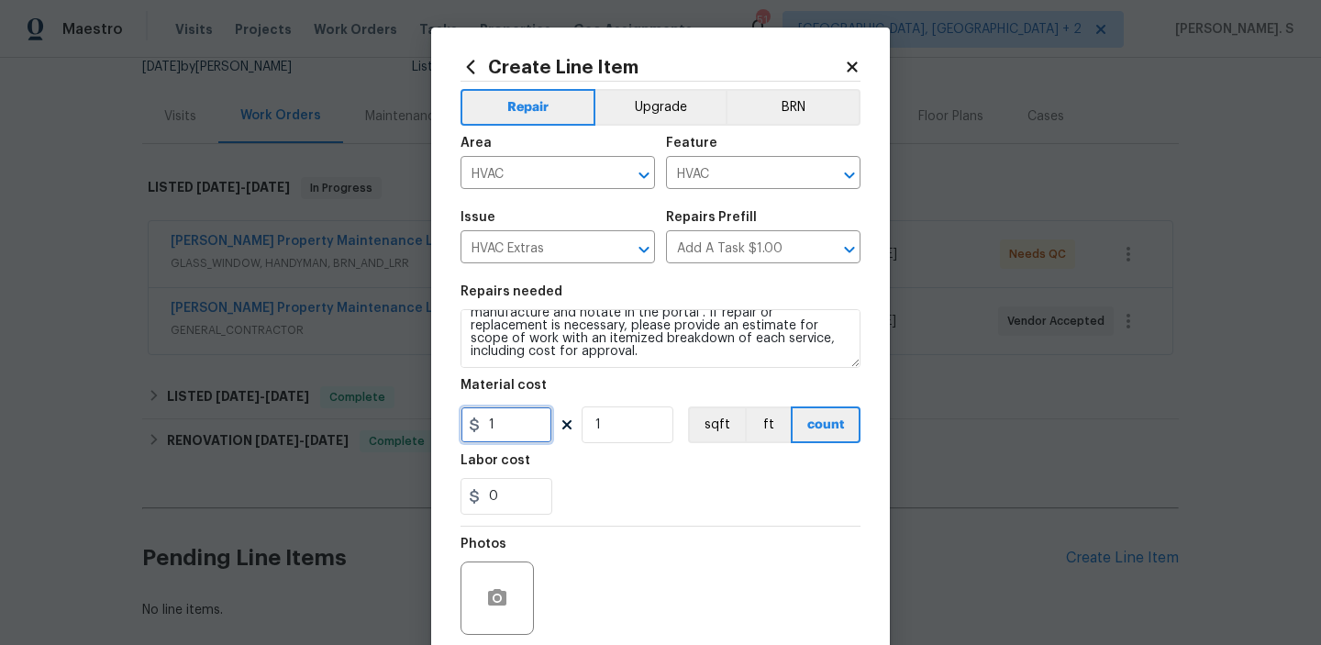
click at [514, 424] on input "1" at bounding box center [507, 424] width 92 height 37
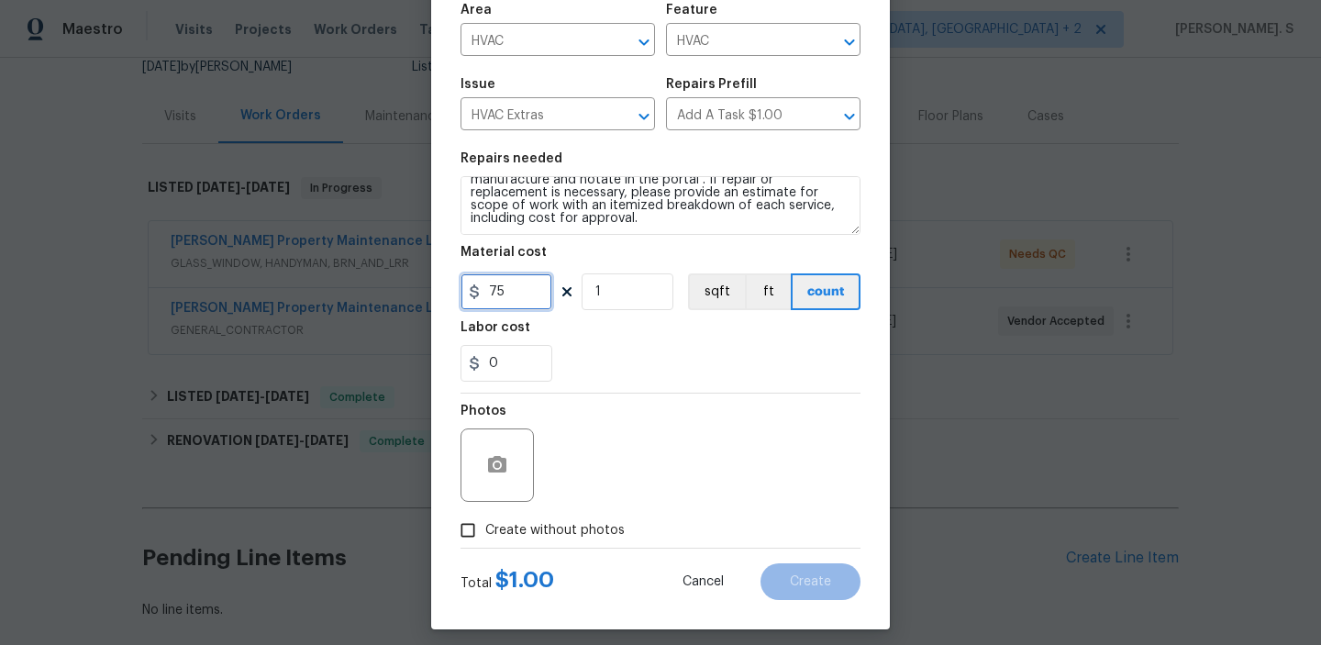
scroll to position [146, 0]
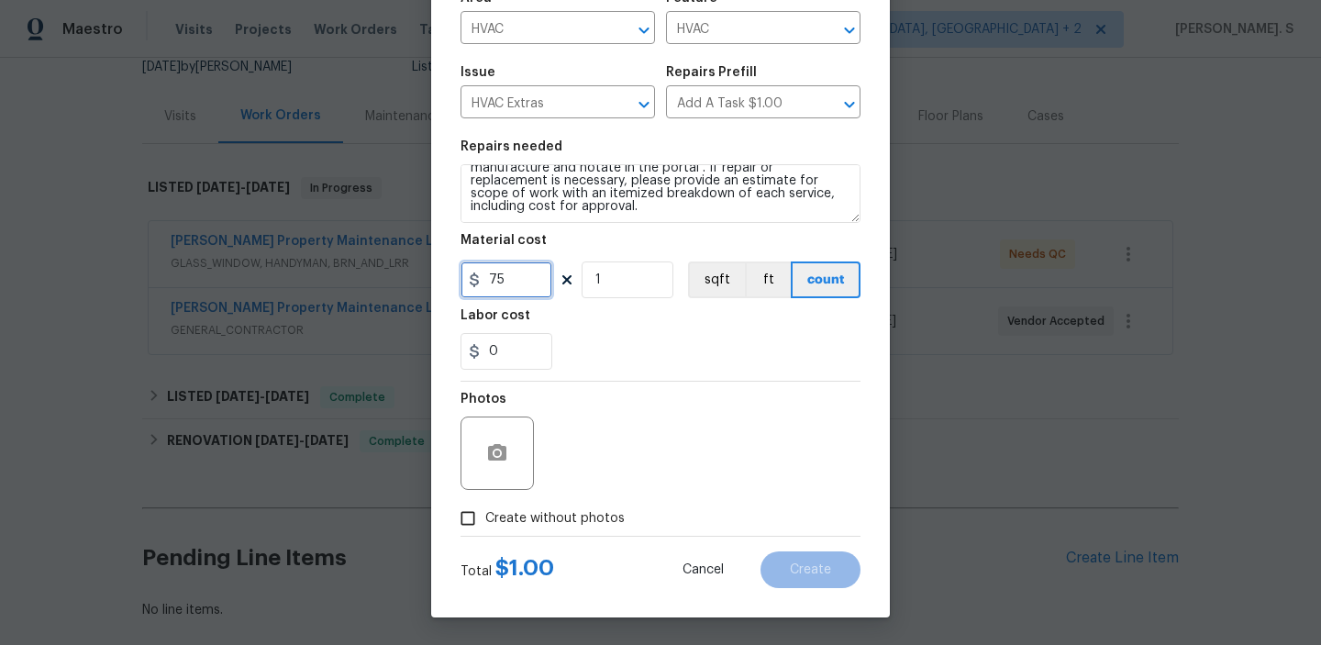
type input "75"
click at [557, 528] on span "Create without photos" at bounding box center [554, 518] width 139 height 19
click at [485, 528] on input "Create without photos" at bounding box center [467, 518] width 35 height 35
checkbox input "true"
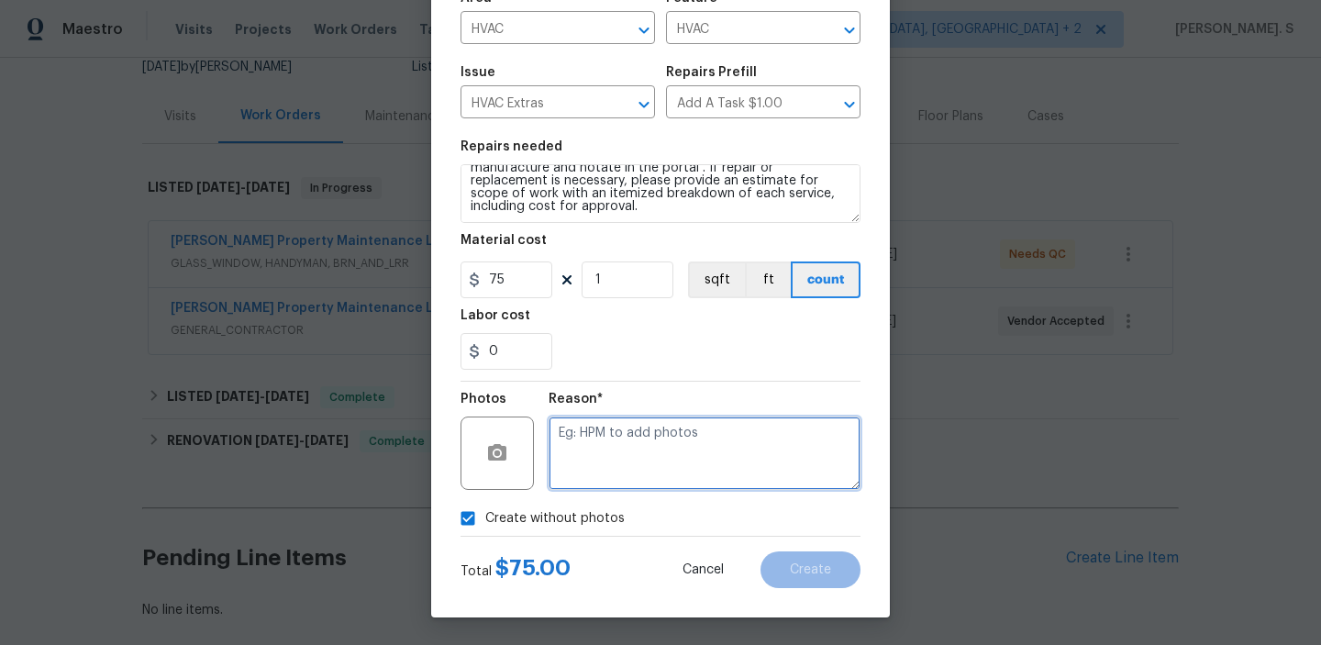
click at [679, 450] on textarea at bounding box center [705, 453] width 312 height 73
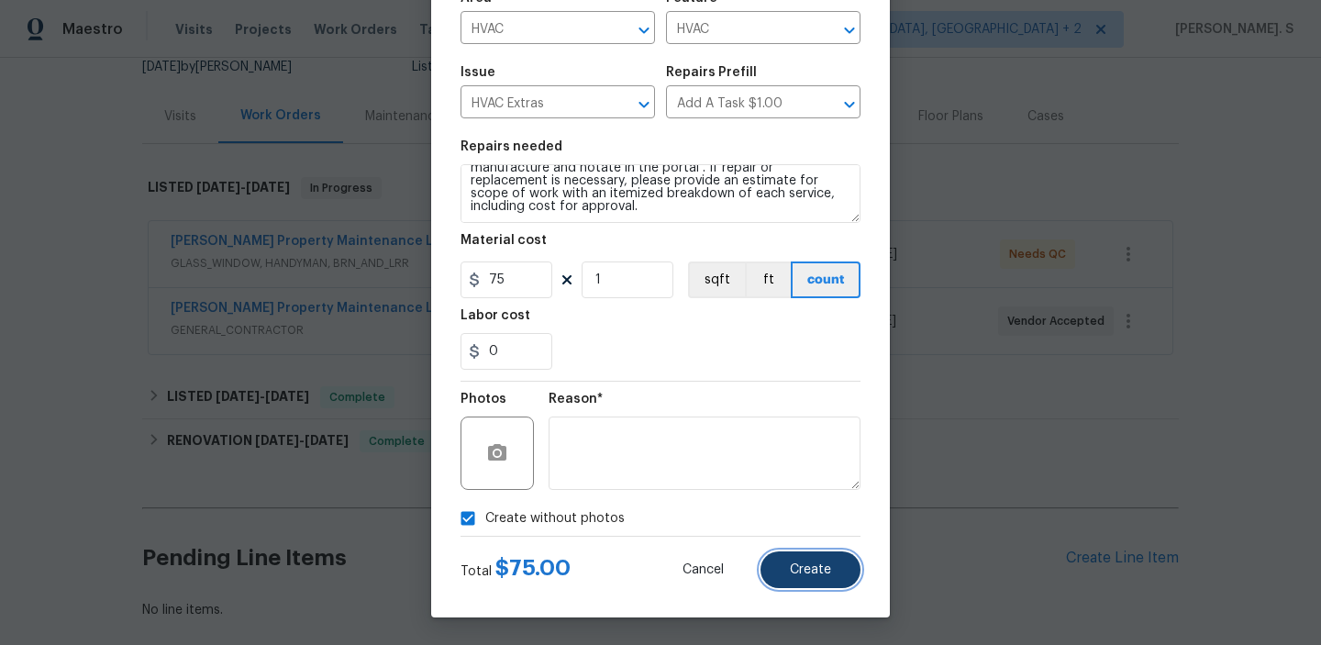
click at [813, 573] on span "Create" at bounding box center [810, 570] width 41 height 14
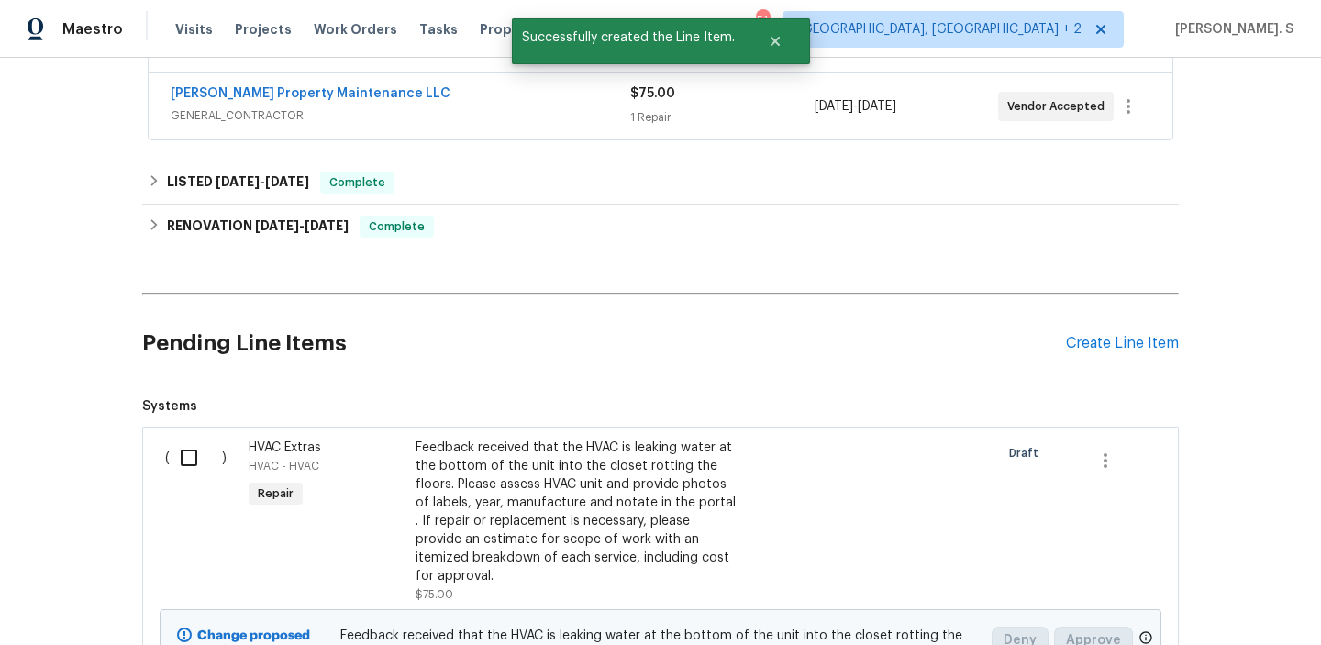
scroll to position [419, 0]
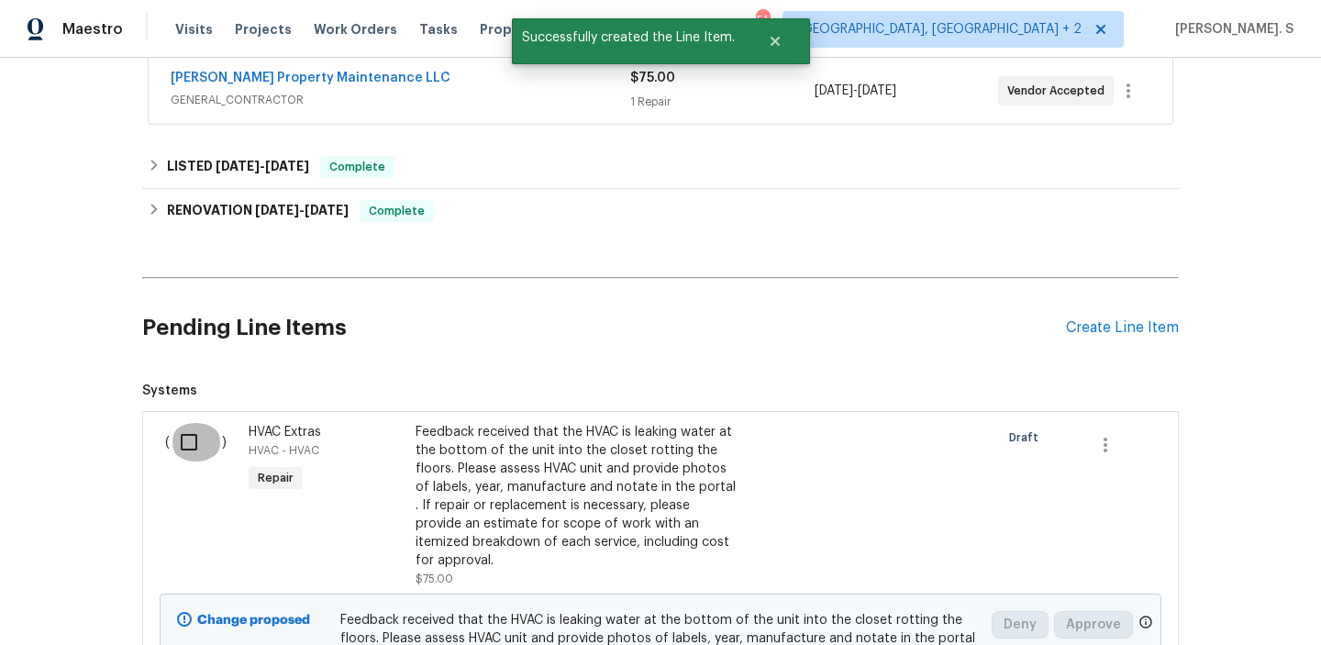
click at [190, 461] on input "checkbox" at bounding box center [196, 442] width 52 height 39
checkbox input "true"
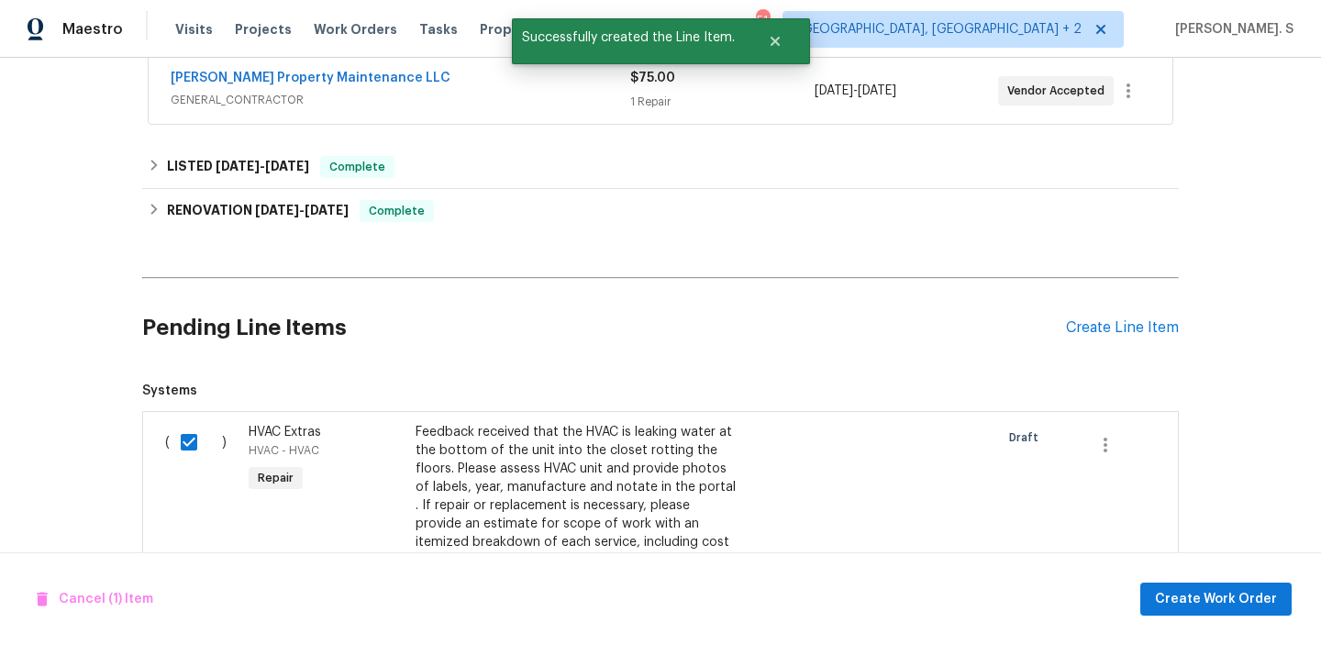
click at [1199, 618] on div "Cancel (1) Item Create Work Order" at bounding box center [660, 599] width 1321 height 94
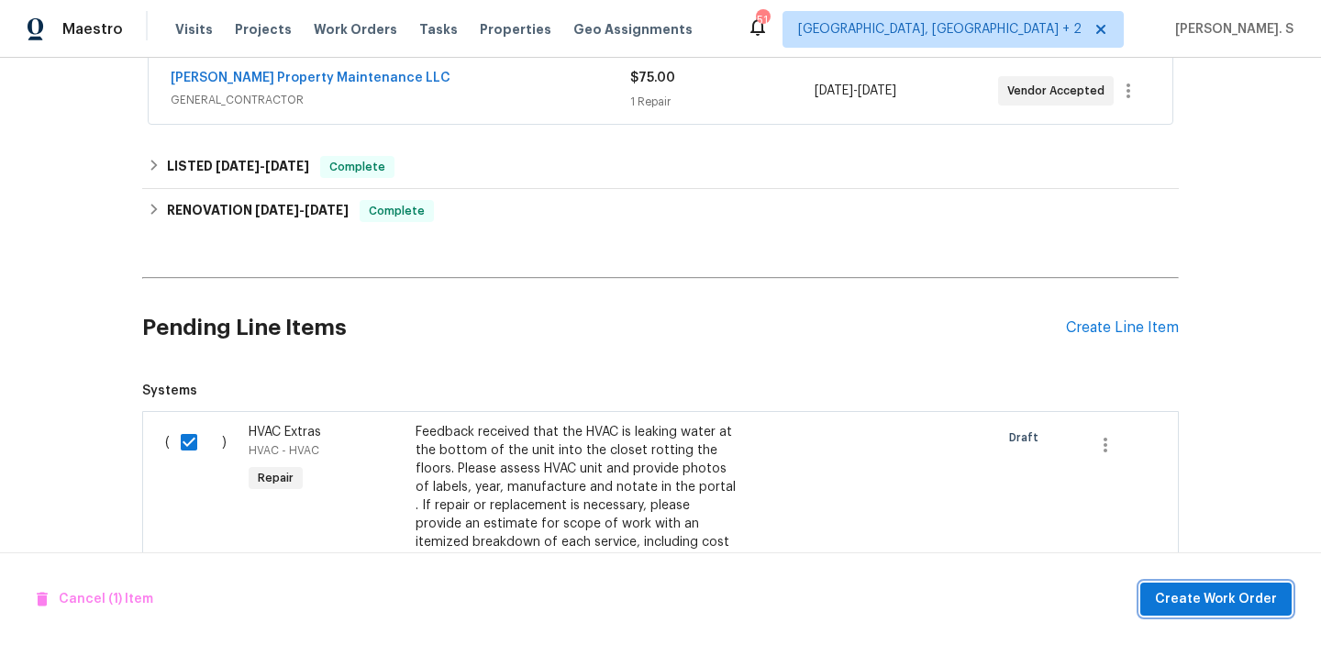
click at [1200, 609] on span "Create Work Order" at bounding box center [1216, 599] width 122 height 23
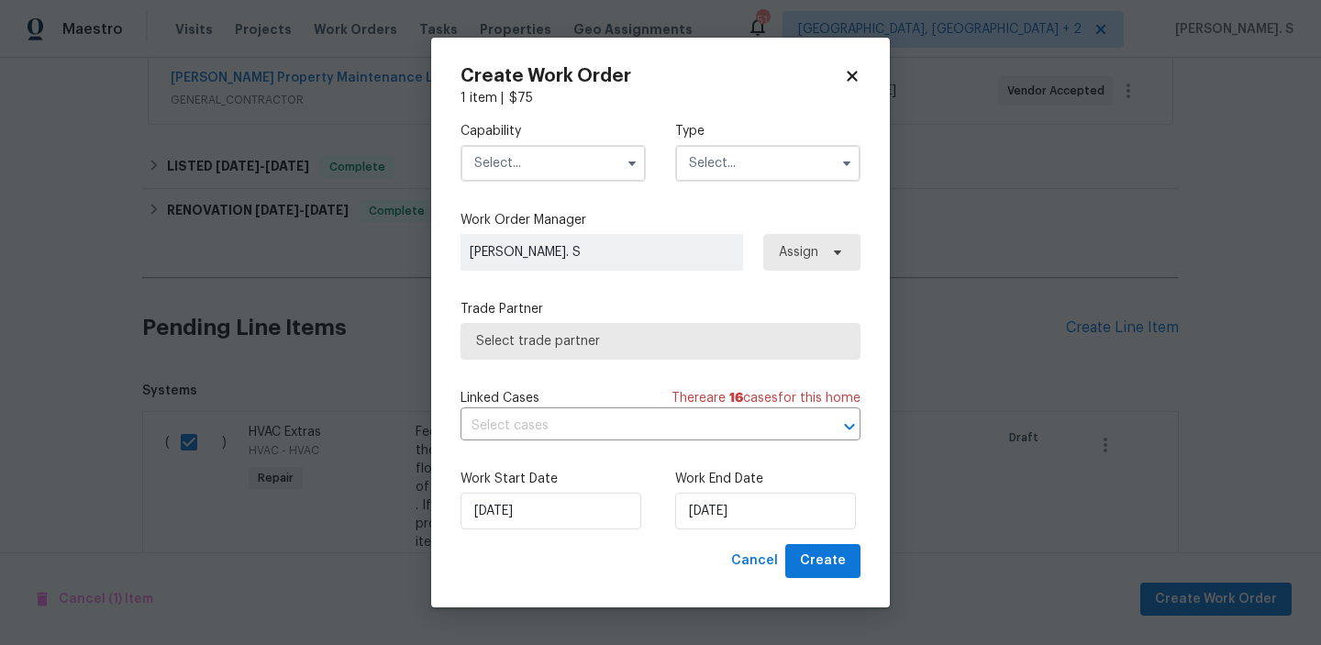
click at [537, 160] on input "text" at bounding box center [553, 163] width 185 height 37
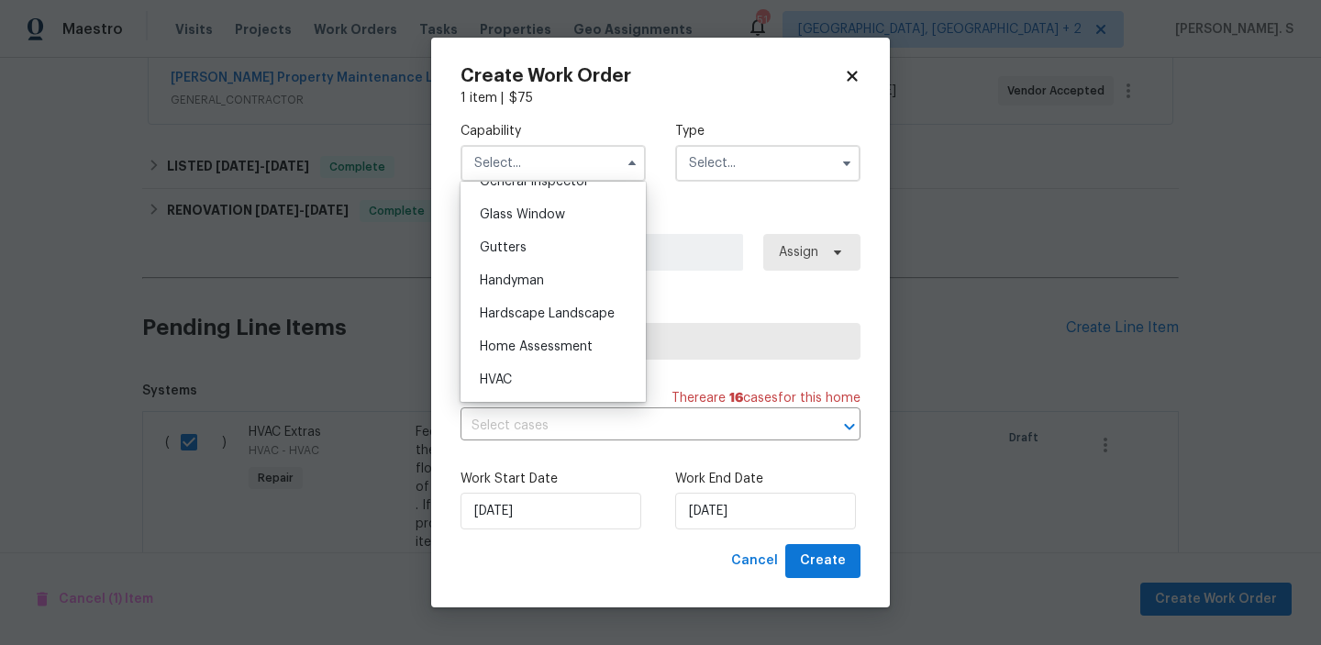
scroll to position [959, 0]
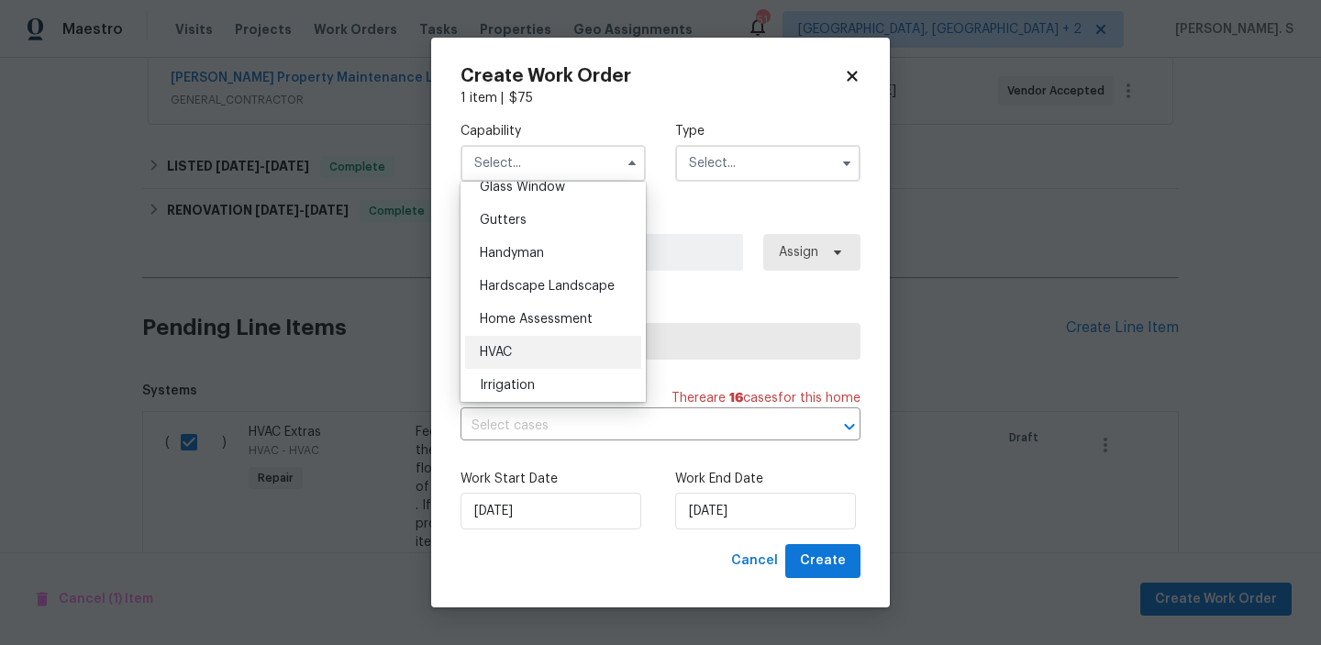
click at [514, 350] on div "HVAC" at bounding box center [553, 352] width 176 height 33
type input "HVAC"
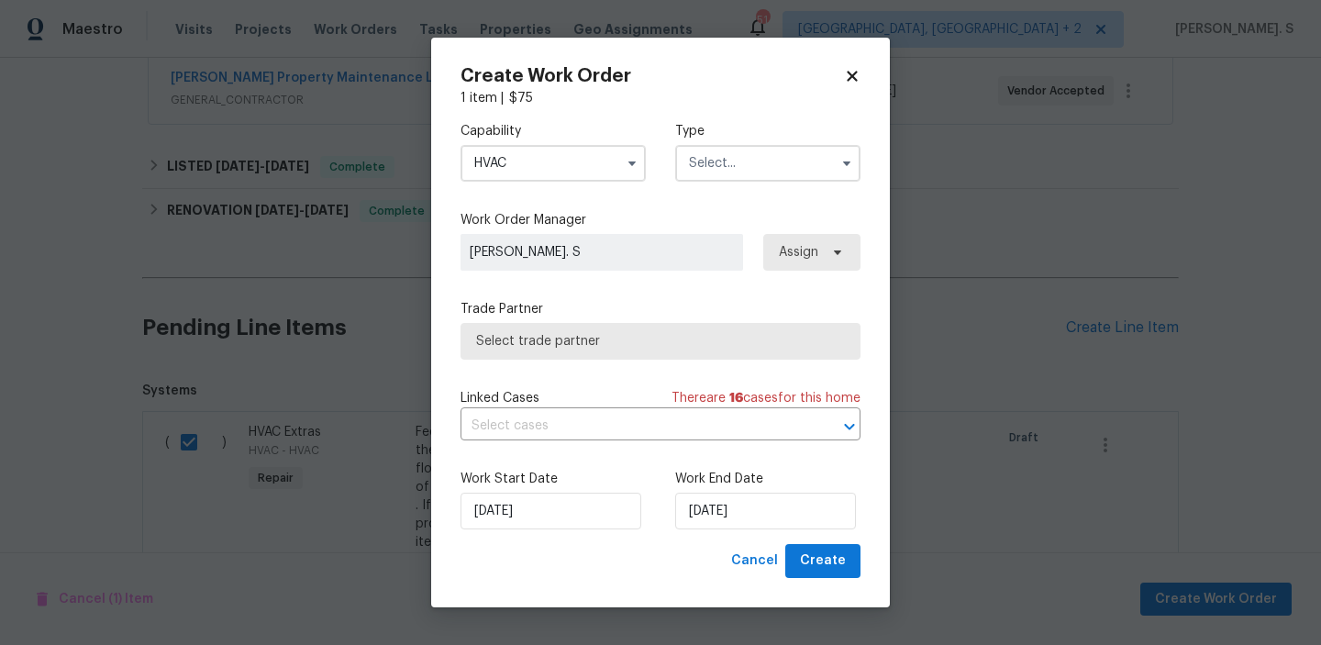
click at [737, 172] on input "text" at bounding box center [767, 163] width 185 height 37
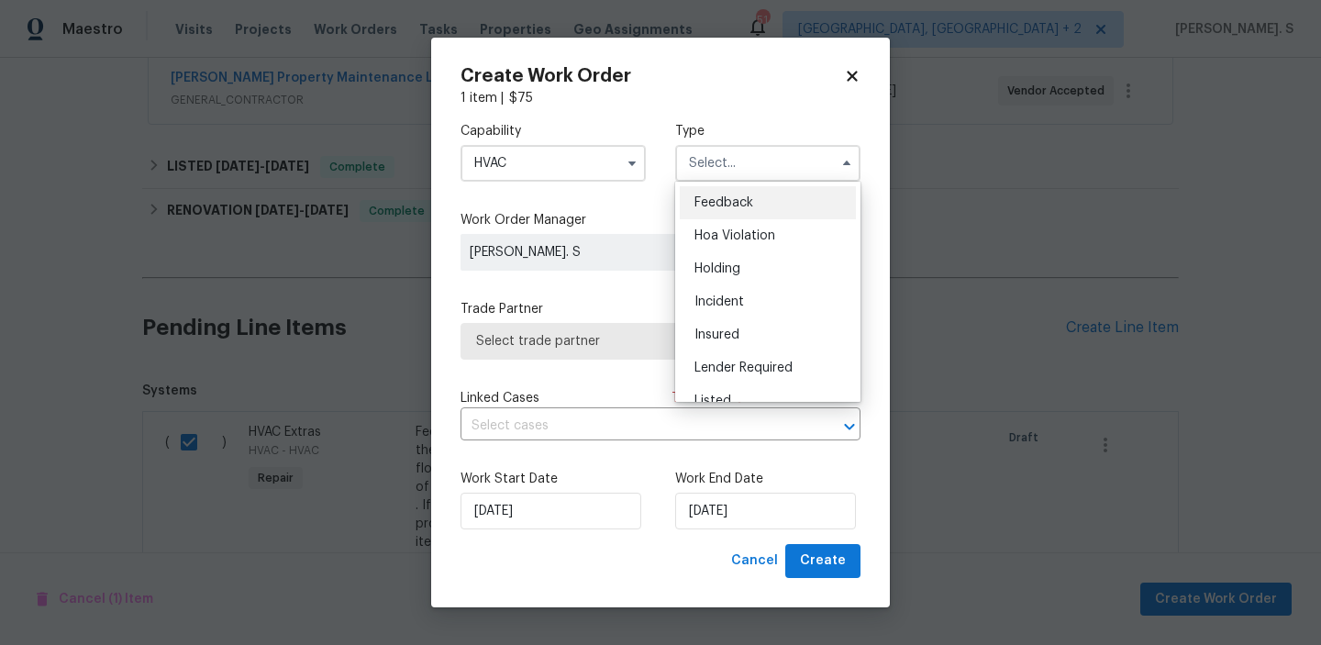
click at [724, 193] on div "Feedback" at bounding box center [768, 202] width 176 height 33
type input "Feedback"
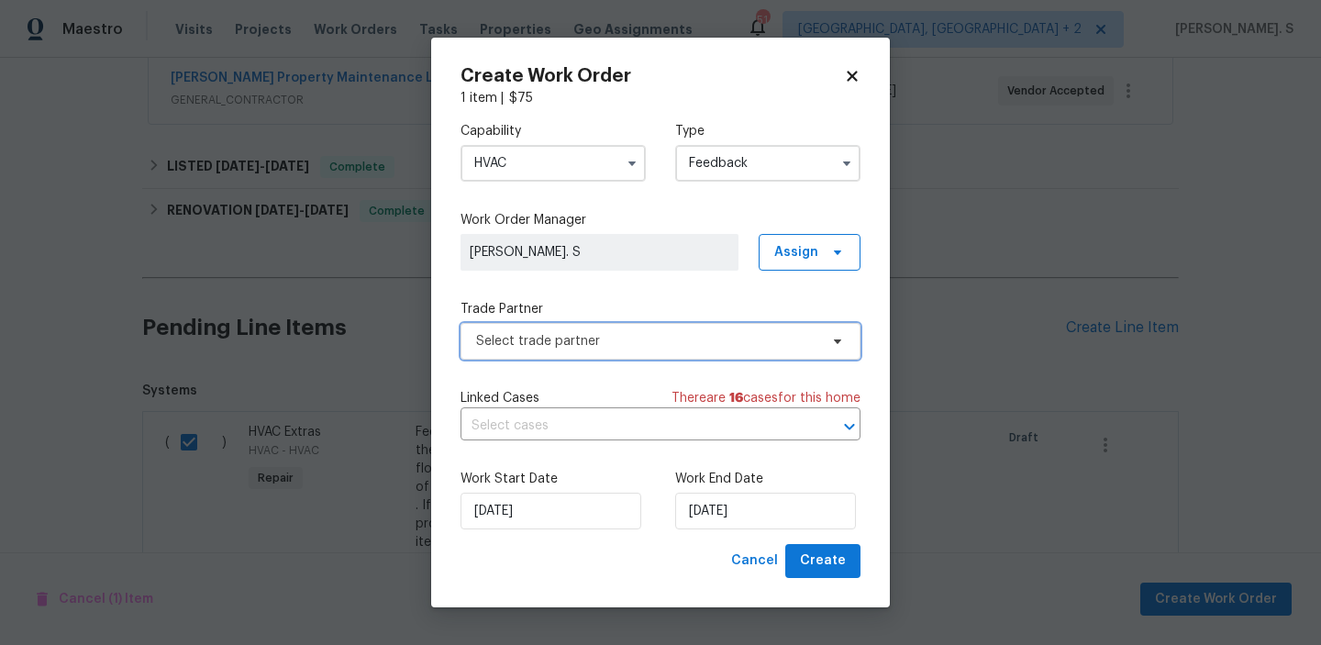
click at [653, 336] on span "Select trade partner" at bounding box center [647, 341] width 342 height 18
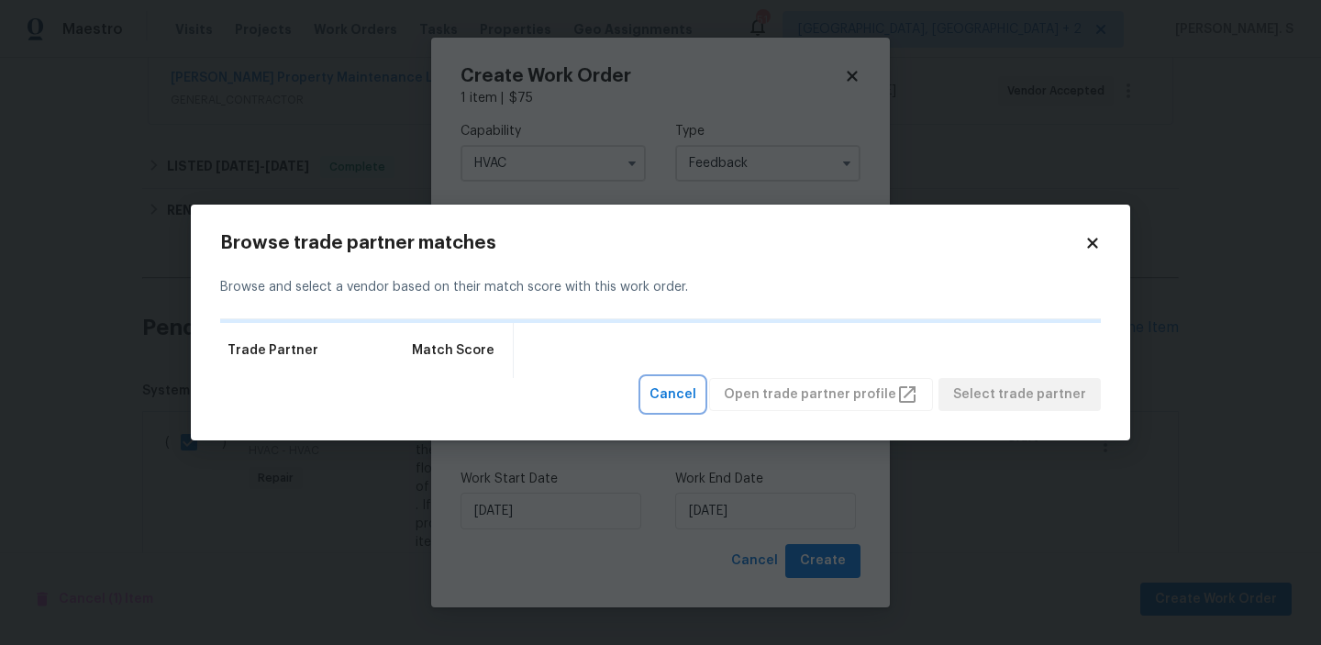
click at [695, 391] on span "Cancel" at bounding box center [673, 394] width 47 height 23
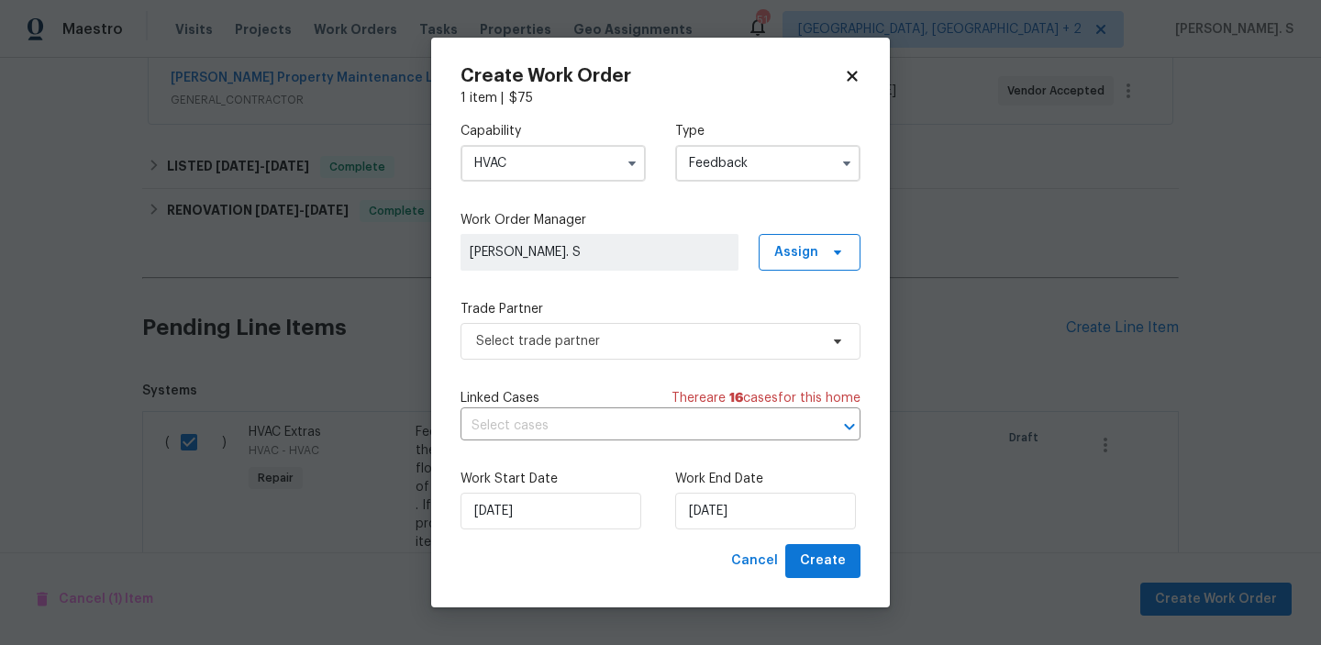
click at [642, 320] on div "Trade Partner Select trade partner" at bounding box center [661, 330] width 400 height 60
click at [642, 326] on span "Select trade partner" at bounding box center [661, 341] width 400 height 37
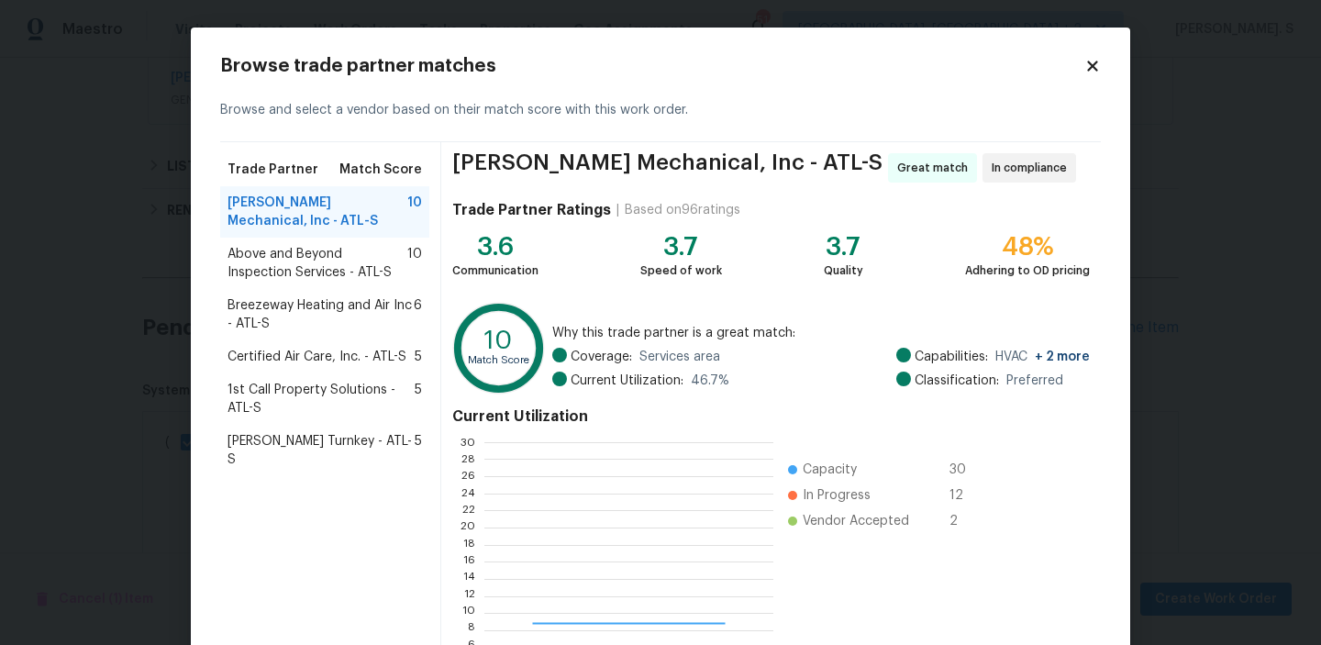
scroll to position [257, 288]
click at [384, 332] on span "Breezeway Heating and Air Inc - ATL-S" at bounding box center [321, 314] width 186 height 37
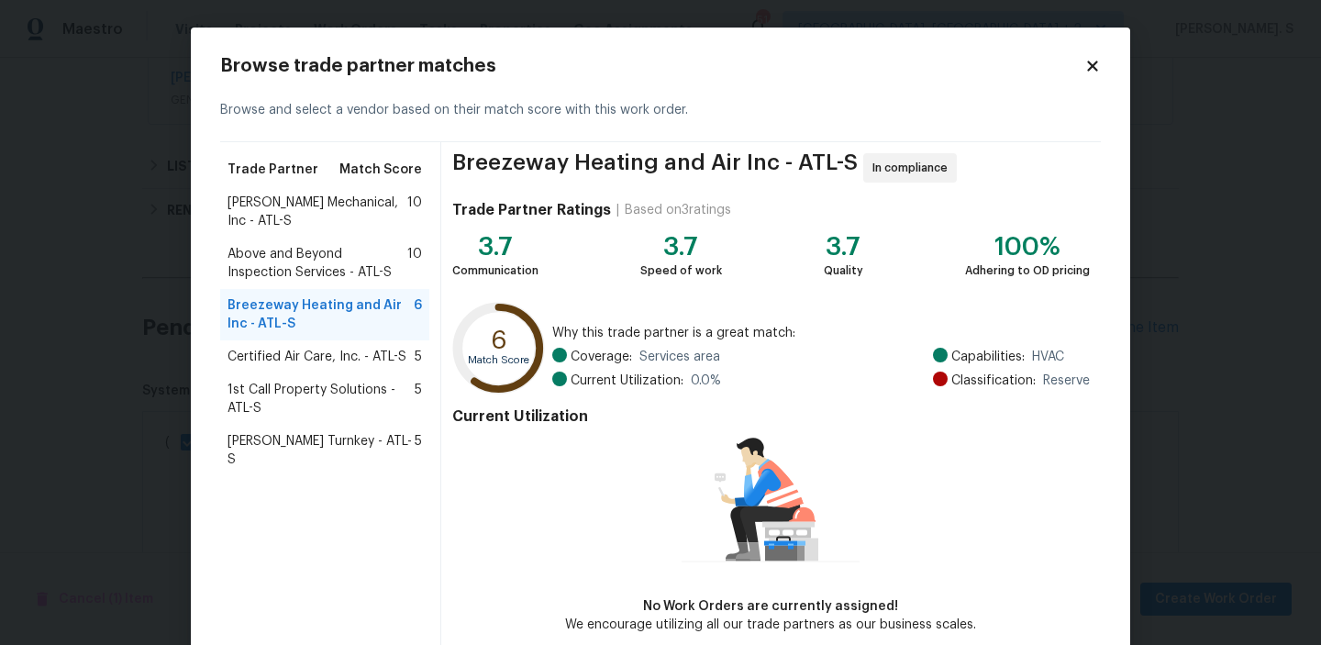
scroll to position [89, 0]
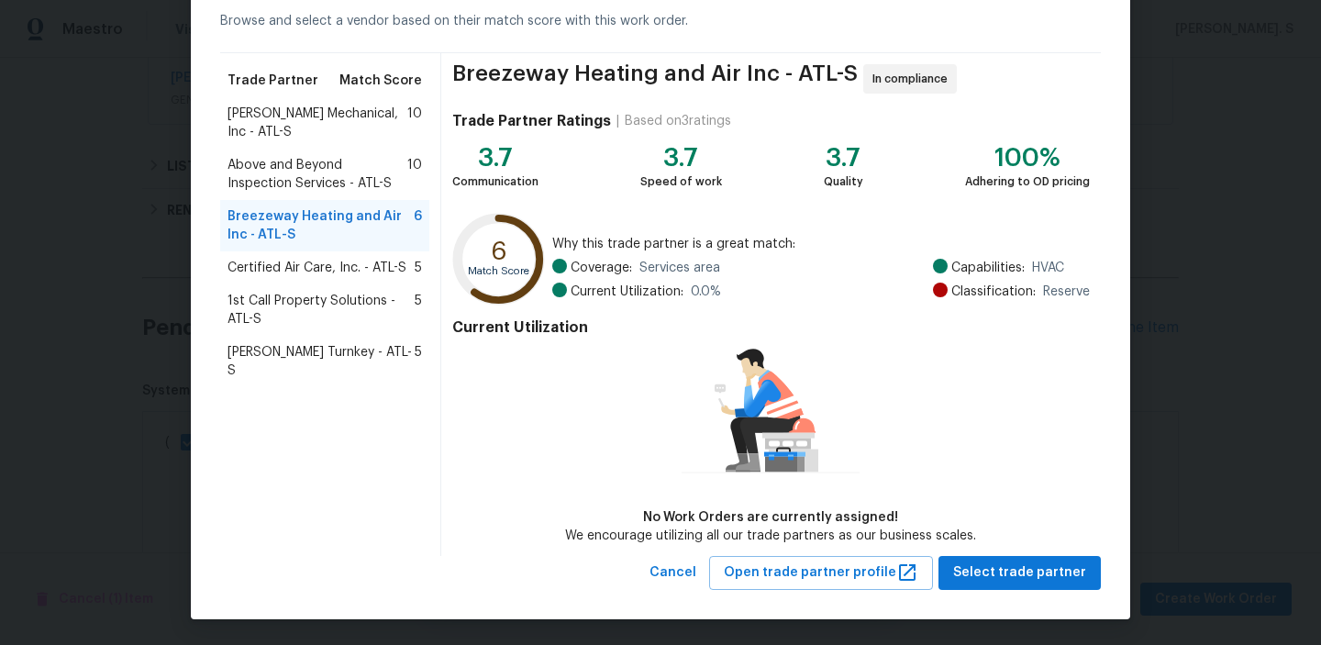
click at [962, 550] on div "Breezeway Heating and Air Inc - ATL-S In compliance Trade Partner Ratings | Bas…" at bounding box center [771, 304] width 660 height 503
click at [968, 559] on button "Select trade partner" at bounding box center [1020, 573] width 162 height 34
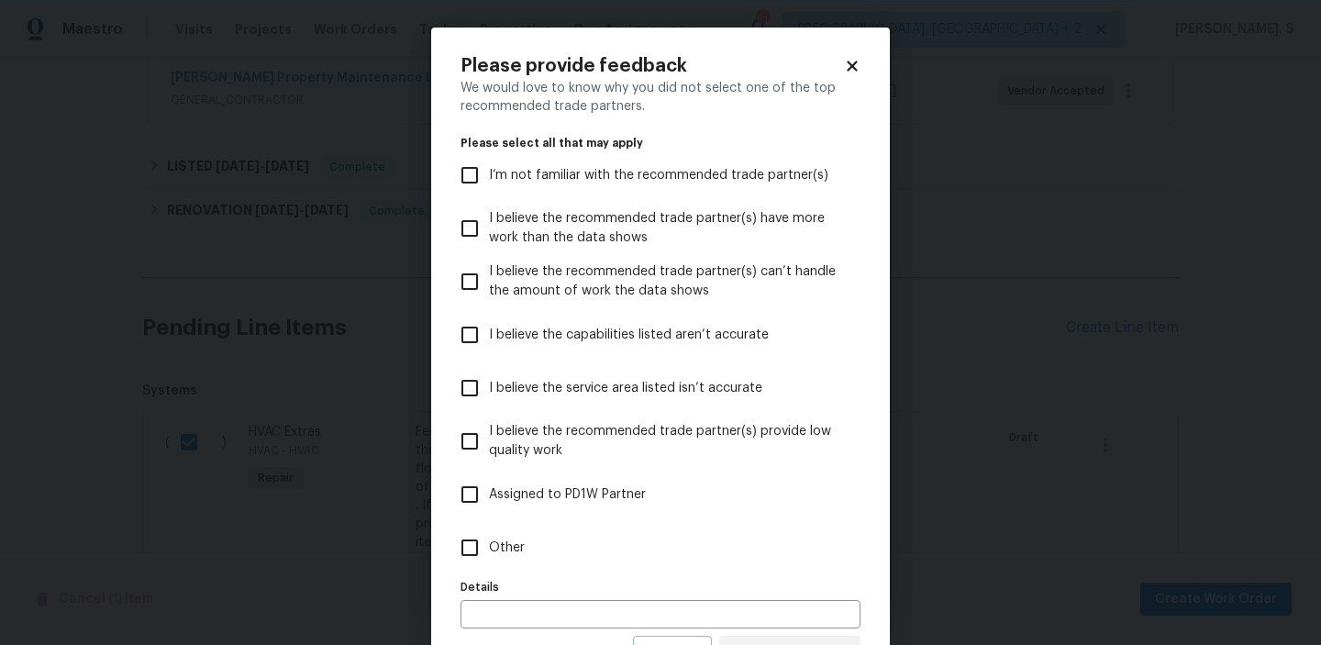
scroll to position [0, 0]
click at [499, 558] on label "Other" at bounding box center [647, 547] width 395 height 53
click at [489, 558] on input "Other" at bounding box center [469, 547] width 39 height 39
checkbox input "true"
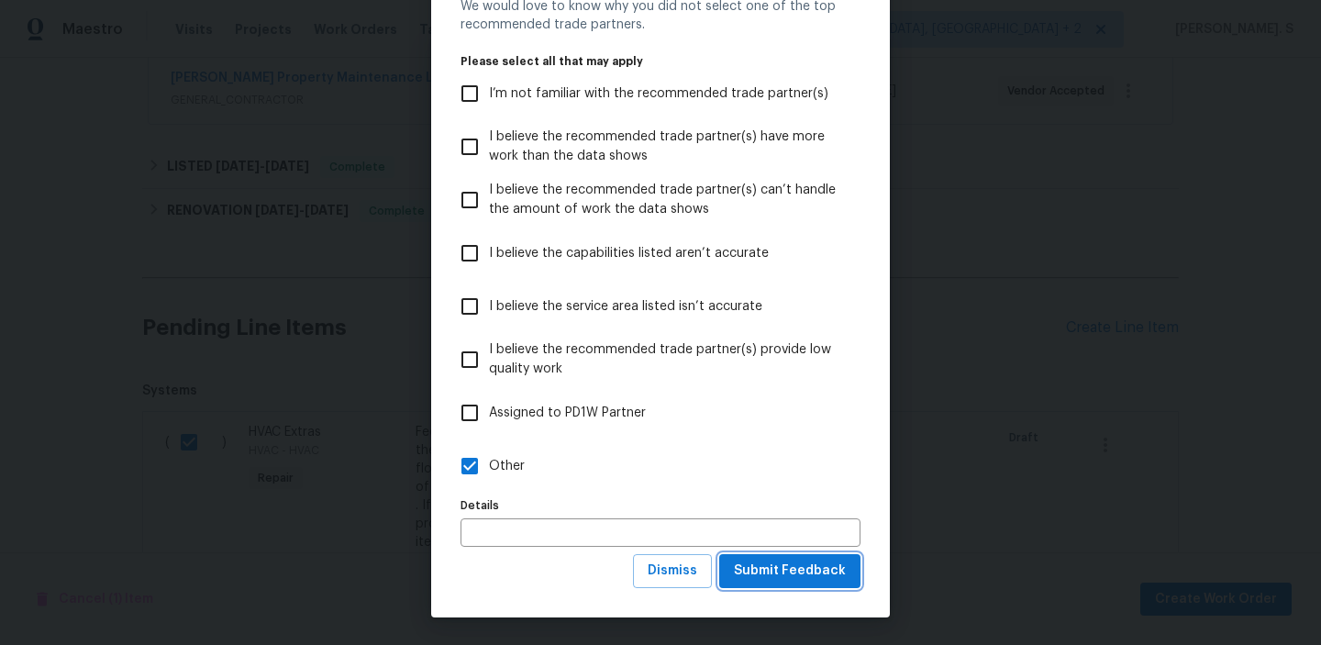
click at [843, 576] on span "Submit Feedback" at bounding box center [790, 571] width 112 height 23
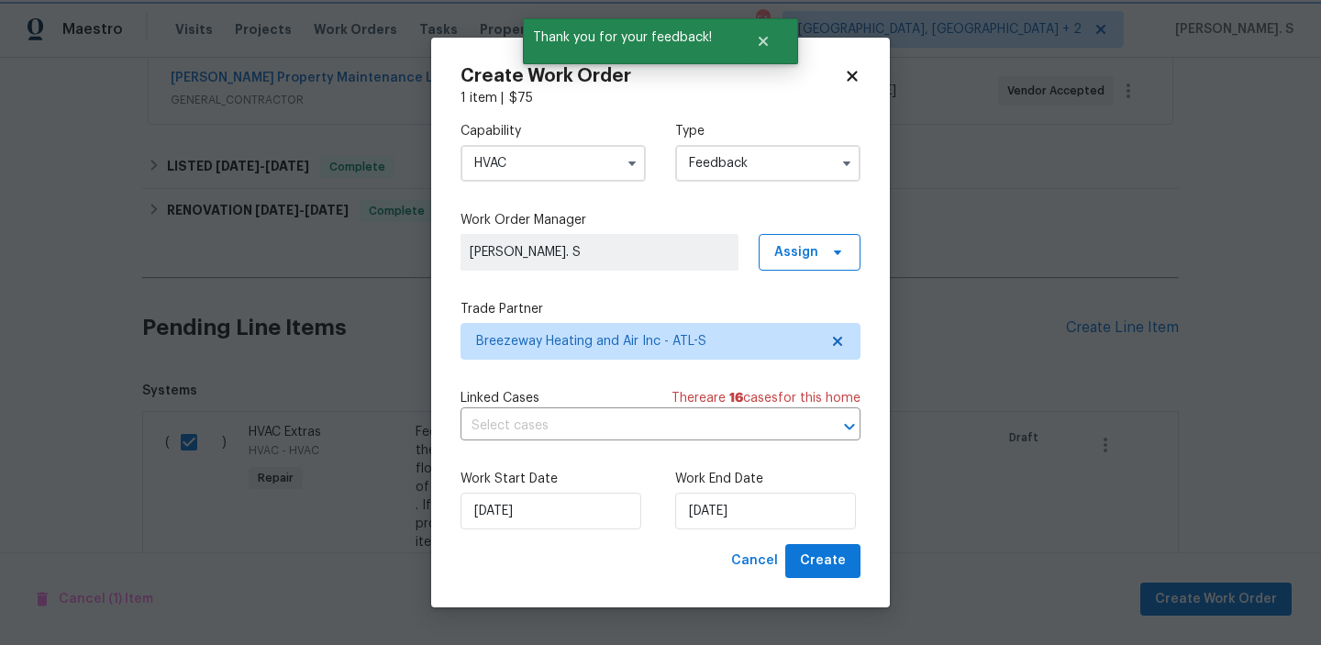
scroll to position [0, 0]
click at [541, 410] on div "Linked Cases There are 16 case s for this home ​" at bounding box center [661, 414] width 400 height 51
click at [539, 420] on input "text" at bounding box center [635, 426] width 349 height 28
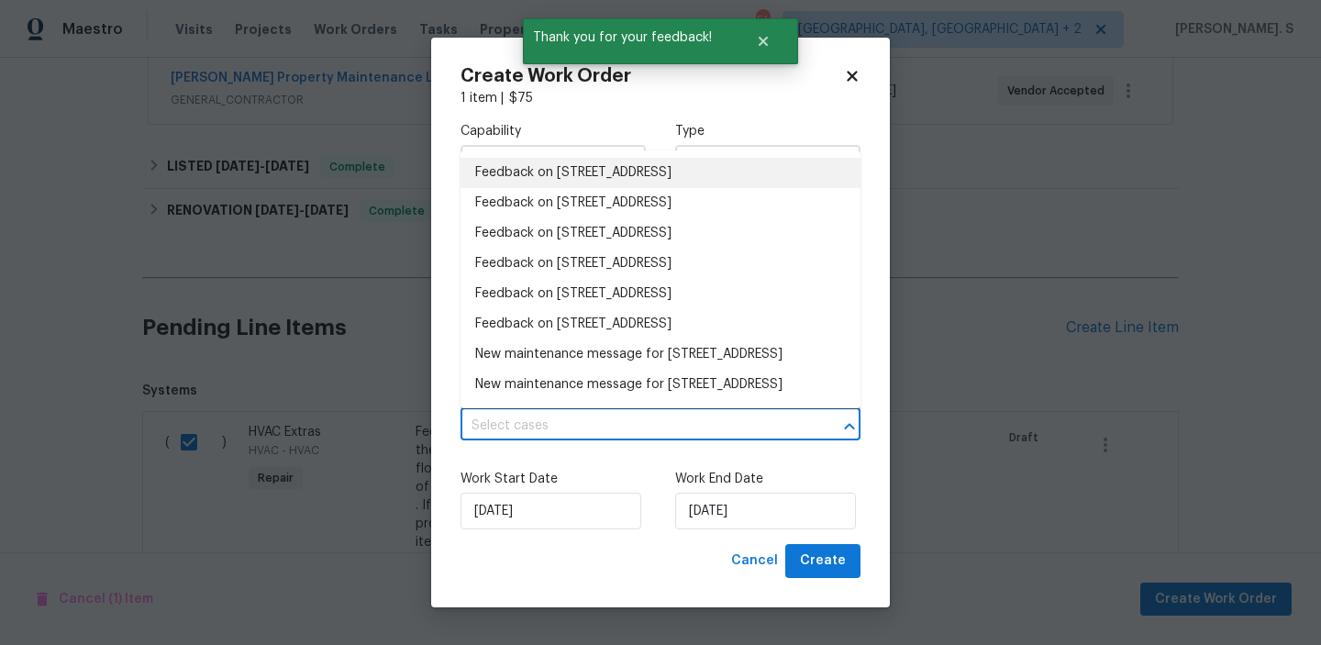
click at [539, 166] on li "Feedback on [STREET_ADDRESS]" at bounding box center [661, 173] width 400 height 30
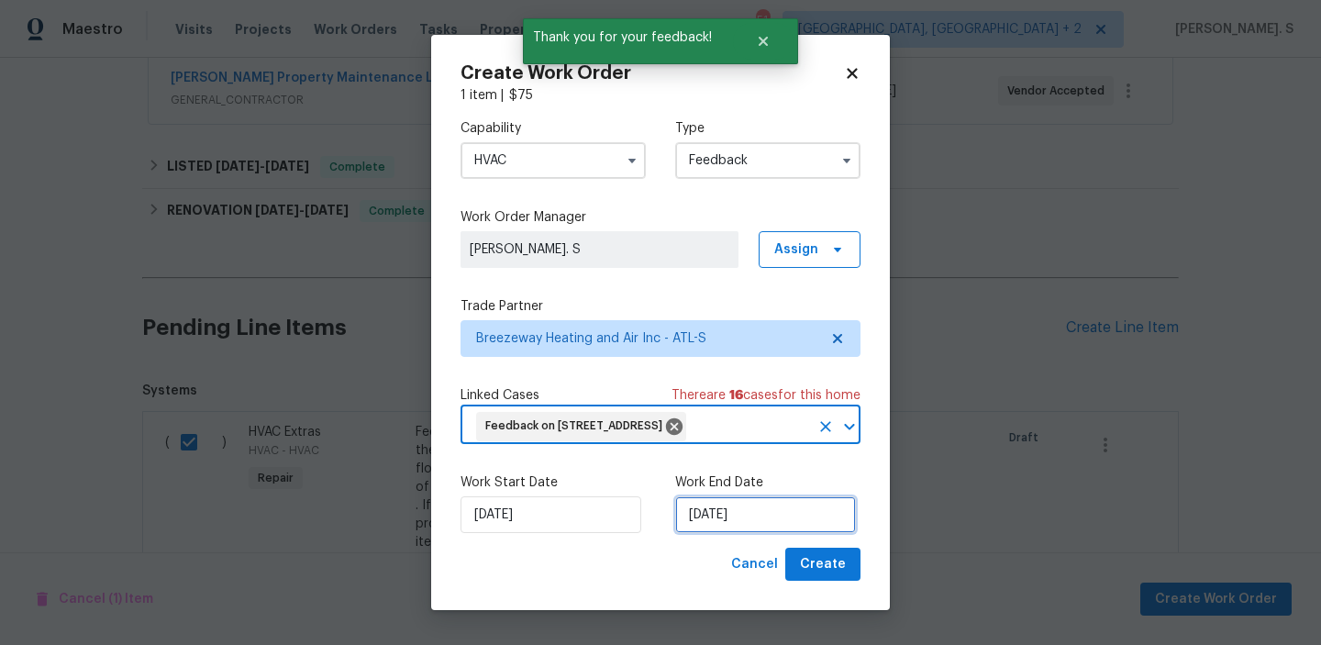
click at [751, 533] on input "[DATE]" at bounding box center [765, 514] width 181 height 37
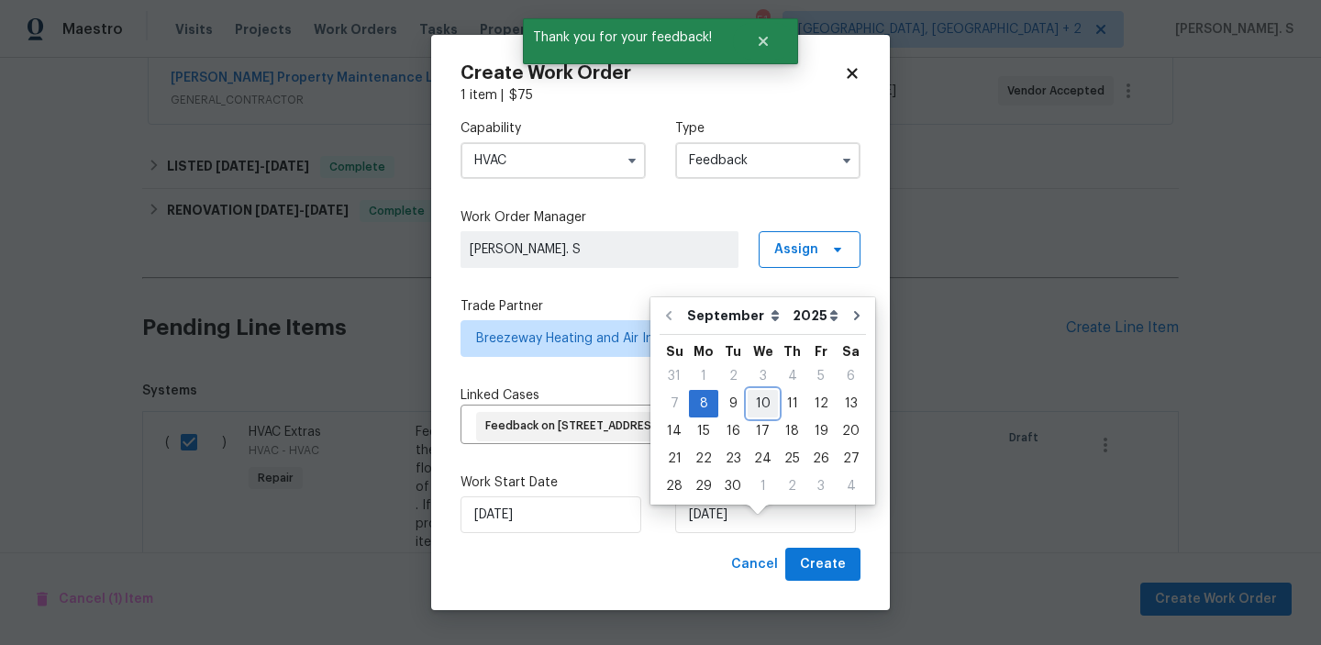
click at [755, 391] on div "10" at bounding box center [763, 404] width 30 height 26
type input "[DATE]"
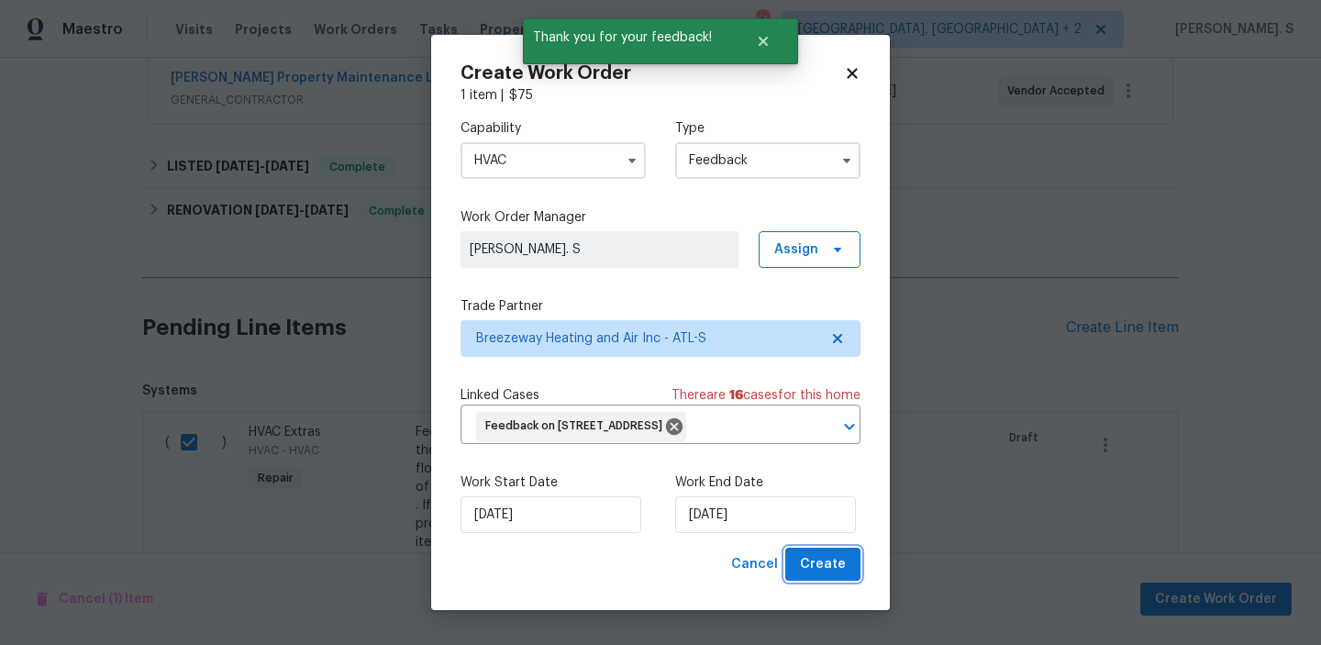
click at [826, 582] on button "Create" at bounding box center [822, 565] width 75 height 34
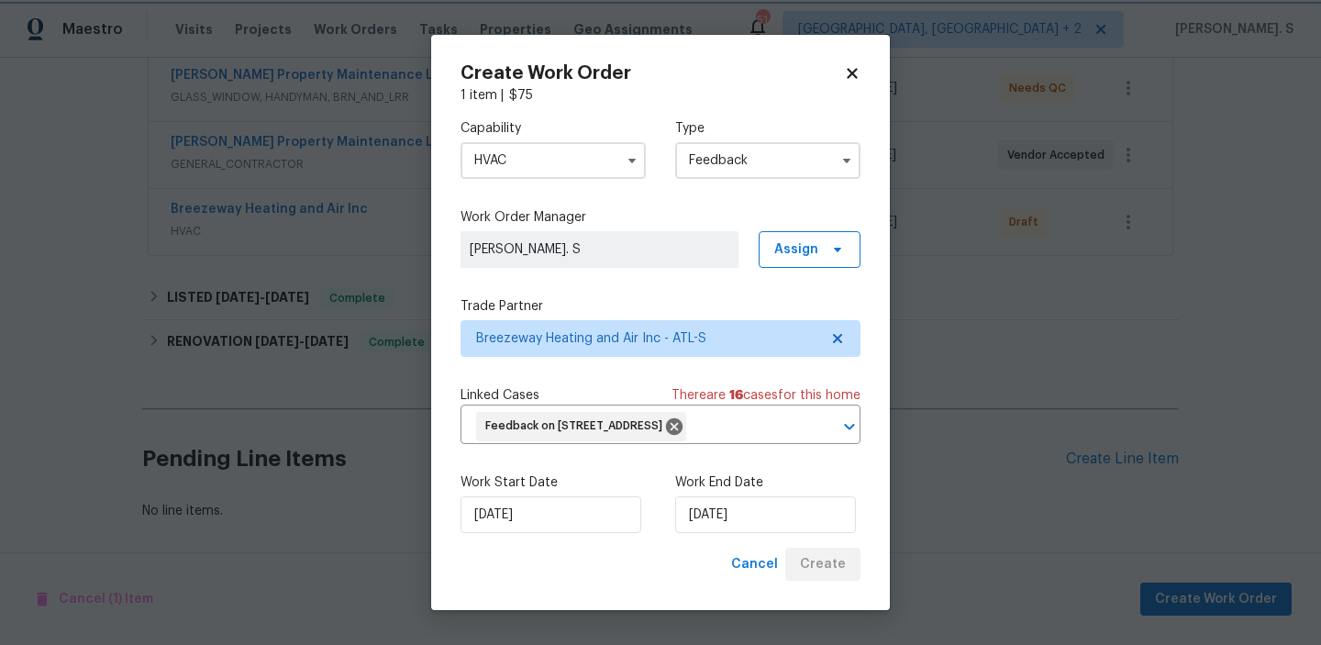
scroll to position [355, 0]
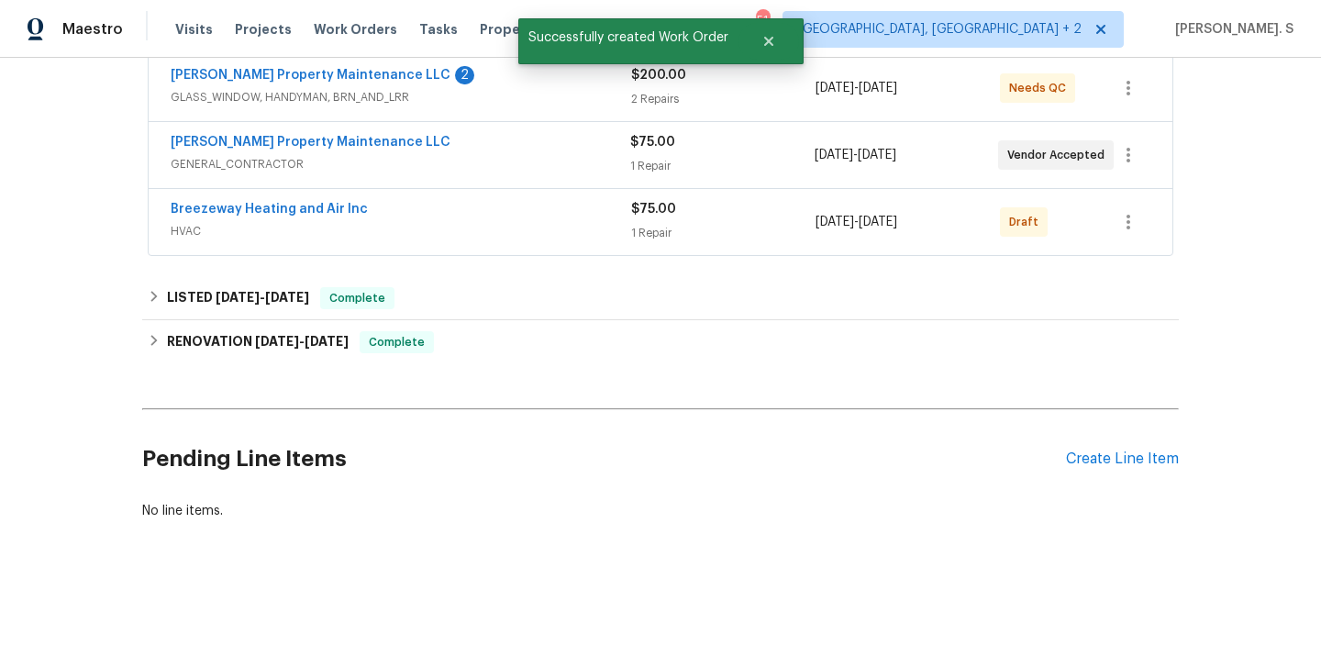
click at [234, 217] on span "Breezeway Heating and Air Inc" at bounding box center [269, 209] width 197 height 18
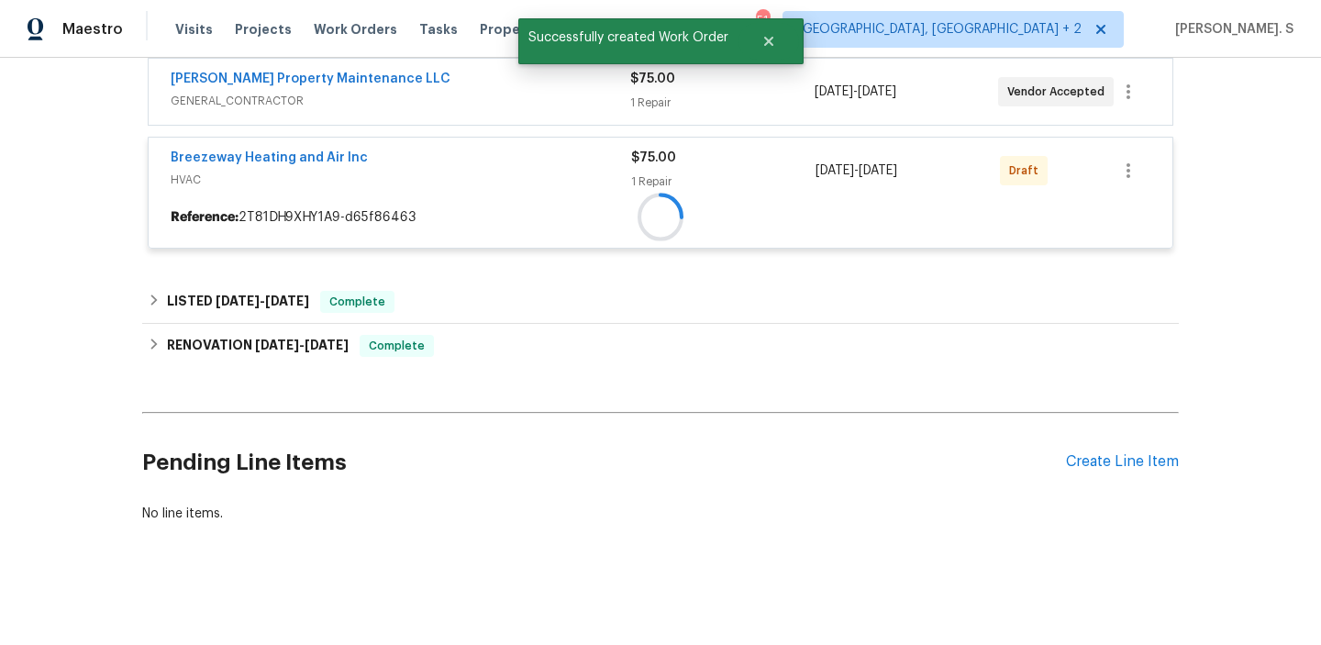
scroll to position [419, 0]
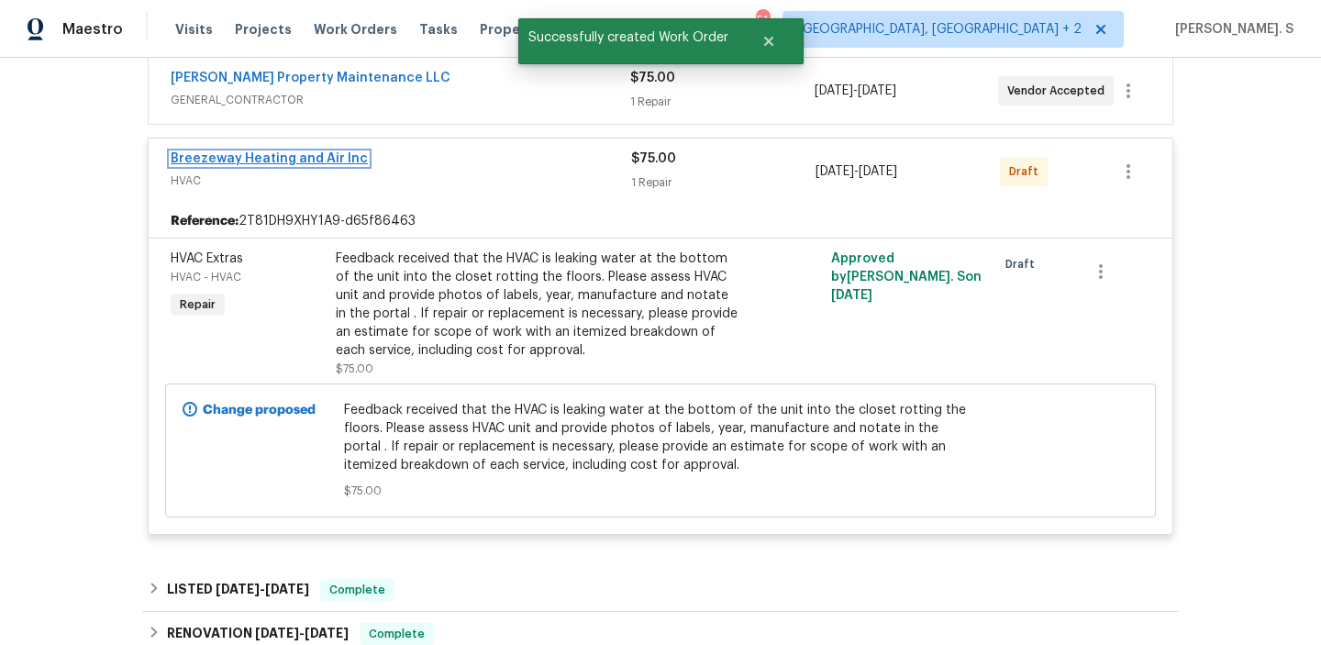
click at [235, 160] on link "Breezeway Heating and Air Inc" at bounding box center [269, 158] width 197 height 13
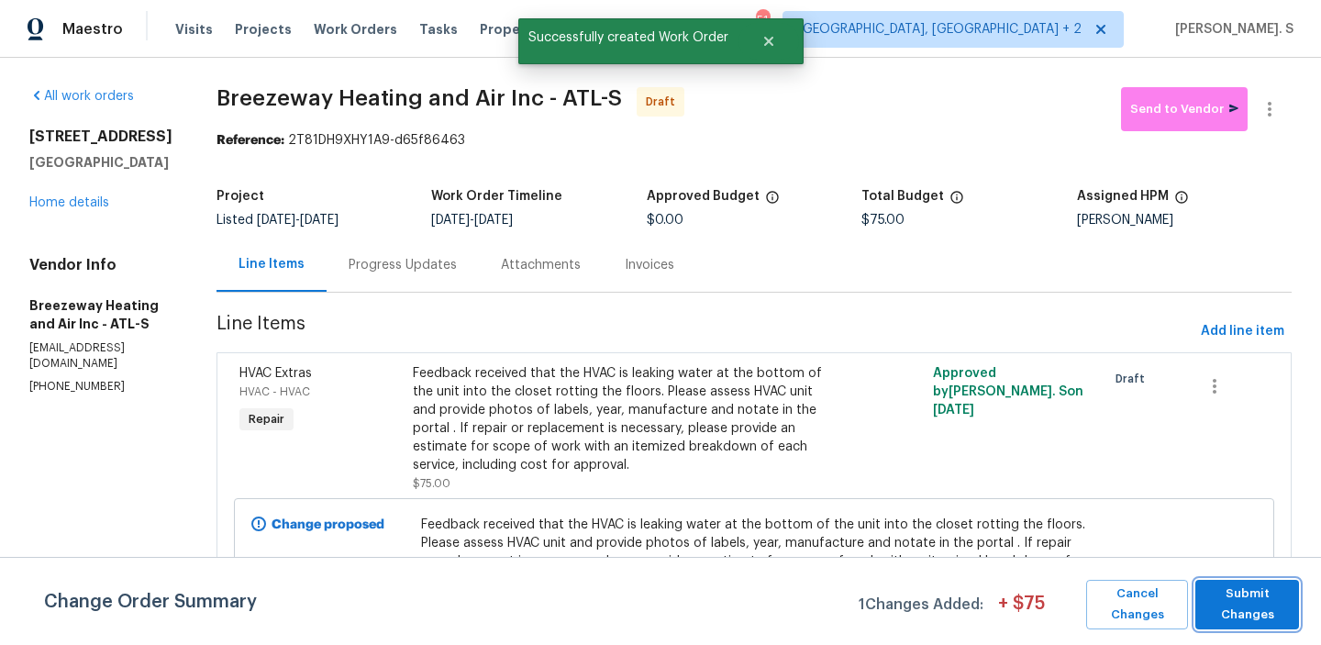
click at [1232, 608] on span "Submit Changes" at bounding box center [1247, 604] width 85 height 42
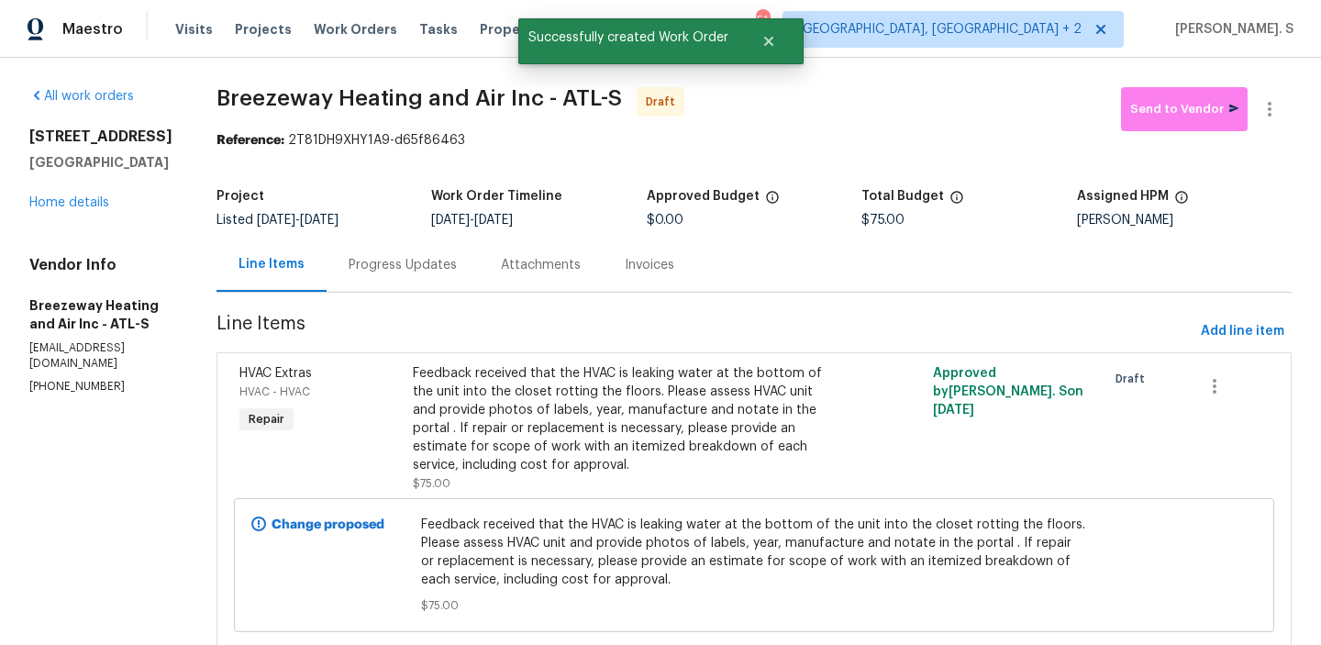
click at [398, 249] on div "Progress Updates" at bounding box center [403, 265] width 152 height 54
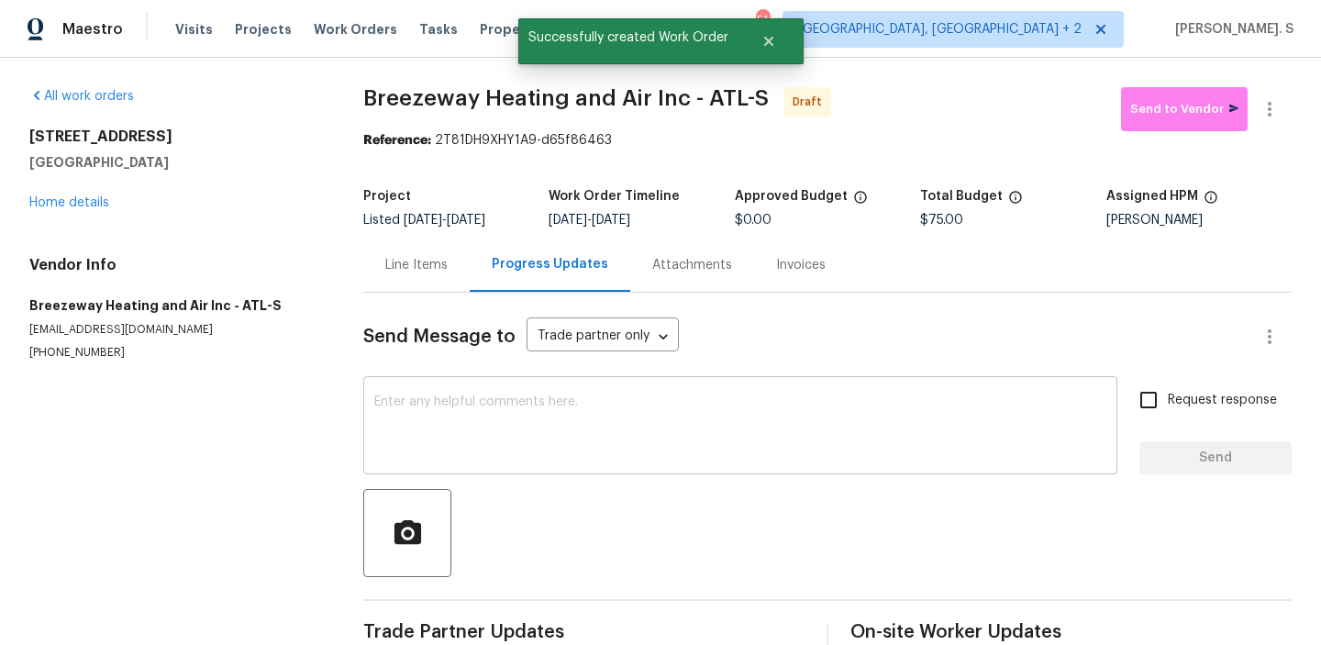
click at [382, 447] on textarea at bounding box center [740, 427] width 732 height 64
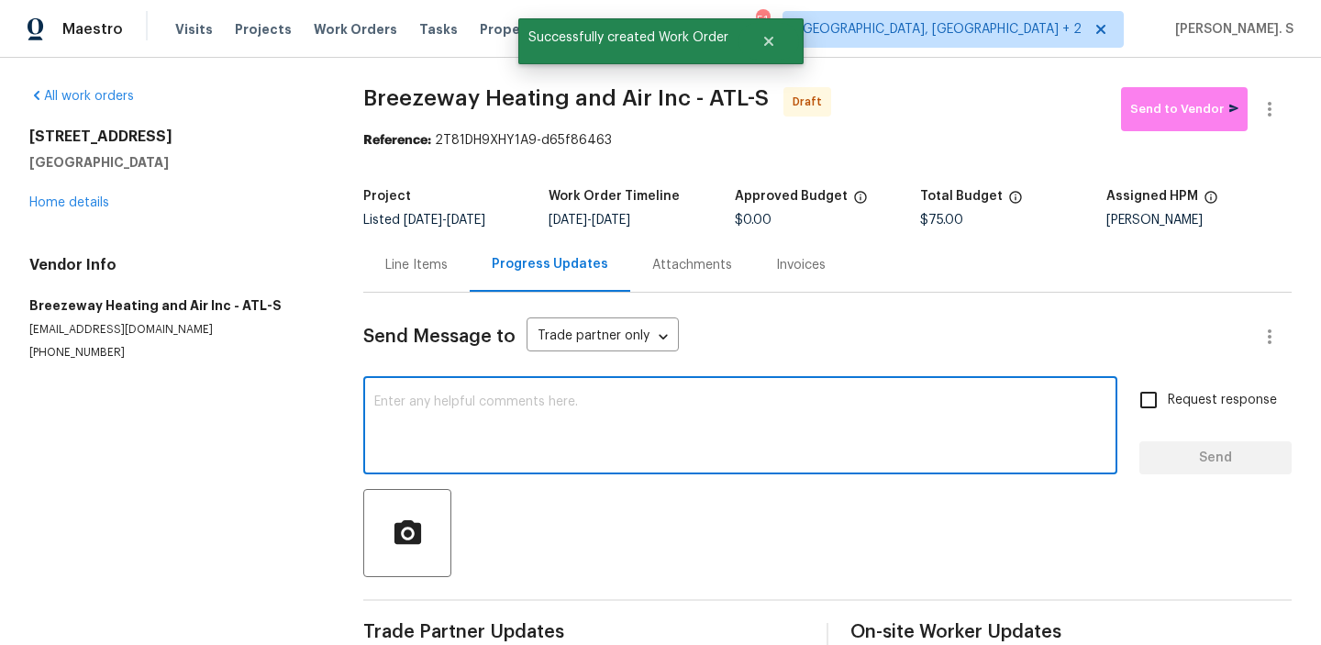
paste textarea "Hi this is Glory with Opendoor. I’m confirming you received the WO for the prop…"
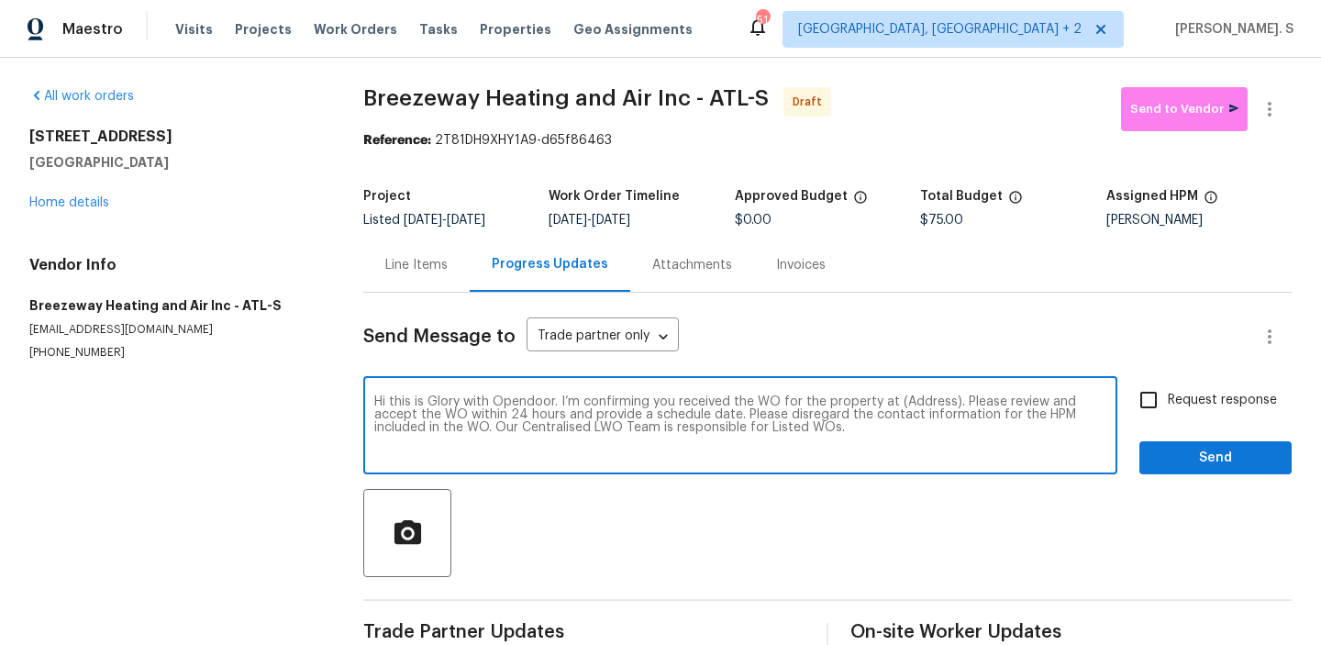
click at [918, 392] on div "Hi this is Glory with Opendoor. I’m confirming you received the WO for the prop…" at bounding box center [740, 428] width 754 height 94
click at [918, 395] on textarea "Hi this is Glory with Opendoor. I’m confirming you received the WO for the prop…" at bounding box center [740, 427] width 732 height 64
paste textarea "[STREET_ADDRESS]"
type textarea "Hi this is Glory with Opendoor. I’m confirming you received the WO for the prop…"
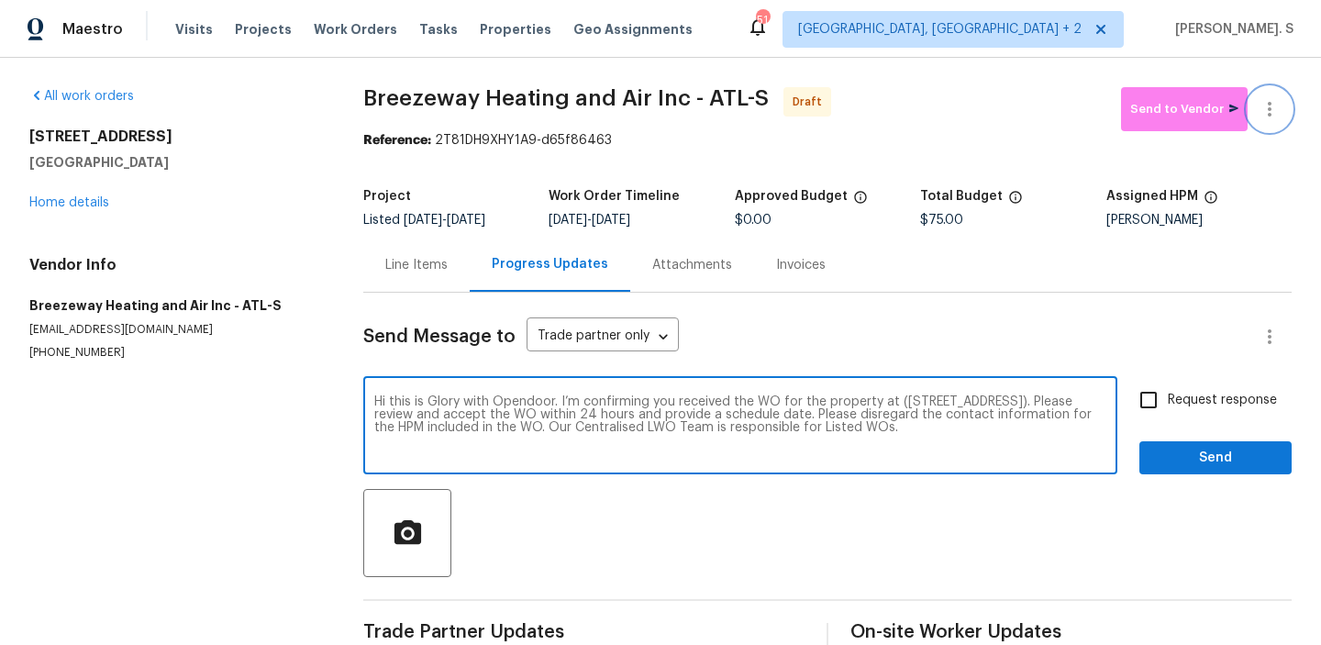
click at [1271, 120] on button "button" at bounding box center [1270, 109] width 44 height 44
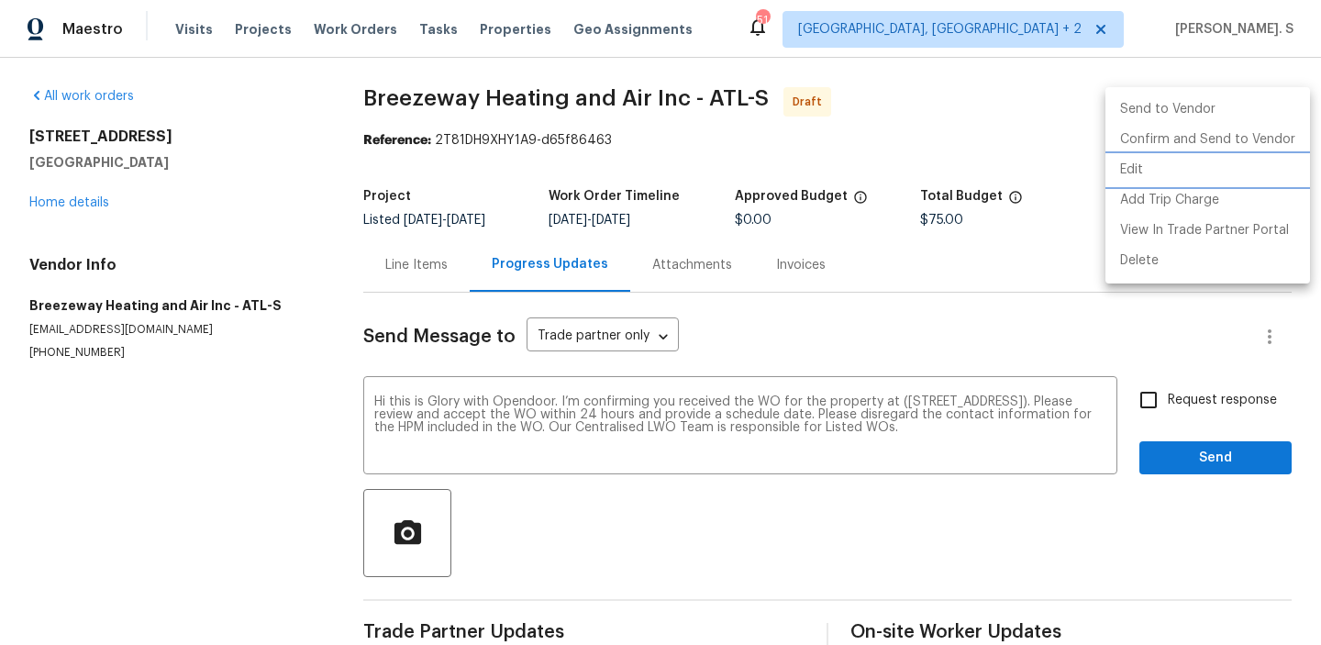
click at [1185, 170] on li "Edit" at bounding box center [1208, 170] width 205 height 30
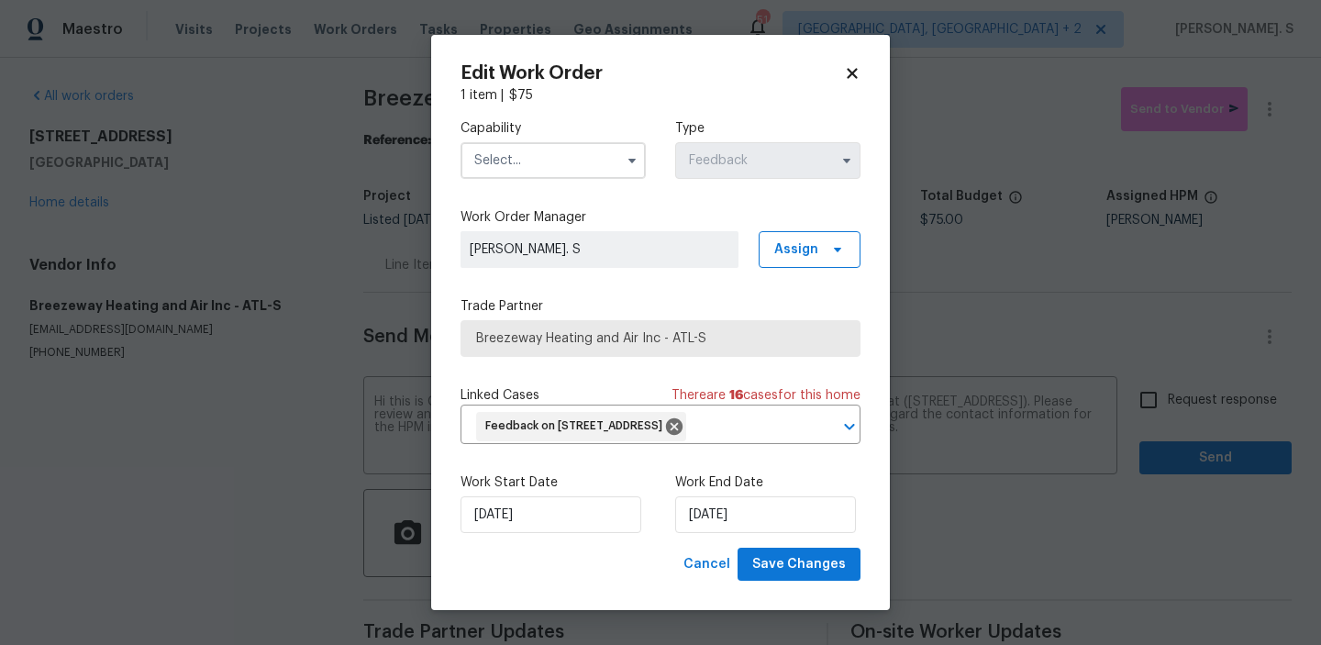
click at [495, 150] on input "text" at bounding box center [553, 160] width 185 height 37
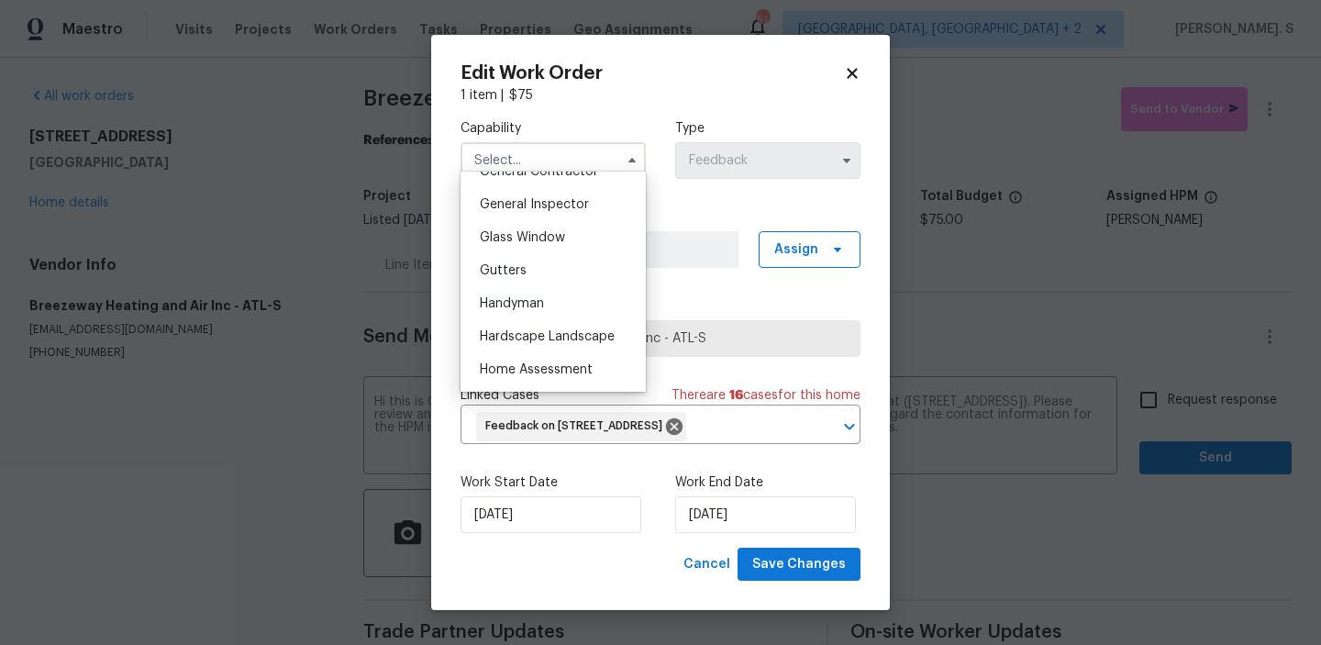
scroll to position [957, 0]
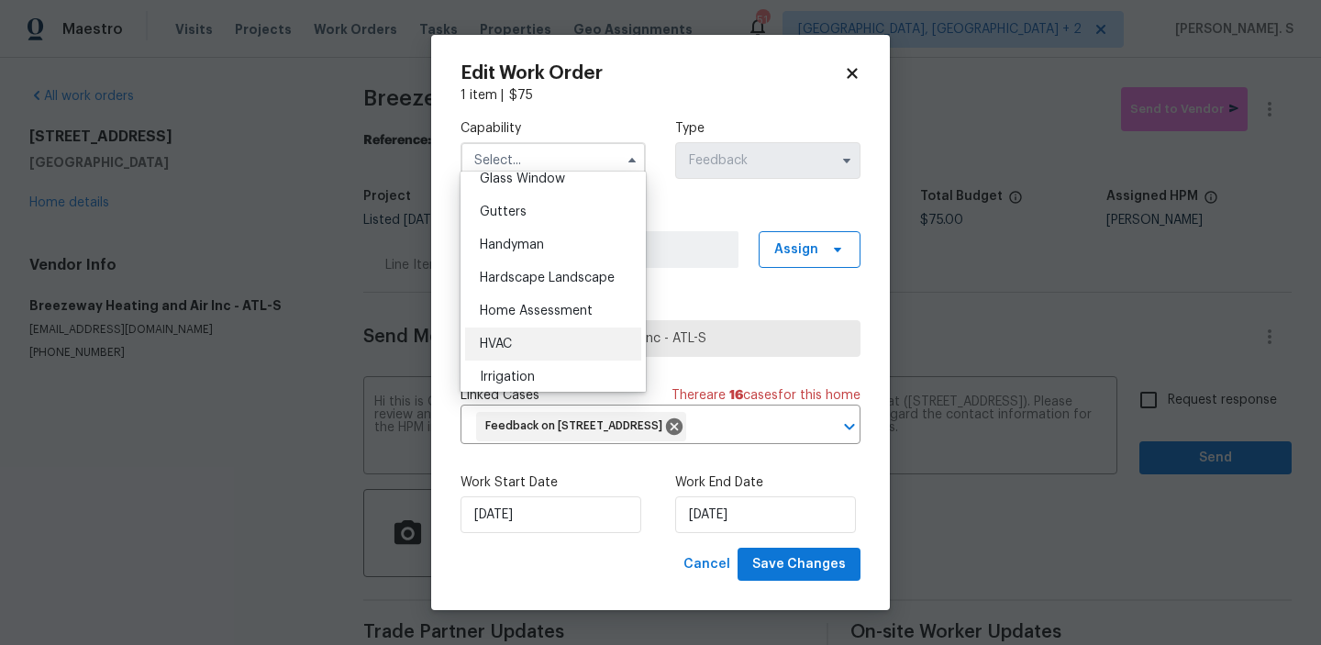
click at [506, 352] on div "HVAC" at bounding box center [553, 344] width 176 height 33
type input "HVAC"
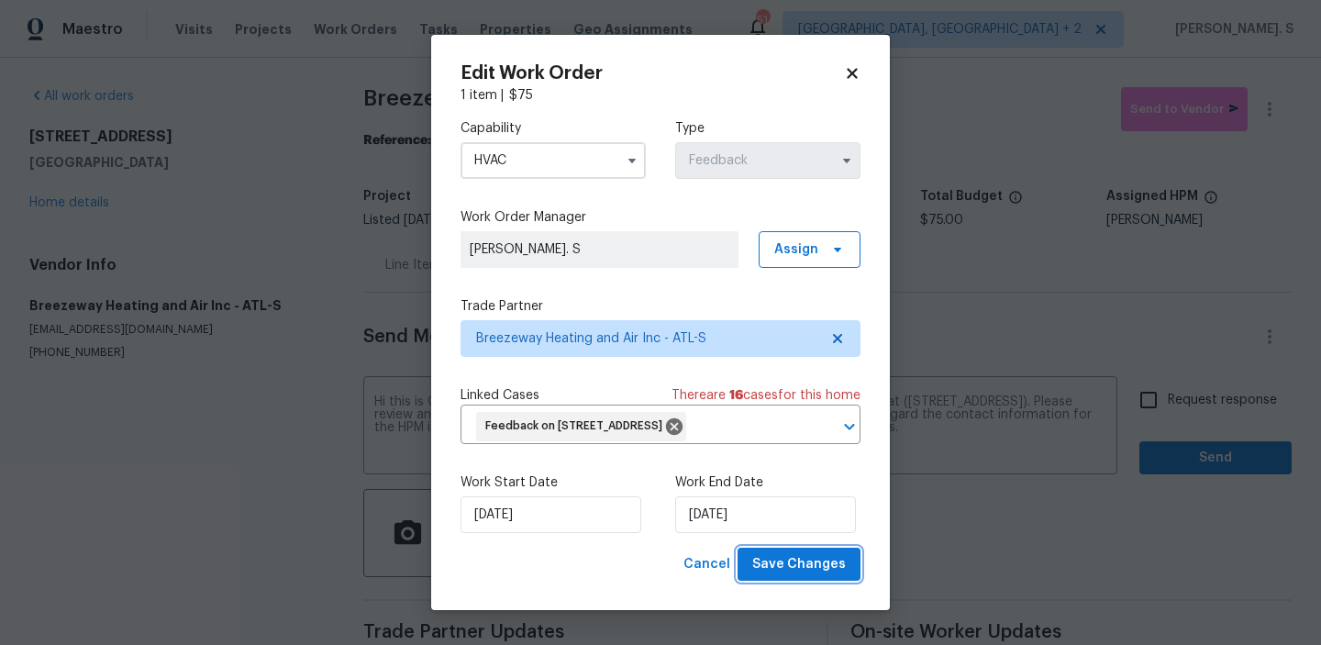
click at [821, 576] on span "Save Changes" at bounding box center [799, 564] width 94 height 23
click at [1217, 388] on body "Maestro Visits Projects Work Orders Tasks Properties Geo Assignments 51 [GEOGRA…" at bounding box center [660, 322] width 1321 height 645
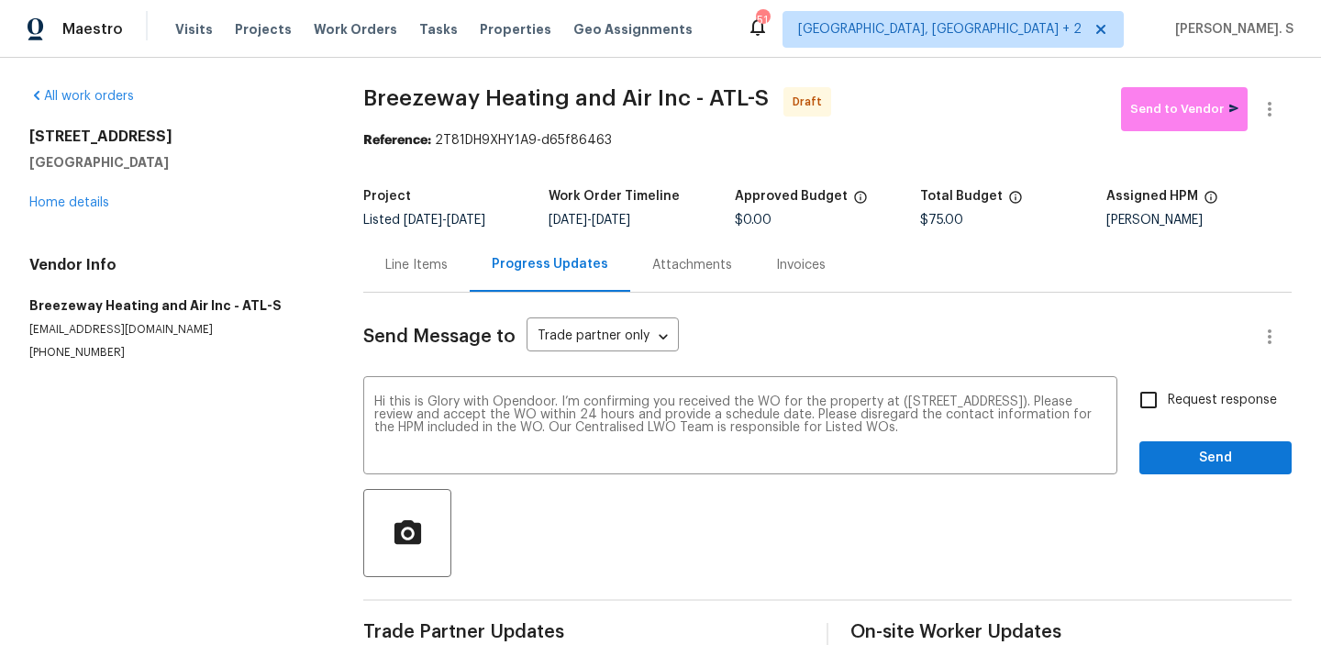
click at [1217, 388] on label "Request response" at bounding box center [1203, 400] width 148 height 39
click at [1168, 388] on input "Request response" at bounding box center [1148, 400] width 39 height 39
checkbox input "true"
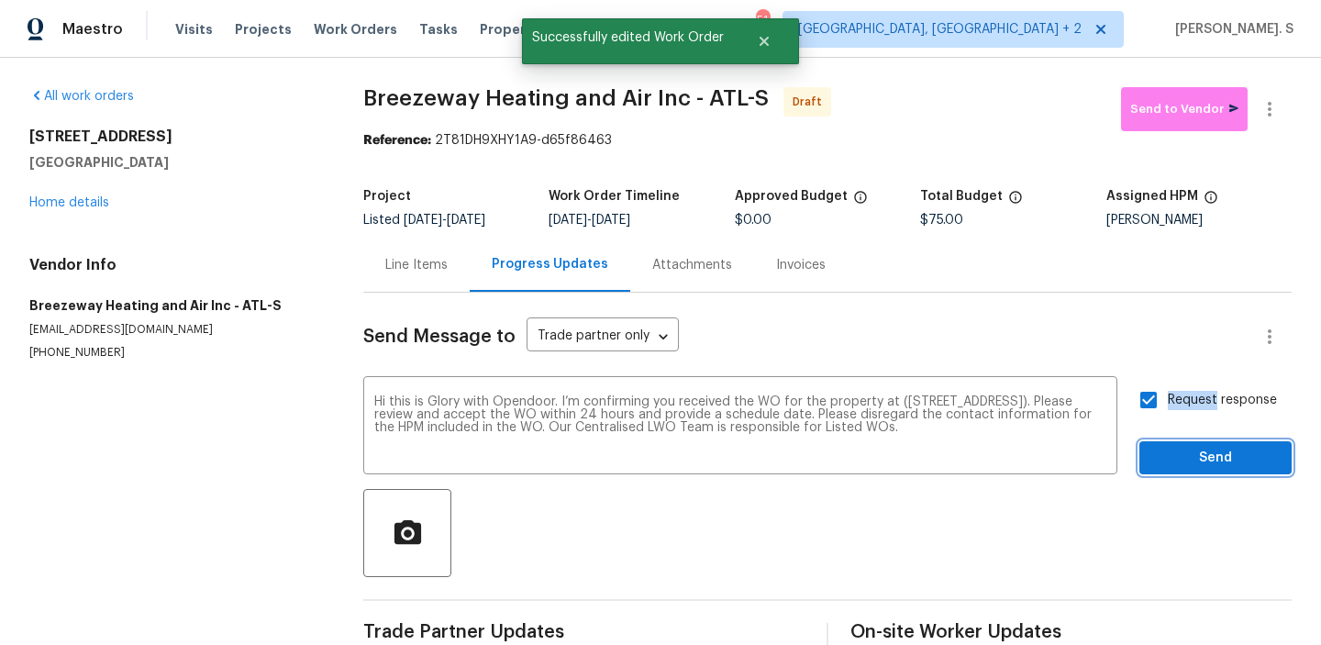
click at [1182, 472] on button "Send" at bounding box center [1215, 458] width 152 height 34
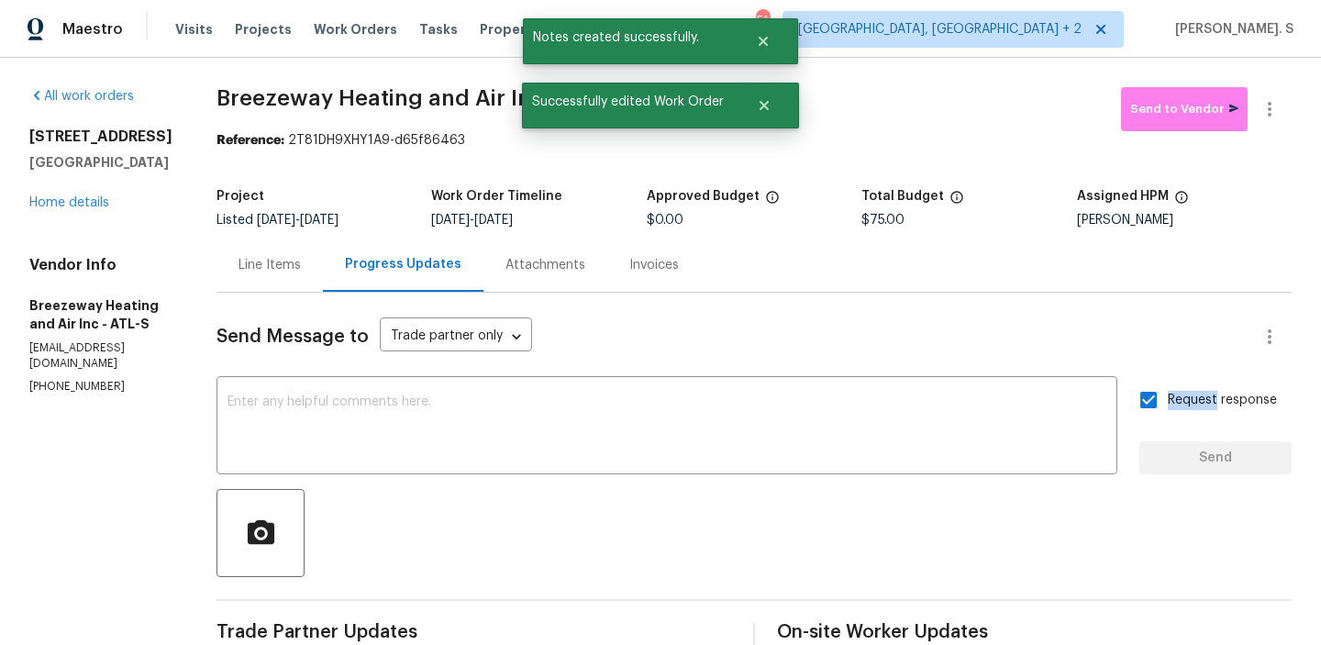
click at [1279, 86] on div "All work orders [STREET_ADDRESS] Home details Vendor Info Breezeway Heating and…" at bounding box center [660, 433] width 1321 height 750
click at [1269, 105] on icon "button" at bounding box center [1270, 109] width 22 height 22
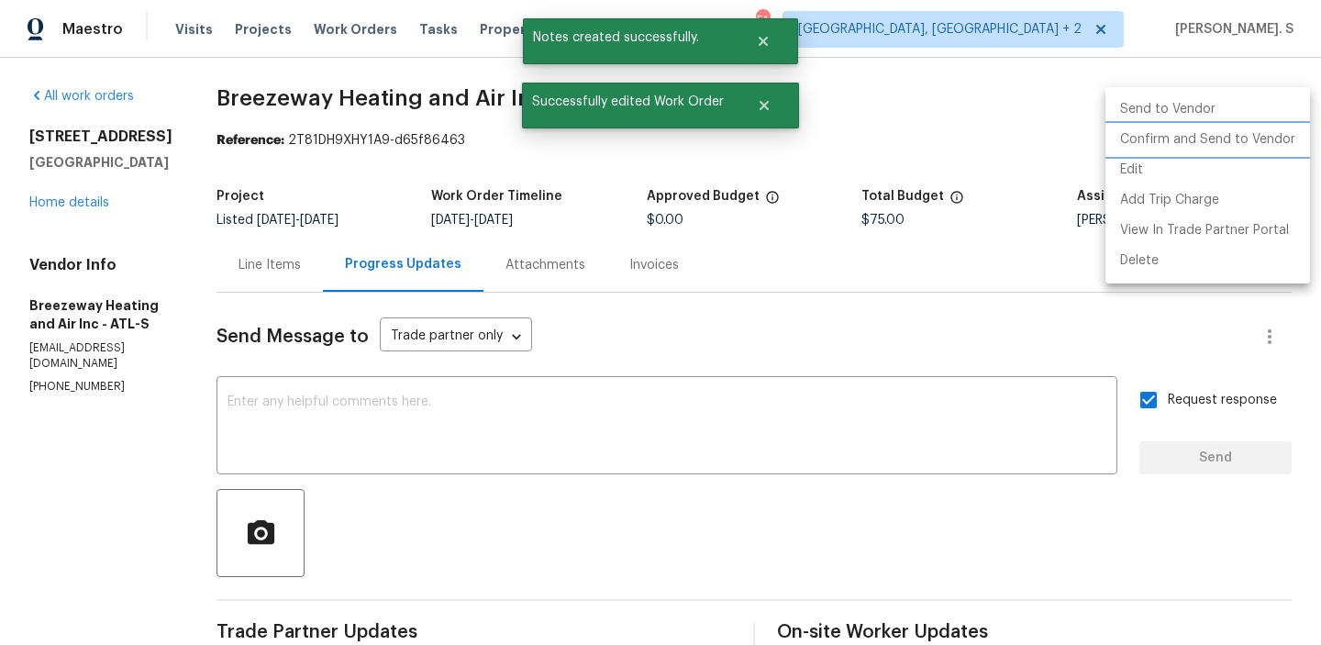
click at [1267, 133] on li "Confirm and Send to Vendor" at bounding box center [1208, 140] width 205 height 30
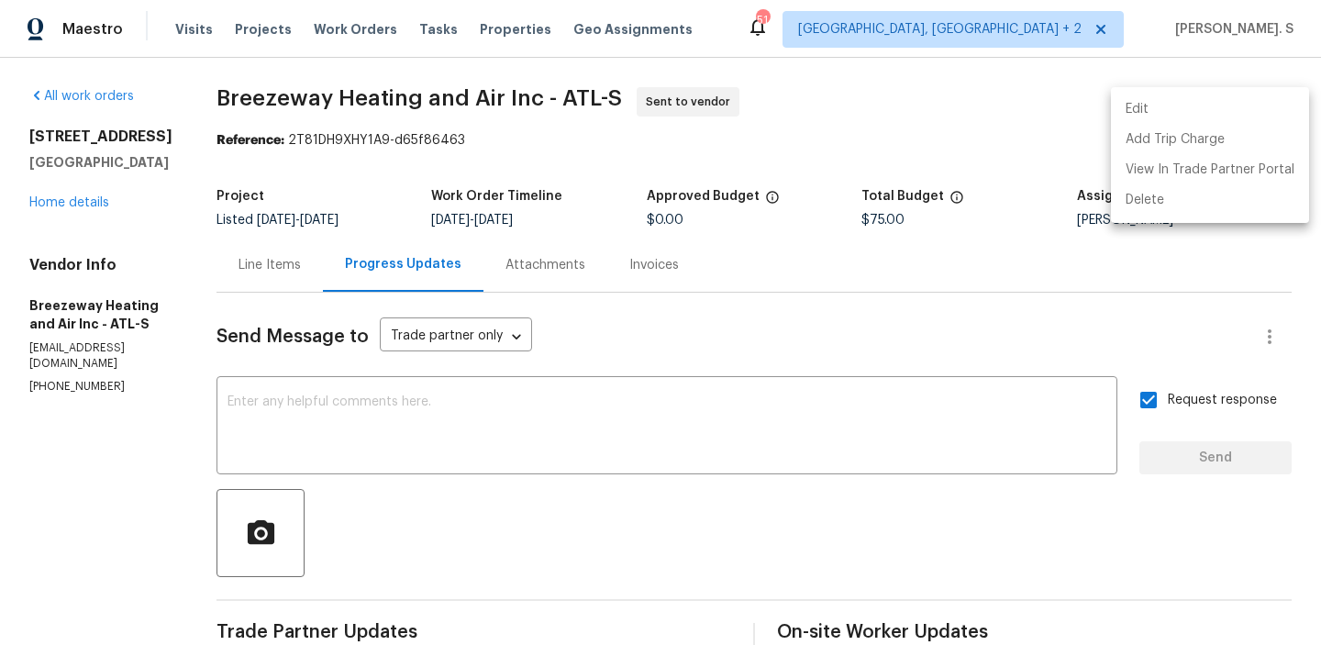
click at [598, 418] on div at bounding box center [660, 322] width 1321 height 645
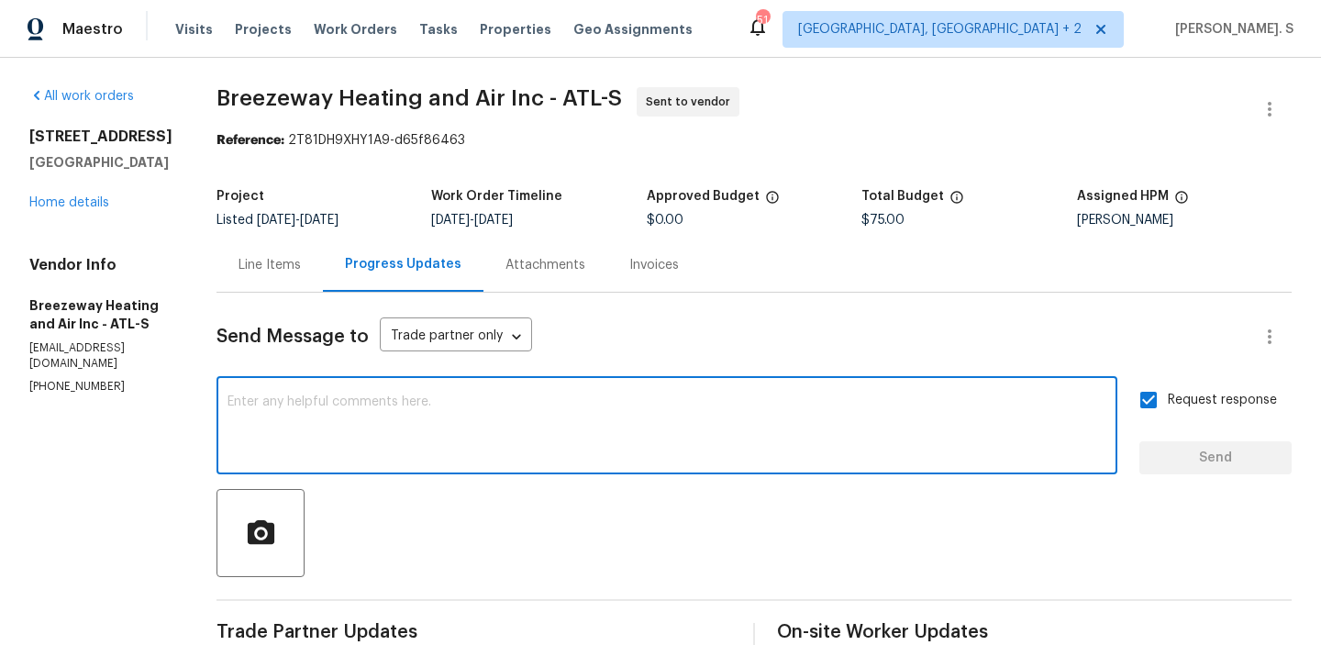
click at [598, 418] on textarea at bounding box center [667, 427] width 879 height 64
paste textarea "ork Orders must include before-photos (both close-up and wide-angle) and a comp…"
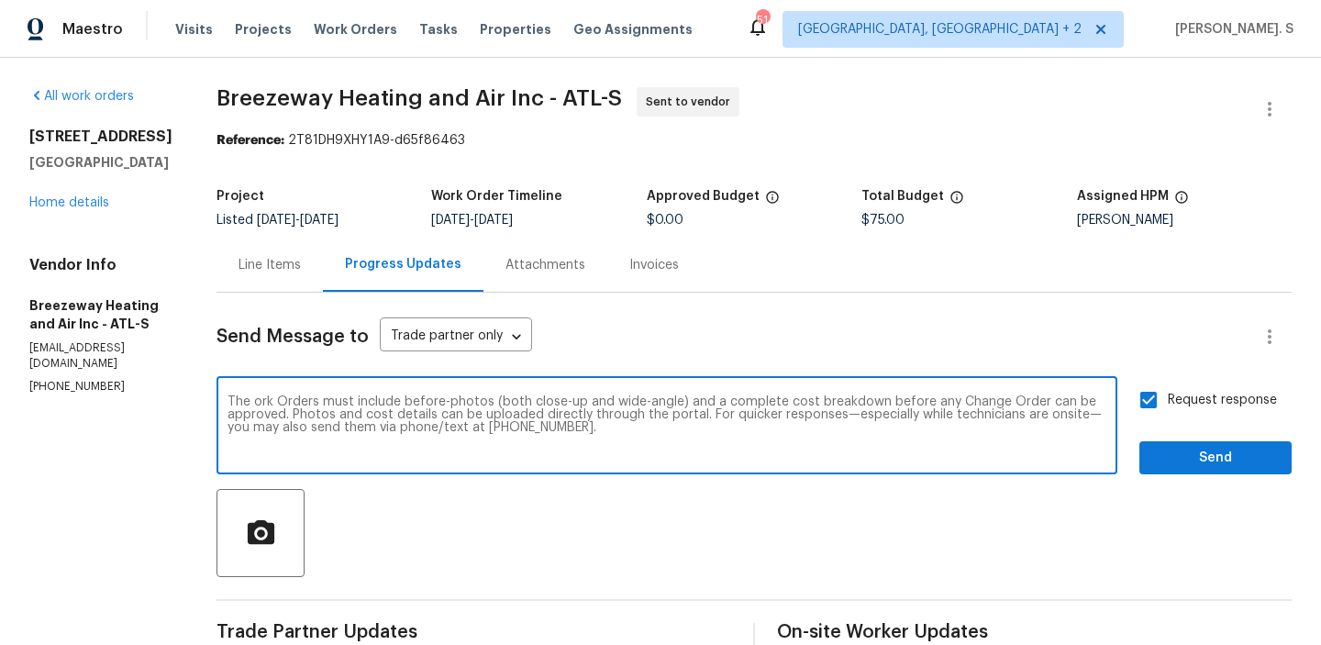
click at [255, 403] on textarea "The ork Orders must include before-photos (both close-up and wide-angle) and a …" at bounding box center [667, 427] width 879 height 64
click at [295, 401] on textarea "The work Orders must include before-photos (both close-up and wide-angle) and a…" at bounding box center [667, 427] width 879 height 64
type textarea "The work orders must include before-photos (both close-up and wide-angle) and a…"
click at [1197, 455] on span "Send" at bounding box center [1215, 458] width 123 height 23
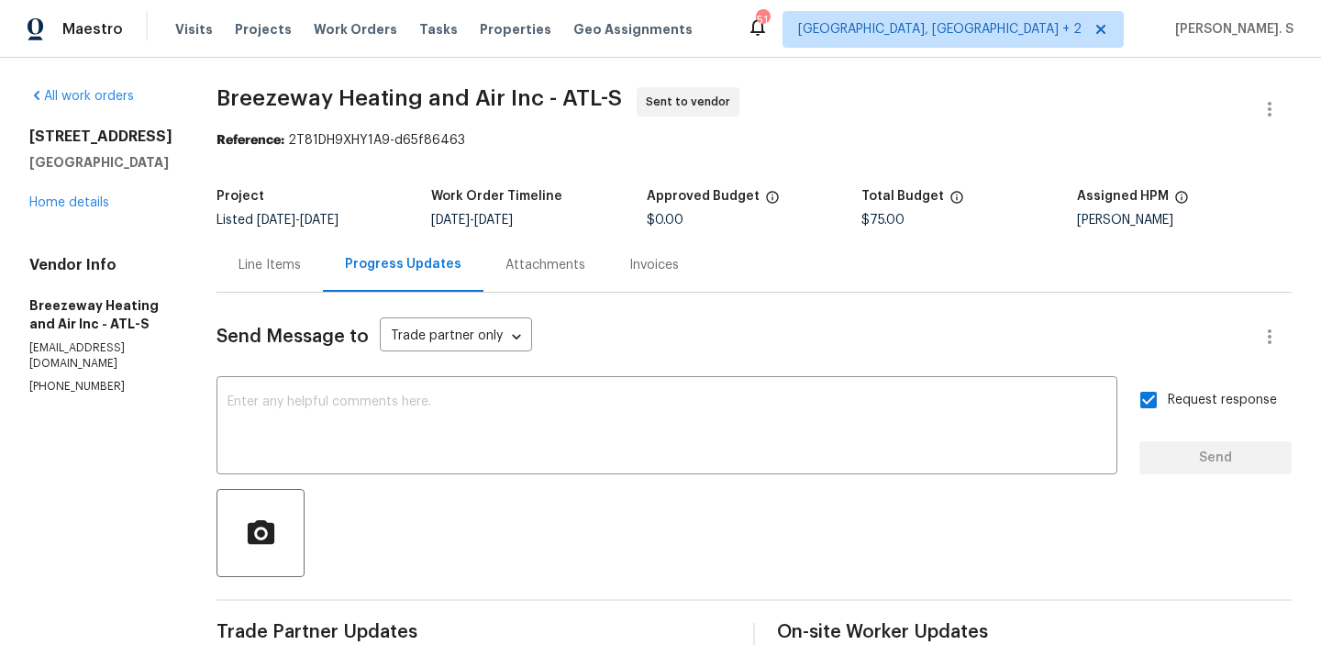
click at [430, 102] on span "Breezeway Heating and Air Inc - ATL-S" at bounding box center [420, 98] width 406 height 22
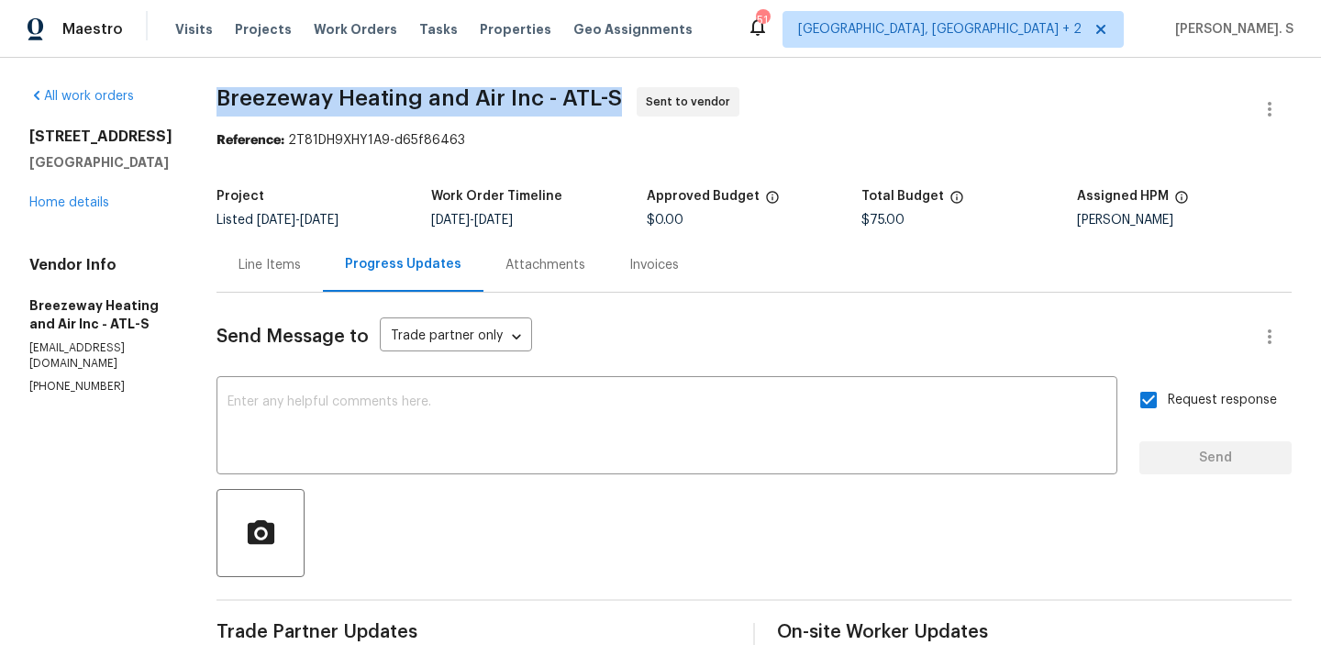
copy span "Breezeway Heating and Air Inc - ATL-S"
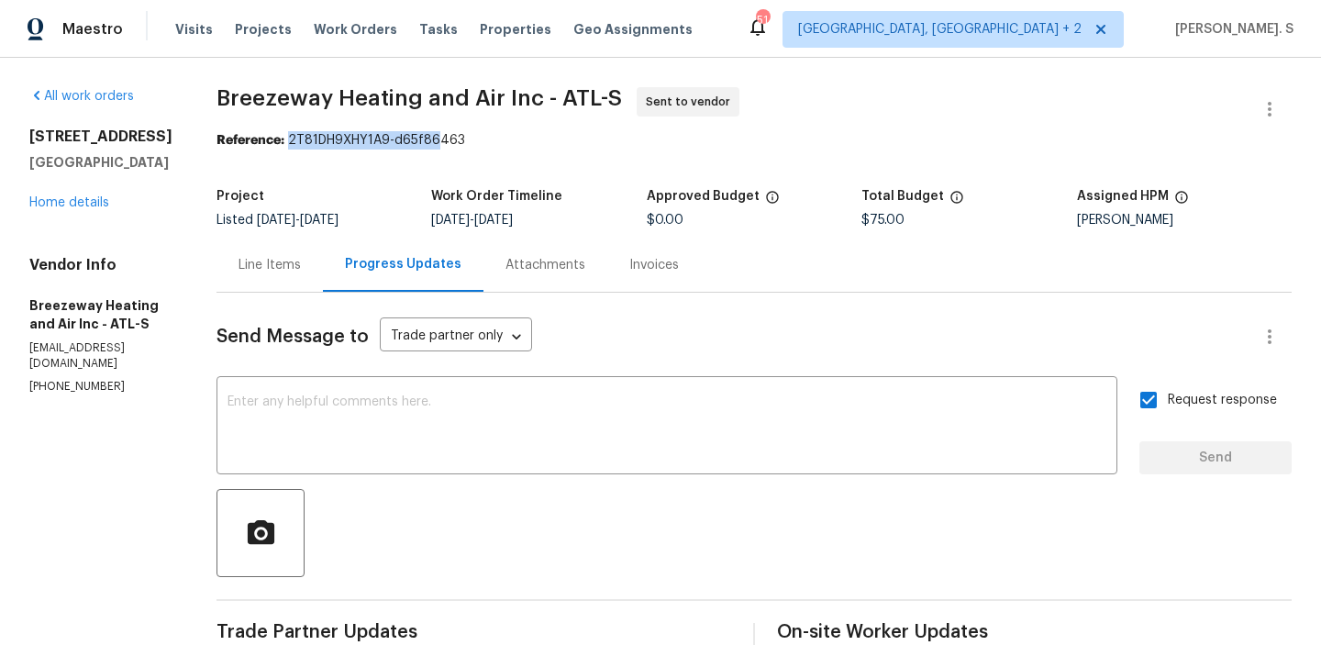
drag, startPoint x: 290, startPoint y: 142, endPoint x: 617, endPoint y: 142, distance: 326.6
click at [617, 142] on div "Reference: 2T81DH9XHY1A9-d65f86463" at bounding box center [754, 140] width 1075 height 18
copy div "2T81DH9XHY1A9-d65f86463"
